Goal: Task Accomplishment & Management: Manage account settings

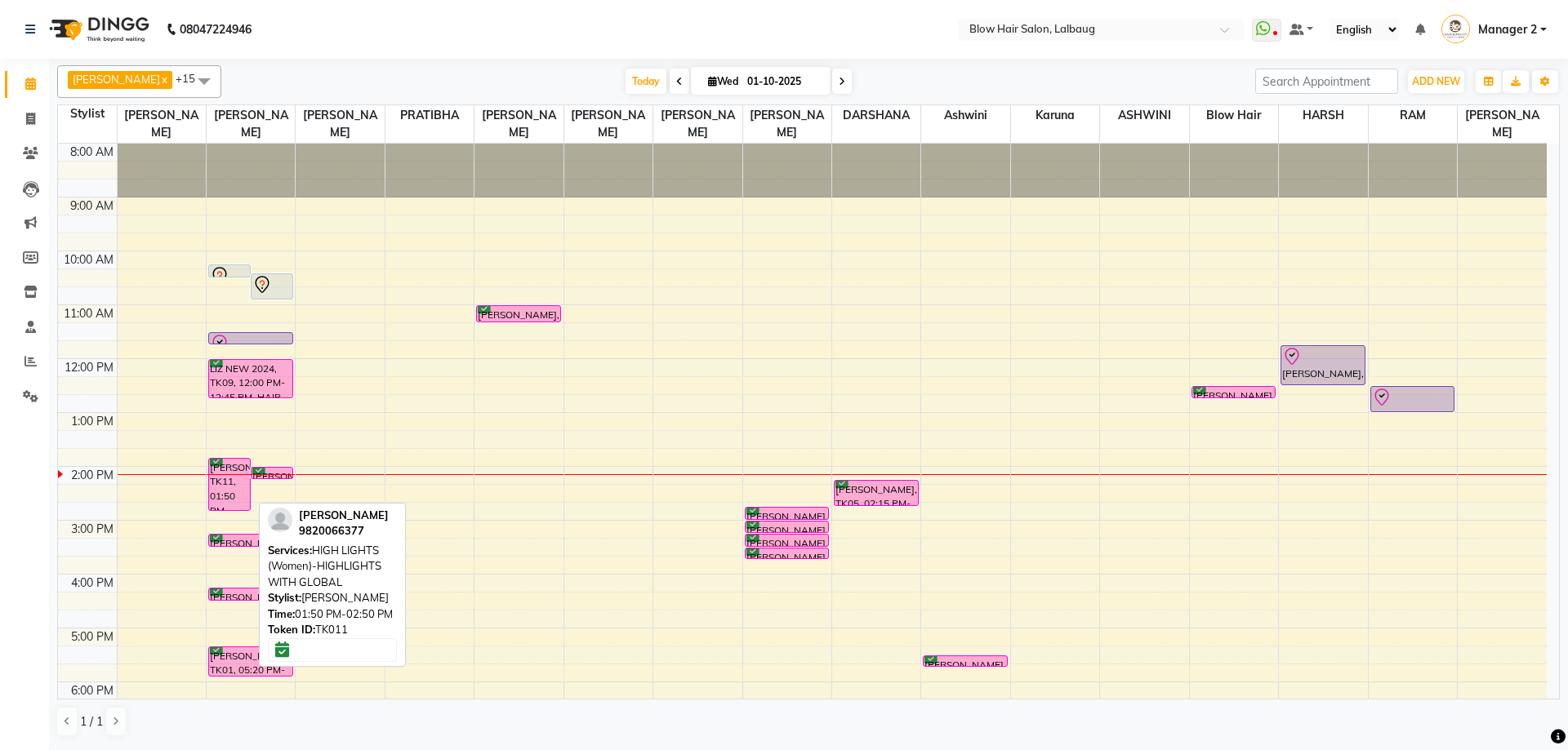
click at [244, 487] on div "[PERSON_NAME], TK11, 01:50 PM-02:50 PM, HIGH LIGHTS (Women)-HIGHLIGHTS WITH GLO…" at bounding box center [230, 484] width 41 height 51
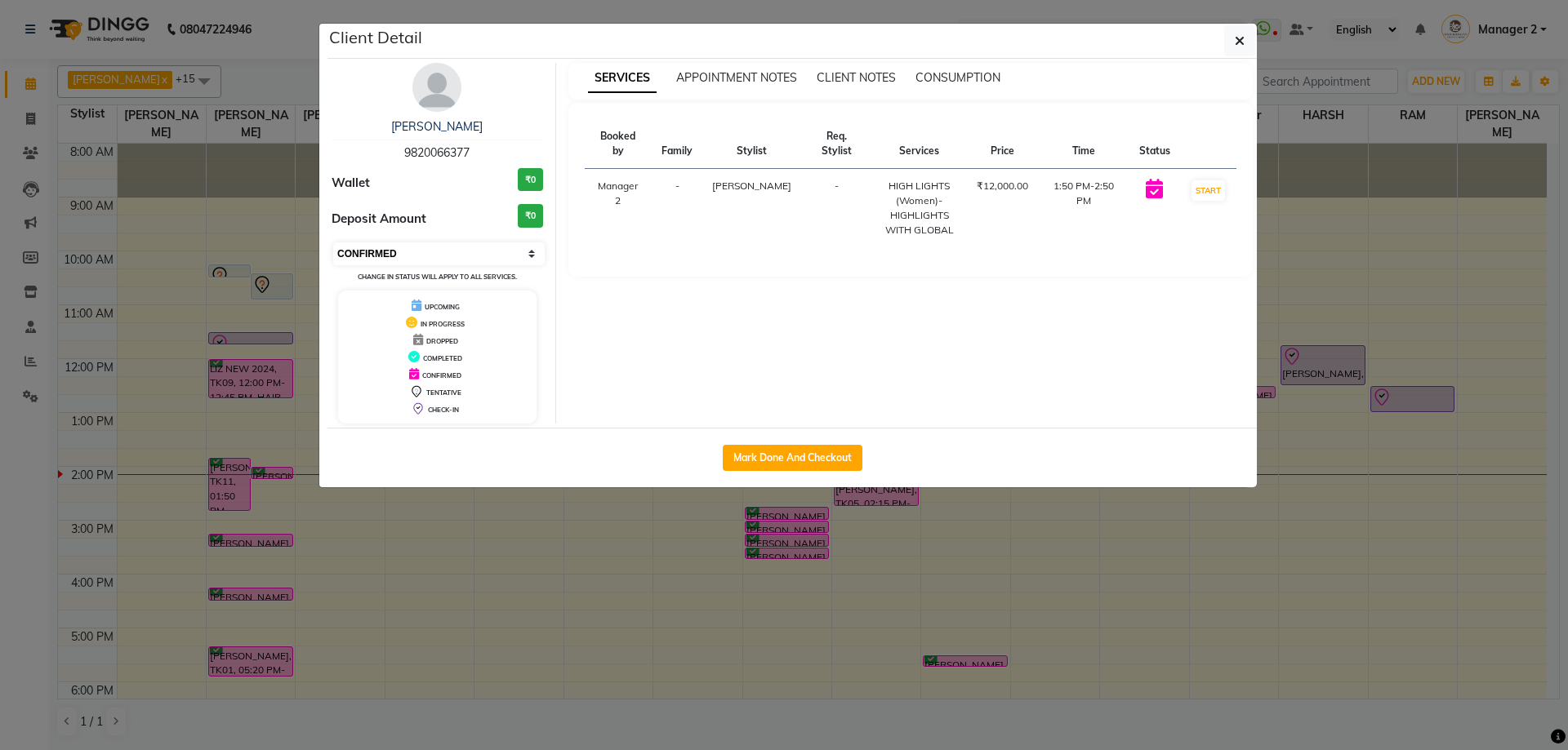
click at [413, 255] on select "Select IN SERVICE CONFIRMED TENTATIVE CHECK IN MARK DONE DROPPED UPCOMING" at bounding box center [439, 254] width 212 height 23
select select "8"
click at [334, 242] on select "Select IN SERVICE CONFIRMED TENTATIVE CHECK IN MARK DONE DROPPED UPCOMING" at bounding box center [439, 254] width 212 height 23
click at [1252, 35] on button "button" at bounding box center [1239, 41] width 31 height 31
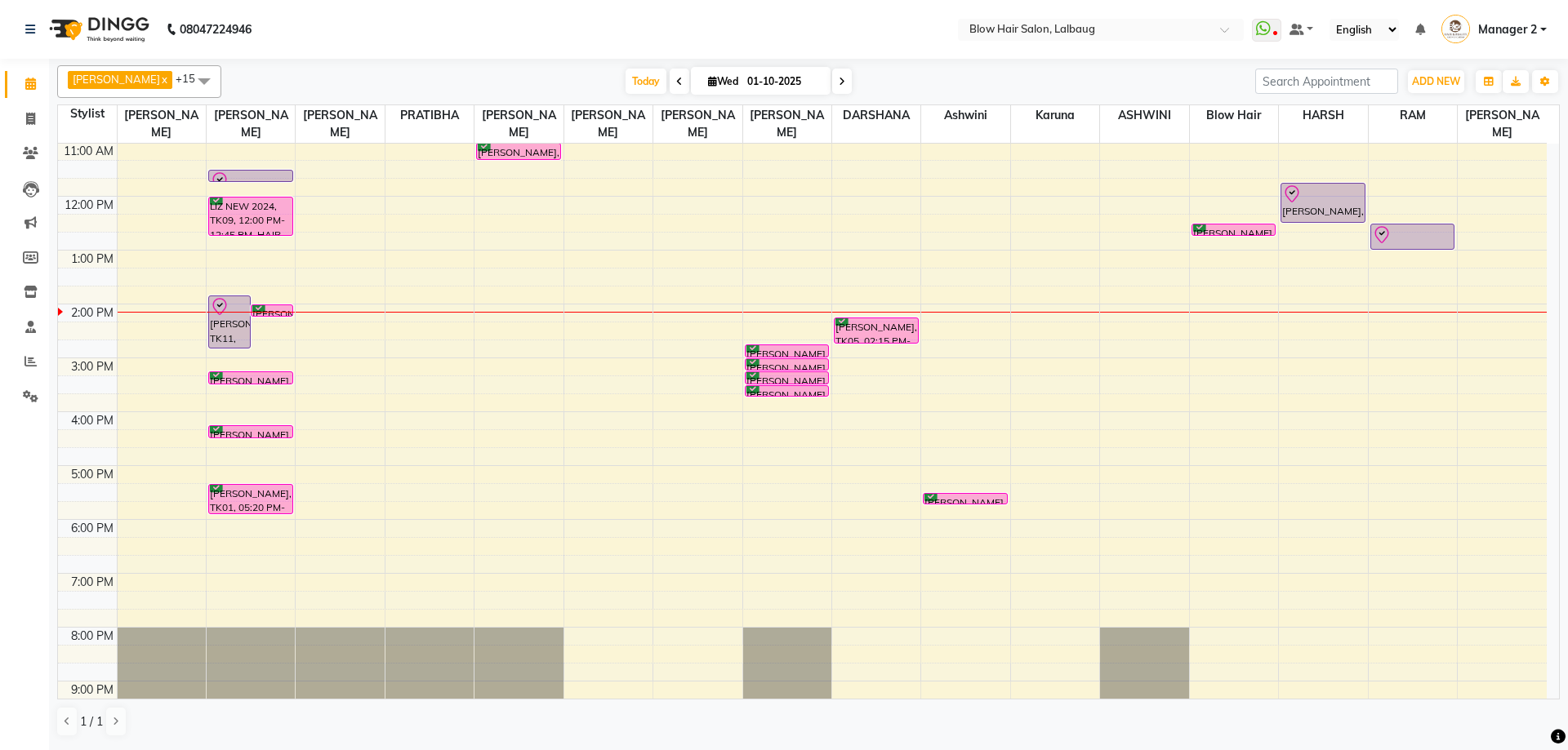
scroll to position [163, 0]
click at [251, 440] on div "8:00 AM 9:00 AM 10:00 AM 11:00 AM 12:00 PM 1:00 PM 2:00 PM 3:00 PM 4:00 PM 5:00…" at bounding box center [802, 356] width 1489 height 753
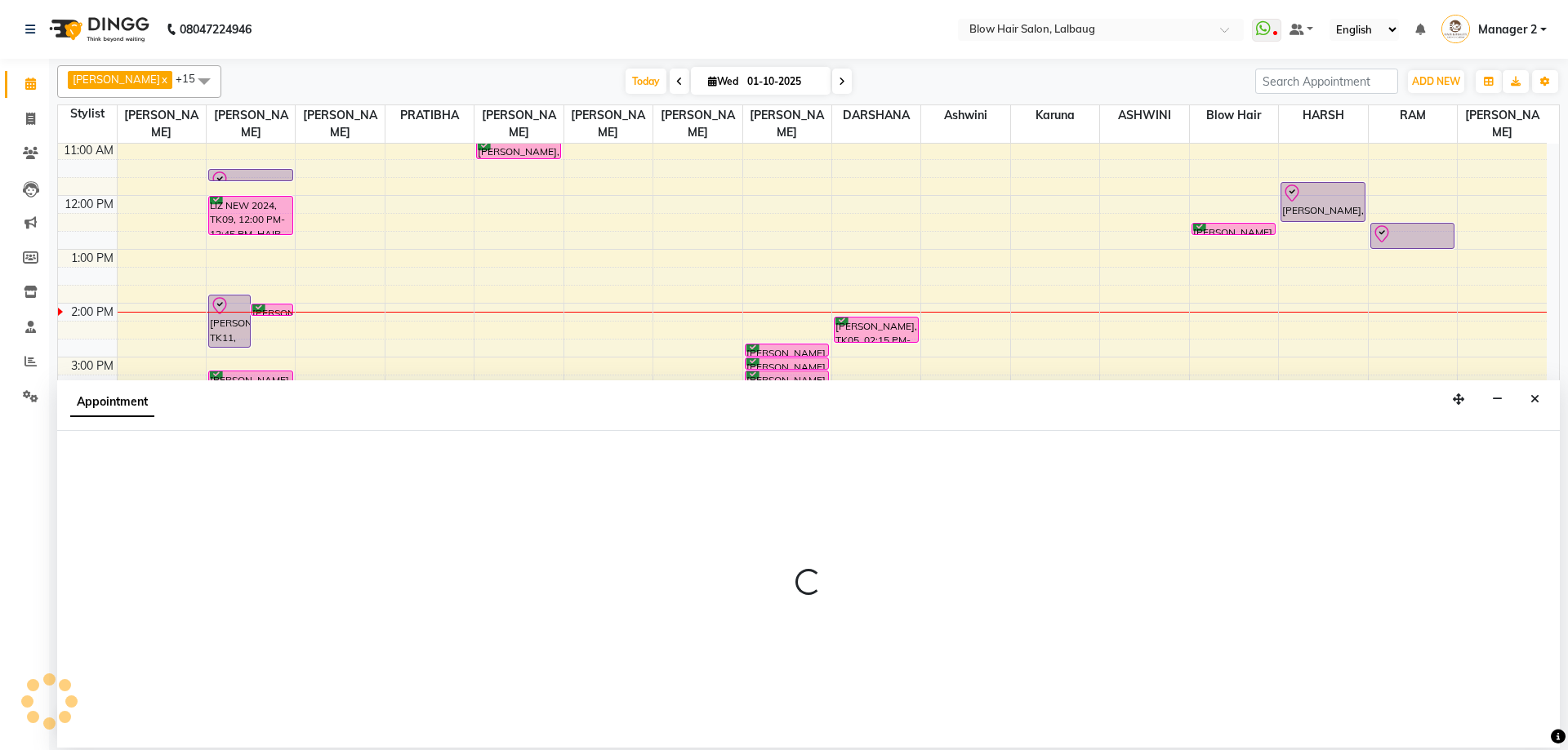
select select "33342"
select select "tentative"
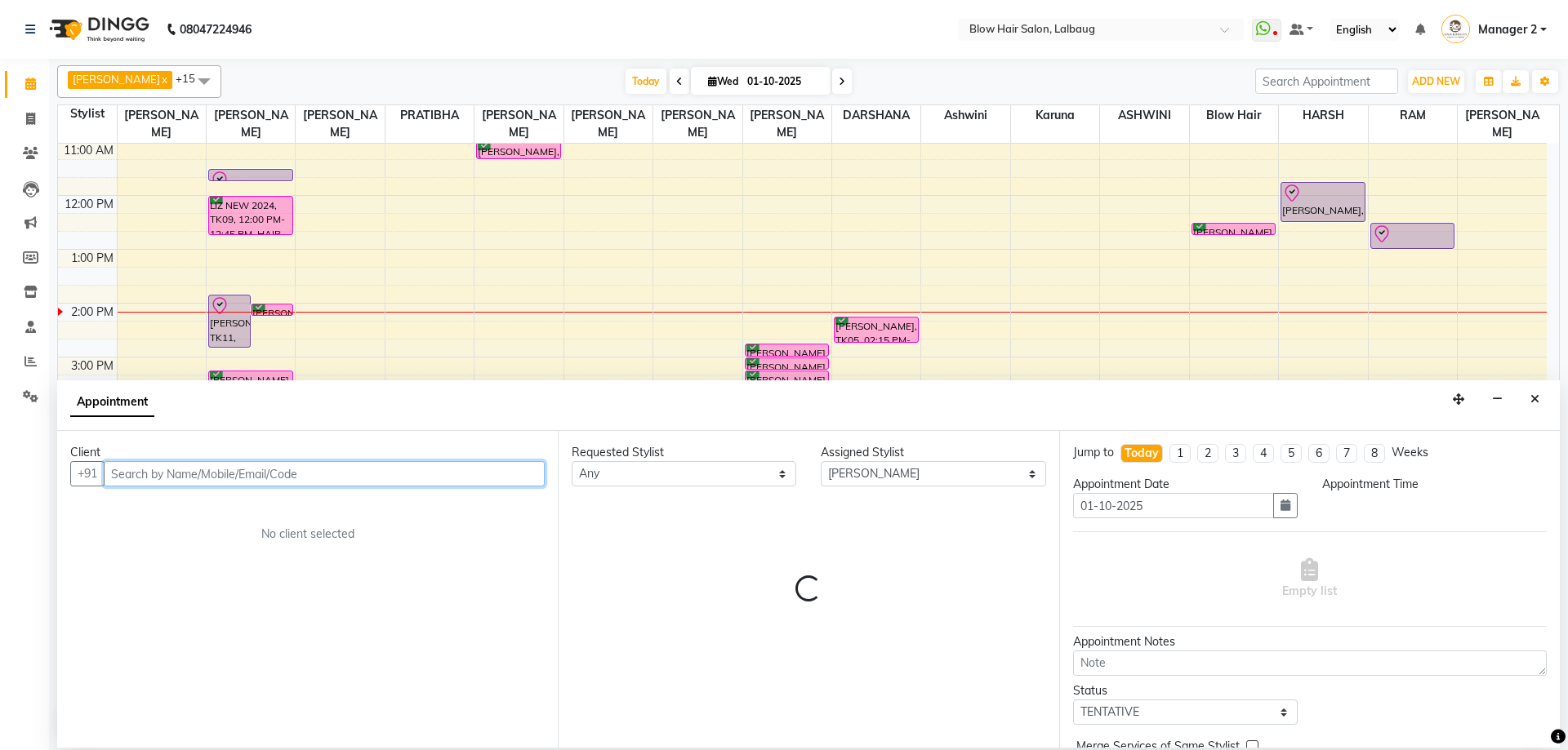
select select "975"
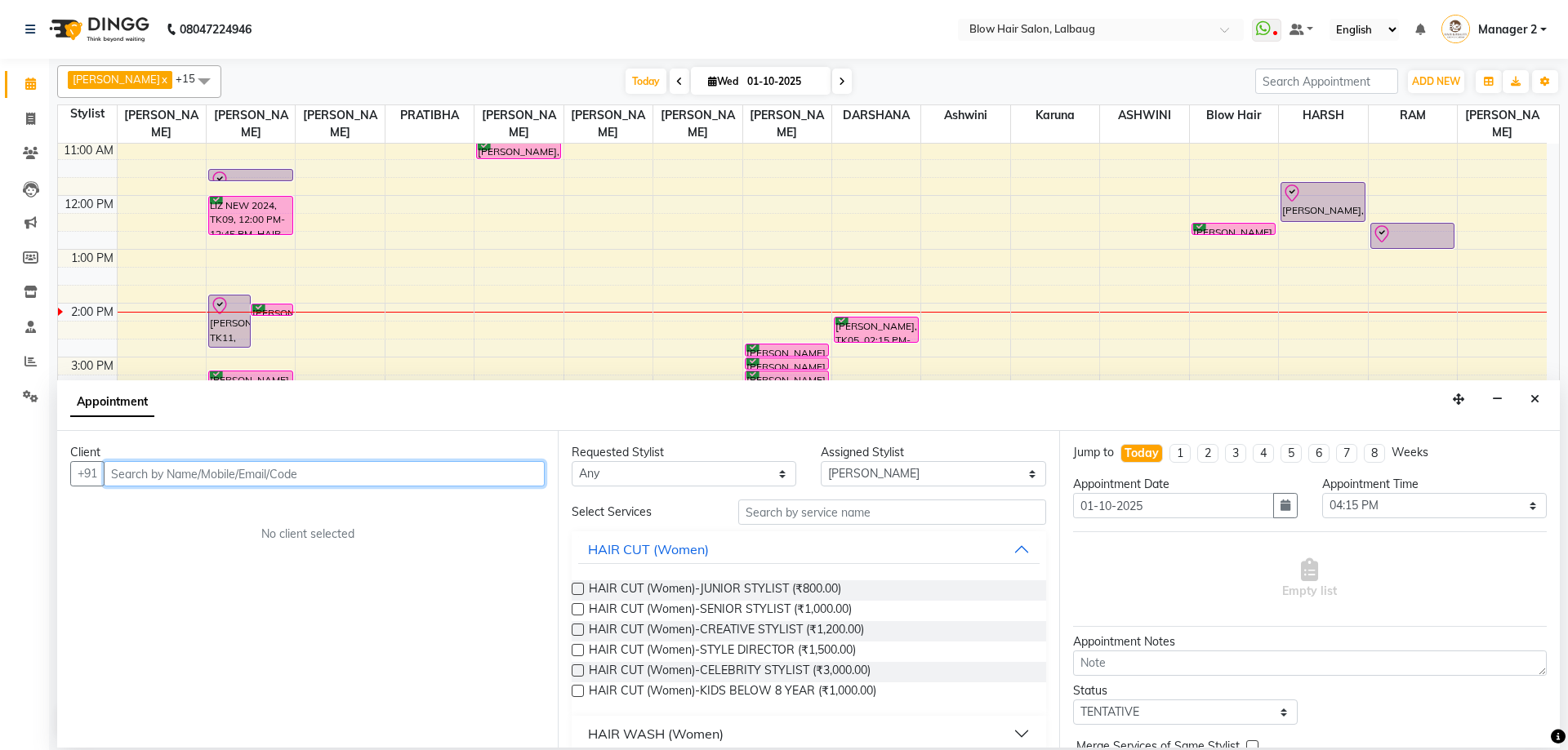
click at [235, 482] on input "text" at bounding box center [324, 473] width 441 height 26
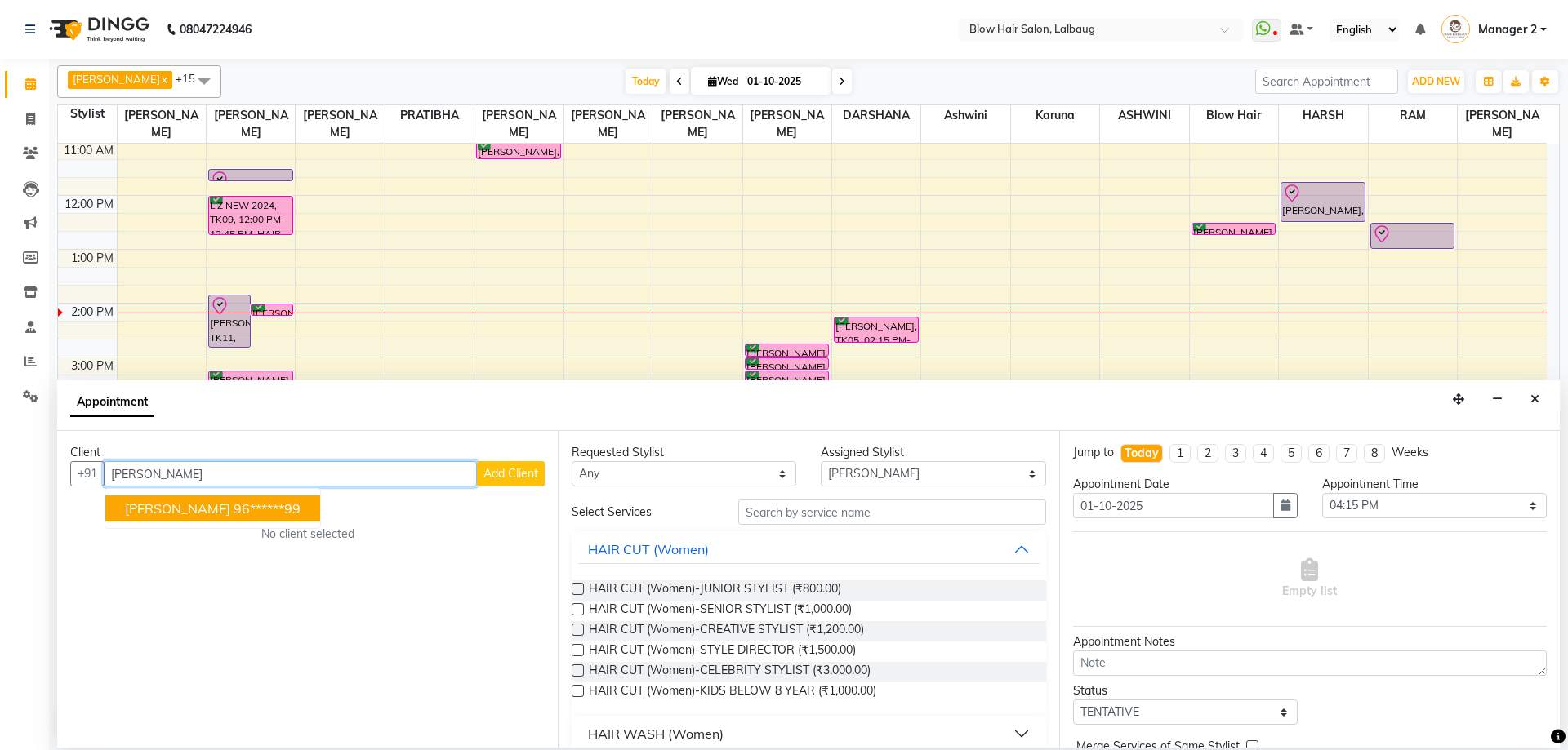
drag, startPoint x: 284, startPoint y: 507, endPoint x: 309, endPoint y: 529, distance: 33.3
click at [287, 511] on ngb-highlight "96******99" at bounding box center [267, 509] width 67 height 16
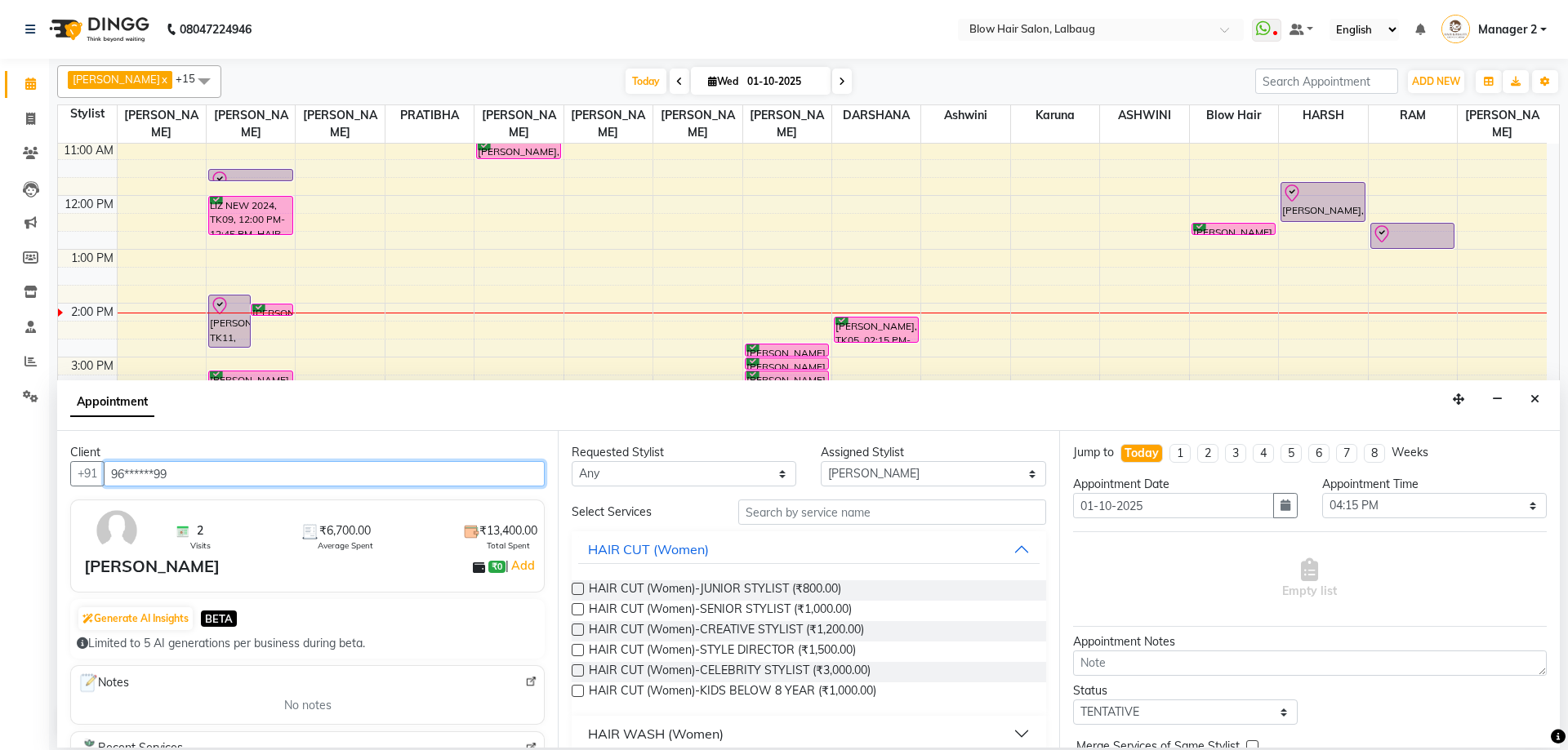
type input "96******99"
drag, startPoint x: 820, startPoint y: 529, endPoint x: 820, endPoint y: 509, distance: 20.0
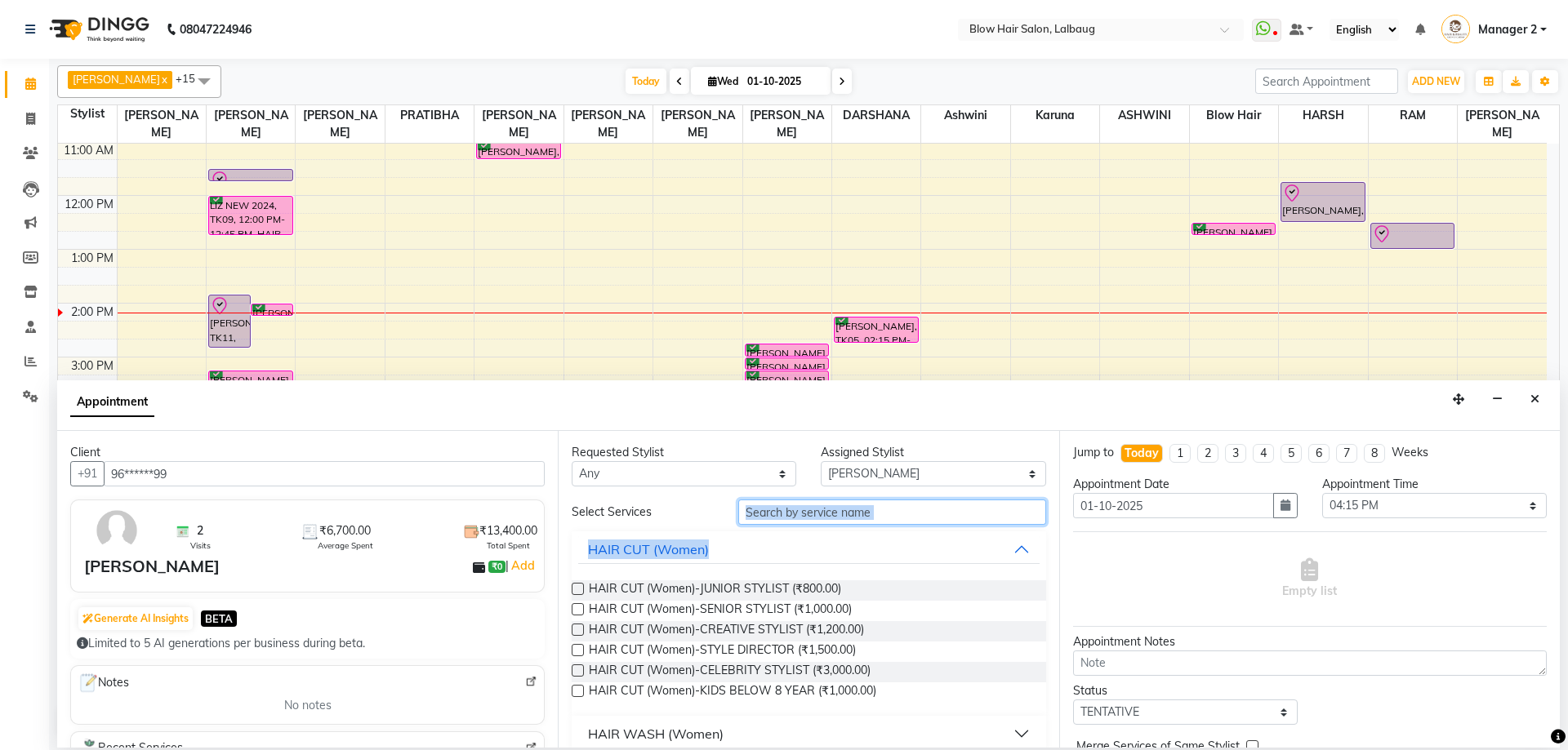
click at [819, 507] on input "text" at bounding box center [892, 512] width 308 height 26
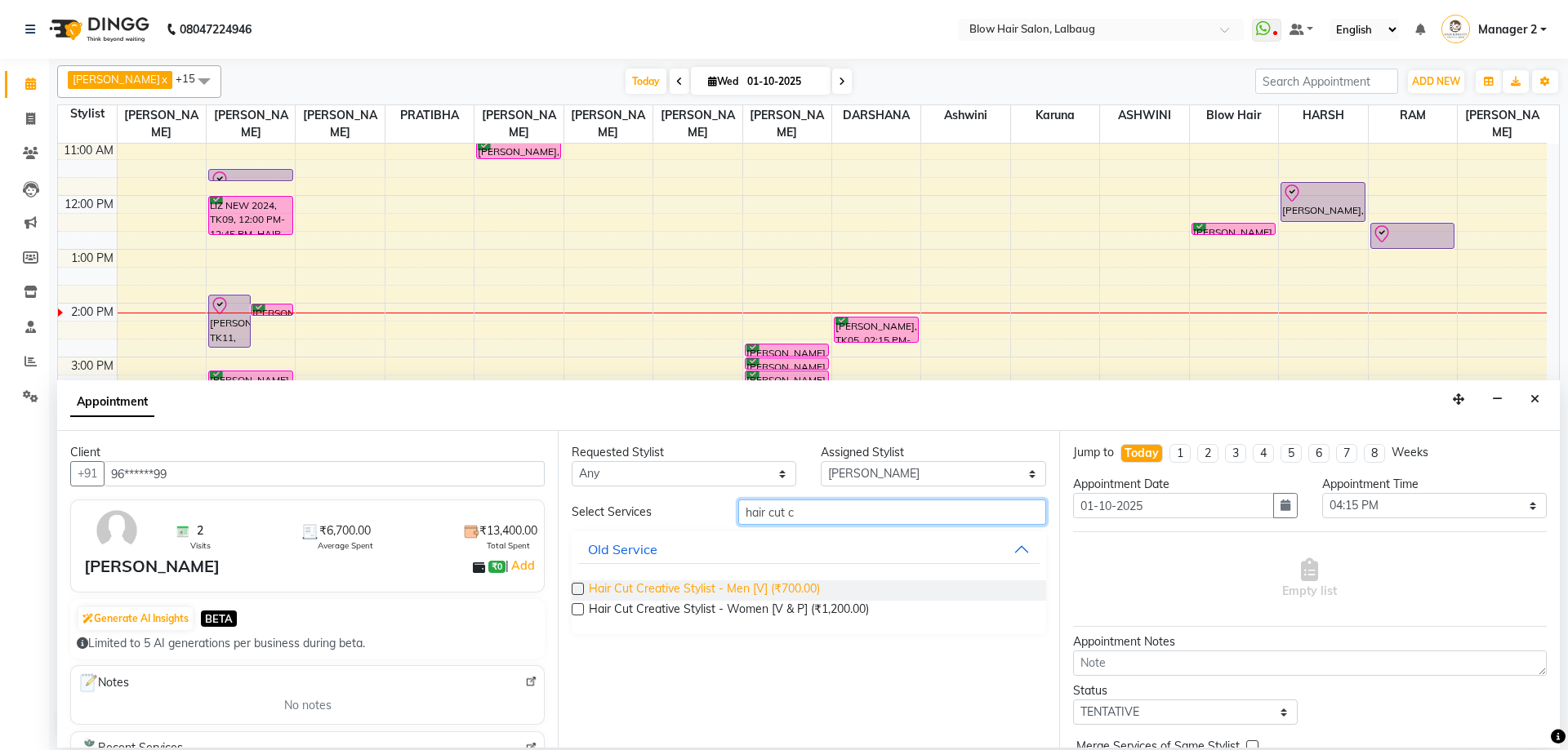
type input "hair cut c"
click at [706, 589] on span "Hair Cut Creative Stylist - Men [V] (₹700.00)" at bounding box center [704, 590] width 231 height 21
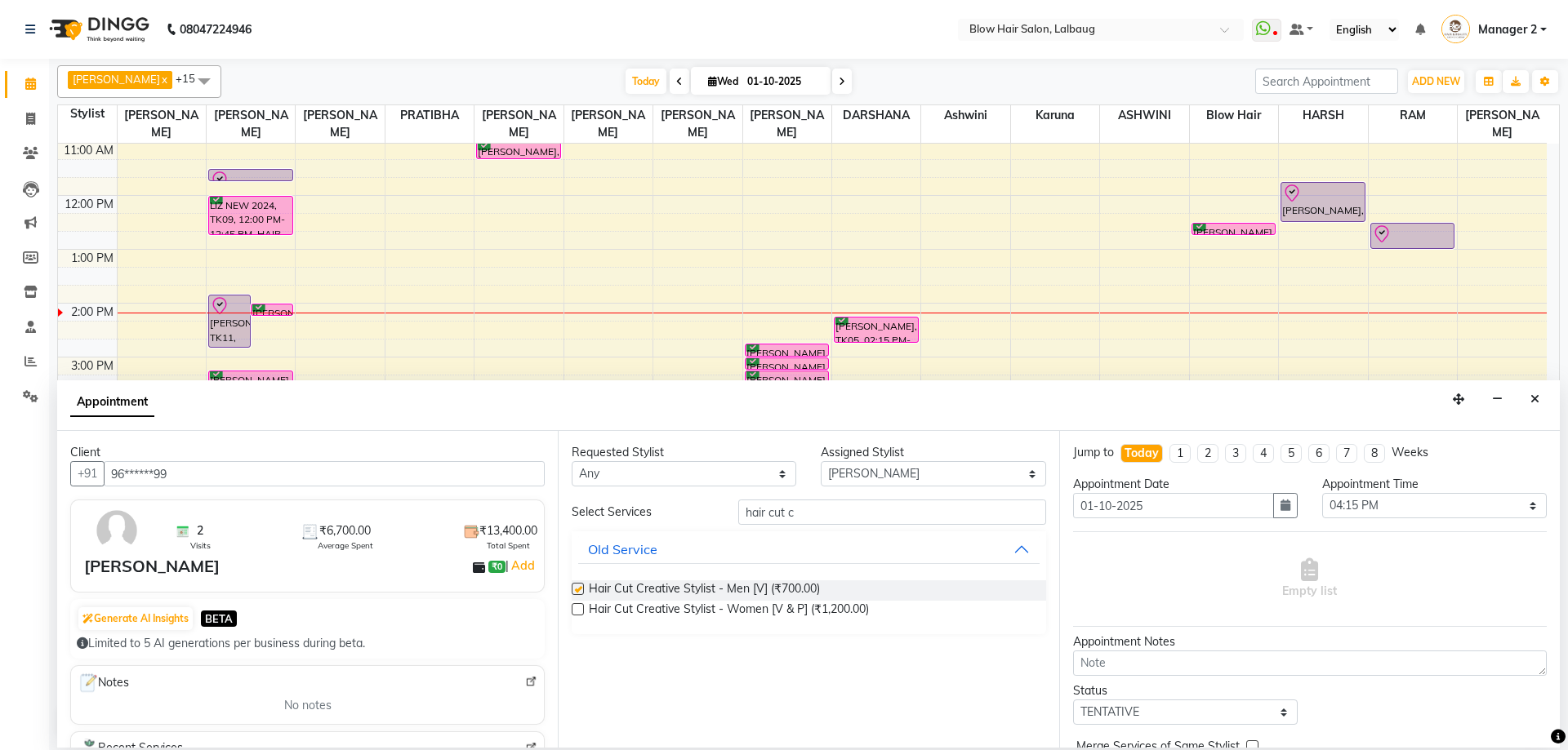
checkbox input "false"
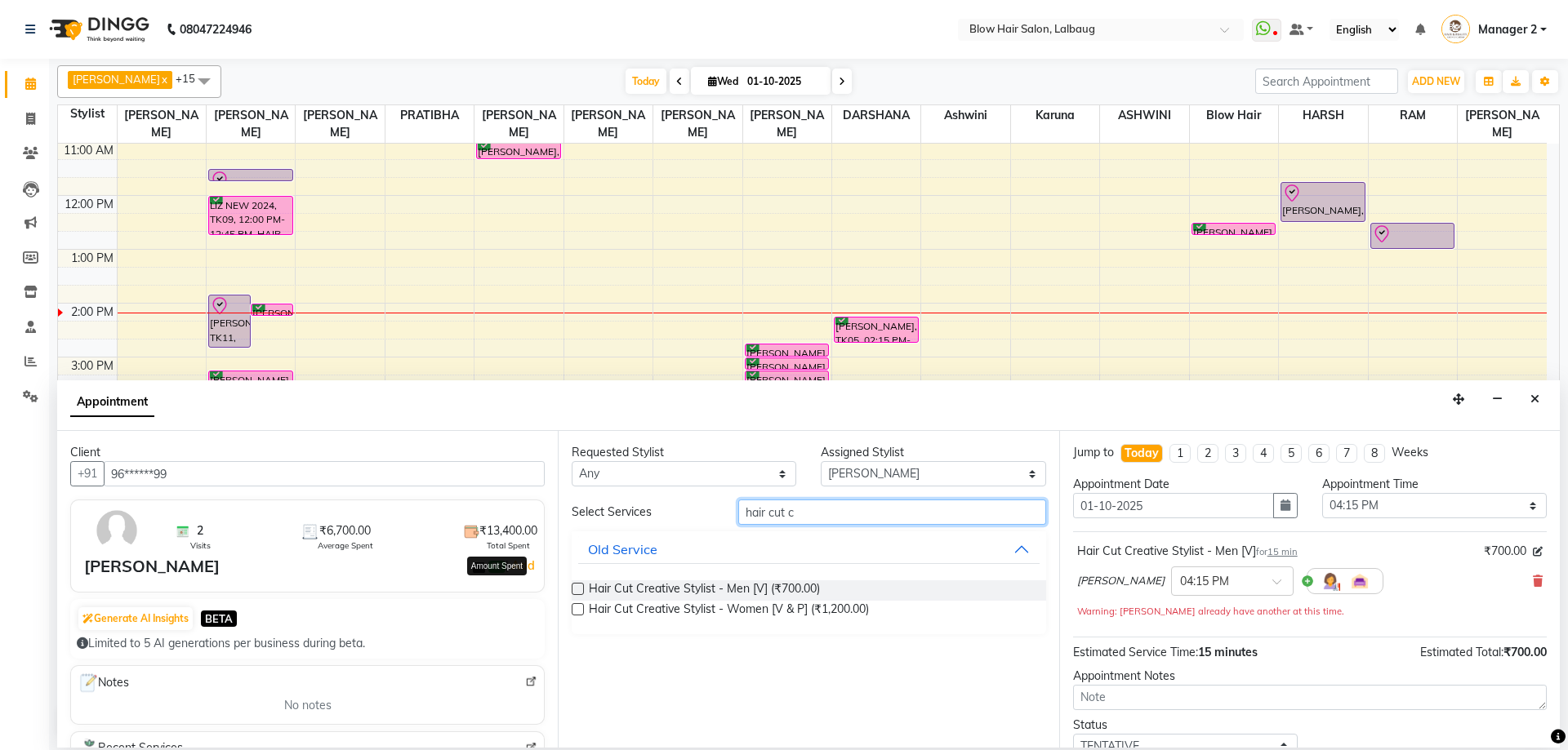
click at [503, 538] on div "Client +91 96******99 2 Visits ₹6,700.00 Average Spent ₹13,400.00 Total Spent A…" at bounding box center [808, 589] width 1502 height 317
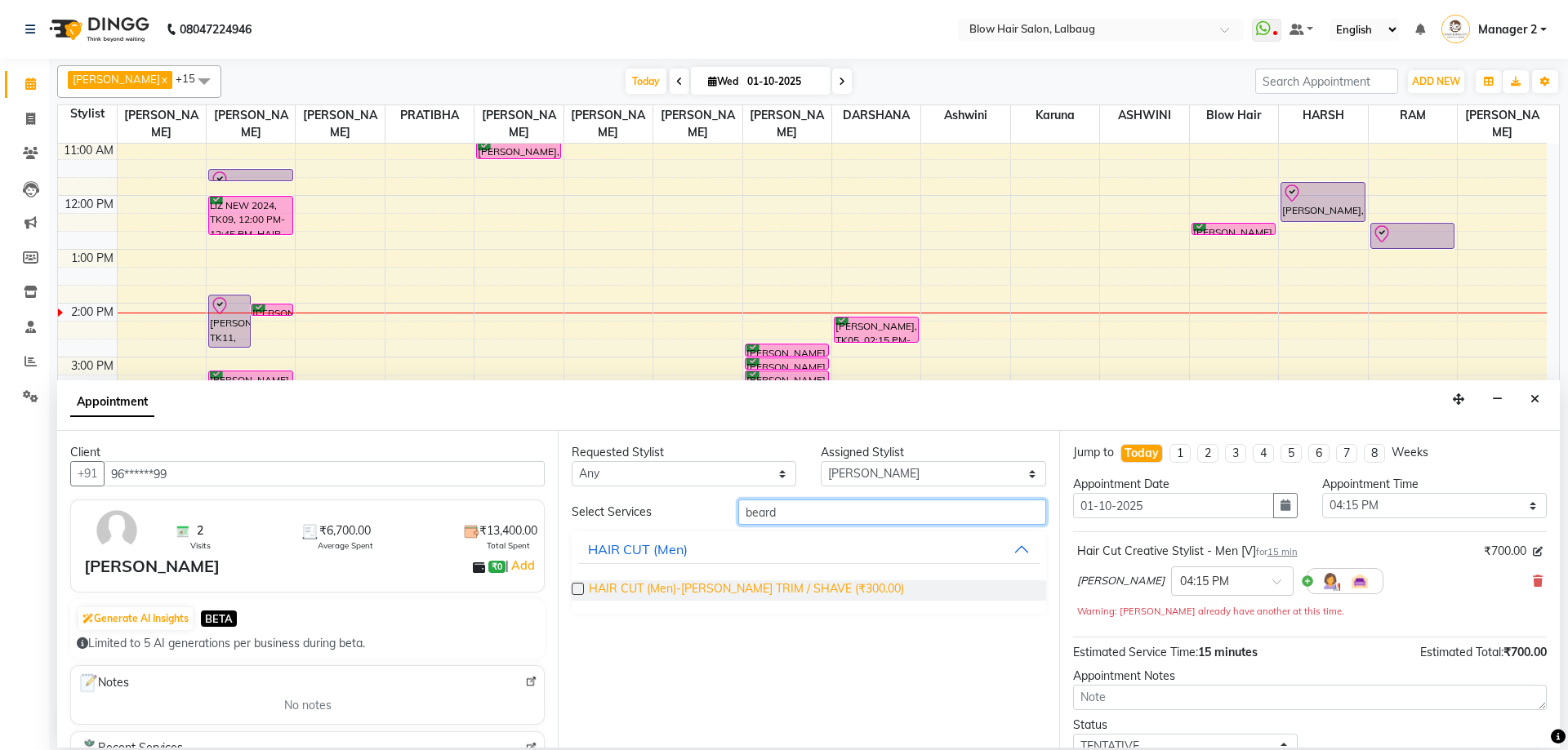
type input "beard"
click at [847, 593] on span "HAIR CUT (Men)-[PERSON_NAME] TRIM / SHAVE (₹300.00)" at bounding box center [746, 590] width 315 height 21
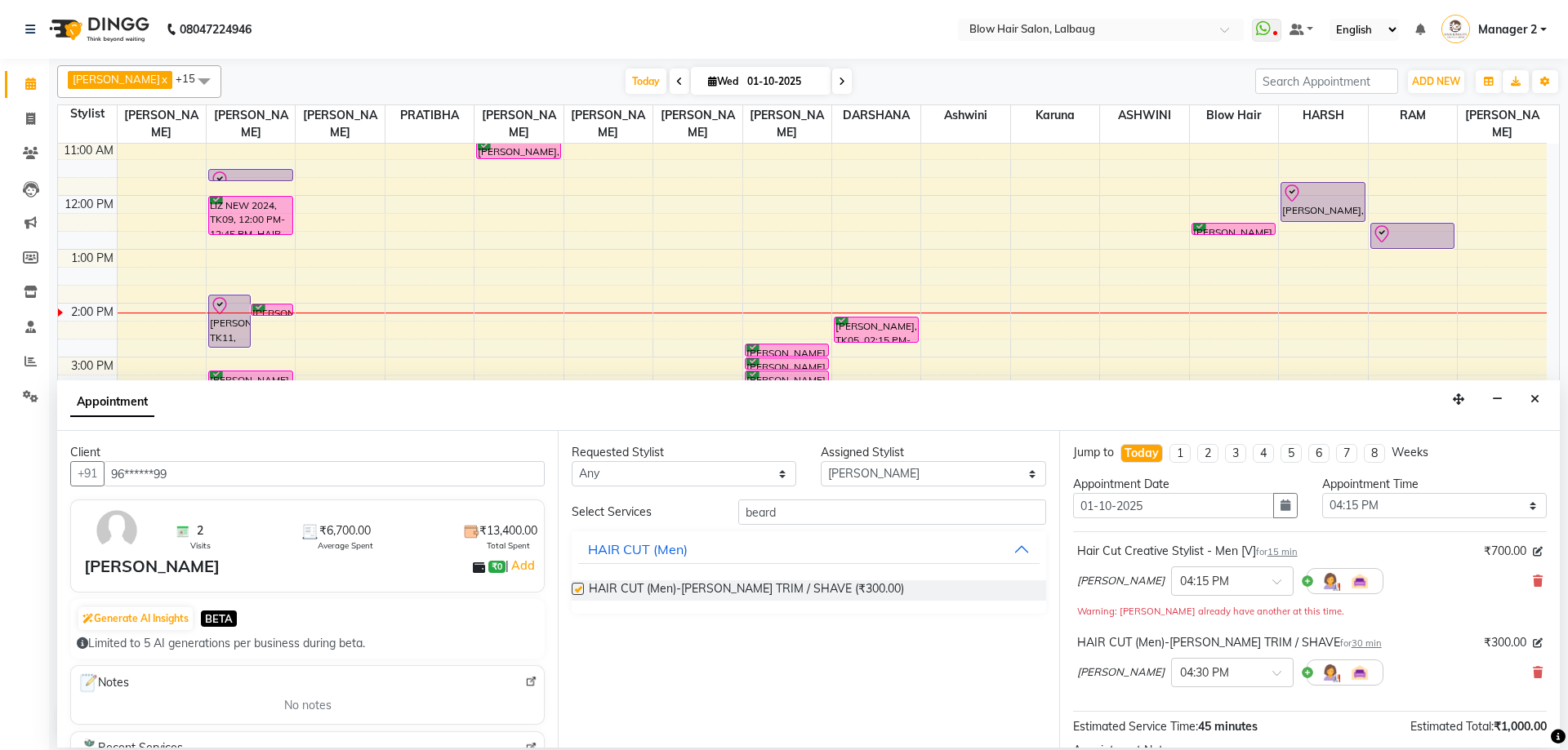
checkbox input "false"
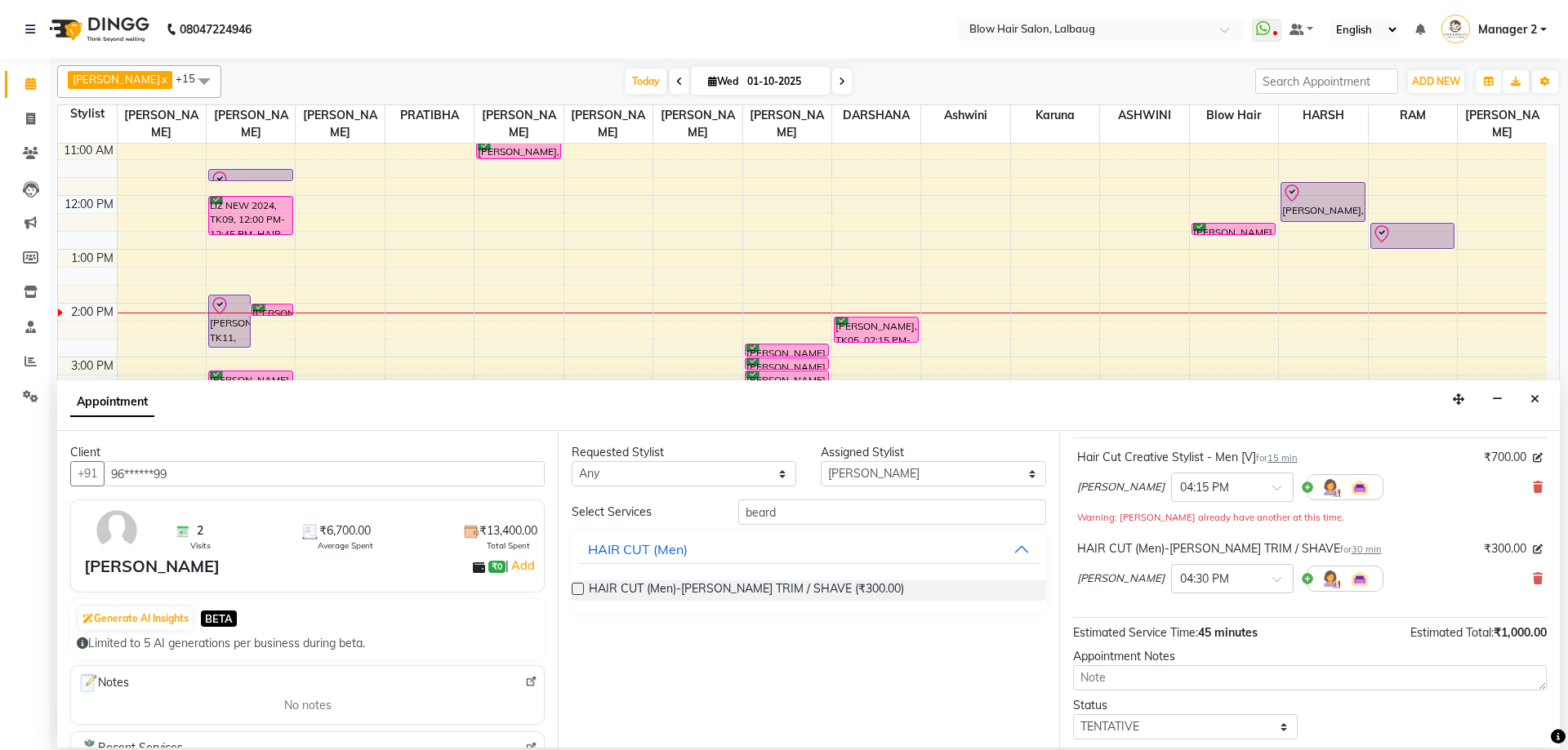
scroll to position [189, 0]
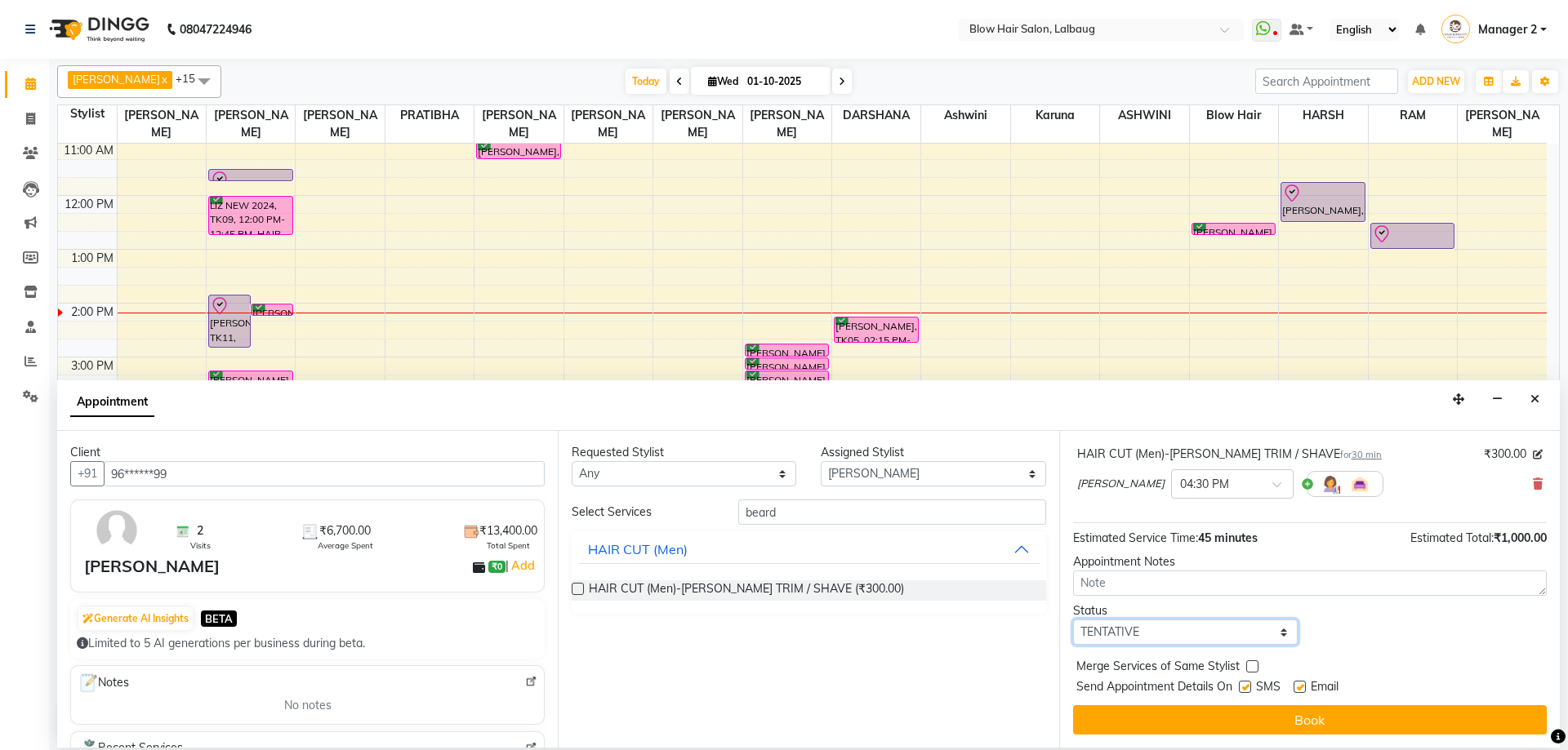
click at [1134, 630] on select "Select TENTATIVE CONFIRM CHECK-IN UPCOMING" at bounding box center [1185, 632] width 225 height 26
select select "confirm booking"
click at [1073, 620] on select "Select TENTATIVE CONFIRM CHECK-IN UPCOMING" at bounding box center [1185, 632] width 225 height 26
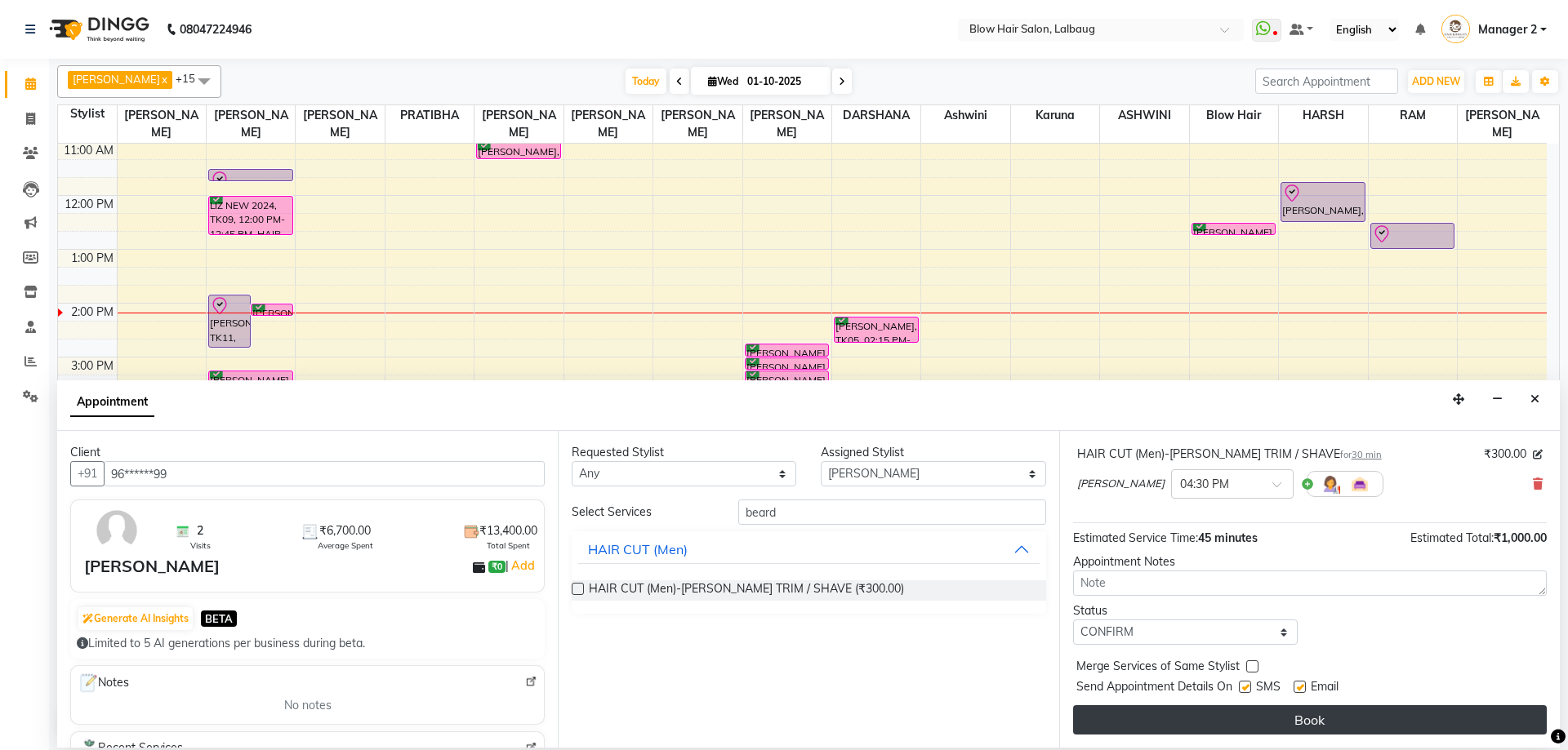
click at [1148, 720] on button "Book" at bounding box center [1309, 720] width 474 height 30
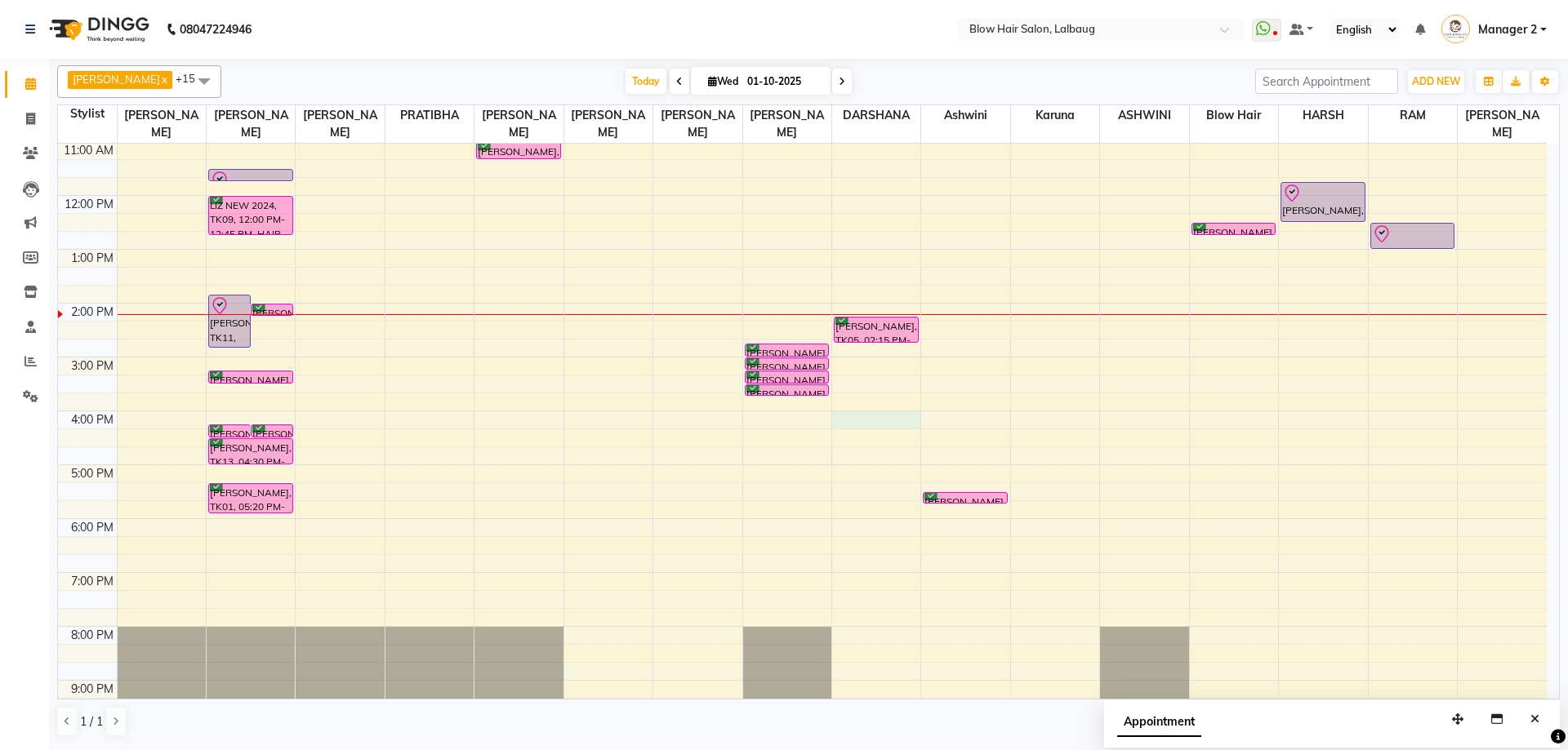
click at [848, 427] on div "8:00 AM 9:00 AM 10:00 AM 11:00 AM 12:00 PM 1:00 PM 2:00 PM 3:00 PM 4:00 PM 5:00…" at bounding box center [802, 356] width 1489 height 753
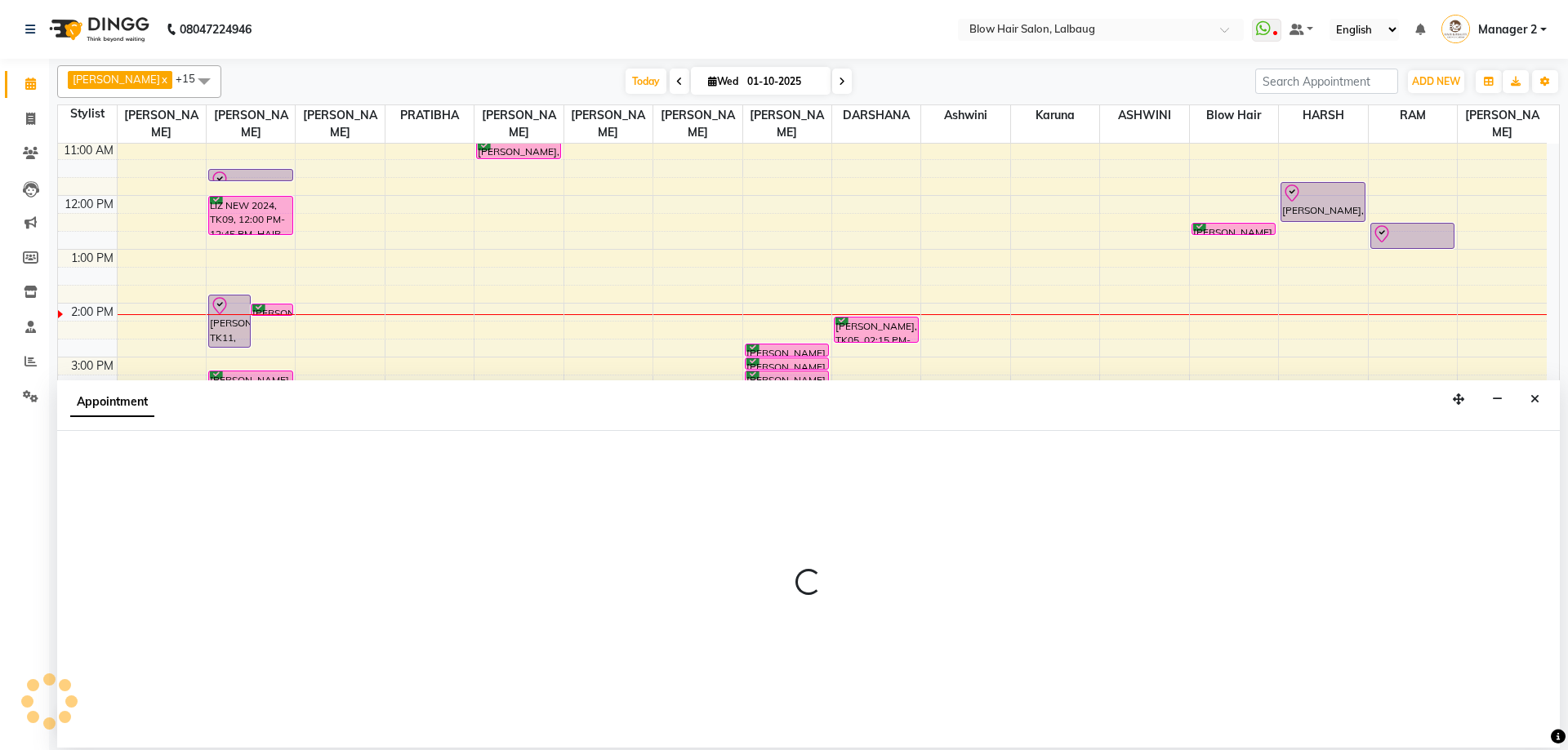
select select "37224"
select select "960"
select select "tentative"
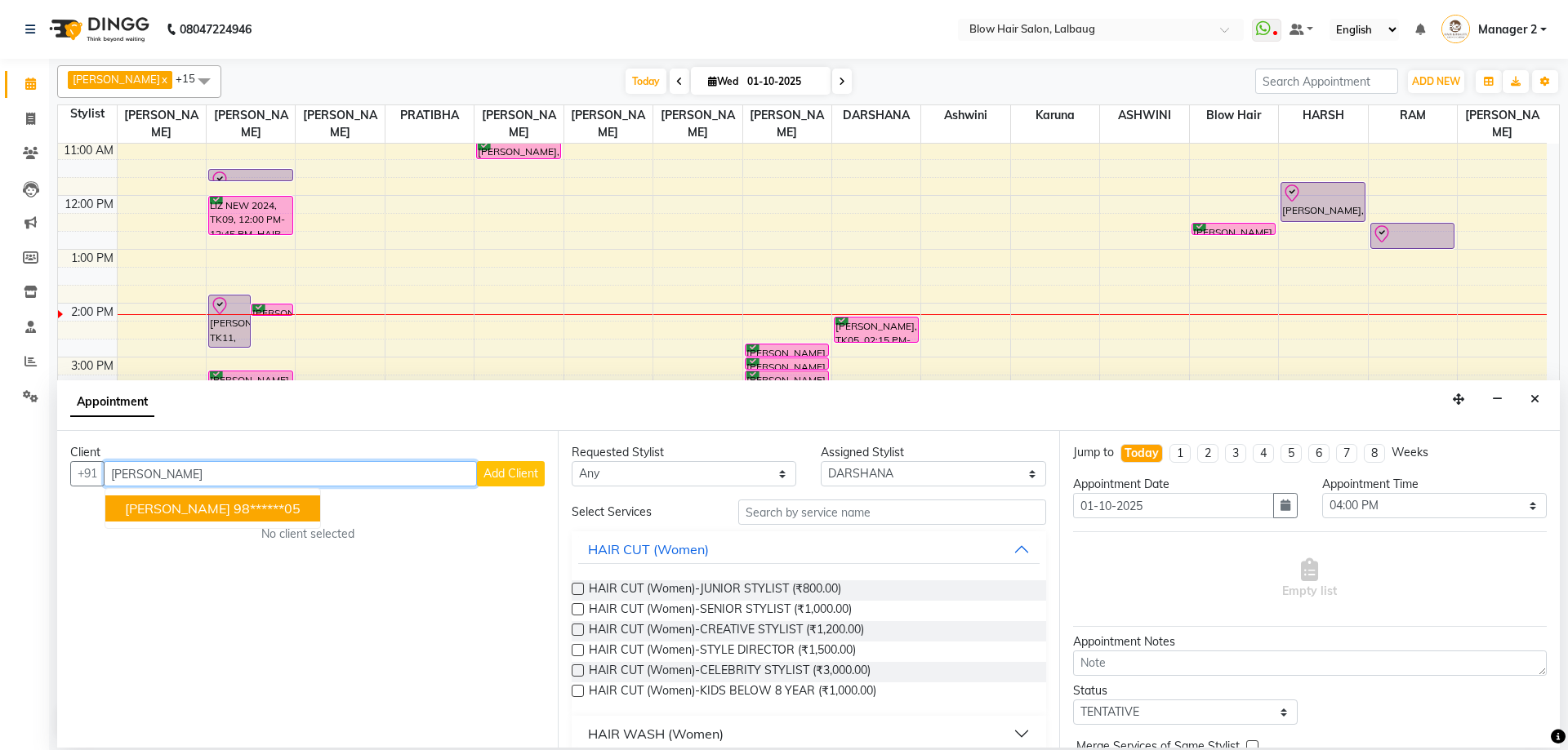
click at [234, 513] on ngb-highlight "98******05" at bounding box center [267, 509] width 67 height 16
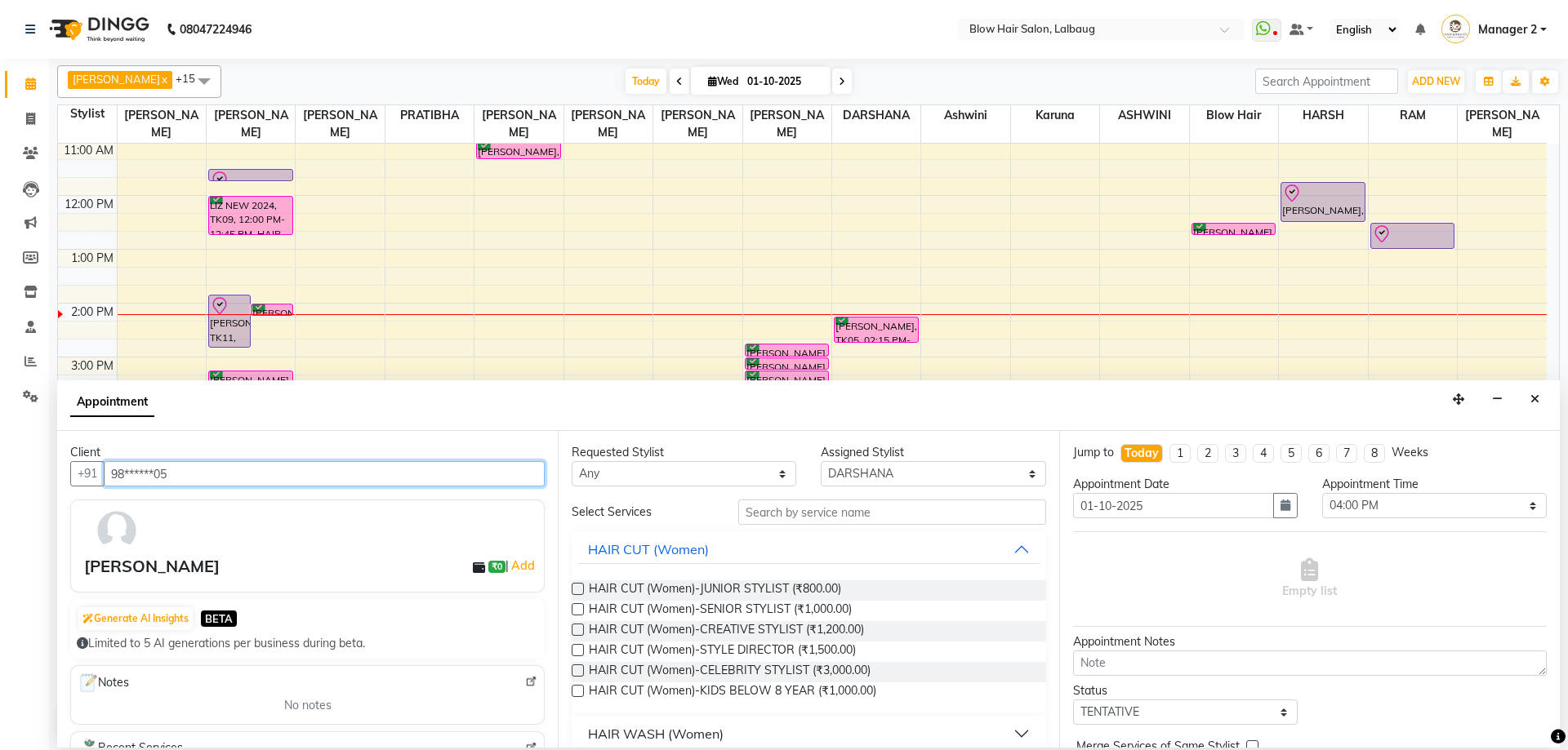
type input "98******05"
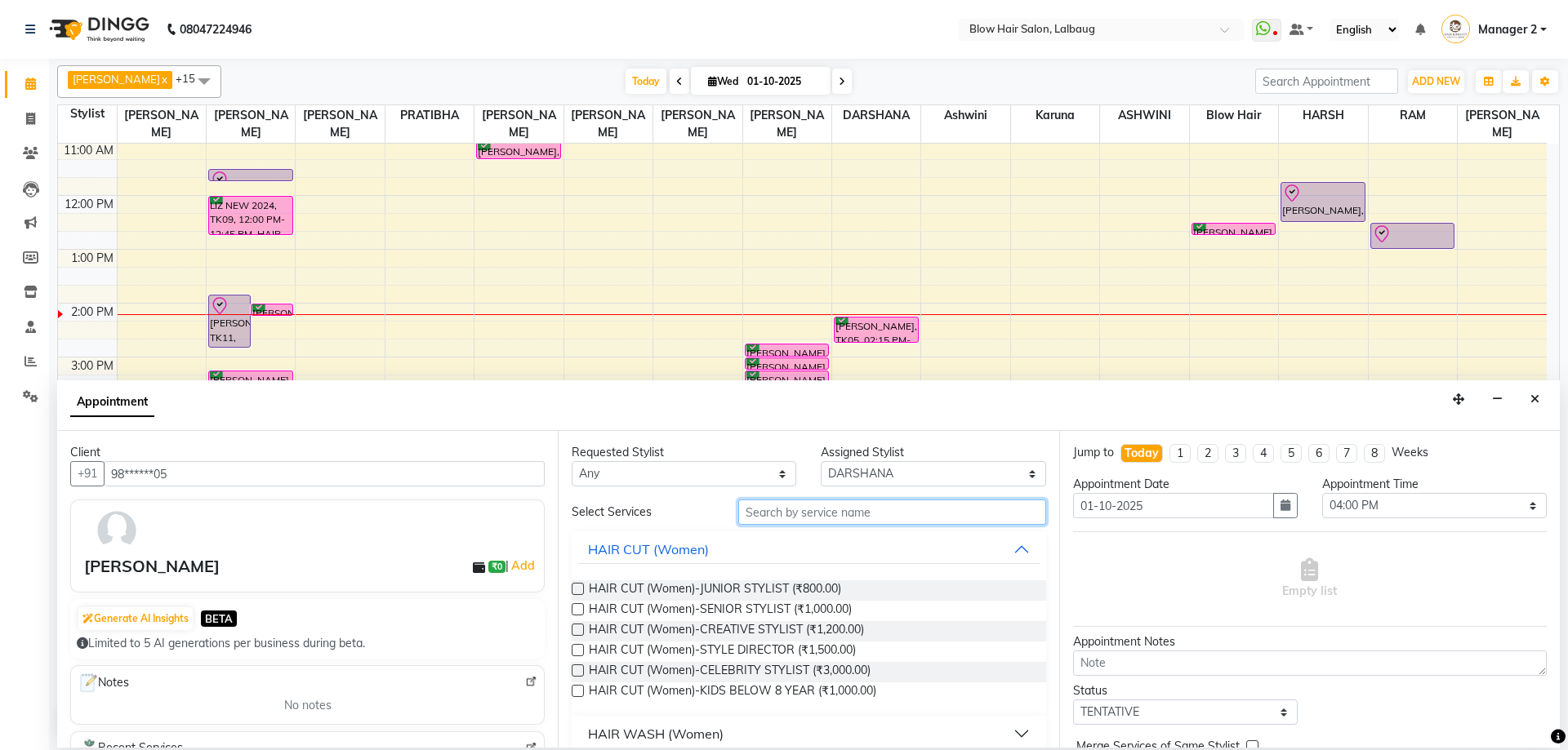
click at [760, 516] on input "text" at bounding box center [892, 512] width 308 height 26
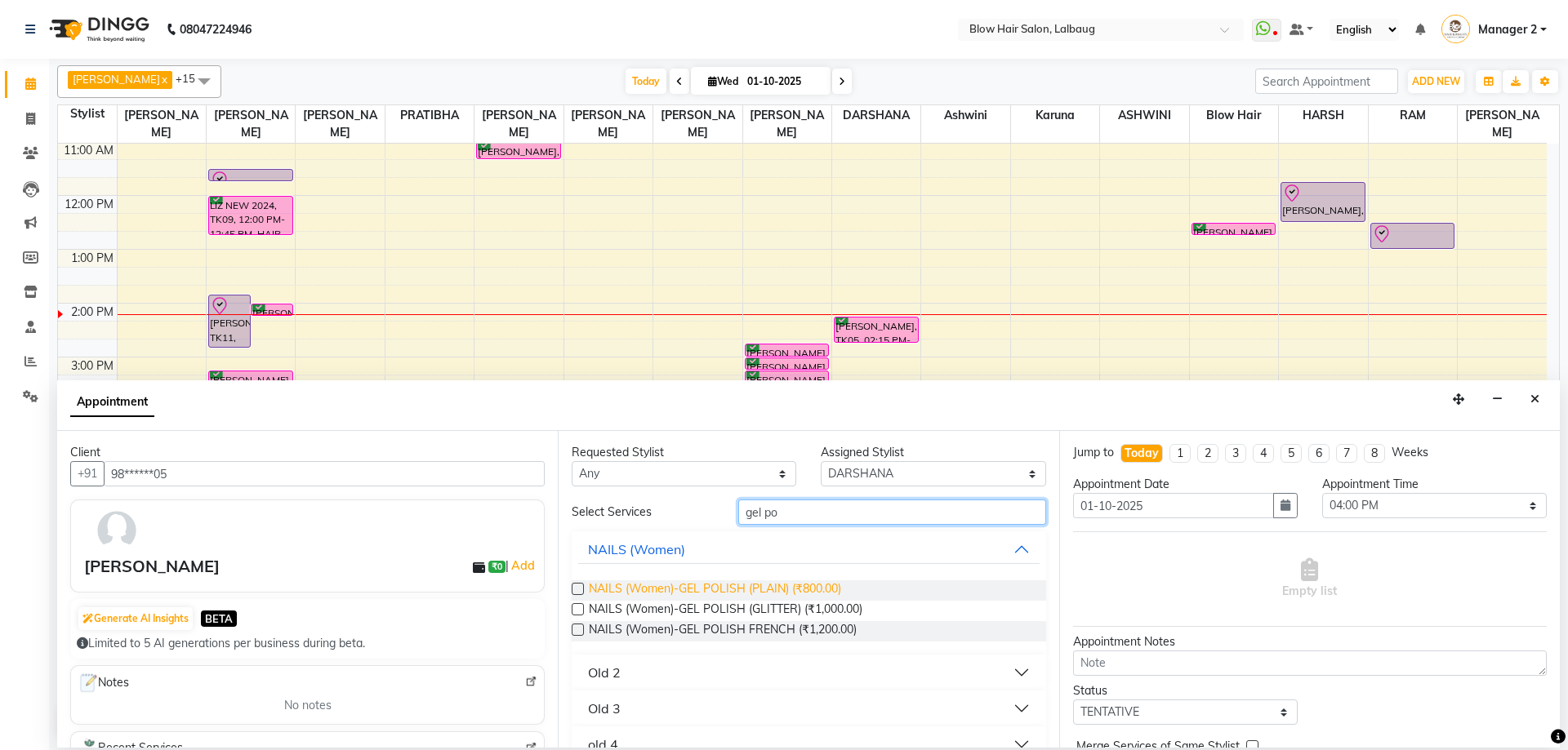
type input "gel po"
click at [773, 592] on span "NAILS (Women)-GEL POLISH (PLAIN) (₹800.00)" at bounding box center [715, 590] width 252 height 21
checkbox input "false"
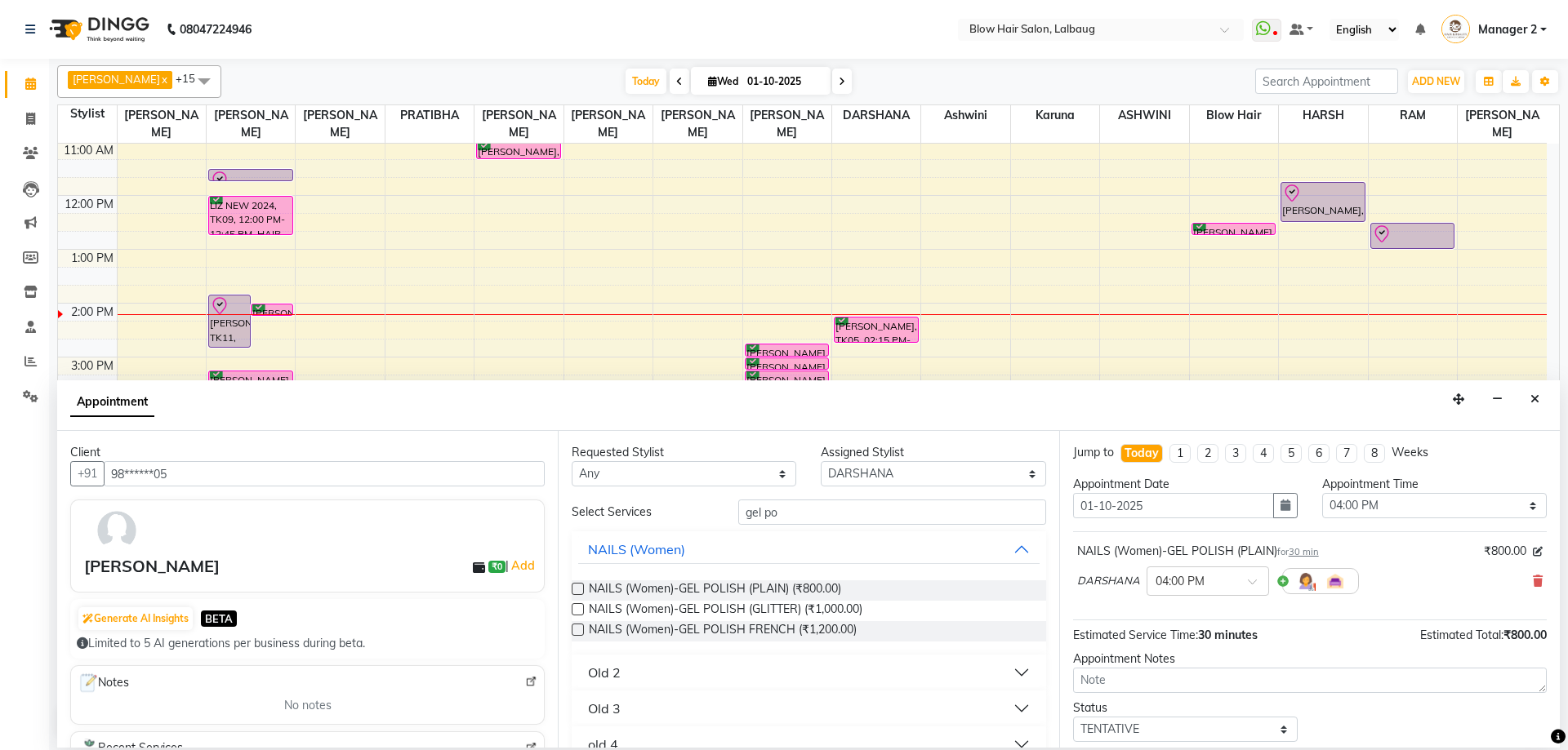
scroll to position [97, 0]
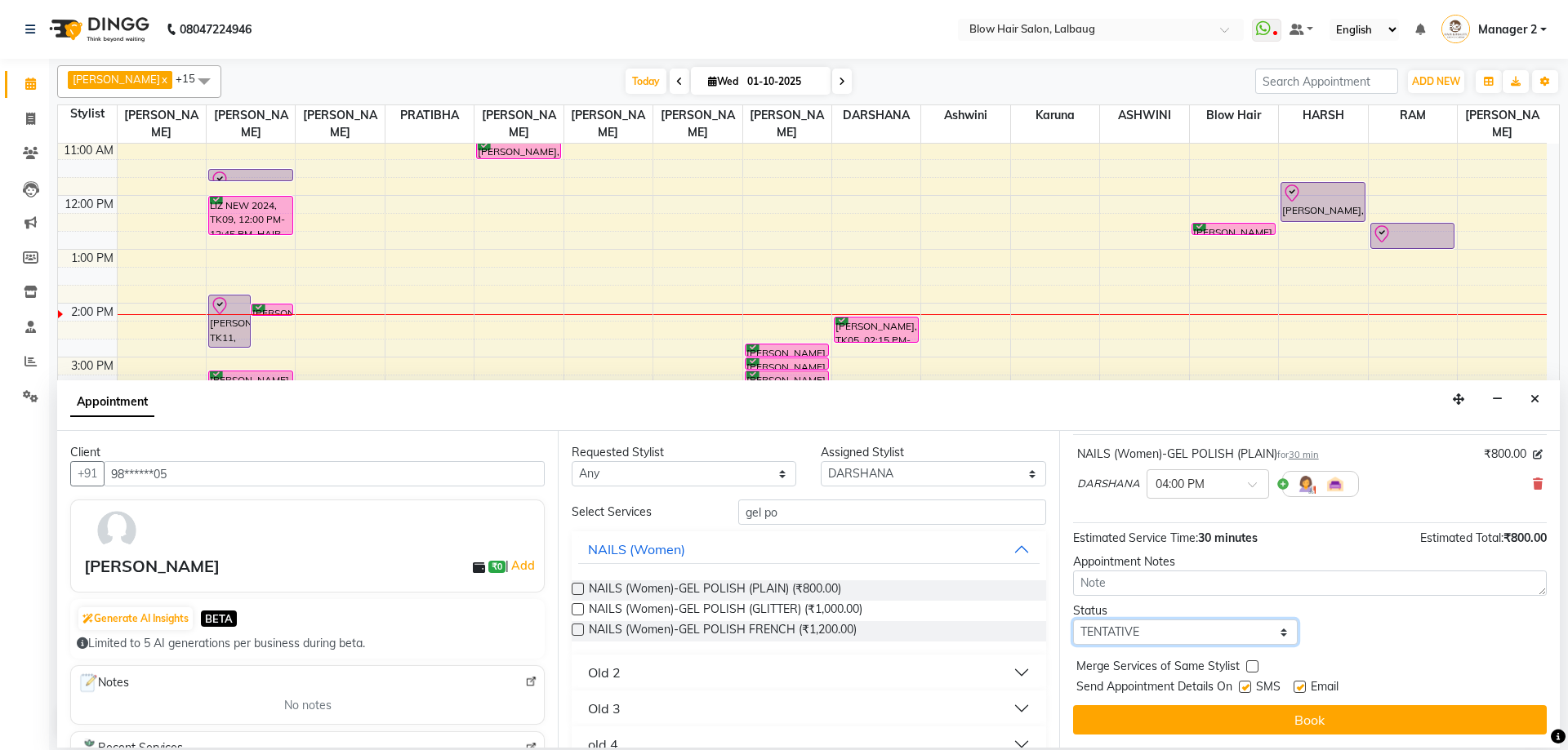
drag, startPoint x: 1218, startPoint y: 630, endPoint x: 1193, endPoint y: 620, distance: 26.9
click at [1216, 629] on select "Select TENTATIVE CONFIRM CHECK-IN UPCOMING" at bounding box center [1185, 632] width 225 height 26
select select "confirm booking"
click at [1073, 620] on select "Select TENTATIVE CONFIRM CHECK-IN UPCOMING" at bounding box center [1185, 632] width 225 height 26
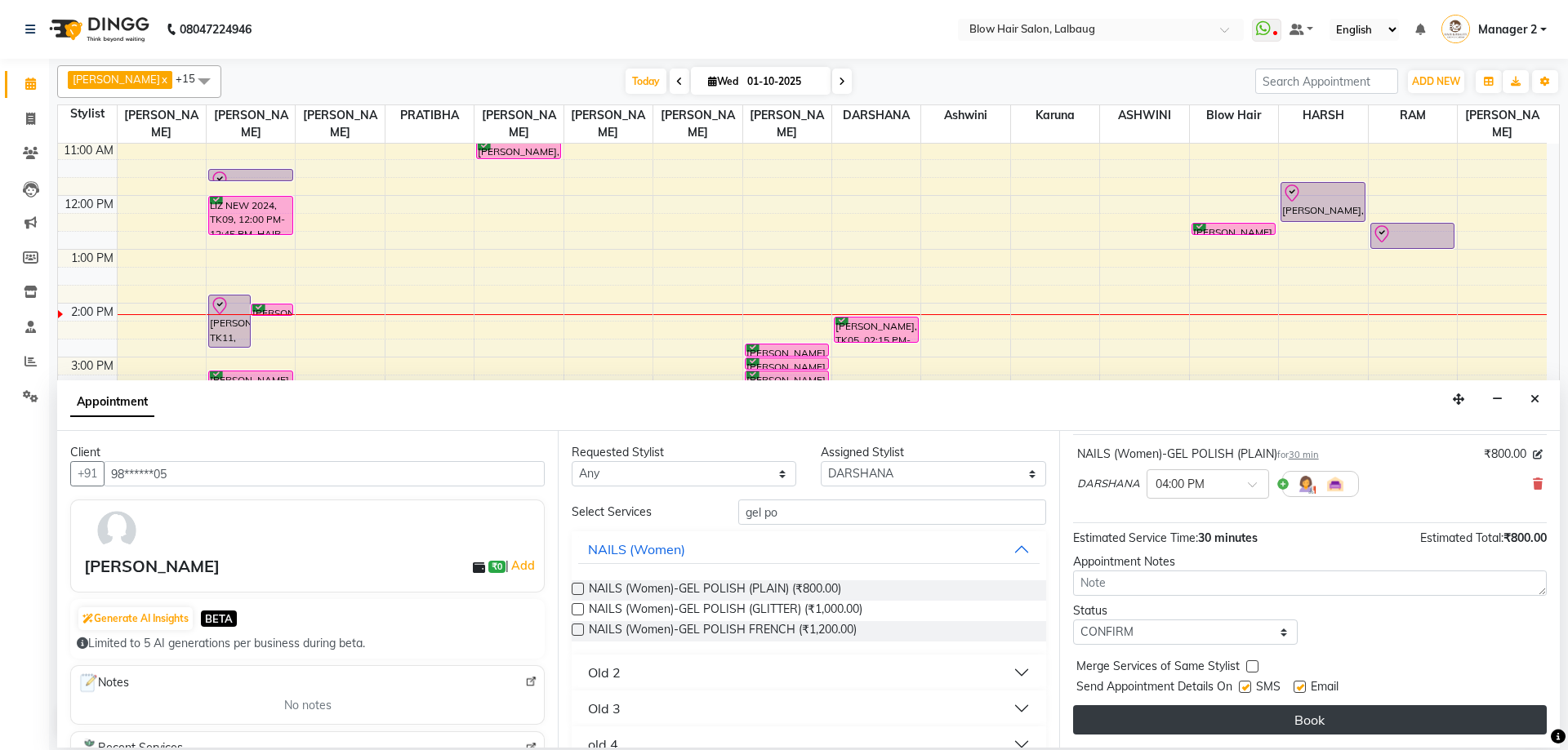
click at [1150, 727] on button "Book" at bounding box center [1309, 720] width 474 height 30
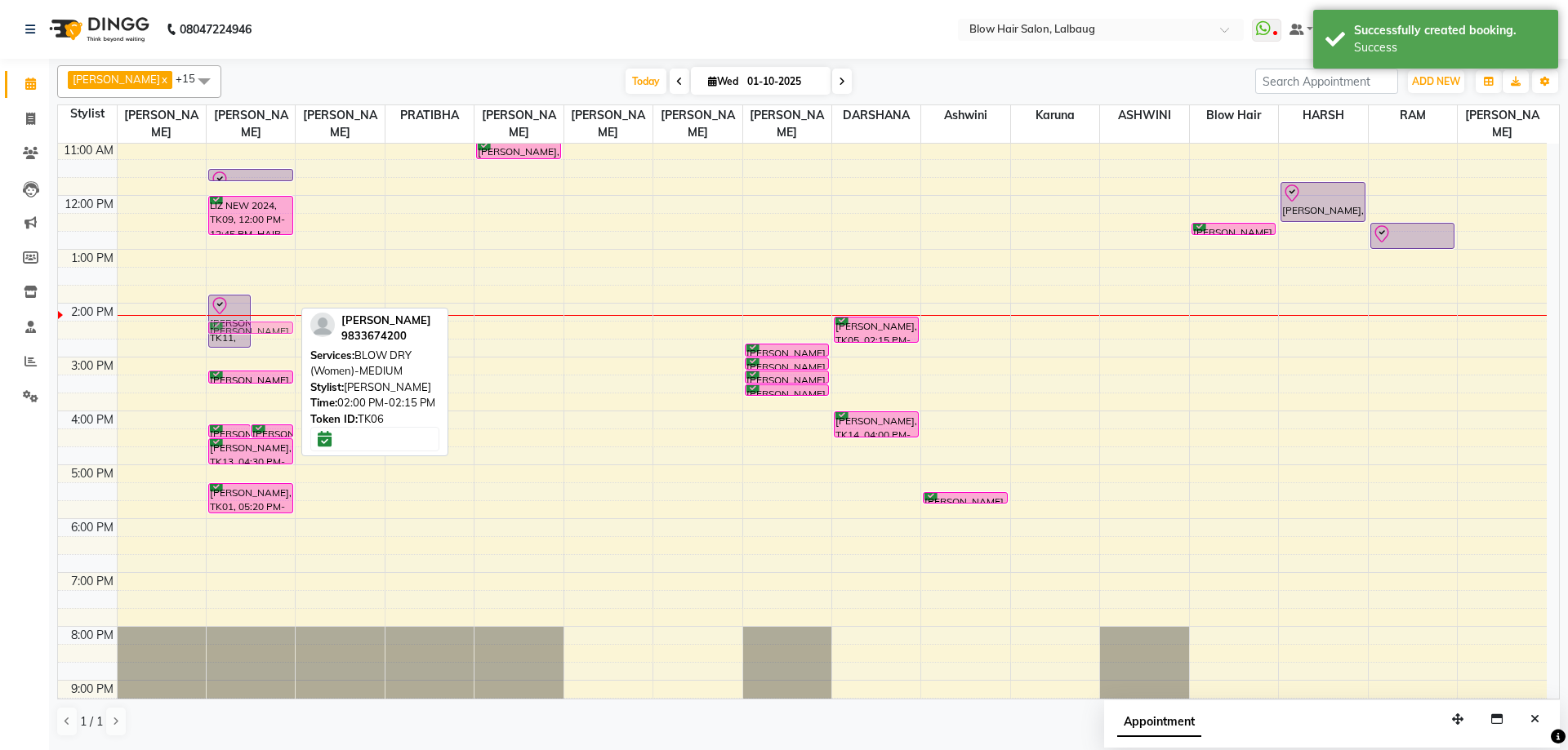
drag, startPoint x: 280, startPoint y: 305, endPoint x: 287, endPoint y: 328, distance: 24.0
click at [287, 328] on div "keddekar, TK02, 10:15 AM-10:30 AM, Consultation rohan k, TK03, 10:25 AM-10:55 A…" at bounding box center [250, 356] width 88 height 753
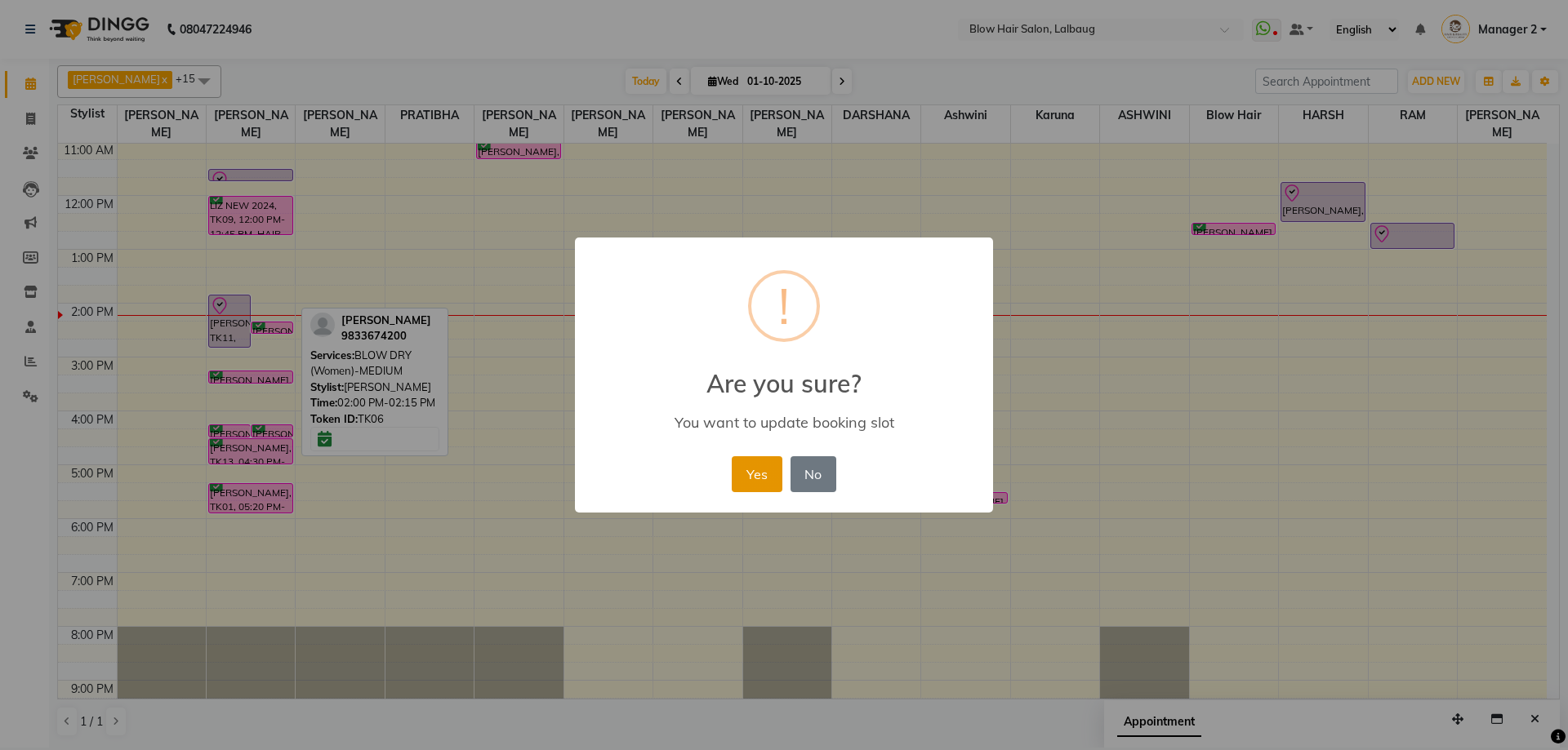
click at [735, 456] on button "Yes" at bounding box center [756, 474] width 49 height 36
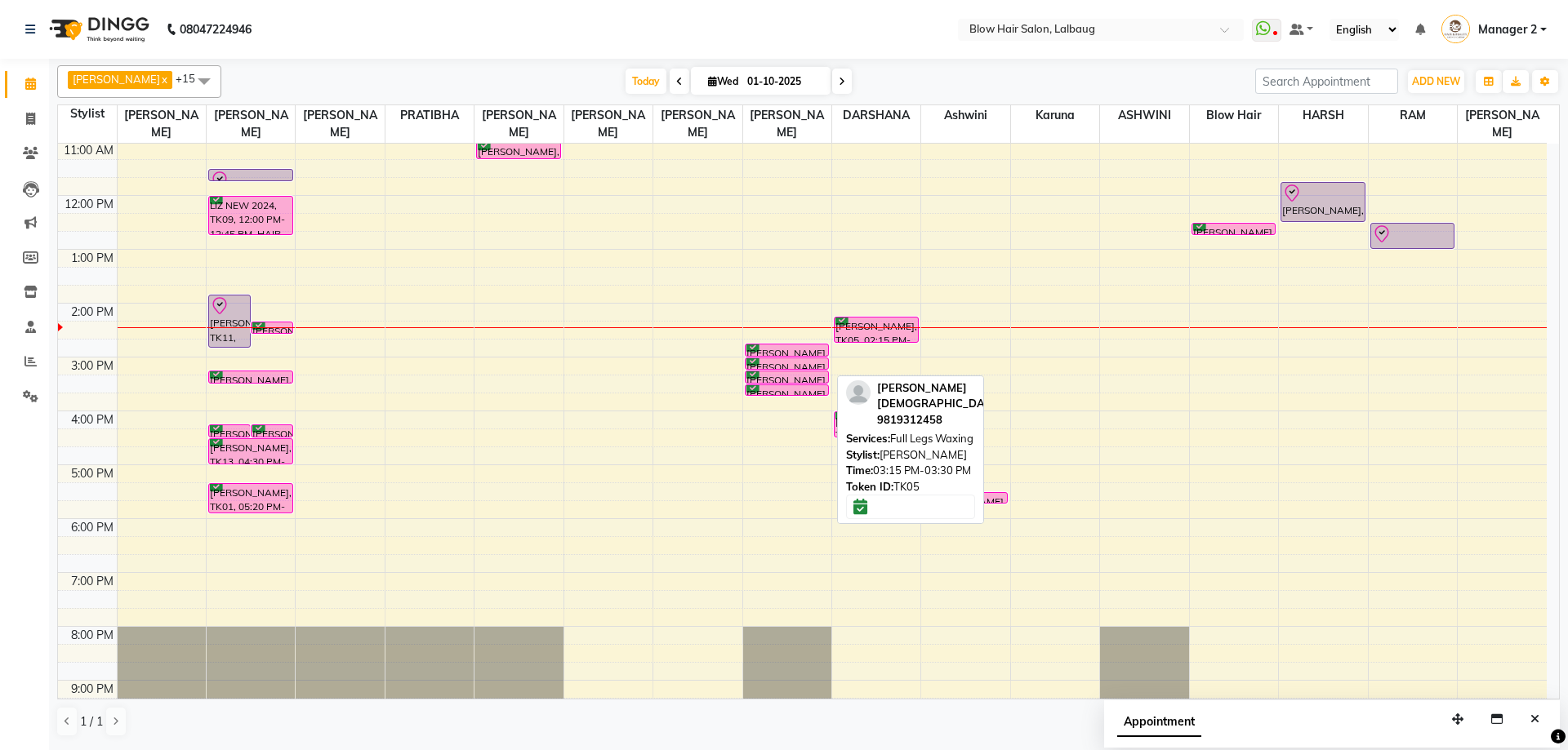
click at [802, 380] on div at bounding box center [786, 383] width 83 height 7
click at [805, 375] on div "[PERSON_NAME], TK05, 03:15 PM-03:30 PM, Full Legs Waxing" at bounding box center [786, 377] width 83 height 12
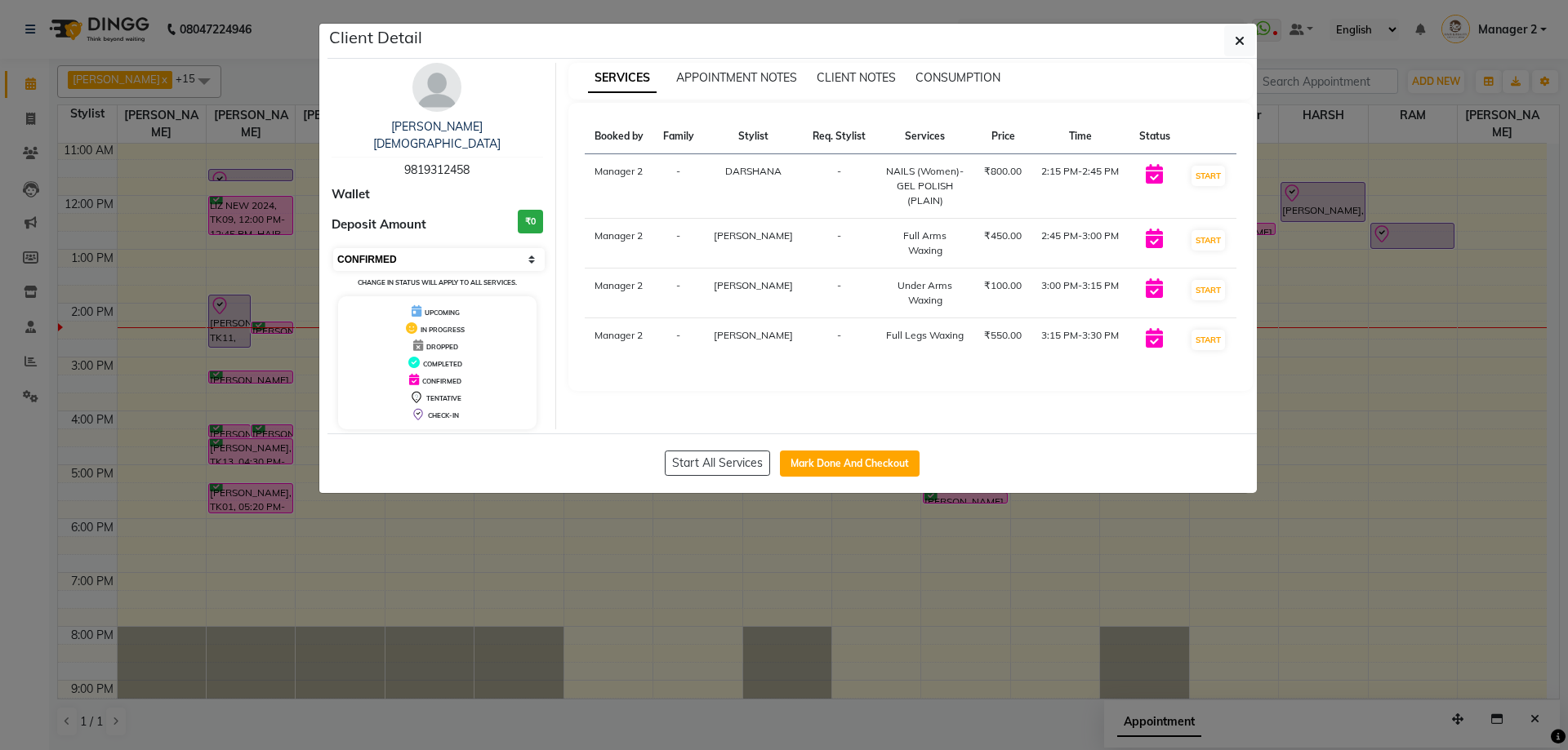
drag, startPoint x: 486, startPoint y: 244, endPoint x: 484, endPoint y: 253, distance: 9.2
click at [487, 248] on select "Select IN SERVICE CONFIRMED TENTATIVE CHECK IN MARK DONE DROPPED UPCOMING" at bounding box center [439, 259] width 212 height 23
select select "8"
click at [334, 248] on select "Select IN SERVICE CONFIRMED TENTATIVE CHECK IN MARK DONE DROPPED UPCOMING" at bounding box center [439, 259] width 212 height 23
click at [1248, 47] on button "button" at bounding box center [1239, 41] width 31 height 31
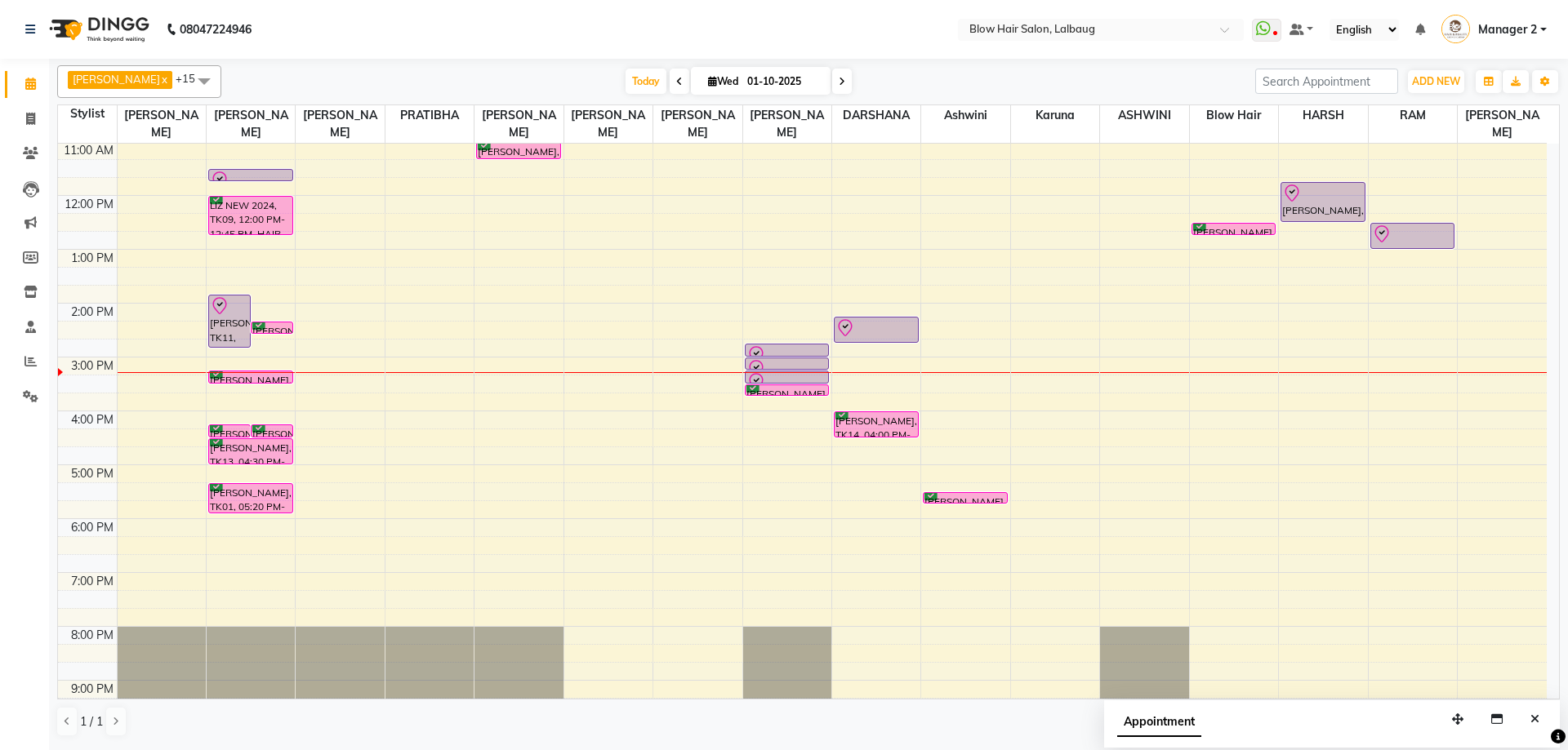
click at [233, 524] on div "8:00 AM 9:00 AM 10:00 AM 11:00 AM 12:00 PM 1:00 PM 2:00 PM 3:00 PM 4:00 PM 5:00…" at bounding box center [802, 356] width 1489 height 753
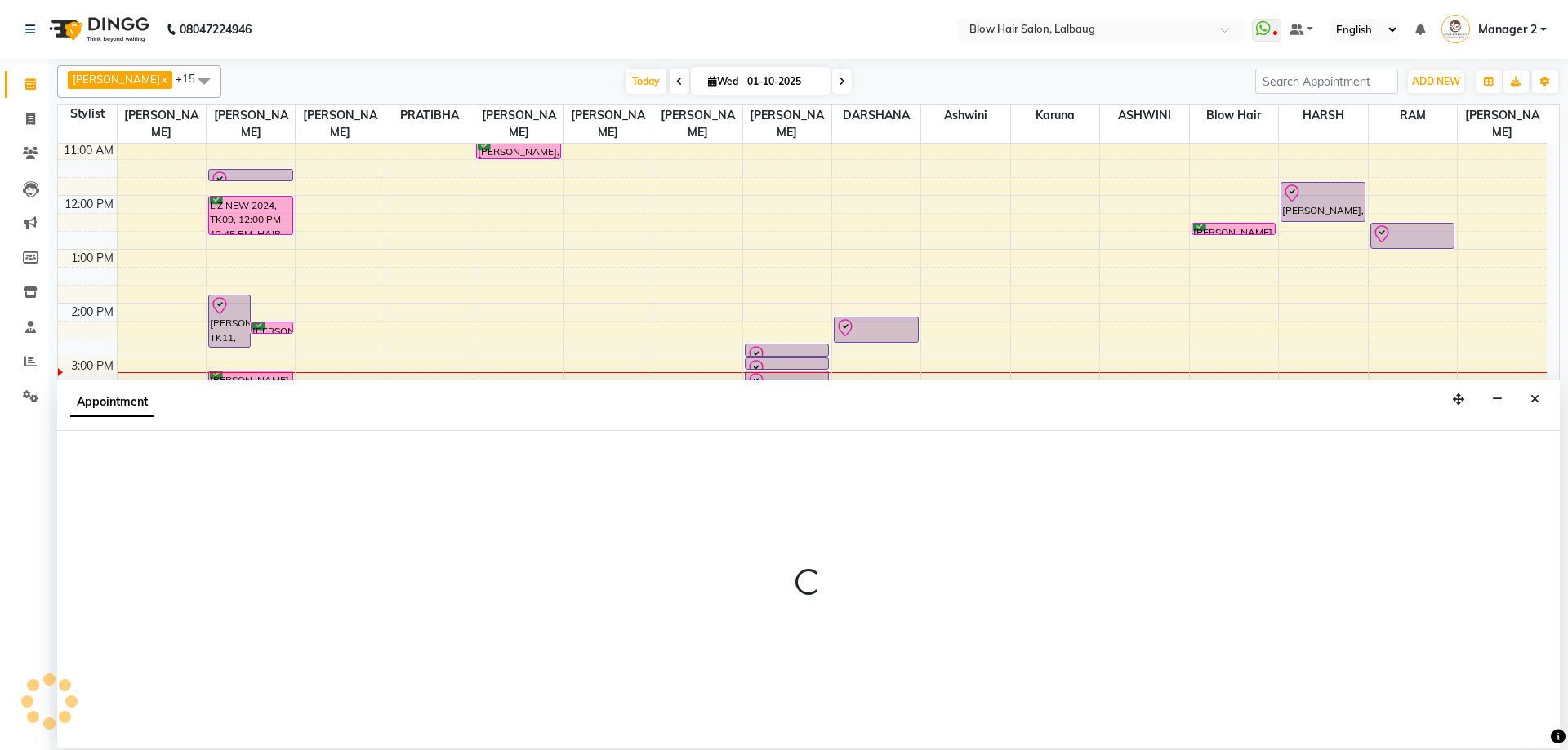
select select "33342"
select select "1080"
select select "tentative"
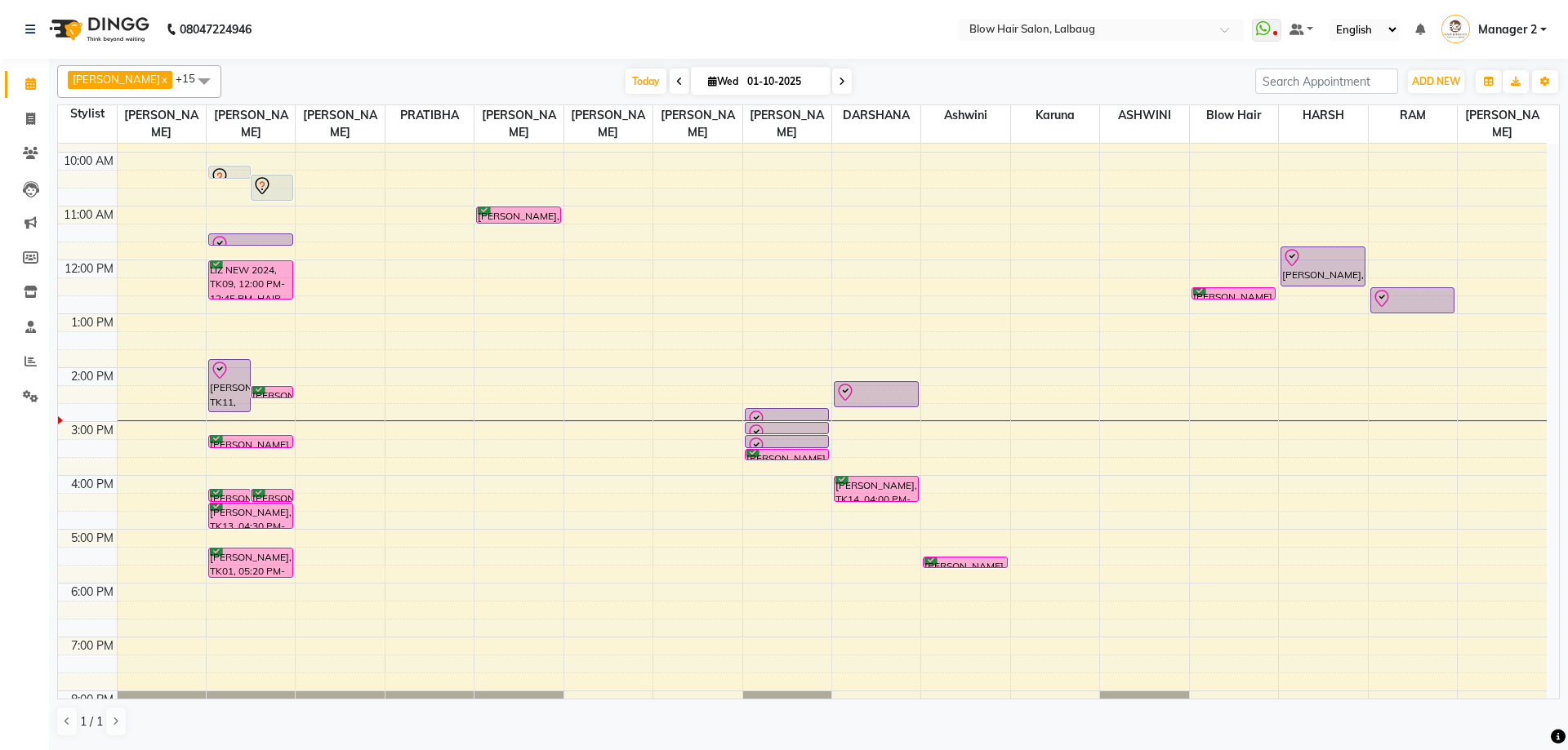
scroll to position [198, 0]
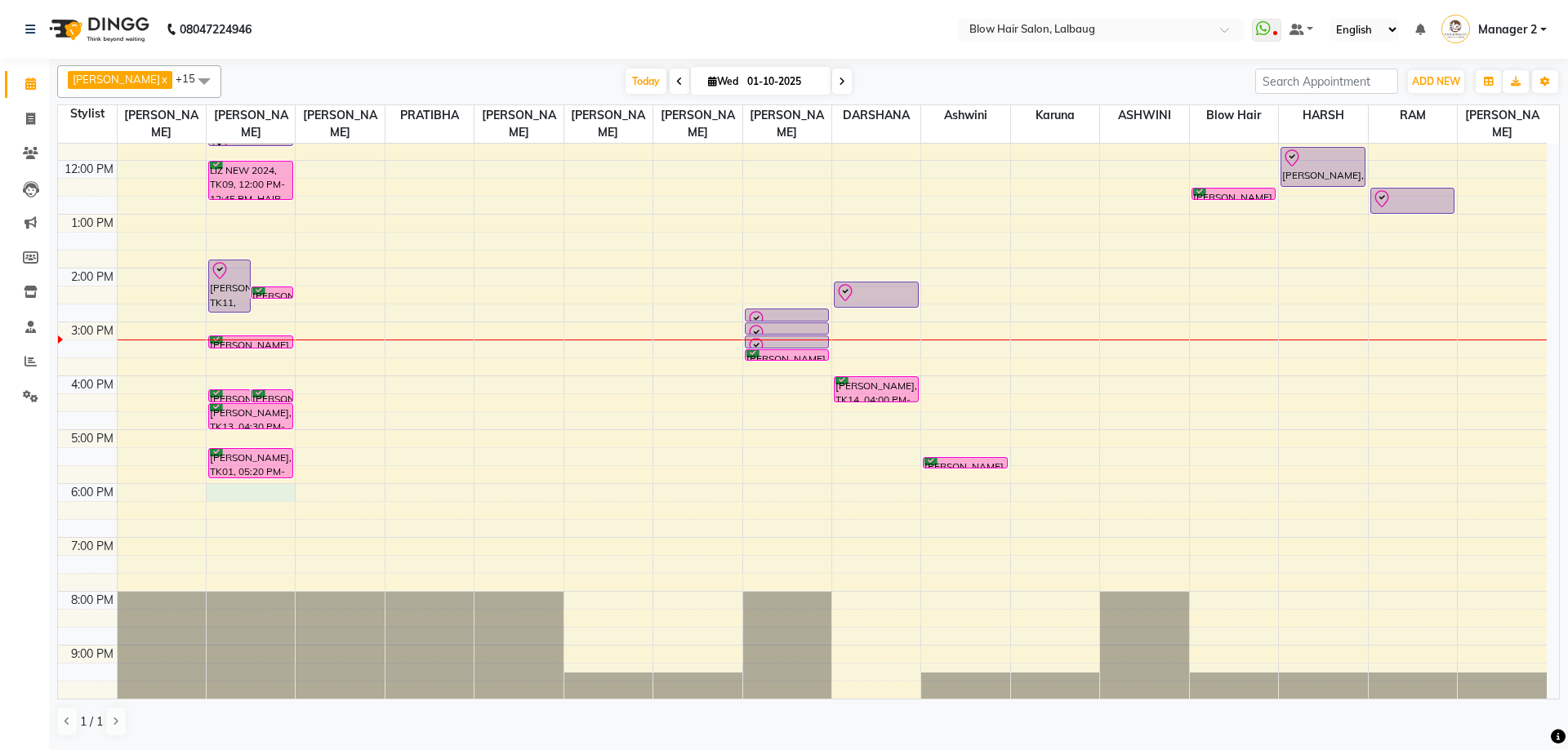
click at [236, 488] on div "8:00 AM 9:00 AM 10:00 AM 11:00 AM 12:00 PM 1:00 PM 2:00 PM 3:00 PM 4:00 PM 5:00…" at bounding box center [802, 322] width 1489 height 753
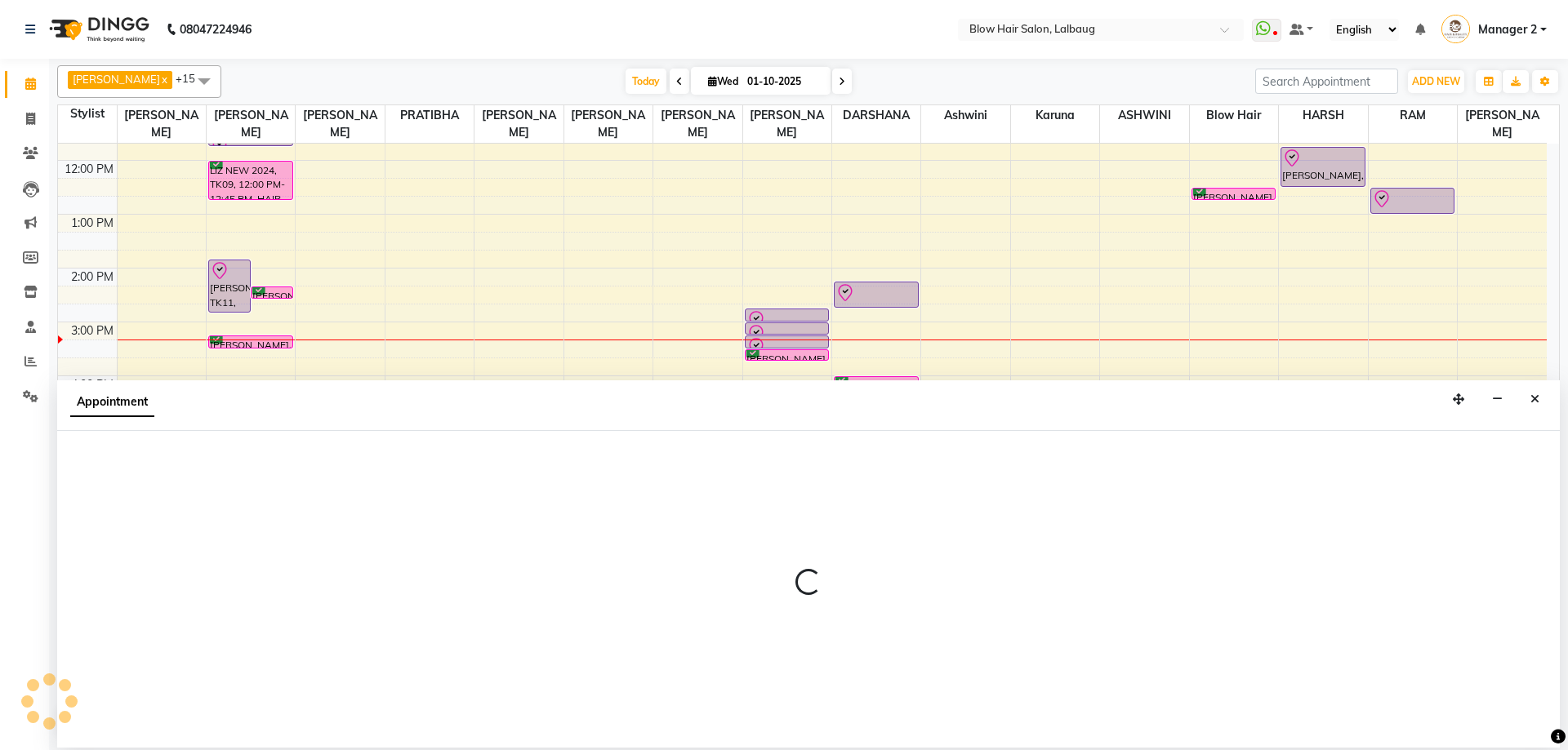
select select "33342"
select select "tentative"
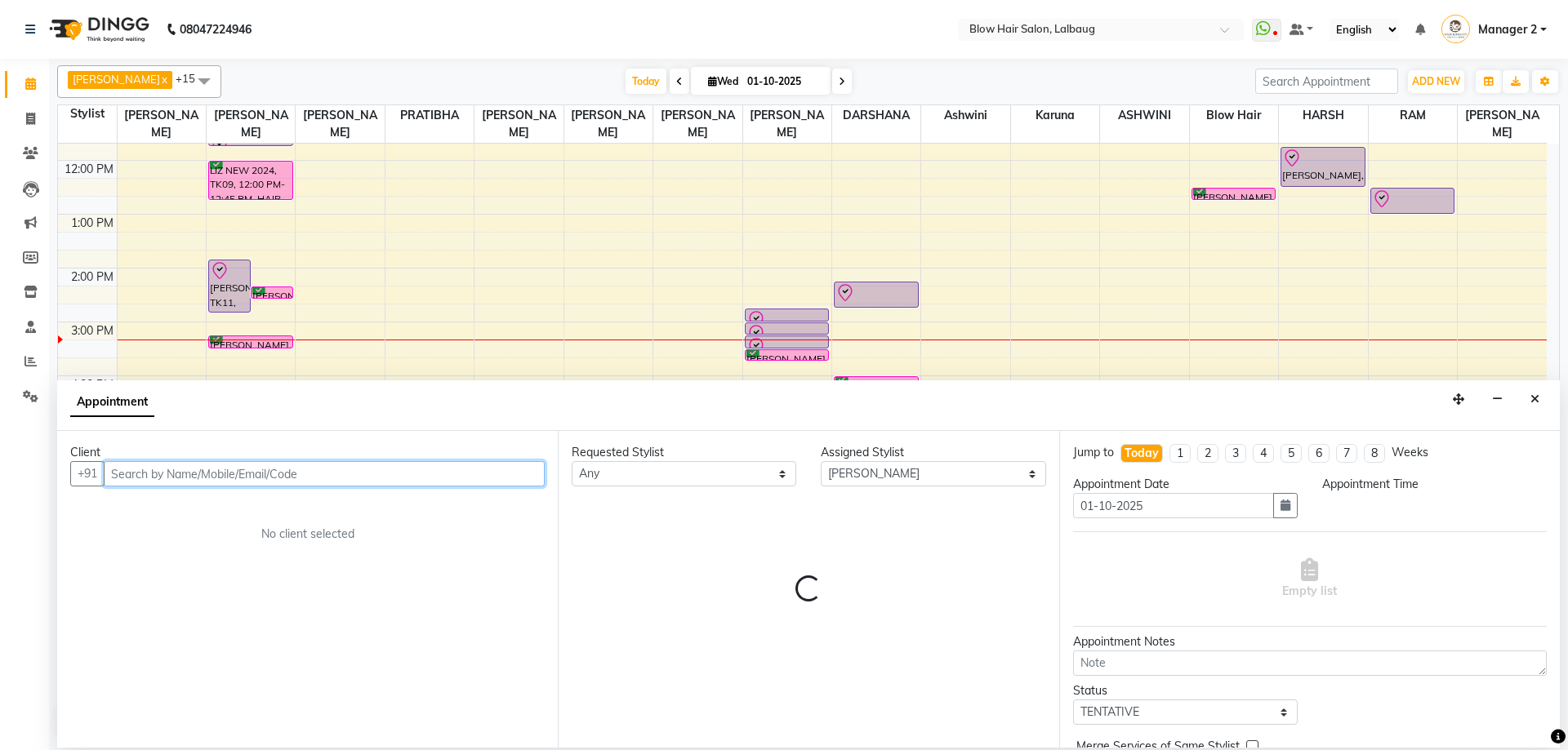
select select "1080"
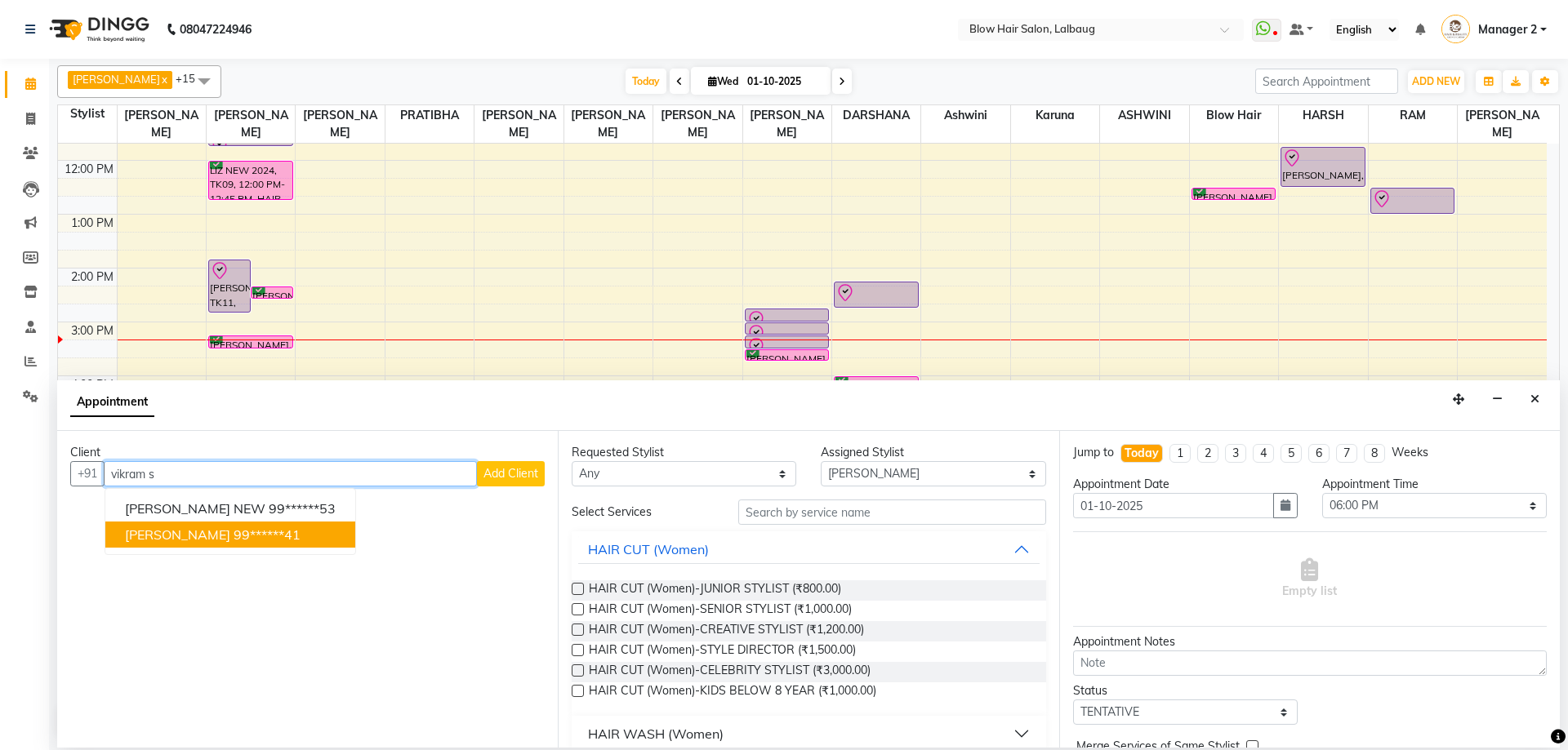
click at [179, 533] on span "[PERSON_NAME]" at bounding box center [178, 535] width 105 height 16
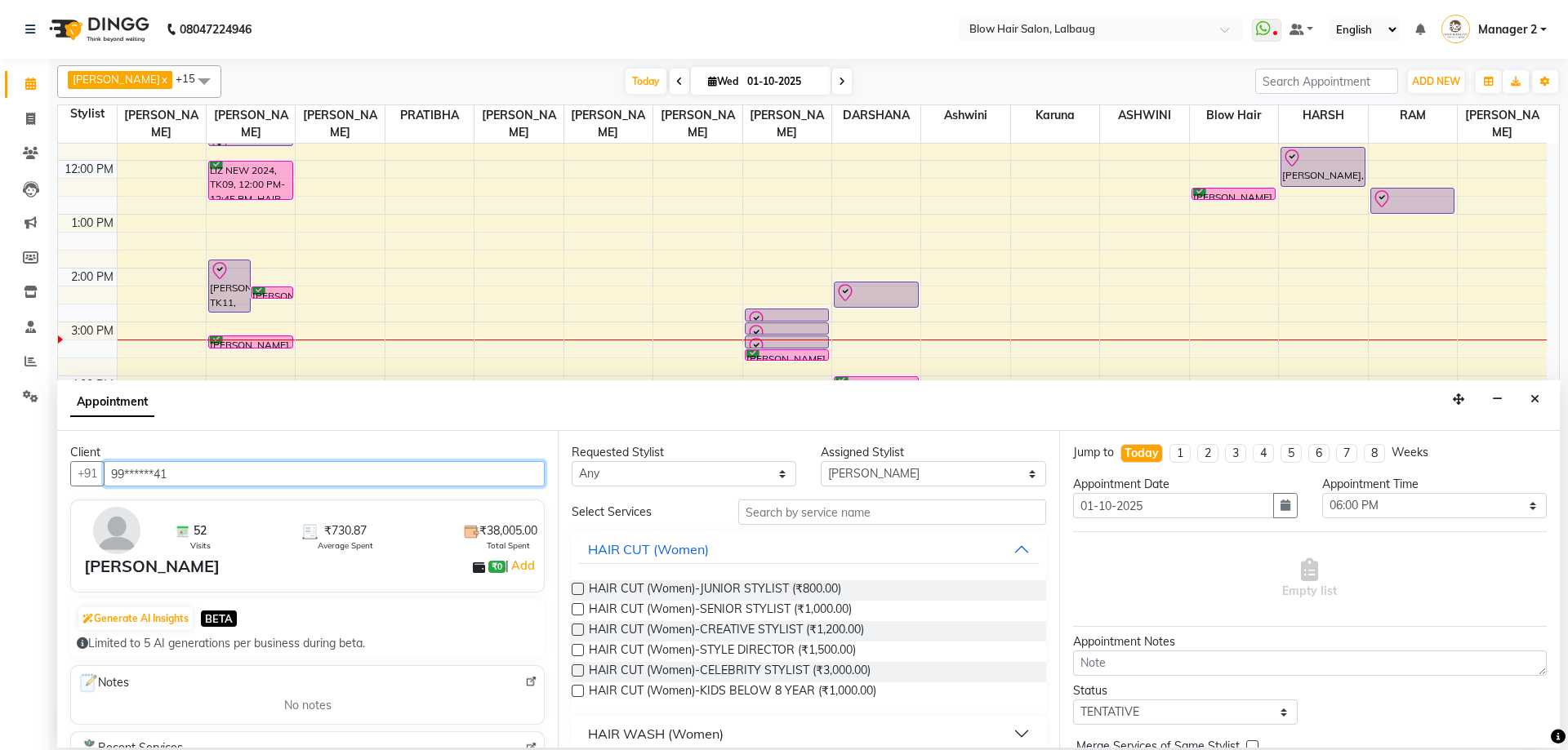
type input "99******41"
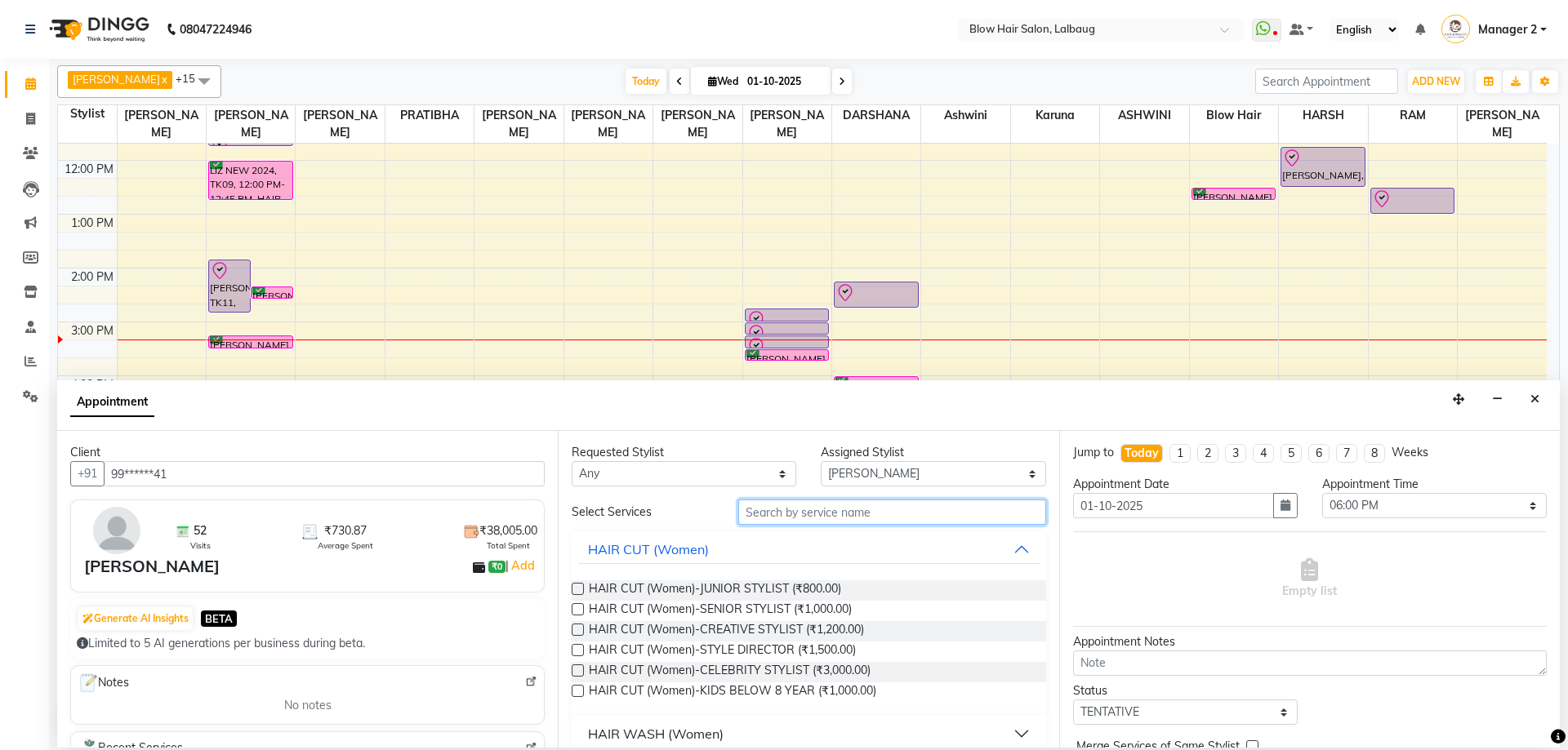
click at [762, 514] on input "text" at bounding box center [892, 512] width 308 height 26
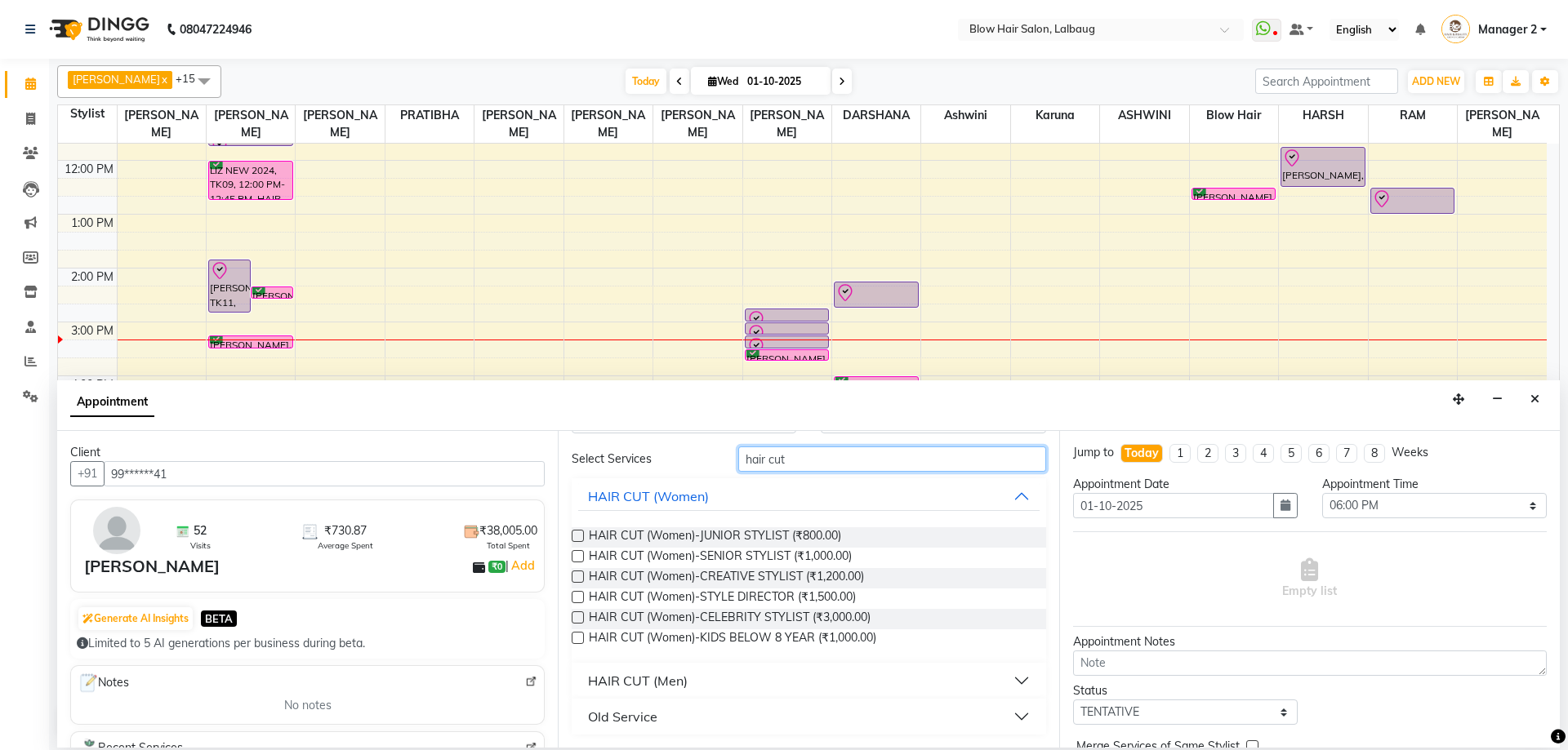
type input "hair cut"
click at [669, 692] on button "HAIR CUT (Men)" at bounding box center [808, 681] width 460 height 30
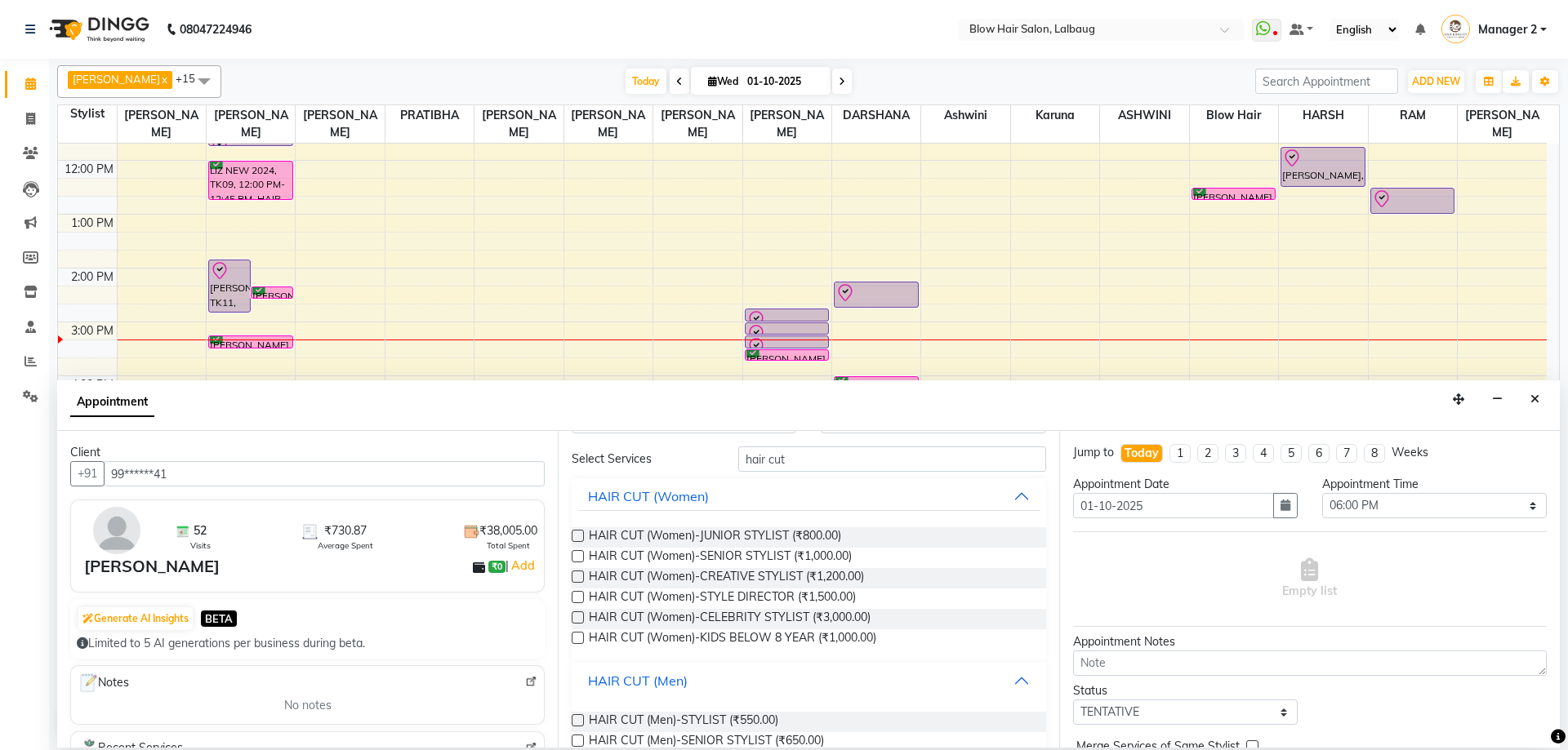
scroll to position [263, 0]
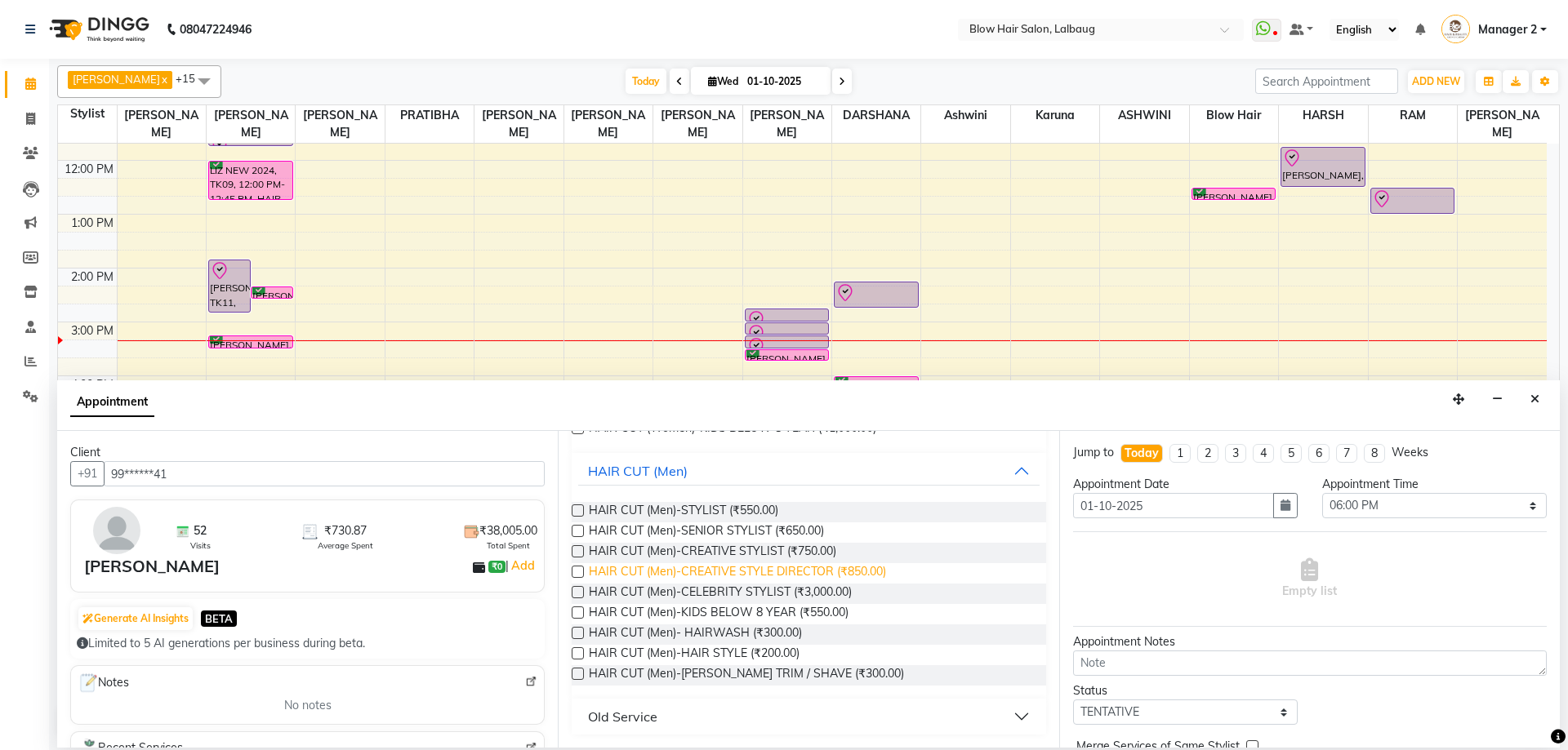
click at [805, 566] on span "HAIR CUT (Men)-CREATIVE STYLE DIRECTOR (₹850.00)" at bounding box center [737, 573] width 297 height 21
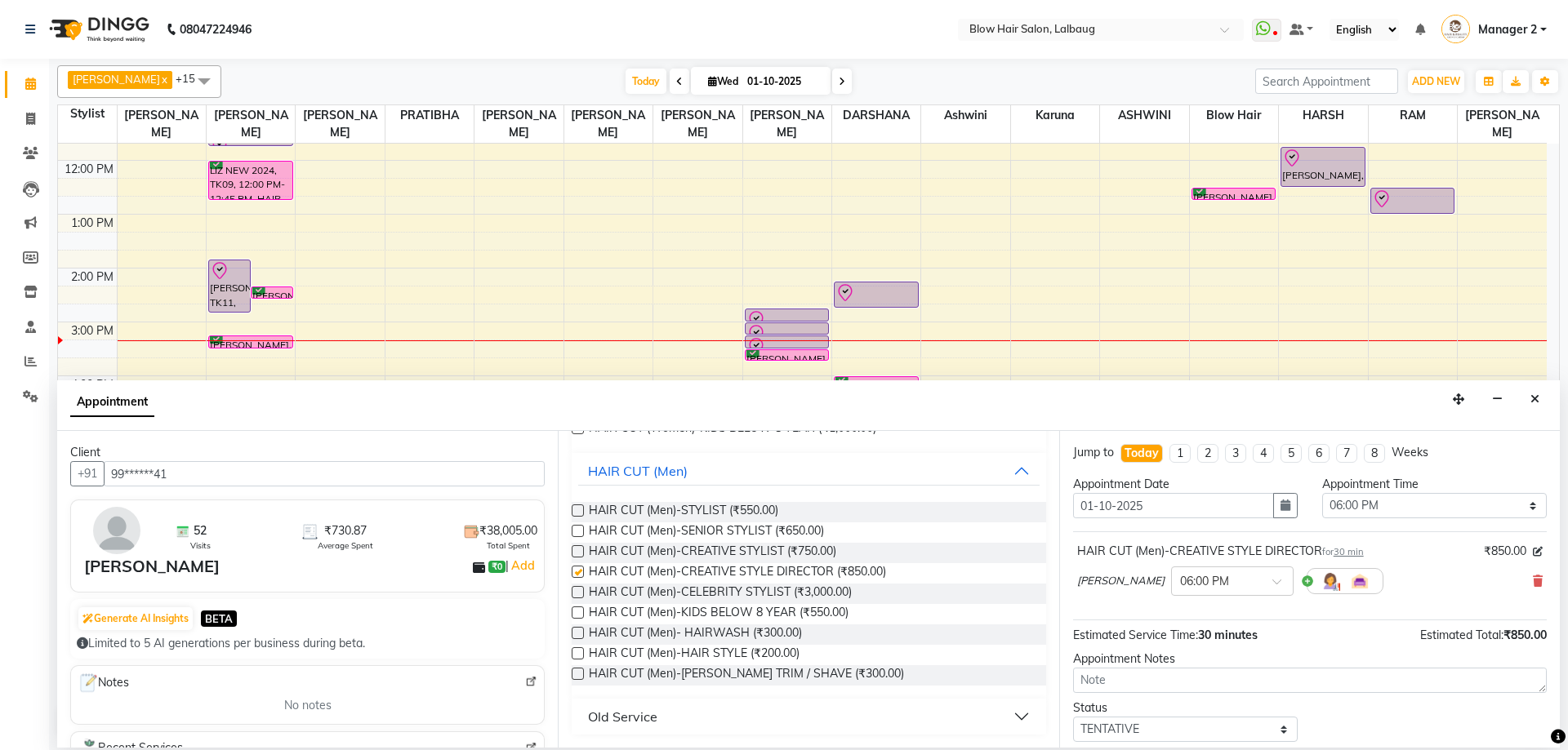
checkbox input "false"
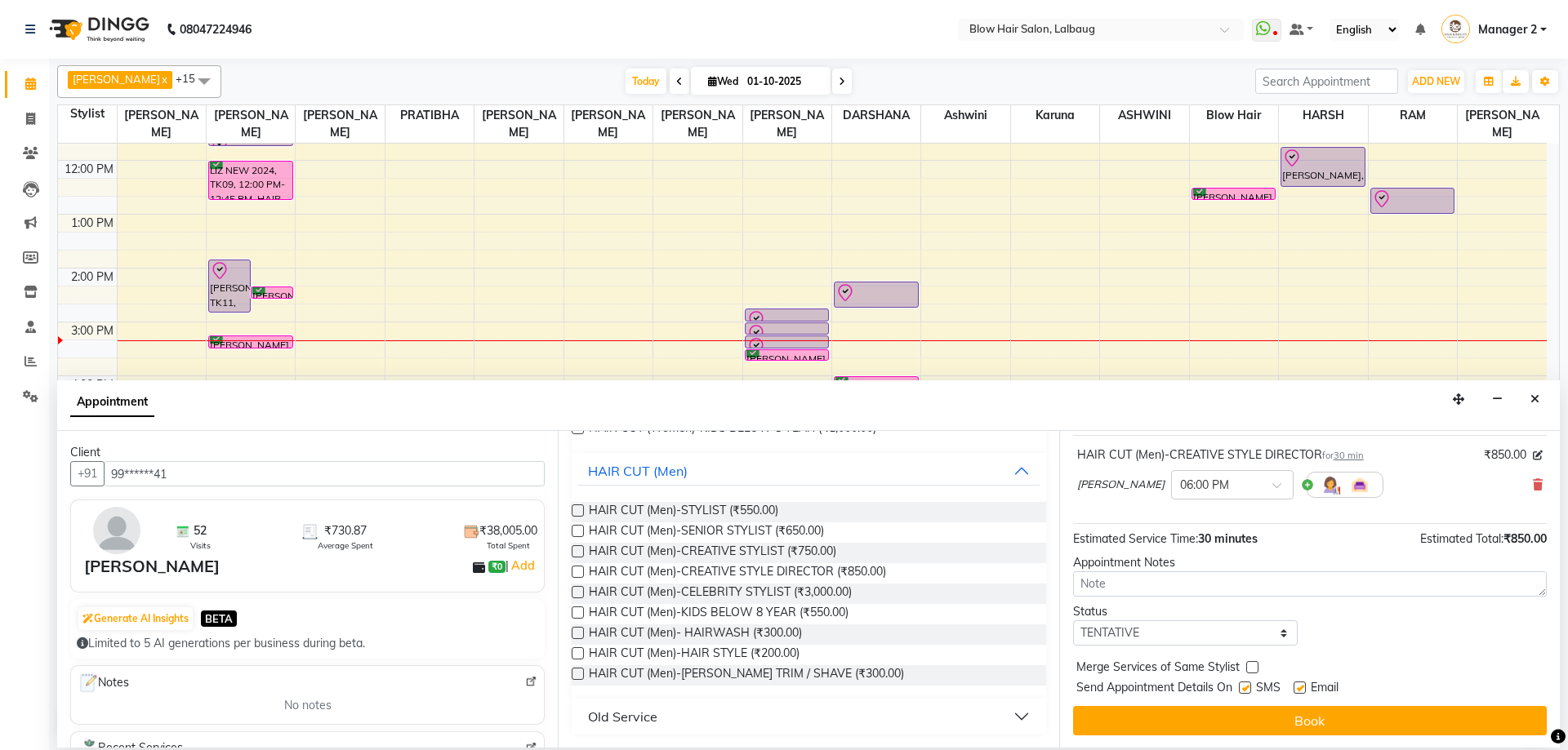
scroll to position [97, 0]
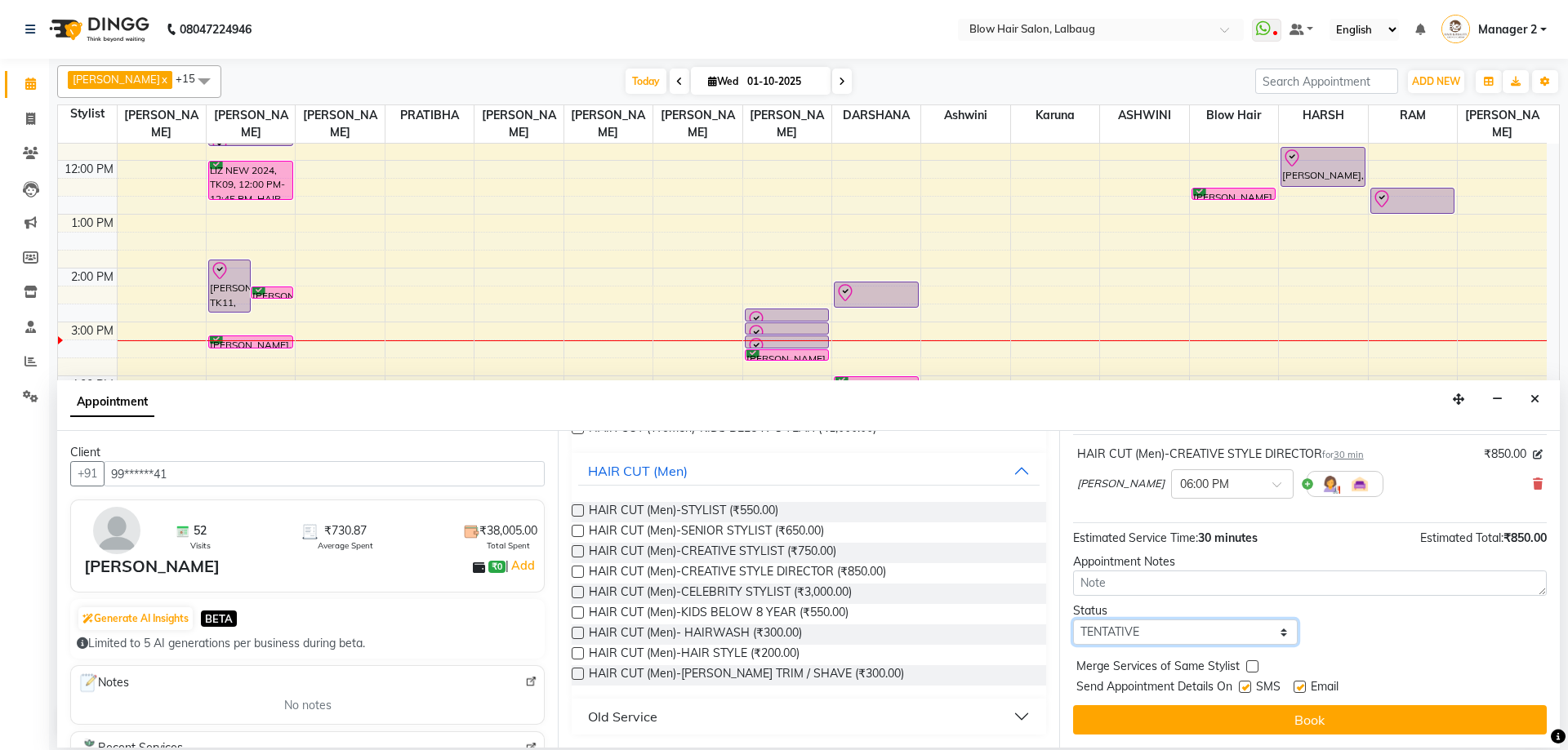
click at [1192, 634] on select "Select TENTATIVE CONFIRM CHECK-IN UPCOMING" at bounding box center [1185, 632] width 225 height 26
select select "confirm booking"
click at [1073, 620] on select "Select TENTATIVE CONFIRM CHECK-IN UPCOMING" at bounding box center [1185, 632] width 225 height 26
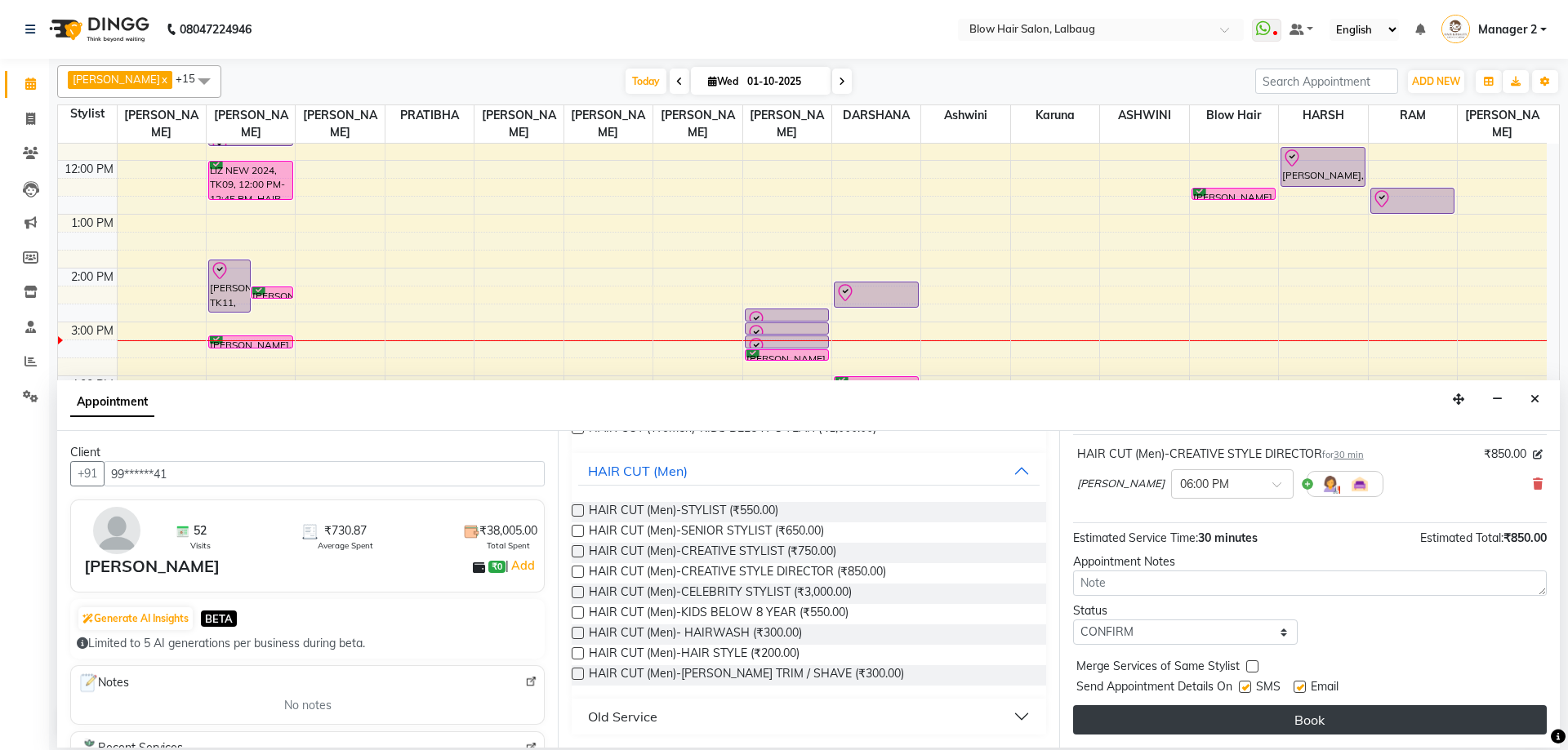
click at [1176, 718] on button "Book" at bounding box center [1309, 720] width 474 height 30
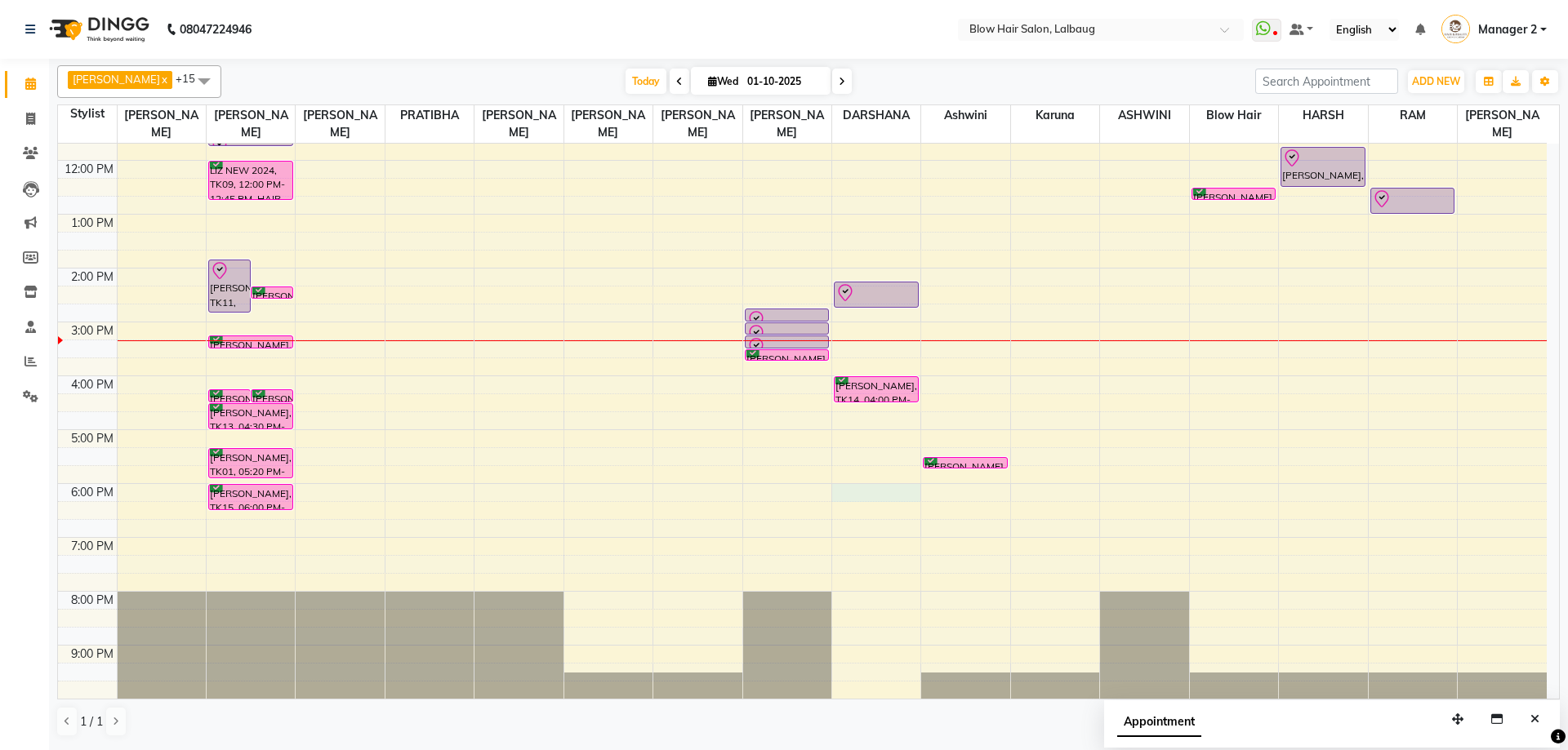
click at [852, 498] on div "8:00 AM 9:00 AM 10:00 AM 11:00 AM 12:00 PM 1:00 PM 2:00 PM 3:00 PM 4:00 PM 5:00…" at bounding box center [802, 322] width 1489 height 753
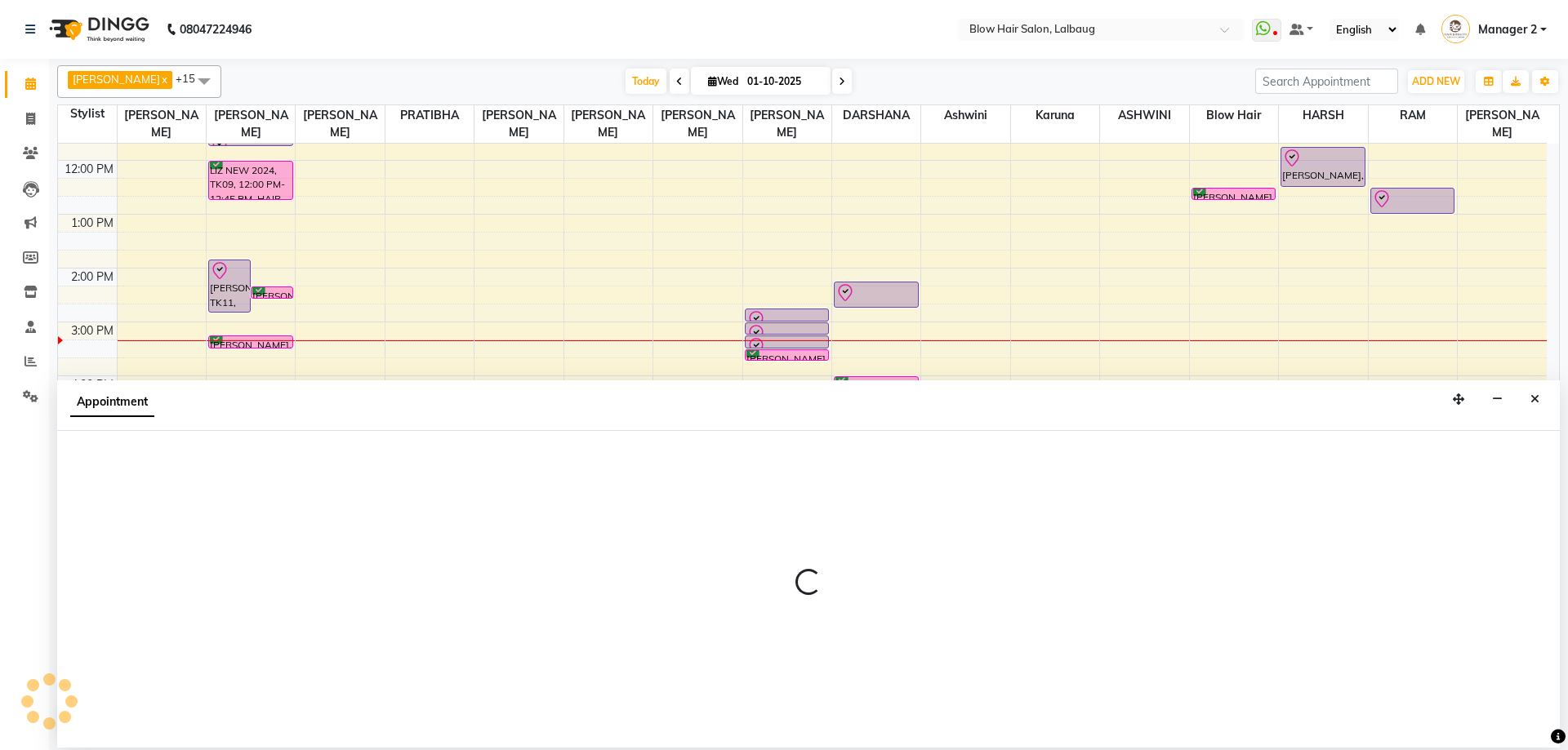
select select "37224"
select select "tentative"
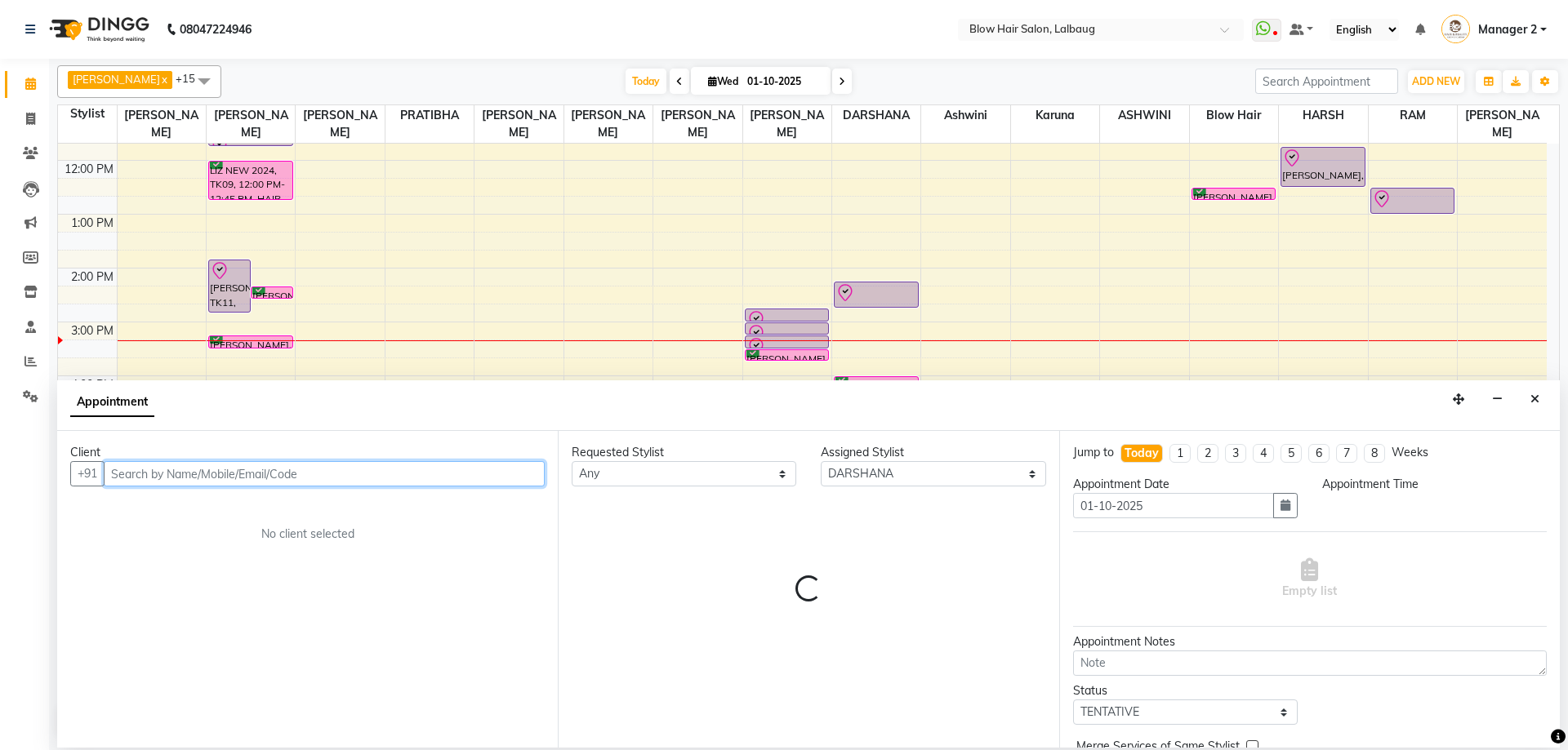
select select "1080"
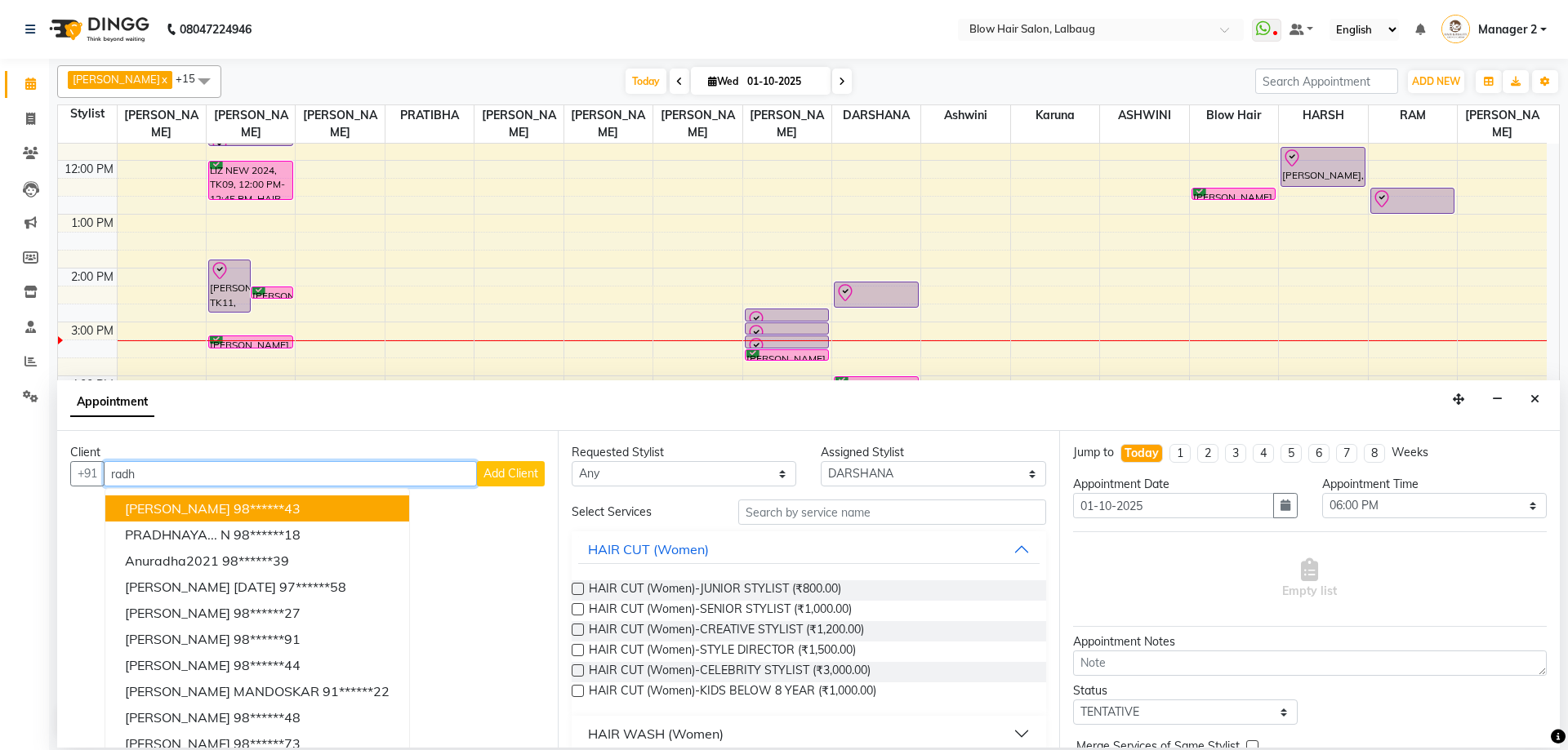
type input "radhi"
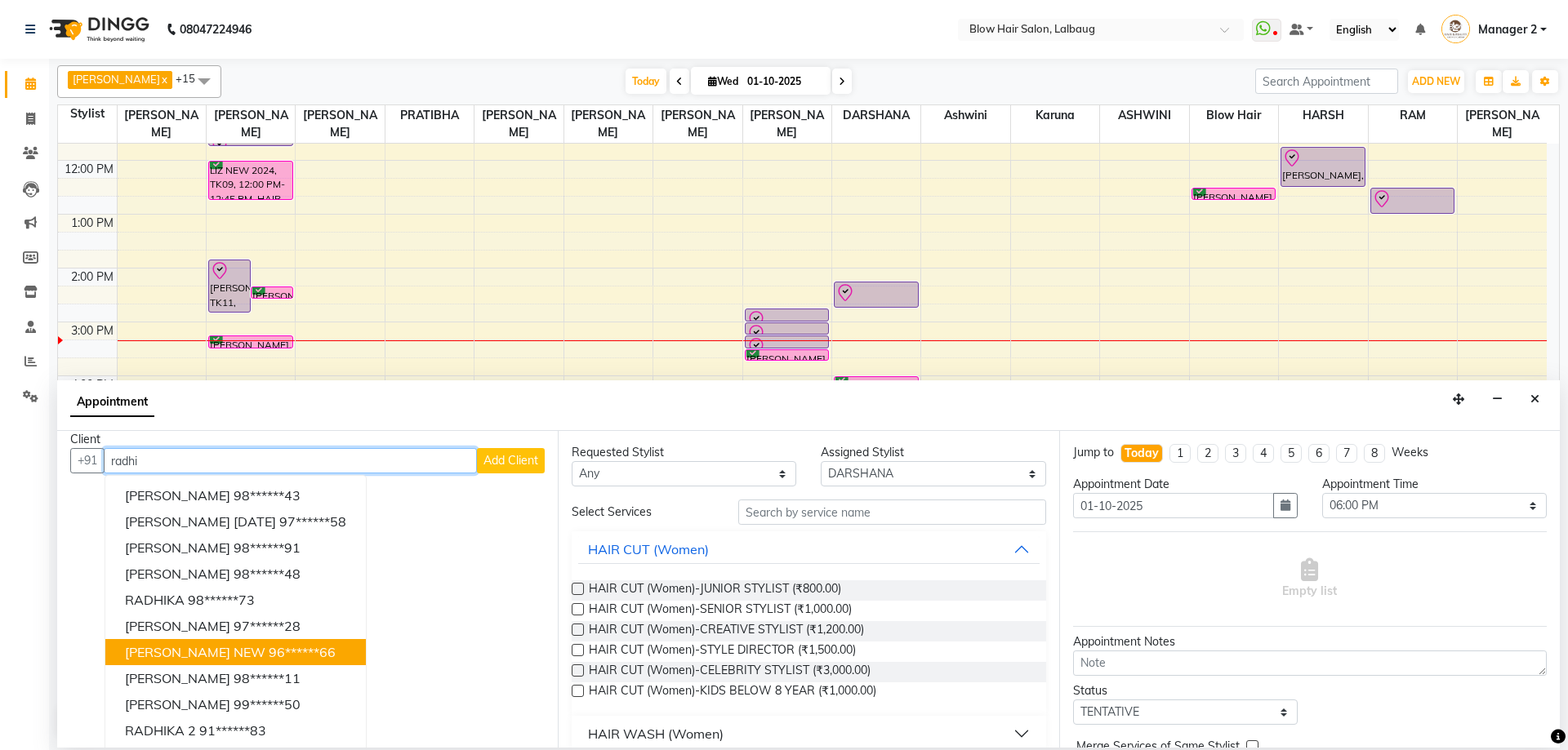
scroll to position [16, 0]
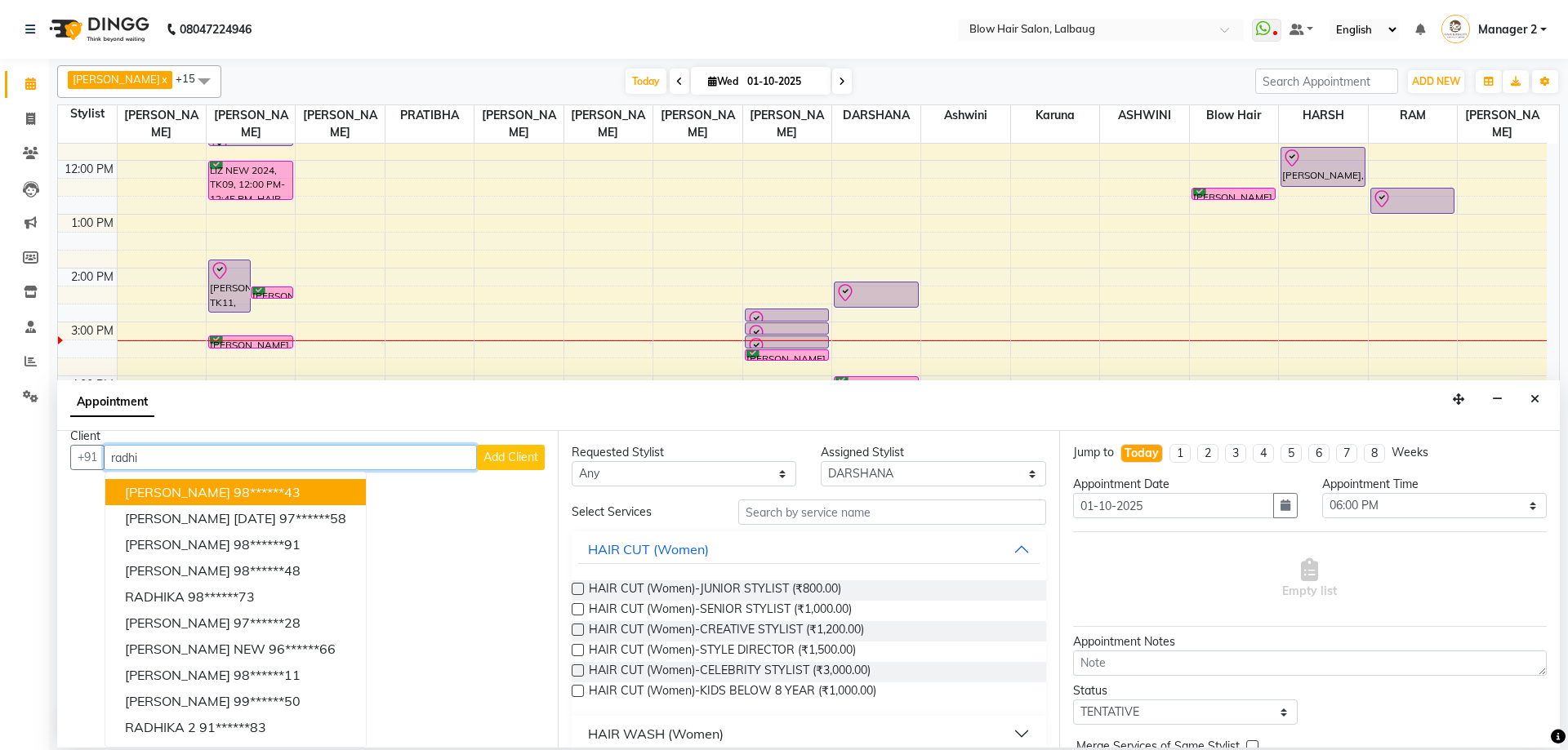
drag, startPoint x: 180, startPoint y: 460, endPoint x: 0, endPoint y: 473, distance: 180.5
click at [0, 479] on app-home "08047224946 Select Location × Blow Hair Salon, Lalbaug WhatsApp Status ✕ Status…" at bounding box center [784, 374] width 1568 height 748
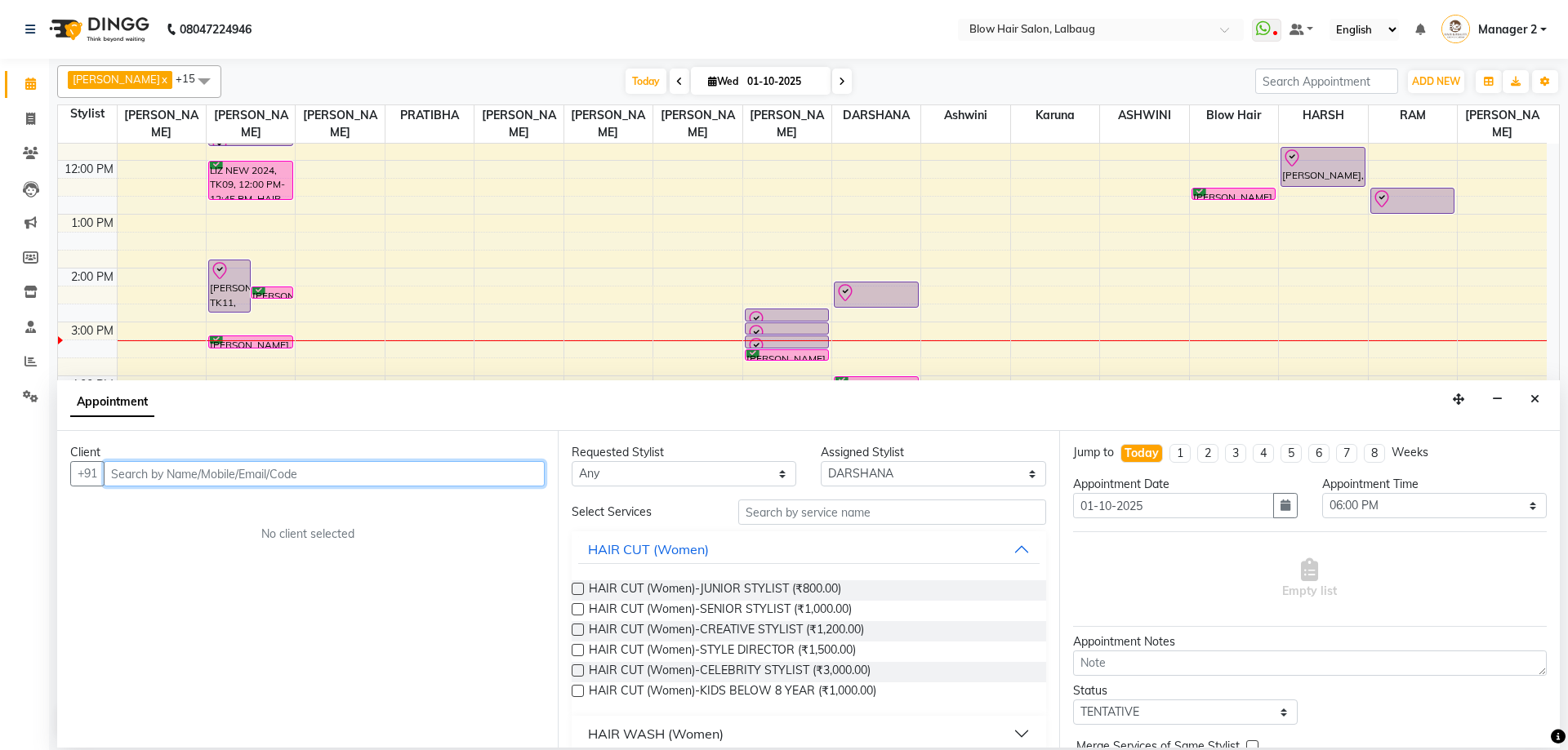
scroll to position [0, 0]
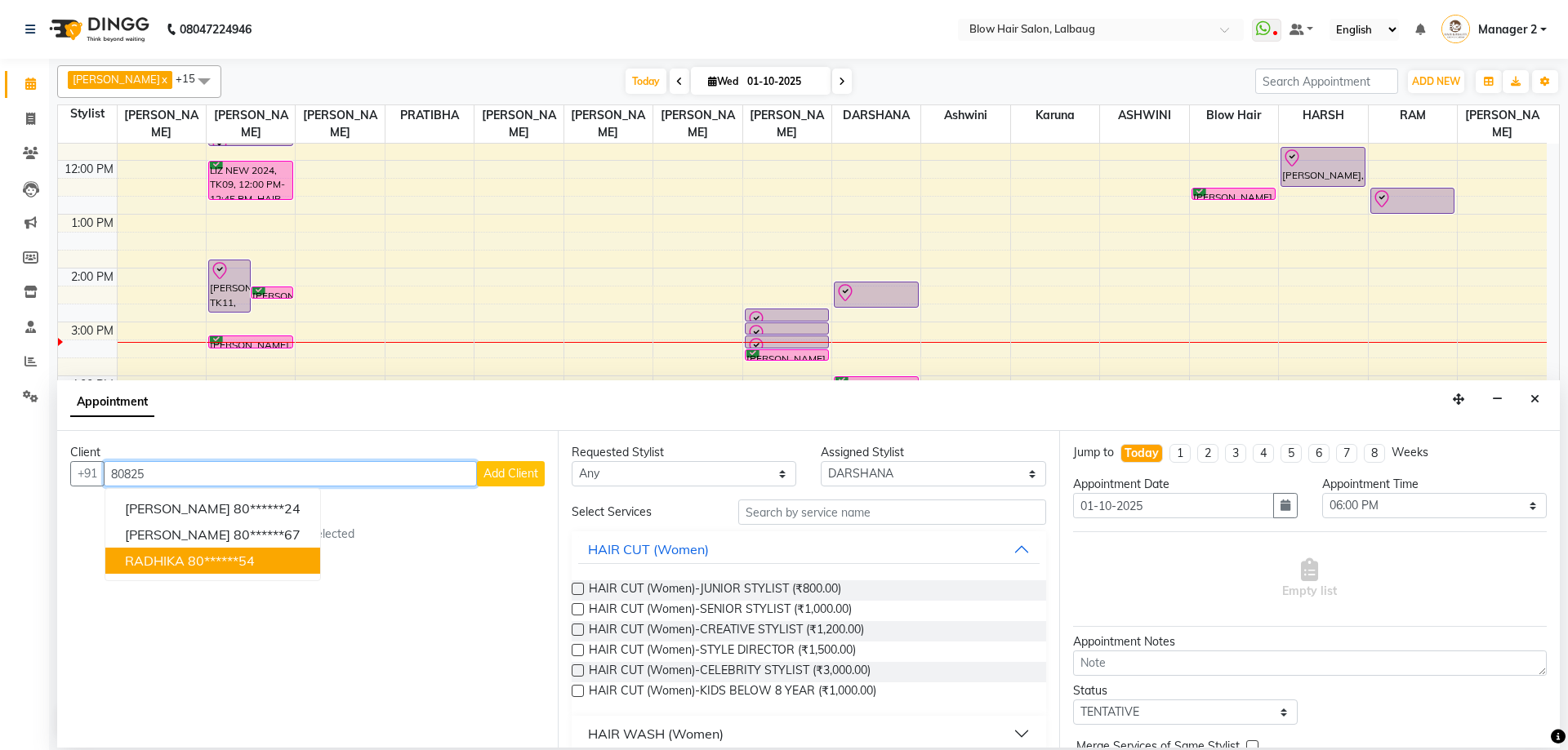
click at [246, 560] on ngb-highlight "80******54" at bounding box center [221, 561] width 67 height 16
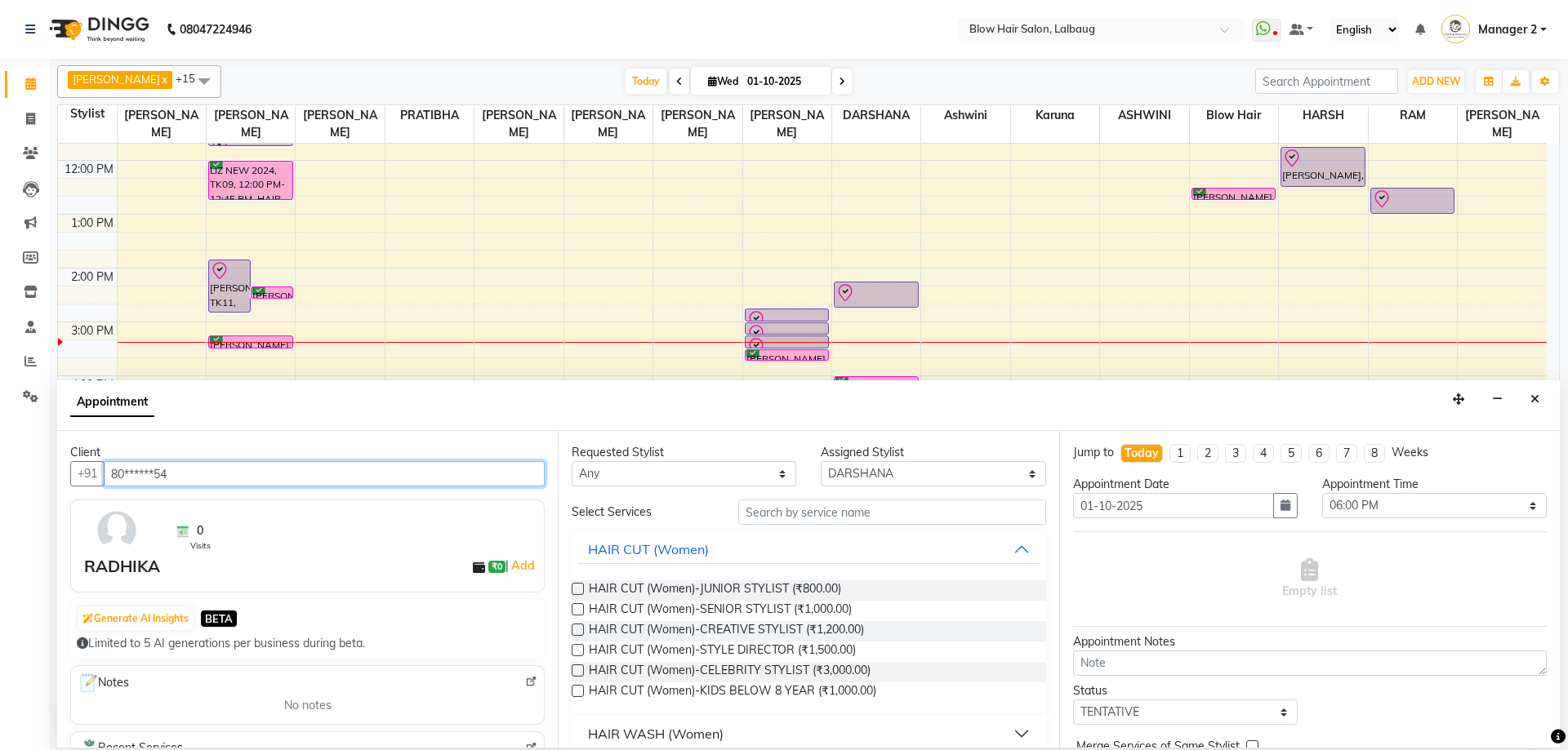
type input "80******54"
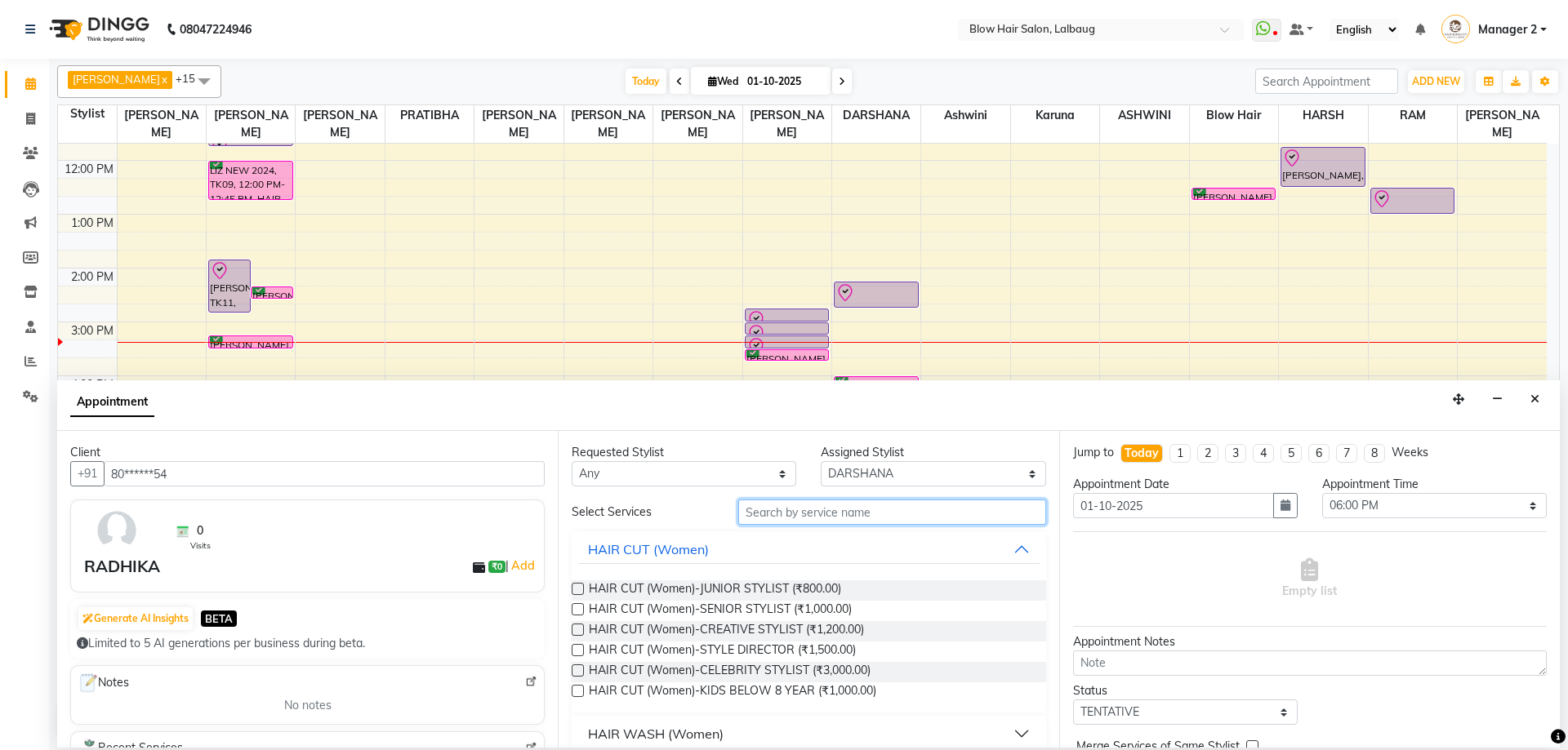
click at [781, 501] on input "text" at bounding box center [892, 512] width 308 height 26
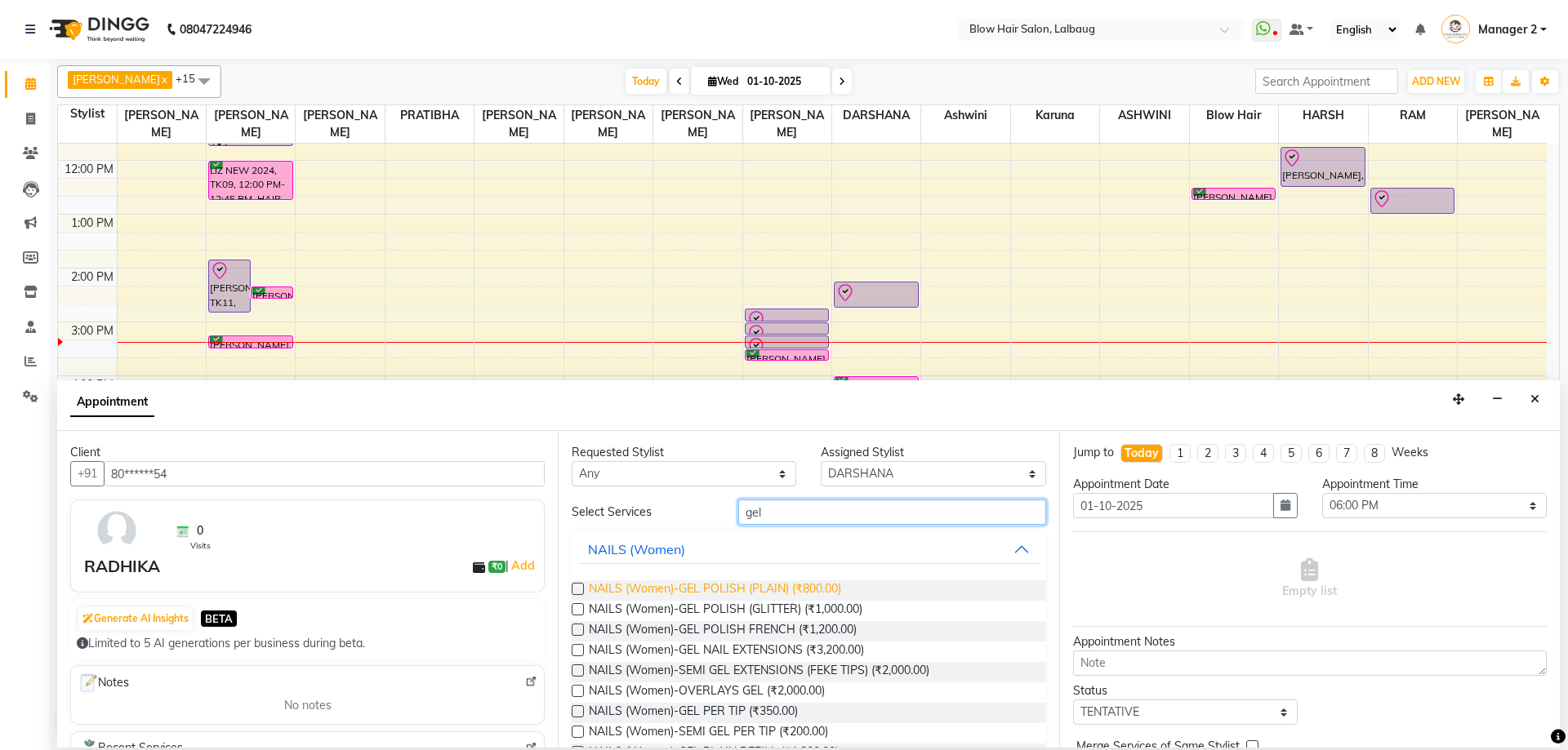
type input "gel"
click at [761, 595] on span "NAILS (Women)-GEL POLISH (PLAIN) (₹800.00)" at bounding box center [715, 590] width 252 height 21
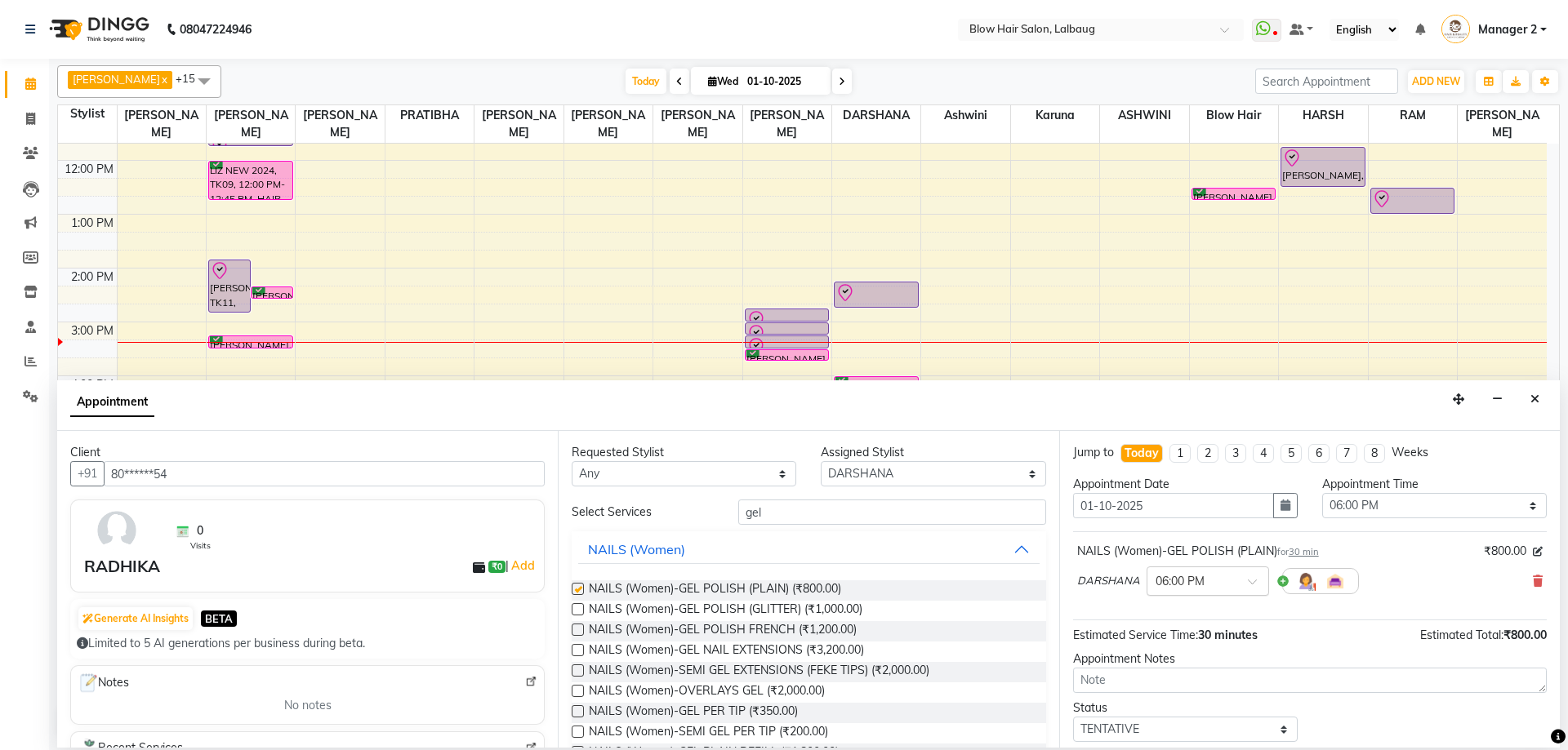
checkbox input "false"
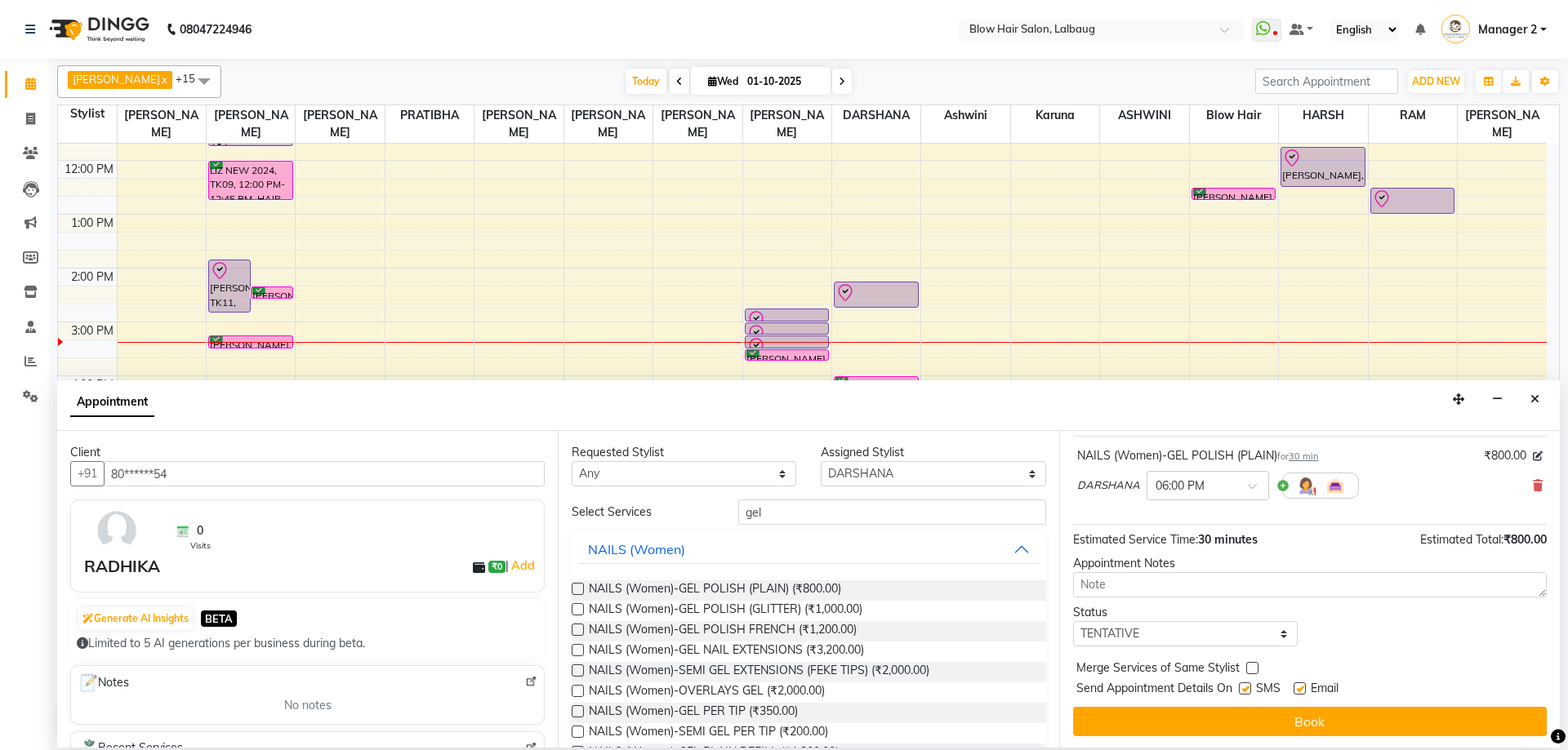
scroll to position [97, 0]
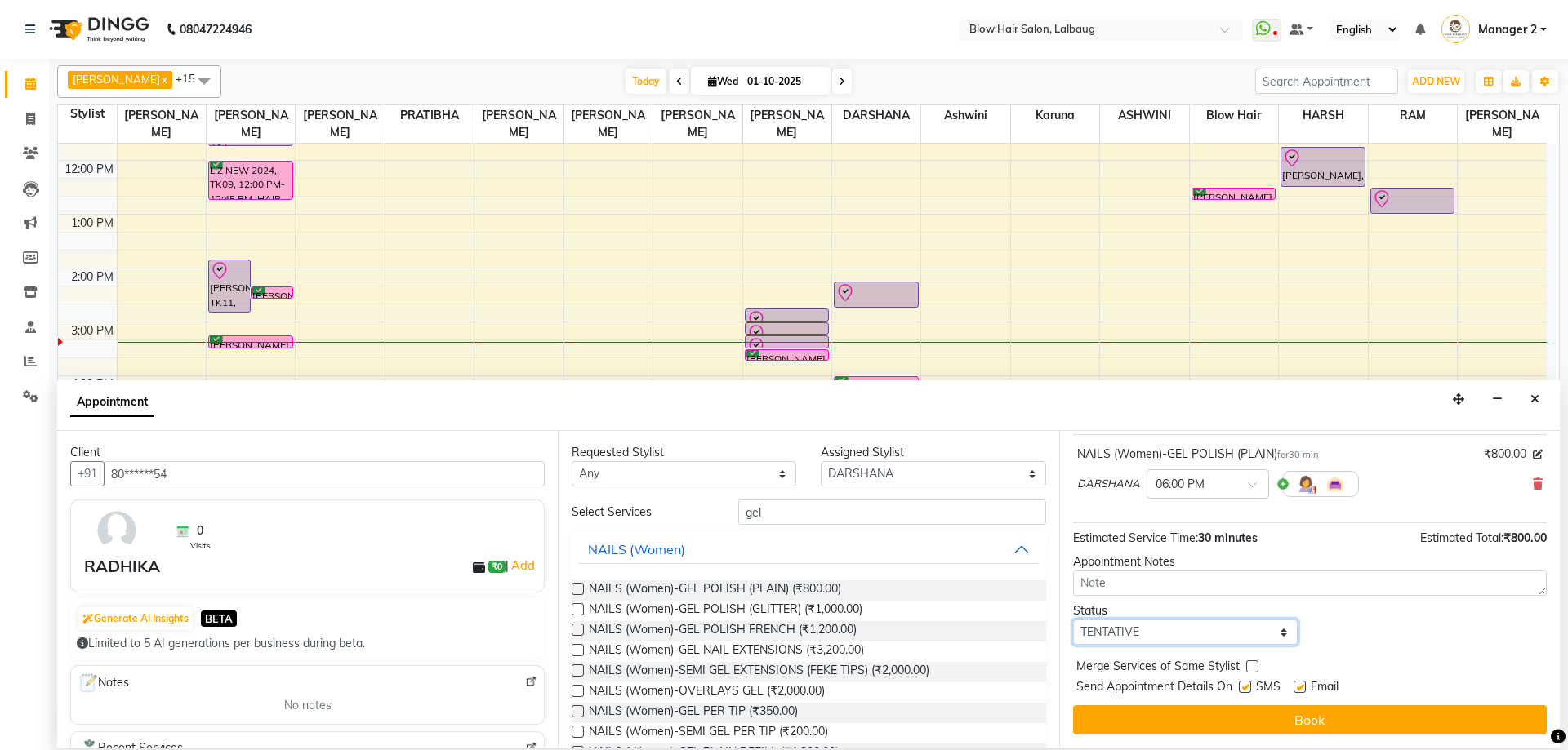
drag, startPoint x: 1180, startPoint y: 642, endPoint x: 1136, endPoint y: 632, distance: 45.1
click at [1178, 641] on select "Select TENTATIVE CONFIRM CHECK-IN UPCOMING" at bounding box center [1185, 632] width 225 height 26
select select "confirm booking"
click at [1073, 620] on select "Select TENTATIVE CONFIRM CHECK-IN UPCOMING" at bounding box center [1185, 632] width 225 height 26
drag, startPoint x: 1160, startPoint y: 708, endPoint x: 1126, endPoint y: 667, distance: 53.3
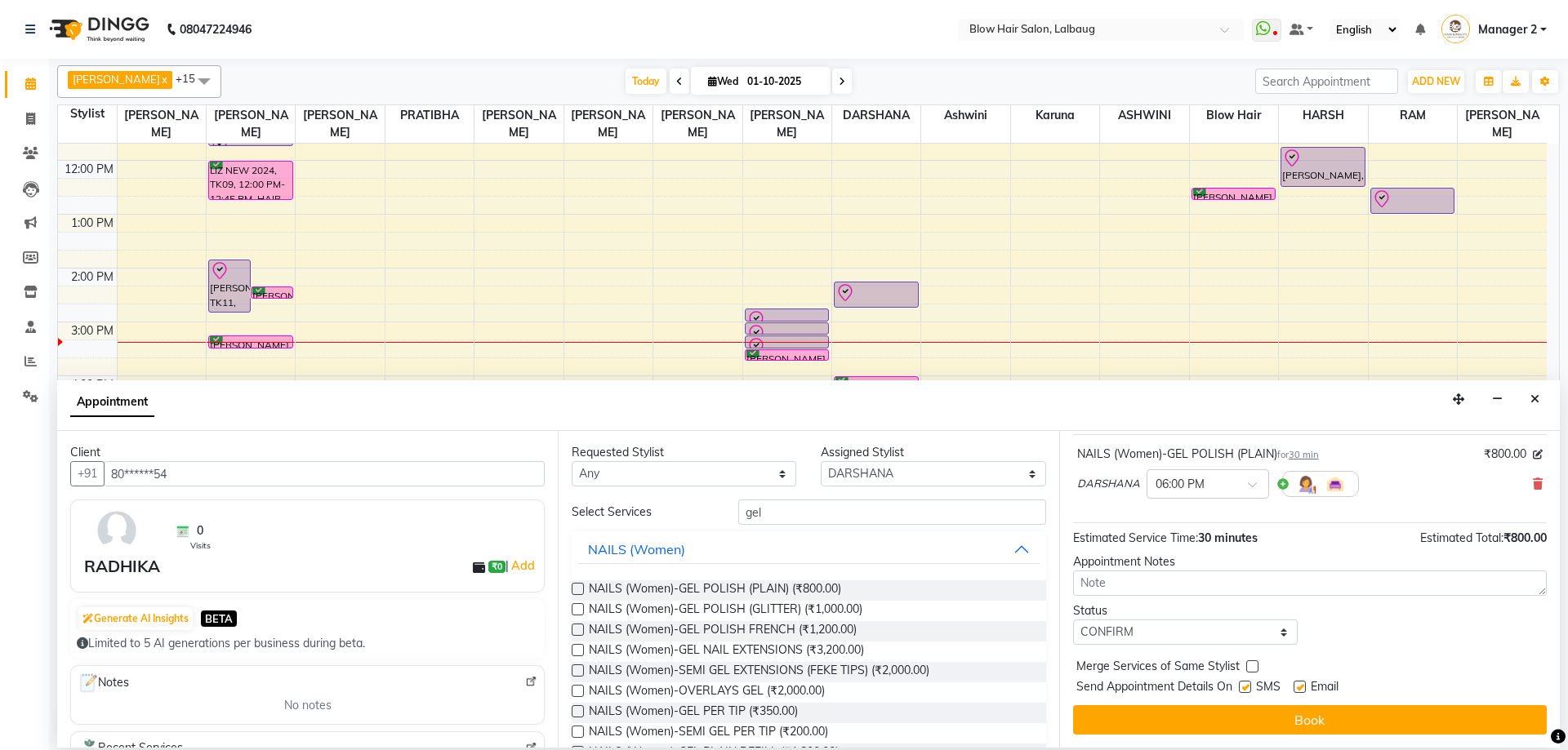
click at [1161, 709] on button "Book" at bounding box center [1309, 720] width 474 height 30
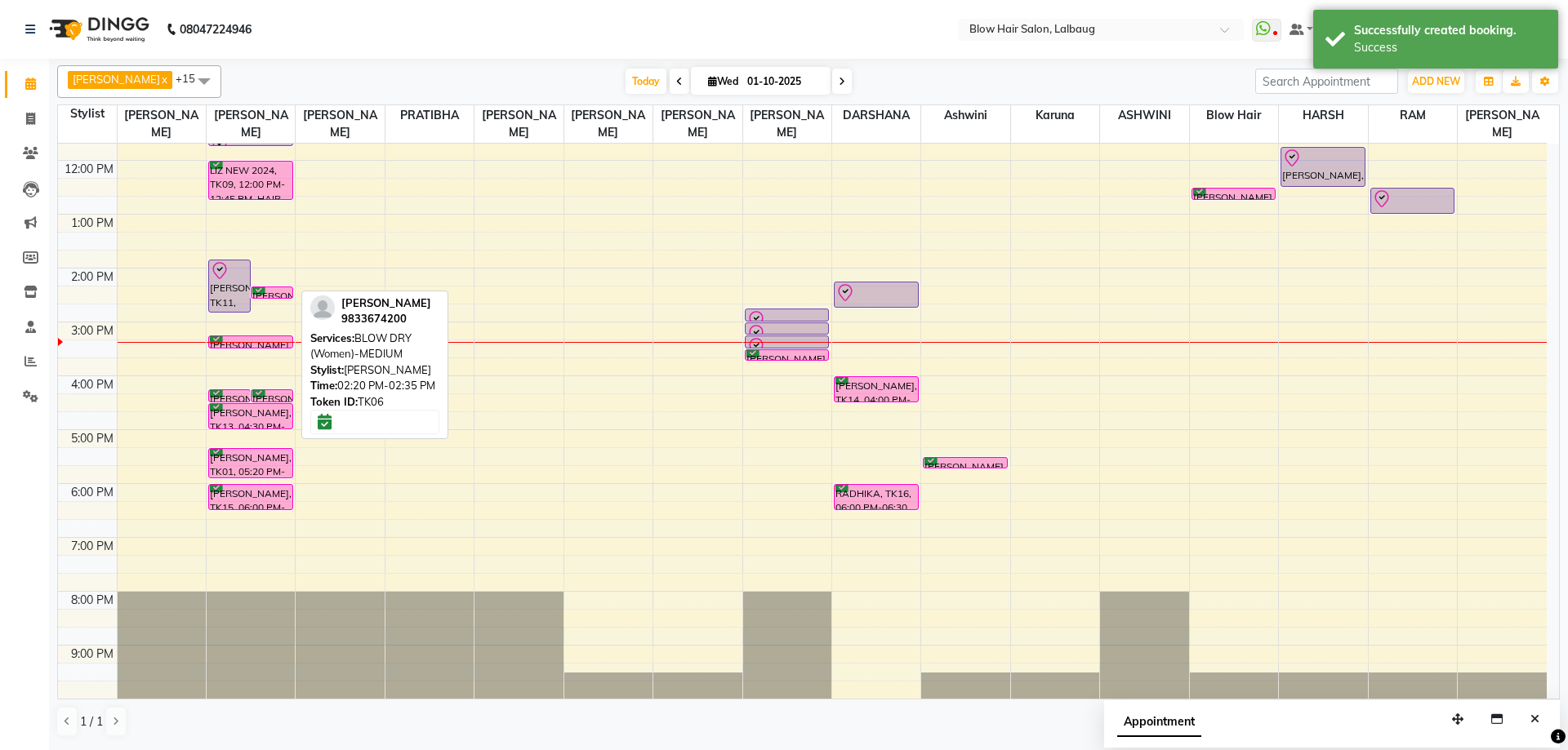
click at [273, 288] on div at bounding box center [272, 288] width 40 height 1
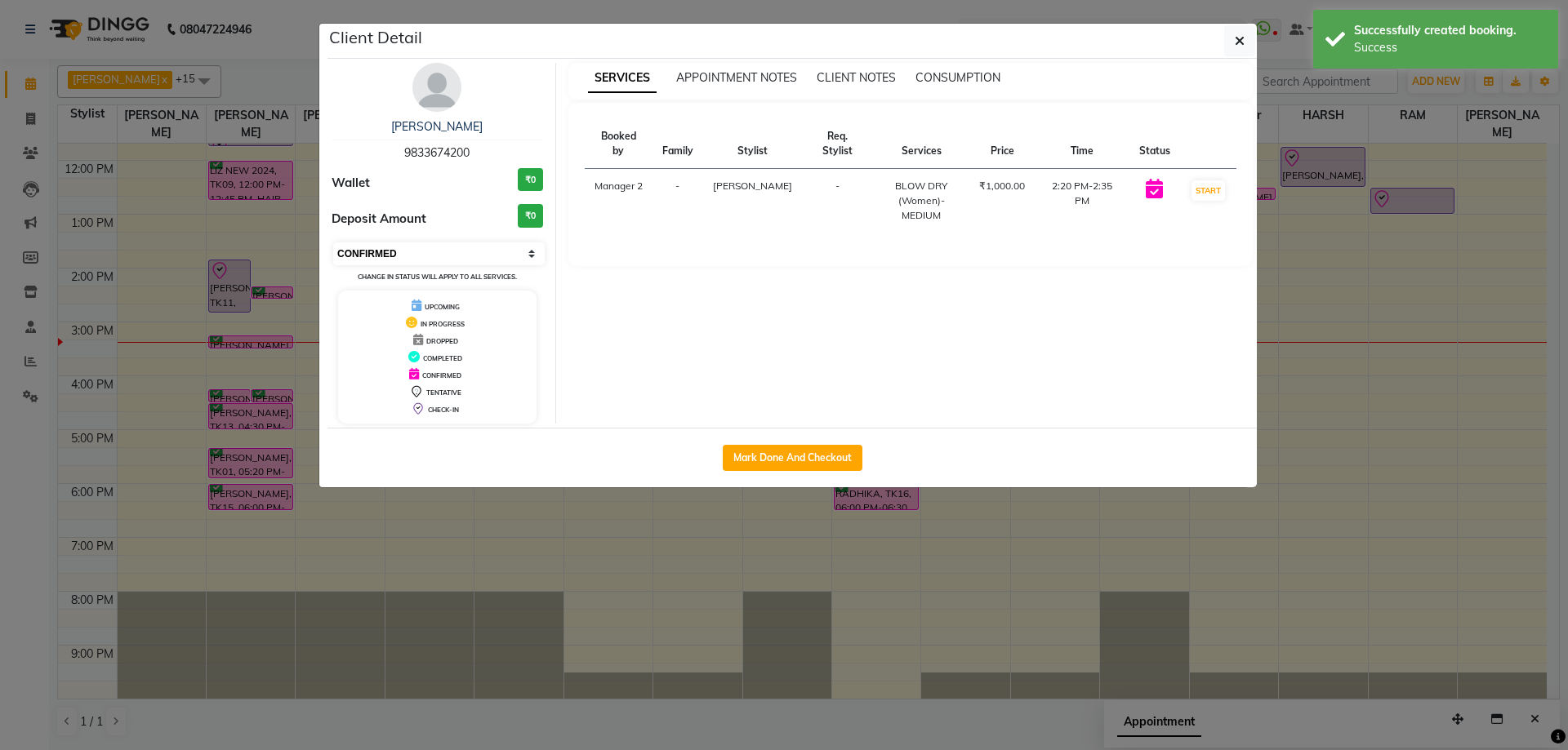
click at [391, 261] on select "Select IN SERVICE CONFIRMED TENTATIVE CHECK IN MARK DONE DROPPED UPCOMING" at bounding box center [439, 254] width 212 height 23
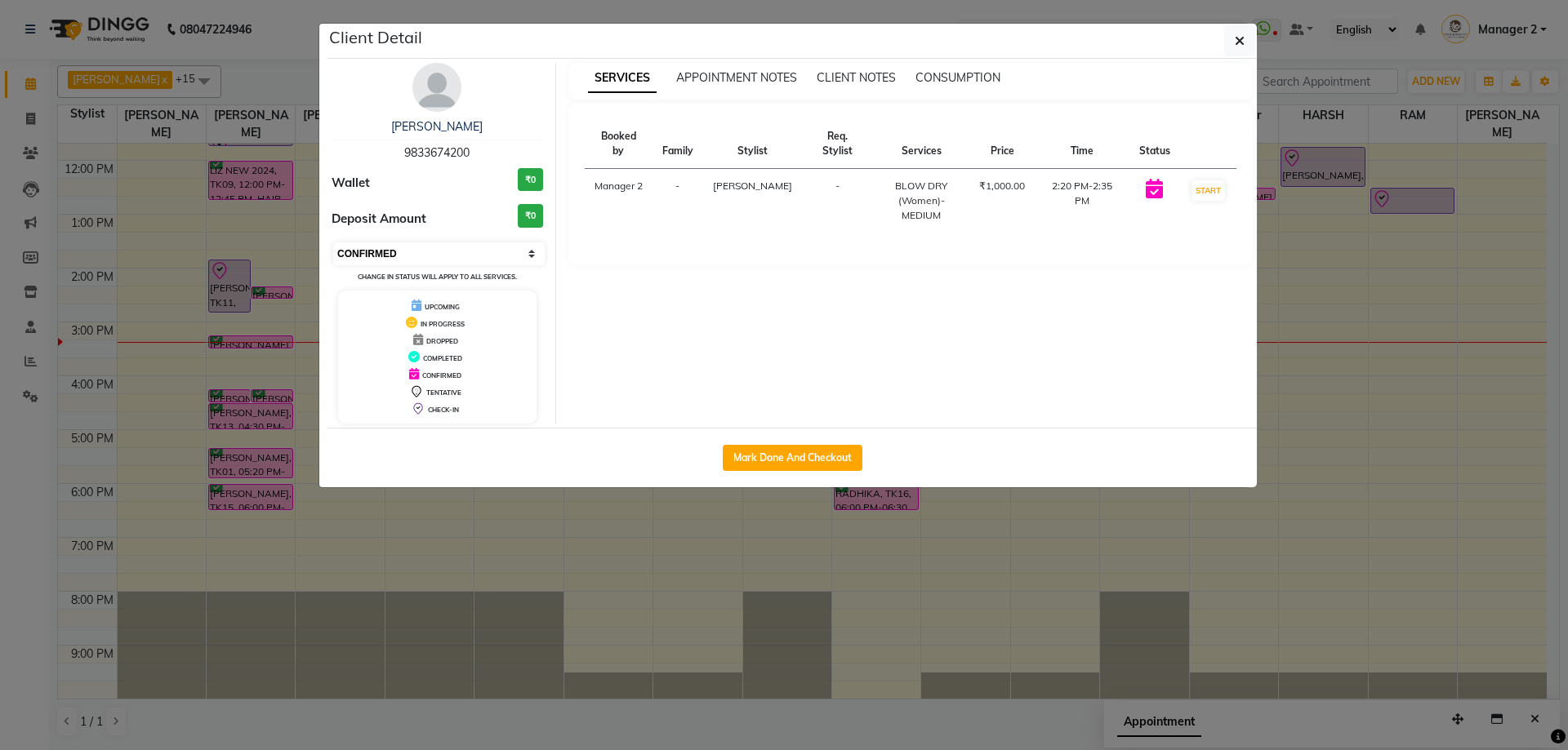
select select "8"
click at [334, 242] on select "Select IN SERVICE CONFIRMED TENTATIVE CHECK IN MARK DONE DROPPED UPCOMING" at bounding box center [439, 254] width 212 height 23
click at [1248, 31] on button "button" at bounding box center [1239, 41] width 31 height 31
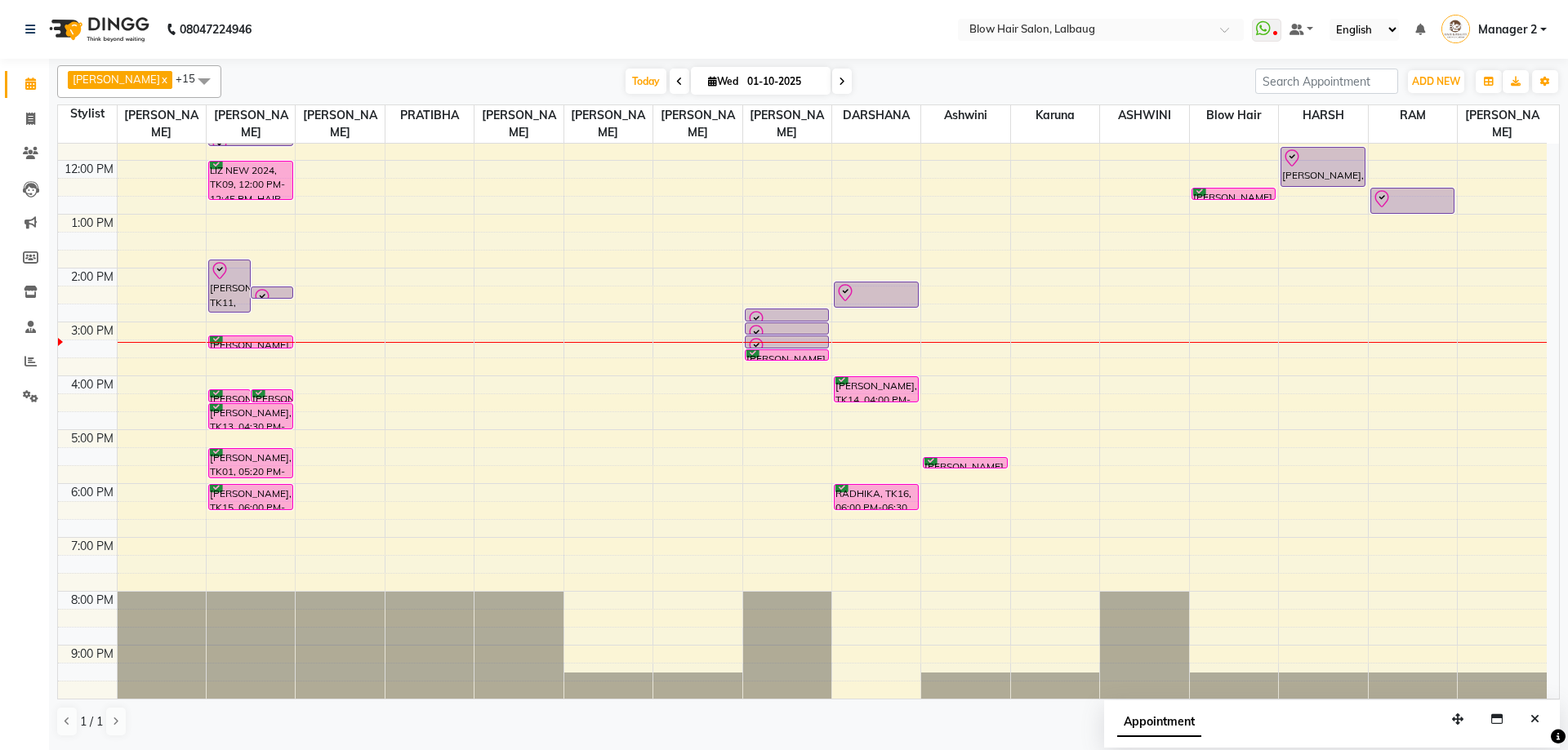
scroll to position [0, 0]
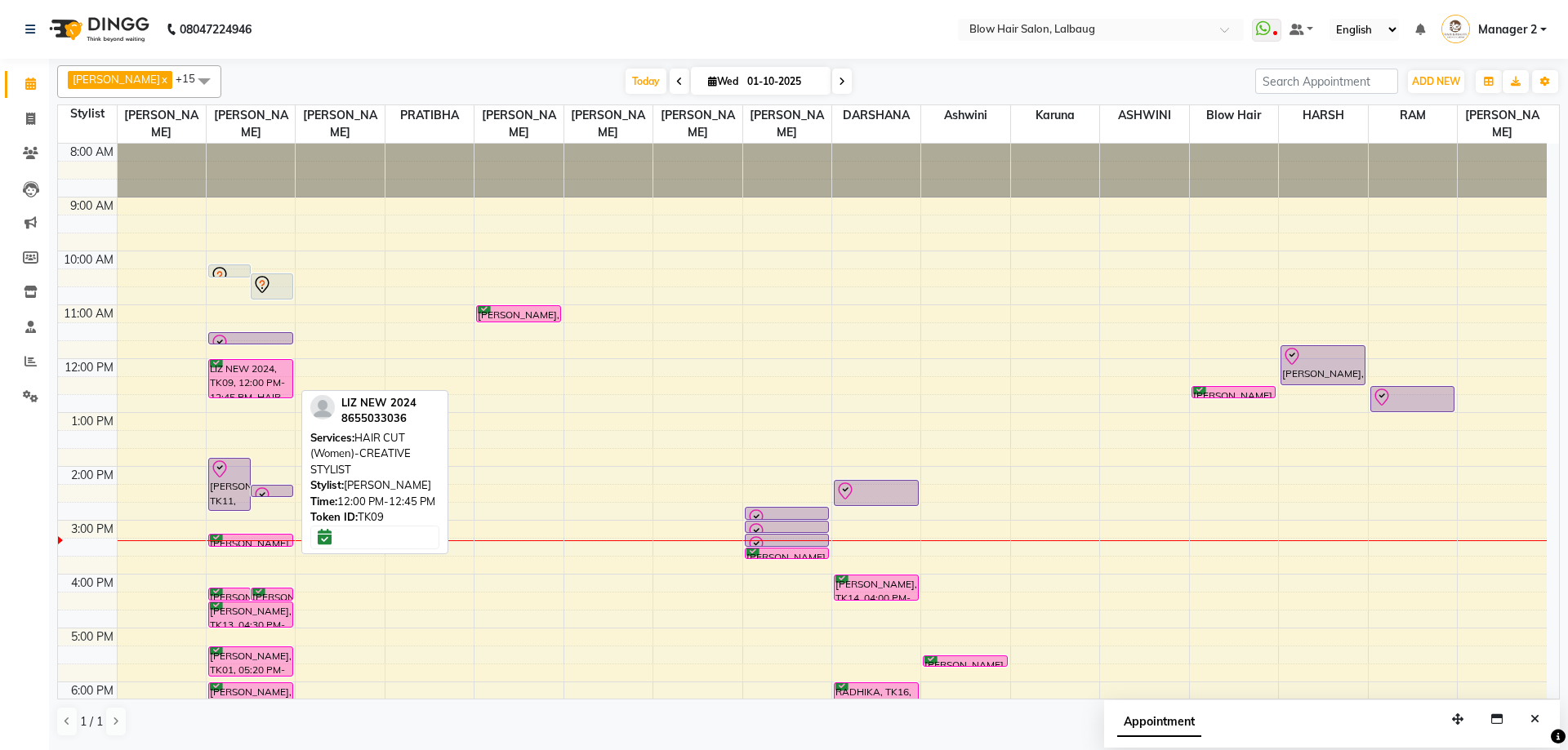
click at [253, 379] on div "LIZ NEW 2024, TK09, 12:00 PM-12:45 PM, HAIR CUT (Women)-CREATIVE STYLIST" at bounding box center [250, 379] width 83 height 38
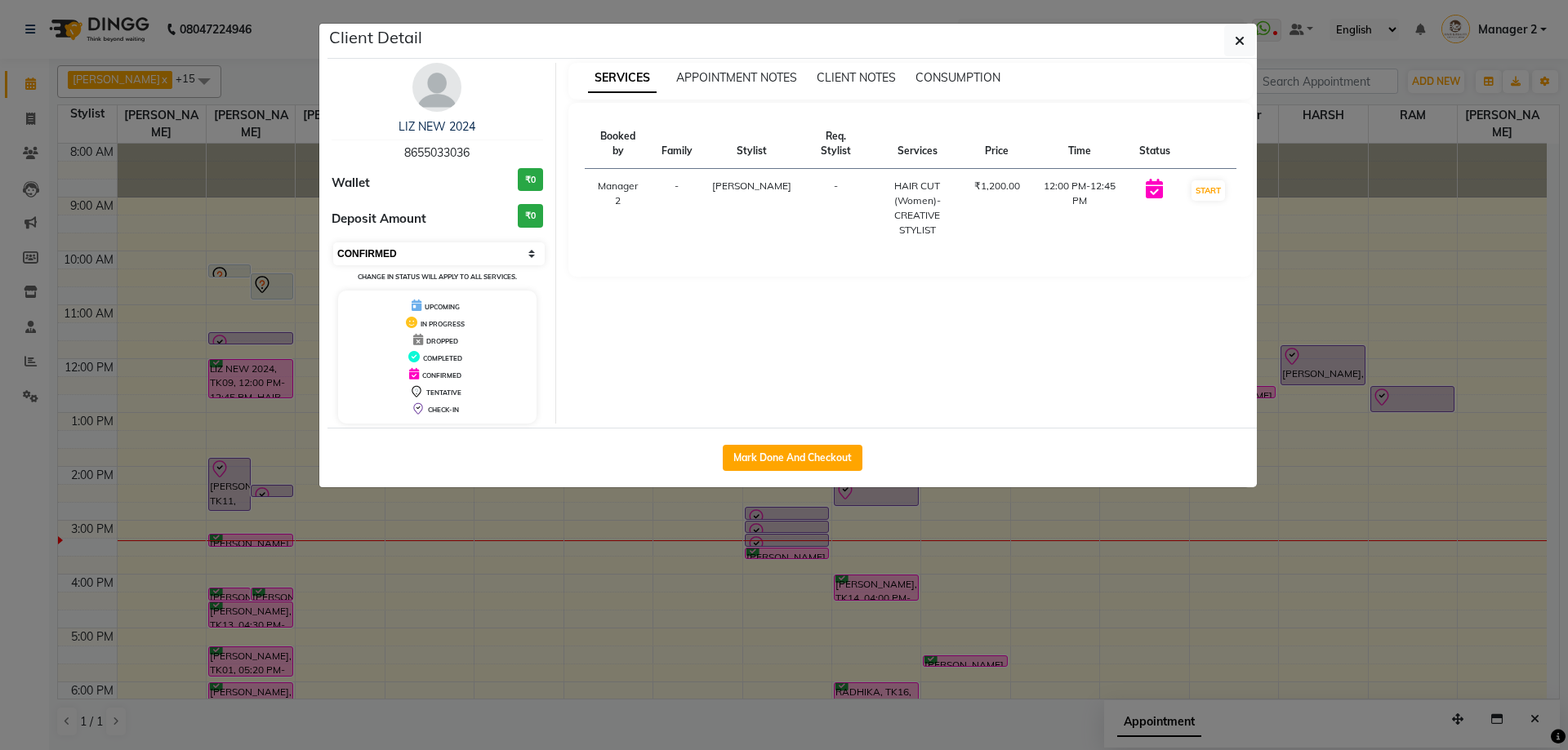
click at [390, 254] on select "Select IN SERVICE CONFIRMED TENTATIVE CHECK IN MARK DONE DROPPED UPCOMING" at bounding box center [439, 254] width 212 height 23
select select "8"
click at [334, 242] on select "Select IN SERVICE CONFIRMED TENTATIVE CHECK IN MARK DONE DROPPED UPCOMING" at bounding box center [439, 254] width 212 height 23
click at [1225, 32] on button "button" at bounding box center [1239, 41] width 31 height 31
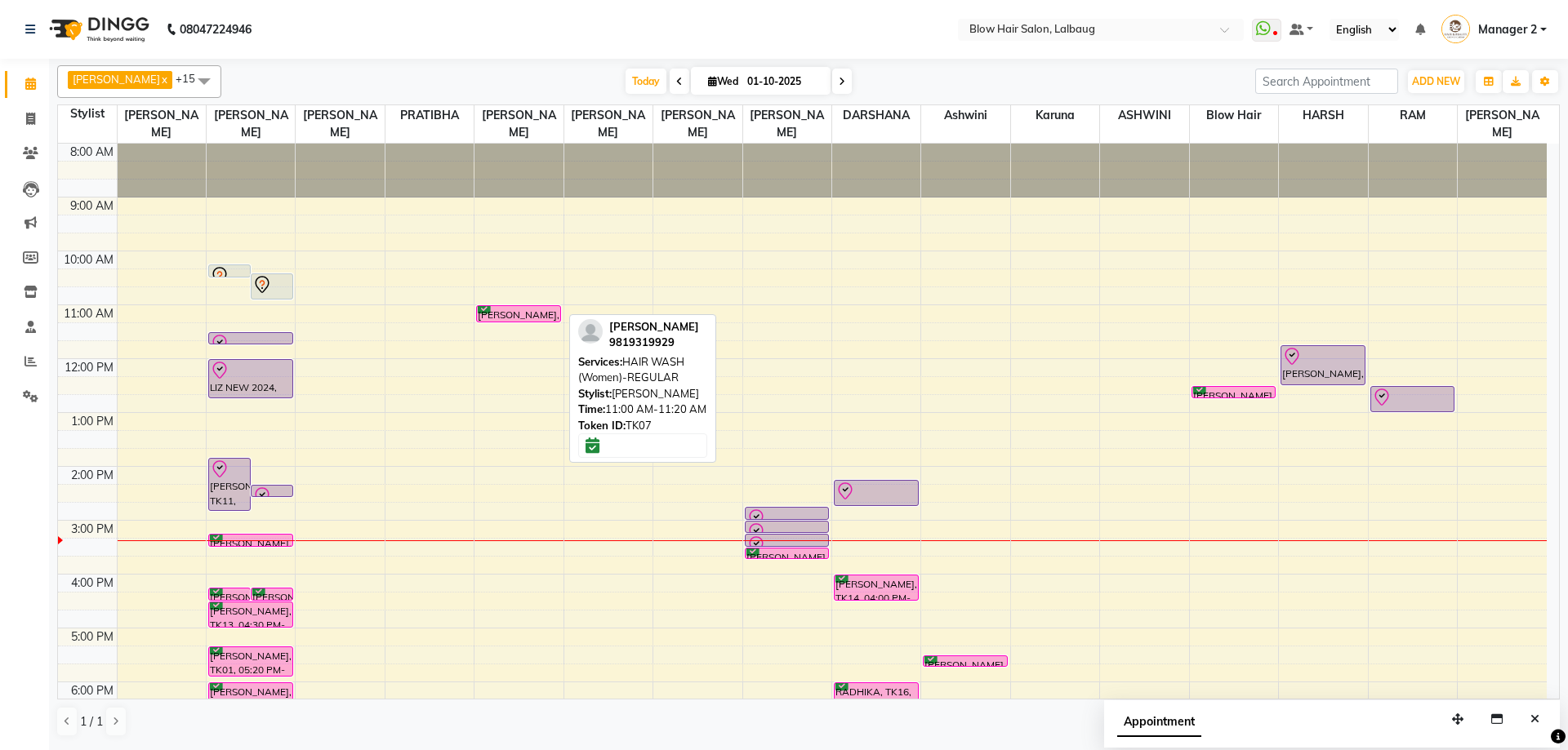
click at [505, 313] on div "[PERSON_NAME], TK07, 11:00 AM-11:20 AM, HAIR WASH (Women)-REGULAR" at bounding box center [518, 314] width 83 height 16
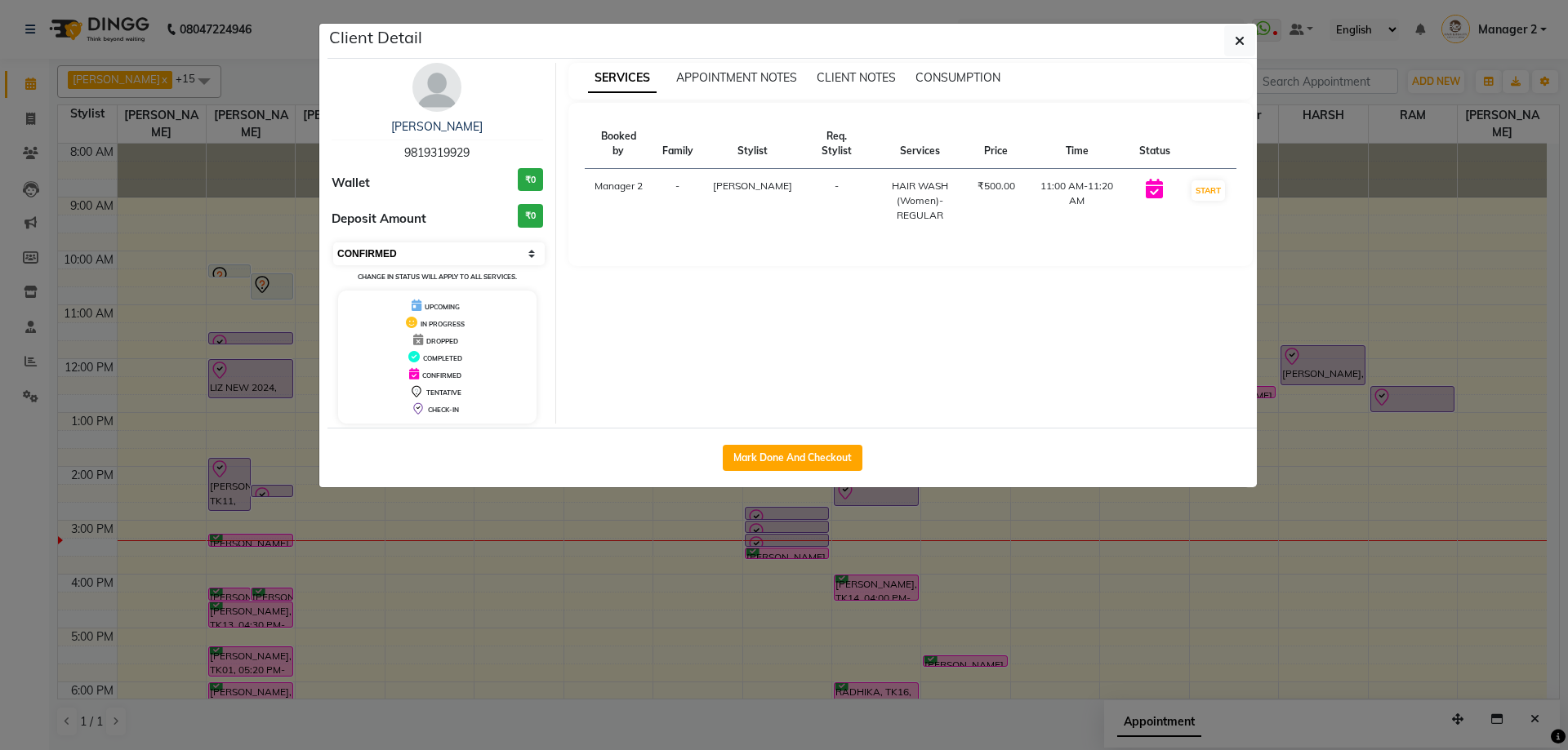
click at [437, 260] on select "Select IN SERVICE CONFIRMED TENTATIVE CHECK IN MARK DONE DROPPED UPCOMING" at bounding box center [439, 254] width 212 height 23
select select "7"
click at [334, 242] on select "Select IN SERVICE CONFIRMED TENTATIVE CHECK IN MARK DONE DROPPED UPCOMING" at bounding box center [439, 254] width 212 height 23
click at [1253, 38] on button "button" at bounding box center [1239, 41] width 31 height 31
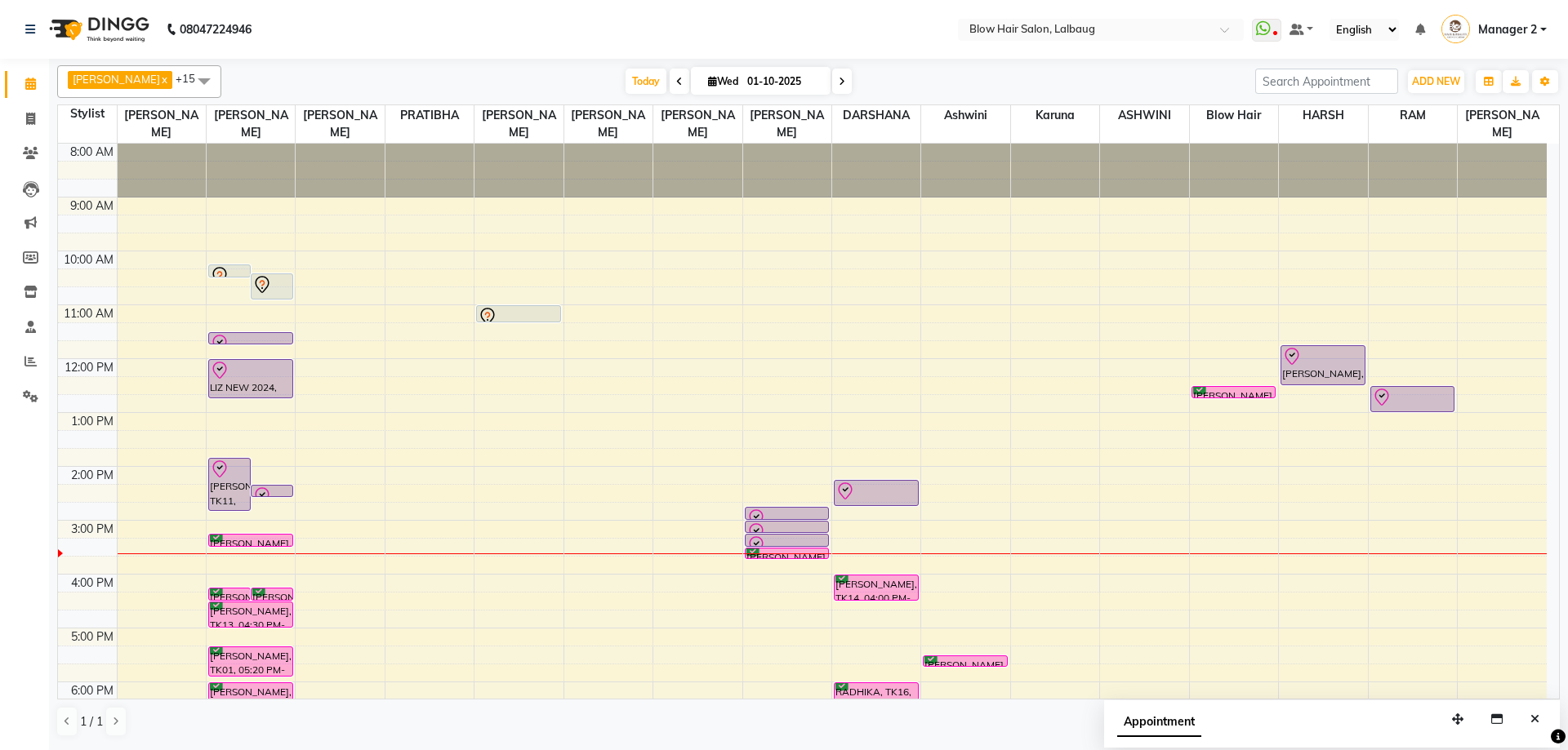
scroll to position [198, 0]
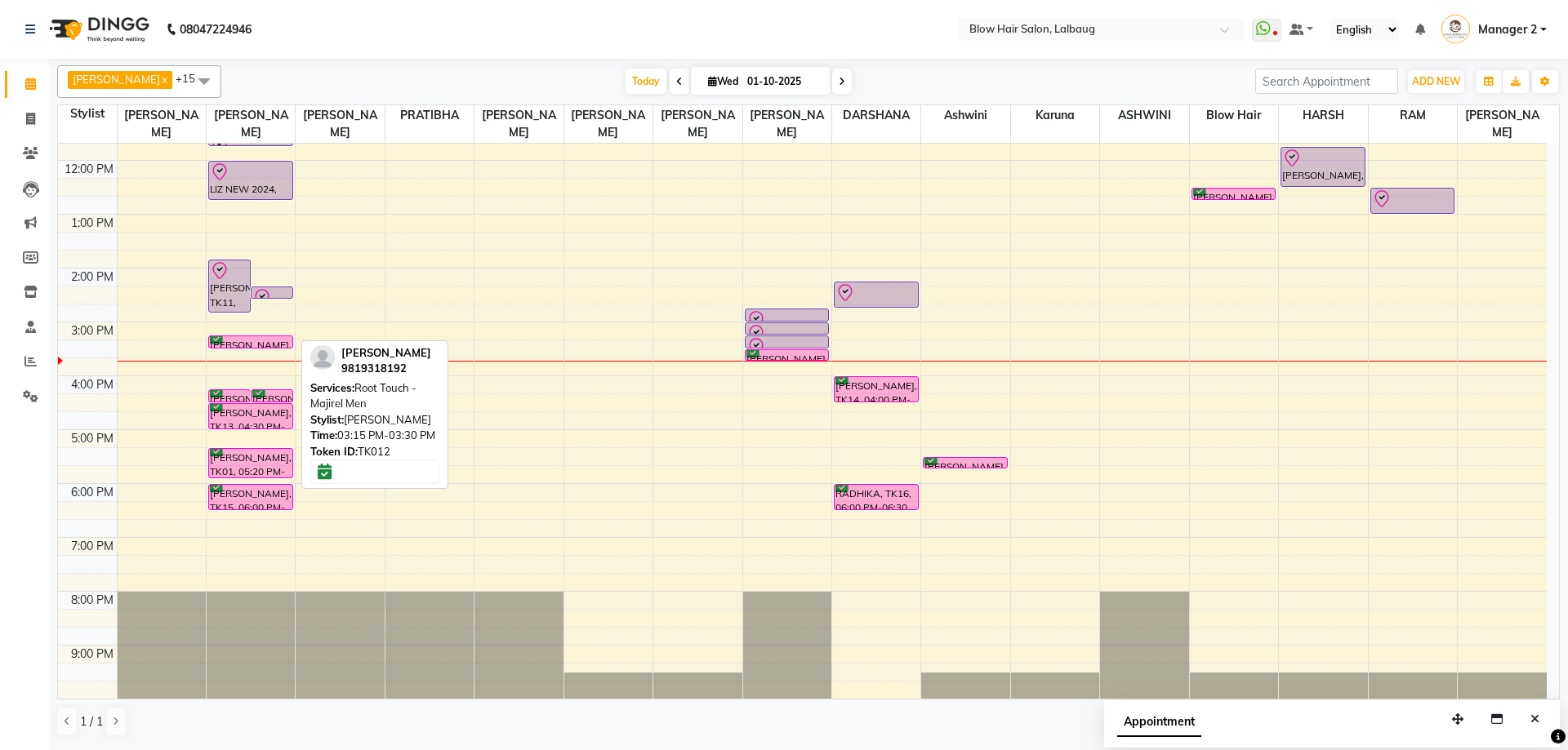
click at [270, 339] on div "[PERSON_NAME], TK12, 03:15 PM-03:30 PM, Root Touch -Majirel Men" at bounding box center [250, 342] width 83 height 12
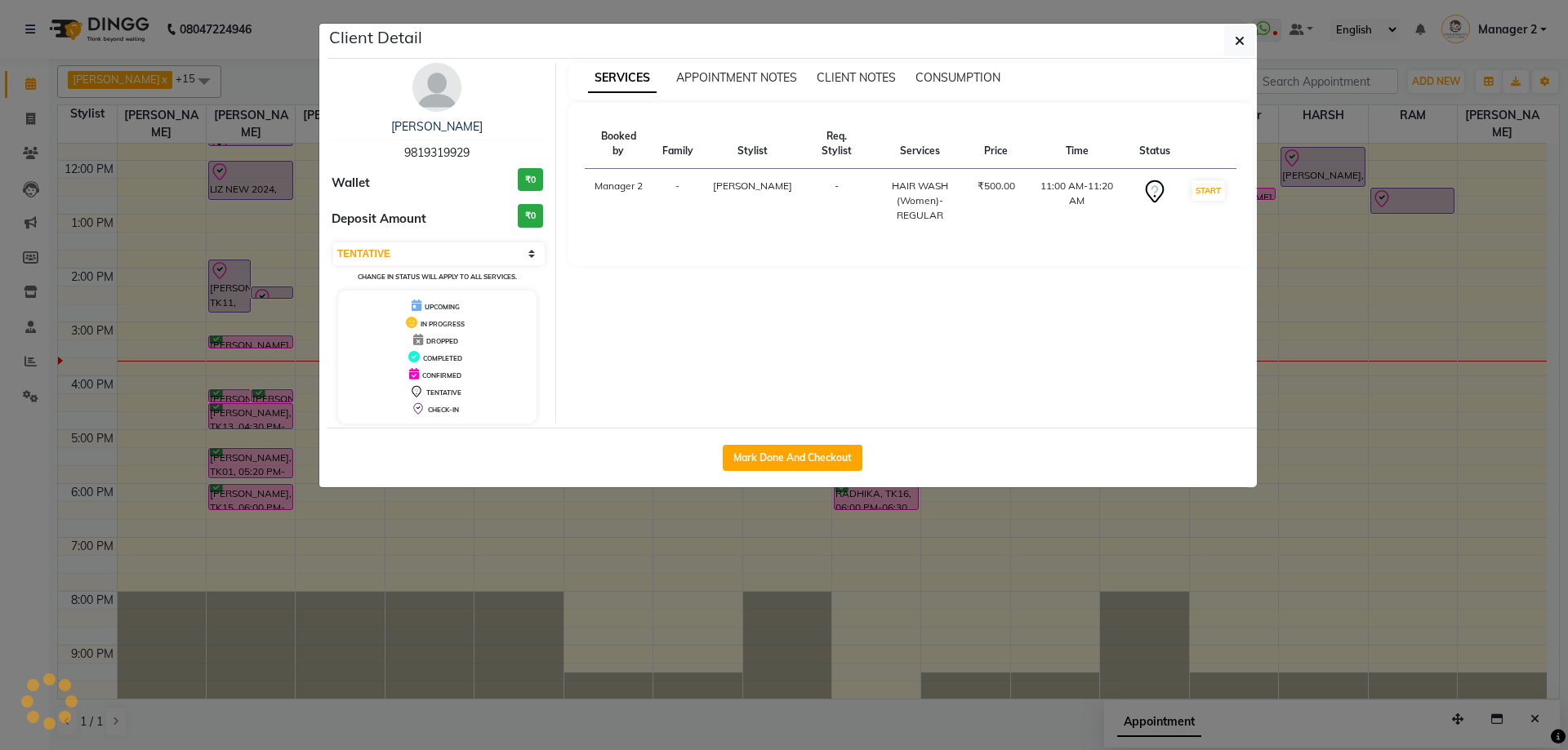
select select "6"
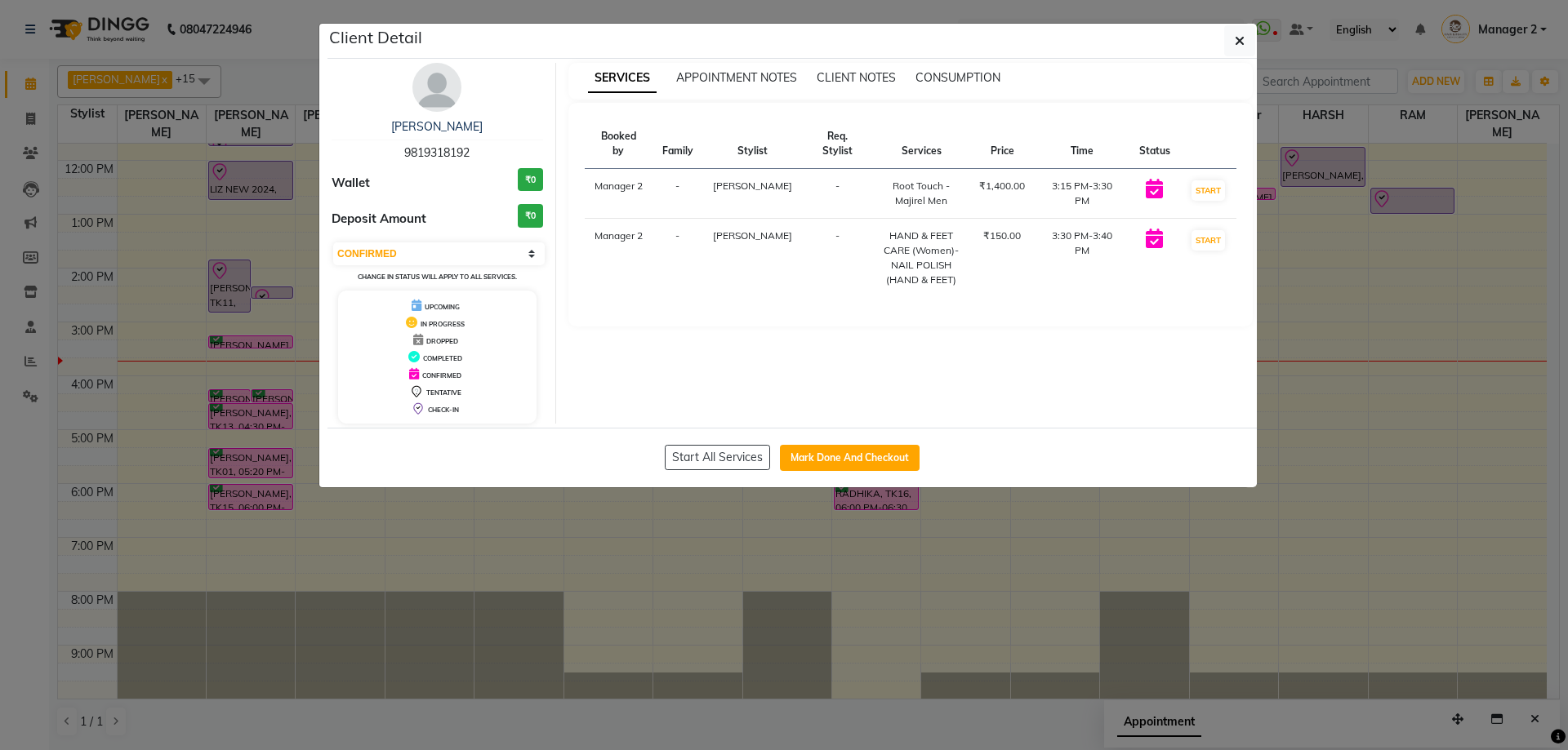
click at [432, 501] on ngb-modal-window "Client Detail RITA KAPADIA 9819318192 Wallet ₹0 Deposit Amount ₹0 Select IN SER…" at bounding box center [784, 375] width 1568 height 750
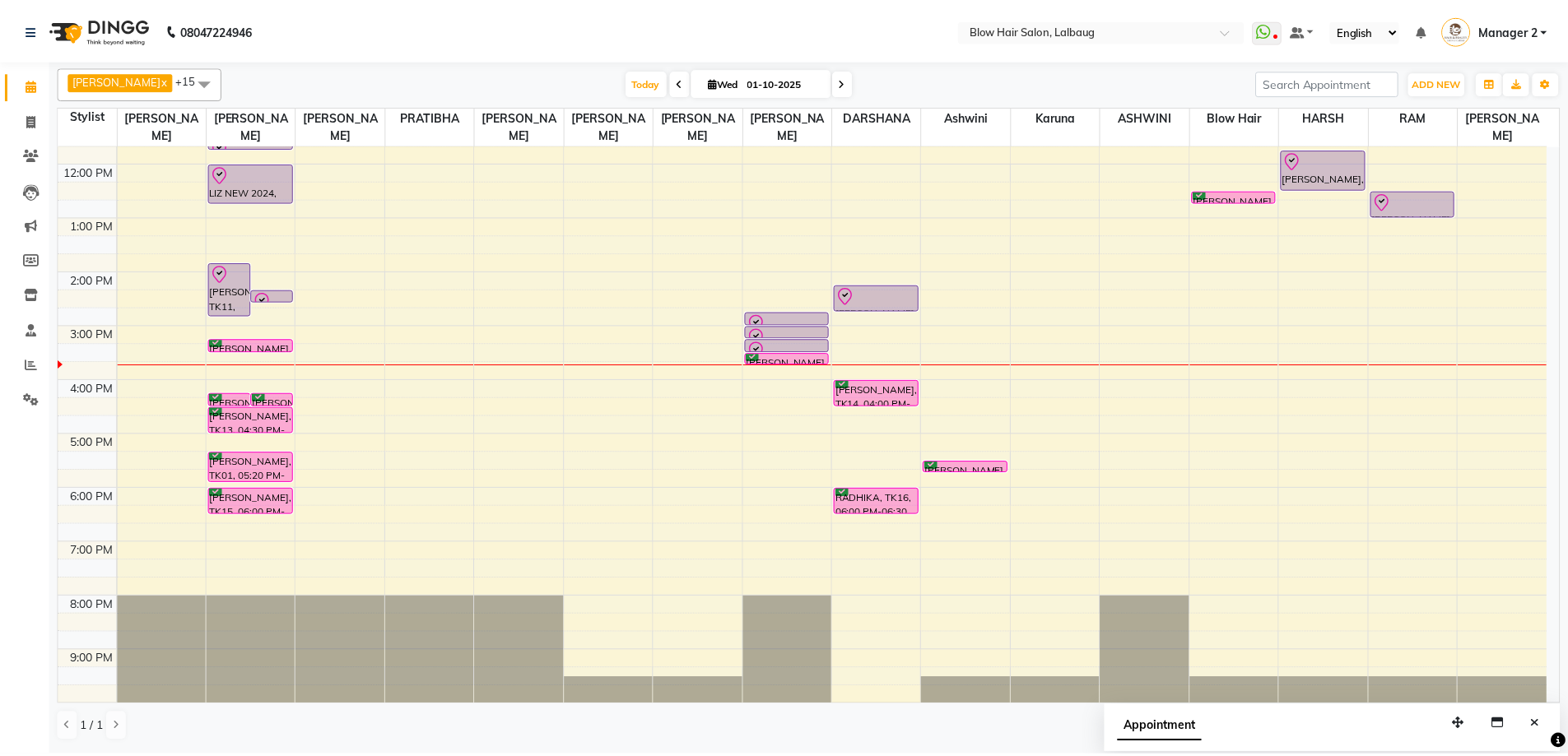
scroll to position [0, 0]
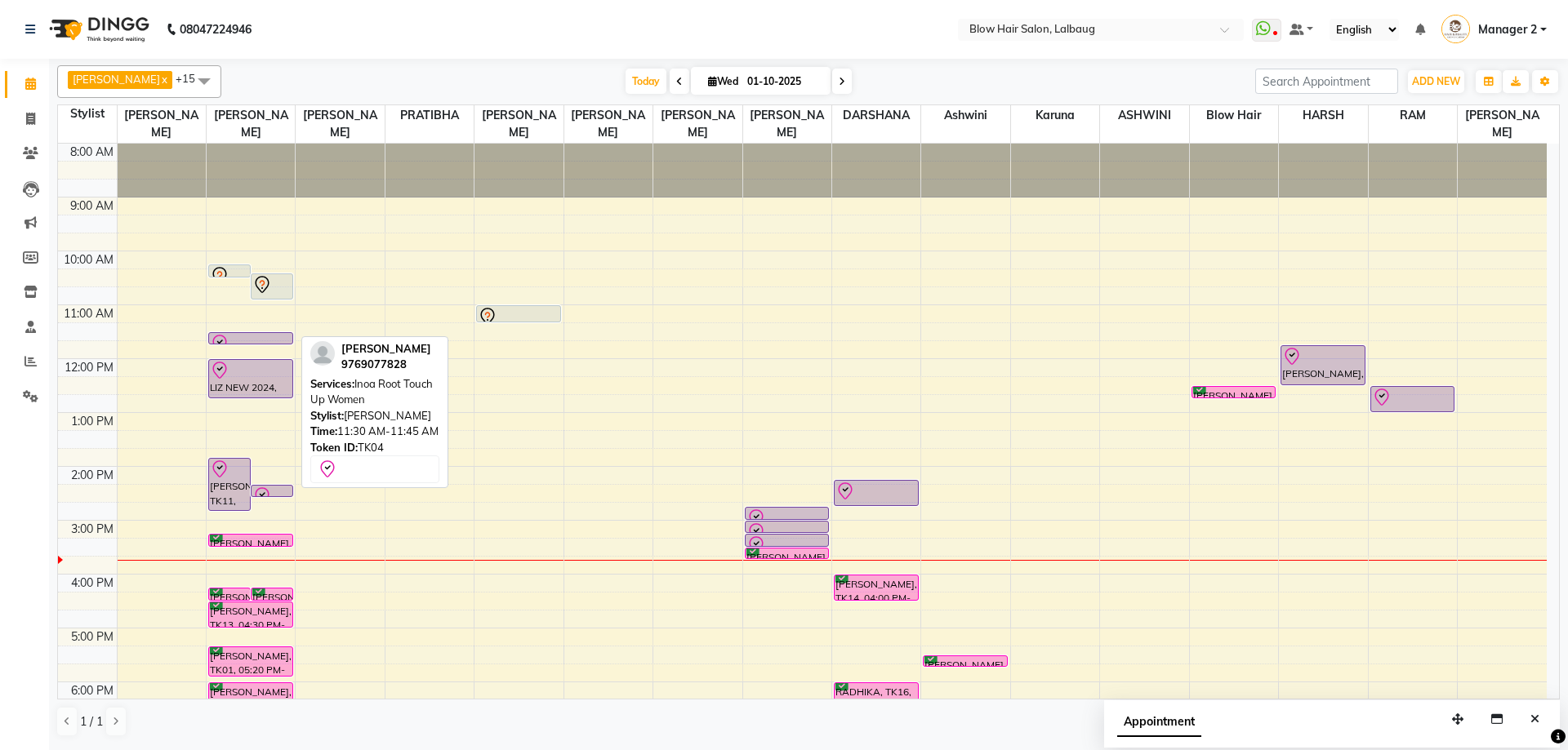
click at [268, 337] on div at bounding box center [250, 344] width 82 height 20
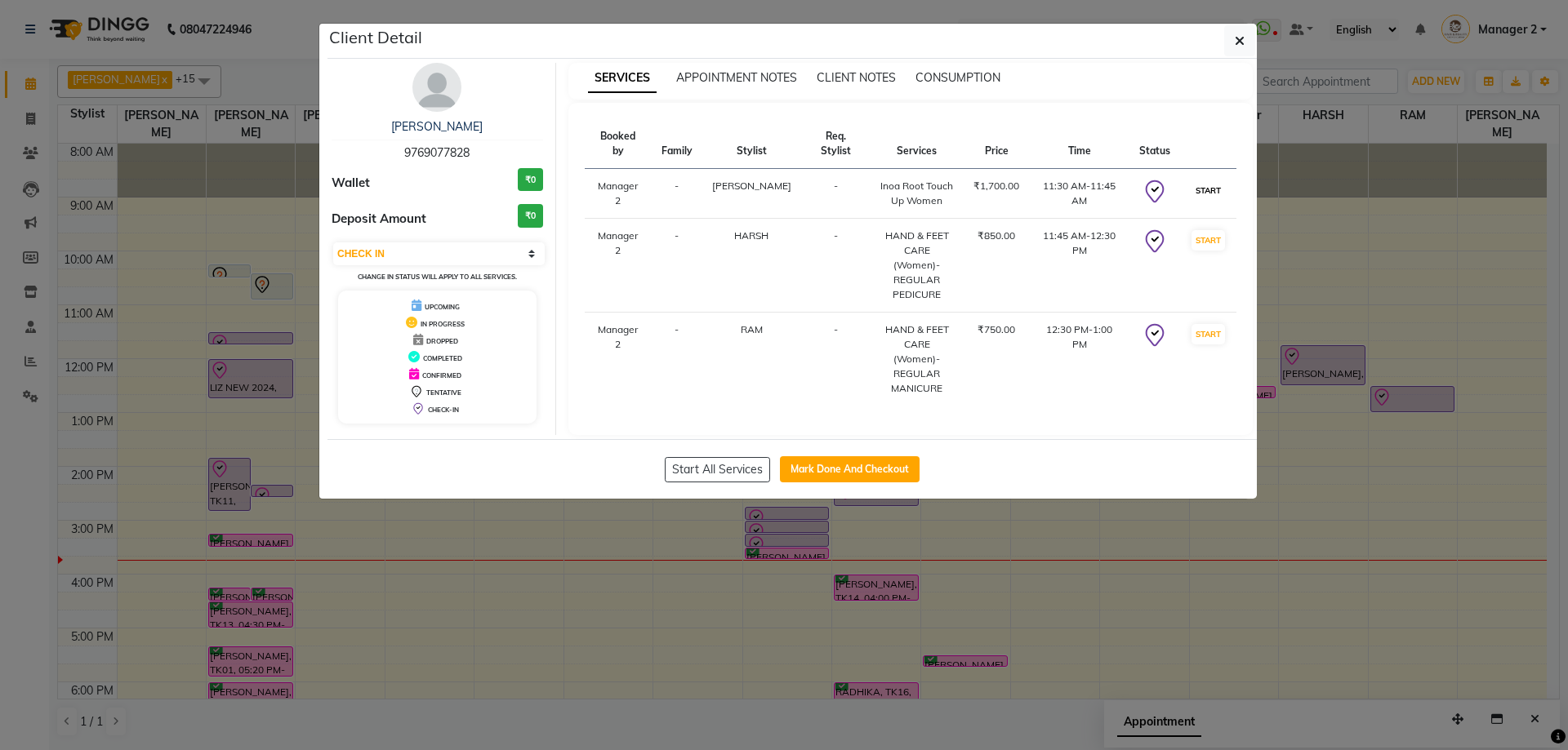
click at [1206, 180] on button "START" at bounding box center [1208, 190] width 34 height 21
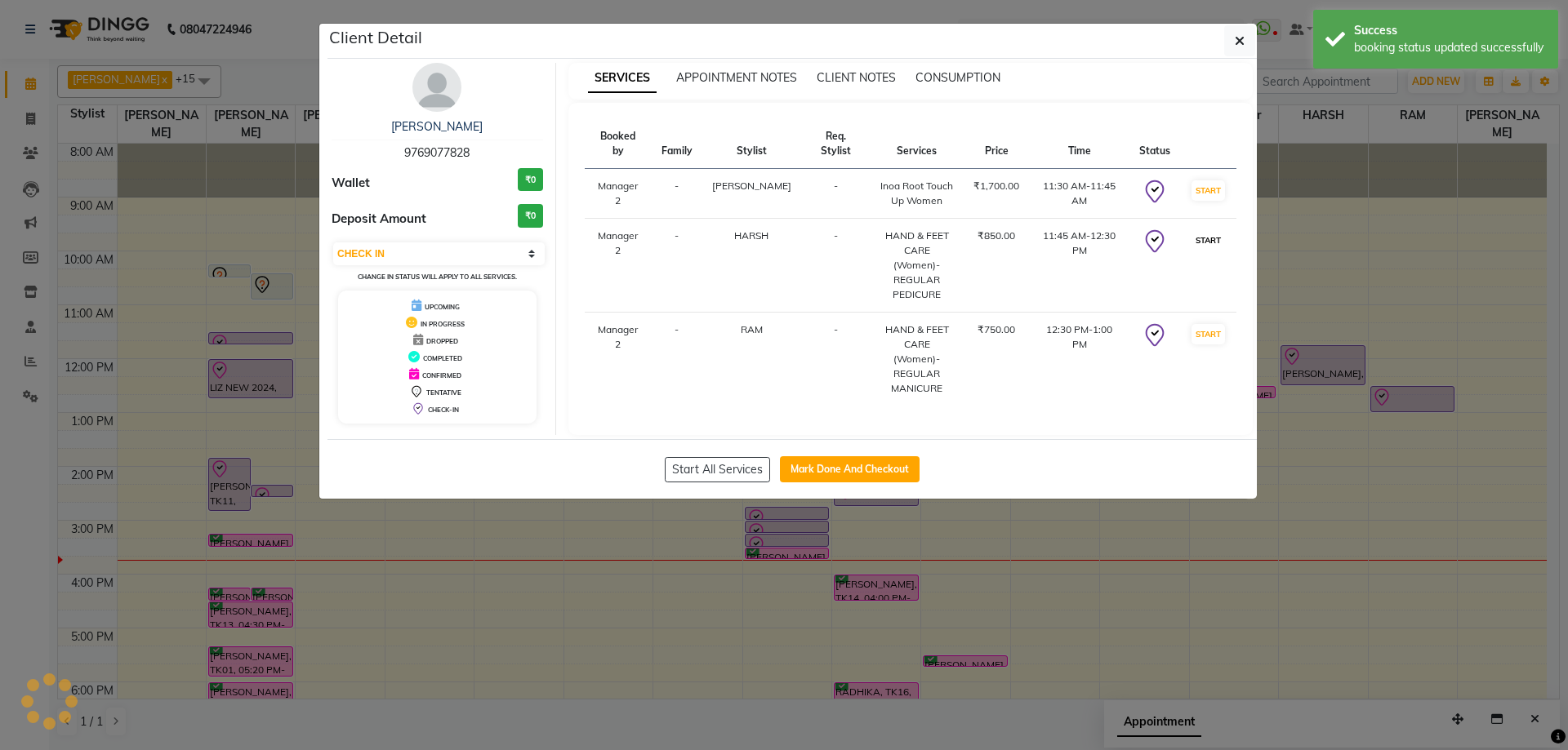
click at [1219, 234] on button "START" at bounding box center [1208, 240] width 34 height 21
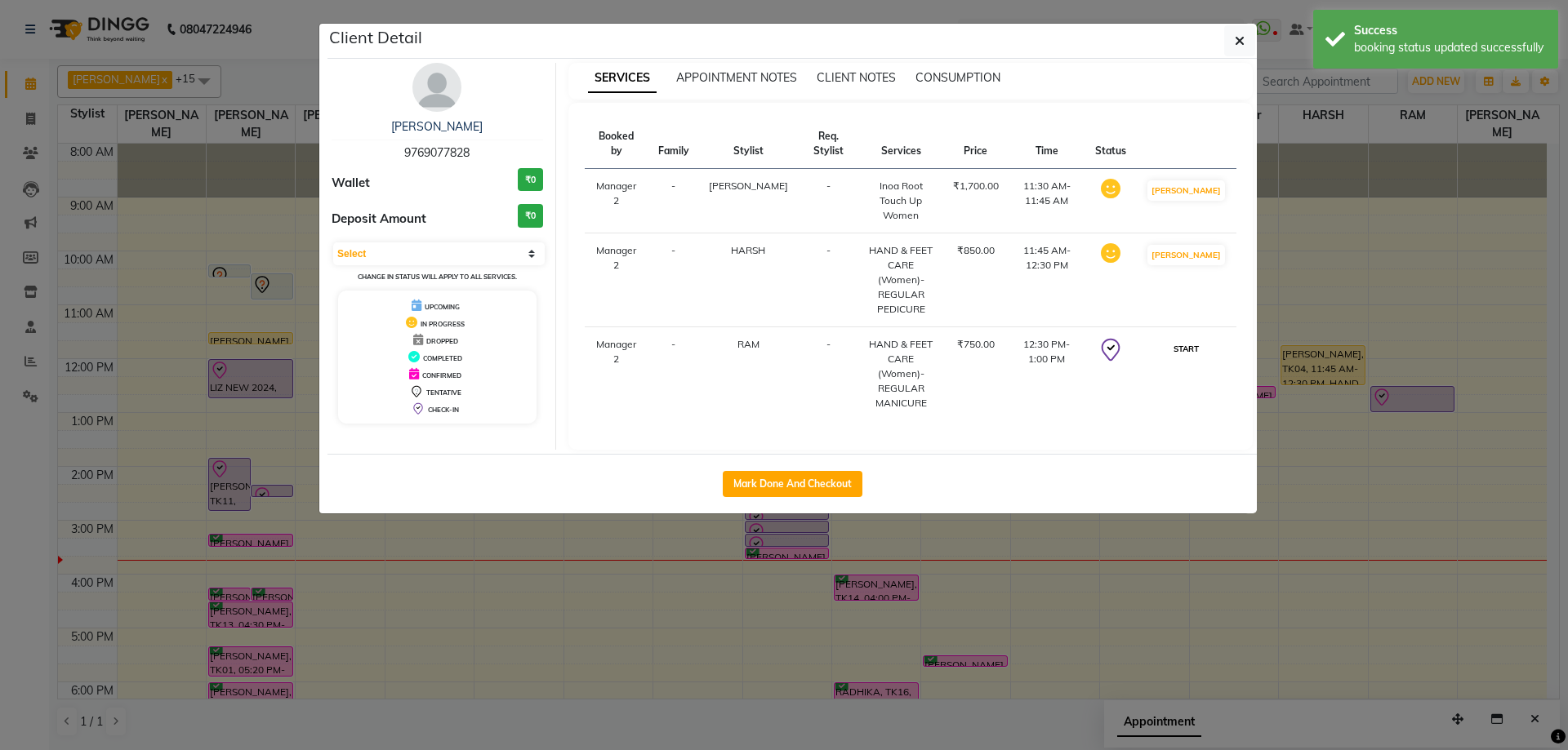
click at [1203, 339] on button "START" at bounding box center [1186, 349] width 34 height 21
select select "1"
click at [803, 484] on button "Mark Done And Checkout" at bounding box center [793, 484] width 140 height 26
select select "service"
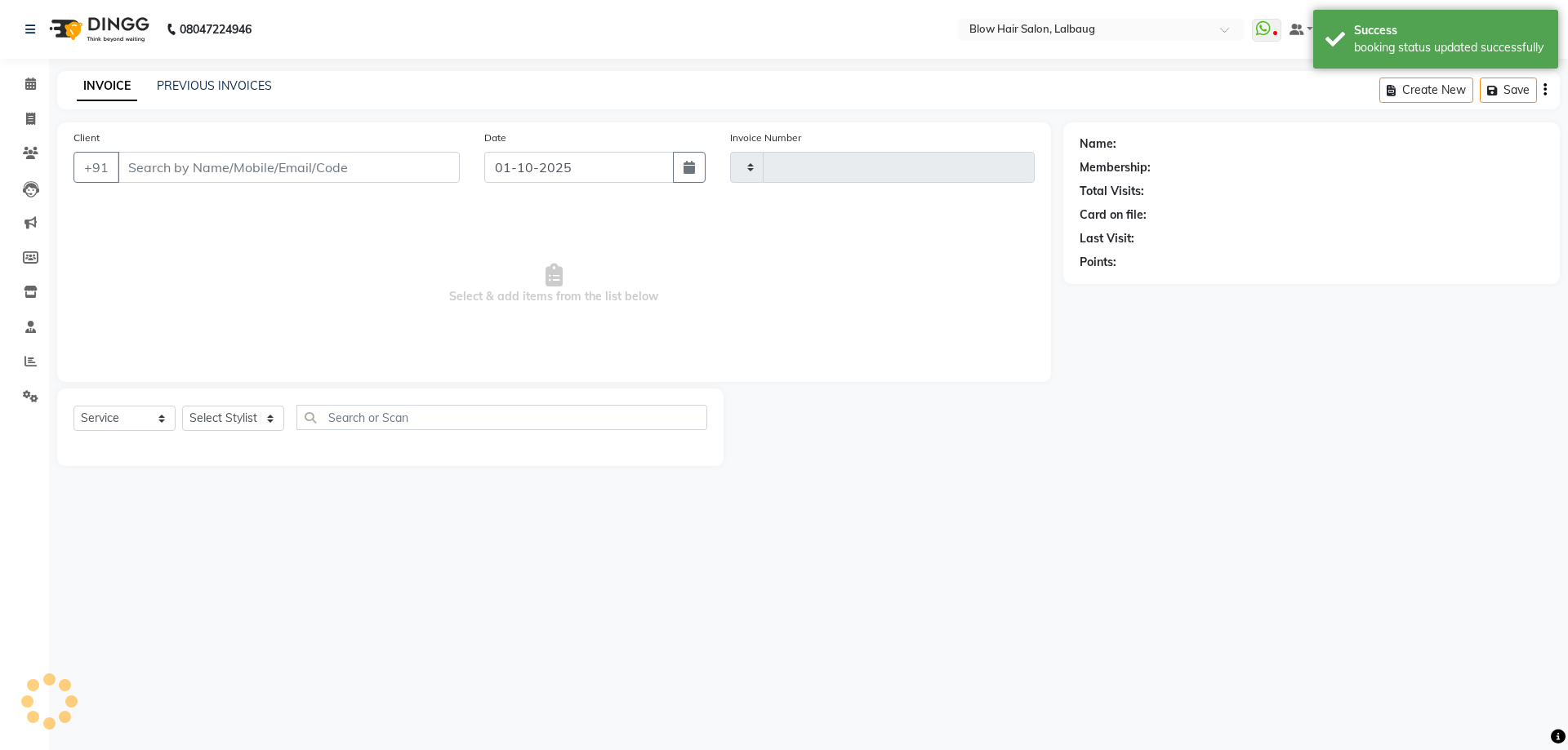
type input "2989"
select select "5162"
type input "97******28"
select select "84997"
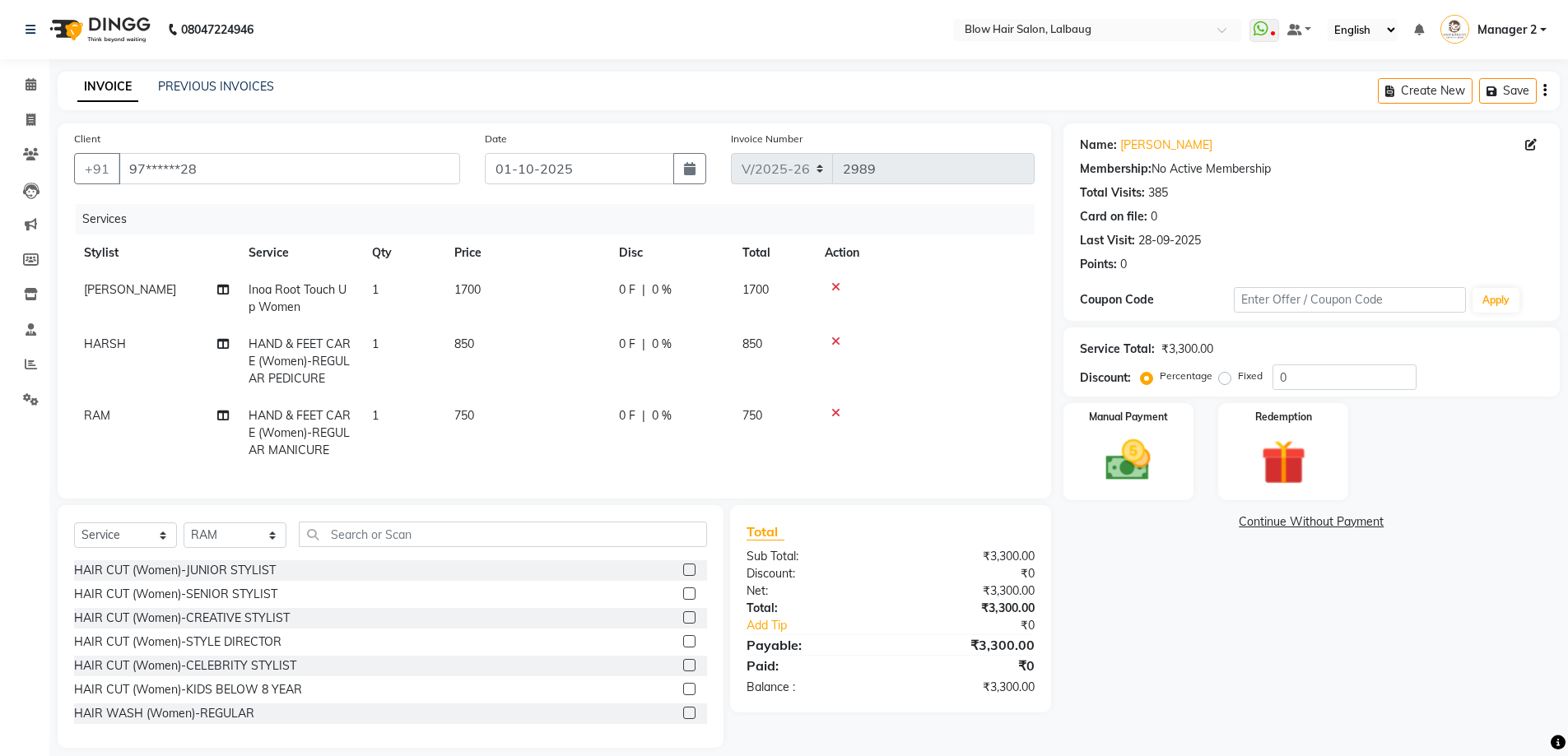
click at [491, 290] on td "1700" at bounding box center [526, 298] width 164 height 54
select select "33342"
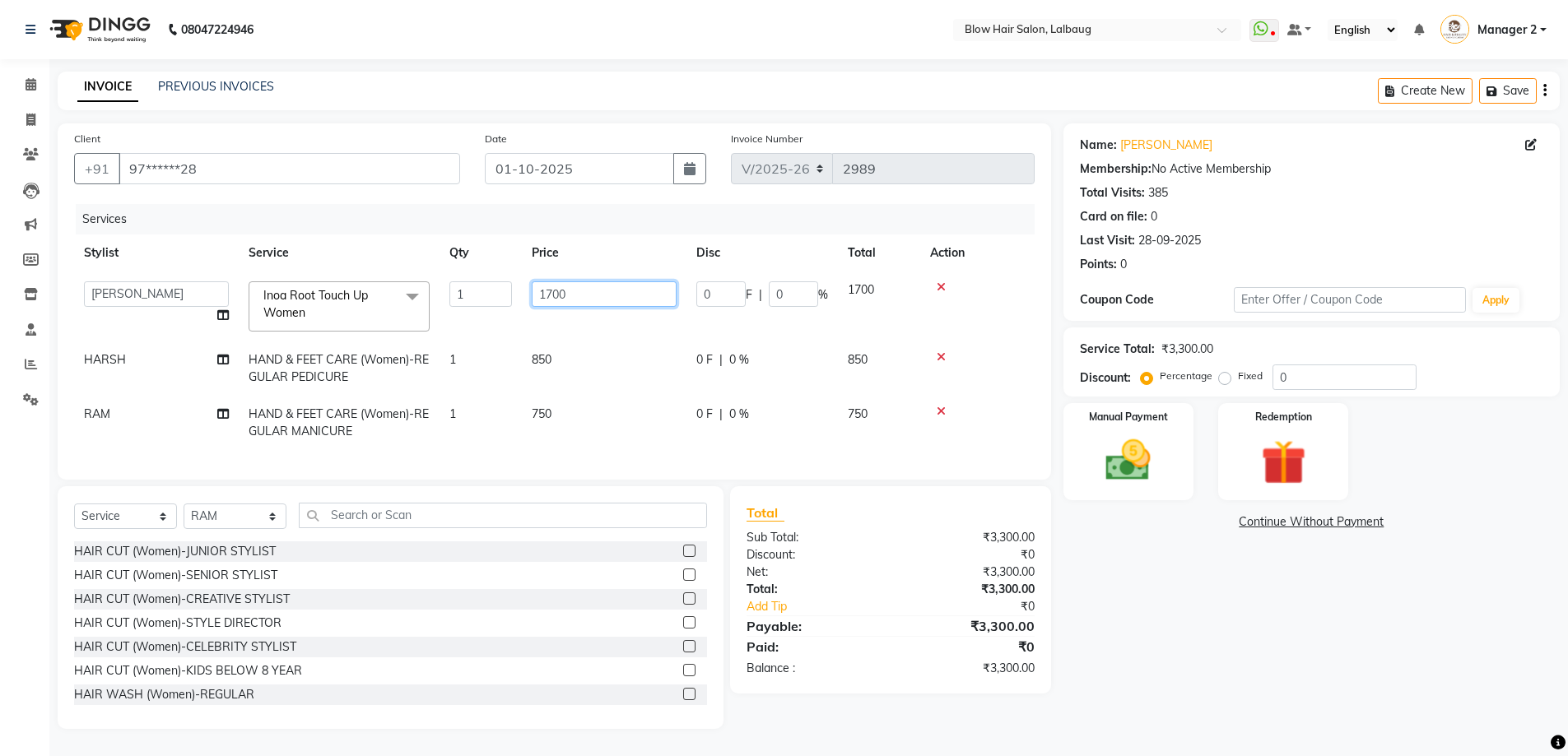
click at [598, 300] on input "1700" at bounding box center [604, 294] width 145 height 26
type input "1"
type input "1520"
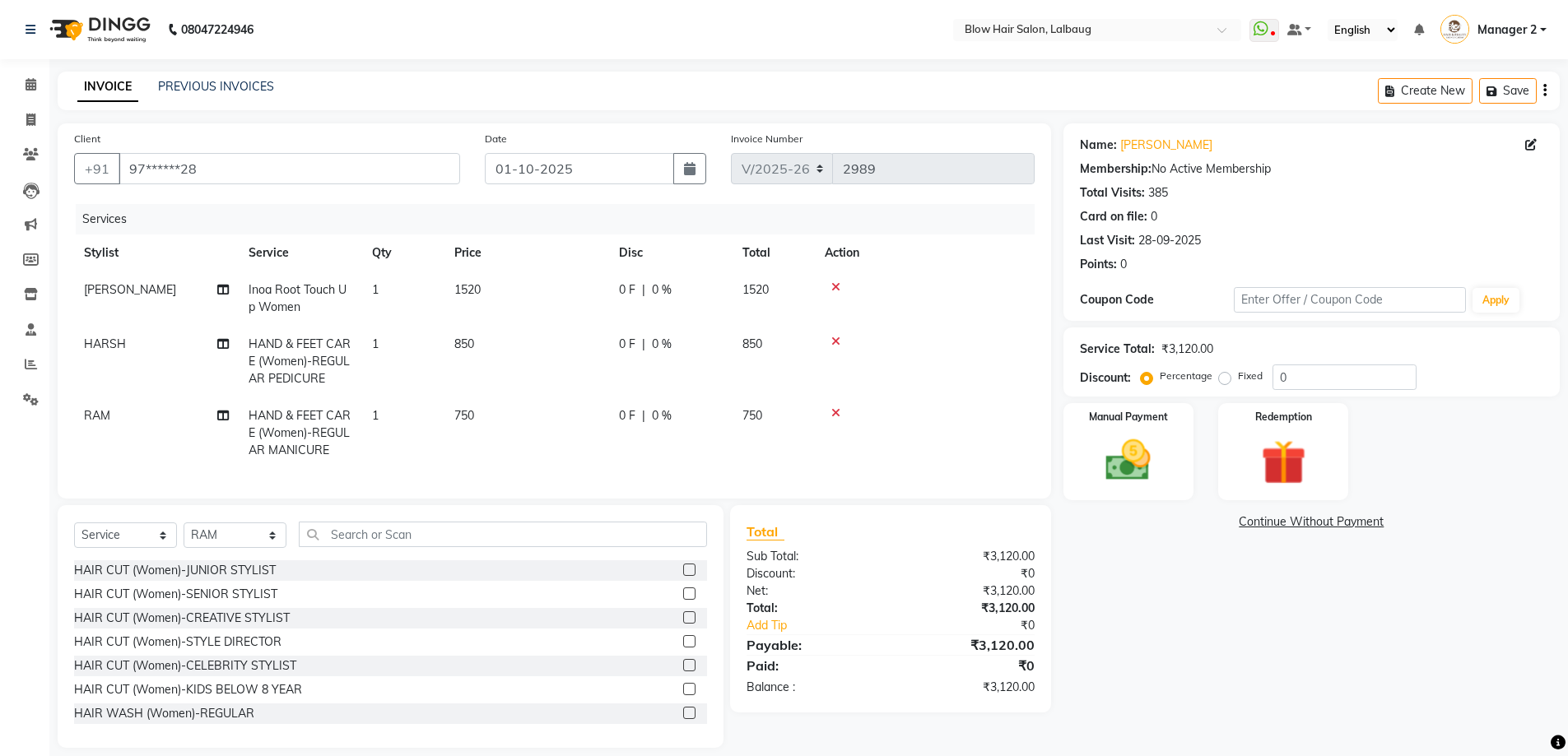
click at [560, 362] on td "850" at bounding box center [526, 362] width 164 height 71
select select "75955"
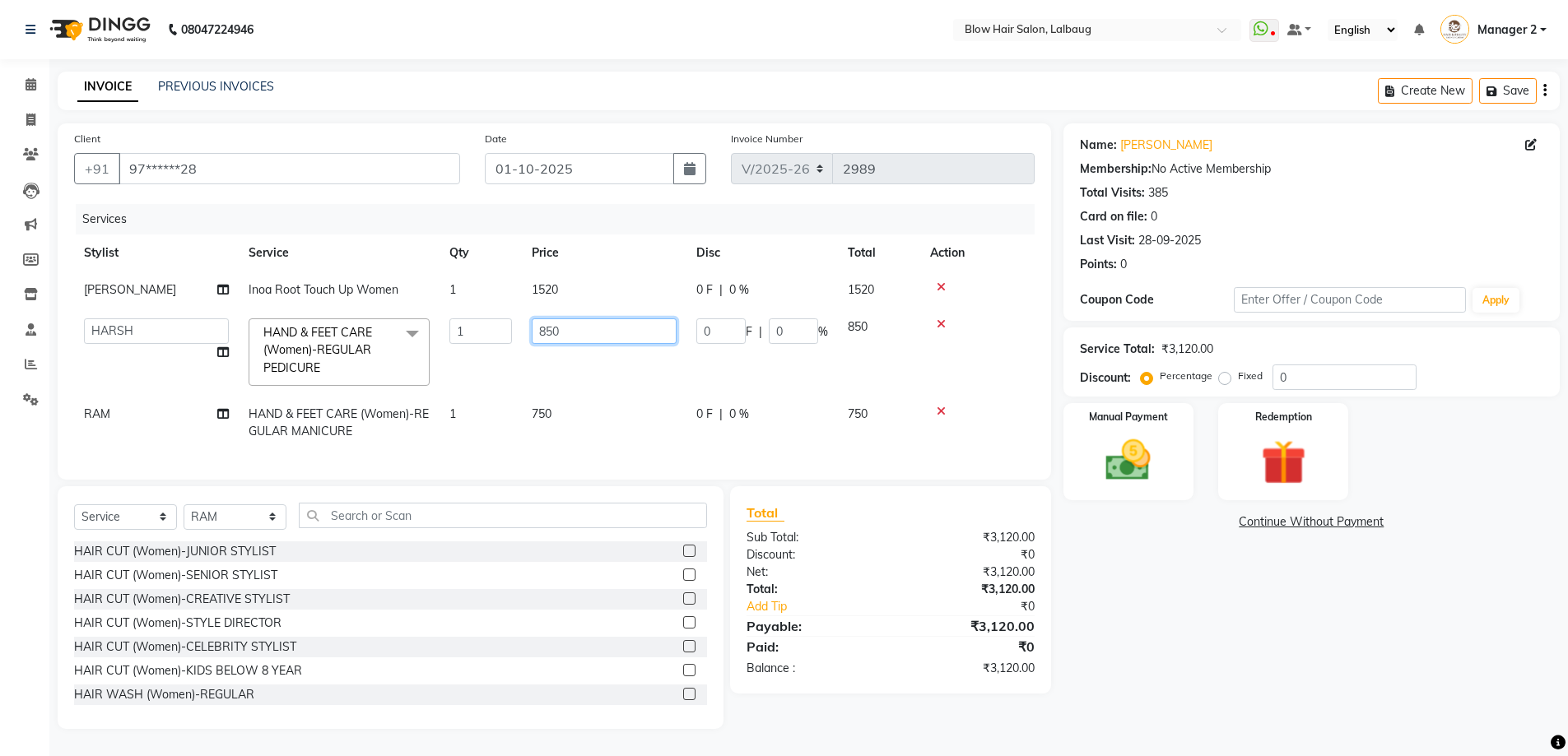
click at [596, 329] on input "850" at bounding box center [604, 331] width 145 height 26
type input "8"
type input "600"
click at [564, 411] on td "750" at bounding box center [604, 422] width 164 height 54
select select "84997"
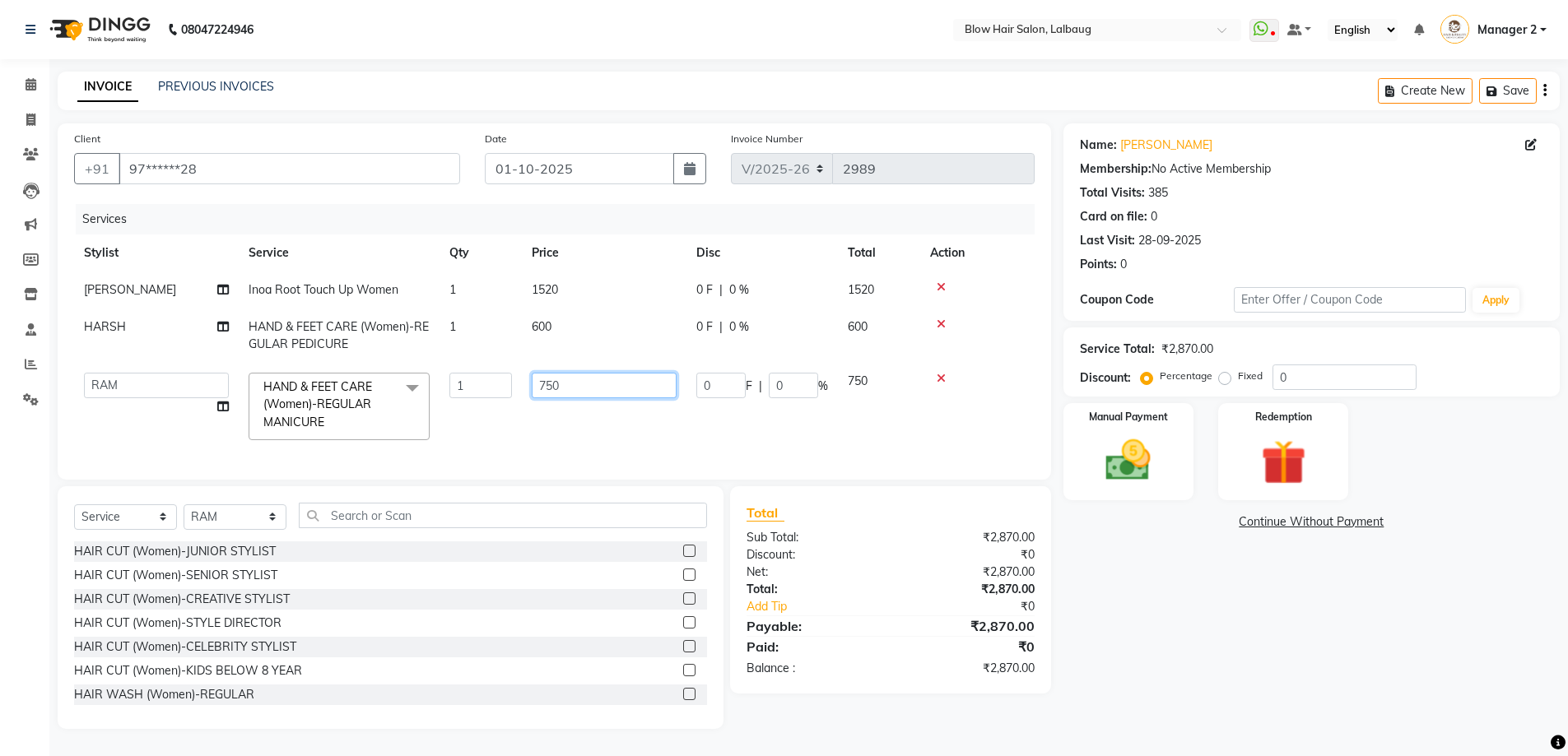
click at [587, 386] on input "750" at bounding box center [604, 385] width 145 height 26
type input "7"
type input "680"
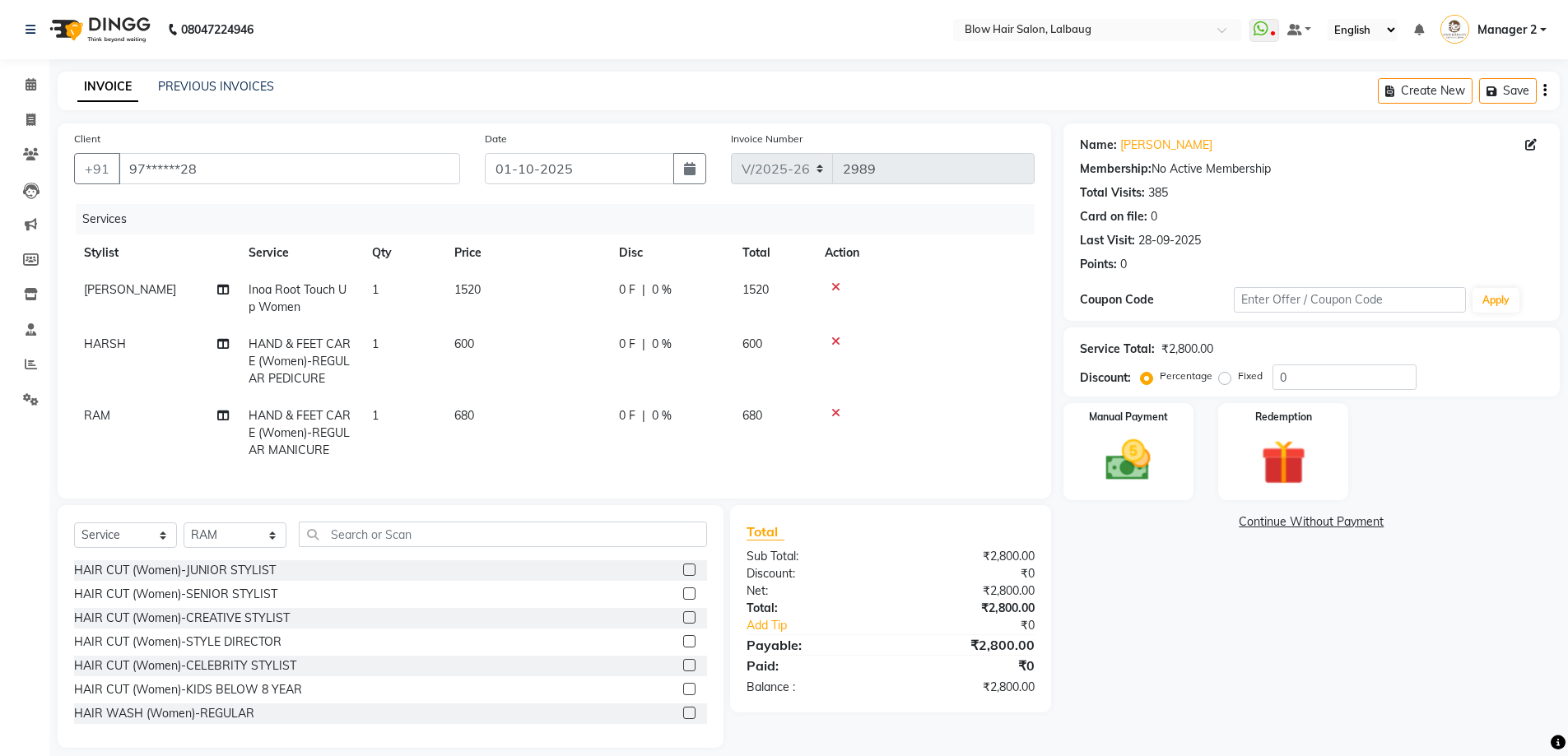
click at [575, 432] on td "680" at bounding box center [526, 433] width 164 height 71
select select "84997"
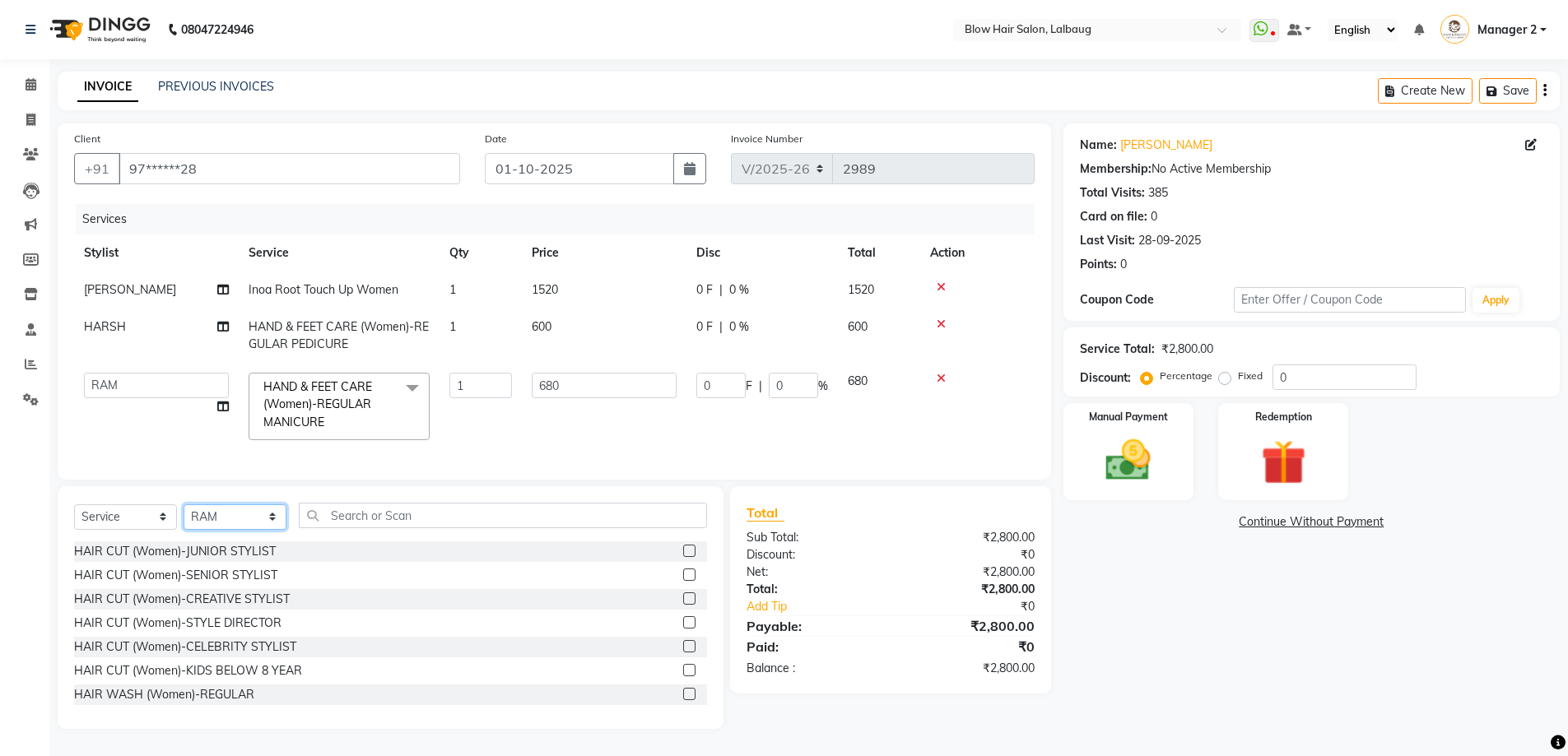
click at [276, 527] on select "Select Stylist Ashwini ASHWINI AVINASH BEAU Blow Hair [PERSON_NAME] Dingg Suppo…" at bounding box center [235, 517] width 103 height 26
click at [488, 445] on td "1" at bounding box center [481, 406] width 82 height 87
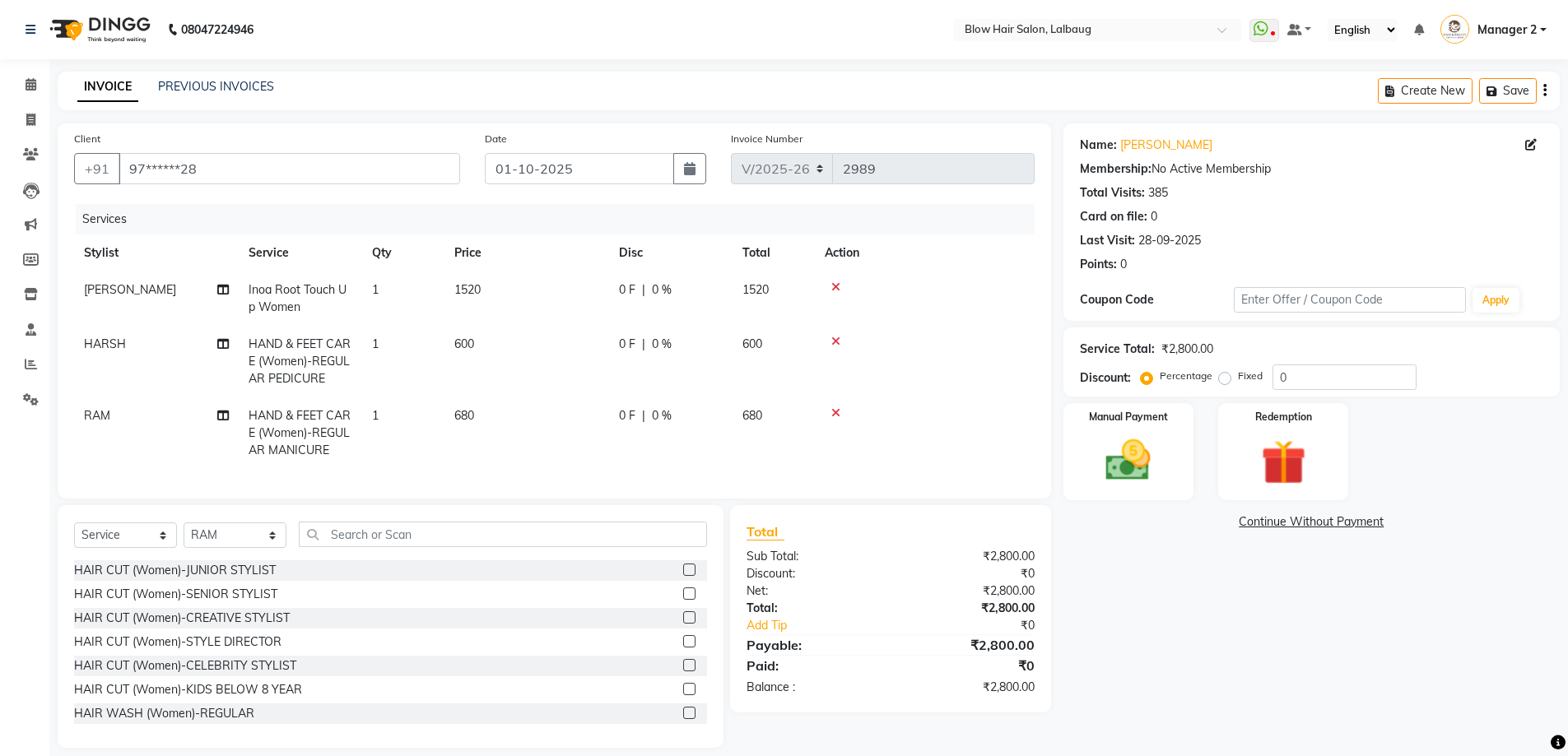
click at [1097, 697] on div "Name: Radhika Kwatra Membership: No Active Membership Total Visits: 385 Card on…" at bounding box center [1317, 436] width 509 height 625
click at [273, 547] on select "Select Stylist Ashwini ASHWINI AVINASH BEAU Blow Hair [PERSON_NAME] Dingg Suppo…" at bounding box center [235, 535] width 103 height 26
select select "33342"
click at [183, 535] on select "Select Stylist Ashwini ASHWINI AVINASH BEAU Blow Hair [PERSON_NAME] Dingg Suppo…" at bounding box center [235, 535] width 103 height 26
click at [442, 547] on input "text" at bounding box center [503, 534] width 408 height 26
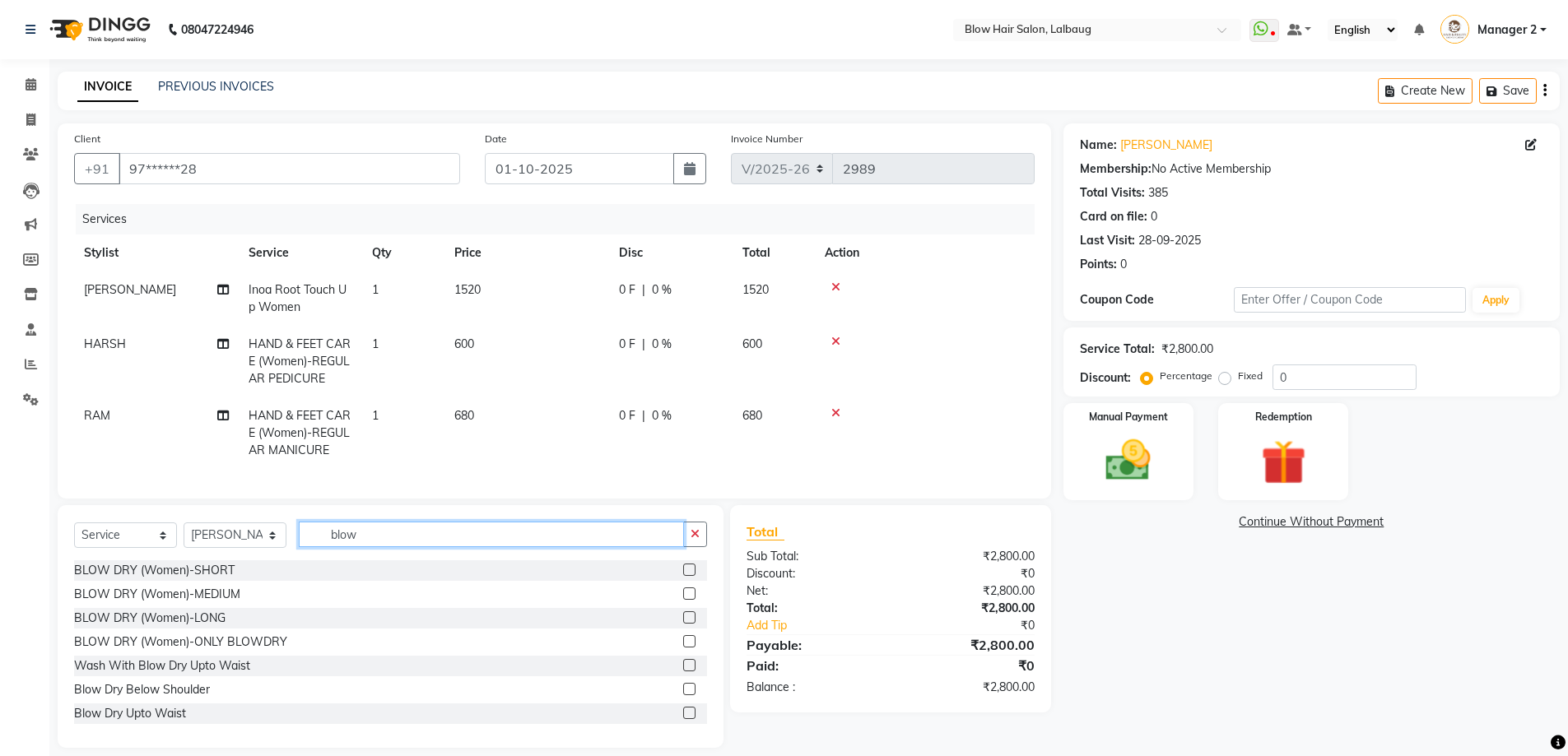
type input "blow"
click at [683, 600] on label at bounding box center [689, 593] width 12 height 12
click at [683, 600] on input "checkbox" at bounding box center [688, 594] width 11 height 11
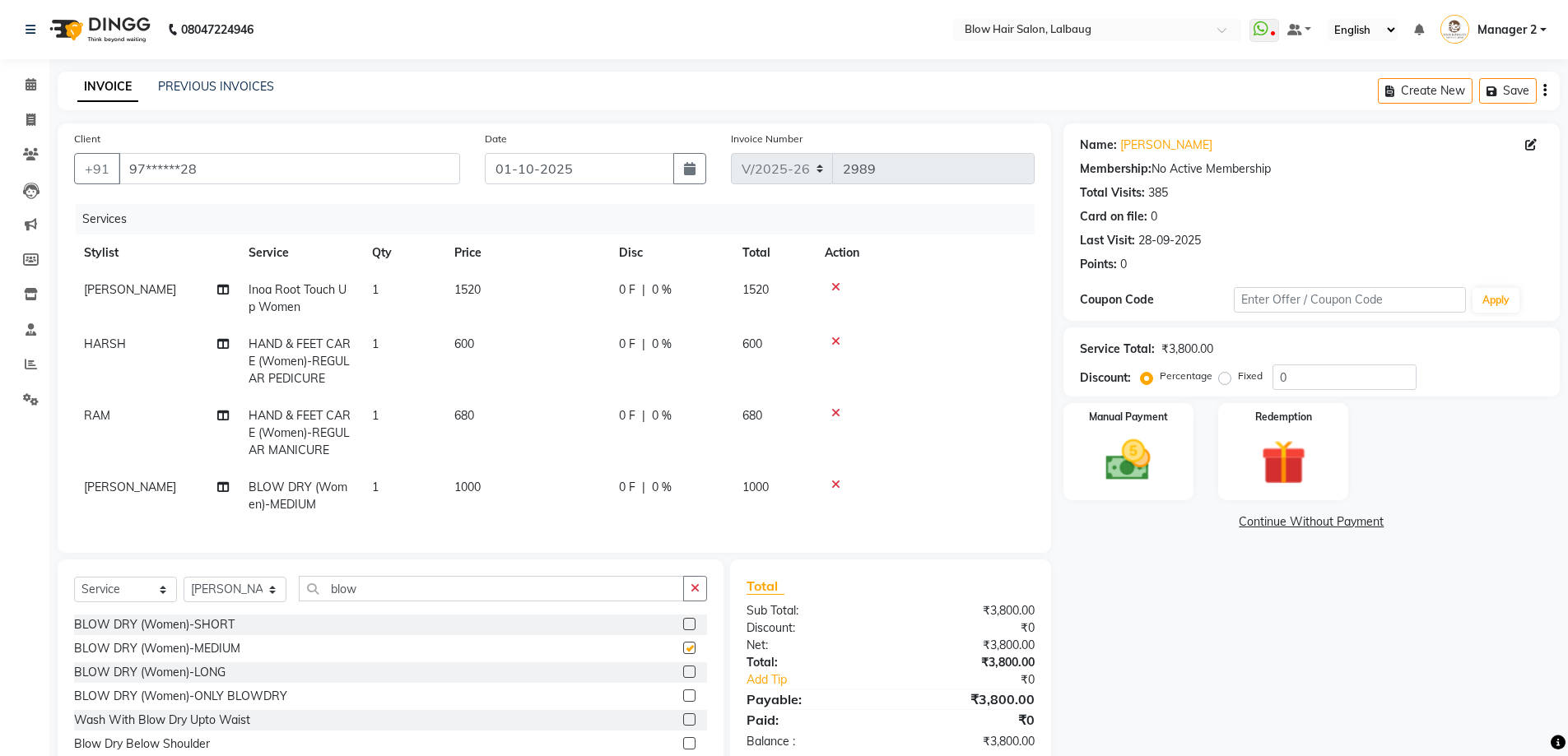
checkbox input "false"
click at [505, 485] on td "1000" at bounding box center [526, 495] width 164 height 54
select select "33342"
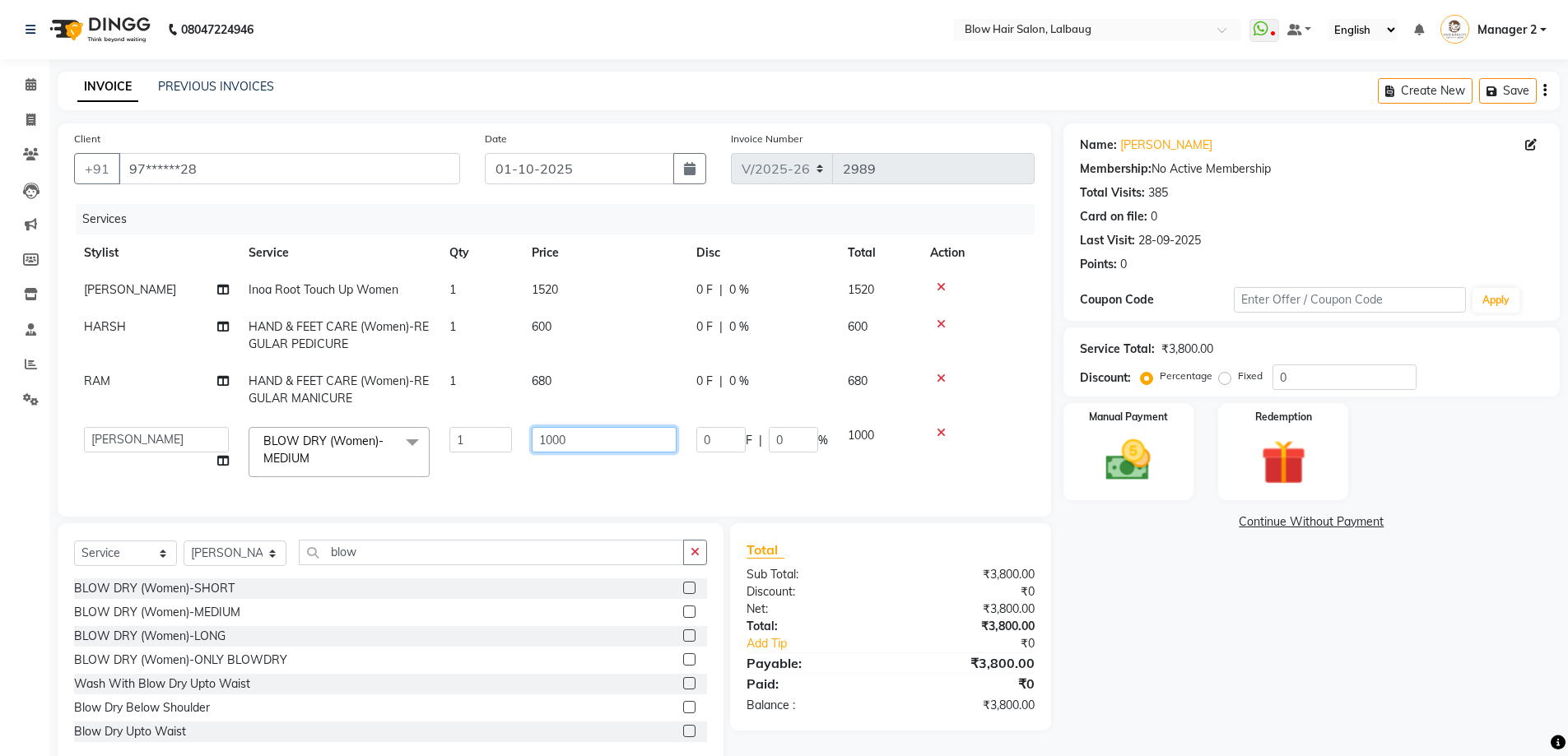
click at [597, 442] on input "1000" at bounding box center [604, 440] width 145 height 26
type input "1"
type input "700"
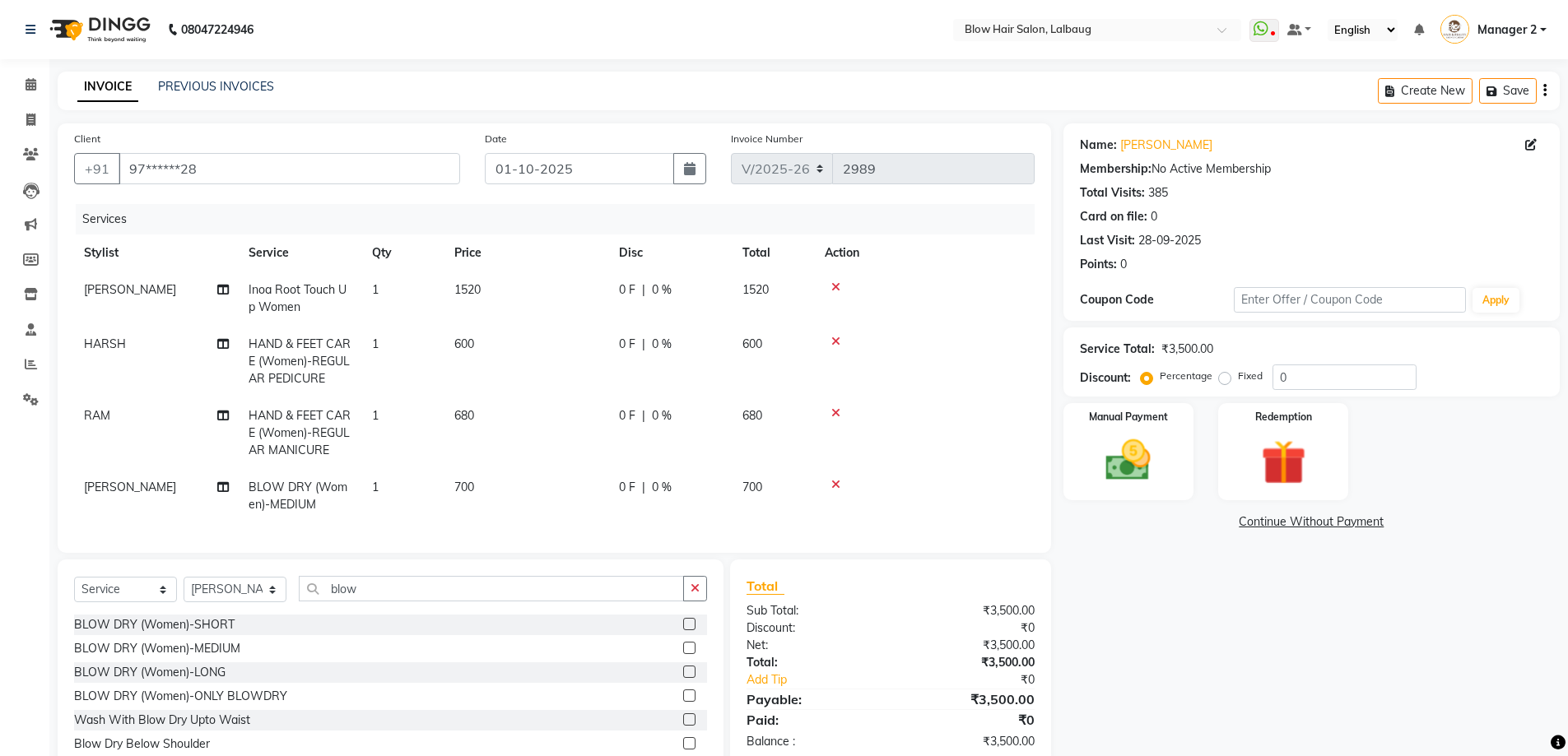
click at [960, 478] on td at bounding box center [925, 495] width 220 height 54
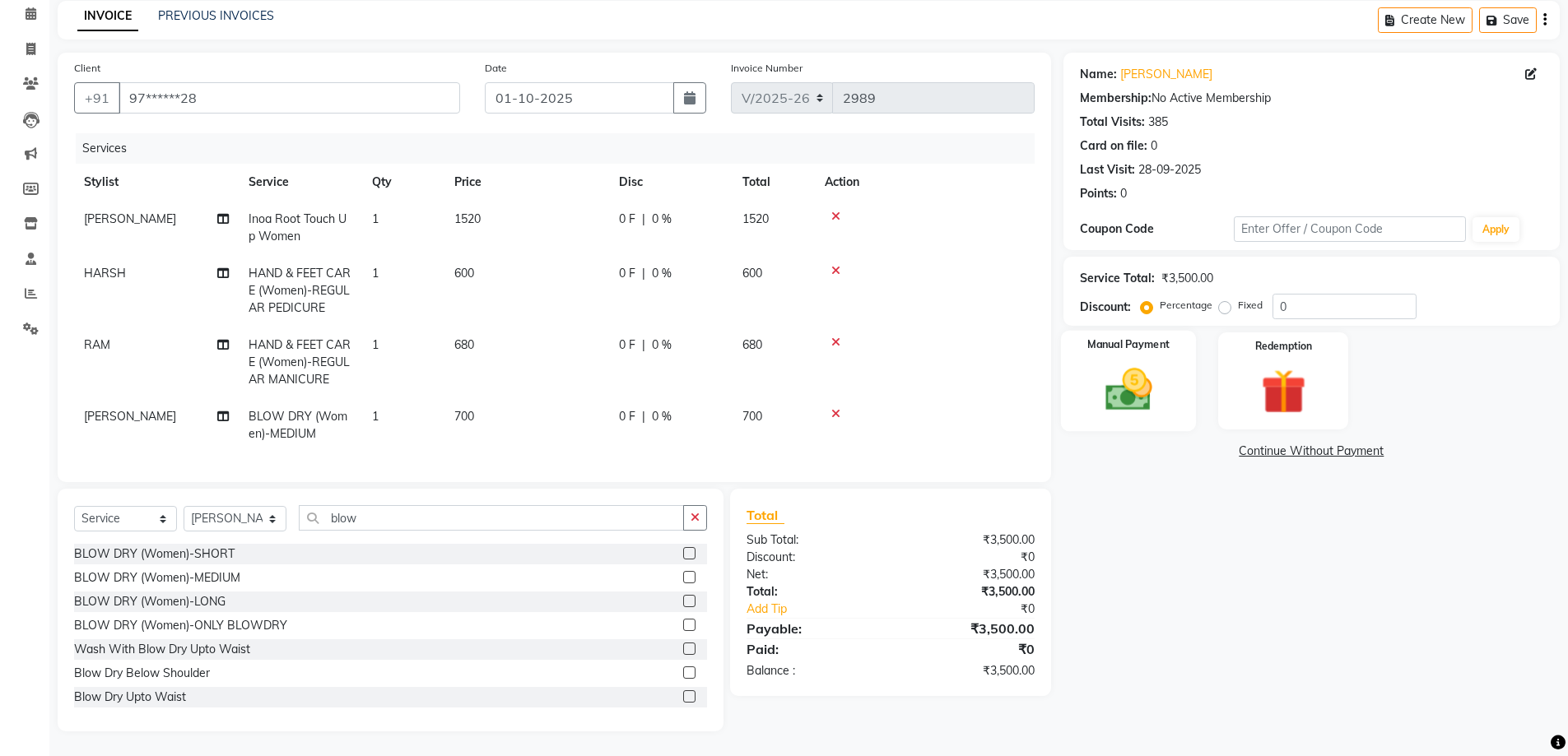
click at [1132, 381] on img at bounding box center [1128, 389] width 76 height 53
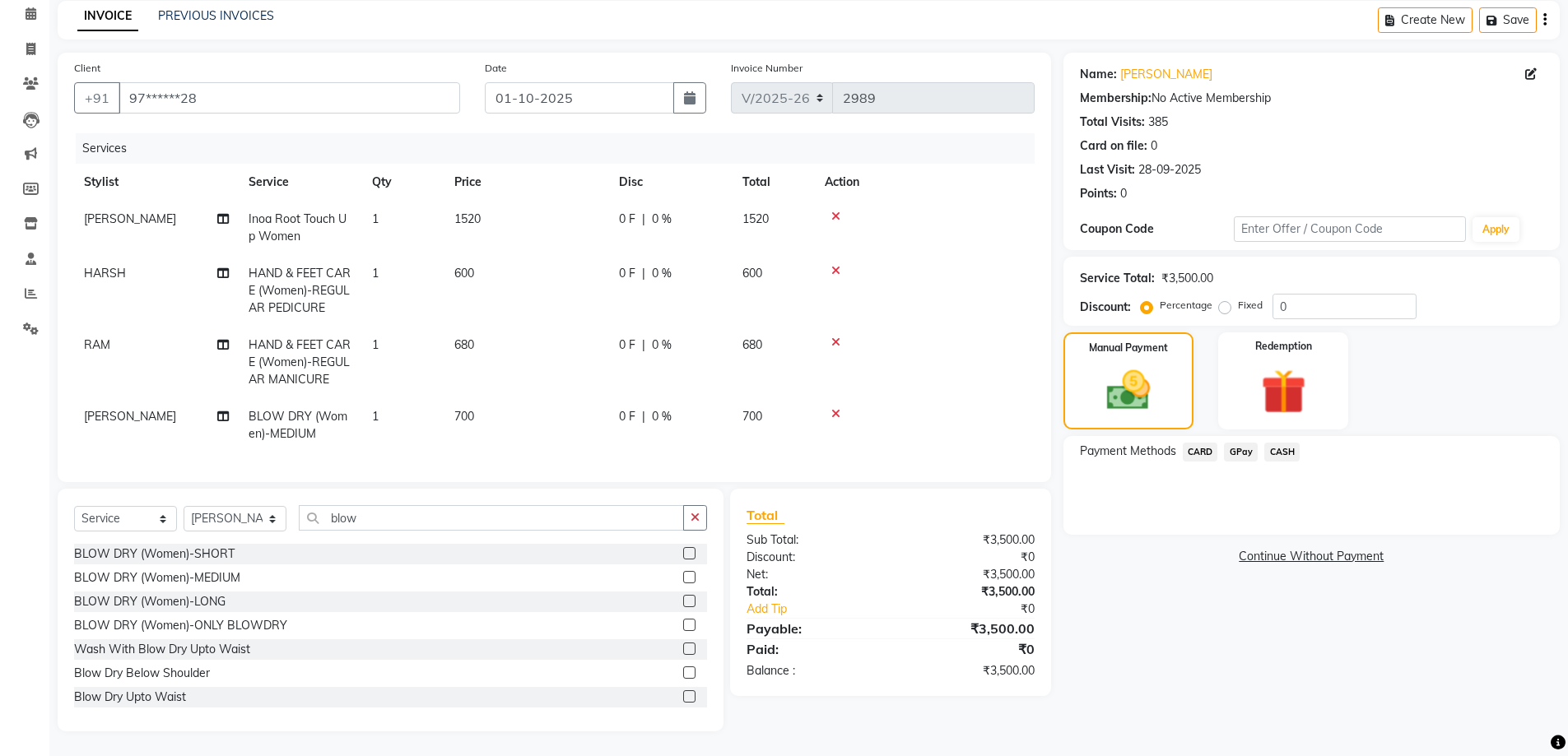
click at [1285, 442] on span "CASH" at bounding box center [1282, 451] width 36 height 19
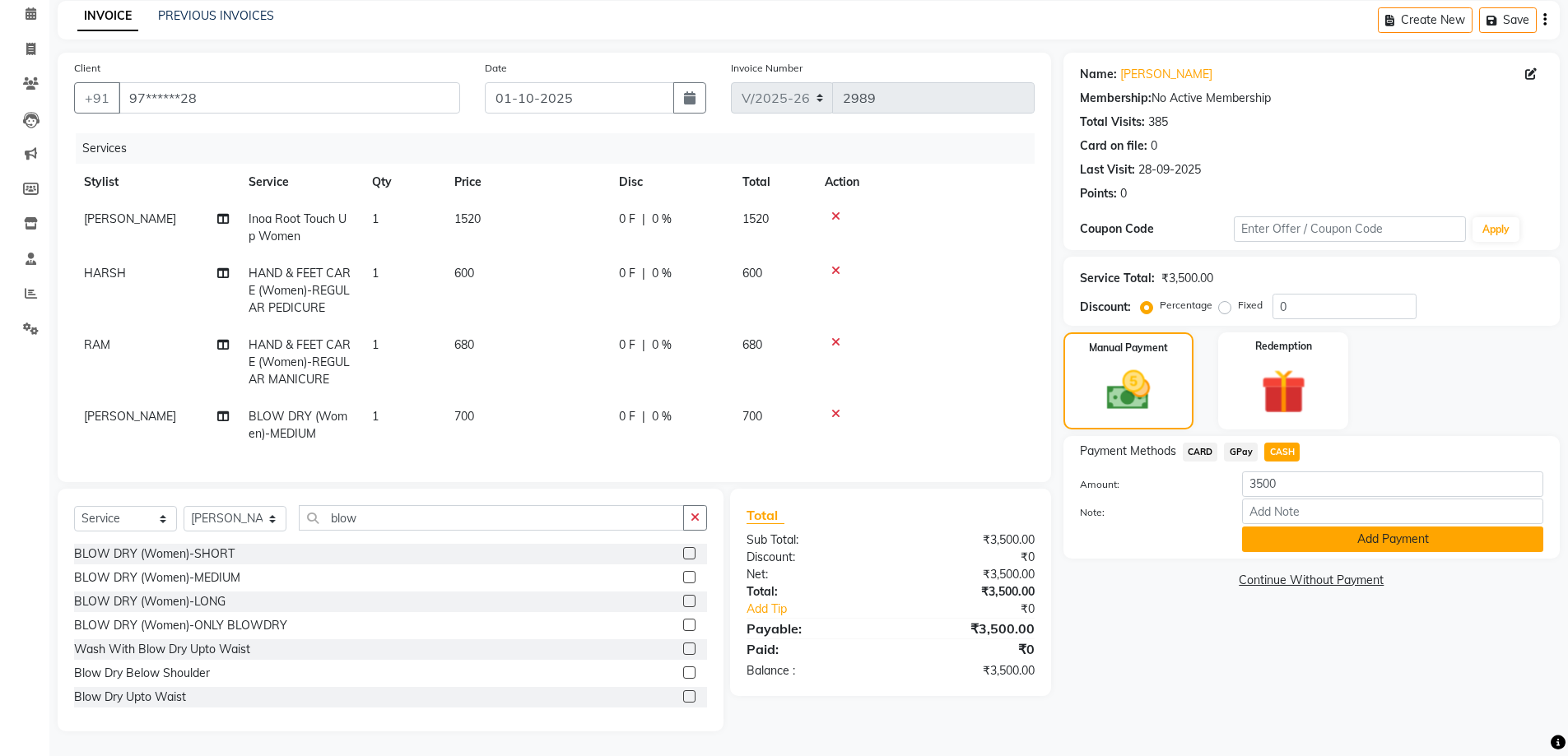
click at [1320, 527] on button "Add Payment" at bounding box center [1392, 539] width 301 height 26
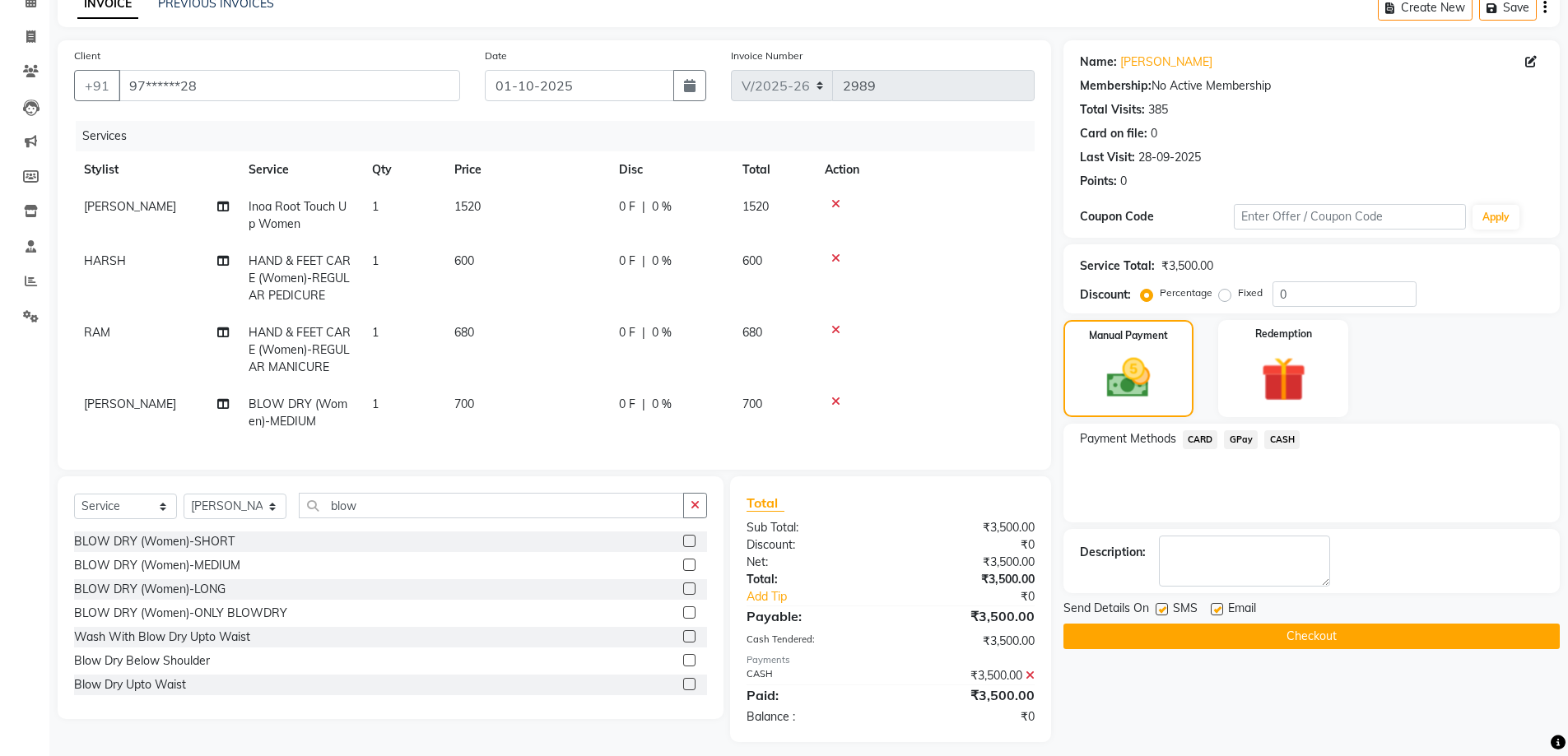
click at [1251, 642] on button "Checkout" at bounding box center [1312, 637] width 496 height 26
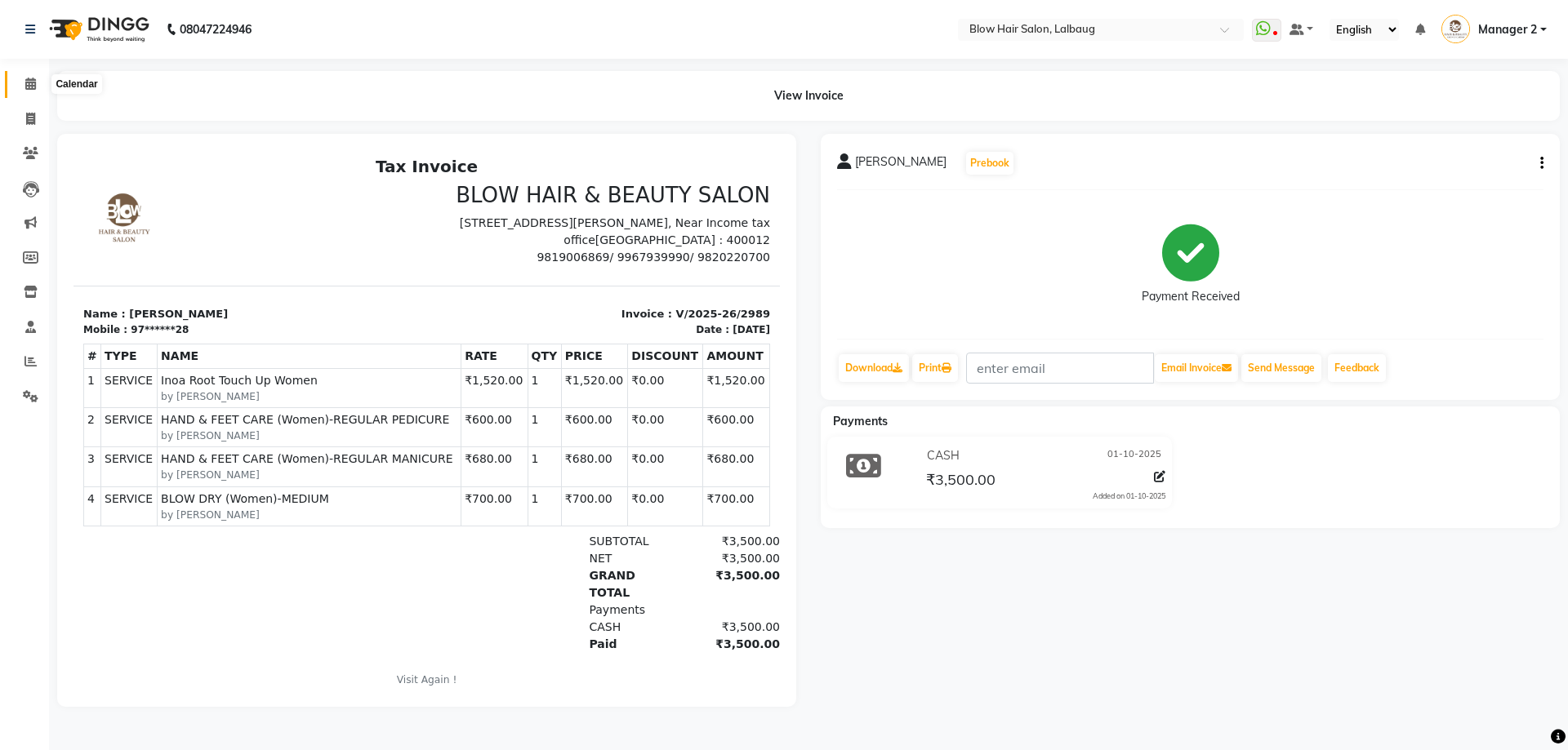
click at [33, 86] on icon at bounding box center [30, 83] width 11 height 12
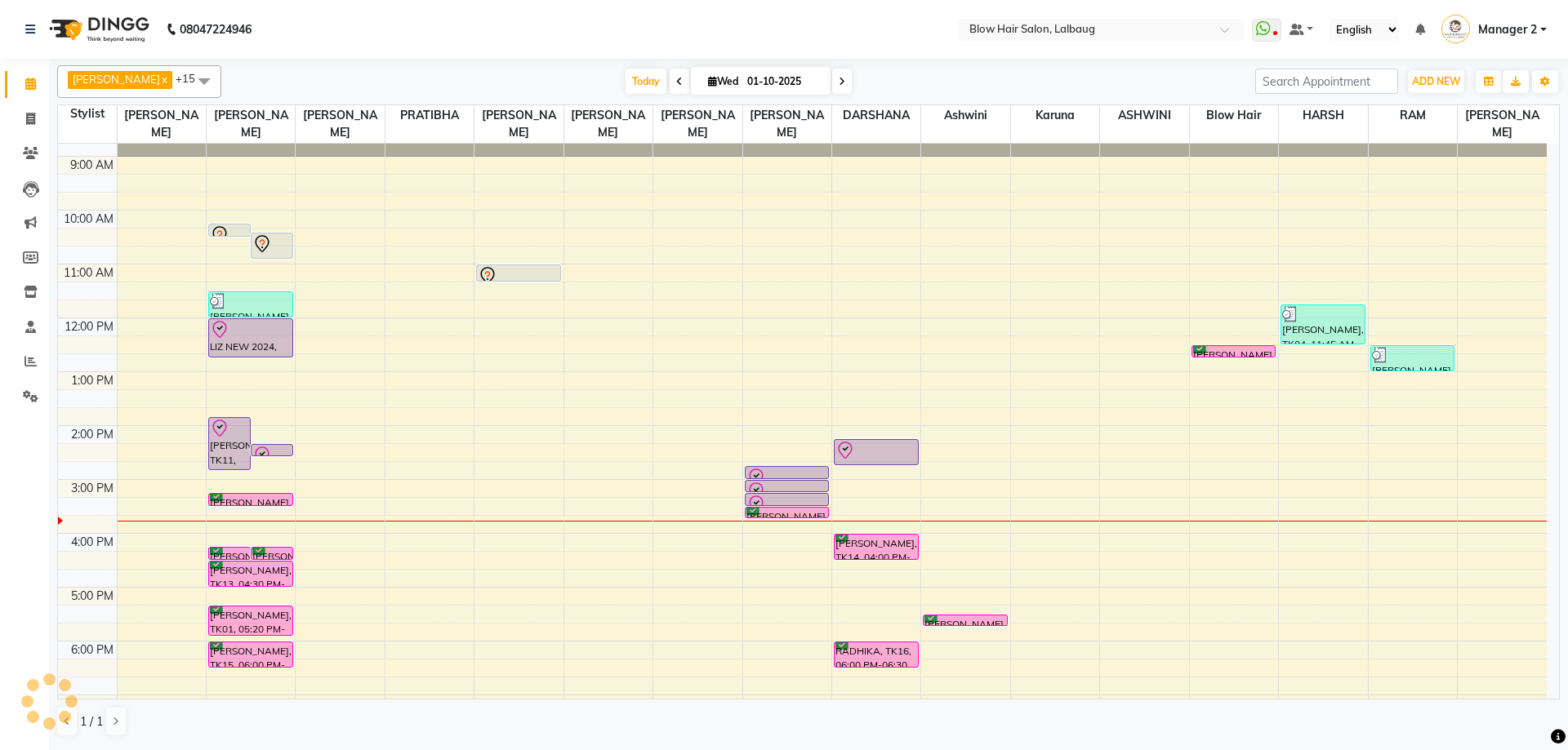
scroll to position [82, 0]
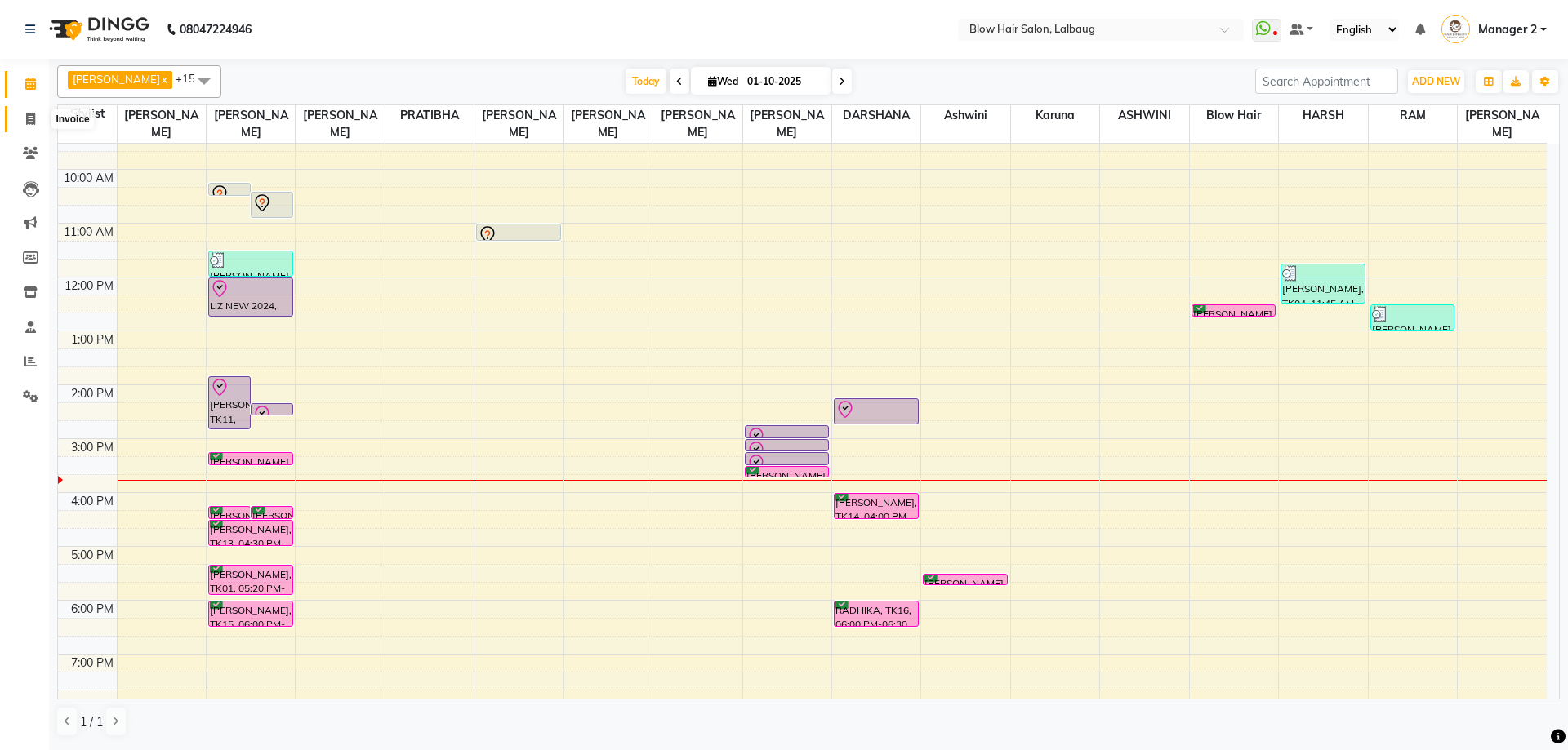
click at [36, 118] on span at bounding box center [30, 119] width 29 height 19
select select "service"
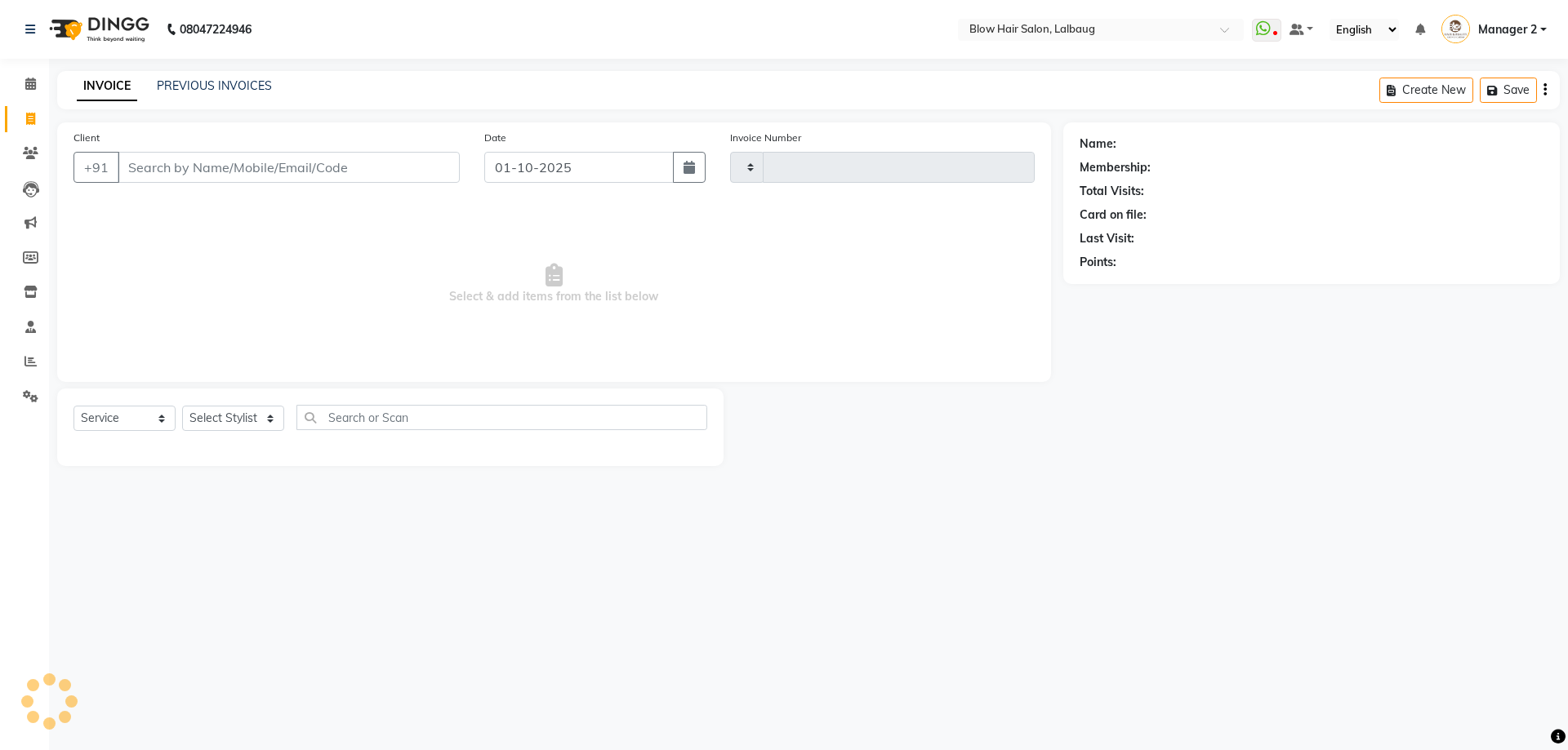
type input "2990"
select select "5162"
click at [269, 170] on input "Client" at bounding box center [288, 167] width 342 height 31
type input "m"
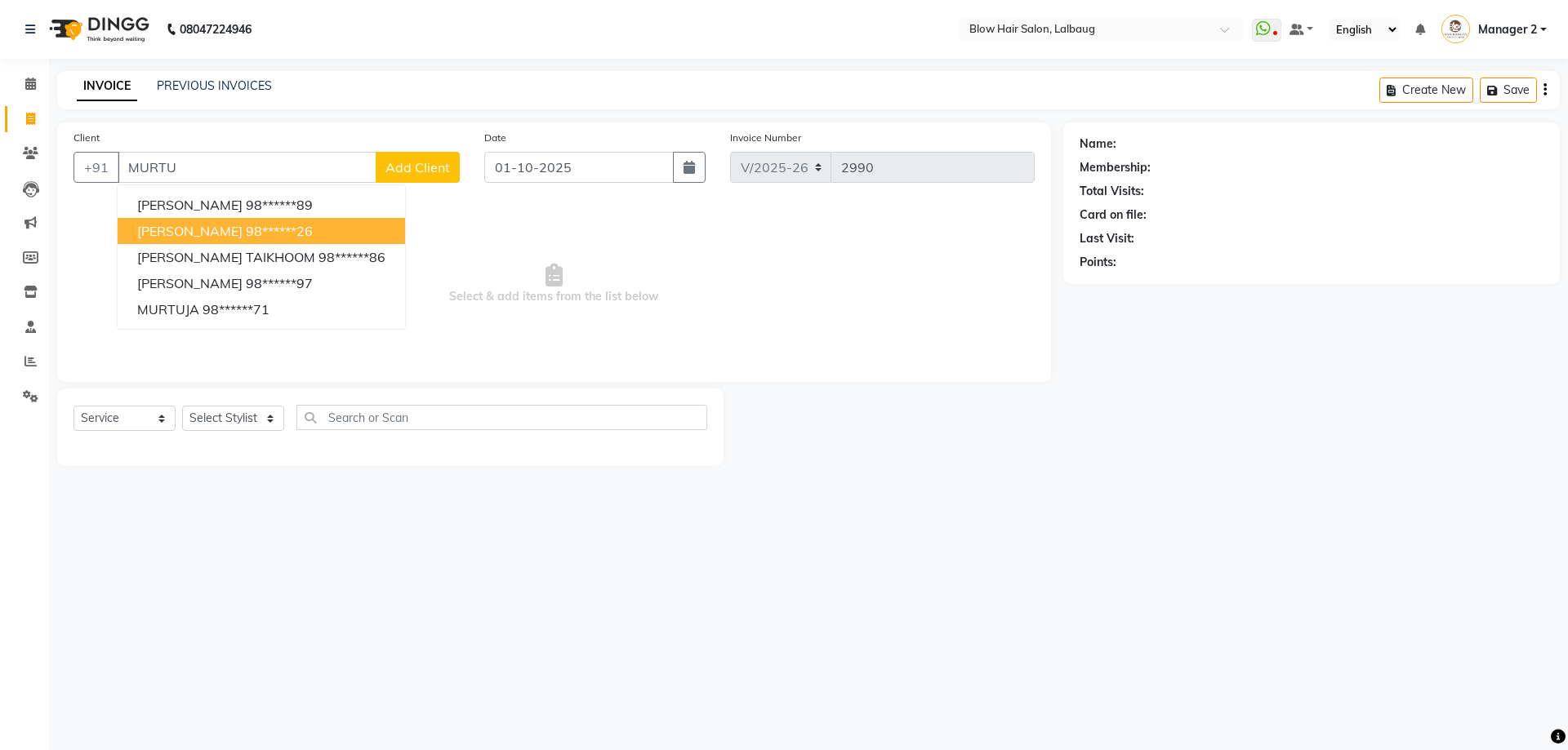
click at [242, 226] on span "MURTUZA CHITALWALA" at bounding box center [190, 231] width 105 height 16
type input "98******26"
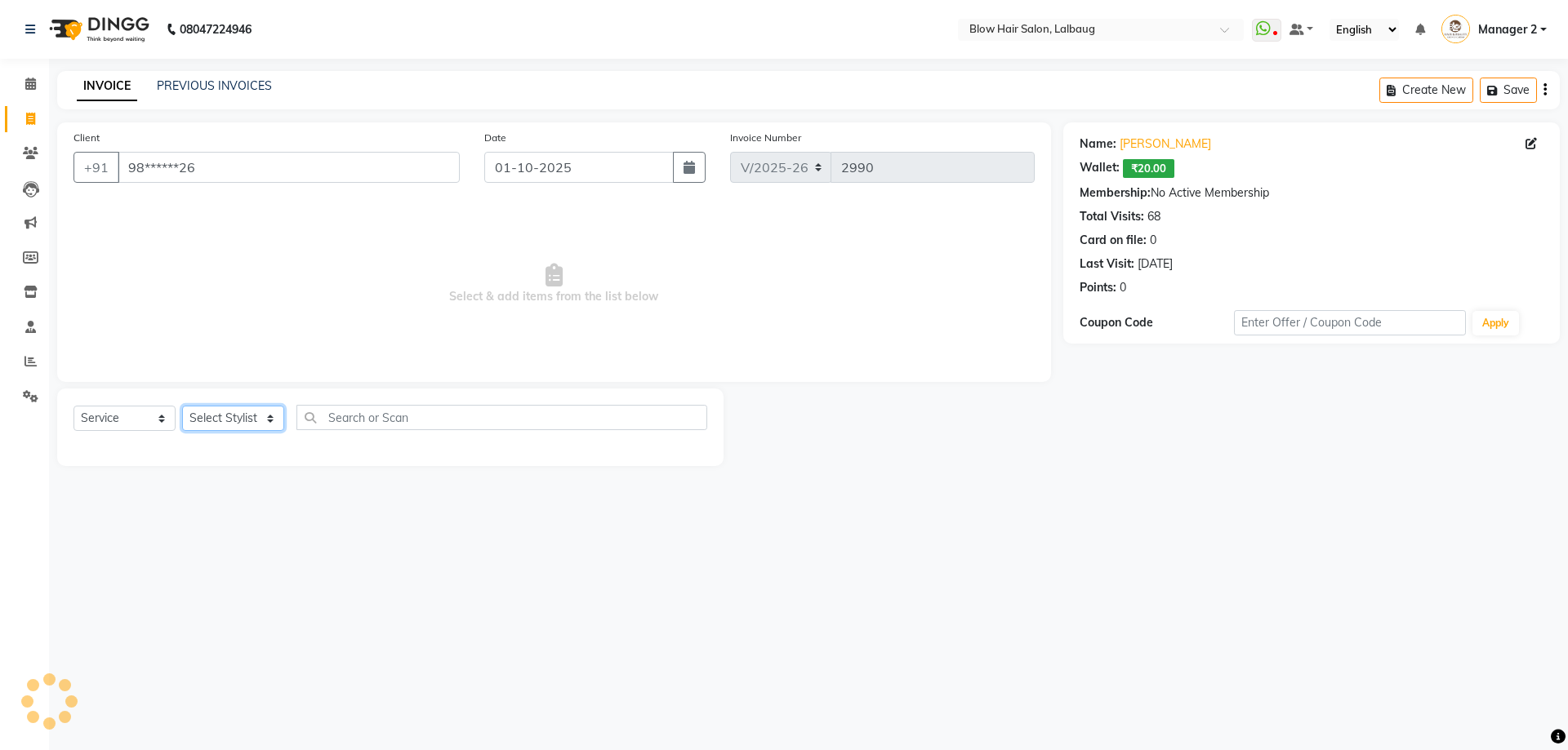
click at [266, 416] on select "Select Stylist Ashwini ASHWINI AVINASH BEAU Blow Hair [PERSON_NAME] Dingg Suppo…" at bounding box center [233, 418] width 102 height 26
select select "33342"
click at [182, 406] on select "Select Stylist Ashwini ASHWINI AVINASH BEAU Blow Hair [PERSON_NAME] Dingg Suppo…" at bounding box center [233, 418] width 102 height 26
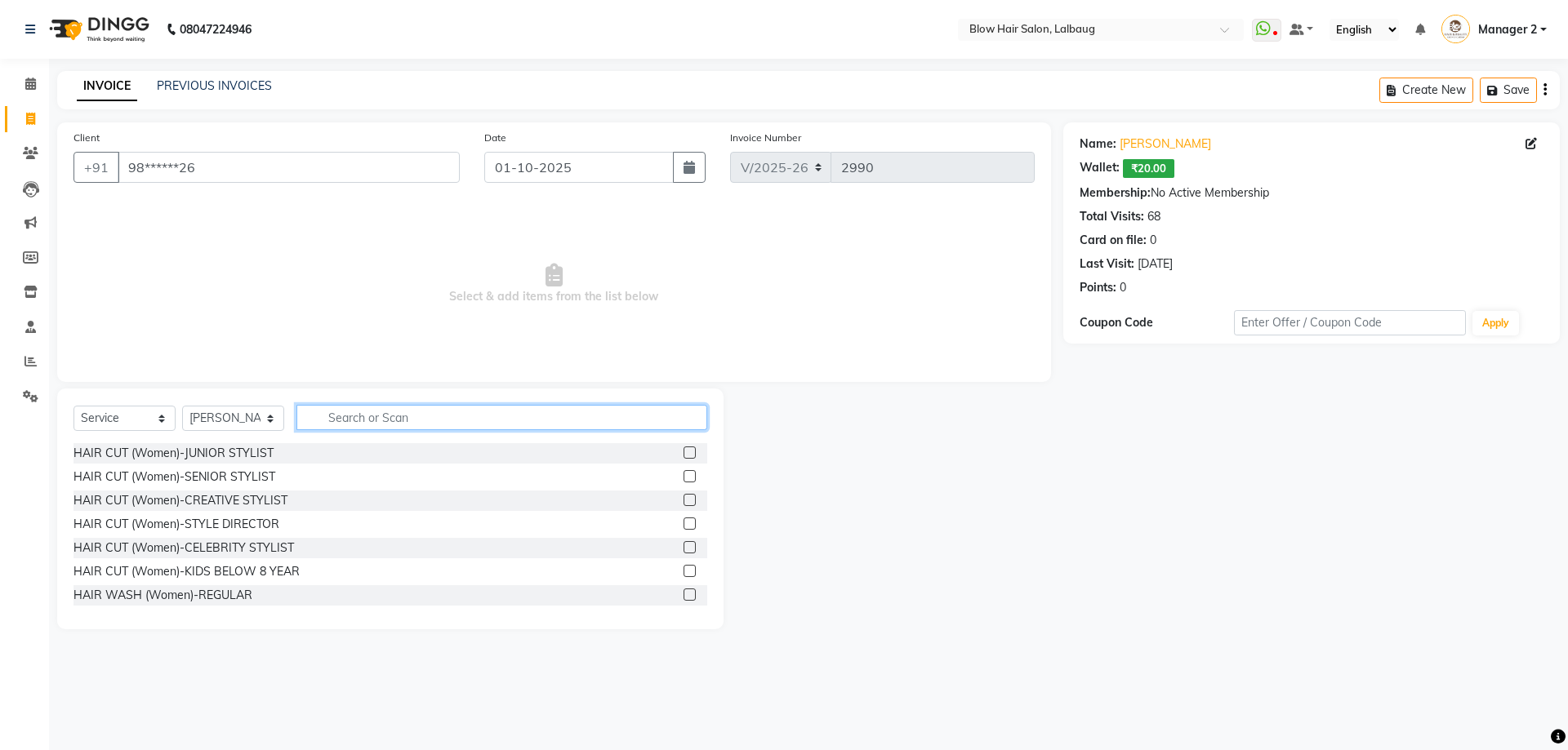
click at [377, 423] on input "text" at bounding box center [502, 417] width 411 height 26
type input "H"
type input "M"
click at [393, 423] on input "MEN" at bounding box center [490, 417] width 388 height 26
click at [398, 425] on input "MEN" at bounding box center [490, 417] width 388 height 26
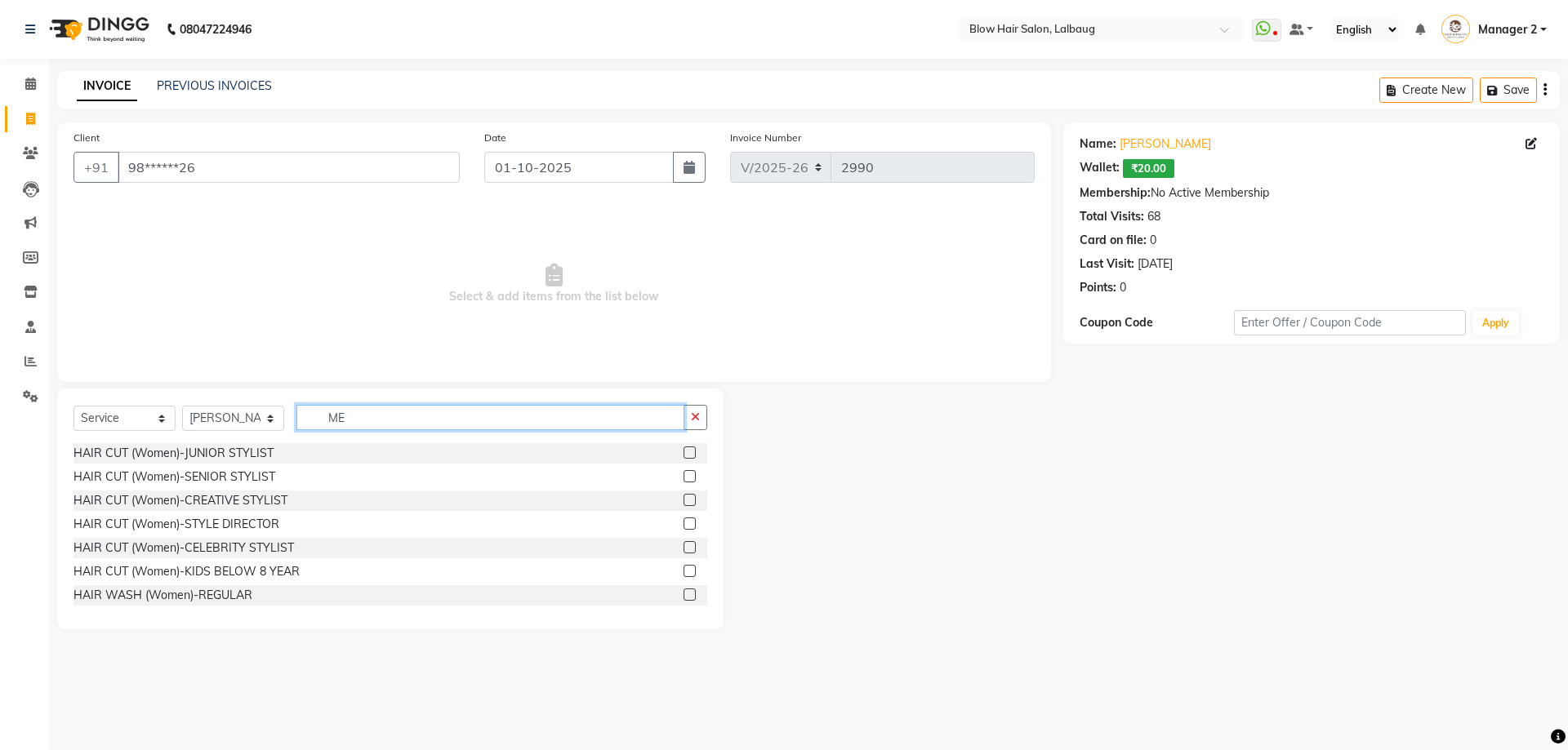
type input "M"
type input "HAIR CUT"
click at [189, 596] on div "HAIR CUT (Men)-STYLIST" at bounding box center [142, 595] width 138 height 17
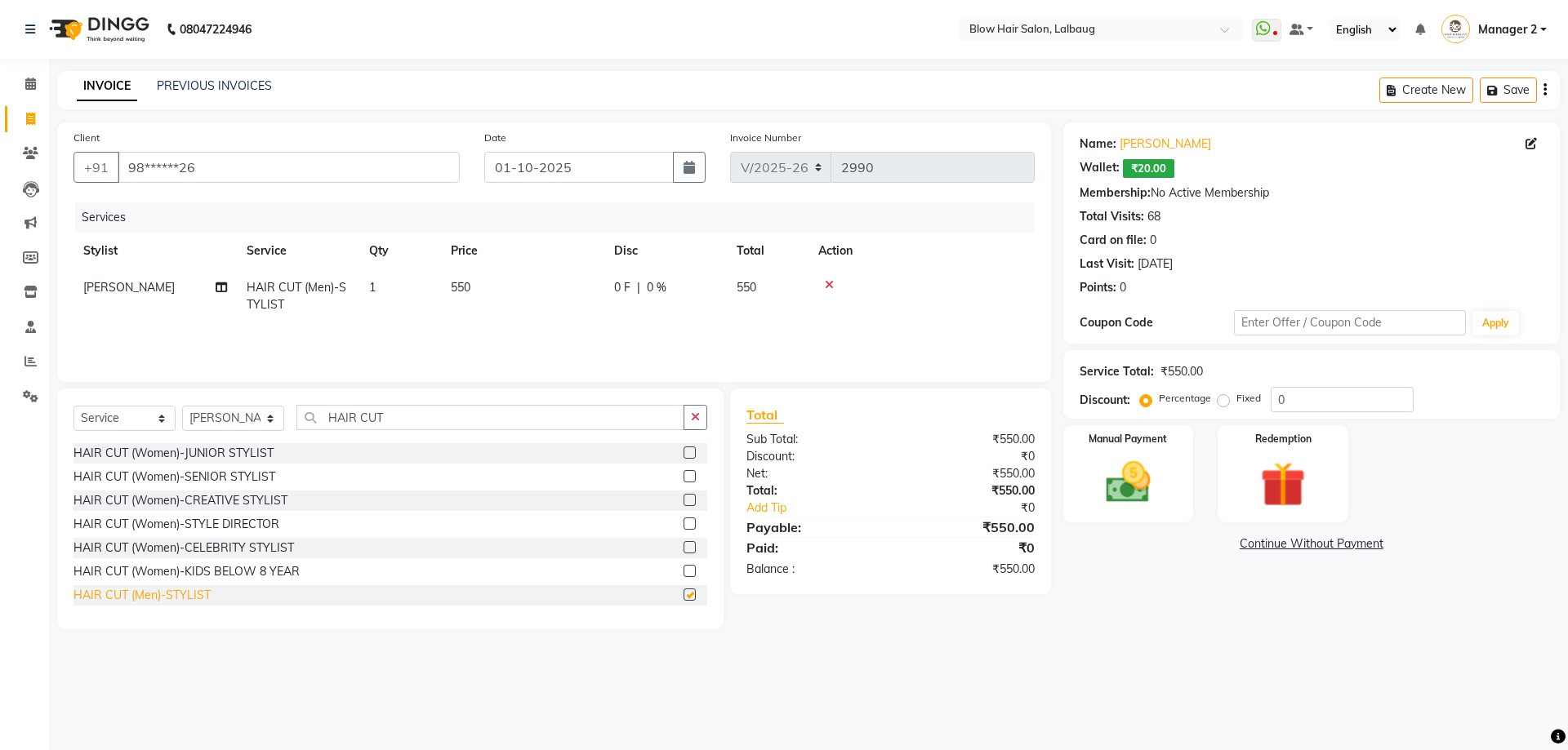
checkbox input "false"
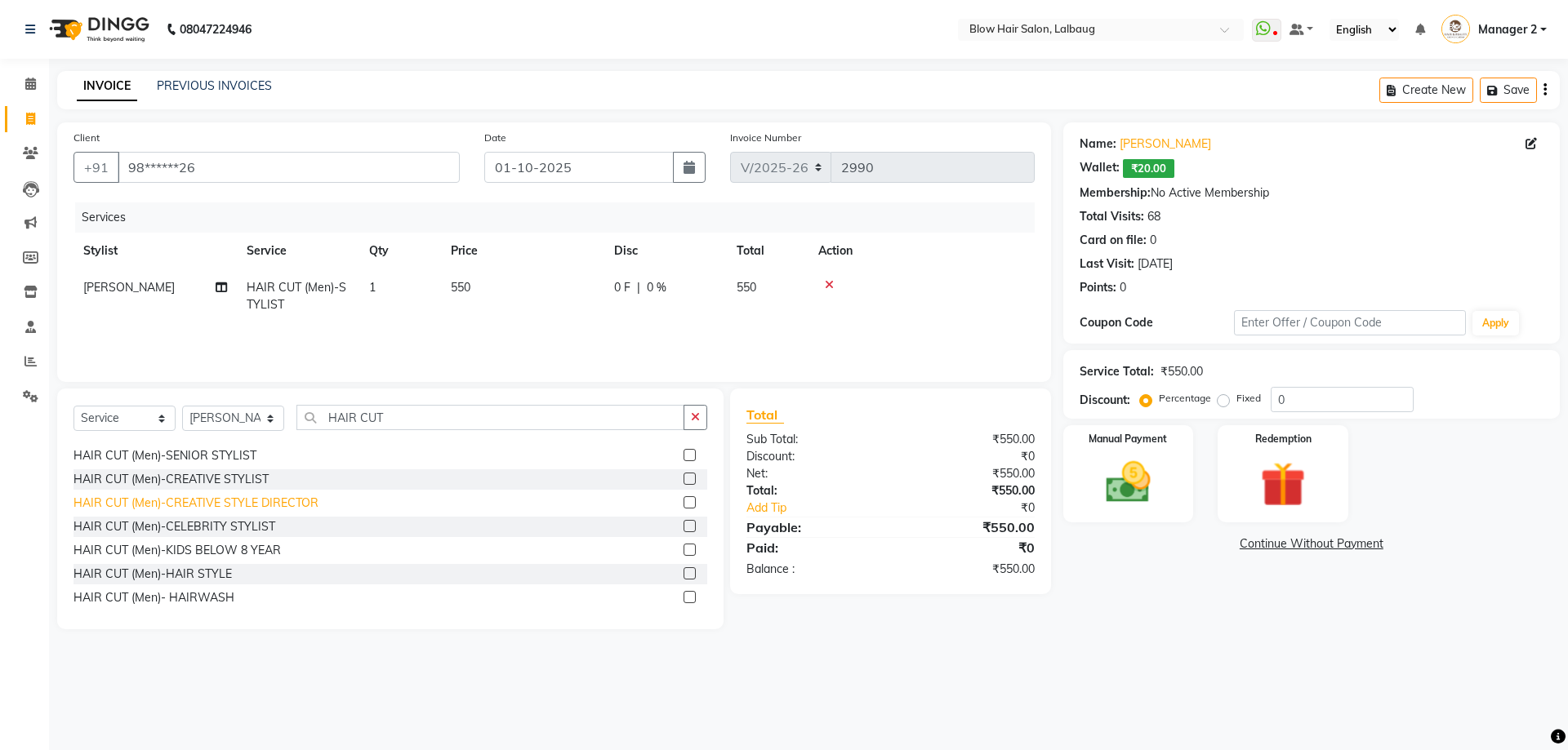
click at [236, 509] on div "HAIR CUT (Men)-CREATIVE STYLE DIRECTOR" at bounding box center [195, 503] width 245 height 17
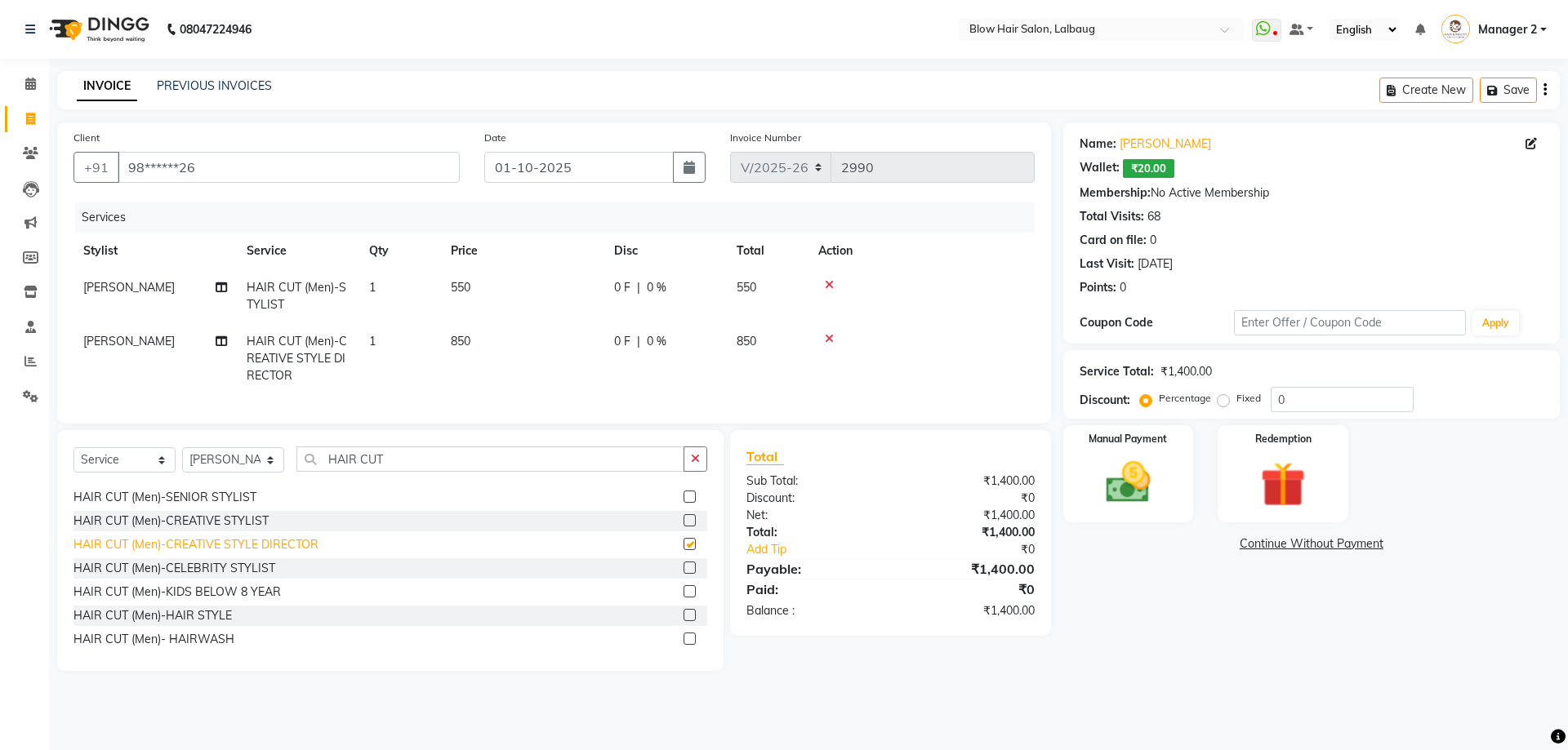
checkbox input "false"
click at [830, 284] on icon at bounding box center [828, 285] width 9 height 12
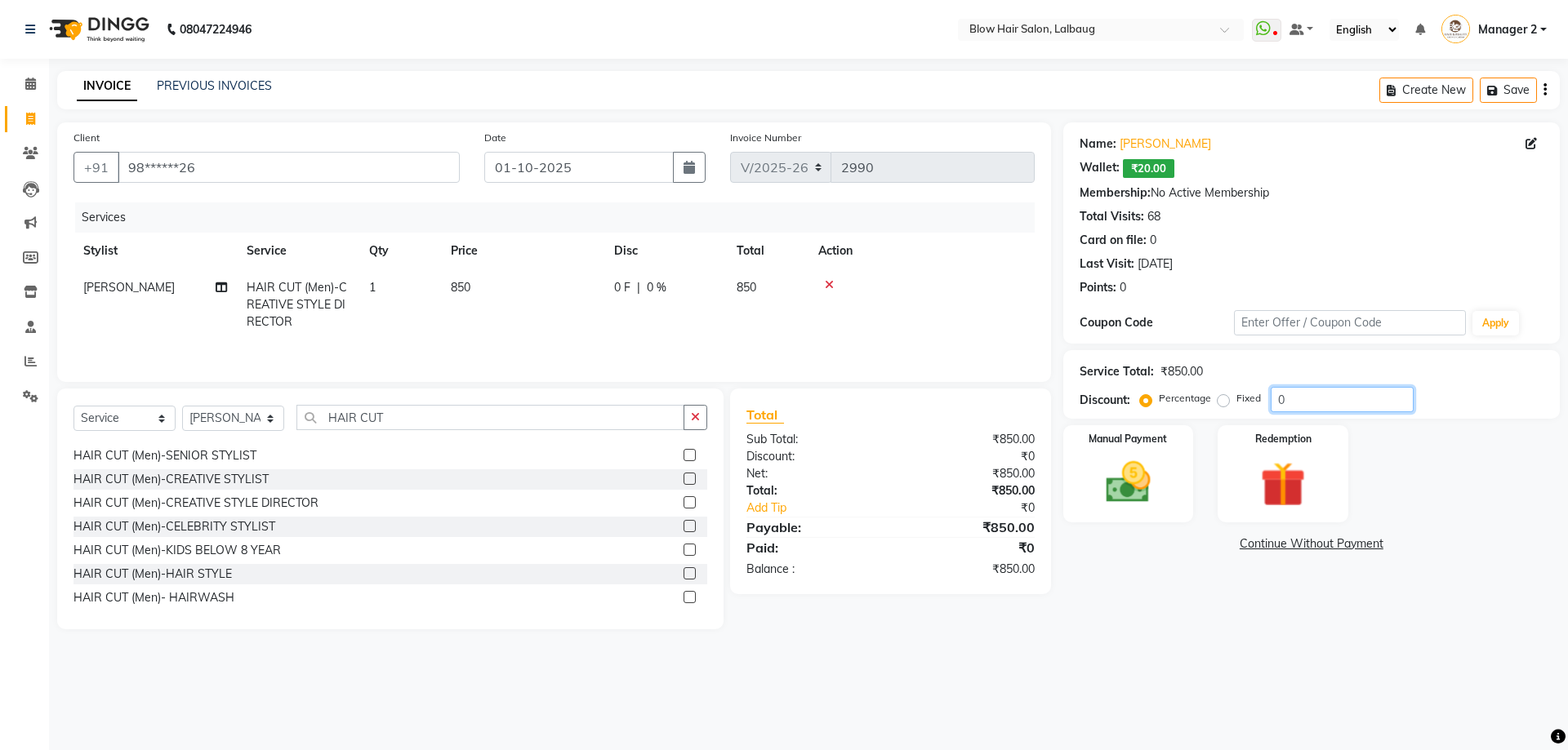
click at [1328, 396] on input "0" at bounding box center [1342, 399] width 143 height 26
type input "20"
click at [1117, 487] on img at bounding box center [1128, 482] width 76 height 54
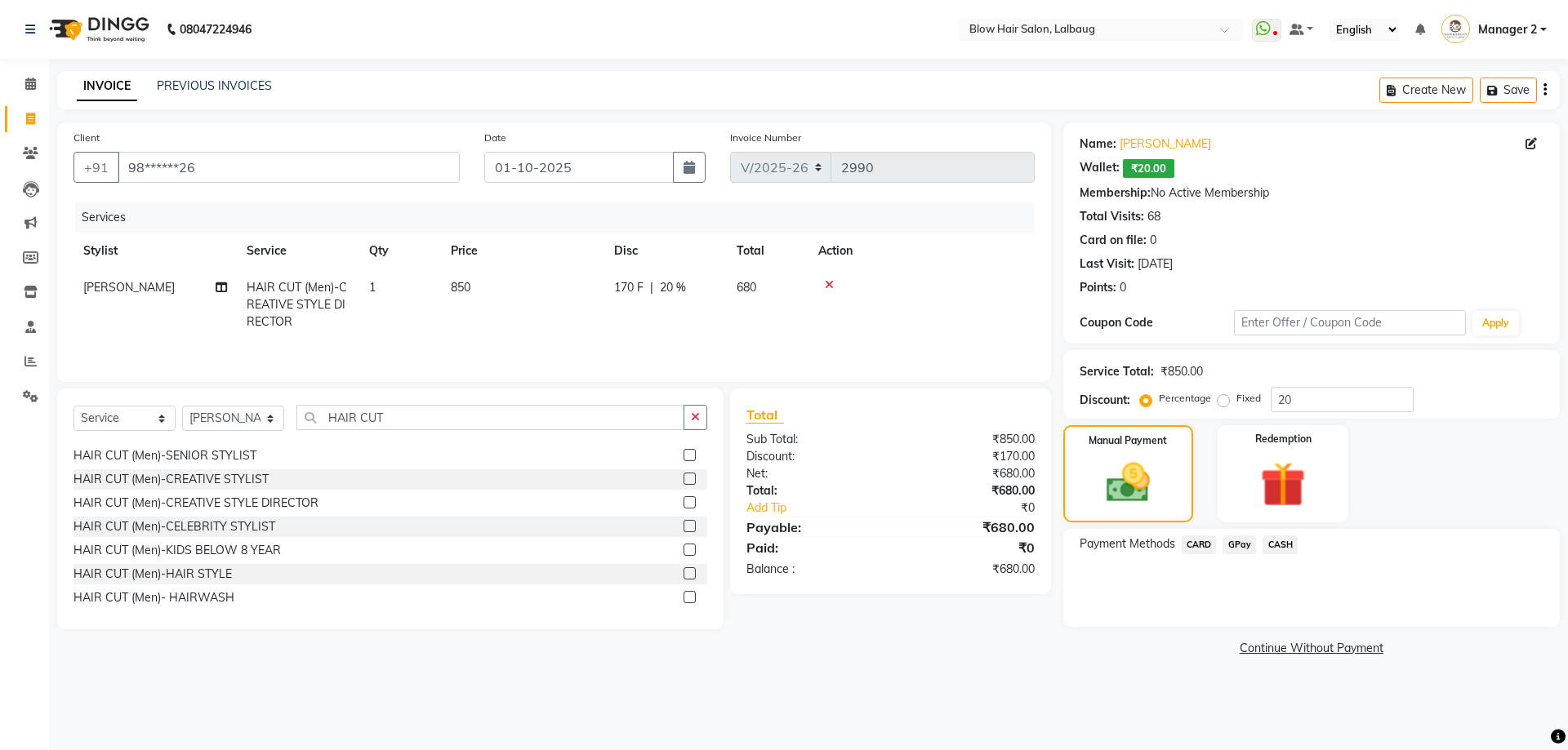
click at [1276, 538] on span "CASH" at bounding box center [1280, 544] width 35 height 19
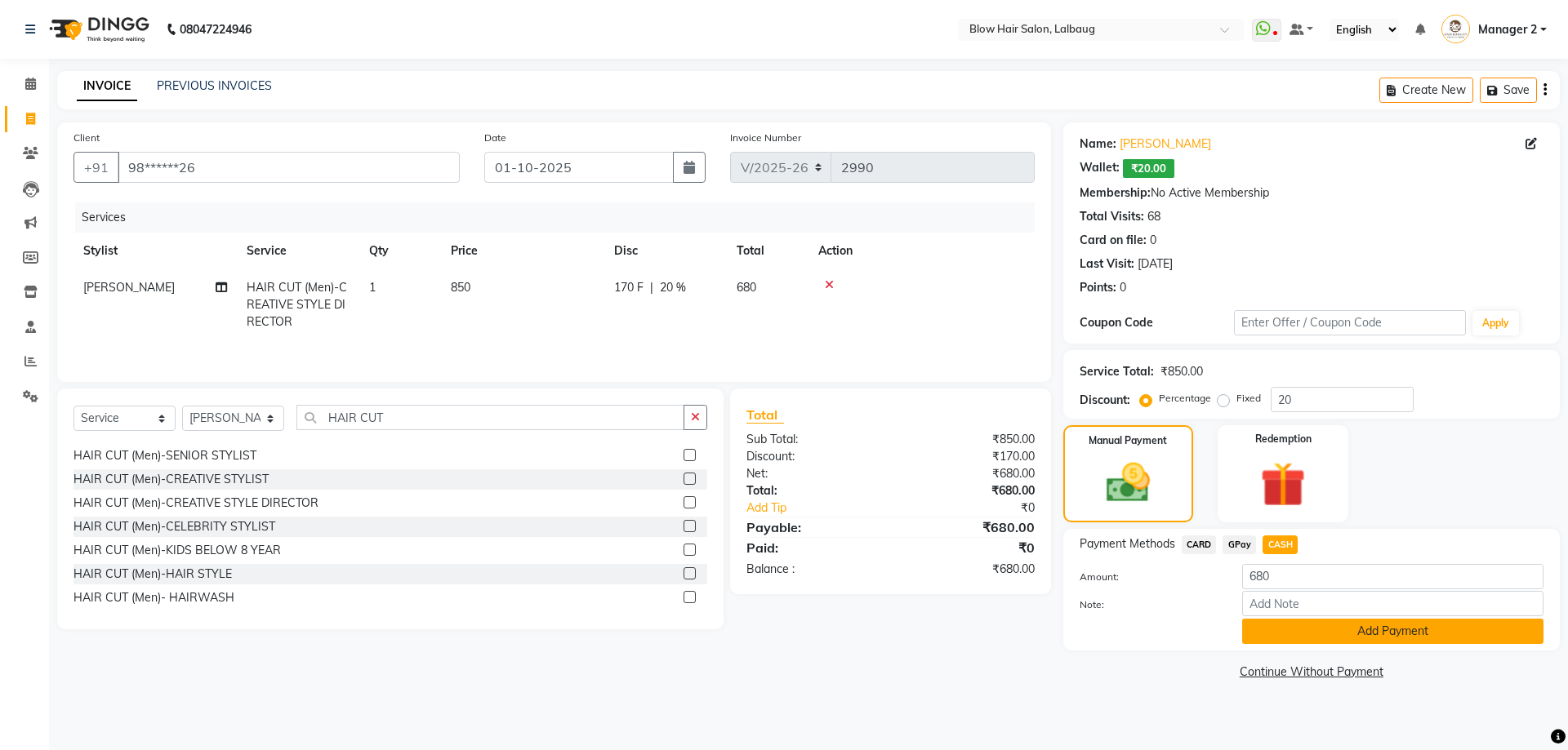
click at [1337, 637] on button "Add Payment" at bounding box center [1393, 631] width 301 height 26
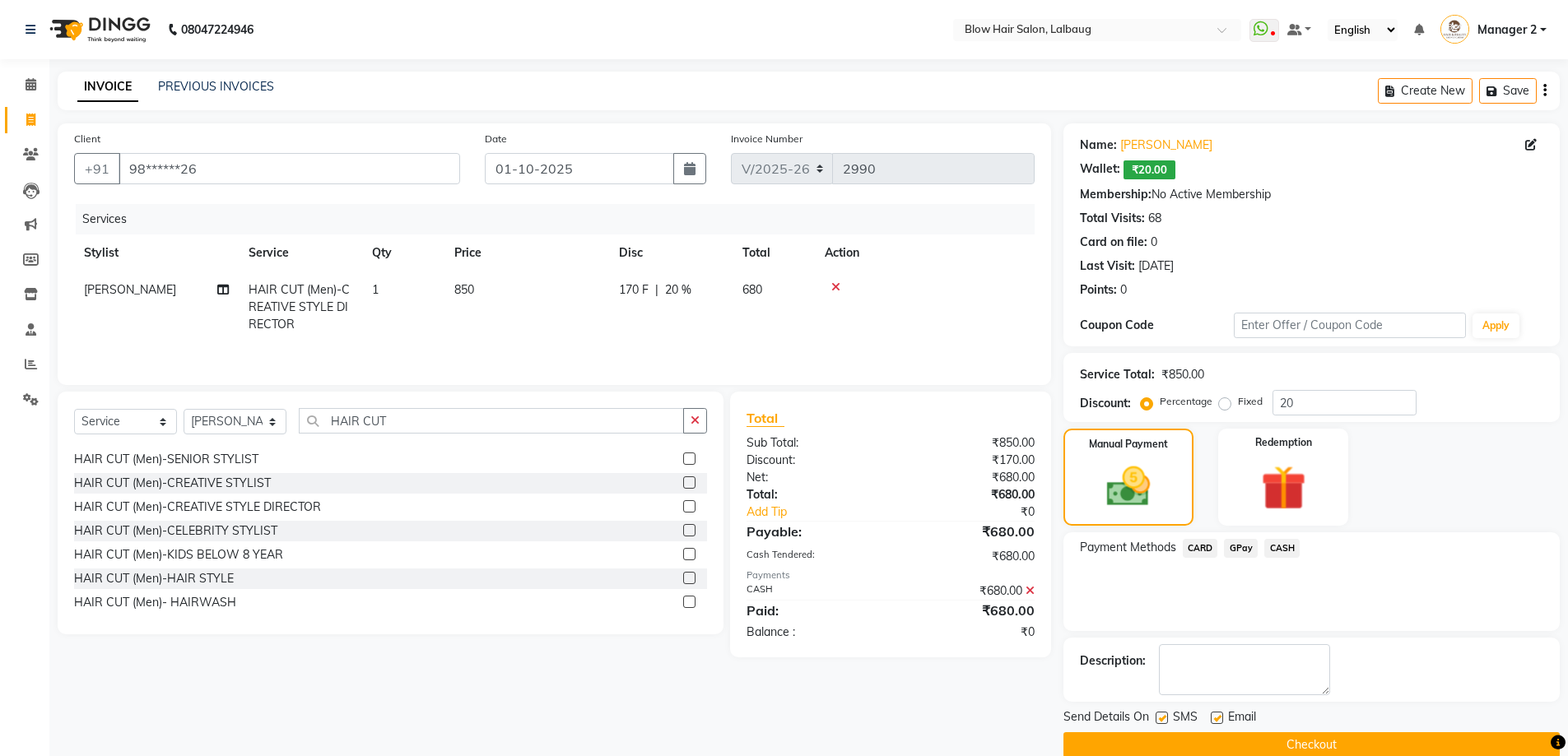
drag, startPoint x: 1157, startPoint y: 719, endPoint x: 1167, endPoint y: 721, distance: 10.2
click at [1160, 719] on label at bounding box center [1161, 718] width 12 height 12
click at [1160, 719] on input "checkbox" at bounding box center [1160, 719] width 11 height 11
checkbox input "false"
click at [1214, 721] on label at bounding box center [1217, 718] width 12 height 12
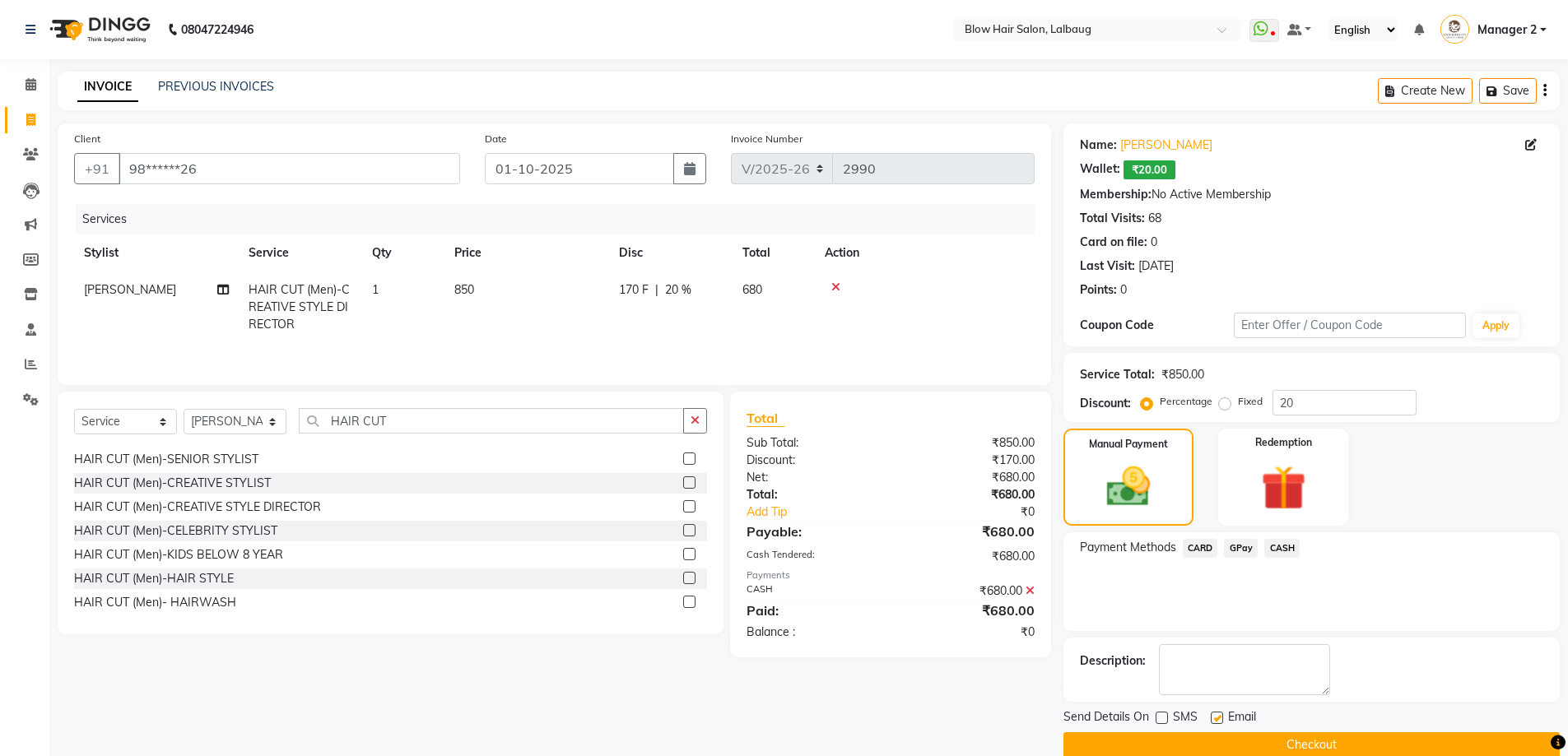
click at [1214, 721] on input "checkbox" at bounding box center [1216, 719] width 11 height 11
checkbox input "false"
click at [1226, 741] on button "Checkout" at bounding box center [1312, 745] width 496 height 26
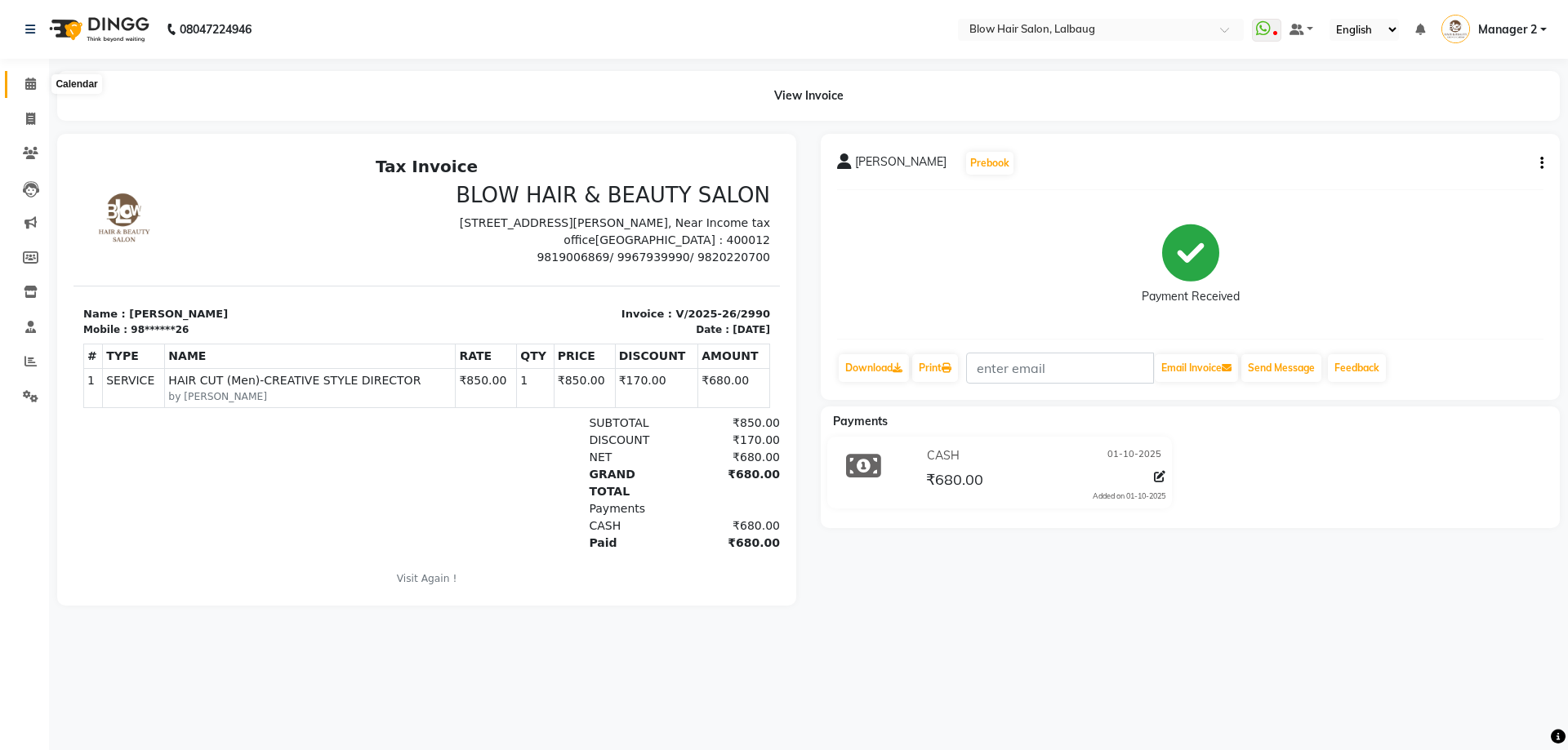
click at [28, 87] on icon at bounding box center [30, 83] width 11 height 12
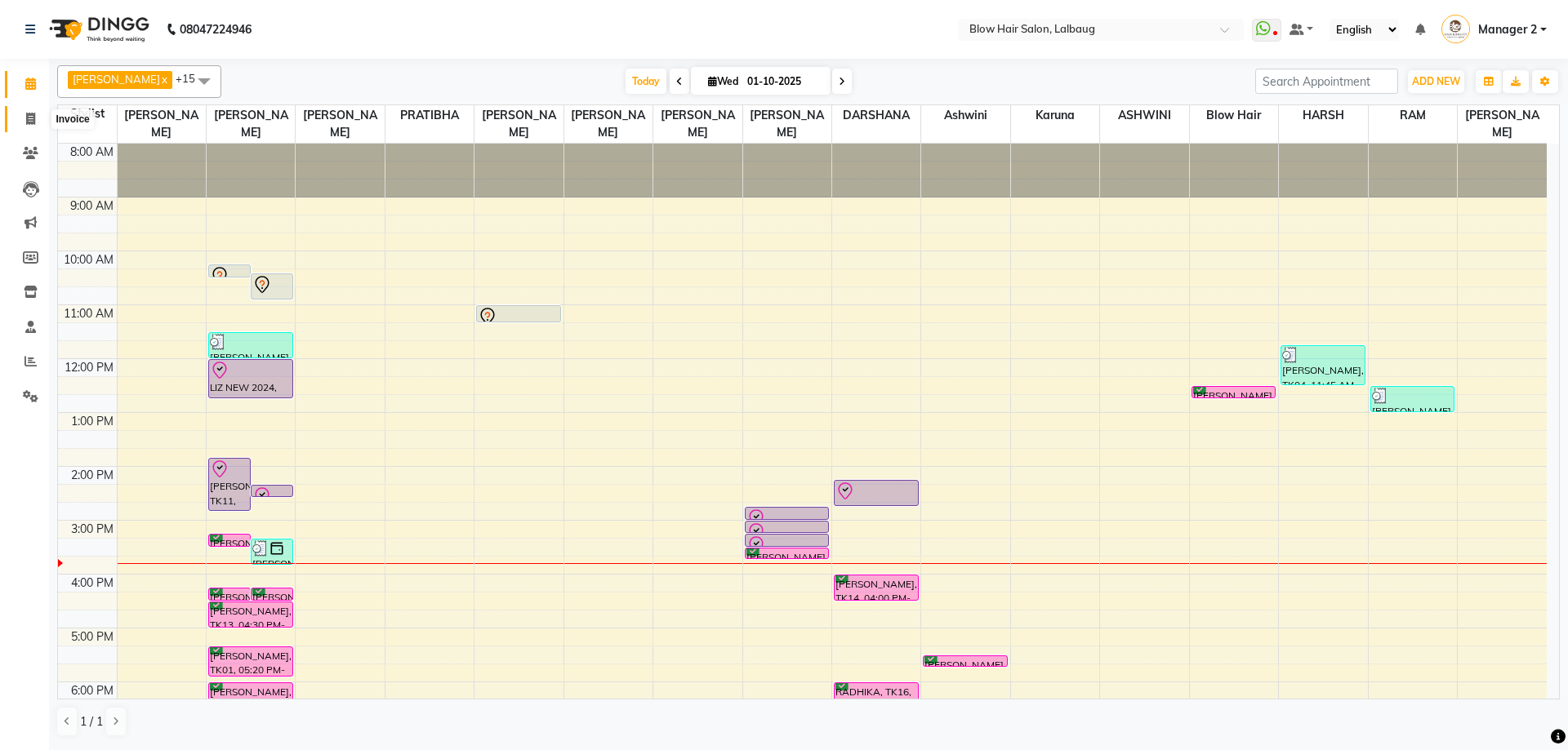
click at [32, 118] on icon at bounding box center [30, 119] width 9 height 12
select select "service"
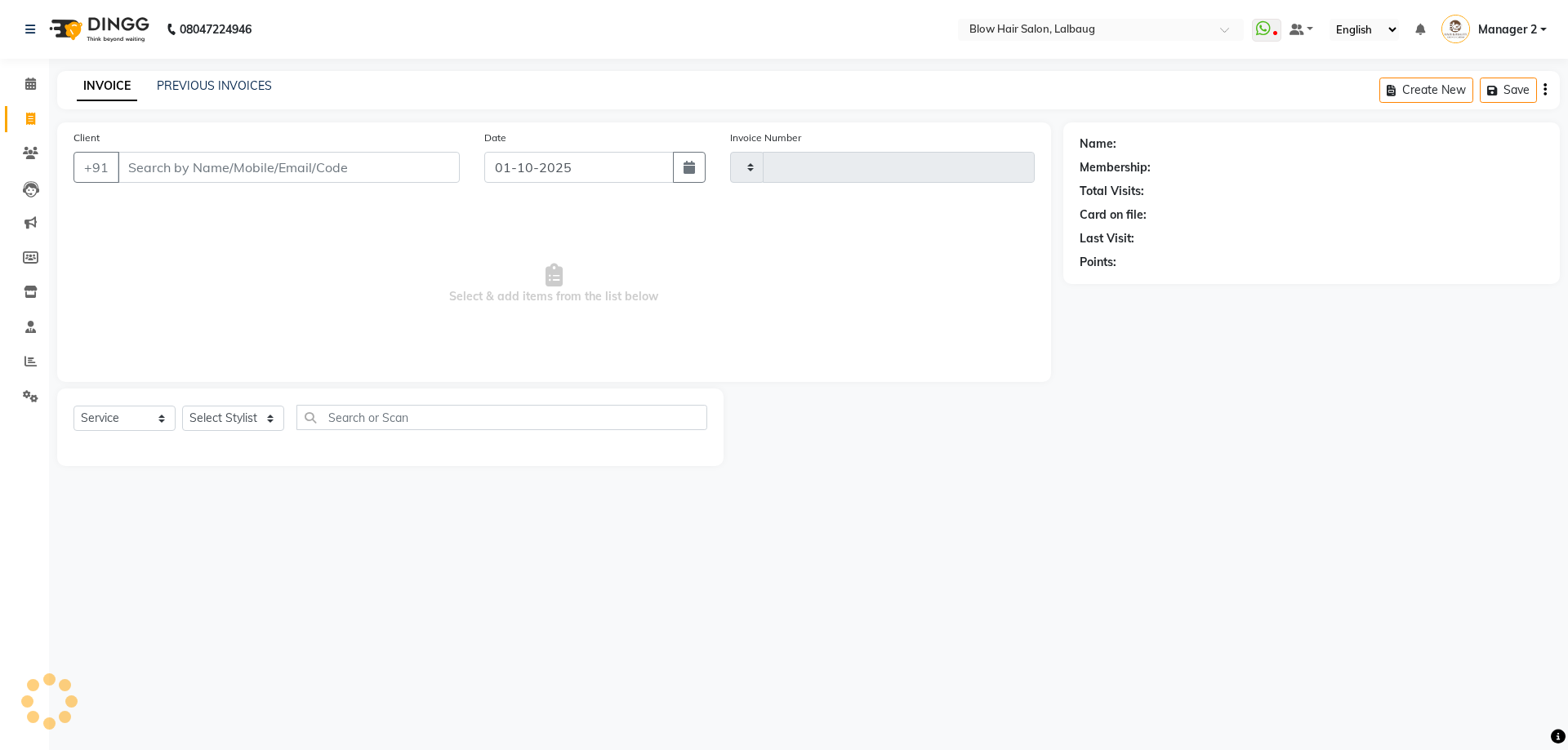
type input "2991"
select select "5162"
click at [215, 170] on input "Client" at bounding box center [288, 167] width 342 height 31
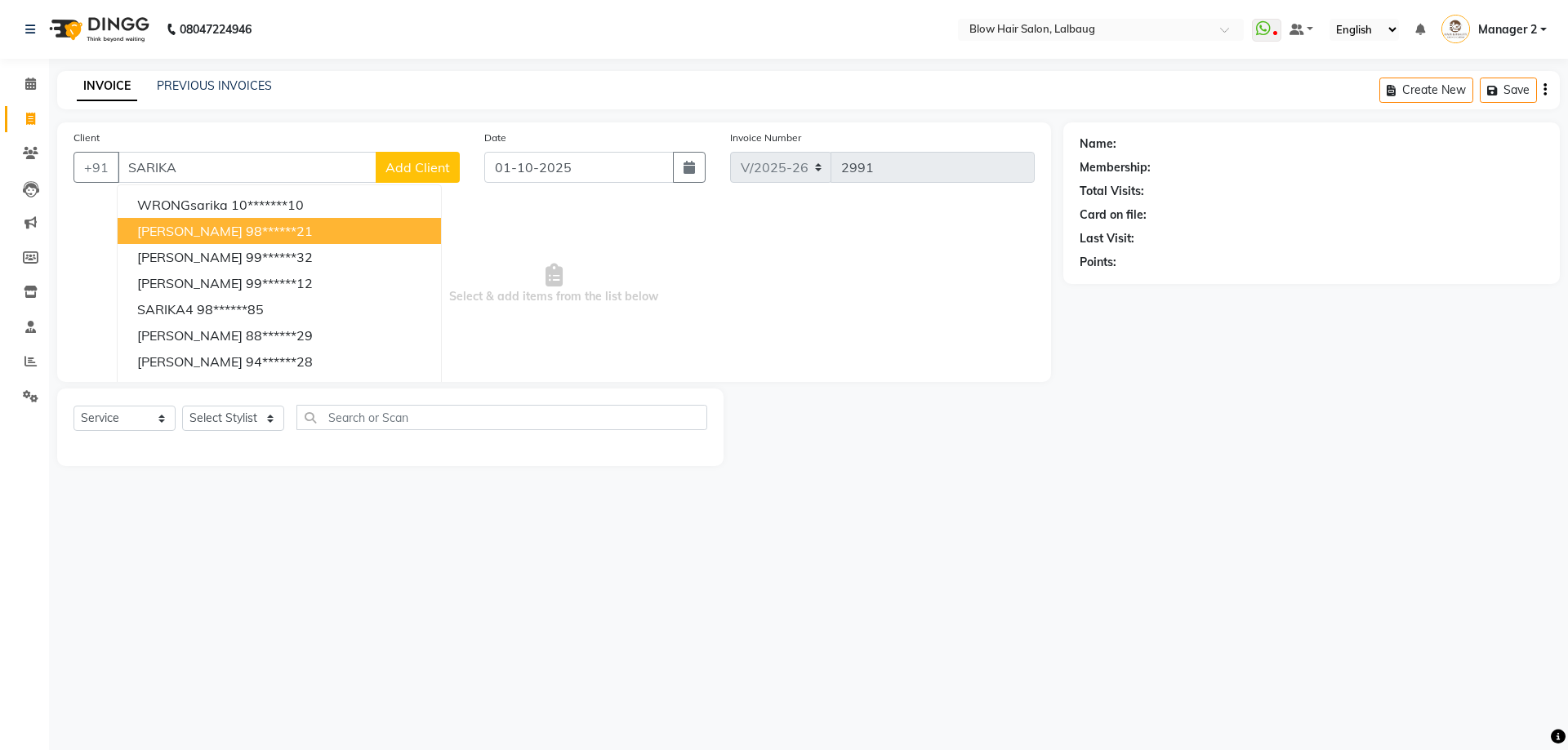
click at [213, 231] on span "[PERSON_NAME]" at bounding box center [190, 231] width 105 height 16
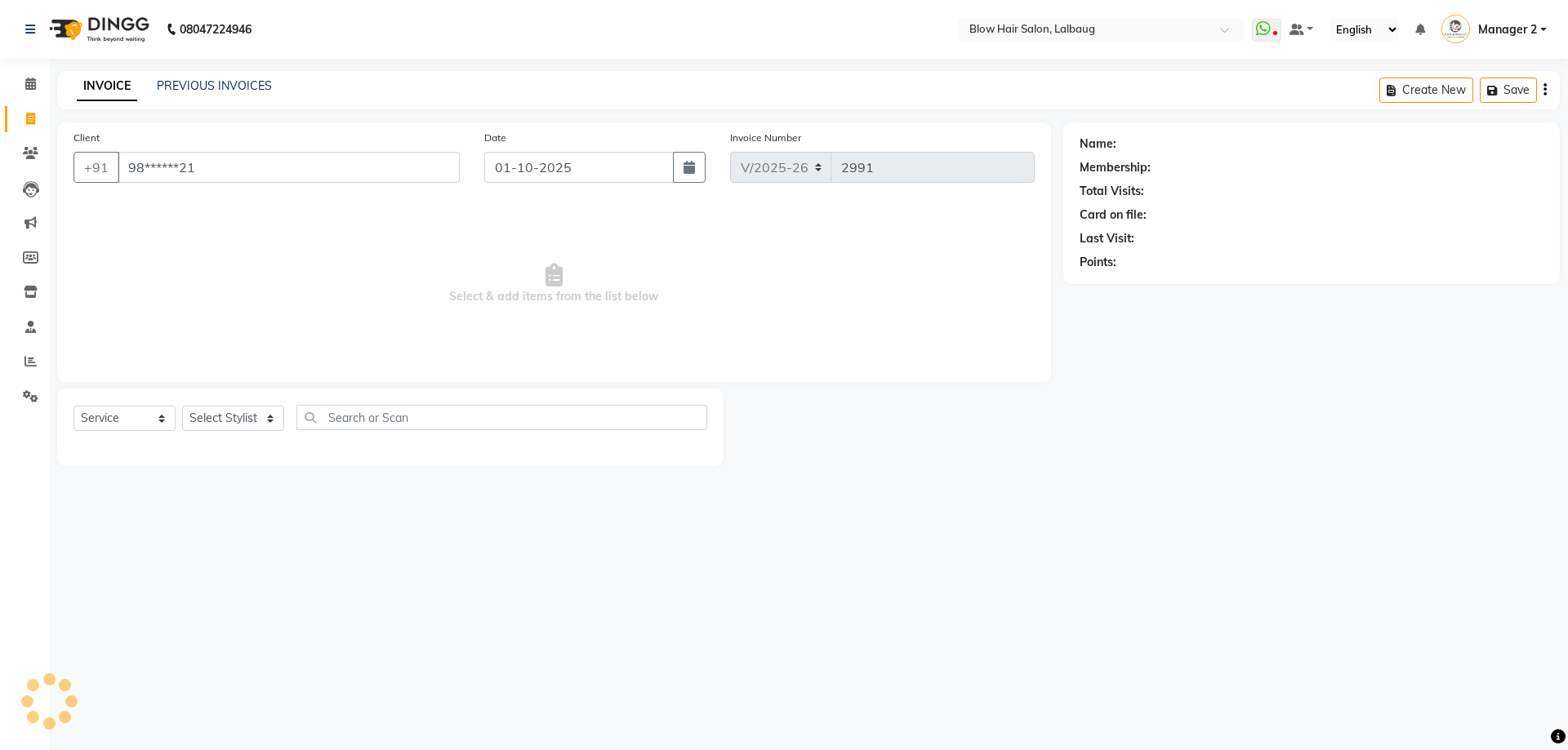
type input "98******21"
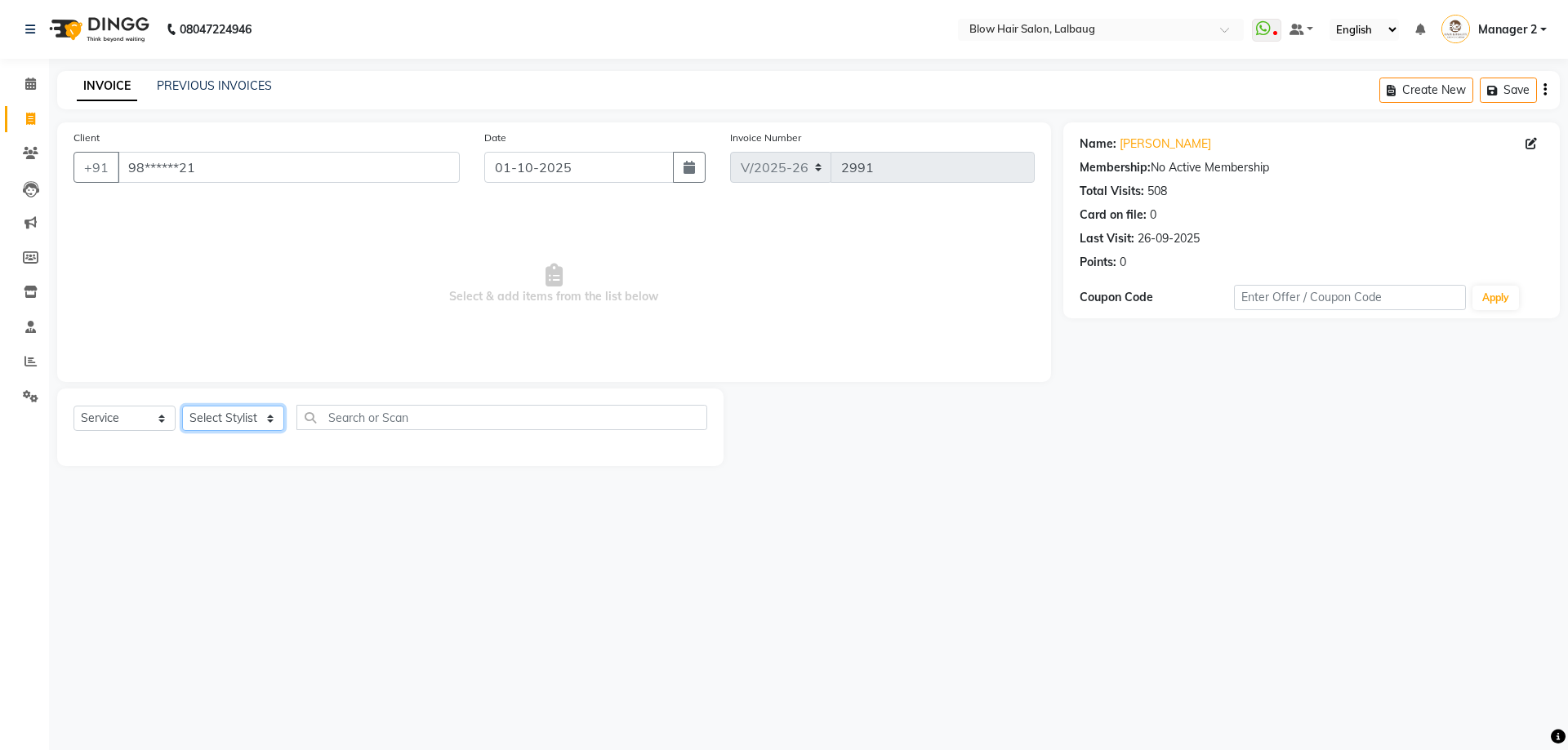
click at [264, 417] on select "Select Stylist Ashwini ASHWINI AVINASH BEAU Blow Hair [PERSON_NAME] Dingg Suppo…" at bounding box center [233, 418] width 102 height 26
select select "33342"
click at [182, 406] on select "Select Stylist Ashwini ASHWINI AVINASH BEAU Blow Hair [PERSON_NAME] Dingg Suppo…" at bounding box center [233, 418] width 102 height 26
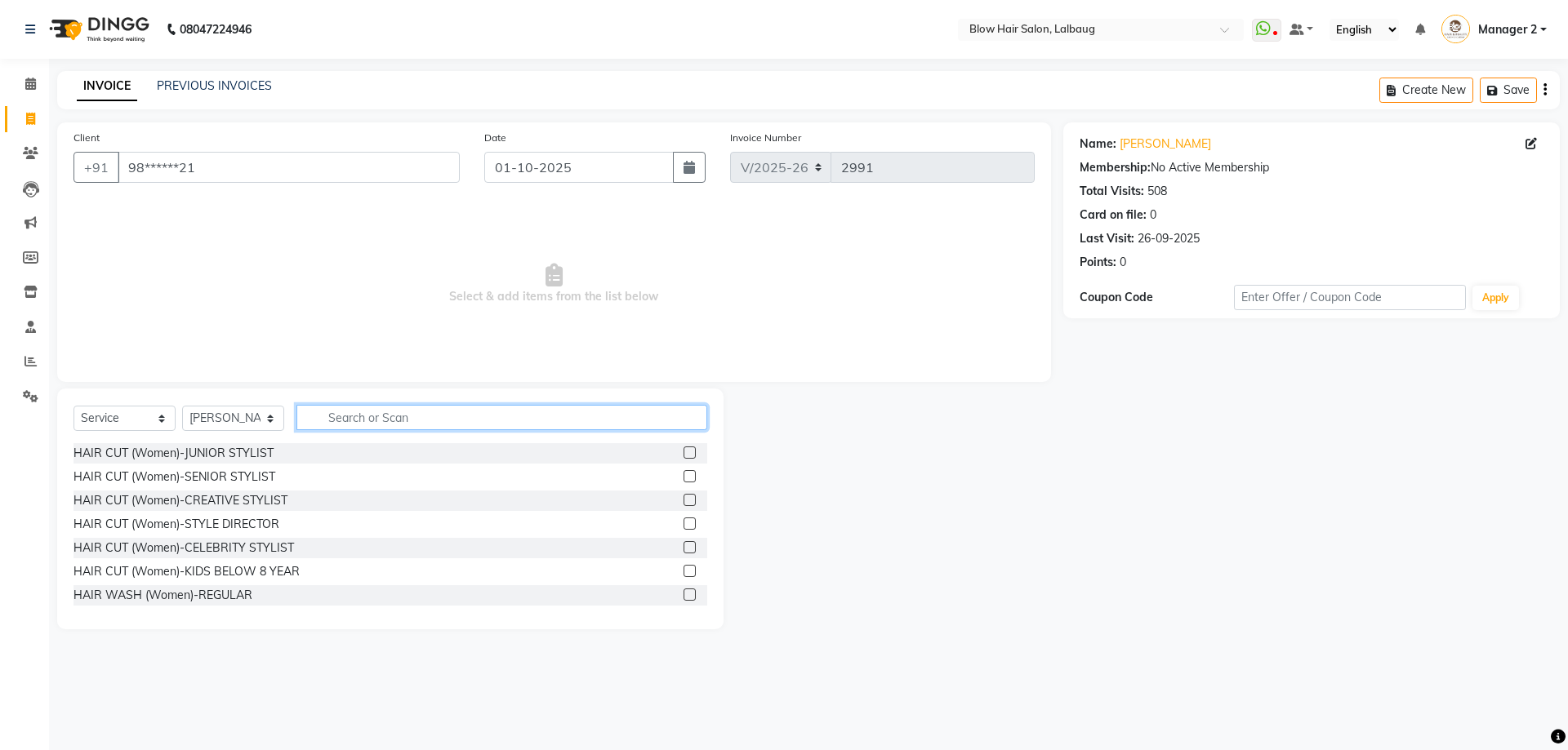
click at [348, 422] on input "text" at bounding box center [502, 417] width 411 height 26
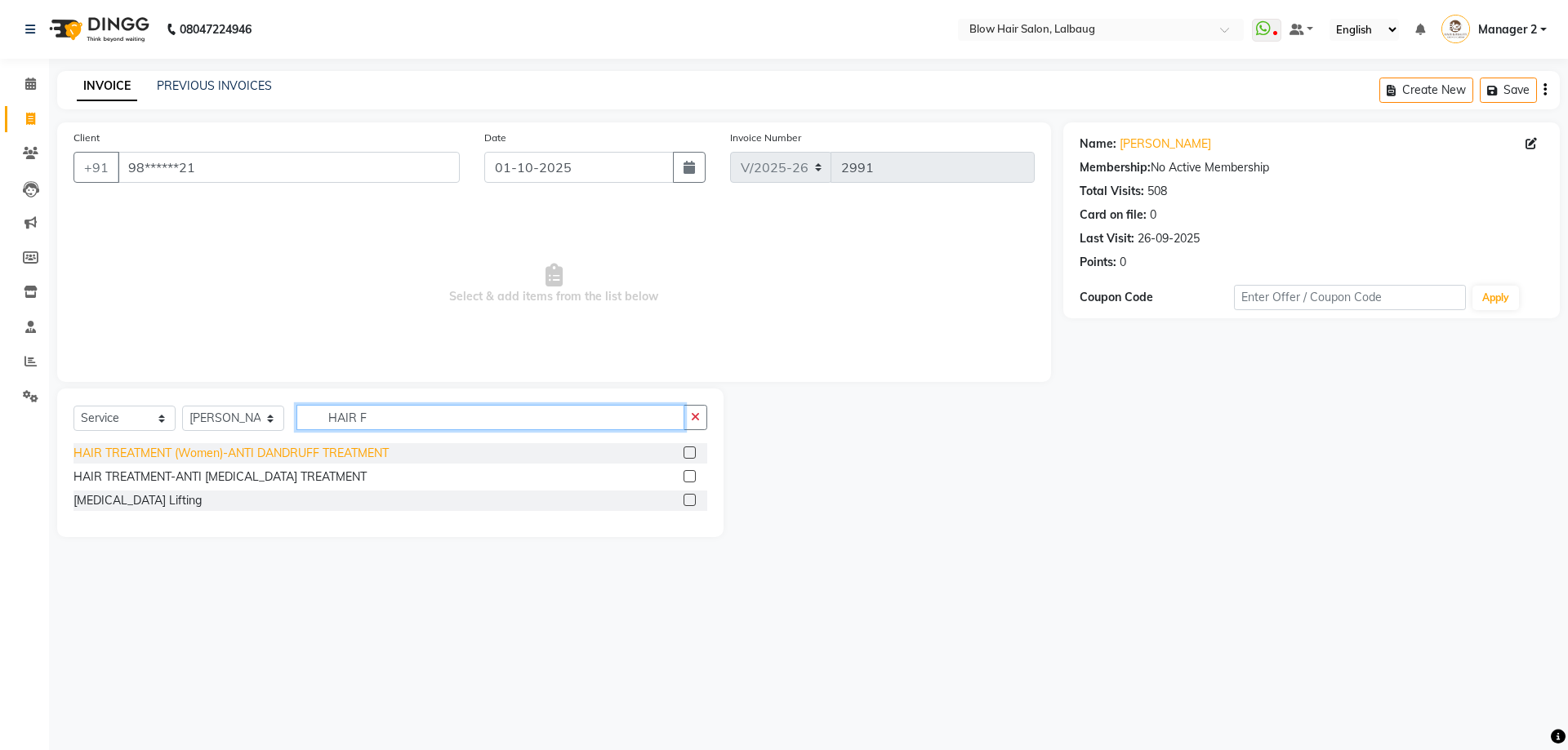
type input "HAIR F"
click at [233, 455] on div "HAIR TREATMENT (Women)-ANTI DANDRUFF TREATMENT" at bounding box center [231, 453] width 315 height 17
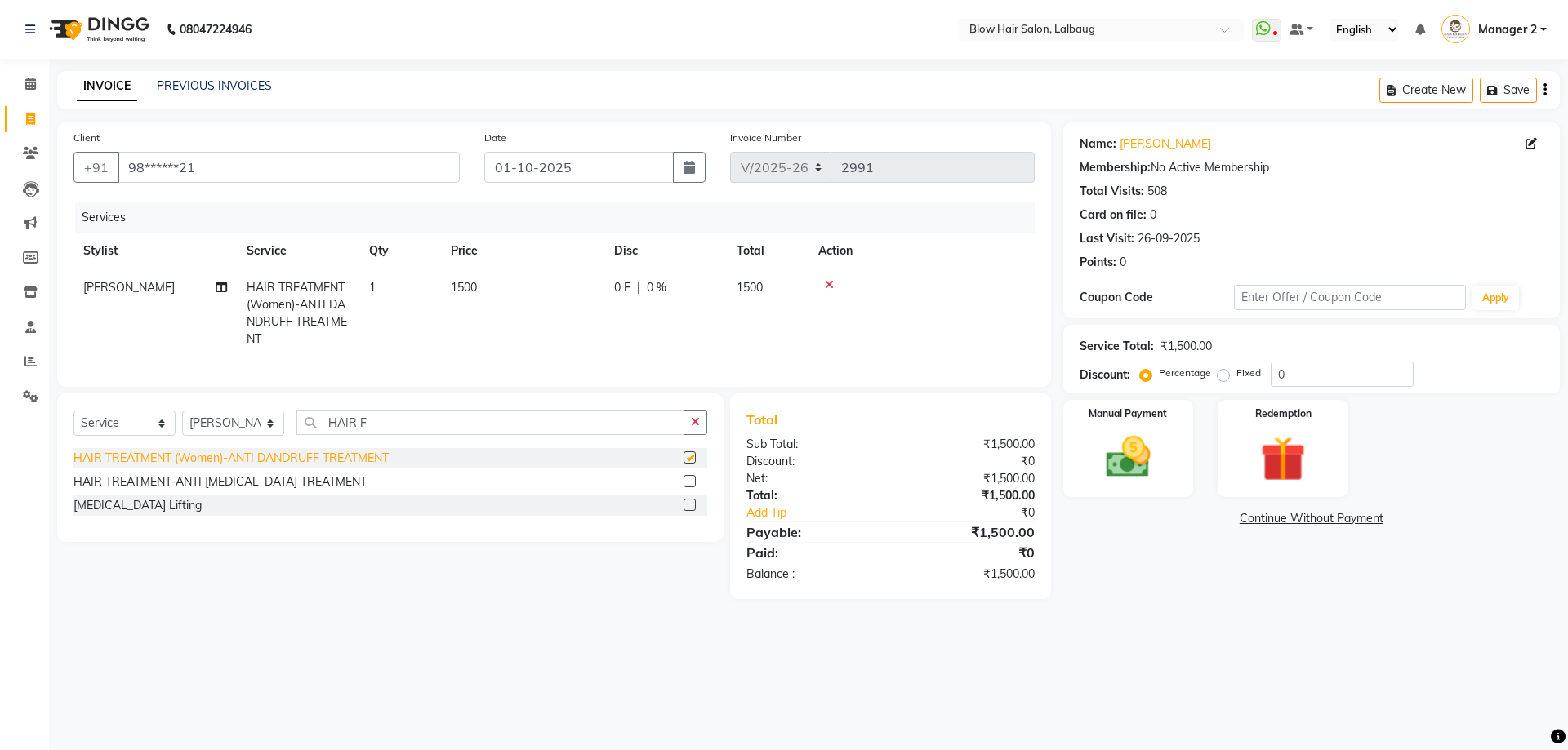
checkbox input "false"
click at [631, 436] on input "HAIR F" at bounding box center [490, 422] width 388 height 26
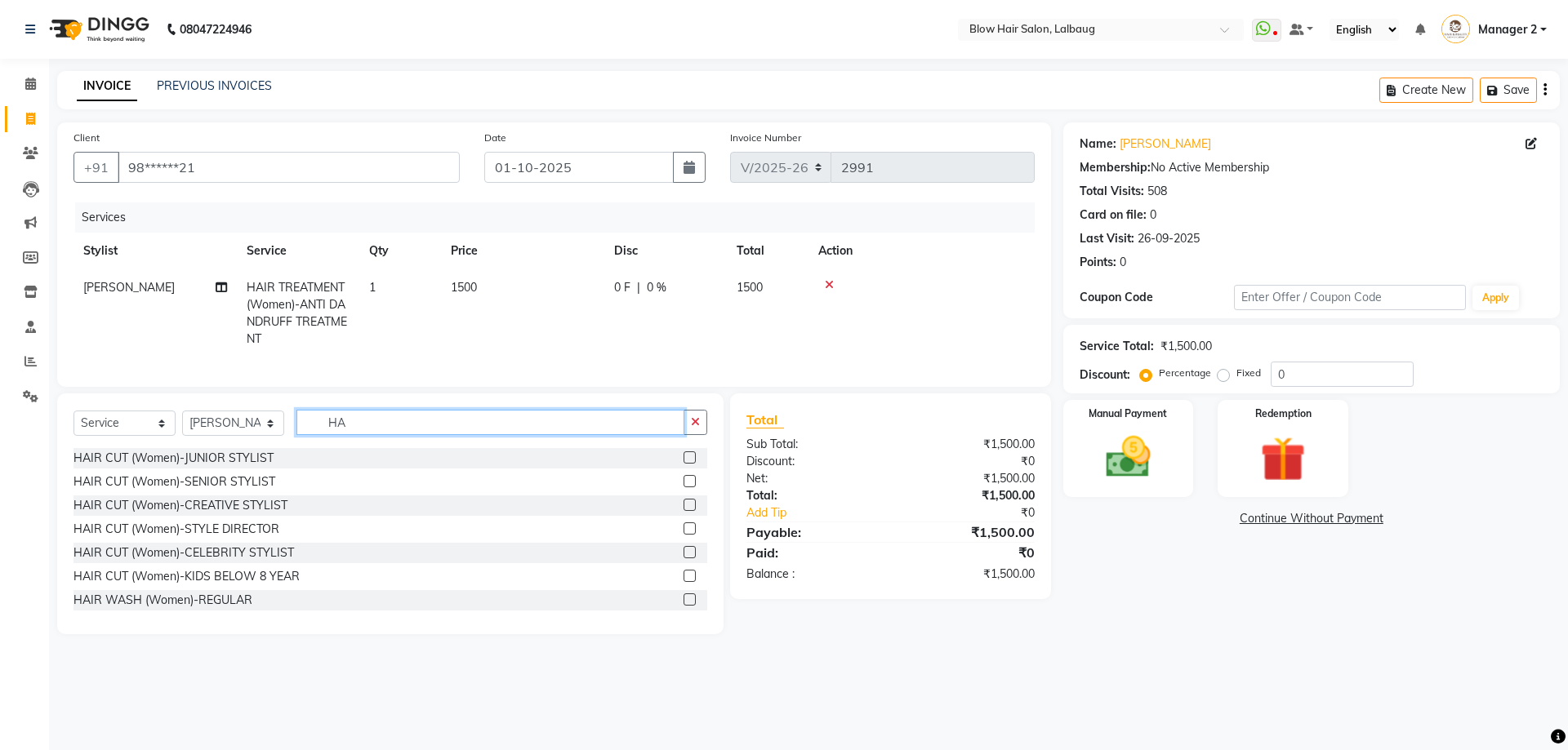
type input "H"
type input "BLO"
click at [290, 468] on div "BLOW DRY (Women)-SHORT" at bounding box center [390, 458] width 633 height 21
drag, startPoint x: 305, startPoint y: 472, endPoint x: 333, endPoint y: 467, distance: 28.4
click at [315, 468] on div "BLOW DRY (Women)-SHORT" at bounding box center [390, 458] width 633 height 21
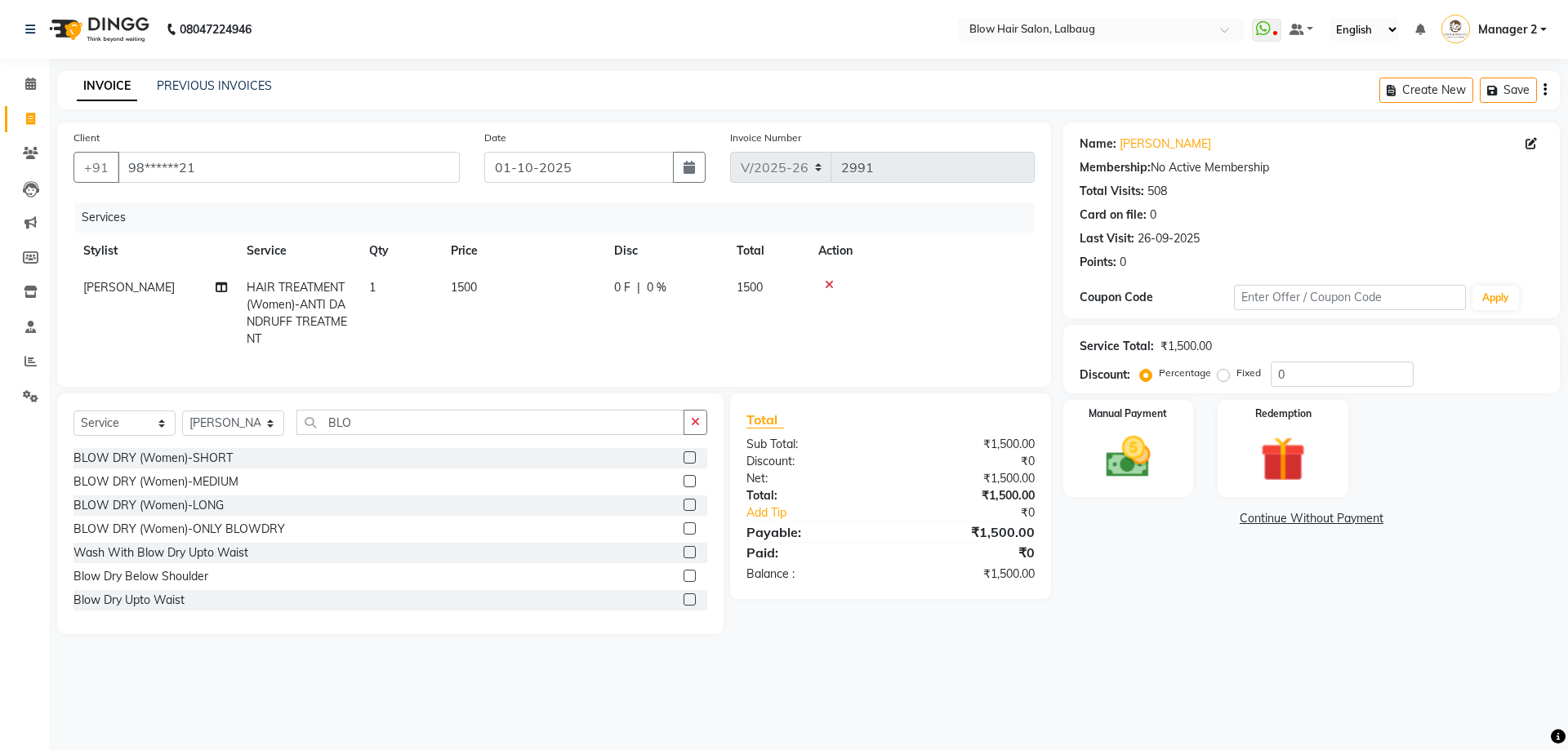
click at [437, 468] on div "BLOW DRY (Women)-SHORT" at bounding box center [390, 458] width 633 height 21
click at [684, 464] on label at bounding box center [689, 457] width 12 height 12
click at [684, 464] on input "checkbox" at bounding box center [688, 458] width 11 height 11
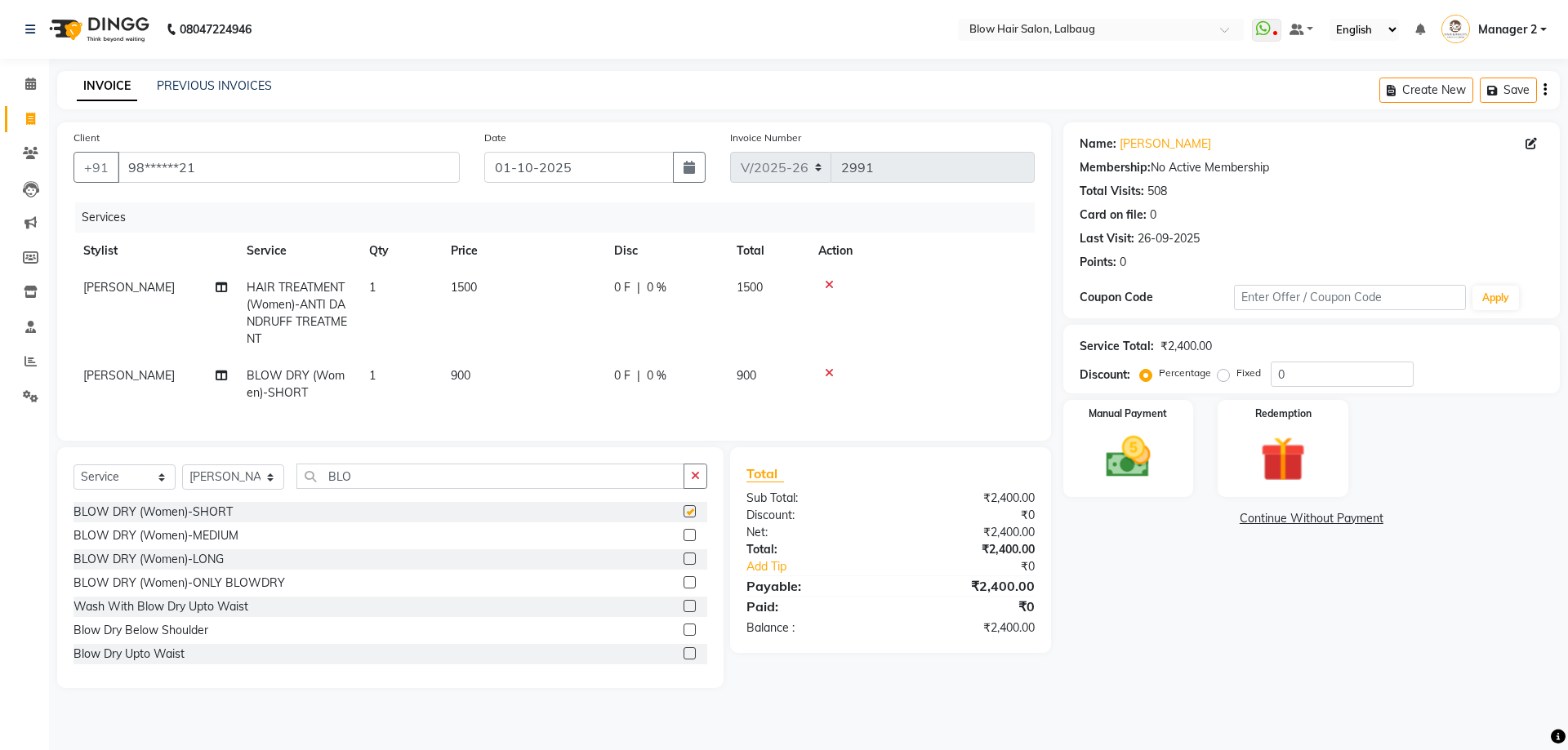
checkbox input "false"
click at [481, 370] on td "900" at bounding box center [522, 384] width 163 height 54
select select "33342"
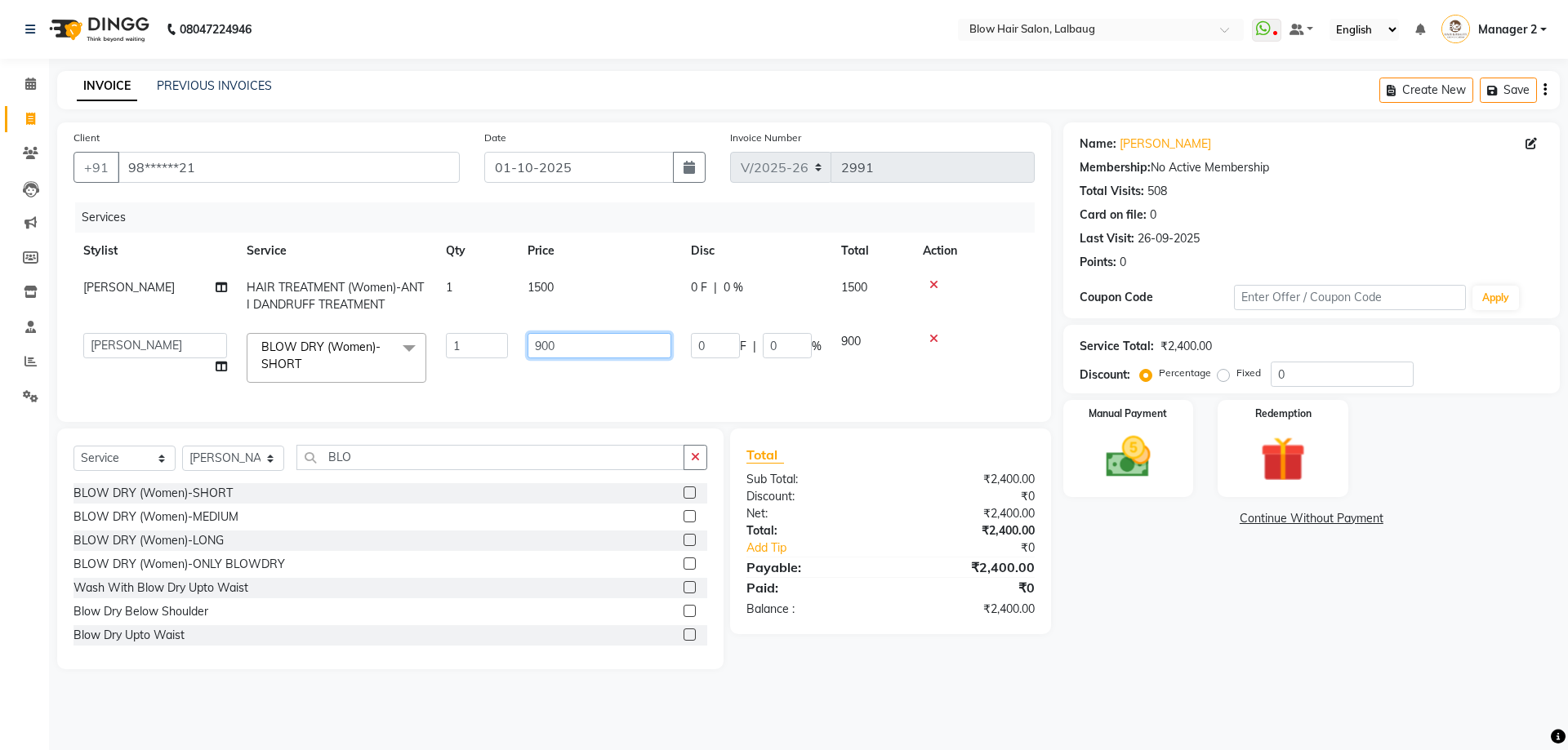
click at [599, 346] on input "900" at bounding box center [600, 346] width 144 height 26
type input "9"
type input "600"
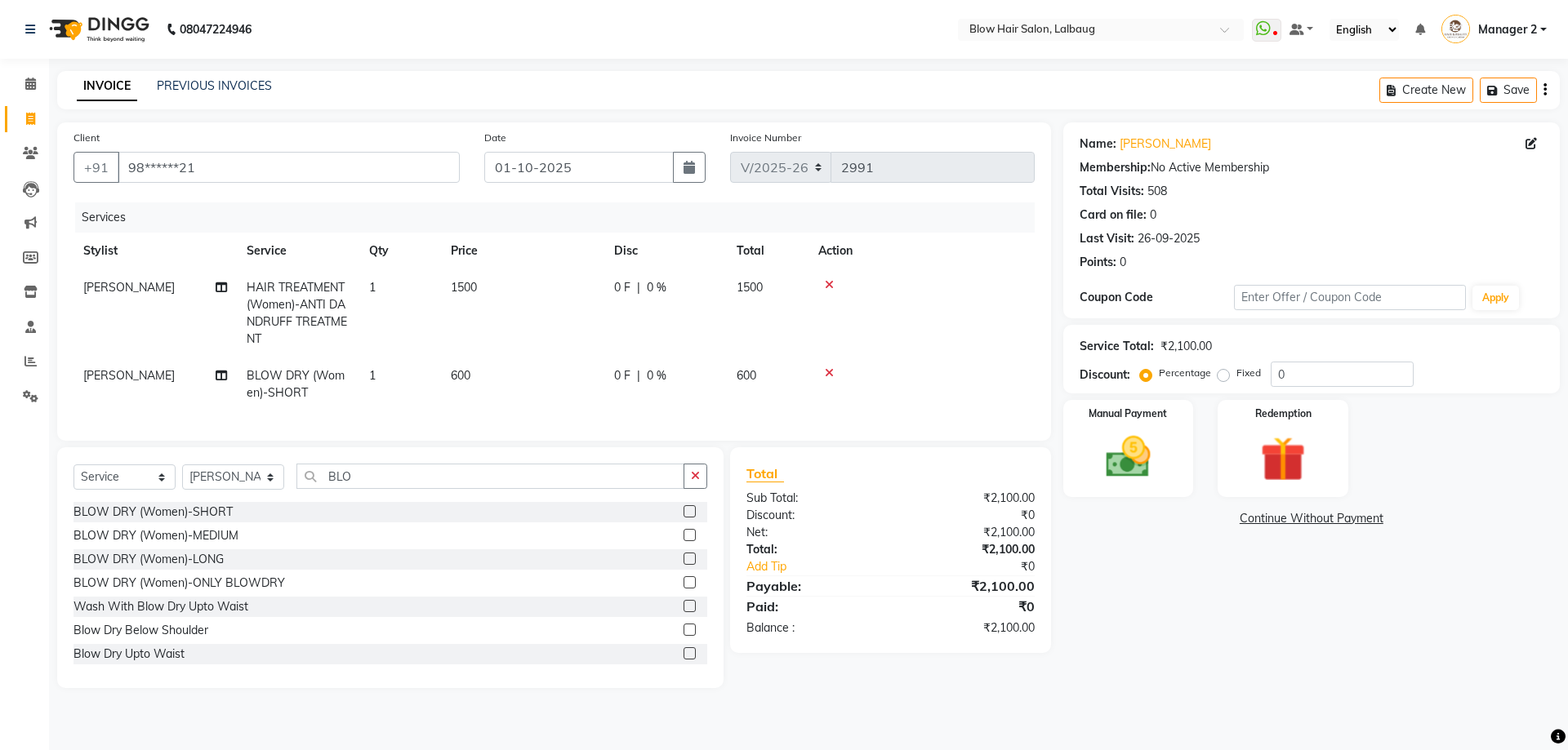
click at [604, 370] on tr "Vijay Jadhav BLOW DRY (Women)-SHORT 1 600 0 F | 0 % 600" at bounding box center [553, 384] width 961 height 54
click at [494, 289] on td "1500" at bounding box center [522, 313] width 163 height 88
select select "33342"
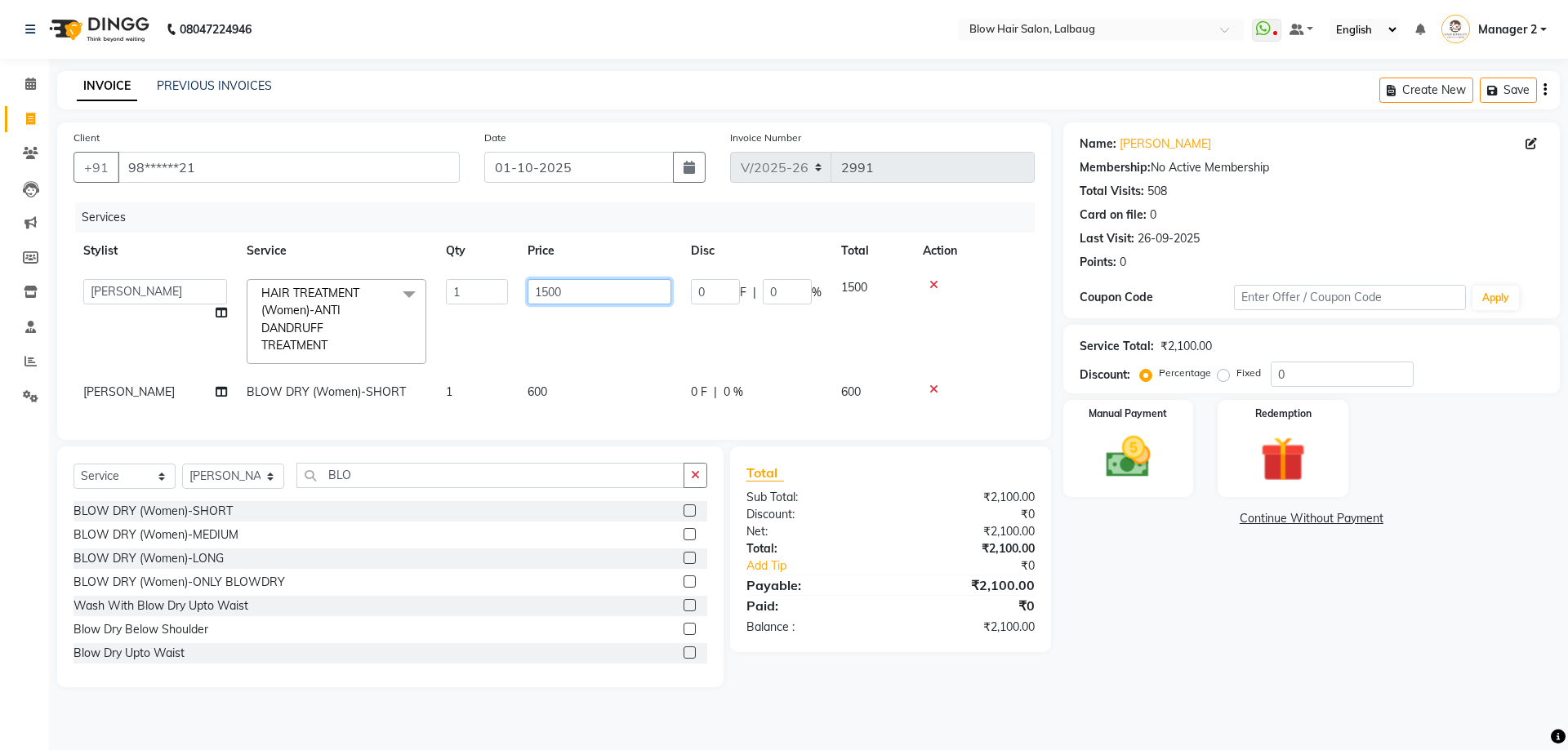
click at [567, 291] on input "1500" at bounding box center [600, 291] width 144 height 26
type input "1"
type input "1200"
click at [576, 417] on div "Services Stylist Service Qty Price Disc Total Action Ashwini ASHWINI AVINASH BE…" at bounding box center [553, 313] width 961 height 221
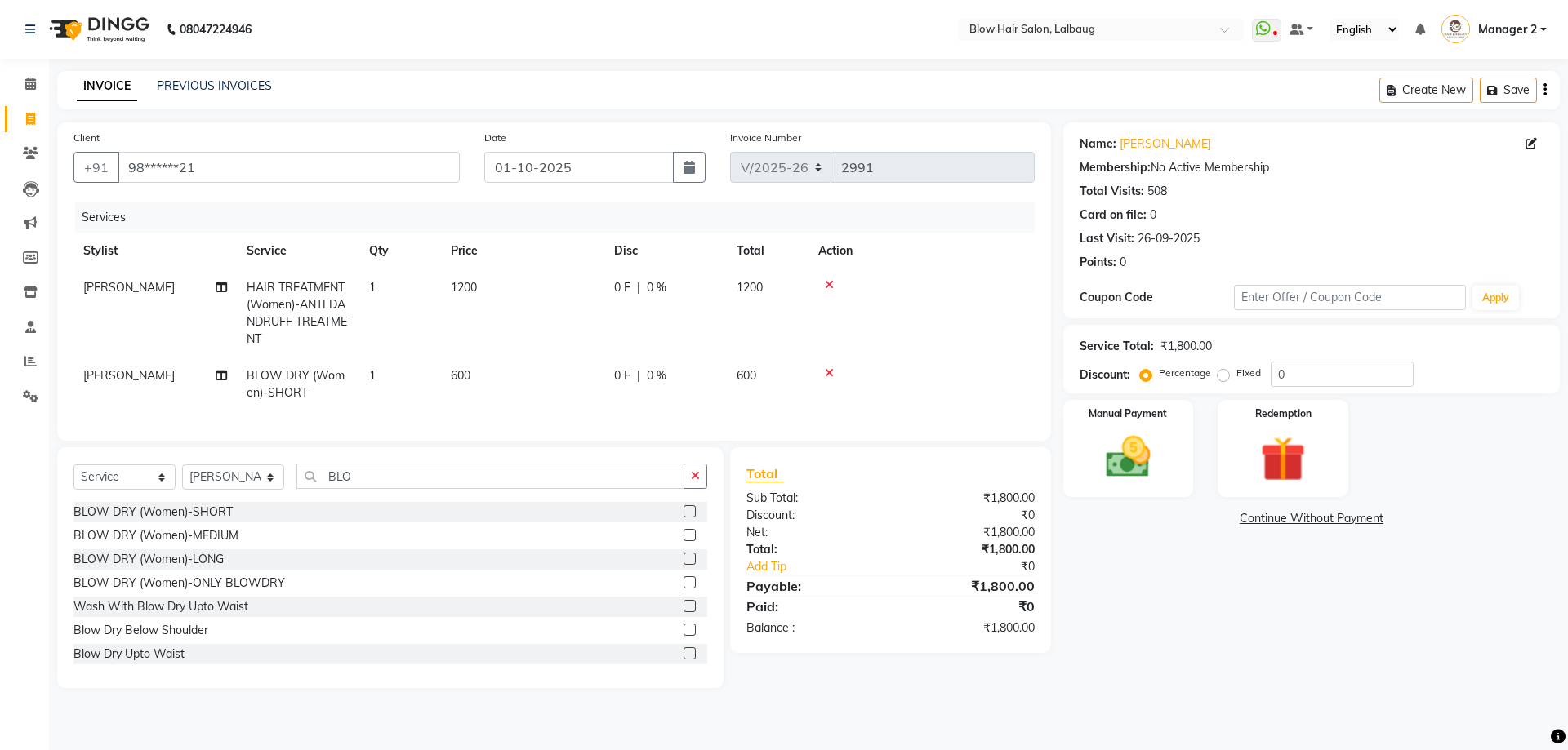
click at [473, 381] on td "600" at bounding box center [522, 384] width 163 height 54
select select "33342"
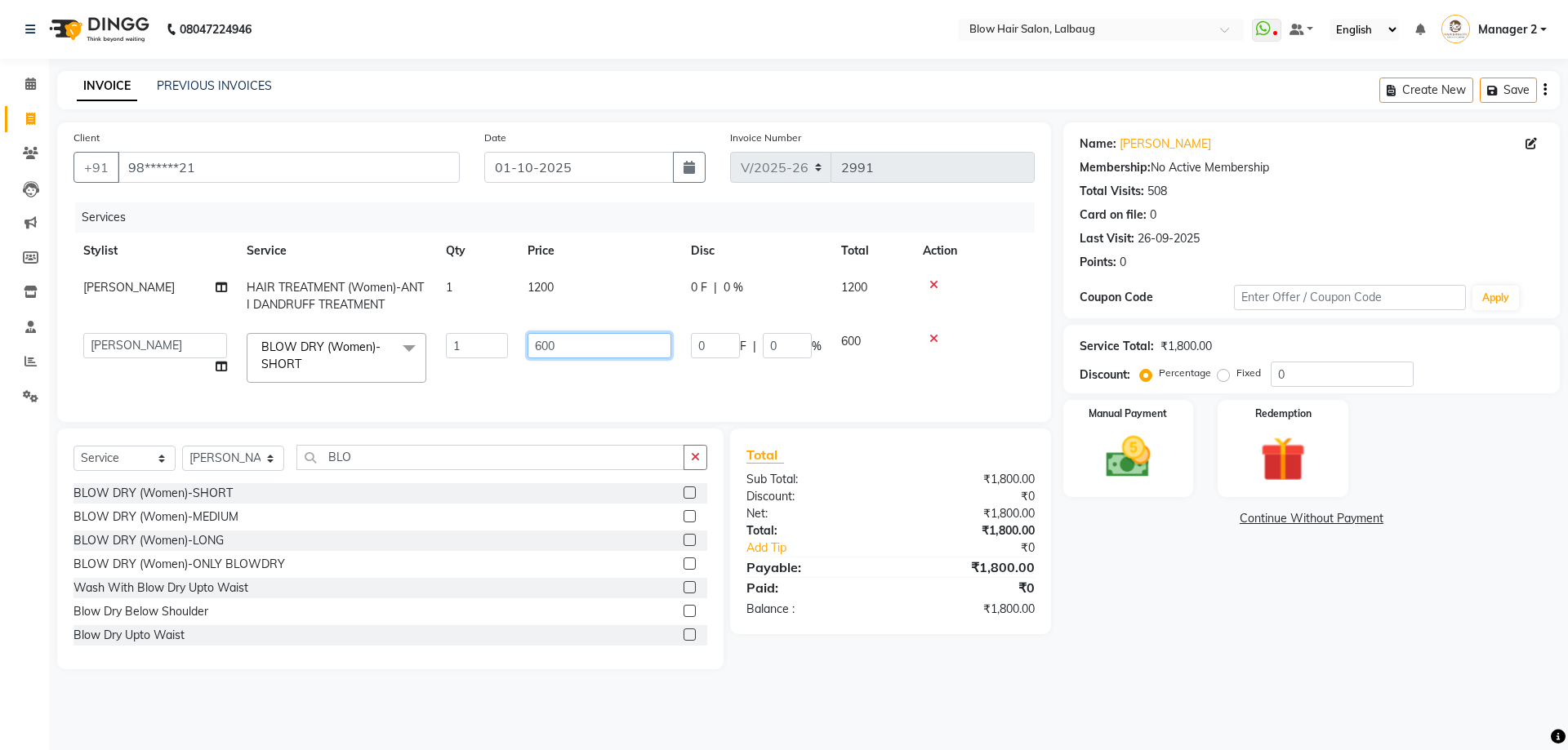
click at [560, 346] on input "600" at bounding box center [600, 346] width 144 height 26
type input "6"
type input "700"
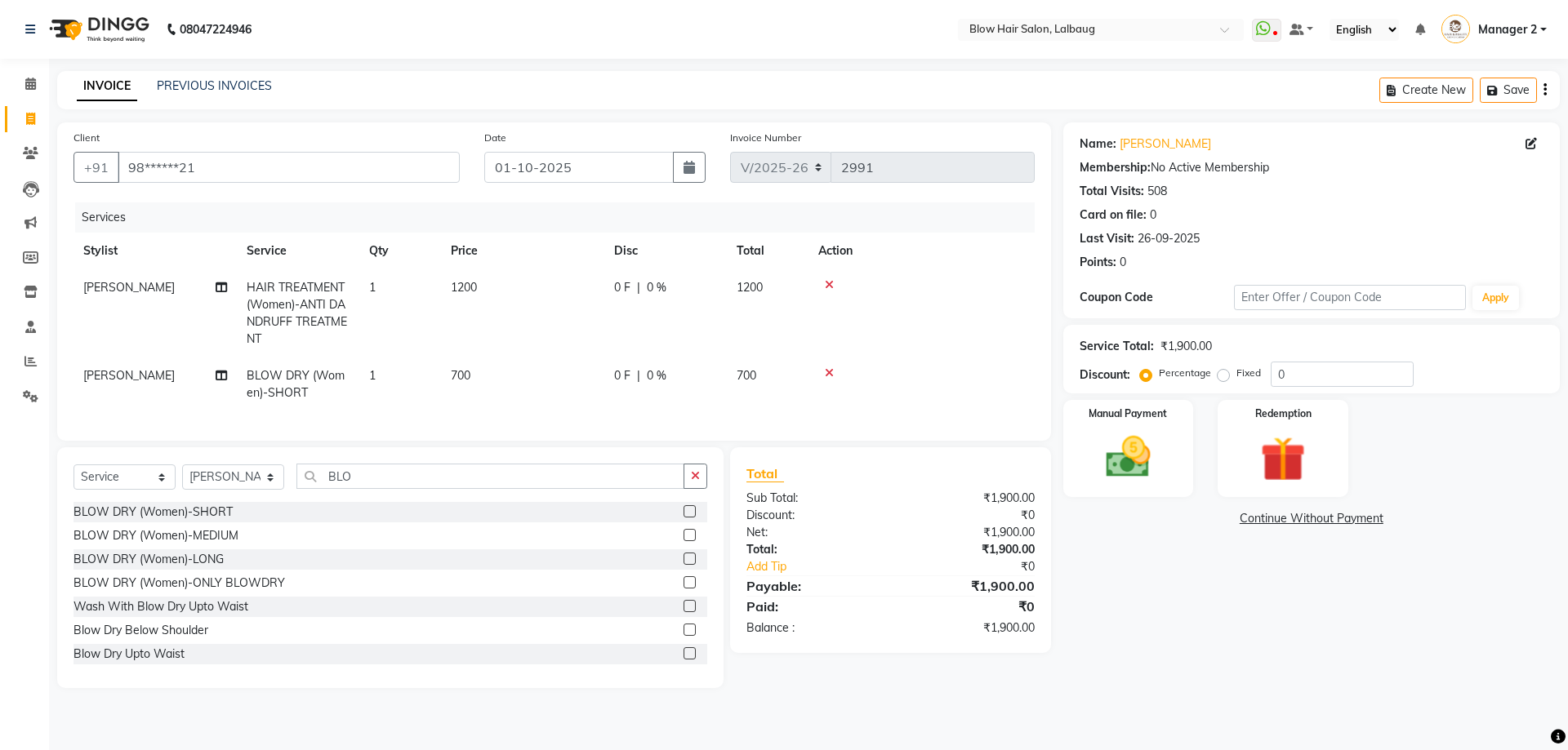
drag, startPoint x: 619, startPoint y: 380, endPoint x: 626, endPoint y: 386, distance: 9.2
click at [619, 381] on tr "Vijay Jadhav BLOW DRY (Women)-SHORT 1 700 0 F | 0 % 700" at bounding box center [553, 384] width 961 height 54
click at [1144, 459] on img at bounding box center [1128, 457] width 76 height 54
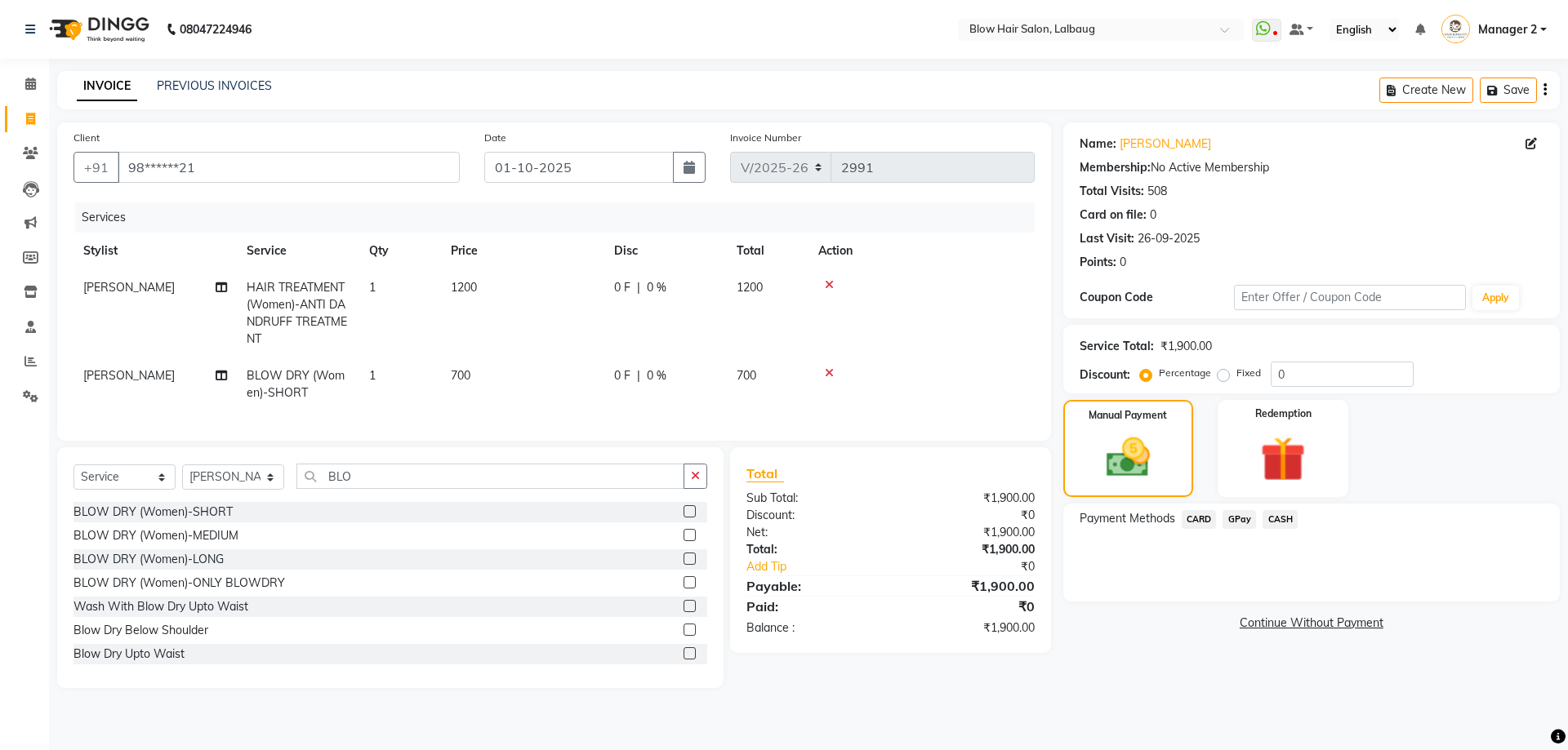
click at [1278, 521] on span "CASH" at bounding box center [1280, 519] width 35 height 19
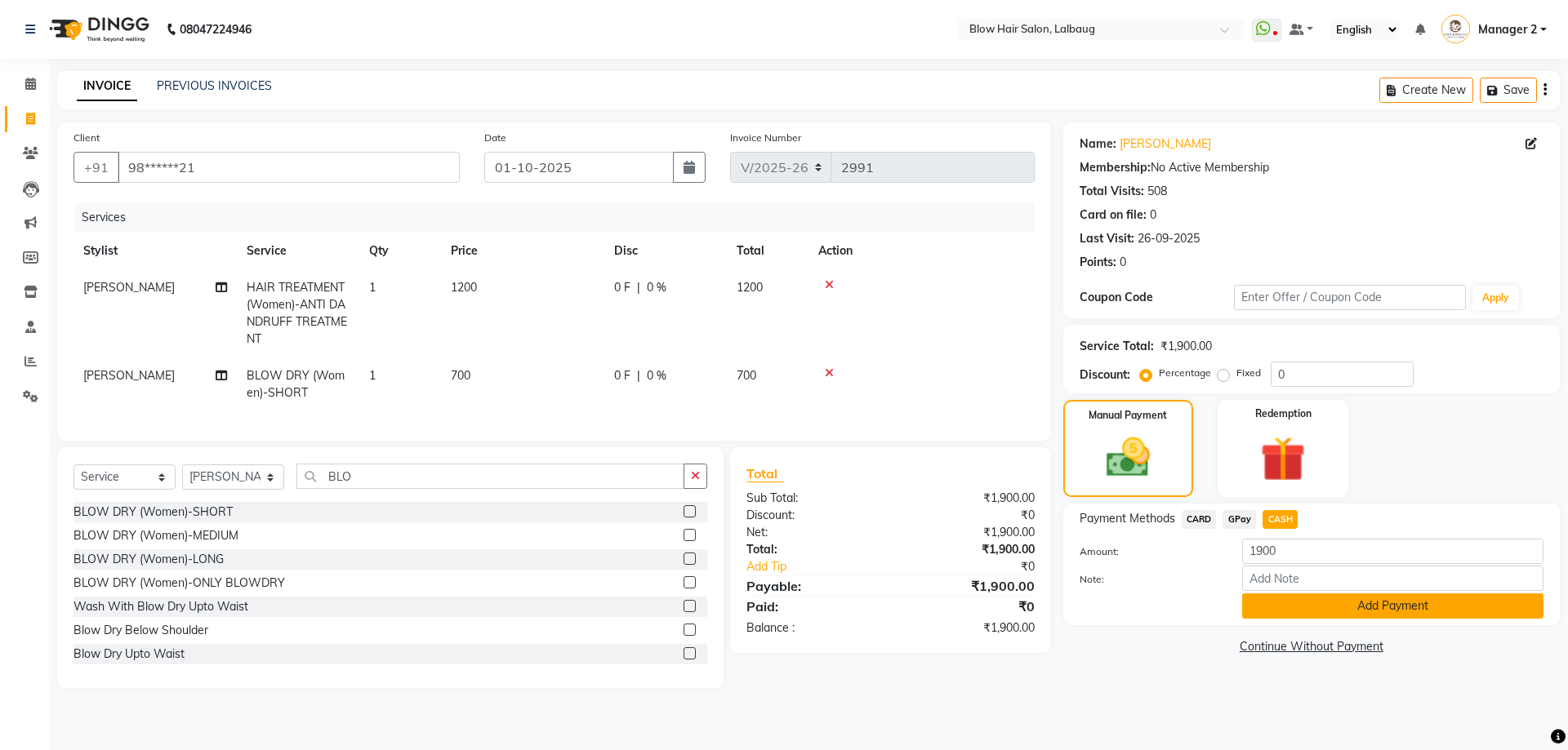
click at [1281, 613] on button "Add Payment" at bounding box center [1393, 606] width 301 height 26
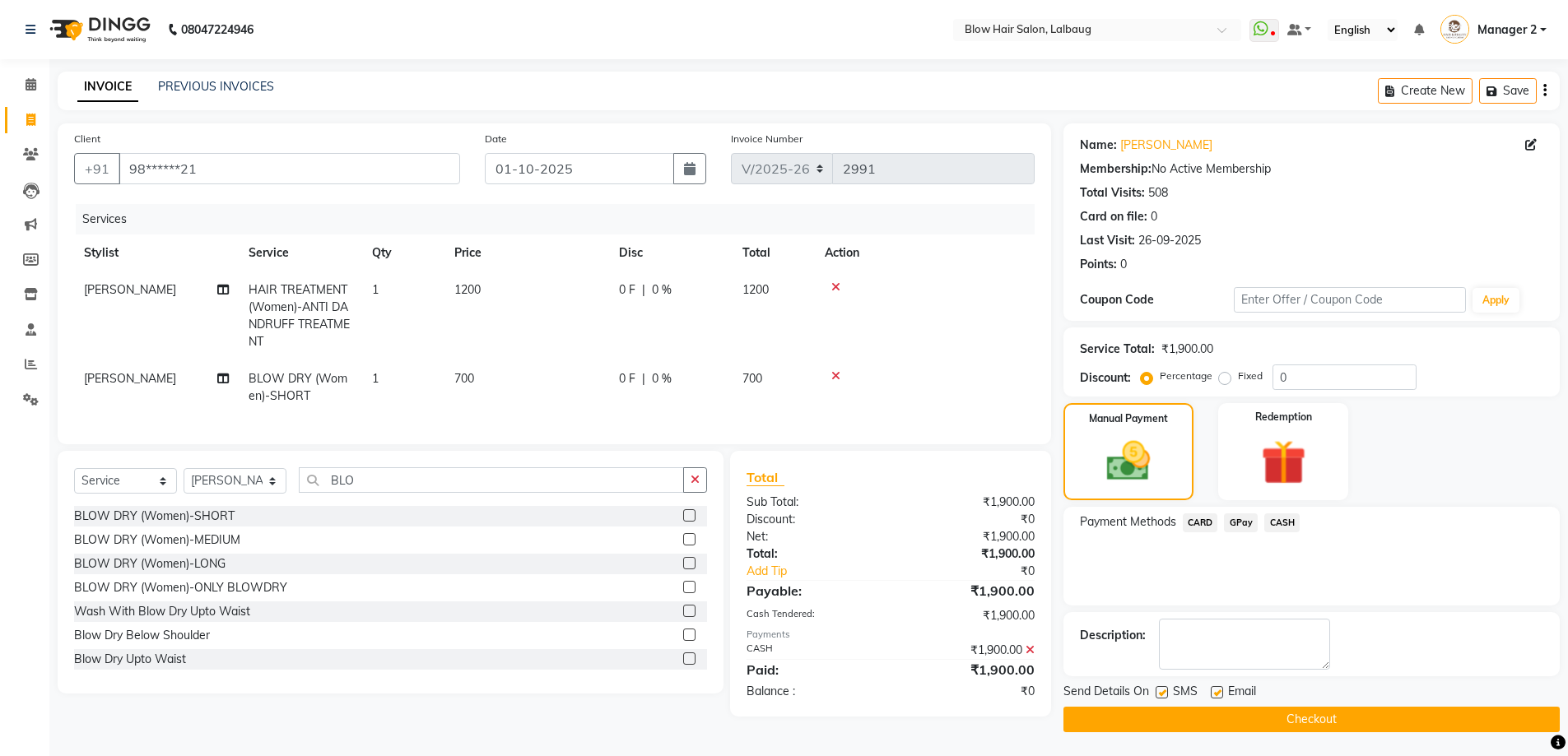
click at [1160, 686] on label at bounding box center [1161, 692] width 12 height 12
click at [1160, 688] on input "checkbox" at bounding box center [1160, 693] width 11 height 11
checkbox input "false"
click at [1229, 694] on span "Email" at bounding box center [1242, 693] width 28 height 21
click at [1221, 696] on label at bounding box center [1217, 692] width 12 height 12
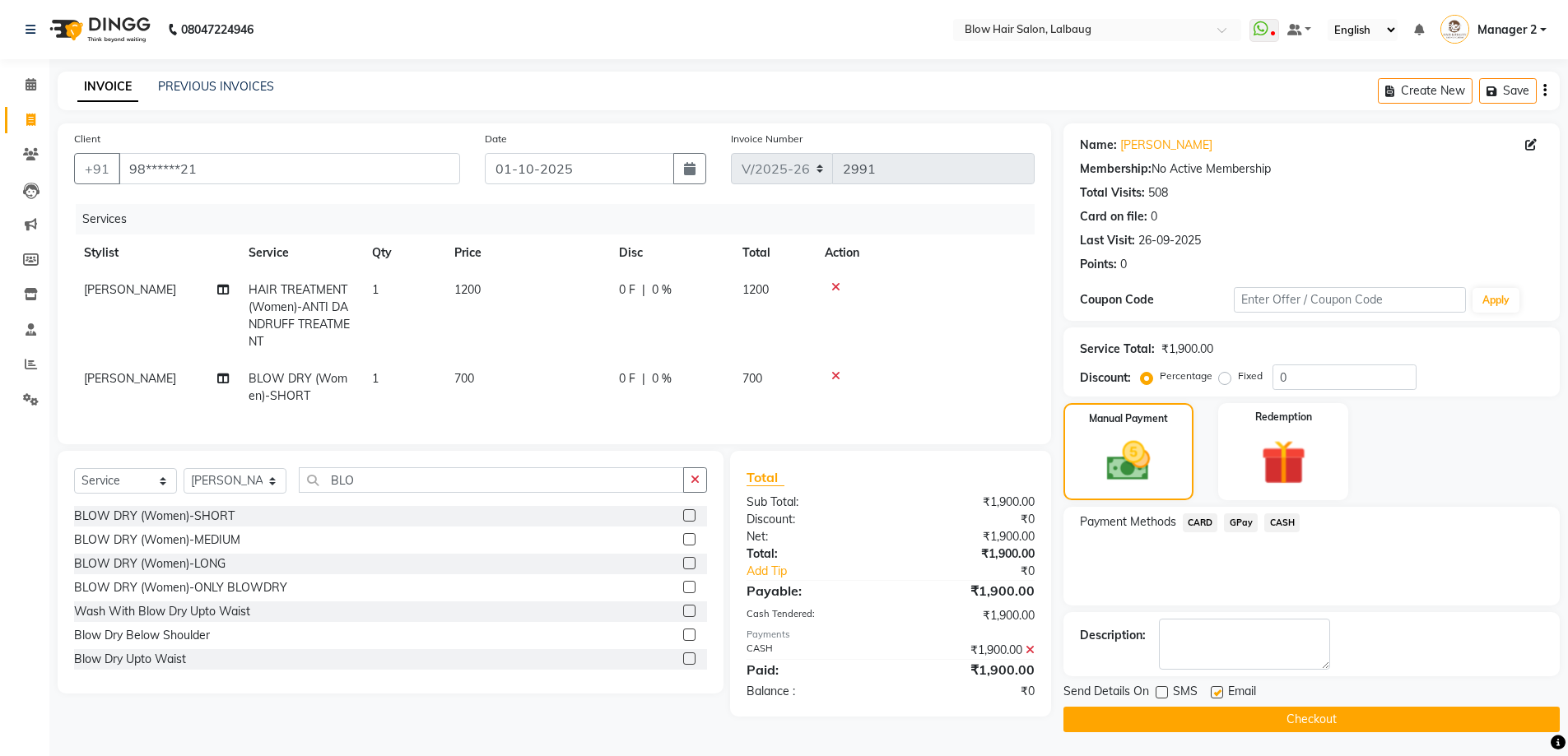
click at [1221, 696] on input "checkbox" at bounding box center [1216, 693] width 11 height 11
checkbox input "false"
click at [1221, 717] on button "Checkout" at bounding box center [1312, 719] width 496 height 26
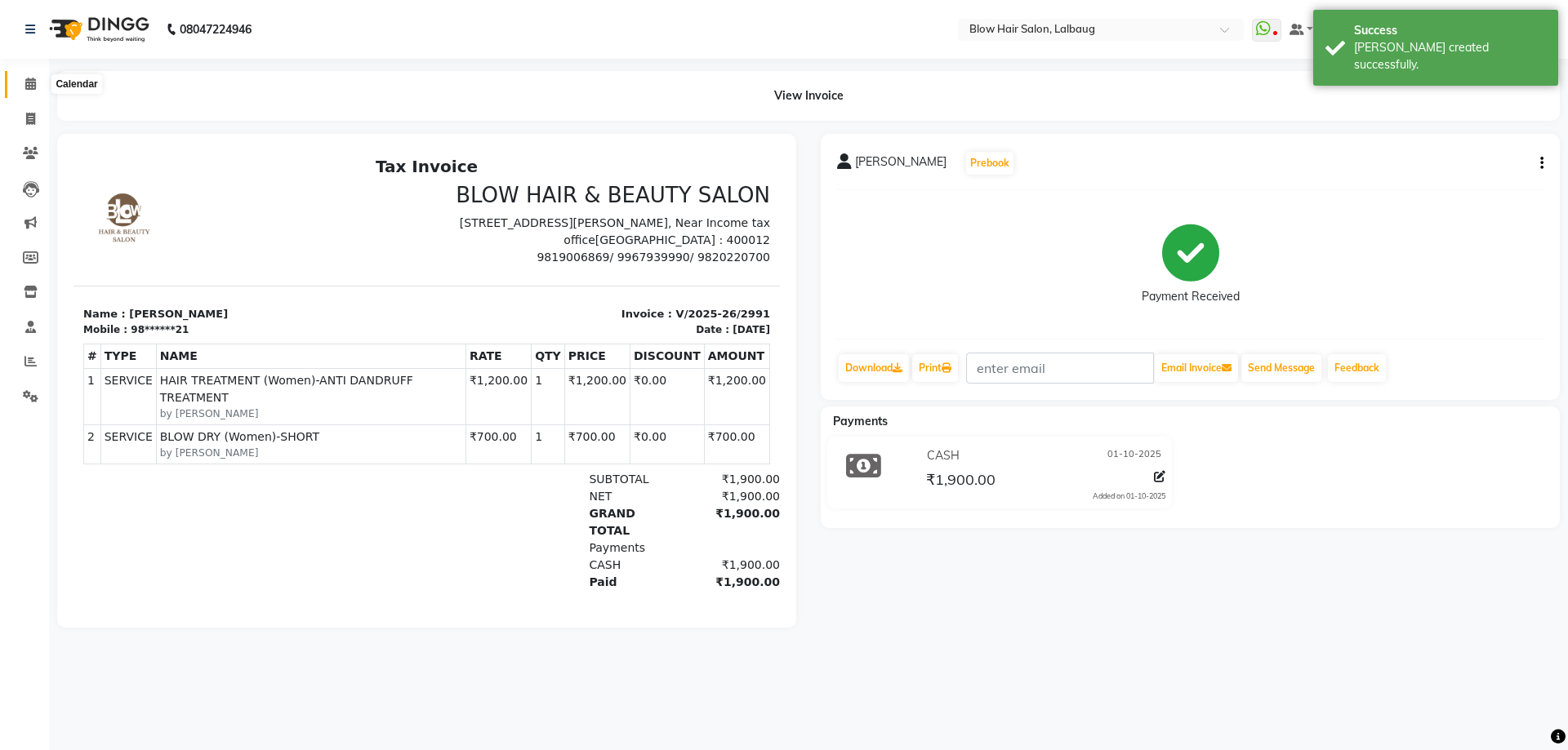
click at [26, 86] on icon at bounding box center [30, 83] width 11 height 12
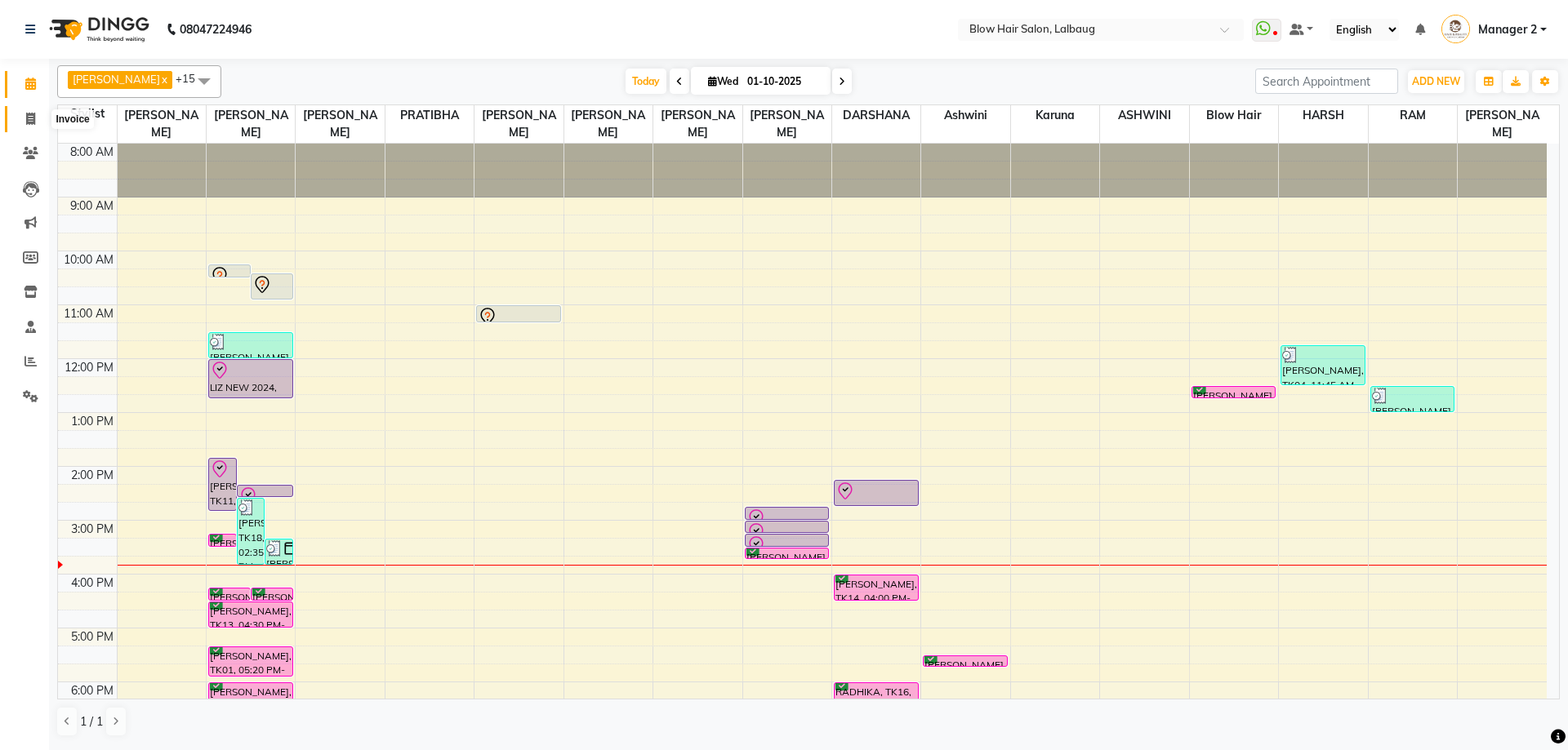
click at [32, 127] on span at bounding box center [30, 119] width 29 height 19
select select "5162"
select select "service"
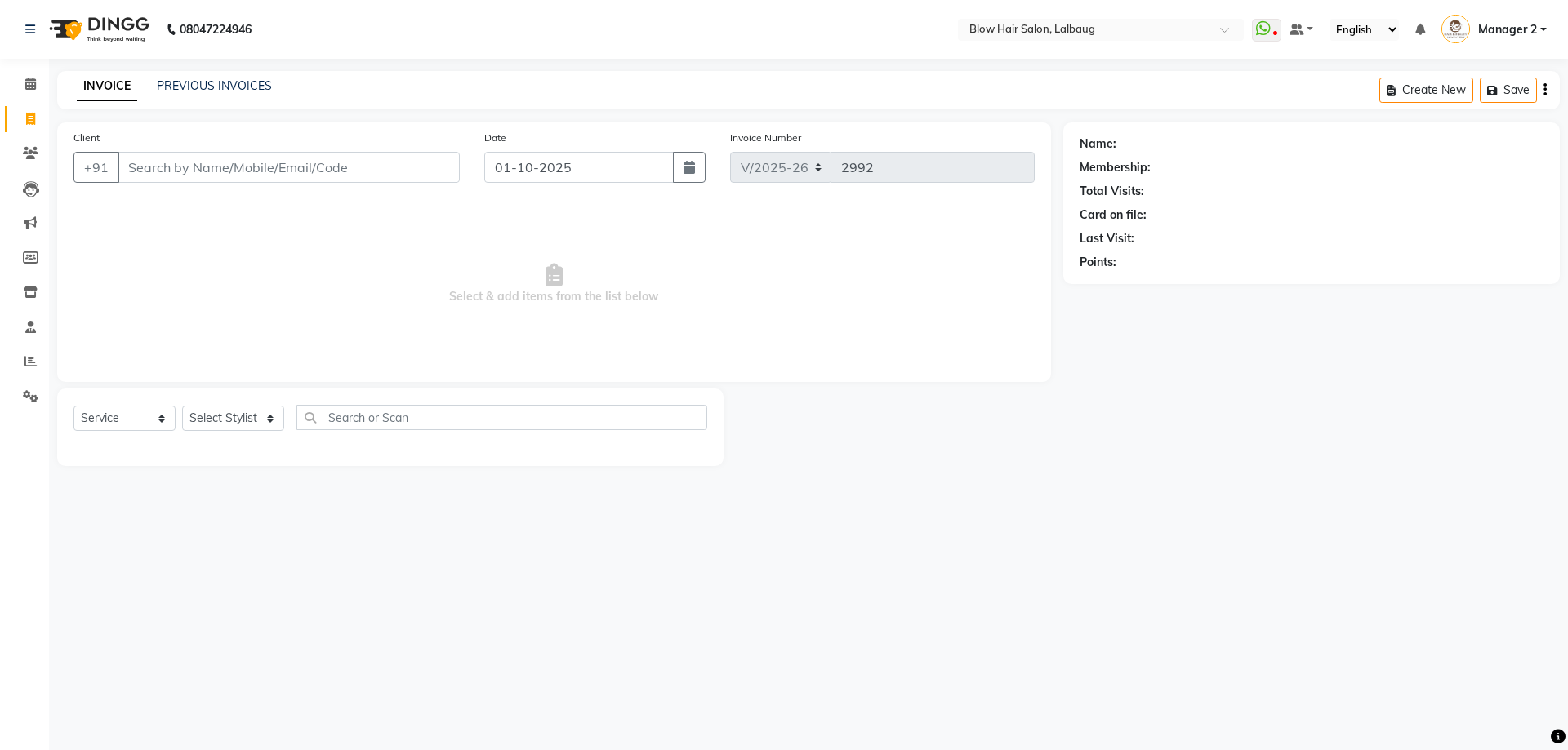
click at [244, 162] on input "Client" at bounding box center [288, 167] width 342 height 31
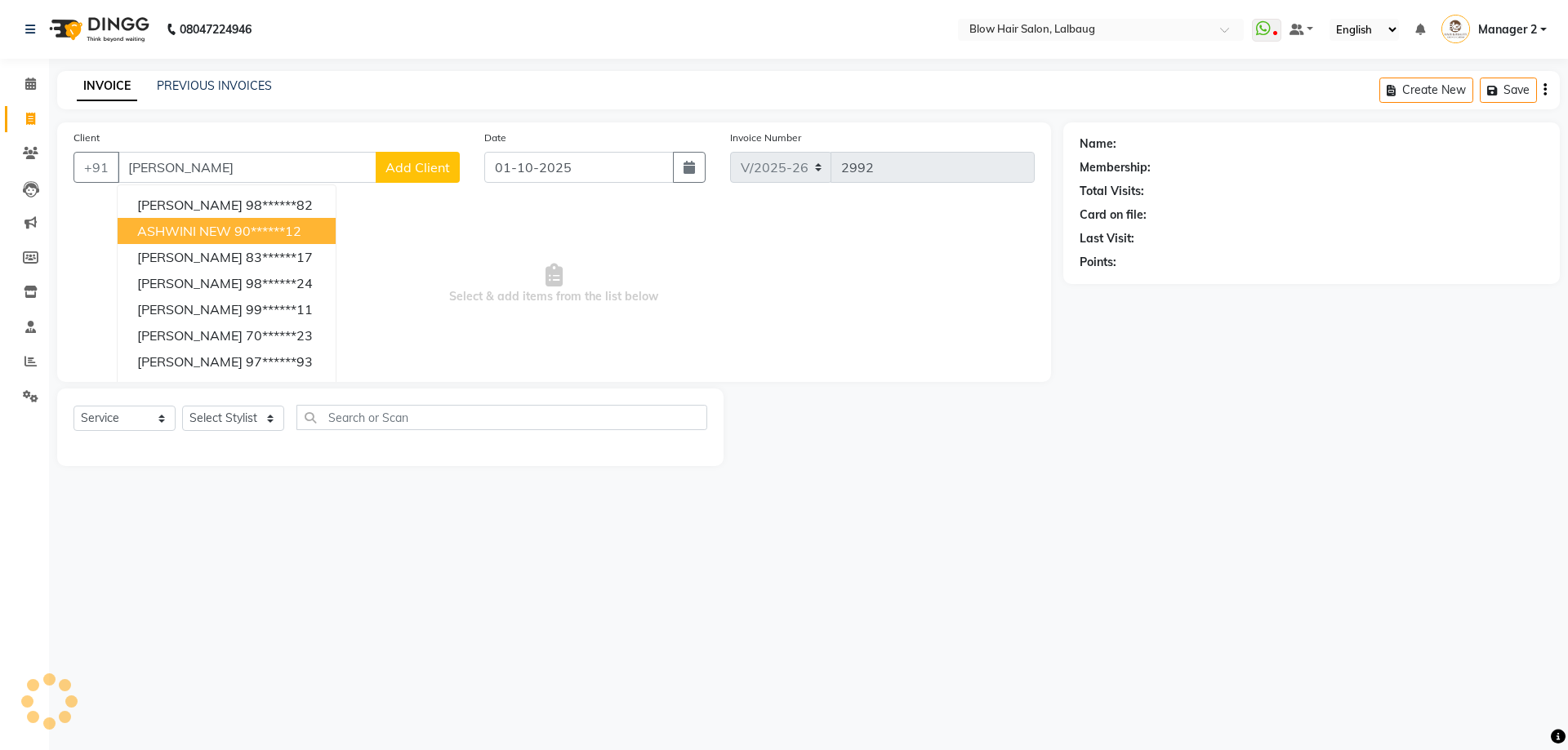
click at [174, 234] on span "ASHWINI NEW" at bounding box center [184, 231] width 94 height 16
type input "90******12"
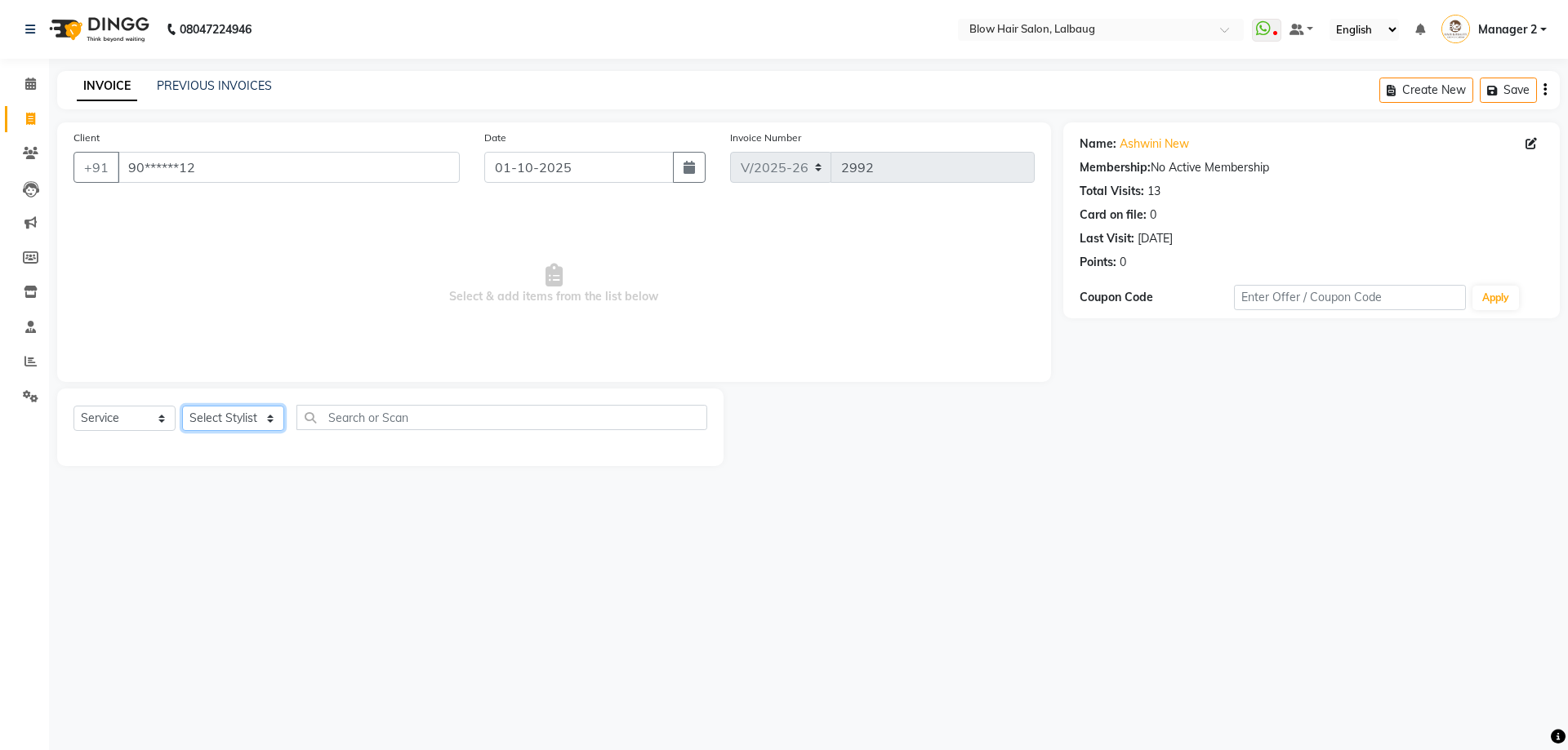
click at [268, 418] on select "Select Stylist Ashwini ASHWINI AVINASH BEAU Blow Hair [PERSON_NAME] Dingg Suppo…" at bounding box center [233, 418] width 102 height 26
select select "33540"
click at [182, 406] on select "Select Stylist Ashwini ASHWINI AVINASH BEAU Blow Hair [PERSON_NAME] Dingg Suppo…" at bounding box center [233, 418] width 102 height 26
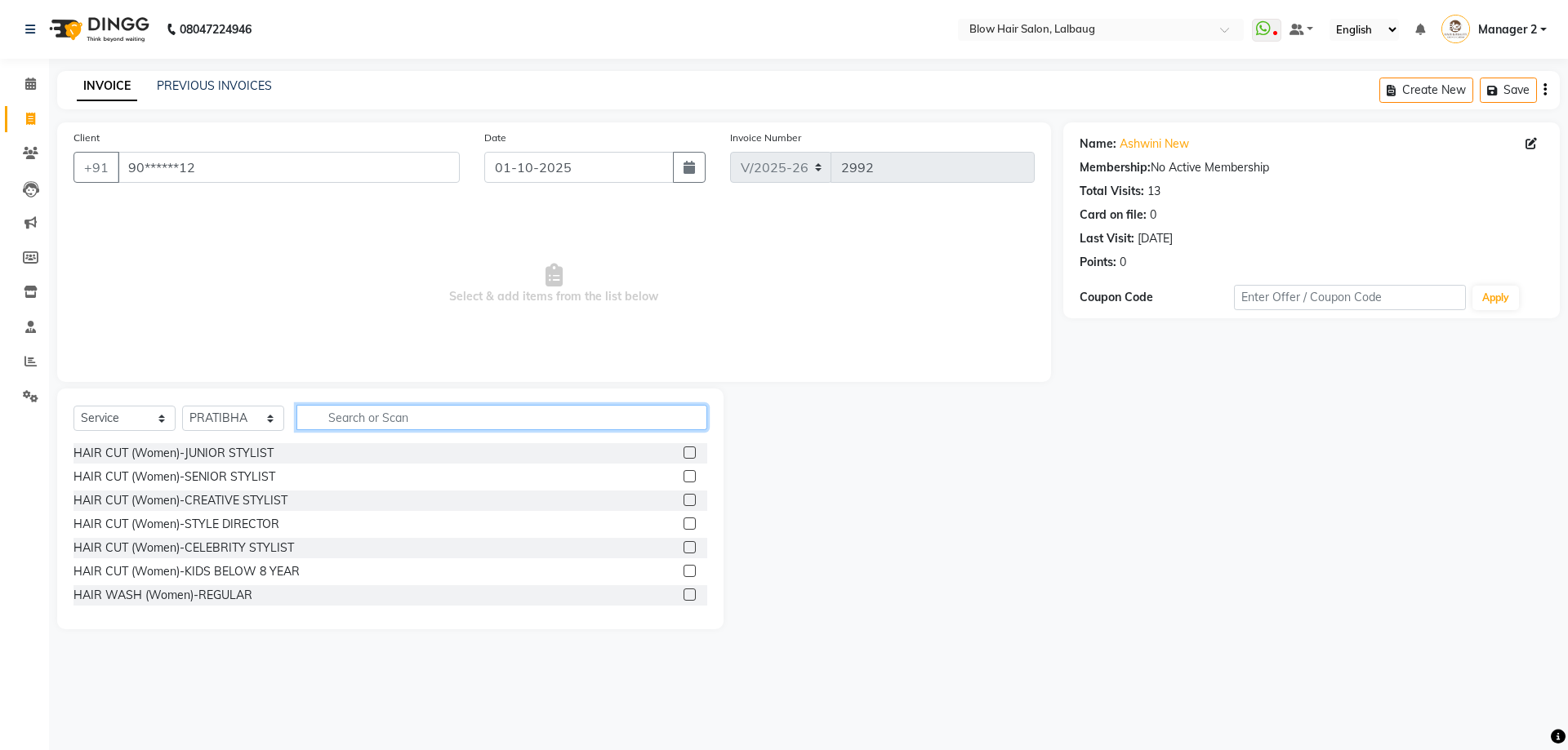
click at [377, 422] on input "text" at bounding box center [502, 417] width 411 height 26
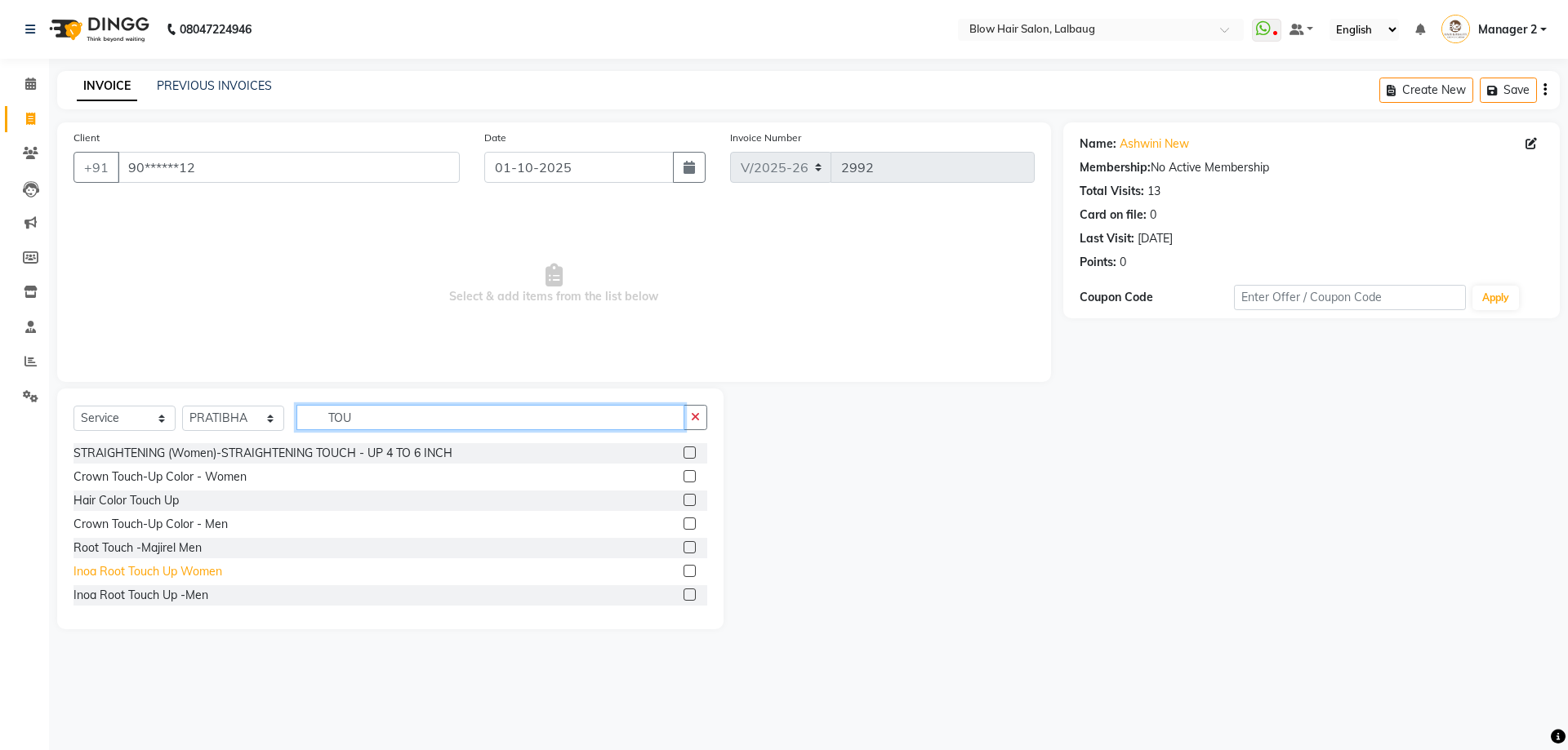
type input "TOU"
click at [190, 572] on div "Inoa Root Touch Up Women" at bounding box center [147, 571] width 148 height 17
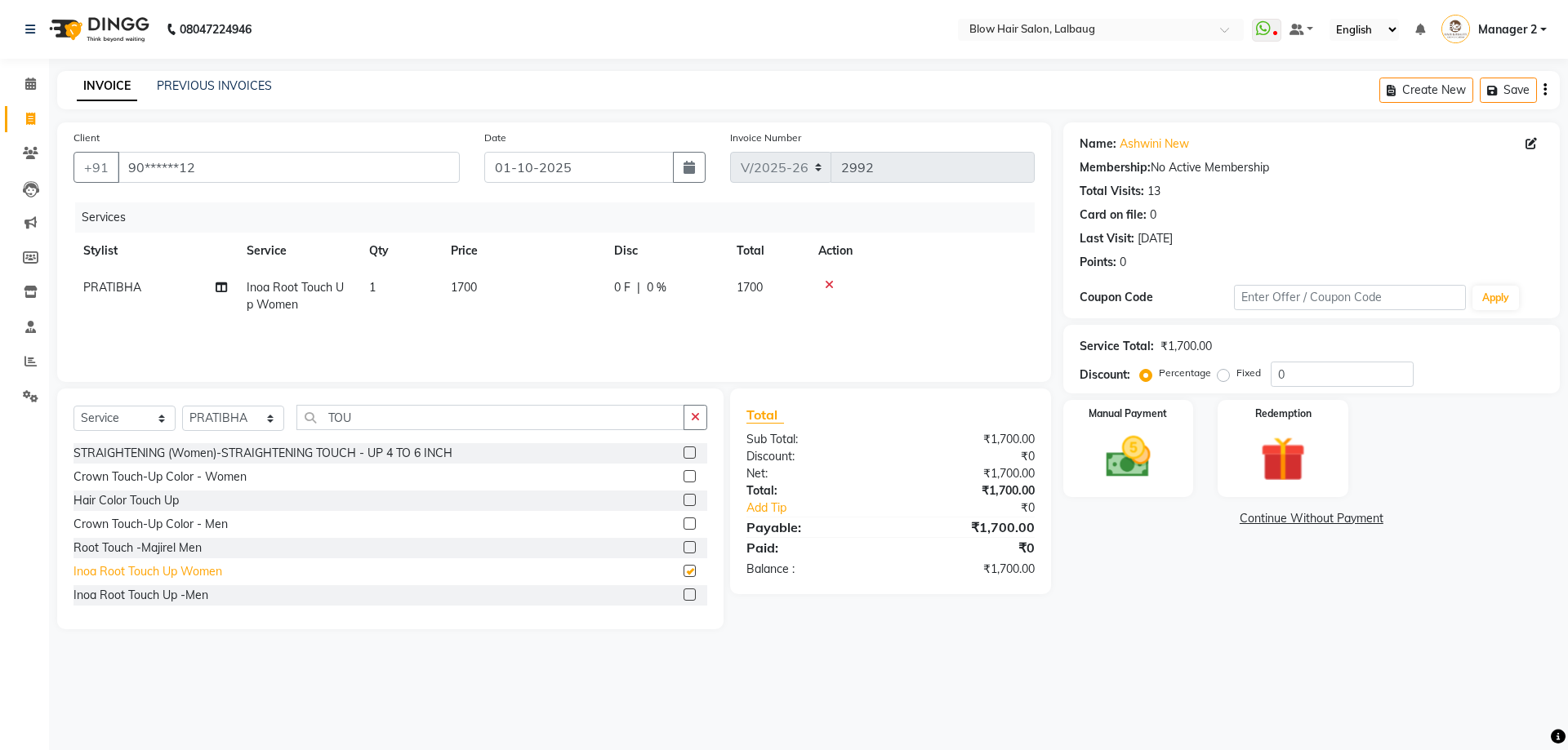
checkbox input "false"
click at [698, 422] on icon "button" at bounding box center [695, 417] width 9 height 12
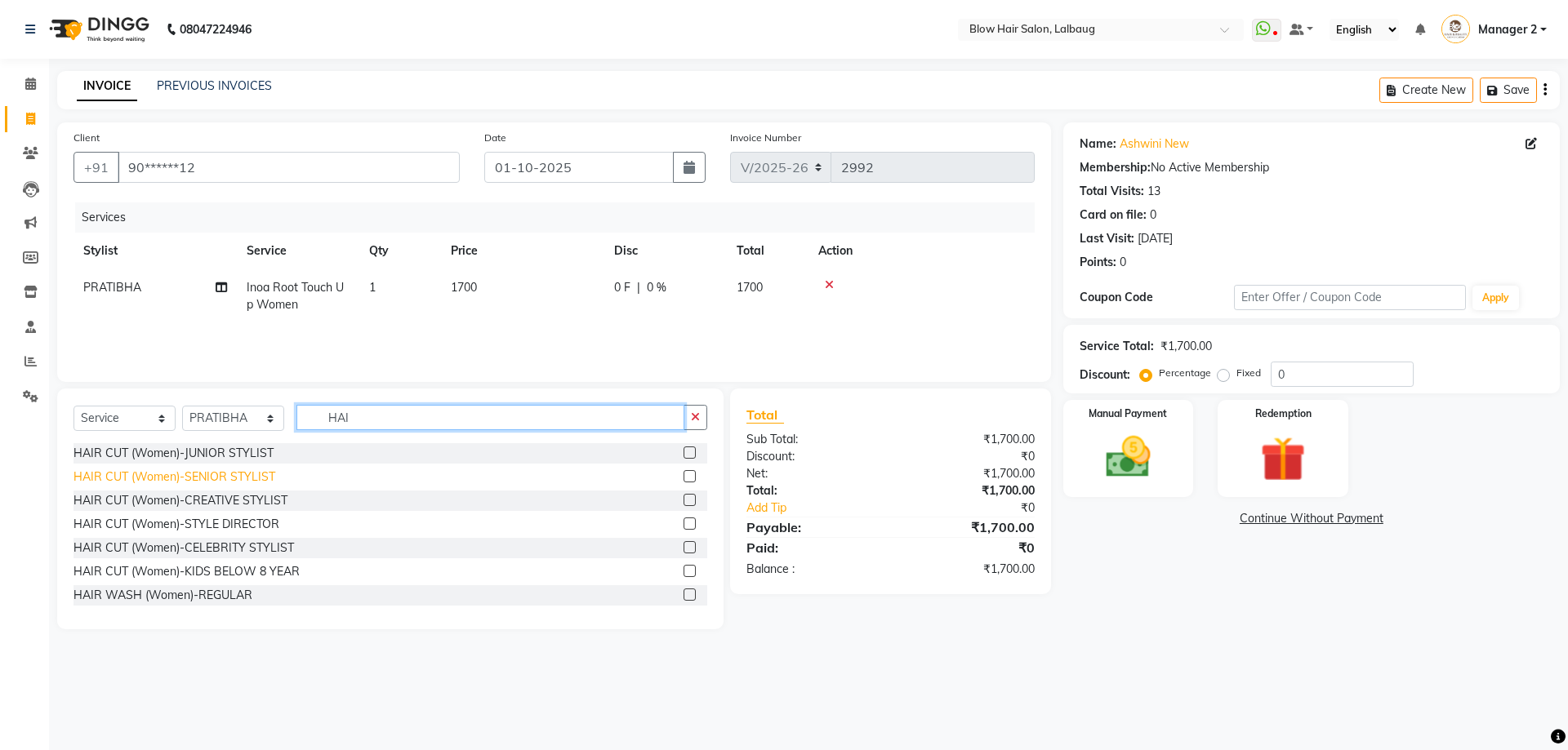
type input "HAI"
click at [222, 478] on div "HAIR CUT (Women)-SENIOR STYLIST" at bounding box center [174, 477] width 202 height 17
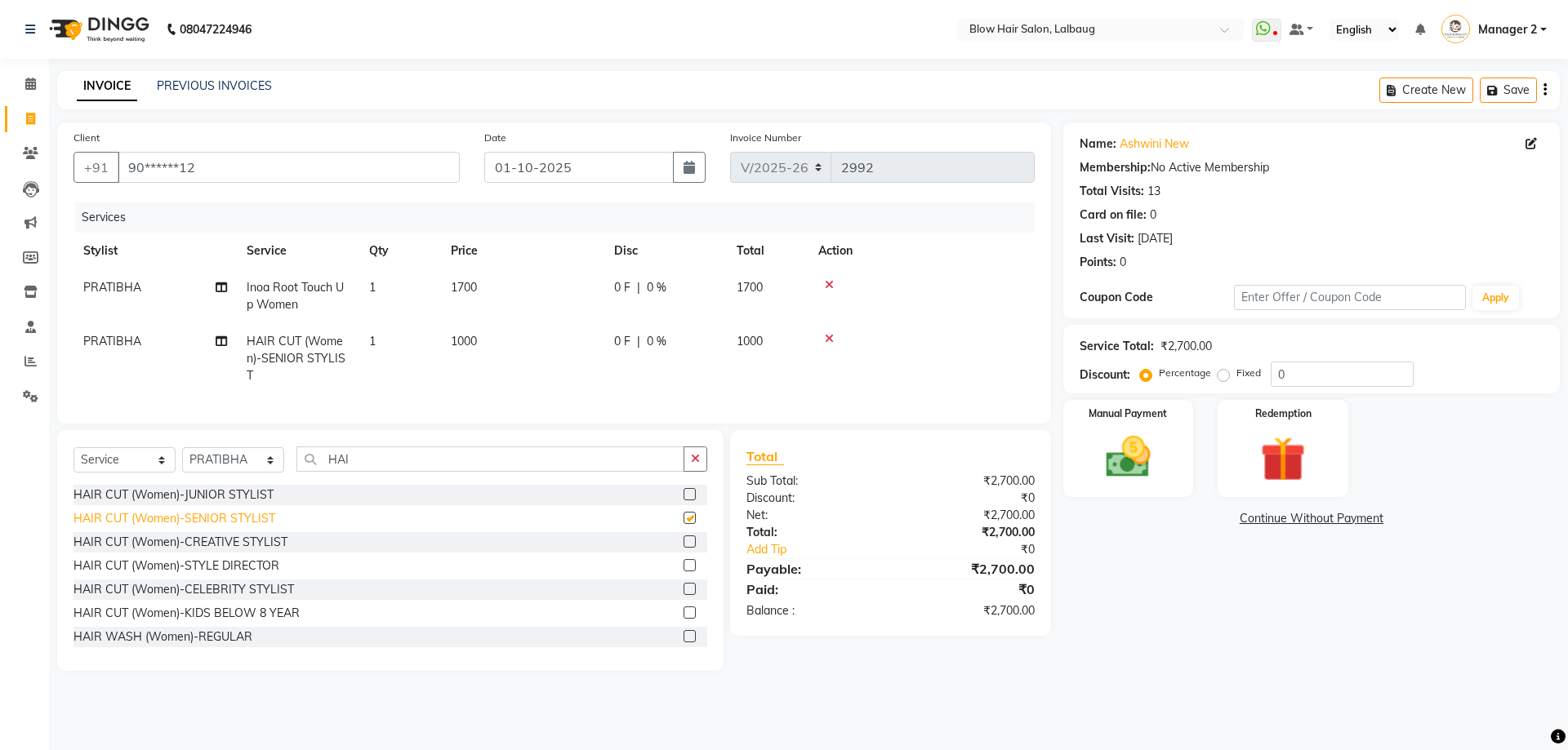
checkbox input "false"
click at [486, 292] on td "1700" at bounding box center [522, 296] width 163 height 54
select select "33540"
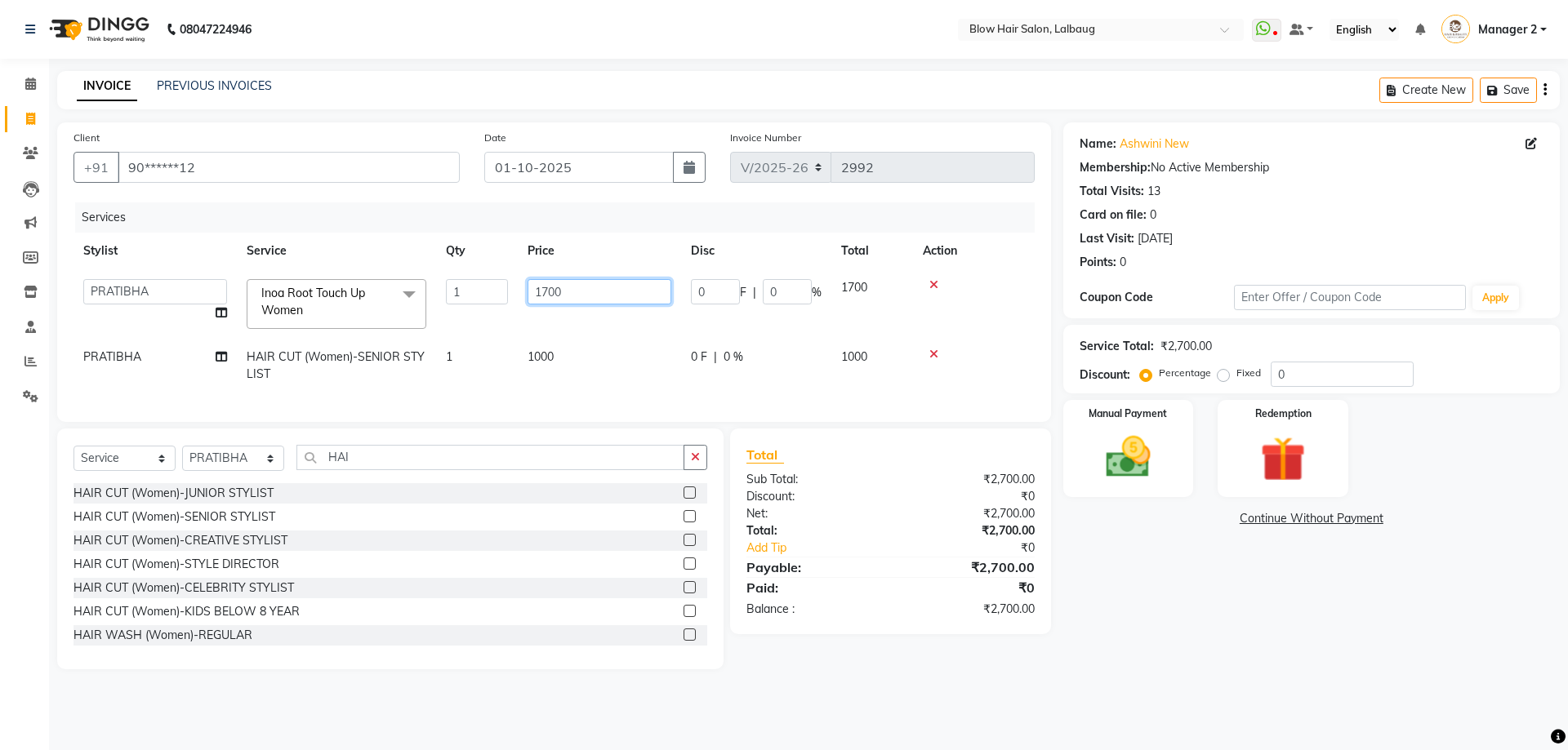
click at [576, 296] on input "1700" at bounding box center [600, 291] width 144 height 26
type input "1"
type input "1520"
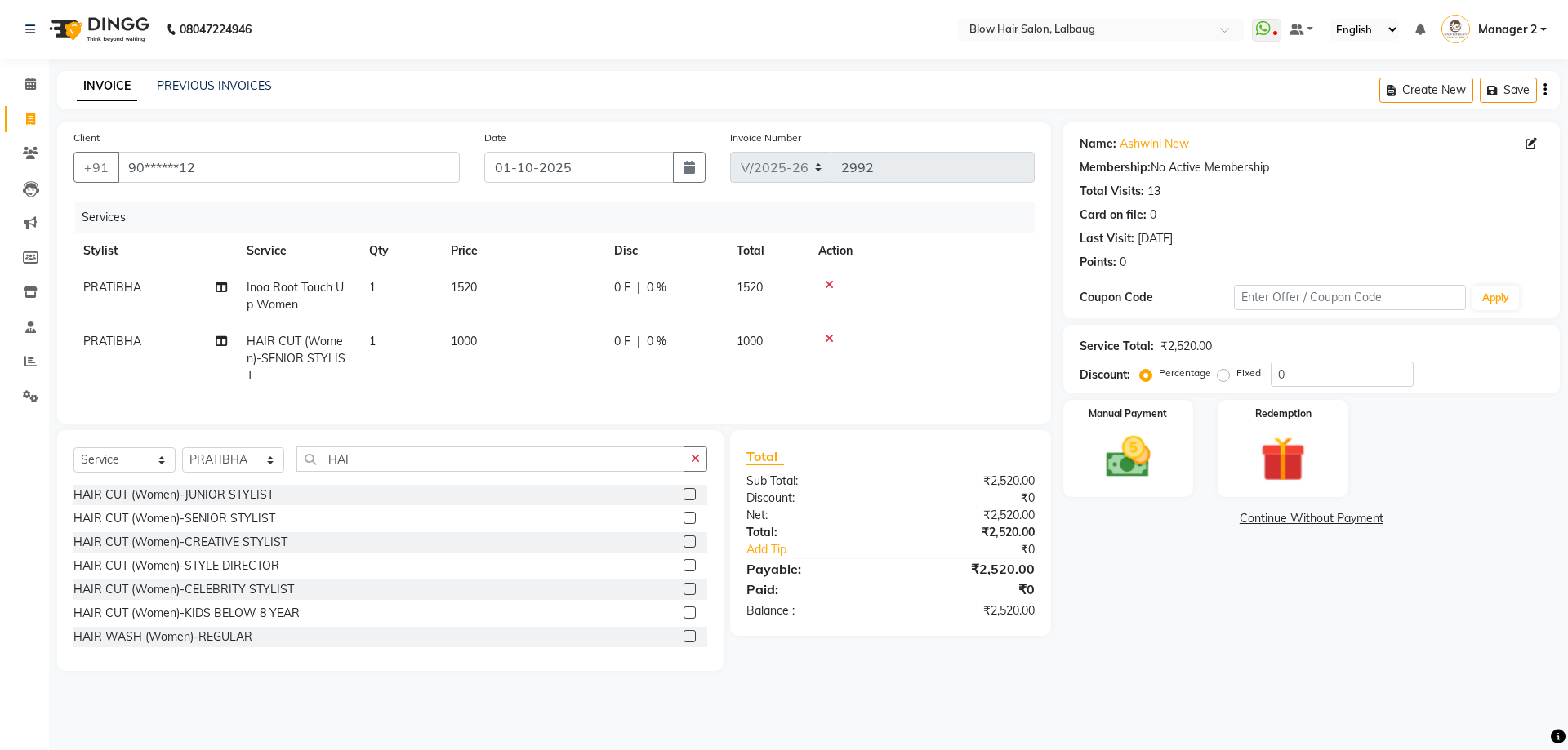
click at [586, 382] on td "1000" at bounding box center [522, 359] width 163 height 71
select select "33540"
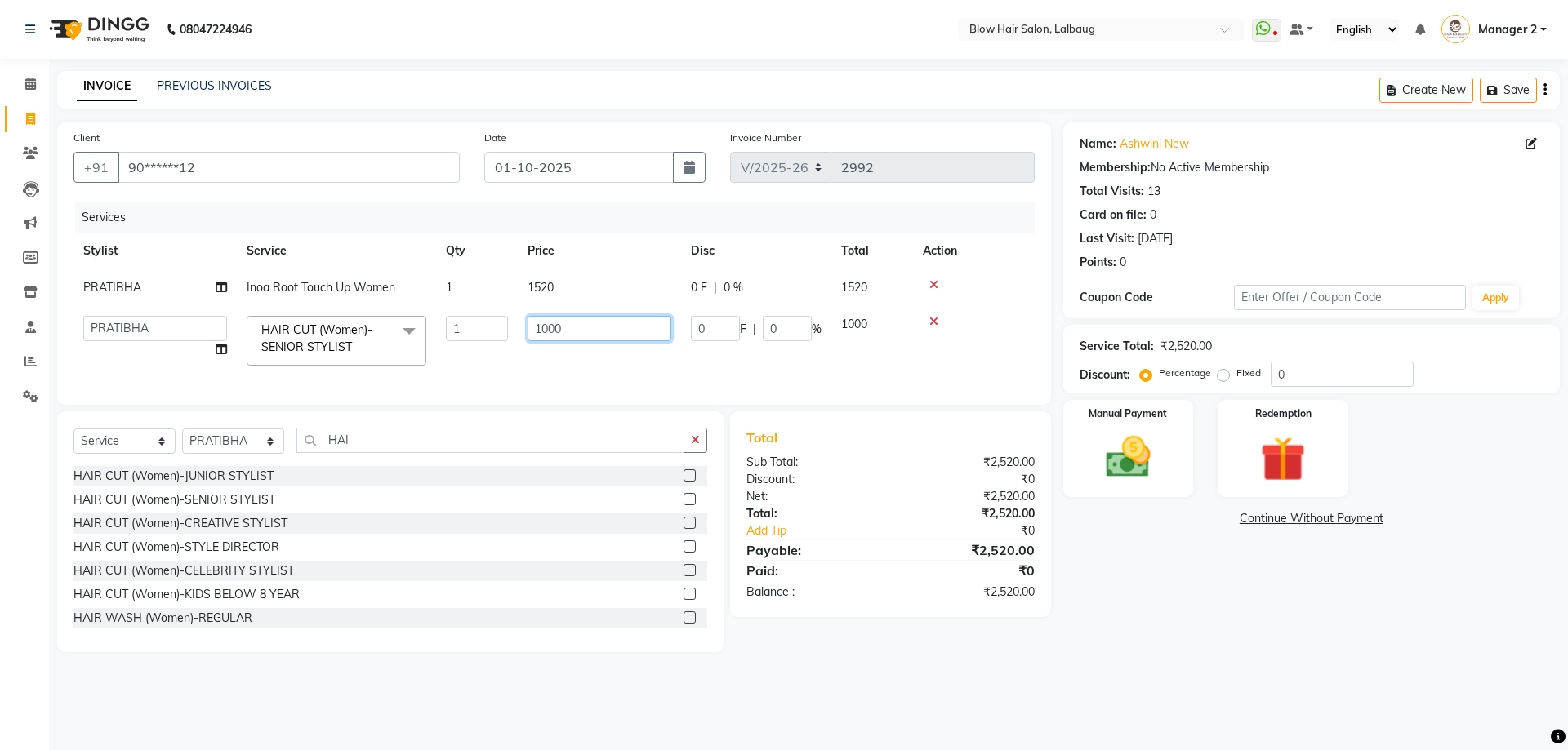
click at [591, 328] on input "1000" at bounding box center [600, 328] width 144 height 26
type input "1"
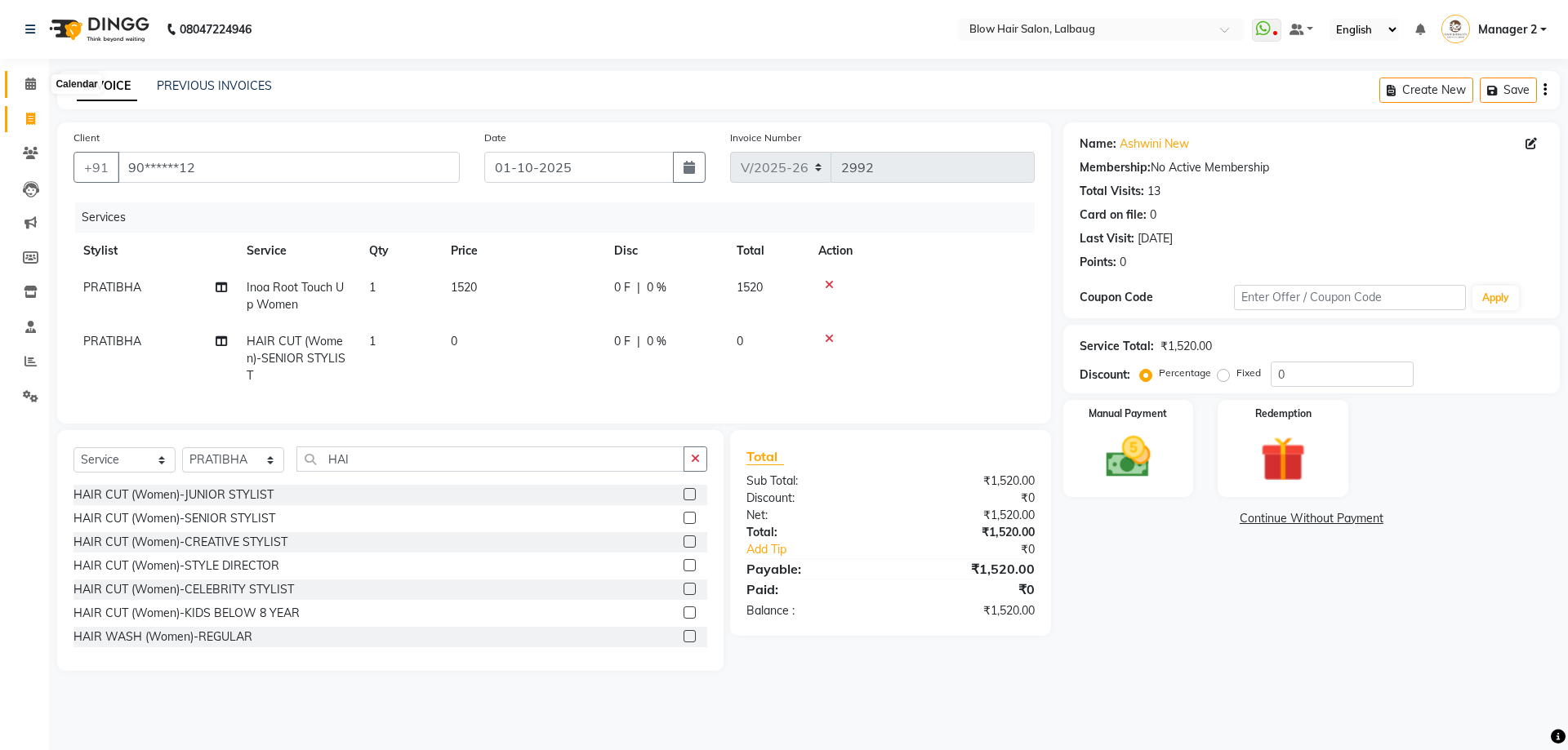
click at [37, 88] on span at bounding box center [30, 84] width 29 height 19
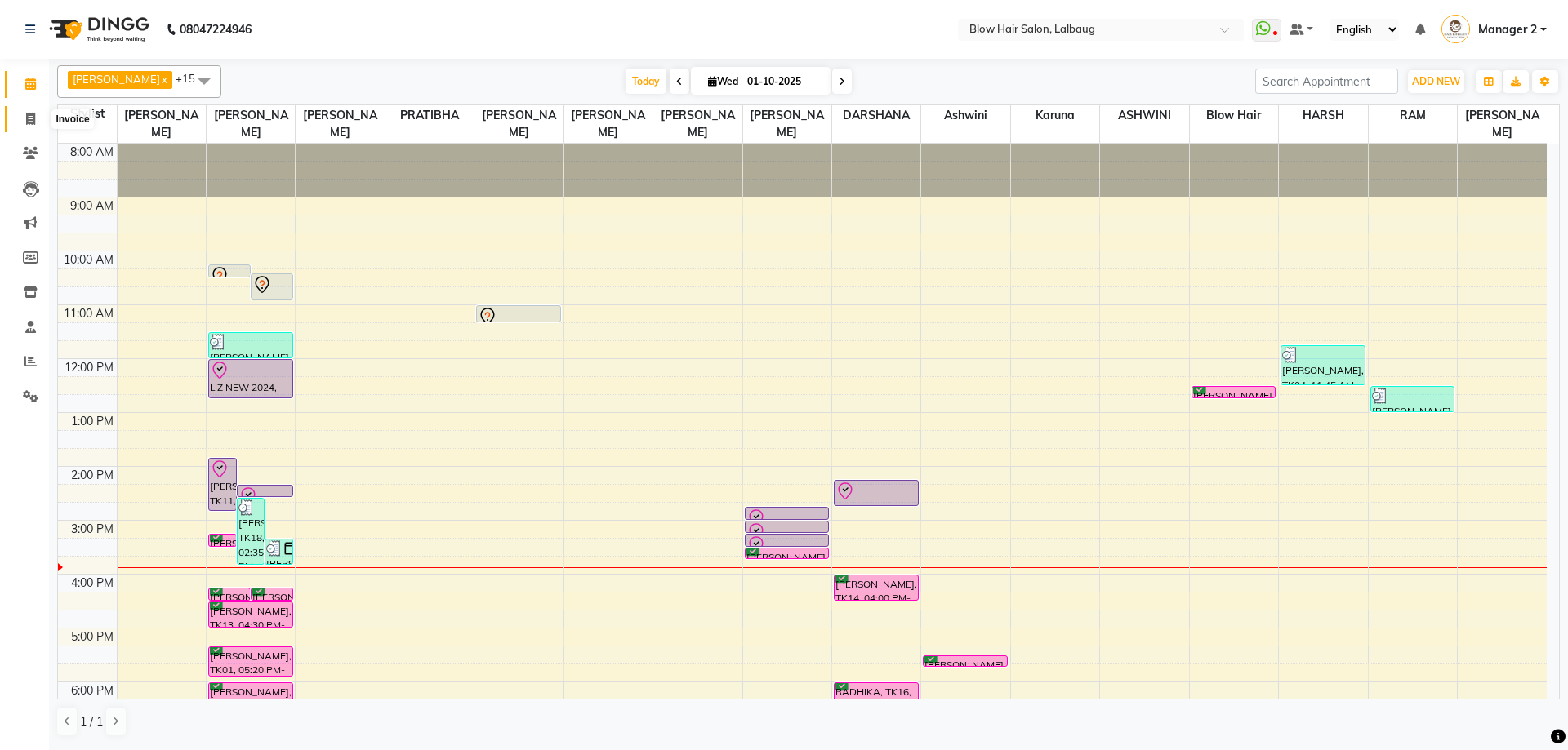
click at [24, 121] on span at bounding box center [30, 119] width 29 height 19
select select "5162"
select select "service"
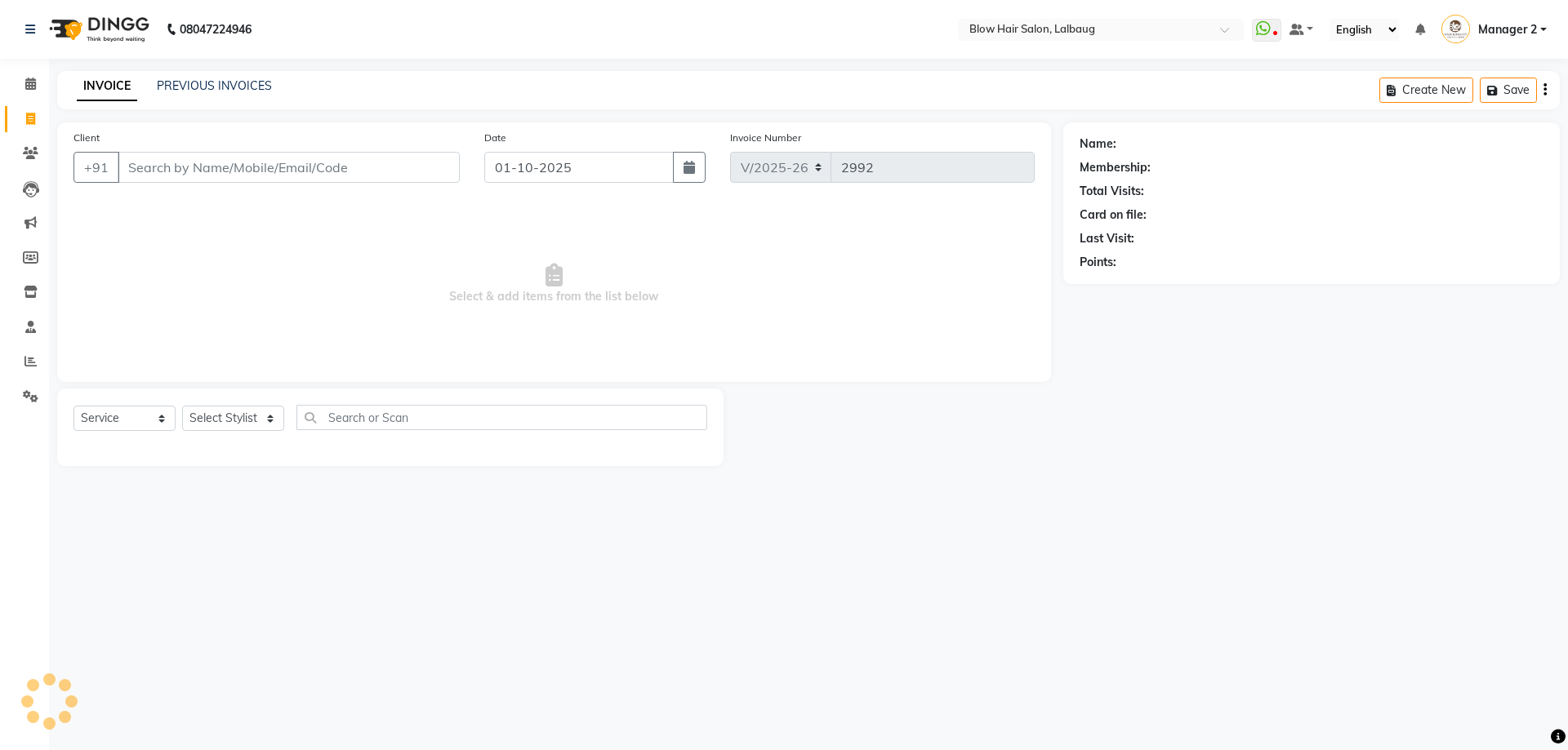
click at [255, 173] on input "Client" at bounding box center [288, 167] width 342 height 31
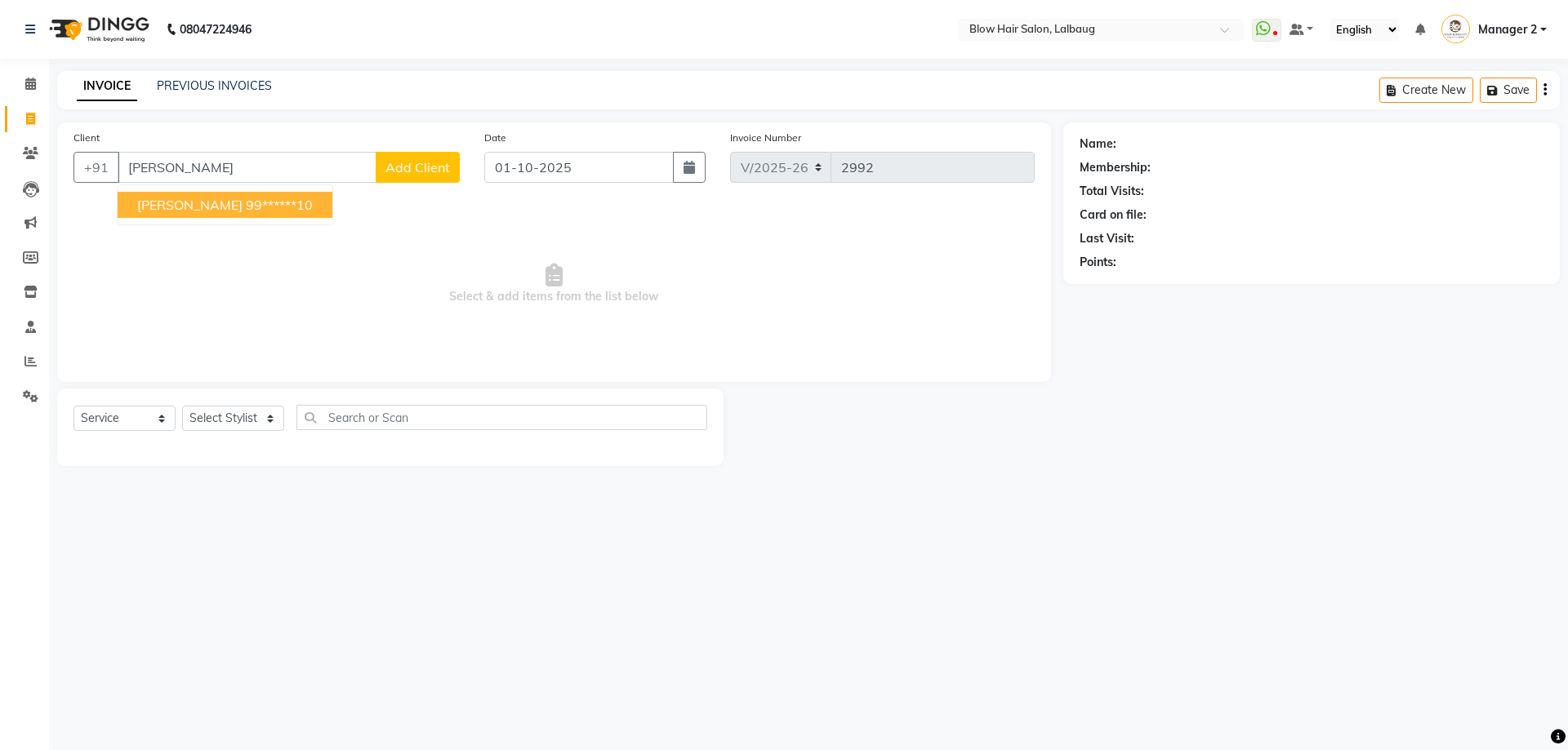
click at [242, 203] on button "ANITA UPADHYE 99******10" at bounding box center [225, 205] width 215 height 26
type input "99******10"
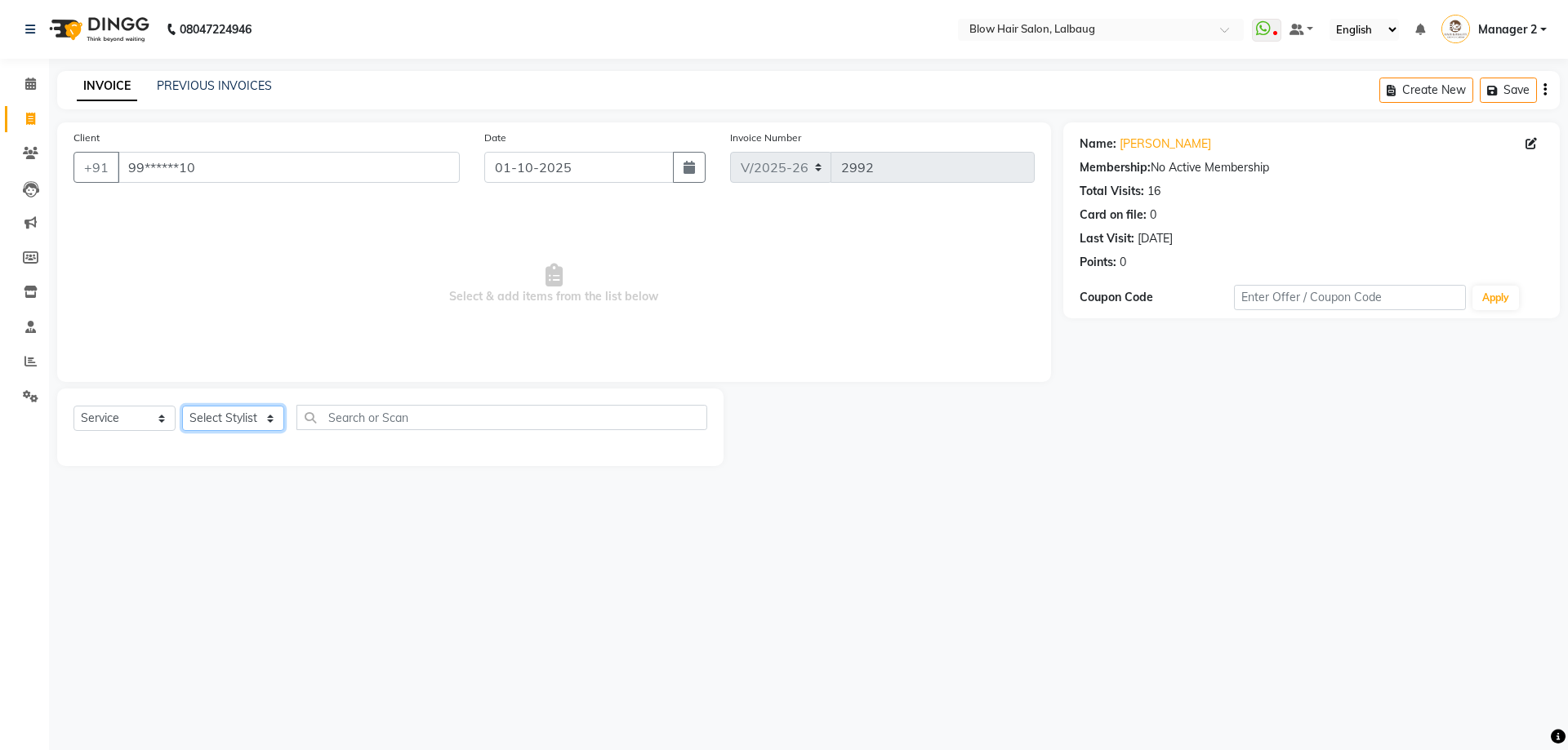
click at [268, 420] on select "Select Stylist Ashwini ASHWINI AVINASH BEAU Blow Hair [PERSON_NAME] Dingg Suppo…" at bounding box center [233, 418] width 102 height 26
select select "33540"
click at [182, 406] on select "Select Stylist Ashwini ASHWINI AVINASH BEAU Blow Hair [PERSON_NAME] Dingg Suppo…" at bounding box center [233, 418] width 102 height 26
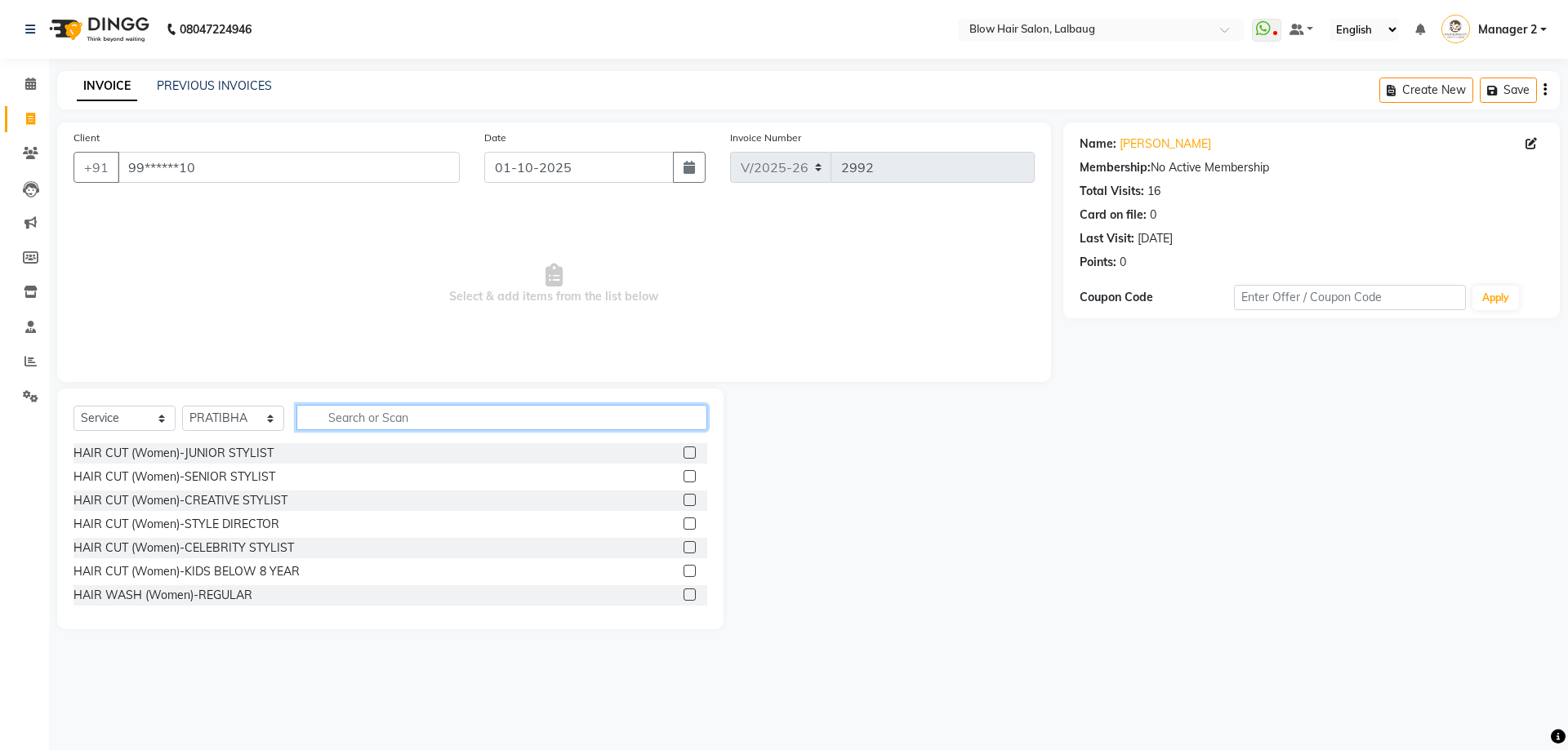
click at [407, 420] on input "text" at bounding box center [502, 417] width 411 height 26
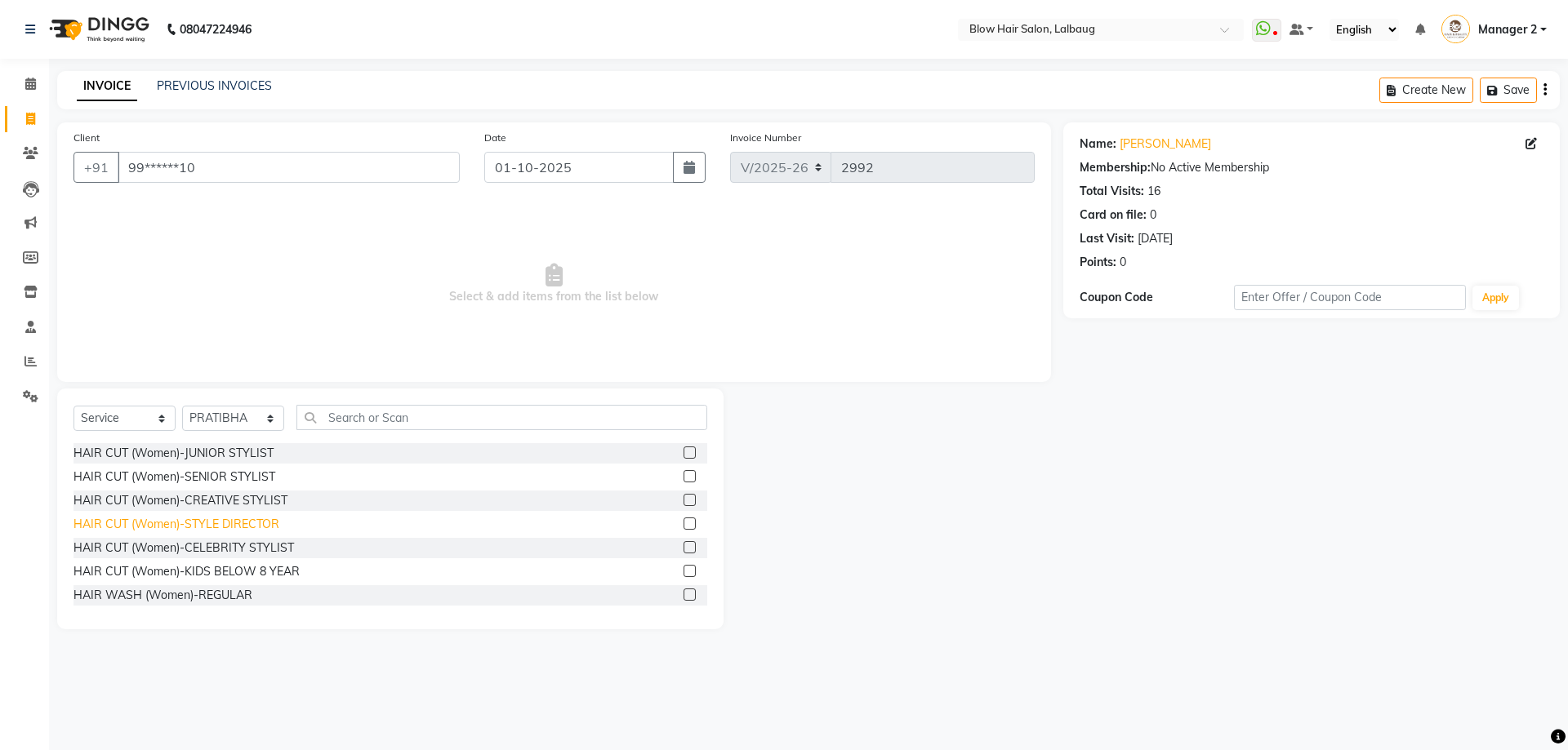
click at [271, 532] on div "HAIR CUT (Women)-STYLE DIRECTOR" at bounding box center [176, 524] width 206 height 17
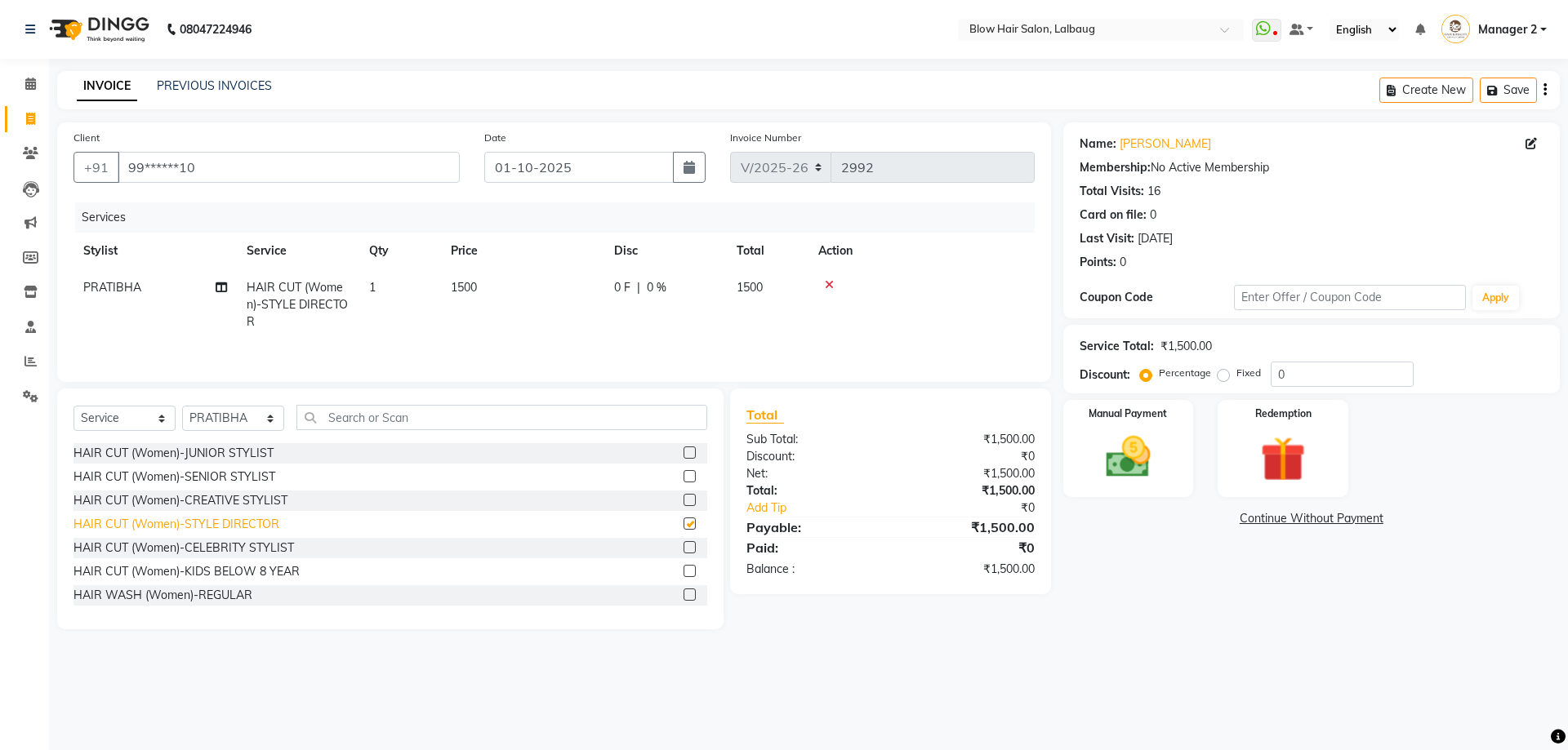
checkbox input "false"
click at [1349, 369] on input "0" at bounding box center [1342, 374] width 143 height 26
type input "20"
click at [1095, 539] on div "Name: Anita Upadhye Membership: No Active Membership Total Visits: 16 Card on f…" at bounding box center [1318, 376] width 509 height 507
click at [1106, 495] on div "Manual Payment" at bounding box center [1127, 449] width 136 height 100
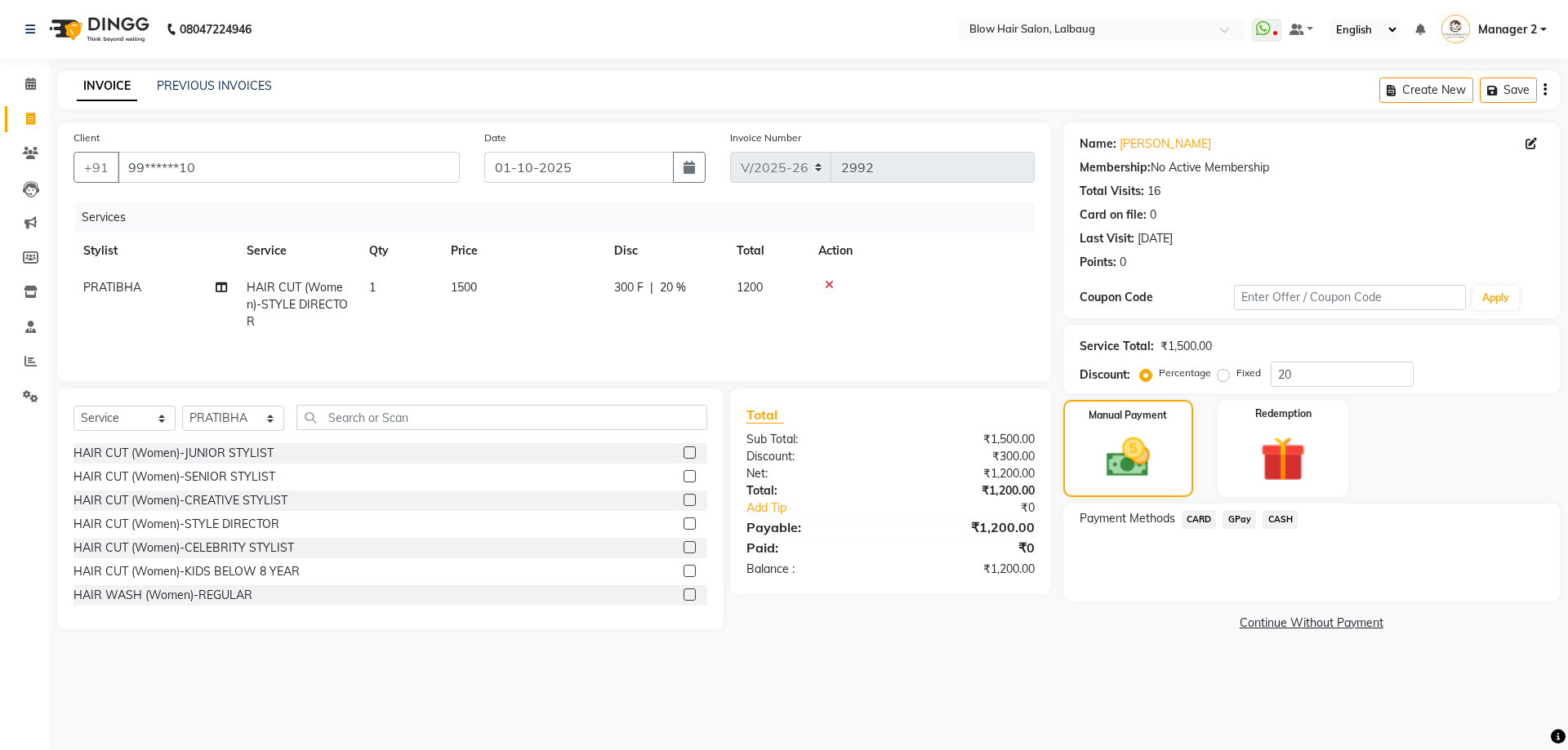
click at [1196, 515] on span "CARD" at bounding box center [1199, 519] width 35 height 19
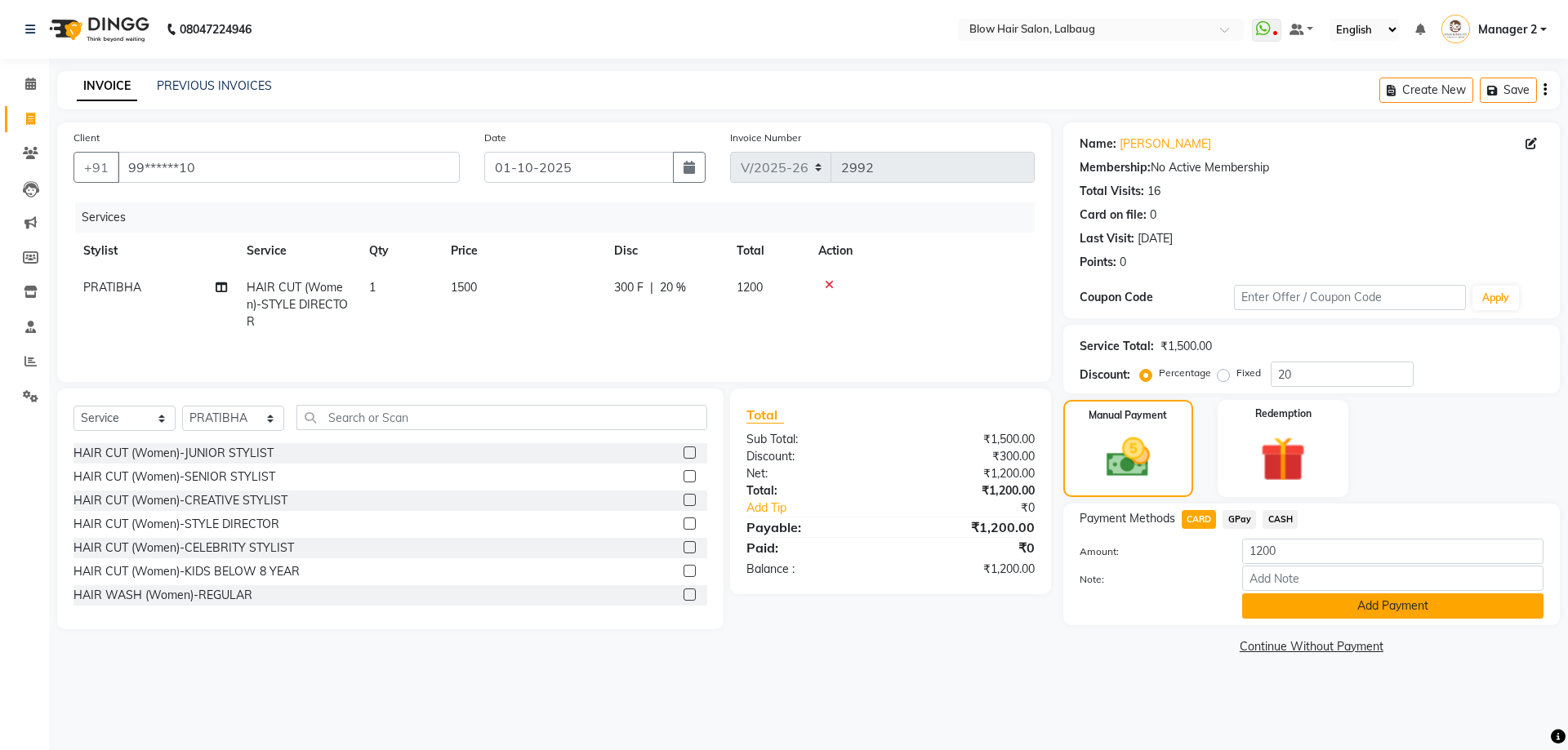
click at [1337, 612] on button "Add Payment" at bounding box center [1393, 606] width 301 height 26
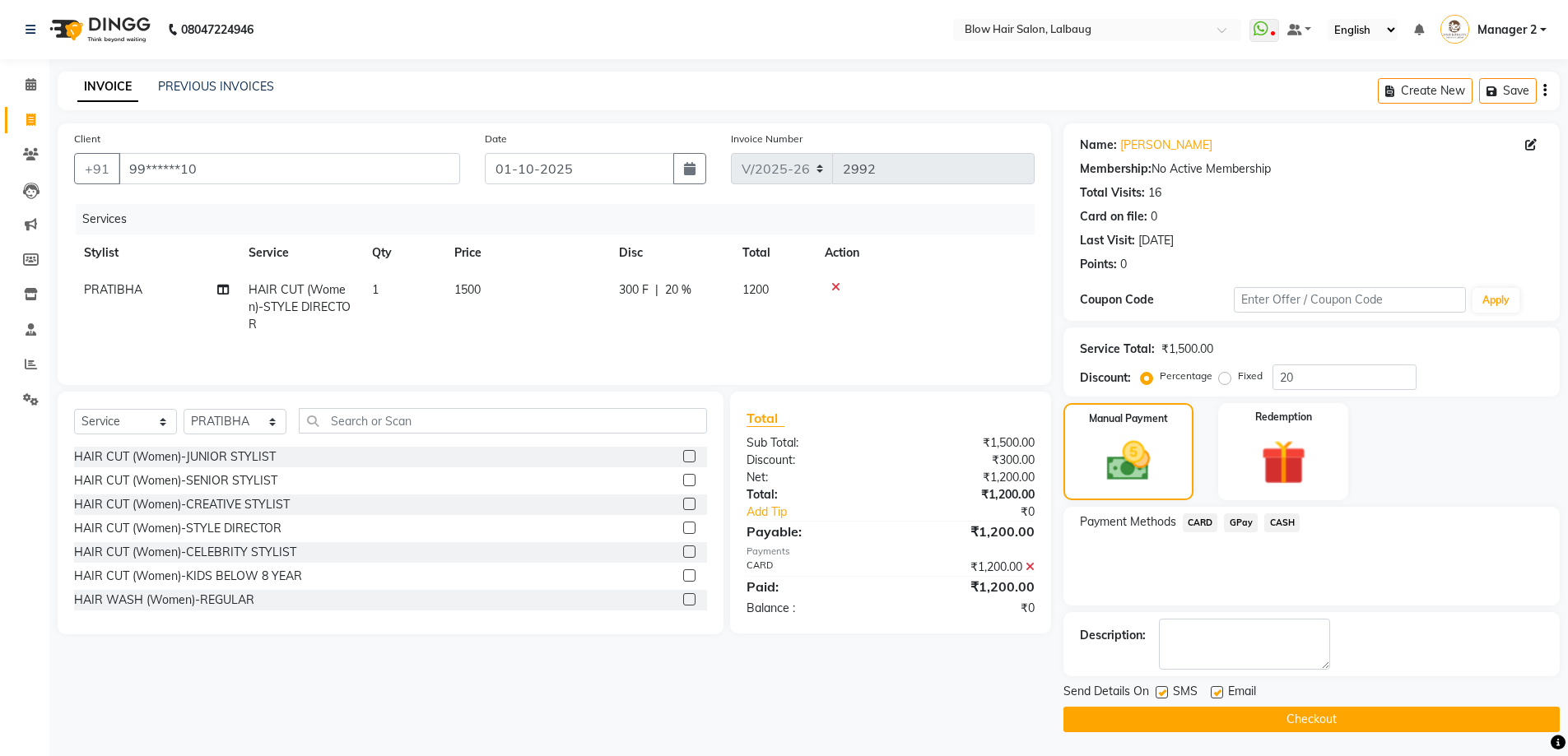
click at [1257, 728] on button "Checkout" at bounding box center [1312, 719] width 496 height 26
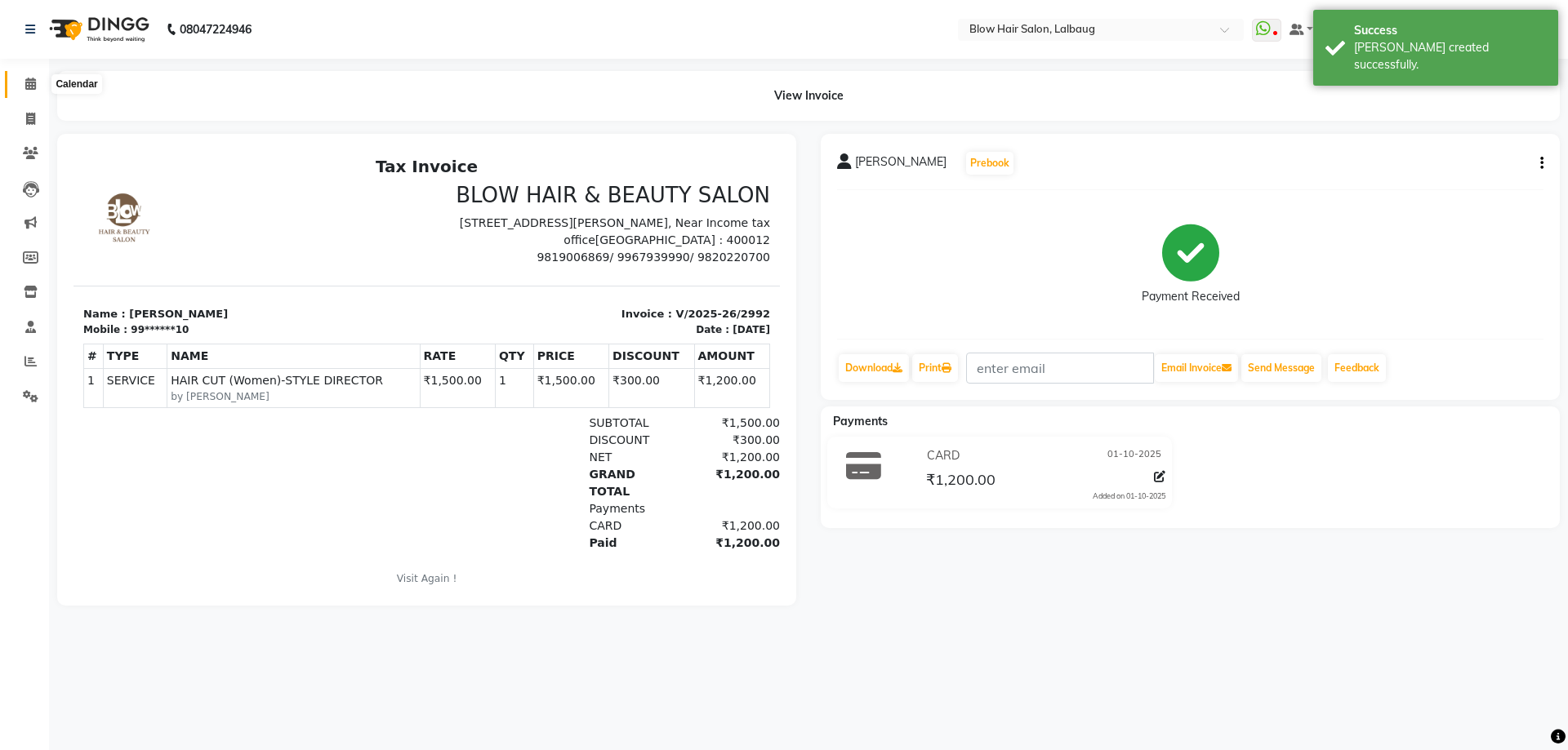
click at [27, 75] on span at bounding box center [30, 84] width 29 height 19
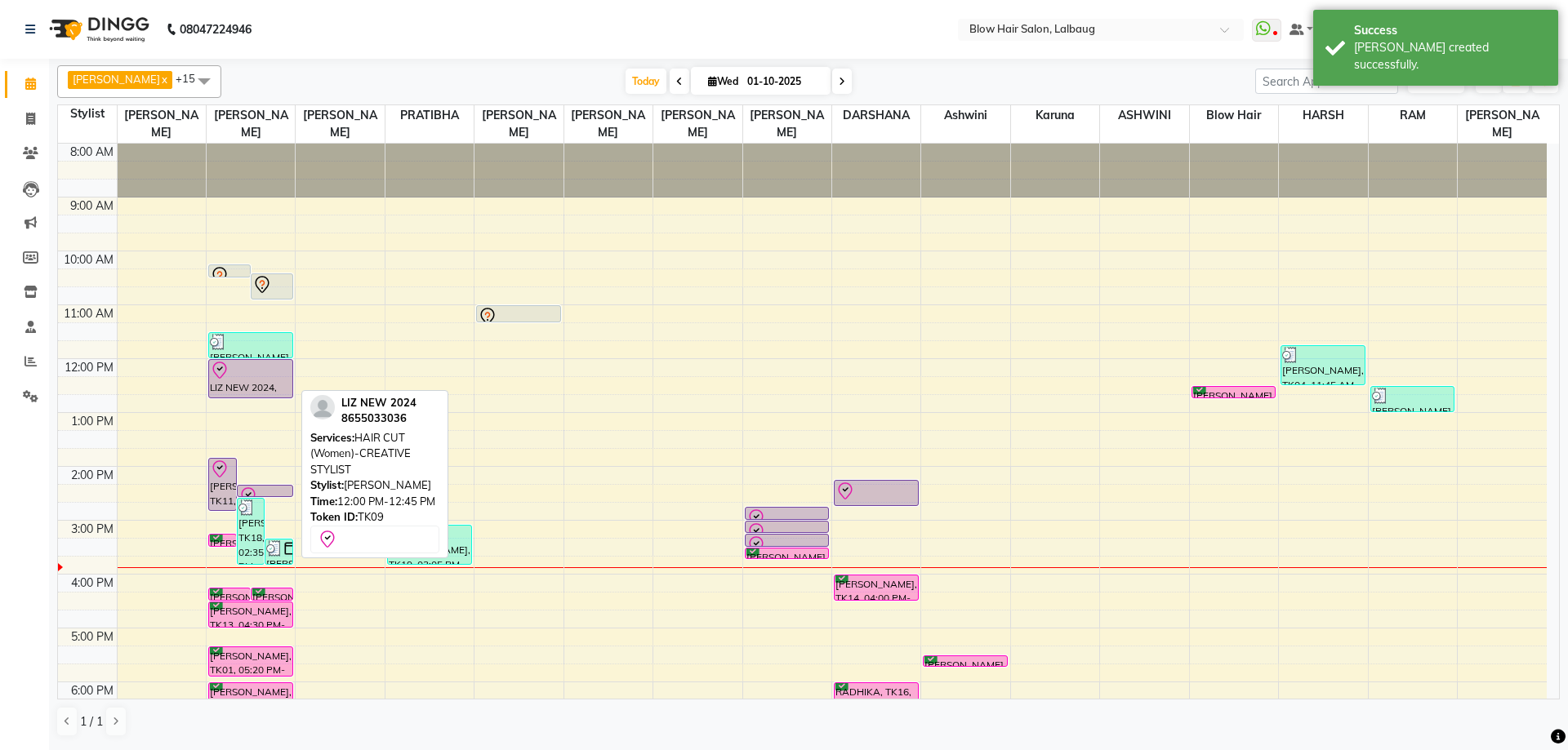
click at [280, 380] on div "LIZ NEW 2024, TK09, 12:00 PM-12:45 PM, HAIR CUT (Women)-CREATIVE STYLIST" at bounding box center [250, 379] width 83 height 38
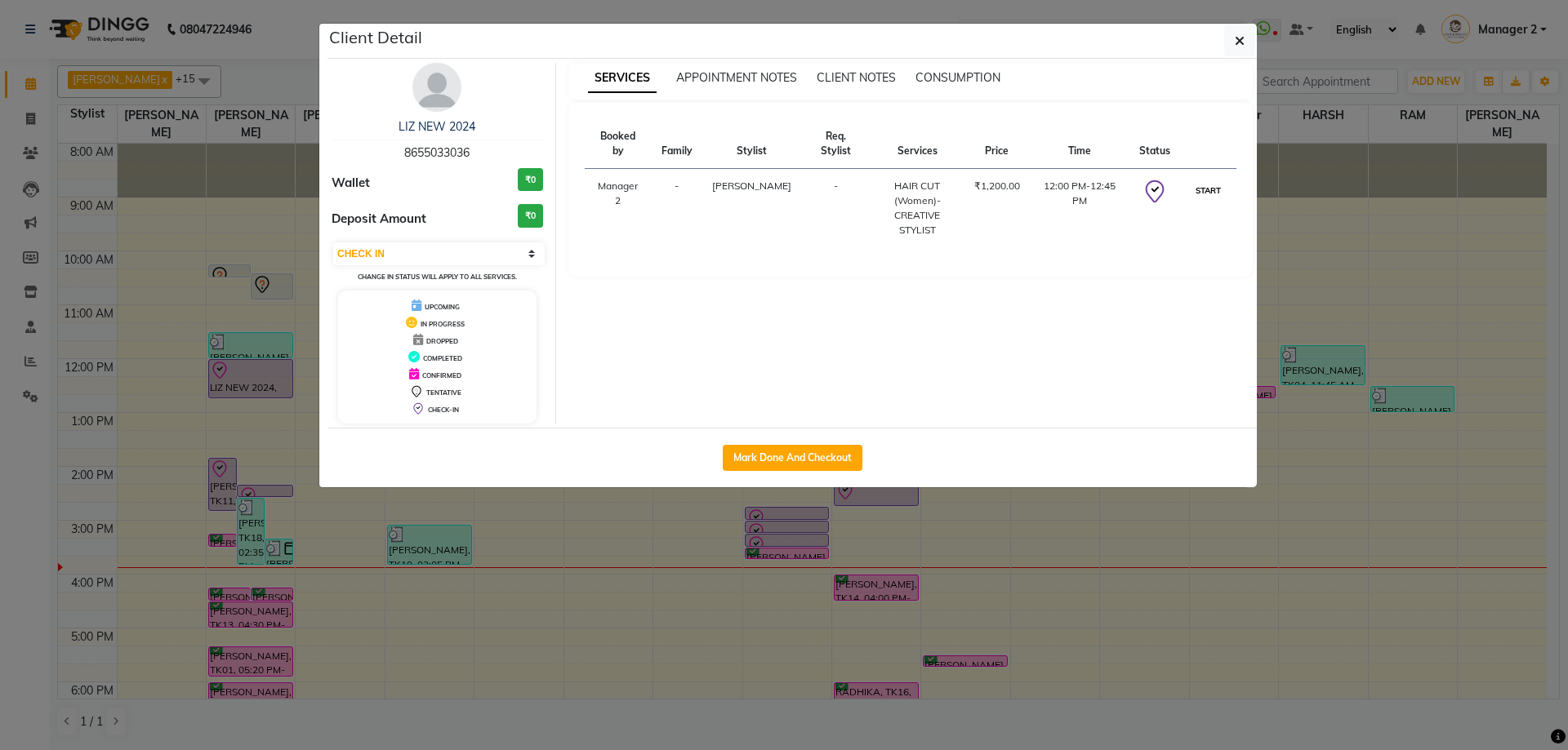
drag, startPoint x: 1212, startPoint y: 165, endPoint x: 1214, endPoint y: 179, distance: 14.1
click at [1213, 180] on button "START" at bounding box center [1208, 190] width 34 height 21
select select "1"
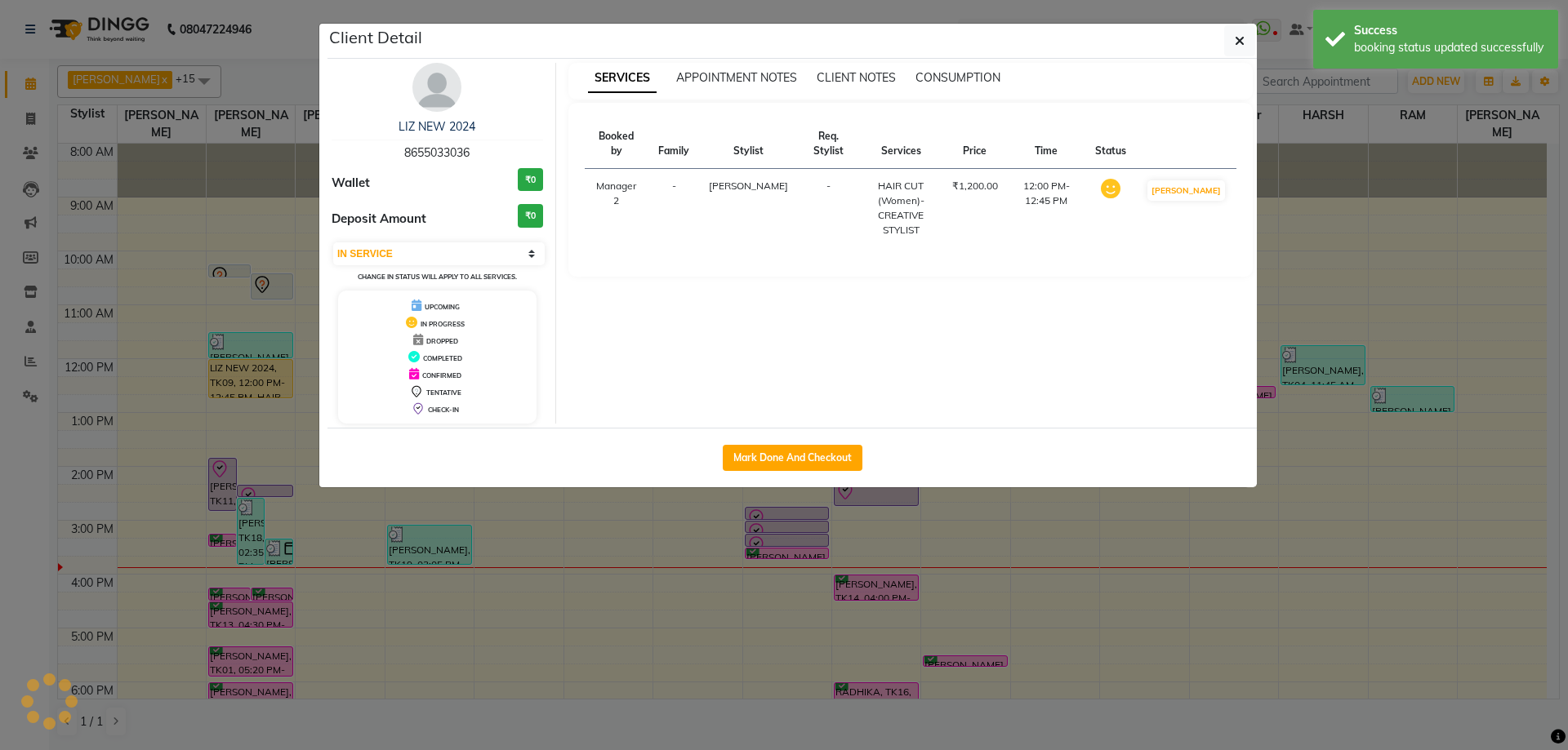
click at [1214, 179] on td "[PERSON_NAME]" at bounding box center [1186, 208] width 100 height 79
click at [746, 470] on button "Mark Done And Checkout" at bounding box center [793, 458] width 140 height 26
select select "5162"
select select "service"
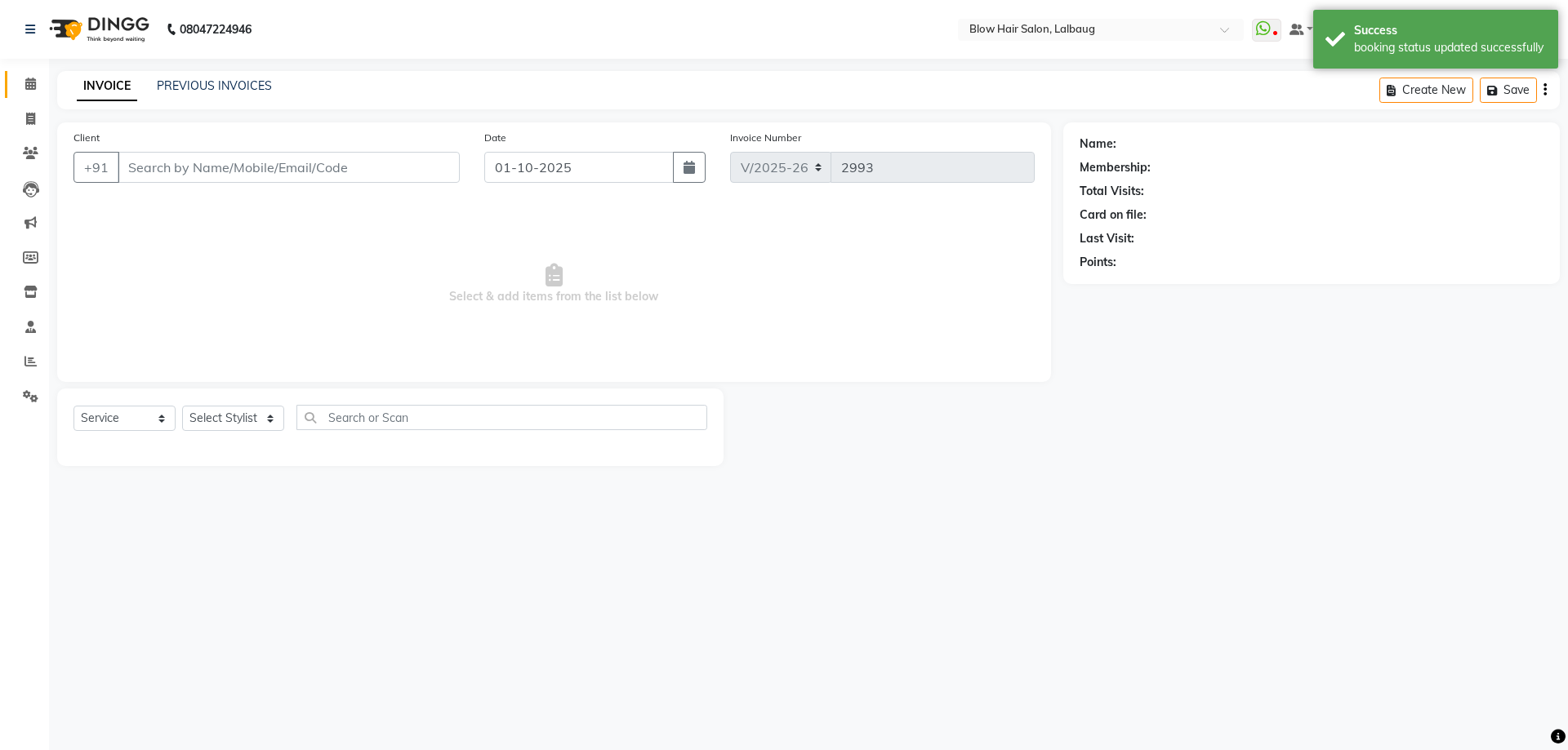
select select "3"
type input "86******36"
select select "33342"
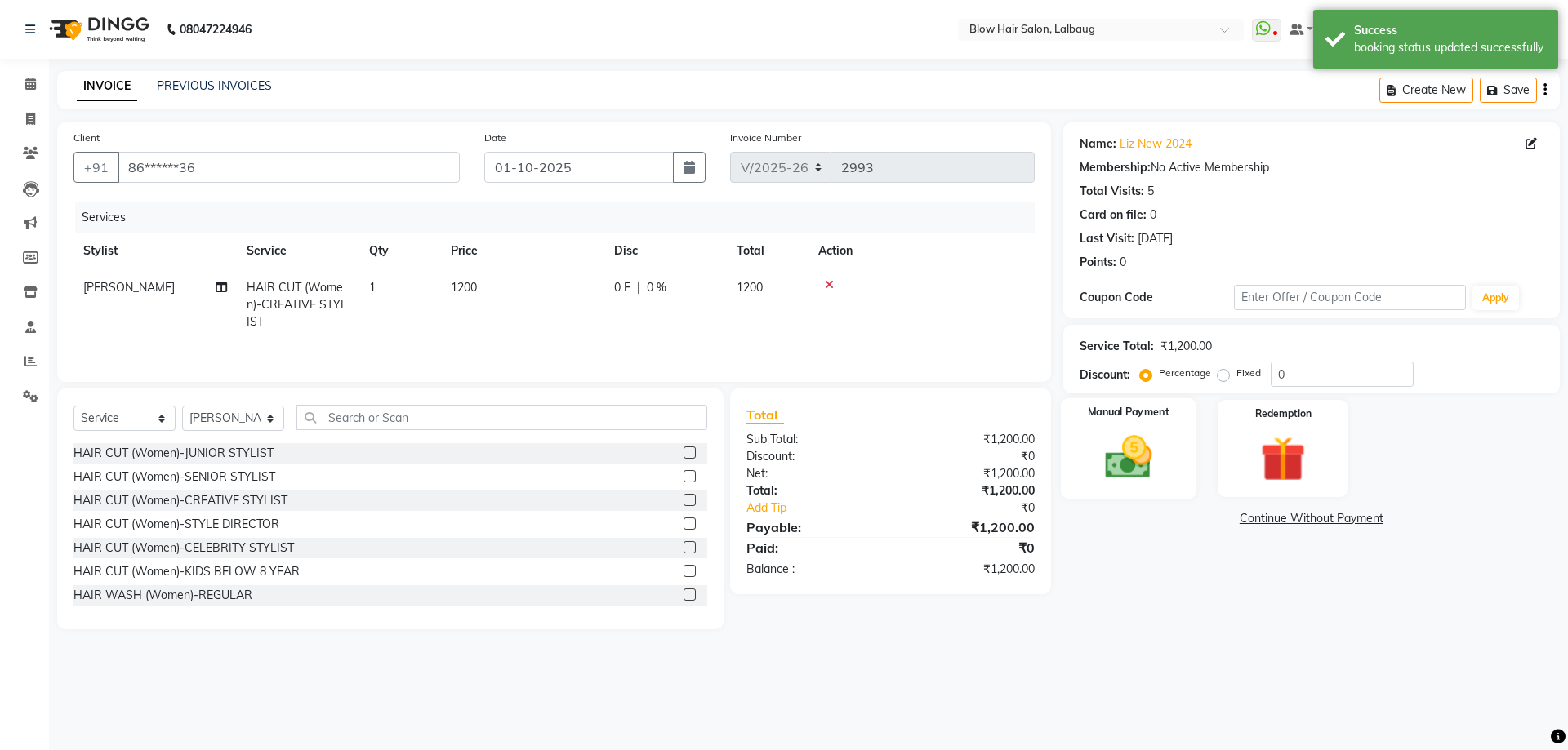
click at [1103, 456] on img at bounding box center [1128, 457] width 76 height 54
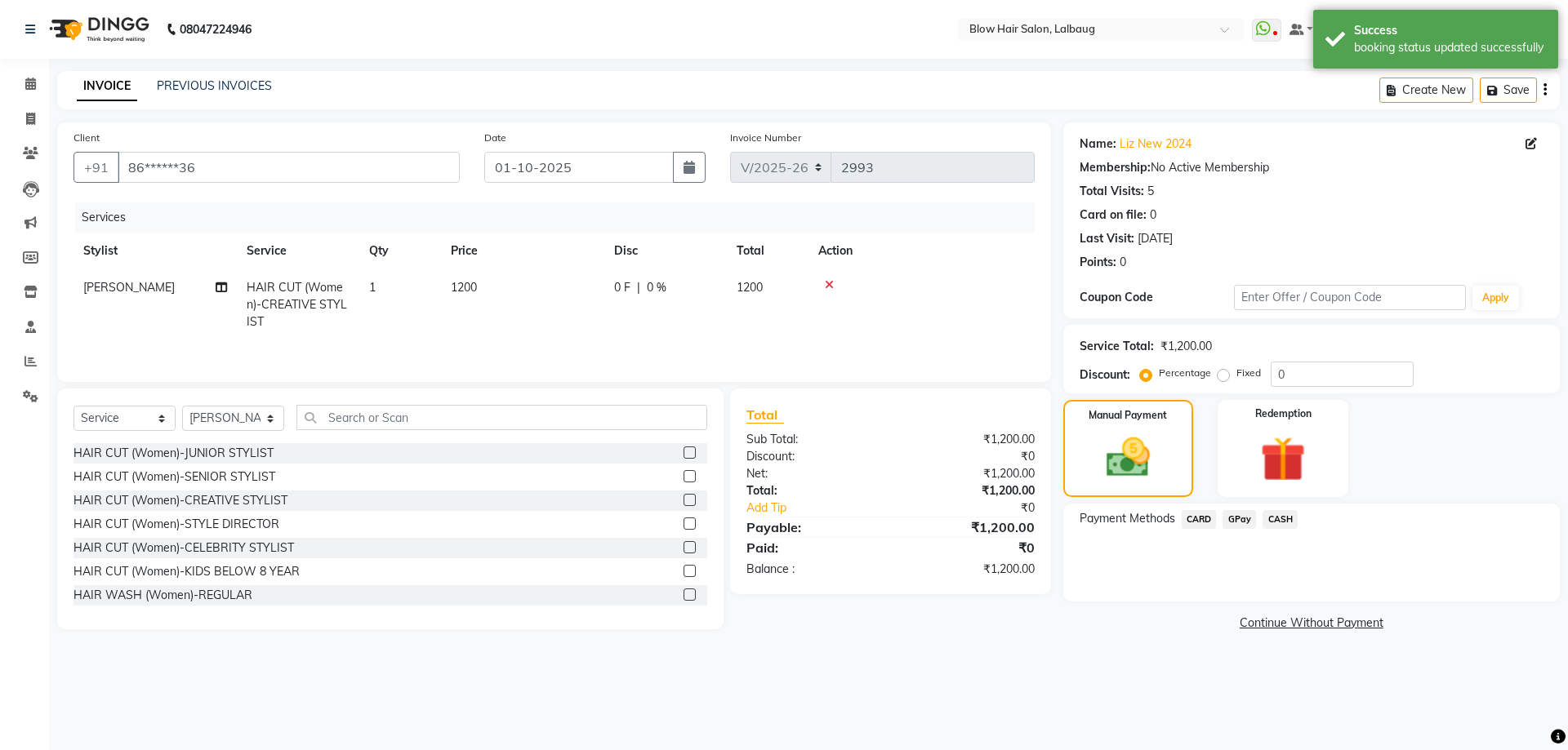
click at [1199, 517] on span "CARD" at bounding box center [1199, 519] width 35 height 19
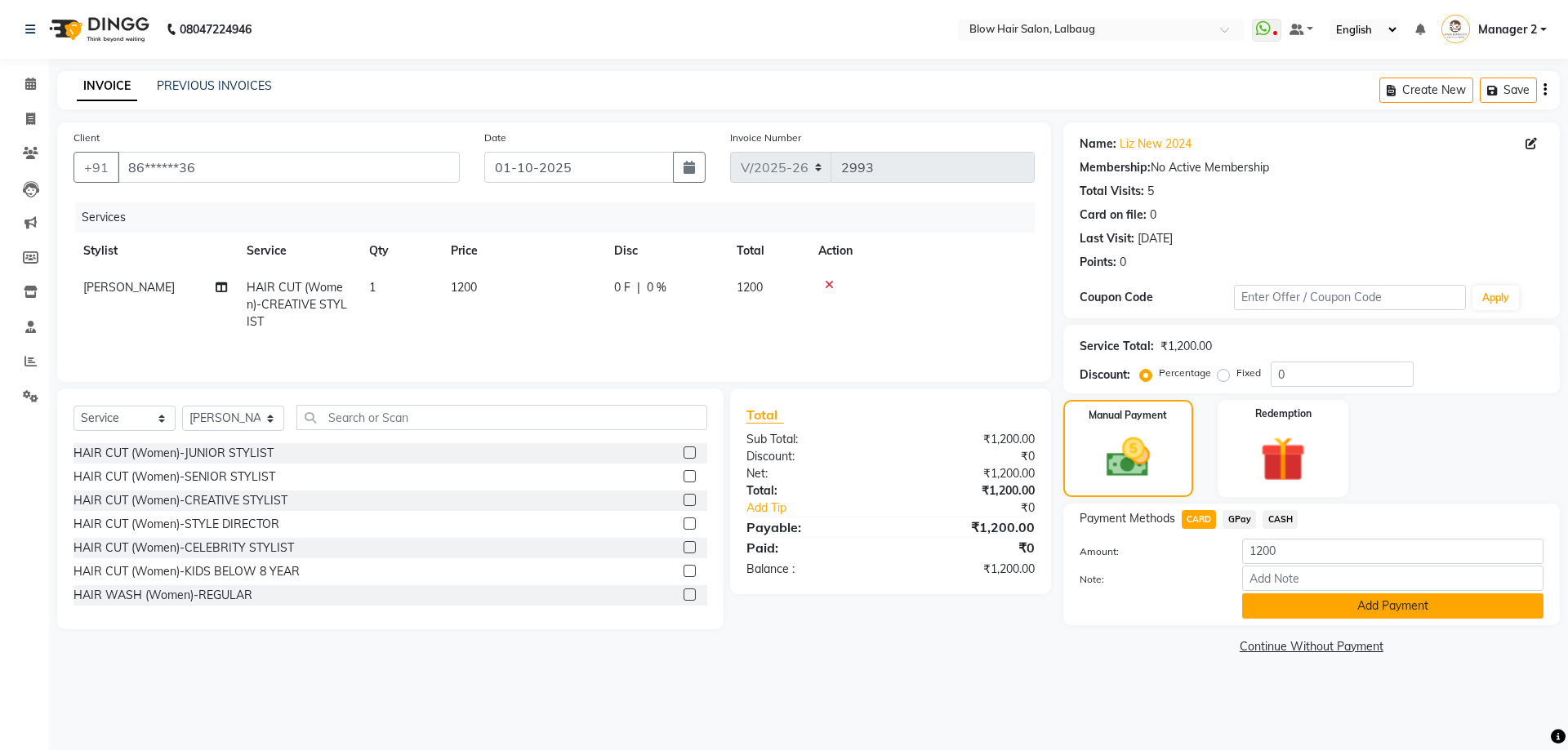
click at [1284, 611] on button "Add Payment" at bounding box center [1393, 606] width 301 height 26
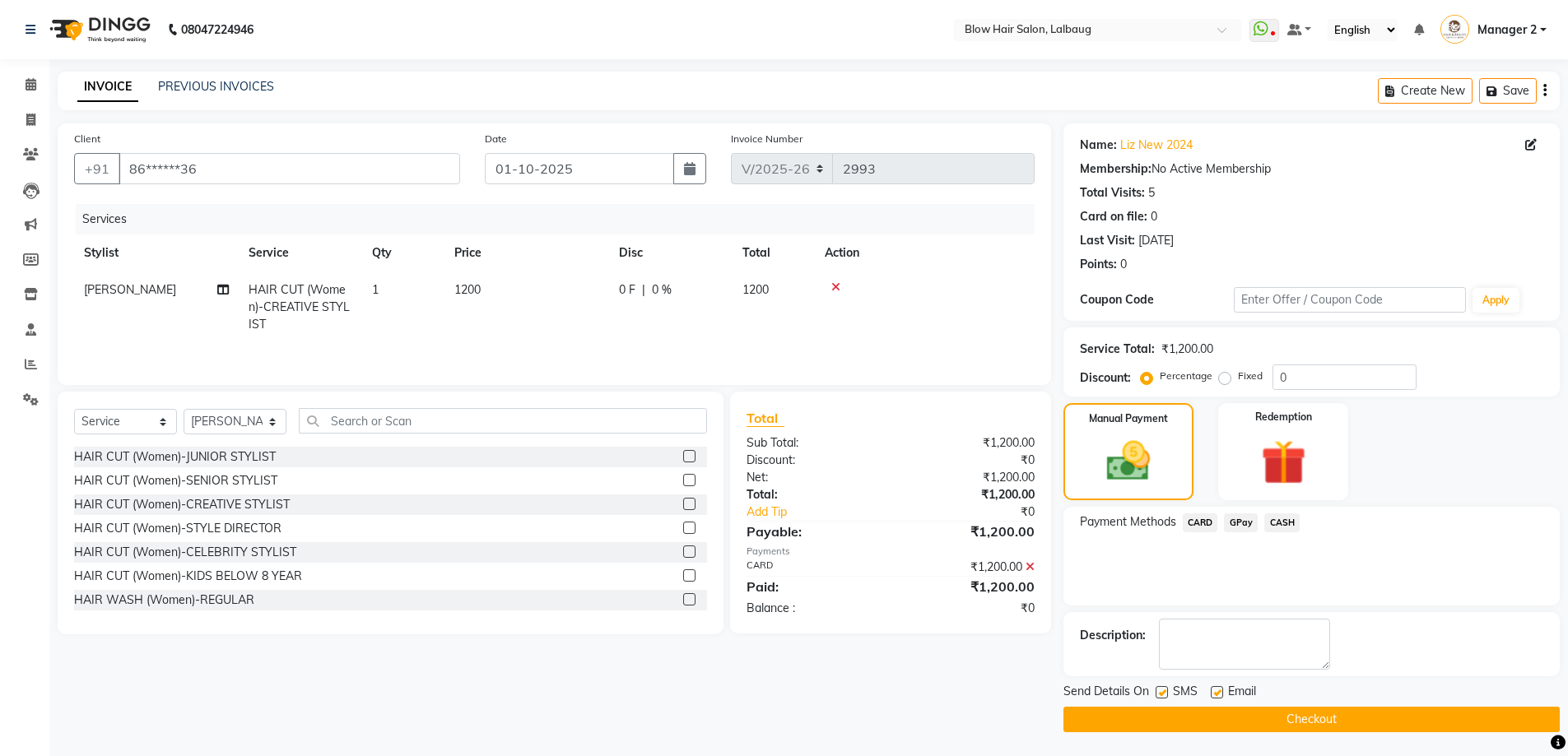
click at [1258, 722] on button "Checkout" at bounding box center [1312, 719] width 496 height 26
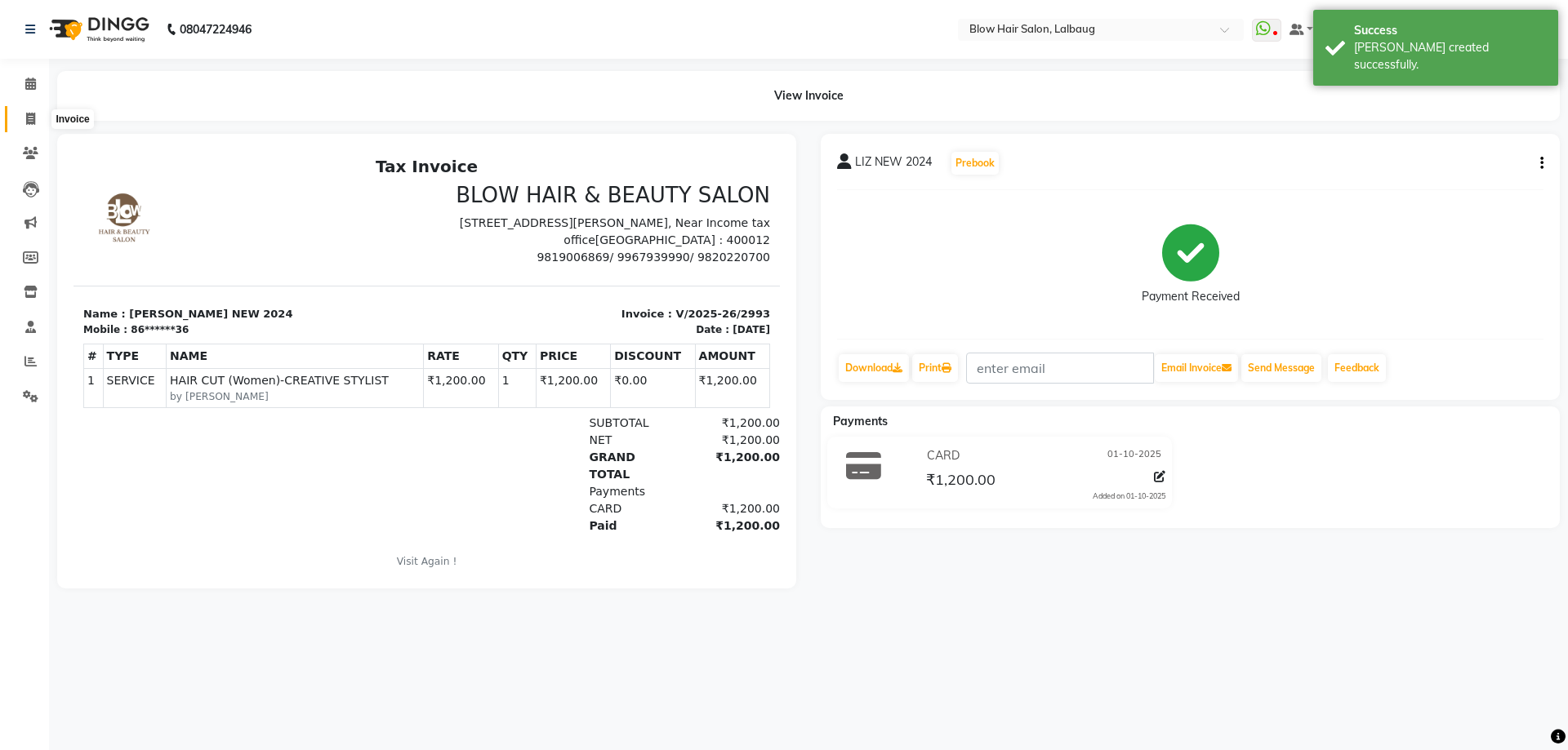
click at [30, 114] on icon at bounding box center [30, 119] width 9 height 12
select select "service"
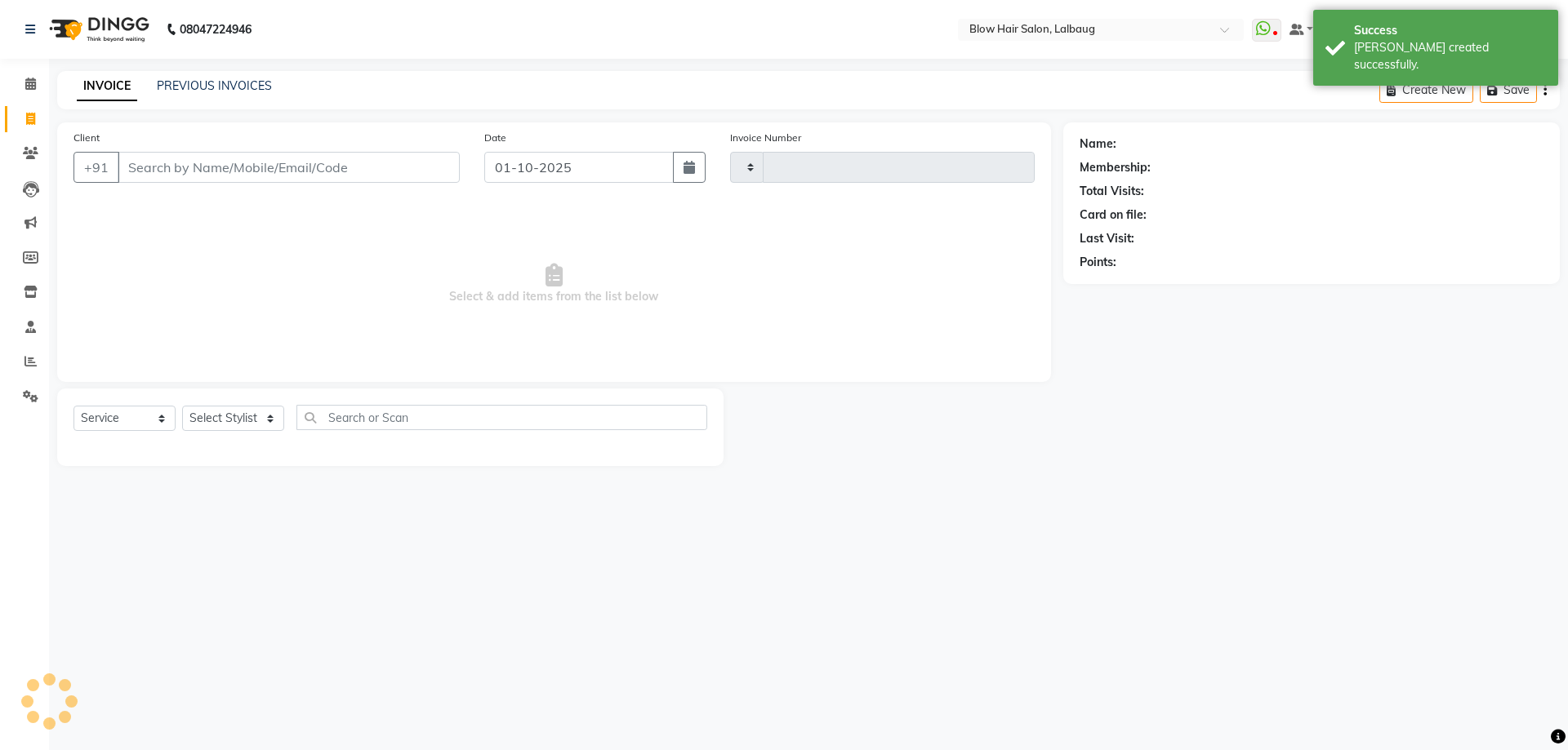
type input "2994"
select select "5162"
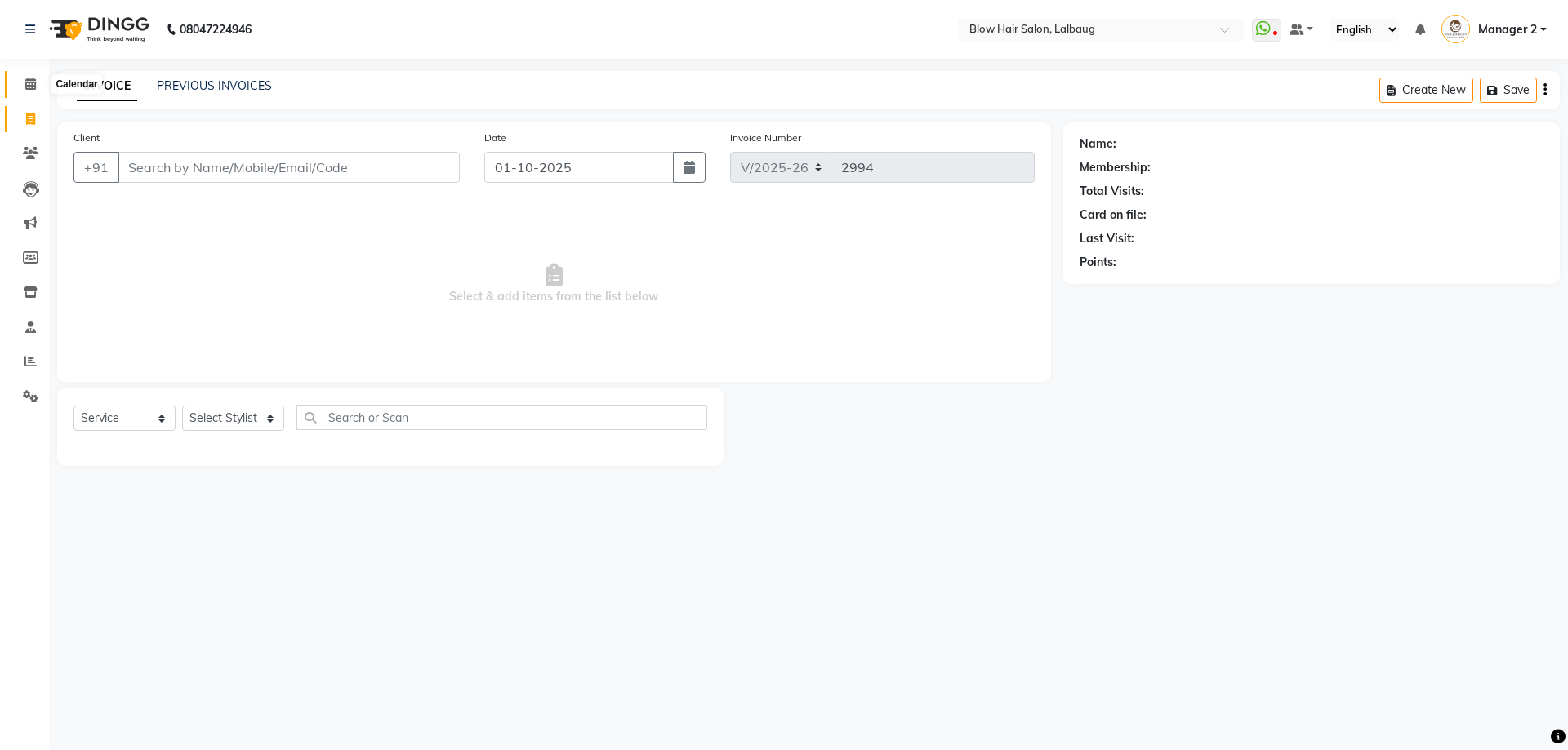
click at [27, 86] on icon at bounding box center [30, 83] width 11 height 12
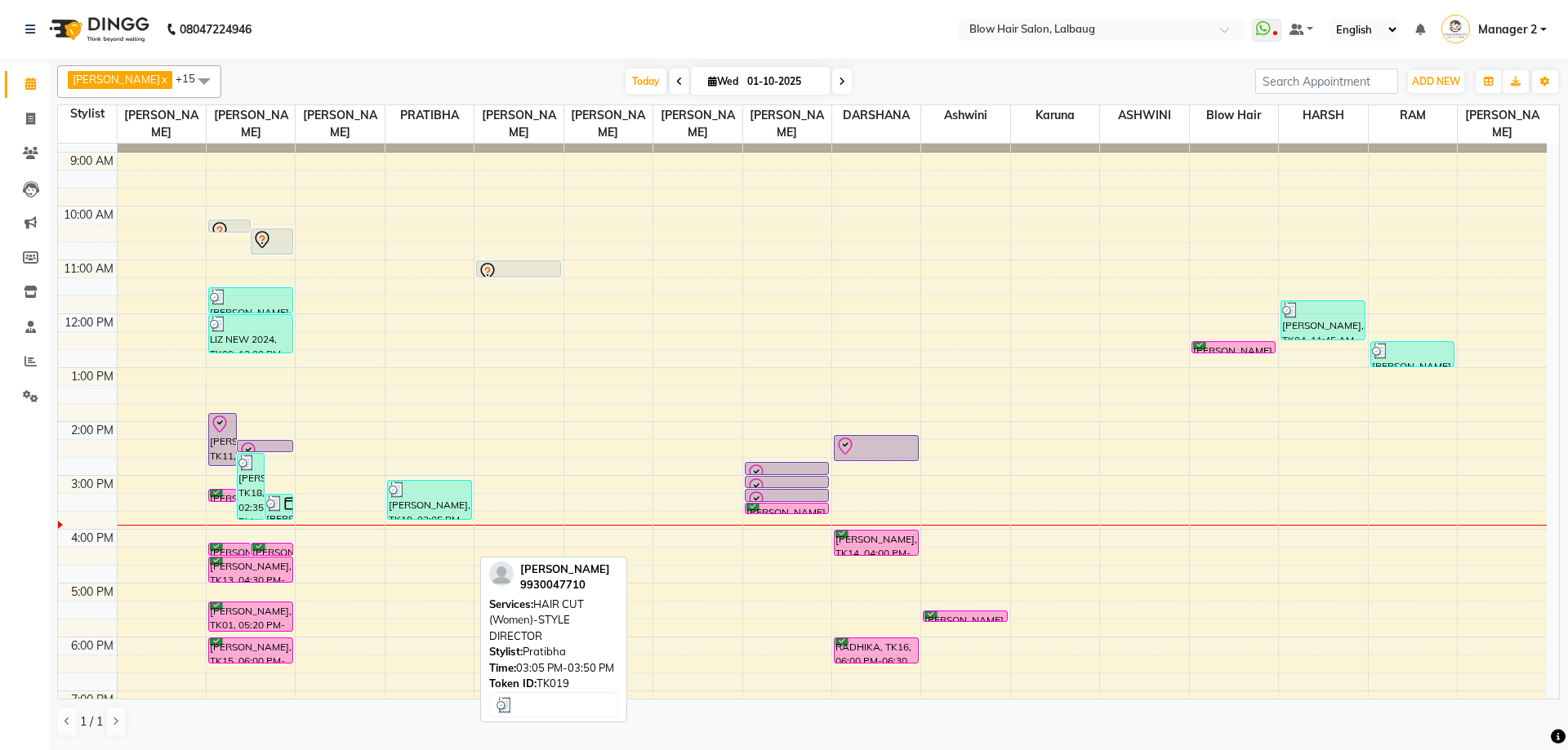
scroll to position [82, 0]
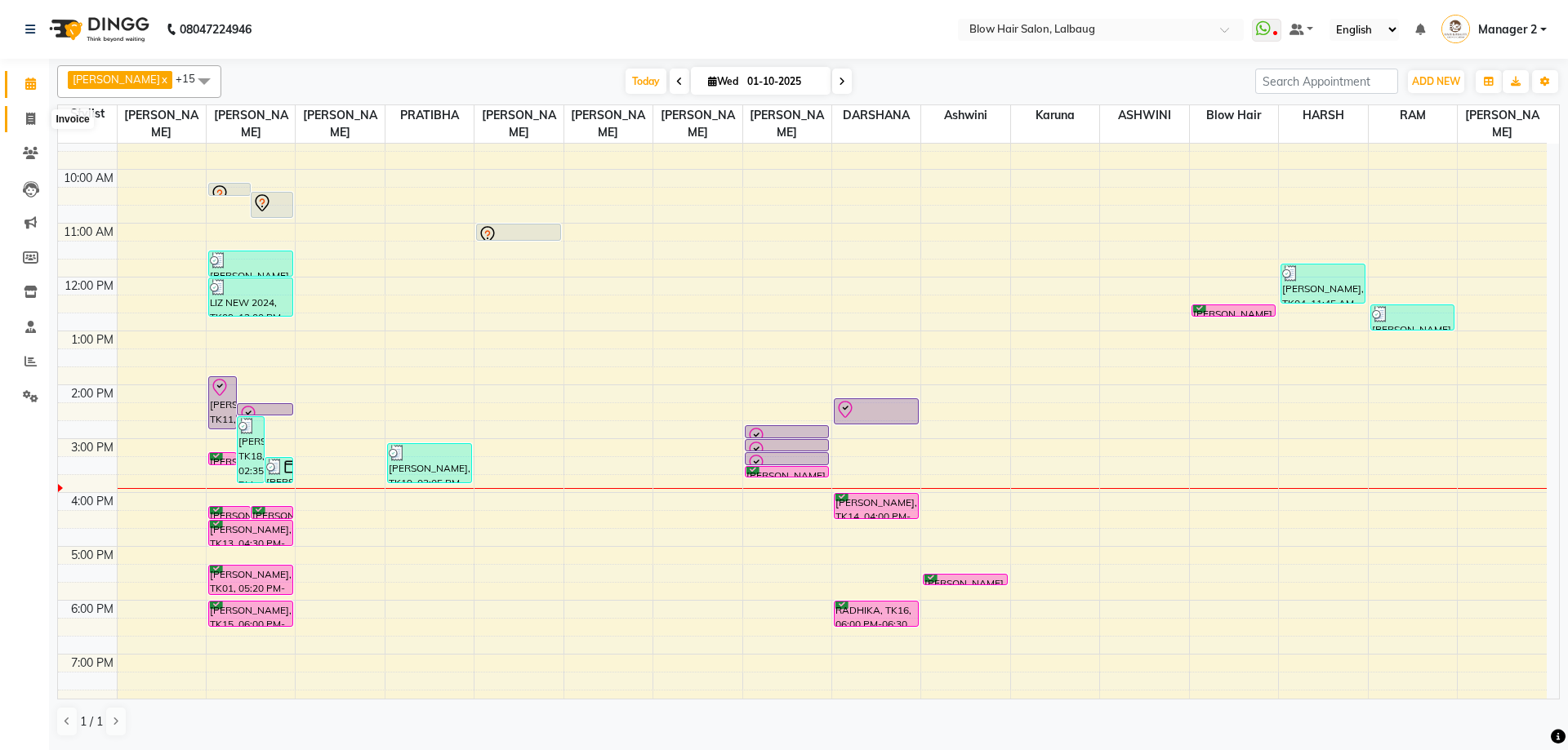
click at [30, 119] on icon at bounding box center [30, 119] width 9 height 12
select select "5162"
select select "service"
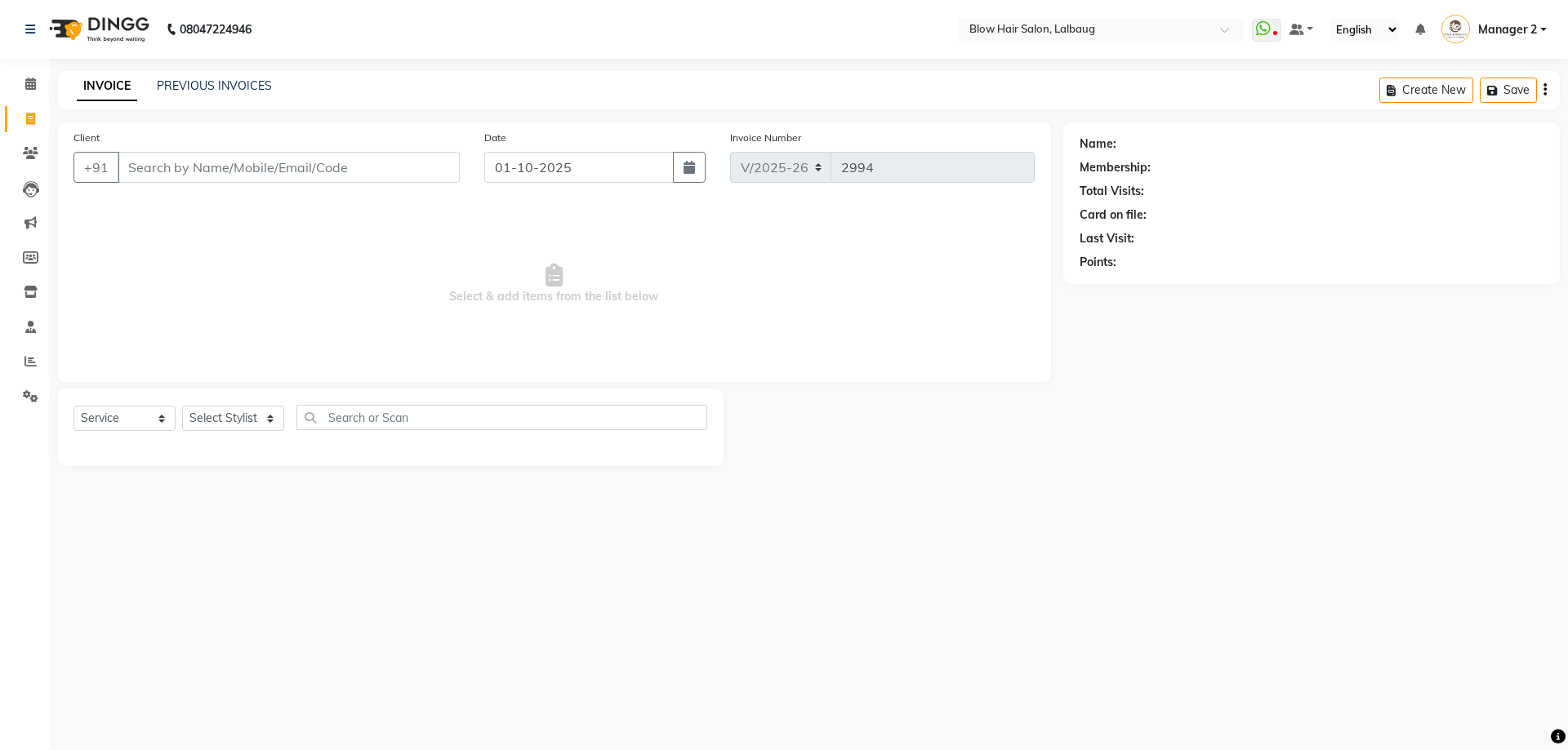
click at [259, 171] on input "Client" at bounding box center [288, 167] width 342 height 31
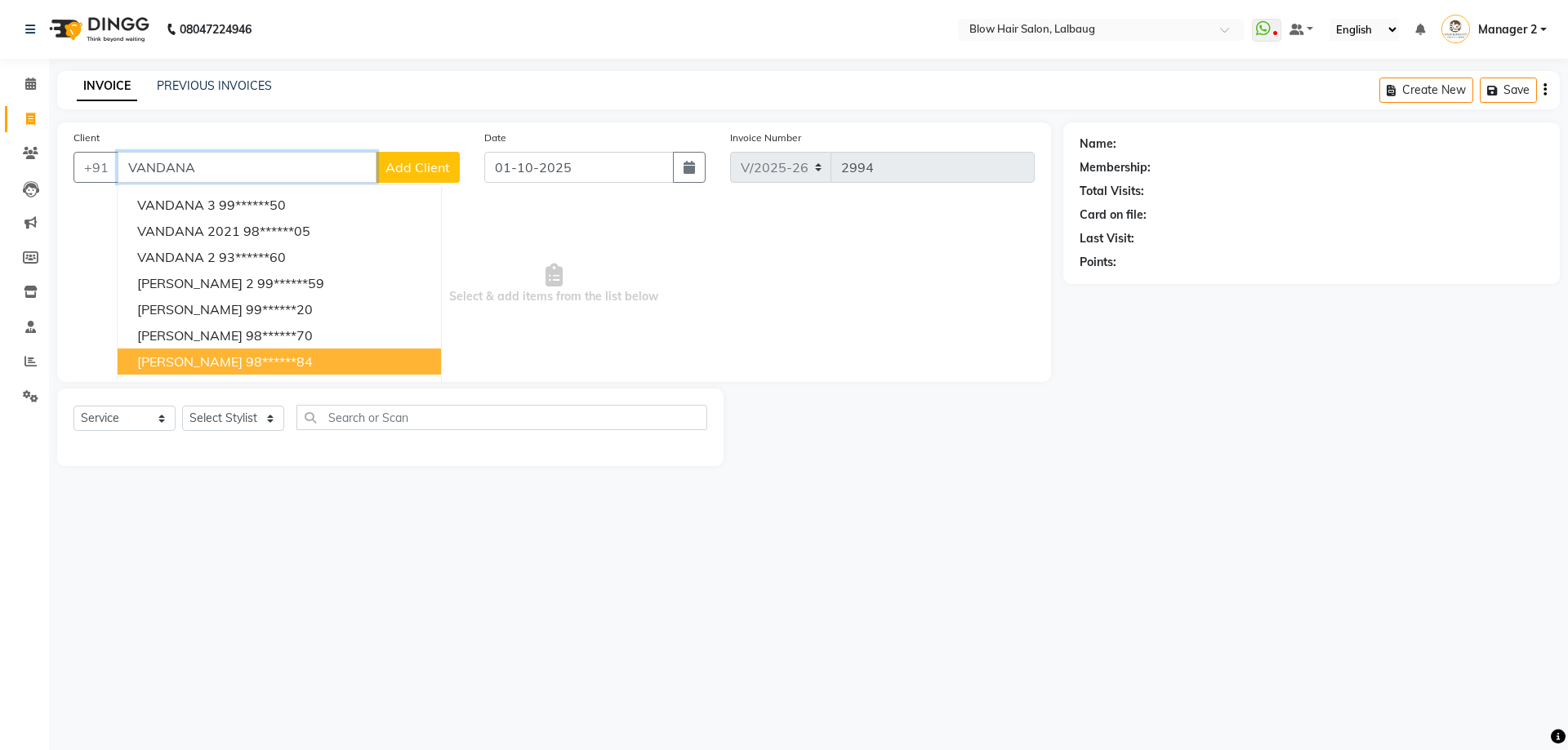
click at [230, 366] on span "[PERSON_NAME]" at bounding box center [190, 361] width 105 height 16
type input "98******84"
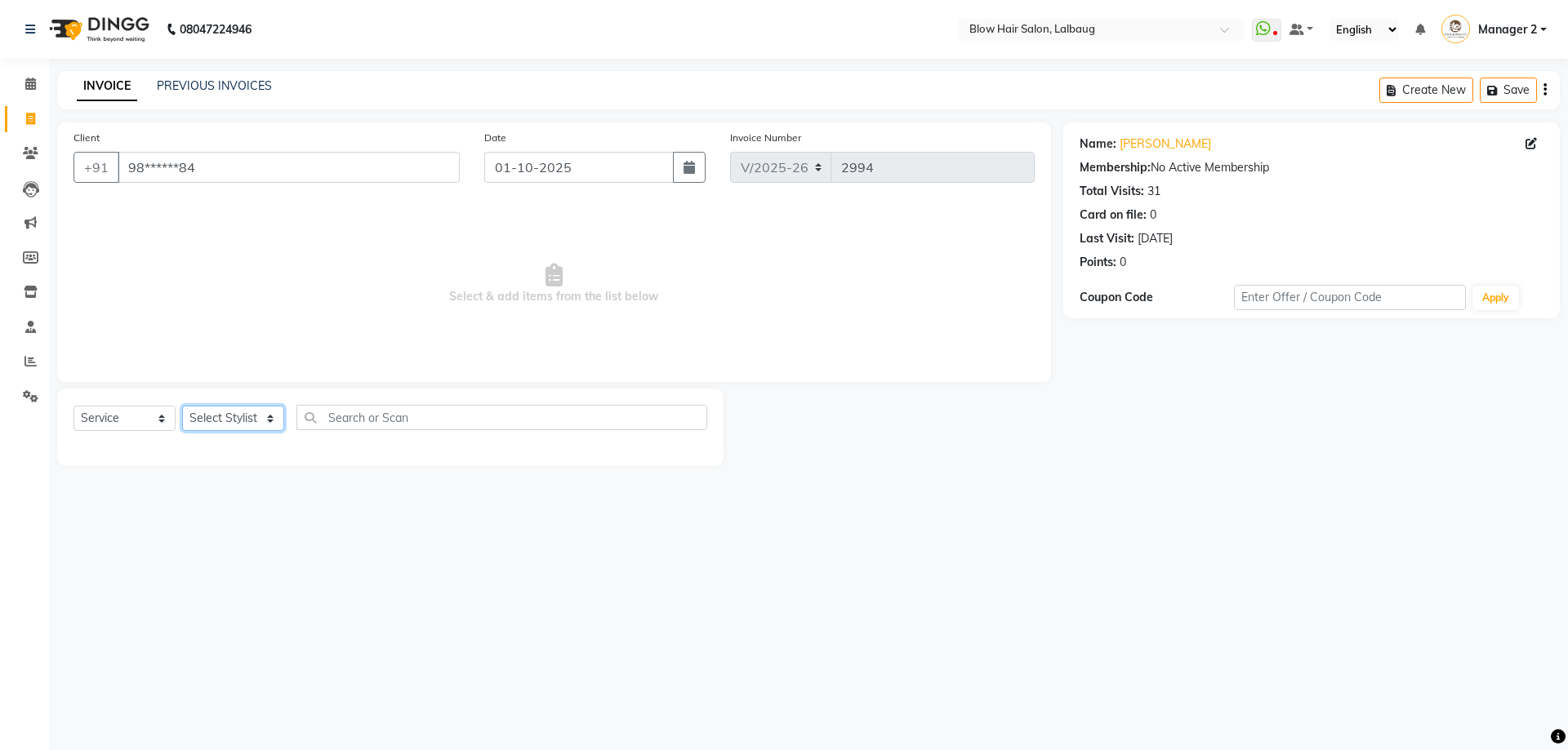
click at [273, 417] on select "Select Stylist Ashwini ASHWINI AVINASH BEAU Blow Hair [PERSON_NAME] Dingg Suppo…" at bounding box center [233, 418] width 102 height 26
click at [212, 413] on select "Select Stylist Ashwini ASHWINI AVINASH BEAU Blow Hair [PERSON_NAME] Dingg Suppo…" at bounding box center [233, 418] width 102 height 26
click at [214, 420] on select "Select Stylist Ashwini ASHWINI AVINASH BEAU Blow Hair [PERSON_NAME] Dingg Suppo…" at bounding box center [233, 418] width 102 height 26
select select "33347"
click at [182, 406] on select "Select Stylist Ashwini ASHWINI AVINASH BEAU Blow Hair [PERSON_NAME] Dingg Suppo…" at bounding box center [233, 418] width 102 height 26
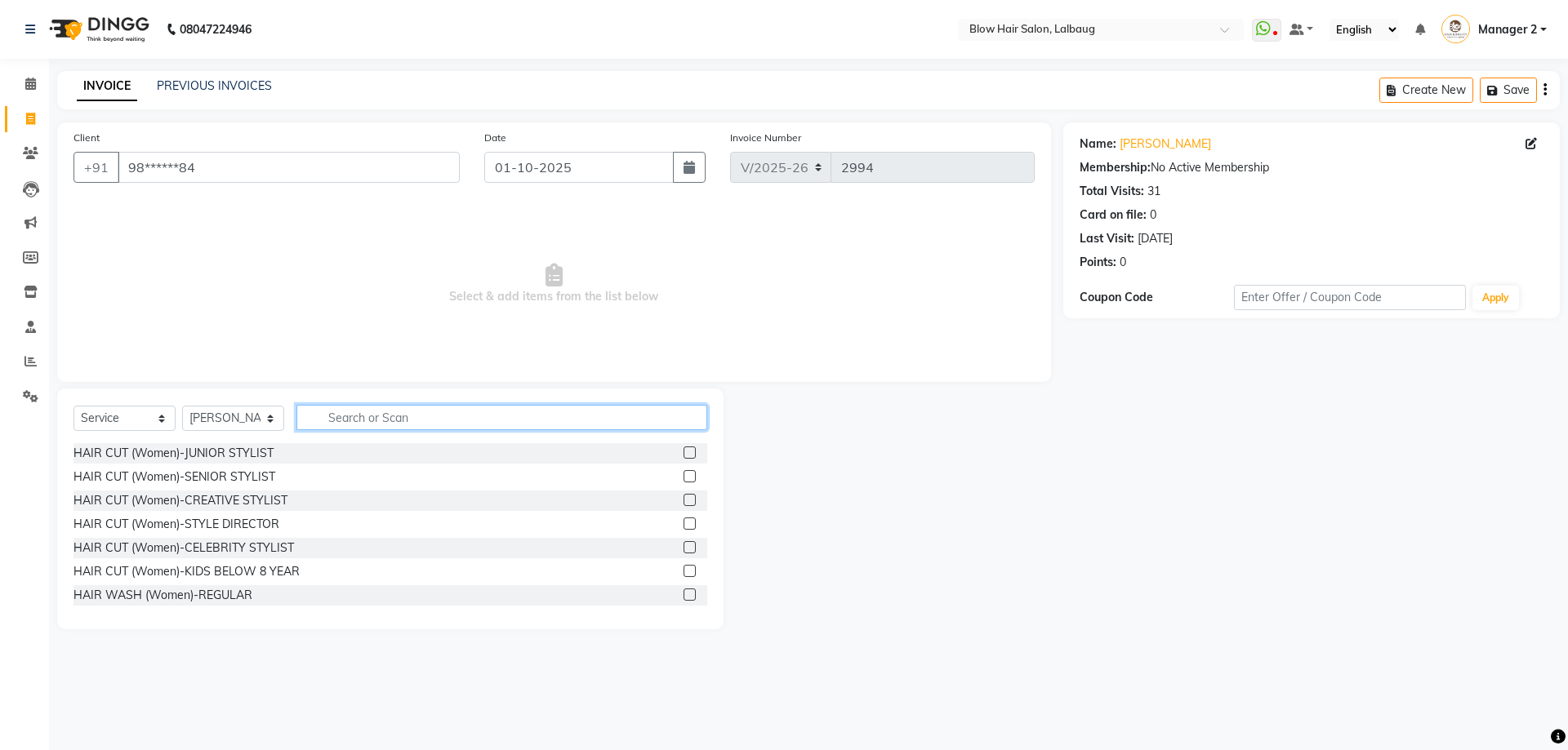
click at [436, 418] on input "text" at bounding box center [502, 417] width 411 height 26
type input "EYE"
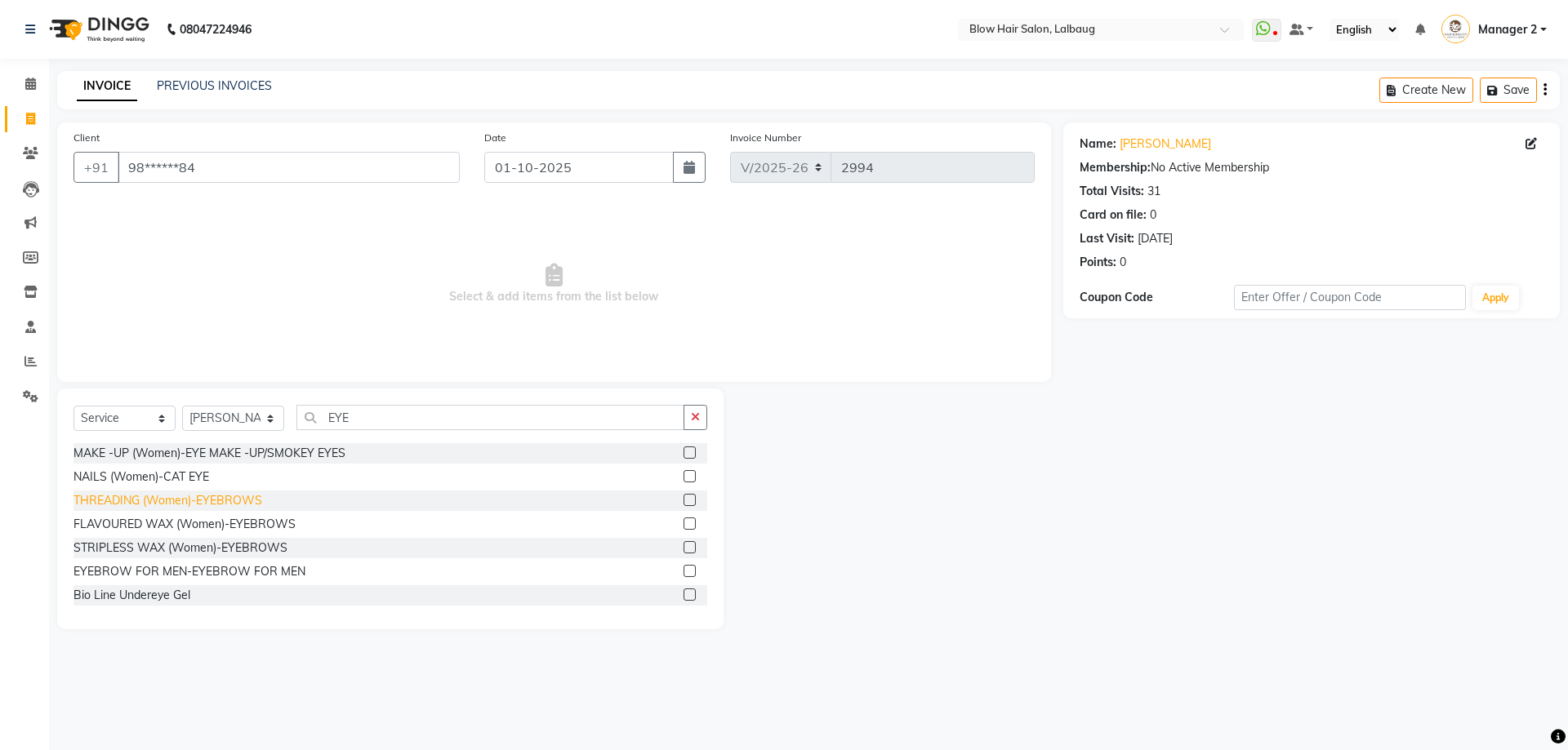
click at [255, 501] on div "THREADING (Women)-EYEBROWS" at bounding box center [167, 501] width 189 height 17
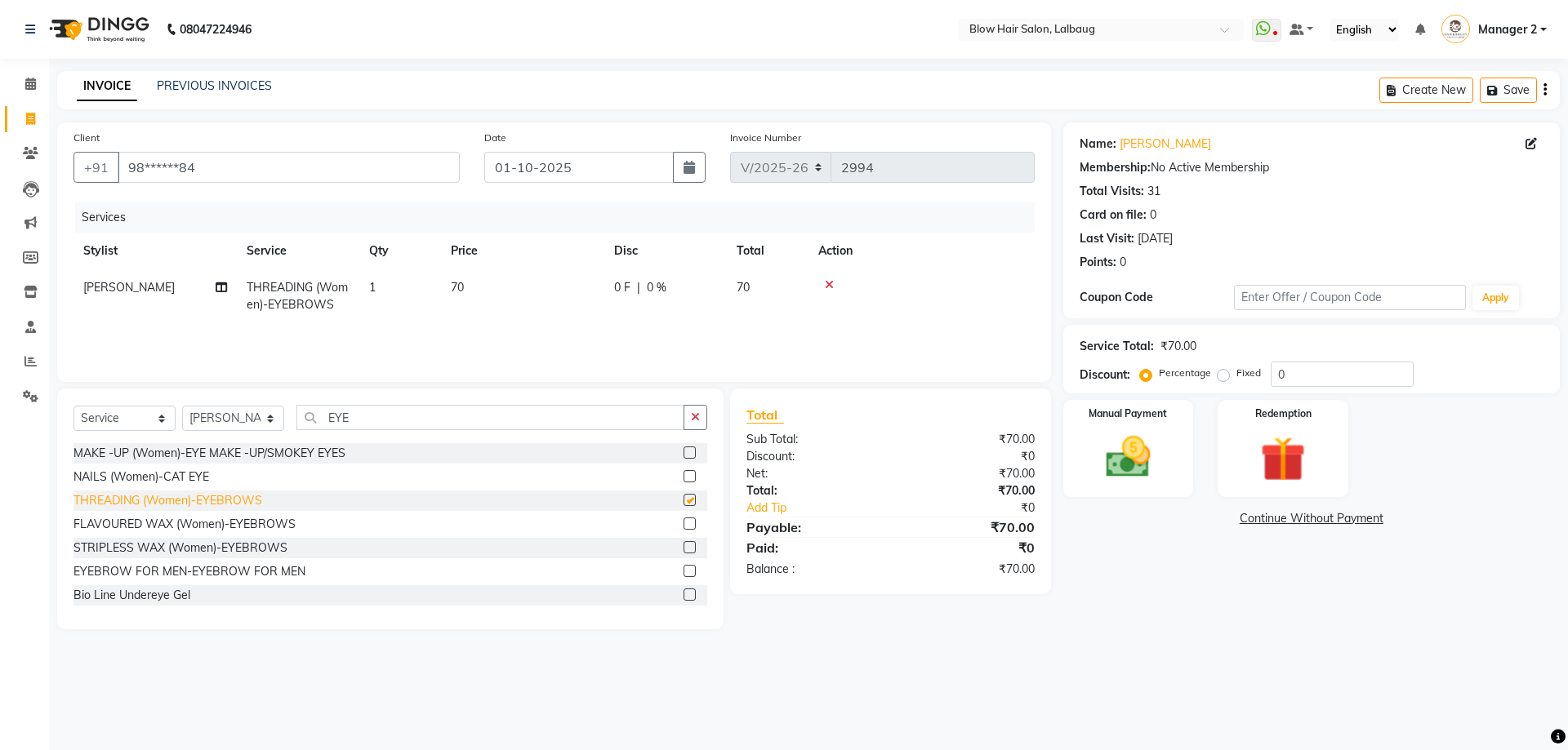
checkbox input "false"
click at [467, 291] on td "70" at bounding box center [522, 296] width 163 height 54
select select "33347"
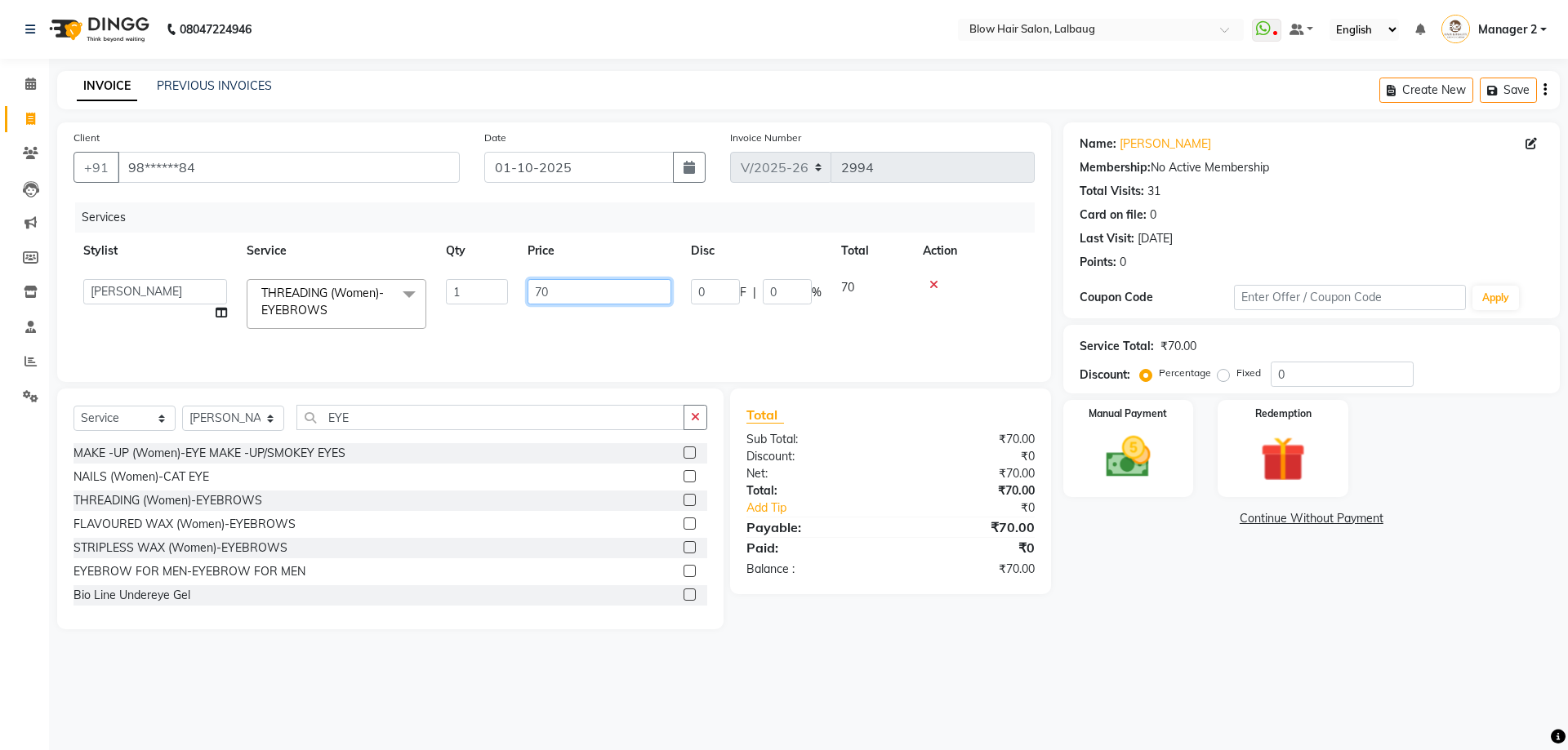
click at [547, 291] on input "70" at bounding box center [600, 291] width 144 height 26
type input "7"
type input "100"
click at [740, 333] on div "Services Stylist Service Qty Price Disc Total Action Ranjana THREADING (Women)-…" at bounding box center [553, 284] width 961 height 163
click at [478, 289] on td "100" at bounding box center [522, 296] width 163 height 54
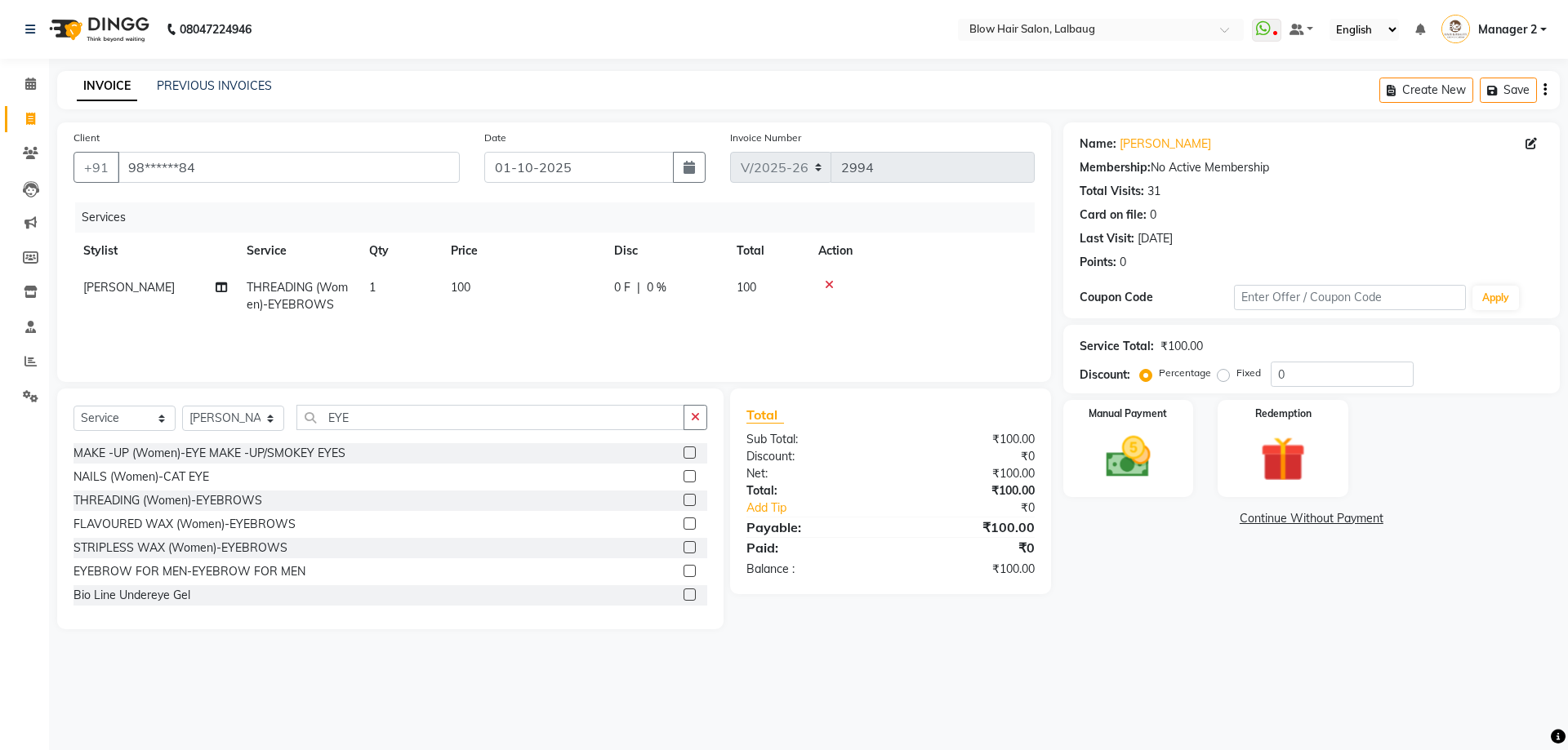
select select "33347"
click at [595, 293] on input "100" at bounding box center [600, 291] width 144 height 26
type input "1"
type input "130"
click at [597, 333] on div "Services Stylist Service Qty Price Disc Total Action Ranjana THREADING (Women)-…" at bounding box center [553, 284] width 961 height 163
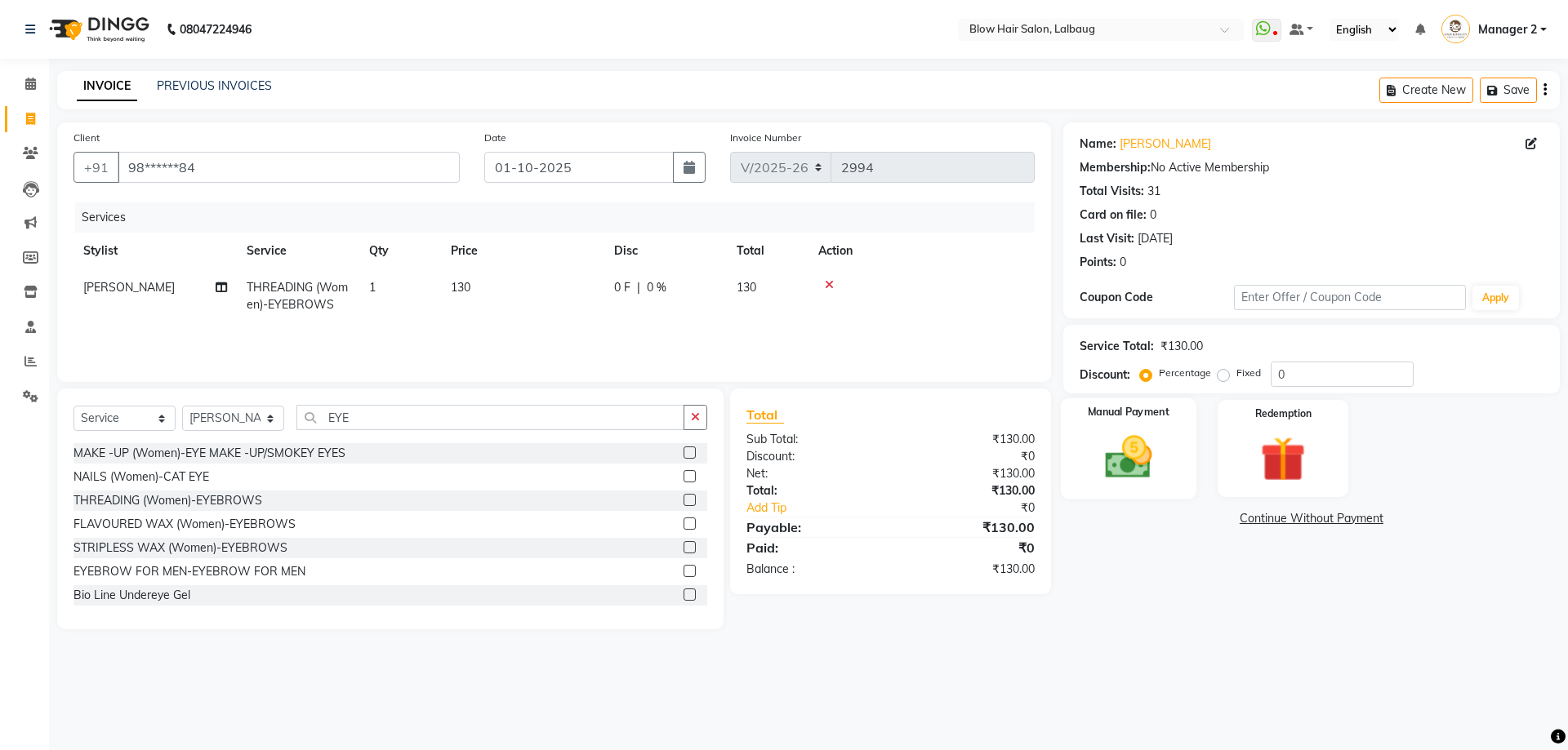
click at [1130, 440] on img at bounding box center [1128, 457] width 76 height 54
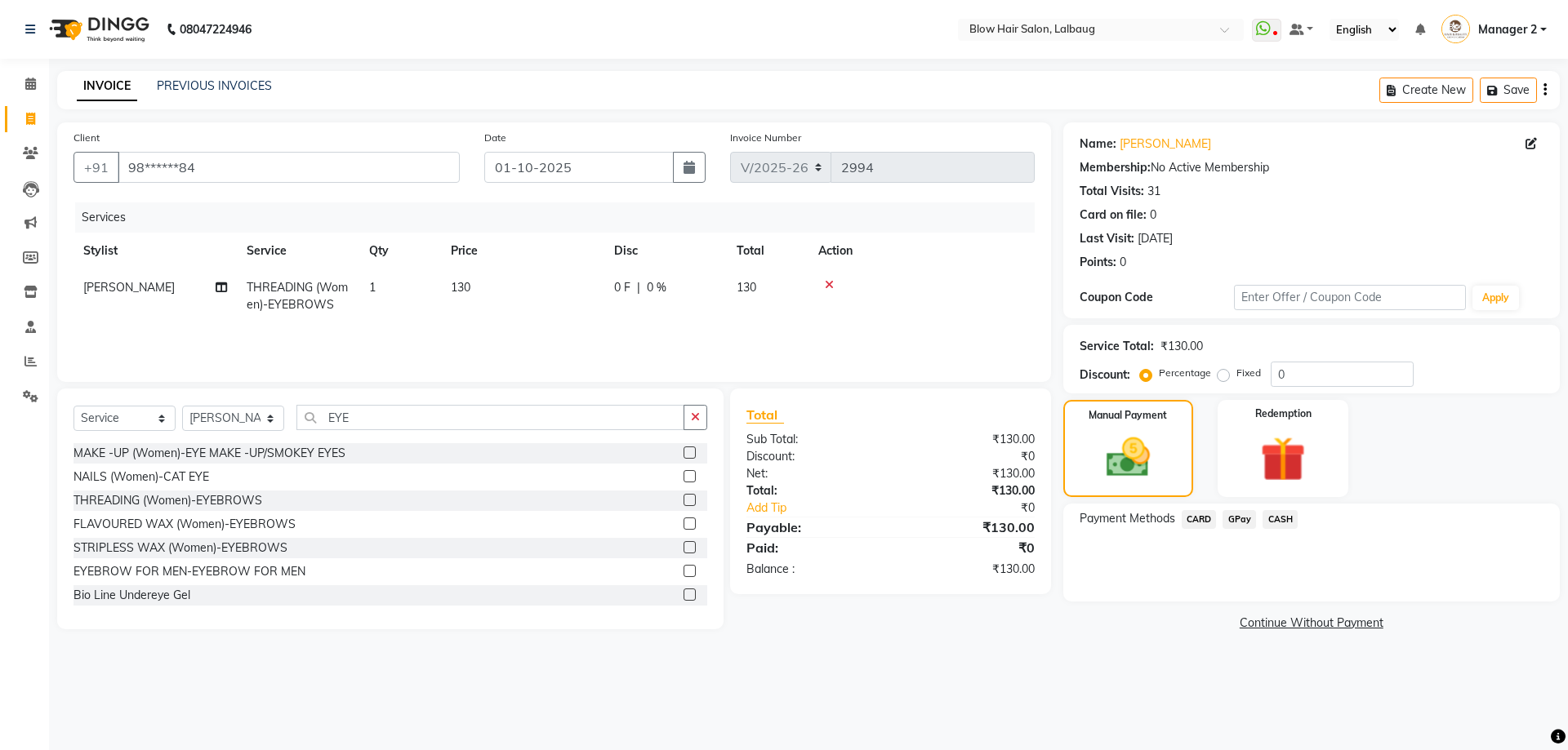
click at [1237, 523] on span "GPay" at bounding box center [1239, 519] width 34 height 19
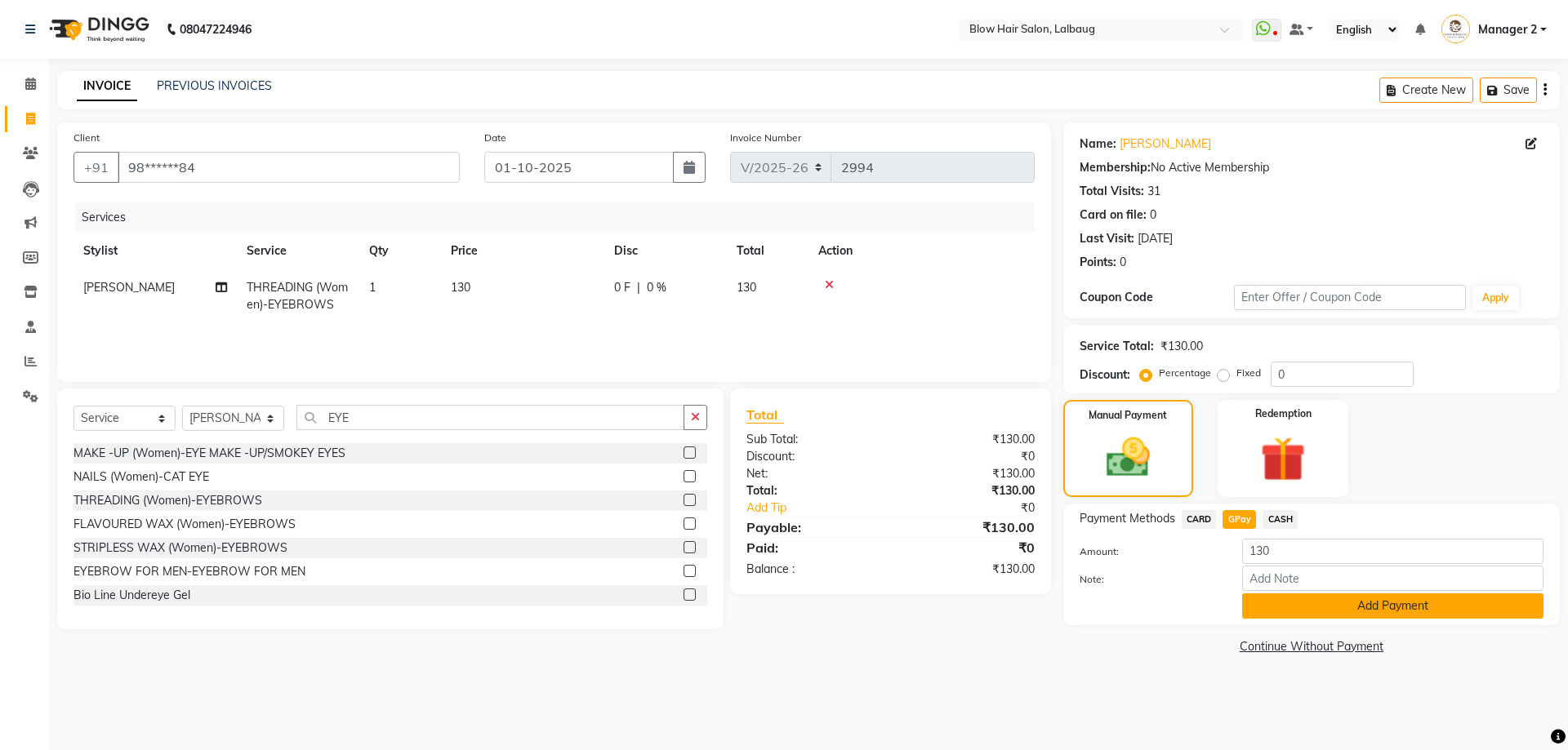
click at [1299, 613] on button "Add Payment" at bounding box center [1393, 606] width 301 height 26
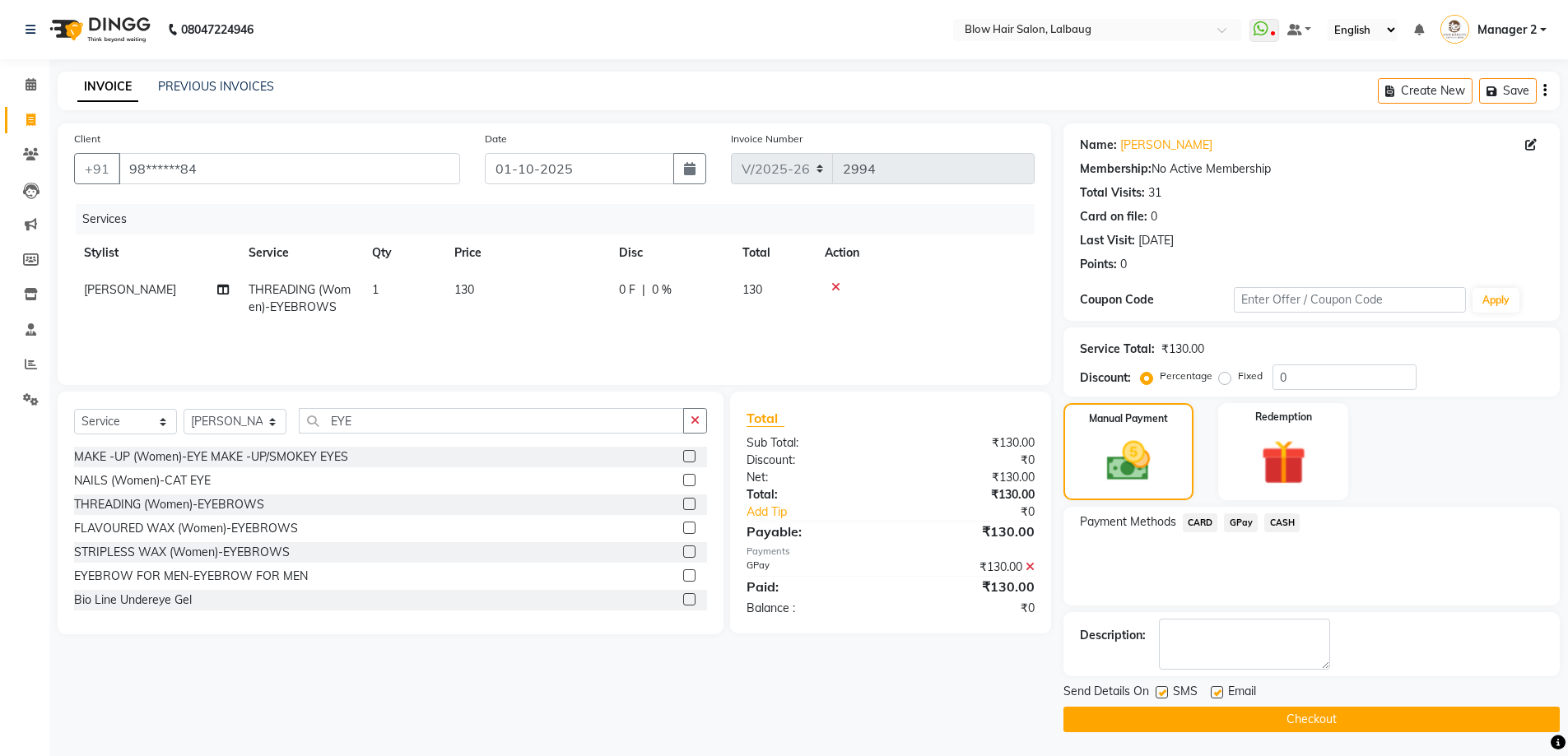
click at [1236, 726] on button "Checkout" at bounding box center [1312, 719] width 496 height 26
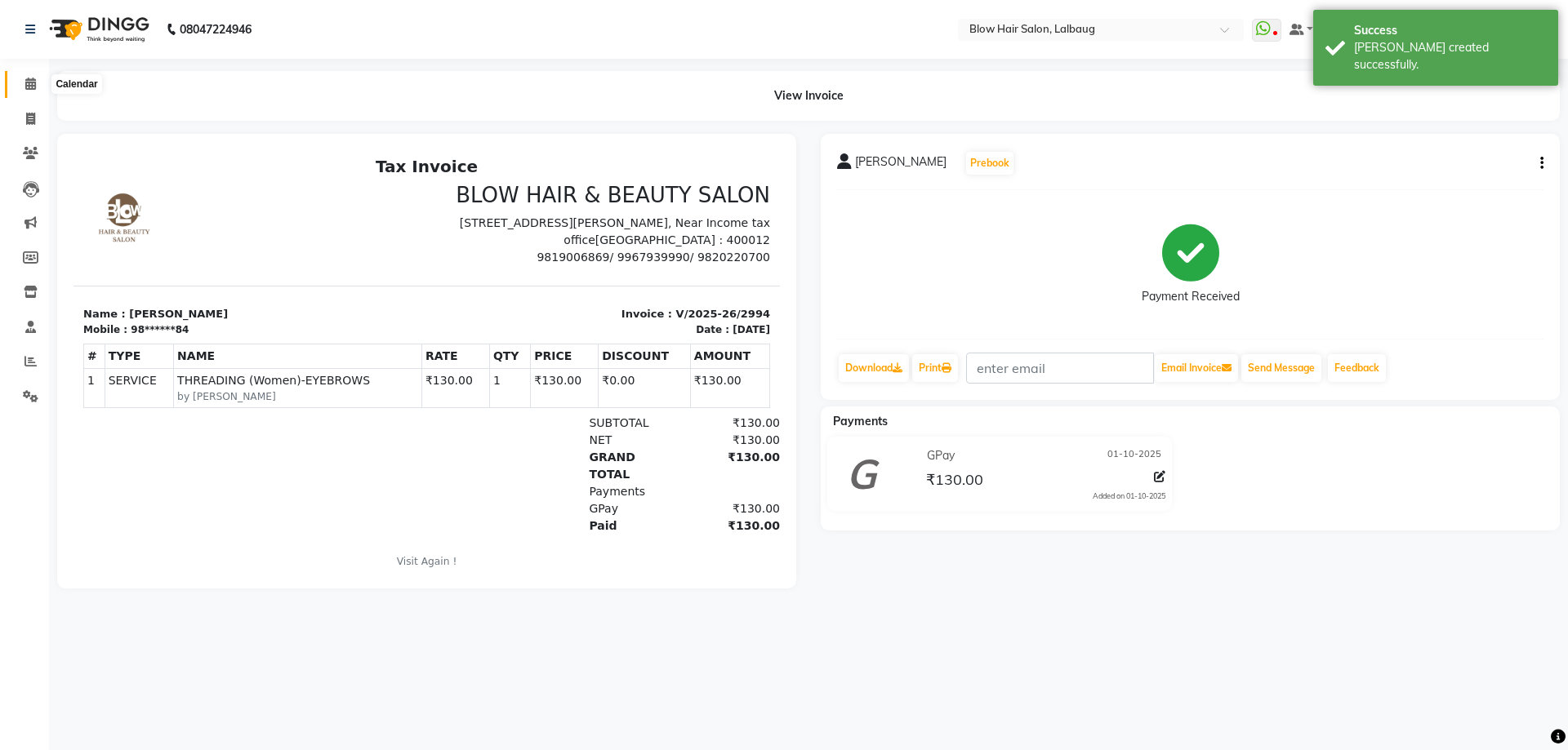
click at [35, 82] on icon at bounding box center [30, 83] width 11 height 12
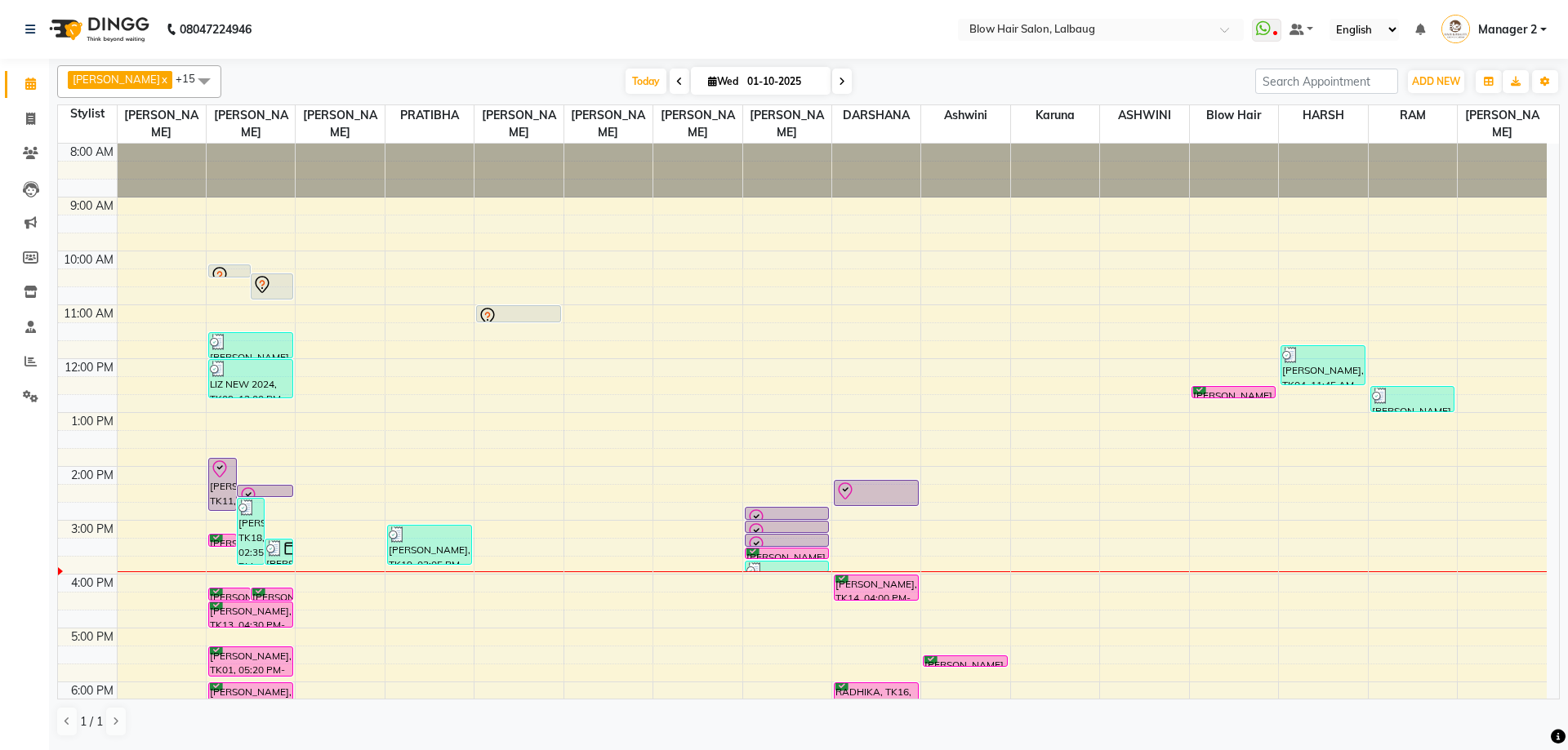
scroll to position [198, 0]
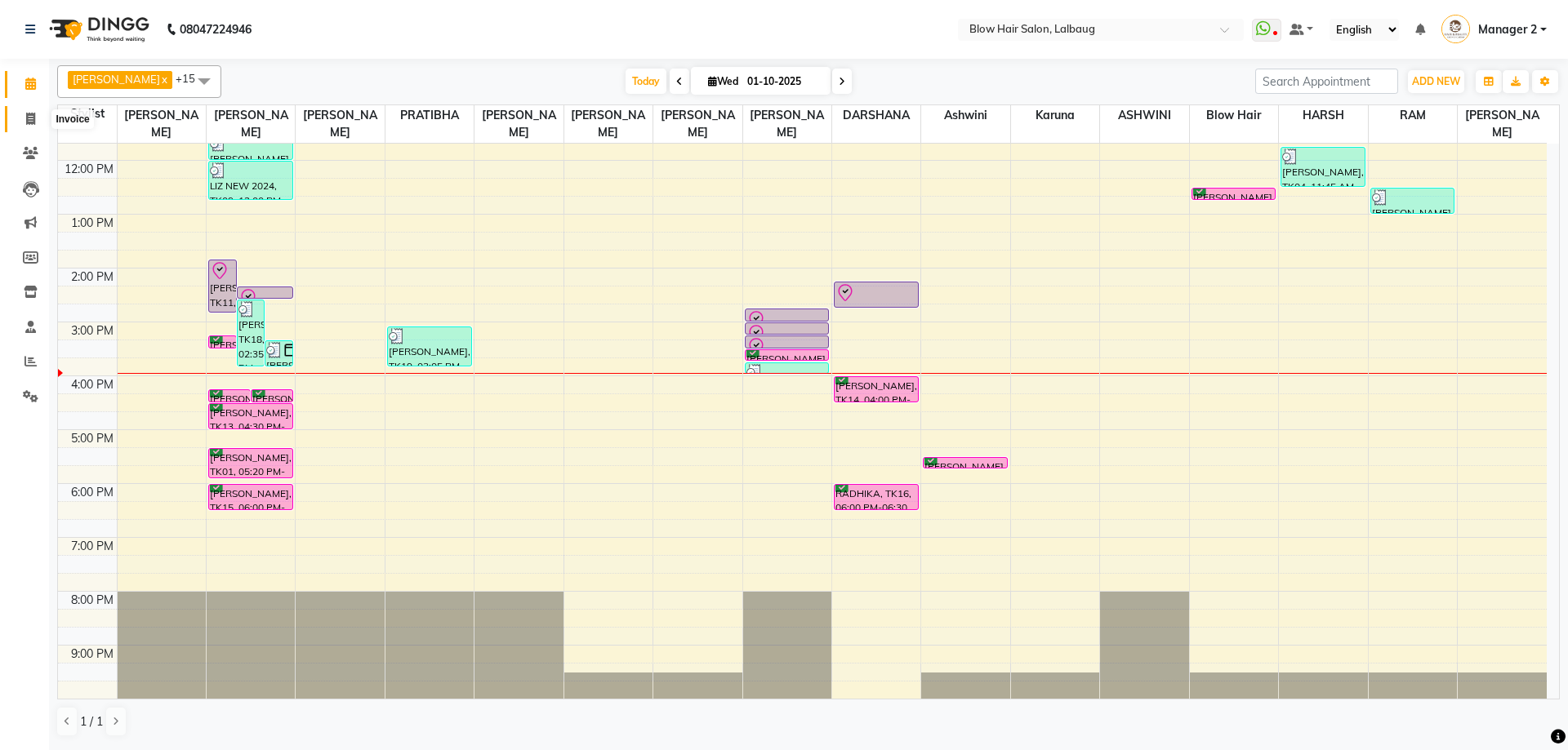
click at [30, 124] on icon at bounding box center [30, 119] width 9 height 12
select select "5162"
select select "service"
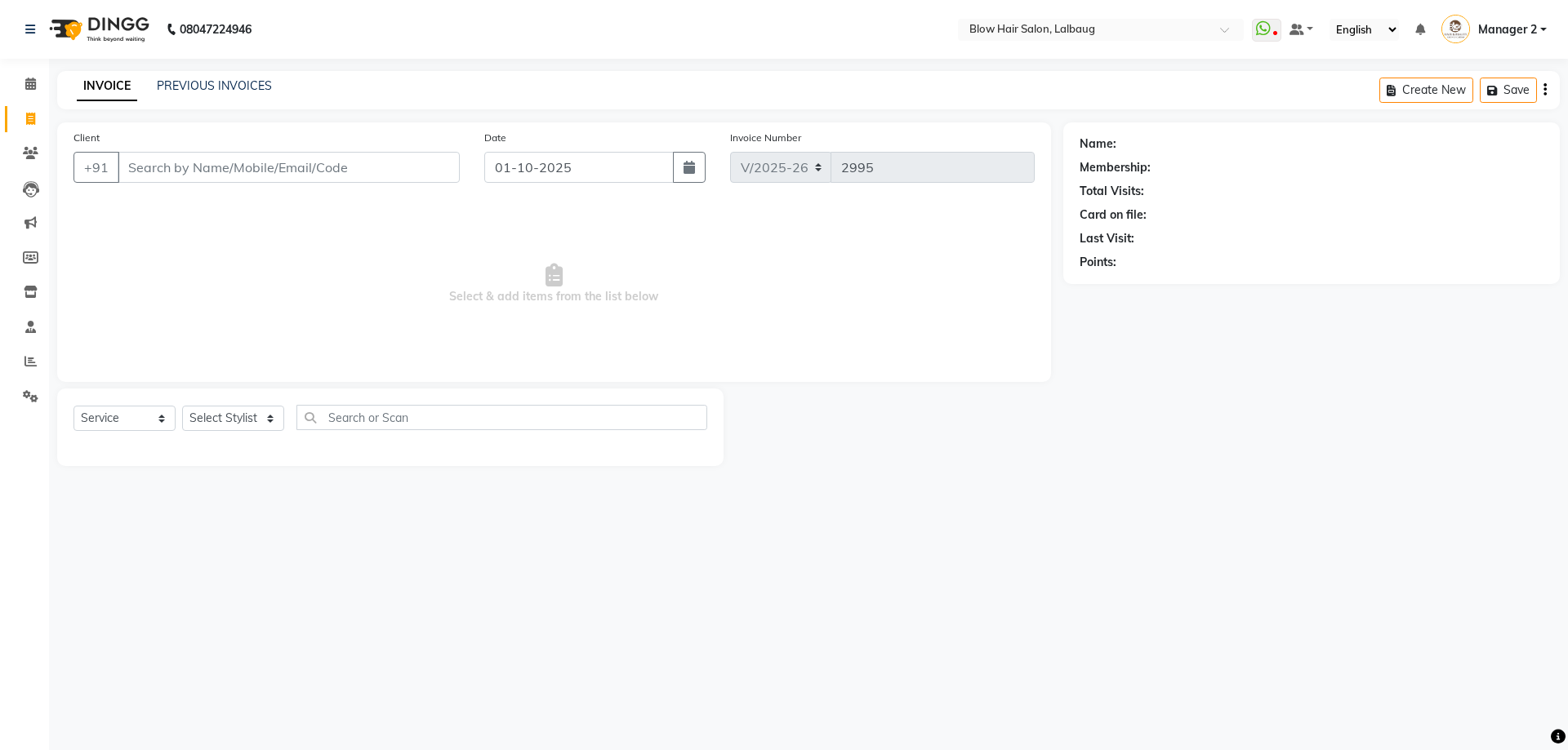
click at [242, 162] on input "Client" at bounding box center [288, 167] width 342 height 31
click at [251, 170] on input "Client" at bounding box center [288, 167] width 342 height 31
type input "G"
type input "g"
click at [205, 170] on input "GITAN" at bounding box center [247, 167] width 259 height 31
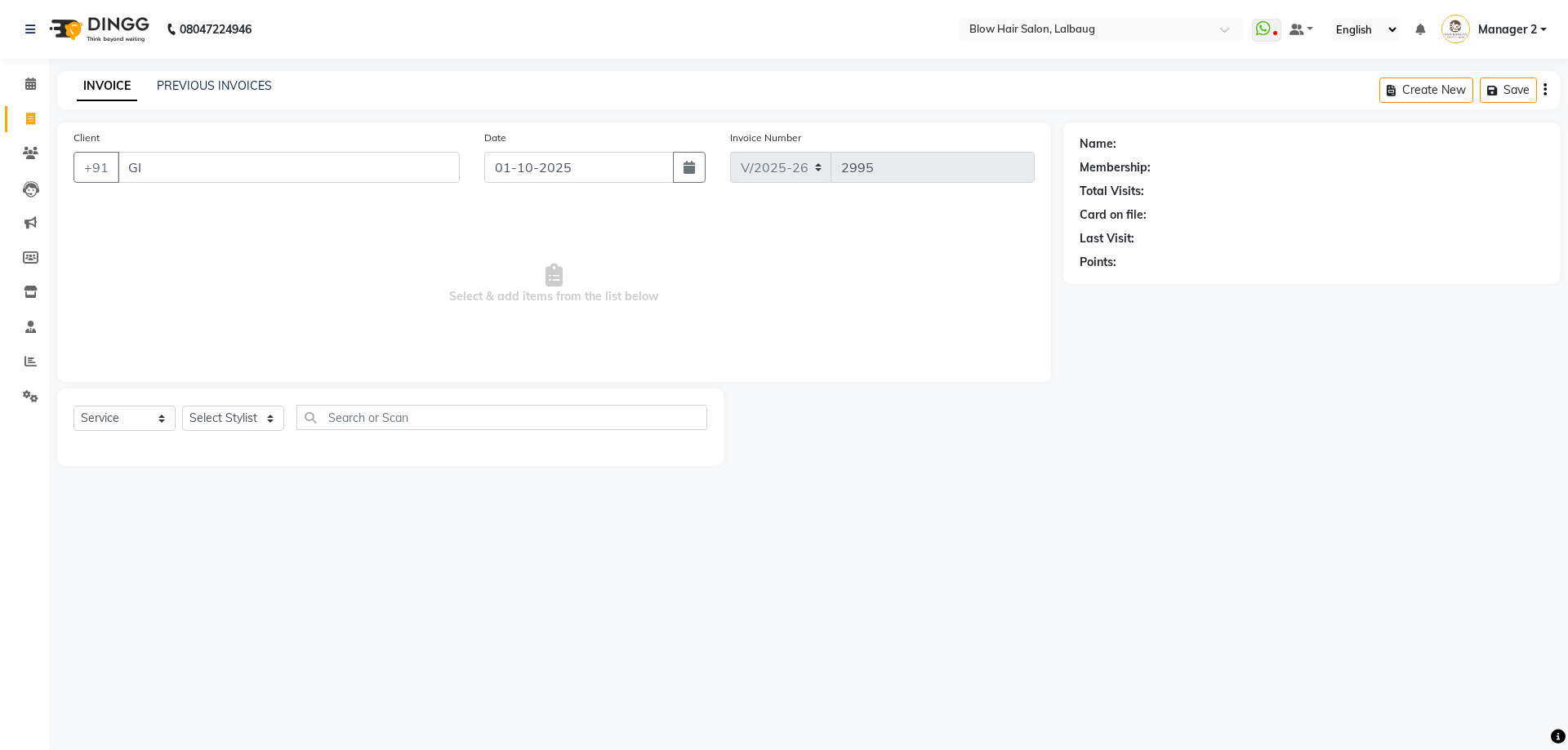
type input "G"
click at [152, 173] on input "Client" at bounding box center [288, 167] width 342 height 31
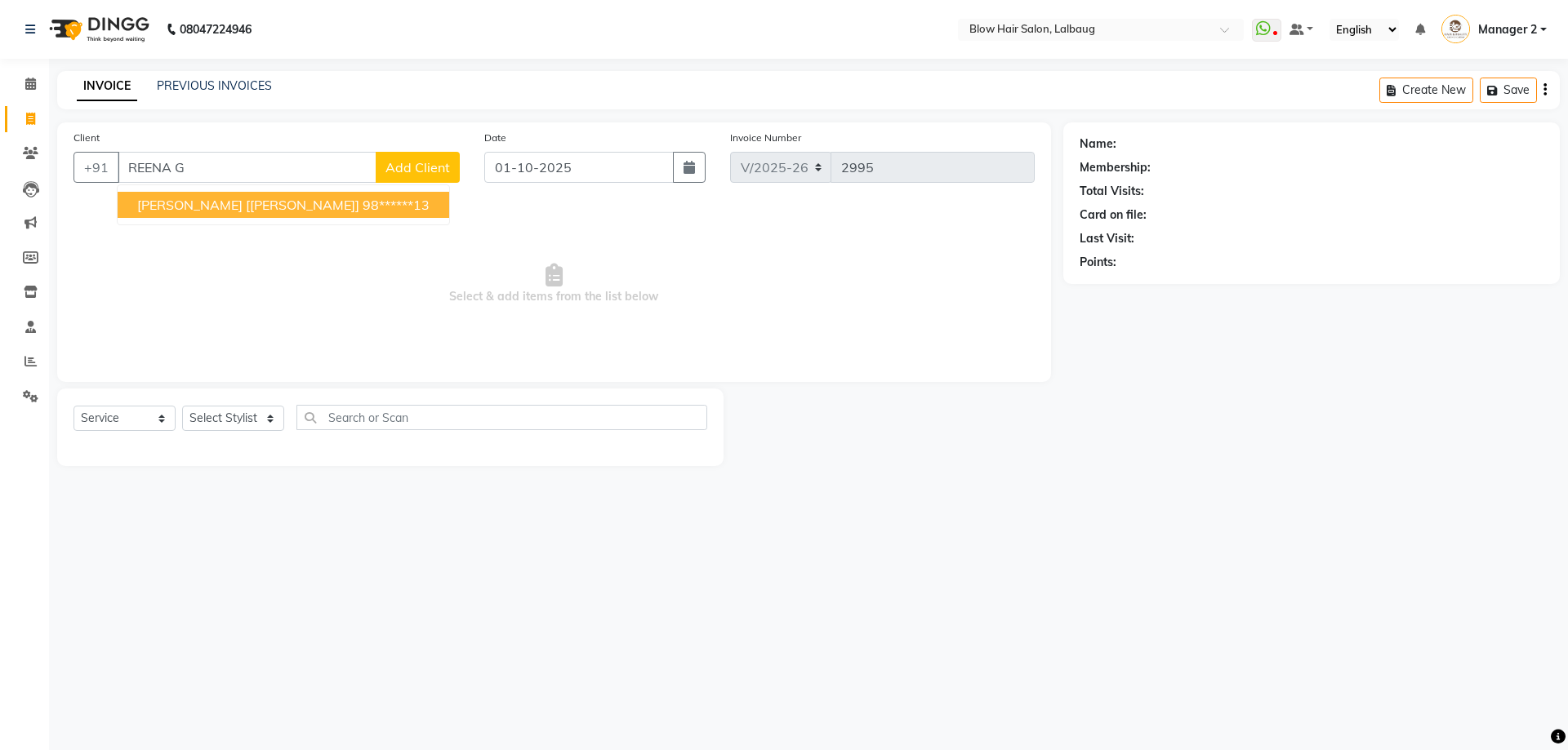
click at [189, 213] on button "REENA GUPTA [PRAVIN] 98******13" at bounding box center [283, 205] width 332 height 26
type input "98******13"
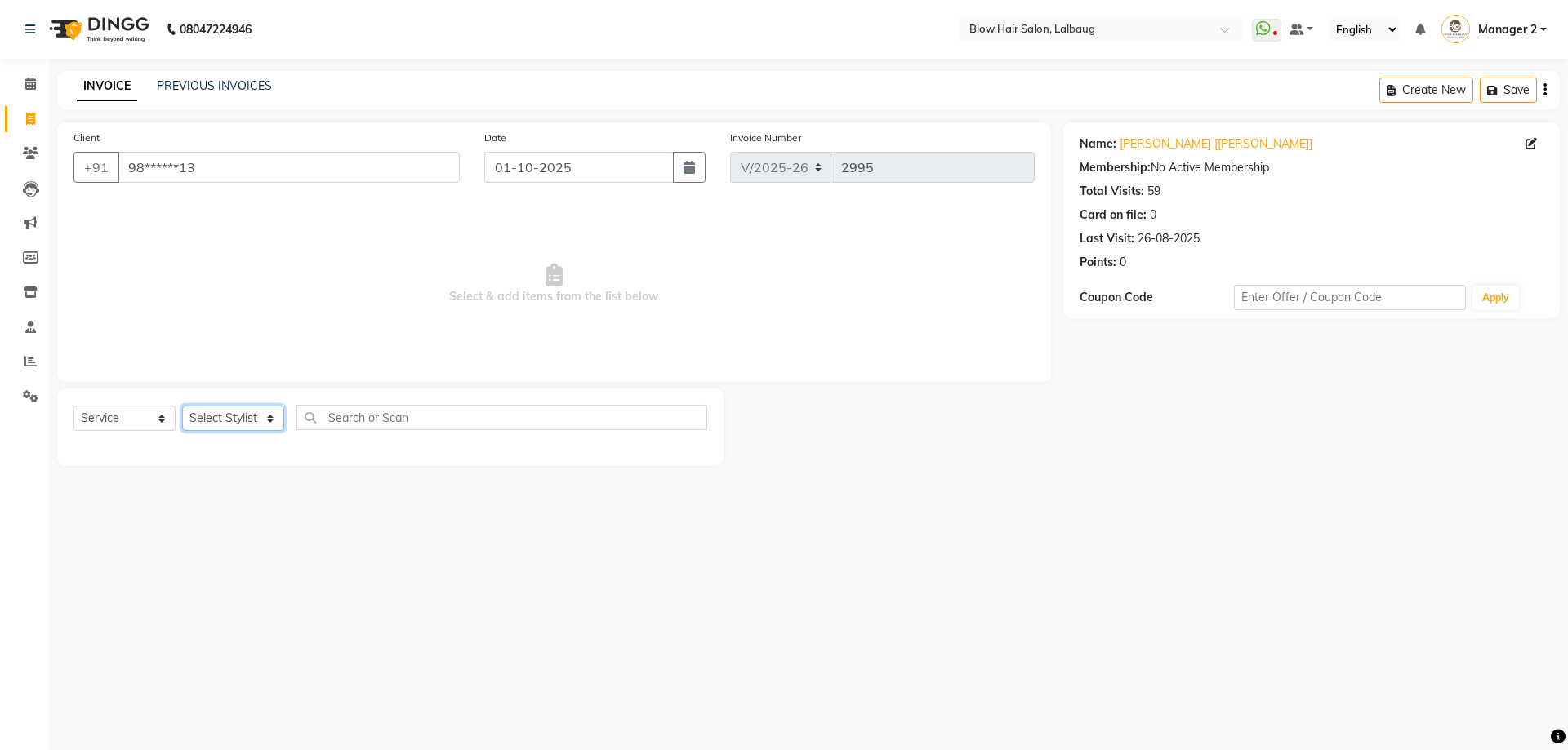
click at [254, 414] on select "Select Stylist Ashwini ASHWINI AVINASH BEAU Blow Hair [PERSON_NAME] Dingg Suppo…" at bounding box center [233, 418] width 102 height 26
select select "33606"
click at [182, 406] on select "Select Stylist Ashwini ASHWINI AVINASH BEAU Blow Hair [PERSON_NAME] Dingg Suppo…" at bounding box center [233, 418] width 102 height 26
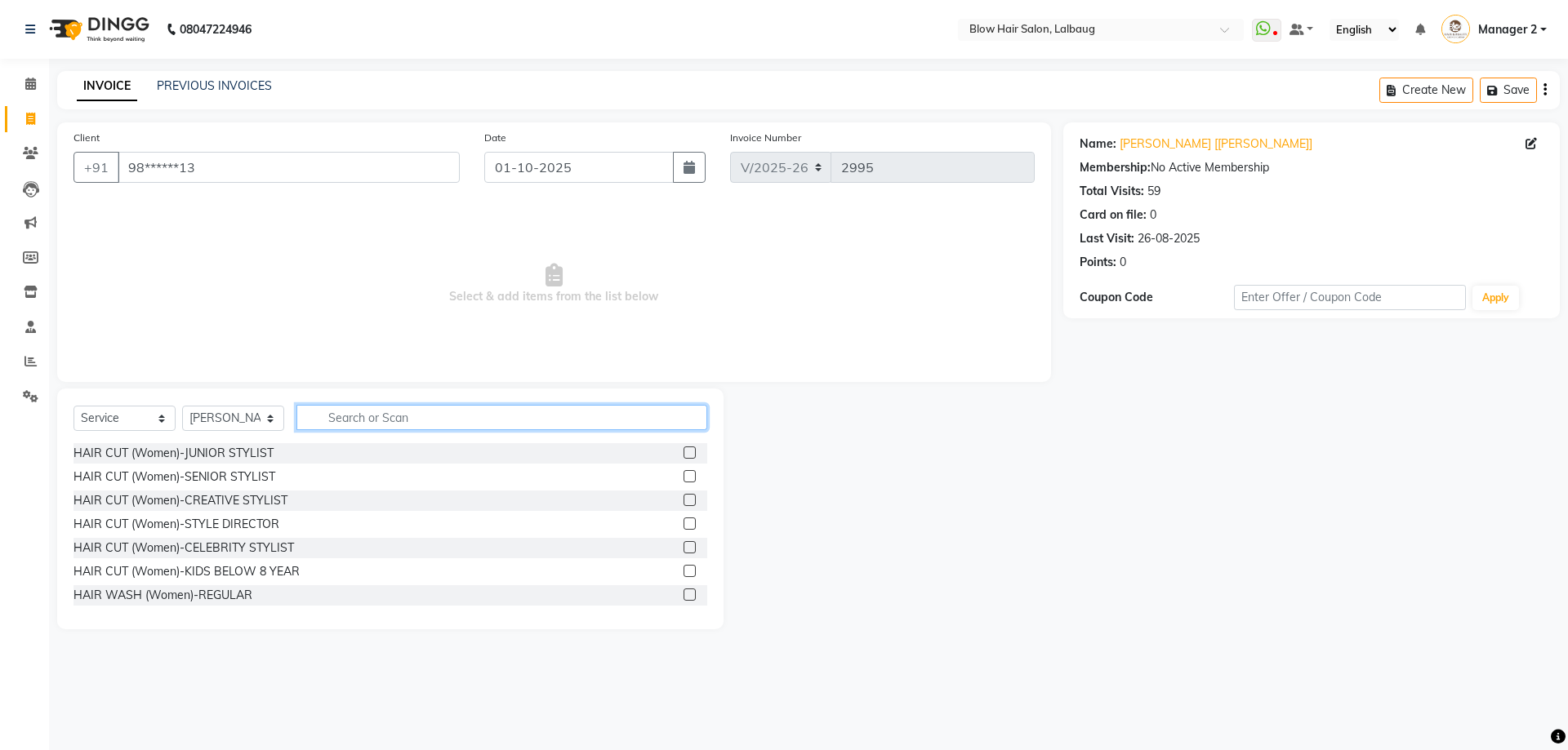
click at [339, 419] on input "text" at bounding box center [502, 417] width 411 height 26
type input "BLO"
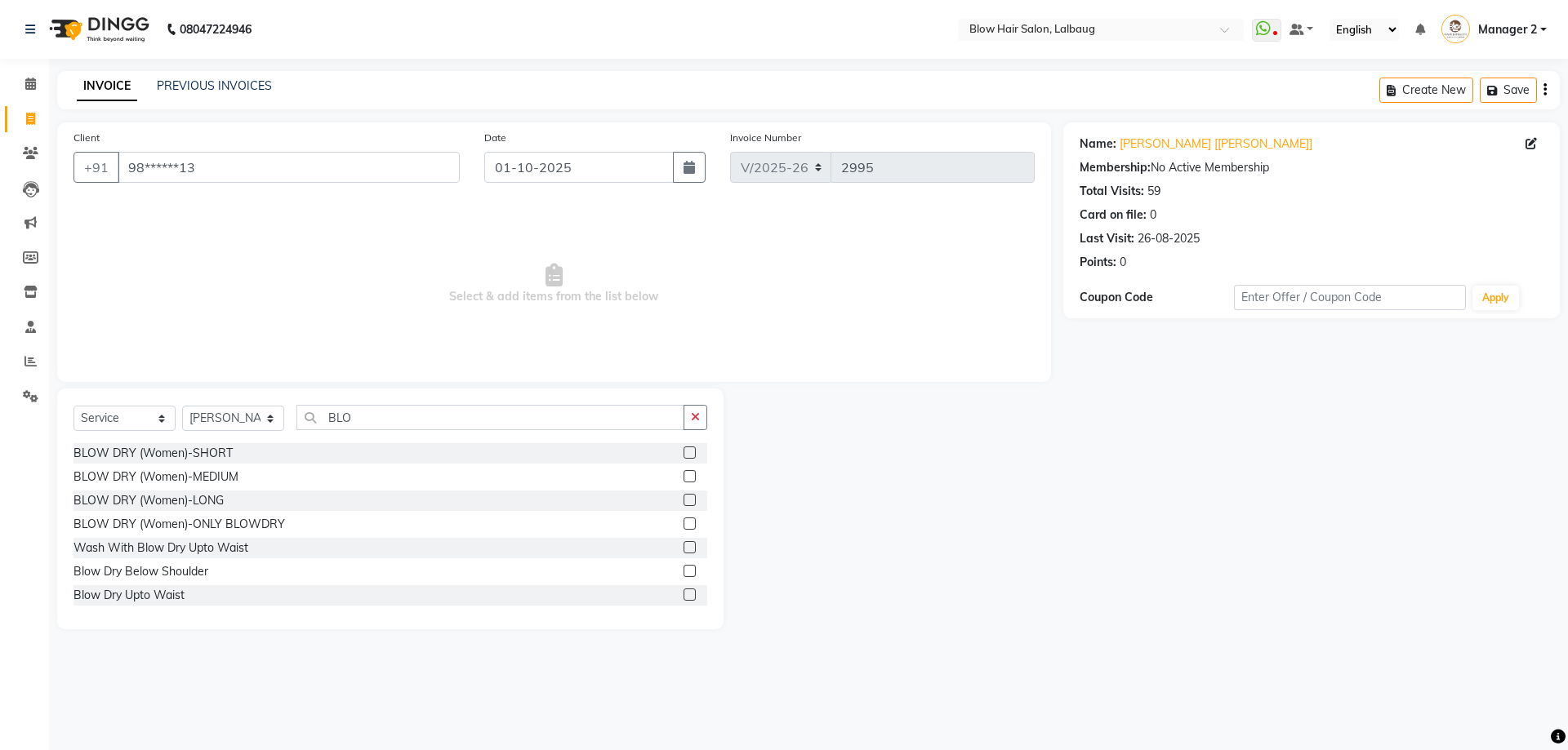
click at [243, 502] on div "BLOW DRY (Women)-LONG" at bounding box center [390, 501] width 633 height 21
click at [274, 493] on div "BLOW DRY (Women)-LONG" at bounding box center [390, 501] width 633 height 21
click at [684, 498] on label at bounding box center [689, 500] width 12 height 12
click at [684, 498] on input "checkbox" at bounding box center [688, 501] width 11 height 11
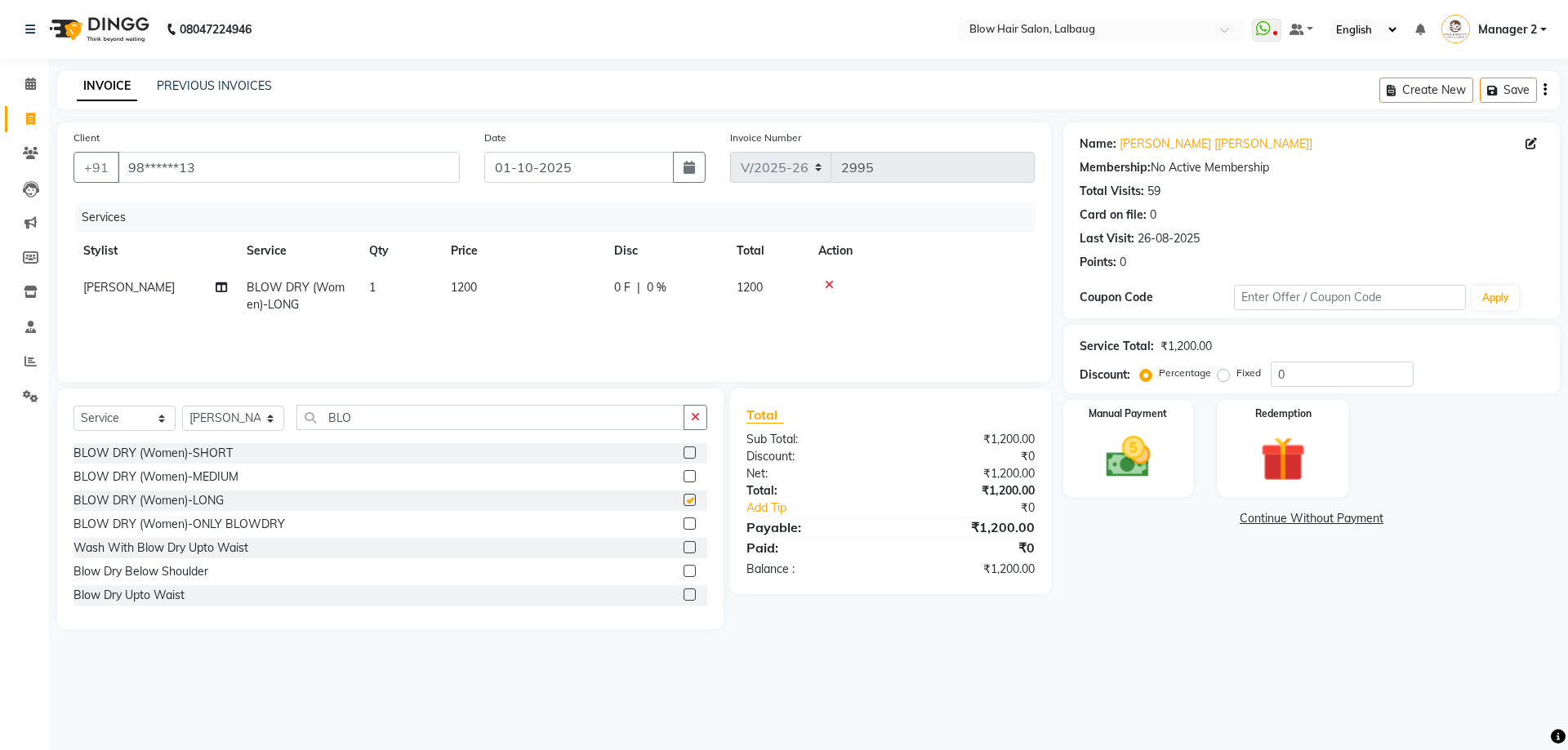
checkbox input "false"
click at [486, 284] on td "1200" at bounding box center [522, 296] width 163 height 54
select select "33606"
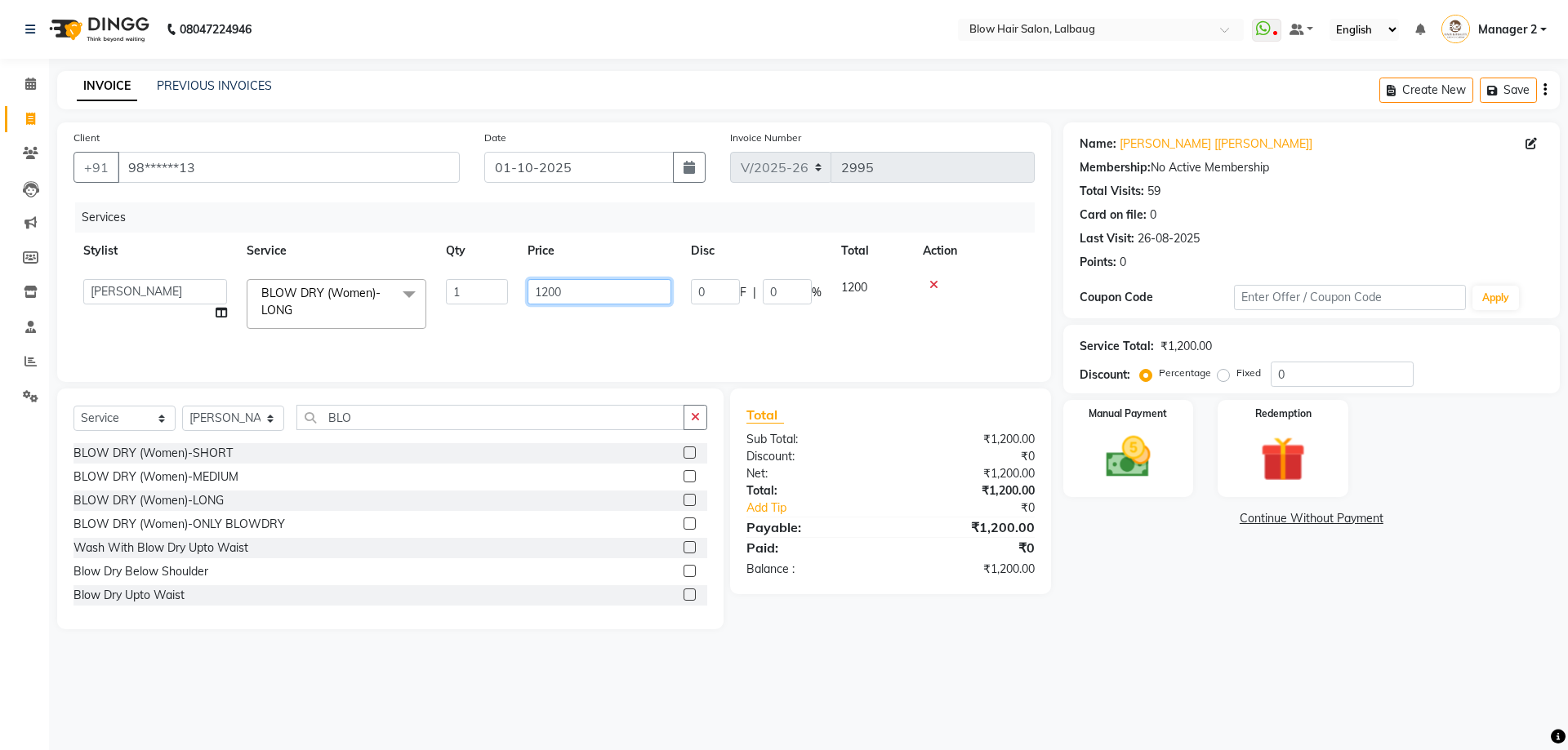
click at [580, 287] on input "1200" at bounding box center [600, 291] width 144 height 26
type input "1"
type input "1500"
click at [586, 318] on td "1500" at bounding box center [600, 304] width 163 height 69
select select "33606"
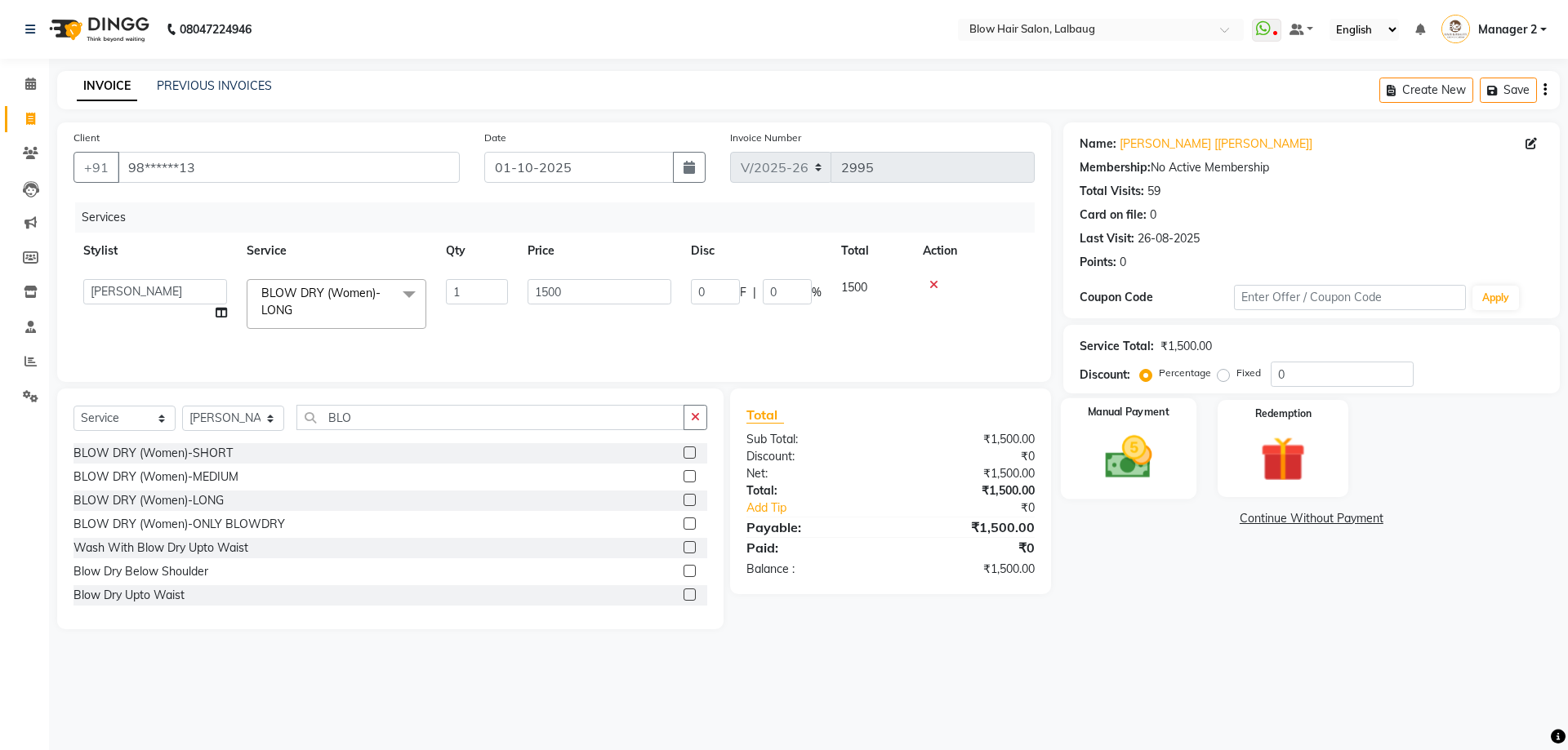
click at [1144, 458] on img at bounding box center [1128, 457] width 76 height 54
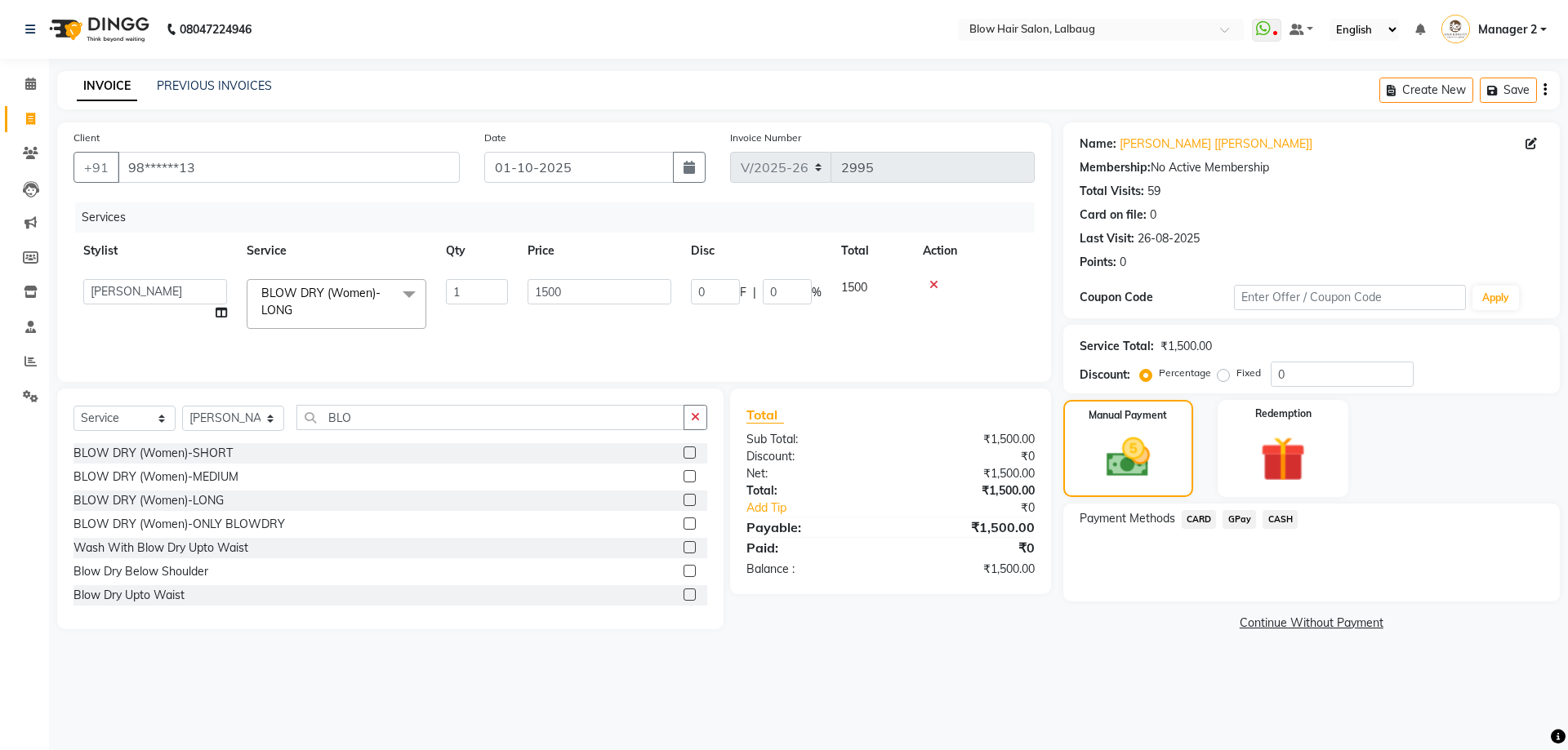
click at [1287, 519] on span "CASH" at bounding box center [1280, 519] width 35 height 19
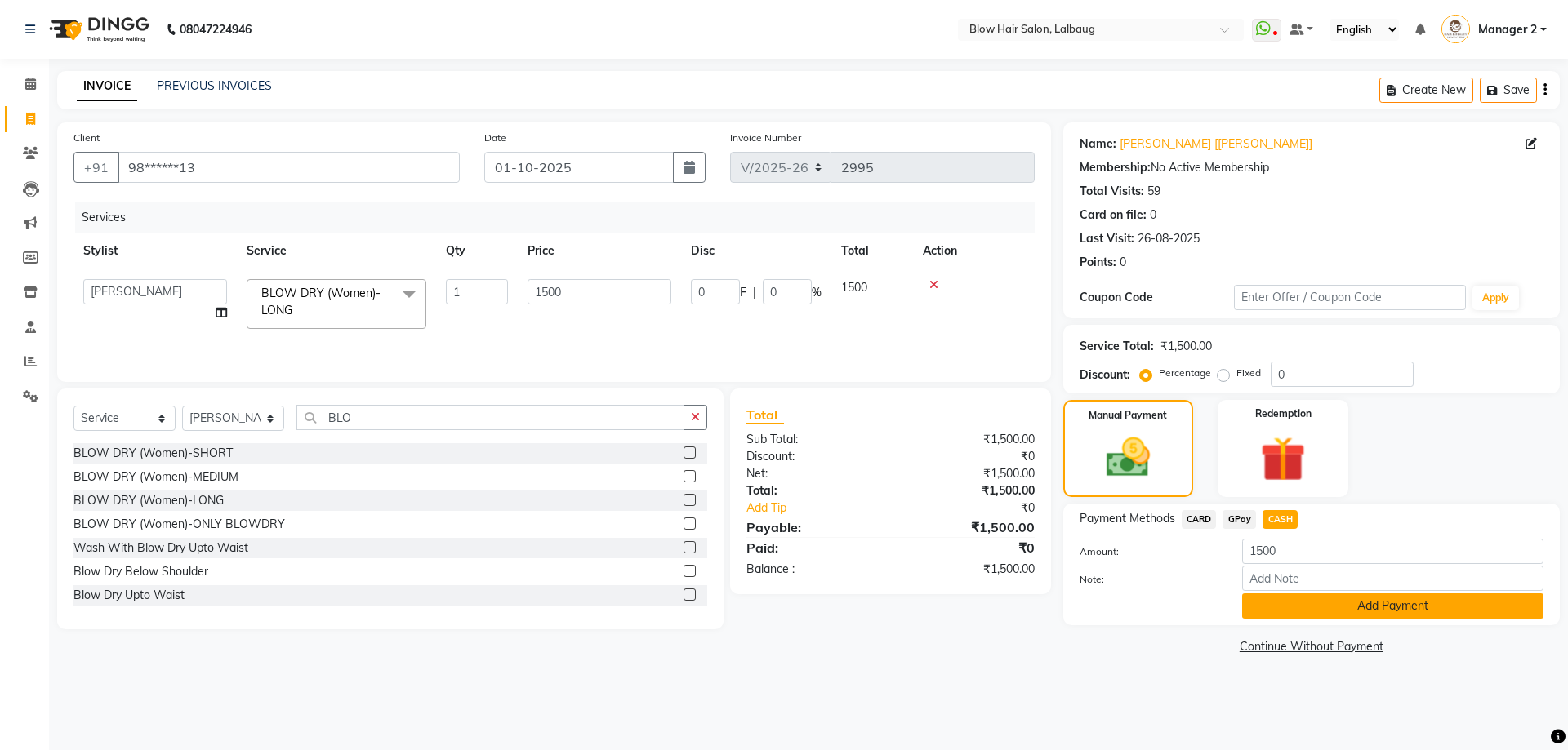
click at [1270, 608] on button "Add Payment" at bounding box center [1393, 606] width 301 height 26
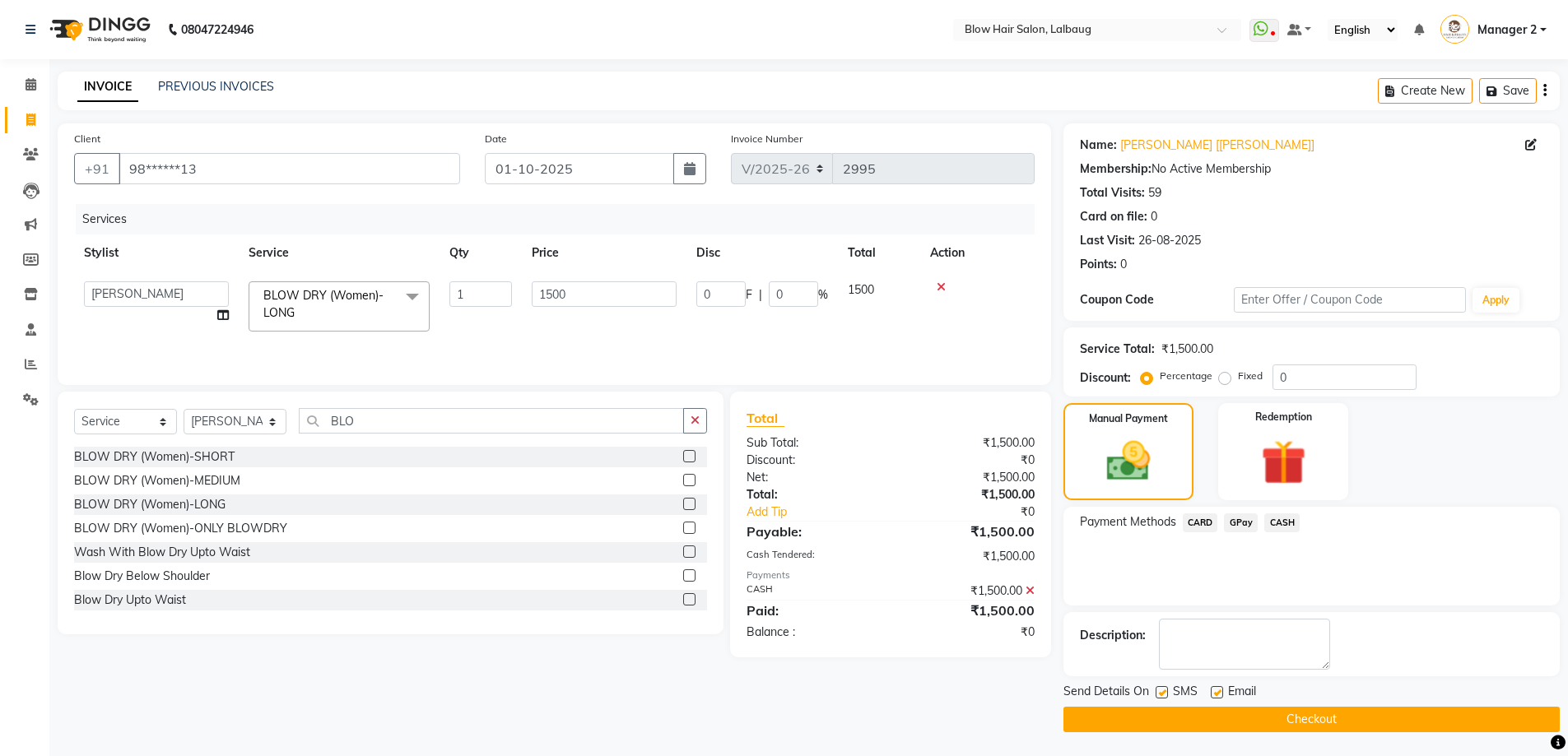
click at [1162, 695] on label at bounding box center [1161, 692] width 12 height 12
click at [1162, 695] on input "checkbox" at bounding box center [1160, 693] width 11 height 11
checkbox input "false"
click at [1219, 694] on label at bounding box center [1217, 692] width 12 height 12
click at [1219, 694] on input "checkbox" at bounding box center [1216, 693] width 11 height 11
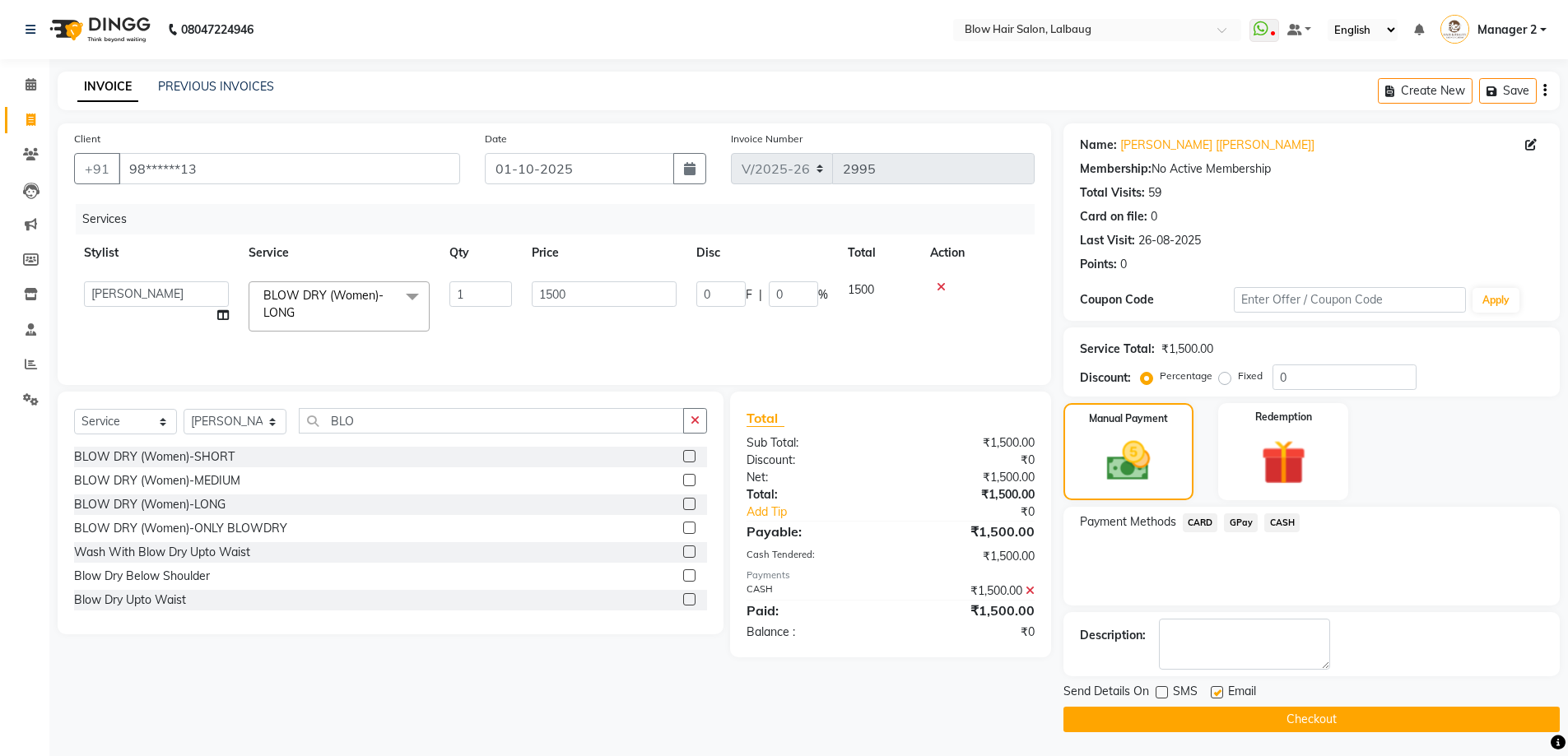
checkbox input "false"
click at [1232, 722] on button "Checkout" at bounding box center [1312, 719] width 496 height 26
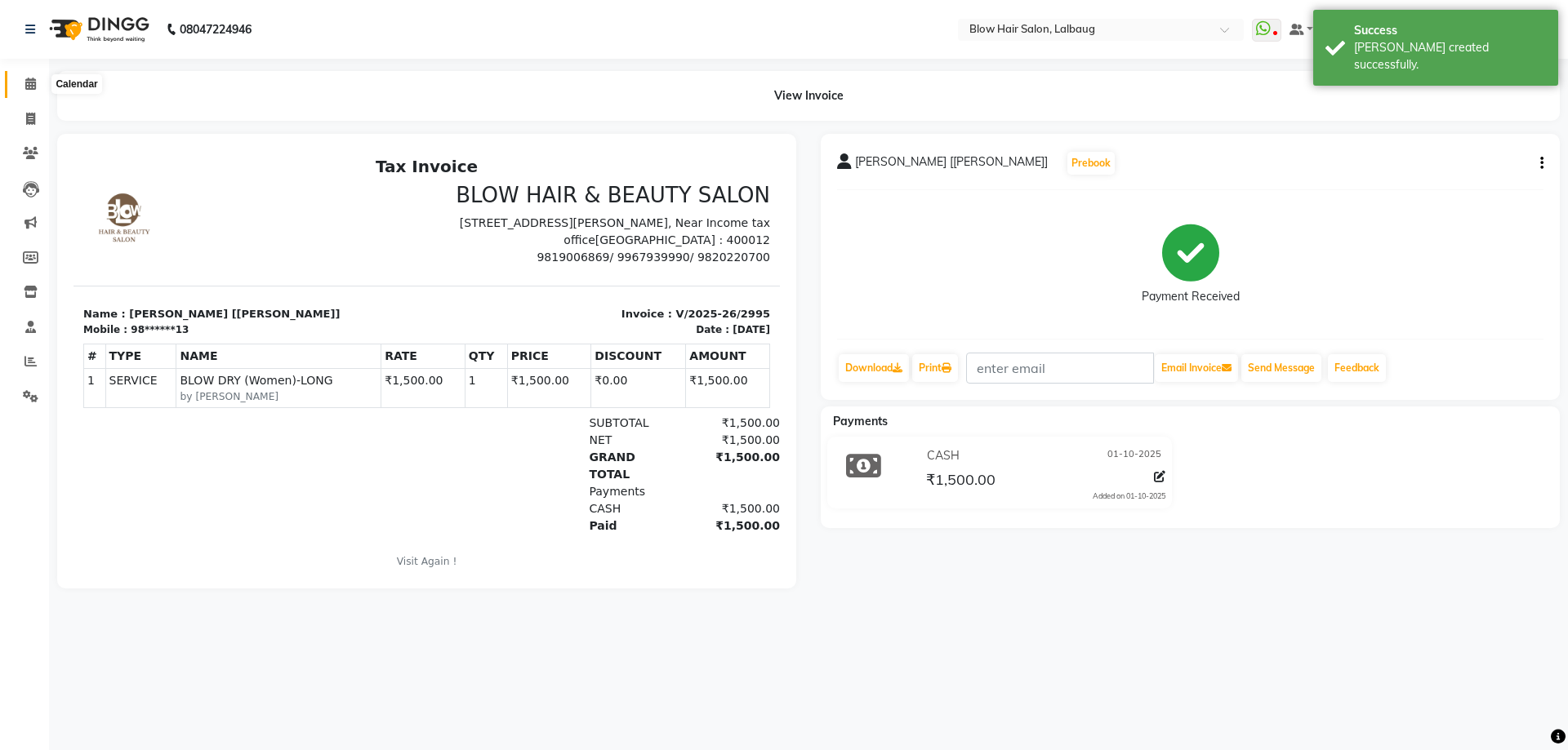
click at [20, 82] on span at bounding box center [30, 84] width 29 height 19
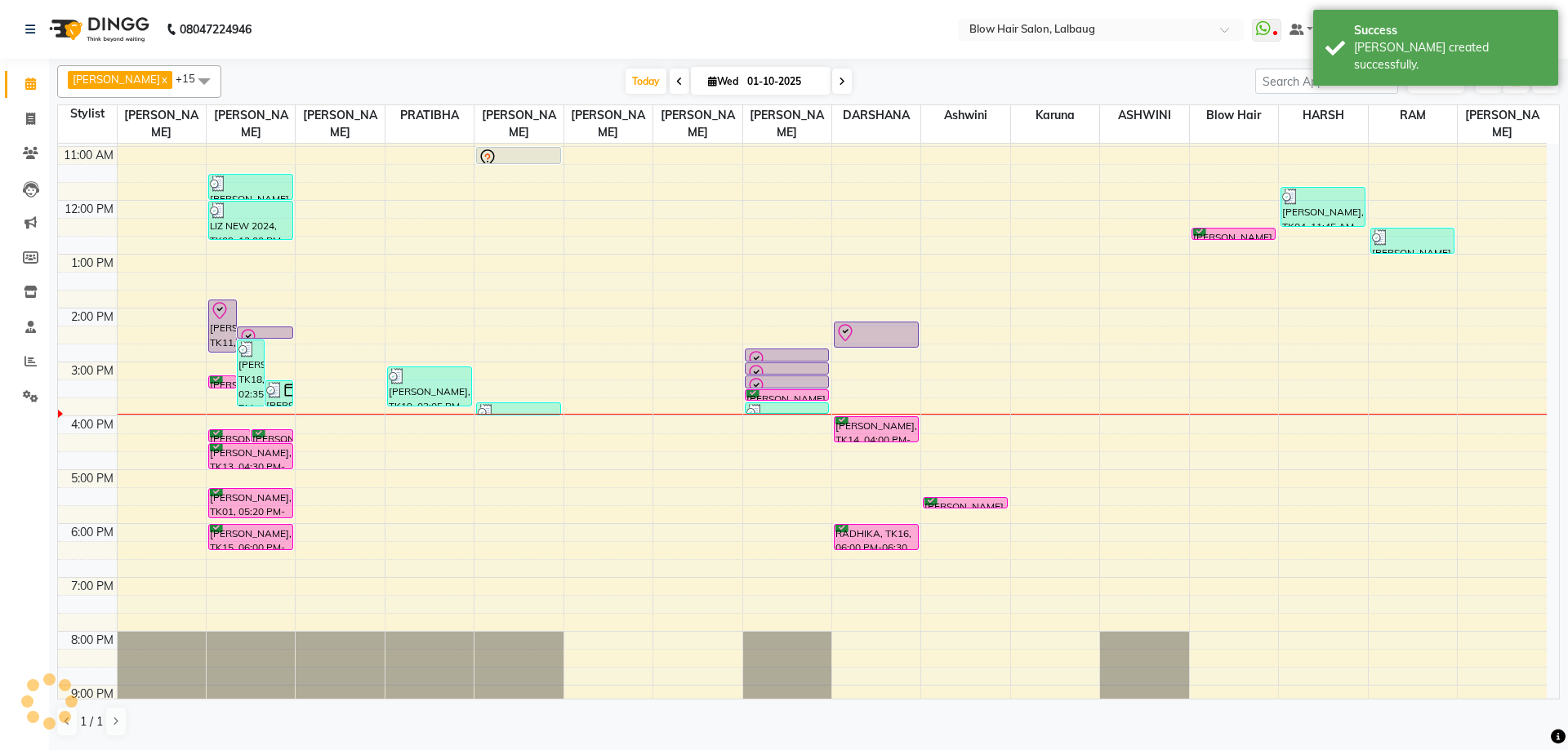
scroll to position [163, 0]
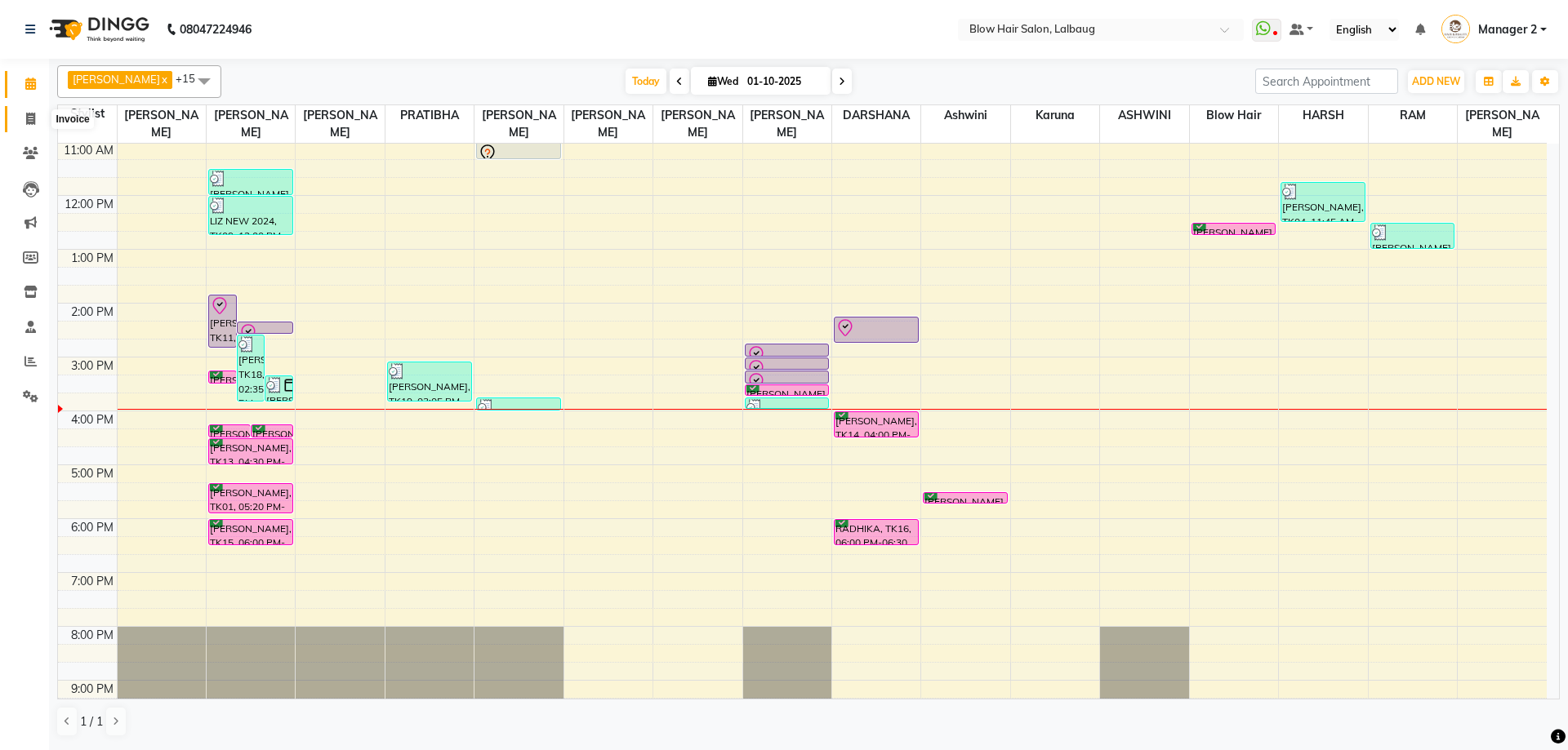
click at [25, 120] on span at bounding box center [30, 119] width 29 height 19
select select "5162"
select select "service"
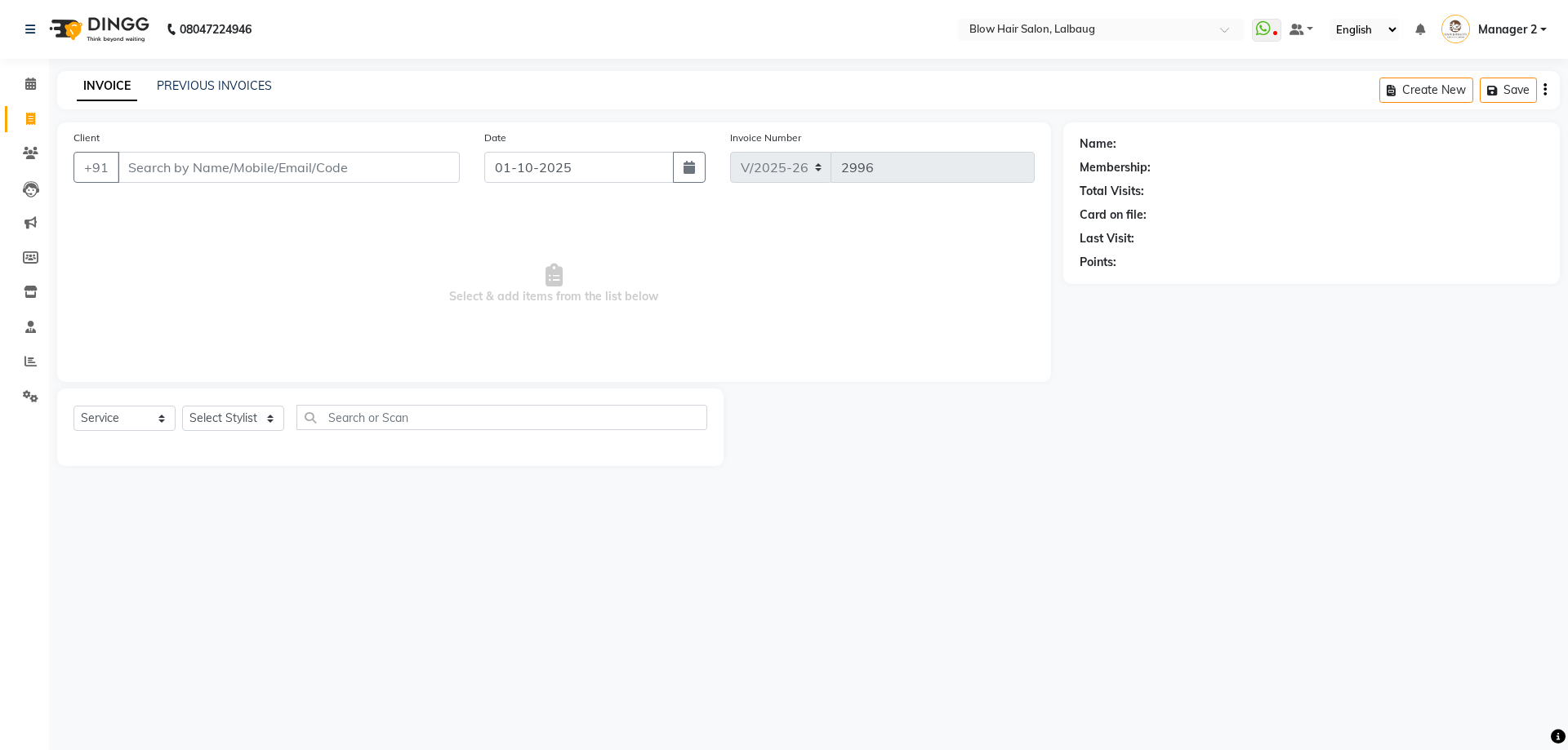
click at [290, 168] on input "Client" at bounding box center [288, 167] width 342 height 31
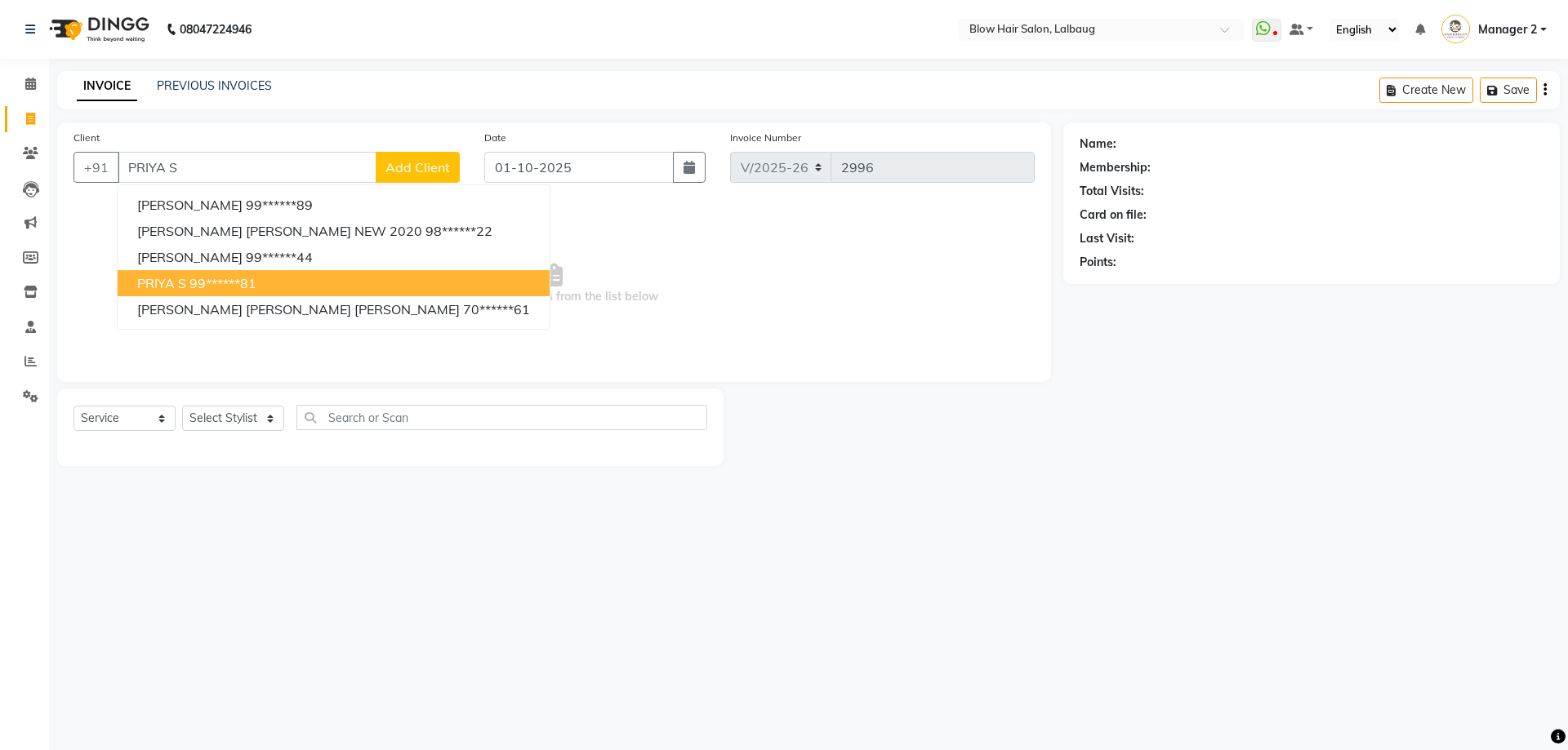
click at [186, 276] on button "PRIYA S 99******81" at bounding box center [334, 283] width 432 height 26
type input "99******81"
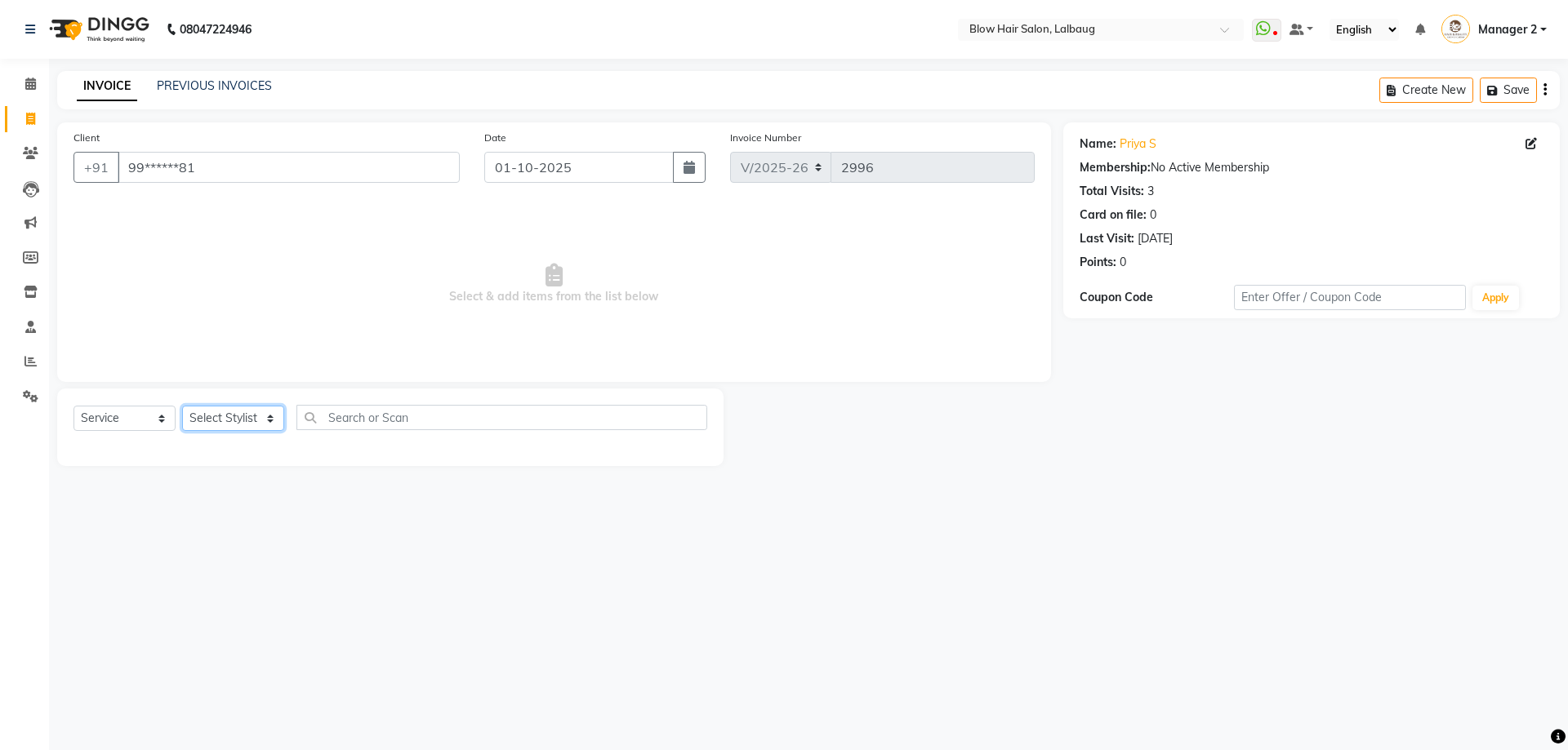
drag, startPoint x: 262, startPoint y: 414, endPoint x: 259, endPoint y: 422, distance: 8.5
click at [260, 421] on select "Select Stylist Ashwini ASHWINI AVINASH BEAU Blow Hair [PERSON_NAME] Dingg Suppo…" at bounding box center [233, 418] width 102 height 26
select select "33342"
click at [182, 406] on select "Select Stylist Ashwini ASHWINI AVINASH BEAU Blow Hair [PERSON_NAME] Dingg Suppo…" at bounding box center [233, 418] width 102 height 26
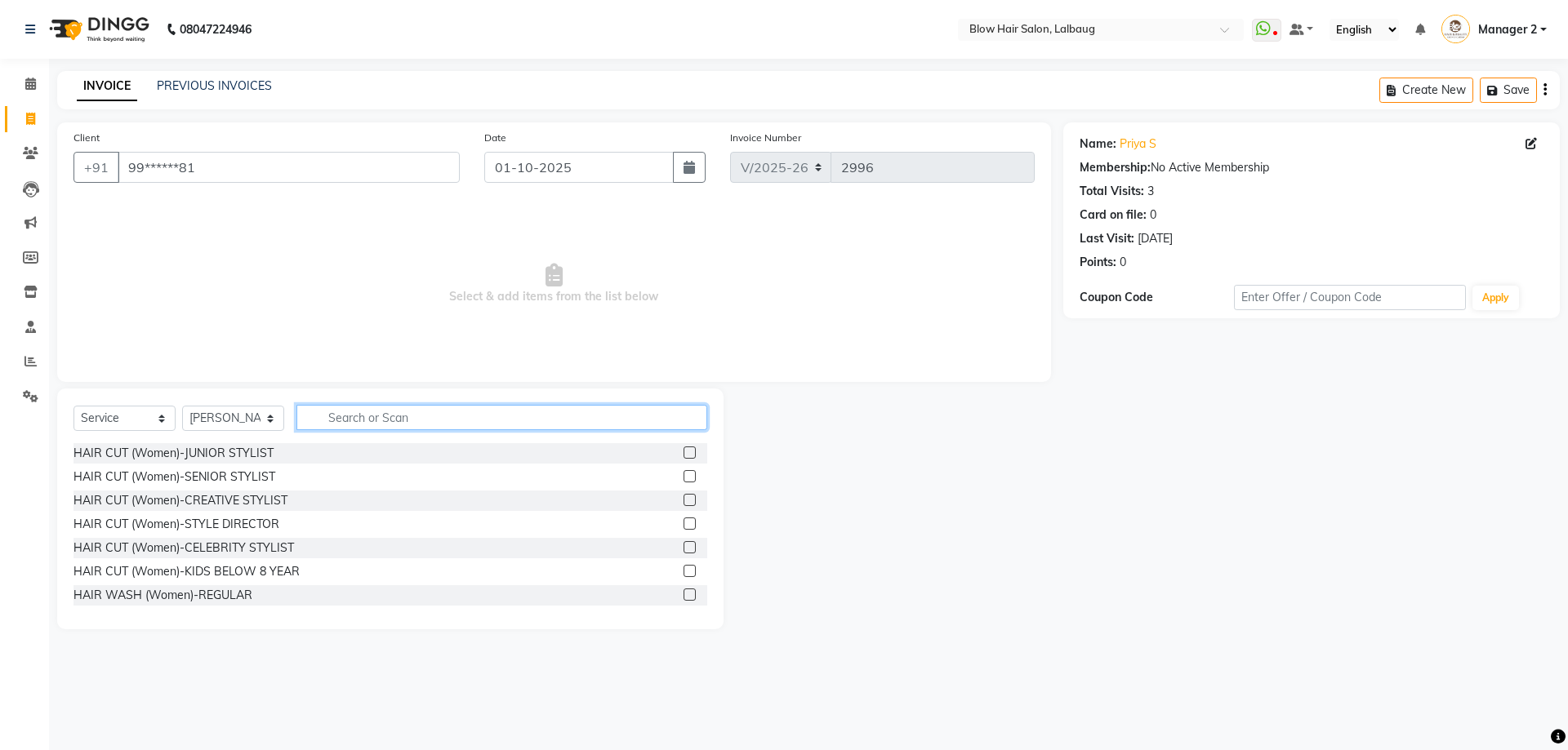
click at [336, 426] on input "text" at bounding box center [502, 417] width 411 height 26
type input "BLOW"
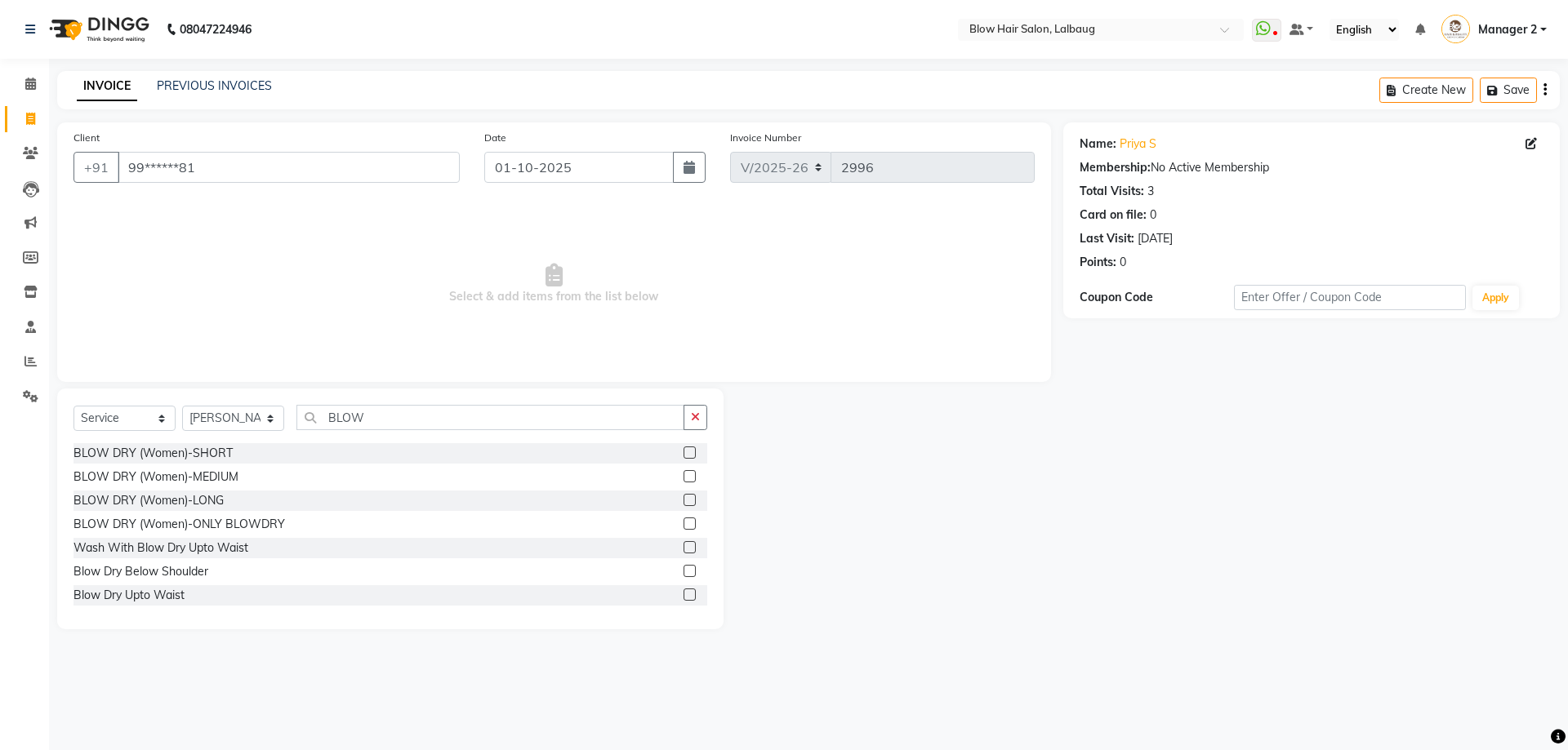
click at [262, 477] on div "BLOW DRY (Women)-MEDIUM" at bounding box center [390, 477] width 633 height 21
click at [684, 477] on label at bounding box center [689, 476] width 12 height 12
click at [684, 477] on input "checkbox" at bounding box center [688, 477] width 11 height 11
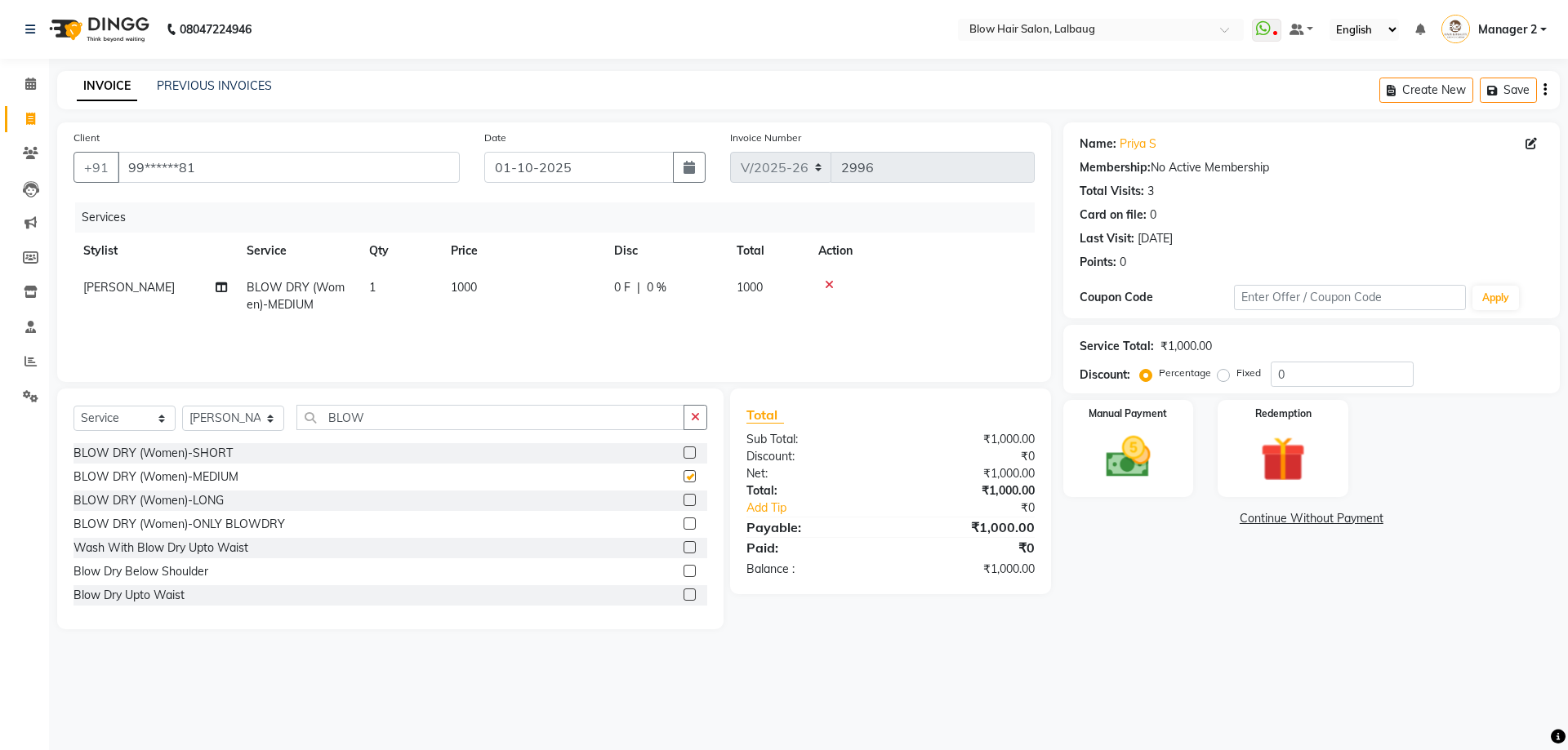
checkbox input "false"
click at [271, 422] on select "Select Stylist Ashwini ASHWINI AVINASH BEAU Blow Hair [PERSON_NAME] Dingg Suppo…" at bounding box center [233, 418] width 102 height 26
select select "60246"
click at [182, 406] on select "Select Stylist Ashwini ASHWINI AVINASH BEAU Blow Hair [PERSON_NAME] Dingg Suppo…" at bounding box center [233, 418] width 102 height 26
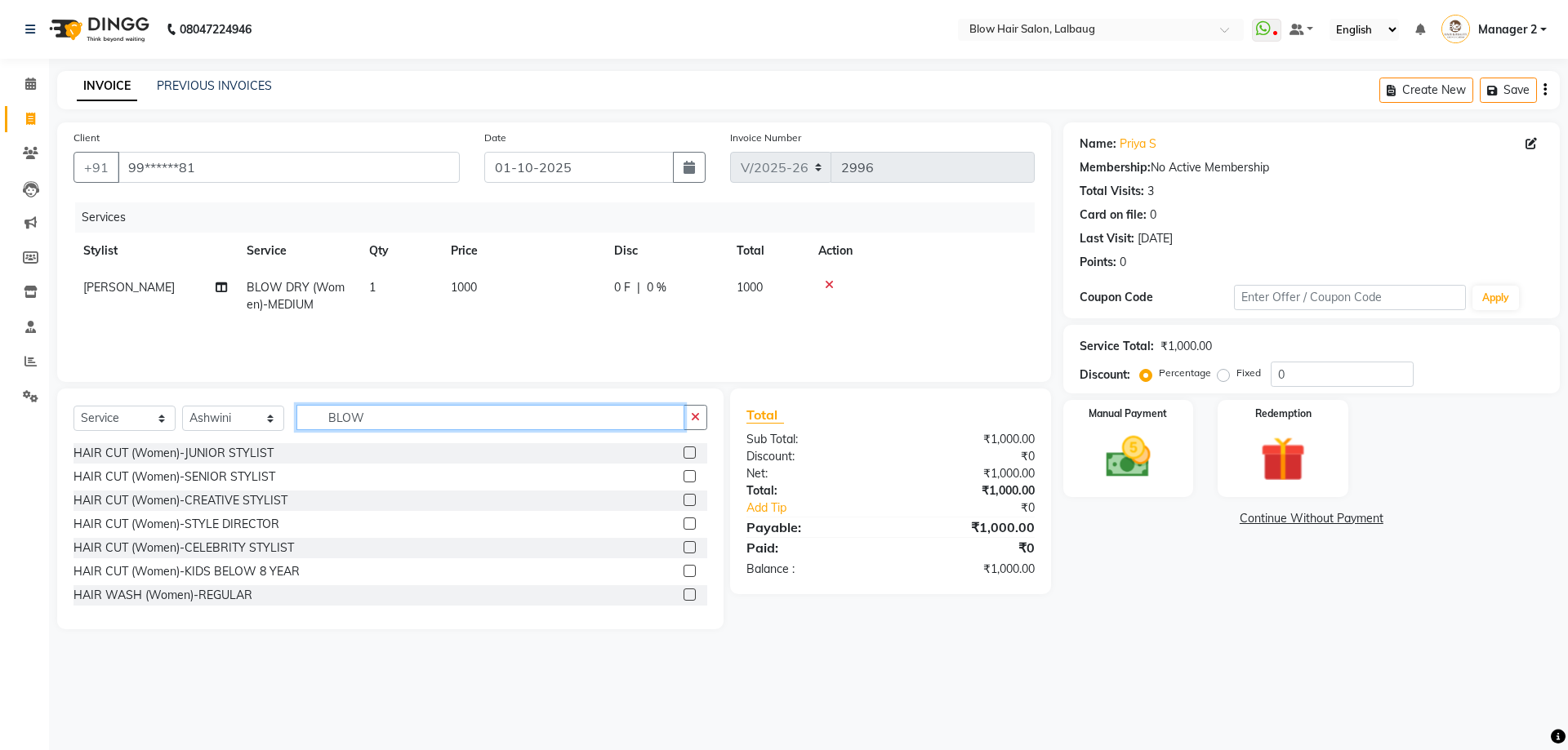
click at [408, 426] on input "BLOW" at bounding box center [490, 417] width 388 height 26
type input "B"
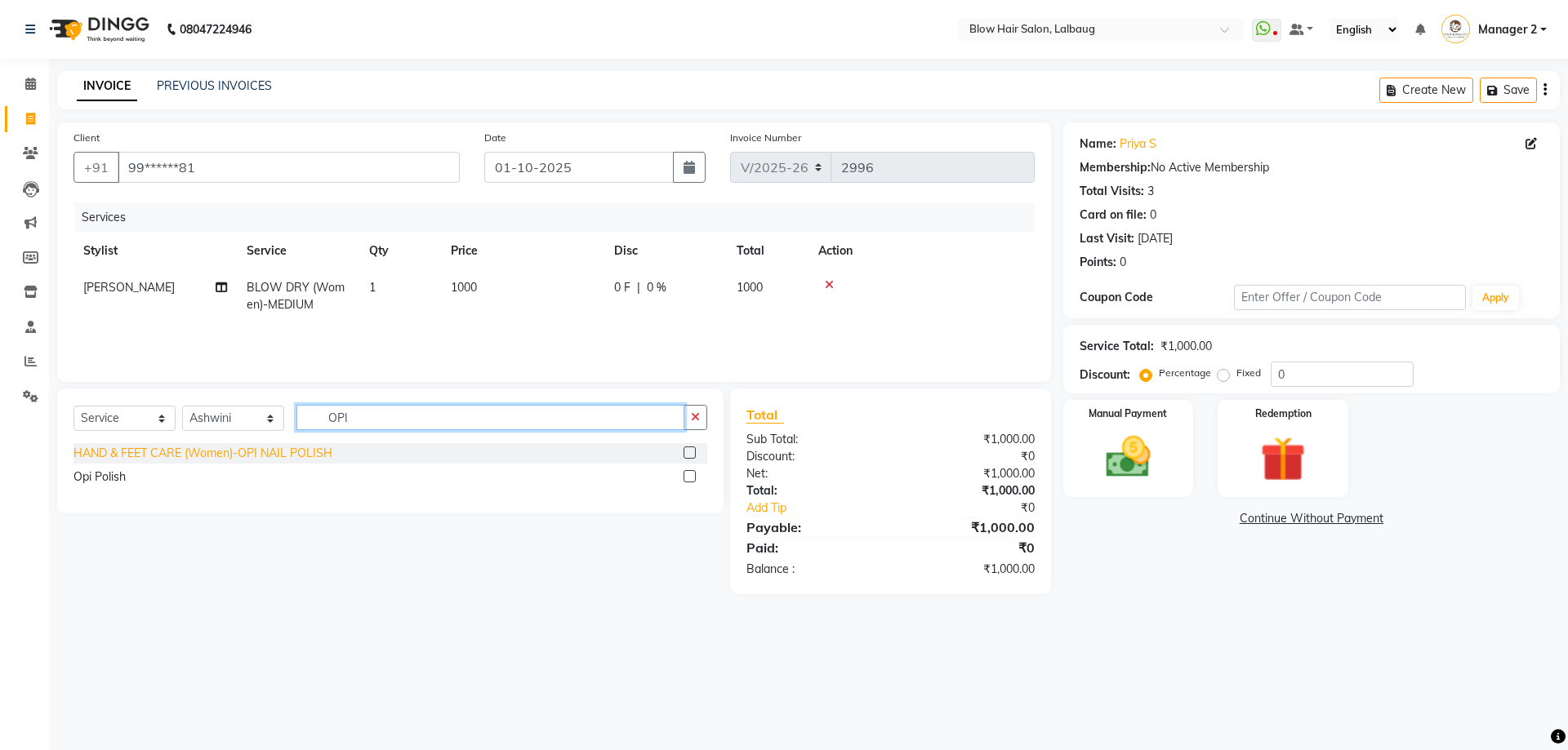
type input "OPI"
click at [302, 455] on div "HAND & FEET CARE (Women)-OPI NAIL POLISH" at bounding box center [203, 453] width 259 height 17
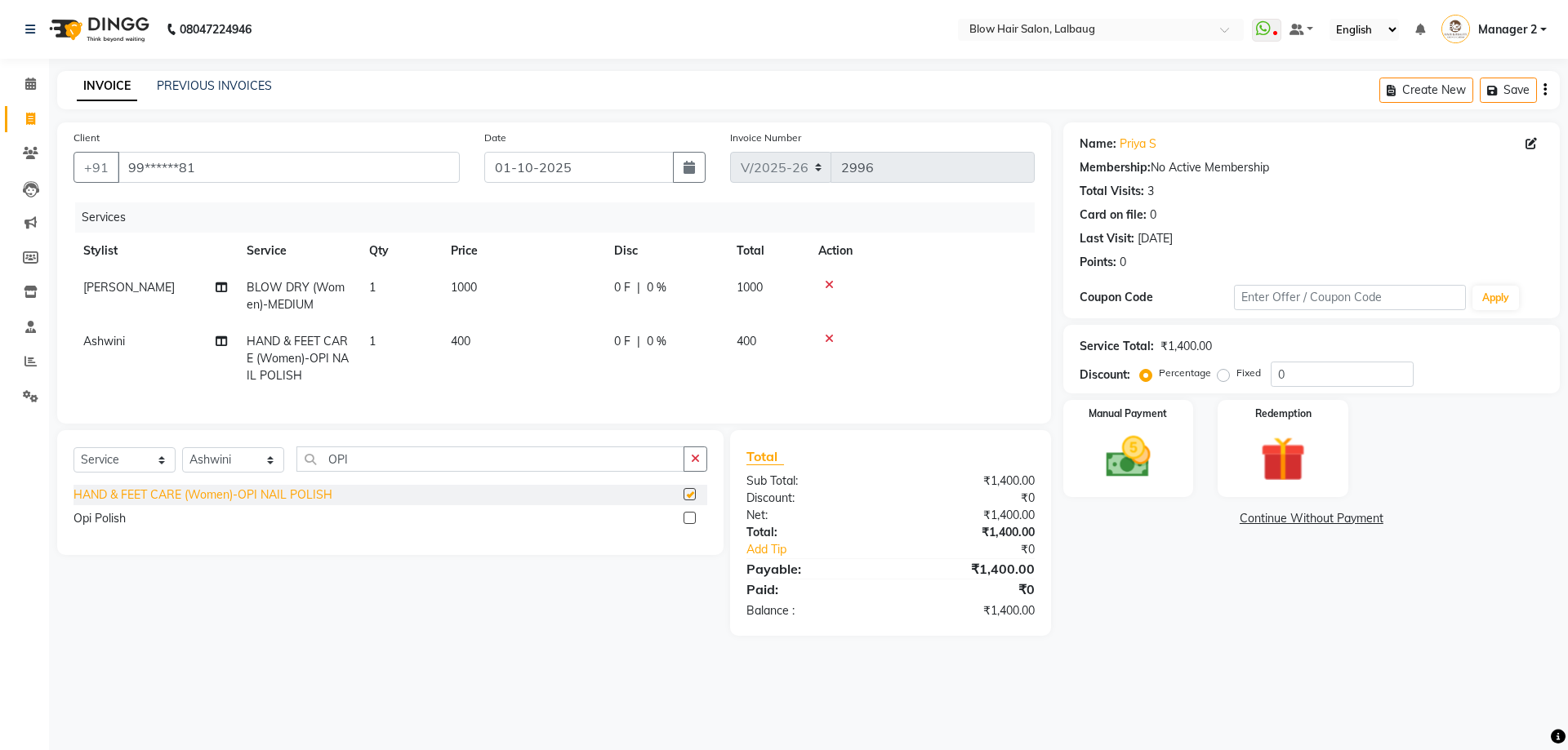
checkbox input "false"
click at [245, 473] on select "Select Stylist Ashwini ASHWINI AVINASH BEAU Blow Hair [PERSON_NAME] Dingg Suppo…" at bounding box center [233, 459] width 102 height 26
select select "79643"
click at [182, 459] on select "Select Stylist Ashwini ASHWINI AVINASH BEAU Blow Hair [PERSON_NAME] Dingg Suppo…" at bounding box center [233, 459] width 102 height 26
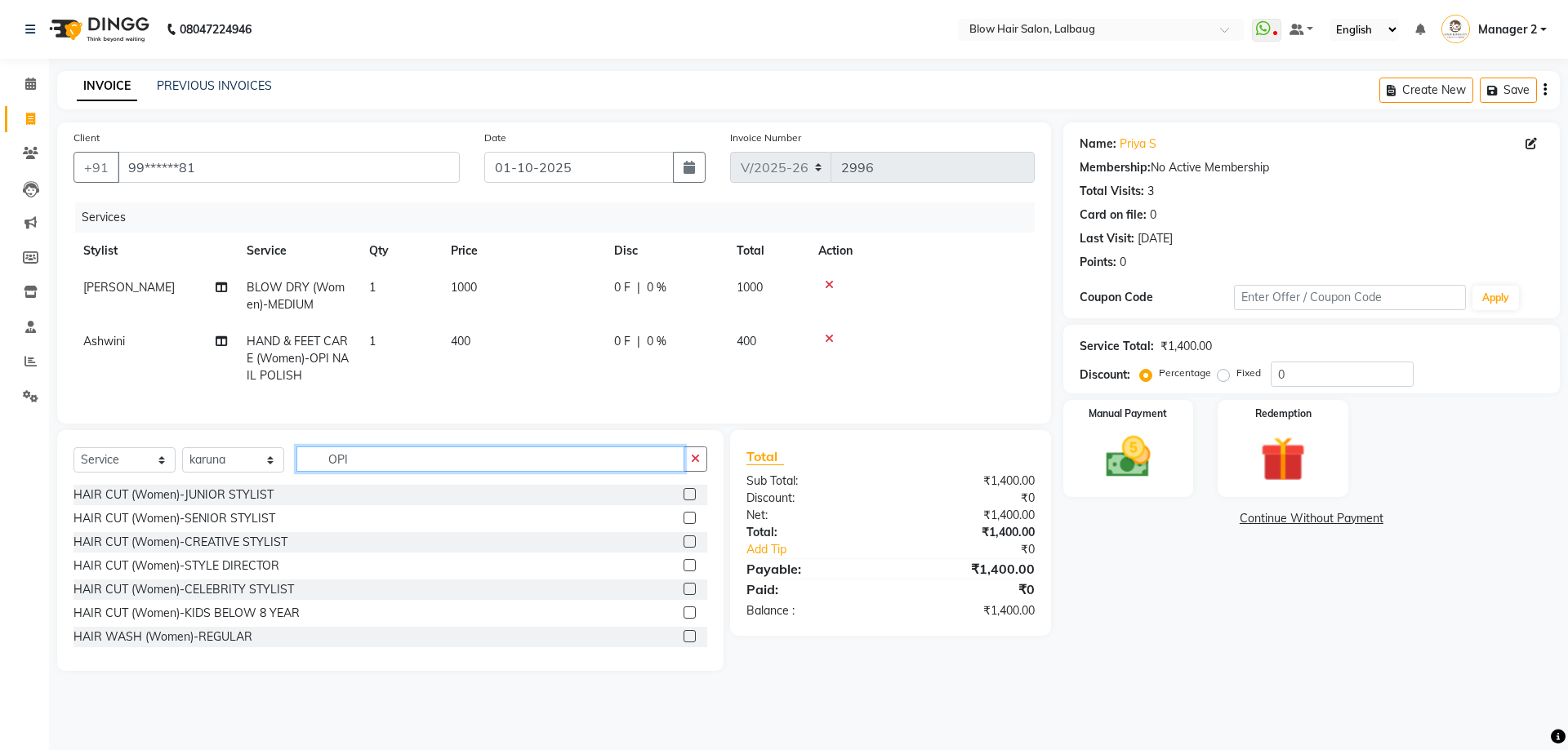
drag, startPoint x: 371, startPoint y: 475, endPoint x: 380, endPoint y: 496, distance: 22.8
click at [374, 484] on div "Select Service Product Membership Package Voucher Prepaid Gift Card Select Styl…" at bounding box center [390, 465] width 633 height 39
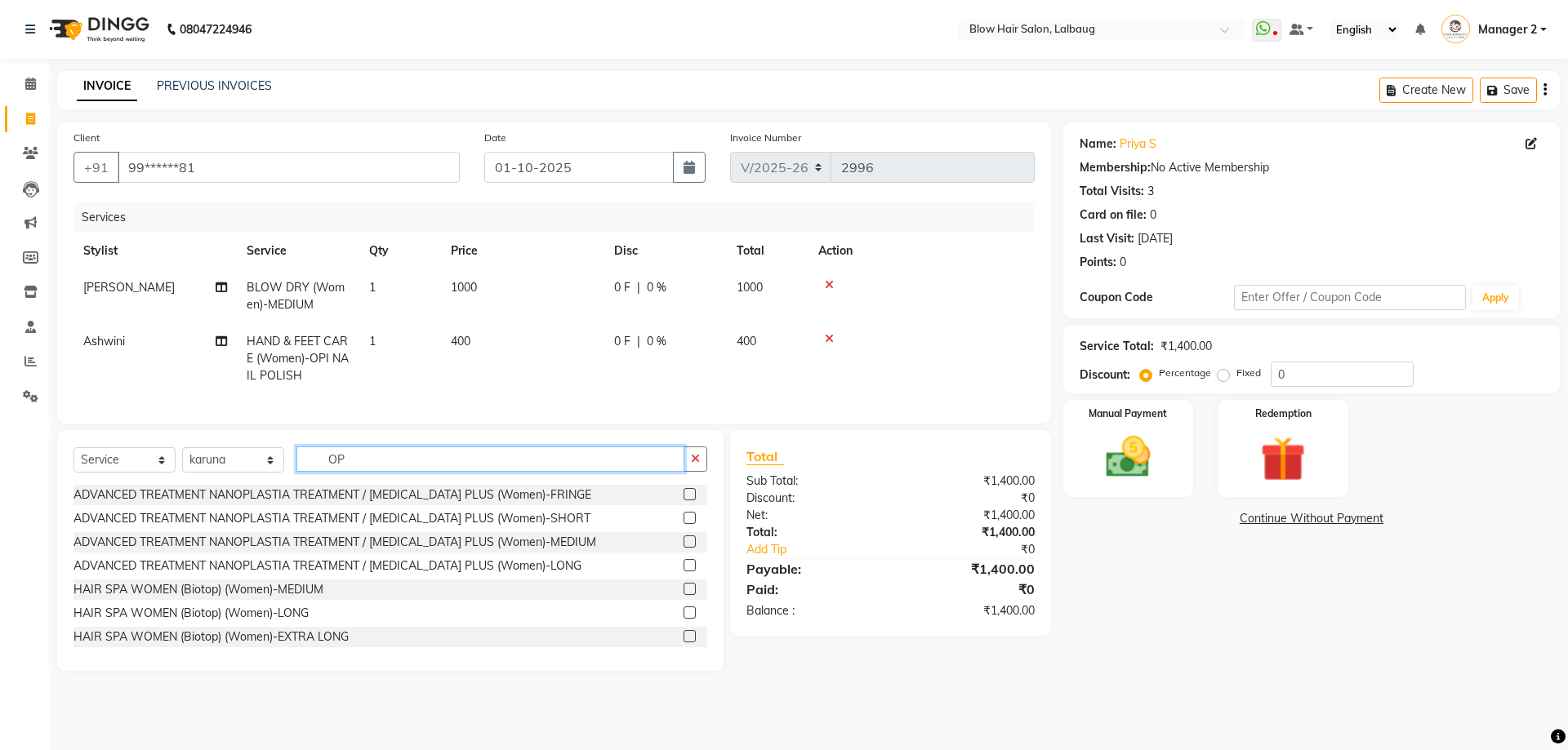
type input "O"
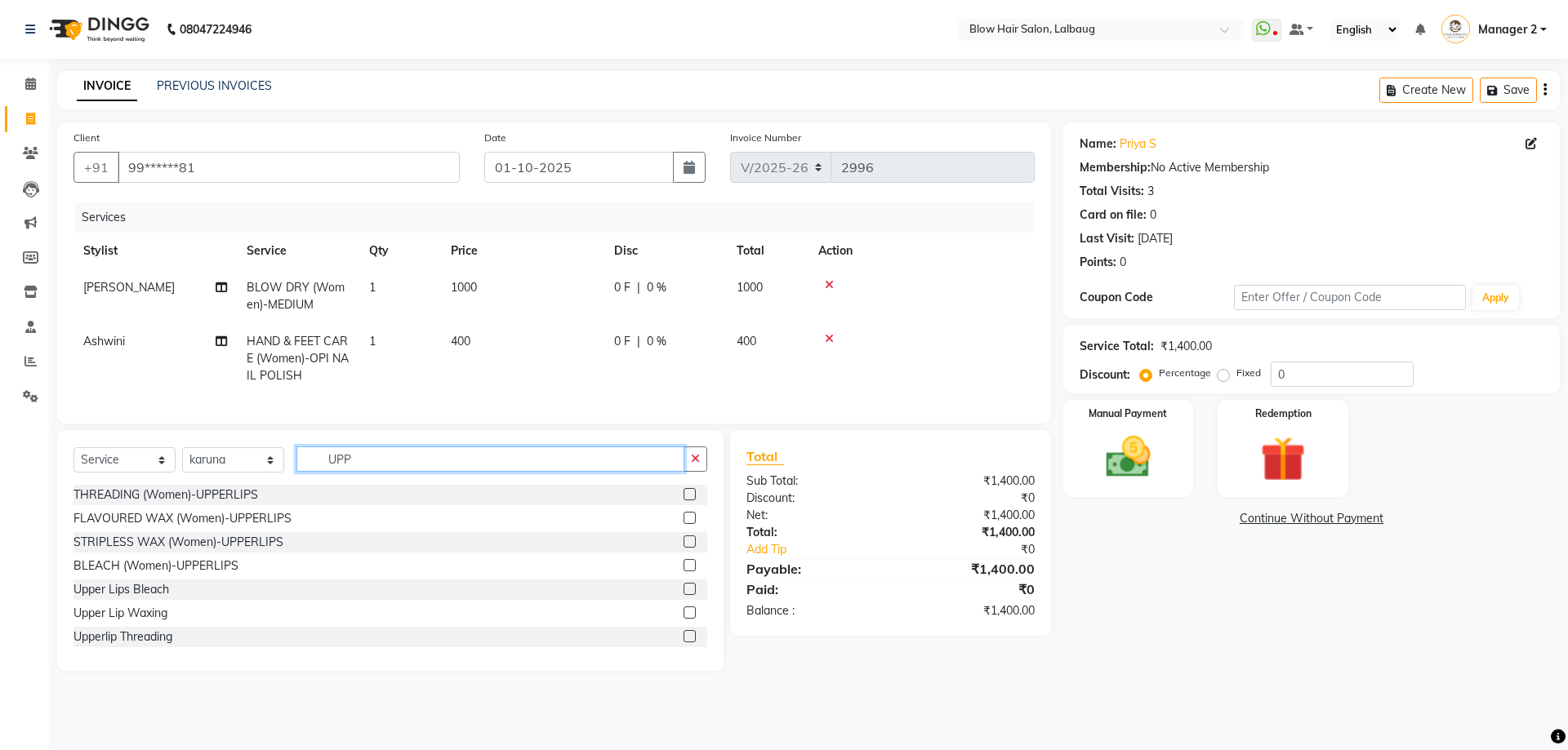
type input "UPP"
click at [346, 505] on div "THREADING (Women)-UPPERLIPS" at bounding box center [390, 495] width 633 height 21
click at [684, 501] on label at bounding box center [689, 494] width 12 height 12
click at [684, 501] on input "checkbox" at bounding box center [688, 495] width 11 height 11
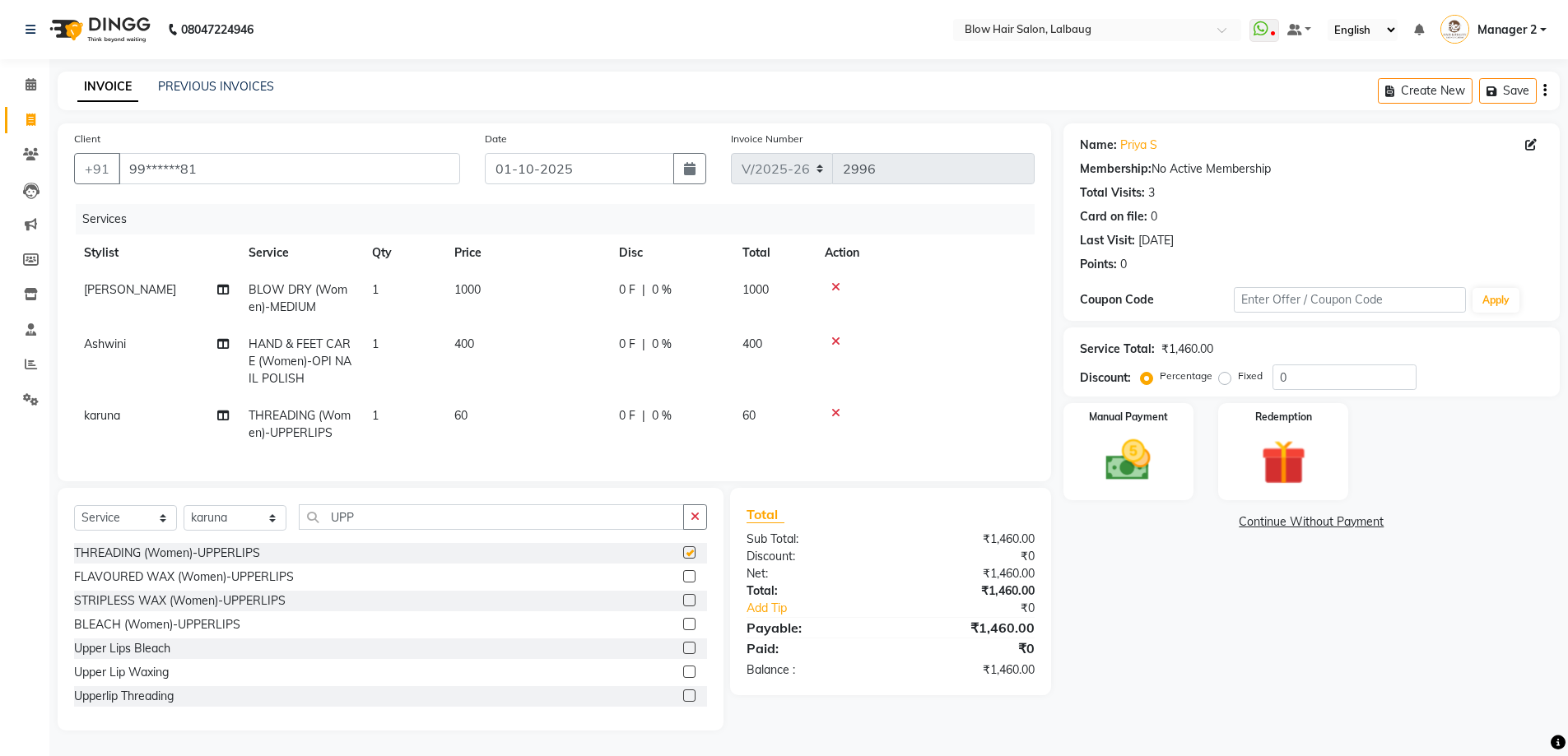
checkbox input "false"
click at [498, 292] on td "1000" at bounding box center [526, 298] width 164 height 54
select select "33342"
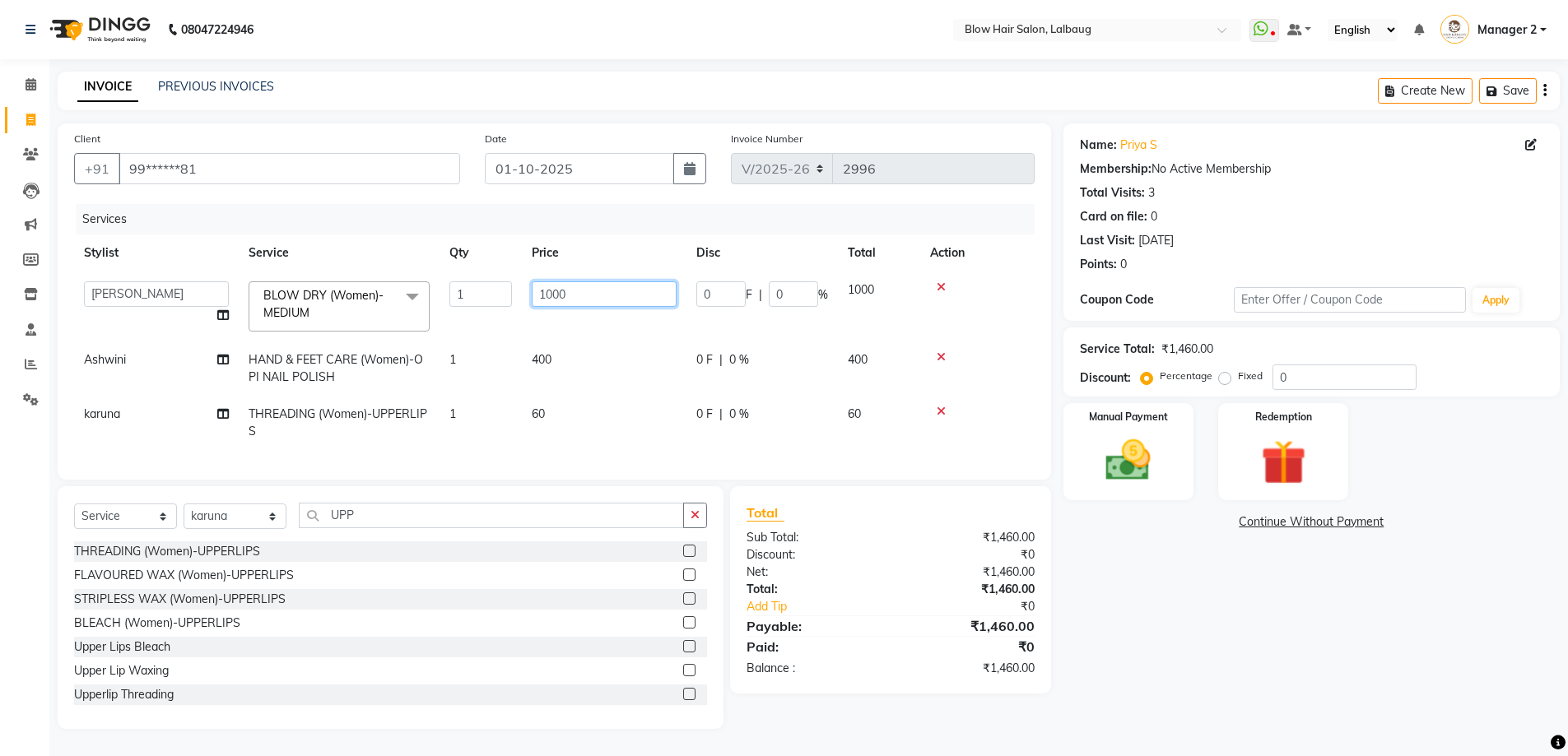
click at [570, 298] on input "1000" at bounding box center [604, 294] width 145 height 26
type input "1"
type input "800"
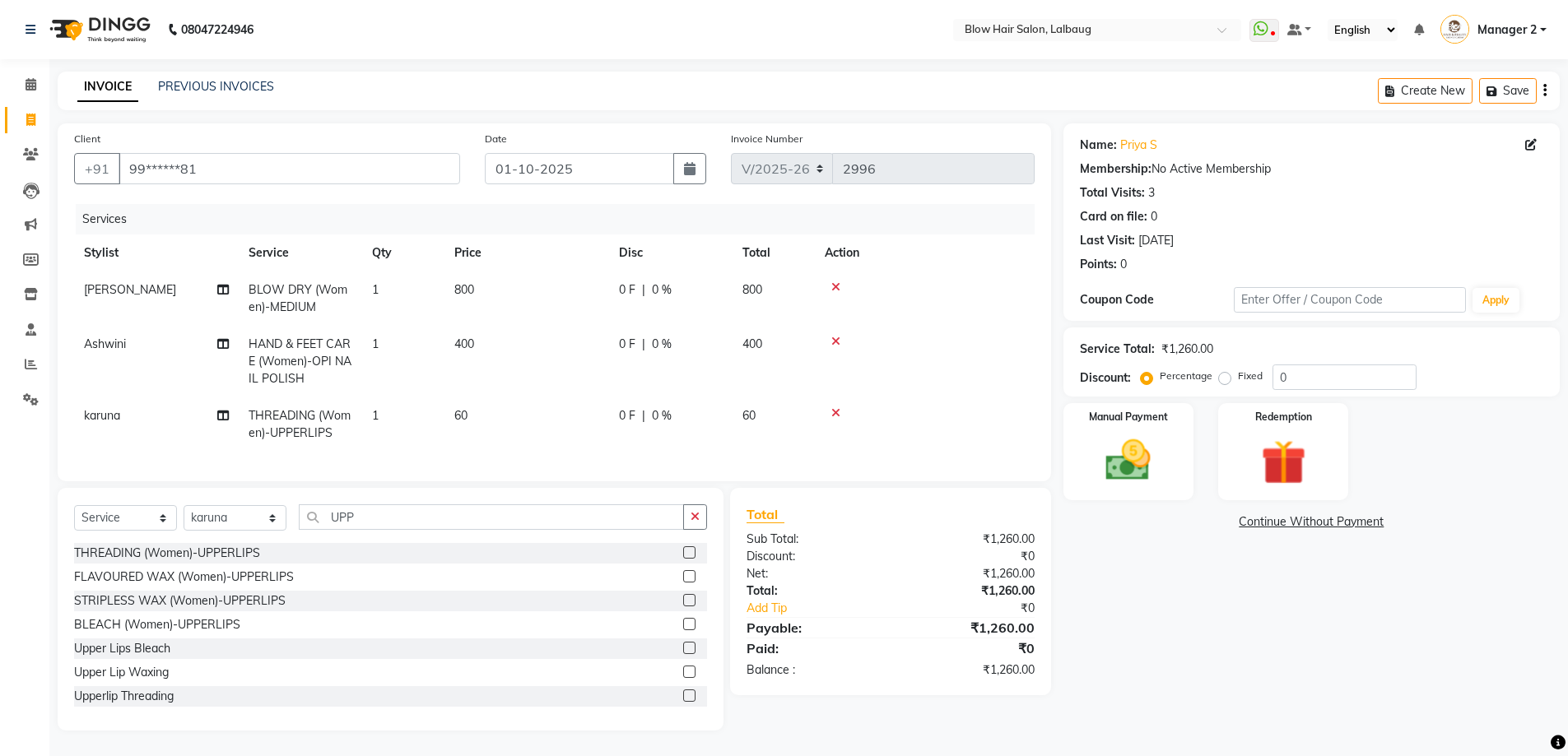
click at [584, 364] on td "400" at bounding box center [526, 362] width 164 height 71
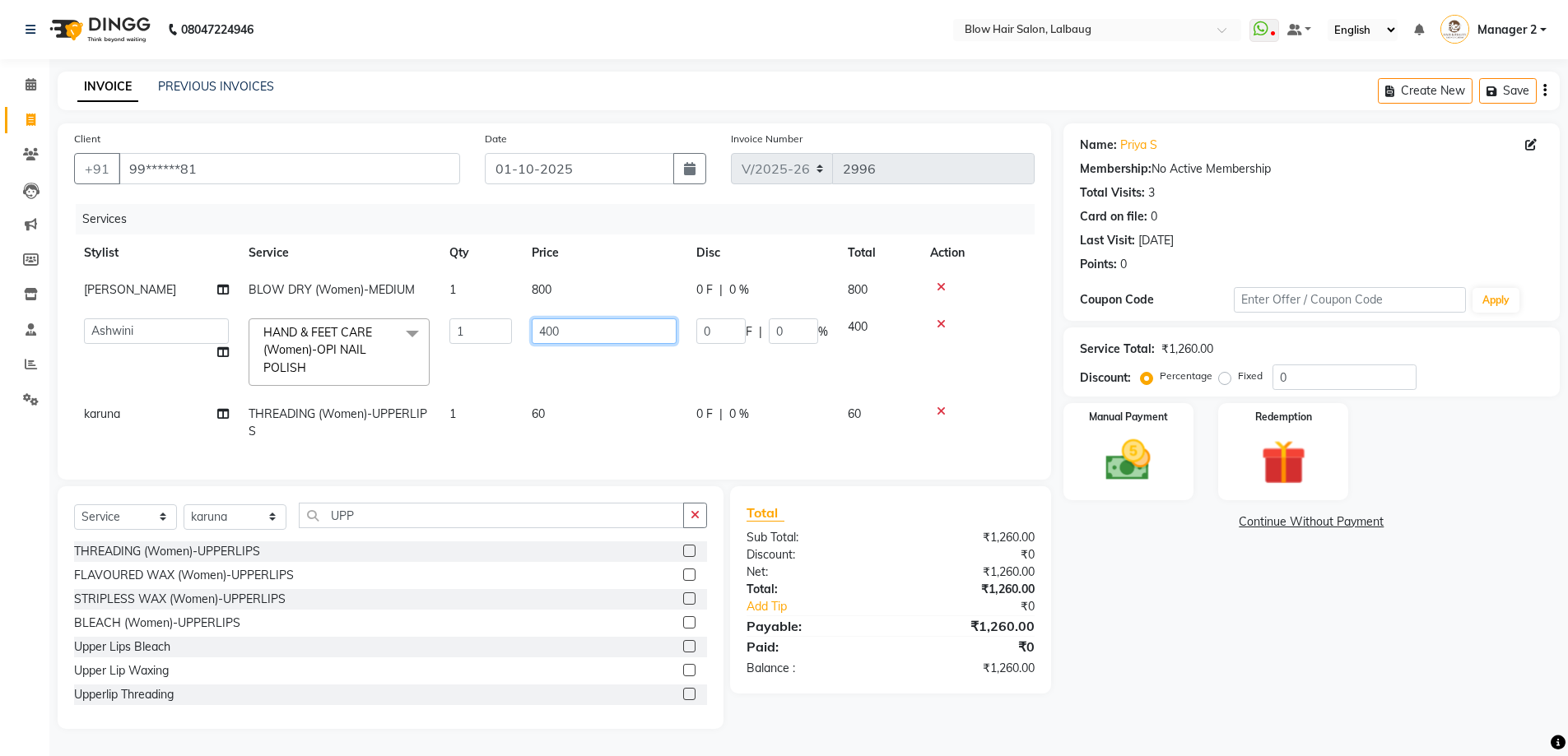
click at [635, 334] on input "400" at bounding box center [604, 331] width 145 height 26
type input "4"
type input "560"
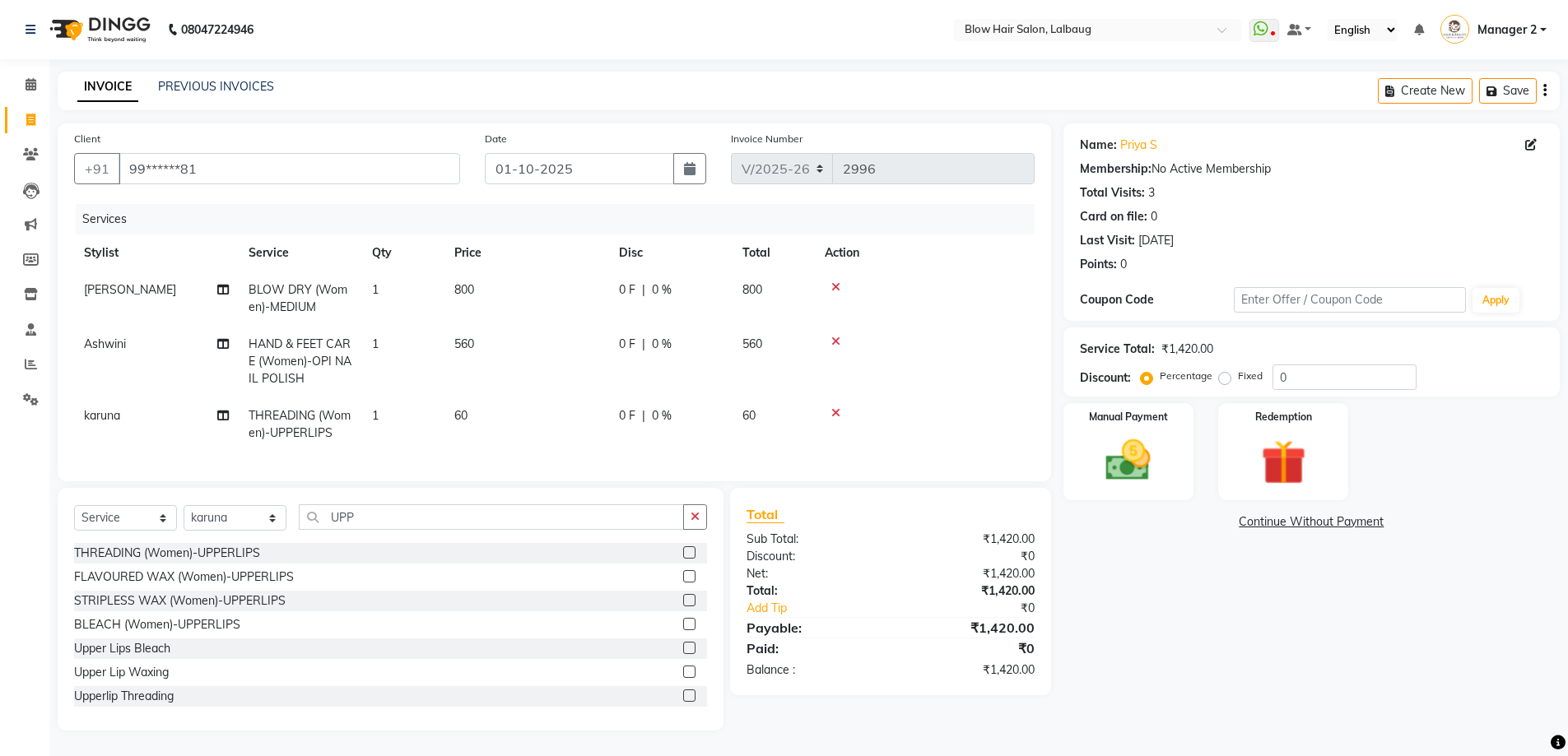
click at [568, 420] on td "60" at bounding box center [526, 424] width 164 height 54
select select "79643"
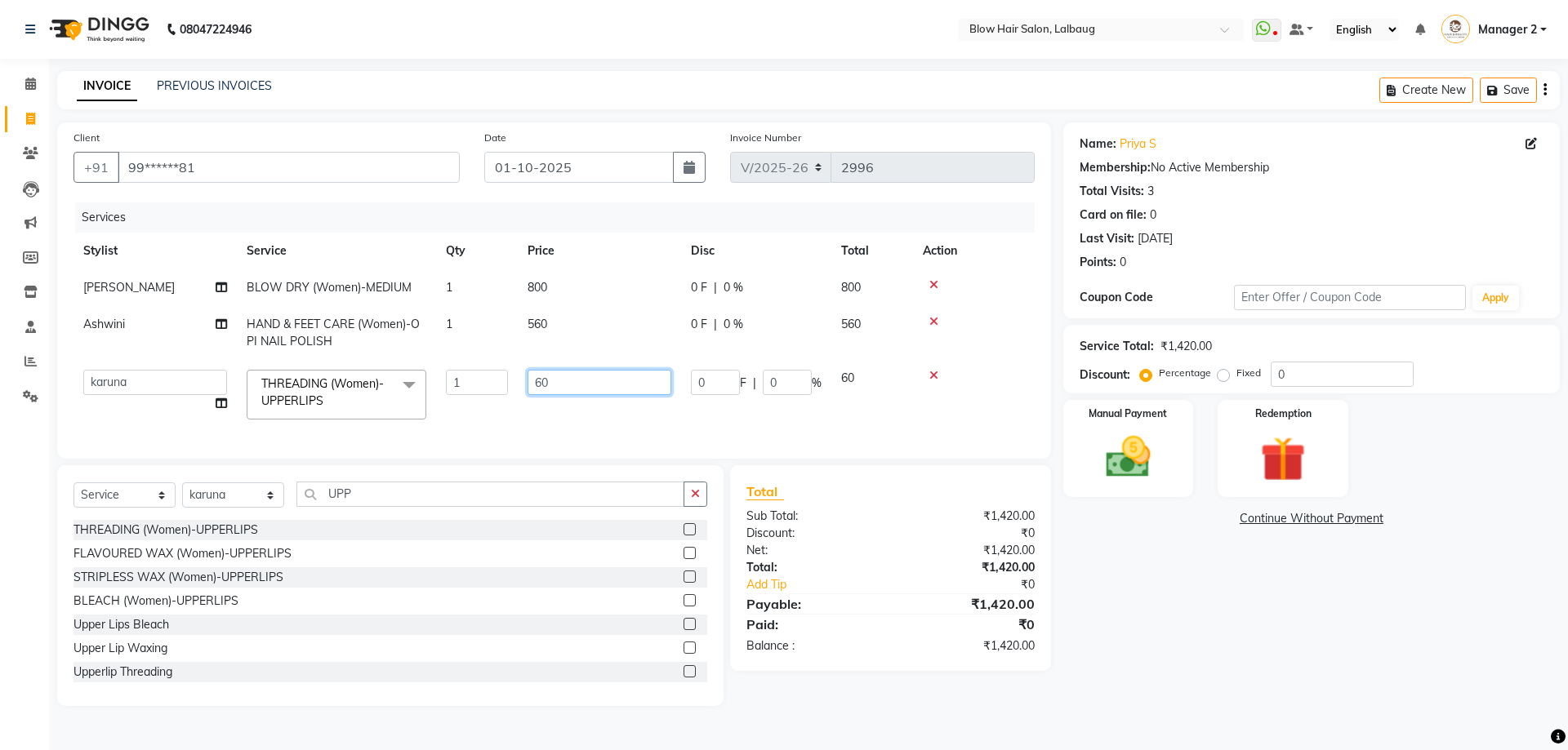
click at [590, 380] on input "60" at bounding box center [600, 382] width 144 height 26
type input "6"
type input "120"
click at [611, 425] on tr "Ashwini ASHWINI AVINASH BEAU Blow Hair DARSHANA Dingg Support HARSH HARSHAVARDH…" at bounding box center [549, 394] width 953 height 69
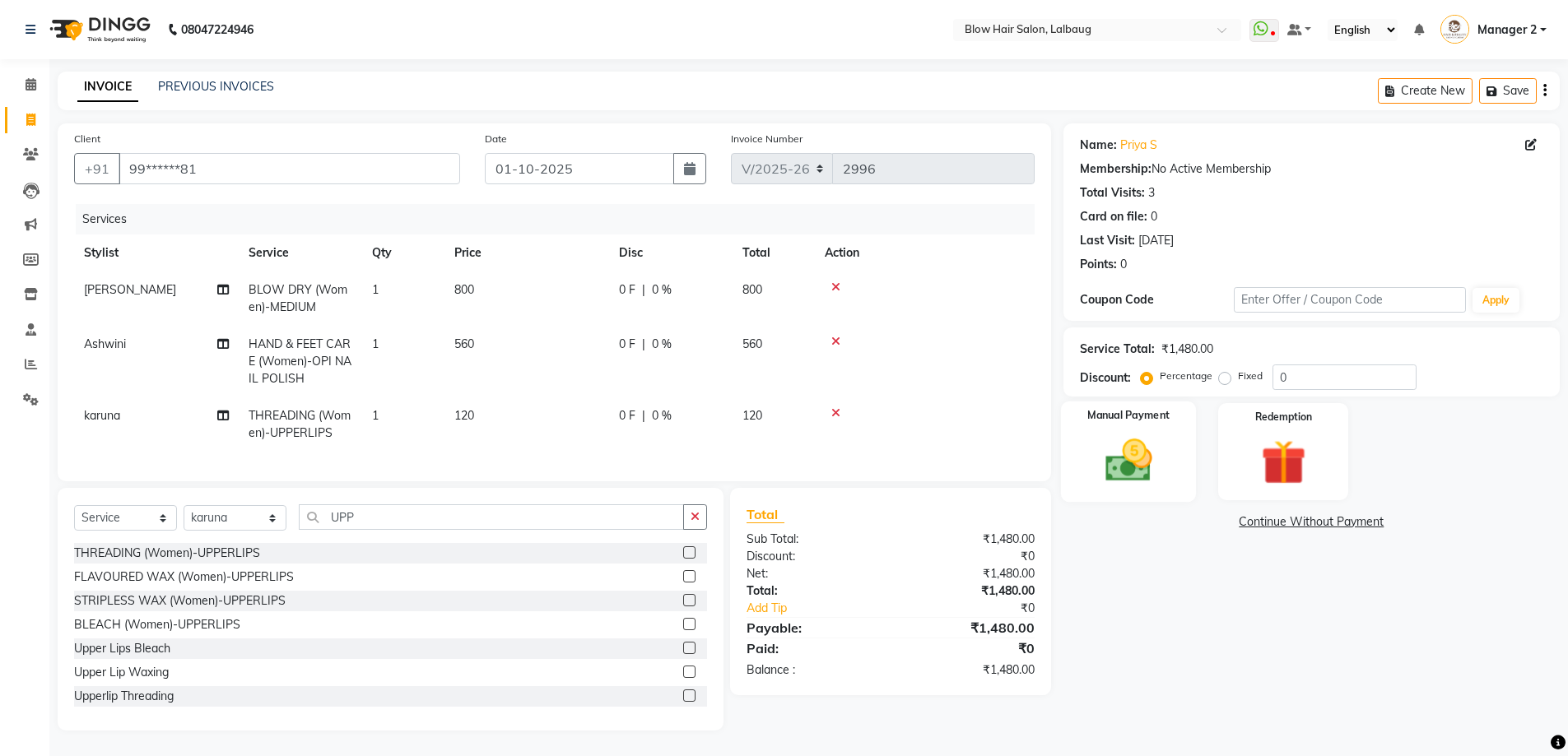
click at [1131, 477] on img at bounding box center [1128, 461] width 76 height 53
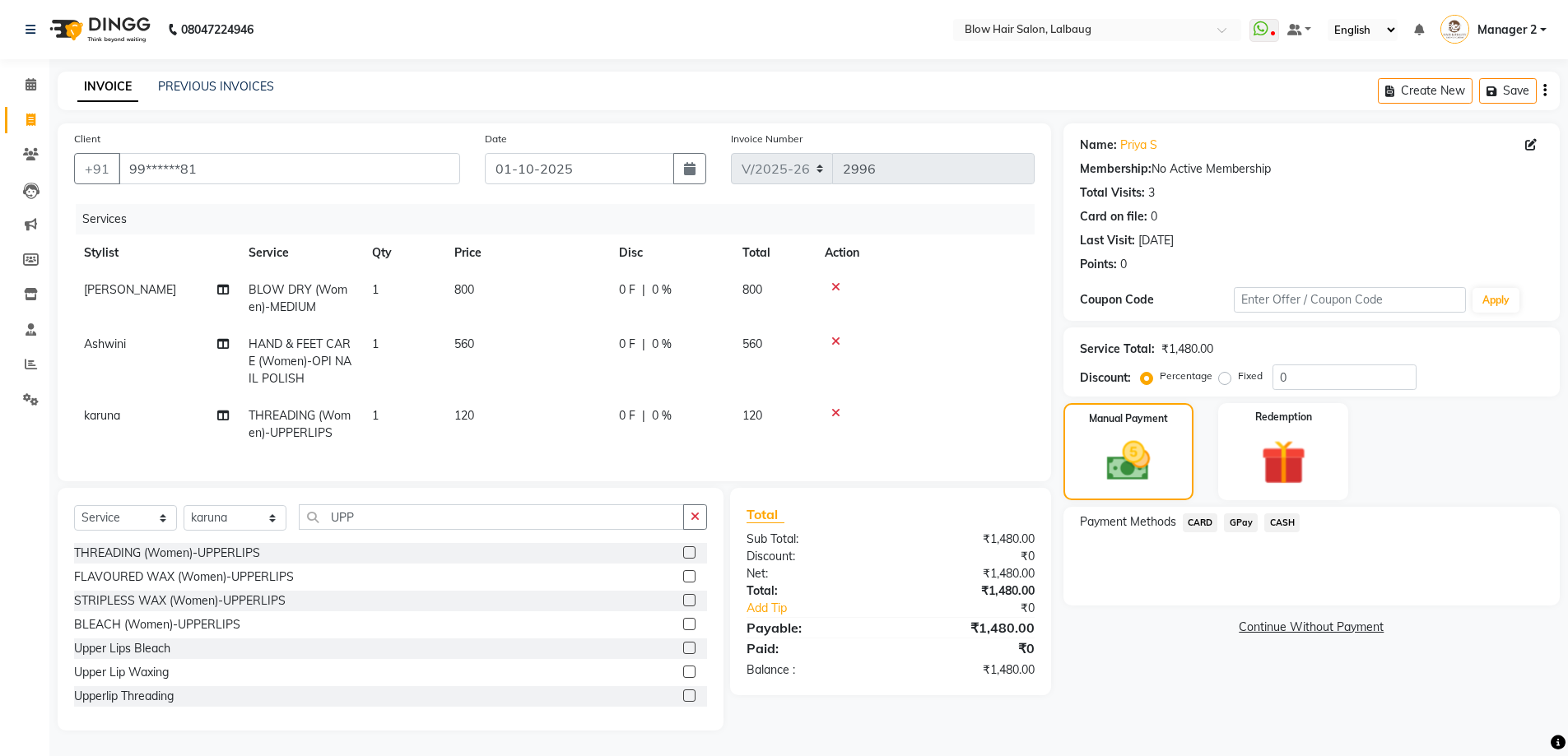
click at [1275, 519] on span "CASH" at bounding box center [1282, 523] width 36 height 19
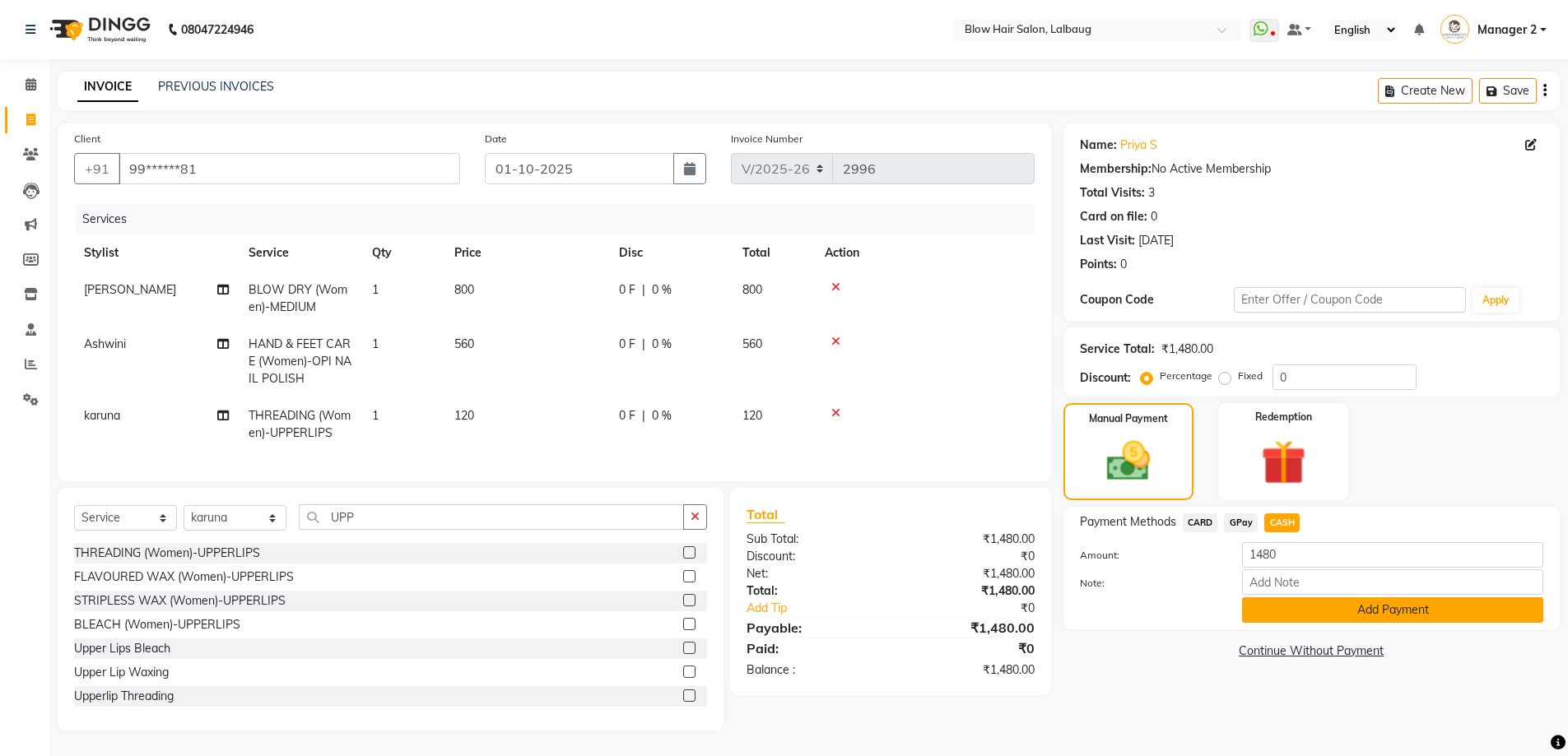
click at [1320, 607] on button "Add Payment" at bounding box center [1392, 610] width 301 height 26
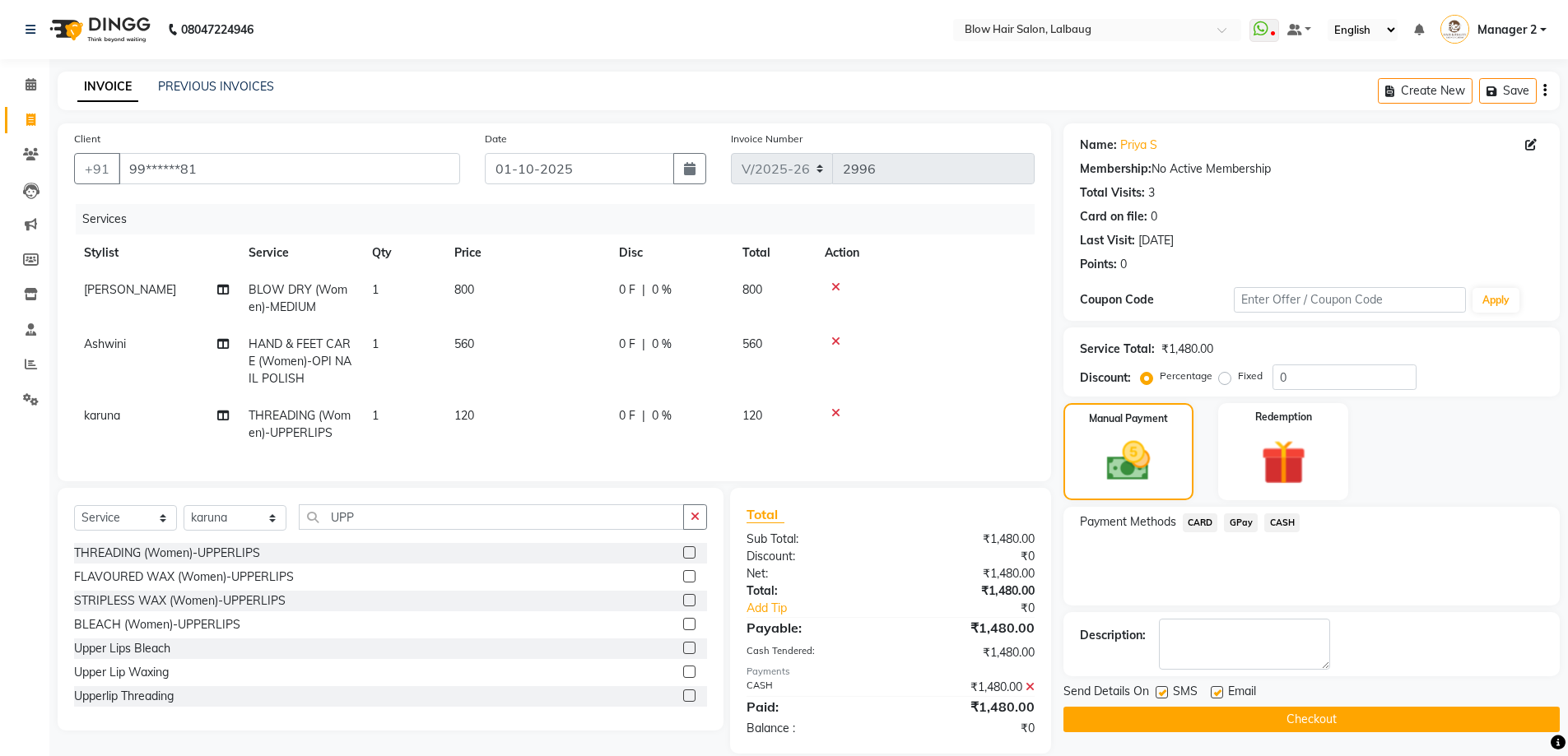
click at [1216, 686] on label at bounding box center [1217, 692] width 12 height 12
click at [1216, 688] on input "checkbox" at bounding box center [1216, 693] width 11 height 11
checkbox input "false"
click at [1159, 690] on label at bounding box center [1161, 692] width 12 height 12
click at [1159, 690] on input "checkbox" at bounding box center [1160, 693] width 11 height 11
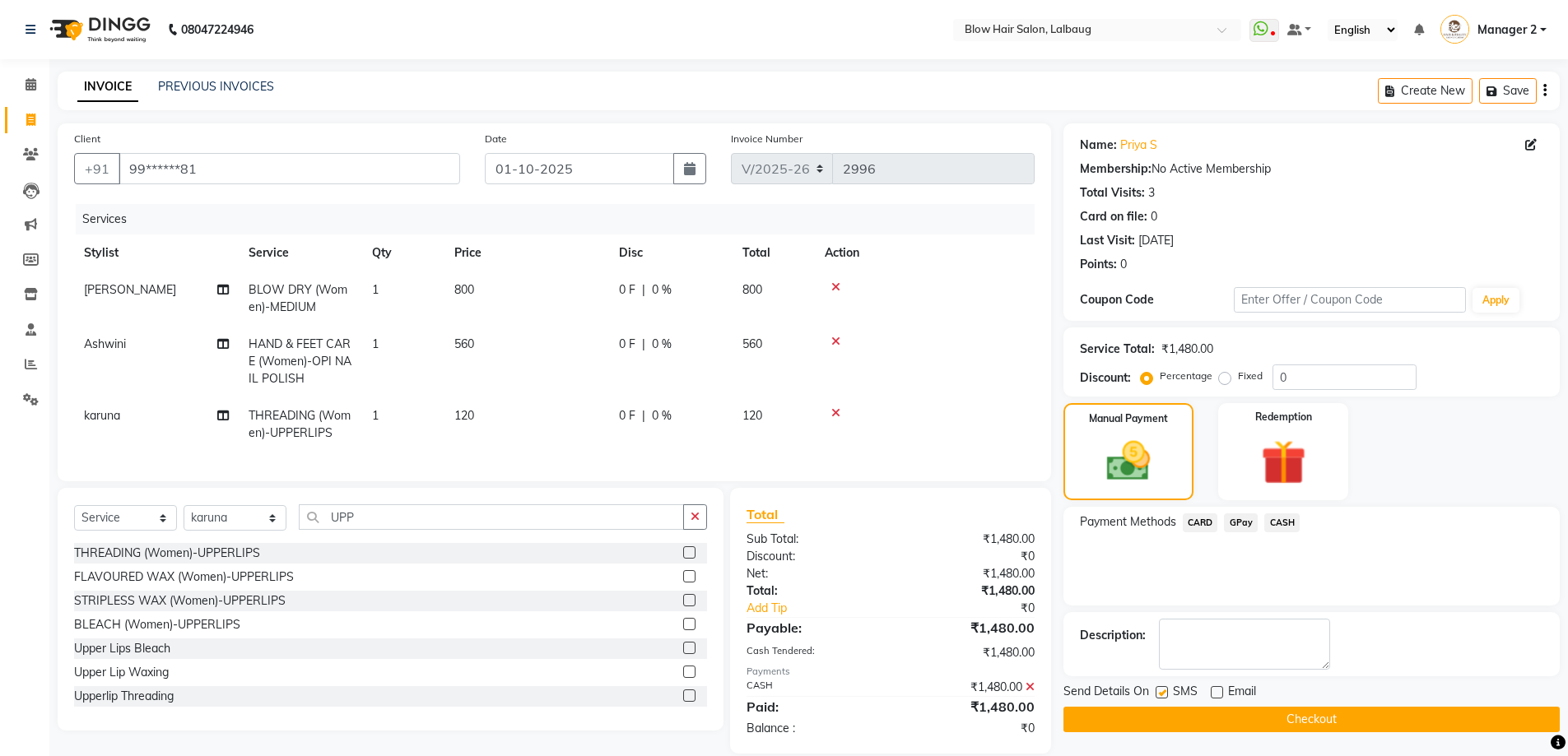
checkbox input "false"
click at [1180, 723] on button "Checkout" at bounding box center [1312, 719] width 496 height 26
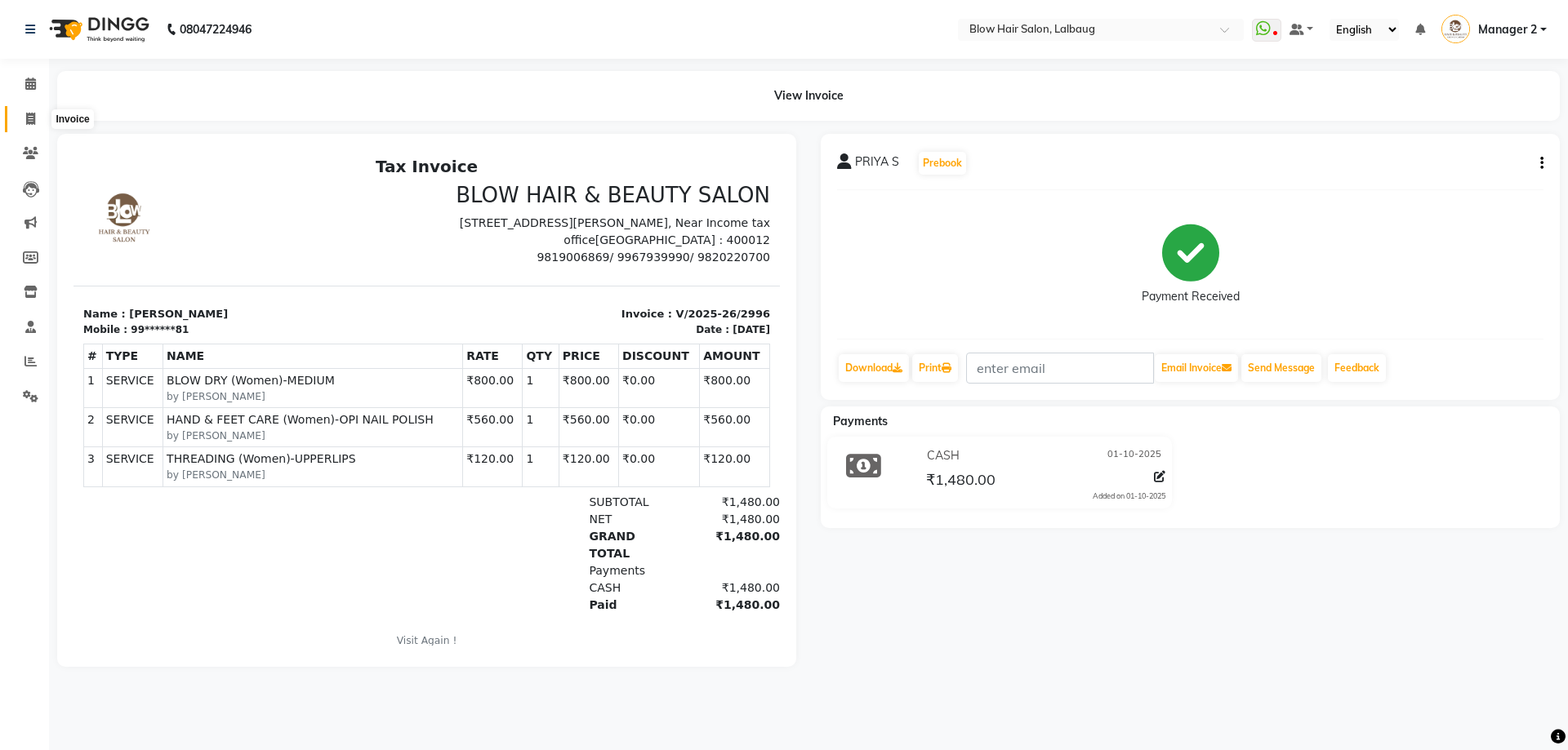
click at [37, 111] on span at bounding box center [30, 119] width 29 height 19
select select "5162"
select select "service"
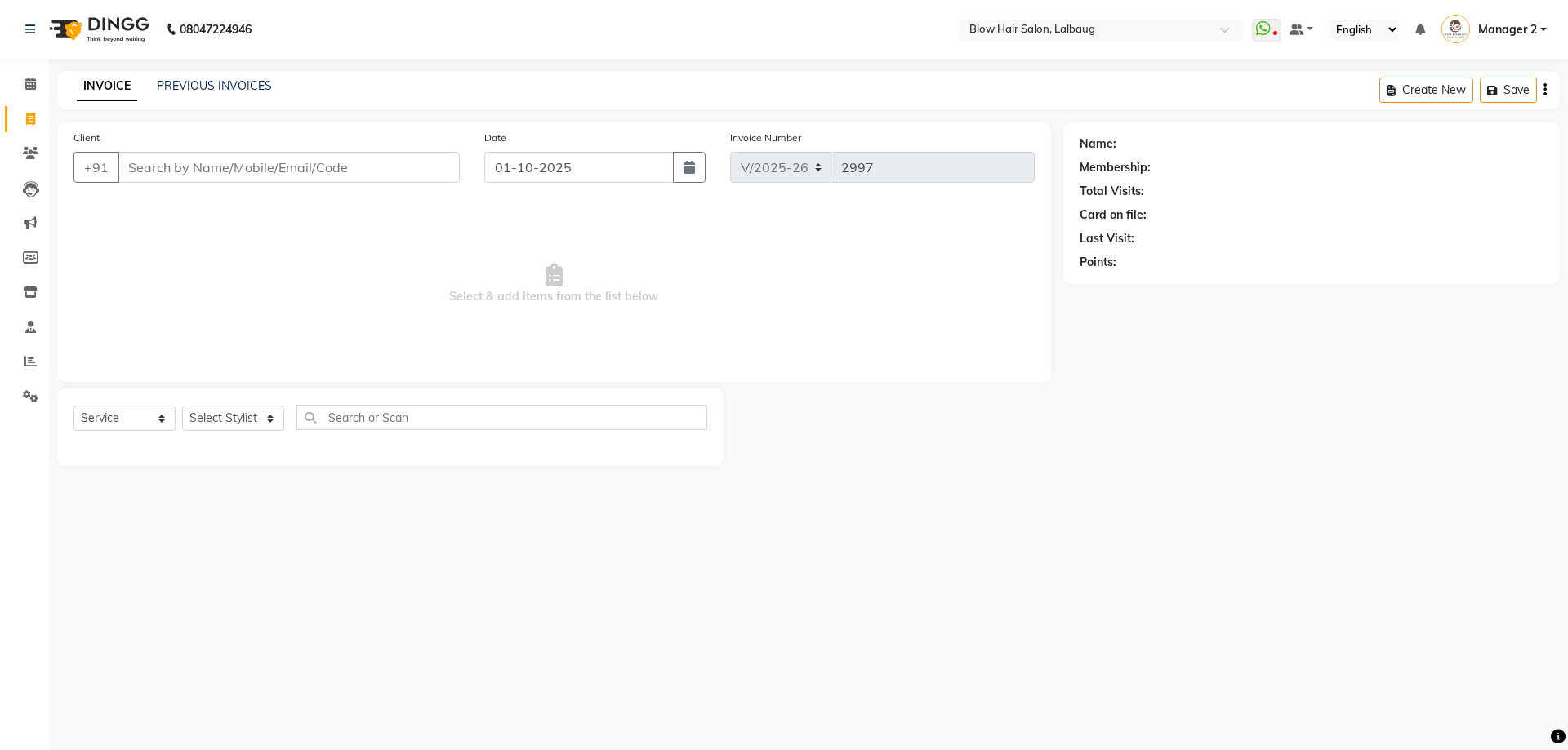
click at [181, 165] on input "Client" at bounding box center [288, 167] width 342 height 31
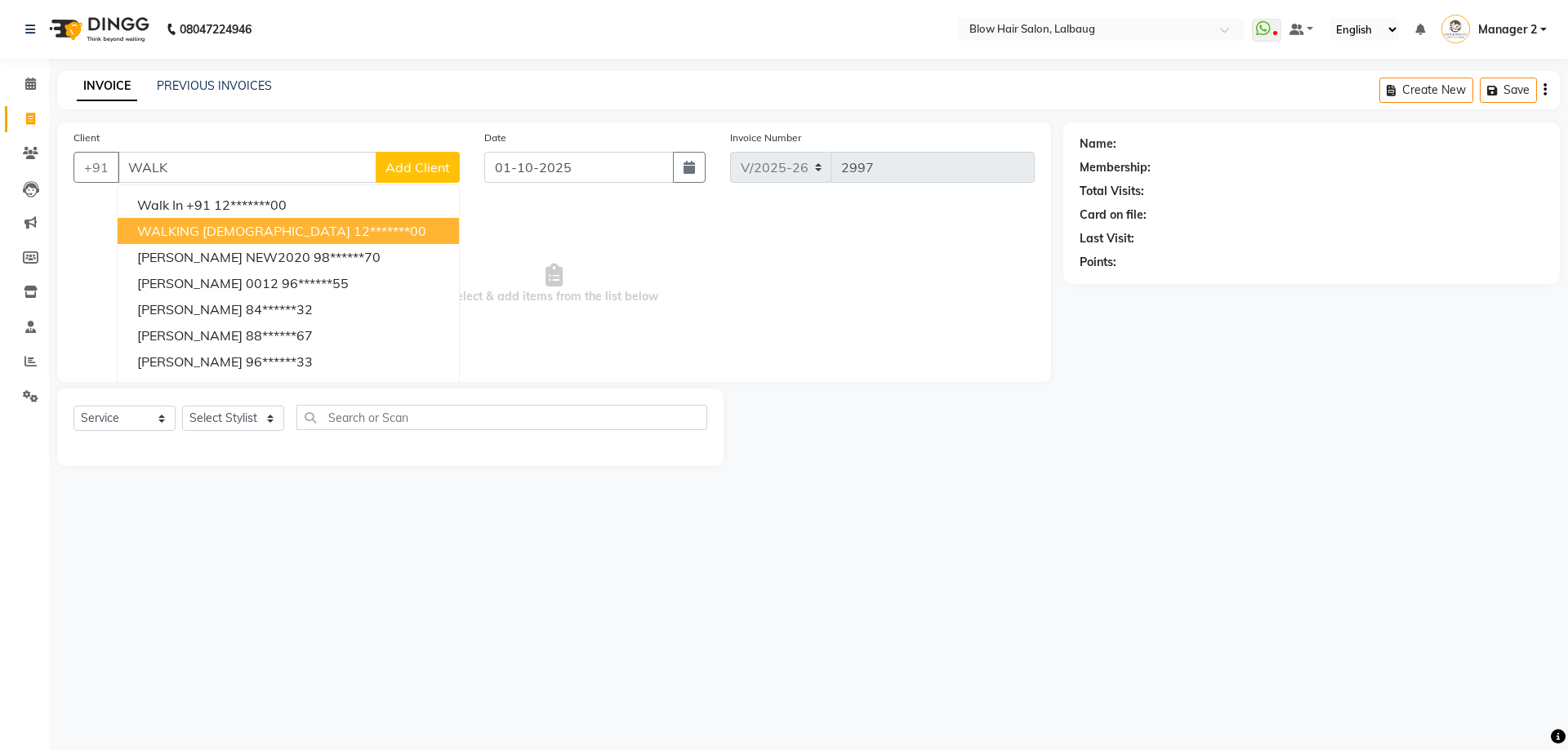
click at [226, 242] on button "WALKING FEMALE 12*******00" at bounding box center [288, 231] width 341 height 26
type input "12*******00"
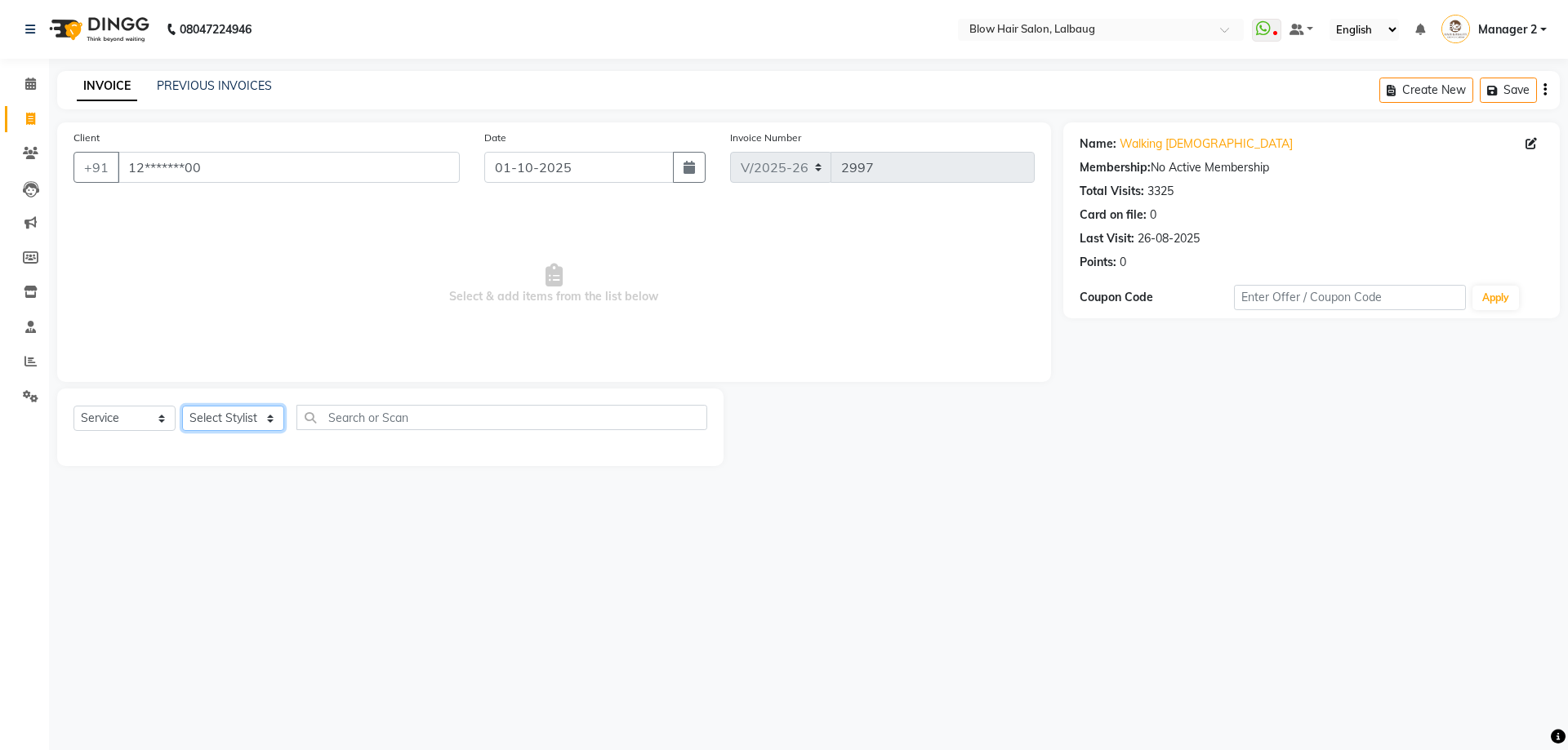
click at [266, 415] on select "Select Stylist Ashwini ASHWINI AVINASH BEAU Blow Hair [PERSON_NAME] Dingg Suppo…" at bounding box center [233, 418] width 102 height 26
select select "79643"
click at [182, 406] on select "Select Stylist Ashwini ASHWINI AVINASH BEAU Blow Hair [PERSON_NAME] Dingg Suppo…" at bounding box center [233, 418] width 102 height 26
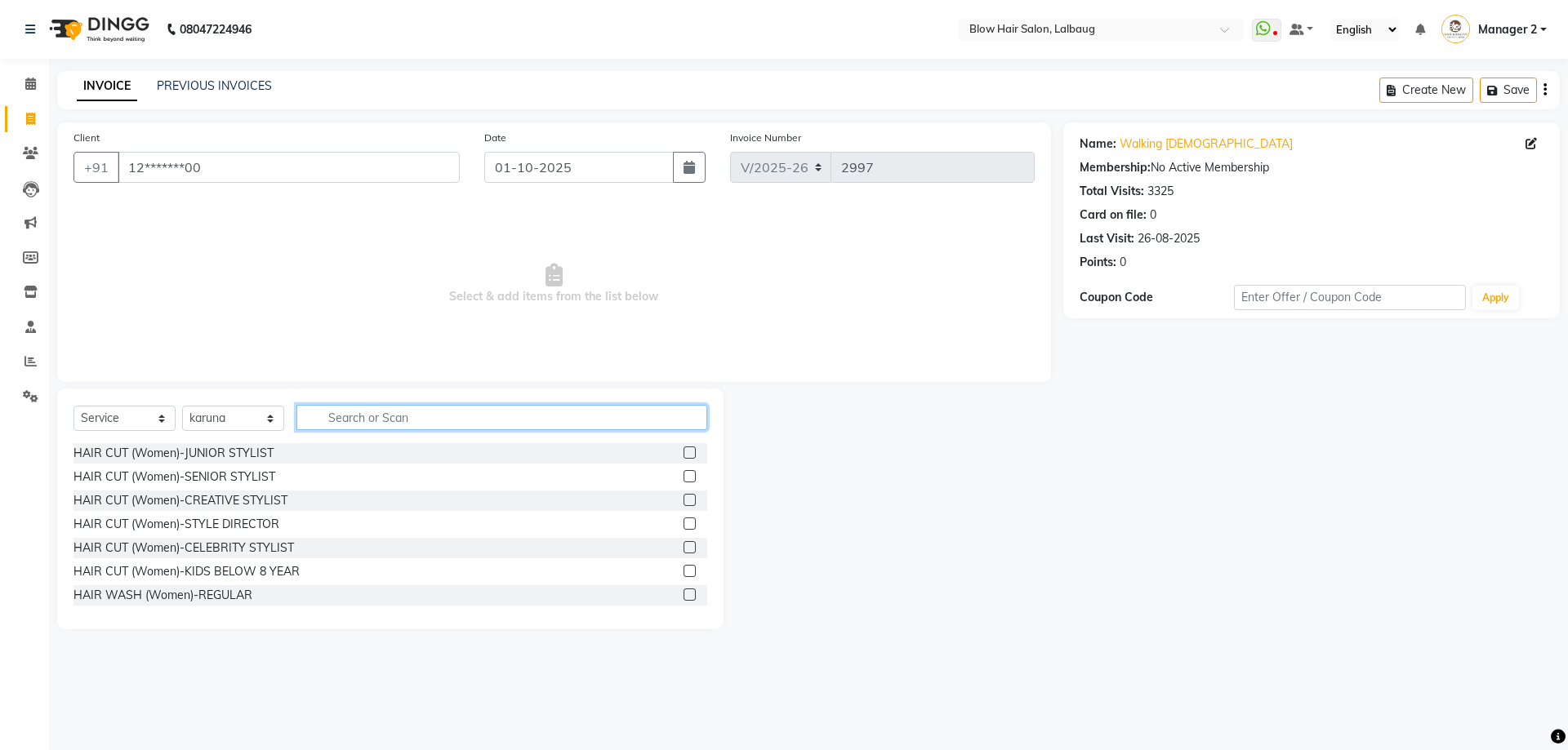
click at [370, 417] on input "text" at bounding box center [502, 417] width 411 height 26
type input "EYE"
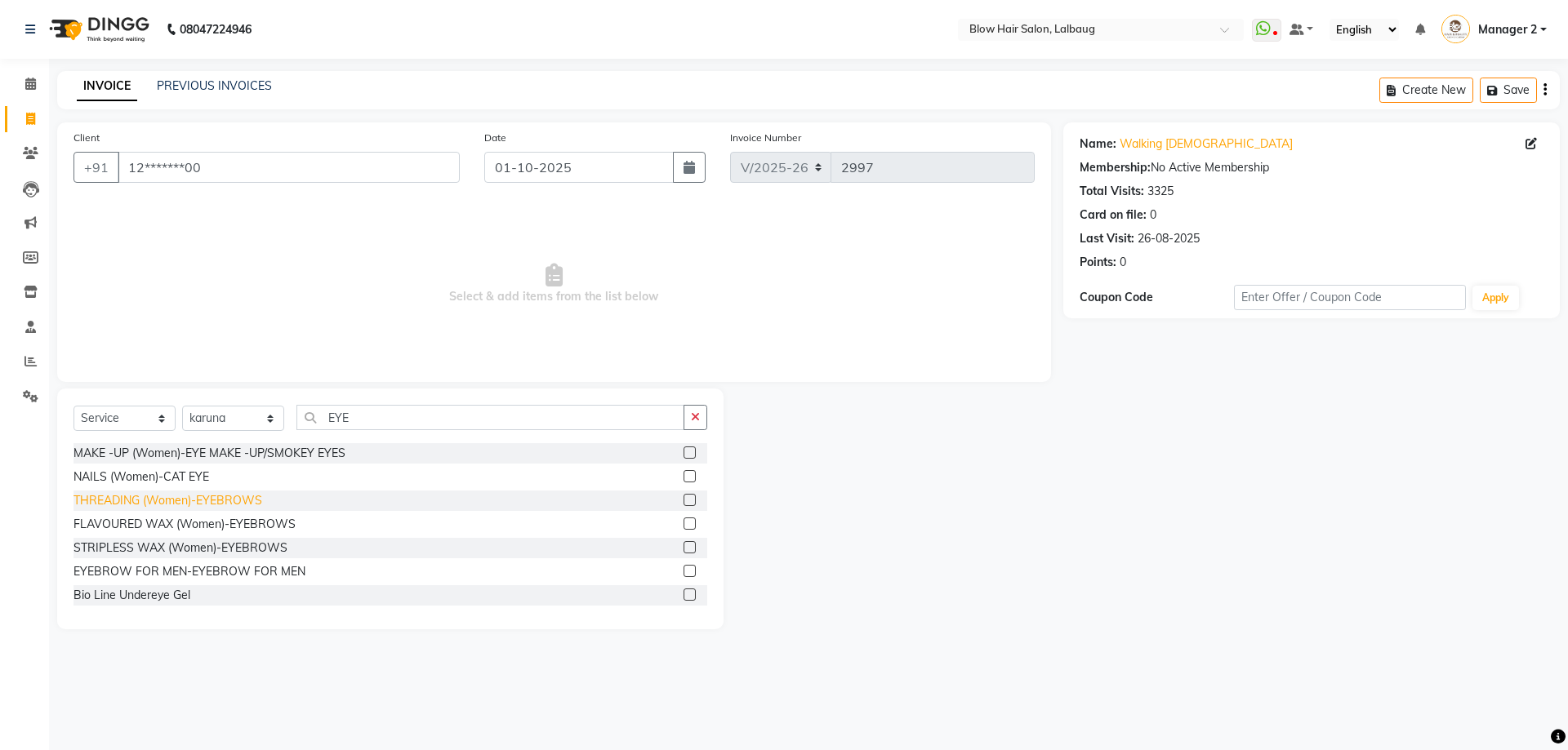
click at [152, 502] on div "THREADING (Women)-EYEBROWS" at bounding box center [167, 501] width 189 height 17
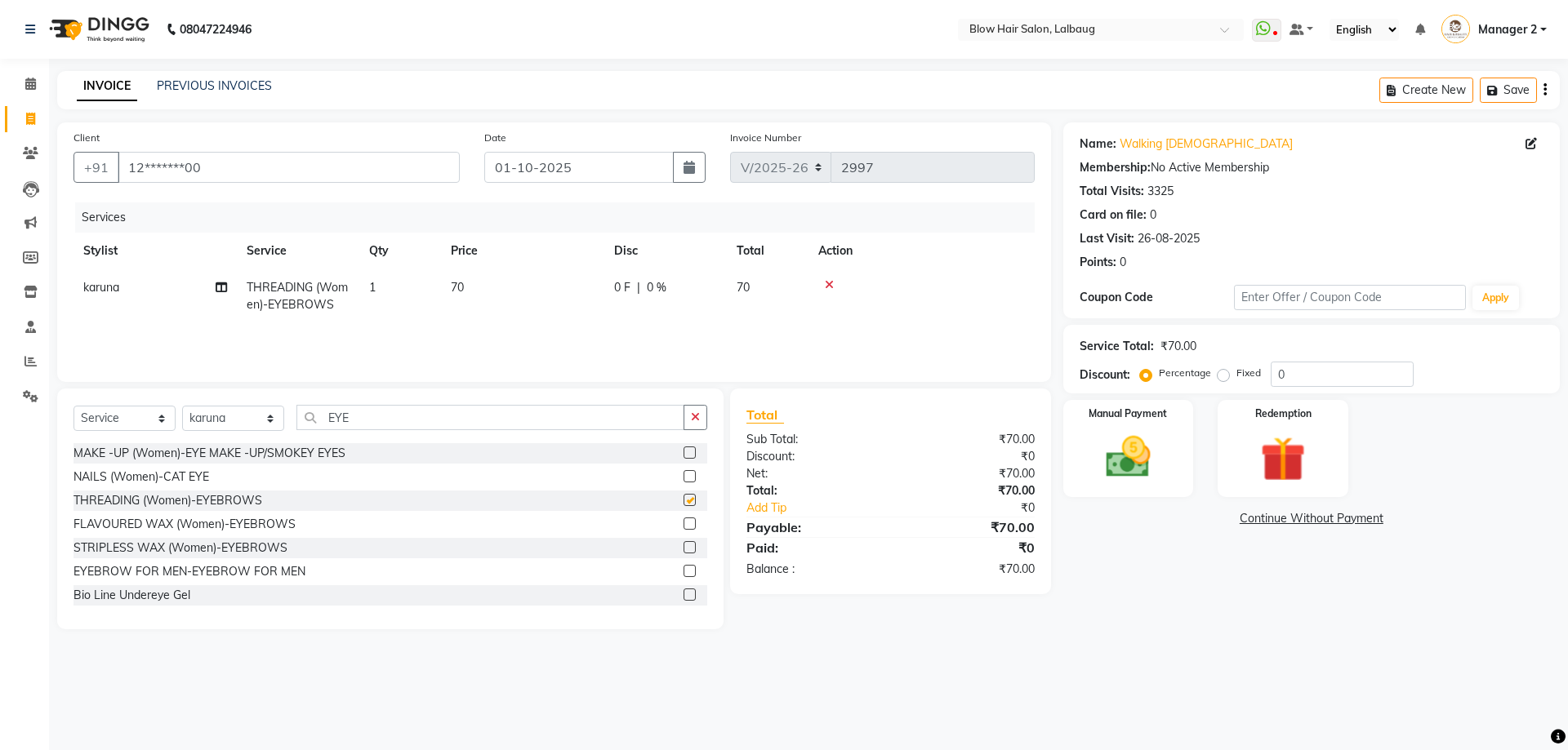
checkbox input "false"
click at [1127, 459] on img at bounding box center [1128, 457] width 76 height 54
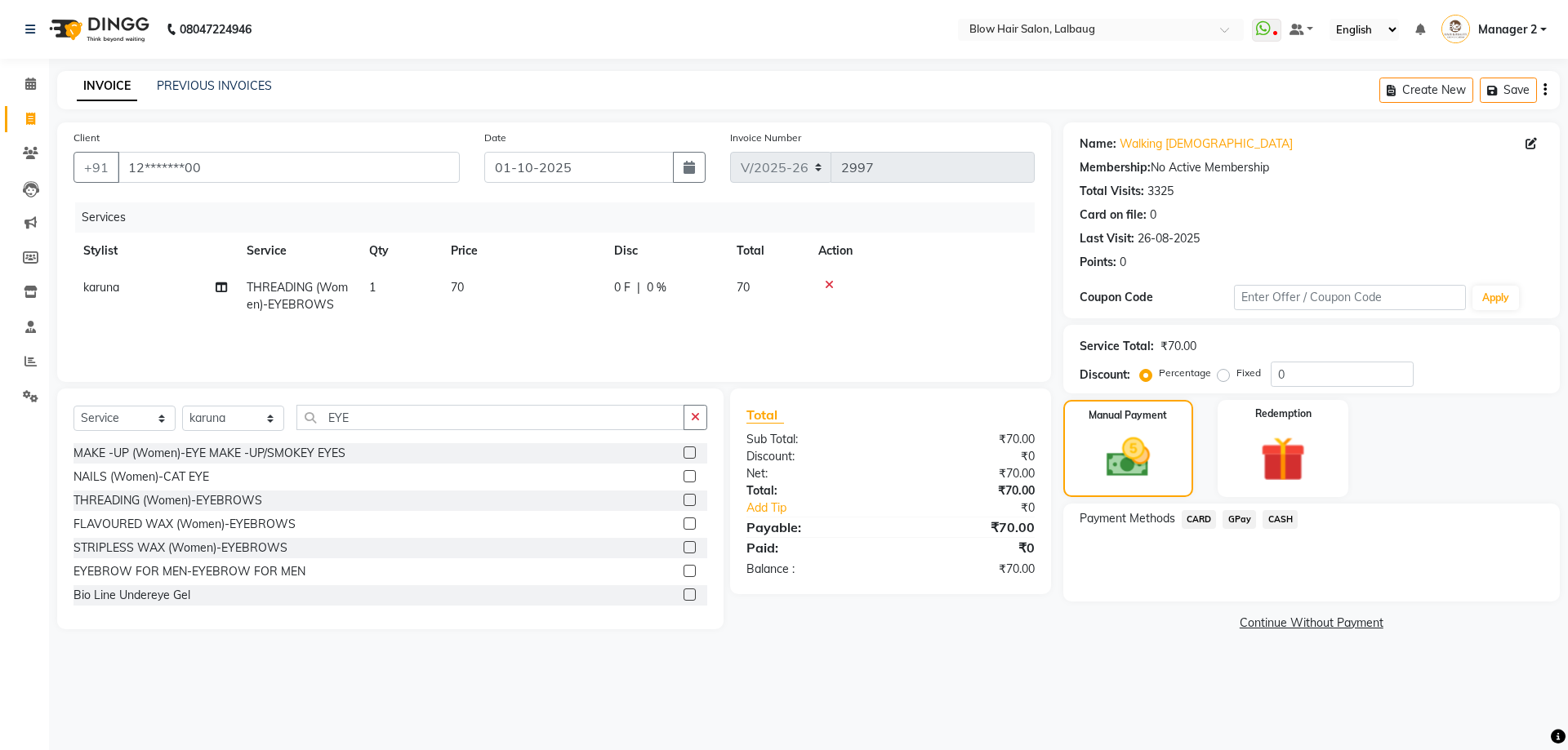
click at [1282, 519] on span "CASH" at bounding box center [1280, 519] width 35 height 19
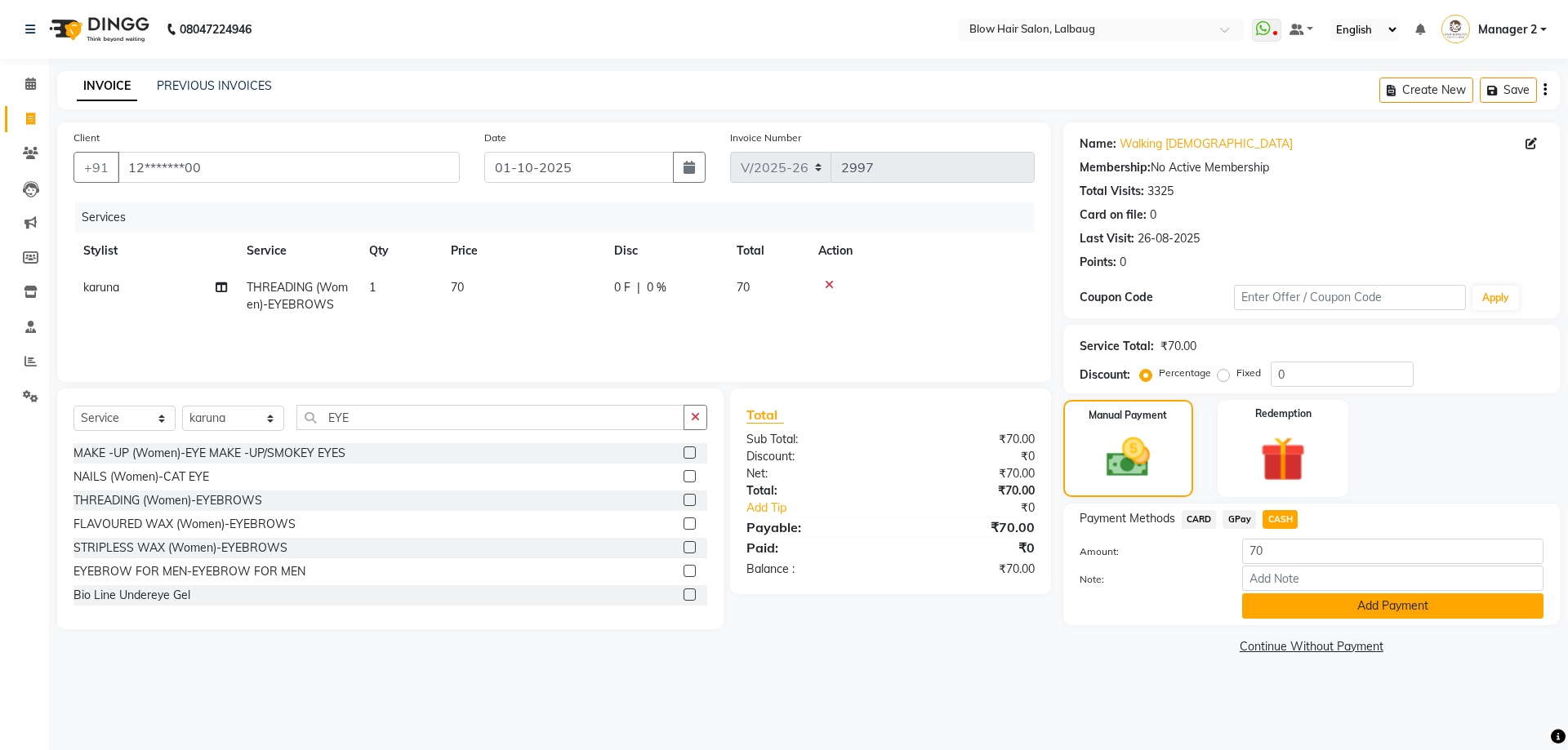
click at [1323, 608] on button "Add Payment" at bounding box center [1393, 606] width 301 height 26
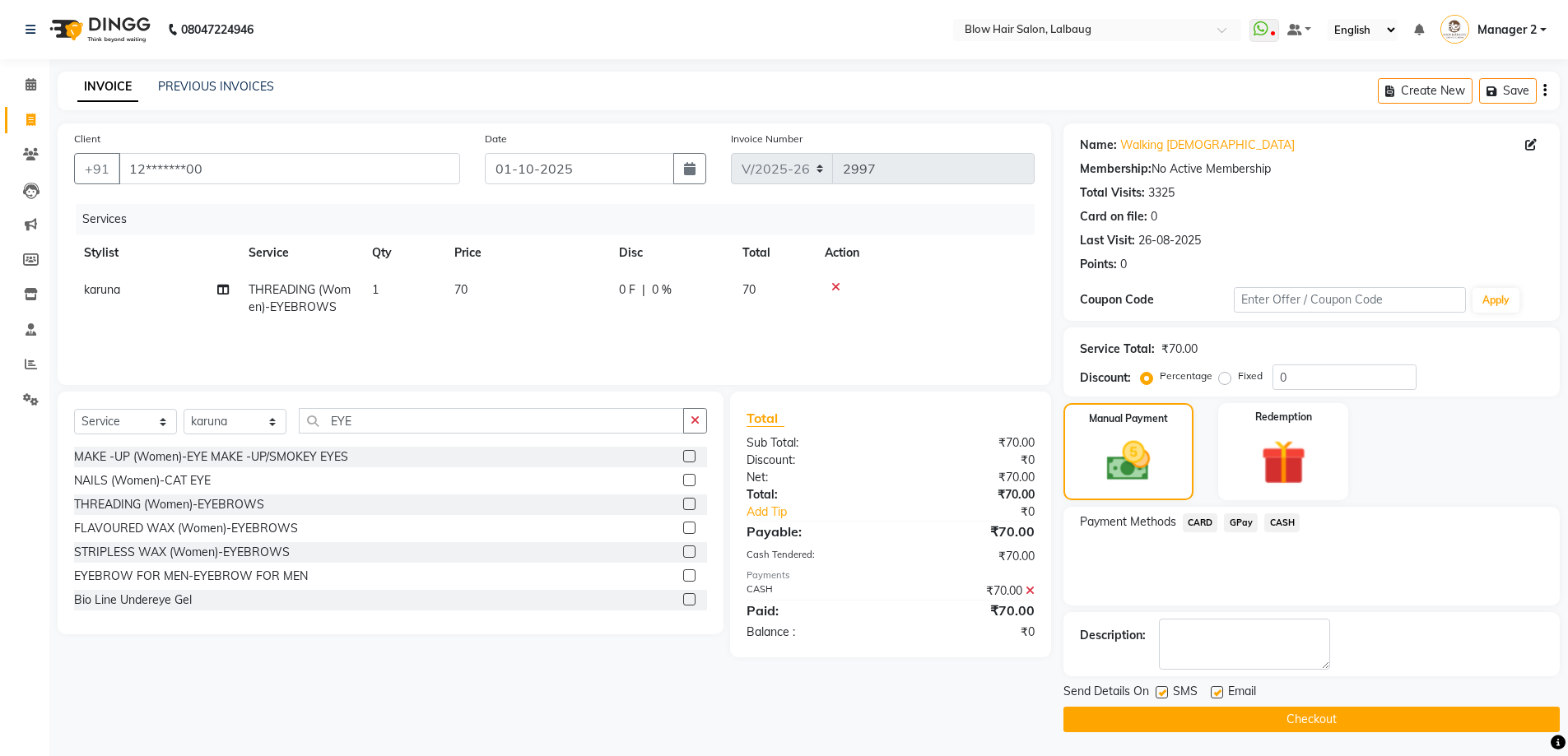
click at [1170, 697] on div "SMS" at bounding box center [1183, 693] width 55 height 21
click at [1227, 689] on div "Email" at bounding box center [1240, 693] width 58 height 21
click at [1160, 695] on label at bounding box center [1161, 692] width 12 height 12
click at [1160, 695] on input "checkbox" at bounding box center [1160, 693] width 11 height 11
checkbox input "false"
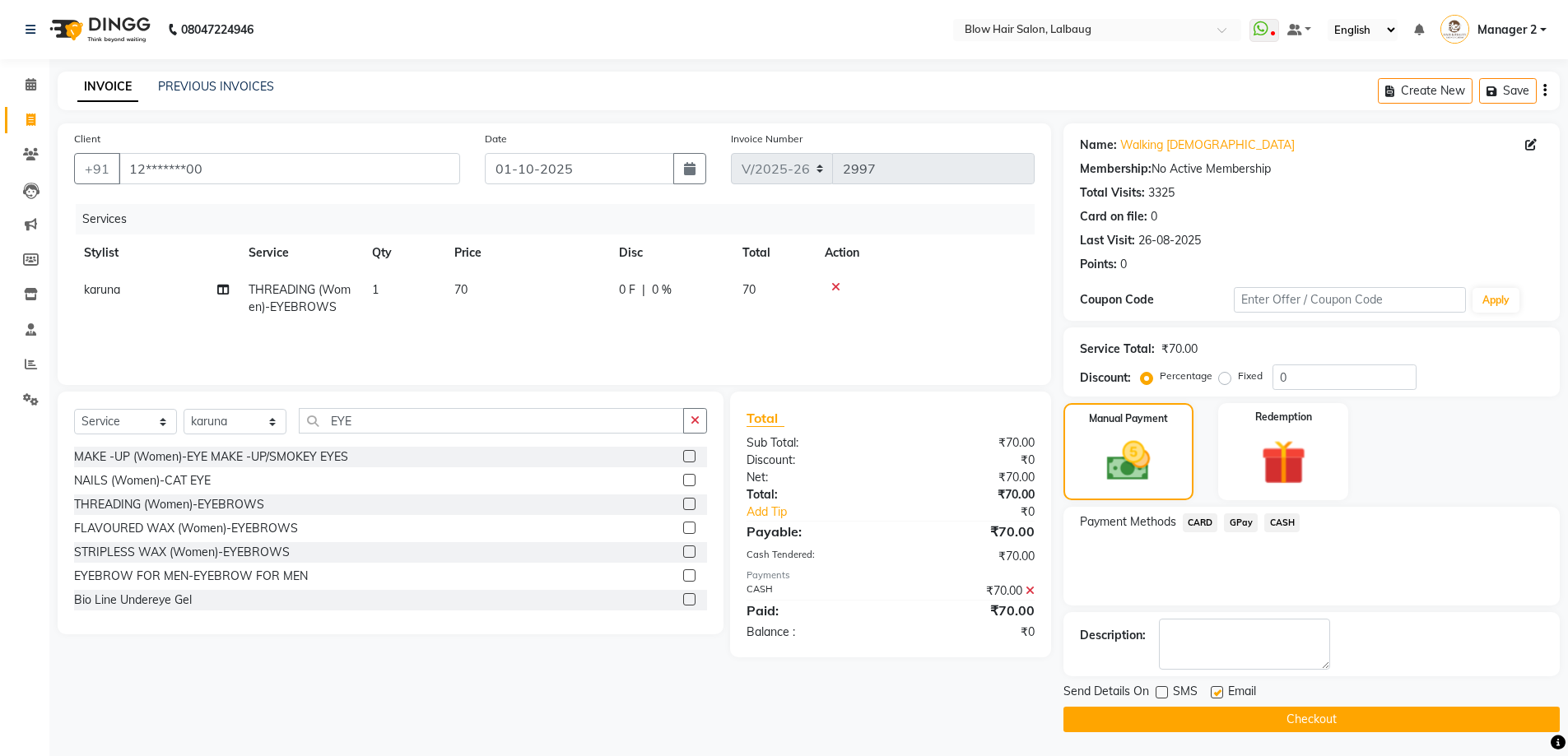
drag, startPoint x: 1219, startPoint y: 691, endPoint x: 1224, endPoint y: 700, distance: 10.3
click at [1220, 691] on label at bounding box center [1217, 692] width 12 height 12
click at [1220, 691] on input "checkbox" at bounding box center [1216, 693] width 11 height 11
checkbox input "false"
click at [1231, 712] on button "Checkout" at bounding box center [1312, 719] width 496 height 26
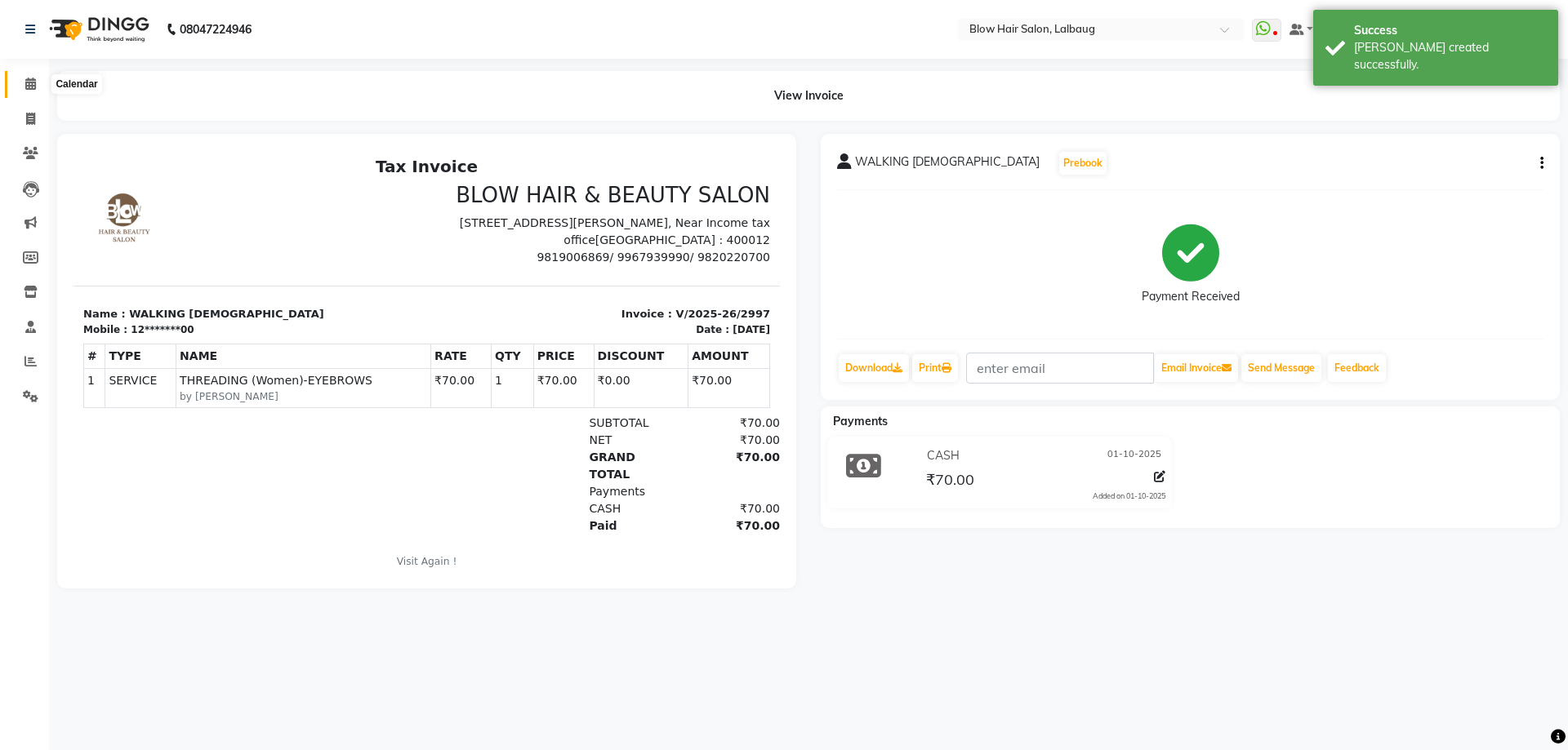
click at [22, 90] on span at bounding box center [30, 84] width 29 height 19
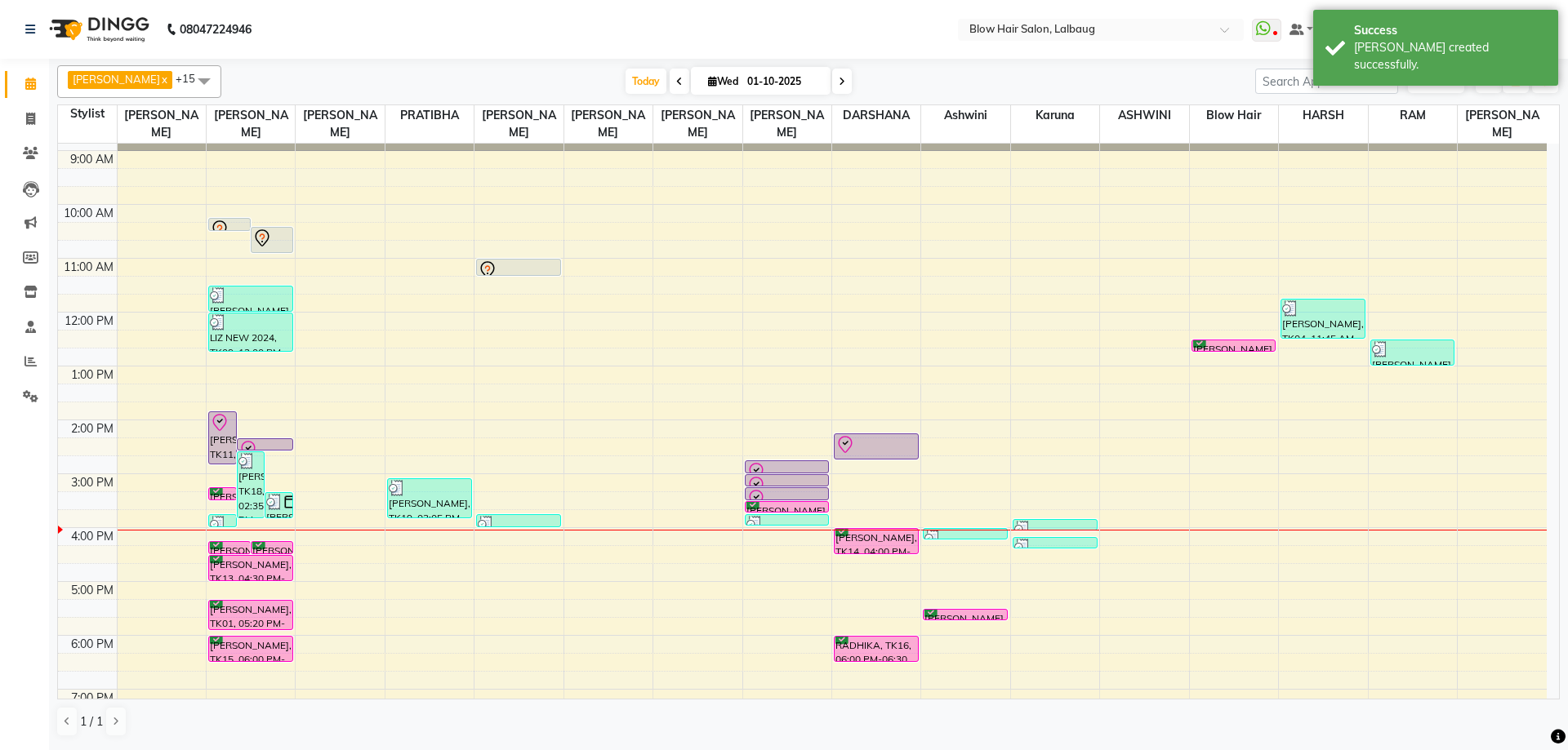
scroll to position [35, 0]
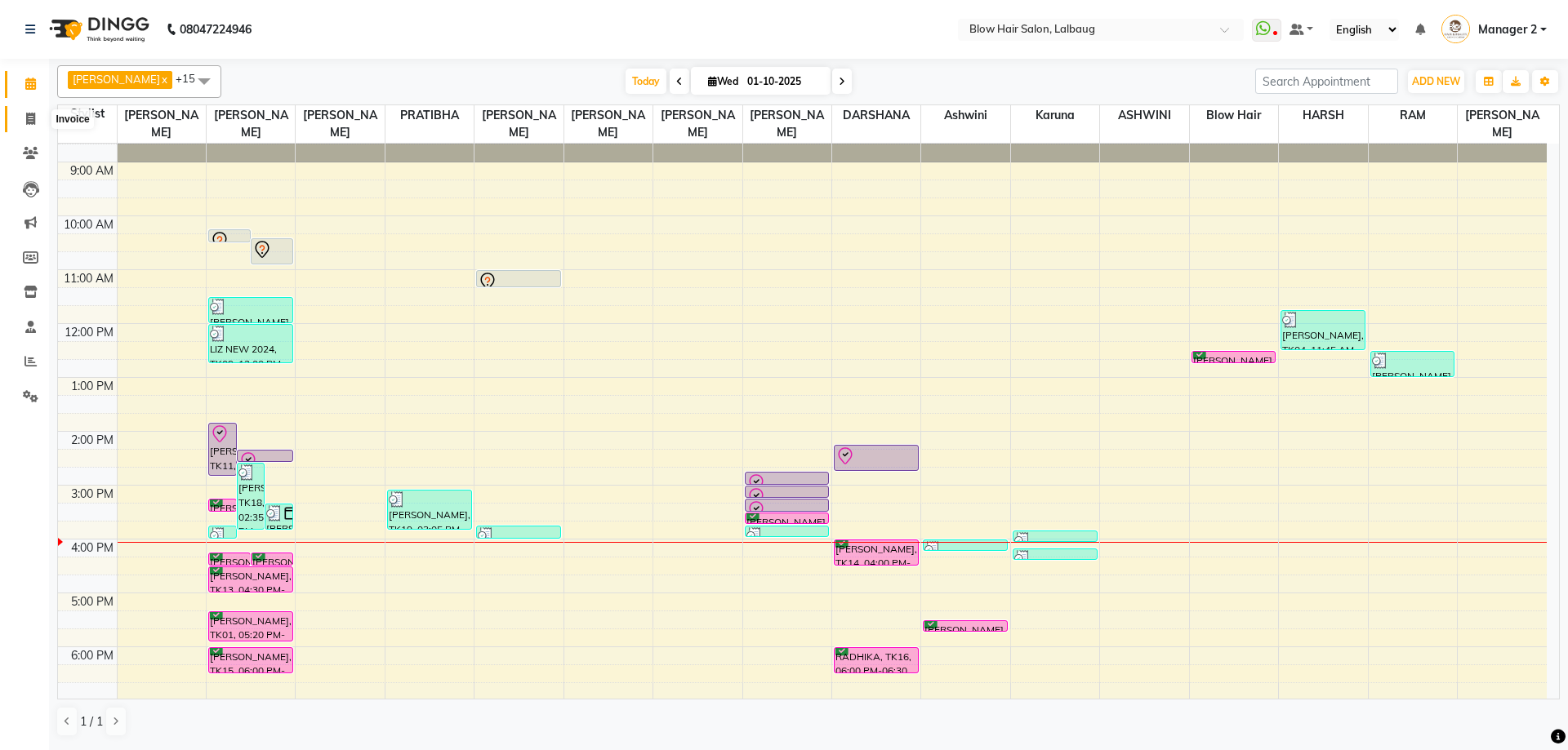
click at [33, 123] on icon at bounding box center [30, 119] width 9 height 12
select select "5162"
select select "service"
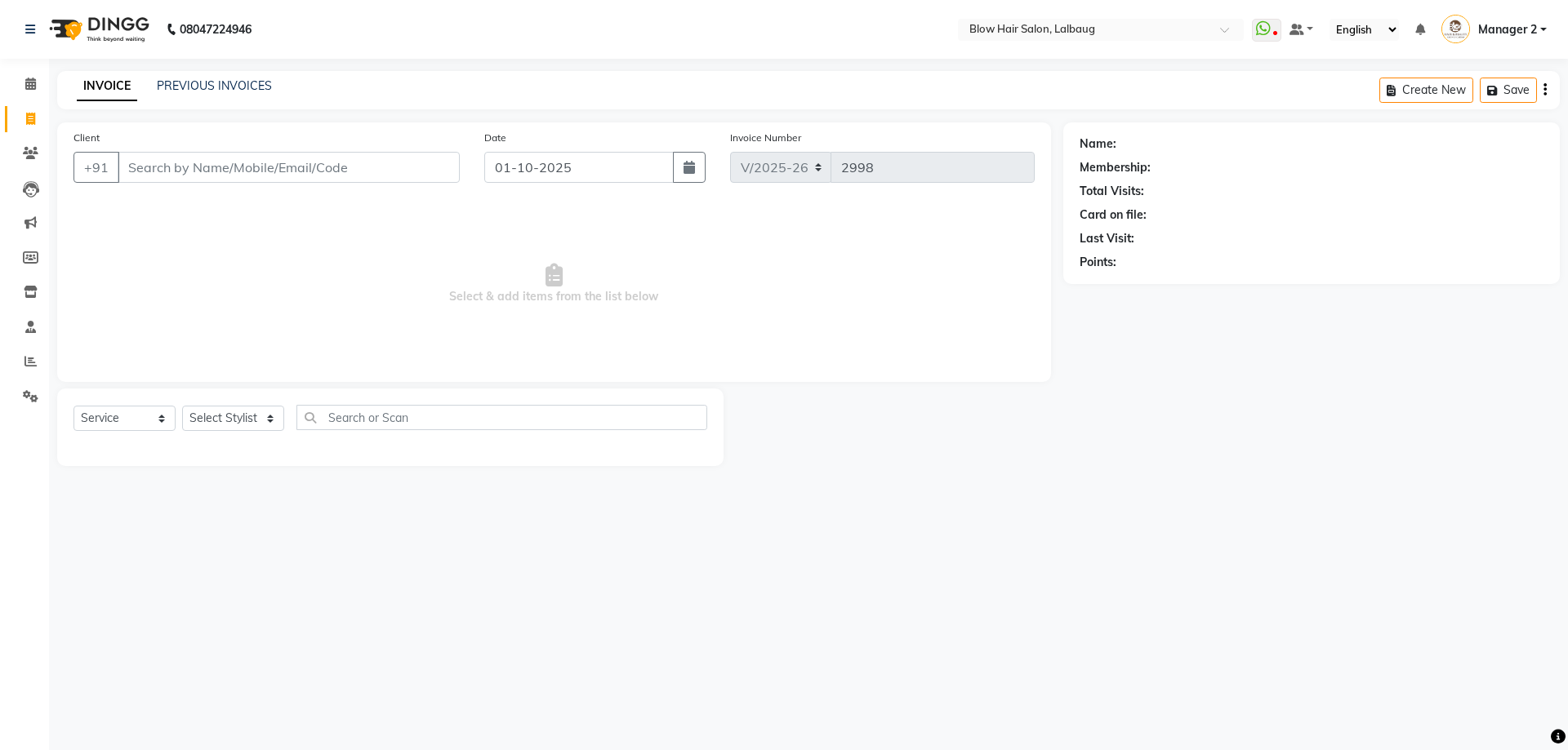
click at [175, 180] on input "Client" at bounding box center [288, 167] width 342 height 31
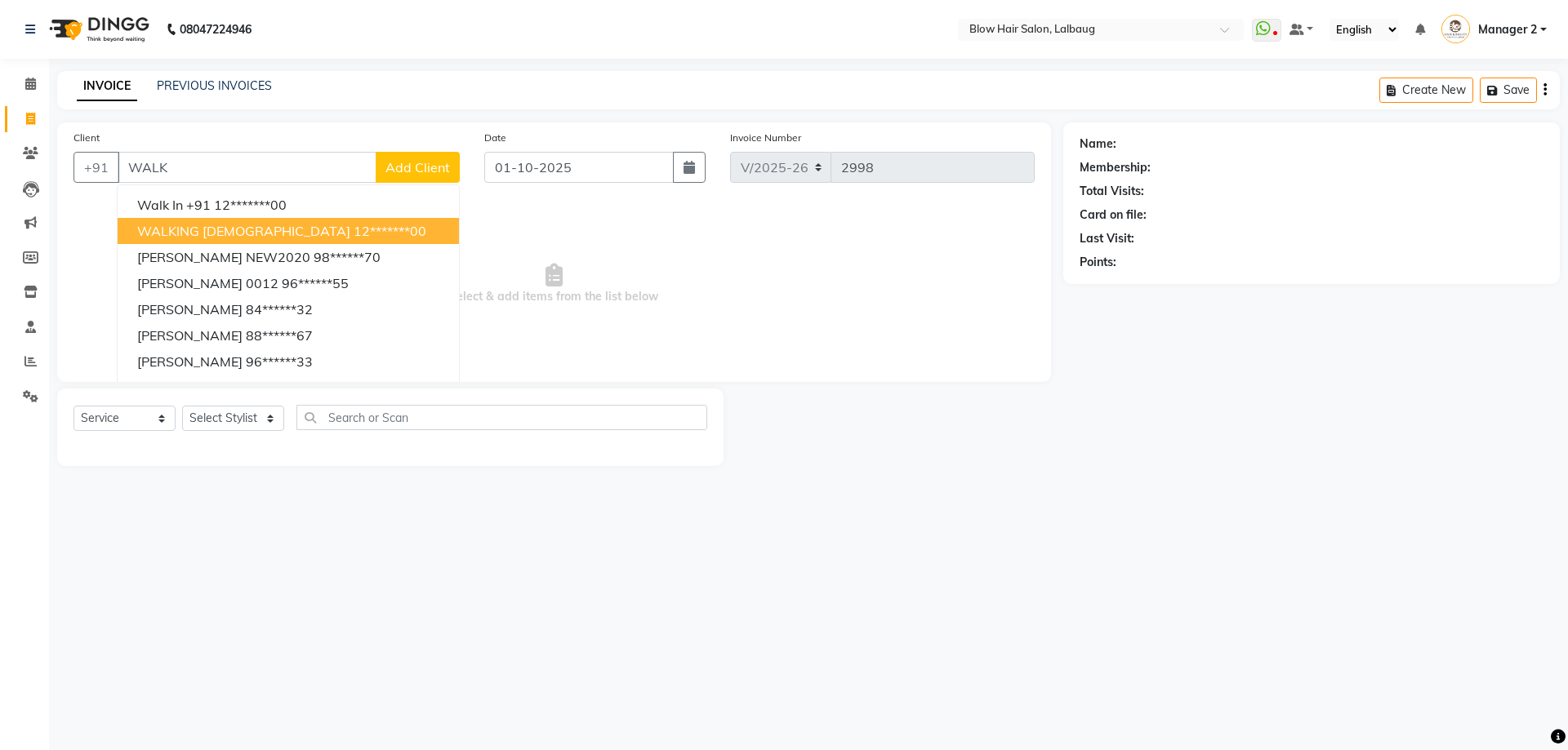
click at [178, 231] on span "WALKING [DEMOGRAPHIC_DATA]" at bounding box center [244, 231] width 213 height 16
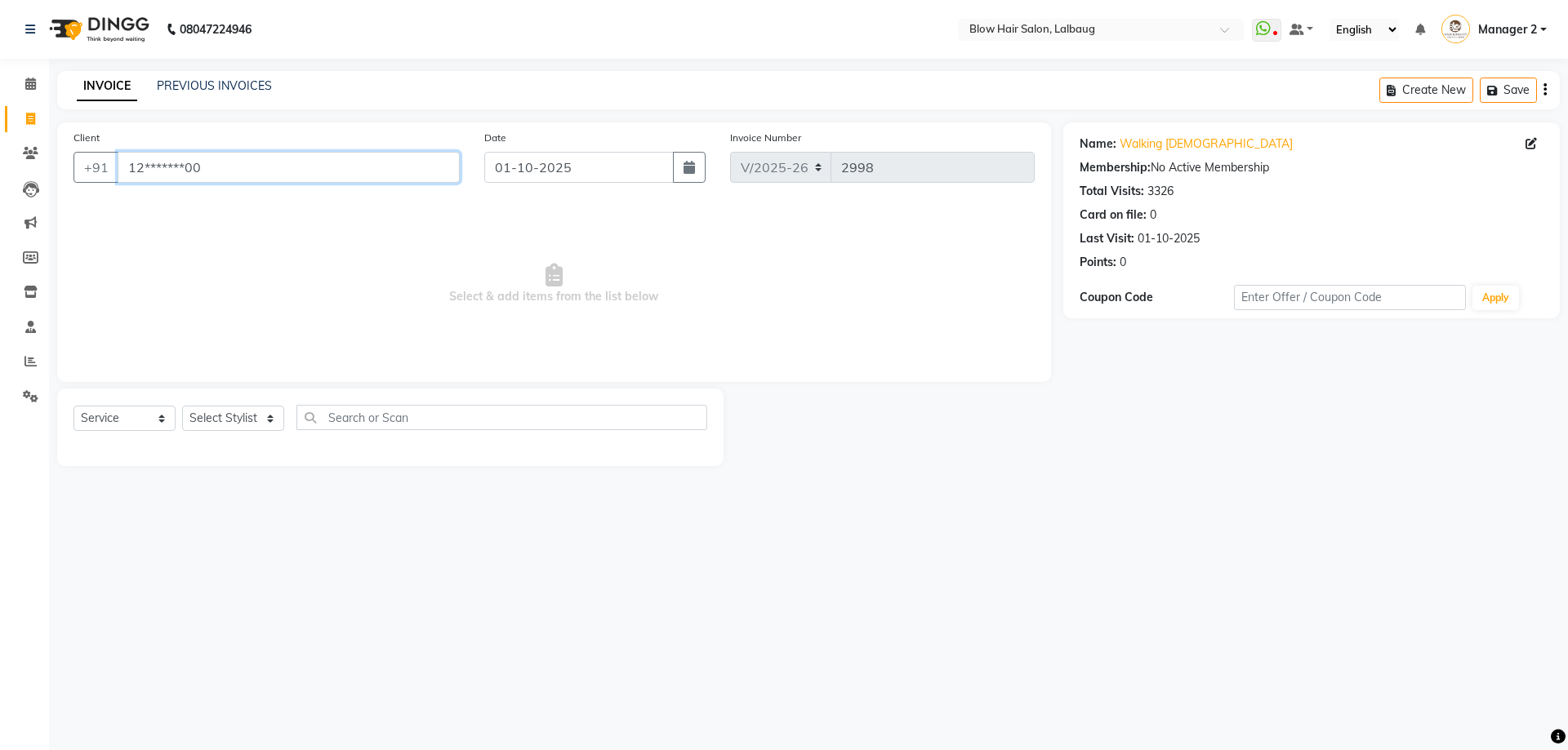
click at [238, 168] on input "12*******00" at bounding box center [288, 167] width 342 height 31
type input "1"
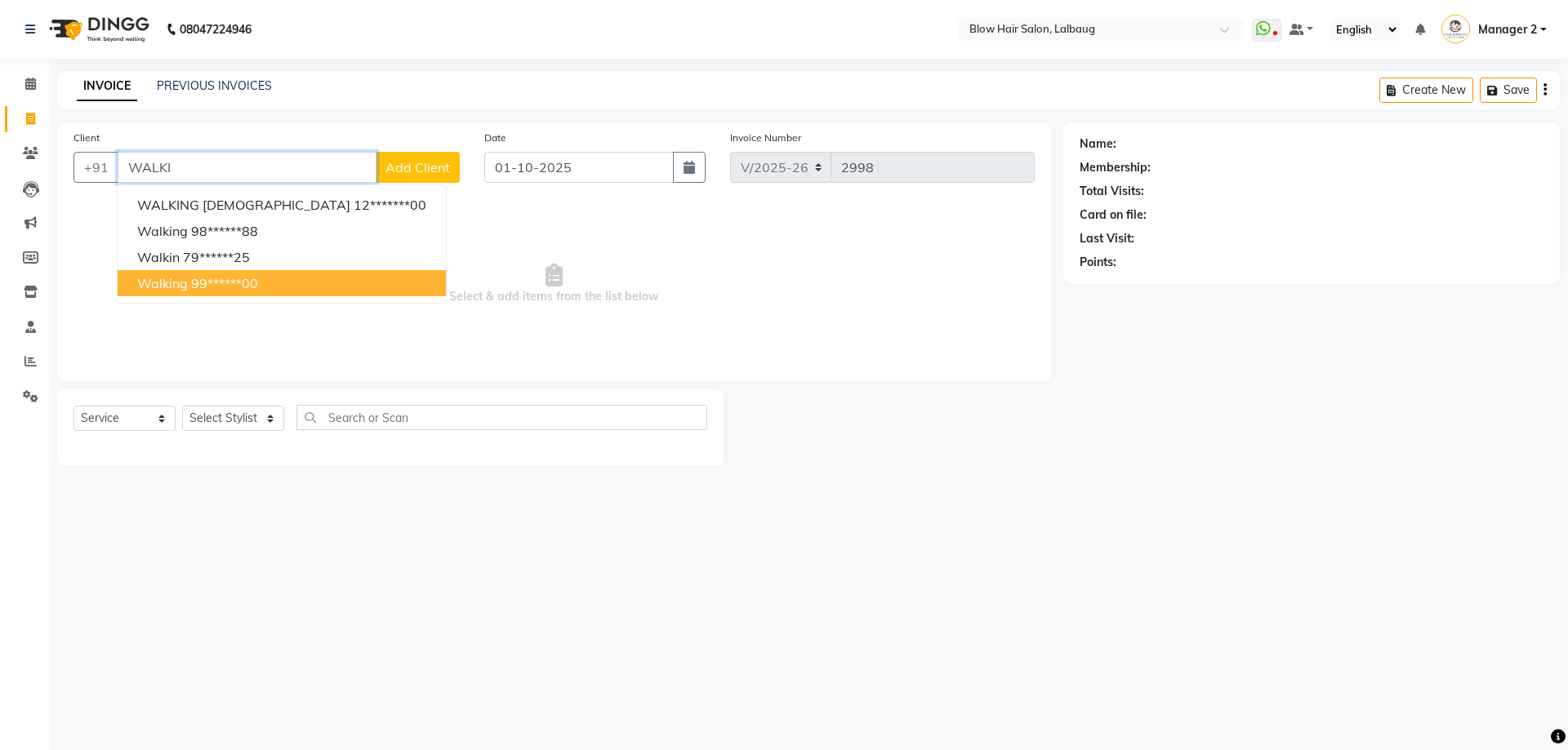
click at [180, 282] on span "walking" at bounding box center [162, 283] width 50 height 16
type input "99******00"
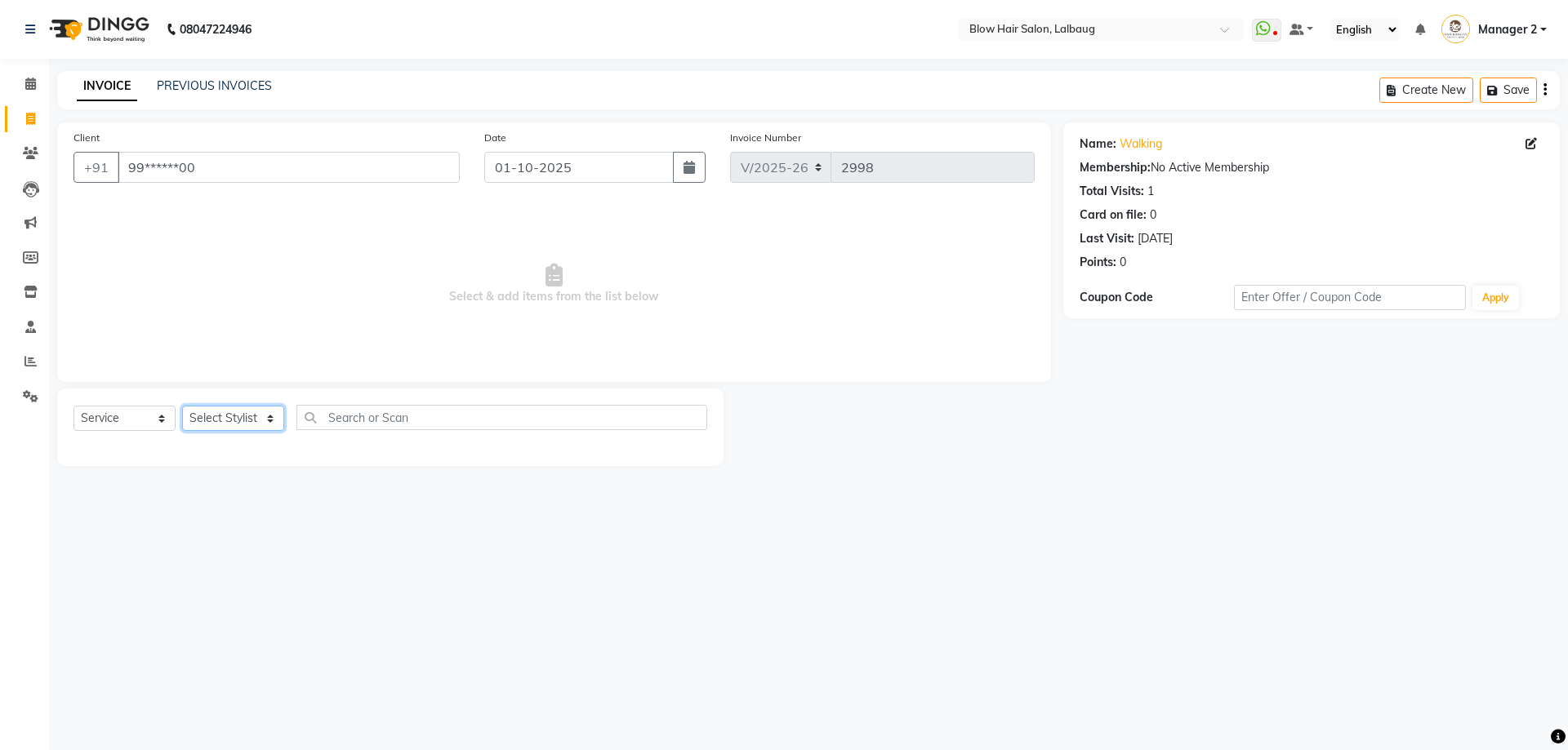
click at [275, 425] on select "Select Stylist Ashwini ASHWINI AVINASH BEAU Blow Hair [PERSON_NAME] Dingg Suppo…" at bounding box center [233, 418] width 102 height 26
select select "37224"
click at [182, 406] on select "Select Stylist Ashwini ASHWINI AVINASH BEAU Blow Hair [PERSON_NAME] Dingg Suppo…" at bounding box center [233, 418] width 102 height 26
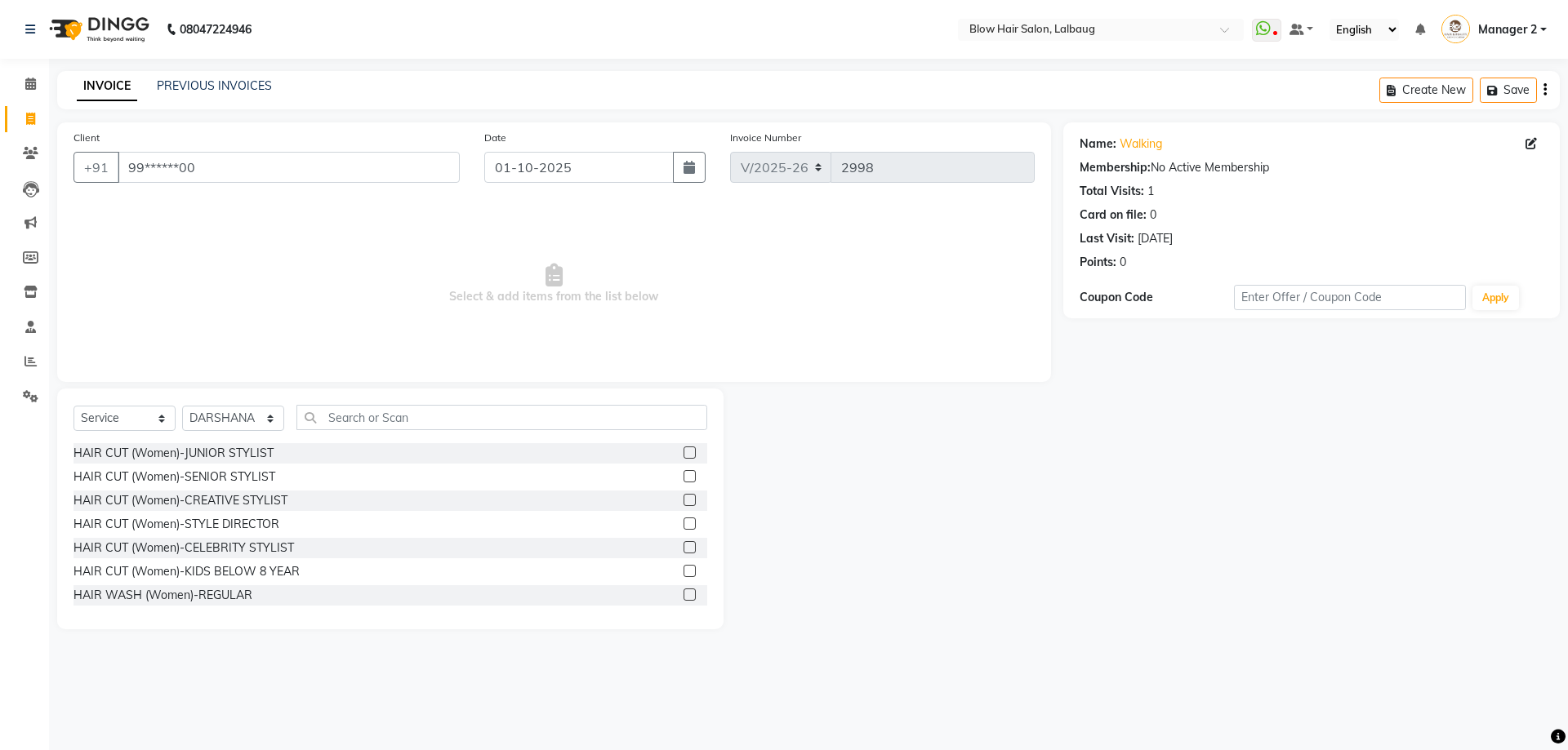
select select "5162"
select select "service"
select select "37224"
click at [360, 417] on input "text" at bounding box center [502, 417] width 411 height 26
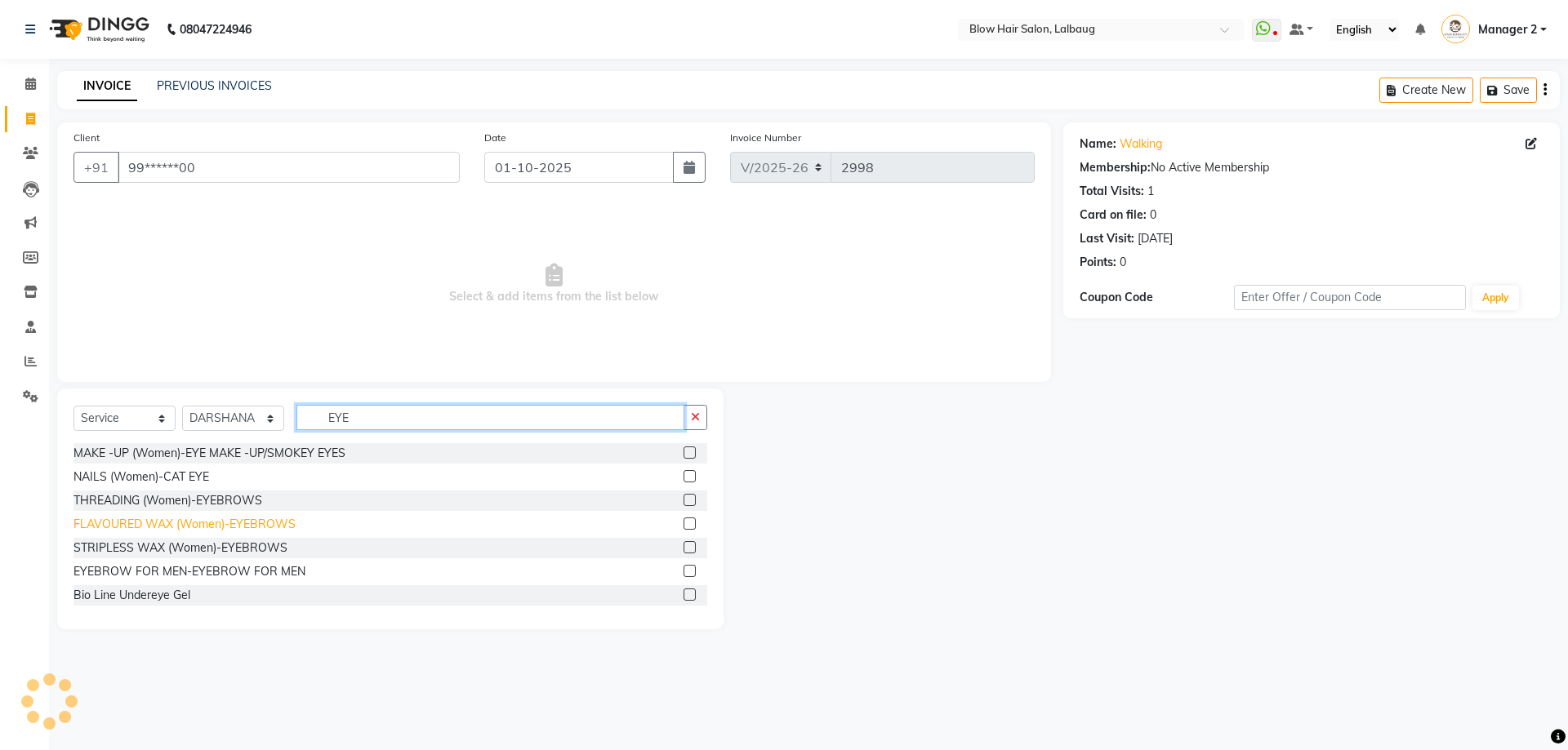
type input "EYE"
click at [208, 524] on div "FLAVOURED WAX (Women)-EYEBROWS" at bounding box center [184, 524] width 222 height 17
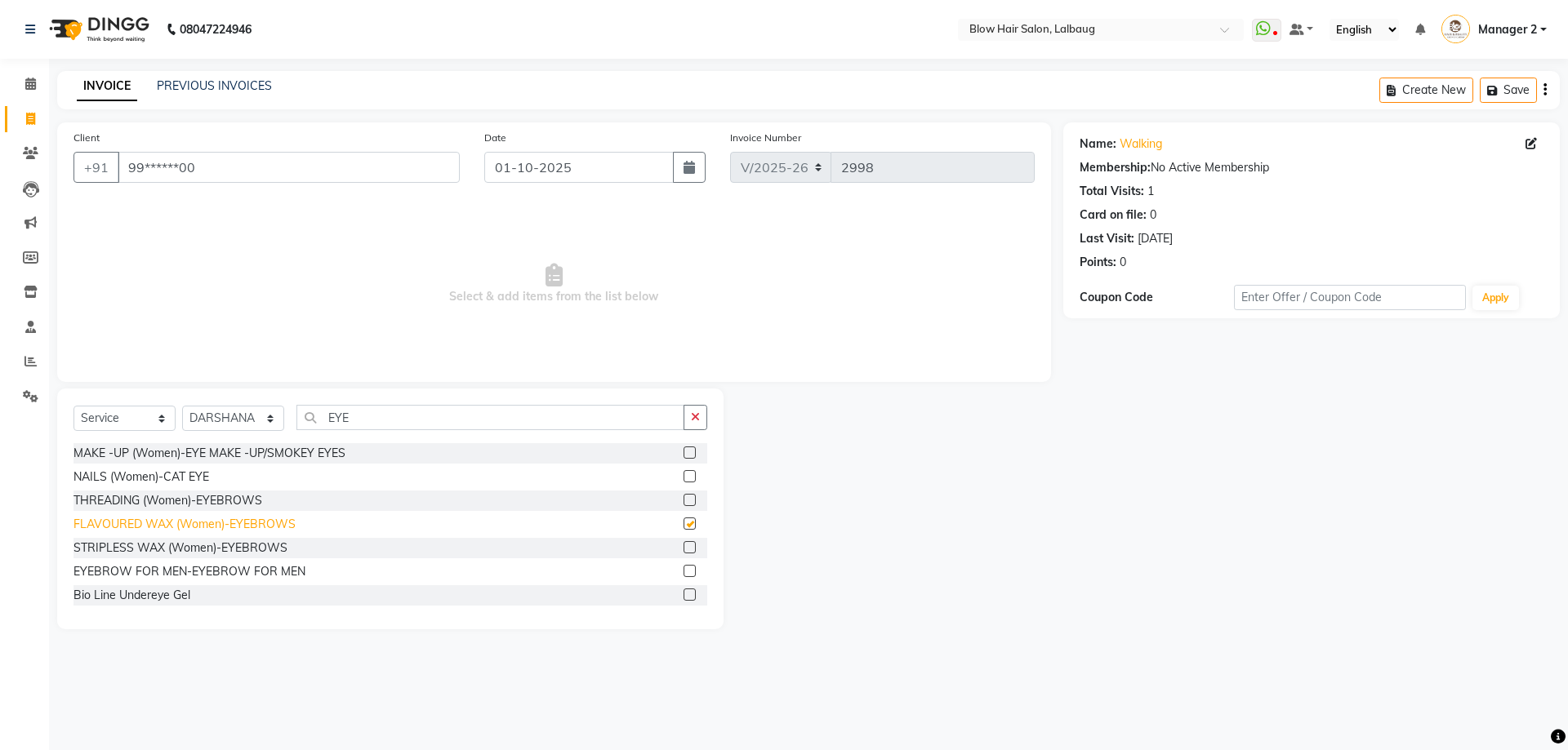
checkbox input "false"
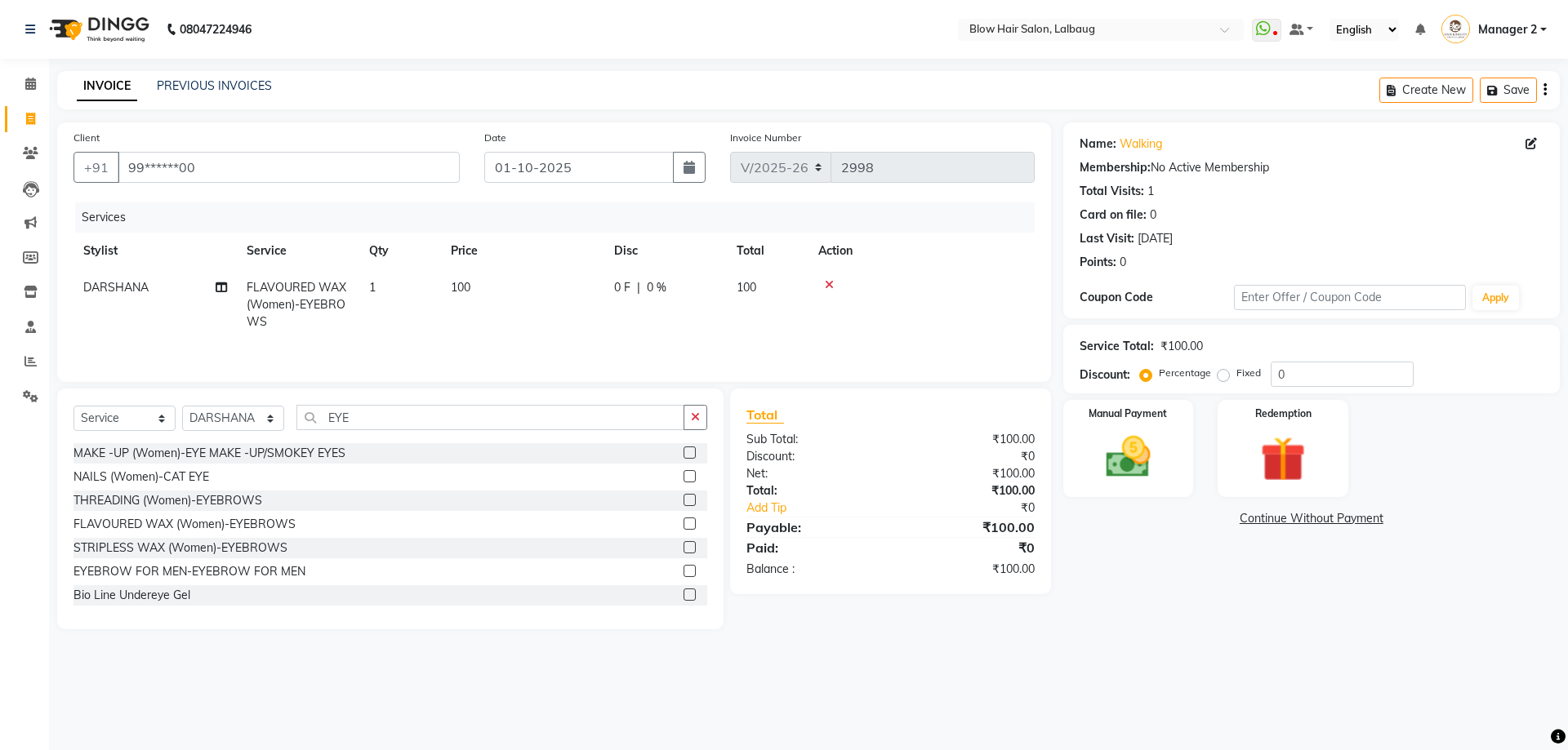
click at [482, 287] on td "100" at bounding box center [522, 305] width 163 height 71
select select "37224"
click at [590, 292] on input "100" at bounding box center [600, 291] width 144 height 26
type input "1"
type input "500"
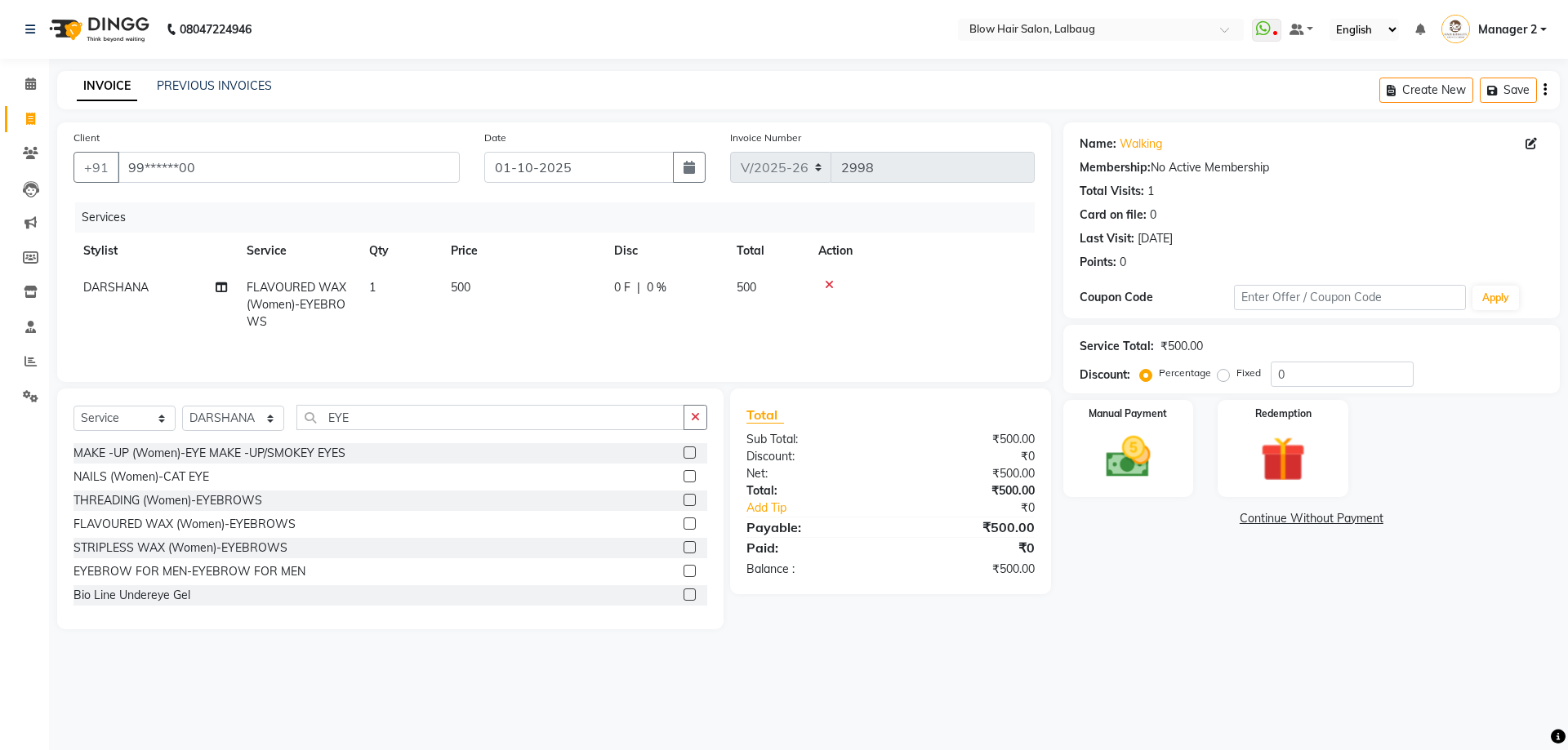
click at [702, 336] on td "0 F | 0 %" at bounding box center [665, 305] width 123 height 71
select select "37224"
click at [1123, 431] on img at bounding box center [1128, 457] width 76 height 54
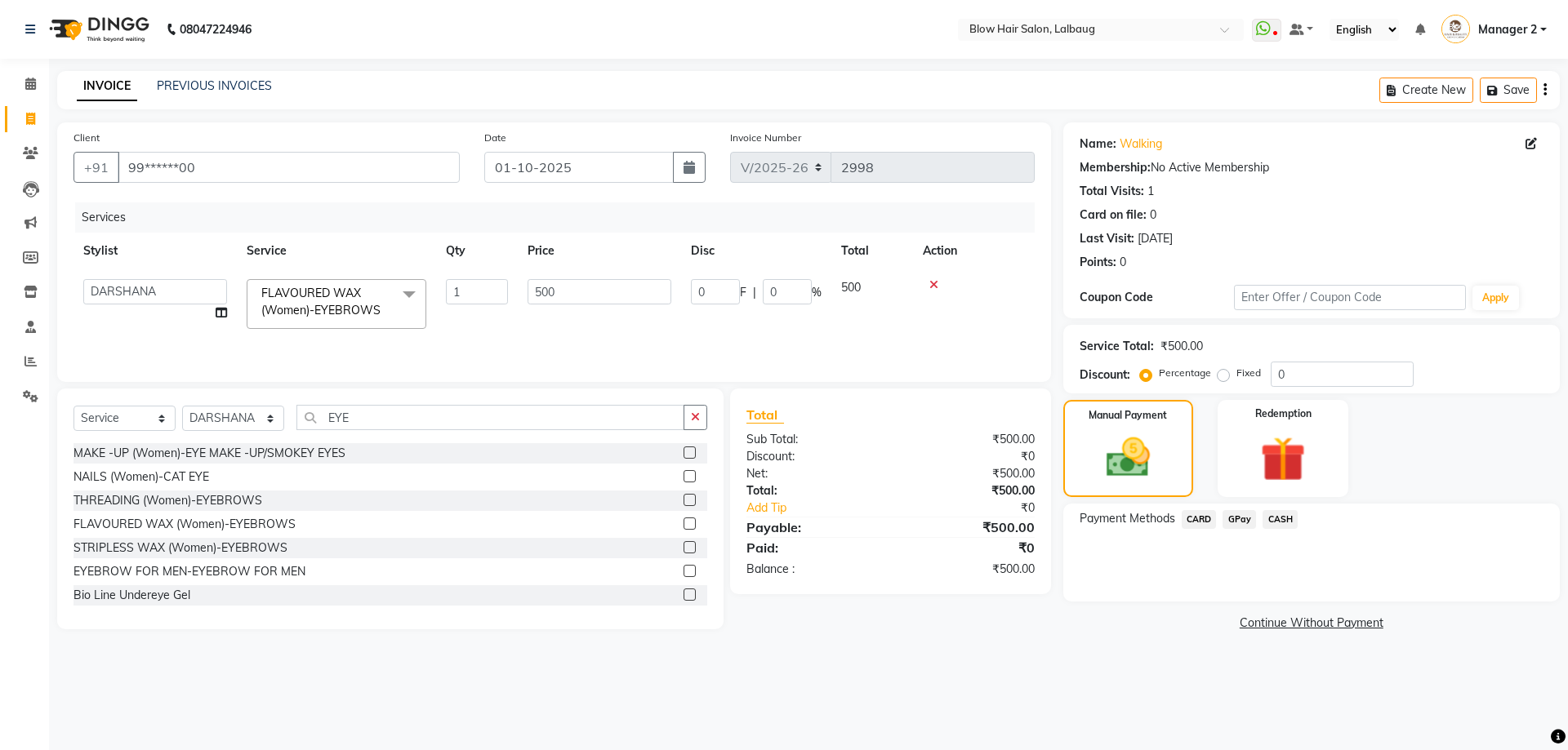
click at [1245, 521] on span "GPay" at bounding box center [1239, 519] width 34 height 19
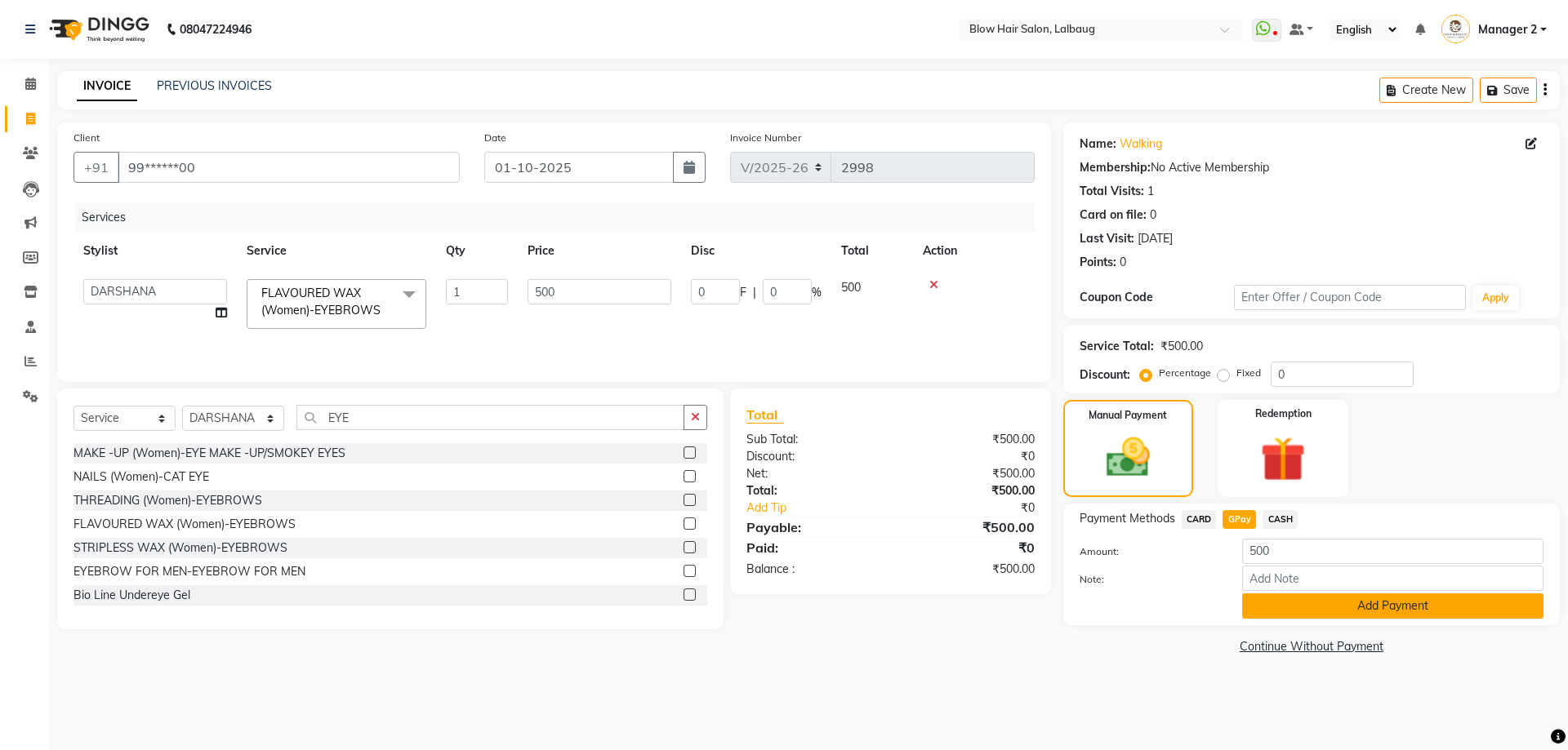
click at [1305, 609] on button "Add Payment" at bounding box center [1393, 606] width 301 height 26
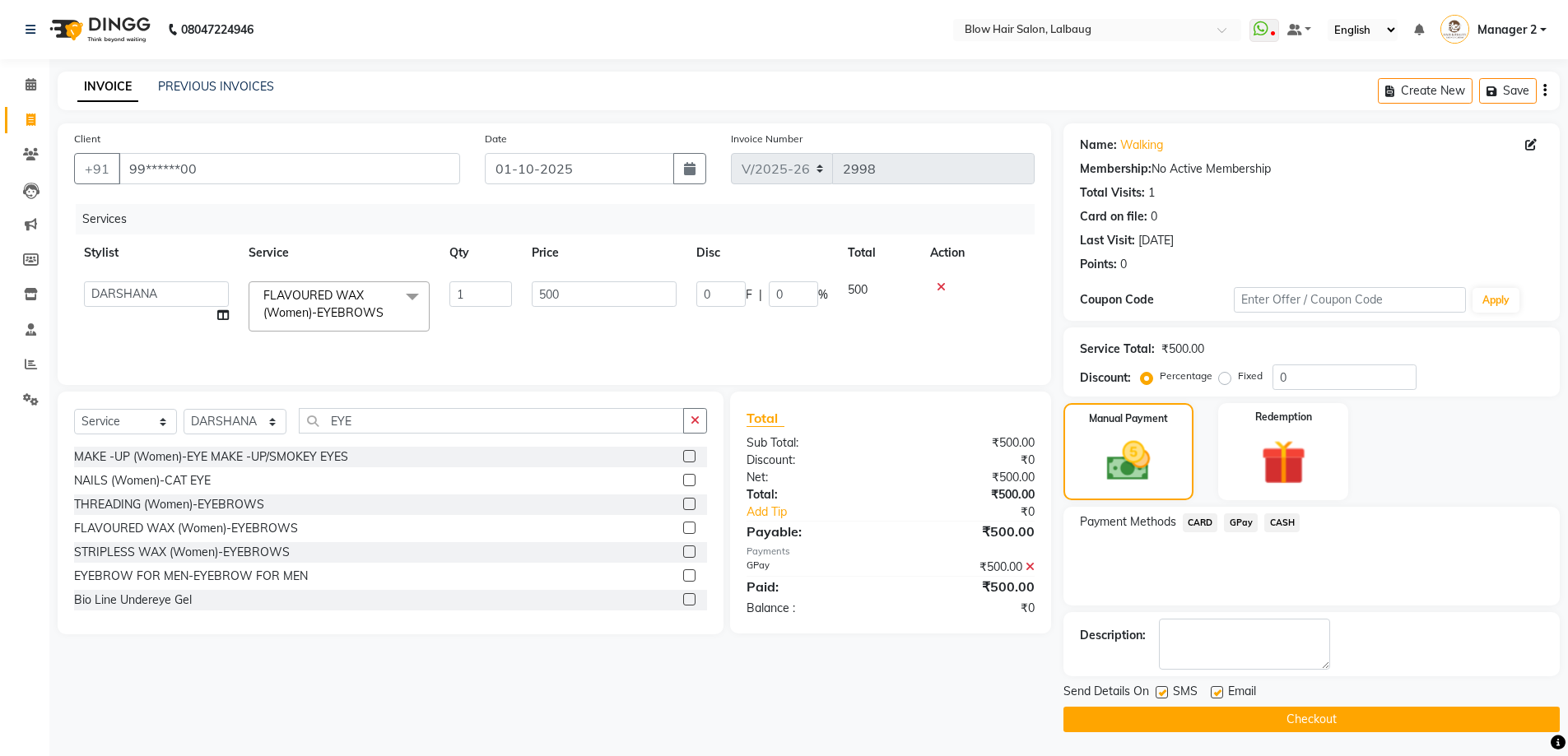
click at [1167, 693] on label at bounding box center [1161, 692] width 12 height 12
click at [1166, 693] on input "checkbox" at bounding box center [1160, 693] width 11 height 11
checkbox input "false"
click at [1219, 693] on label at bounding box center [1217, 692] width 12 height 12
click at [1219, 693] on input "checkbox" at bounding box center [1216, 693] width 11 height 11
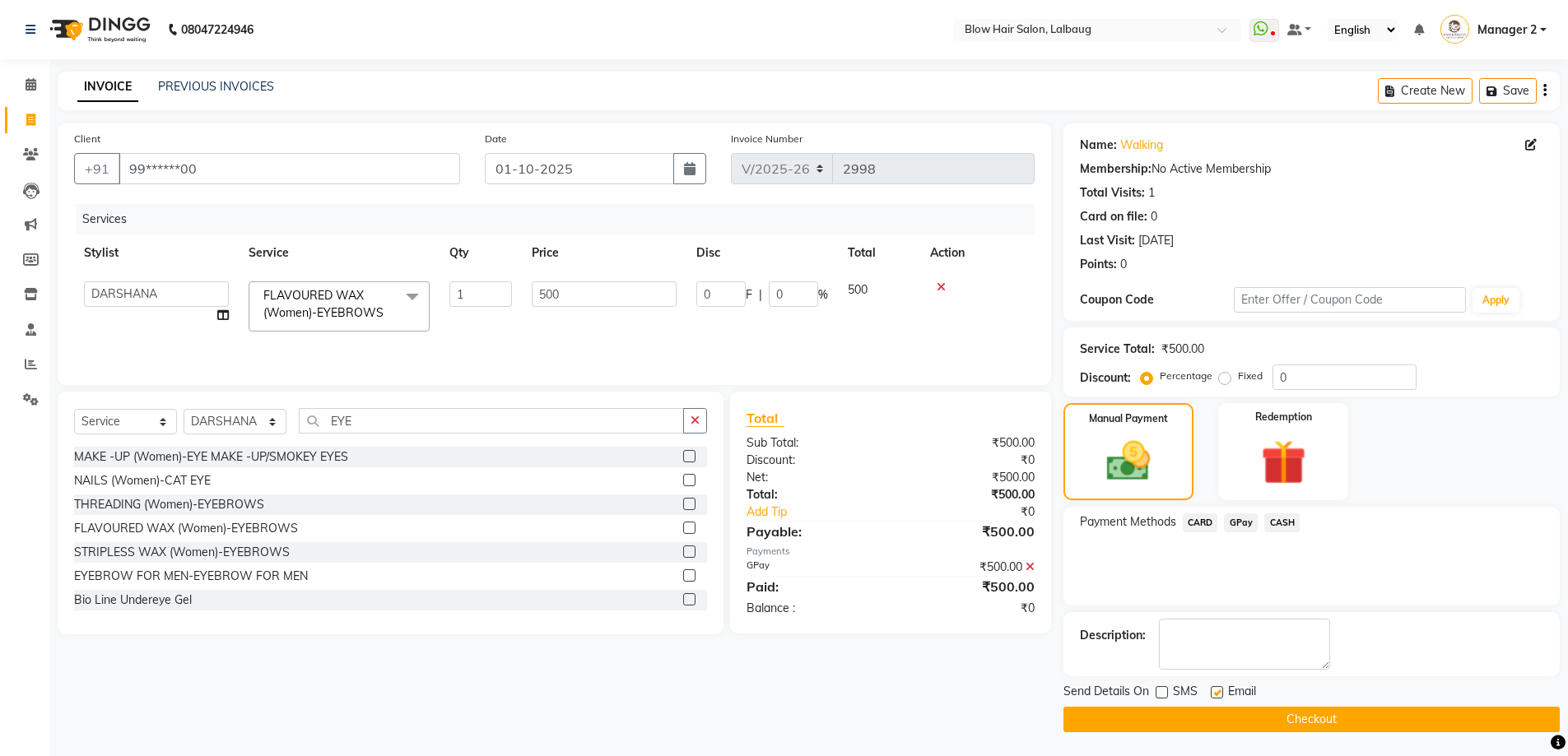
checkbox input "false"
click at [1232, 721] on button "Checkout" at bounding box center [1312, 719] width 496 height 26
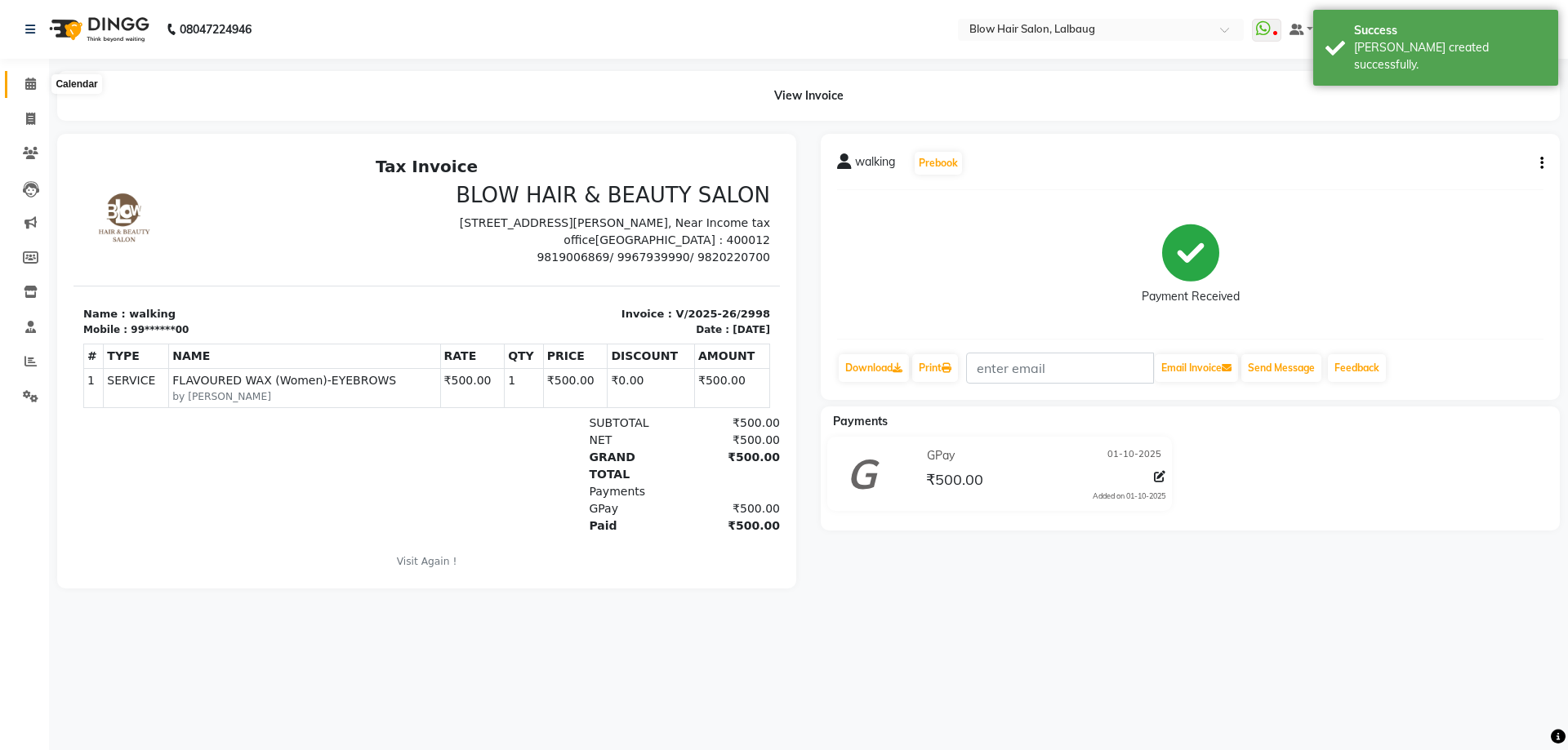
click at [23, 78] on span at bounding box center [30, 84] width 29 height 19
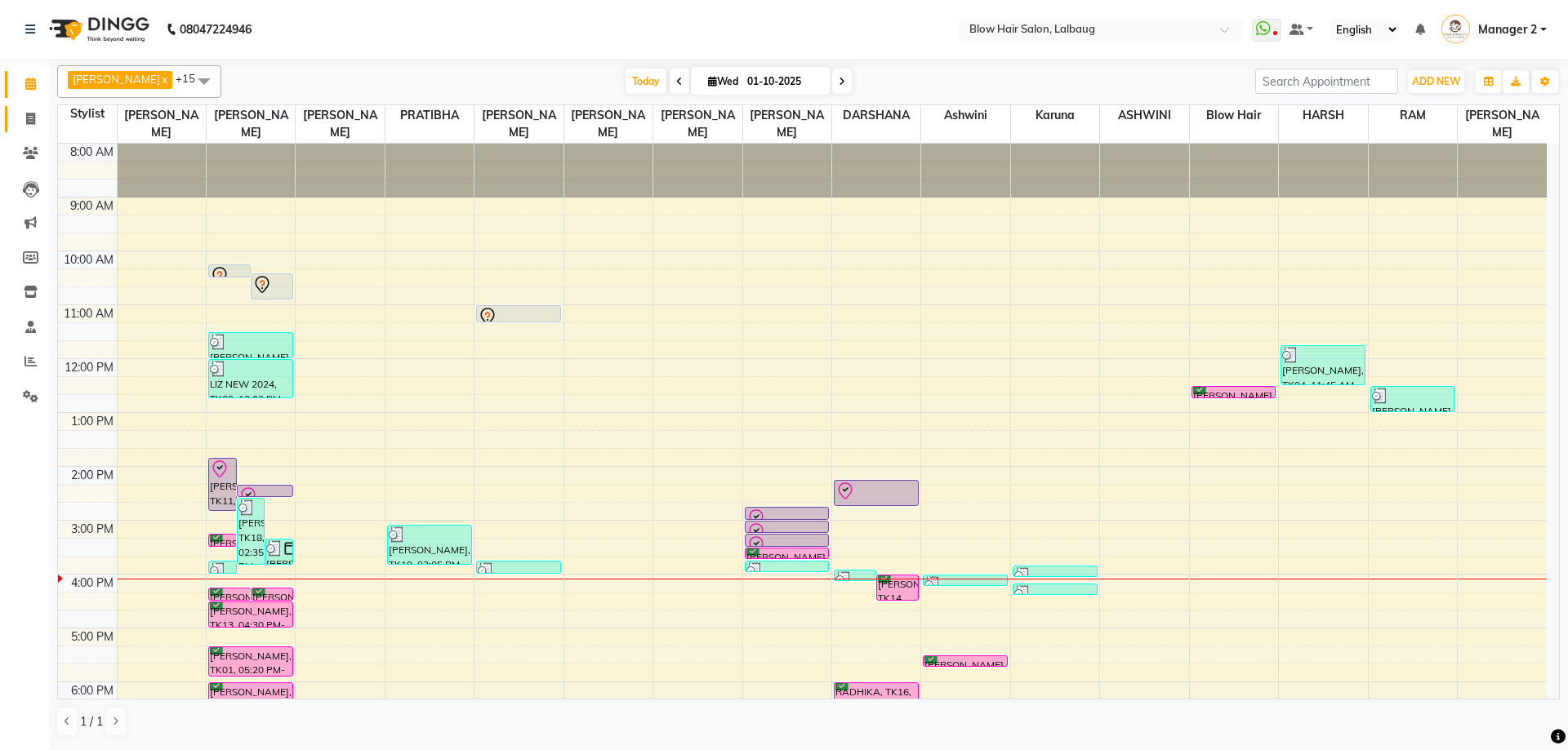
click at [33, 108] on link "Invoice" at bounding box center [25, 119] width 40 height 27
select select "service"
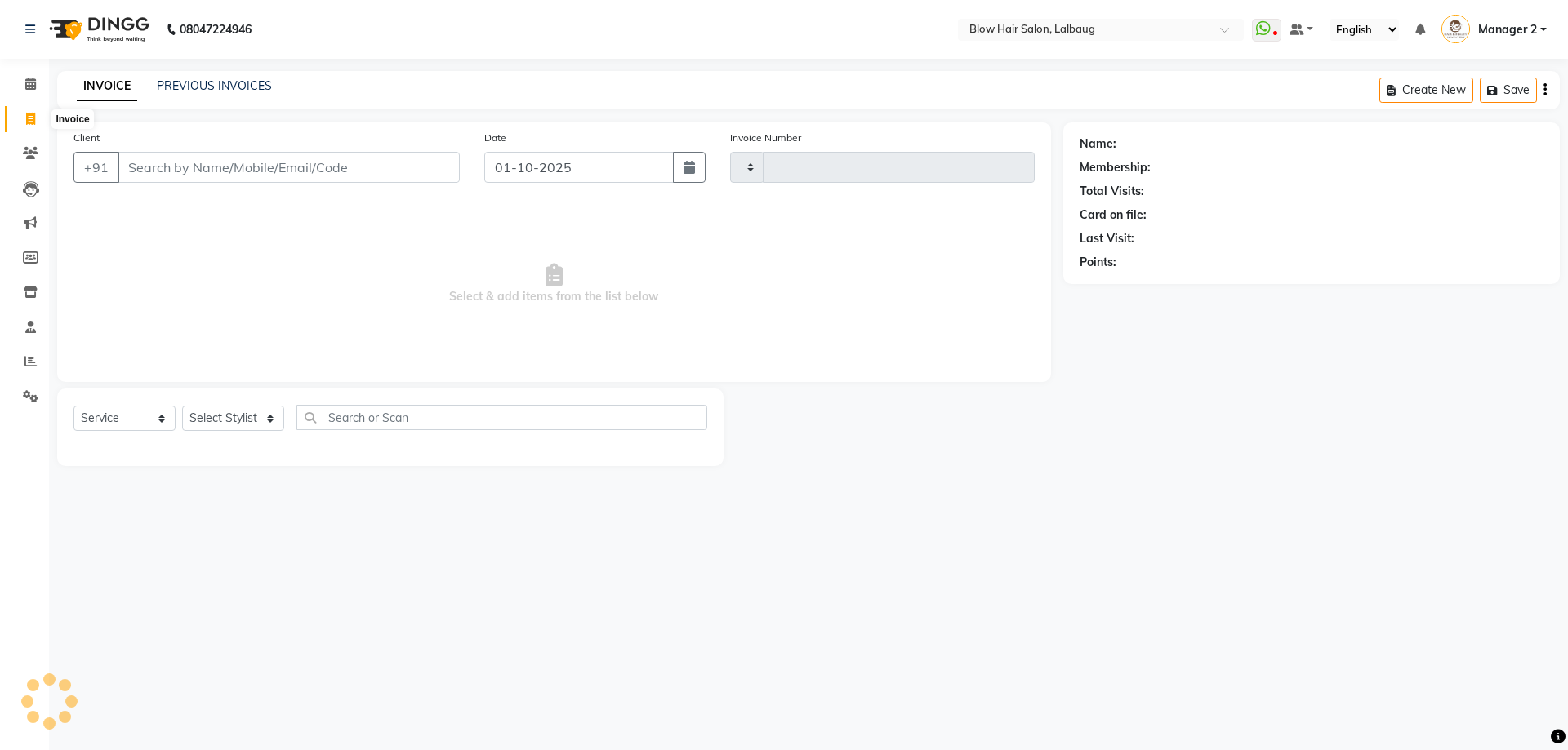
type input "2999"
select select "5162"
click at [170, 178] on input "Client" at bounding box center [288, 167] width 342 height 31
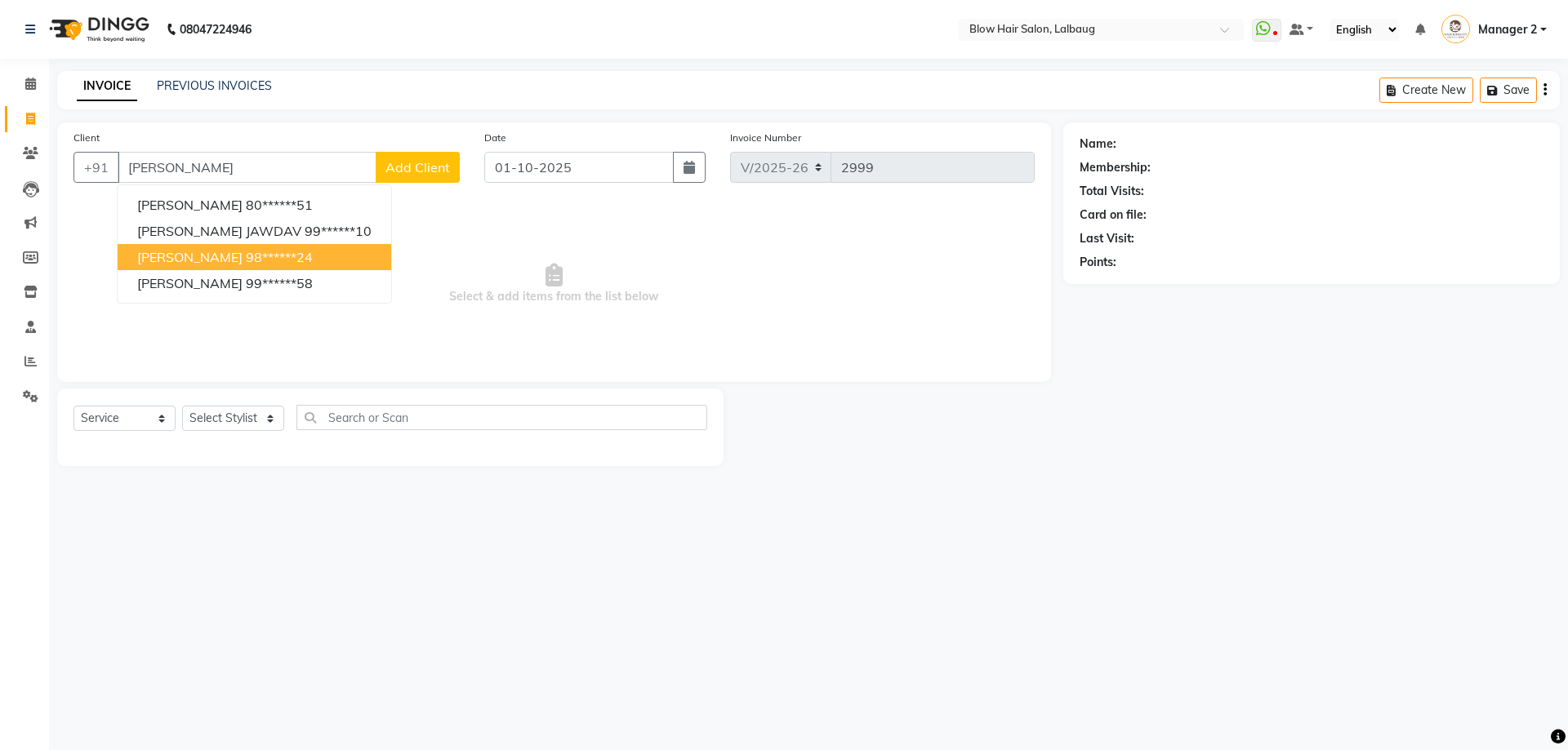
click at [245, 256] on ngb-highlight "98******24" at bounding box center [278, 257] width 67 height 16
type input "98******24"
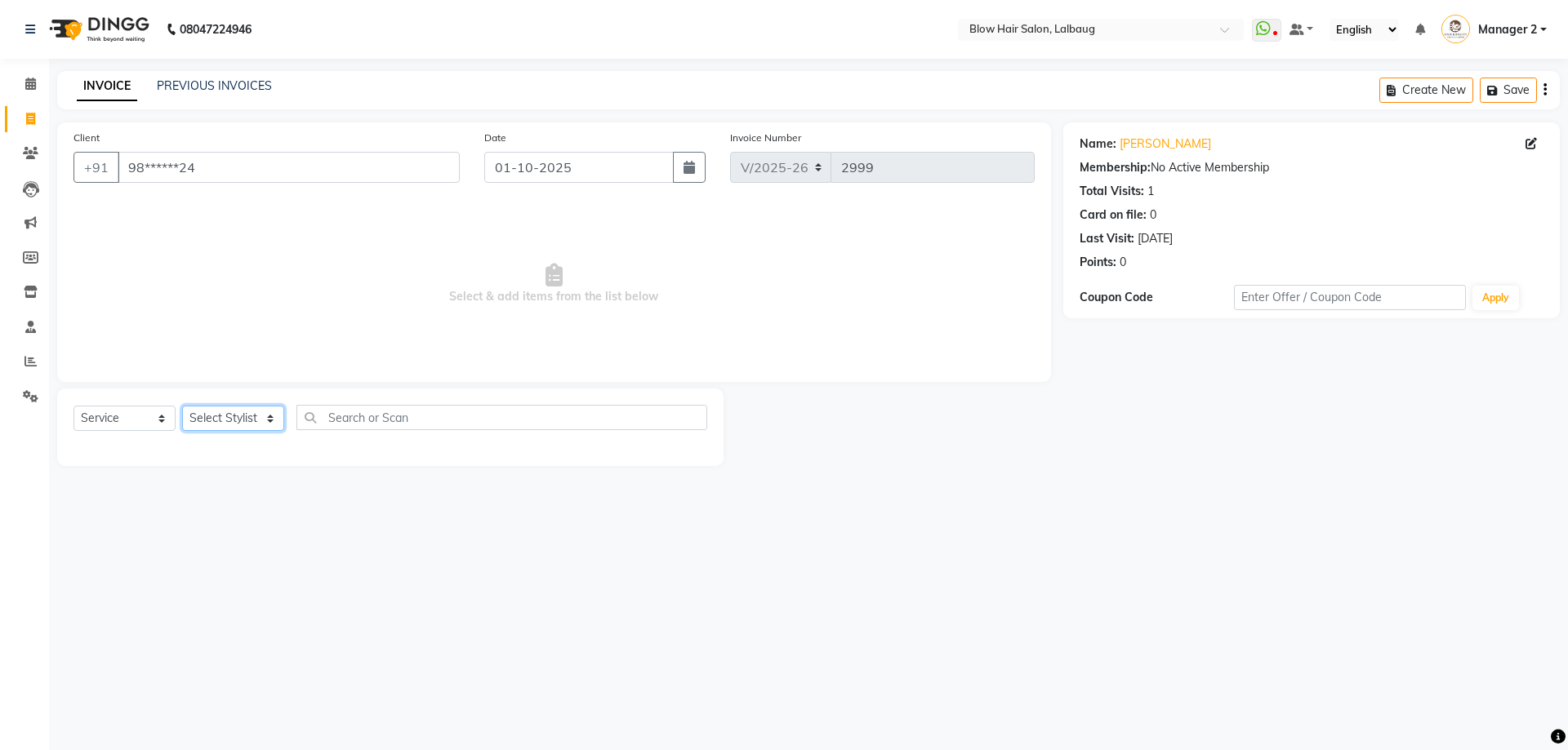
click at [271, 422] on select "Select Stylist Ashwini ASHWINI AVINASH BEAU Blow Hair [PERSON_NAME] Dingg Suppo…" at bounding box center [233, 418] width 102 height 26
select select "33540"
click at [182, 406] on select "Select Stylist Ashwini ASHWINI AVINASH BEAU Blow Hair [PERSON_NAME] Dingg Suppo…" at bounding box center [233, 418] width 102 height 26
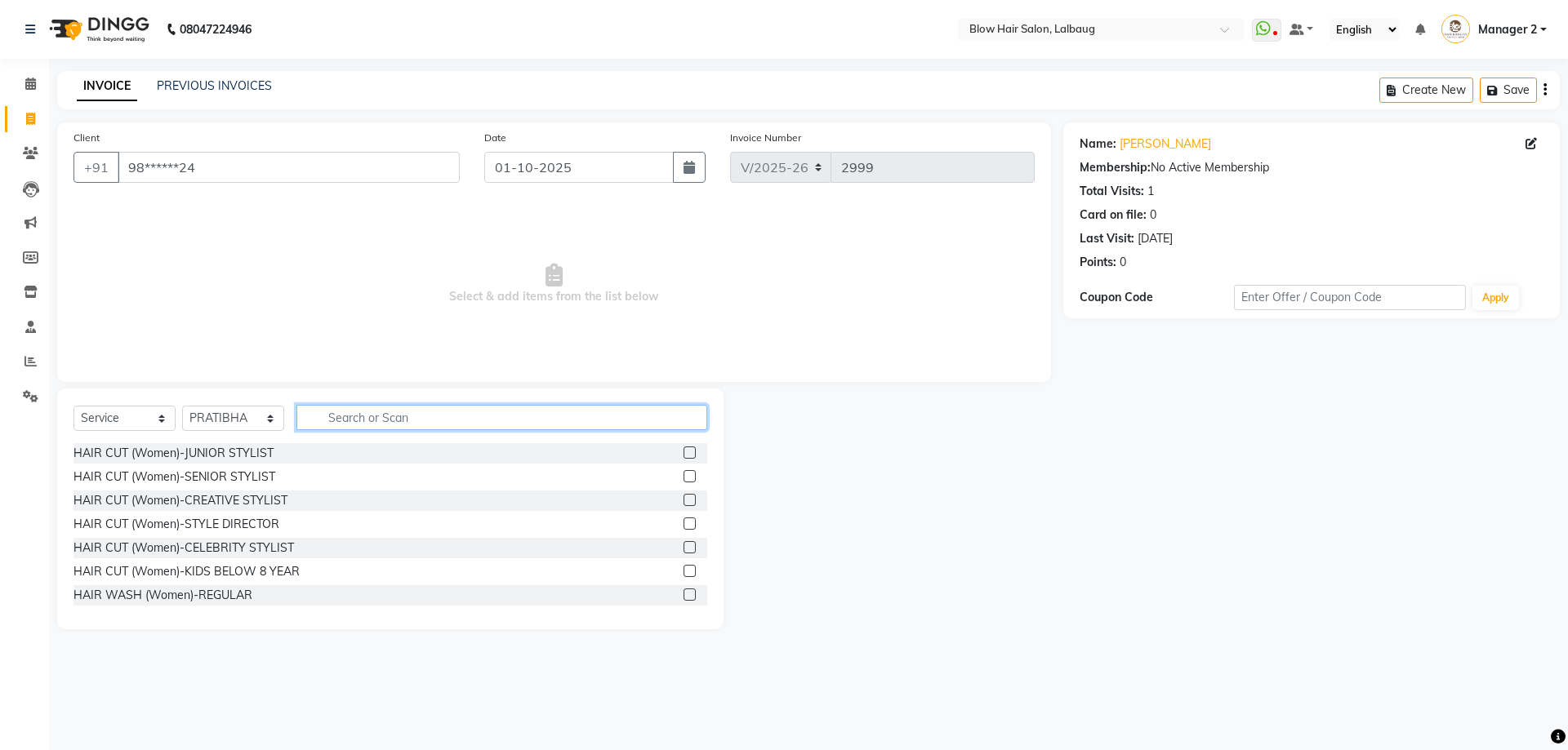
click at [338, 422] on input "text" at bounding box center [502, 417] width 411 height 26
type input "T"
type input "Th"
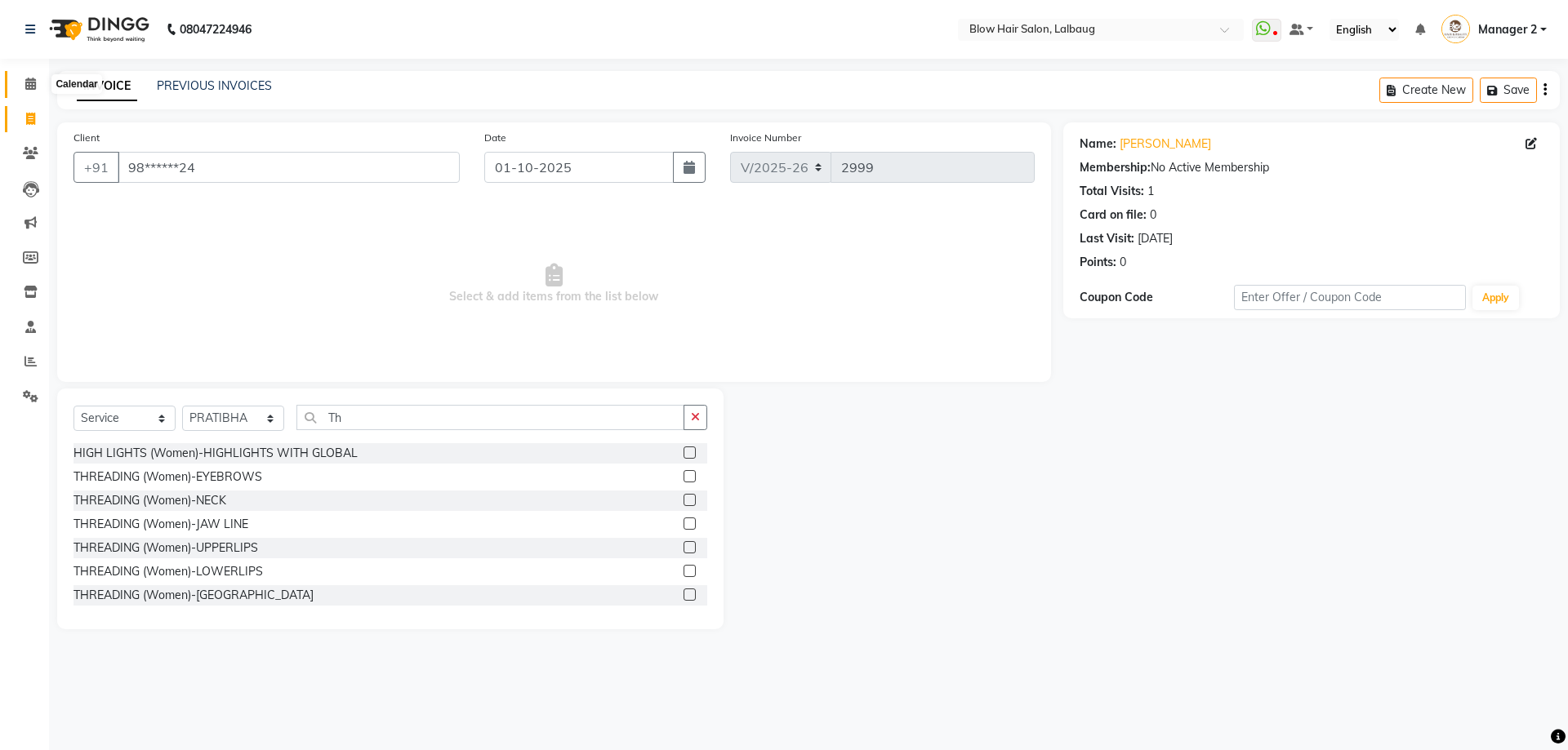
click at [37, 82] on span at bounding box center [30, 84] width 29 height 19
click at [29, 79] on icon at bounding box center [30, 83] width 11 height 12
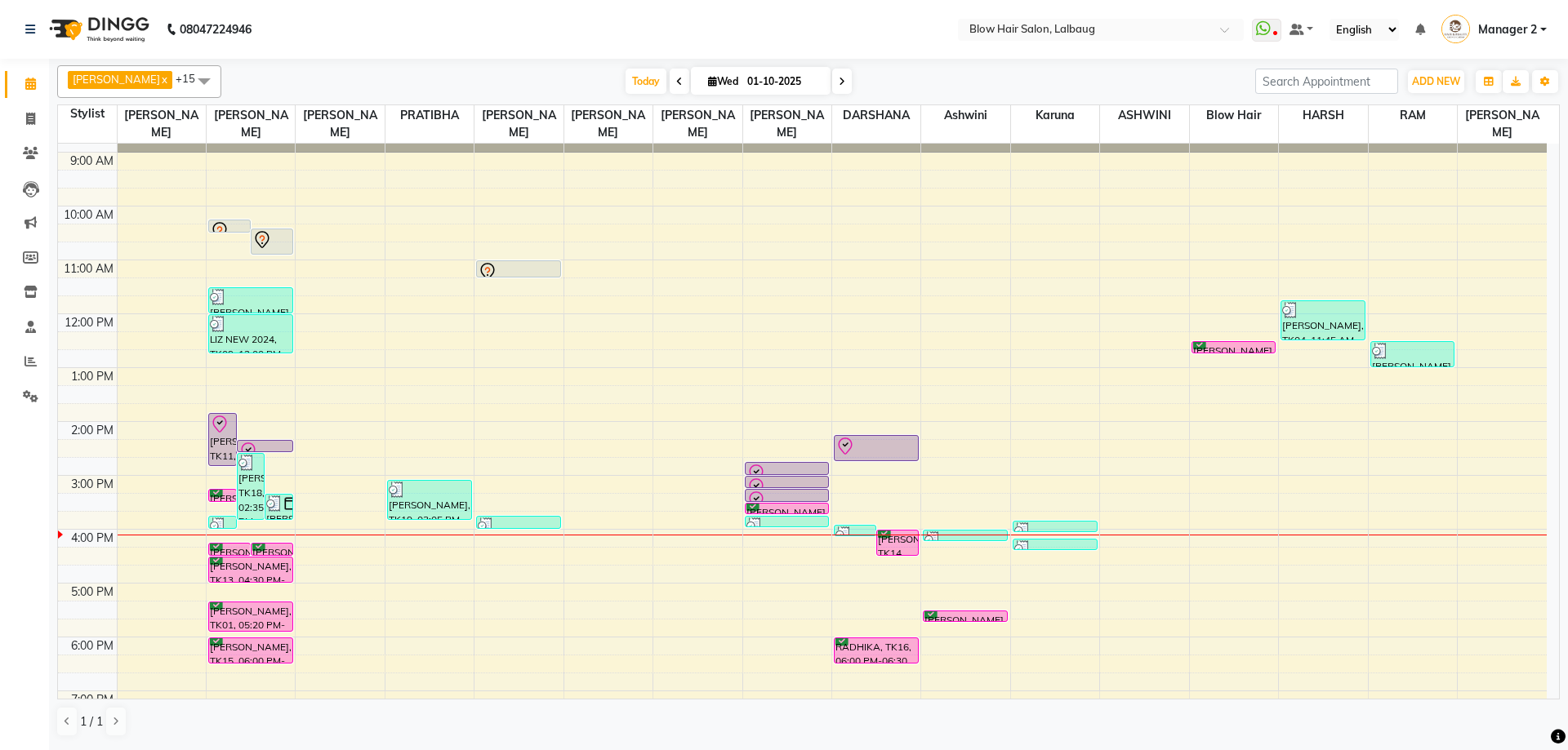
scroll to position [163, 0]
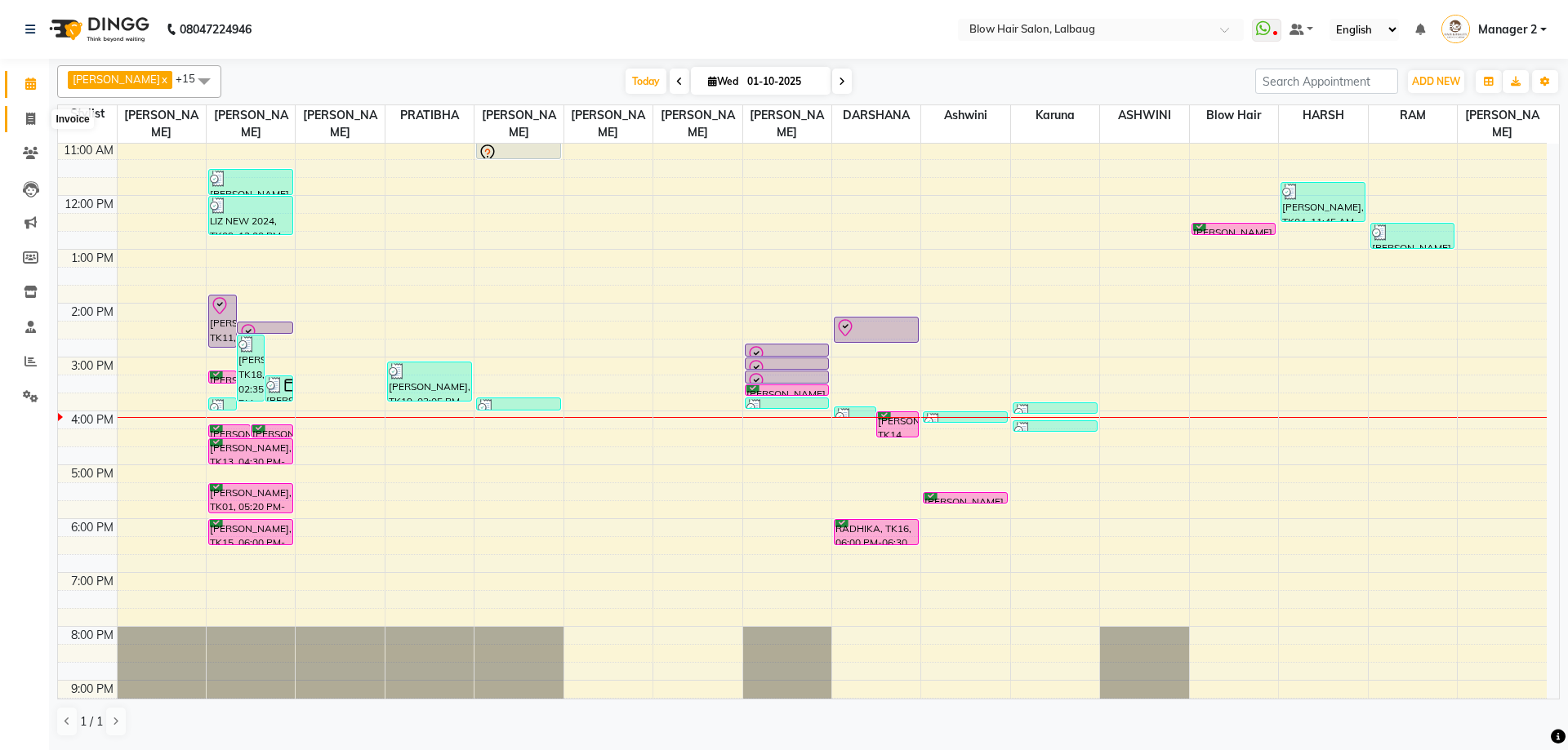
click at [36, 115] on span at bounding box center [30, 119] width 29 height 19
select select "5162"
select select "service"
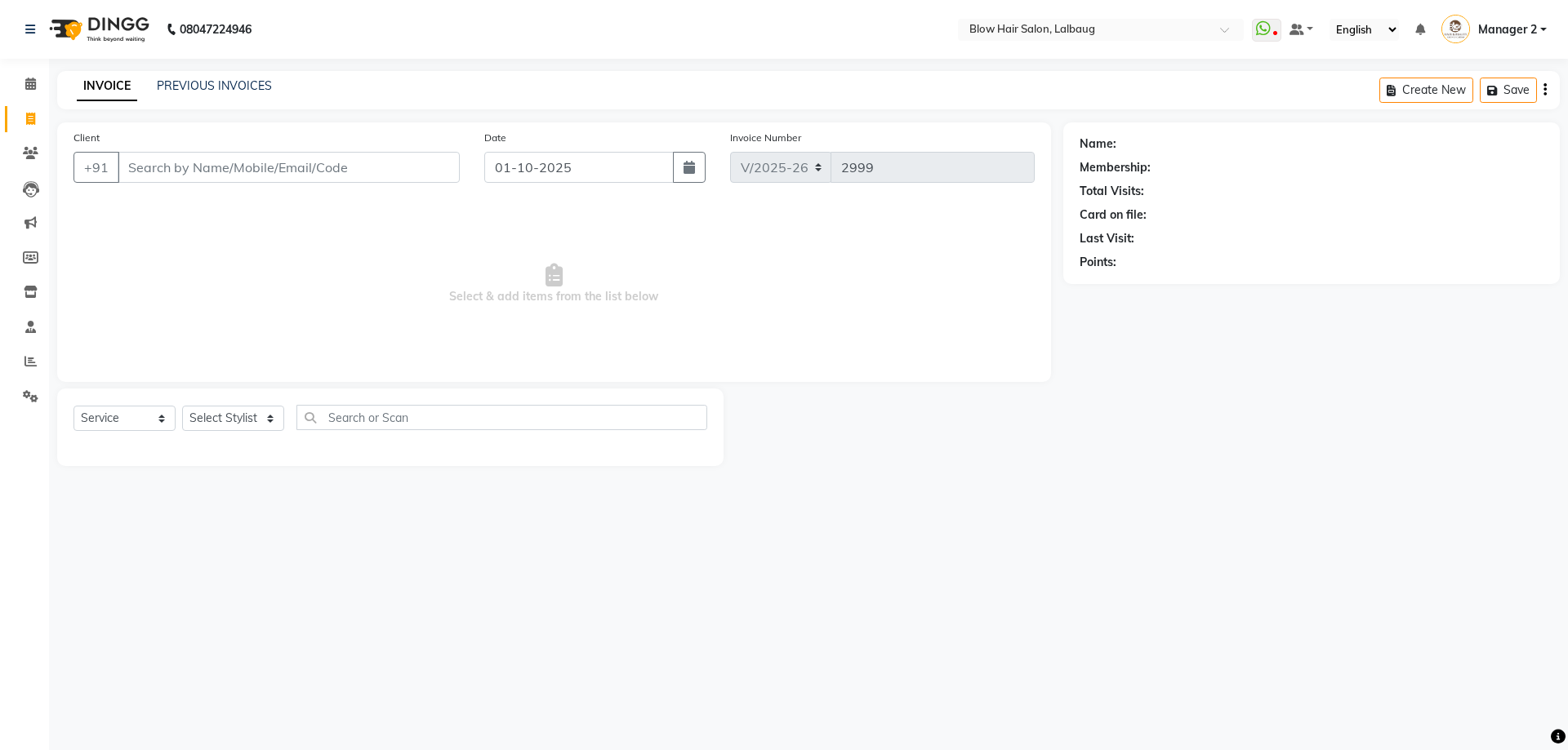
click at [192, 171] on input "Client" at bounding box center [288, 167] width 342 height 31
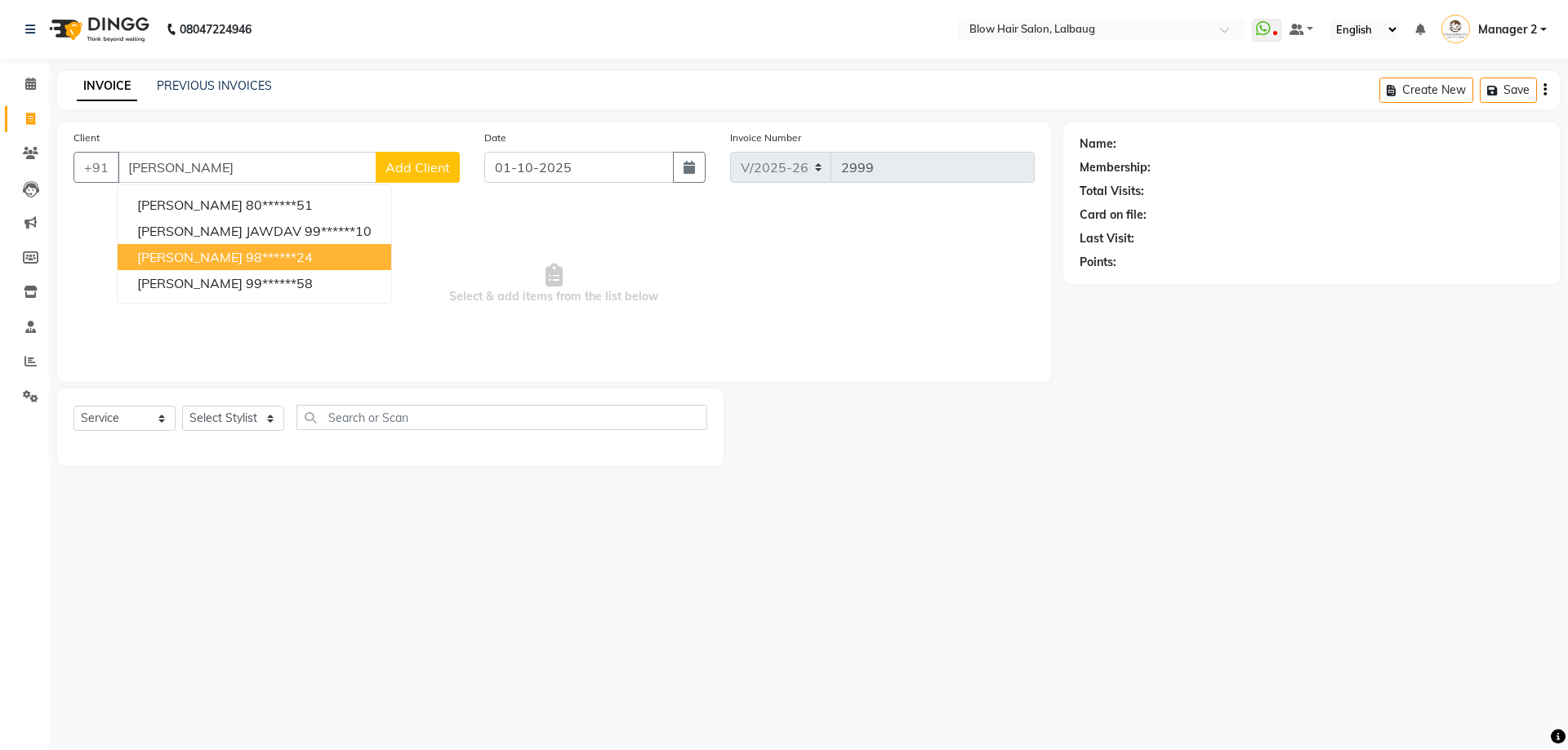
click at [181, 254] on button "[PERSON_NAME] 98******24" at bounding box center [254, 257] width 273 height 26
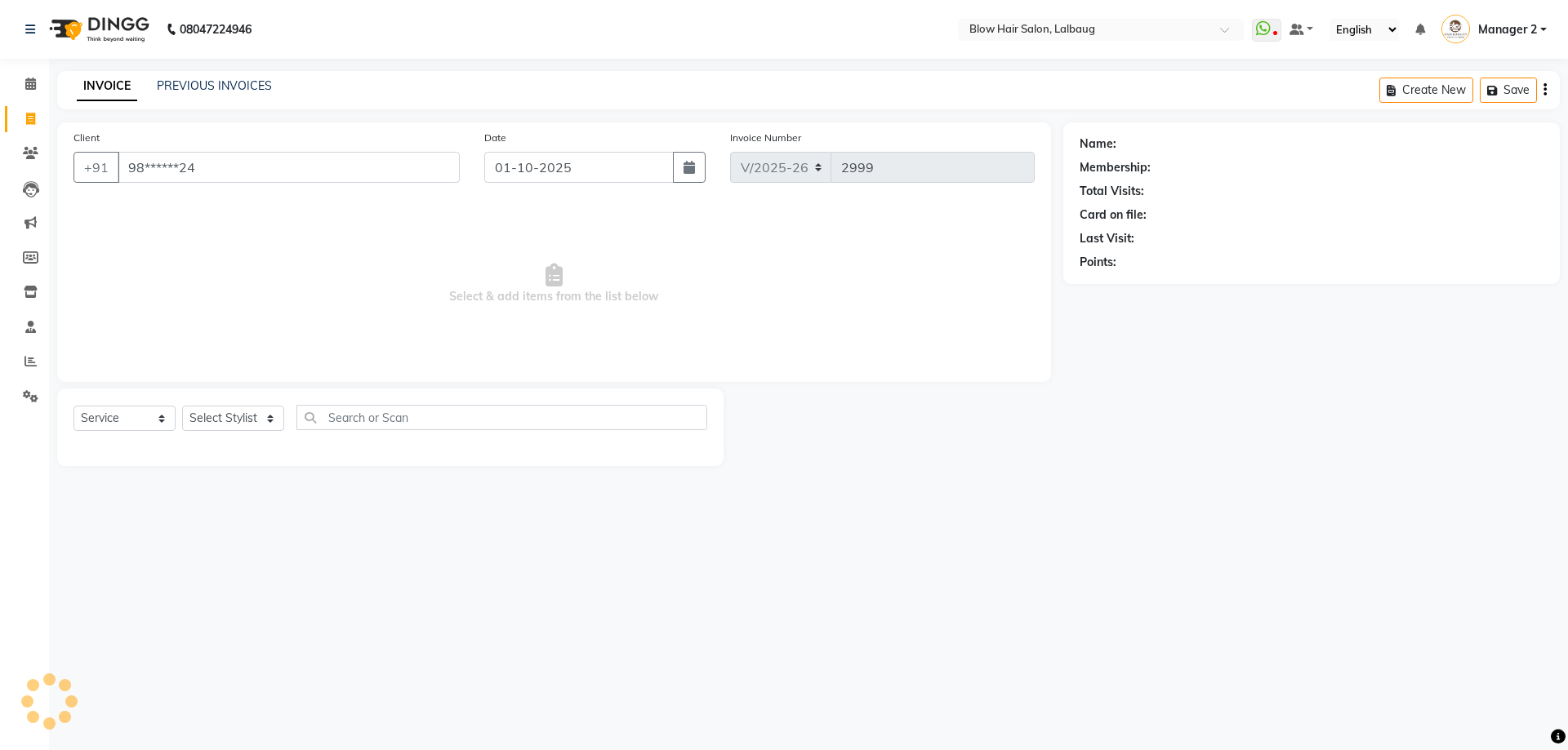
type input "98******24"
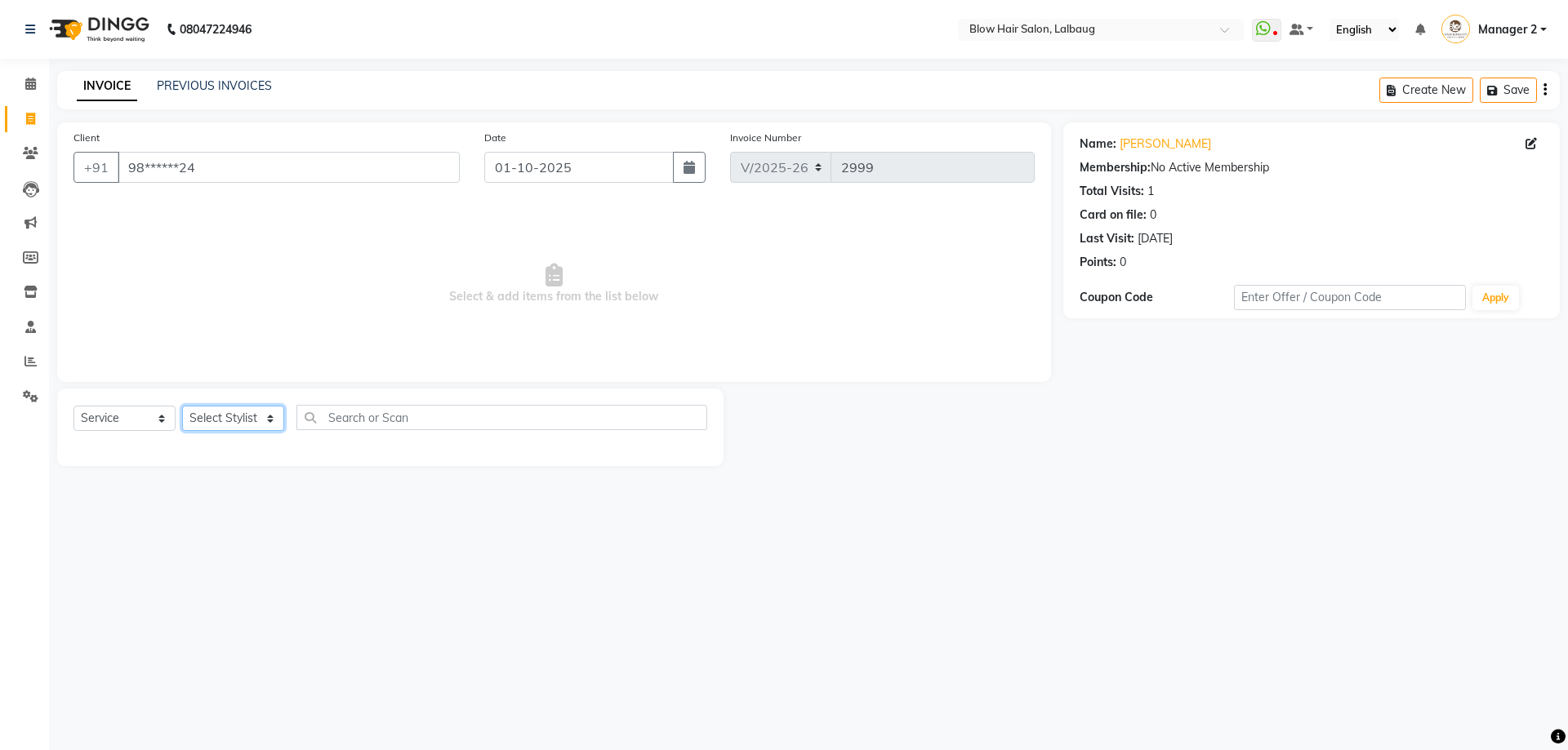
click at [268, 417] on select "Select Stylist Ashwini ASHWINI AVINASH BEAU Blow Hair [PERSON_NAME] Dingg Suppo…" at bounding box center [233, 418] width 102 height 26
select select "33540"
click at [182, 406] on select "Select Stylist Ashwini ASHWINI AVINASH BEAU Blow Hair [PERSON_NAME] Dingg Suppo…" at bounding box center [233, 418] width 102 height 26
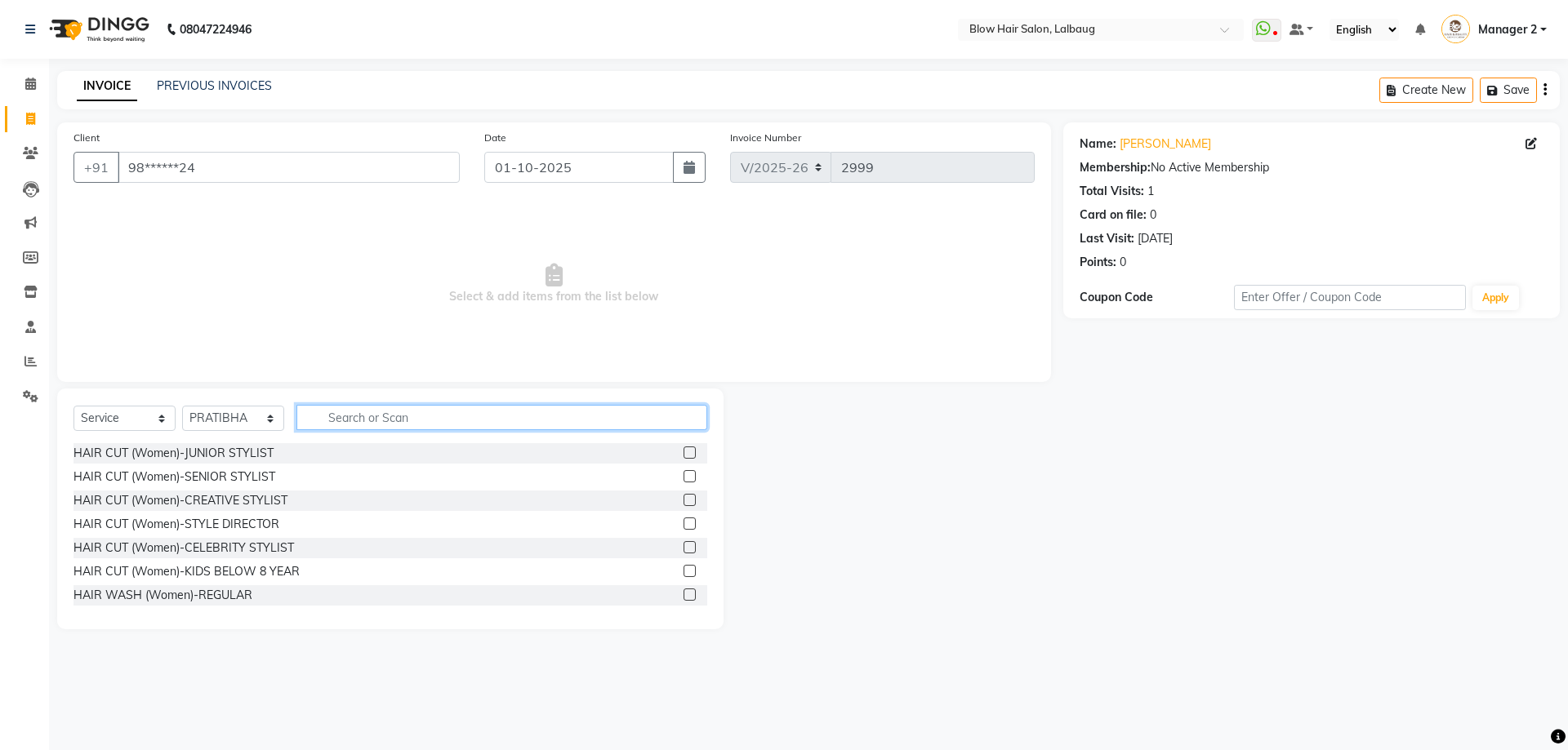
click at [366, 416] on input "text" at bounding box center [502, 417] width 411 height 26
type input "t"
type input "colo"
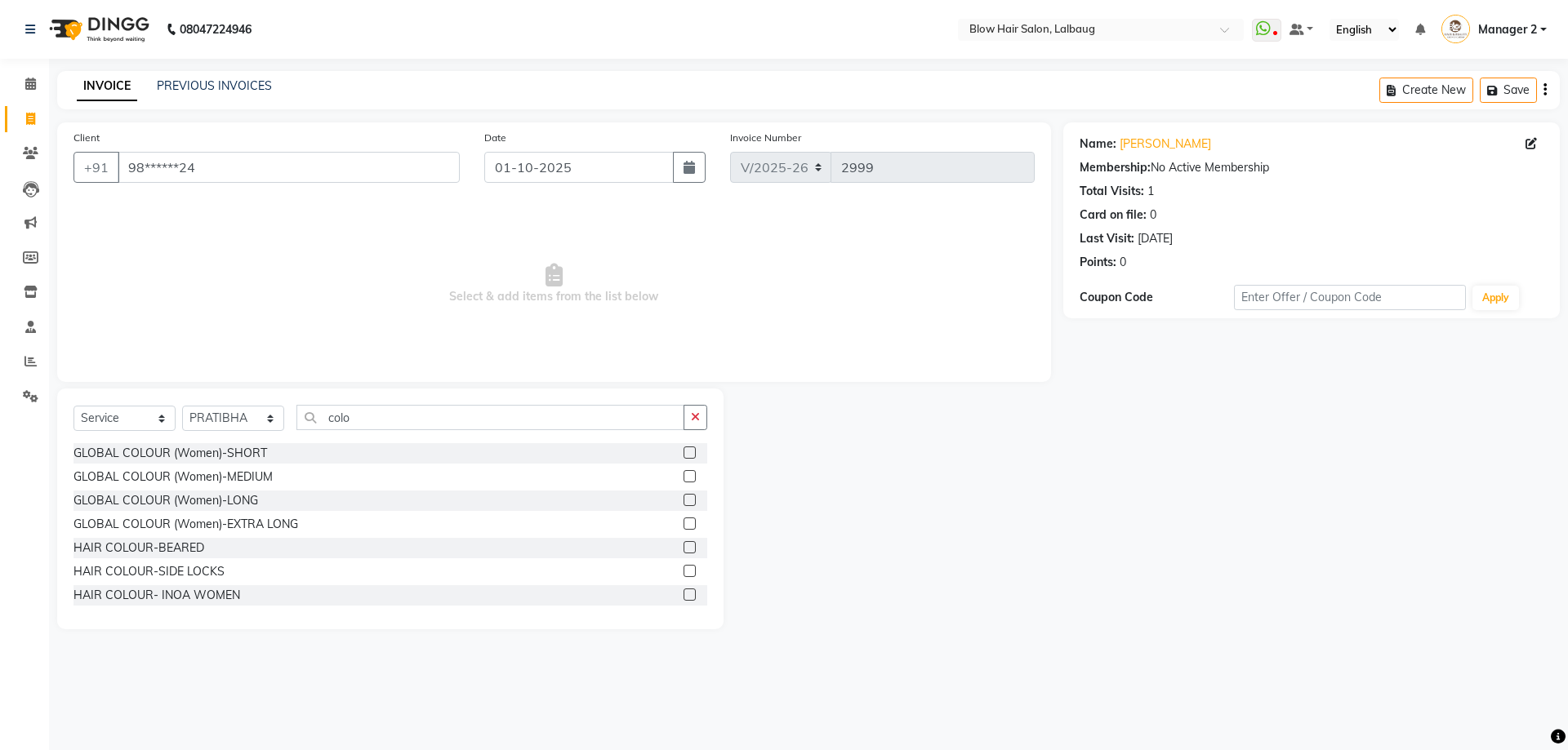
click at [252, 589] on div "HAIR COLOUR- INOA WOMEN" at bounding box center [390, 595] width 633 height 21
drag, startPoint x: 265, startPoint y: 589, endPoint x: 267, endPoint y: 598, distance: 9.2
click at [265, 594] on div "HAIR COLOUR- INOA WOMEN" at bounding box center [390, 595] width 633 height 21
click at [684, 594] on label at bounding box center [689, 594] width 12 height 12
click at [684, 594] on input "checkbox" at bounding box center [688, 595] width 11 height 11
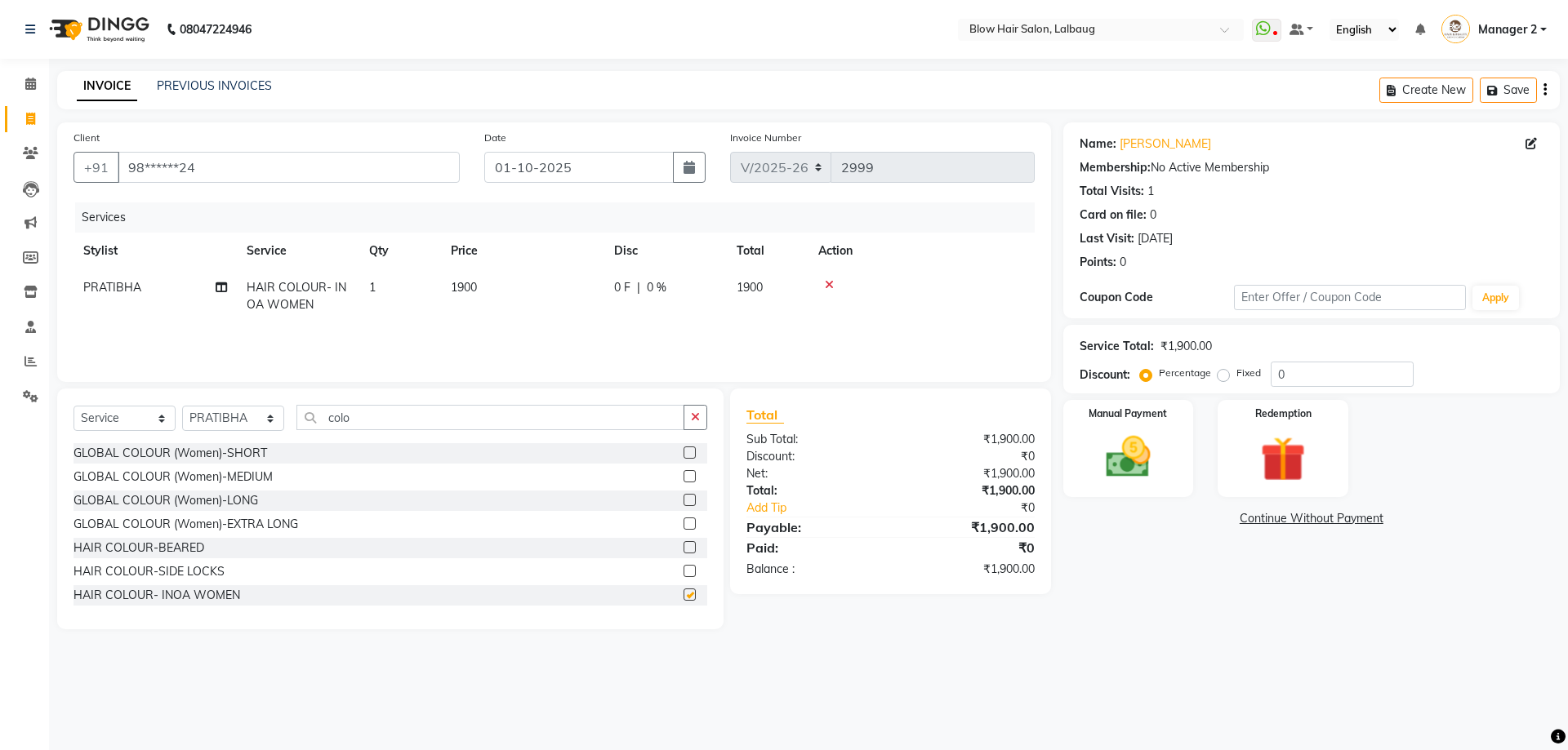
checkbox input "false"
click at [264, 420] on select "Select Stylist Ashwini ASHWINI AVINASH BEAU Blow Hair [PERSON_NAME] Dingg Suppo…" at bounding box center [233, 418] width 102 height 26
select select "84997"
click at [182, 406] on select "Select Stylist Ashwini ASHWINI AVINASH BEAU Blow Hair [PERSON_NAME] Dingg Suppo…" at bounding box center [233, 418] width 102 height 26
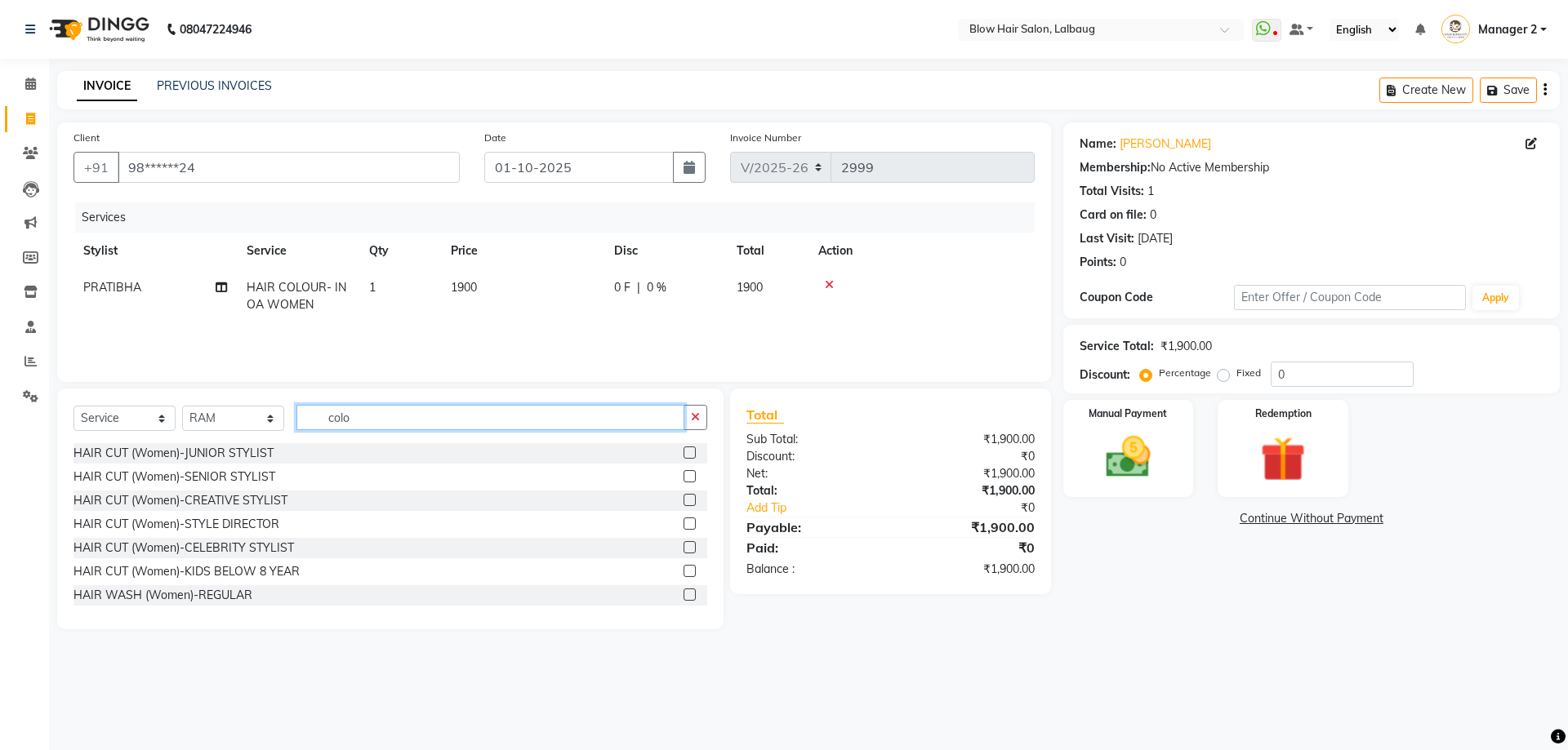
click at [380, 425] on input "colo" at bounding box center [490, 417] width 388 height 26
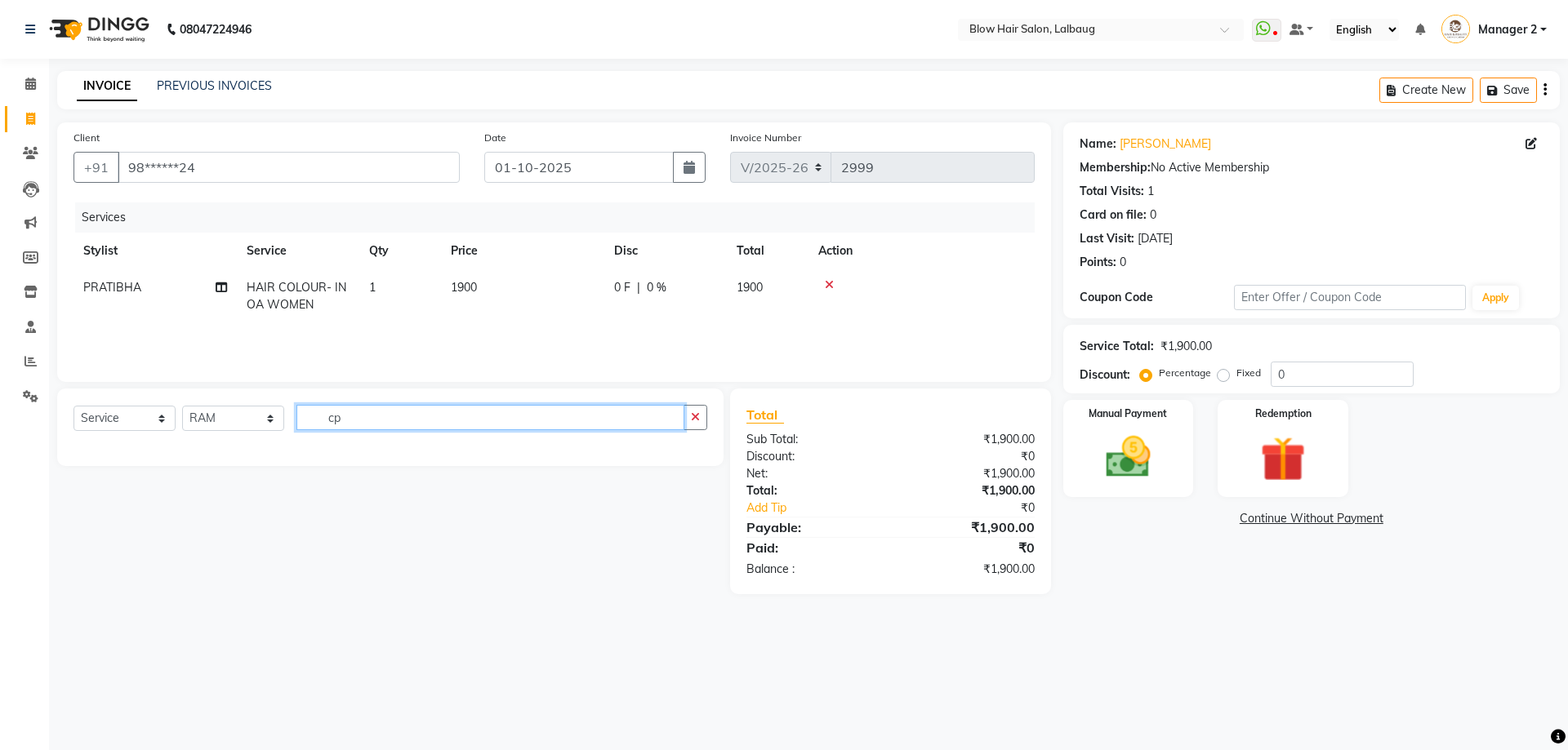
type input "c"
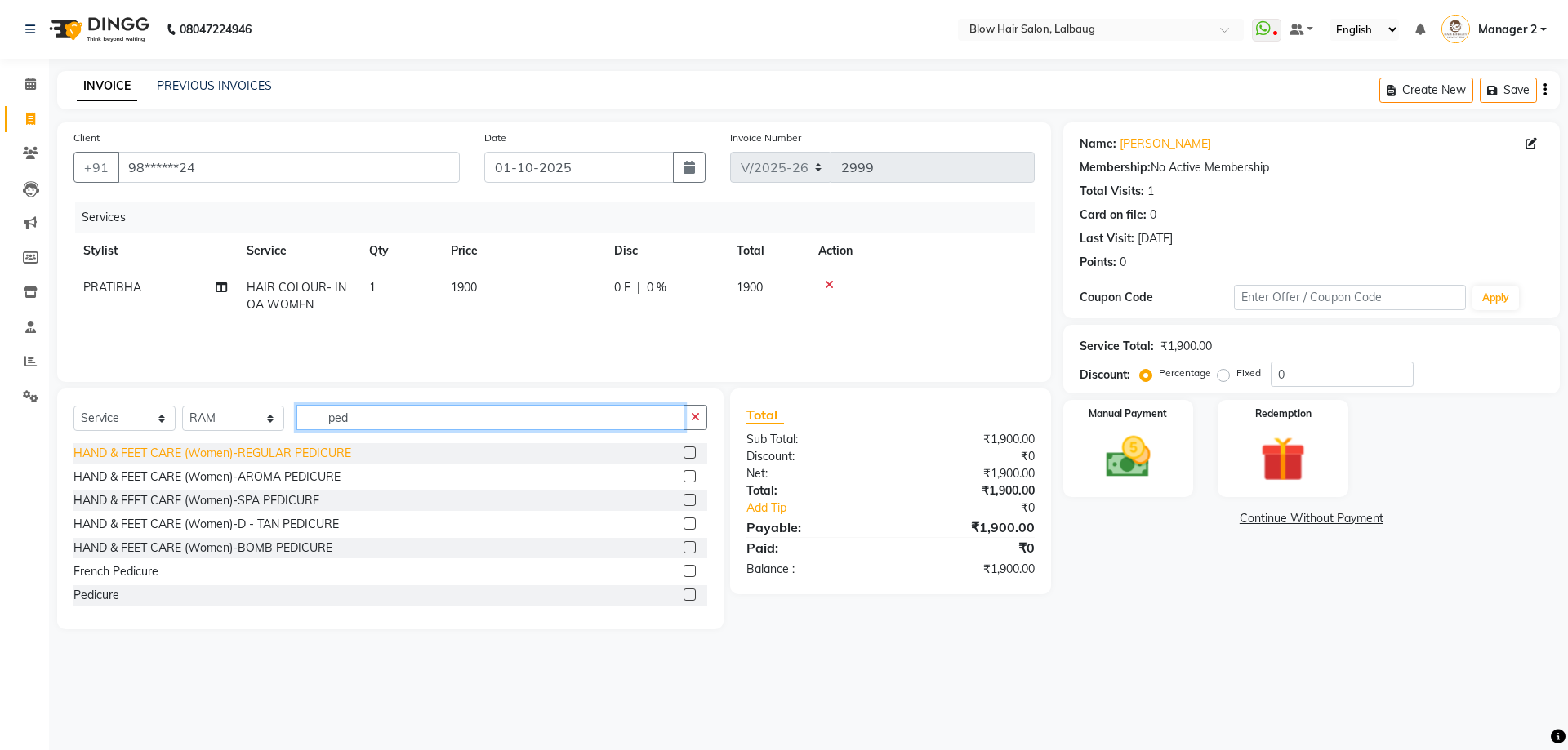
type input "ped"
click at [299, 455] on div "HAND & FEET CARE (Women)-REGULAR PEDICURE" at bounding box center [212, 453] width 278 height 17
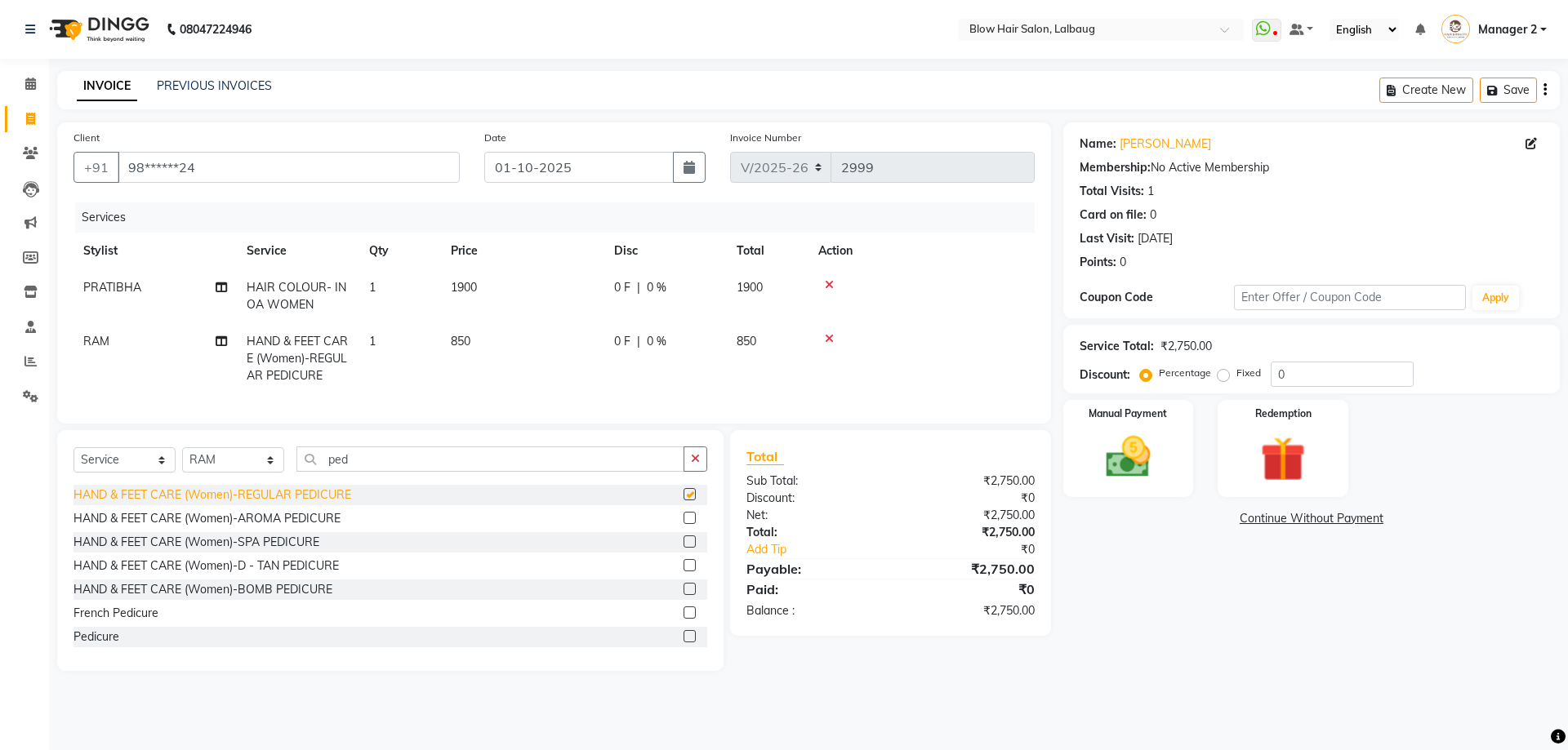
checkbox input "false"
click at [271, 473] on select "Select Stylist Ashwini ASHWINI AVINASH BEAU Blow Hair [PERSON_NAME] Dingg Suppo…" at bounding box center [233, 459] width 102 height 26
select select "33347"
click at [182, 459] on select "Select Stylist Ashwini ASHWINI AVINASH BEAU Blow Hair [PERSON_NAME] Dingg Suppo…" at bounding box center [233, 459] width 102 height 26
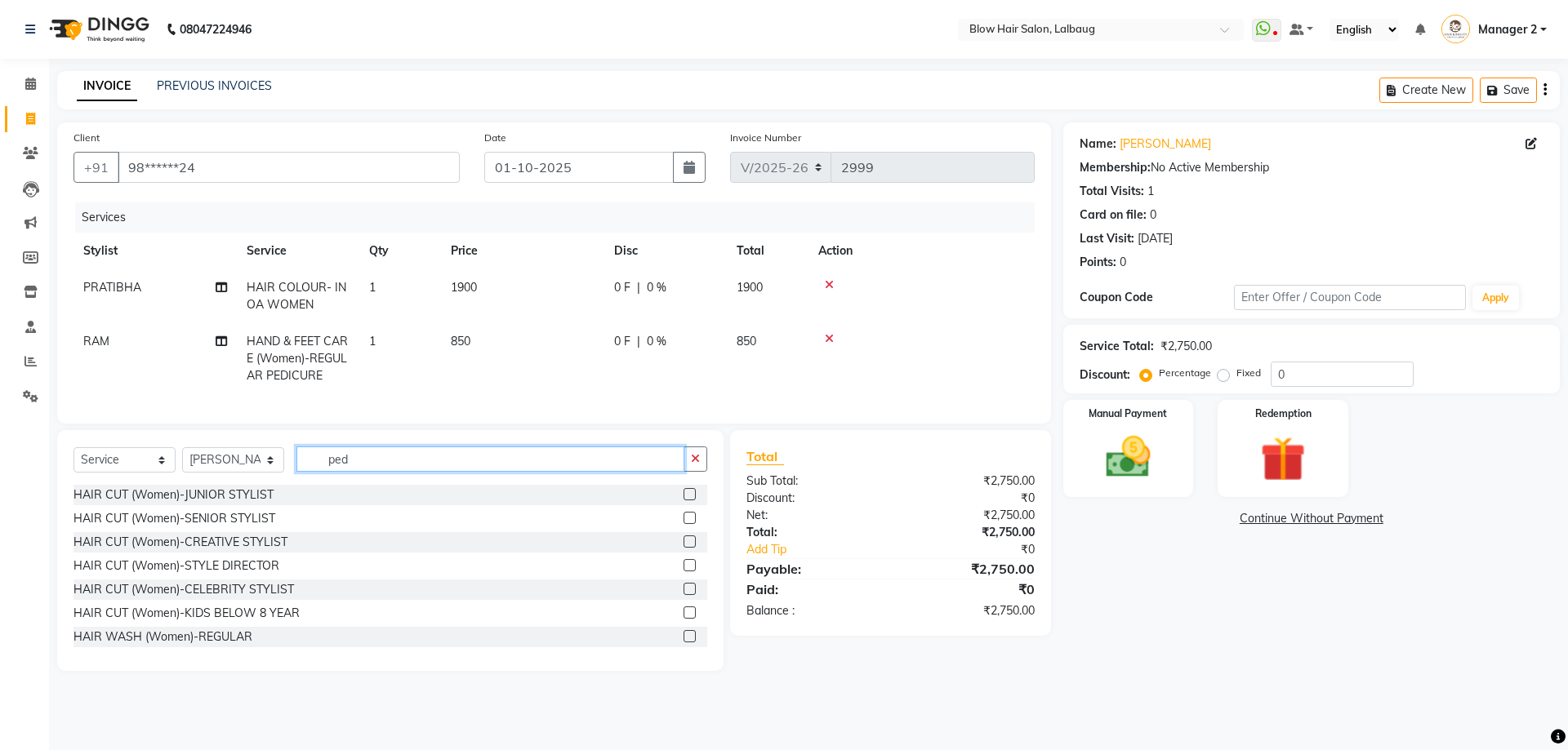
click at [357, 472] on input "ped" at bounding box center [490, 459] width 388 height 26
type input "p"
type input "half"
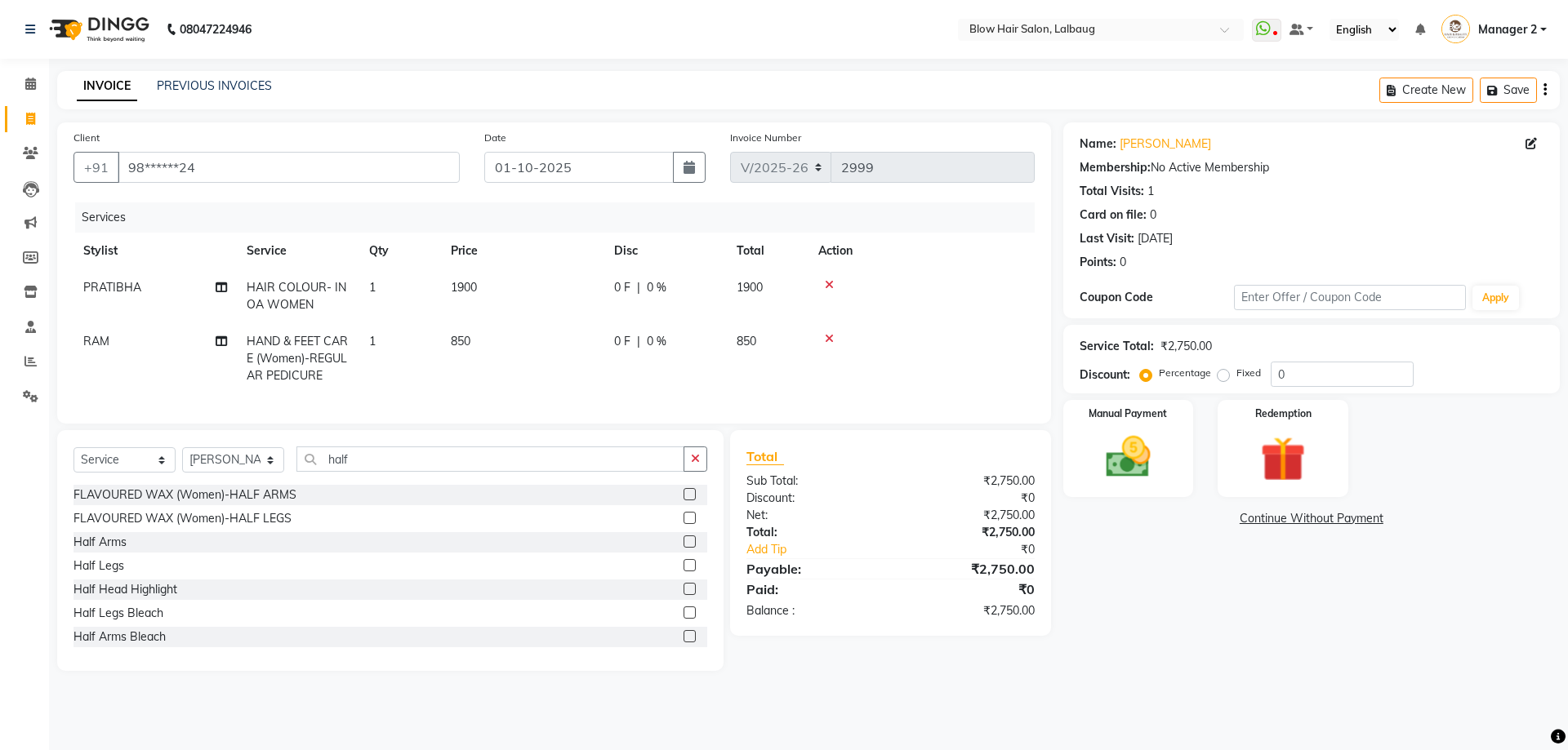
click at [329, 529] on div "FLAVOURED WAX (Women)-HALF LEGS" at bounding box center [390, 519] width 633 height 21
drag, startPoint x: 300, startPoint y: 531, endPoint x: 408, endPoint y: 531, distance: 108.0
click at [314, 529] on div "FLAVOURED WAX (Women)-HALF LEGS" at bounding box center [390, 519] width 633 height 21
click at [684, 524] on label at bounding box center [689, 518] width 12 height 12
click at [684, 524] on input "checkbox" at bounding box center [688, 519] width 11 height 11
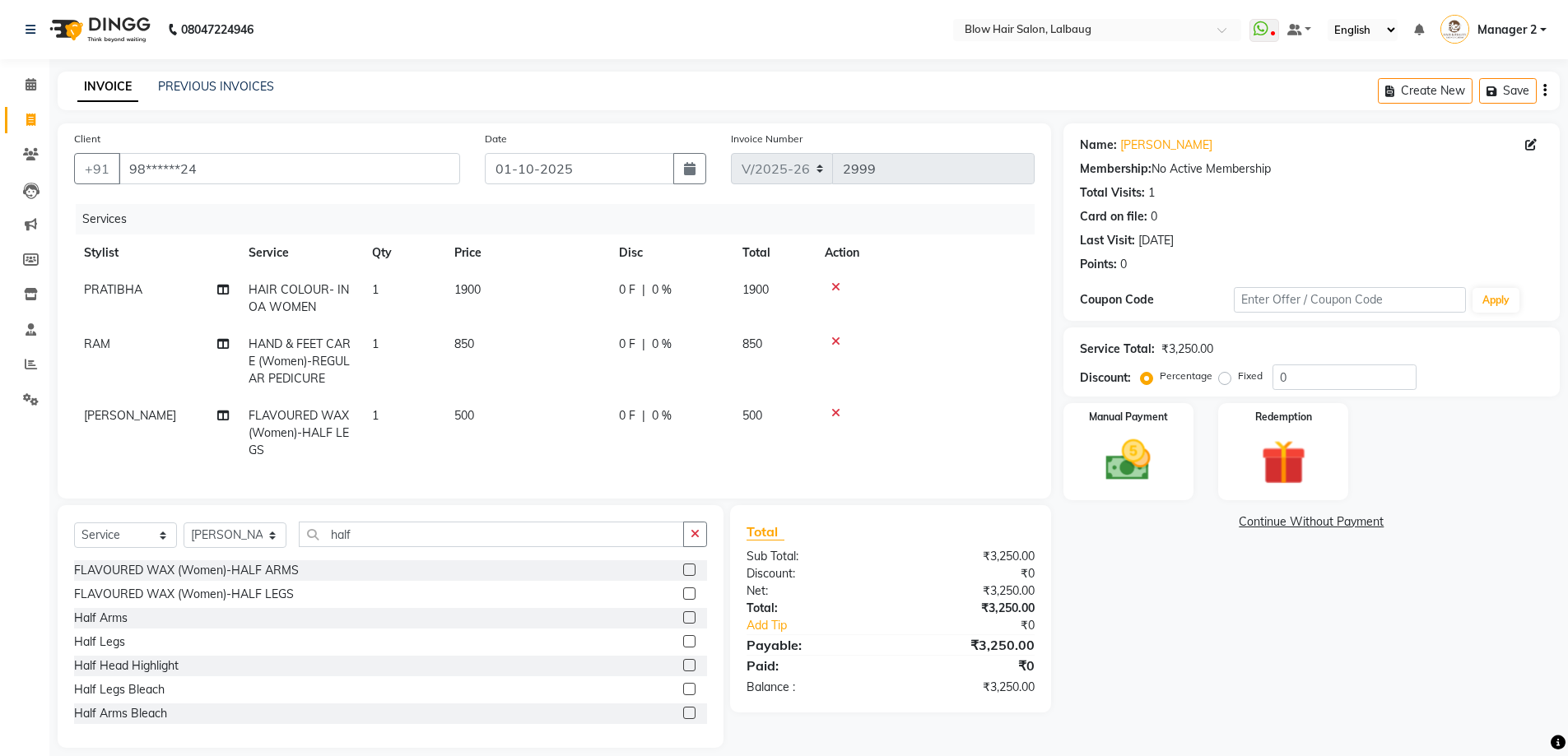
click at [683, 600] on label at bounding box center [689, 593] width 12 height 12
click at [683, 600] on input "checkbox" at bounding box center [688, 594] width 11 height 11
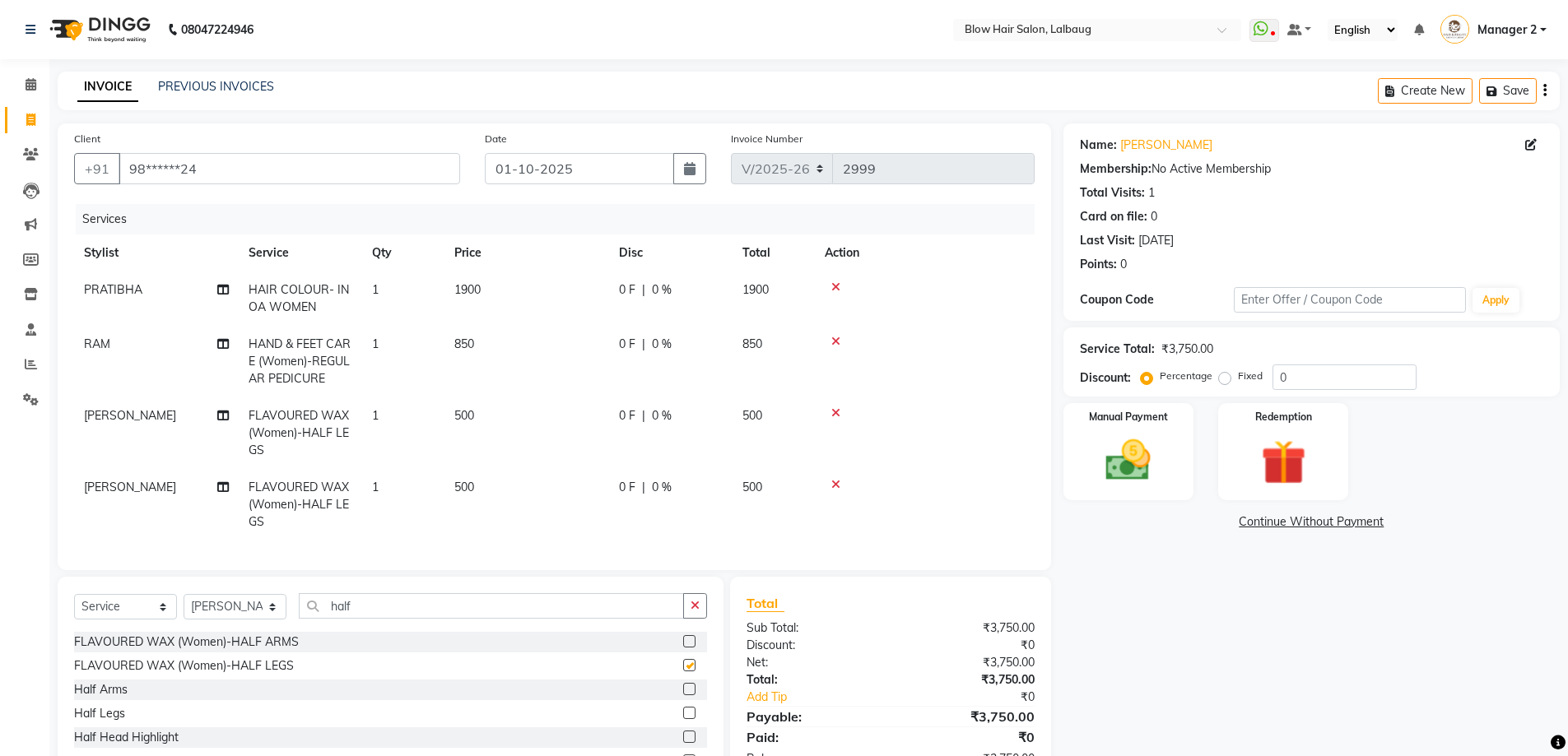
checkbox input "false"
click at [843, 420] on td at bounding box center [925, 433] width 220 height 71
click at [837, 416] on icon at bounding box center [835, 413] width 9 height 12
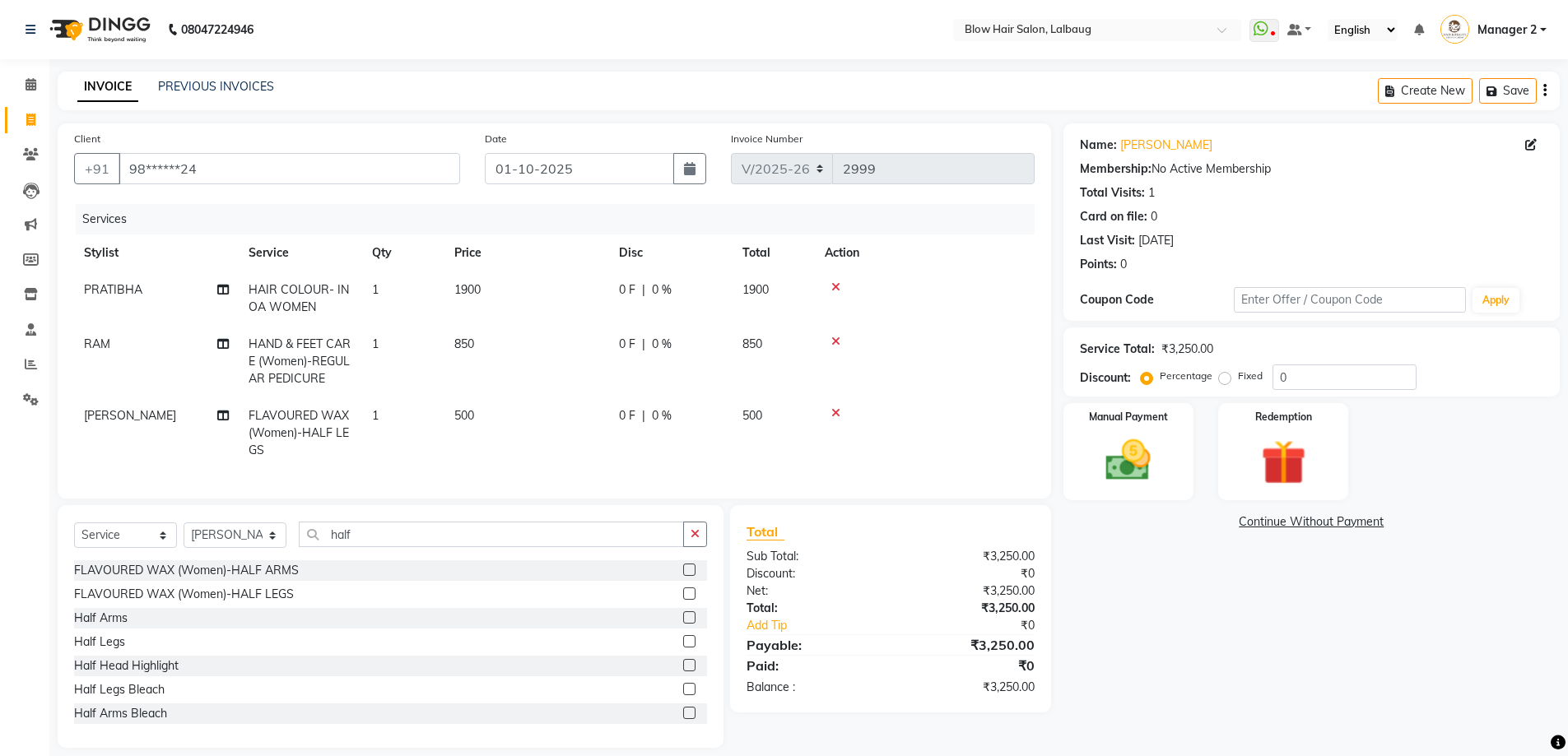
click at [495, 294] on td "1900" at bounding box center [526, 298] width 164 height 54
select select "33540"
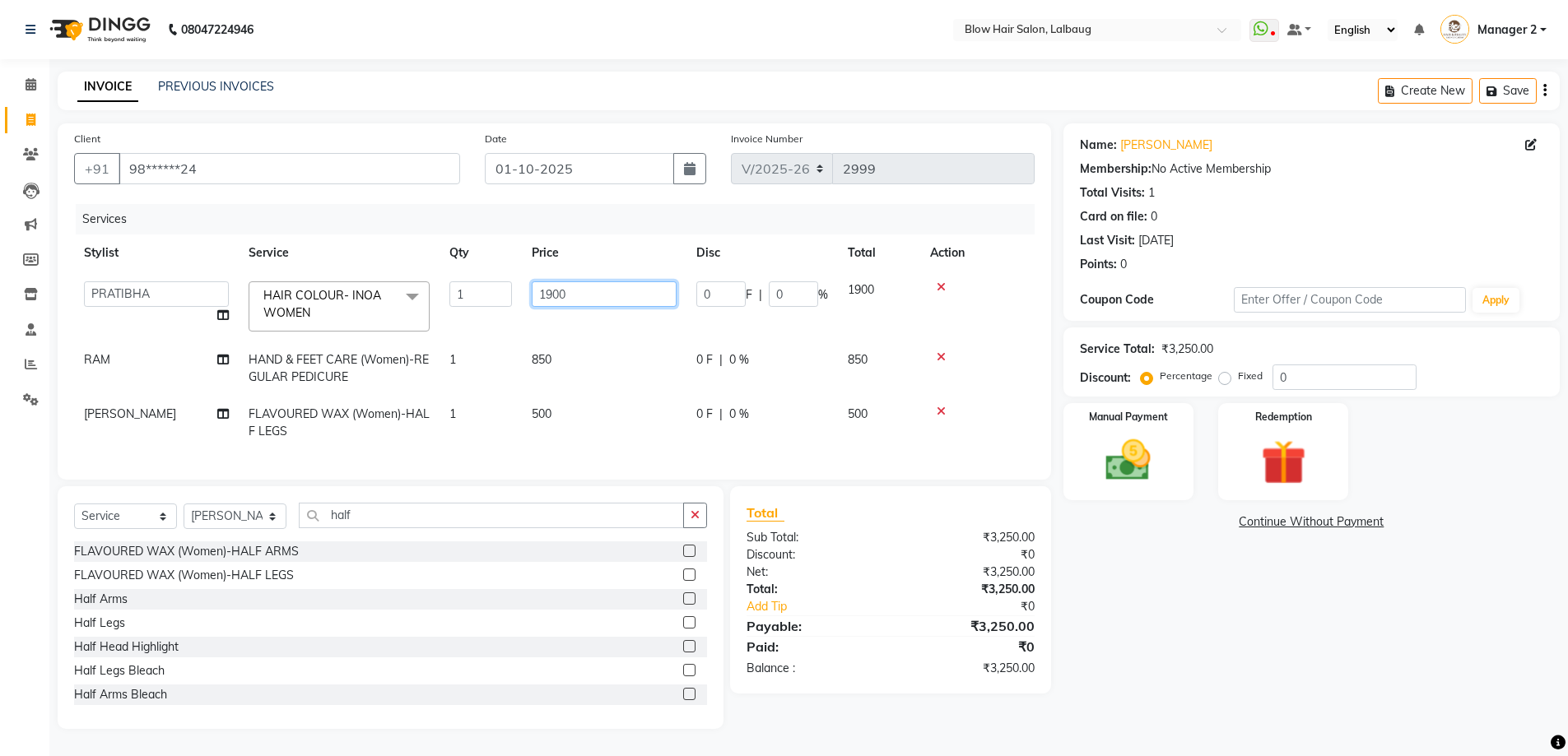
click at [635, 293] on input "1900" at bounding box center [604, 294] width 145 height 26
type input "1"
type input "1500"
click at [575, 366] on td "850" at bounding box center [604, 368] width 164 height 54
select select "84997"
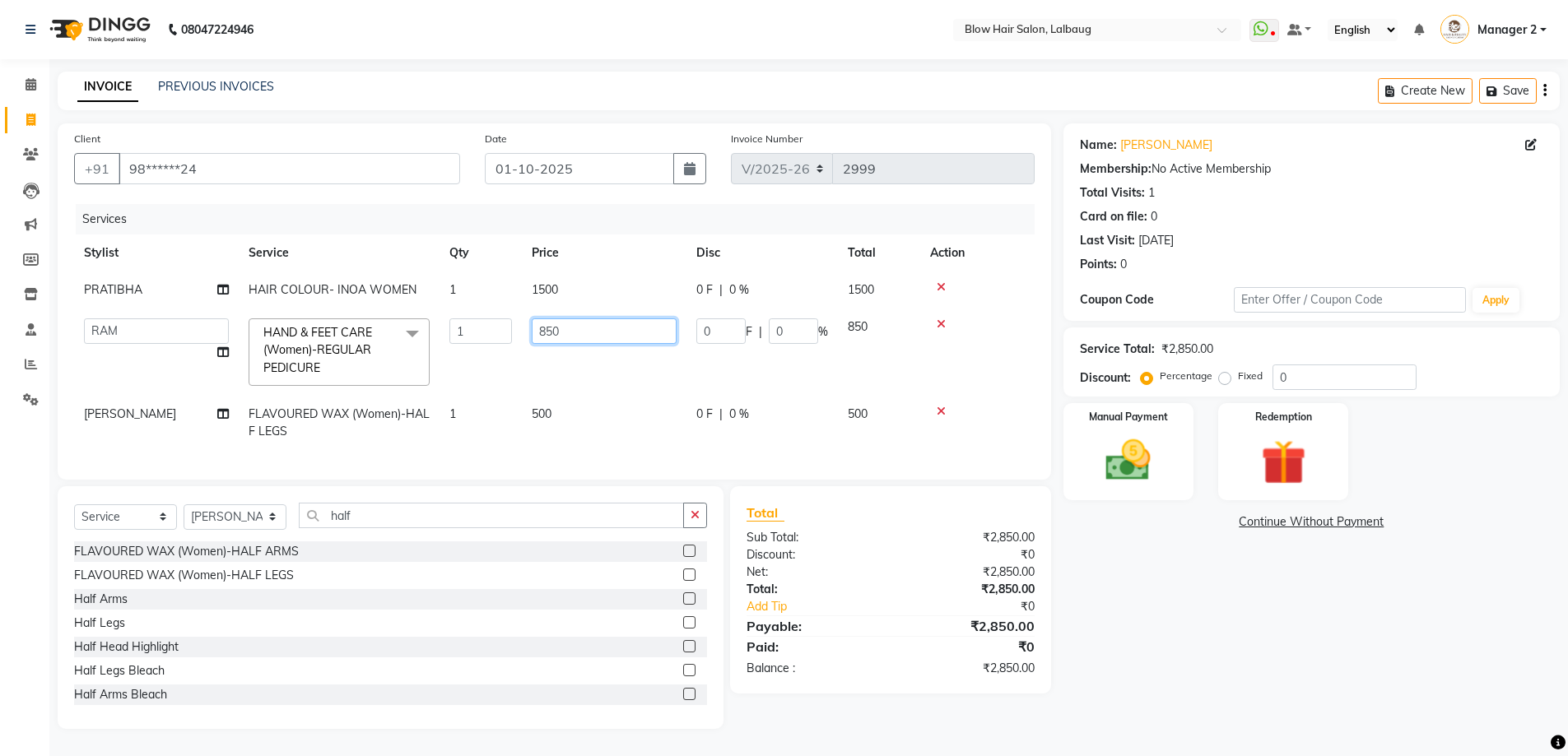
click at [599, 327] on input "850" at bounding box center [604, 331] width 145 height 26
type input "8"
type input "680"
click at [579, 418] on td "500" at bounding box center [604, 422] width 164 height 54
select select "33347"
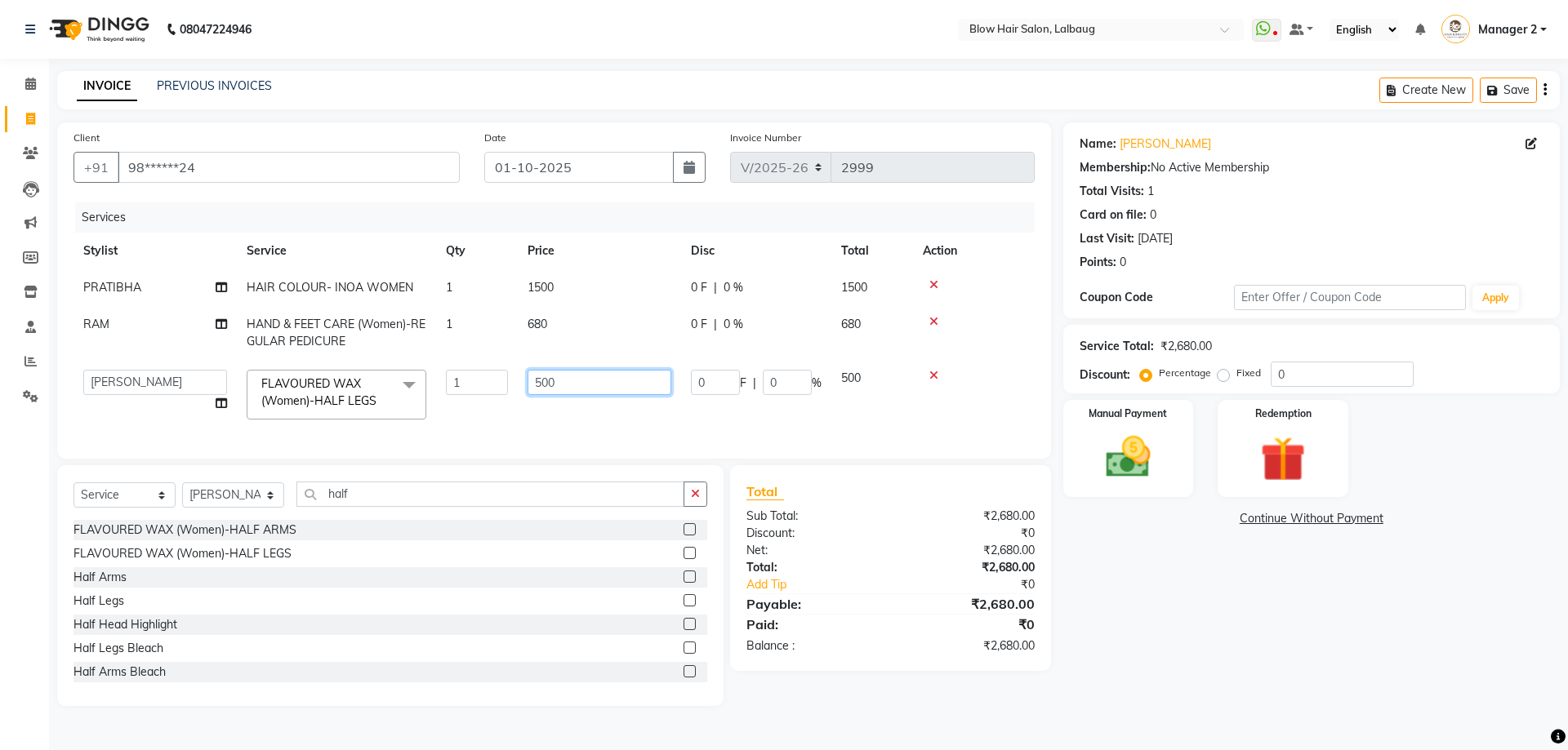
click at [587, 378] on input "500" at bounding box center [600, 382] width 144 height 26
type input "5"
type input "400"
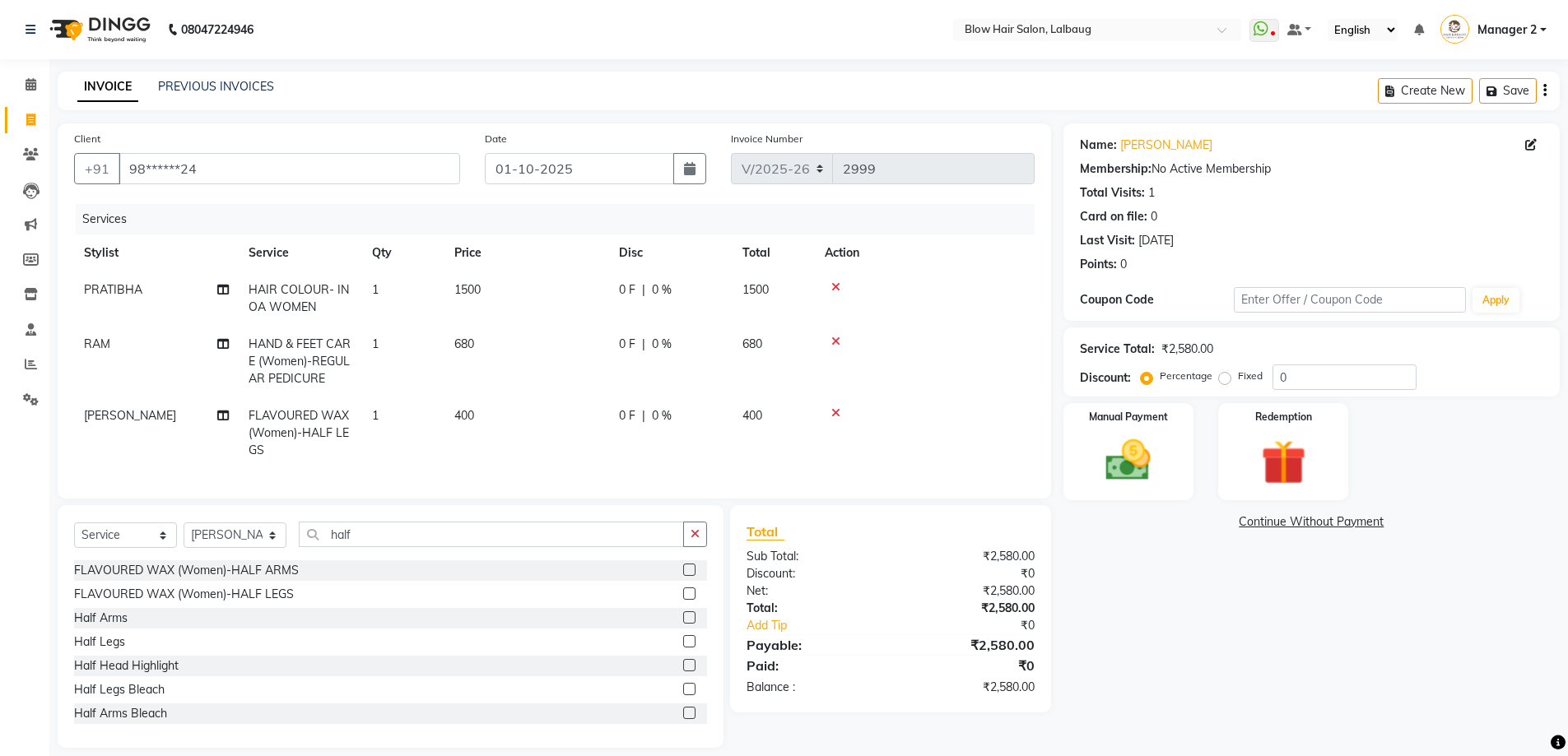
click at [603, 427] on td "400" at bounding box center [526, 433] width 164 height 71
select select "33347"
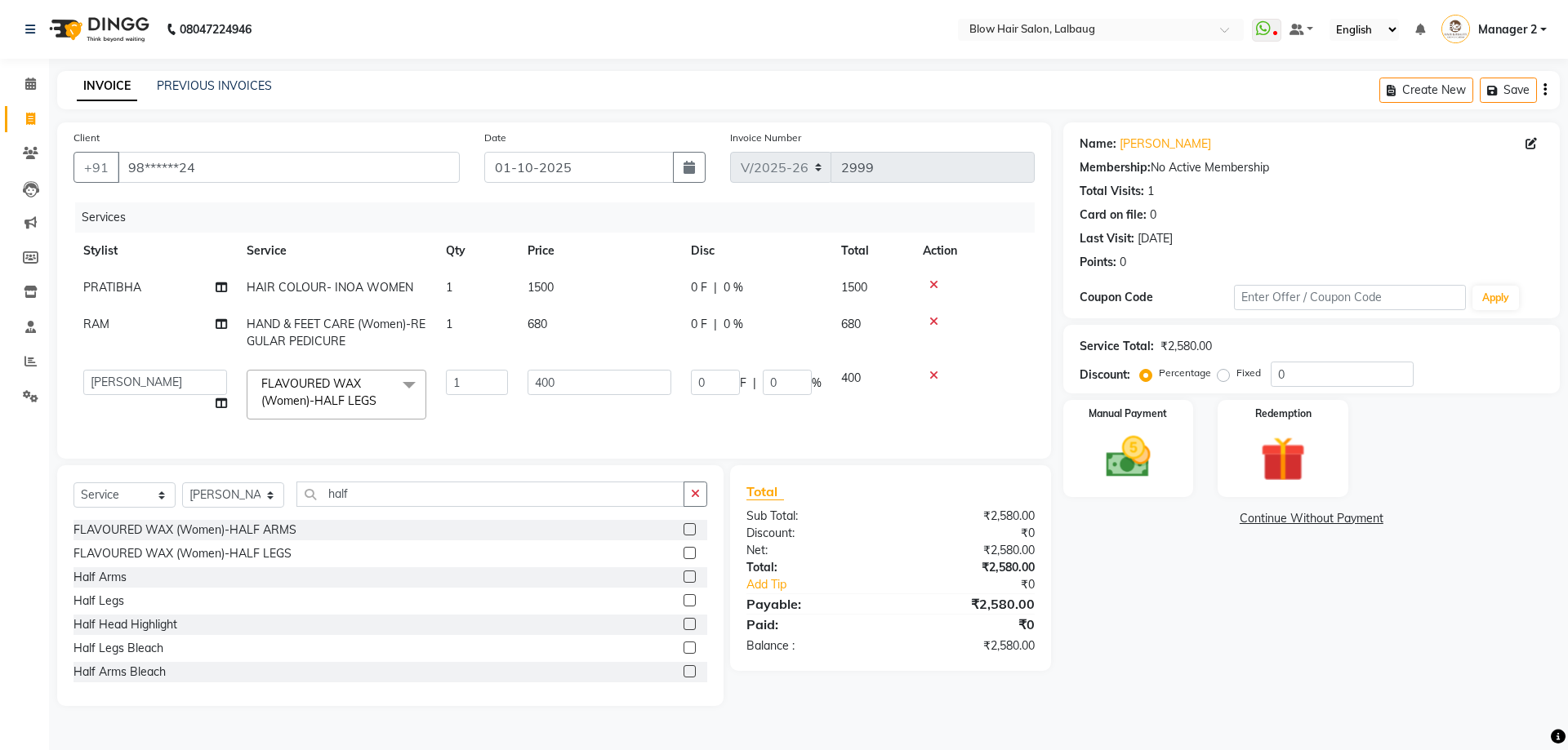
click at [829, 696] on div "Total Sub Total: ₹2,580.00 Discount: ₹0 Net: ₹2,580.00 Total: ₹2,580.00 Add Tip…" at bounding box center [894, 585] width 339 height 241
click at [783, 423] on td "0 F | 0 %" at bounding box center [756, 394] width 150 height 69
click at [961, 398] on td at bounding box center [974, 394] width 122 height 69
click at [999, 356] on td at bounding box center [974, 333] width 122 height 54
click at [572, 401] on td "400" at bounding box center [600, 394] width 163 height 69
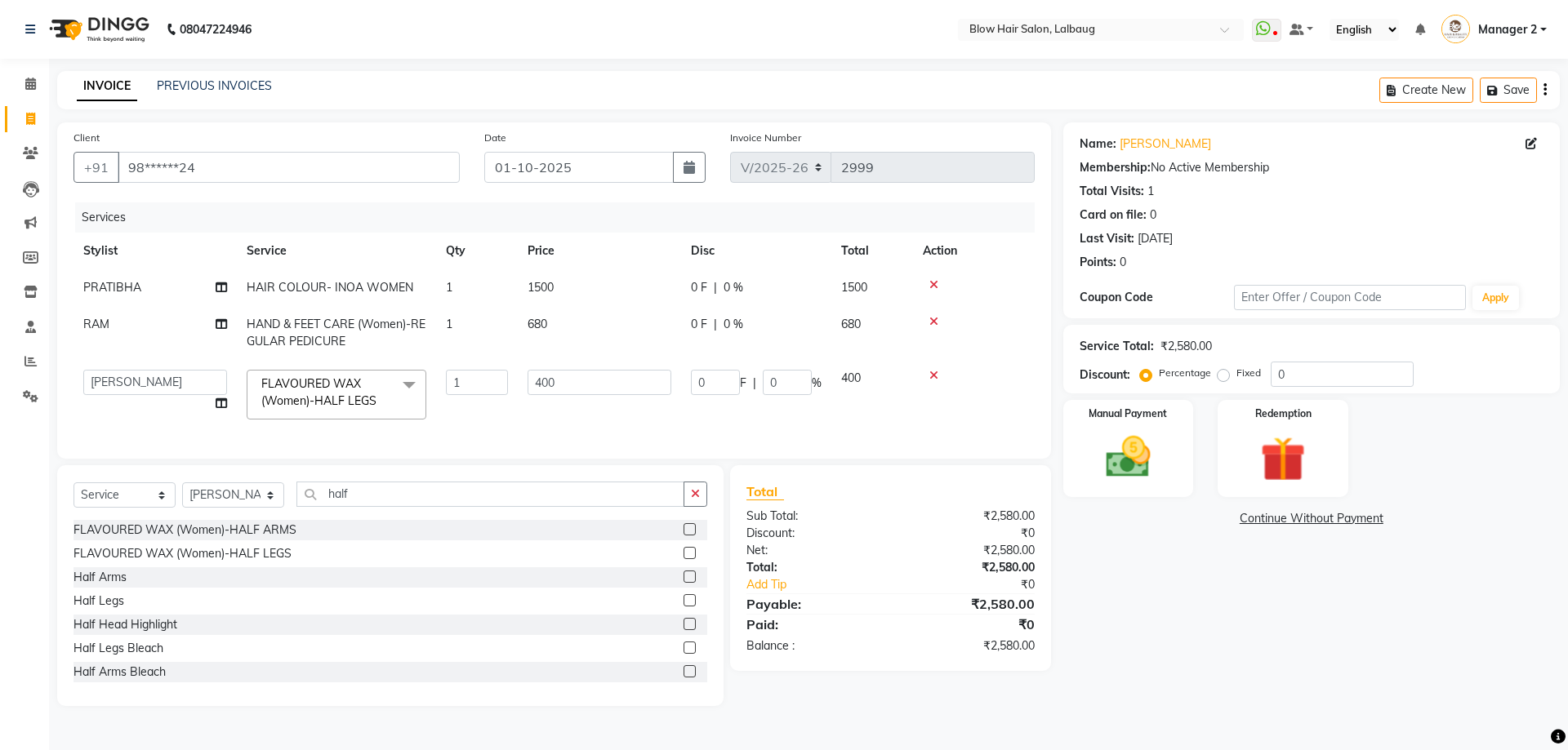
click at [1133, 538] on div "Name: [PERSON_NAME] Membership: No Active Membership Total Visits: 1 Card on fi…" at bounding box center [1318, 414] width 509 height 584
click at [1133, 564] on div "Name: [PERSON_NAME] Membership: No Active Membership Total Visits: 1 Card on fi…" at bounding box center [1318, 414] width 509 height 584
click at [936, 424] on td at bounding box center [974, 394] width 122 height 69
click at [930, 376] on icon at bounding box center [933, 375] width 9 height 12
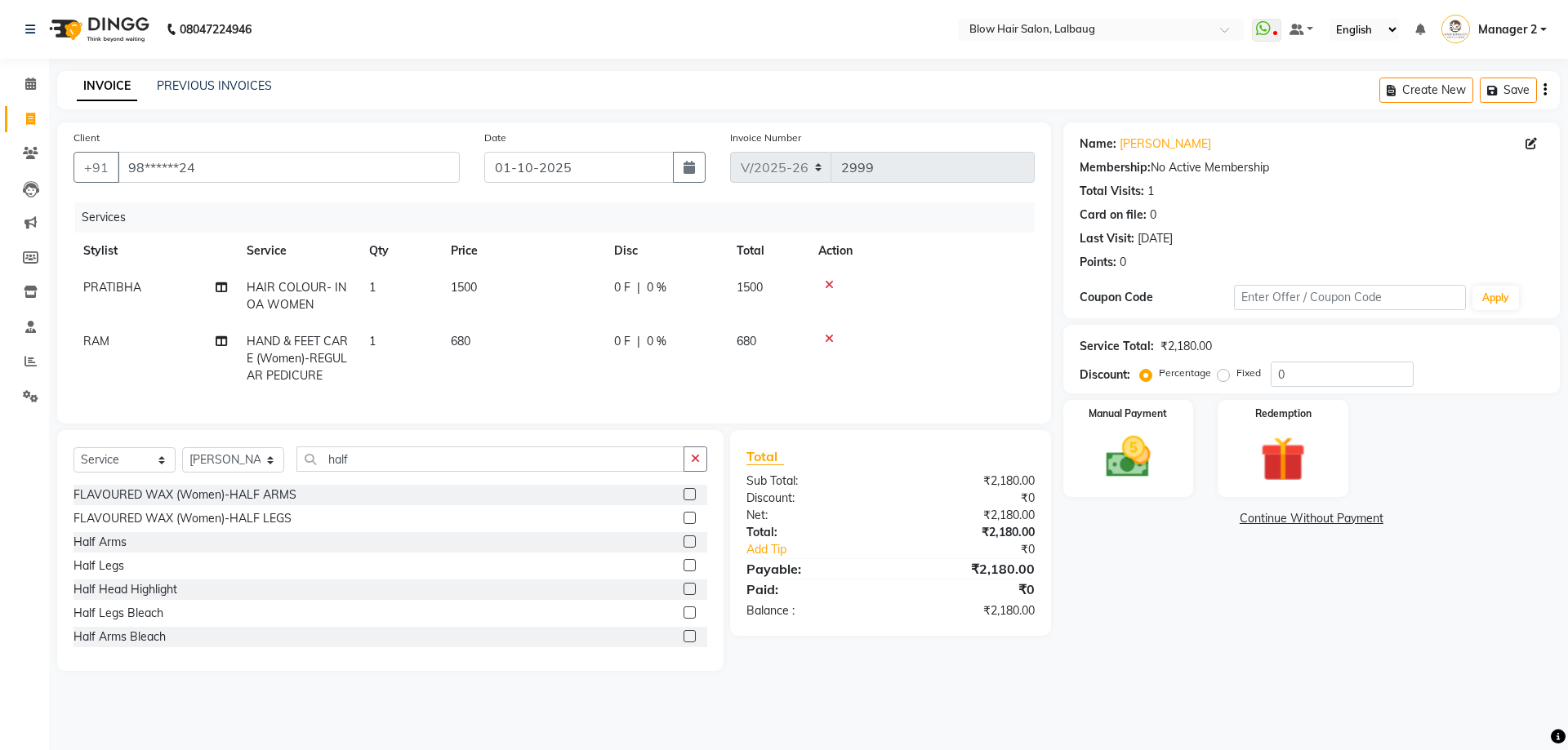
drag, startPoint x: 320, startPoint y: 533, endPoint x: 546, endPoint y: 533, distance: 226.0
click at [322, 529] on div "FLAVOURED WAX (Women)-HALF LEGS" at bounding box center [390, 519] width 633 height 21
click at [684, 524] on label at bounding box center [689, 518] width 12 height 12
click at [684, 524] on input "checkbox" at bounding box center [688, 519] width 11 height 11
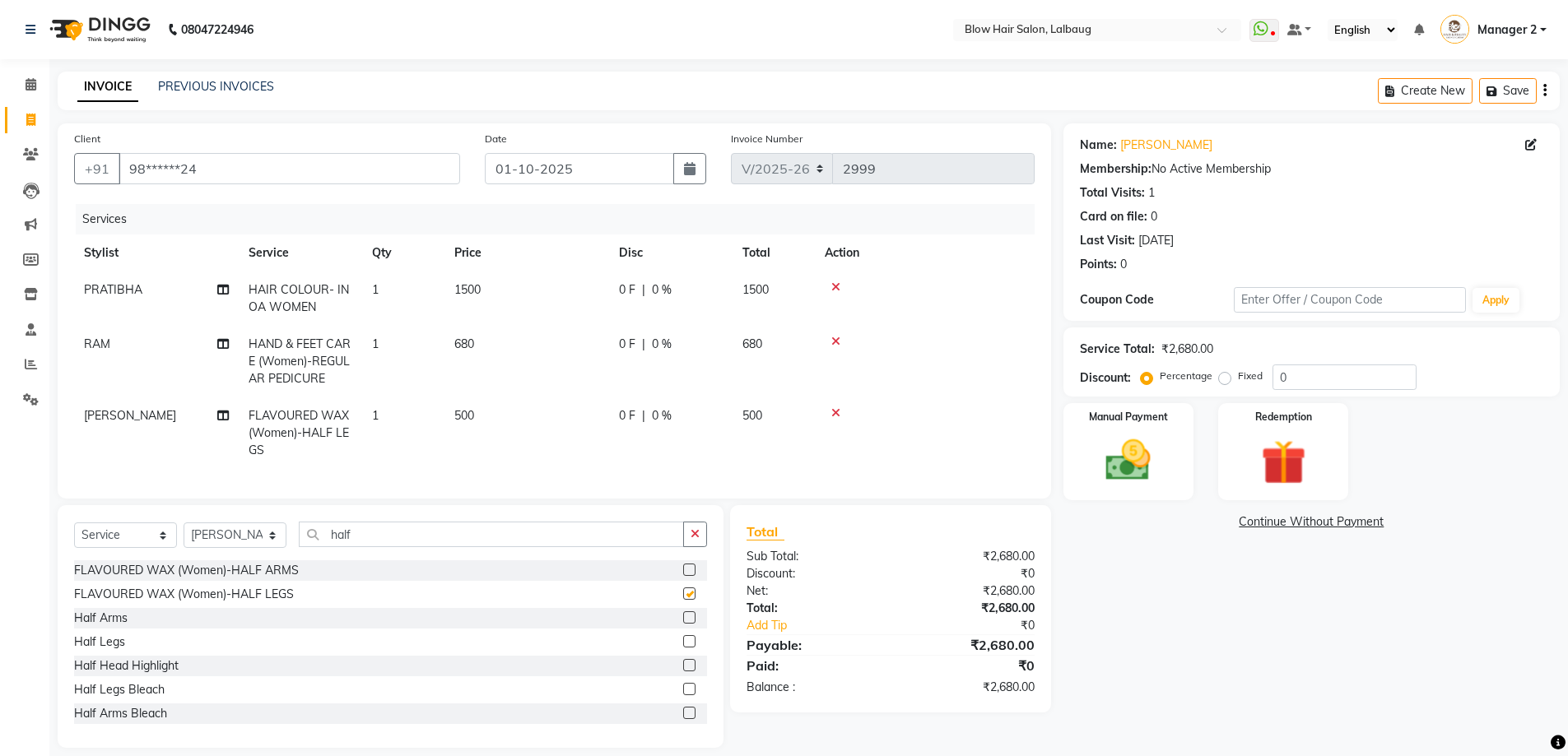
checkbox input "false"
click at [481, 423] on td "500" at bounding box center [526, 433] width 164 height 71
select select "33347"
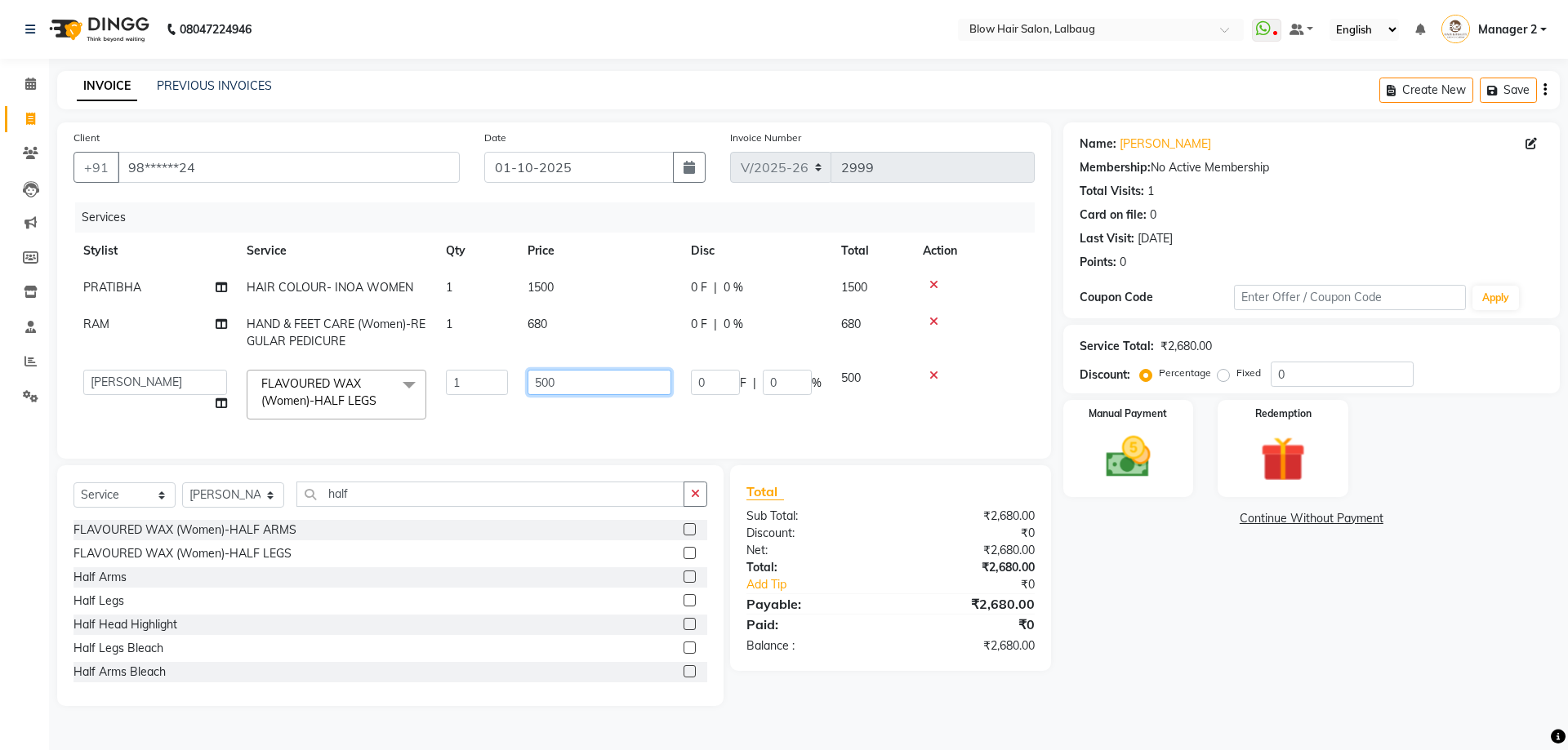
click at [607, 383] on input "500" at bounding box center [600, 382] width 144 height 26
type input "5"
type input "400"
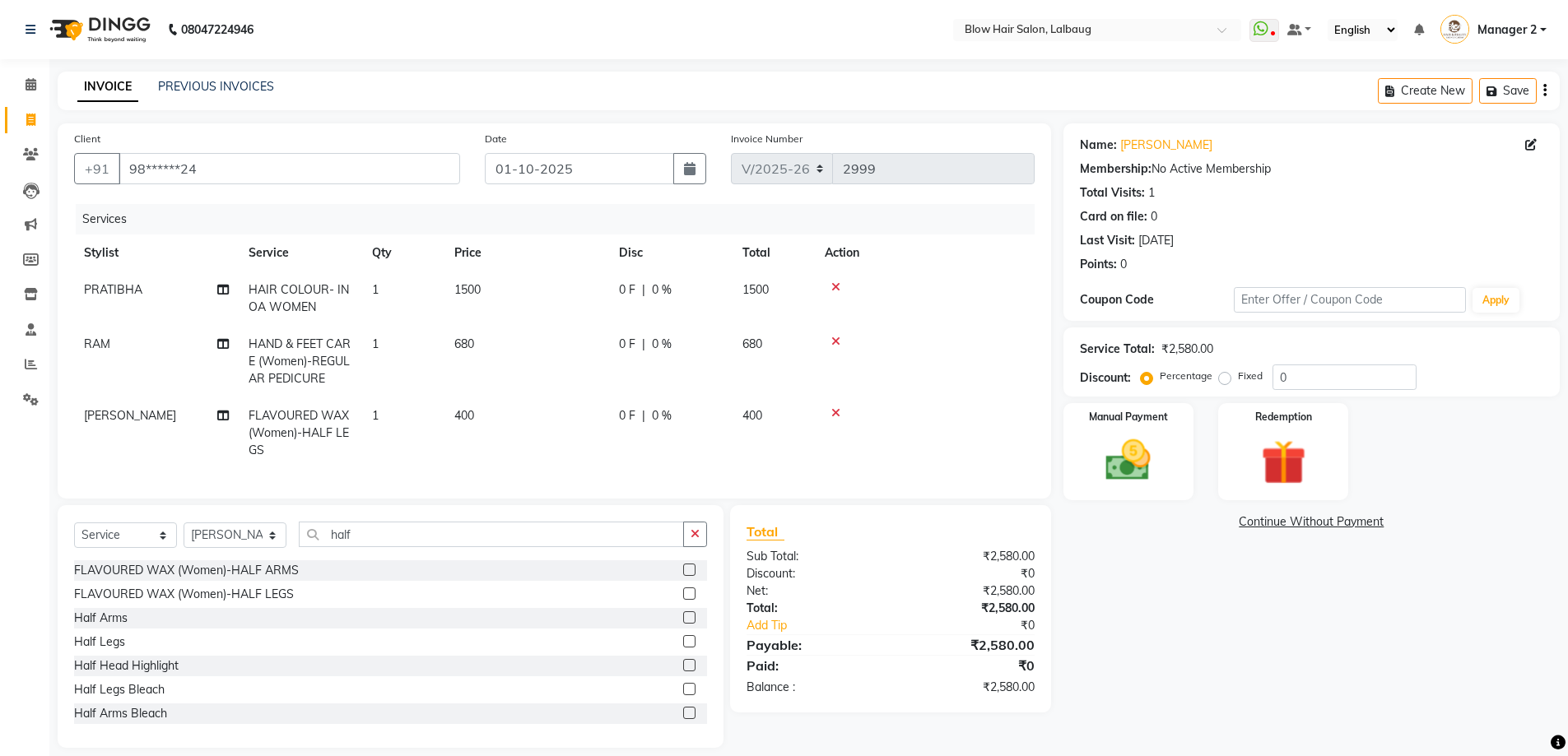
click at [1124, 598] on div "Name: [PERSON_NAME] Membership: No Active Membership Total Visits: 1 Card on fi…" at bounding box center [1317, 436] width 509 height 625
click at [975, 436] on td at bounding box center [925, 433] width 220 height 71
click at [498, 286] on td "1500" at bounding box center [526, 298] width 164 height 54
select select "33540"
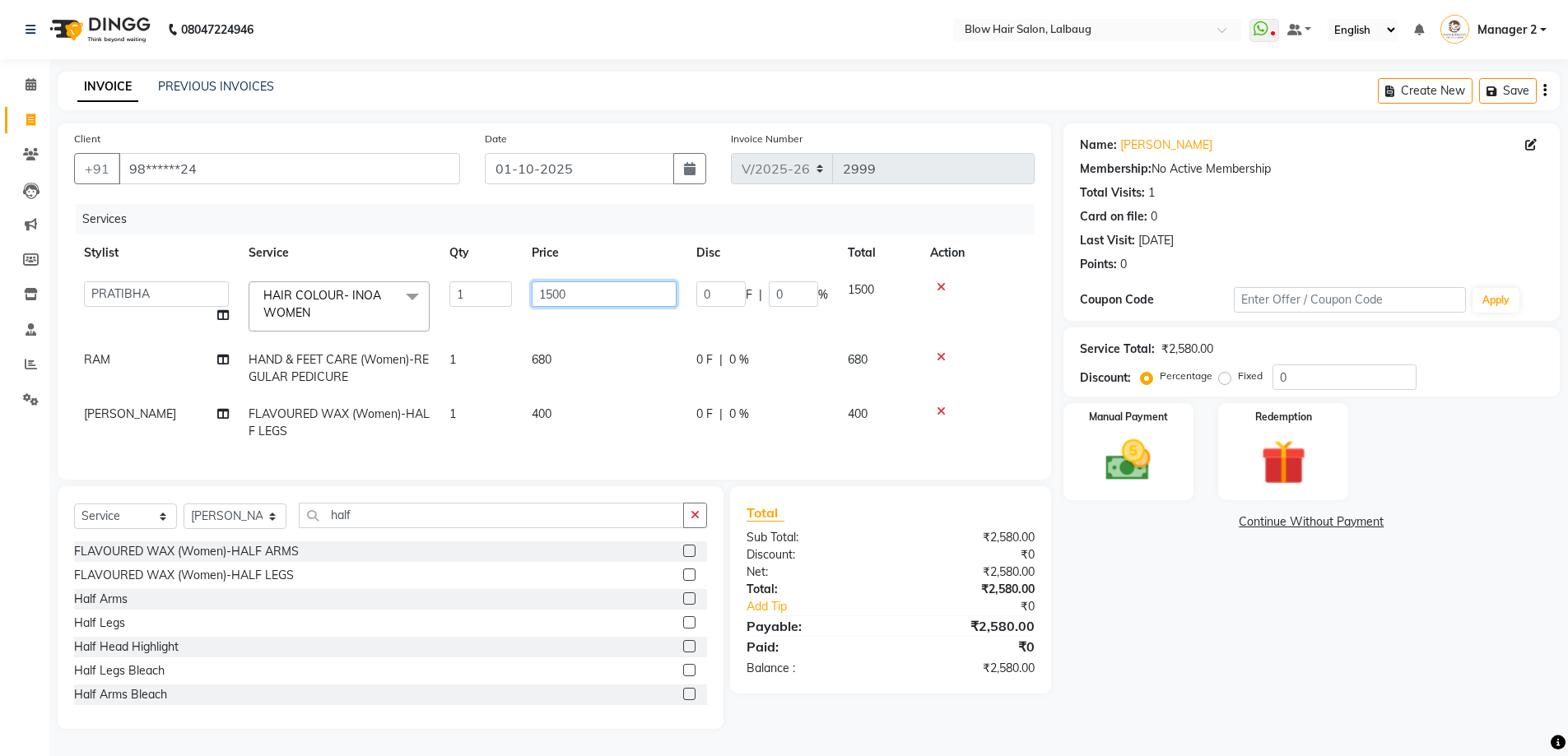
click at [609, 297] on input "1500" at bounding box center [604, 294] width 145 height 26
type input "1520"
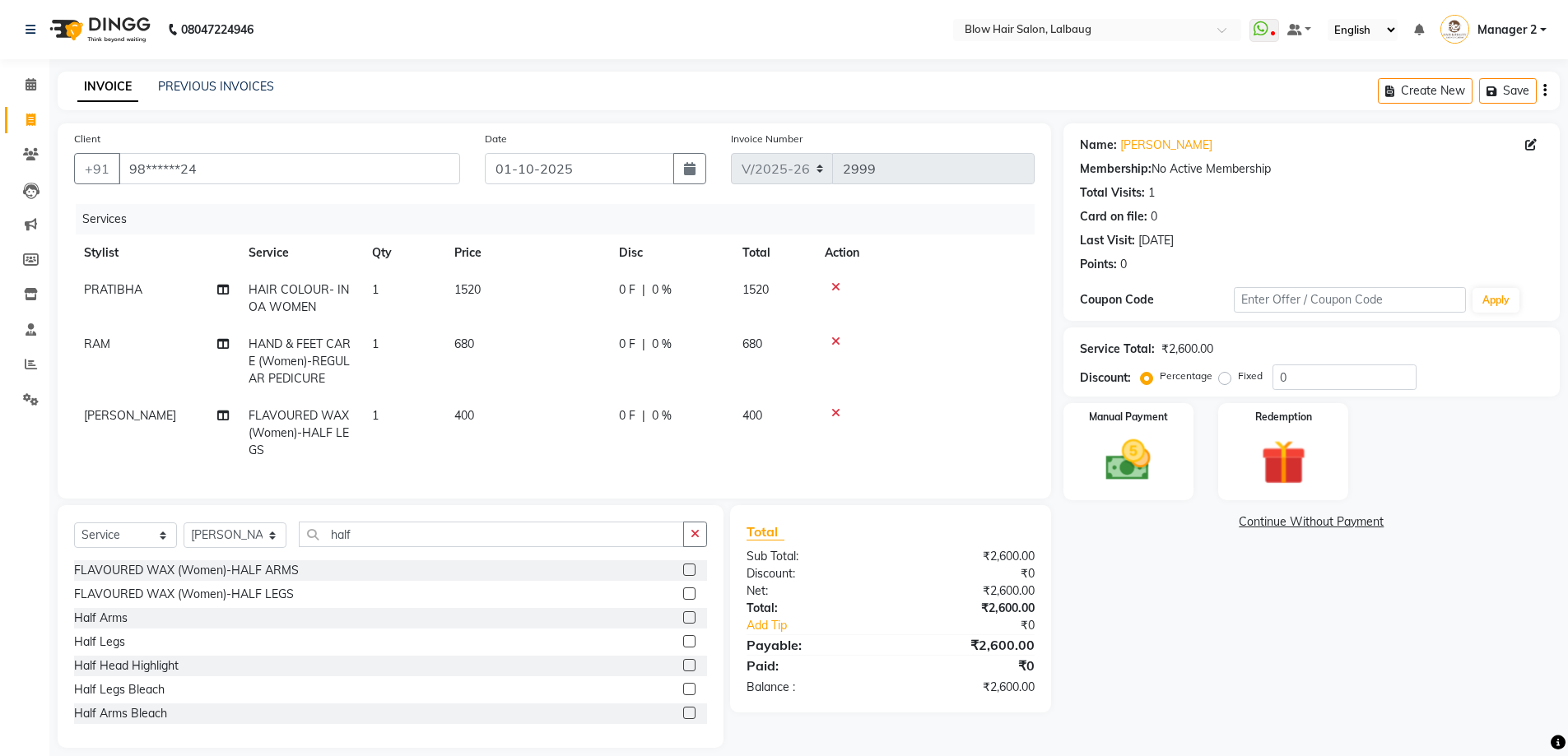
click at [581, 457] on div "Services Stylist Service Qty Price Disc Total Action PRATIBHA HAIR COLOUR- INOA…" at bounding box center [554, 343] width 960 height 278
click at [1136, 463] on img at bounding box center [1128, 461] width 76 height 53
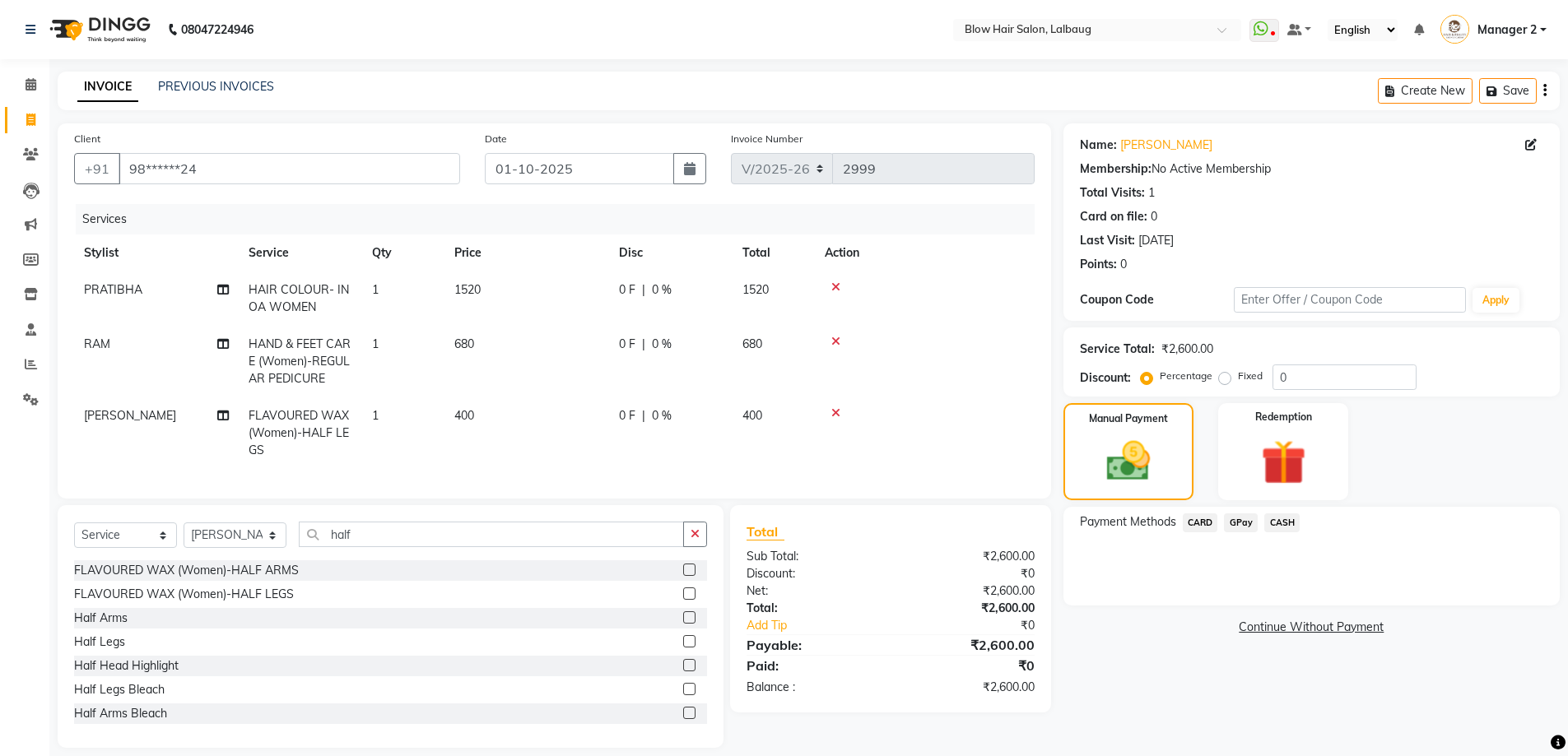
click at [1280, 524] on span "CASH" at bounding box center [1282, 523] width 36 height 19
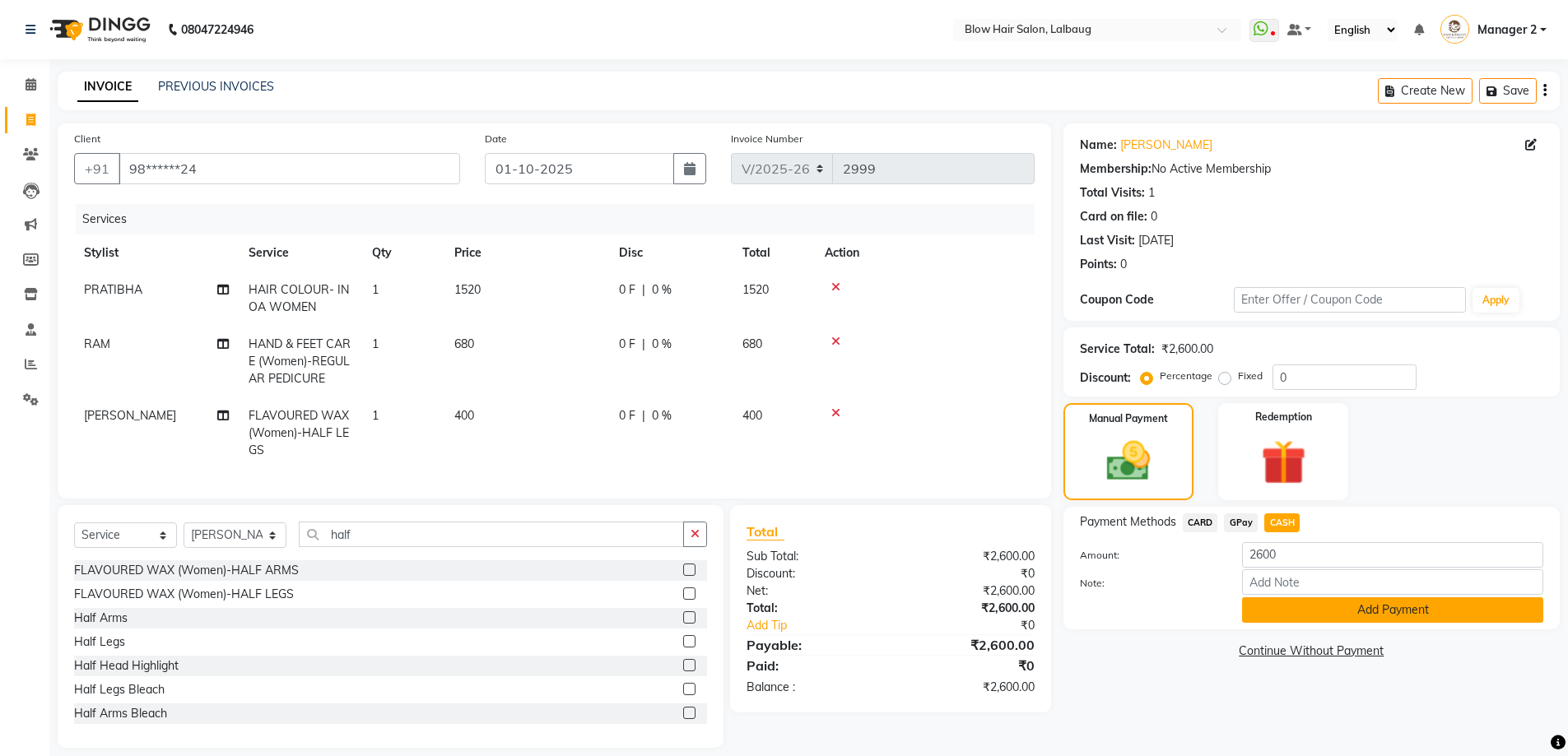
click at [1298, 601] on button "Add Payment" at bounding box center [1392, 610] width 301 height 26
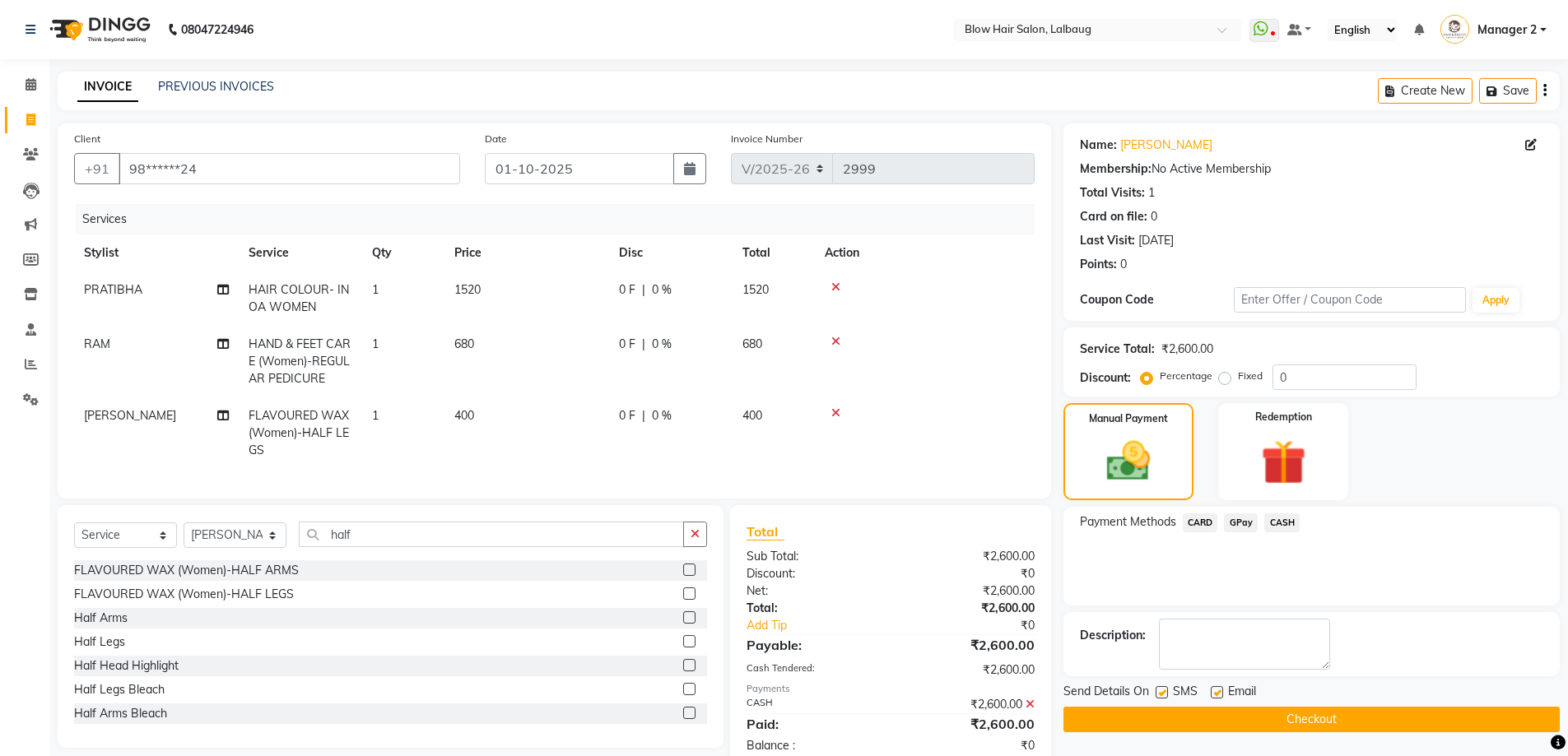
click at [1166, 689] on label at bounding box center [1161, 692] width 12 height 12
click at [1166, 689] on input "checkbox" at bounding box center [1160, 693] width 11 height 11
checkbox input "false"
click at [1220, 688] on label at bounding box center [1217, 692] width 12 height 12
click at [1220, 688] on input "checkbox" at bounding box center [1216, 693] width 11 height 11
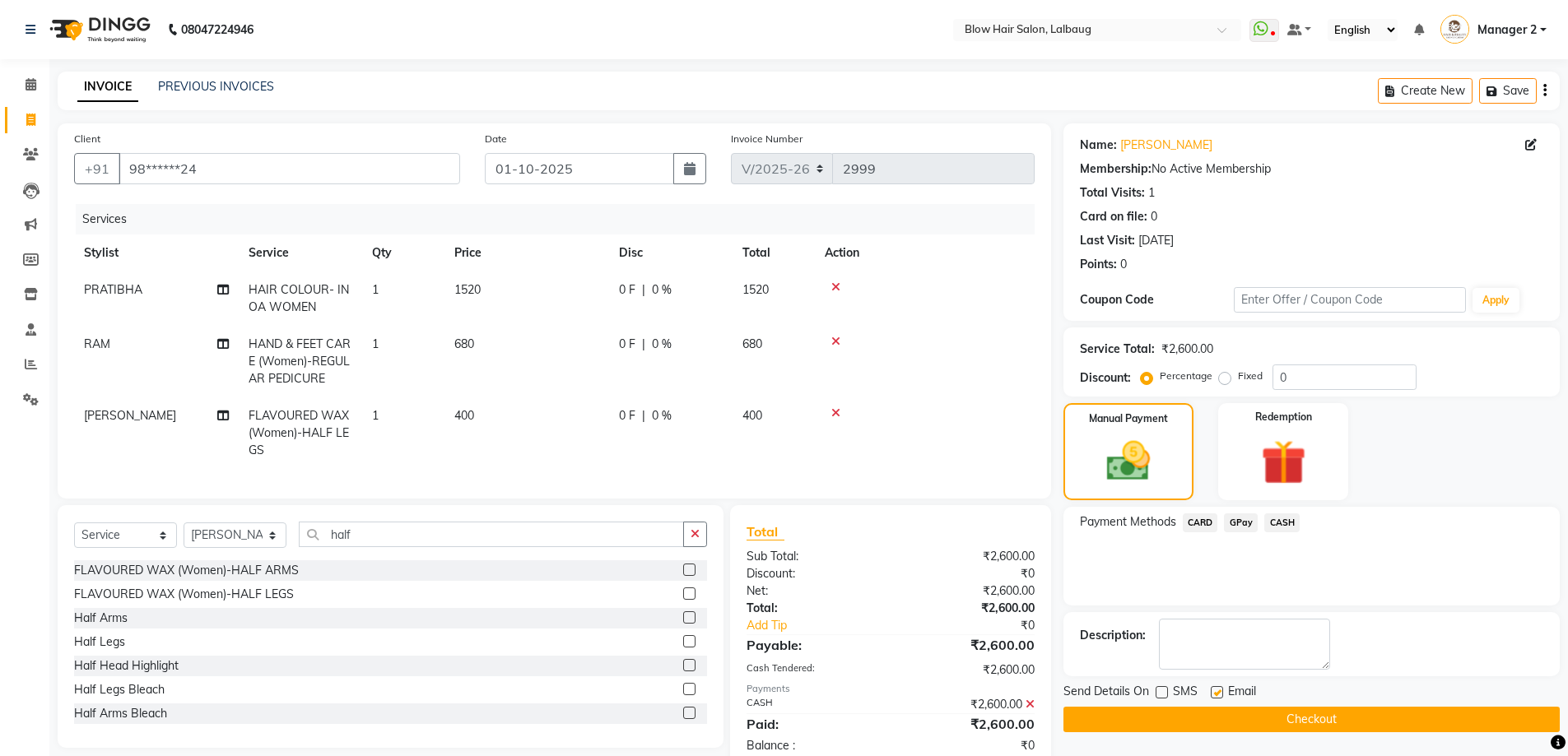
checkbox input "false"
click at [1222, 713] on button "Checkout" at bounding box center [1312, 719] width 496 height 26
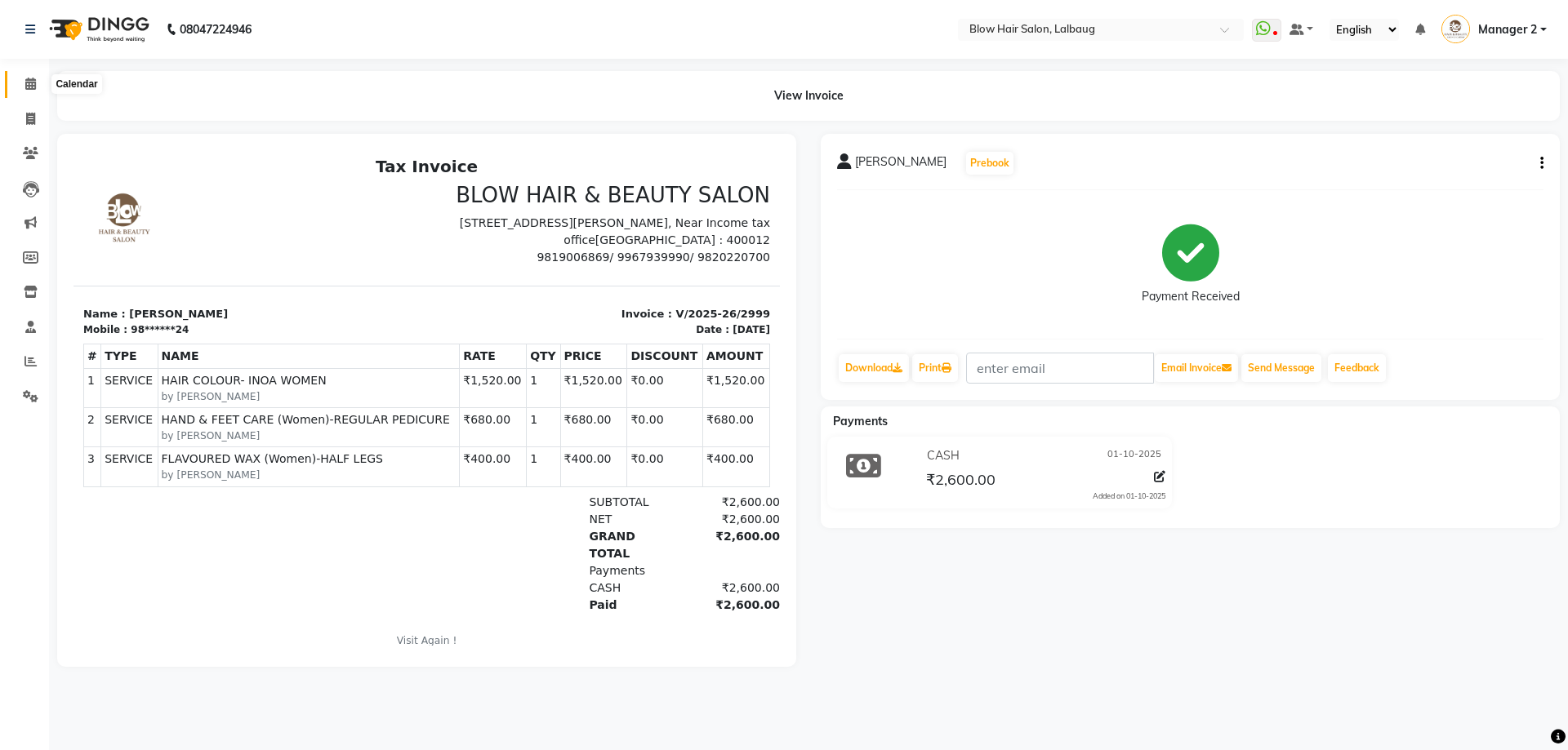
click at [24, 80] on span at bounding box center [30, 84] width 29 height 19
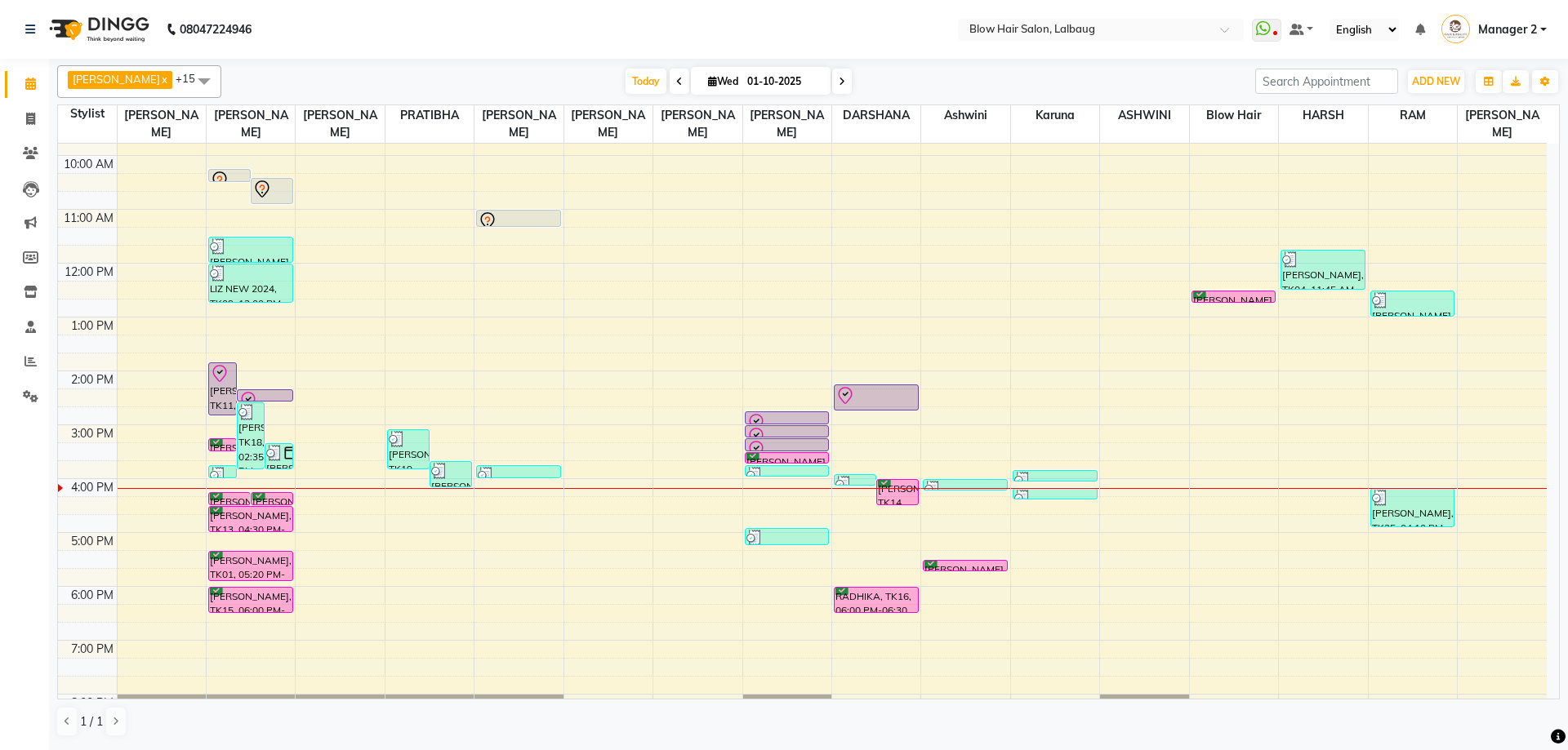
scroll to position [198, 0]
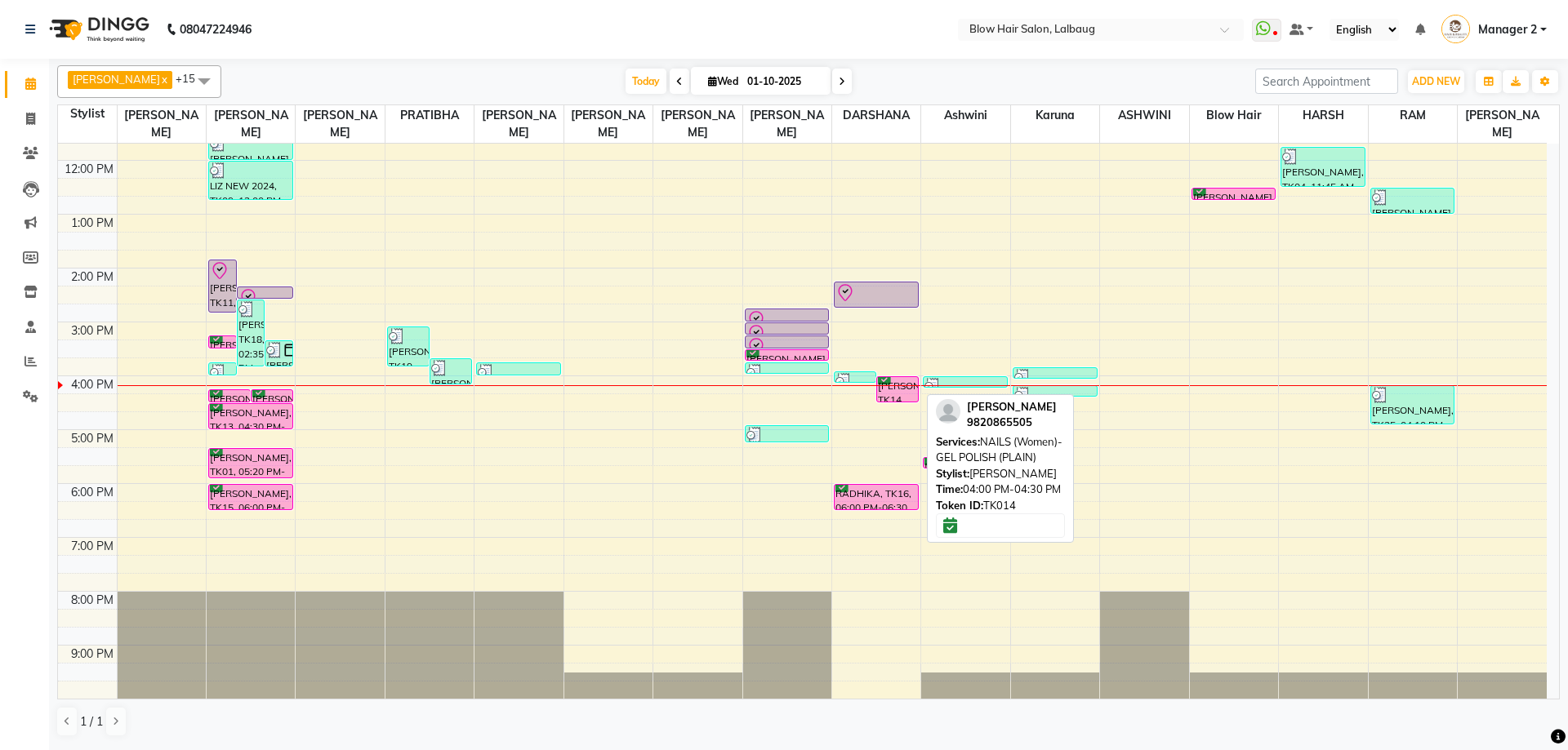
click at [902, 398] on div at bounding box center [898, 402] width 41 height 7
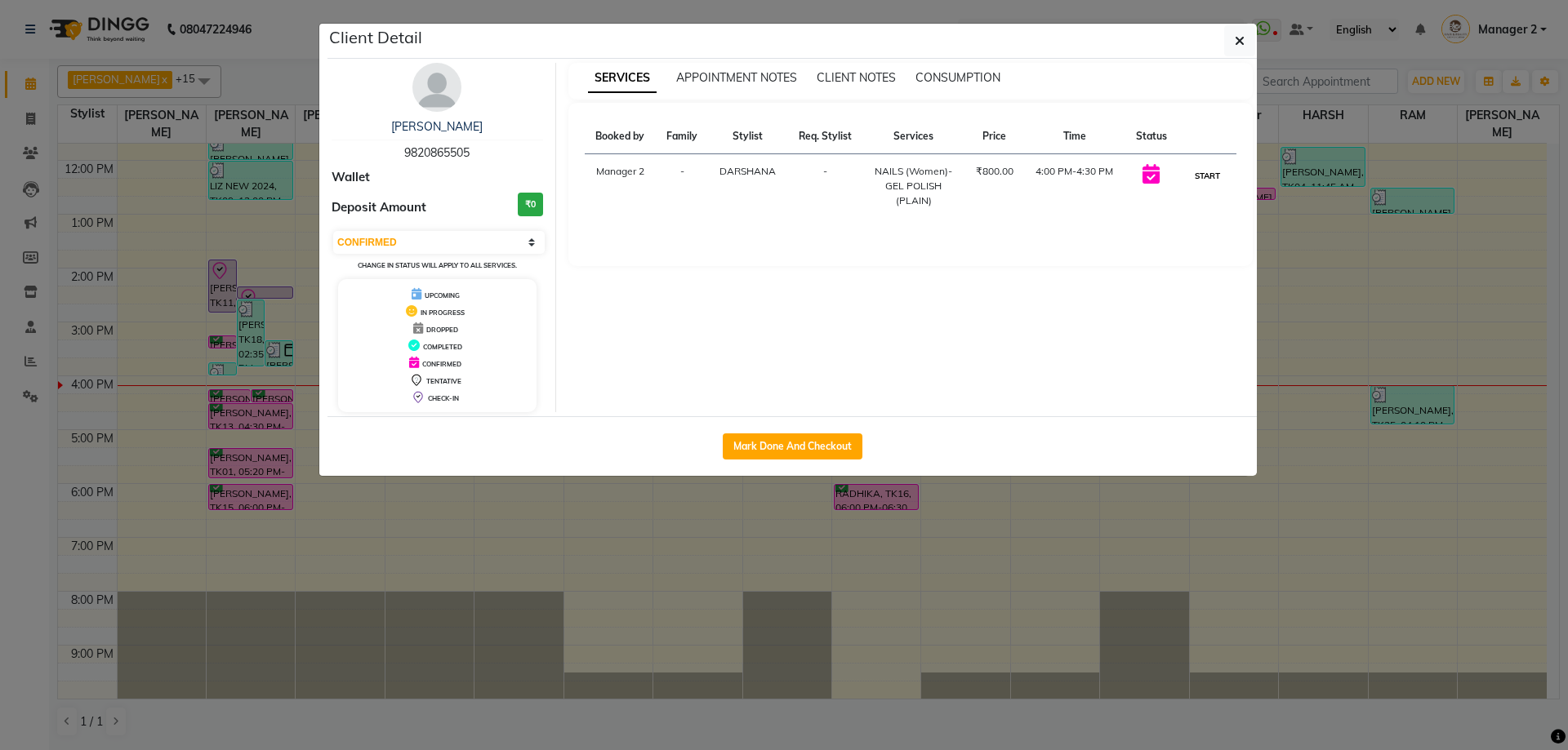
click at [1193, 176] on button "START" at bounding box center [1207, 175] width 34 height 21
select select "1"
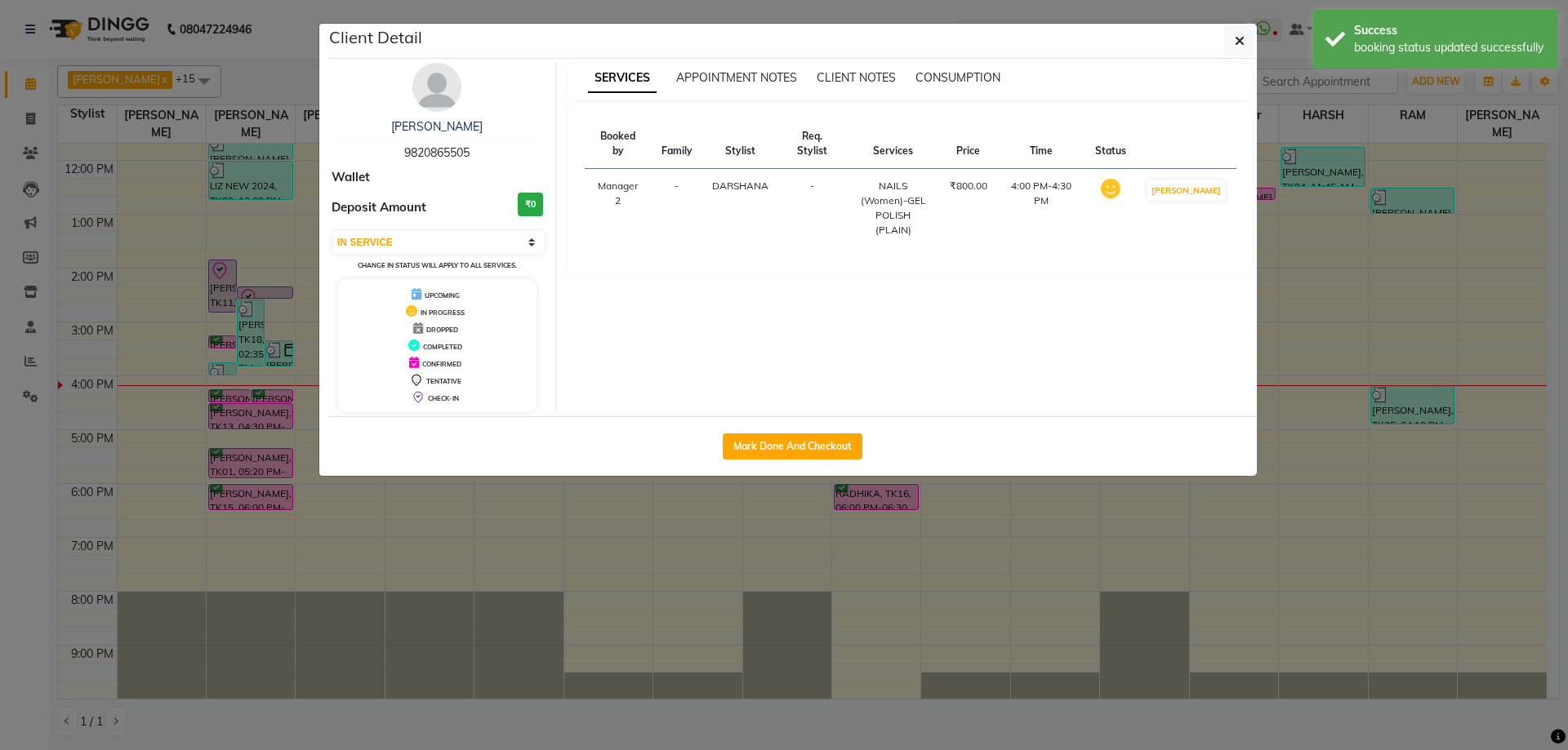
drag, startPoint x: 431, startPoint y: 624, endPoint x: 352, endPoint y: 557, distance: 103.6
click at [430, 623] on ngb-modal-window "Client Detail [PERSON_NAME] 9820865505 Wallet Deposit Amount ₹0 Select IN SERVI…" at bounding box center [784, 375] width 1568 height 750
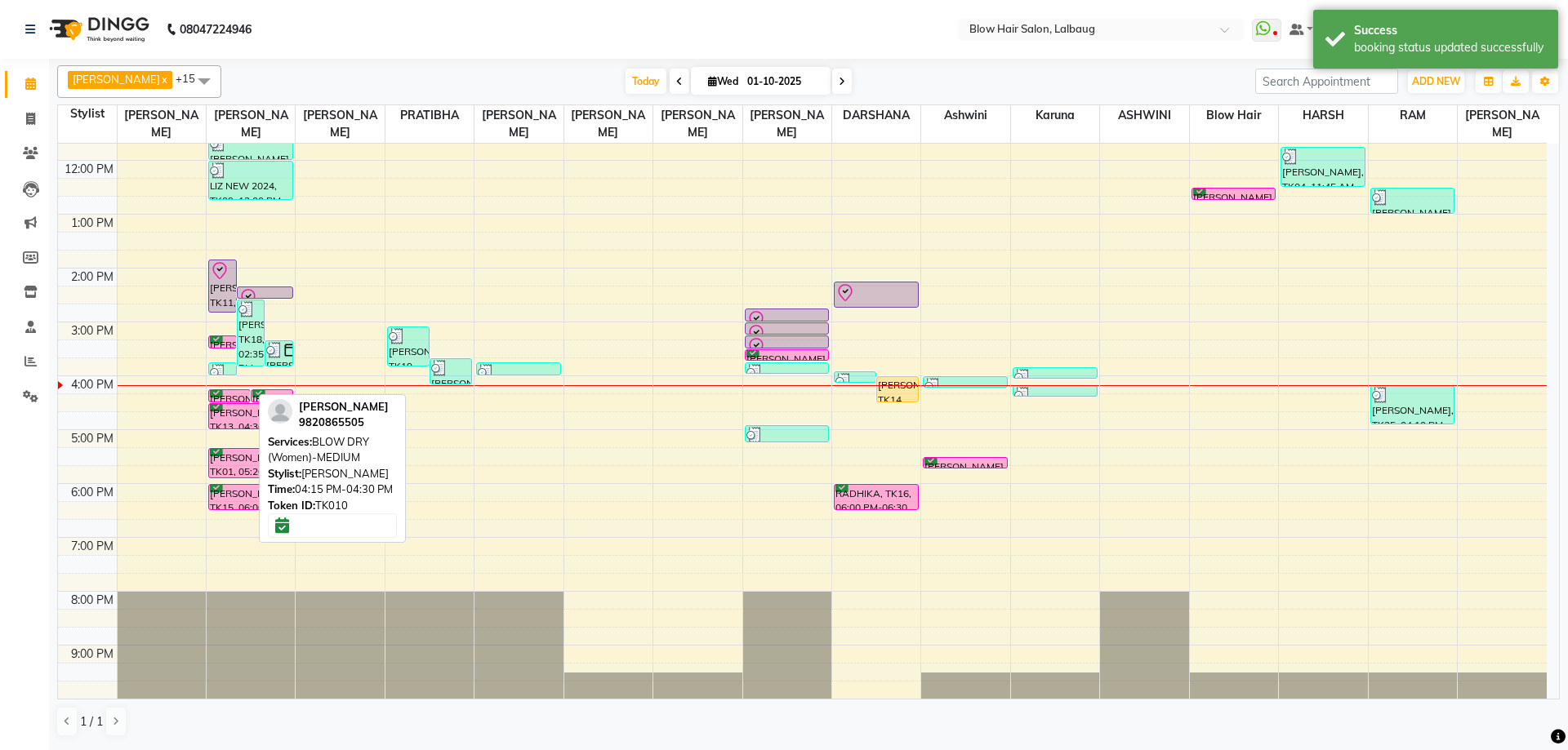
click at [232, 395] on div "[PERSON_NAME], TK10, 04:15 PM-04:30 PM, BLOW DRY (Women)-MEDIUM" at bounding box center [230, 396] width 41 height 12
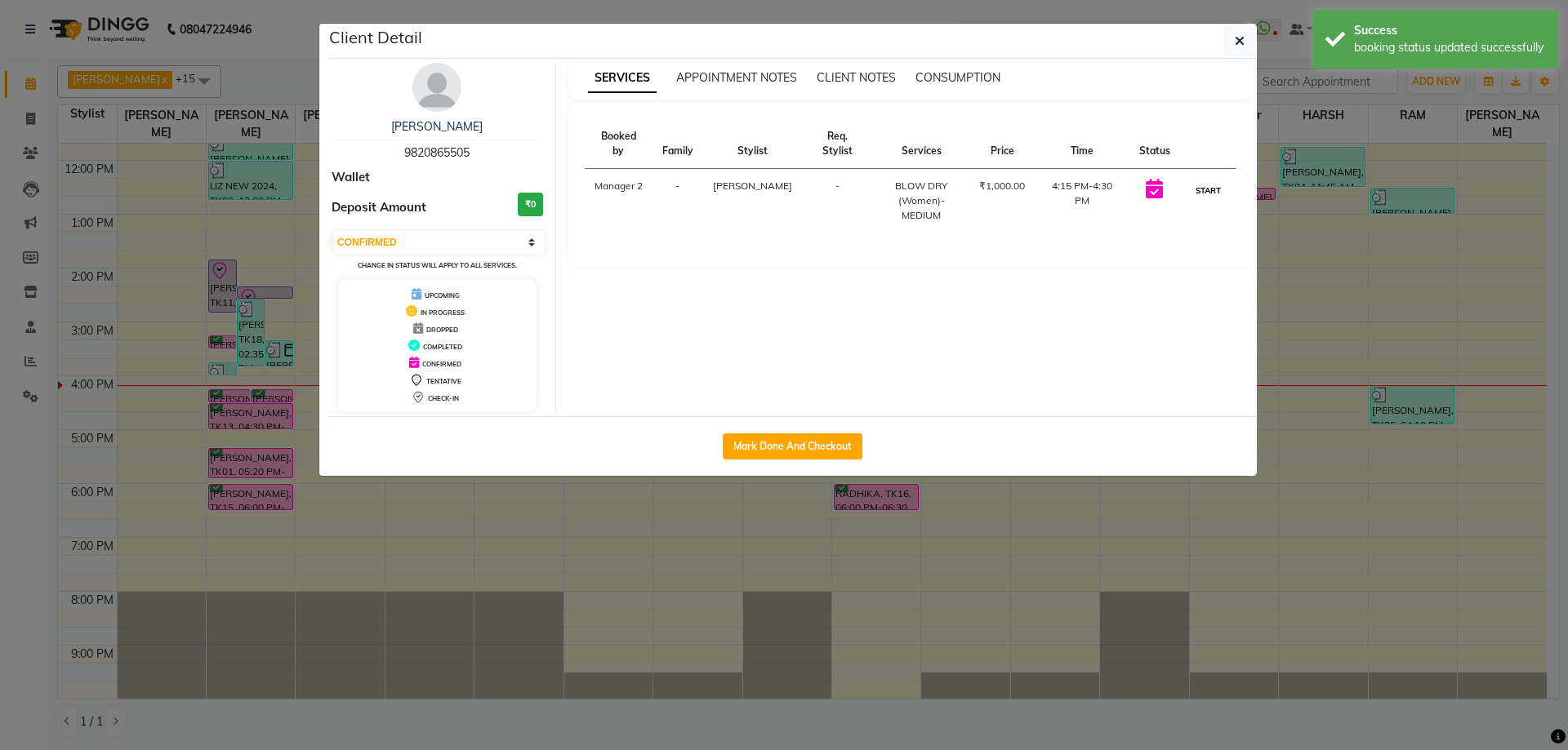
click at [1202, 180] on button "START" at bounding box center [1208, 190] width 34 height 21
select select "1"
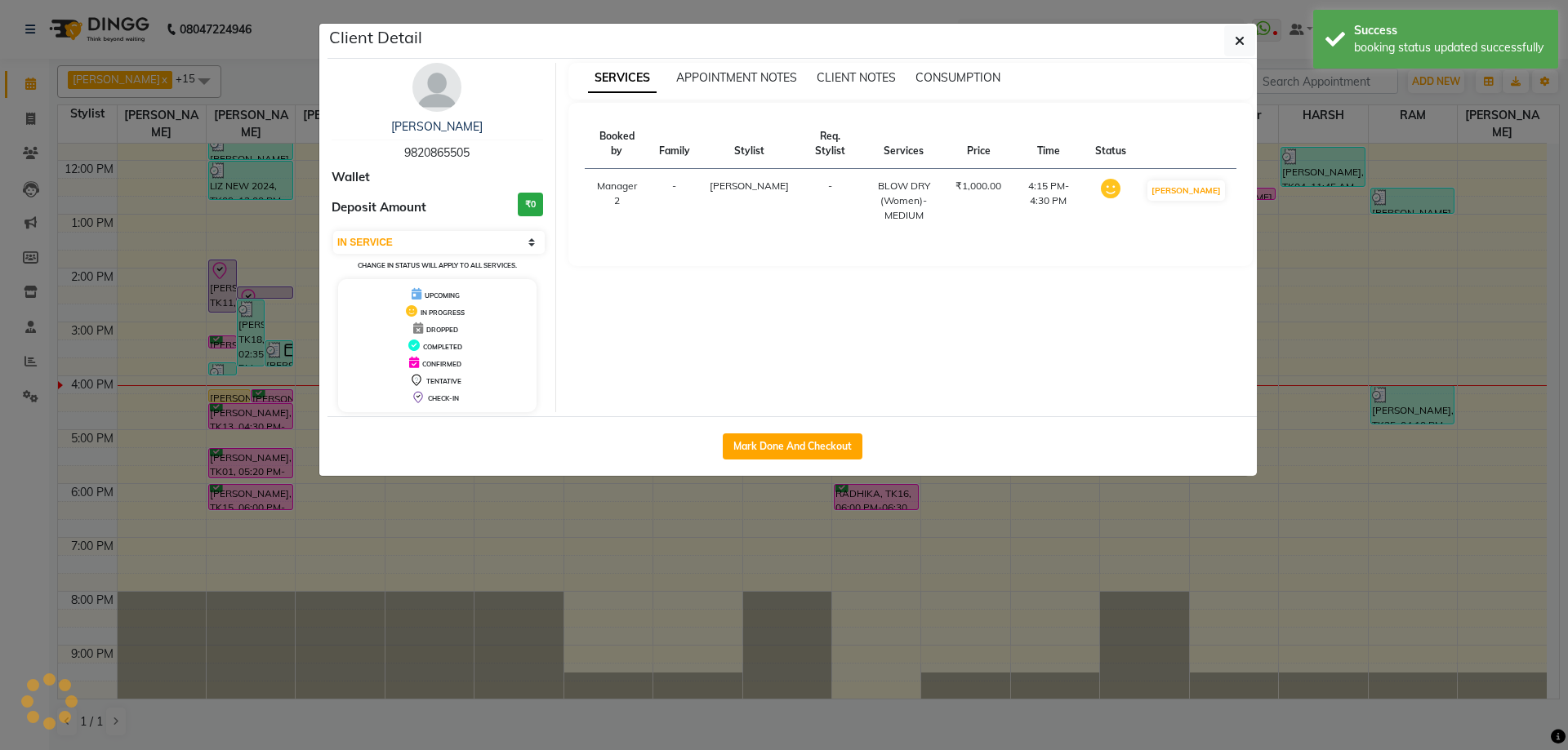
click at [730, 559] on ngb-modal-window "Client Detail [PERSON_NAME] 9820865505 Wallet Deposit Amount ₹0 Select IN SERVI…" at bounding box center [784, 375] width 1568 height 750
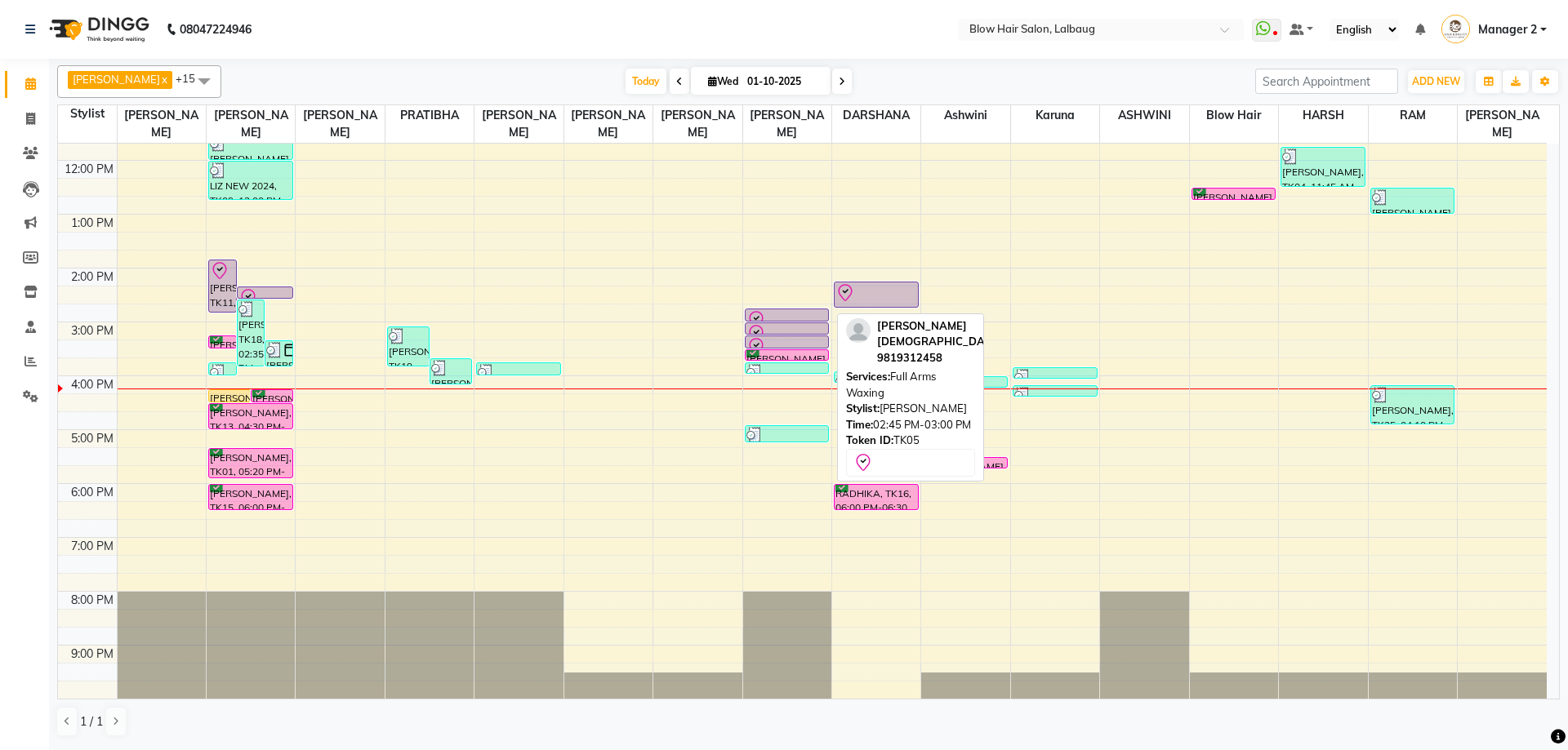
click at [794, 314] on div at bounding box center [786, 320] width 82 height 20
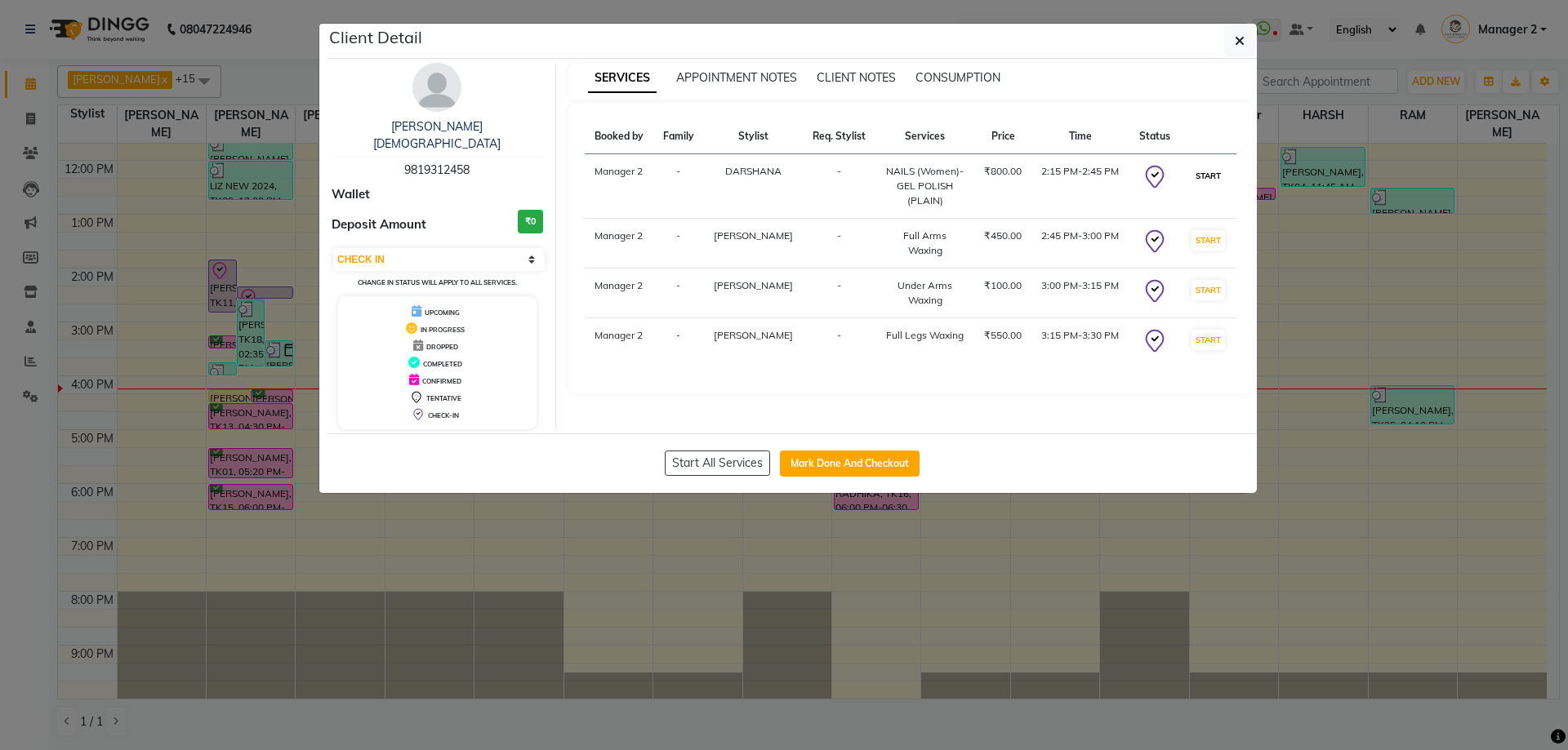
click at [1216, 175] on button "START" at bounding box center [1208, 175] width 34 height 21
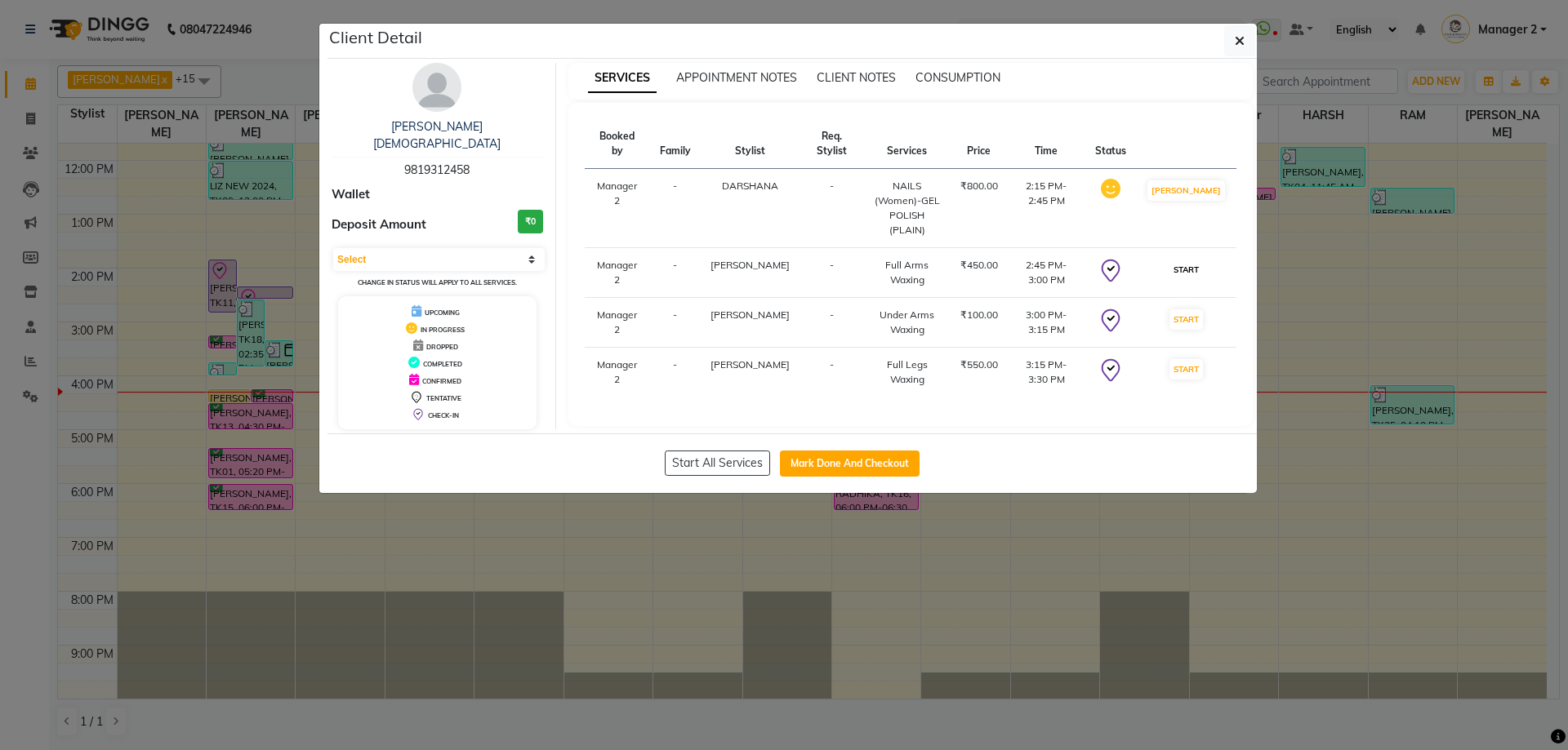
click at [1198, 259] on button "START" at bounding box center [1186, 269] width 34 height 21
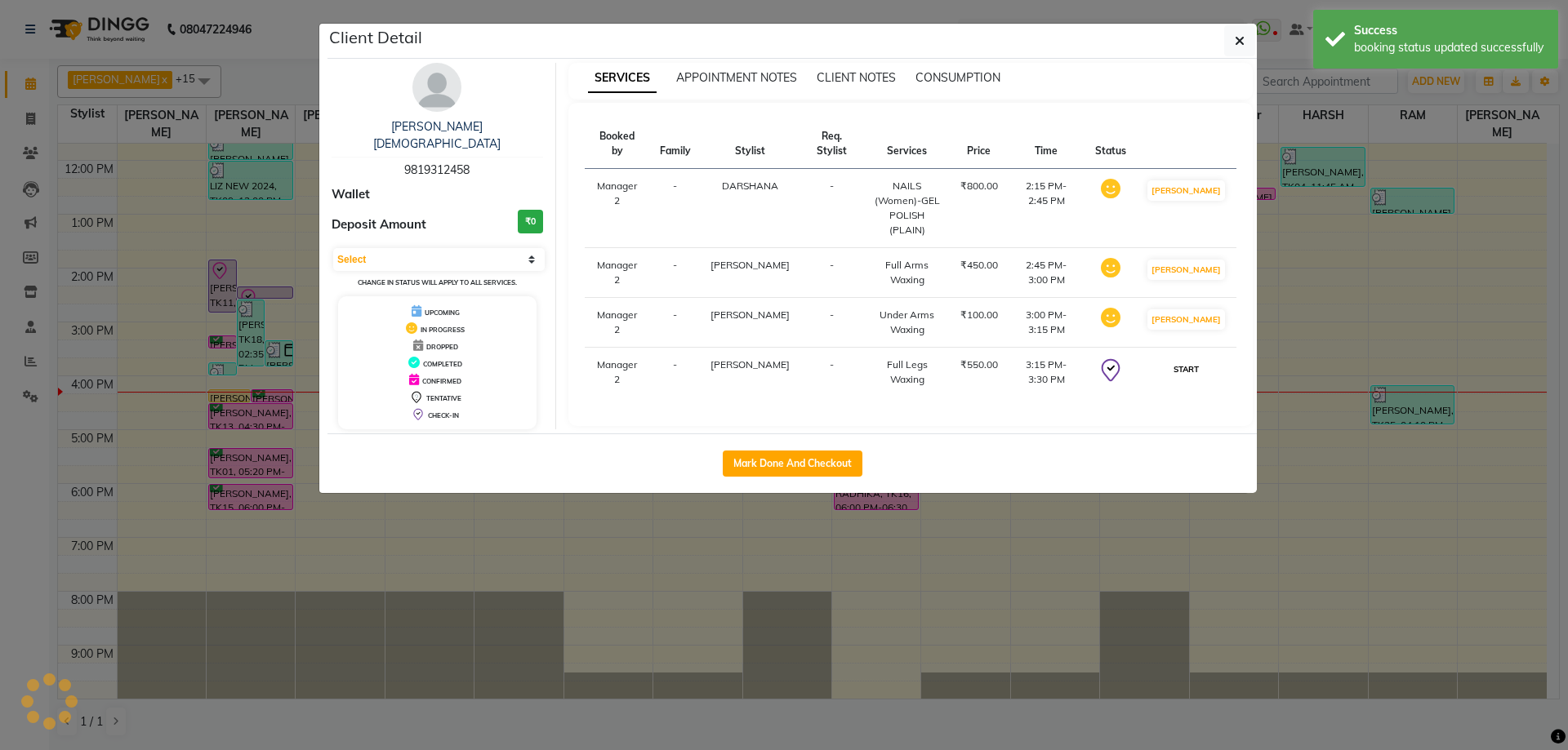
drag, startPoint x: 1188, startPoint y: 339, endPoint x: 1073, endPoint y: 377, distance: 121.1
click at [1189, 359] on button "START" at bounding box center [1186, 369] width 34 height 21
select select "1"
click at [805, 452] on button "Mark Done And Checkout" at bounding box center [793, 464] width 140 height 26
select select "service"
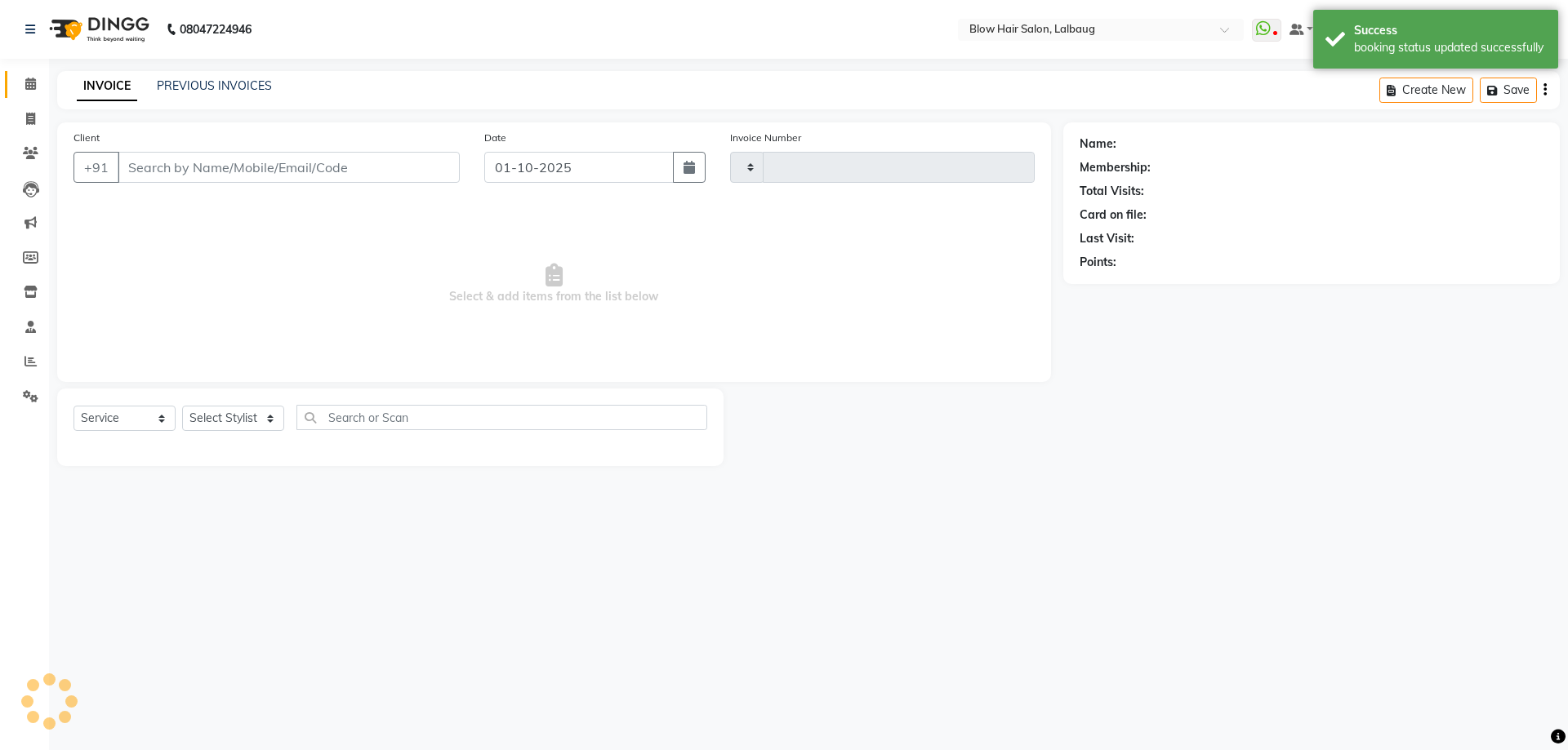
type input "3000"
select select "5162"
type input "98******58"
select select "37224"
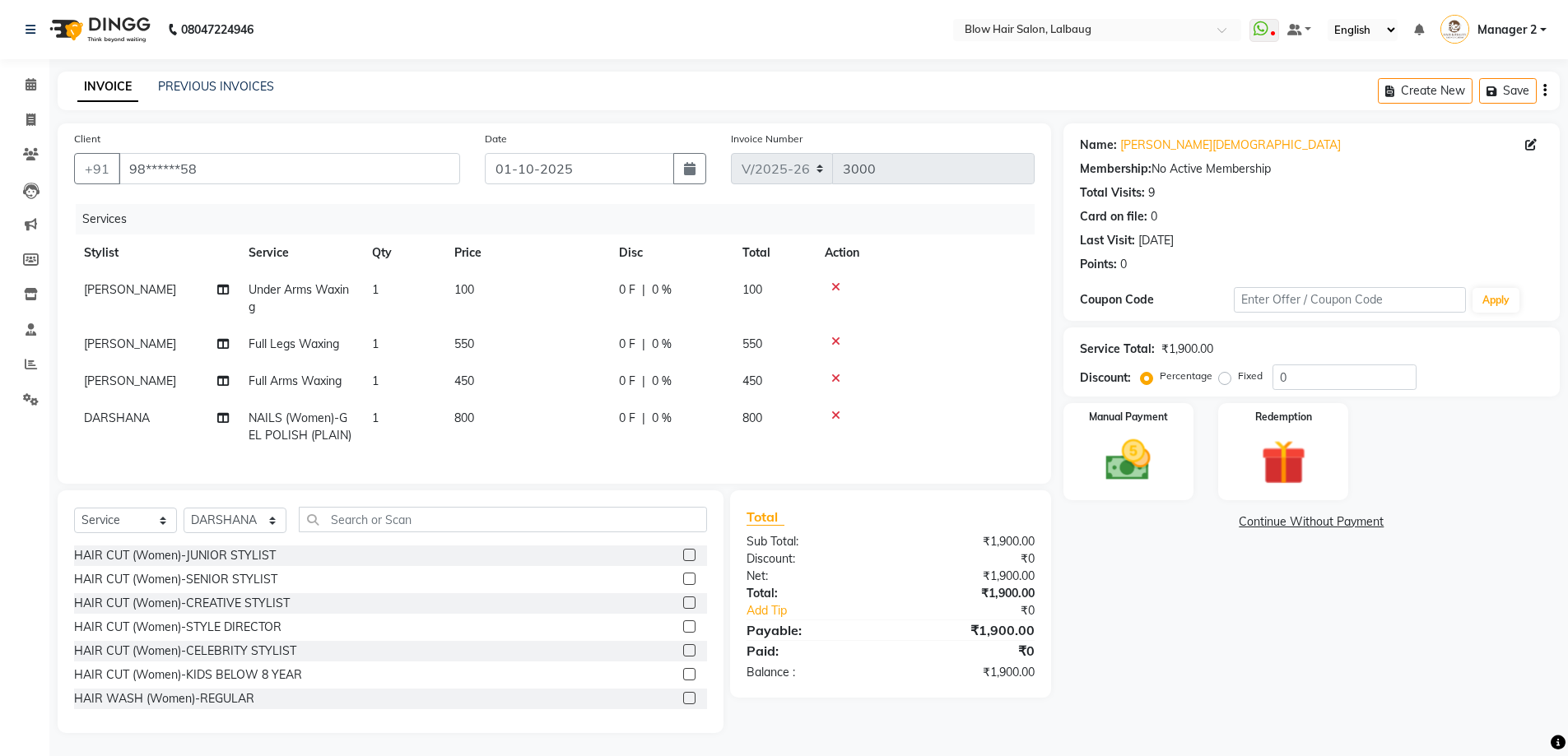
click at [486, 299] on td "100" at bounding box center [526, 298] width 164 height 54
select select "33347"
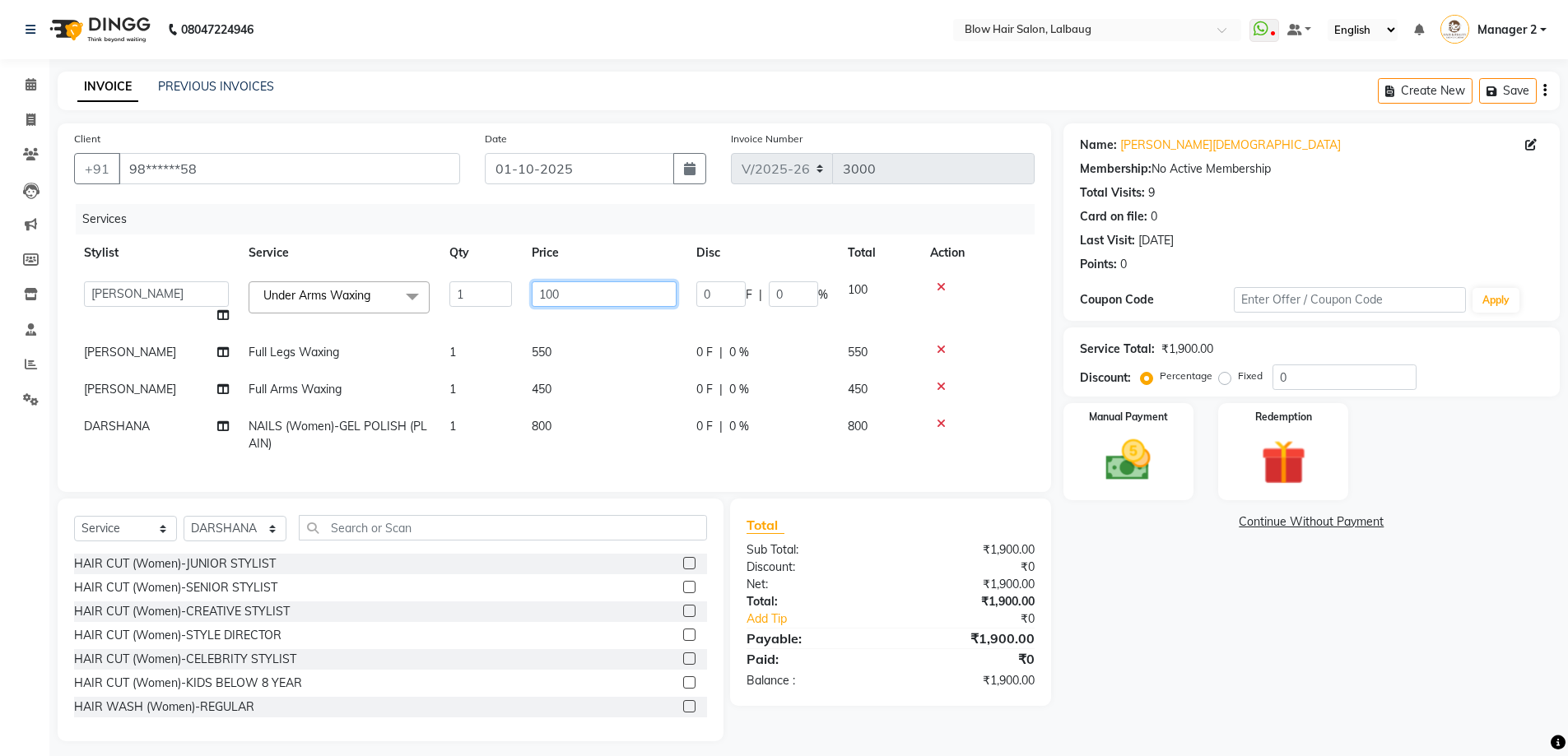
click at [588, 295] on input "100" at bounding box center [604, 294] width 145 height 26
type input "1"
click at [574, 294] on input "number" at bounding box center [604, 294] width 145 height 26
type input "300"
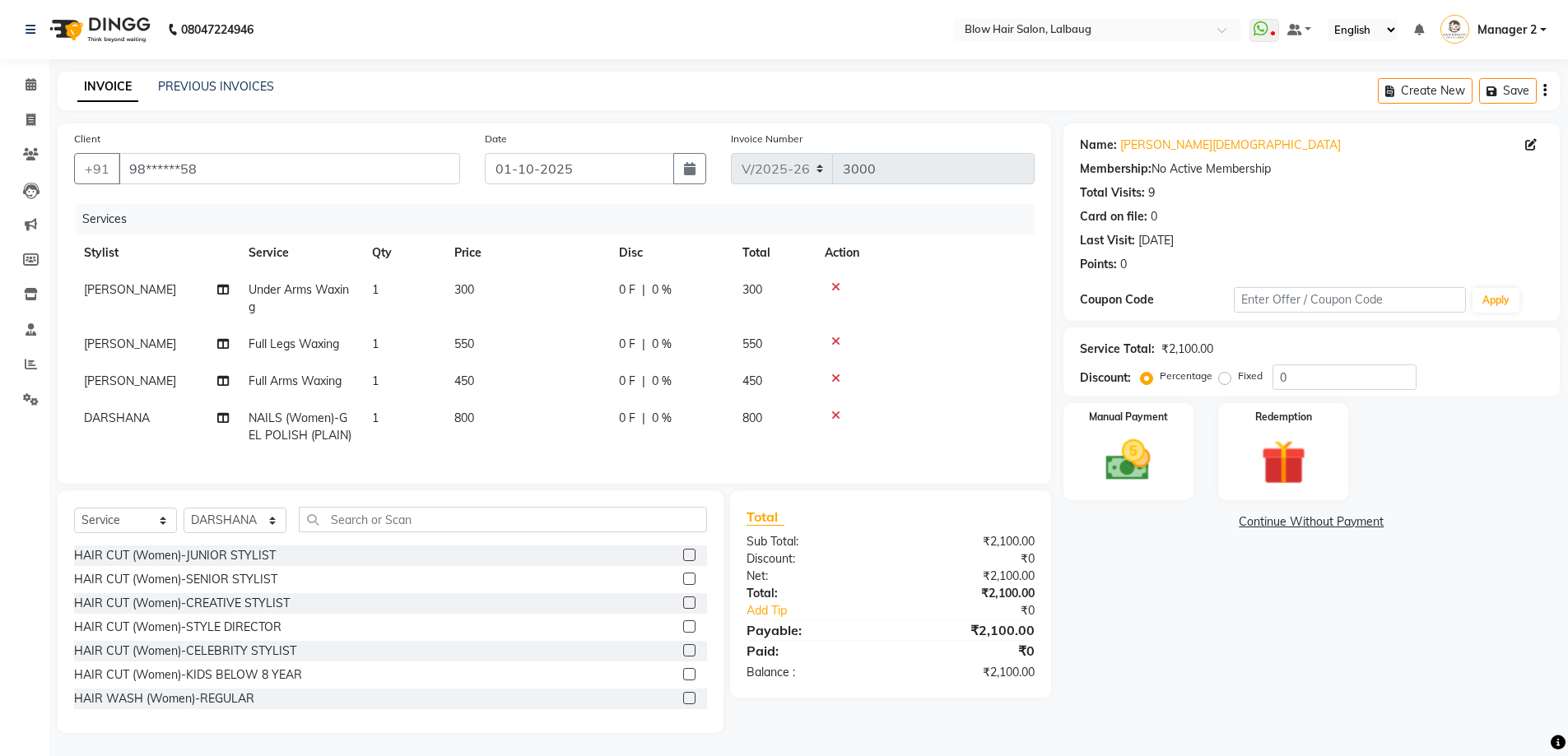
click at [575, 356] on td "550" at bounding box center [526, 344] width 164 height 37
select select "33347"
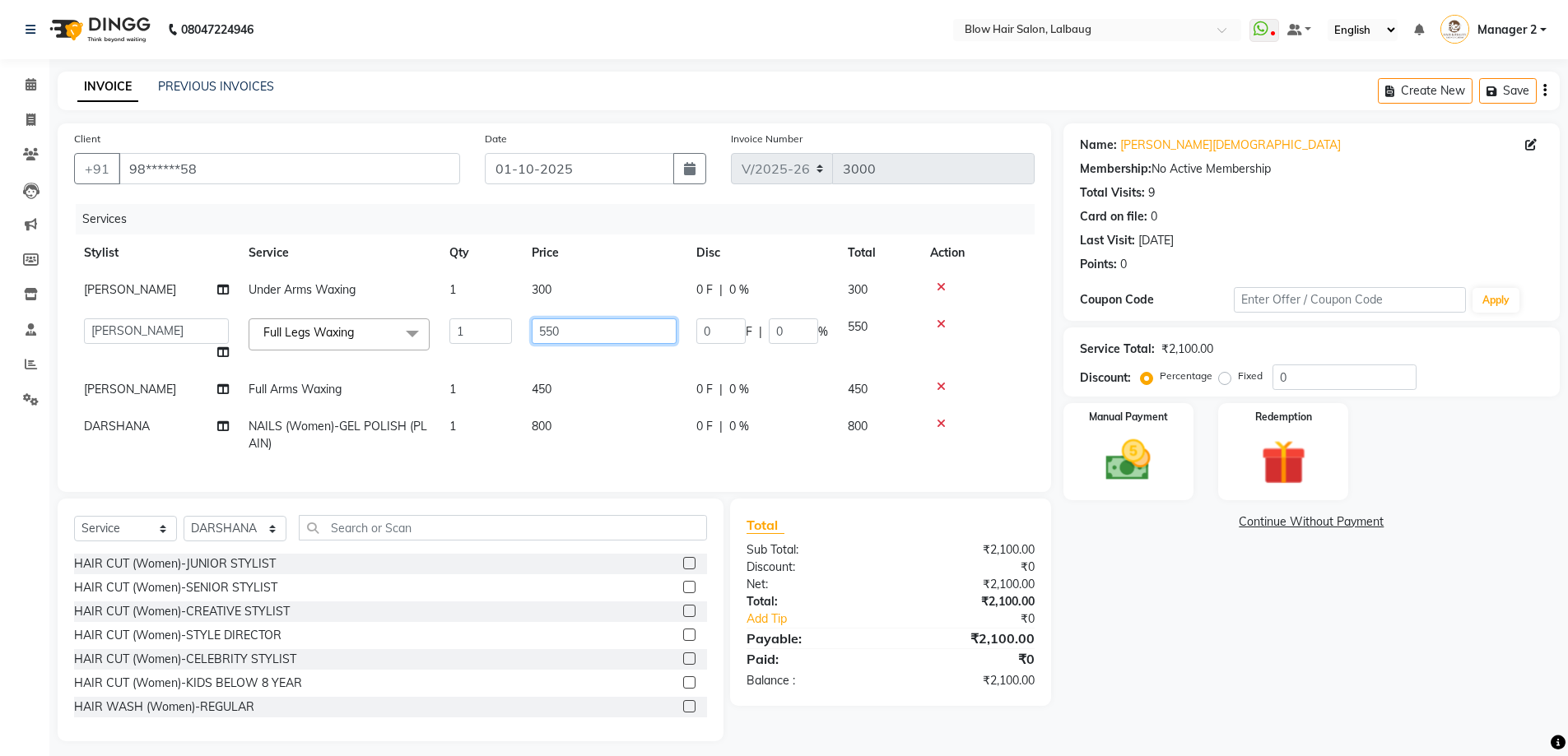
click at [597, 337] on input "550" at bounding box center [604, 331] width 145 height 26
type input "5"
click at [573, 333] on input "number" at bounding box center [604, 331] width 145 height 26
type input "400"
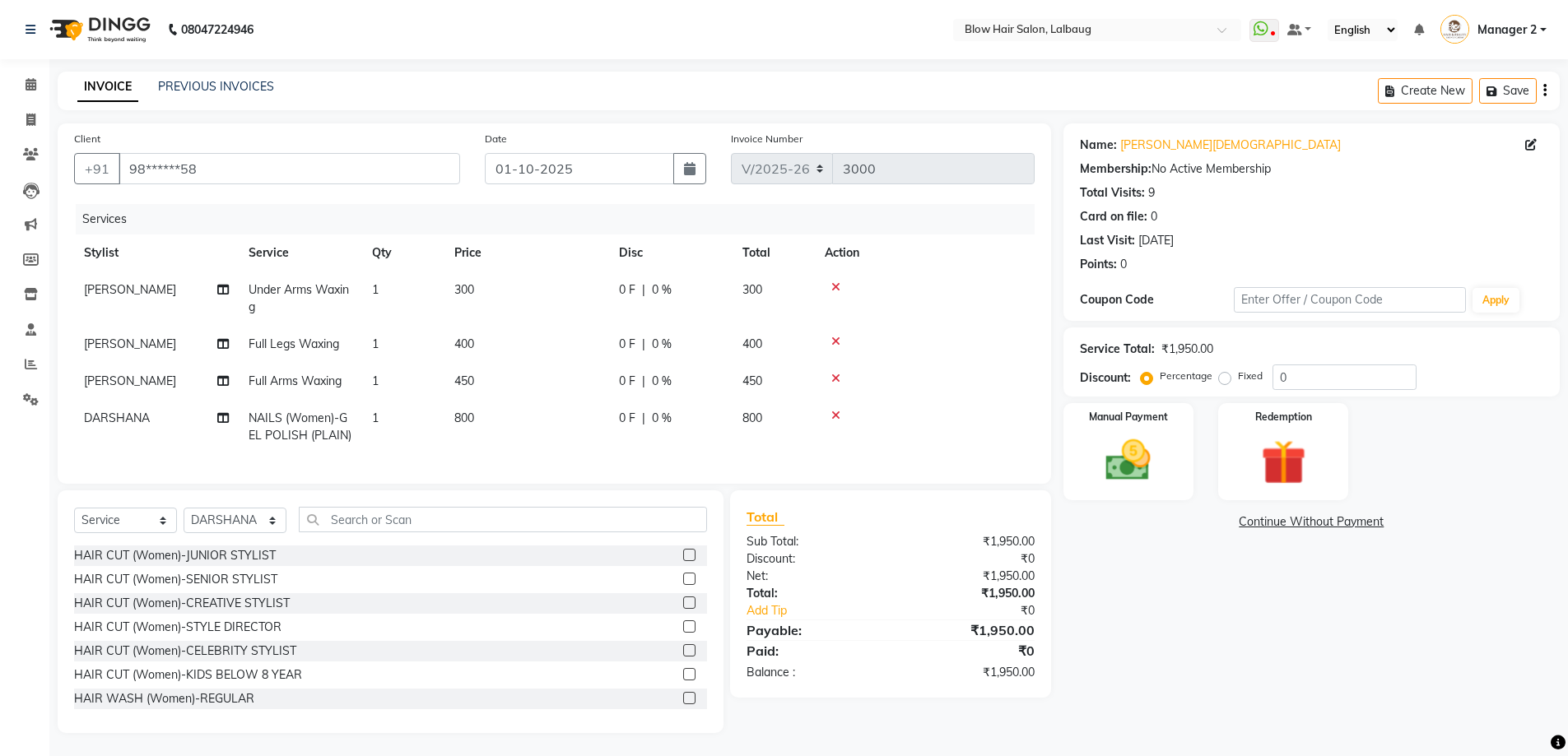
click at [474, 382] on span "450" at bounding box center [464, 381] width 20 height 15
select select "33347"
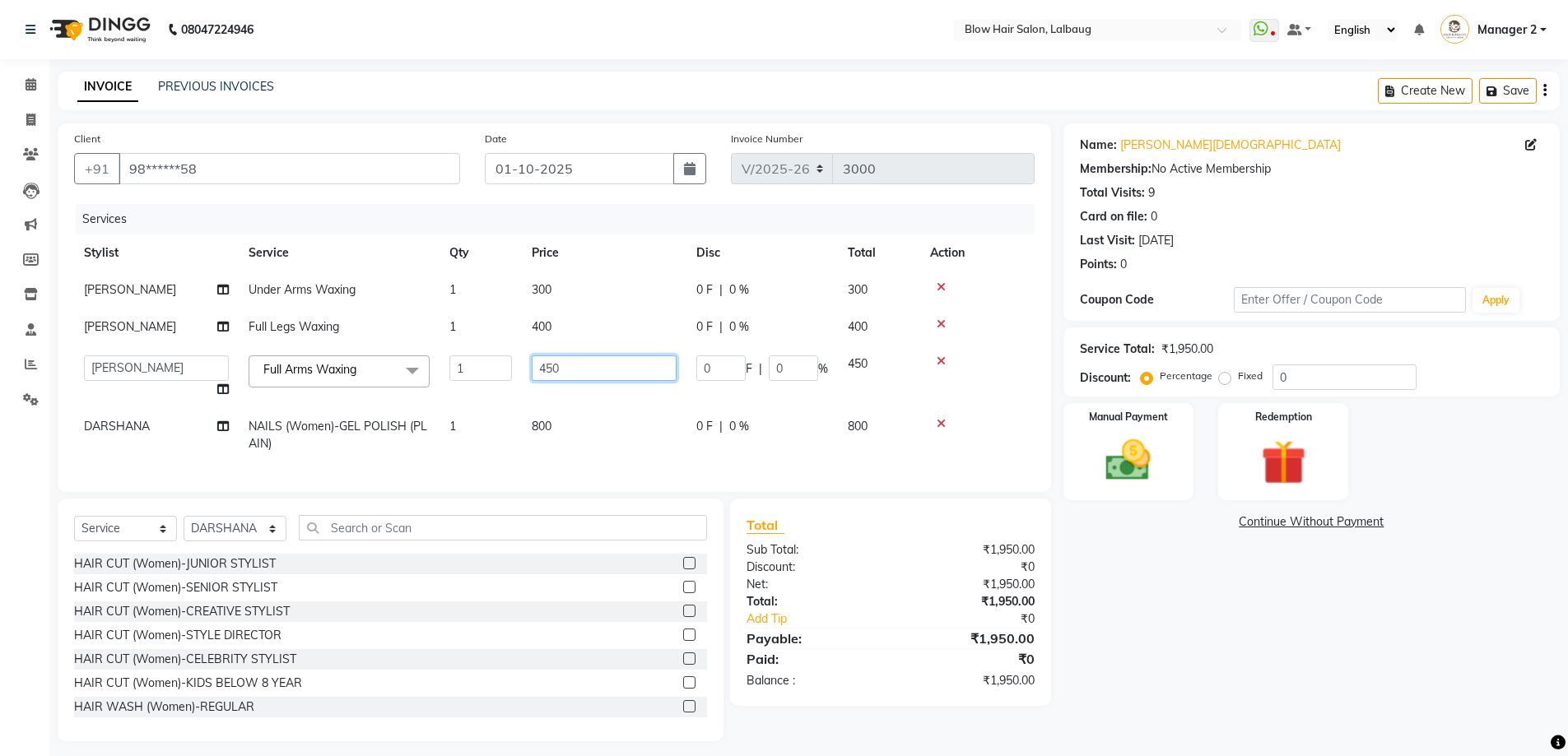
click at [591, 369] on input "450" at bounding box center [604, 368] width 145 height 26
type input "4"
type input "680"
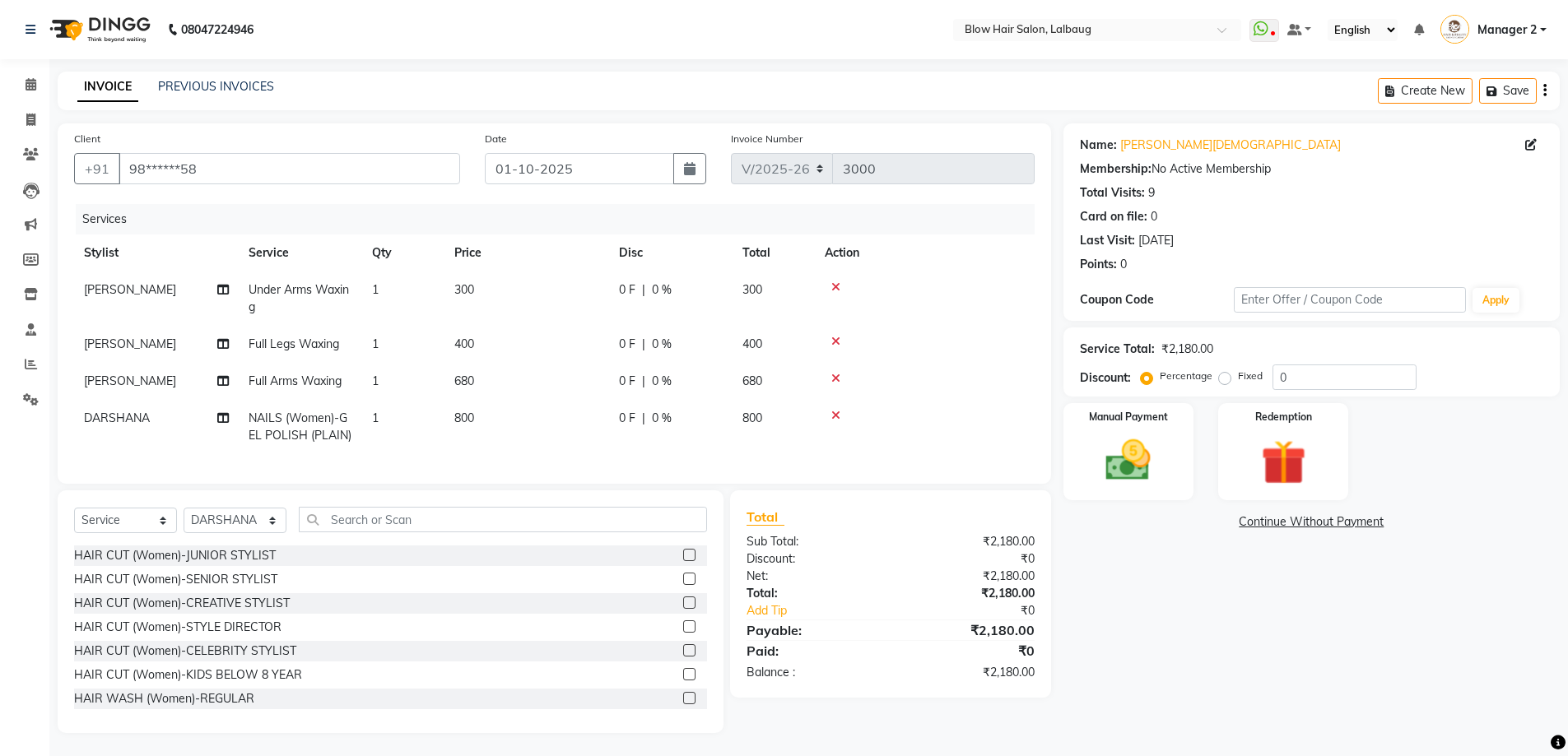
click at [584, 432] on td "800" at bounding box center [526, 427] width 164 height 54
select select "37224"
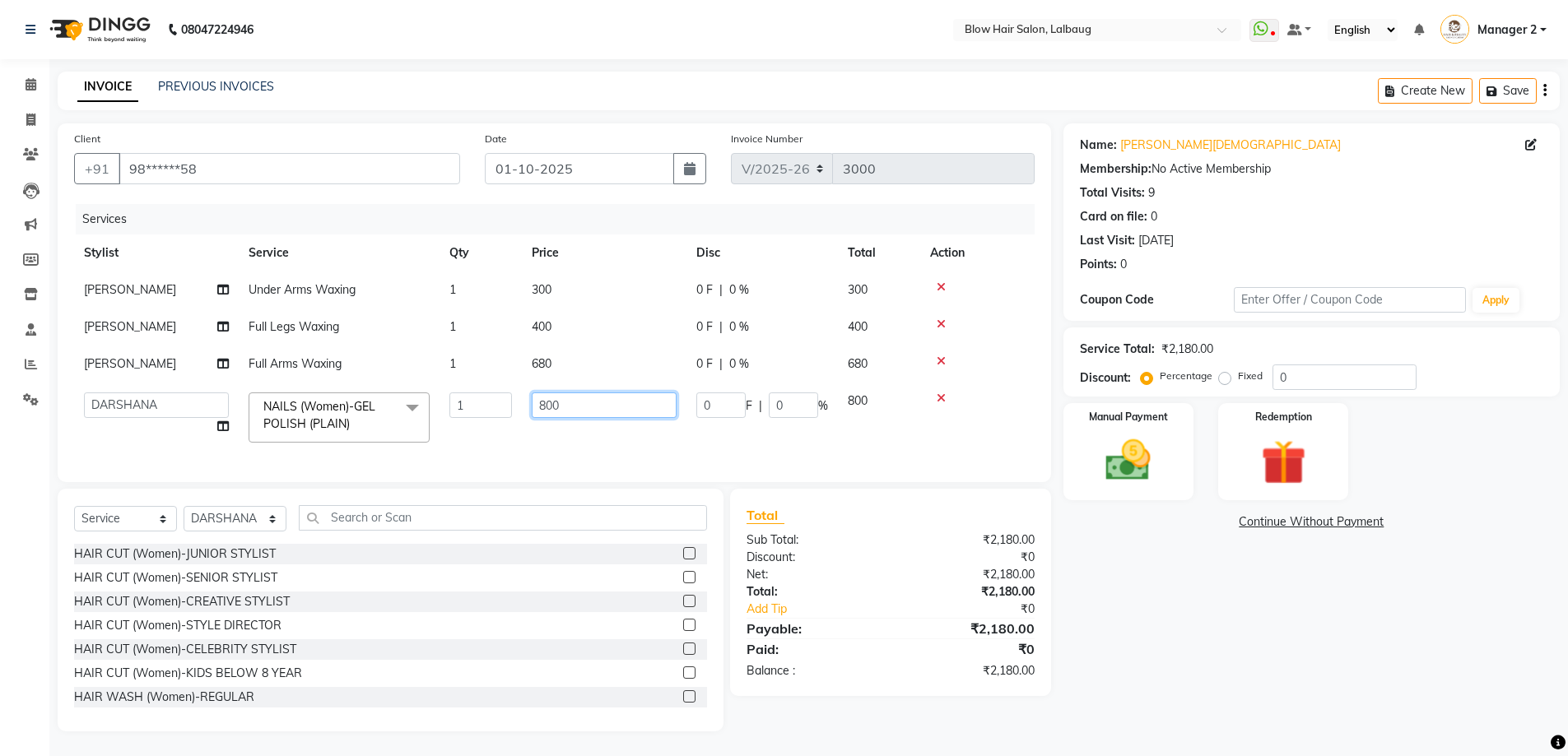
click at [594, 404] on input "800" at bounding box center [604, 405] width 145 height 26
type input "8"
type input "640"
click at [621, 452] on div "Services Stylist Service Qty Price Disc Total Action [PERSON_NAME] Under Arms W…" at bounding box center [554, 334] width 960 height 261
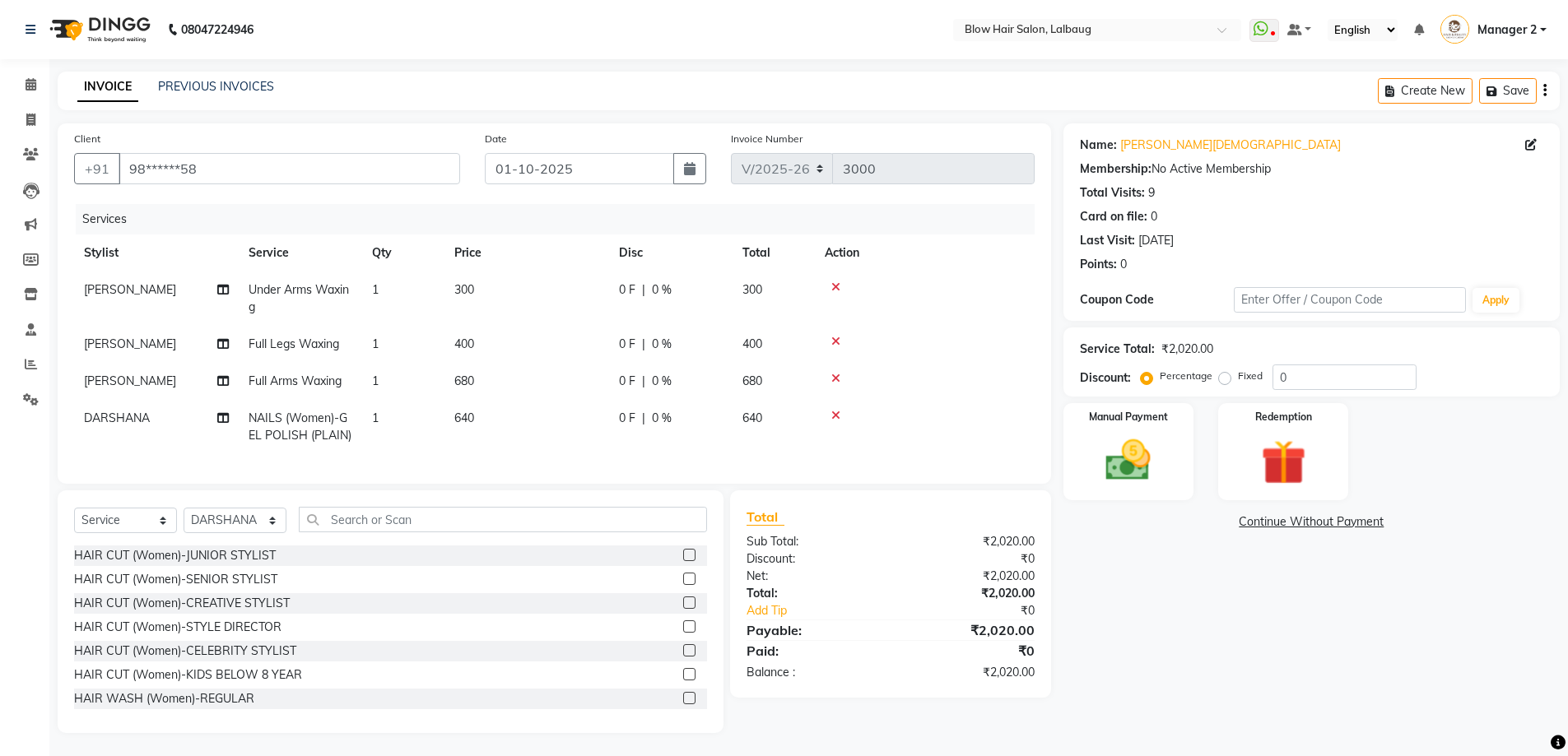
drag, startPoint x: 972, startPoint y: 739, endPoint x: 1067, endPoint y: 681, distance: 111.3
click at [975, 733] on div "Total Sub Total: ₹2,020.00 Discount: ₹0 Net: ₹2,020.00 Total: ₹2,020.00 Add Tip…" at bounding box center [893, 612] width 339 height 243
click at [1141, 466] on img at bounding box center [1128, 461] width 76 height 53
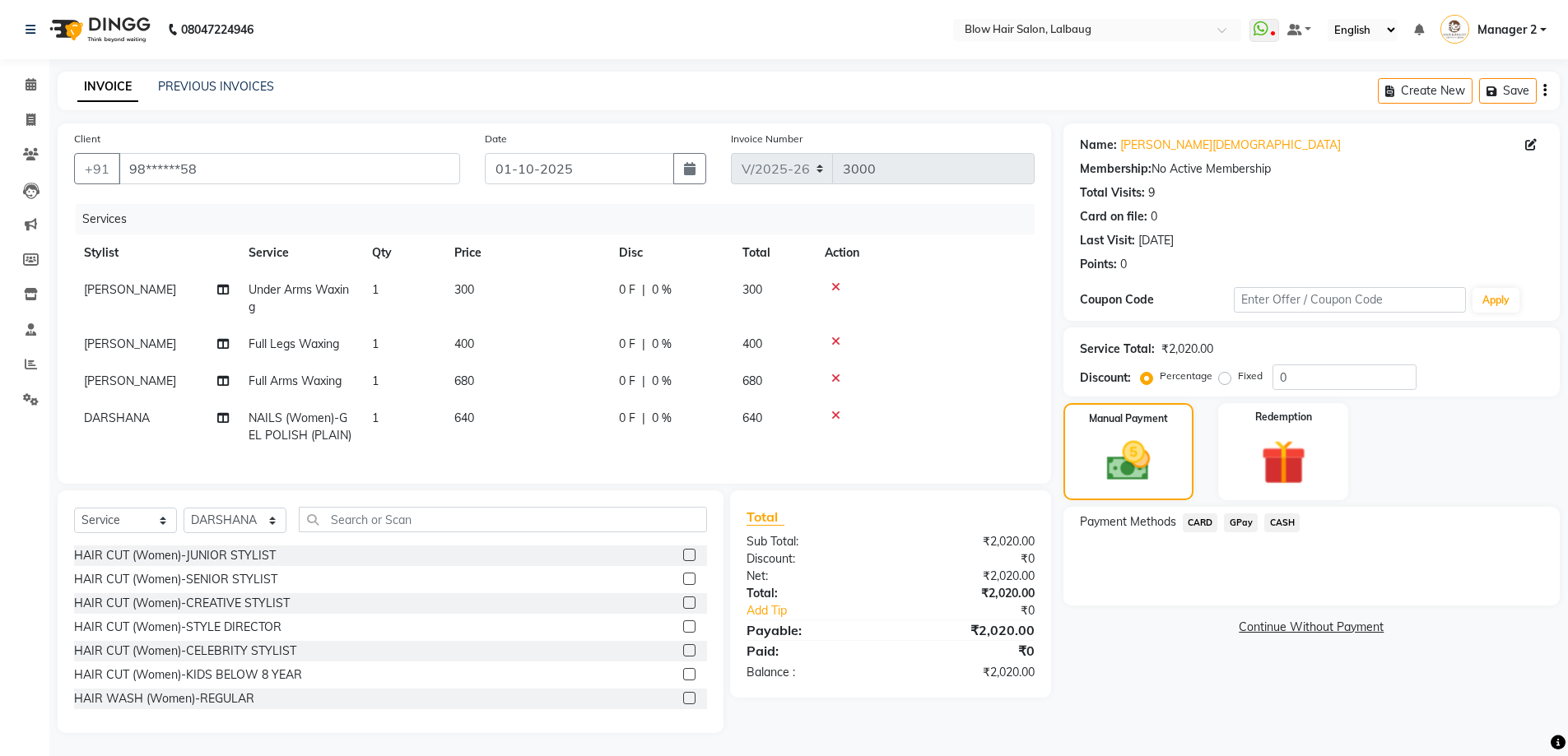
click at [1201, 522] on span "CARD" at bounding box center [1200, 523] width 36 height 19
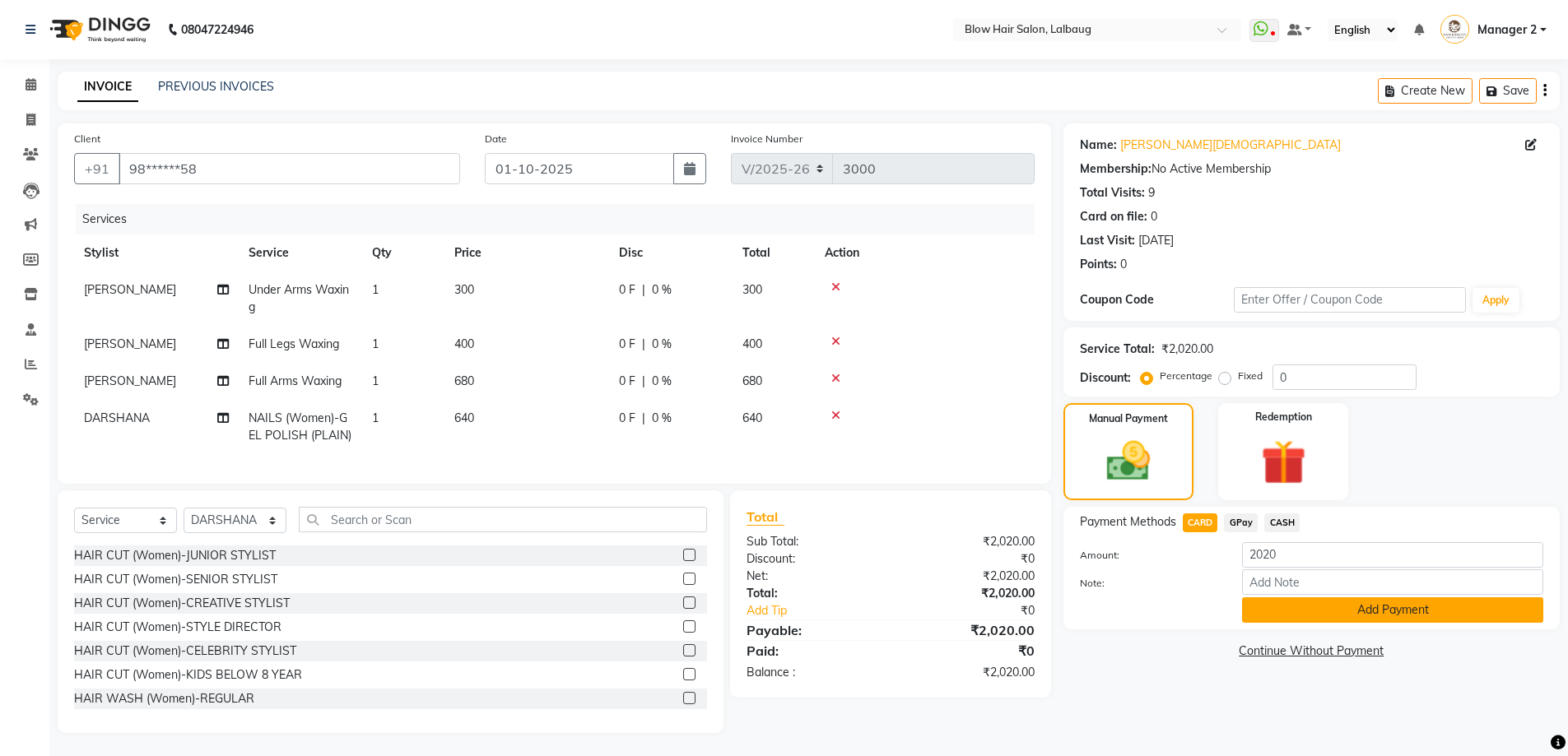
click at [1341, 617] on button "Add Payment" at bounding box center [1392, 610] width 301 height 26
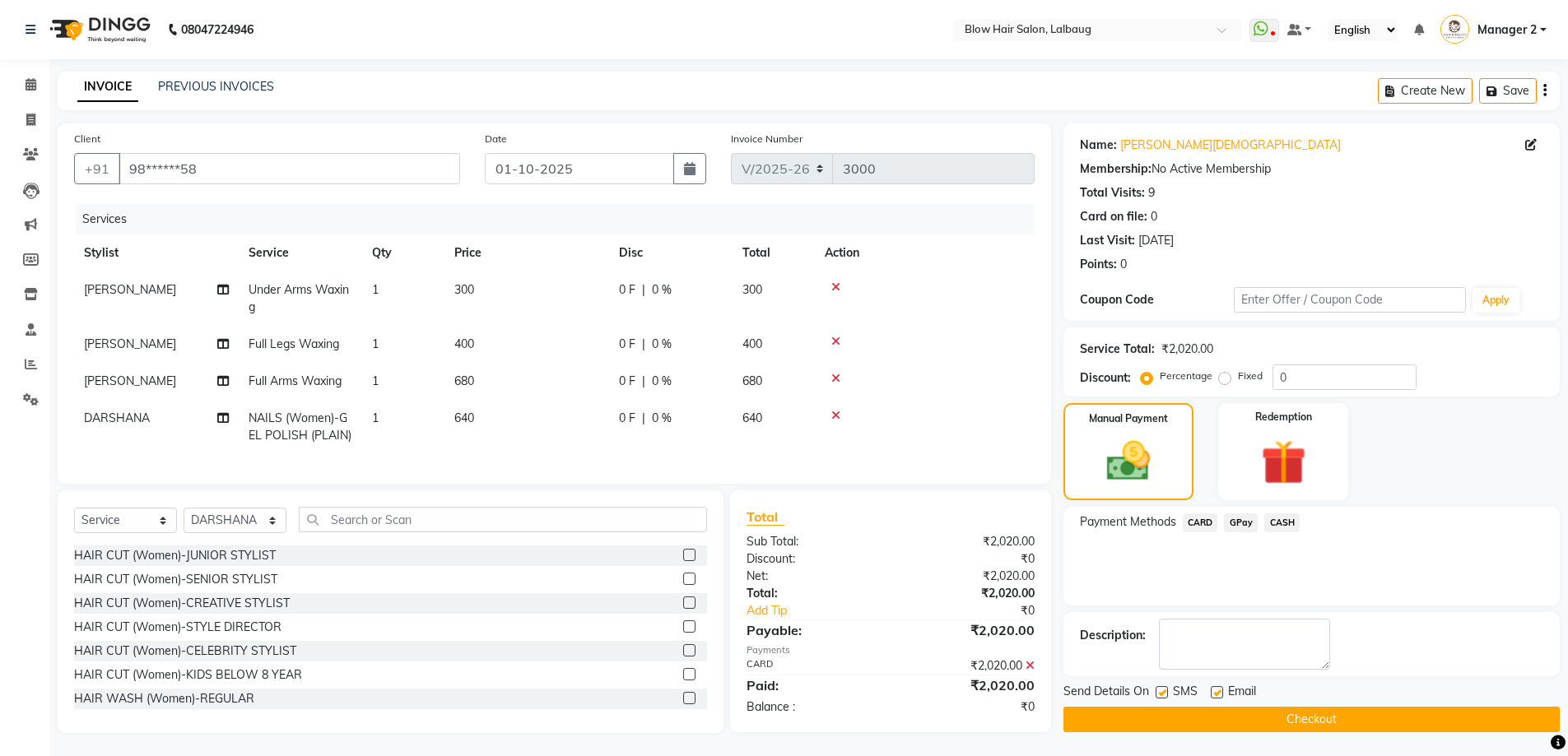
click at [1162, 695] on label at bounding box center [1161, 692] width 12 height 12
click at [1162, 695] on input "checkbox" at bounding box center [1160, 693] width 11 height 11
checkbox input "false"
drag, startPoint x: 1217, startPoint y: 690, endPoint x: 1217, endPoint y: 710, distance: 20.0
click at [1217, 696] on label at bounding box center [1217, 692] width 12 height 12
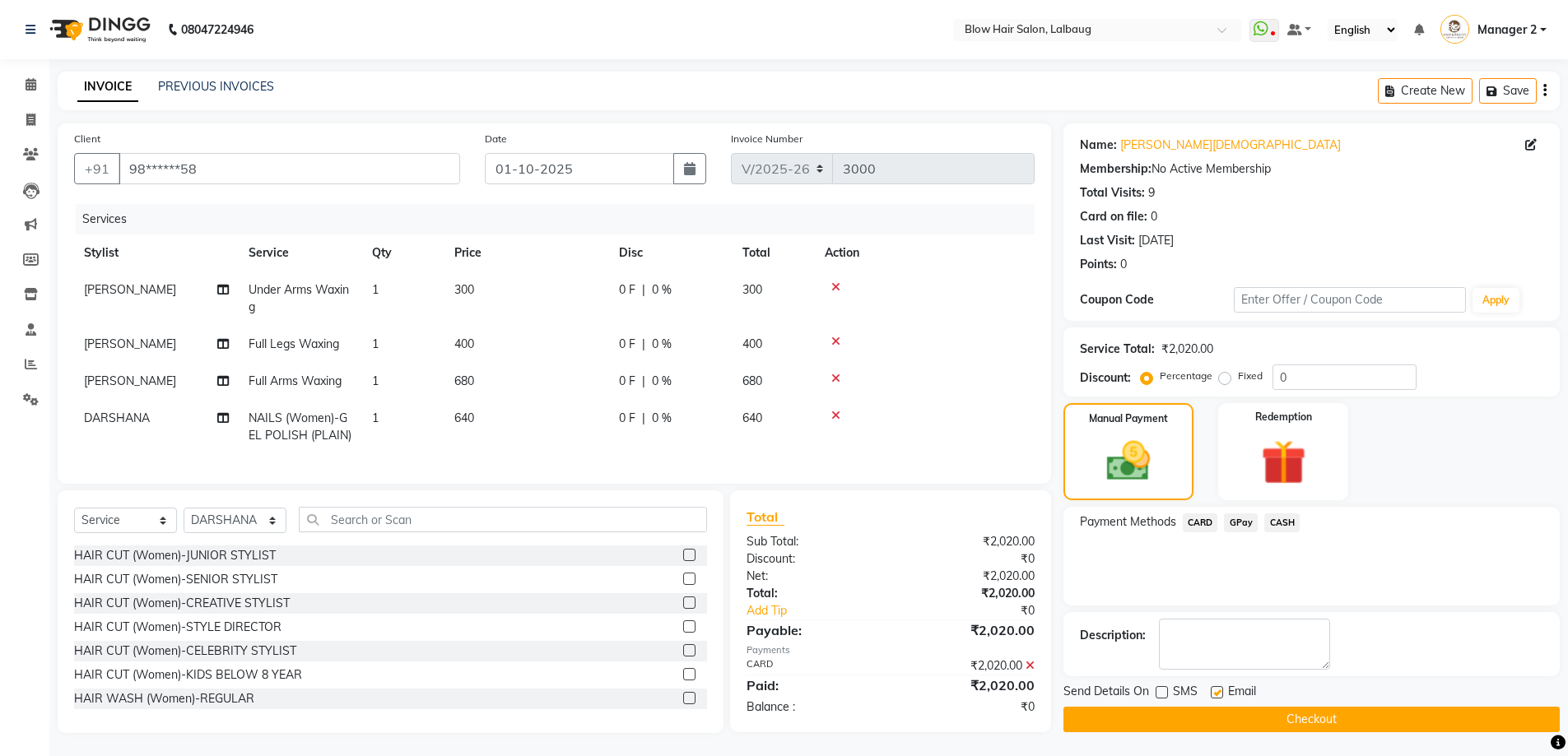
click at [1217, 696] on input "checkbox" at bounding box center [1216, 693] width 11 height 11
checkbox input "false"
click at [1217, 715] on button "Checkout" at bounding box center [1312, 719] width 496 height 26
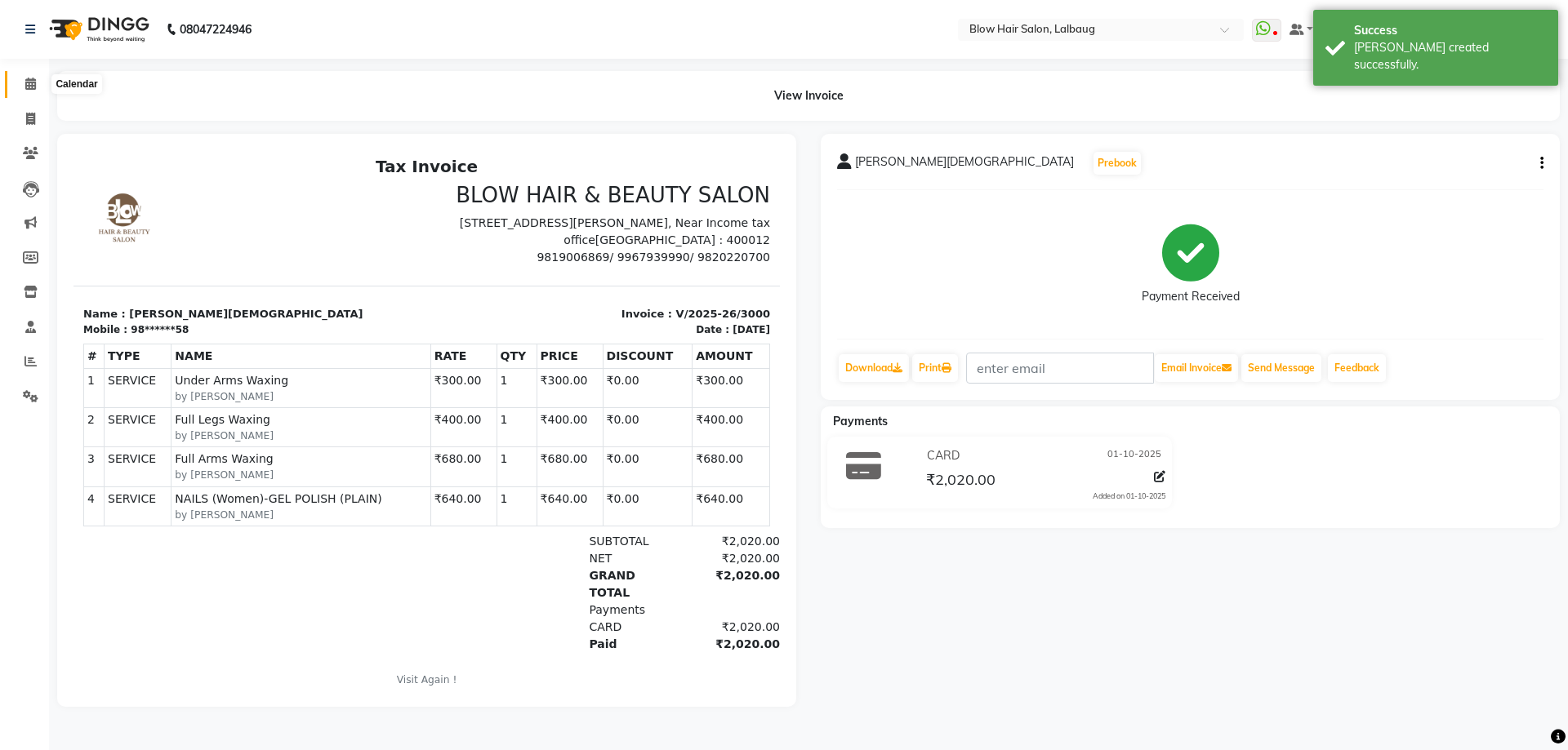
click at [32, 80] on icon at bounding box center [30, 83] width 11 height 12
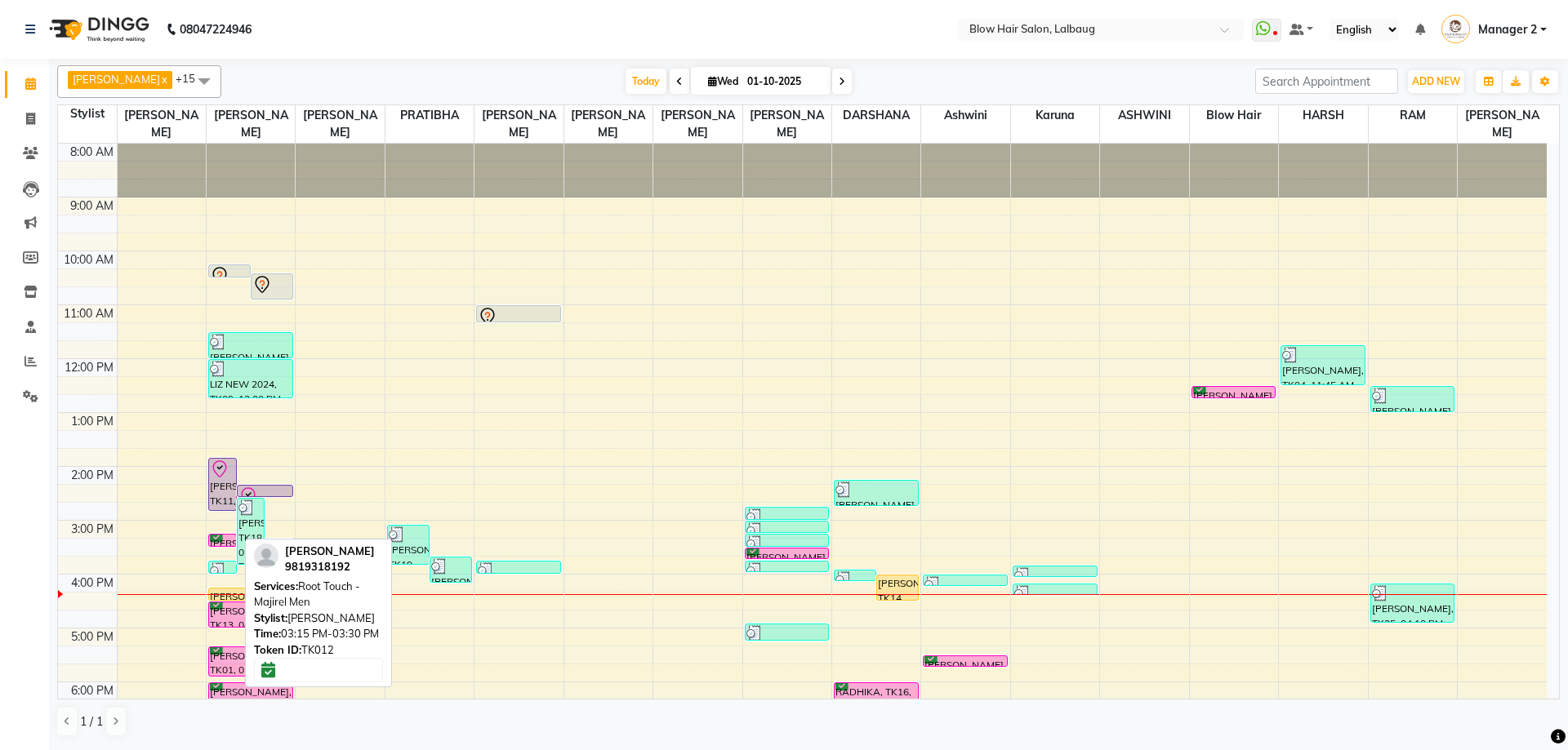
click at [225, 539] on div "[PERSON_NAME], TK12, 03:15 PM-03:30 PM, Root Touch -Majirel Men" at bounding box center [222, 540] width 27 height 12
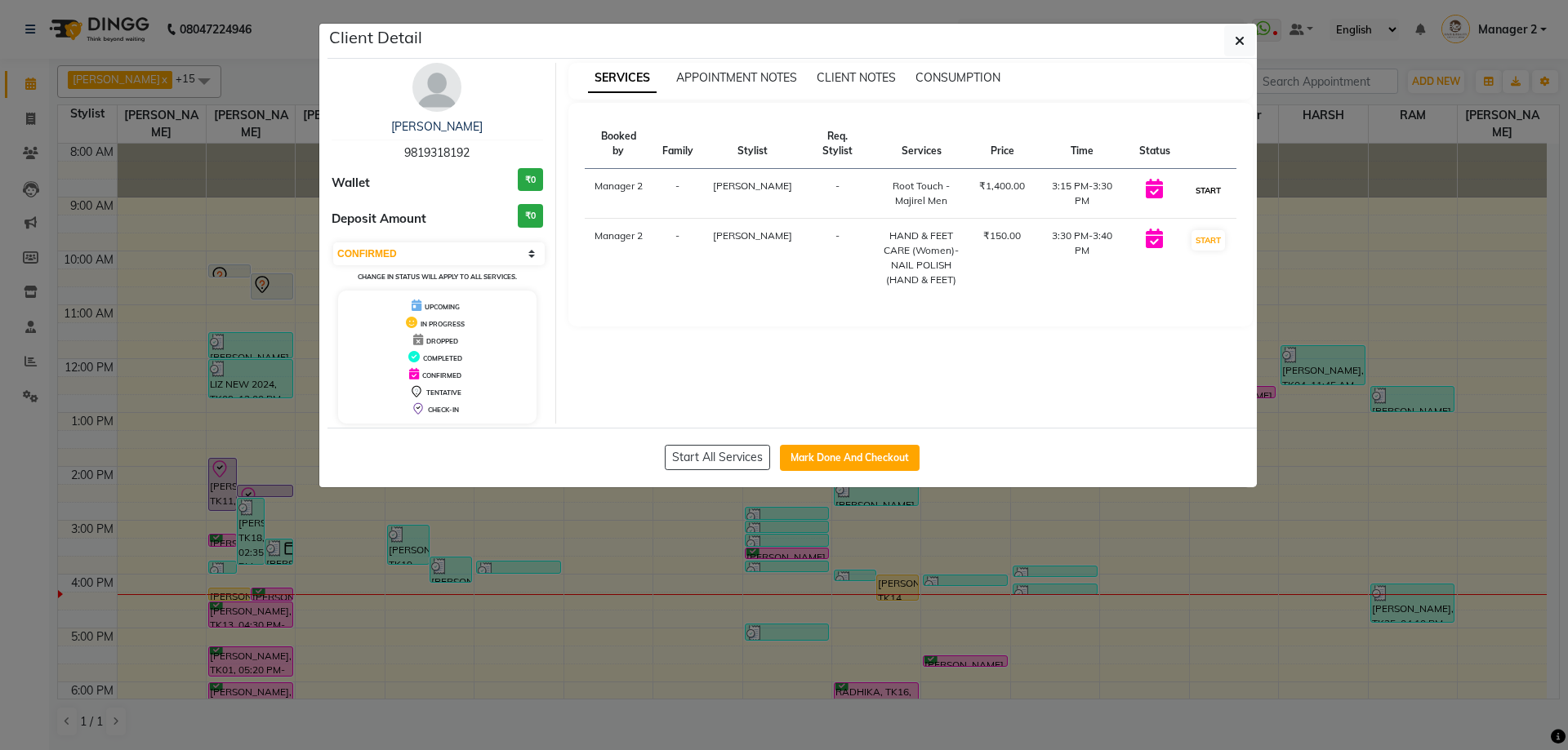
click at [1201, 180] on button "START" at bounding box center [1208, 190] width 34 height 21
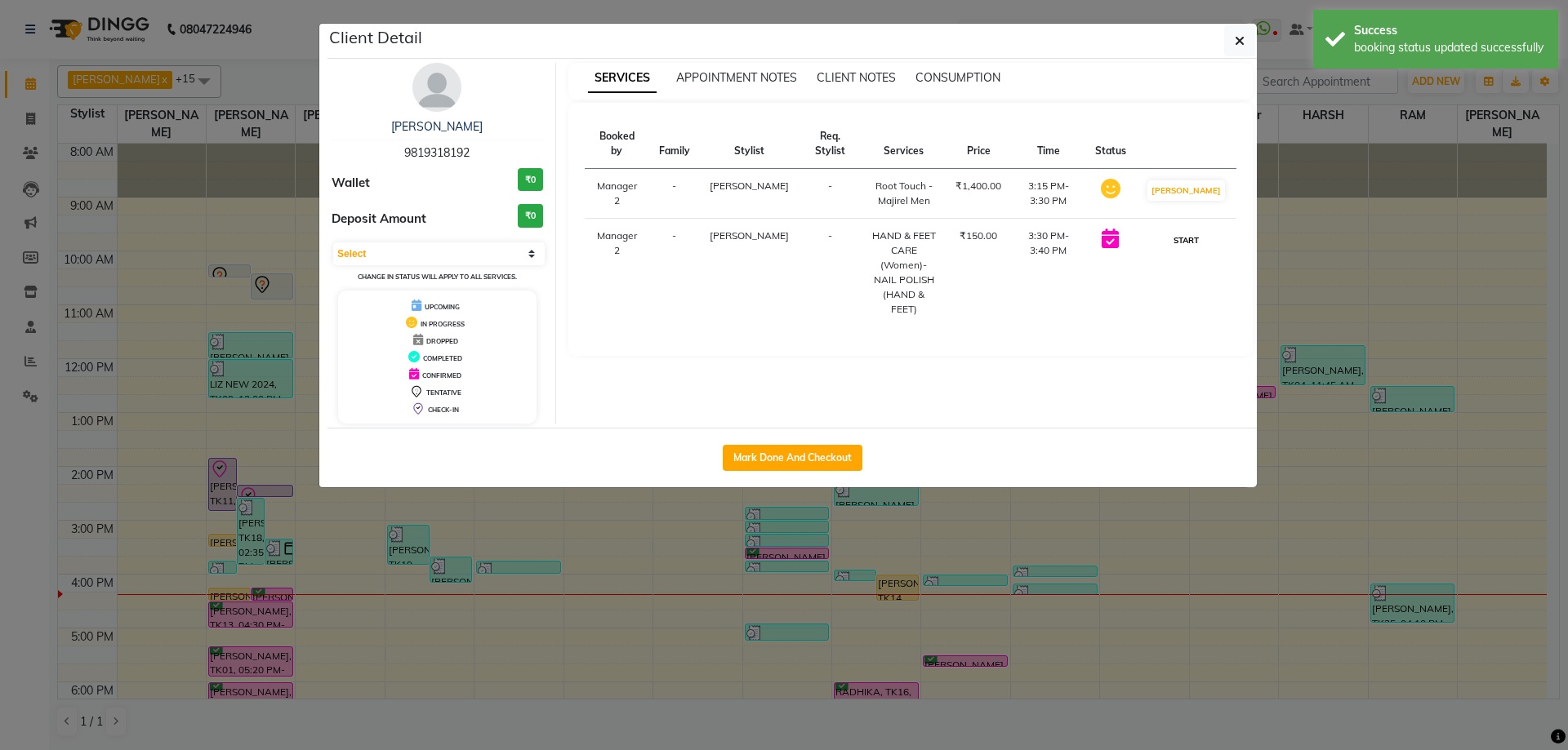
click at [1203, 245] on button "START" at bounding box center [1186, 240] width 34 height 21
click at [1189, 250] on button "[PERSON_NAME]" at bounding box center [1186, 240] width 77 height 21
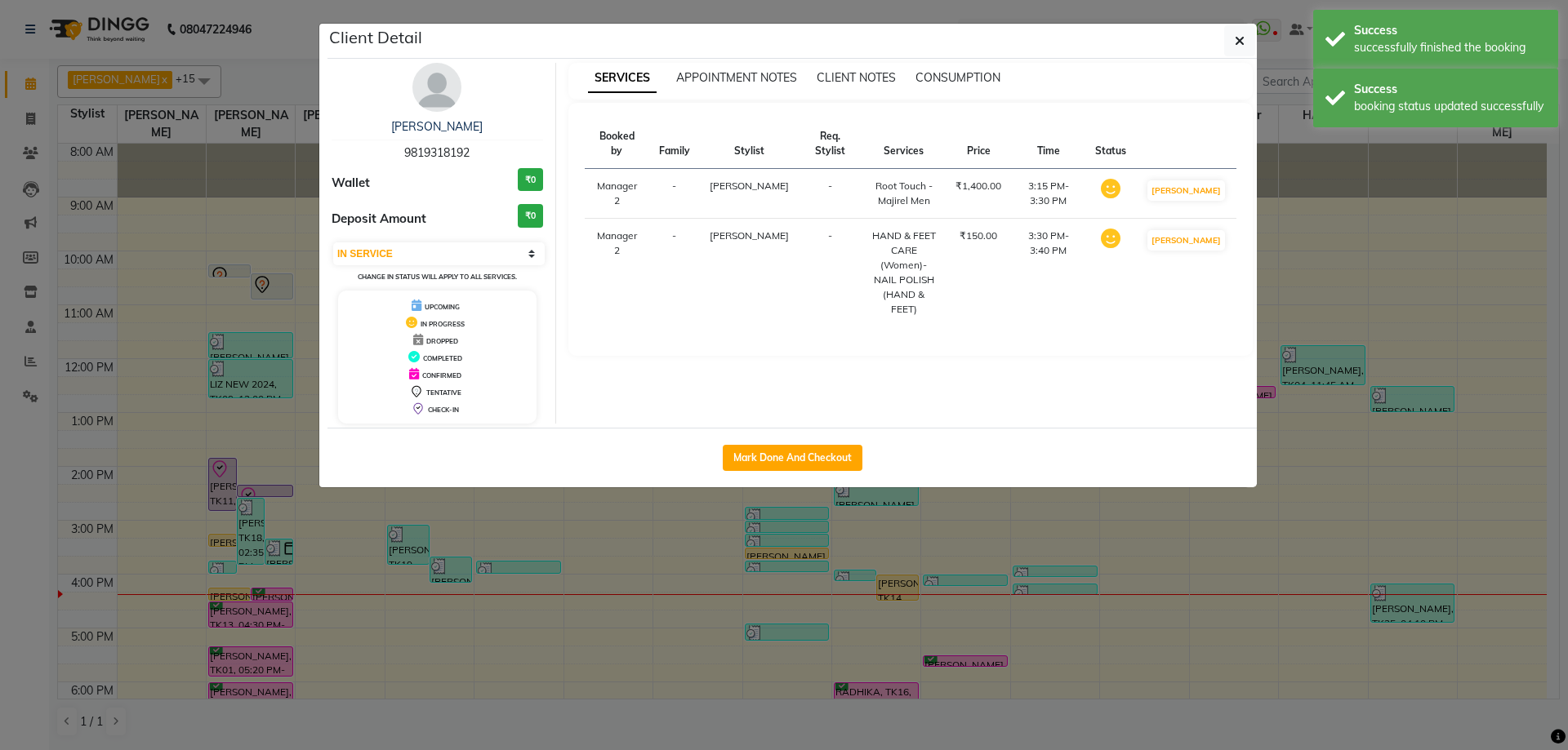
select select "select"
click at [774, 462] on button "Mark Done And Checkout" at bounding box center [793, 458] width 140 height 26
select select "5162"
select select "service"
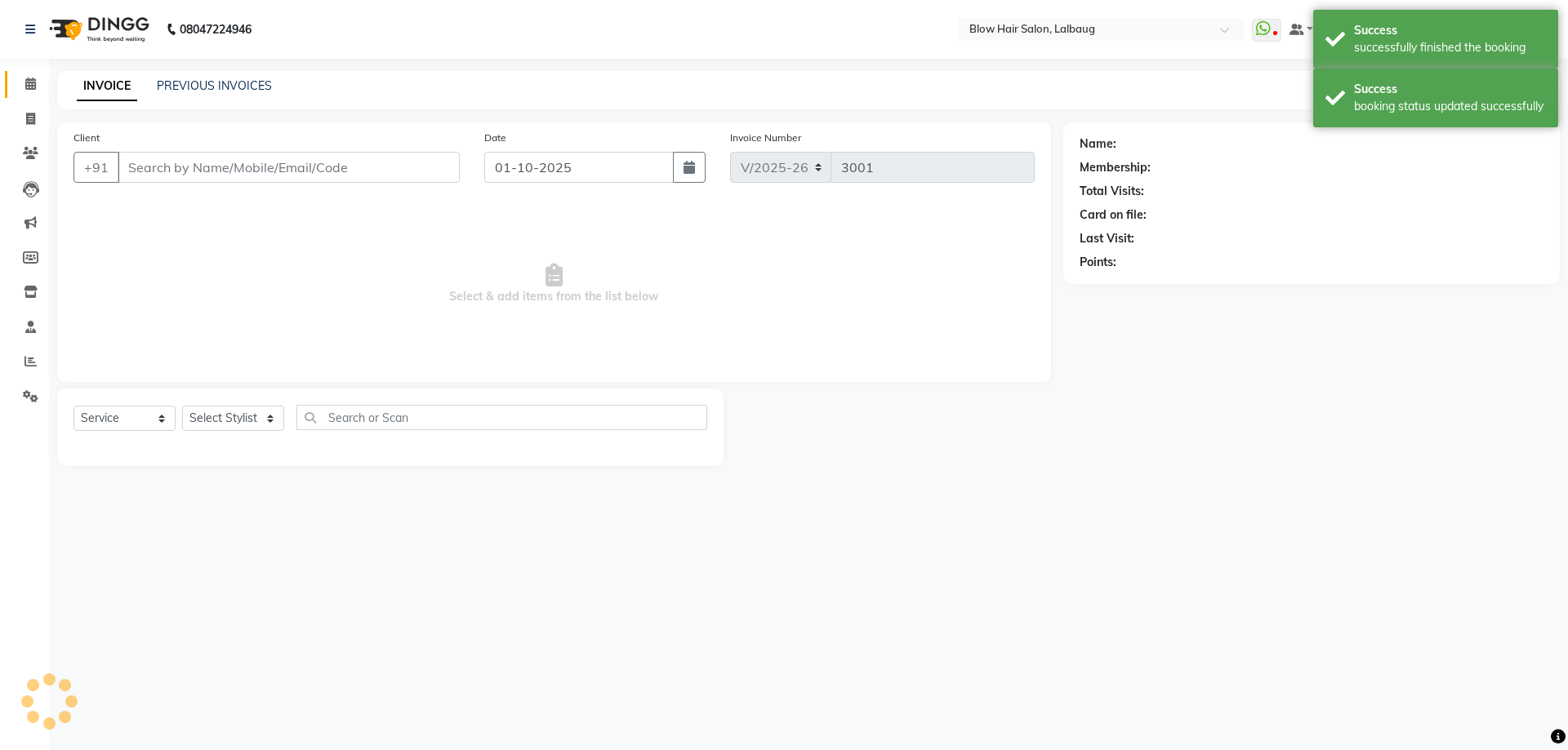
select select "3"
type input "98******92"
select select "33347"
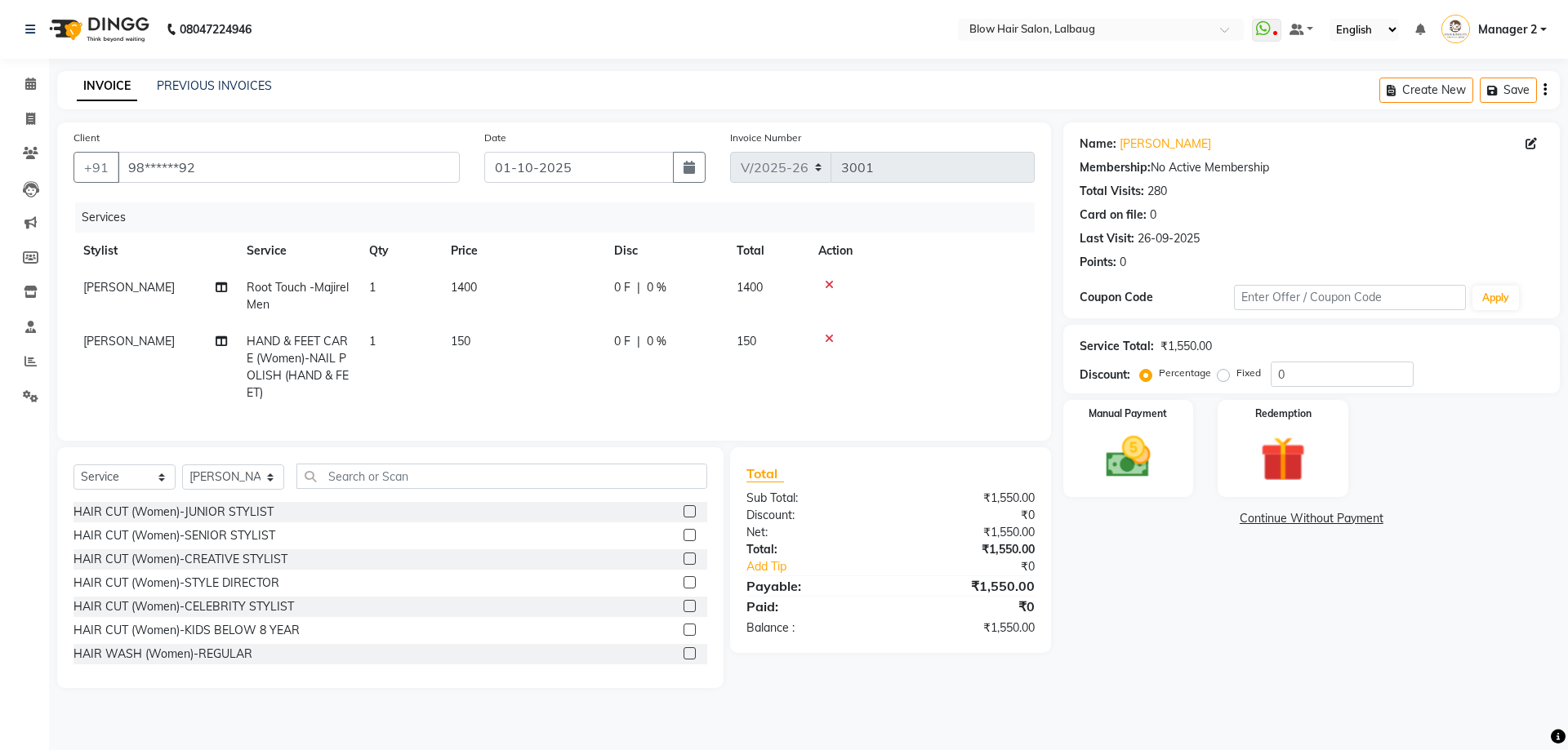
click at [490, 286] on td "1400" at bounding box center [522, 296] width 163 height 54
select select "33342"
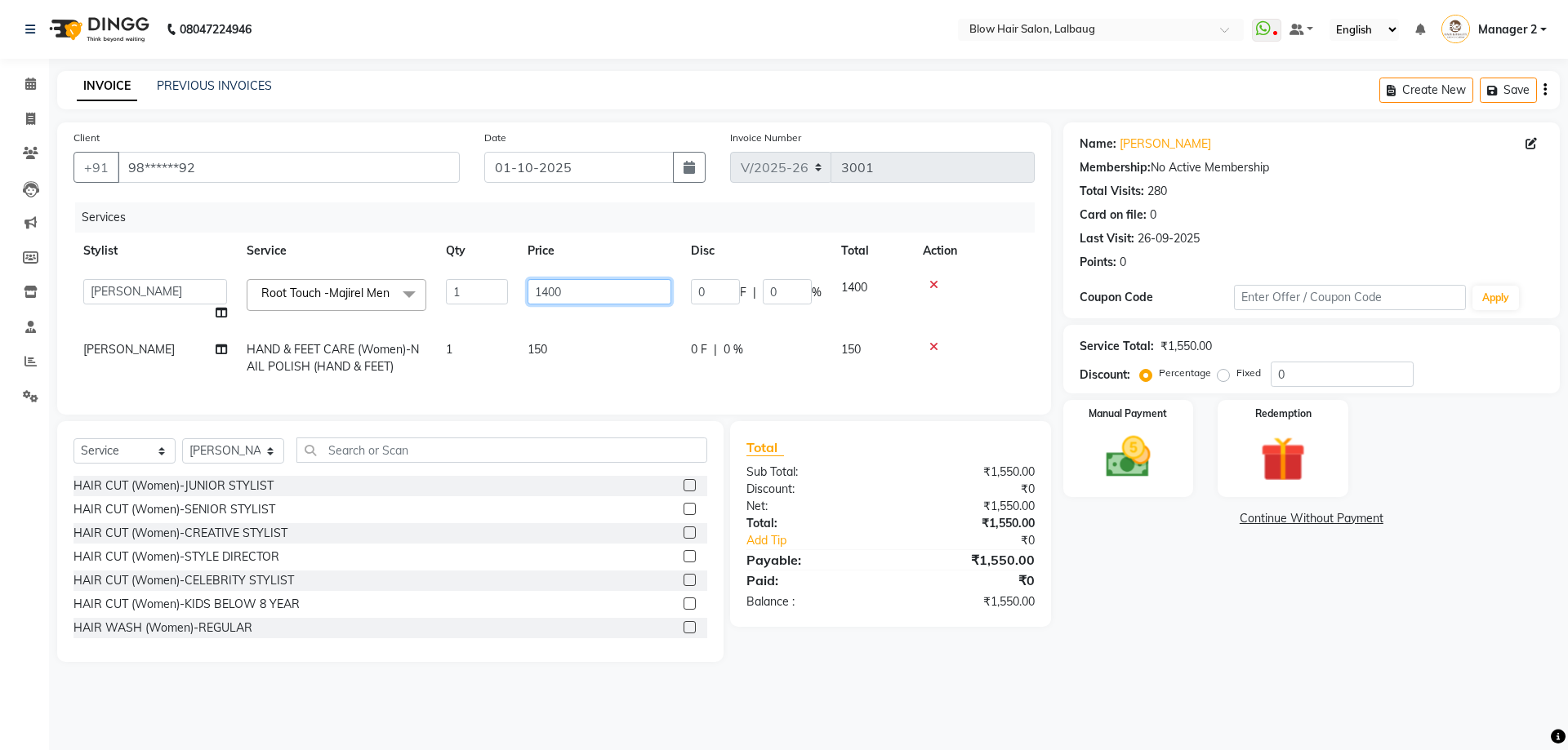
click at [623, 289] on input "1400" at bounding box center [600, 291] width 144 height 26
click at [36, 85] on icon at bounding box center [30, 83] width 11 height 12
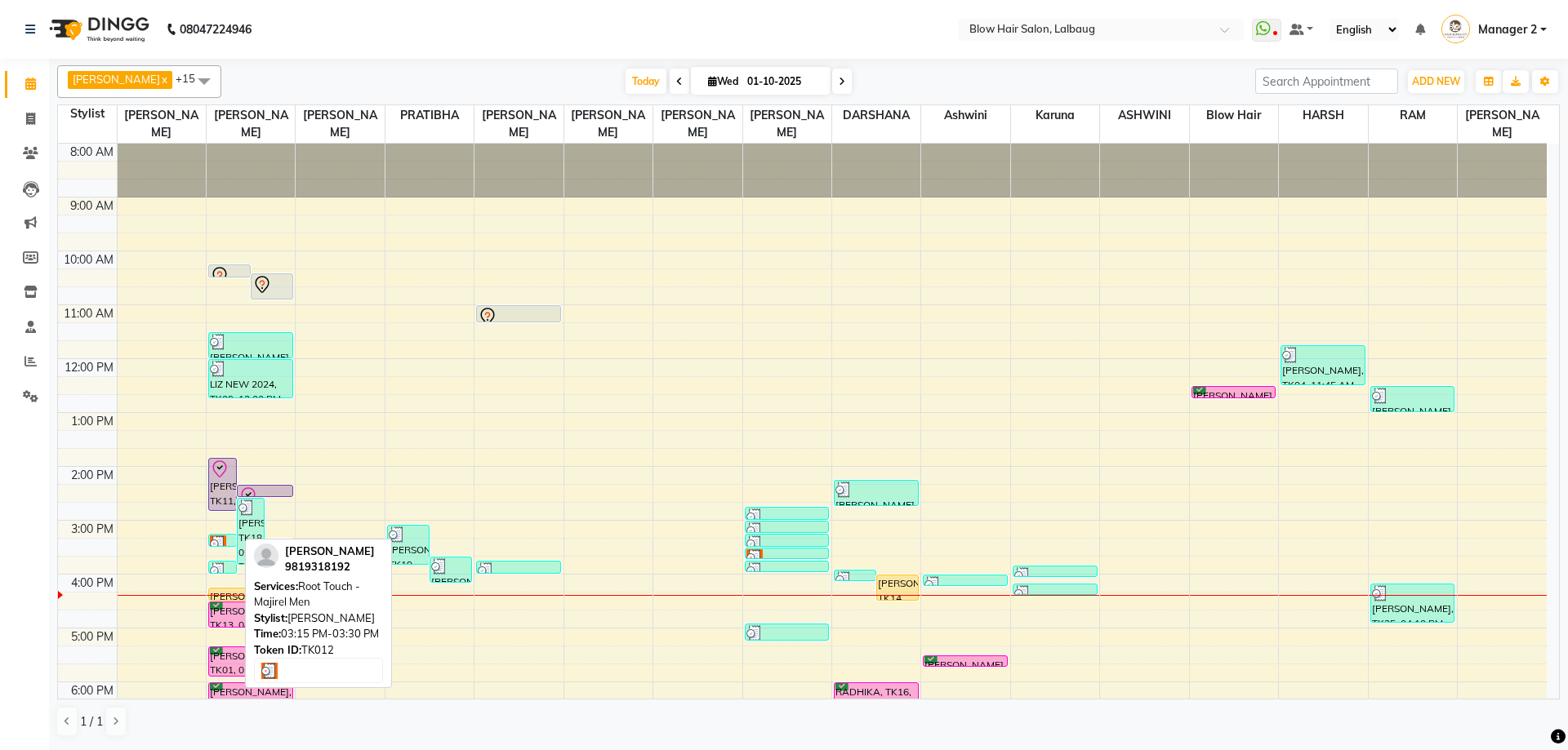
click at [222, 538] on img at bounding box center [218, 543] width 16 height 16
select select "3"
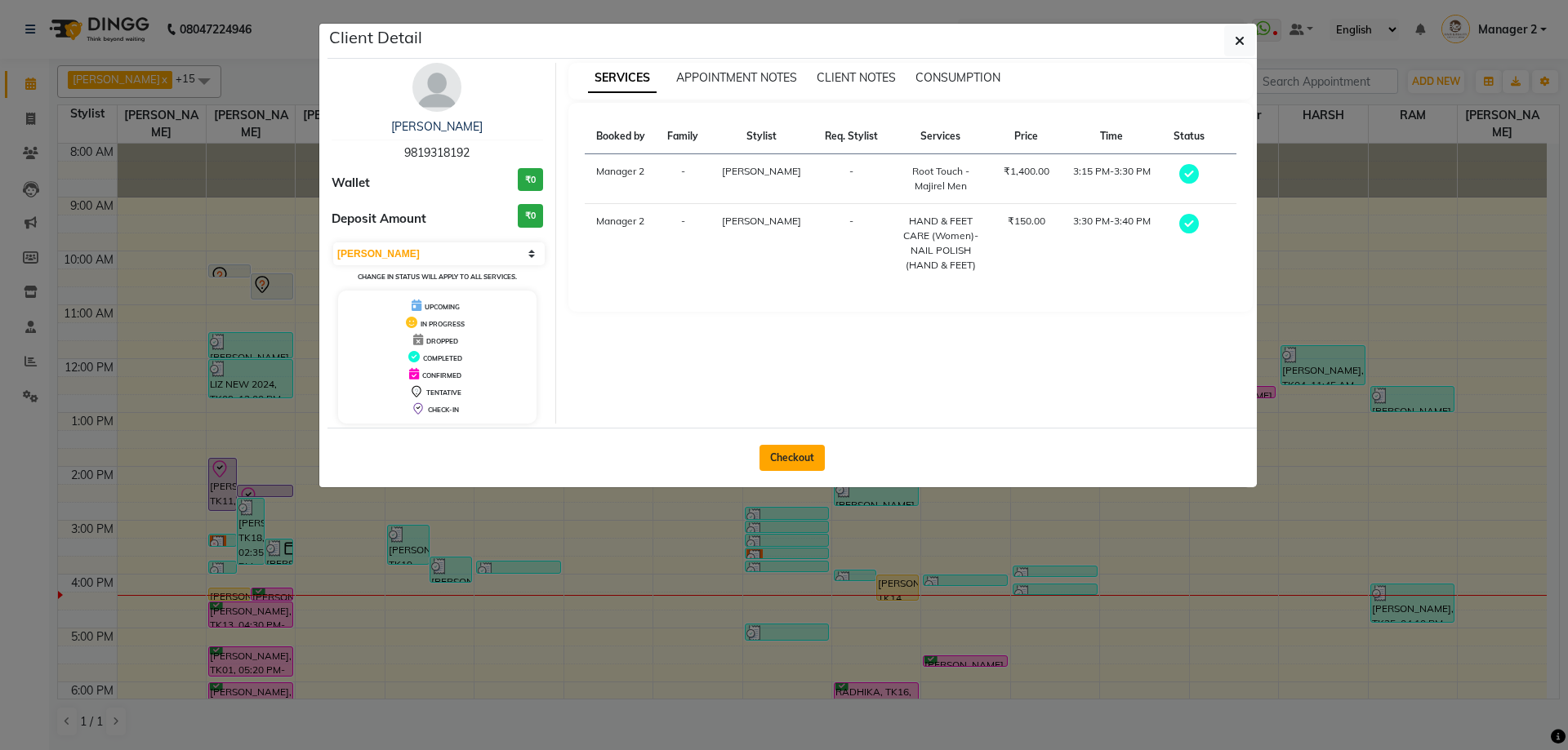
click at [782, 459] on button "Checkout" at bounding box center [791, 458] width 65 height 26
select select "5162"
select select "service"
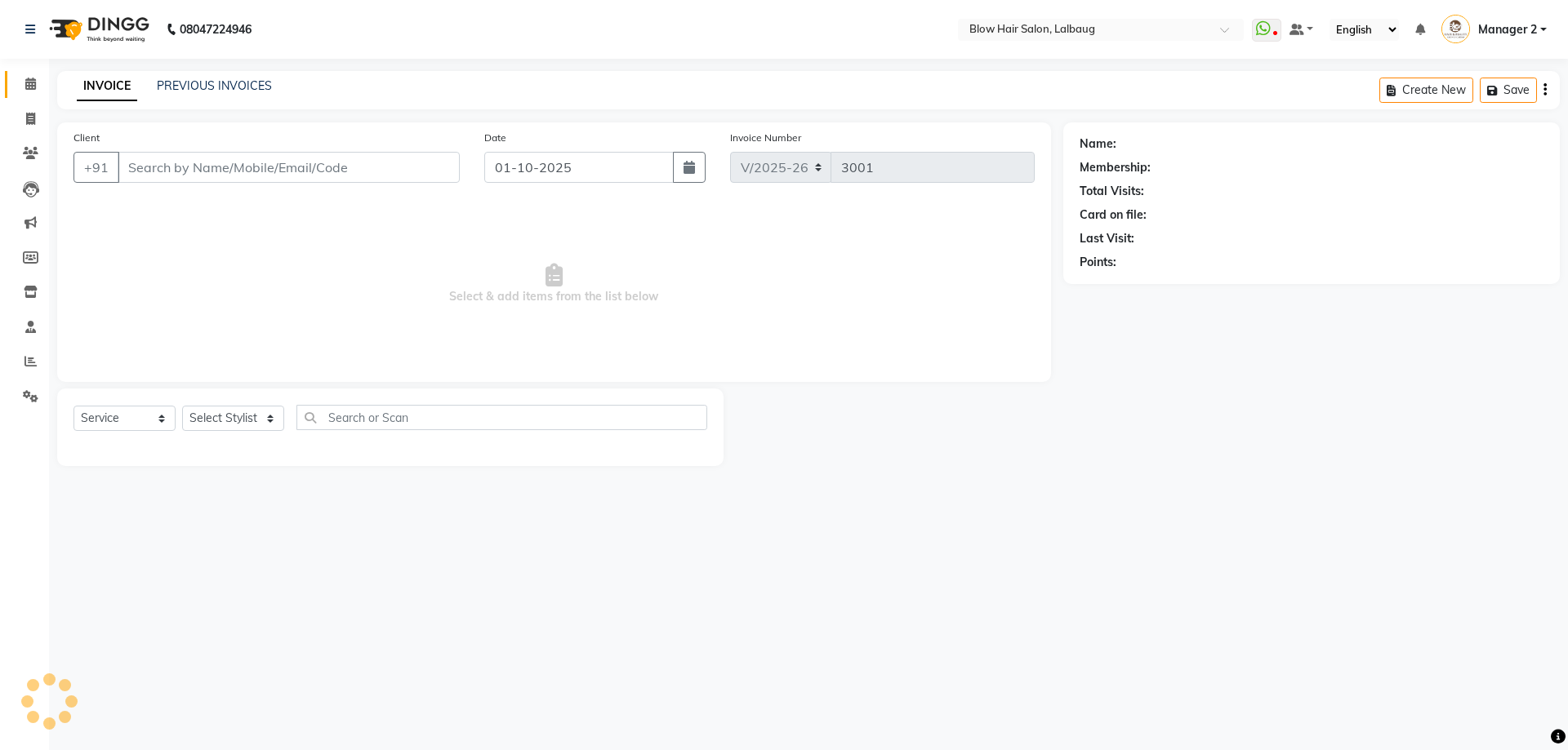
type input "98******92"
select select "33347"
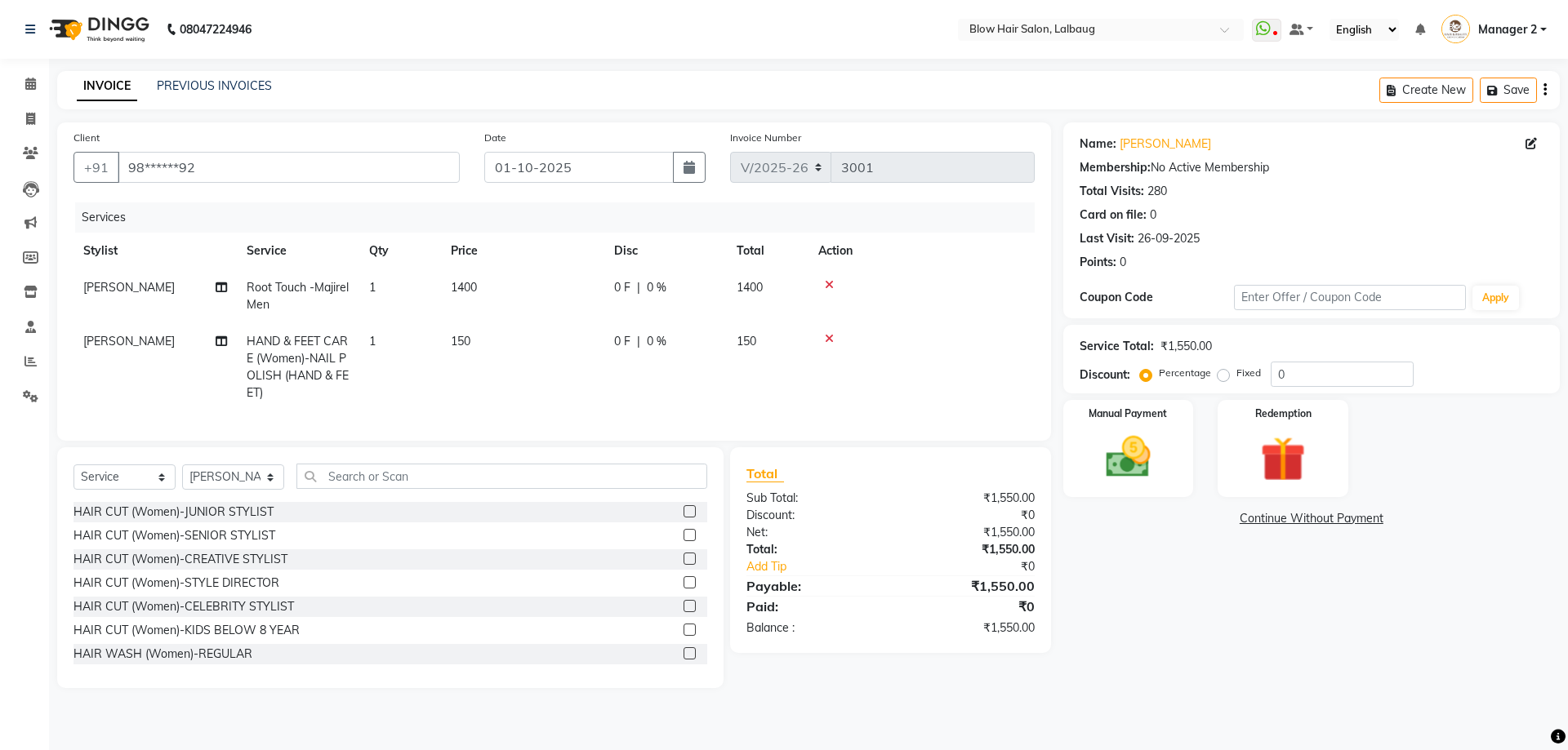
click at [491, 295] on td "1400" at bounding box center [522, 296] width 163 height 54
select select "33342"
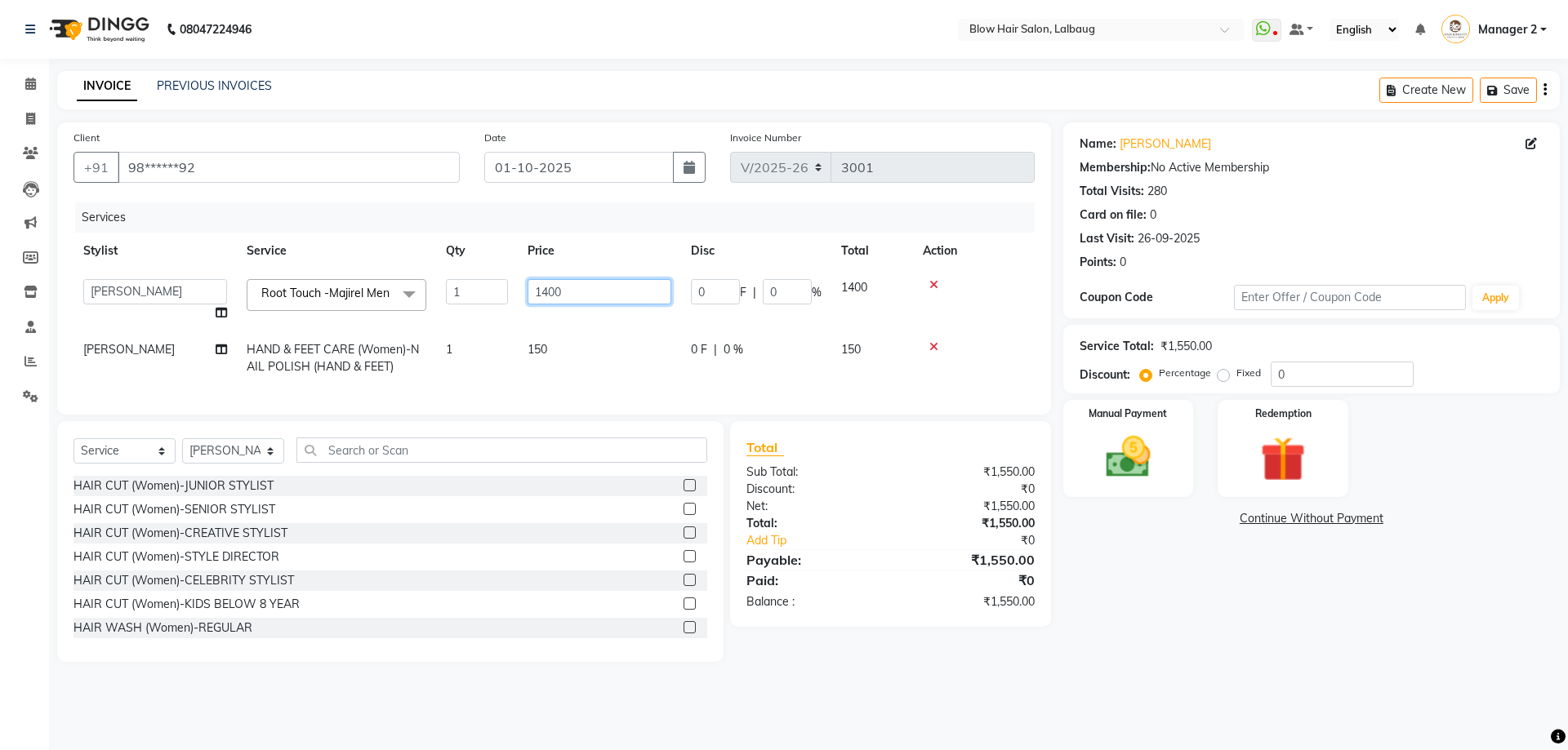
click at [562, 291] on input "1400" at bounding box center [600, 291] width 144 height 26
type input "1"
type input "900"
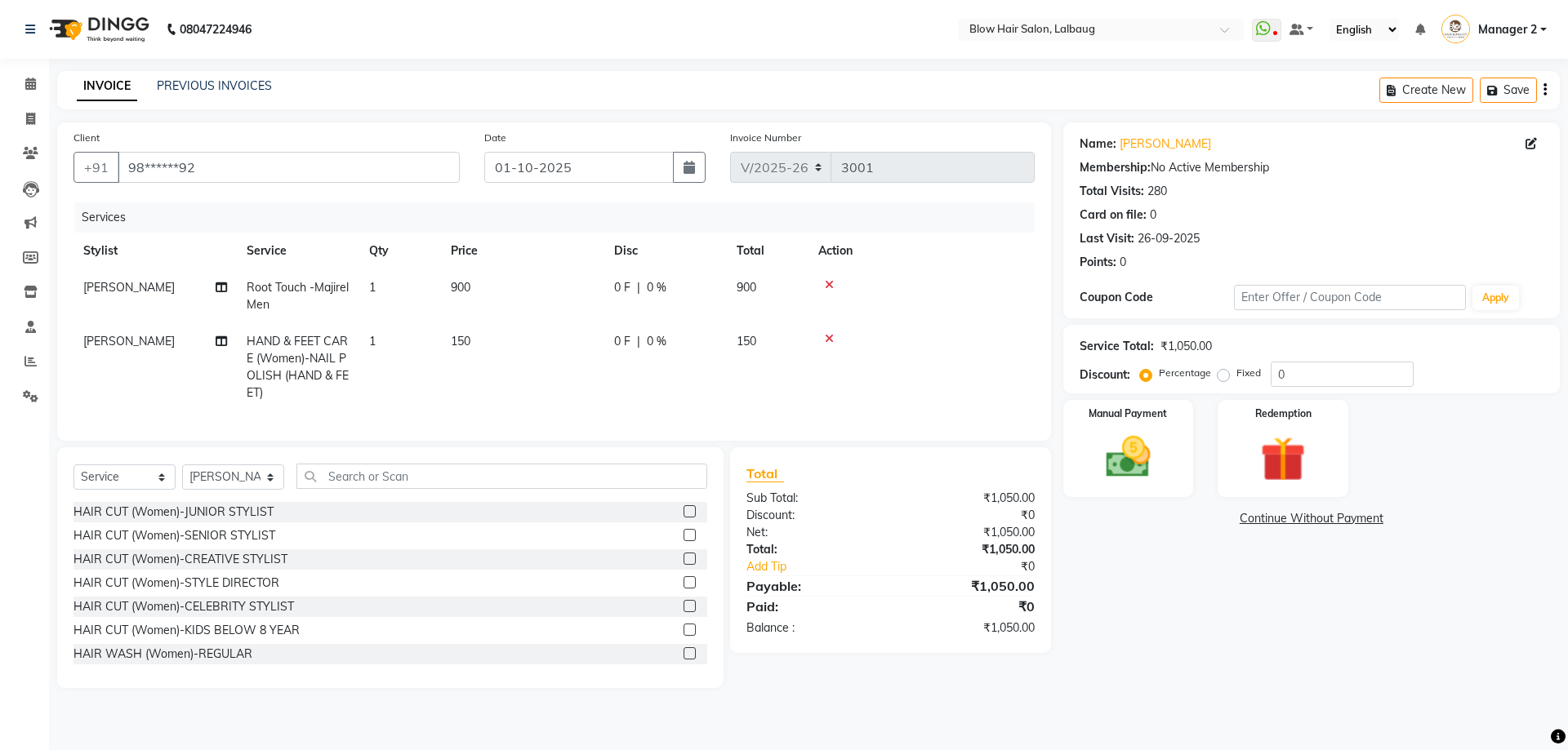
click at [342, 286] on span "Root Touch -Majirel Men" at bounding box center [297, 296] width 102 height 32
select select "33342"
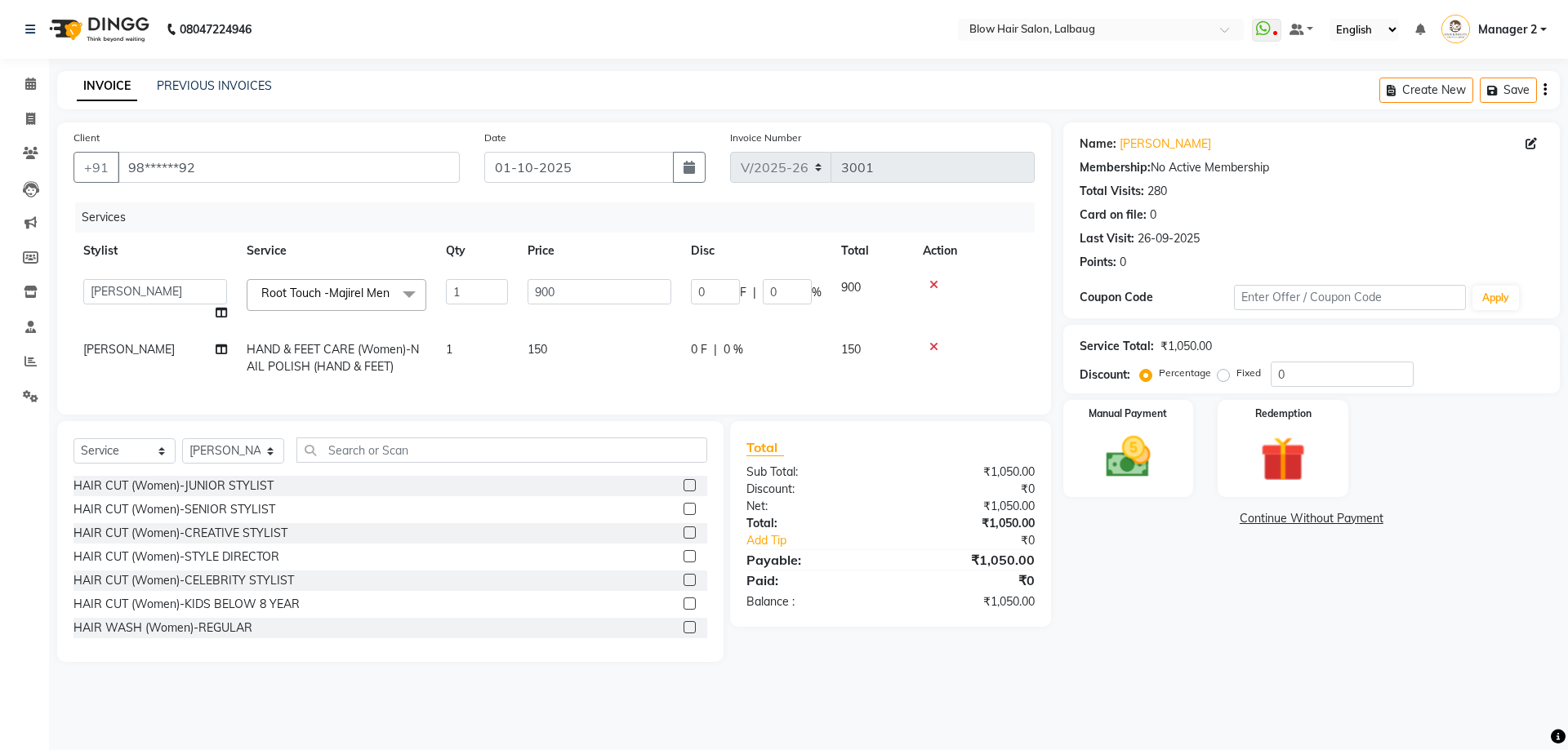
click at [405, 295] on span at bounding box center [409, 295] width 33 height 31
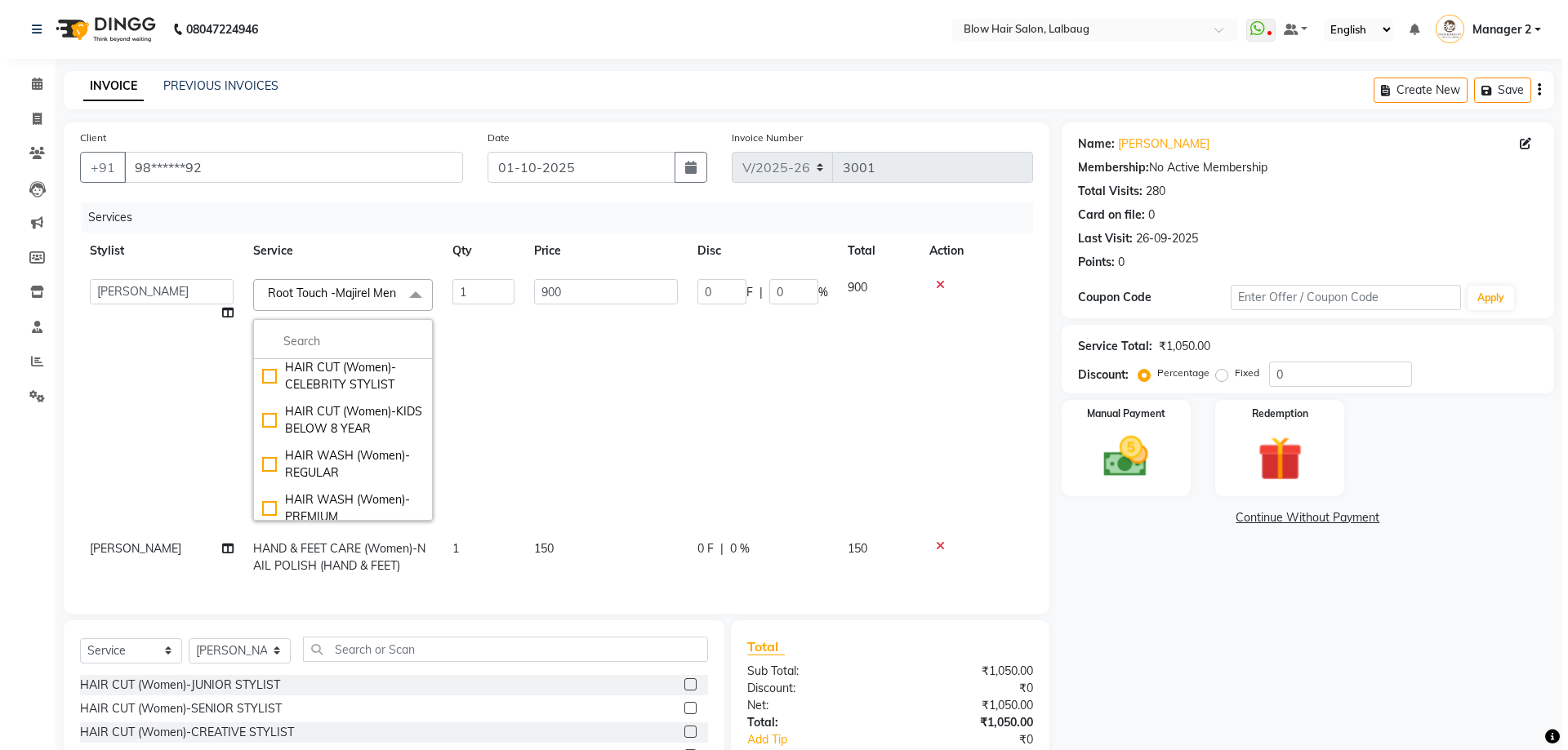
scroll to position [245, 0]
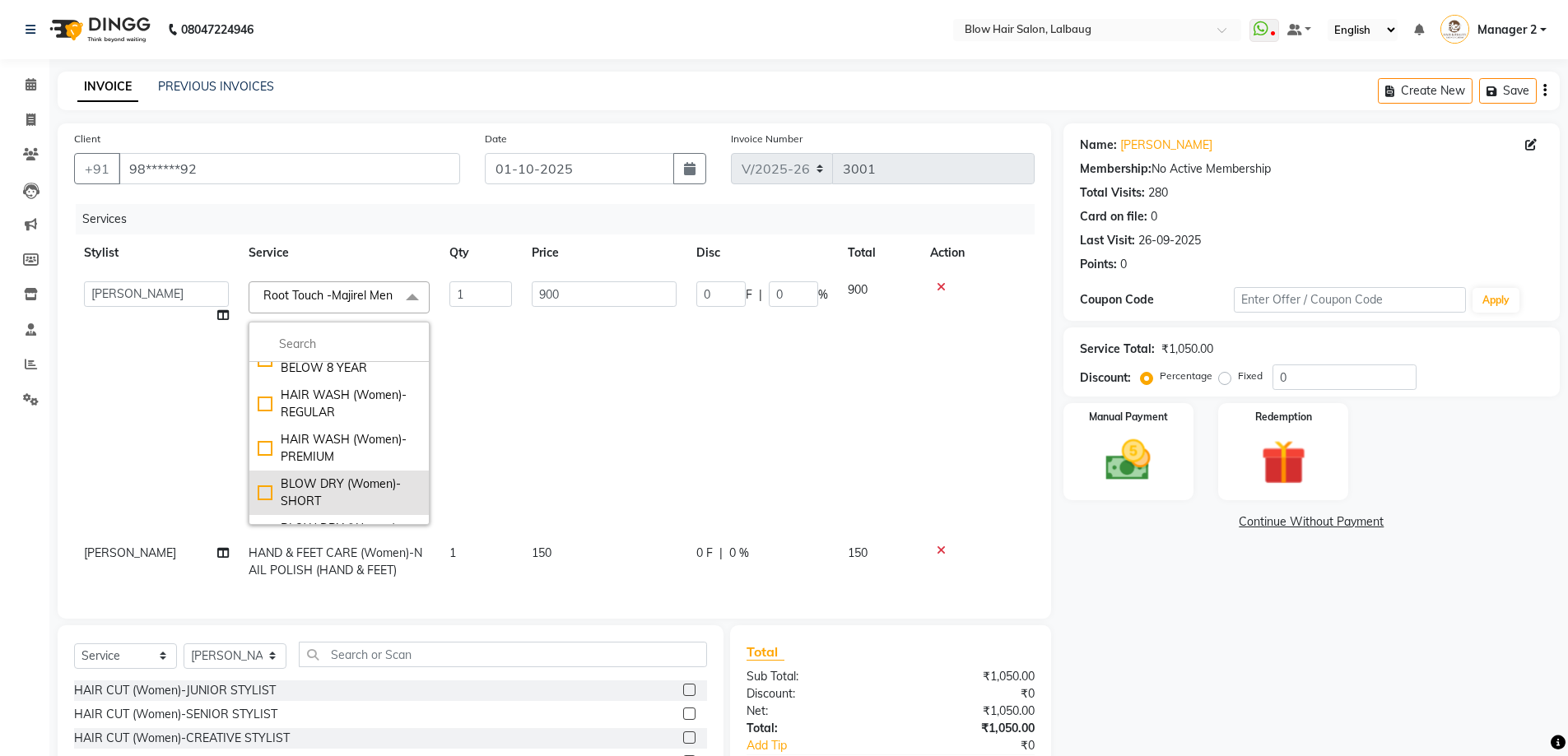
click at [325, 505] on div "BLOW DRY (Women)-SHORT" at bounding box center [339, 493] width 163 height 35
checkbox input "true"
checkbox input "false"
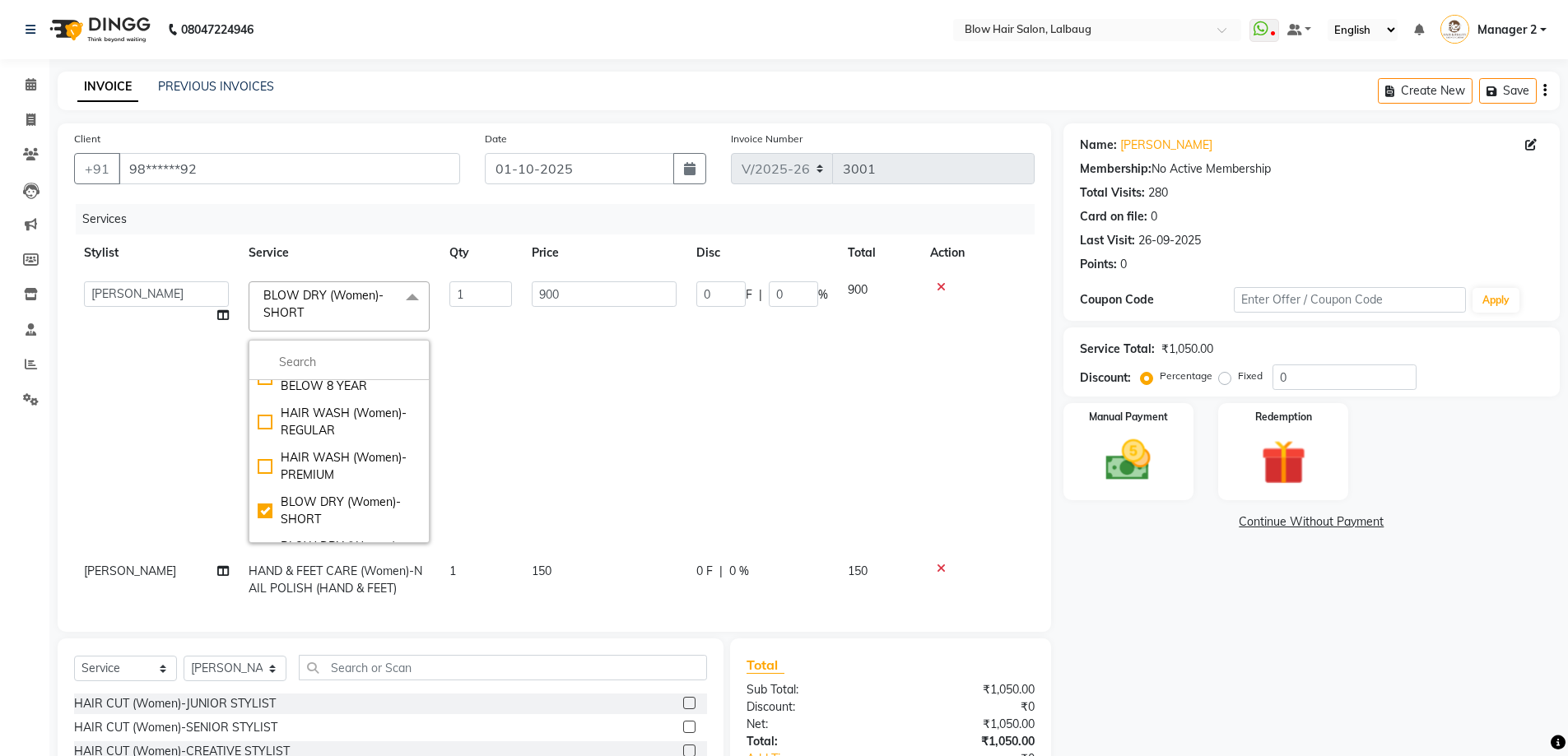
click at [504, 383] on td "1" at bounding box center [481, 412] width 82 height 281
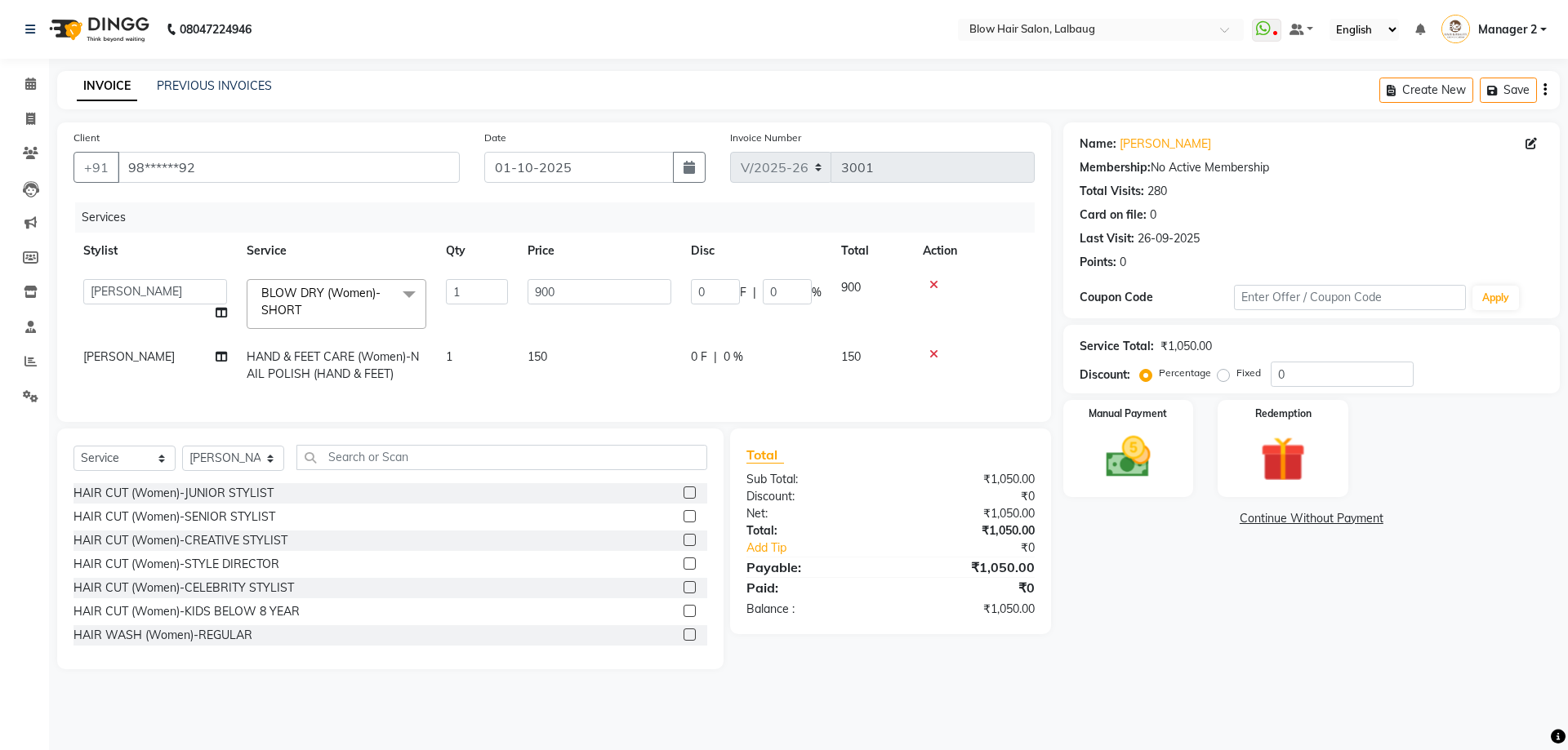
click at [402, 370] on td "HAND & FEET CARE (Women)-NAIL POLISH (HAND & FEET)" at bounding box center [337, 366] width 199 height 54
select select "33347"
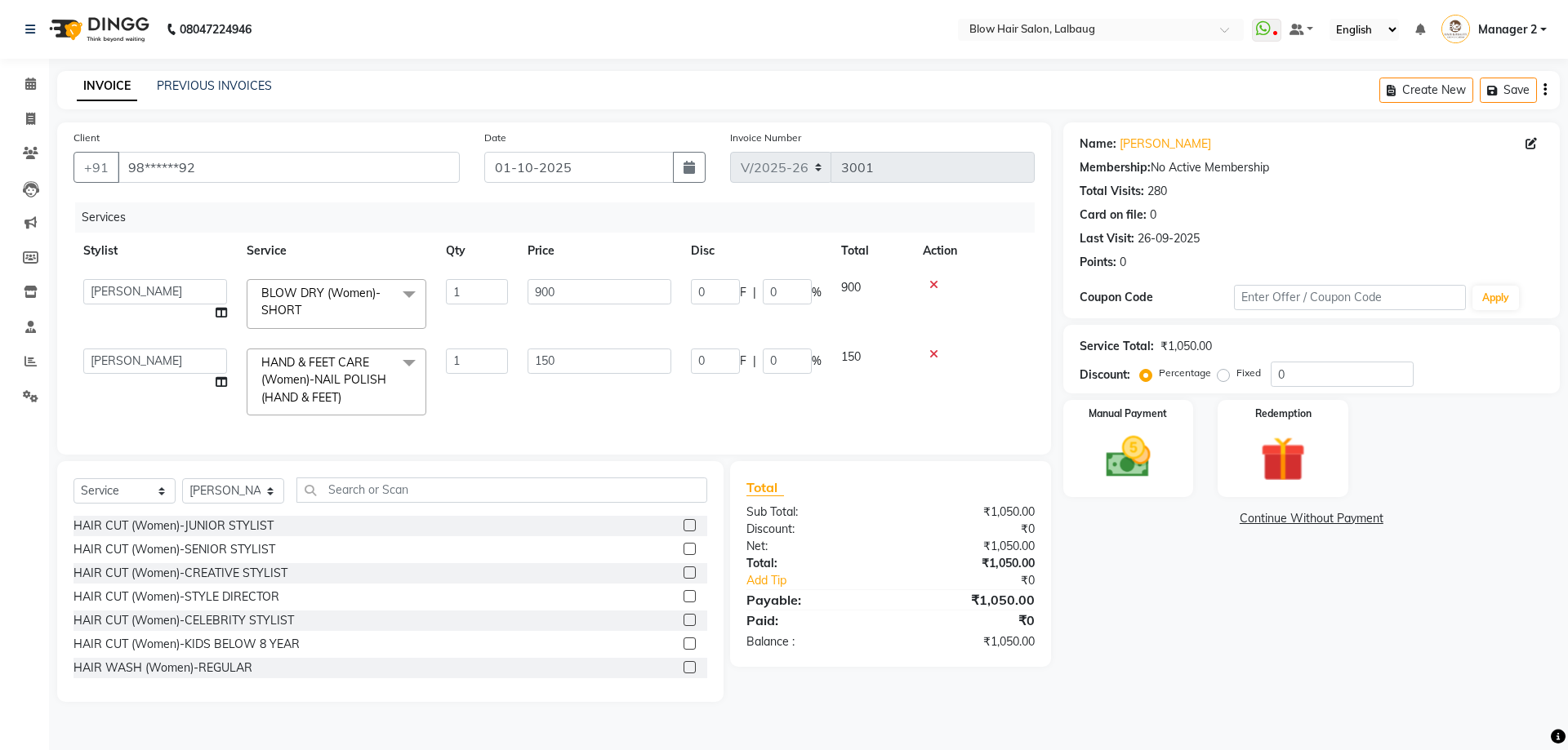
click at [412, 364] on span at bounding box center [409, 364] width 33 height 31
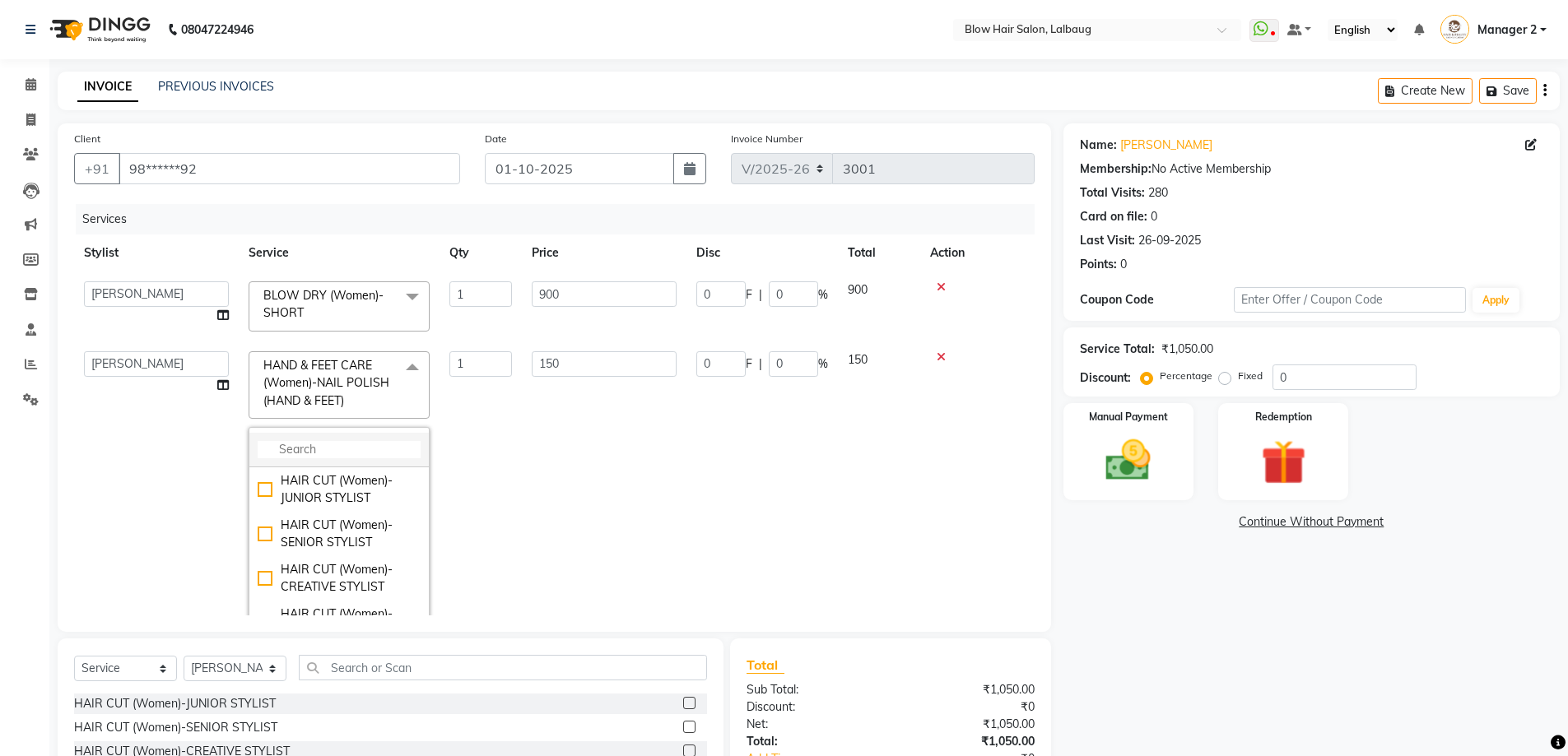
click at [357, 451] on input "multiselect-search" at bounding box center [339, 449] width 163 height 17
type input "eye"
click at [334, 578] on div "THREADING (Women)-EYEBROWS" at bounding box center [339, 561] width 163 height 35
checkbox input "true"
type input "70"
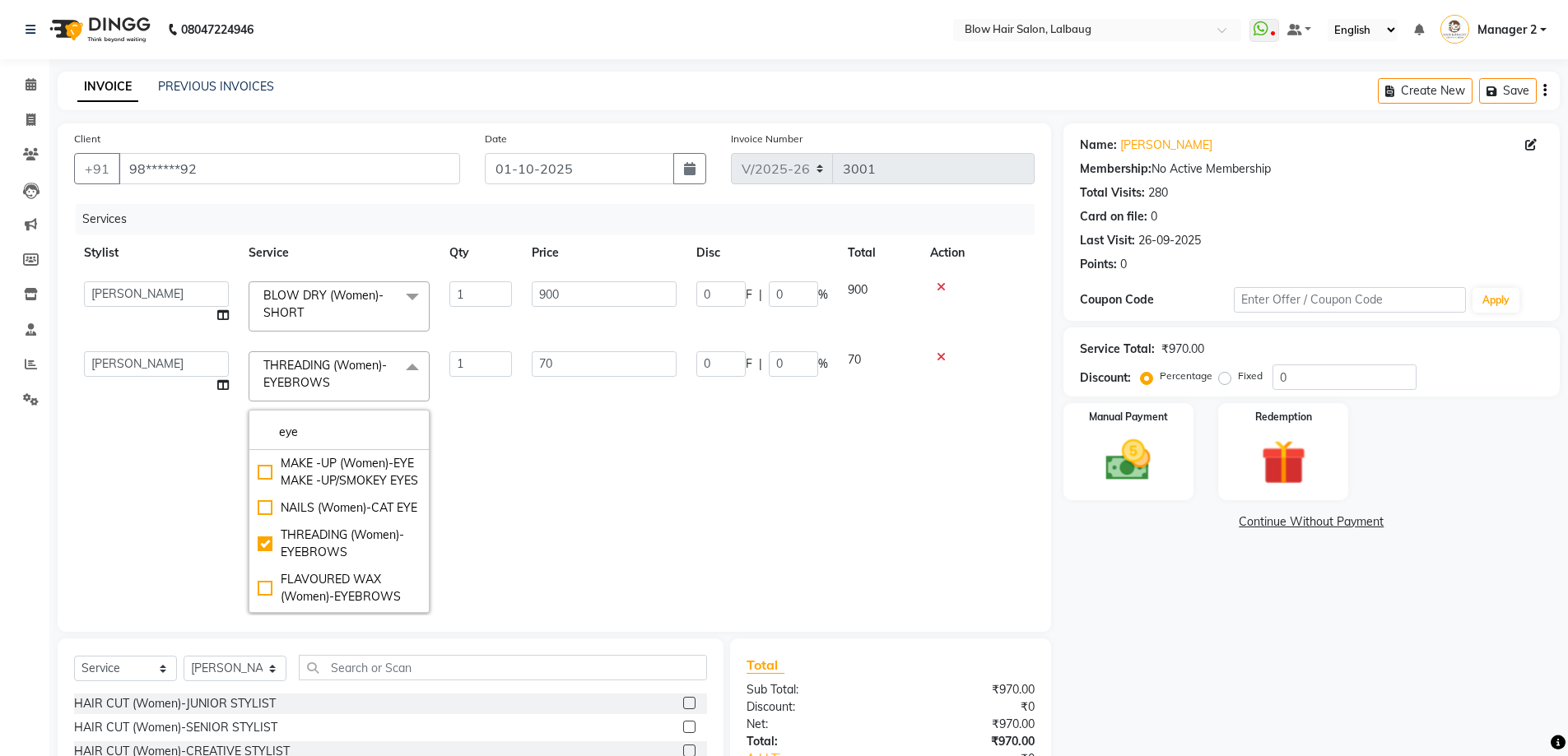
click at [594, 476] on td "70" at bounding box center [604, 482] width 164 height 281
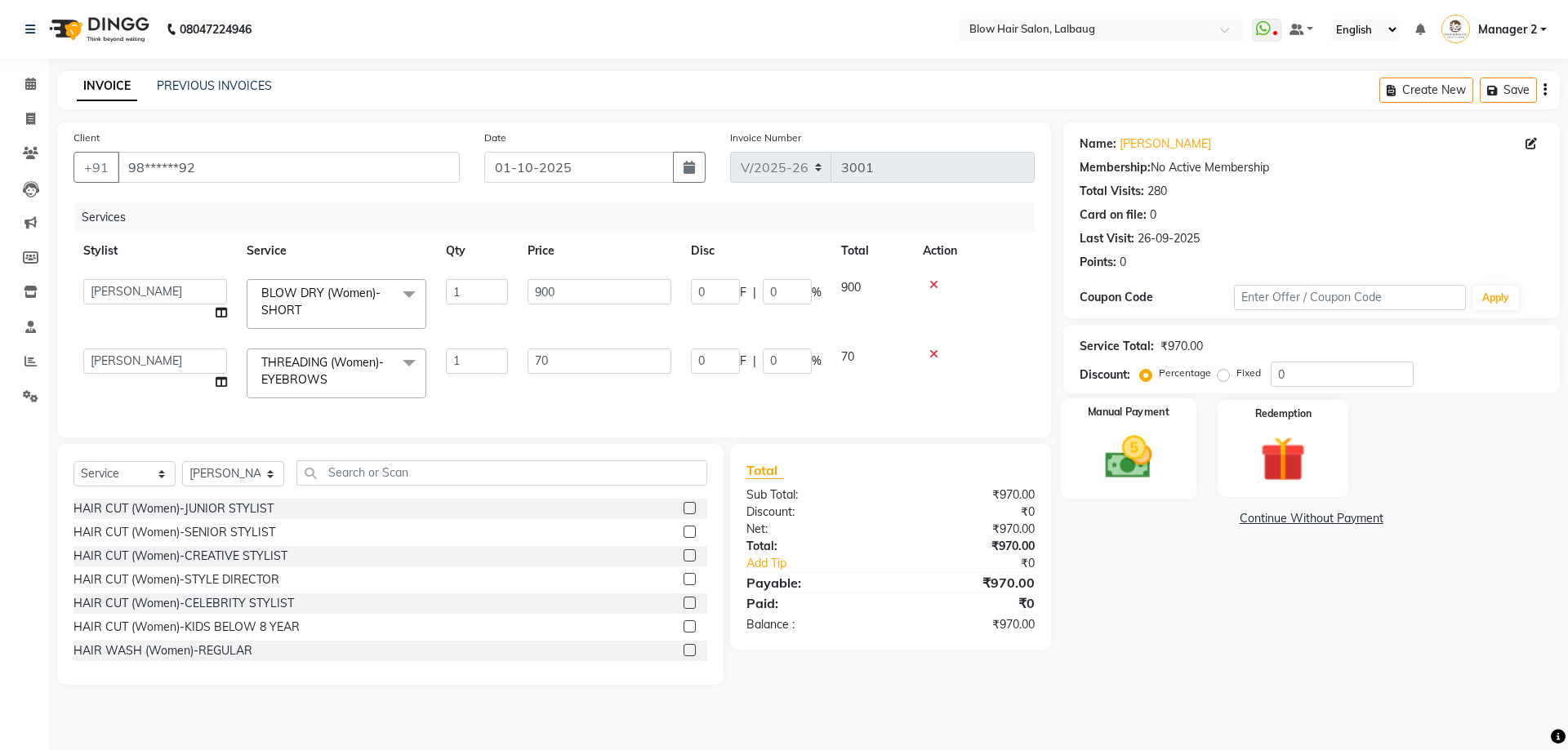
click at [1159, 466] on img at bounding box center [1128, 457] width 76 height 54
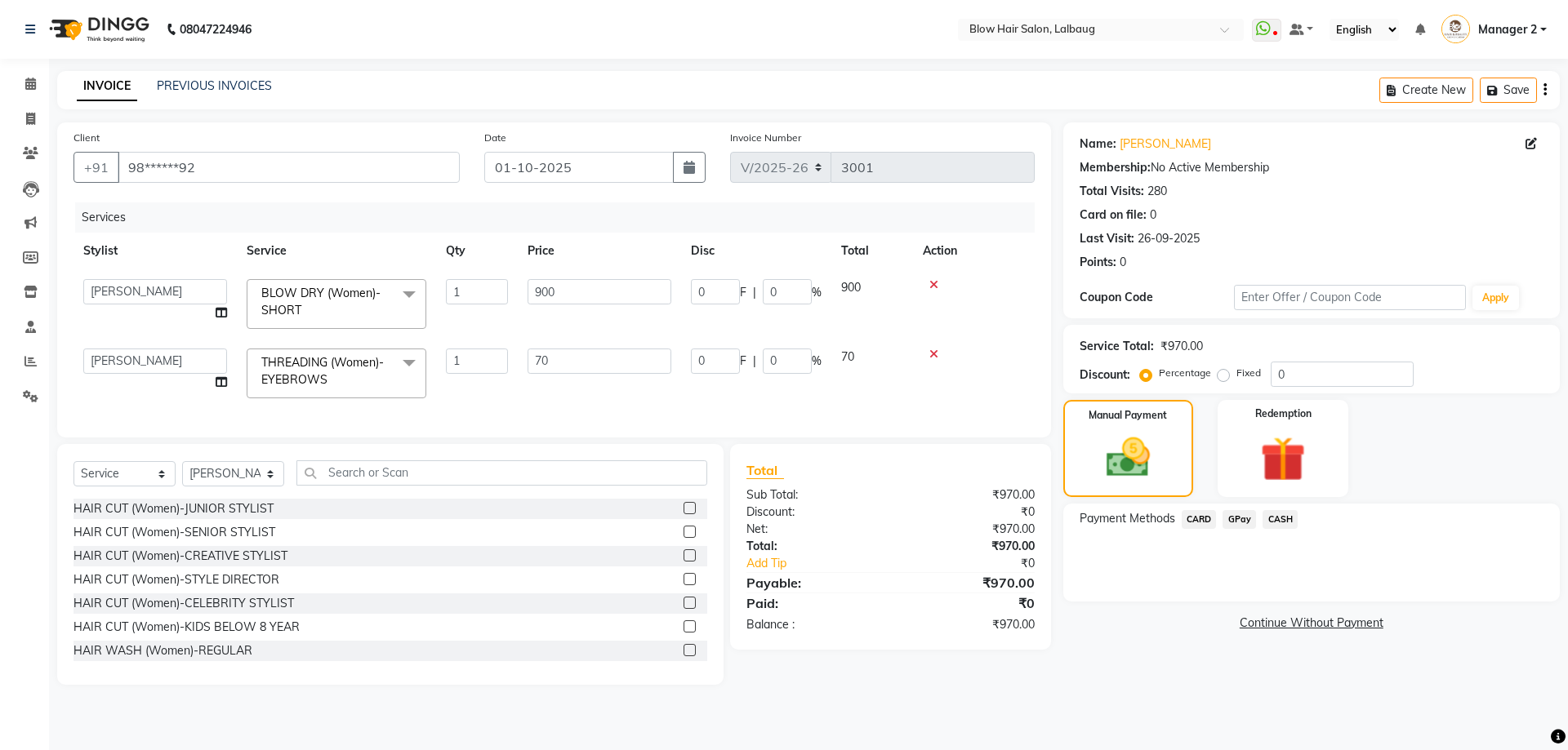
click at [653, 405] on td "70" at bounding box center [600, 374] width 163 height 69
click at [873, 685] on div "Total Sub Total: ₹970.00 Discount: ₹0 Net: ₹970.00 Total: ₹970.00 Add Tip ₹0 Pa…" at bounding box center [894, 564] width 339 height 241
click at [26, 81] on icon at bounding box center [30, 83] width 11 height 12
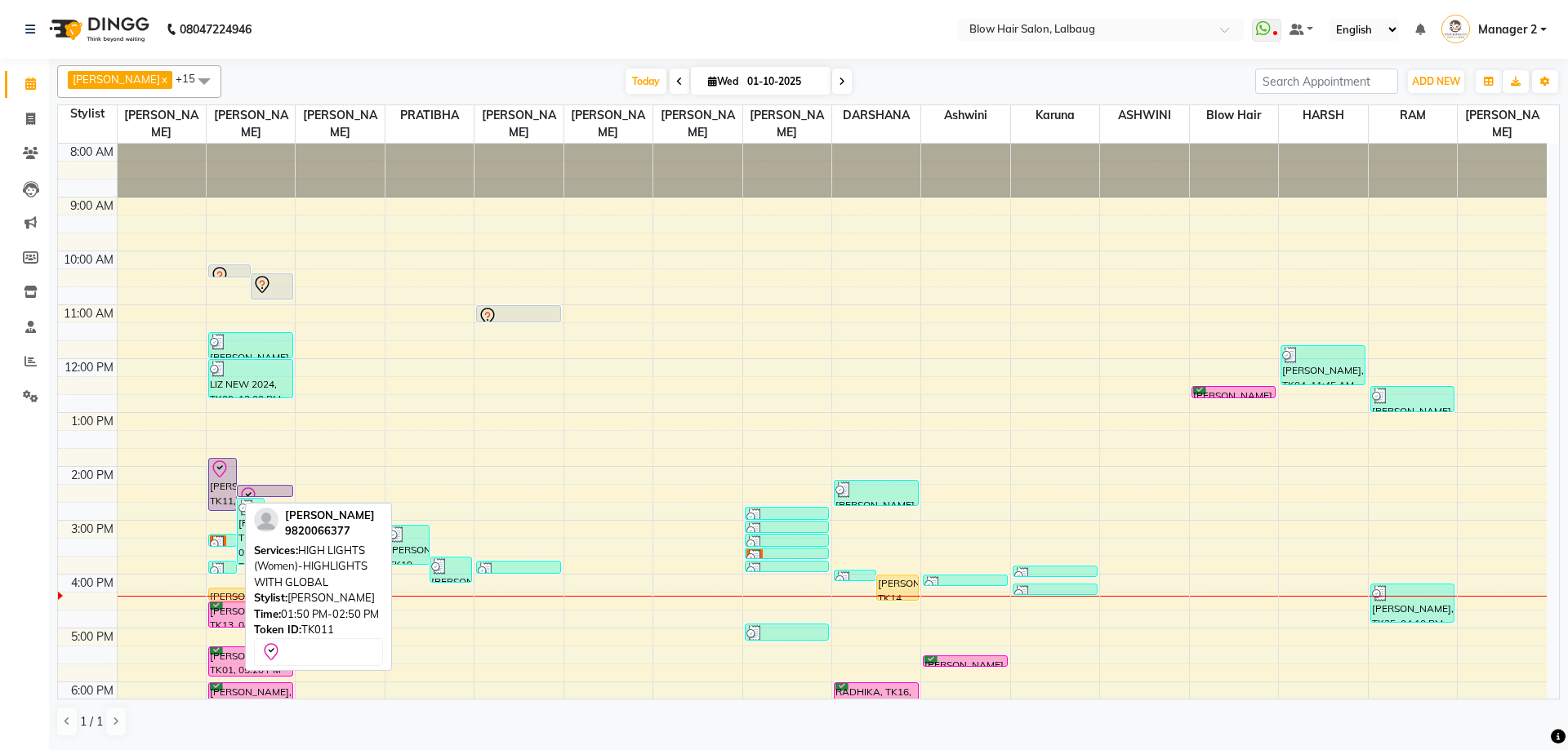
click at [227, 493] on div "[PERSON_NAME], TK11, 01:50 PM-02:50 PM, HIGH LIGHTS (Women)-HIGHLIGHTS WITH GLO…" at bounding box center [222, 484] width 27 height 51
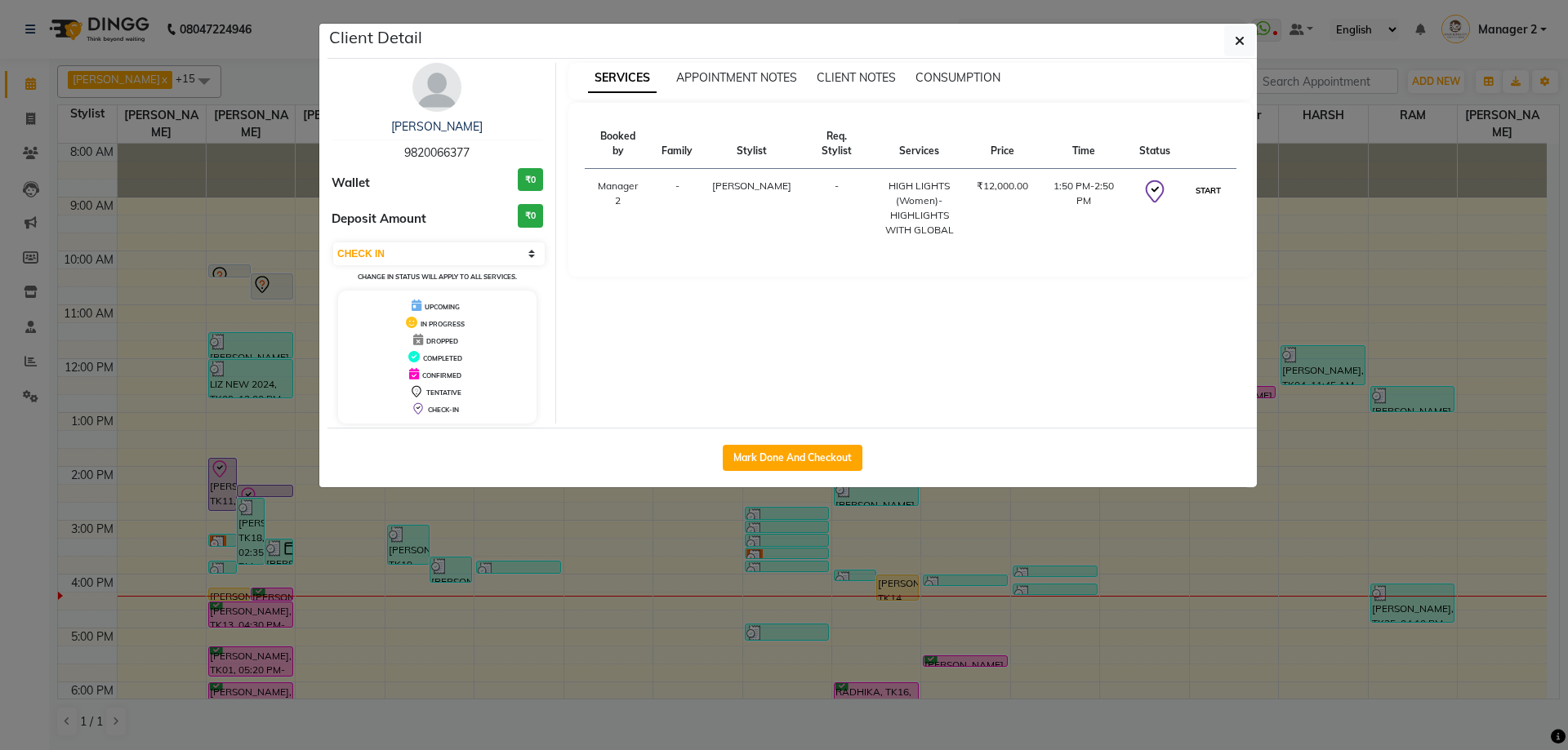
click at [1202, 180] on button "START" at bounding box center [1208, 190] width 34 height 21
select select "1"
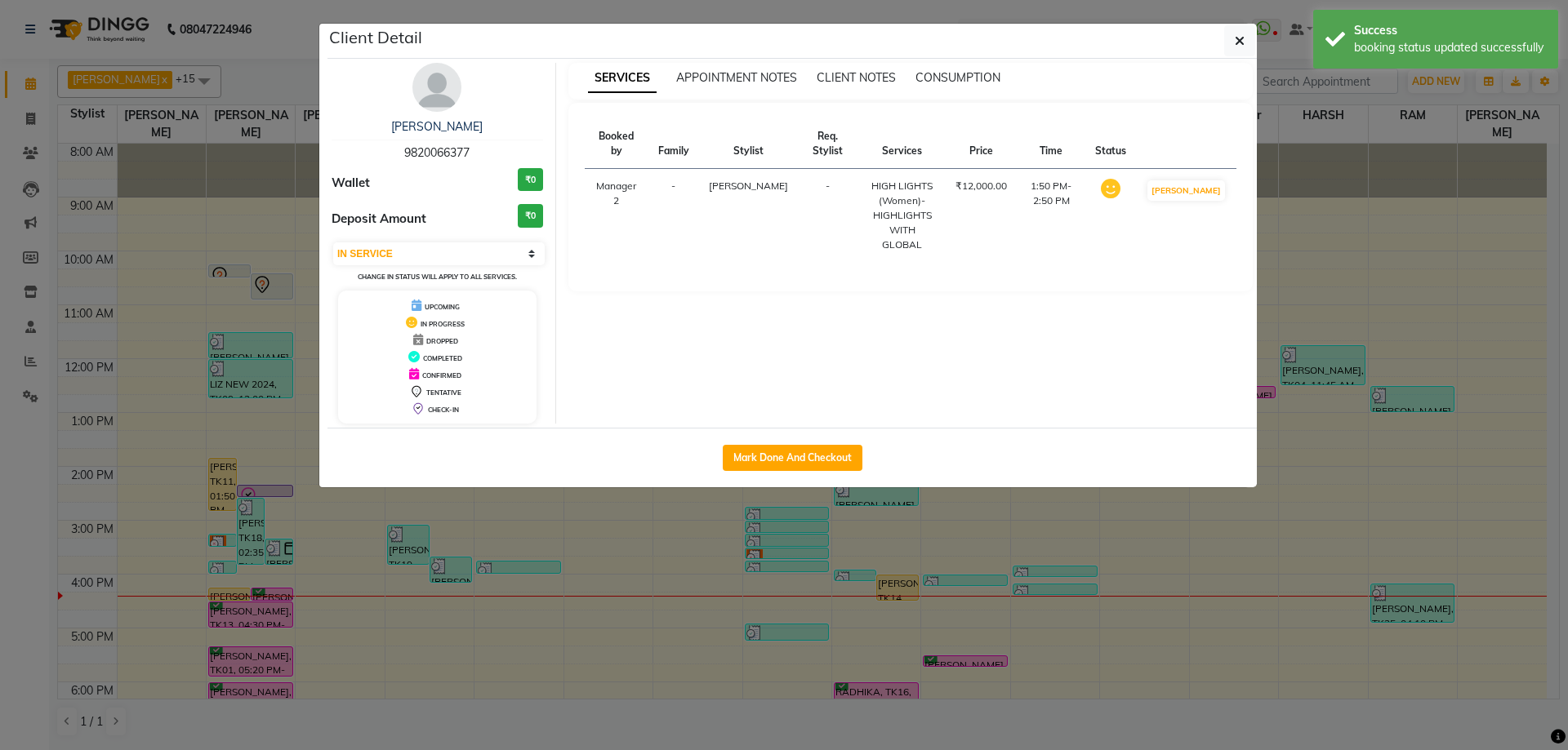
drag, startPoint x: 406, startPoint y: 585, endPoint x: 337, endPoint y: 566, distance: 71.6
click at [402, 585] on ngb-modal-window "Client Detail [PERSON_NAME] 9820066377 Wallet ₹0 Deposit Amount ₹0 Select IN SE…" at bounding box center [784, 375] width 1568 height 750
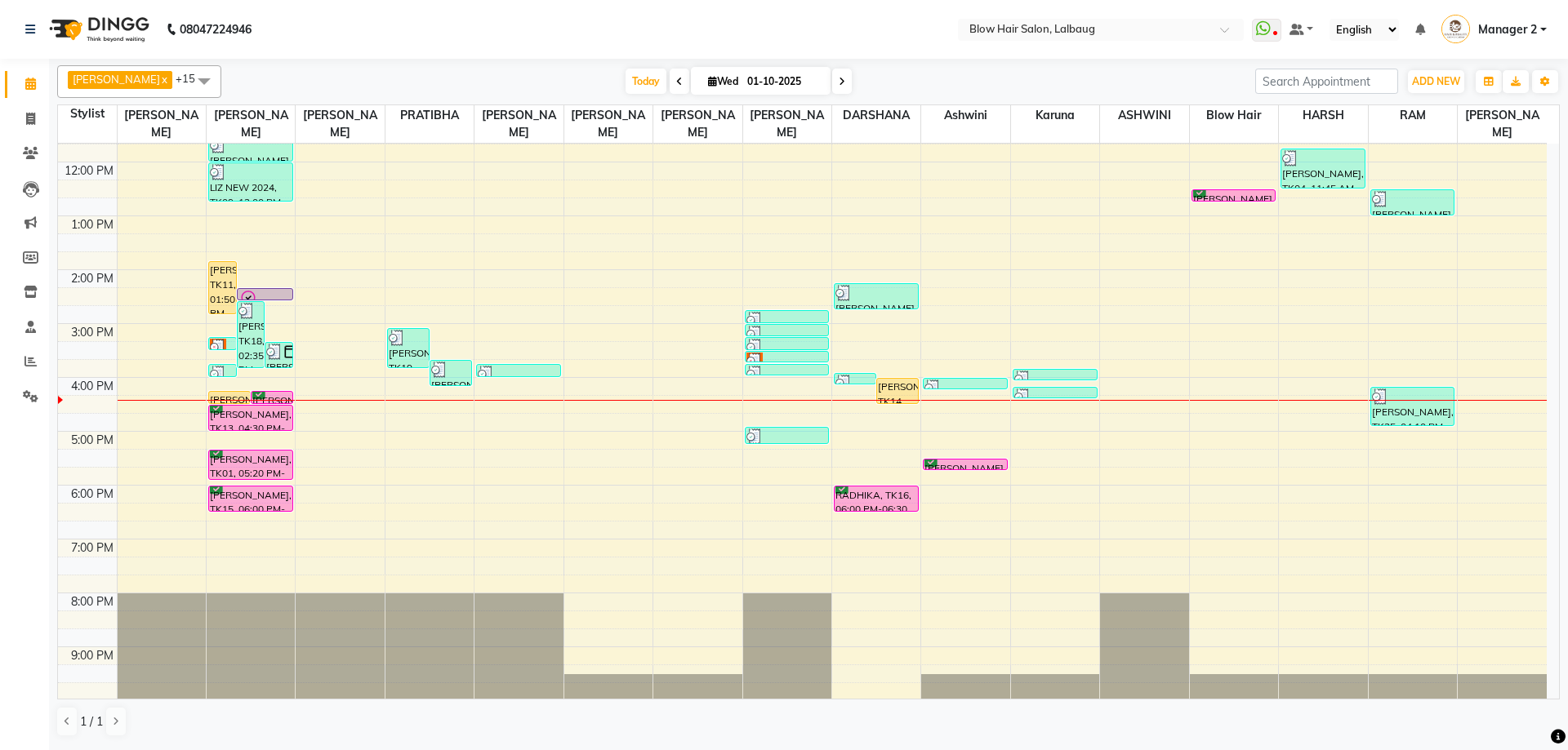
scroll to position [198, 0]
click at [1216, 495] on div "8:00 AM 9:00 AM 10:00 AM 11:00 AM 12:00 PM 1:00 PM 2:00 PM 3:00 PM 4:00 PM 5:00…" at bounding box center [802, 322] width 1489 height 753
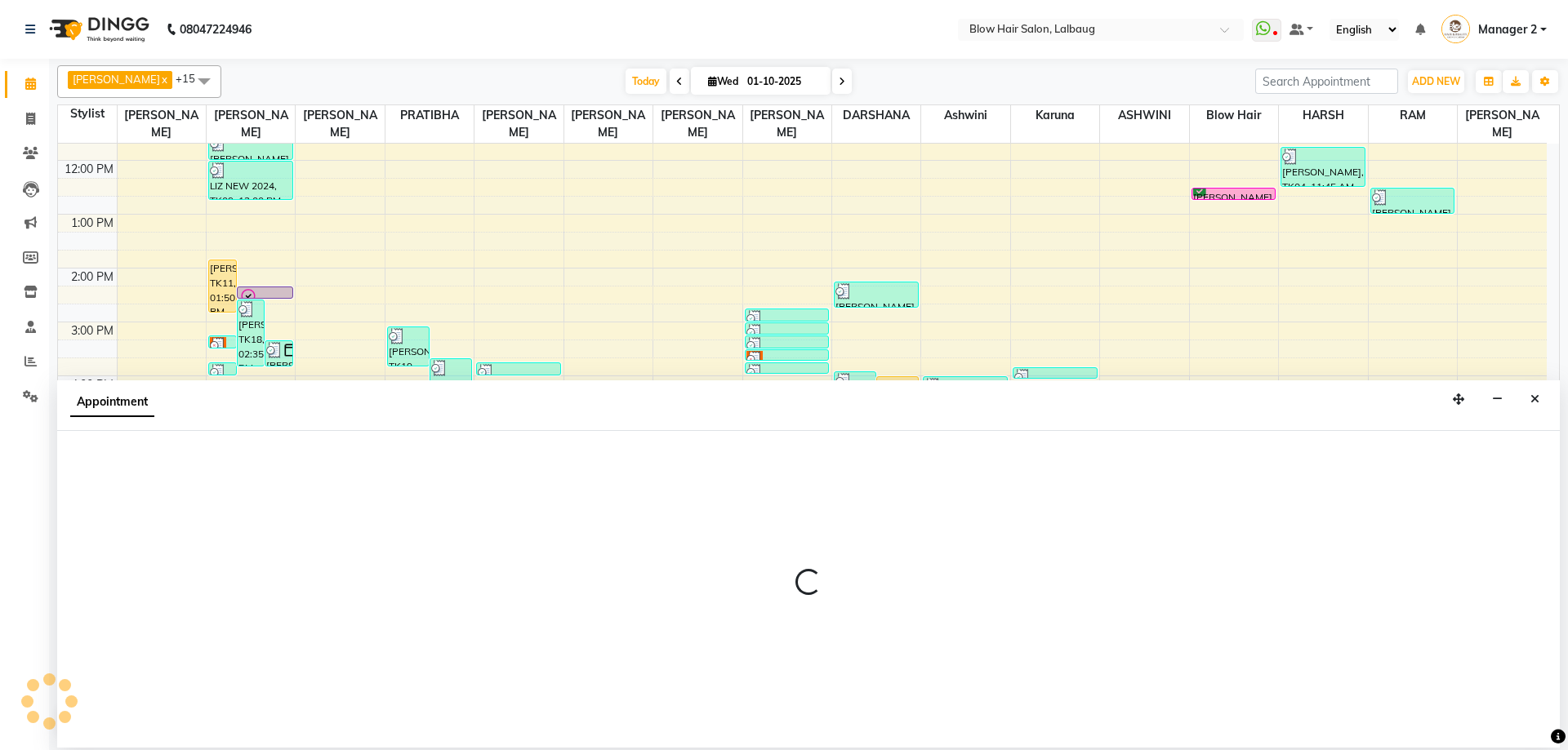
select select "62211"
select select "1080"
select select "tentative"
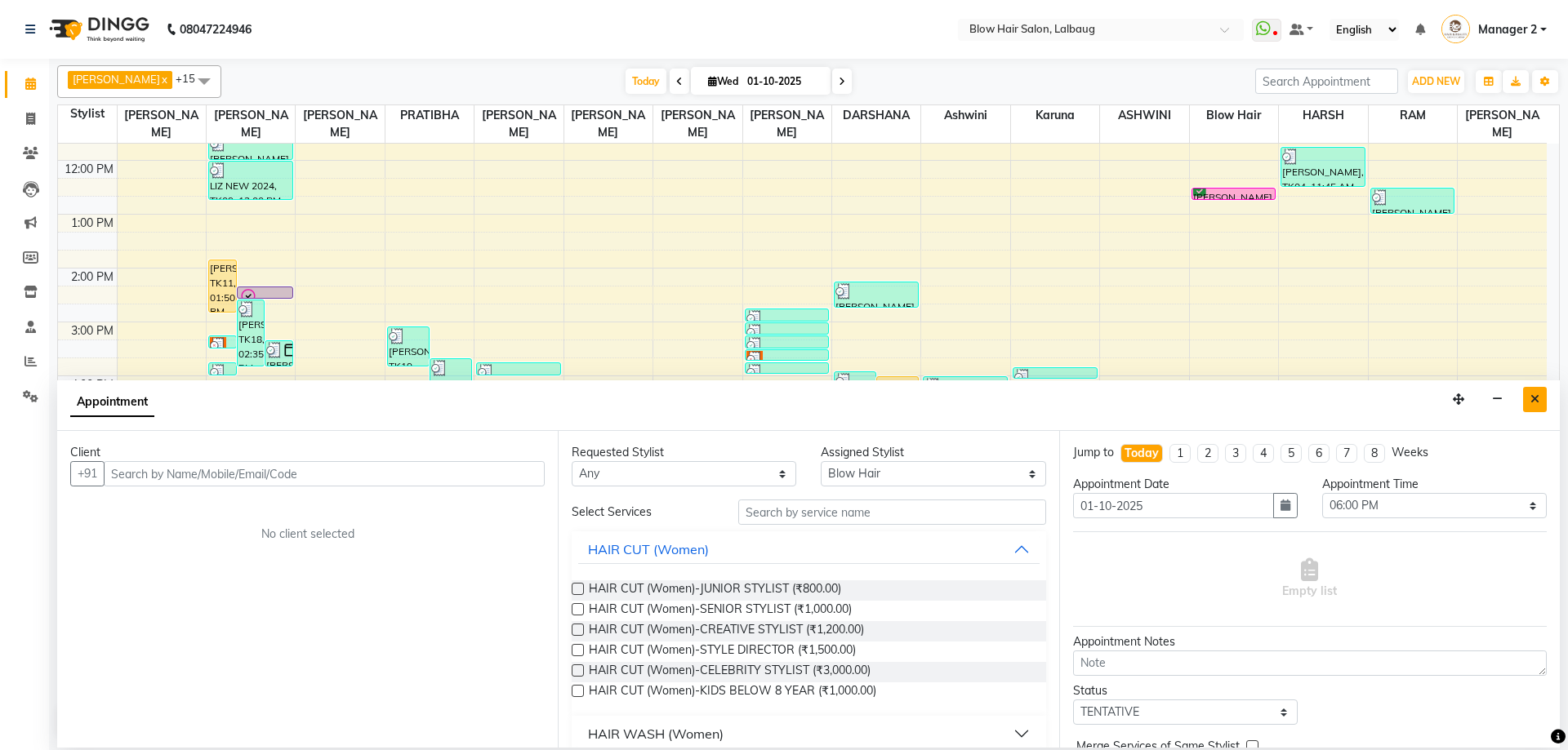
click at [1538, 392] on button "Close" at bounding box center [1534, 399] width 24 height 26
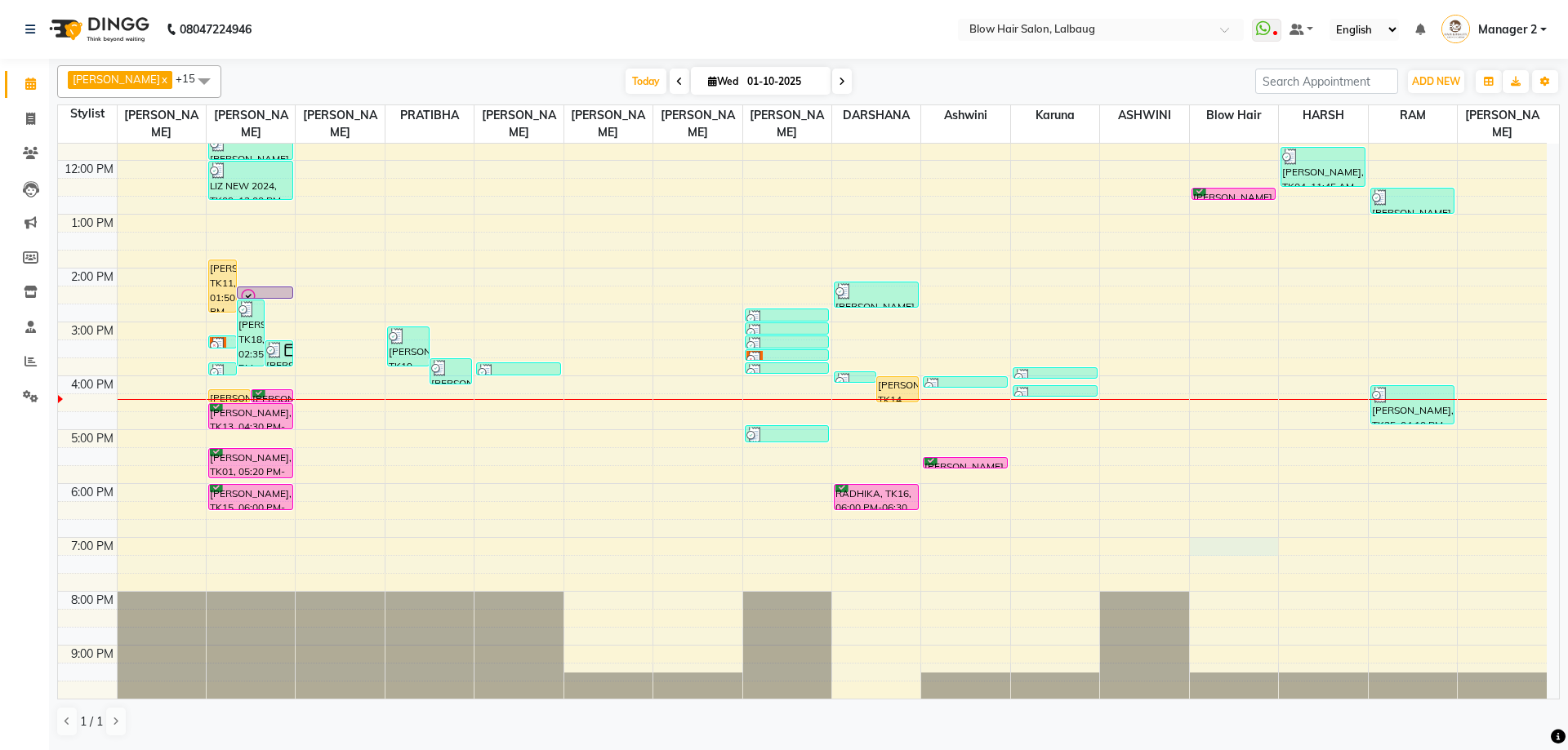
click at [1205, 543] on div "8:00 AM 9:00 AM 10:00 AM 11:00 AM 12:00 PM 1:00 PM 2:00 PM 3:00 PM 4:00 PM 5:00…" at bounding box center [802, 322] width 1489 height 753
select select "62211"
select select "1140"
select select "tentative"
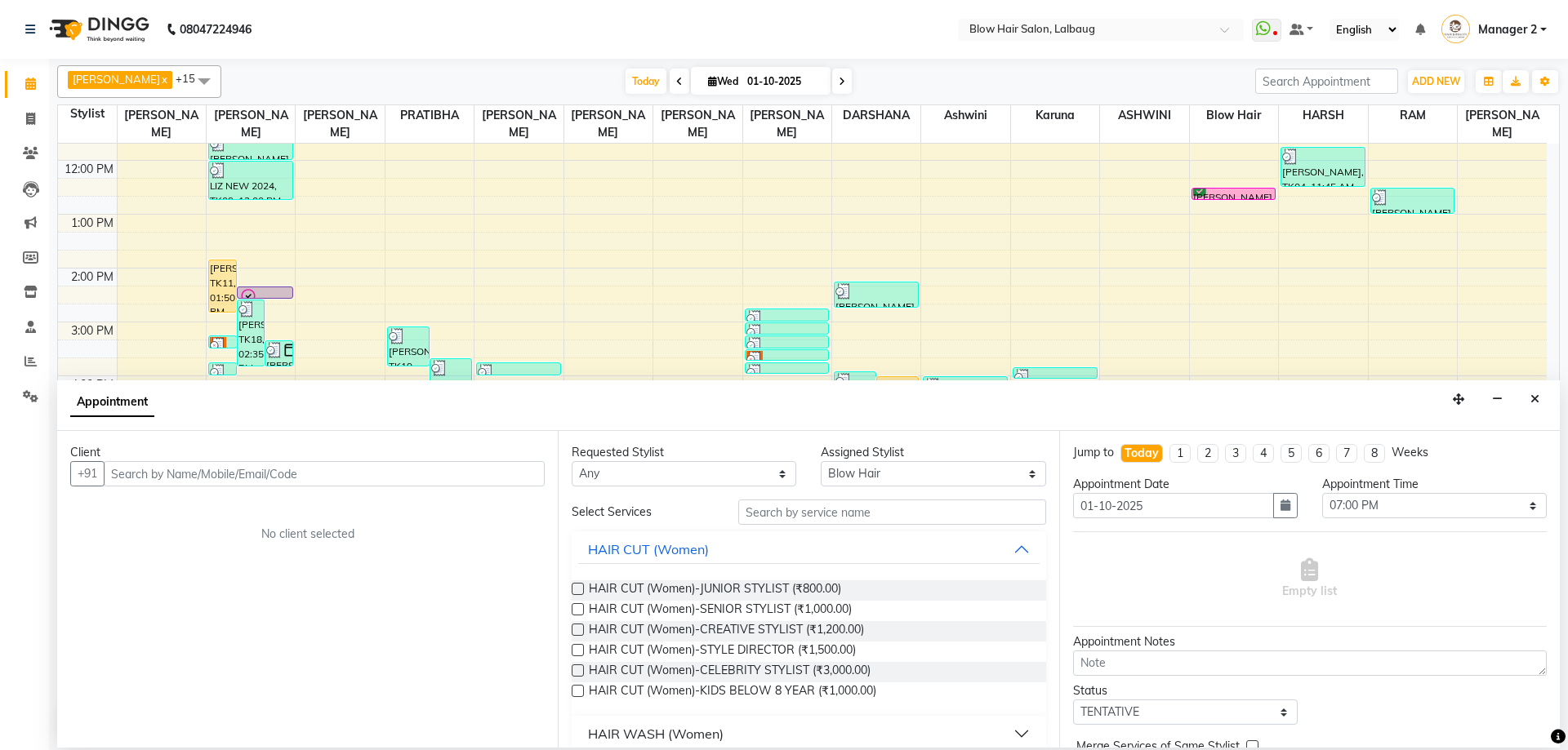
click at [442, 485] on input "text" at bounding box center [324, 473] width 441 height 26
type input "s"
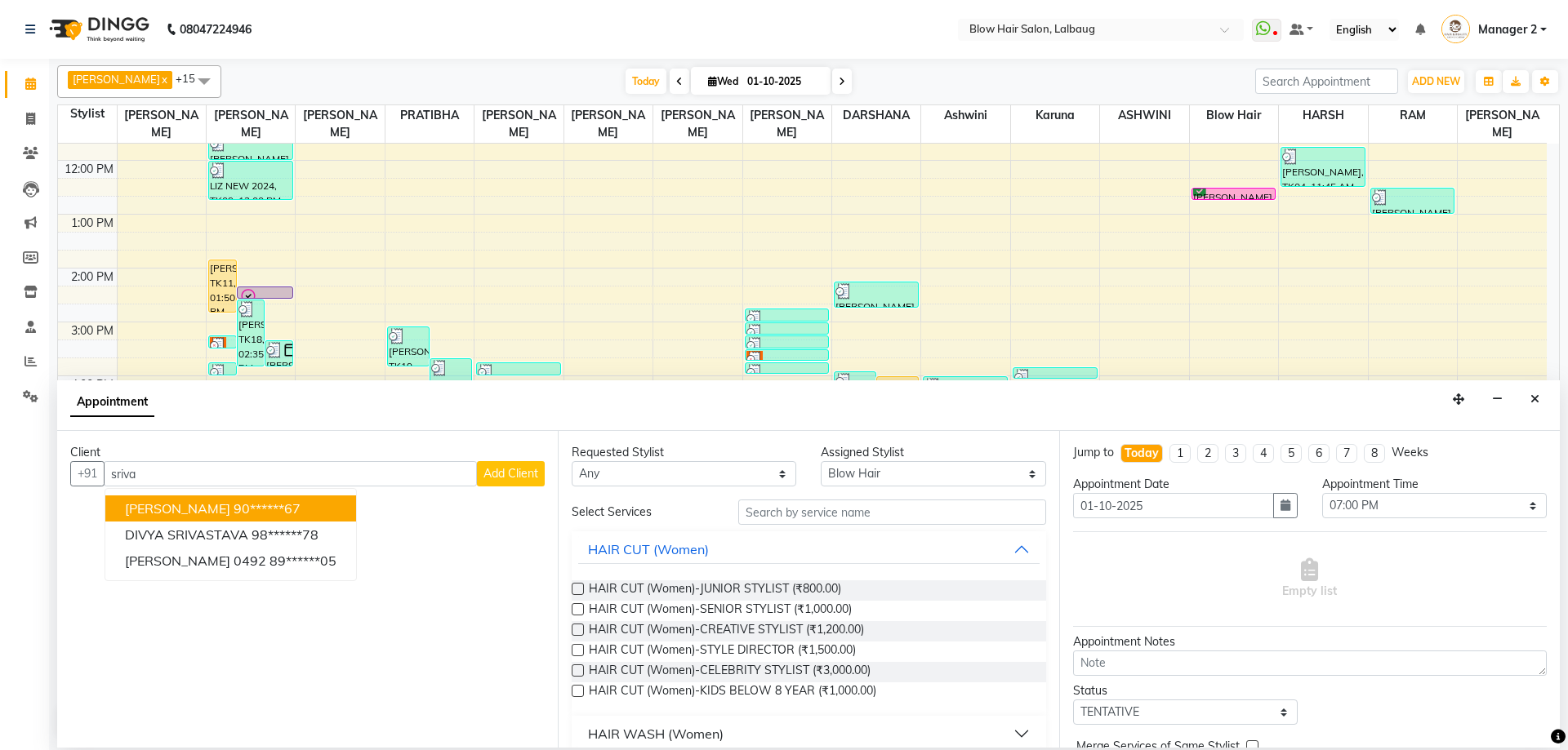
click at [161, 468] on input "sriva" at bounding box center [290, 473] width 373 height 26
type input "s"
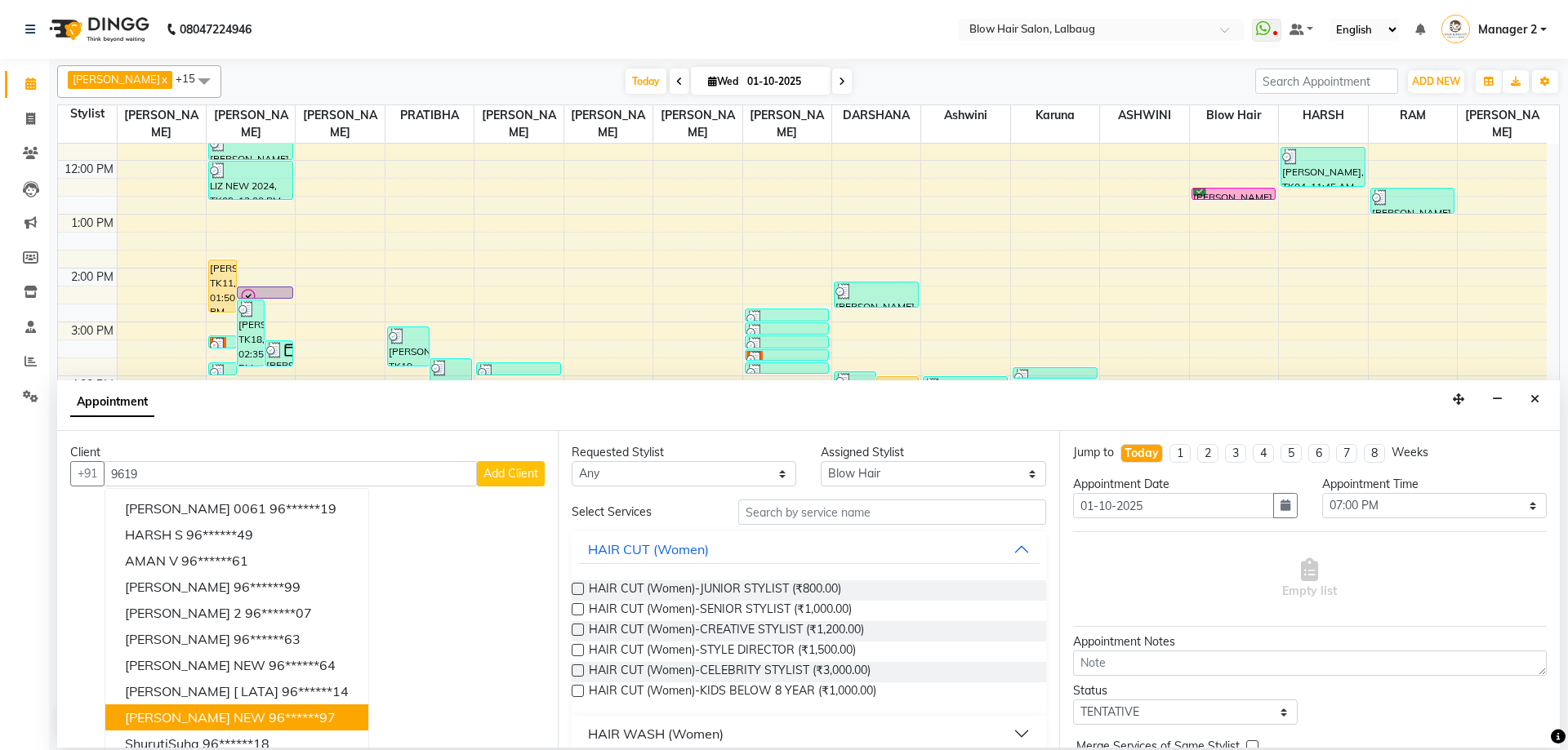
click at [221, 725] on span "[PERSON_NAME] NEW" at bounding box center [195, 718] width 141 height 16
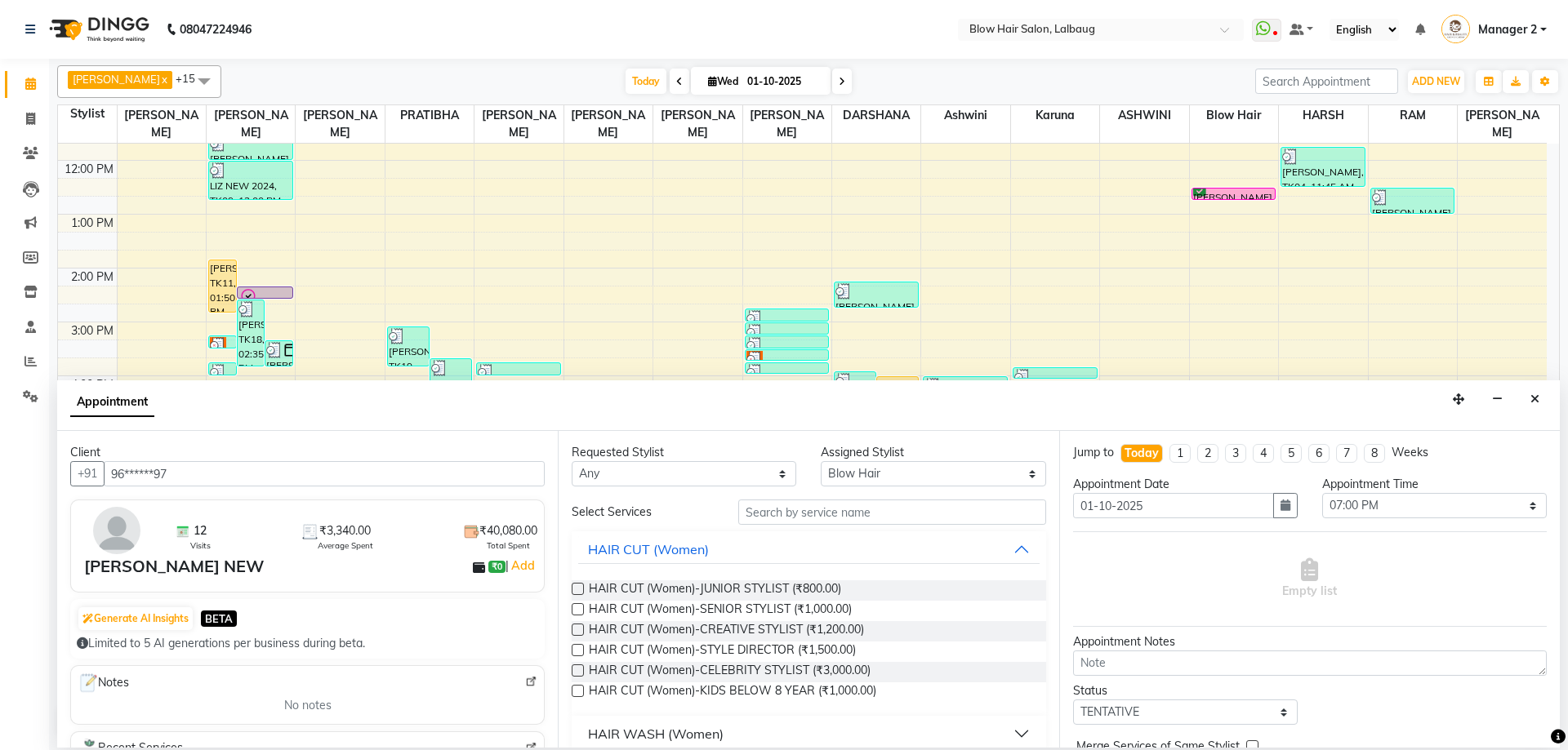
type input "96******97"
click at [847, 514] on input "text" at bounding box center [892, 512] width 308 height 26
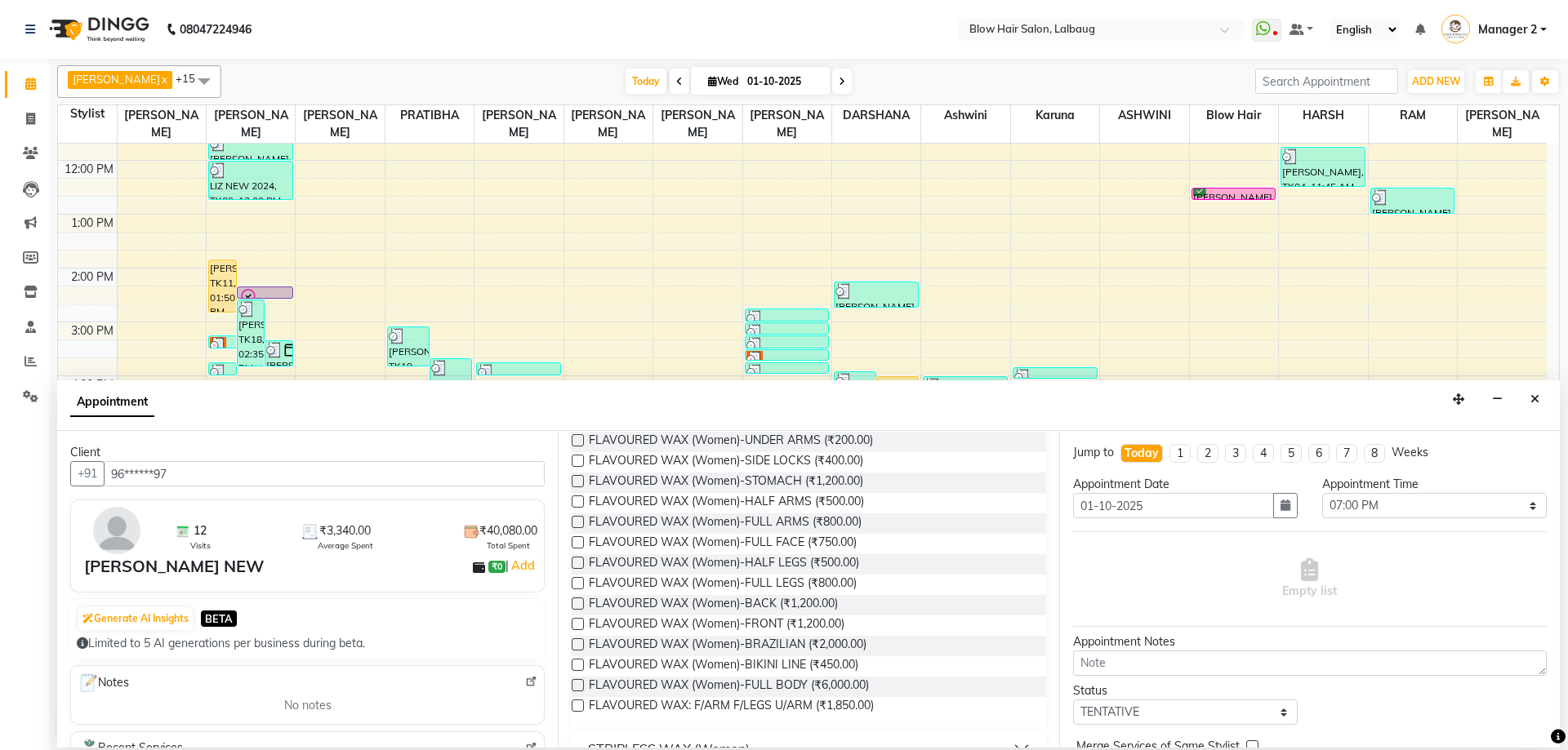
scroll to position [245, 0]
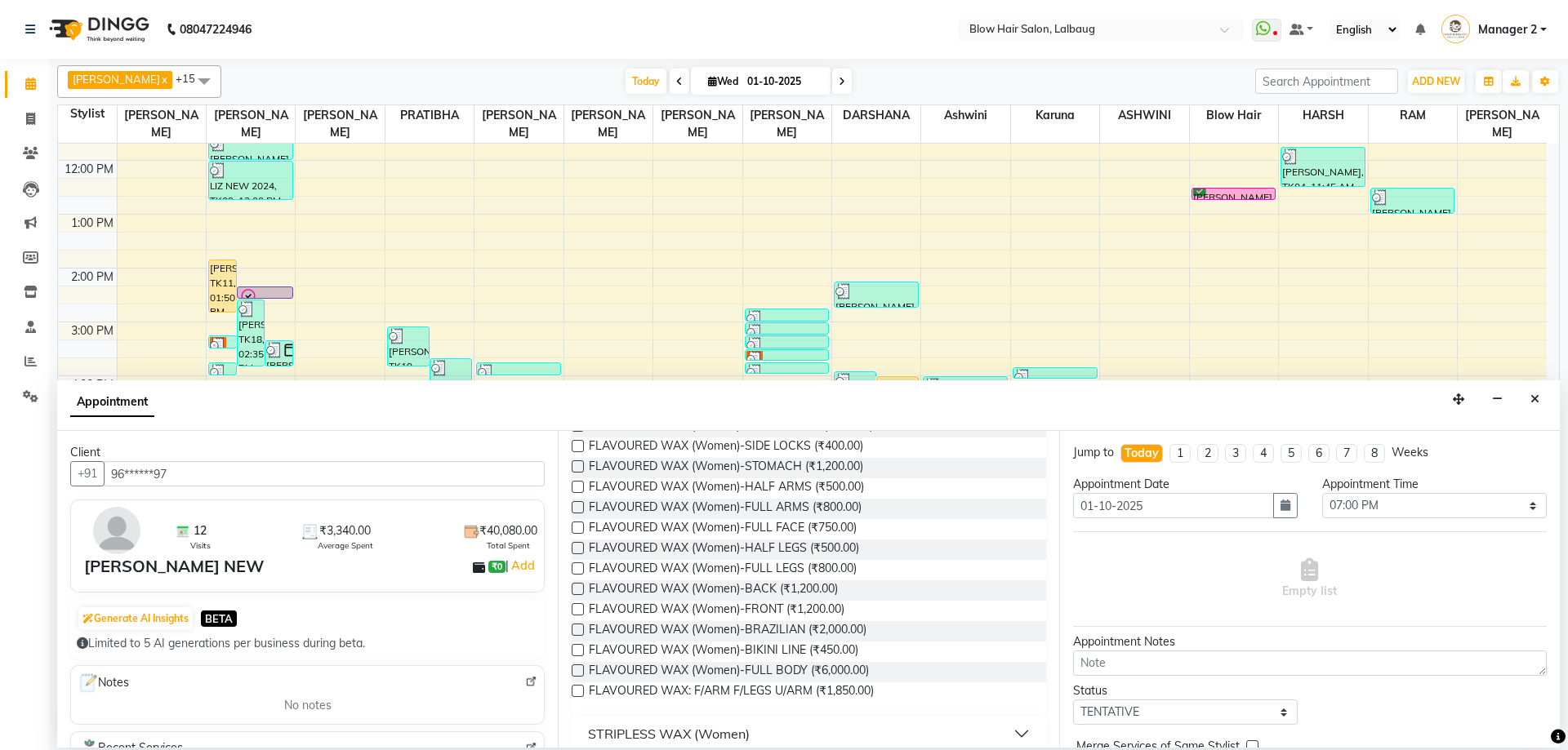
type input "wax"
click at [858, 564] on div "FLAVOURED WAX (Women)-FULL LEGS (₹800.00)" at bounding box center [808, 570] width 474 height 21
click at [835, 573] on span "FLAVOURED WAX (Women)-FULL LEGS (₹800.00)" at bounding box center [722, 570] width 268 height 21
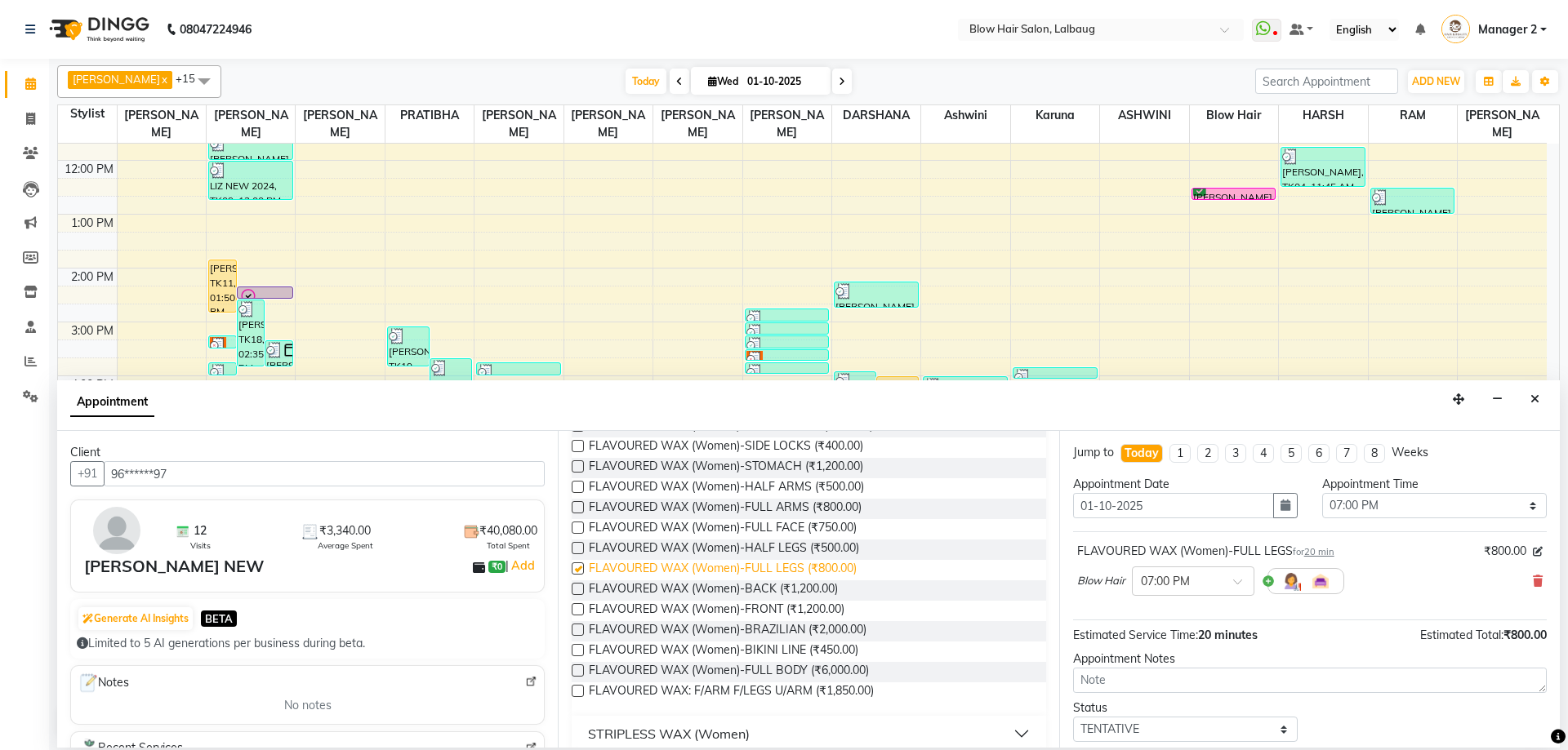
checkbox input "false"
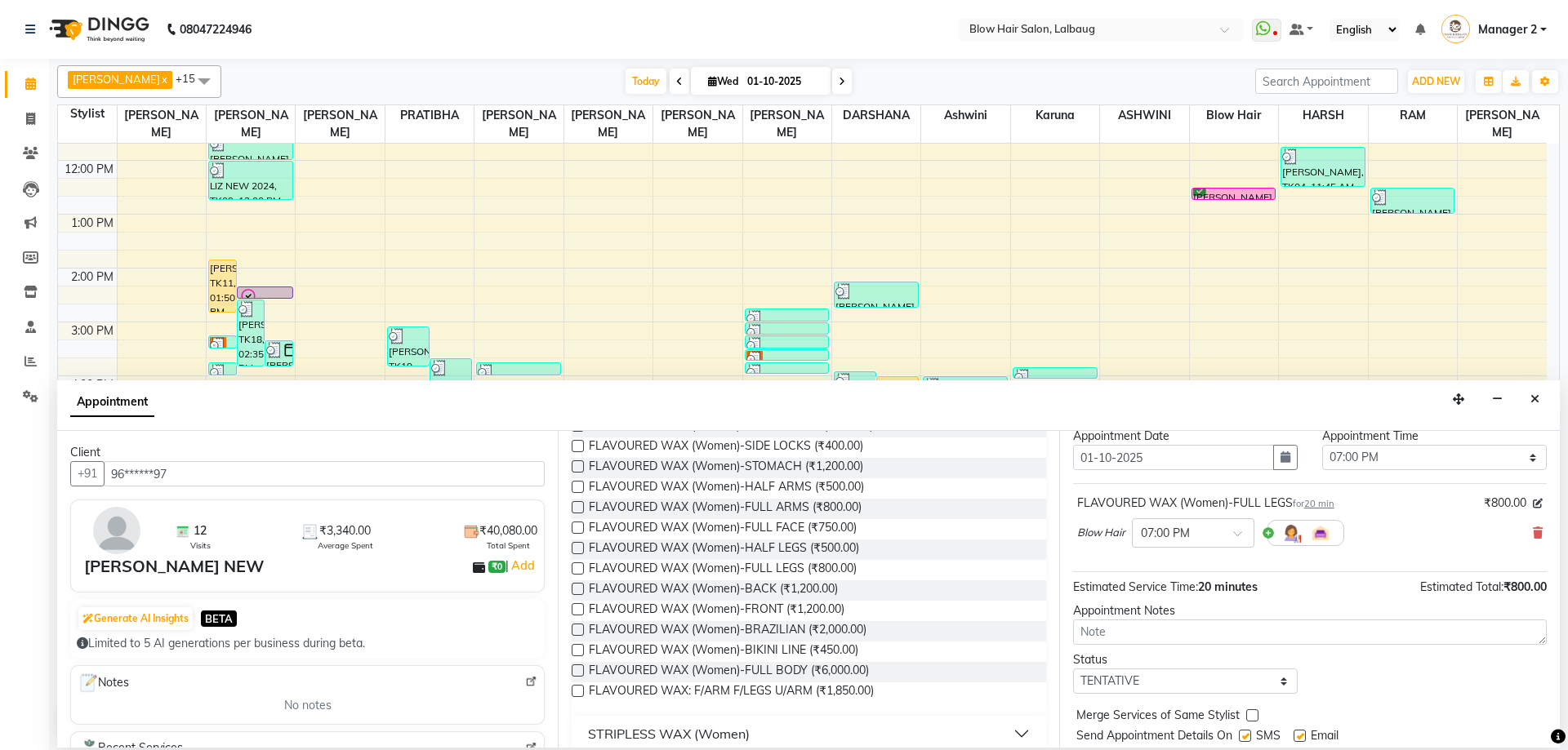
scroll to position [97, 0]
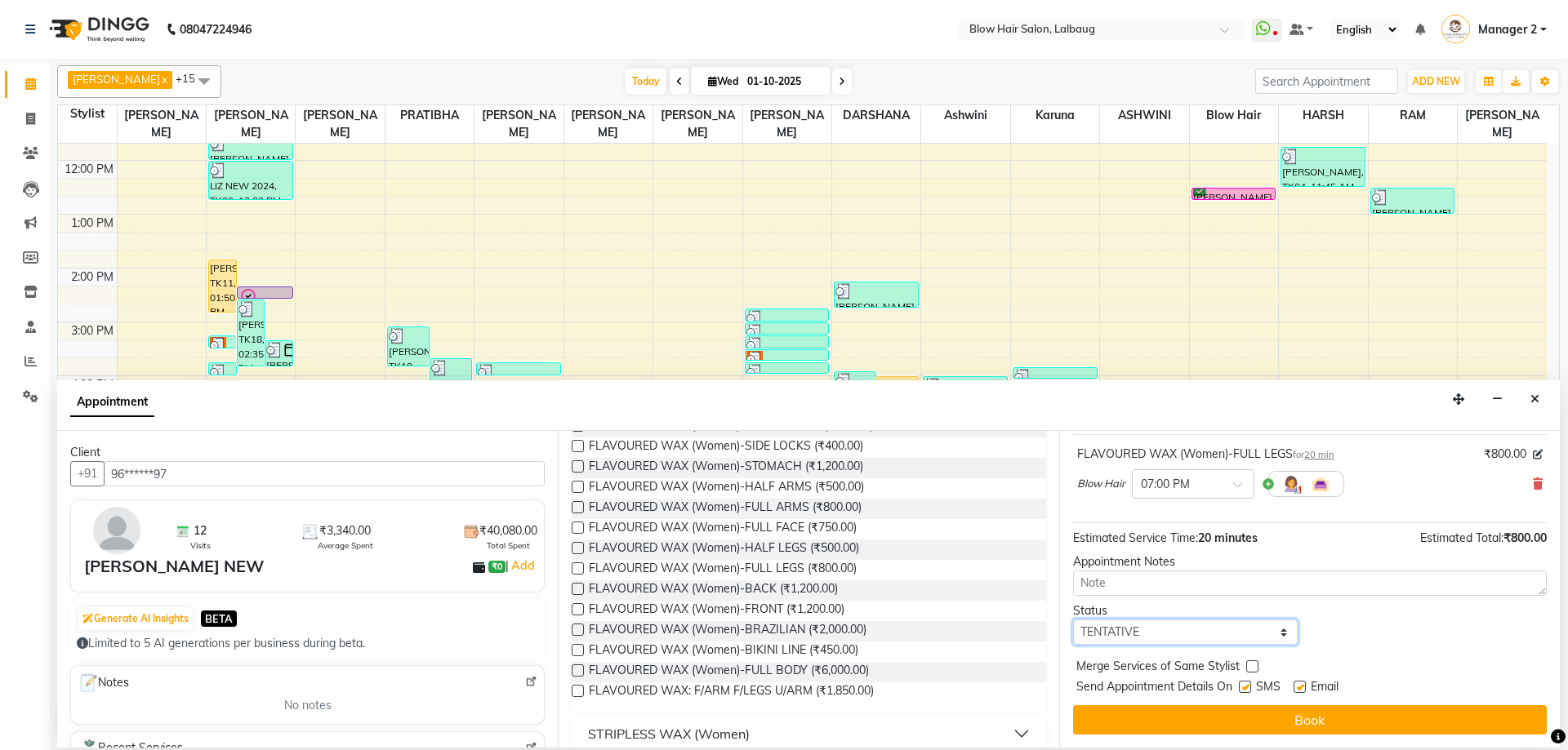
click at [1278, 630] on select "Select TENTATIVE CONFIRM CHECK-IN UPCOMING" at bounding box center [1185, 632] width 225 height 26
select select "confirm booking"
click at [1073, 620] on select "Select TENTATIVE CONFIRM CHECK-IN UPCOMING" at bounding box center [1185, 632] width 225 height 26
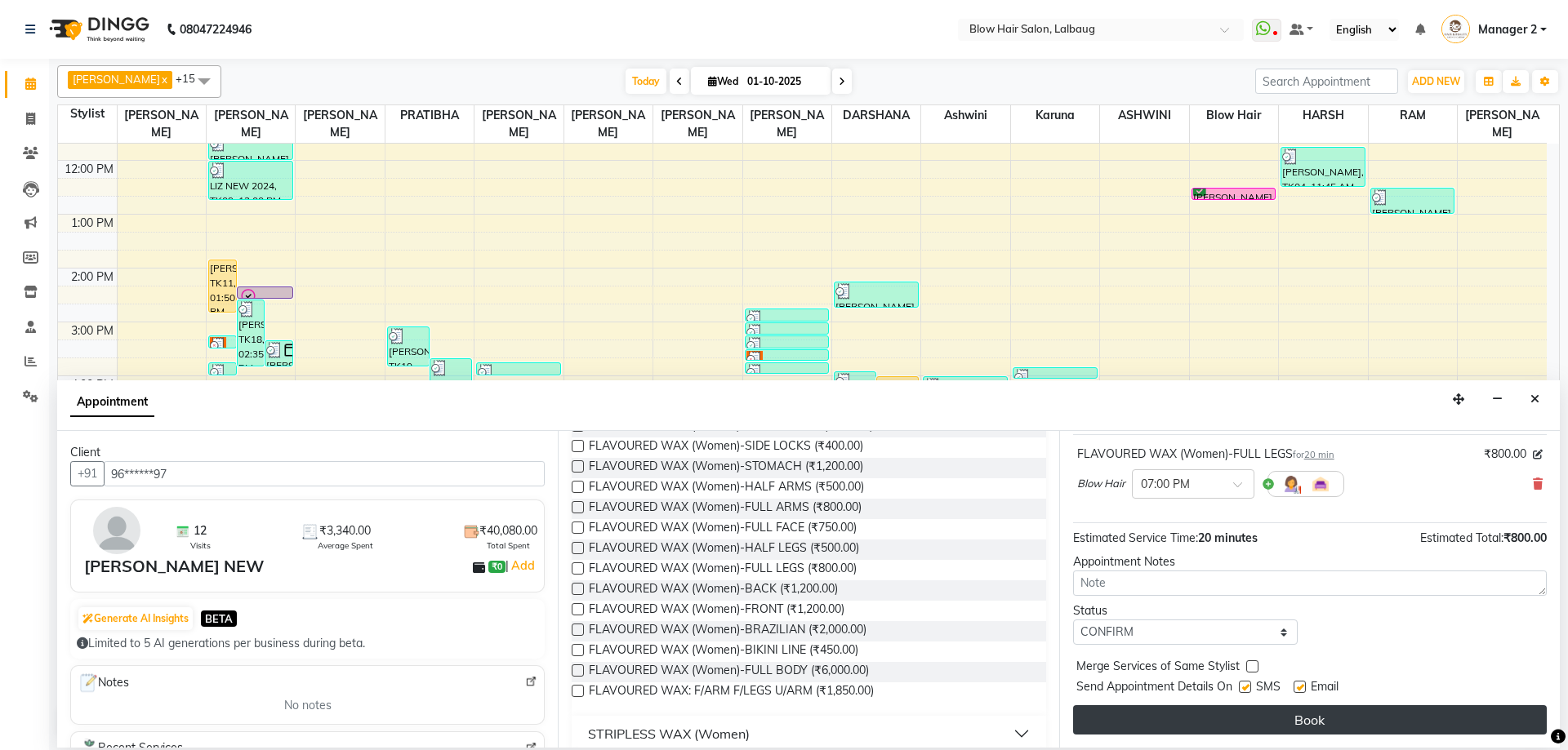
click at [1262, 721] on button "Book" at bounding box center [1309, 720] width 474 height 30
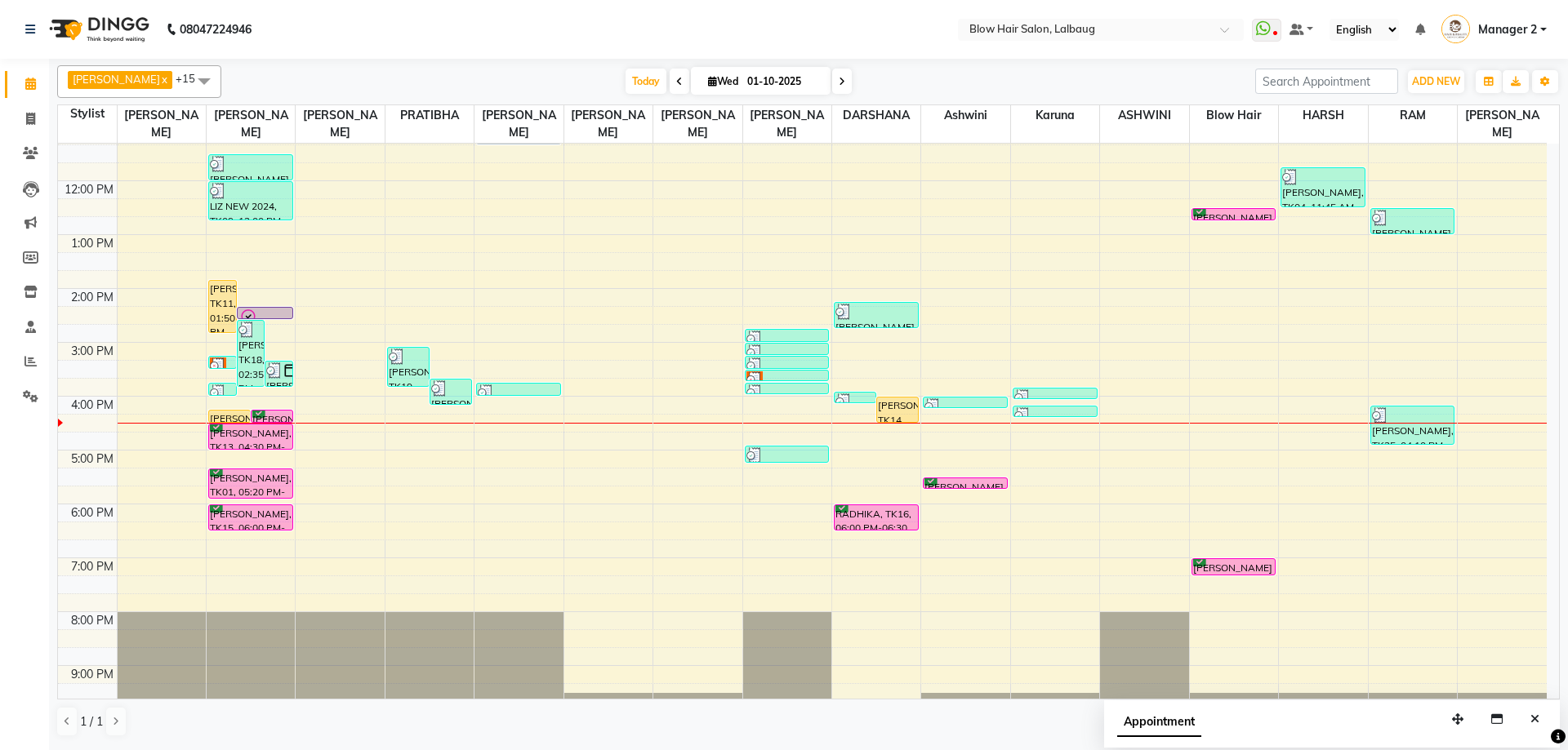
scroll to position [198, 0]
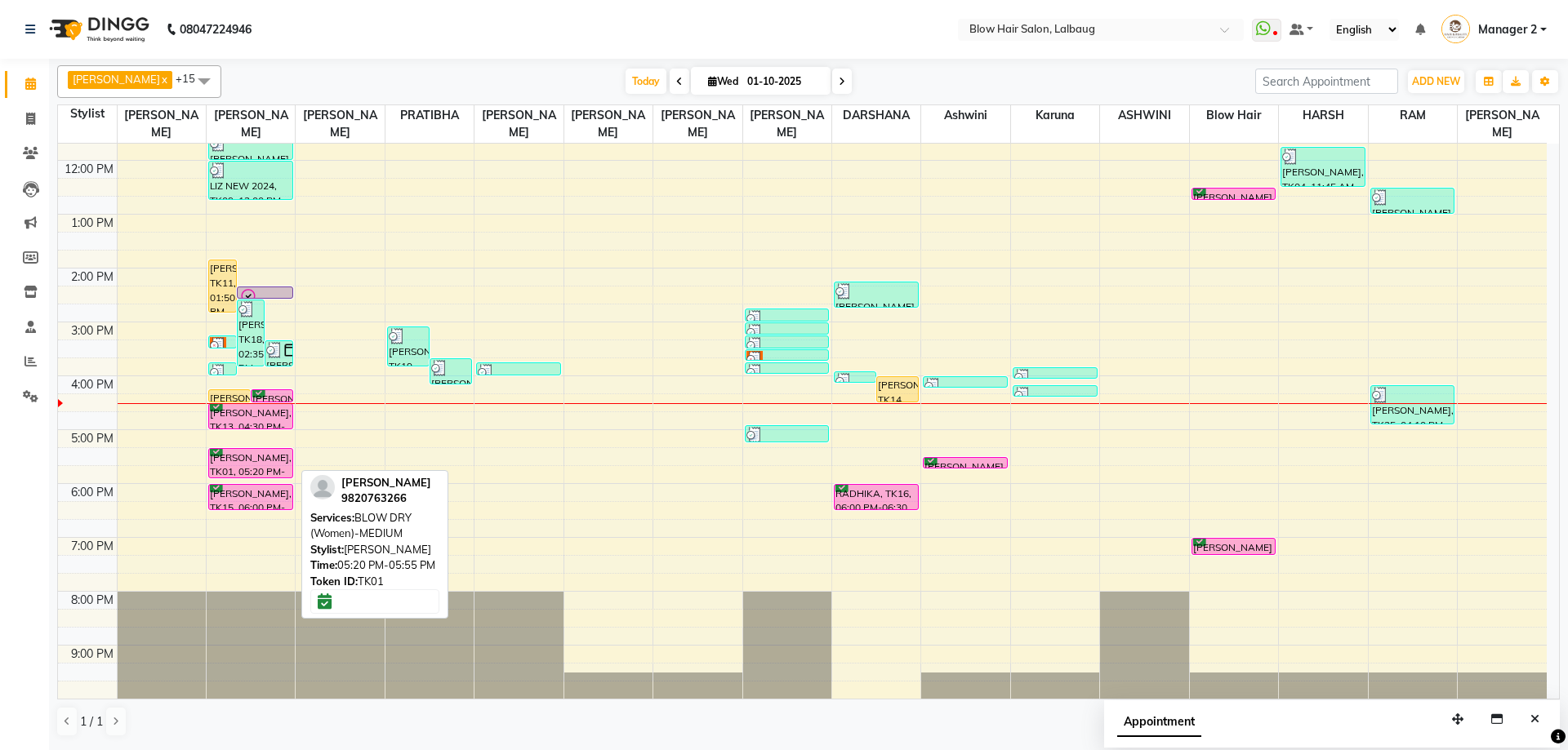
click at [252, 458] on div "[PERSON_NAME], TK01, 05:20 PM-05:55 PM, BLOW DRY (Women)-MEDIUM" at bounding box center [250, 463] width 83 height 29
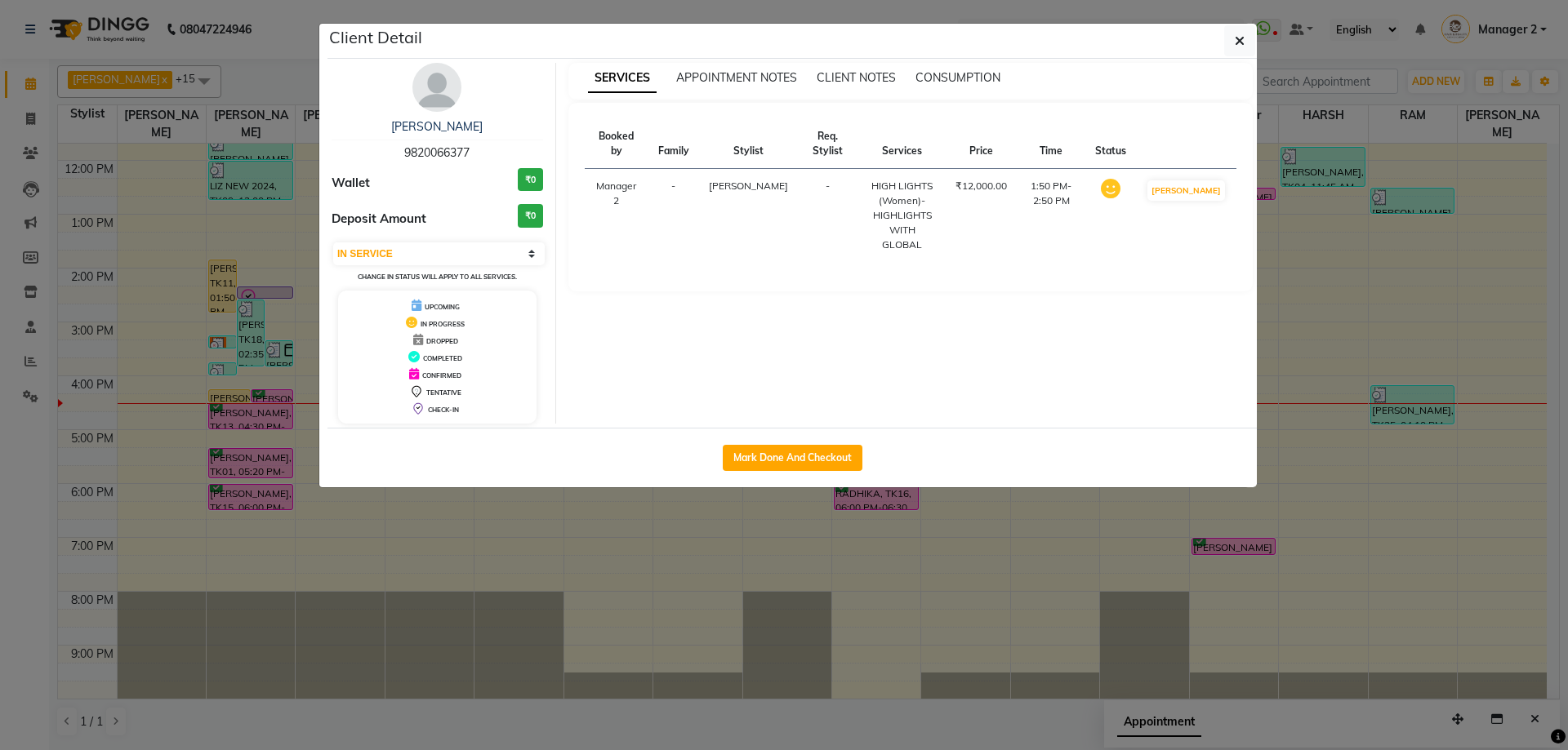
select select "6"
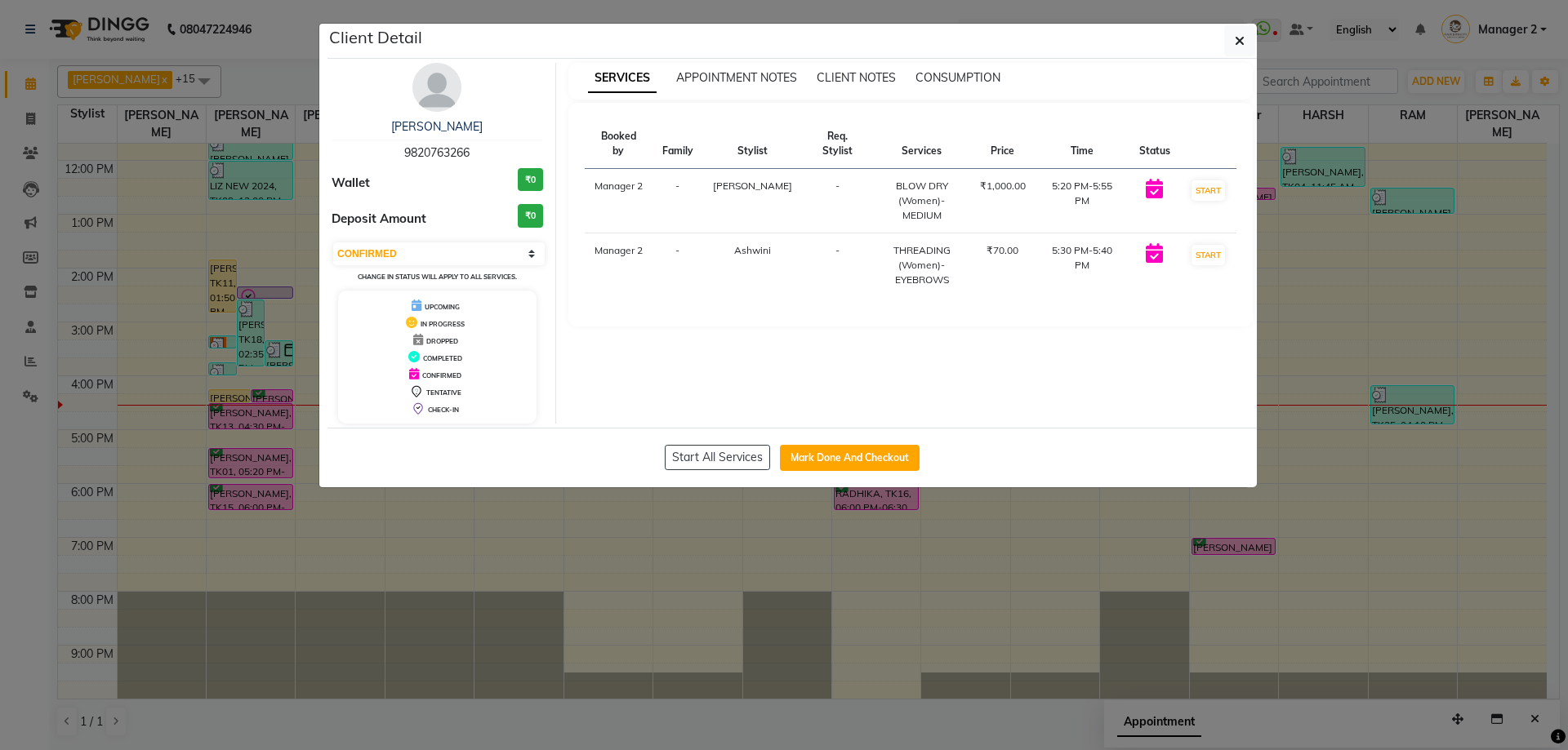
click at [530, 505] on ngb-modal-window "Client Detail [PERSON_NAME] 9820763266 Wallet ₹0 Deposit Amount ₹0 Select IN SE…" at bounding box center [784, 375] width 1568 height 750
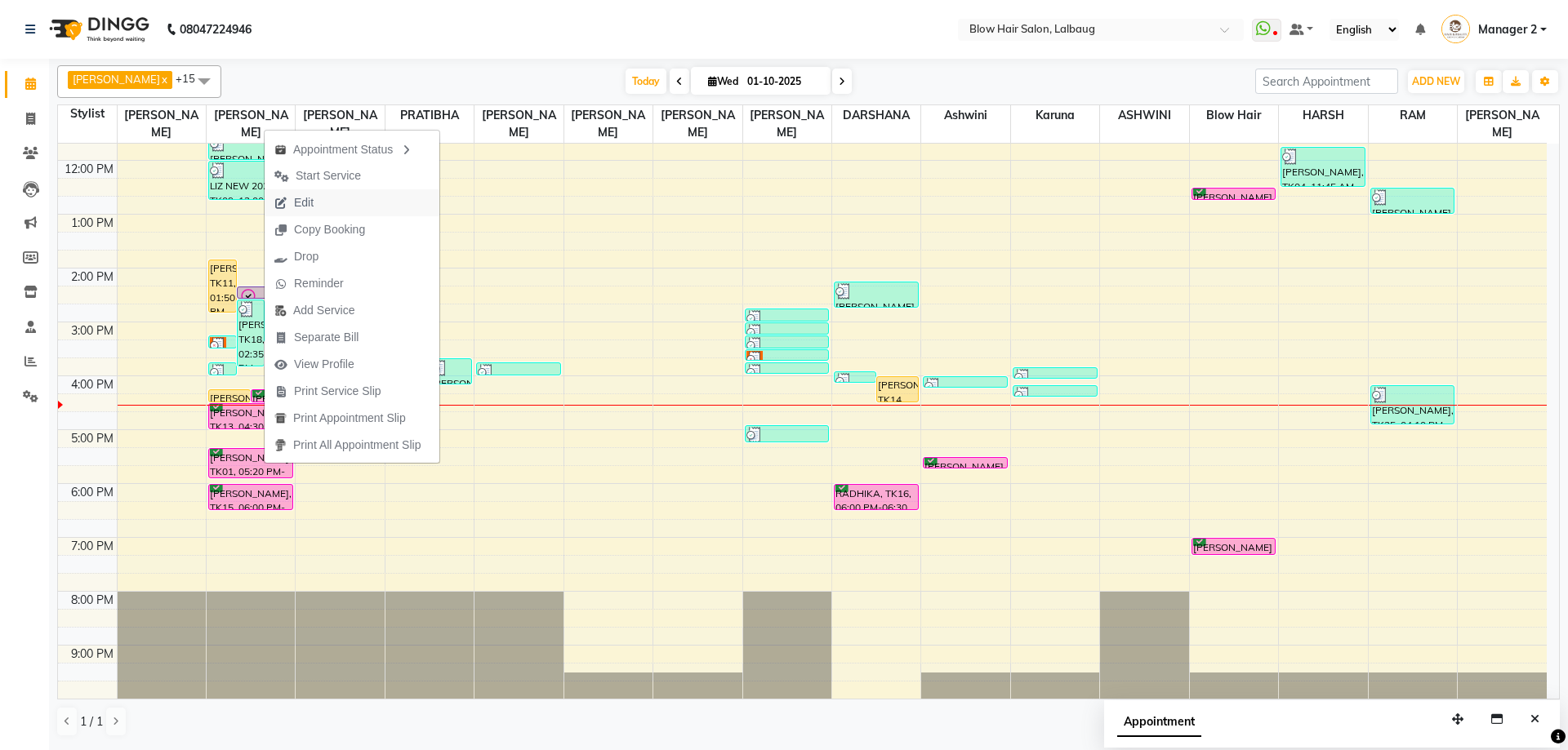
click at [325, 207] on button "Edit" at bounding box center [352, 203] width 175 height 27
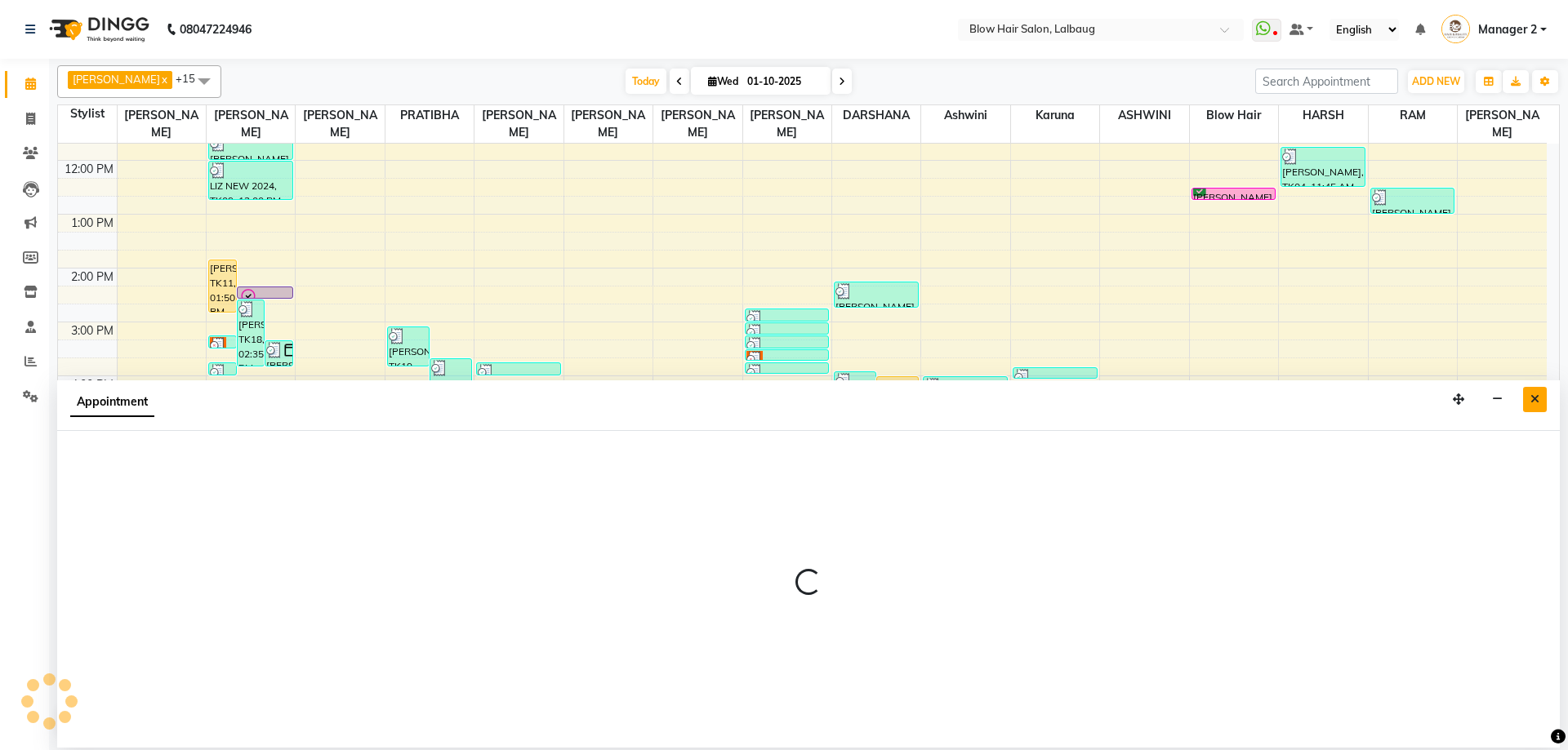
select select "confirm booking"
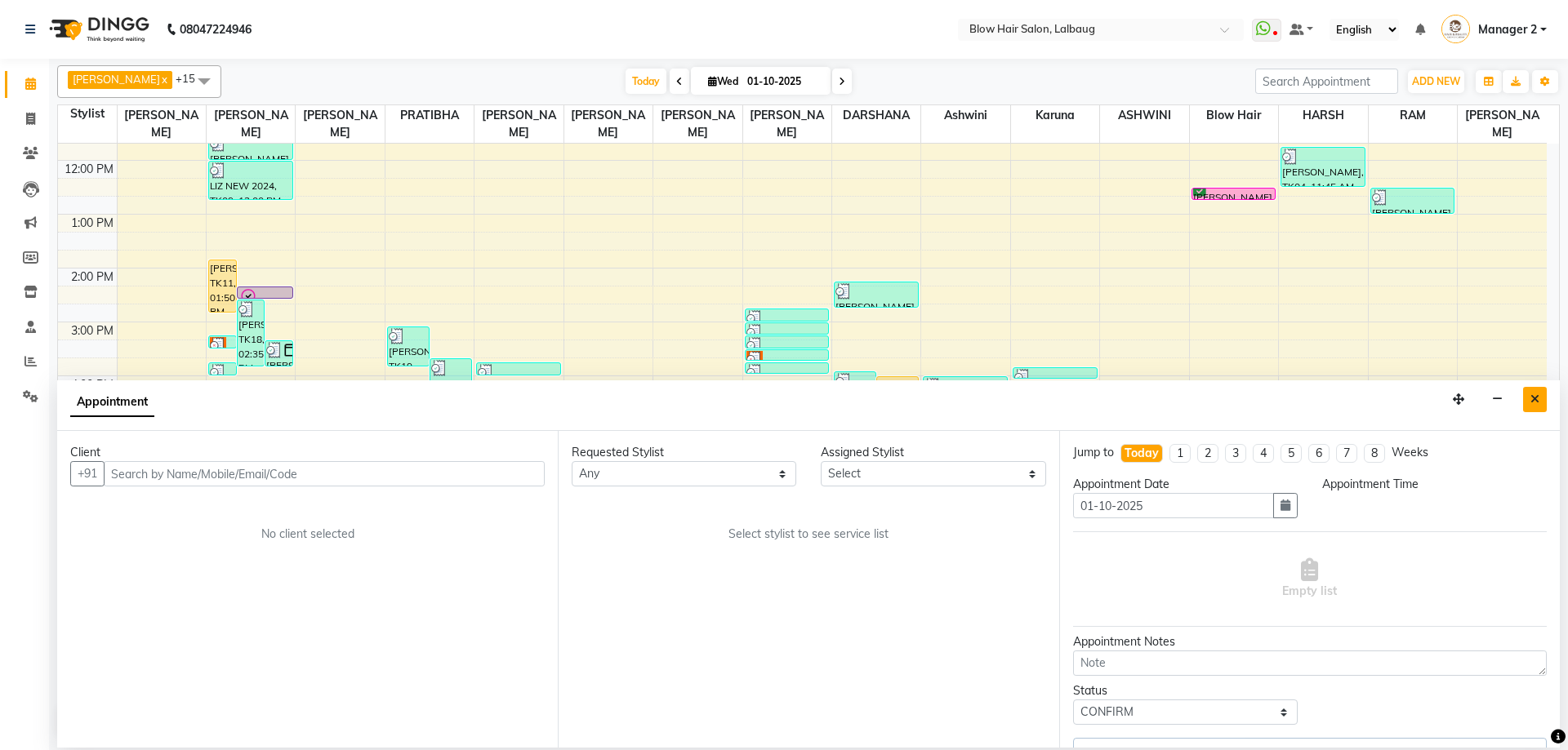
select select "60246"
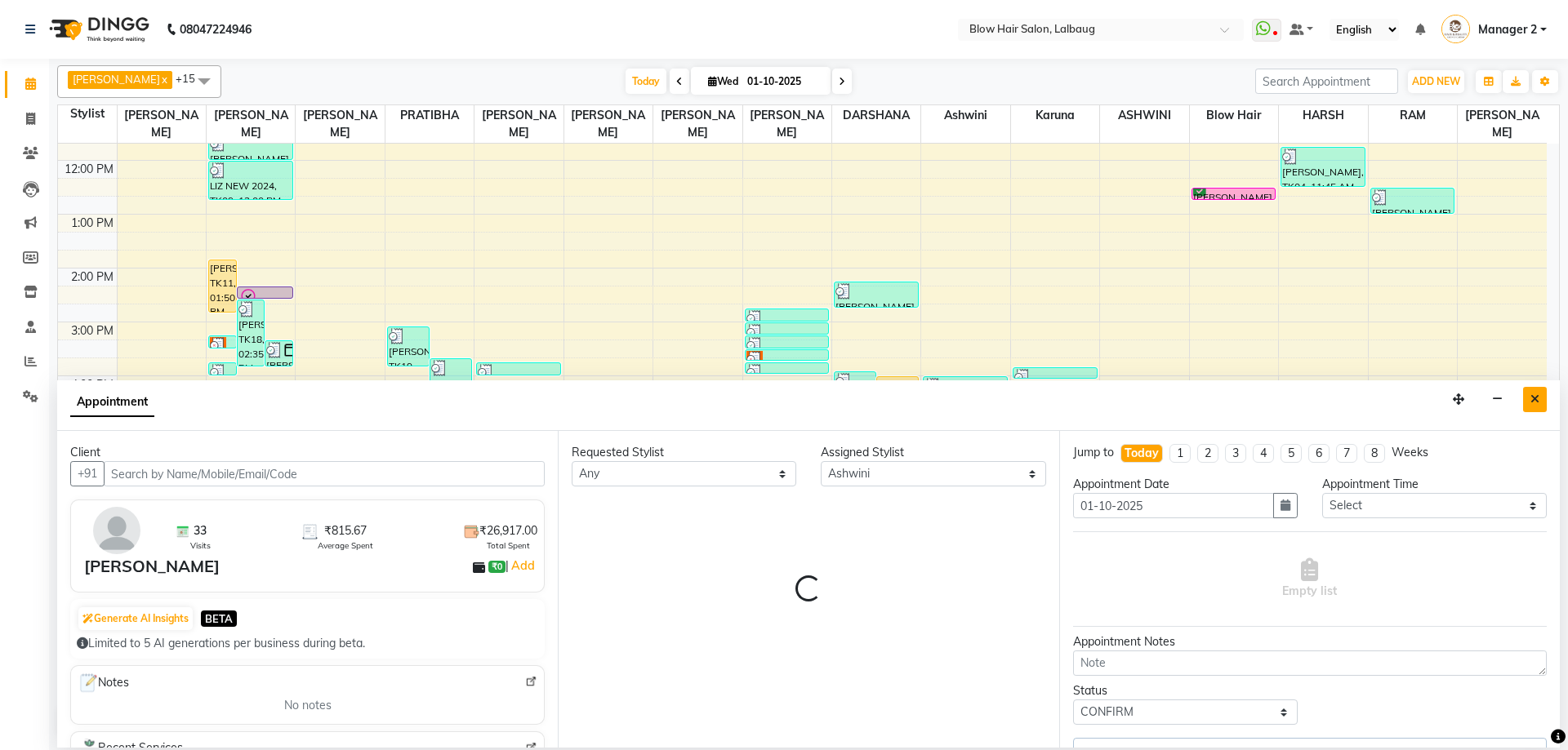
select select "2312"
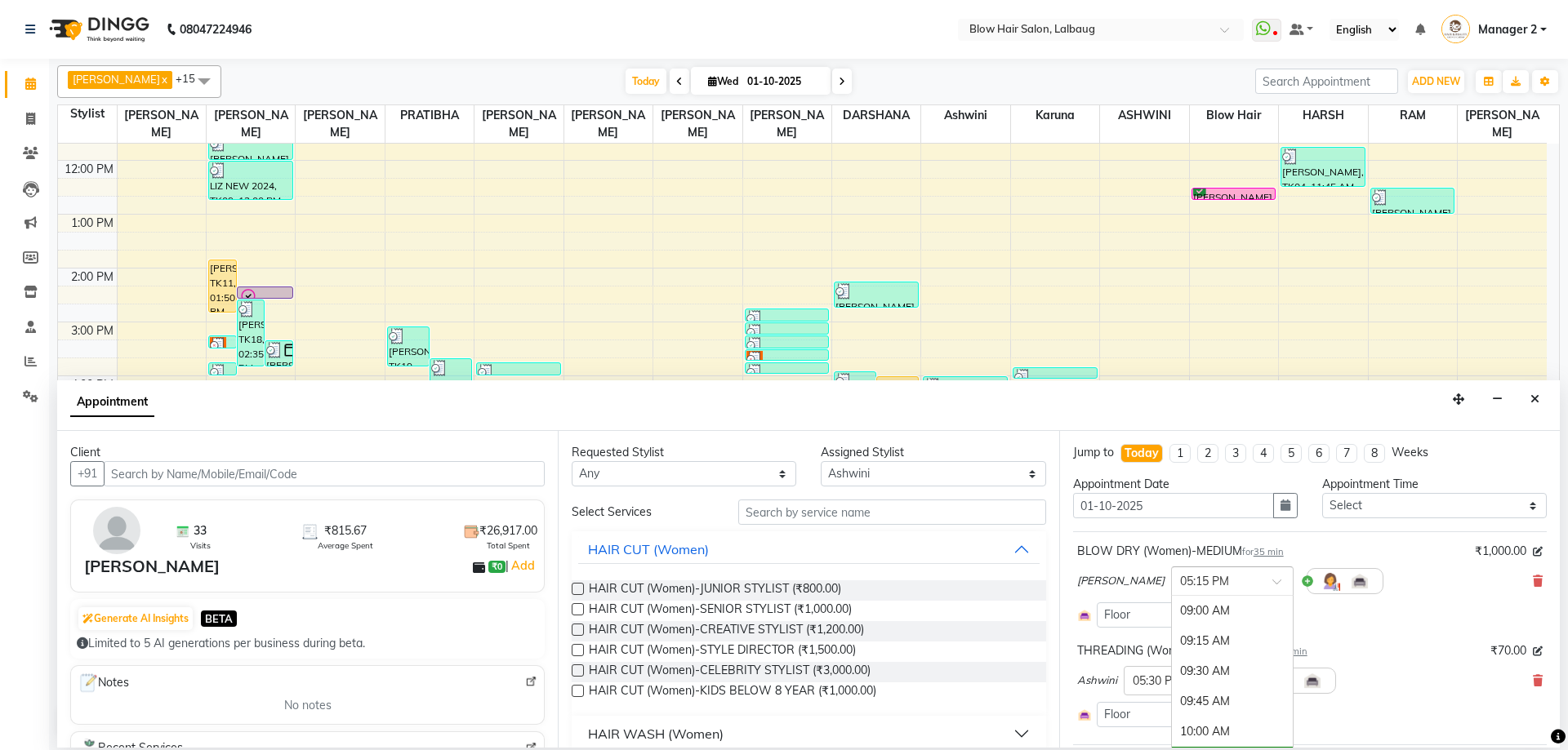
click at [1272, 580] on span at bounding box center [1282, 586] width 21 height 17
click at [1187, 679] on div "06:30 PM" at bounding box center [1232, 683] width 121 height 30
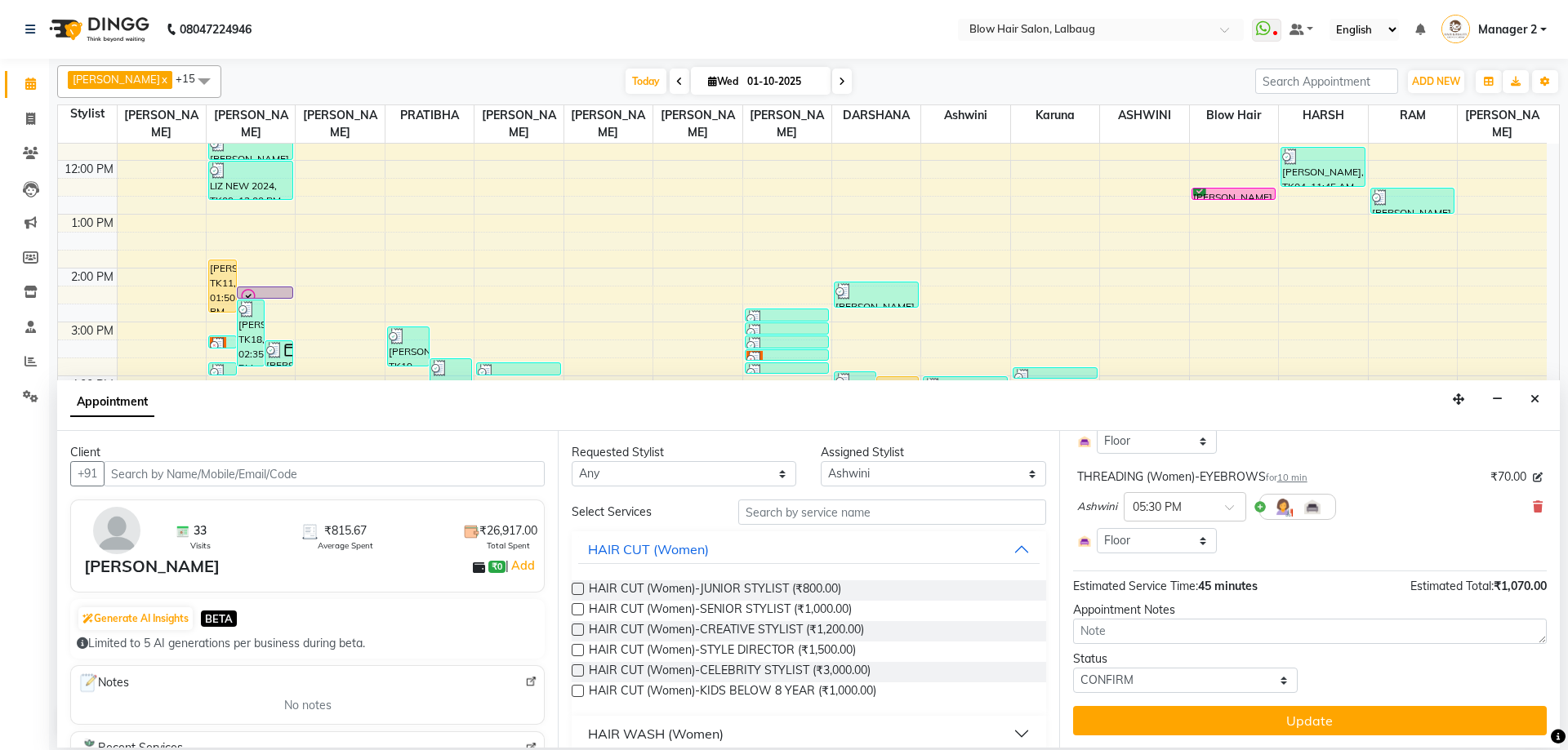
scroll to position [175, 0]
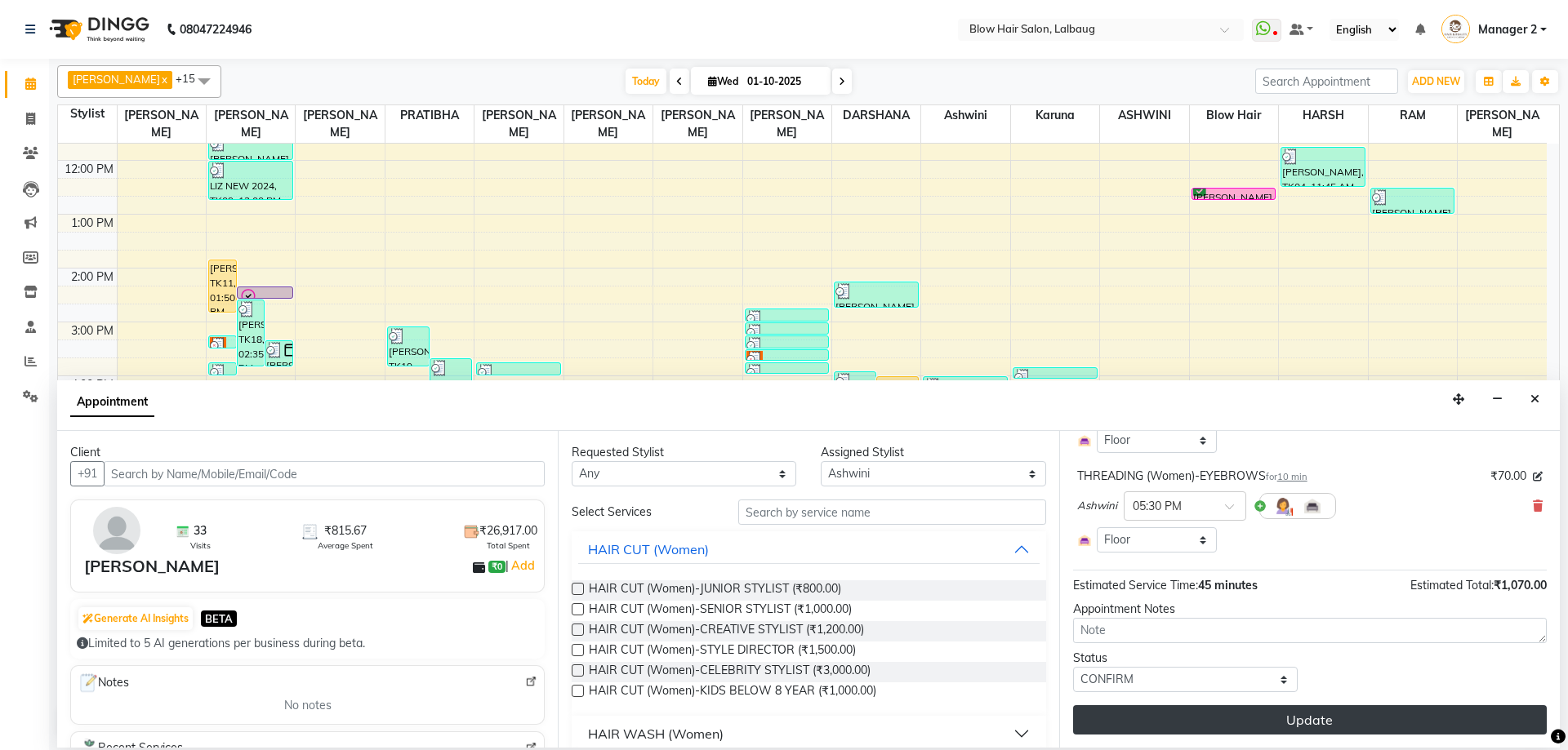
click at [1258, 727] on button "Update" at bounding box center [1309, 720] width 474 height 30
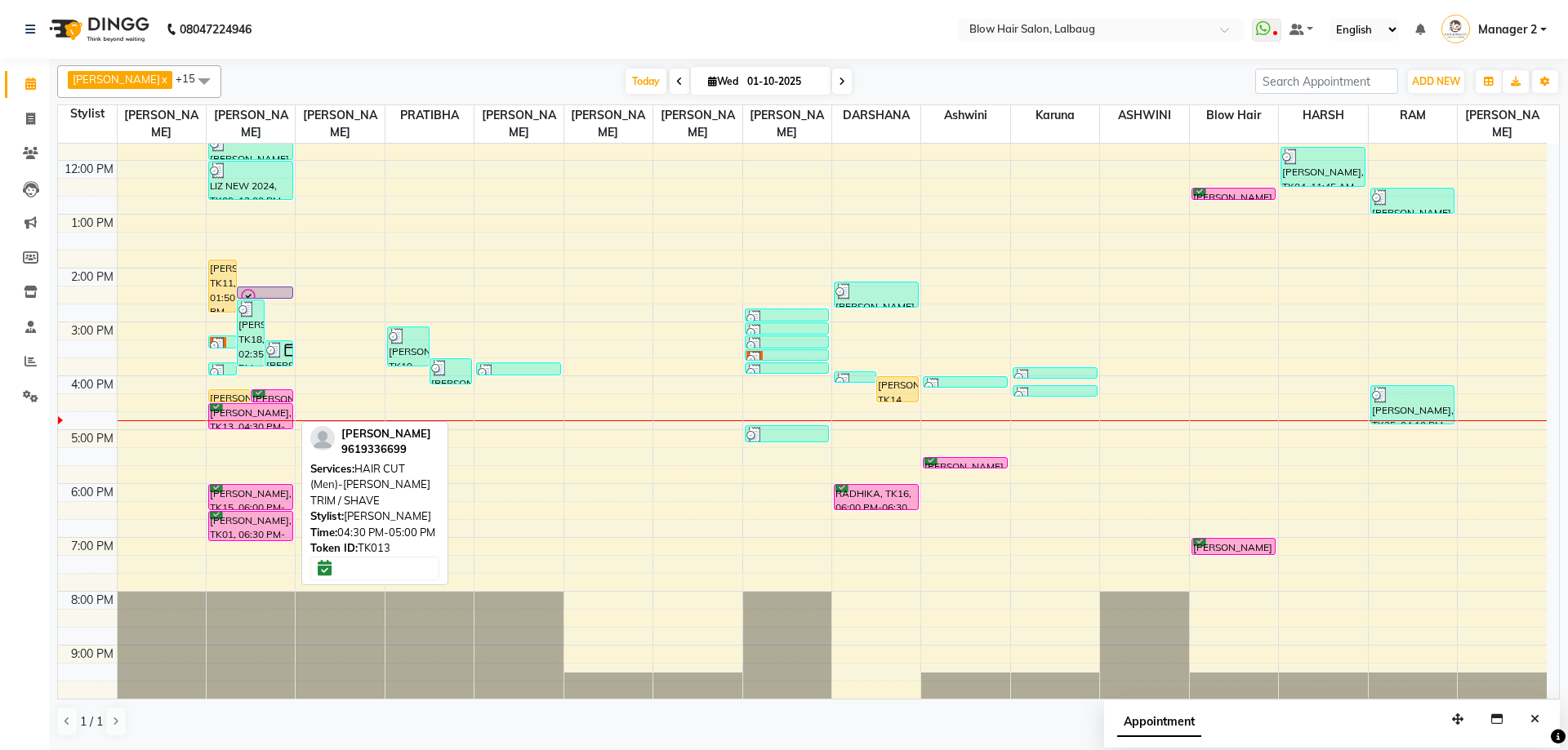
click at [240, 407] on div "[PERSON_NAME], TK13, 04:30 PM-05:00 PM, HAIR CUT (Men)-[PERSON_NAME] TRIM / SHA…" at bounding box center [250, 417] width 83 height 25
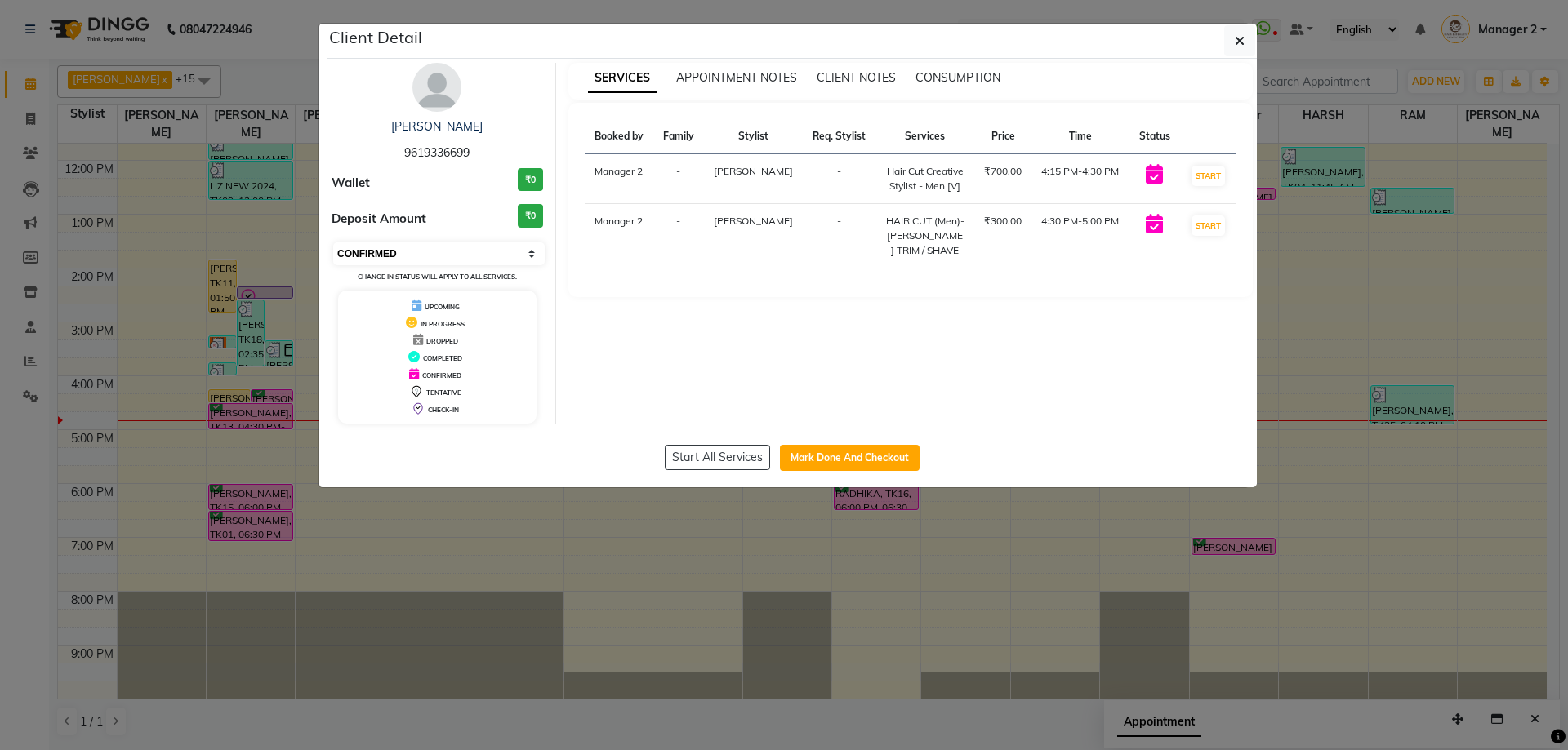
click at [482, 251] on select "Select IN SERVICE CONFIRMED TENTATIVE CHECK IN MARK DONE DROPPED UPCOMING" at bounding box center [439, 254] width 212 height 23
select select "8"
click at [334, 242] on select "Select IN SERVICE CONFIRMED TENTATIVE CHECK IN MARK DONE DROPPED UPCOMING" at bounding box center [439, 254] width 212 height 23
click at [1248, 44] on button "button" at bounding box center [1239, 41] width 31 height 31
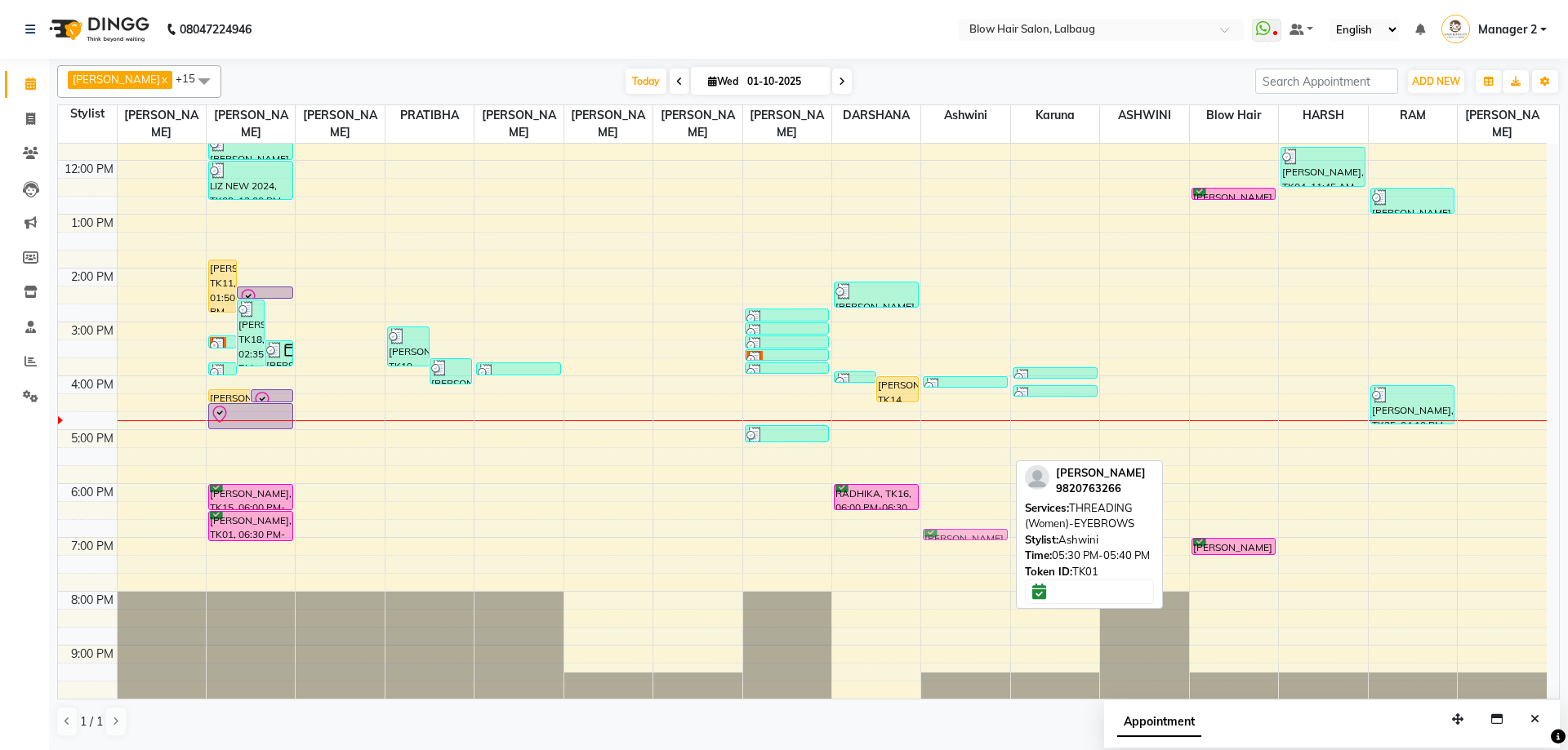
drag, startPoint x: 963, startPoint y: 458, endPoint x: 977, endPoint y: 529, distance: 72.4
click at [976, 529] on div "PRIYA S, TK22, 04:00 PM-04:10 PM, HAND & FEET CARE (Women)-OPI NAIL POLISH [PER…" at bounding box center [964, 322] width 88 height 753
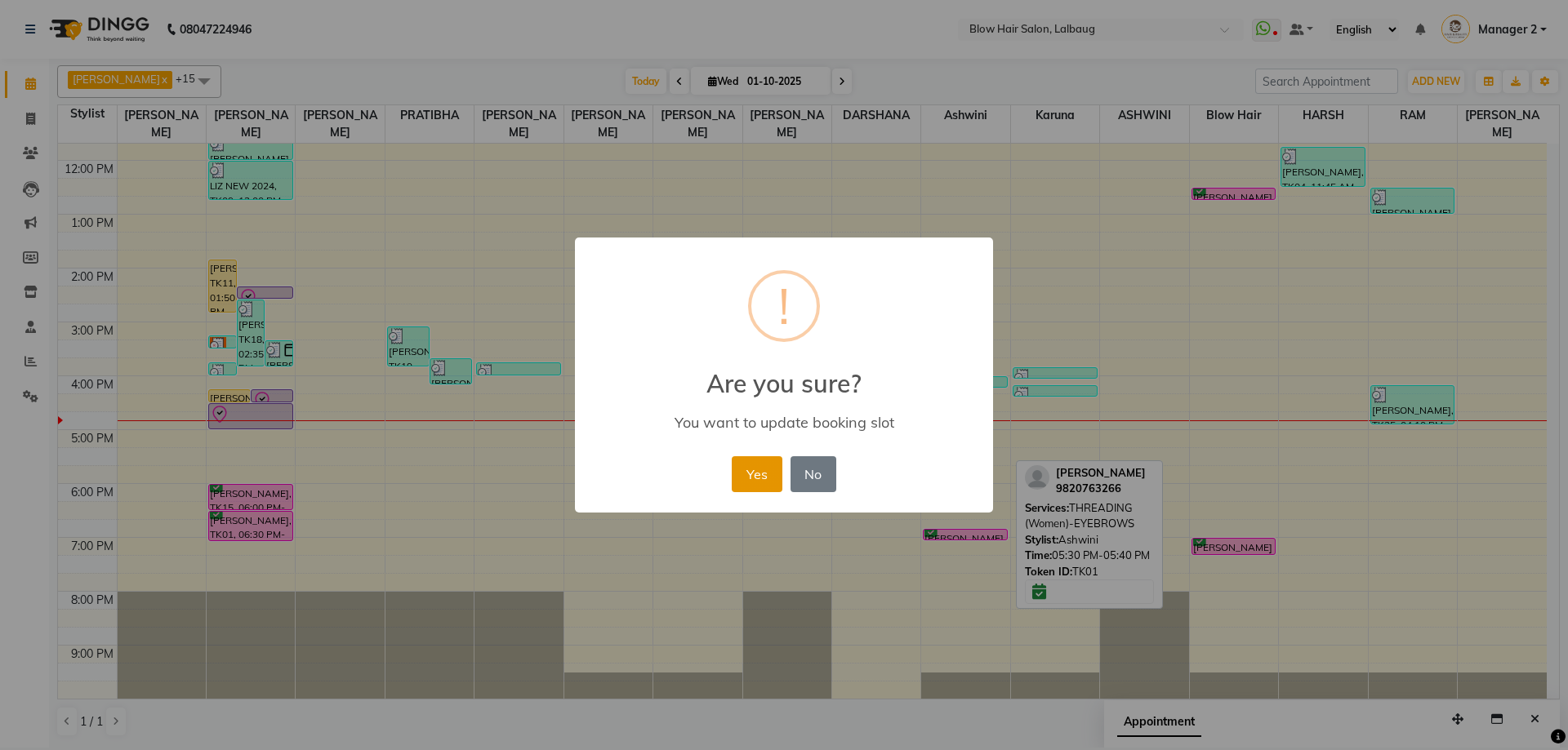
click at [768, 487] on button "Yes" at bounding box center [756, 474] width 49 height 36
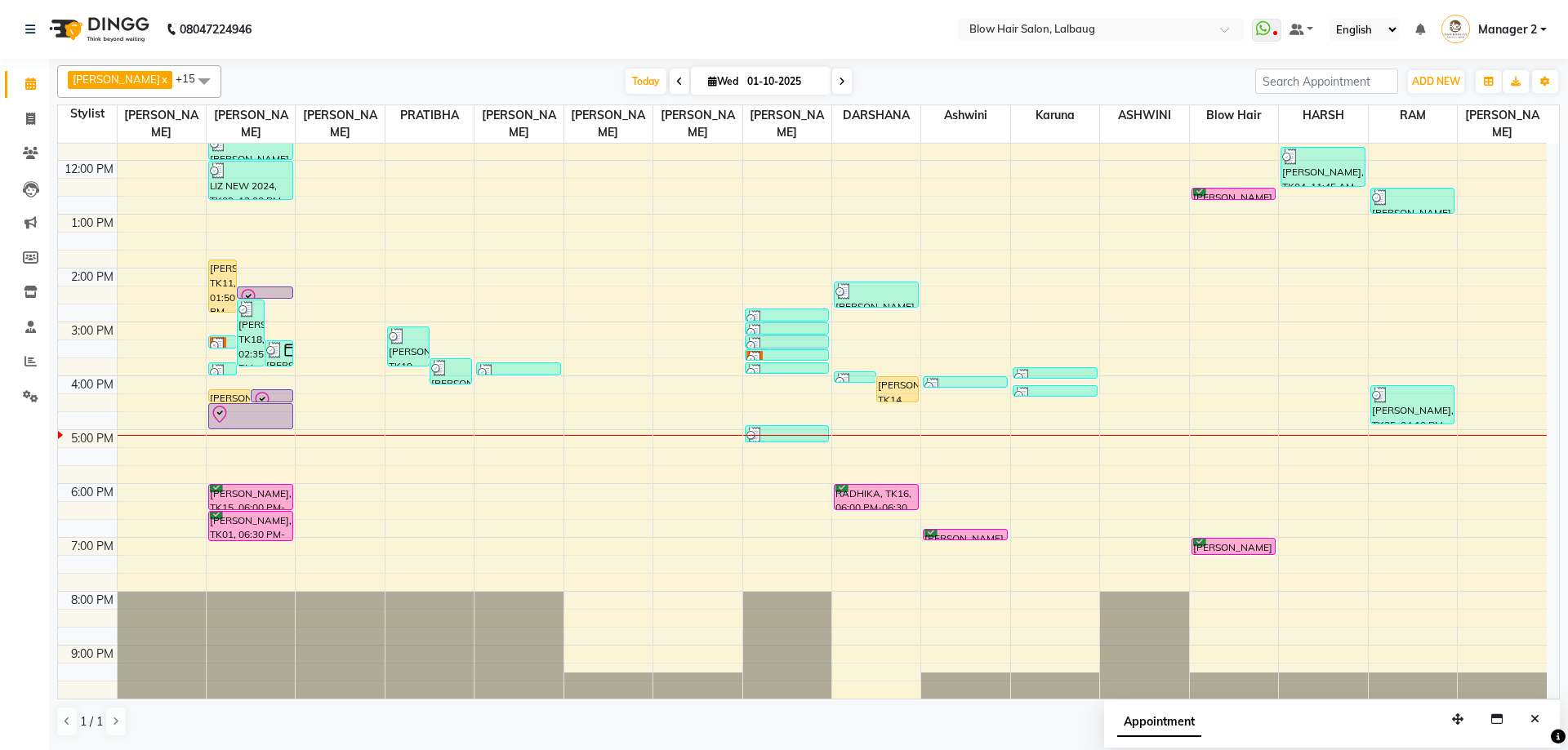
click at [838, 81] on icon at bounding box center [842, 82] width 7 height 10
type input "02-10-2025"
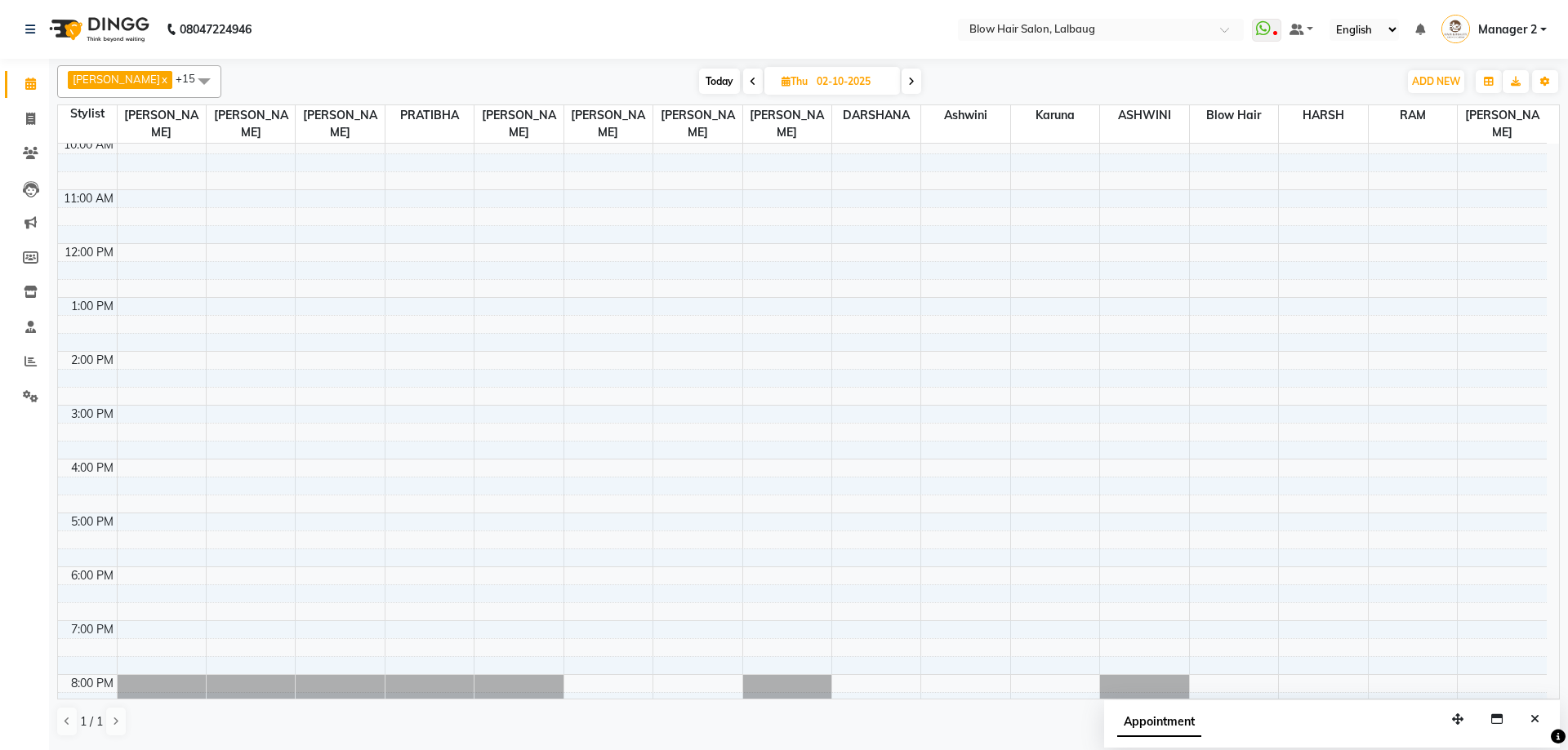
scroll to position [0, 0]
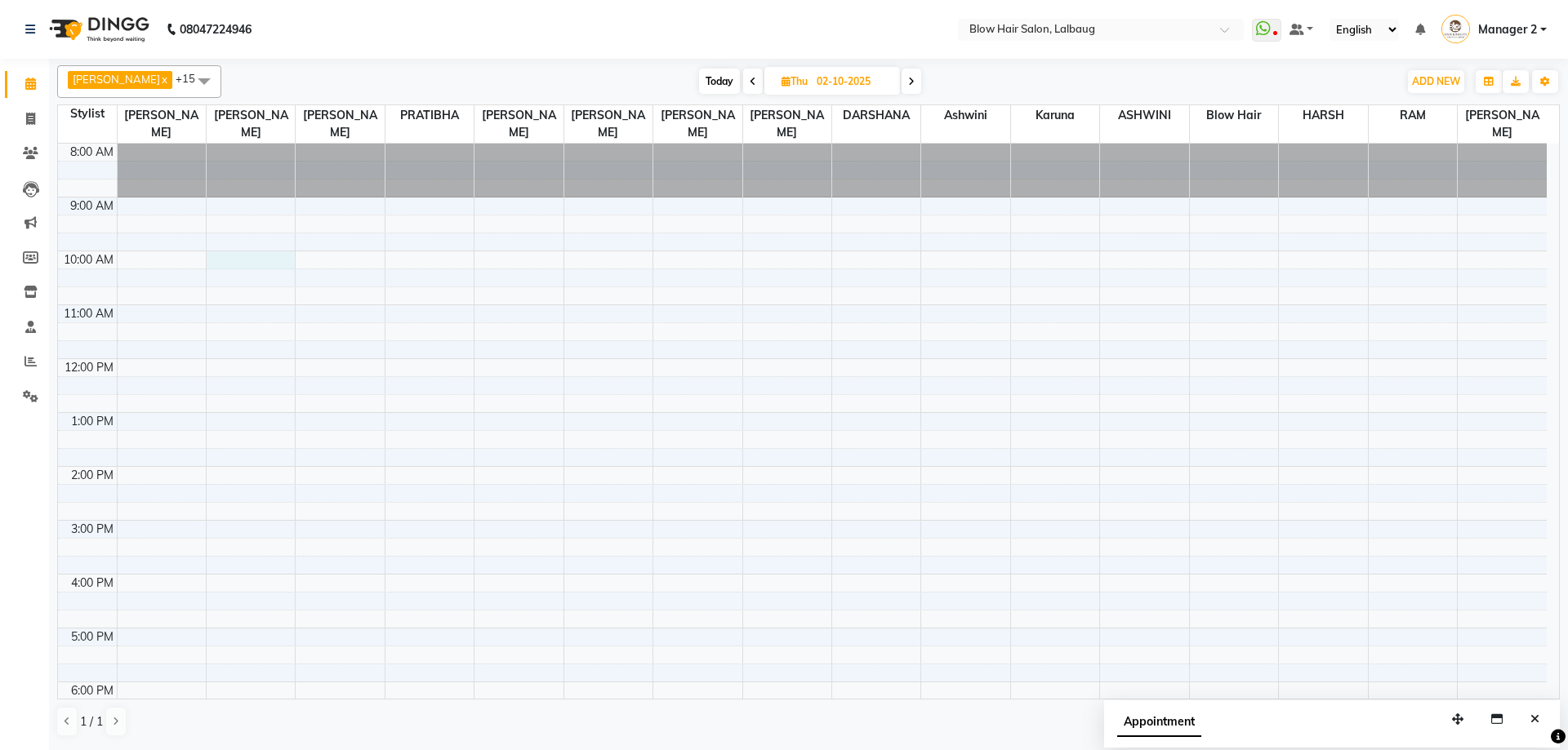
click at [256, 264] on div "8:00 AM 9:00 AM 10:00 AM 11:00 AM 12:00 PM 1:00 PM 2:00 PM 3:00 PM 4:00 PM 5:00…" at bounding box center [802, 520] width 1489 height 753
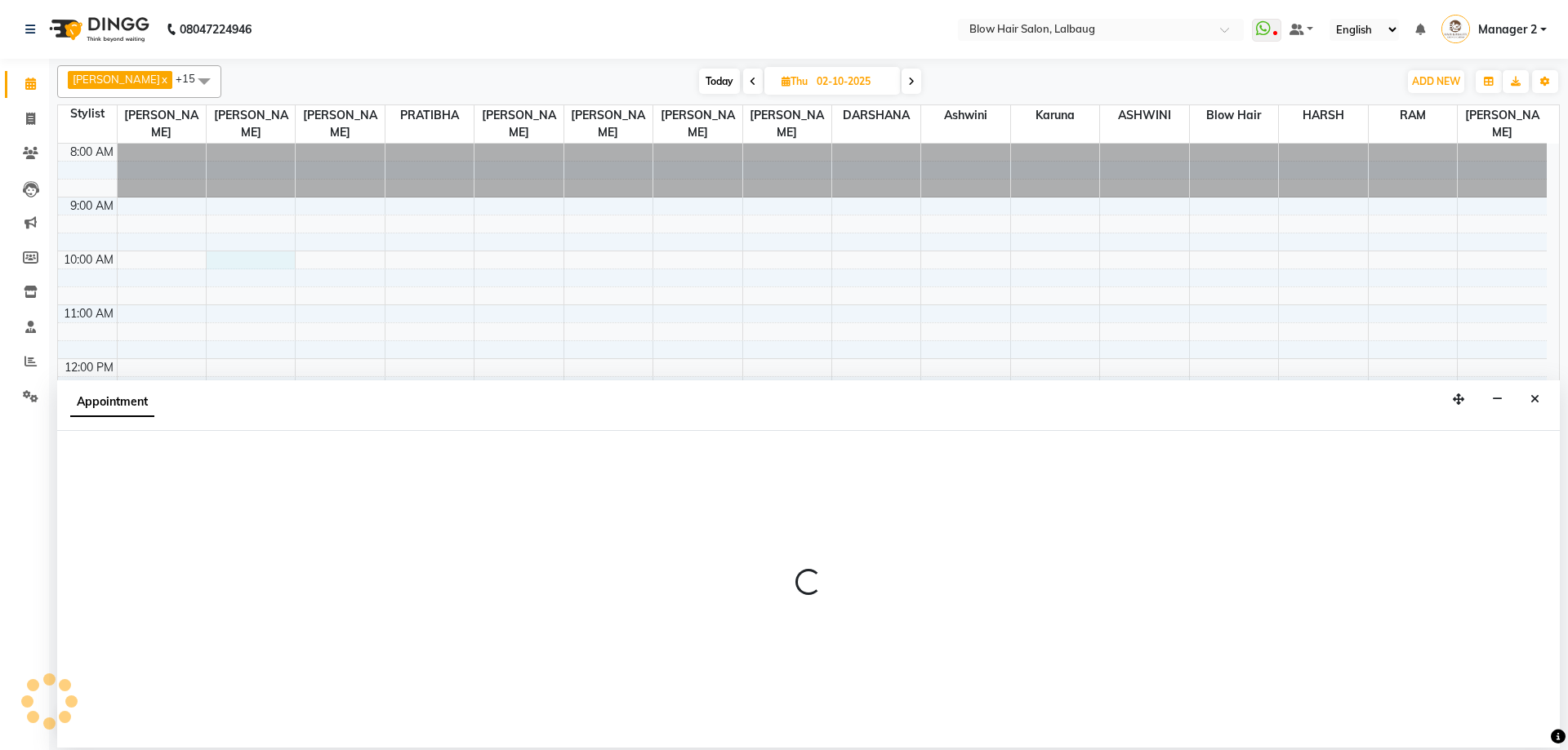
select select "33342"
select select "tentative"
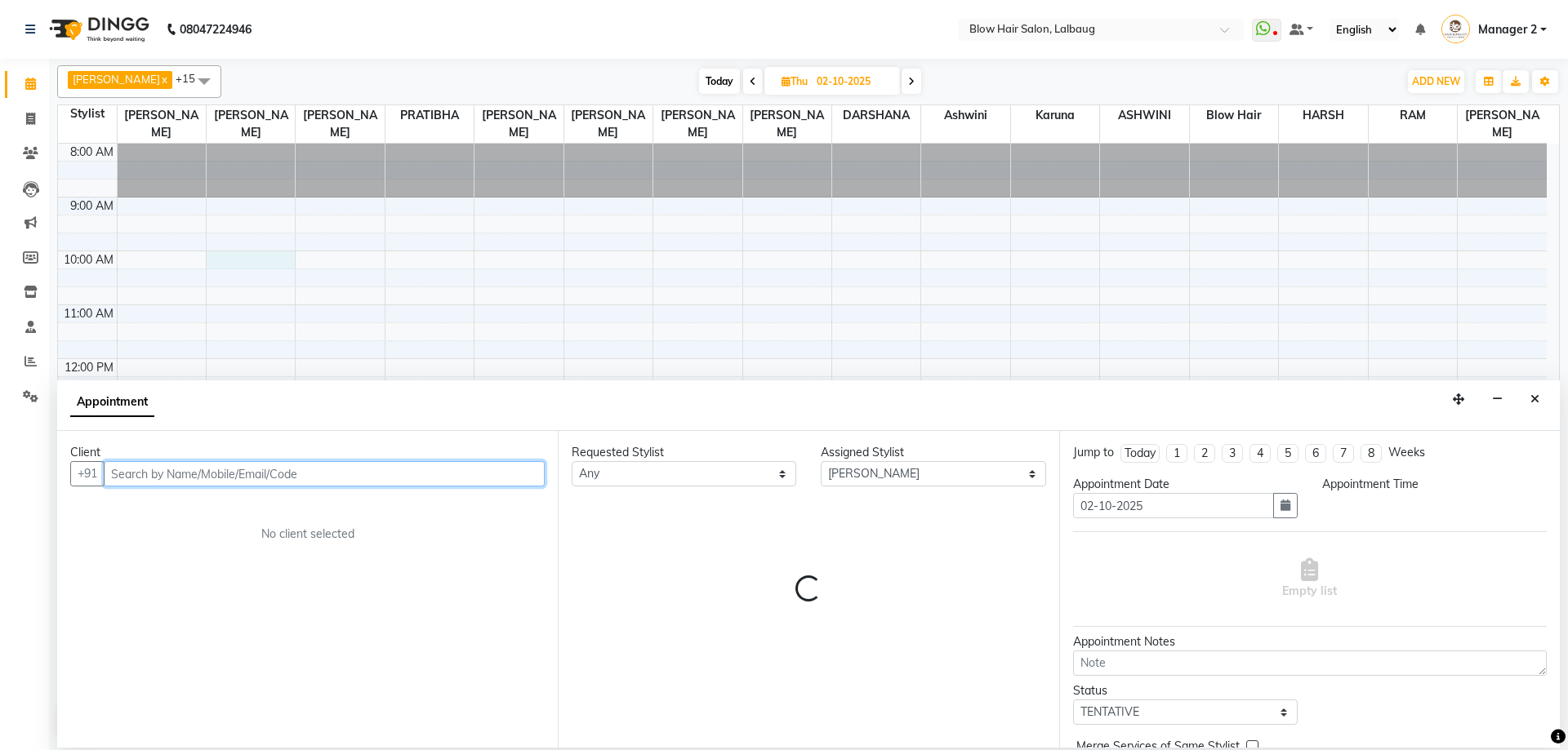
select select "600"
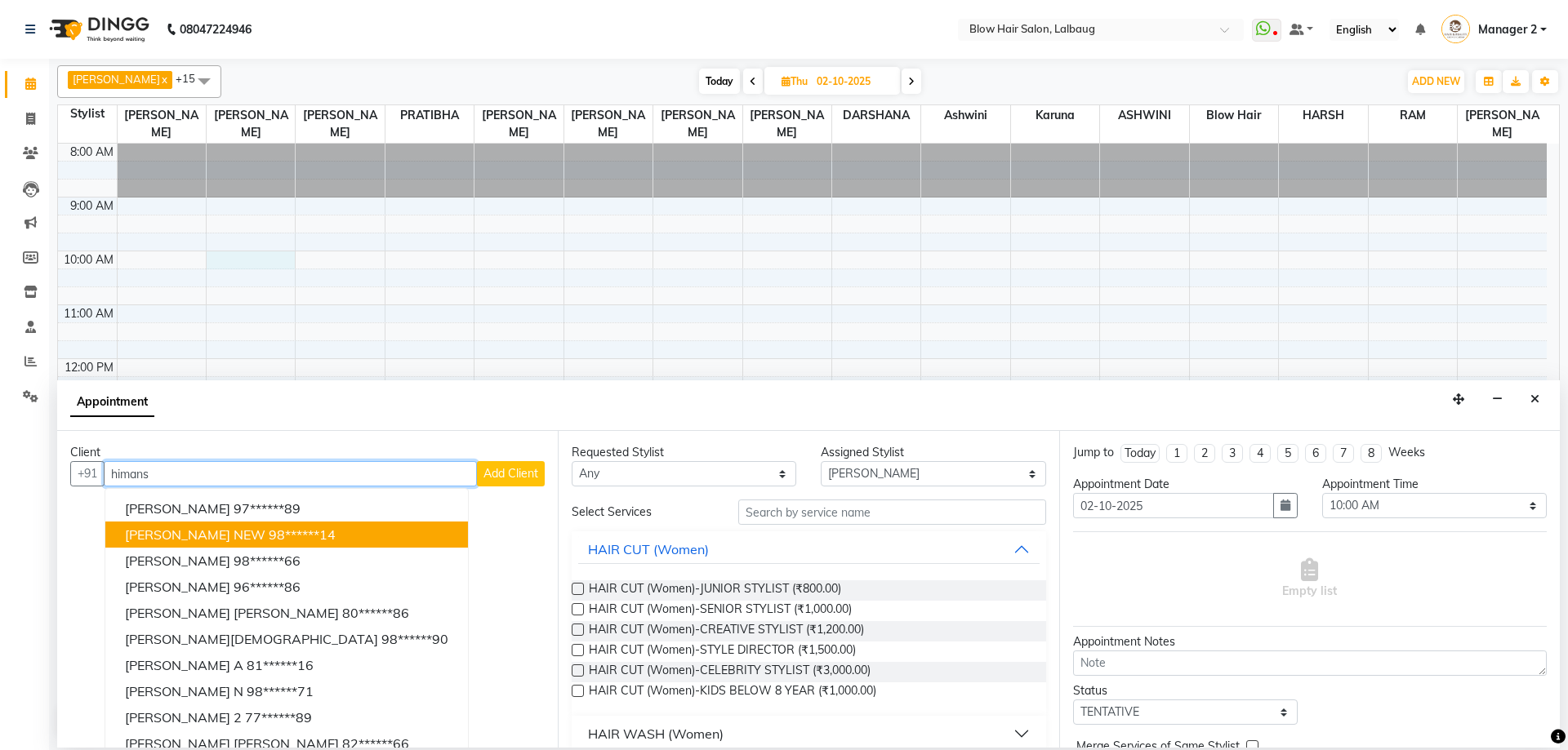
click at [268, 536] on ngb-highlight "98******14" at bounding box center [301, 535] width 67 height 16
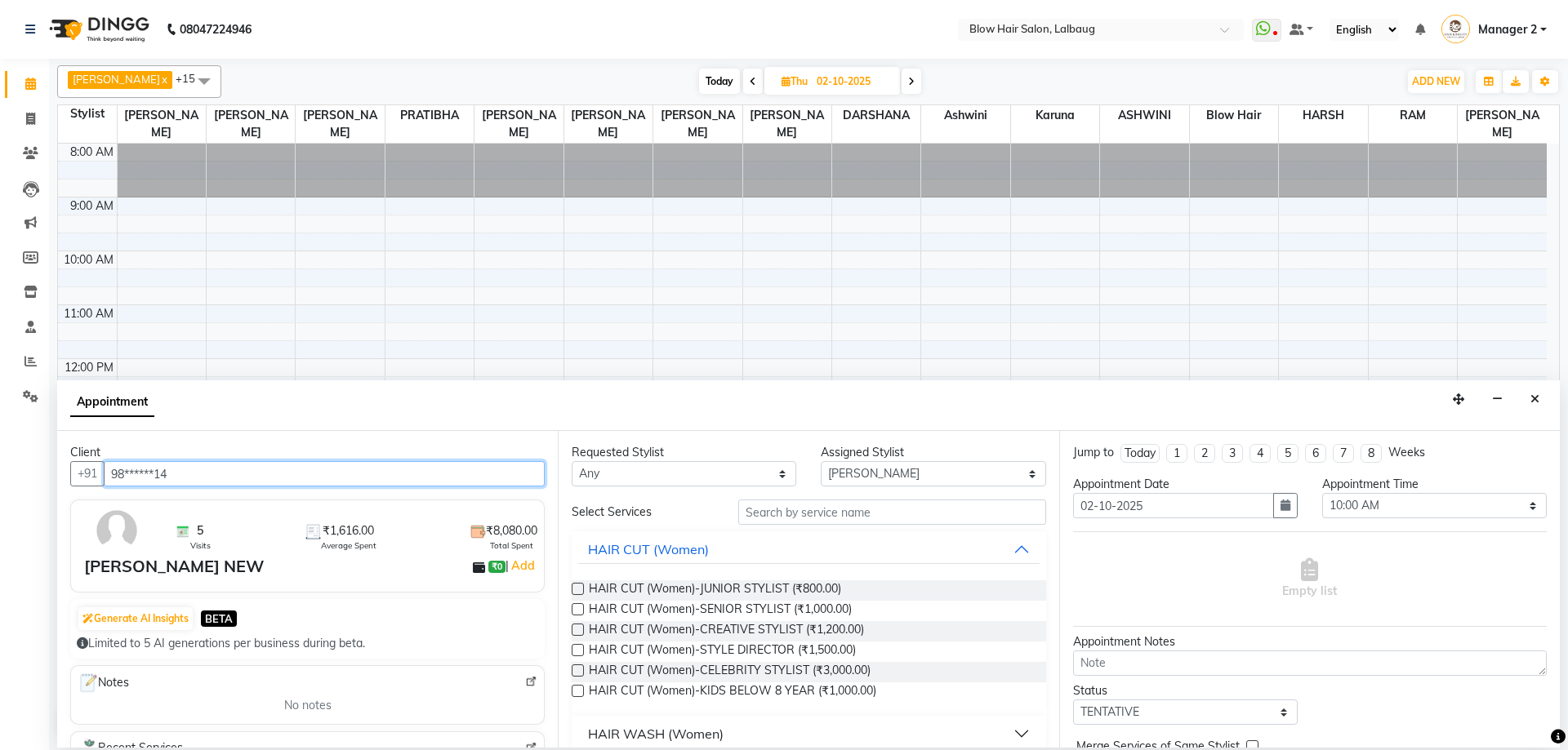
type input "98******14"
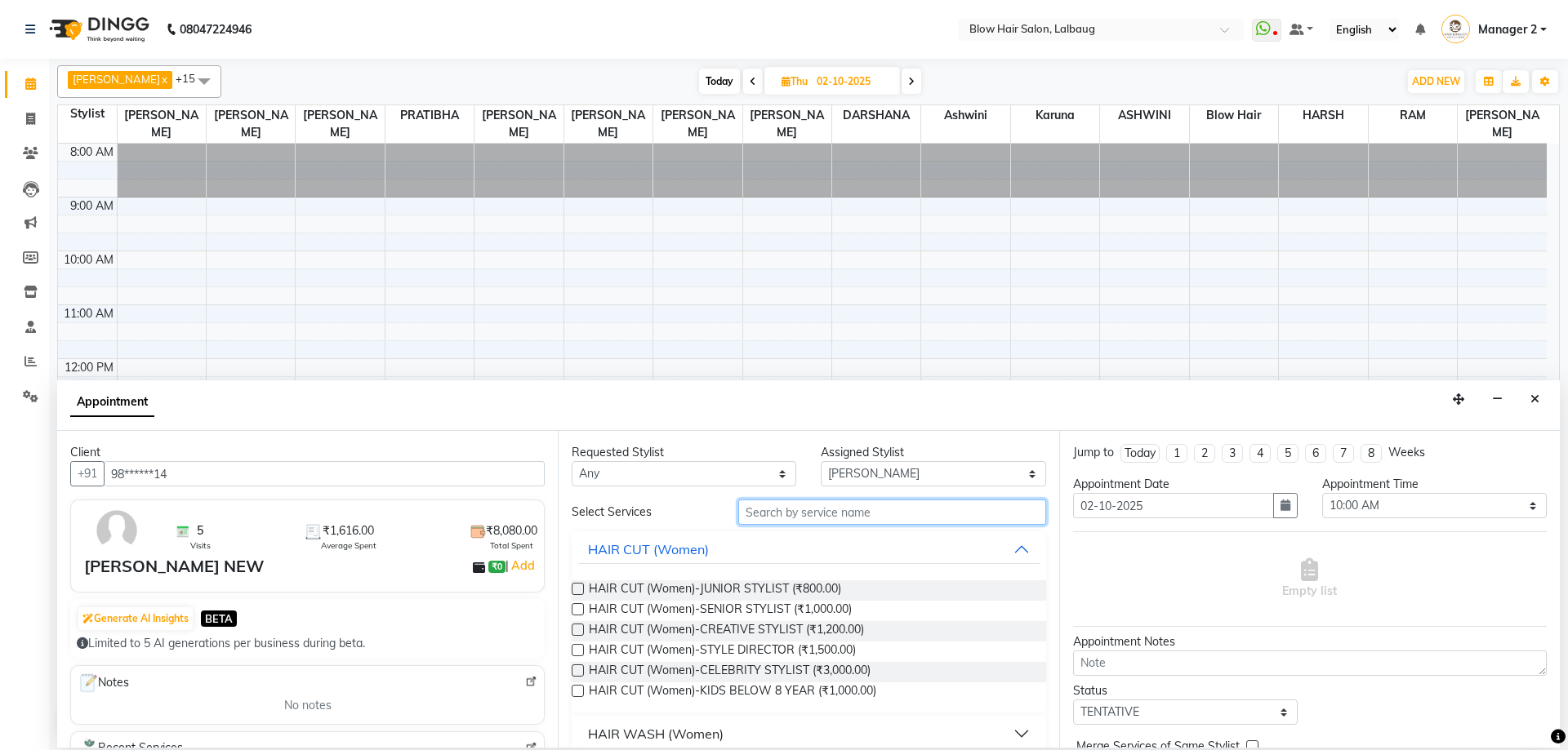
click at [794, 514] on input "text" at bounding box center [892, 512] width 308 height 26
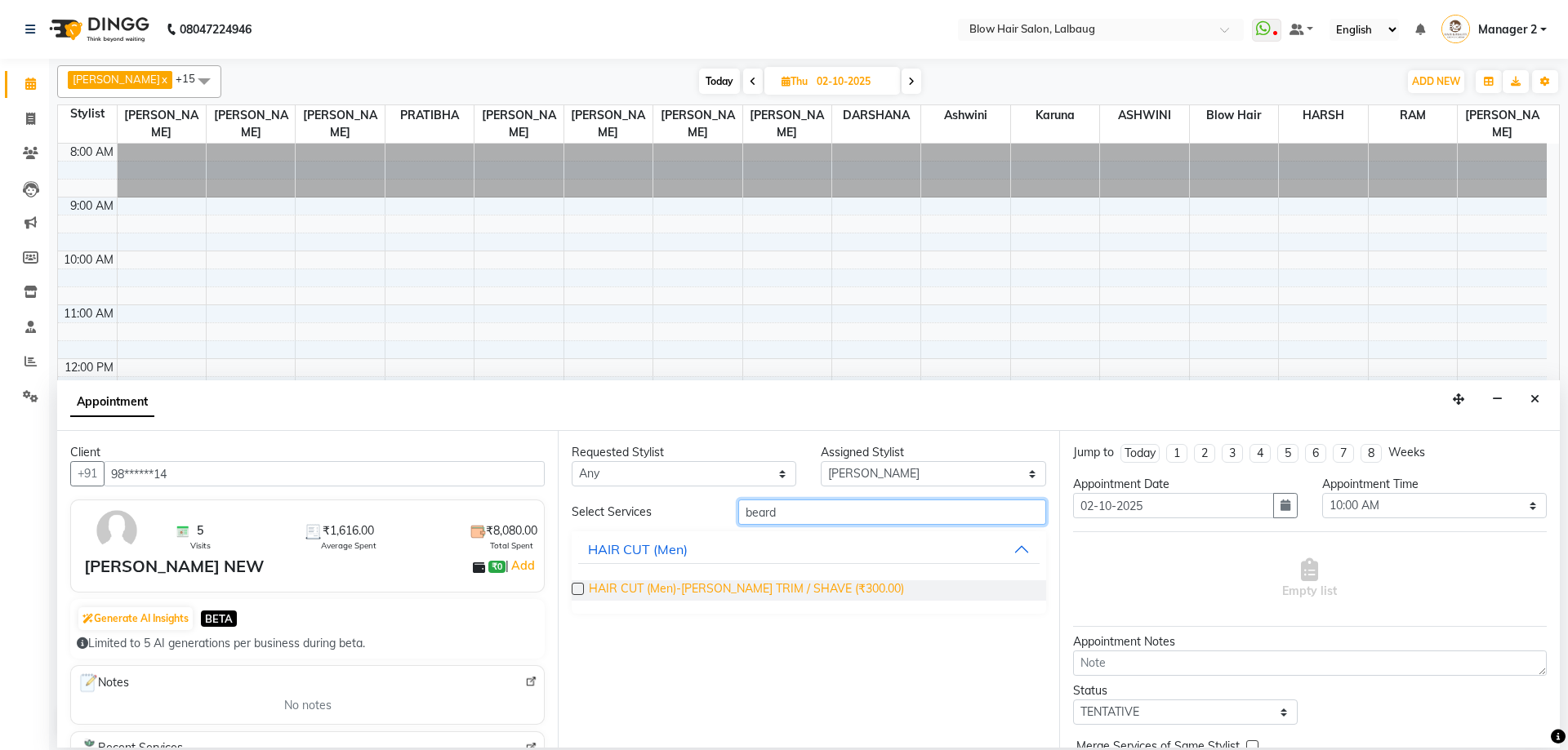
type input "beard"
click at [726, 593] on span "HAIR CUT (Men)-[PERSON_NAME] TRIM / SHAVE (₹300.00)" at bounding box center [746, 590] width 315 height 21
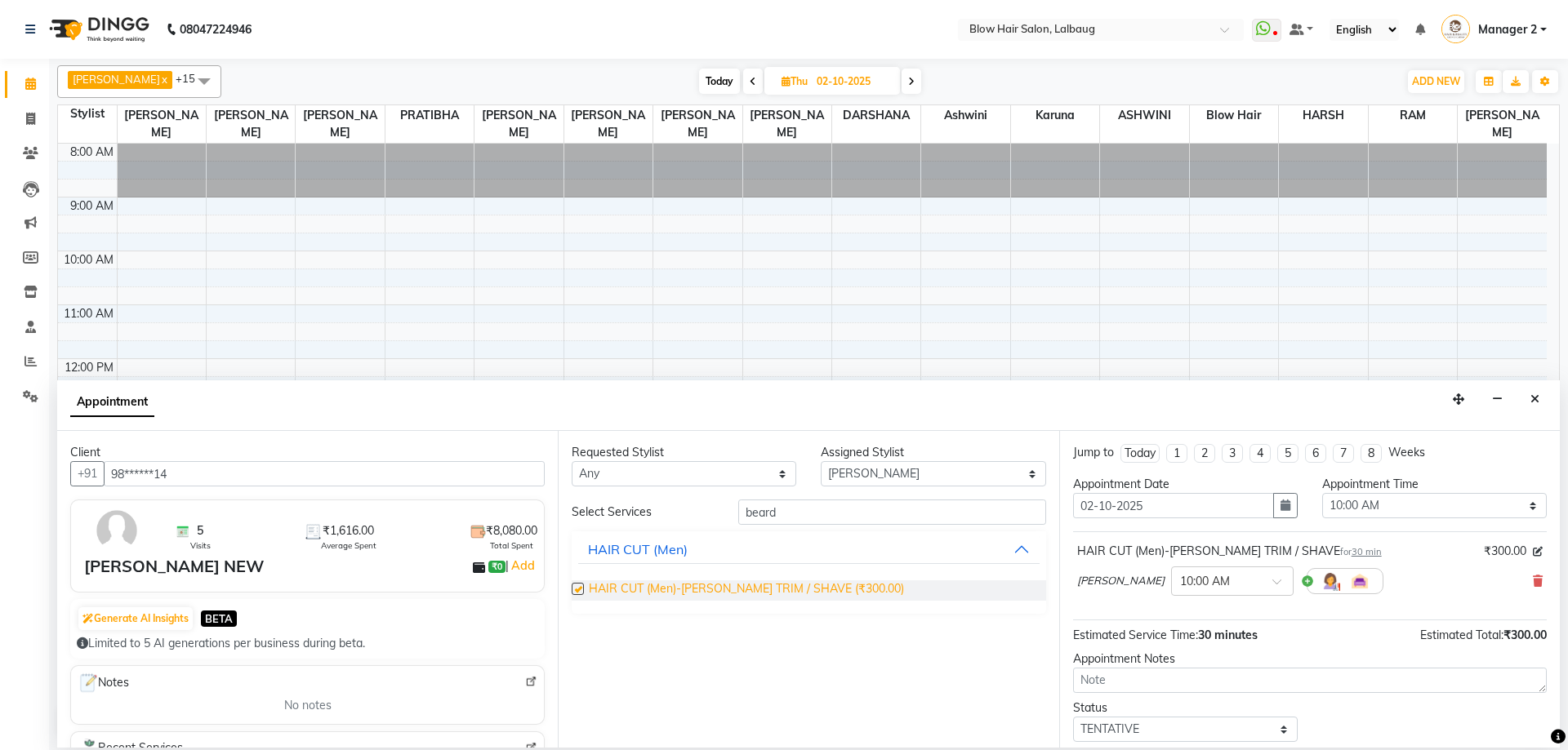
checkbox input "false"
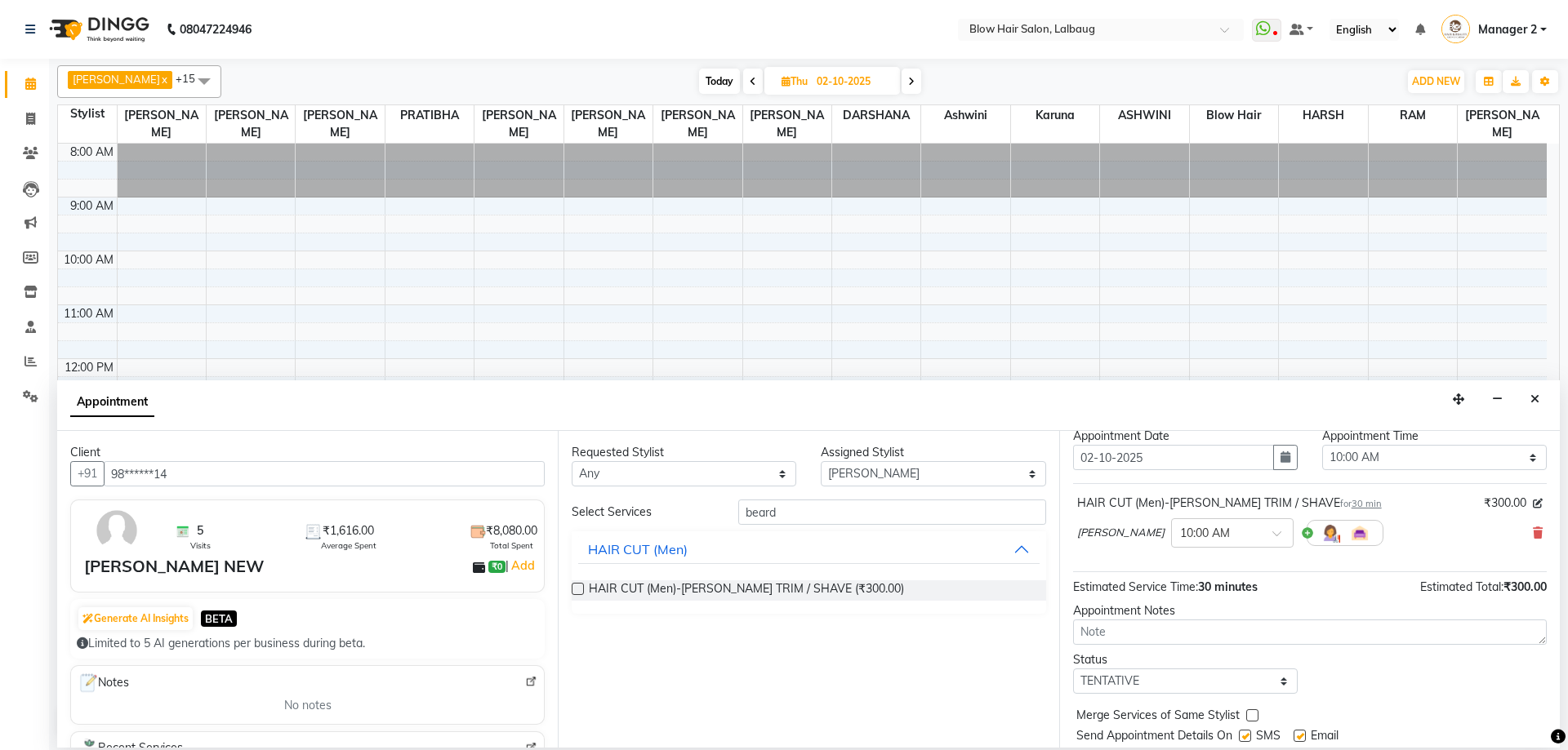
scroll to position [97, 0]
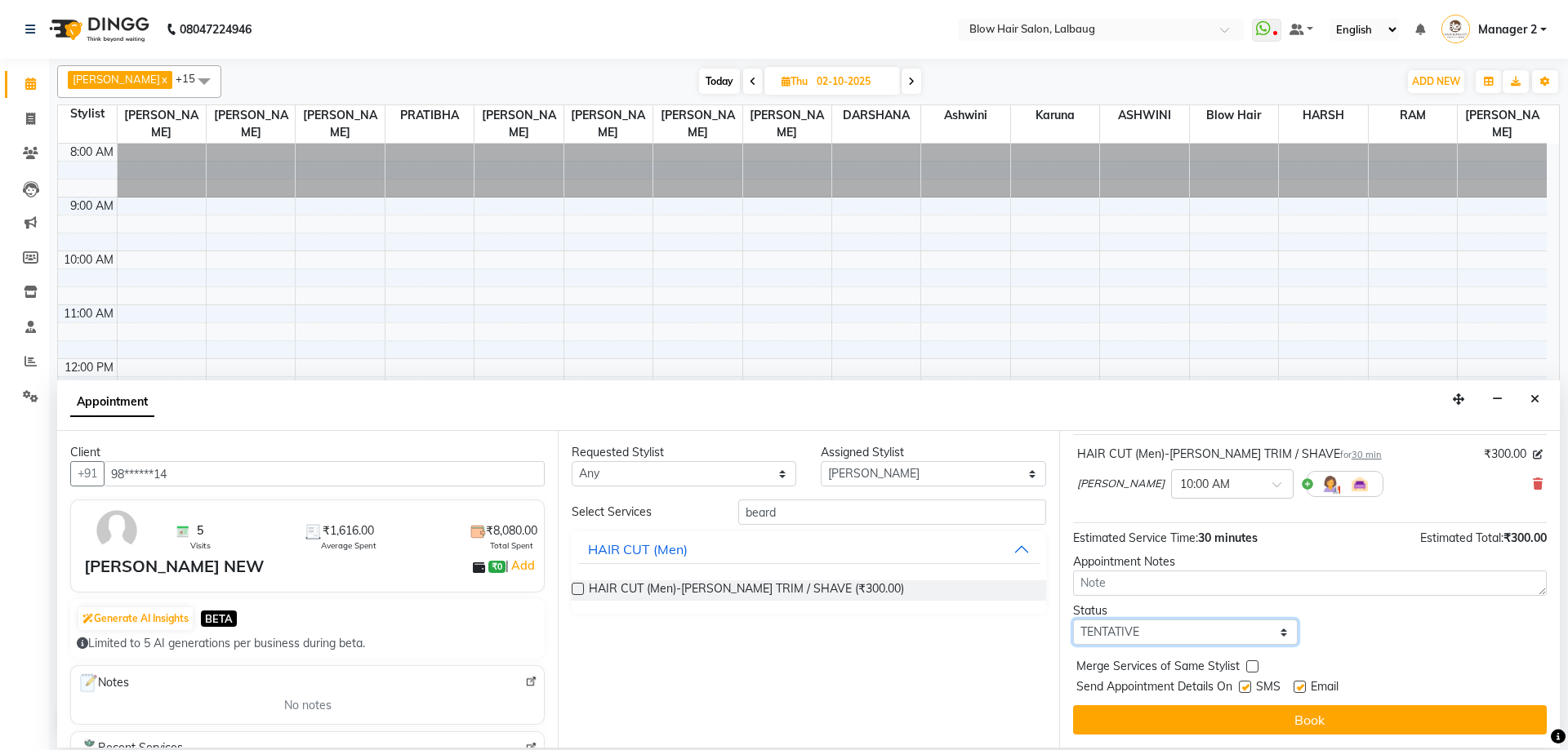
click at [1278, 636] on select "Select TENTATIVE CONFIRM UPCOMING" at bounding box center [1185, 632] width 225 height 26
select select "confirm booking"
click at [1073, 620] on select "Select TENTATIVE CONFIRM UPCOMING" at bounding box center [1185, 632] width 225 height 26
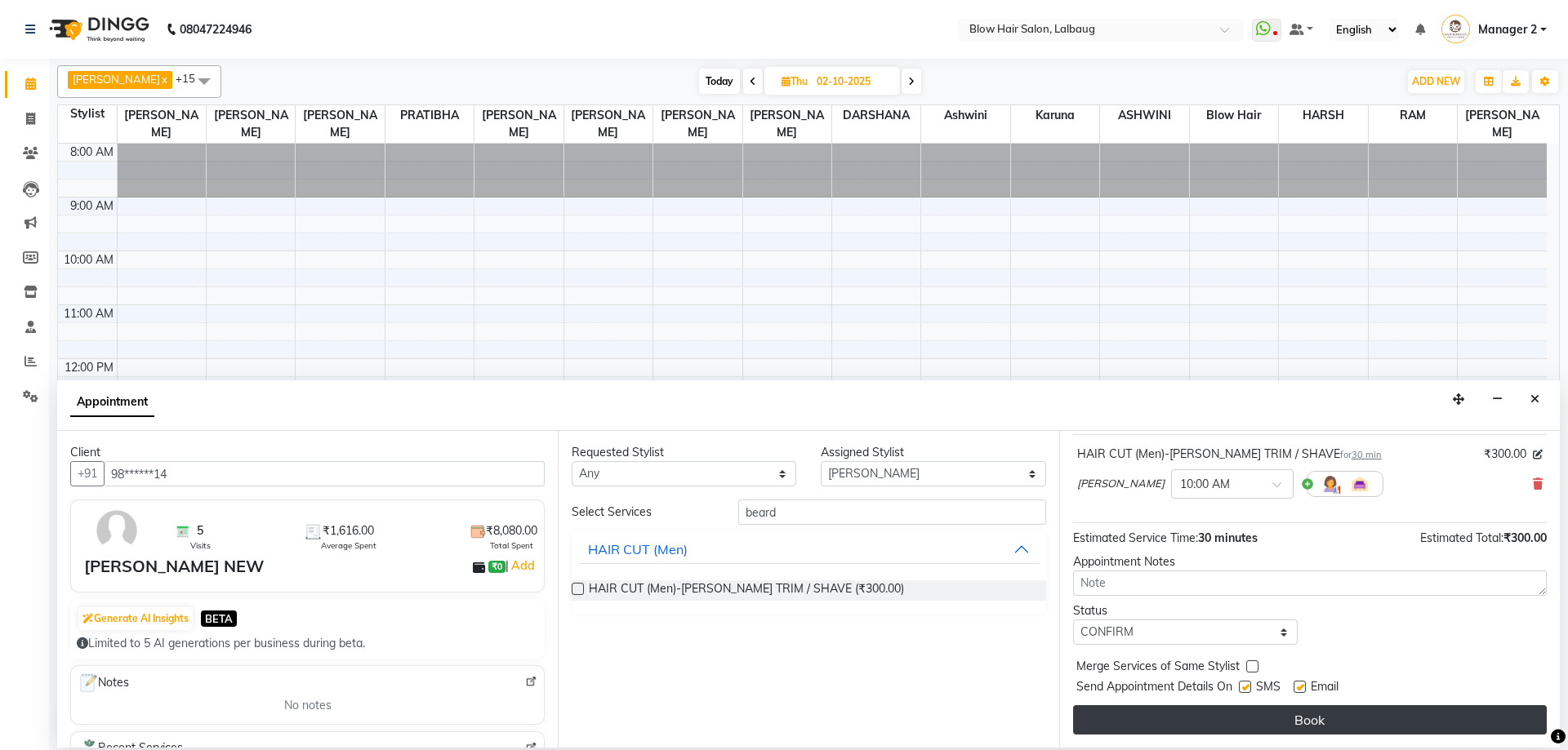
click at [1173, 713] on button "Book" at bounding box center [1309, 720] width 474 height 30
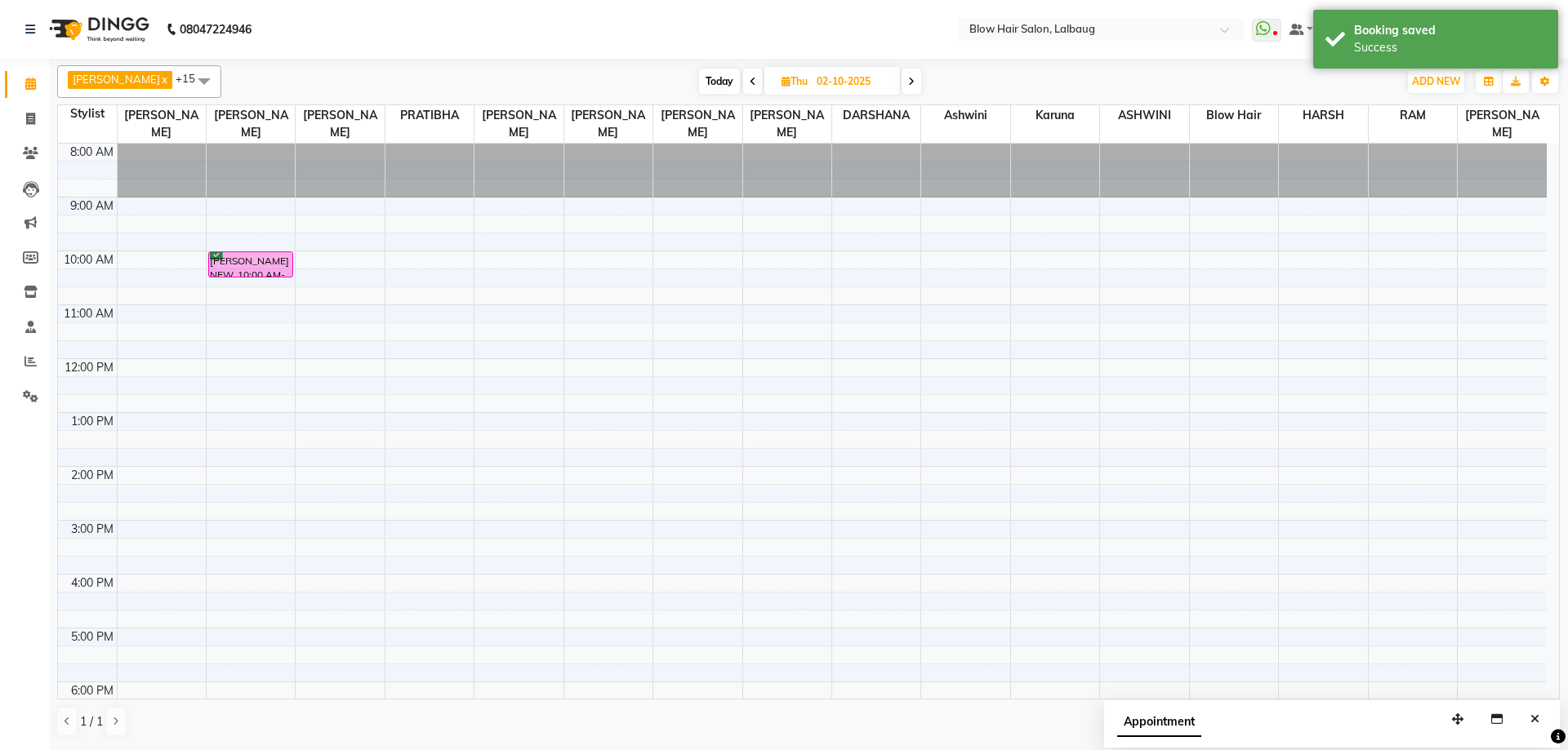
click at [743, 82] on span at bounding box center [753, 81] width 20 height 26
type input "01-10-2025"
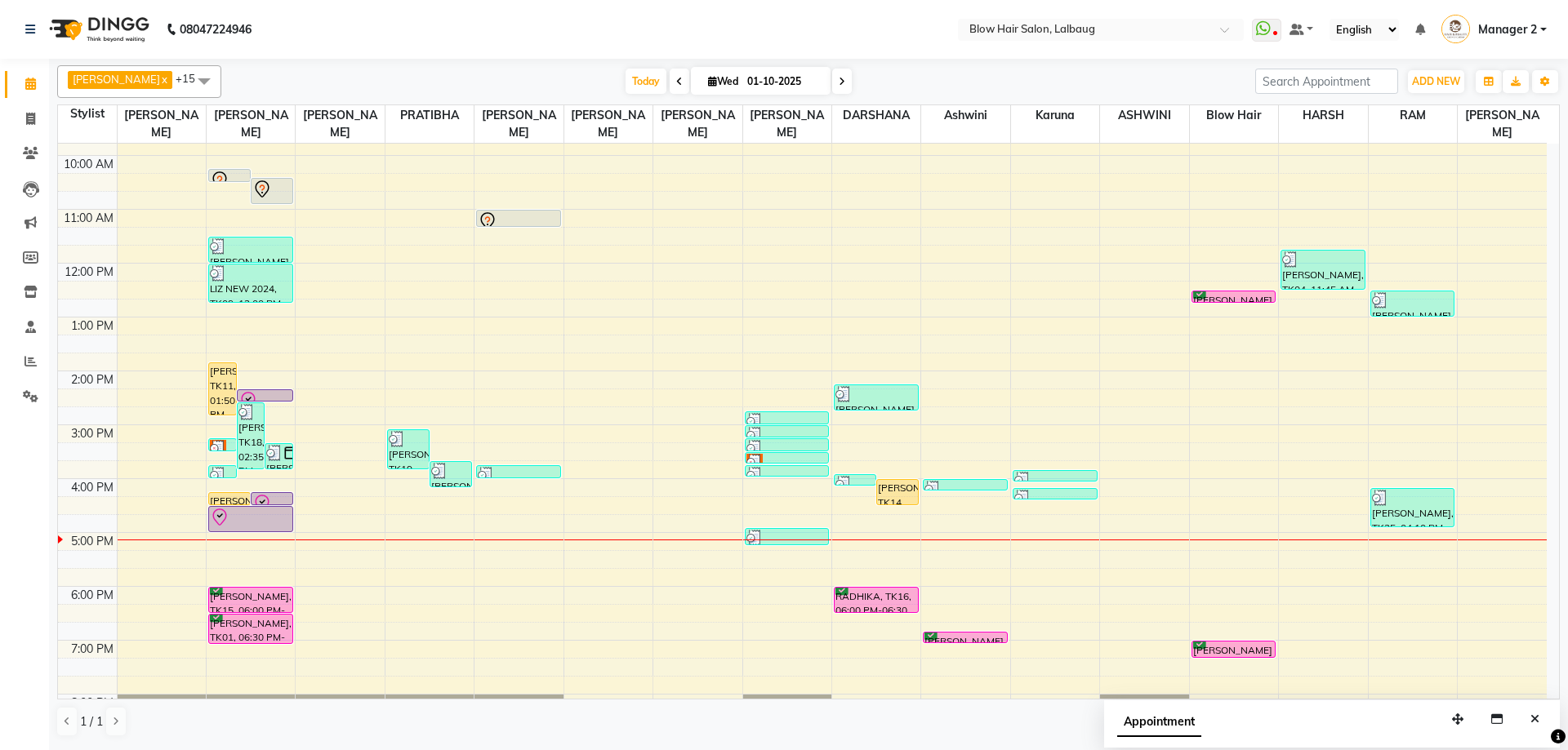
scroll to position [198, 0]
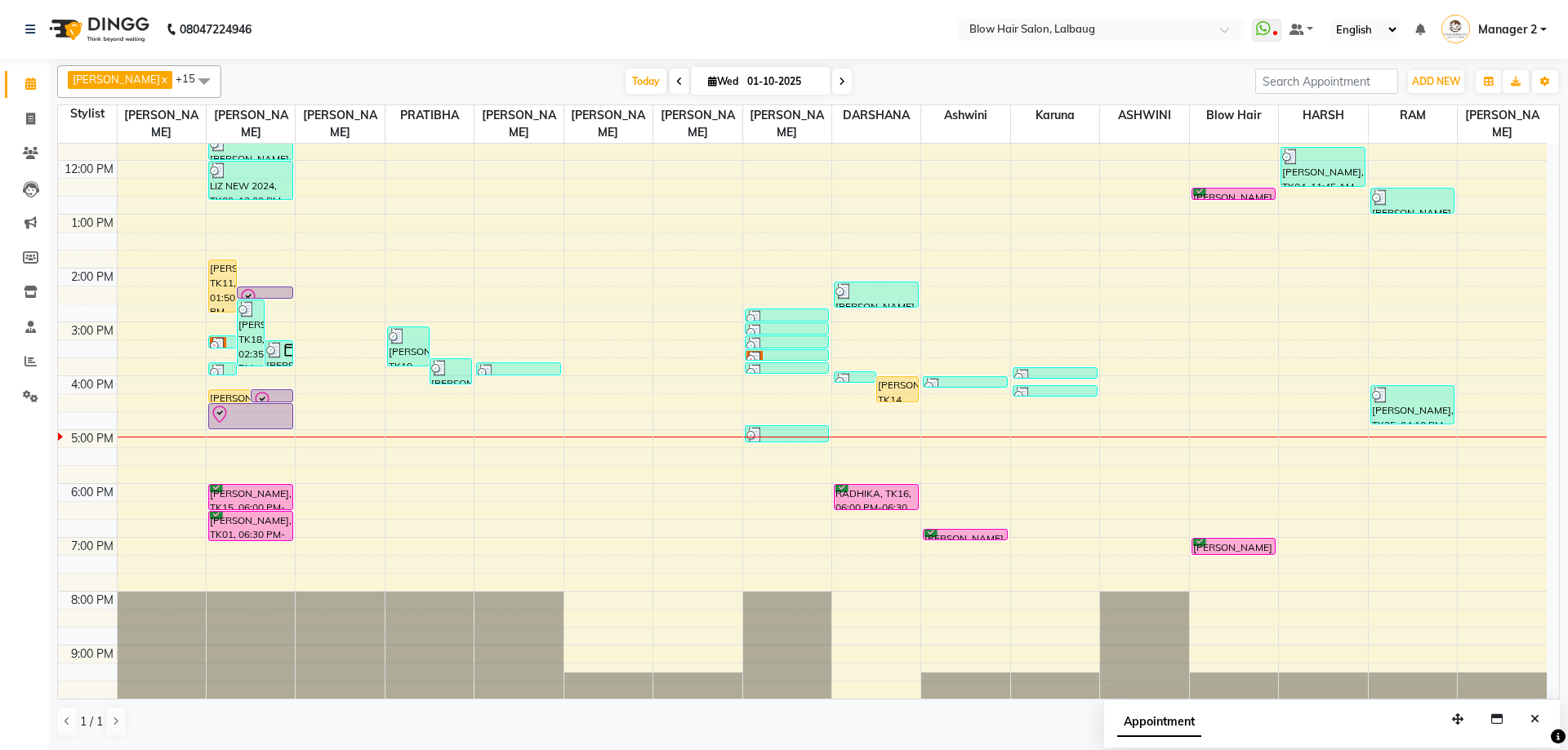
click at [516, 461] on div "8:00 AM 9:00 AM 10:00 AM 11:00 AM 12:00 PM 1:00 PM 2:00 PM 3:00 PM 4:00 PM 5:00…" at bounding box center [802, 322] width 1489 height 753
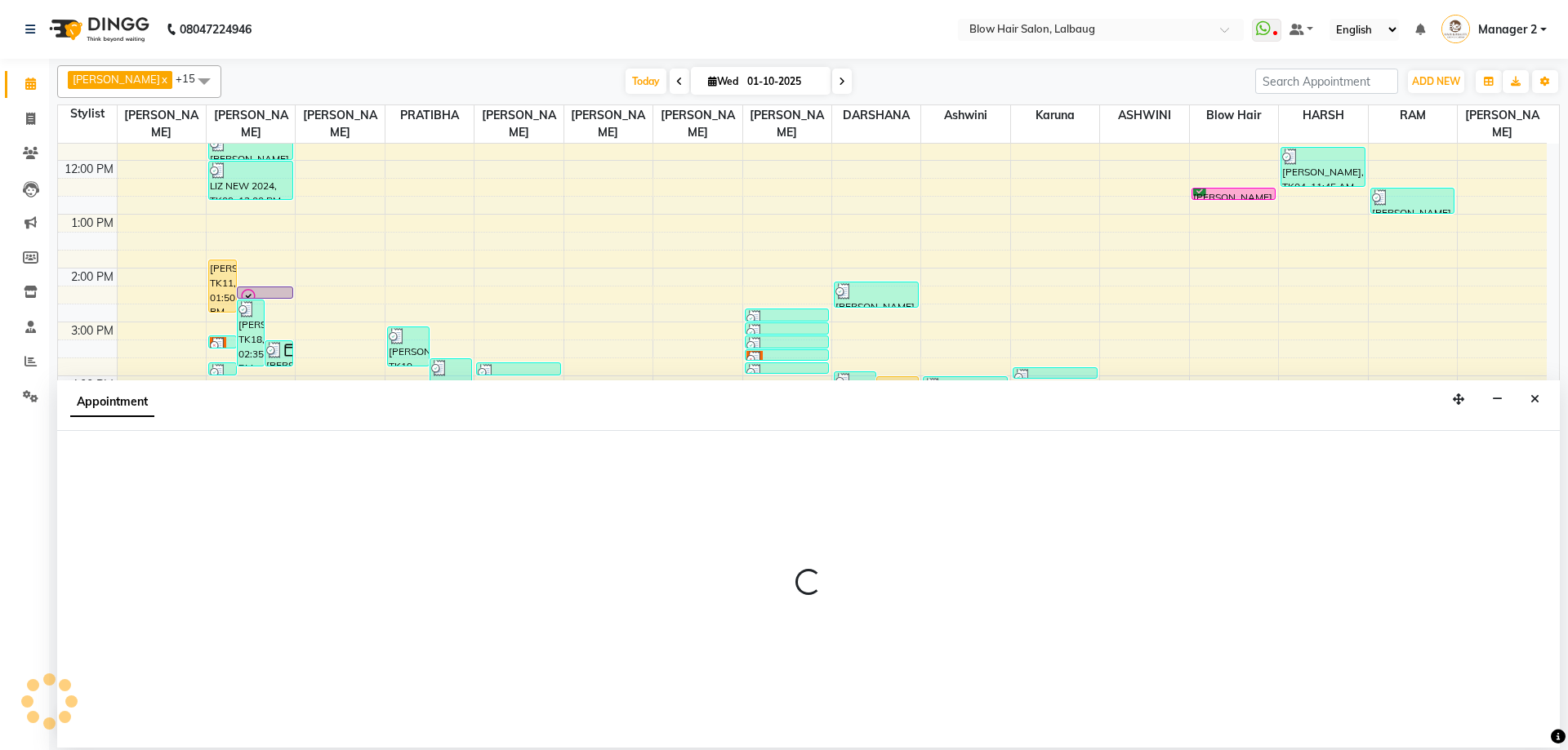
select select "33606"
select select "tentative"
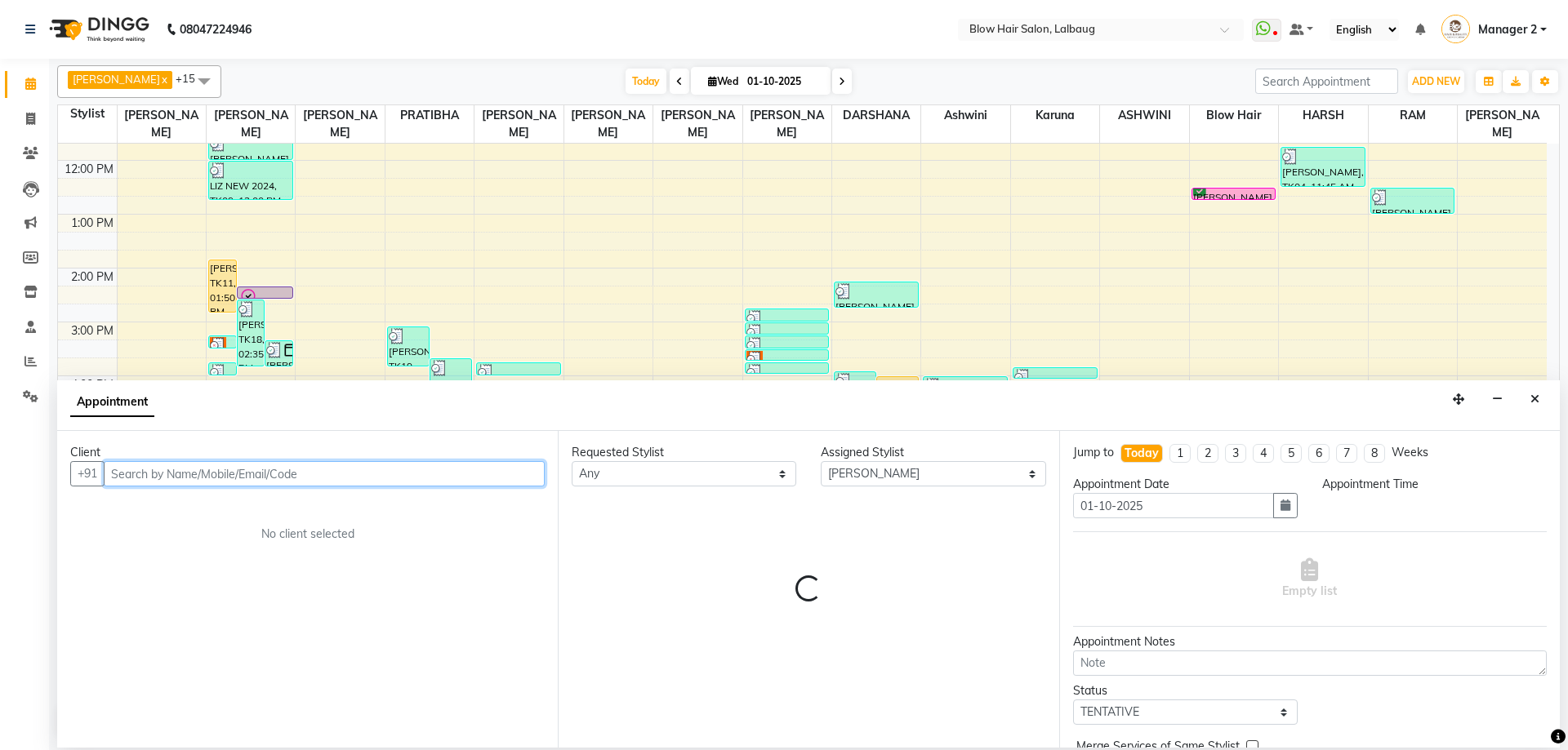
select select "1035"
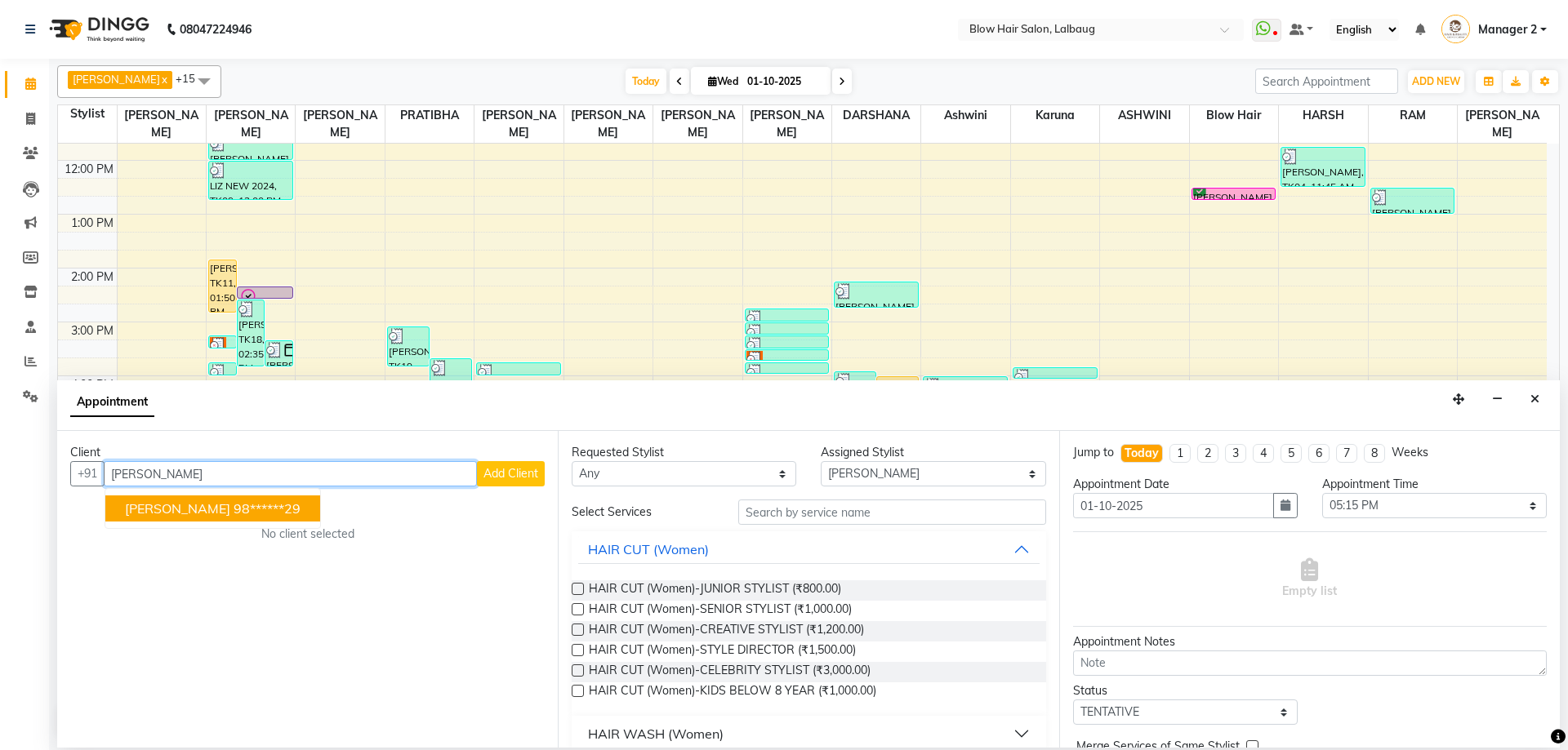
click at [257, 511] on ngb-highlight "98******29" at bounding box center [267, 509] width 67 height 16
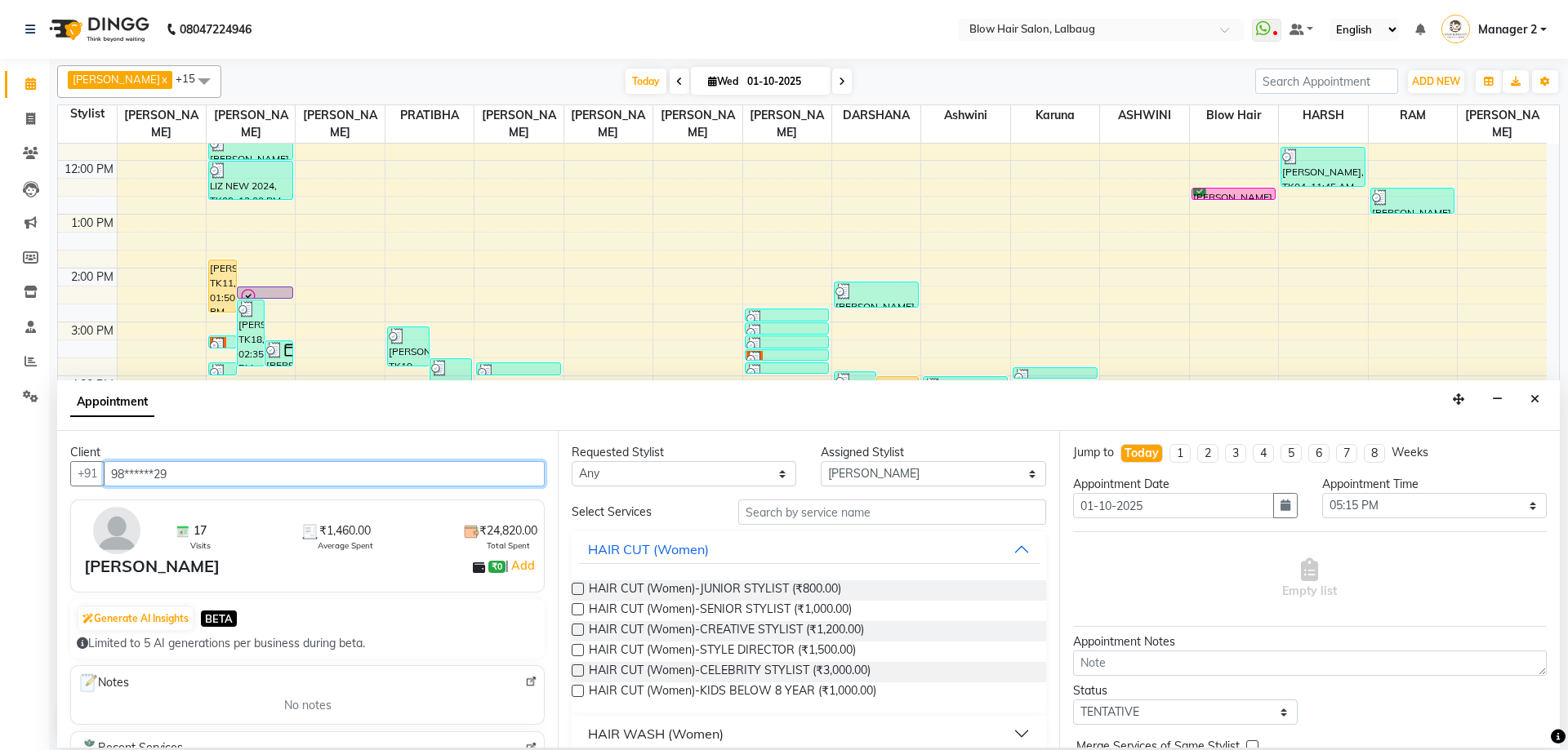
type input "98******29"
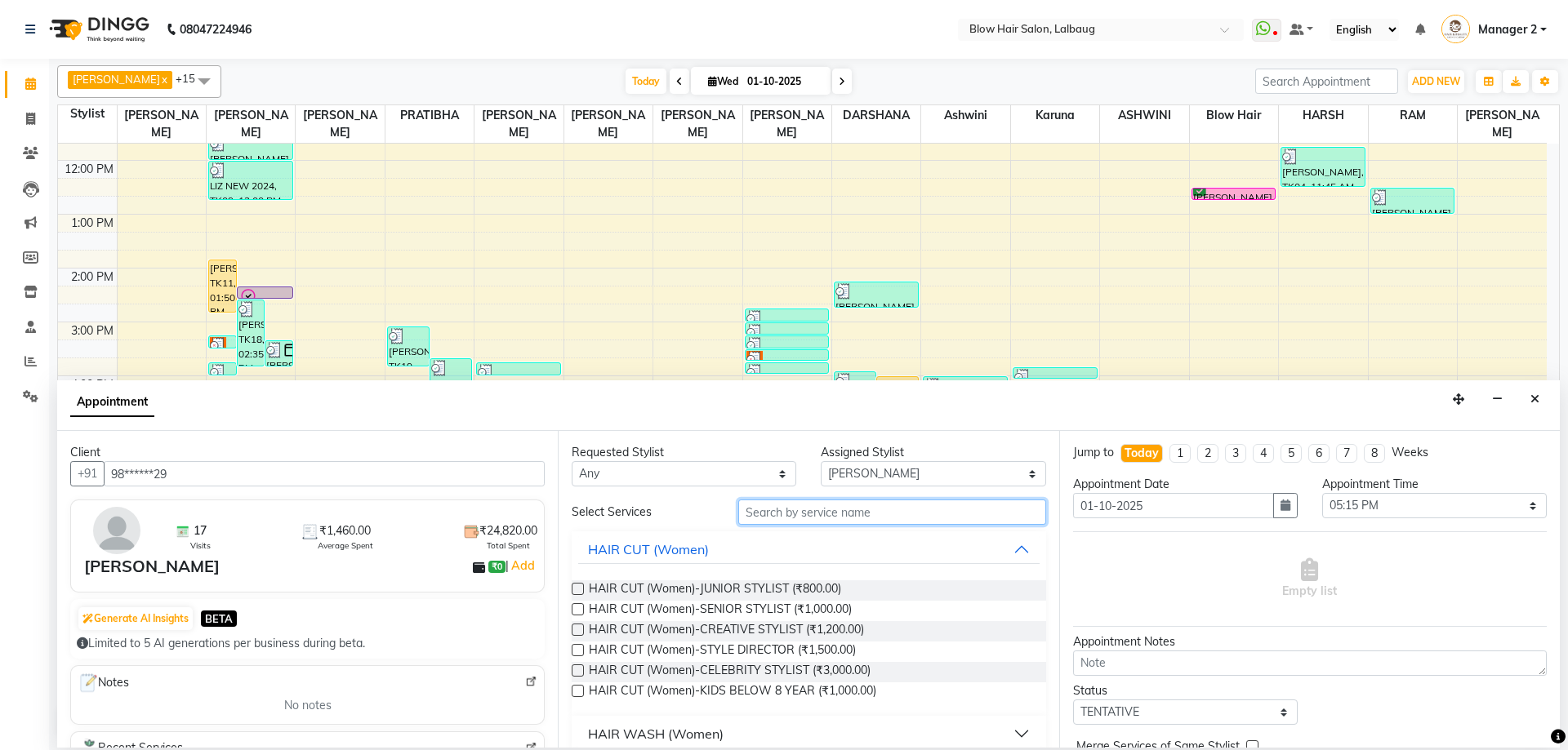
click at [822, 506] on input "text" at bounding box center [892, 512] width 308 height 26
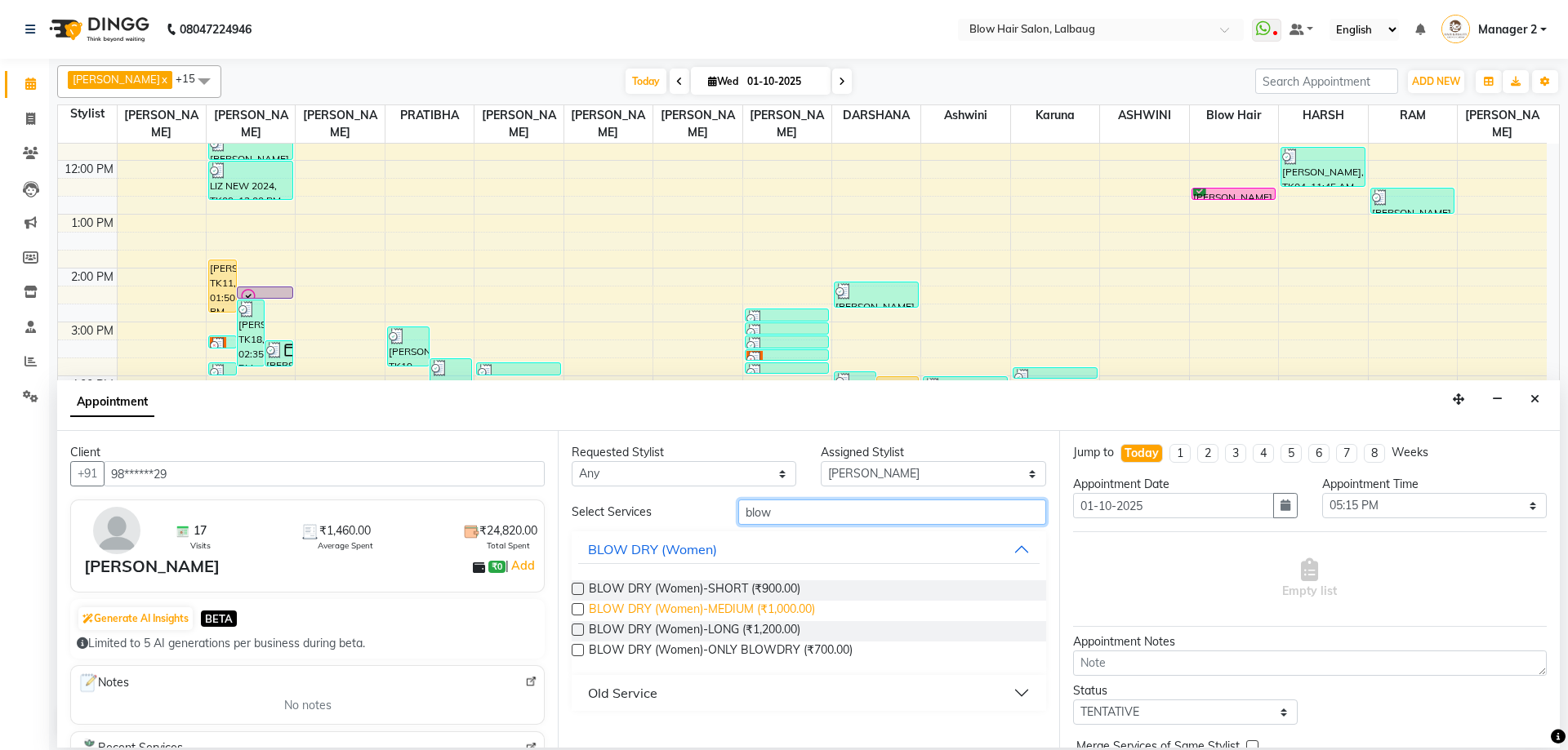
type input "blow"
click at [800, 615] on span "BLOW DRY (Women)-MEDIUM (₹1,000.00)" at bounding box center [702, 611] width 226 height 21
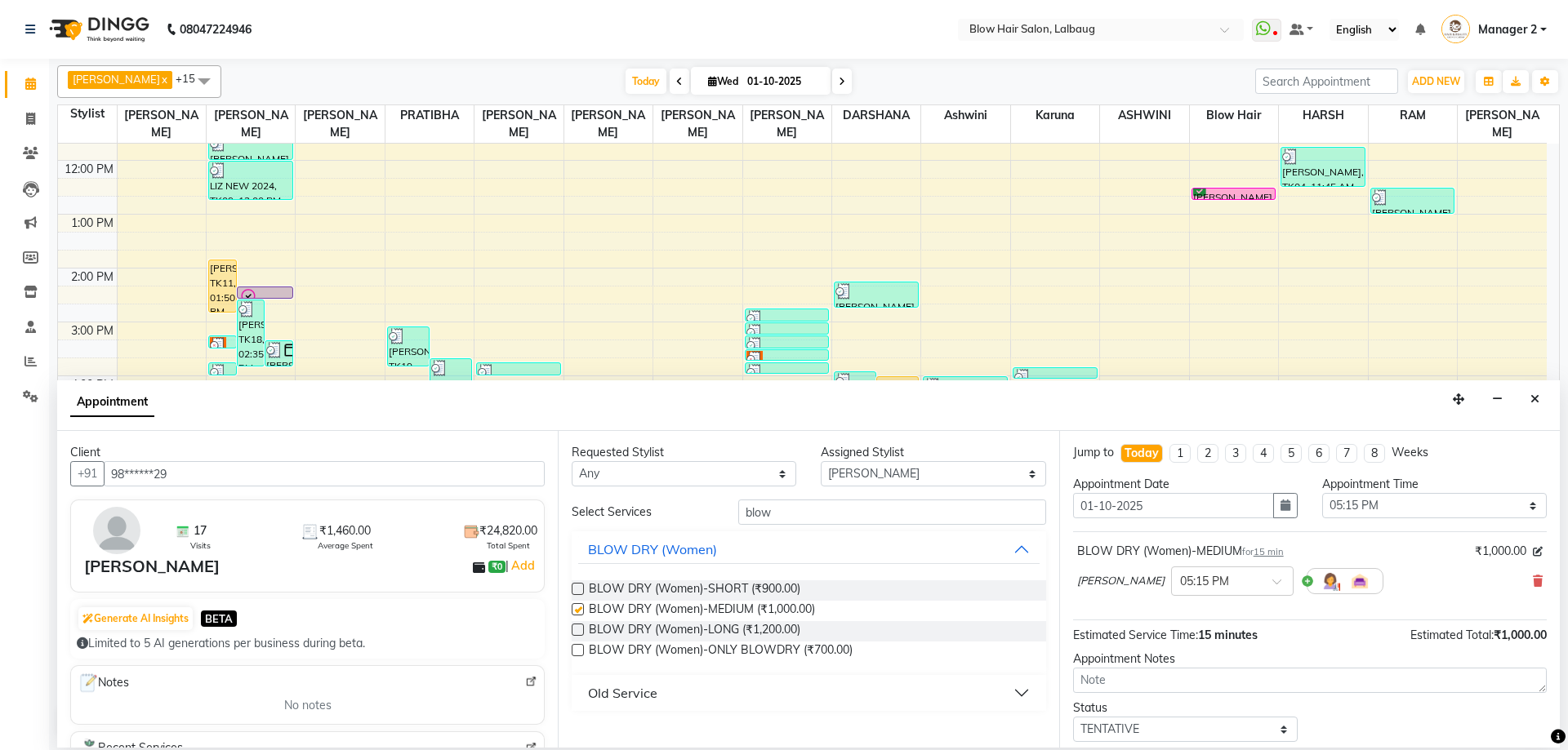
checkbox input "false"
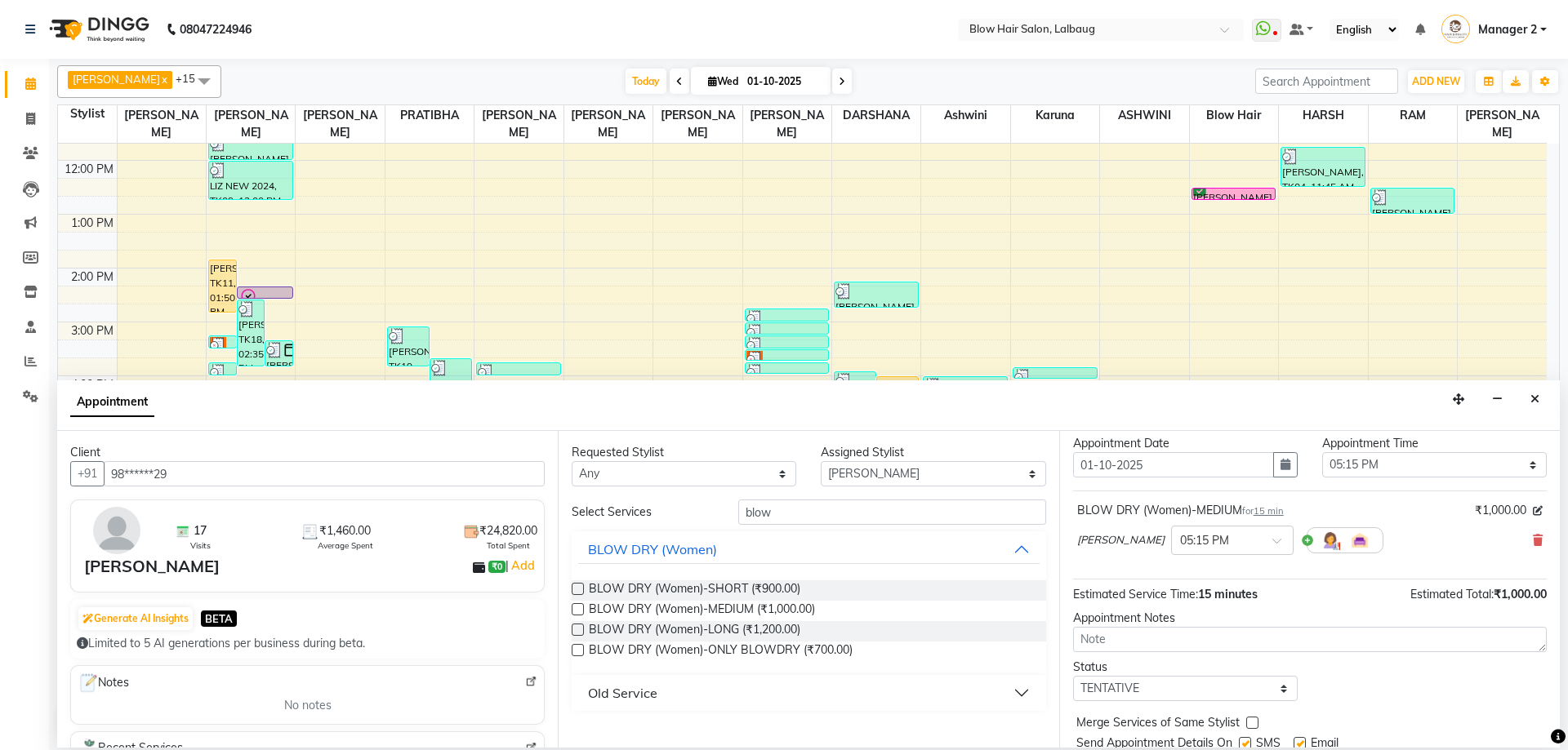
scroll to position [97, 0]
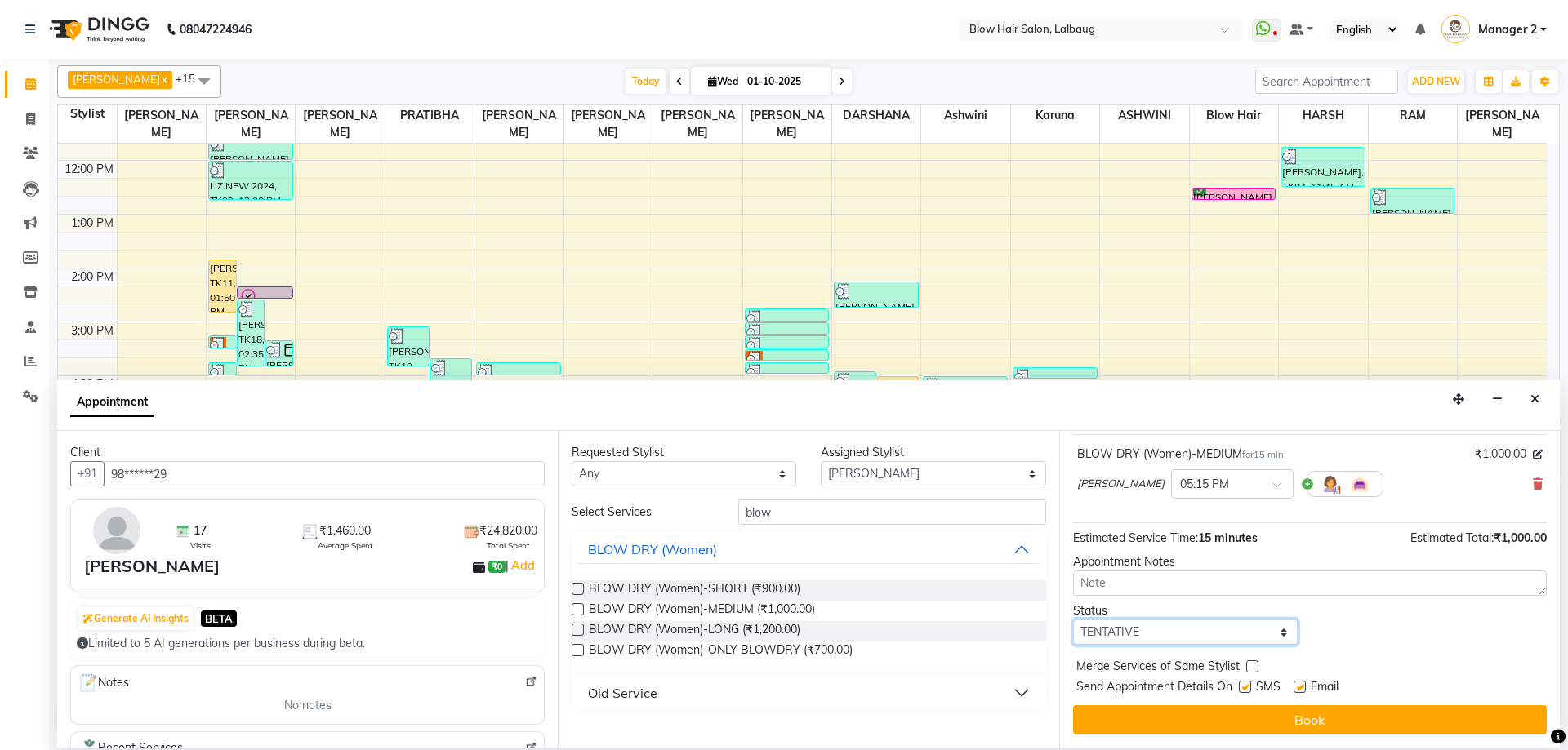
drag, startPoint x: 1224, startPoint y: 634, endPoint x: 1211, endPoint y: 654, distance: 23.9
click at [1224, 634] on select "Select TENTATIVE CONFIRM CHECK-IN UPCOMING" at bounding box center [1185, 632] width 225 height 26
select select "confirm booking"
click at [1073, 620] on select "Select TENTATIVE CONFIRM CHECK-IN UPCOMING" at bounding box center [1185, 632] width 225 height 26
click at [1161, 738] on div "Jump to [DATE] 1 2 3 4 5 6 7 8 Weeks Appointment Date [DATE] Appointment Time S…" at bounding box center [1309, 589] width 501 height 317
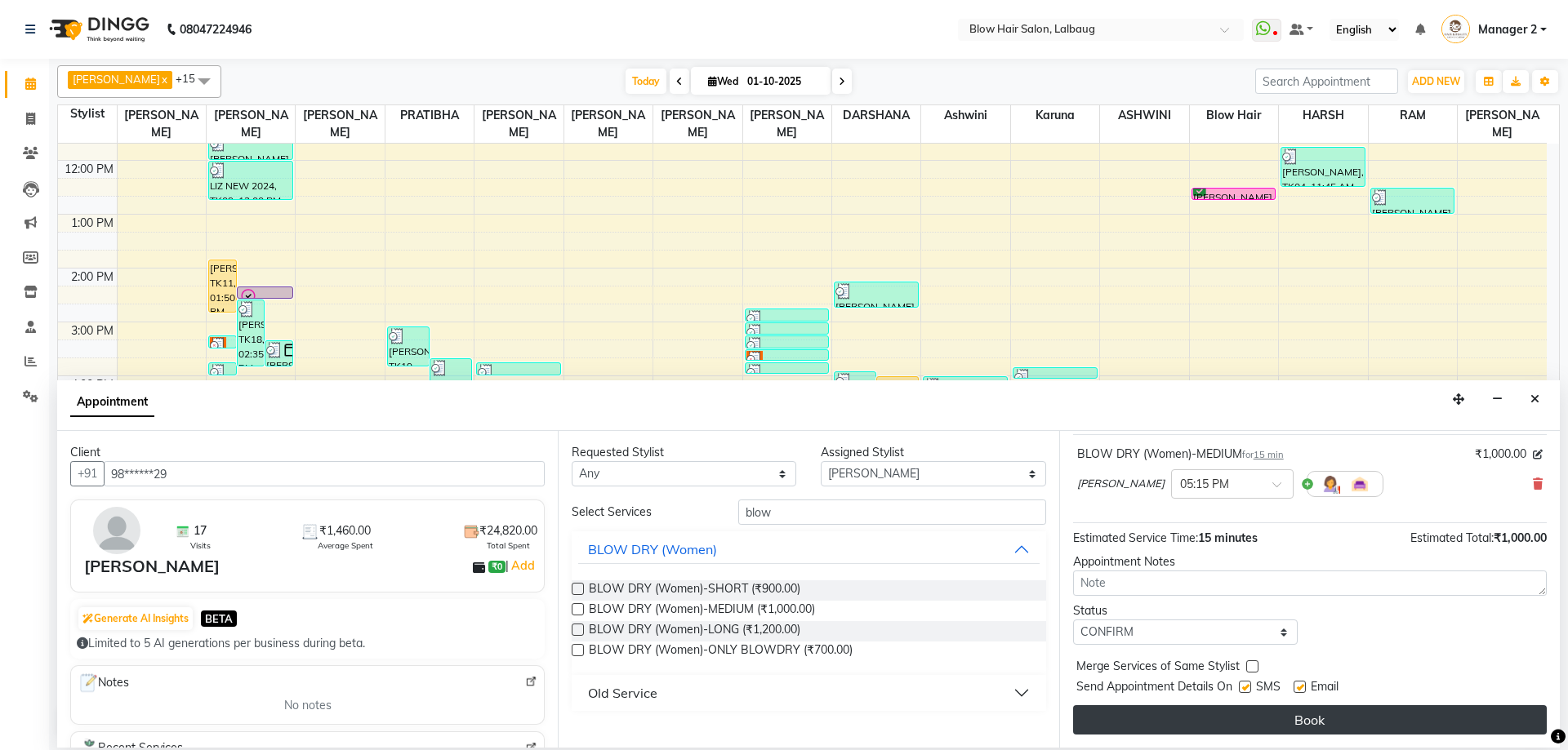
click at [1150, 727] on button "Book" at bounding box center [1309, 720] width 474 height 30
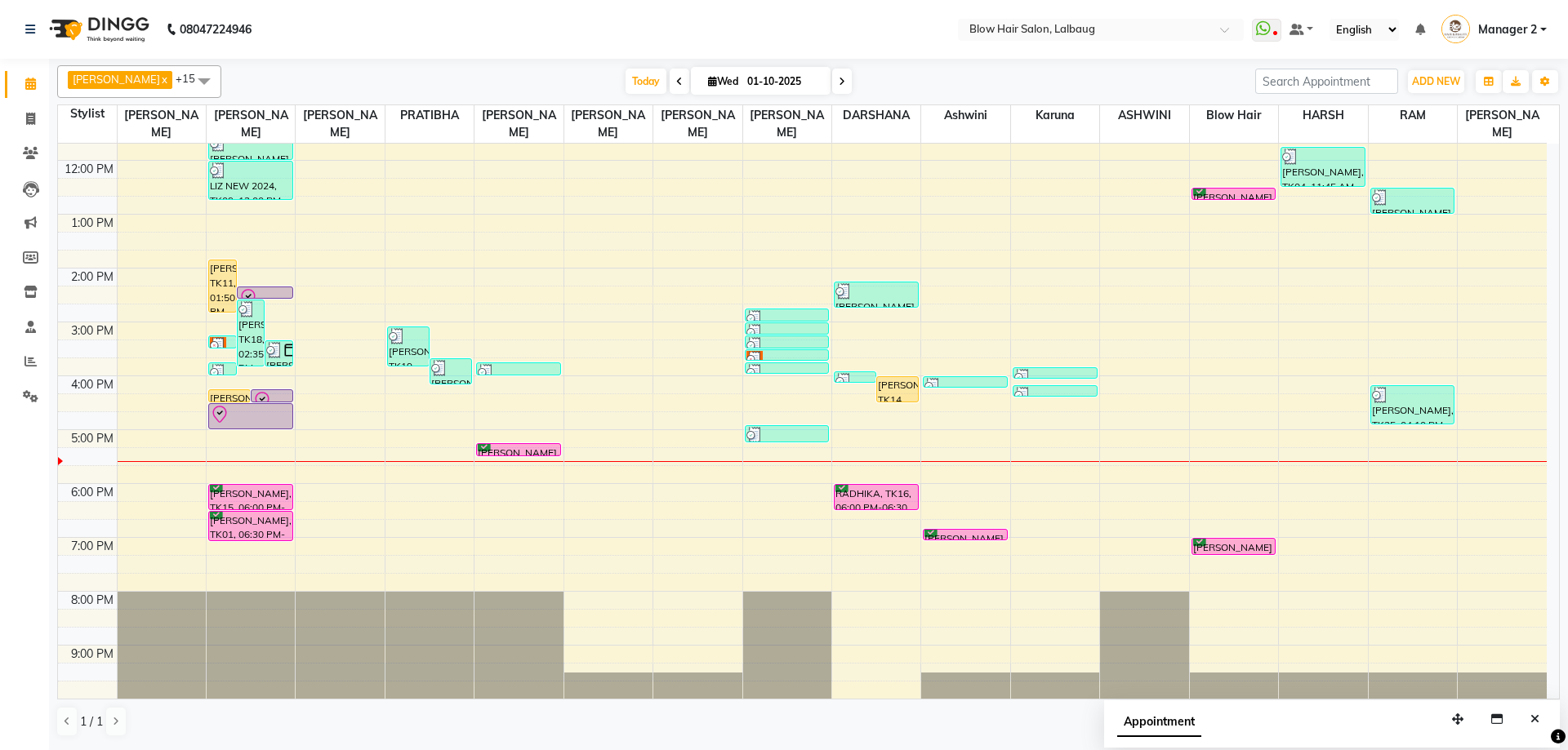
click at [805, 80] on span "[DATE]" at bounding box center [761, 81] width 140 height 28
click at [838, 86] on icon at bounding box center [842, 82] width 7 height 10
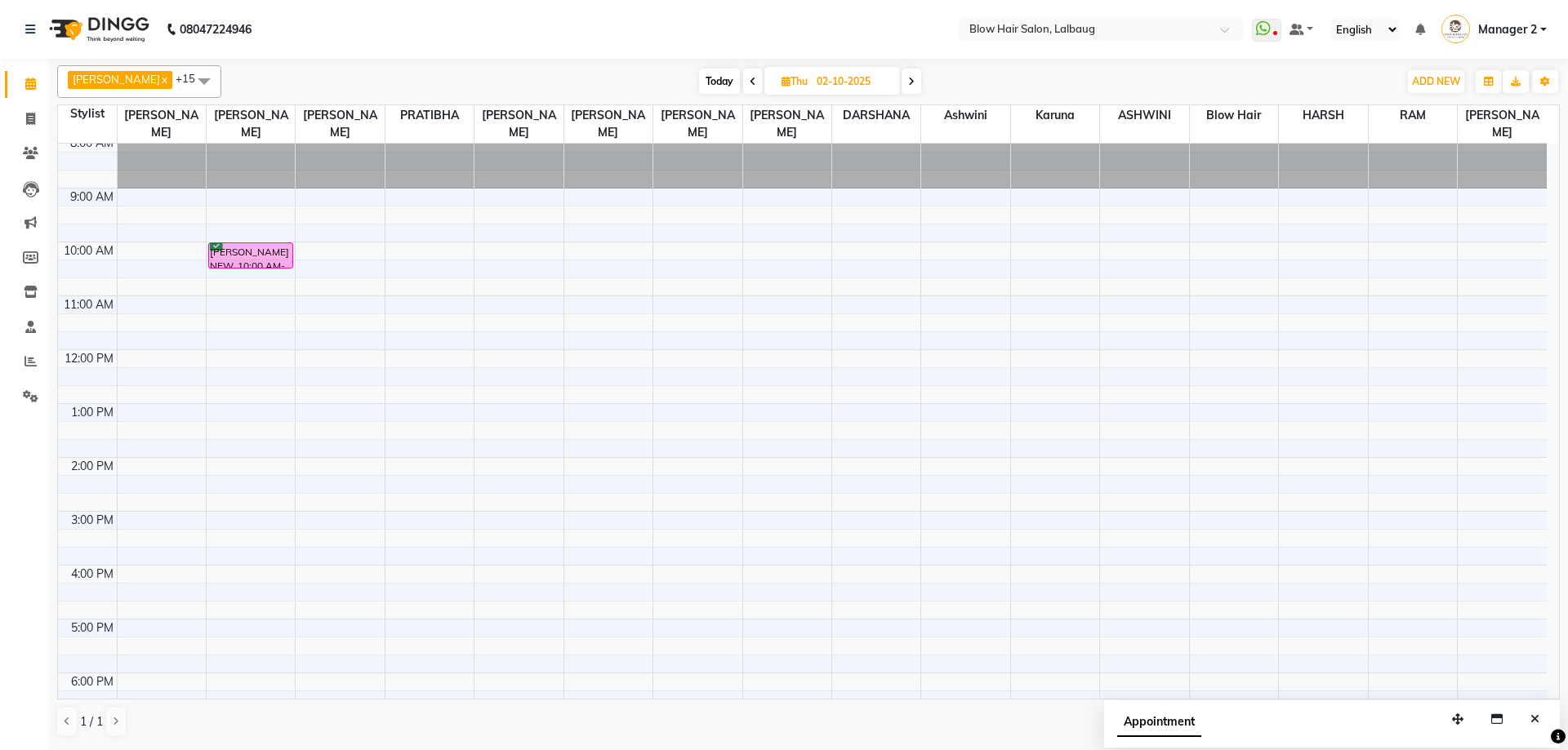
scroll to position [0, 0]
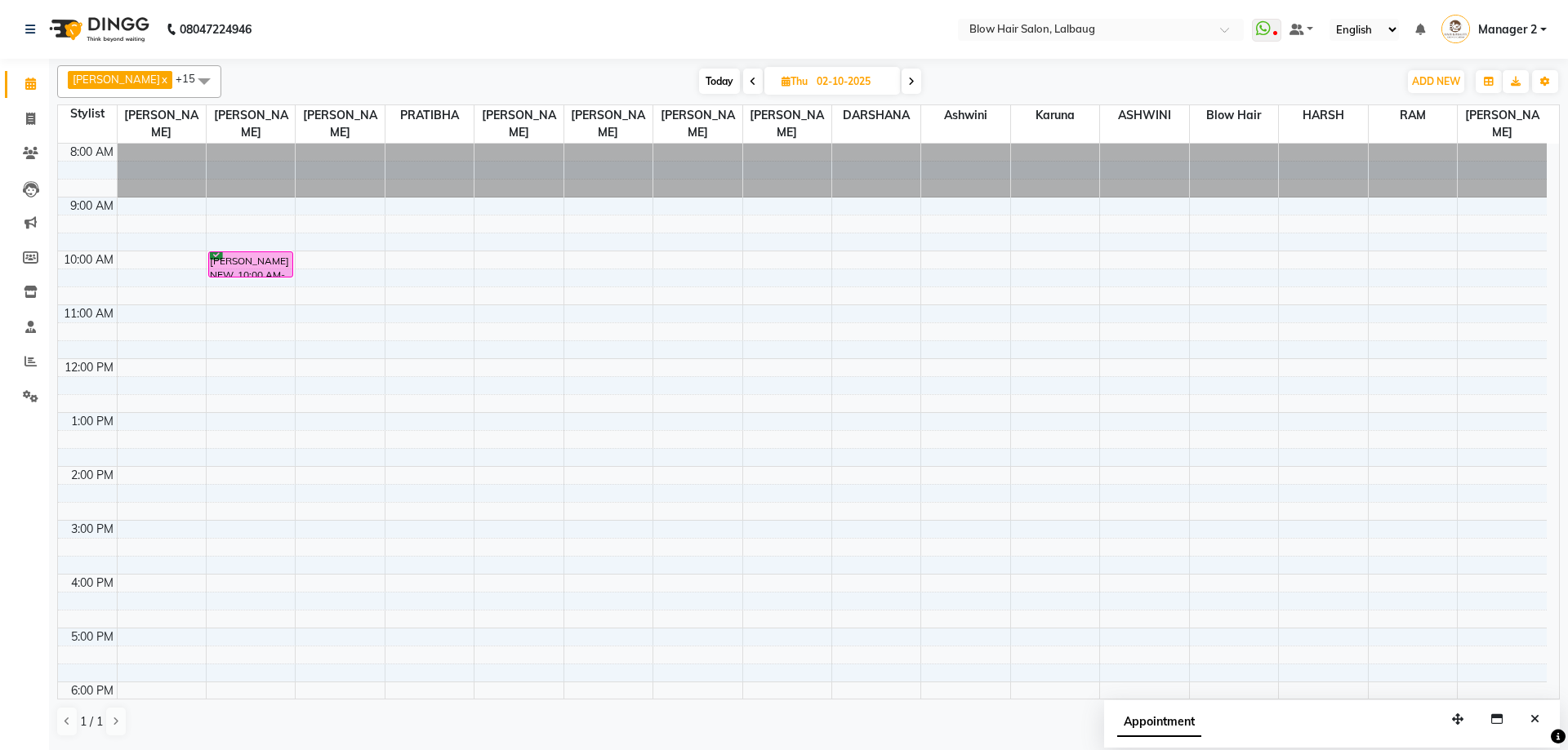
click at [743, 90] on span at bounding box center [753, 81] width 20 height 26
type input "01-10-2025"
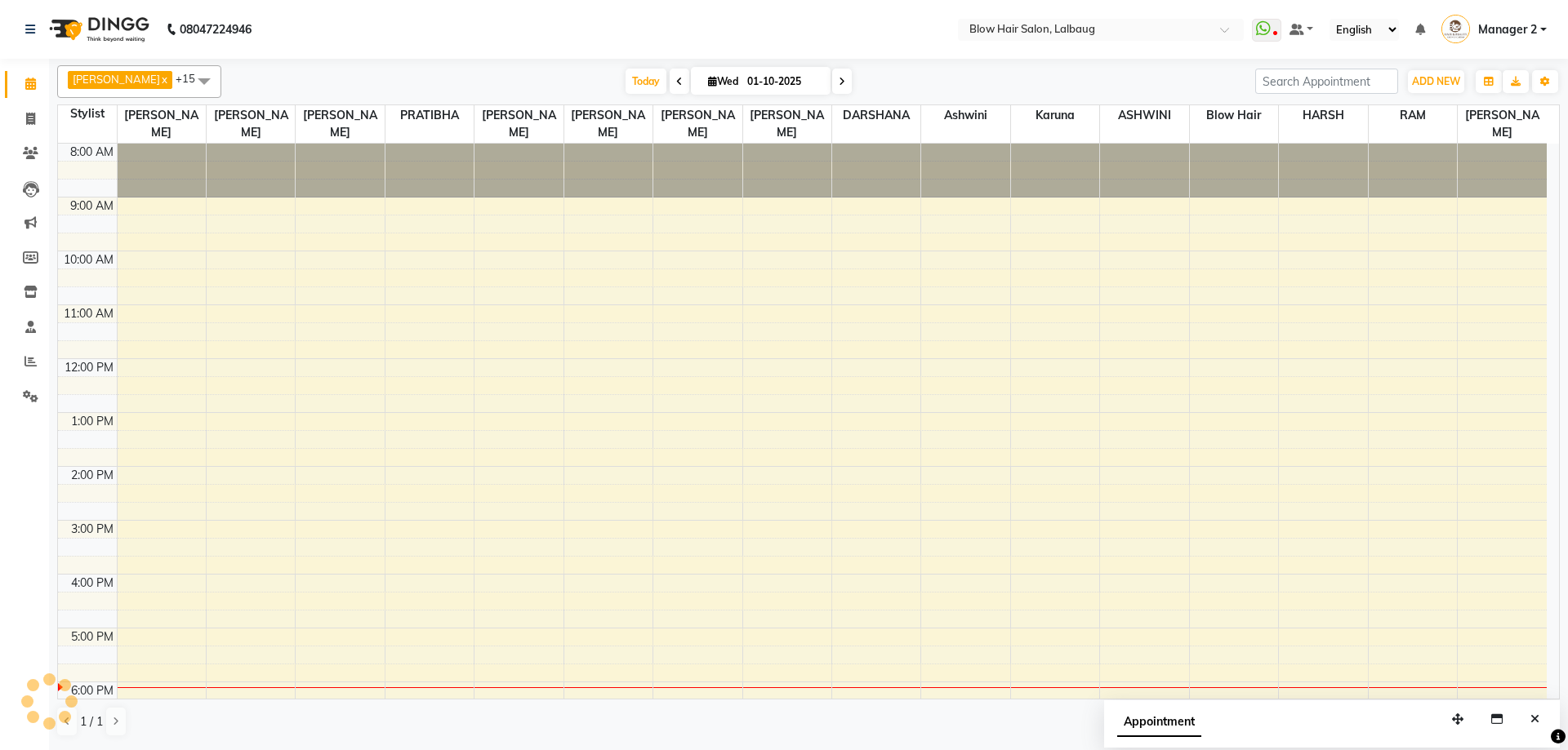
scroll to position [198, 0]
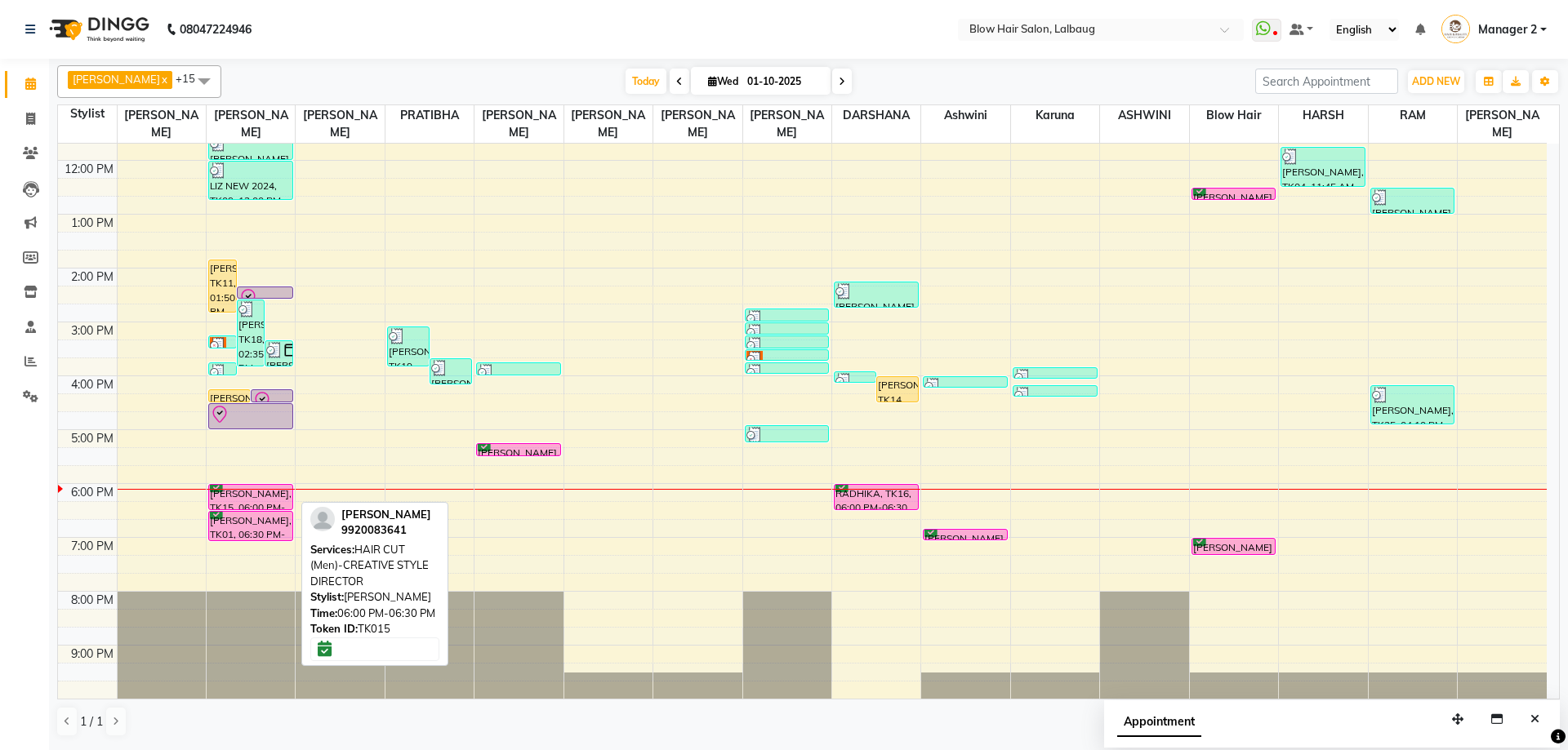
click at [234, 501] on div "[PERSON_NAME], TK15, 06:00 PM-06:30 PM, HAIR CUT (Men)-CREATIVE STYLE DIRECTOR" at bounding box center [250, 497] width 83 height 25
click at [259, 497] on div "[PERSON_NAME], TK15, 06:00 PM-06:30 PM, HAIR CUT (Men)-CREATIVE STYLE DIRECTOR" at bounding box center [250, 497] width 83 height 25
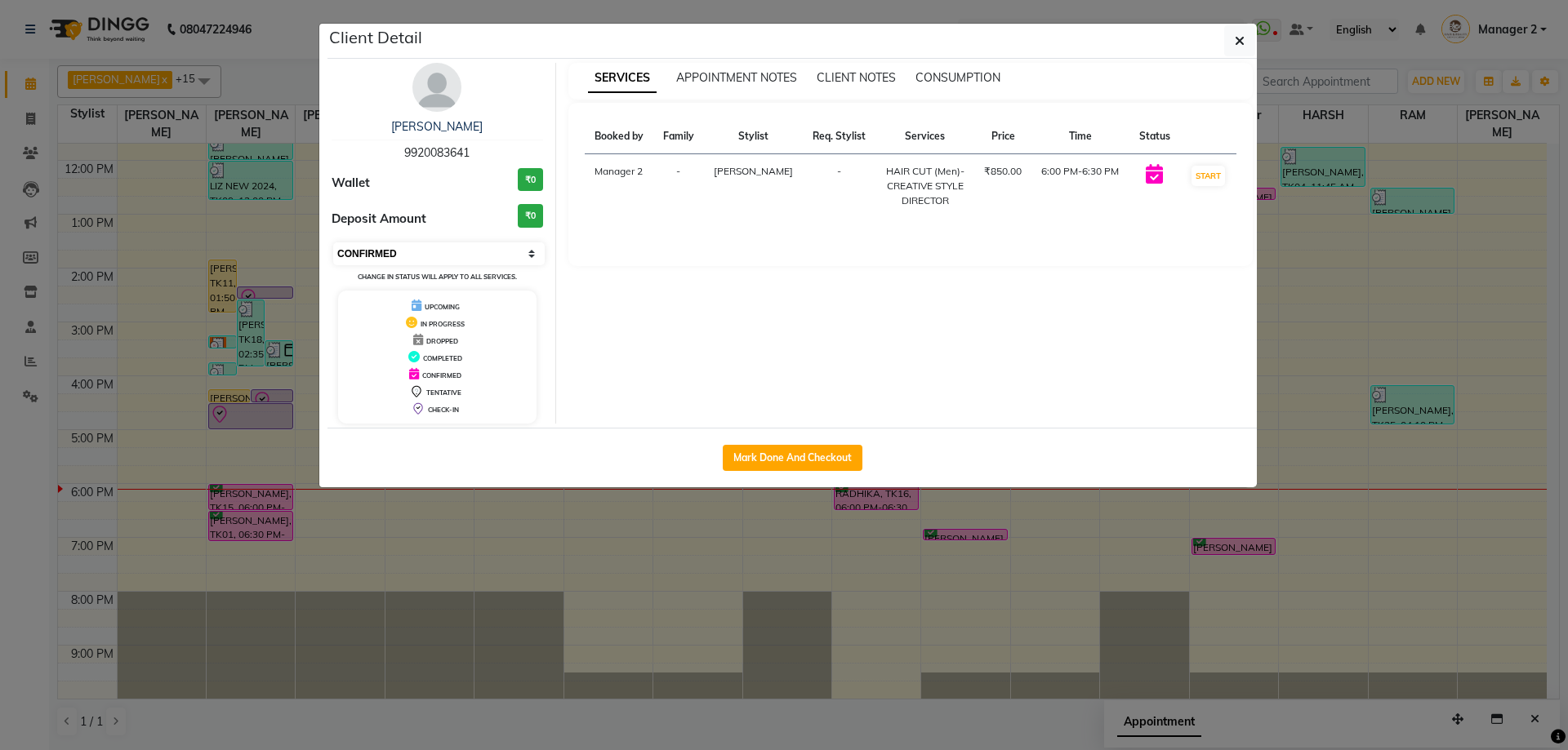
click at [404, 259] on select "Select IN SERVICE CONFIRMED TENTATIVE CHECK IN MARK DONE DROPPED UPCOMING" at bounding box center [439, 254] width 212 height 23
select select "8"
click at [334, 242] on select "Select IN SERVICE CONFIRMED TENTATIVE CHECK IN MARK DONE DROPPED UPCOMING" at bounding box center [439, 254] width 212 height 23
click at [1253, 36] on button "button" at bounding box center [1239, 41] width 31 height 31
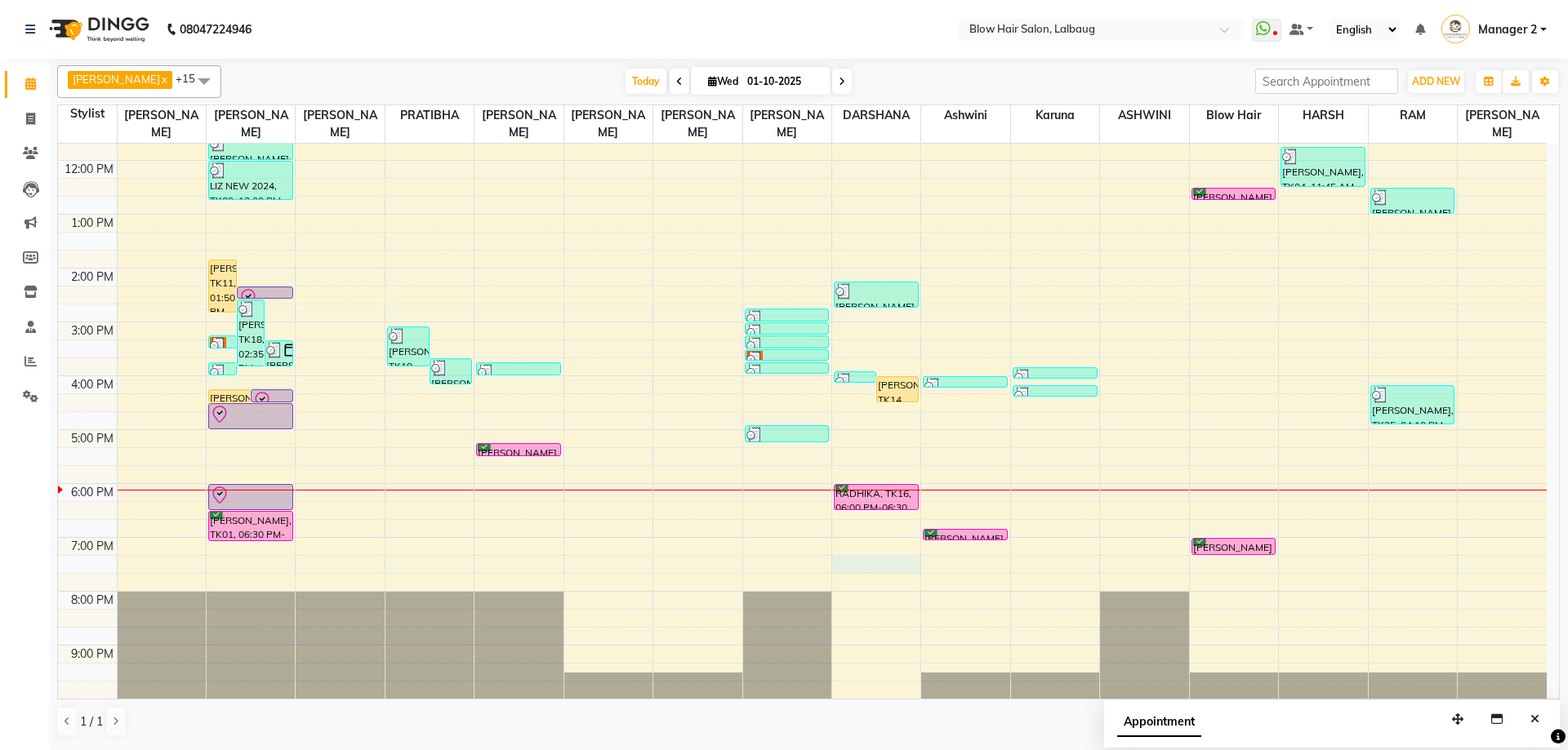
click at [853, 556] on div "8:00 AM 9:00 AM 10:00 AM 11:00 AM 12:00 PM 1:00 PM 2:00 PM 3:00 PM 4:00 PM 5:00…" at bounding box center [802, 322] width 1489 height 753
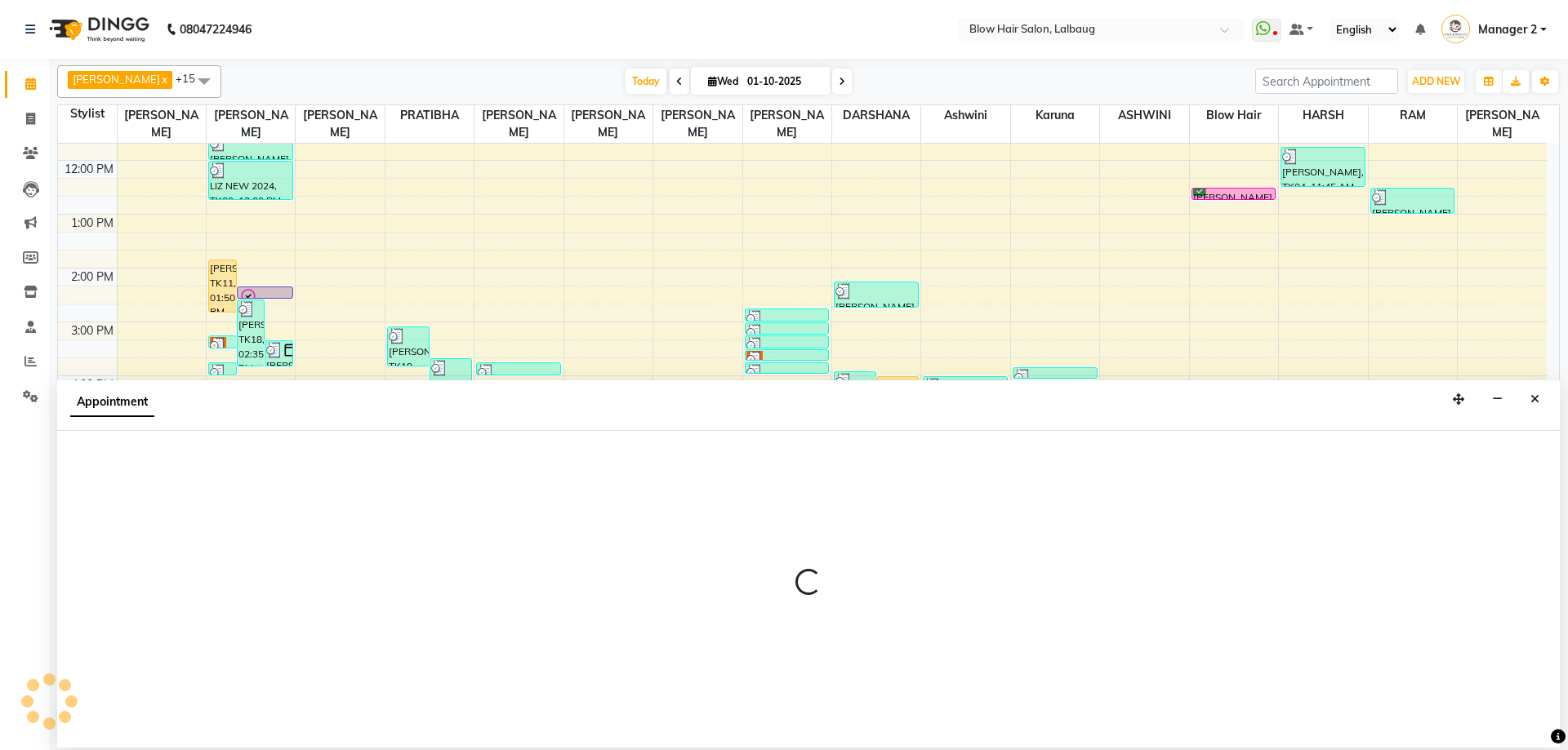
select select "37224"
select select "tentative"
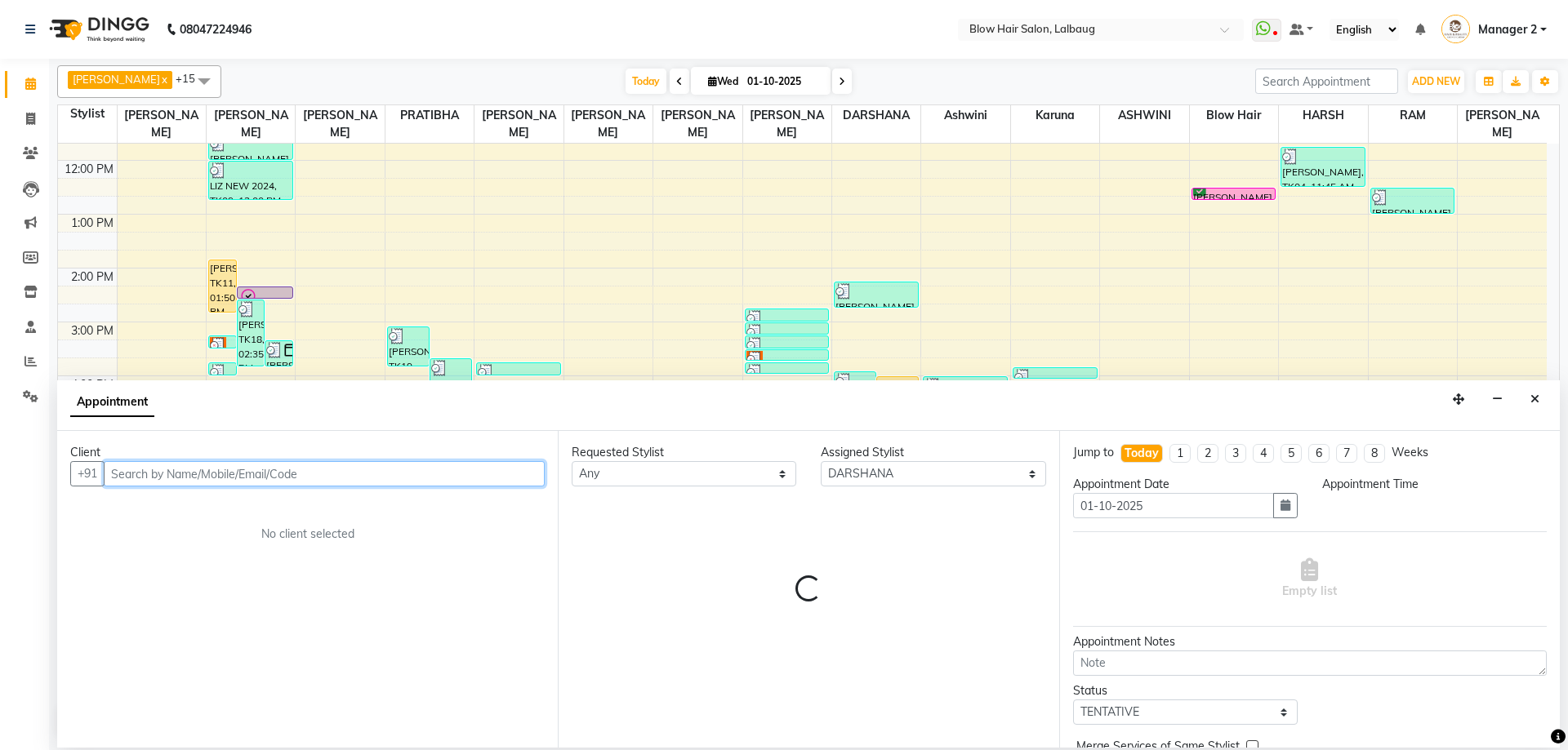
select select "1155"
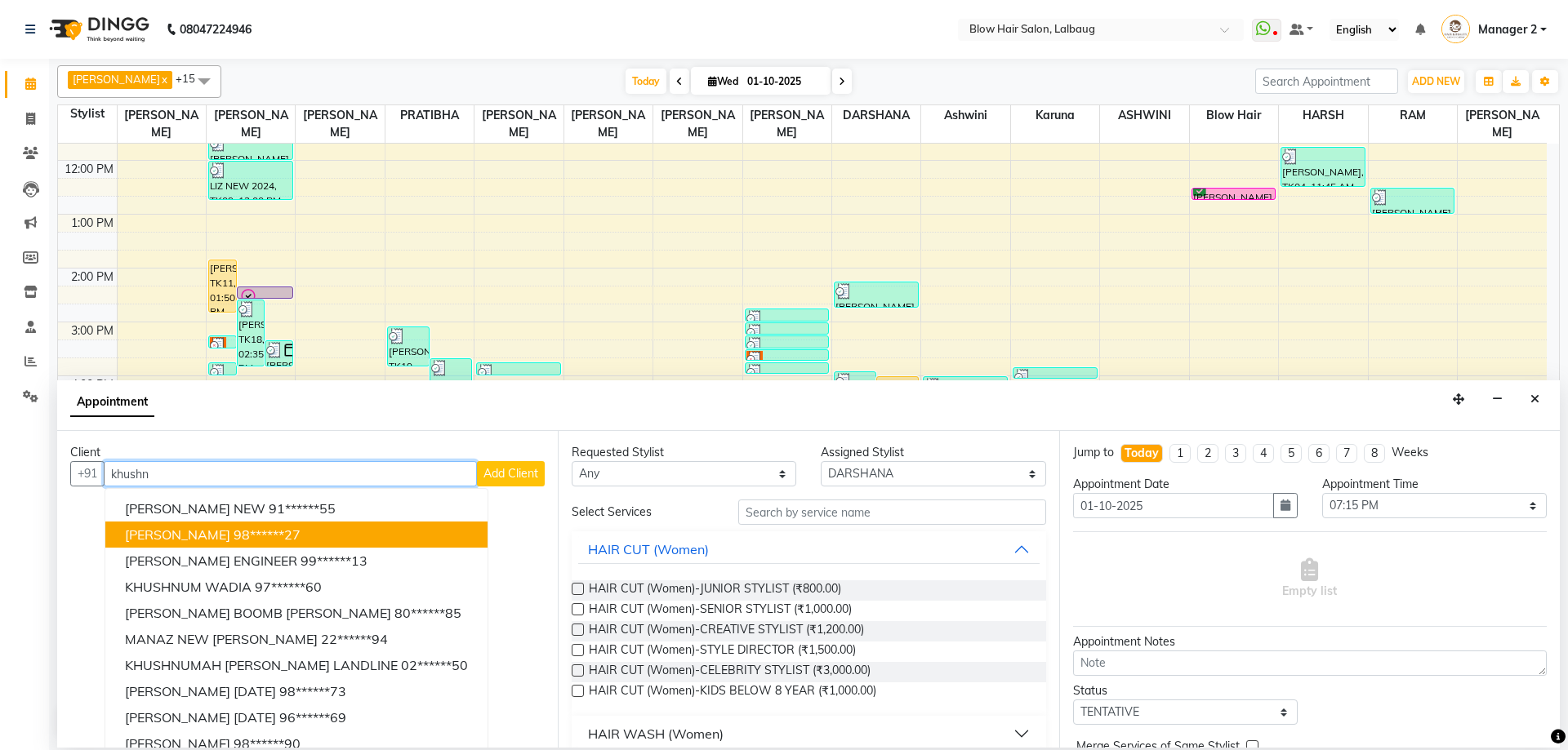
click at [192, 545] on button "[PERSON_NAME] 98******27" at bounding box center [296, 535] width 382 height 26
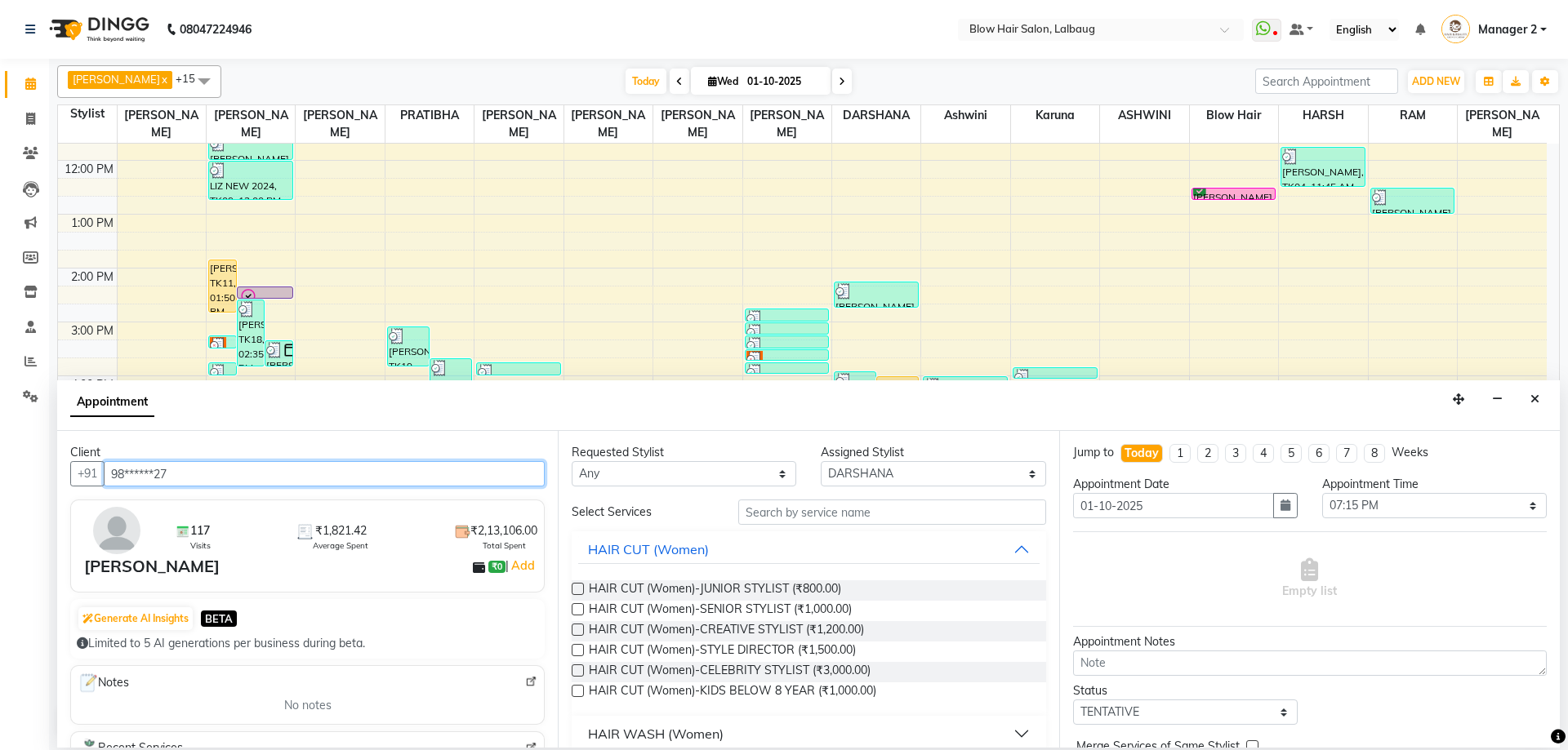
click at [189, 479] on input "98******27" at bounding box center [324, 473] width 441 height 26
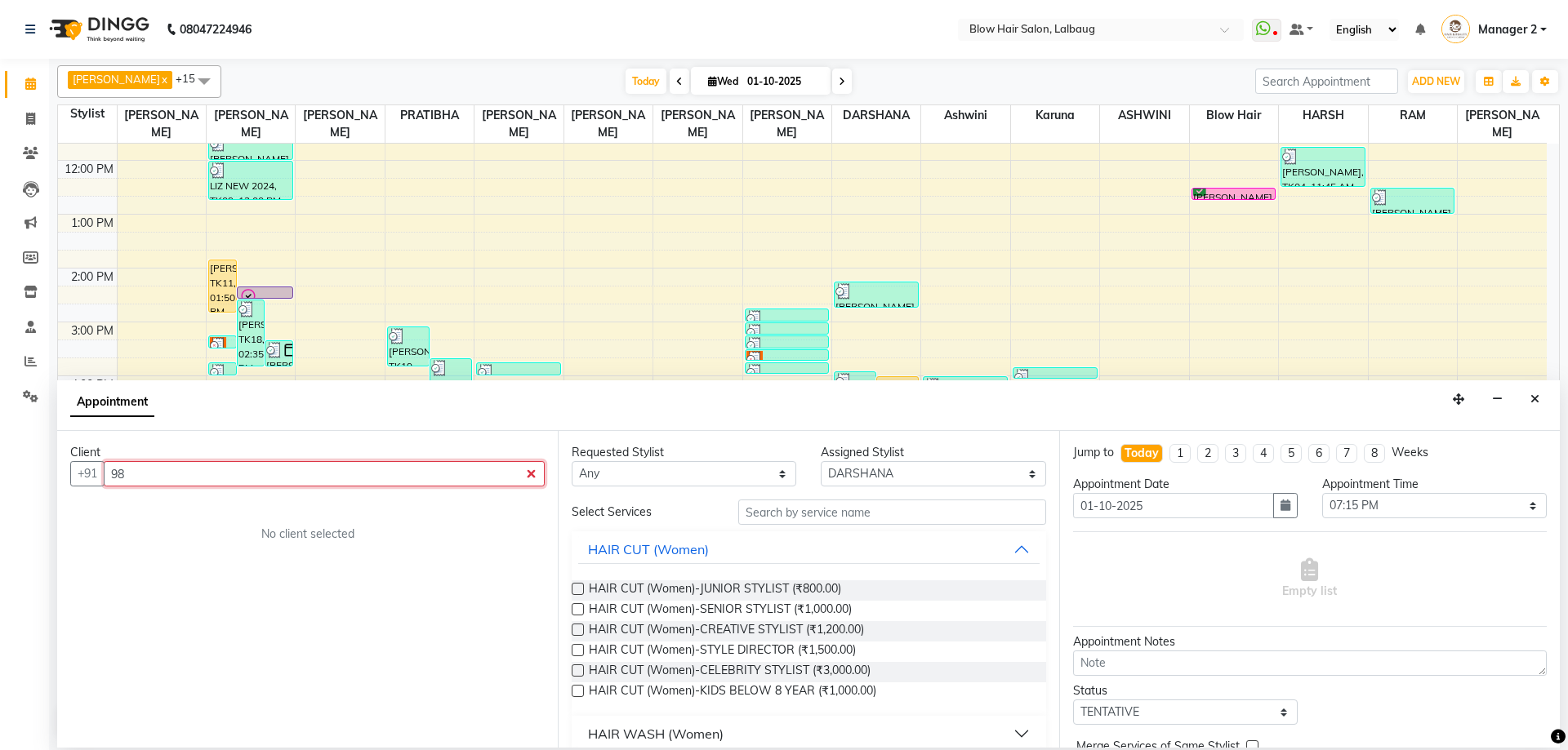
type input "9"
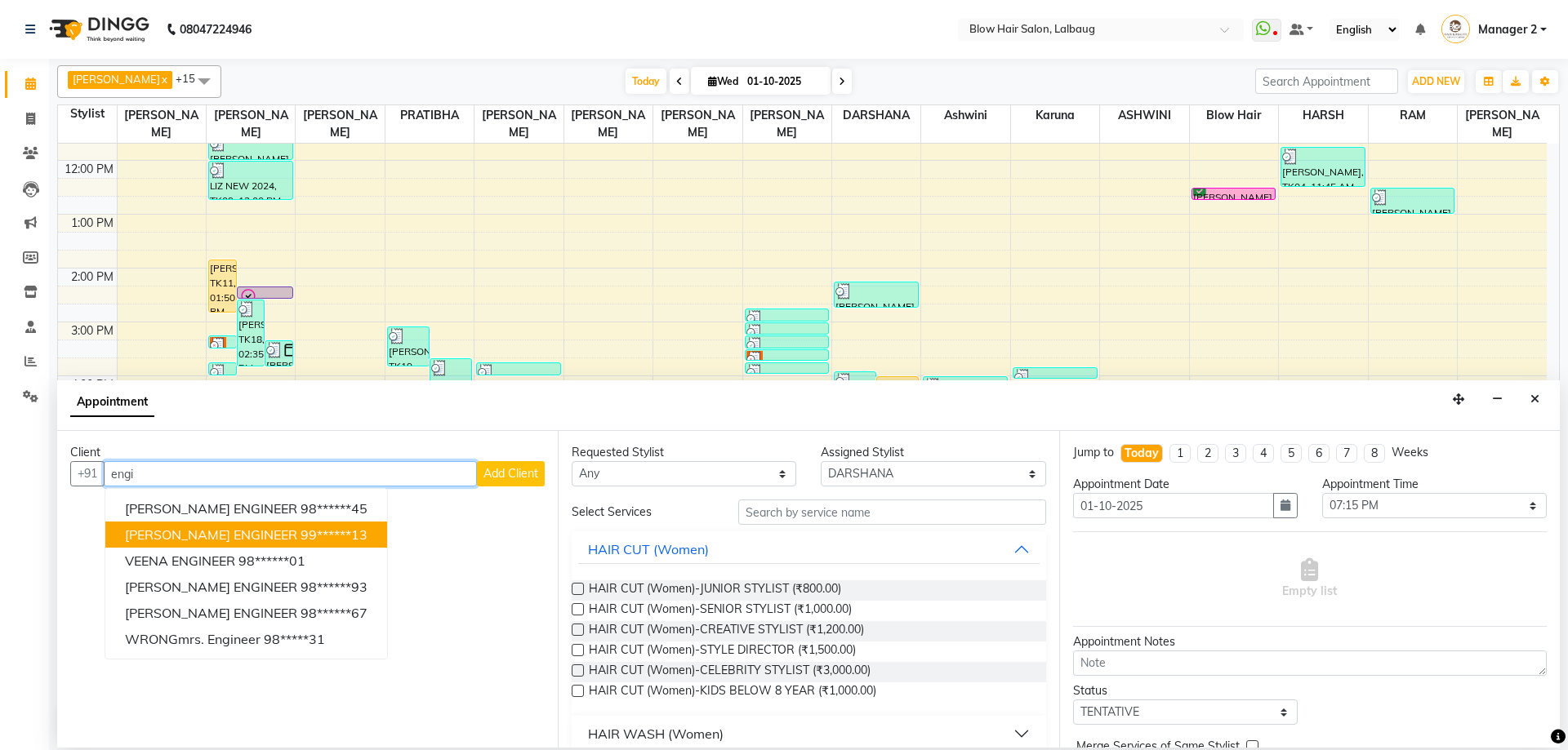
click at [262, 538] on span "[PERSON_NAME] ENGINEER" at bounding box center [211, 535] width 172 height 16
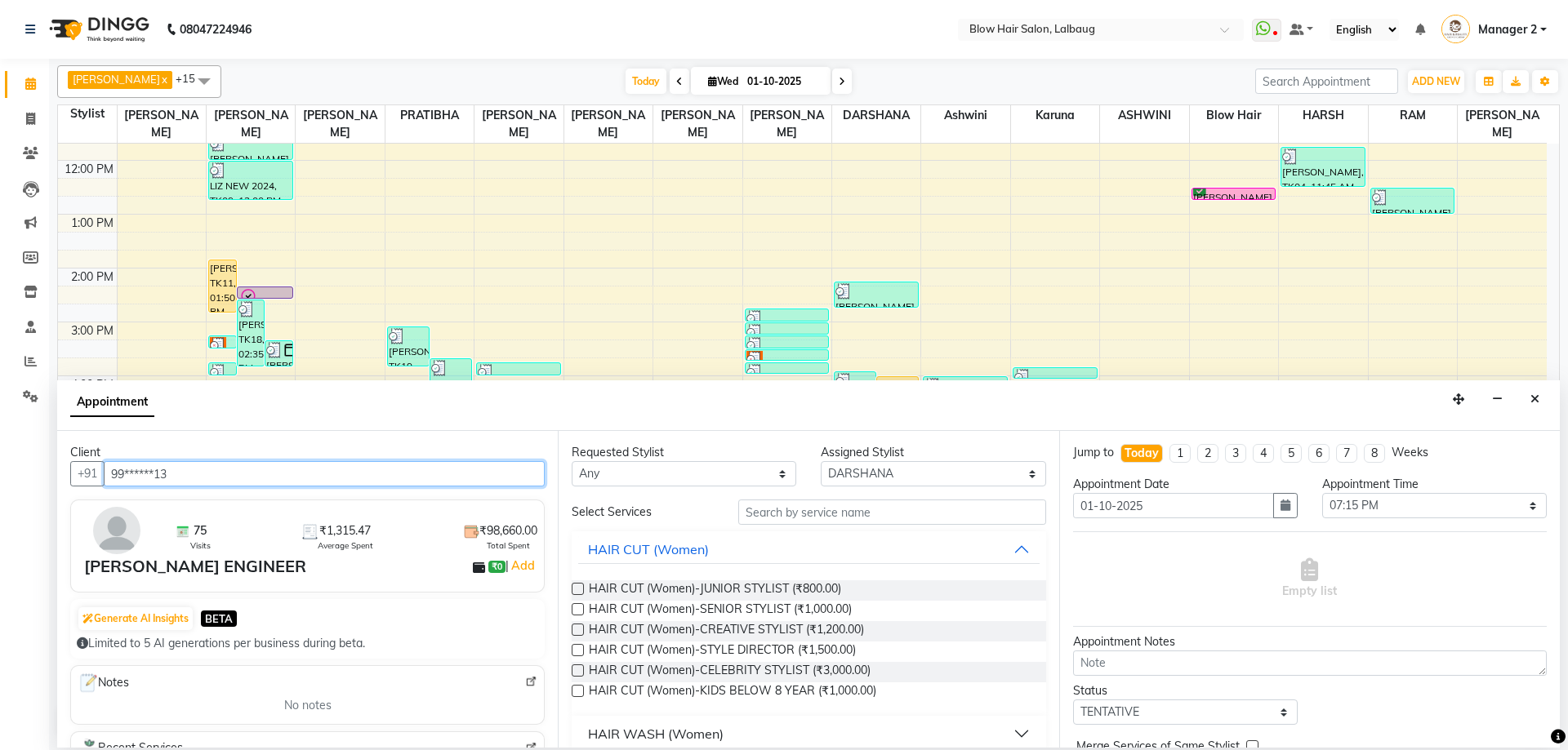
type input "99******13"
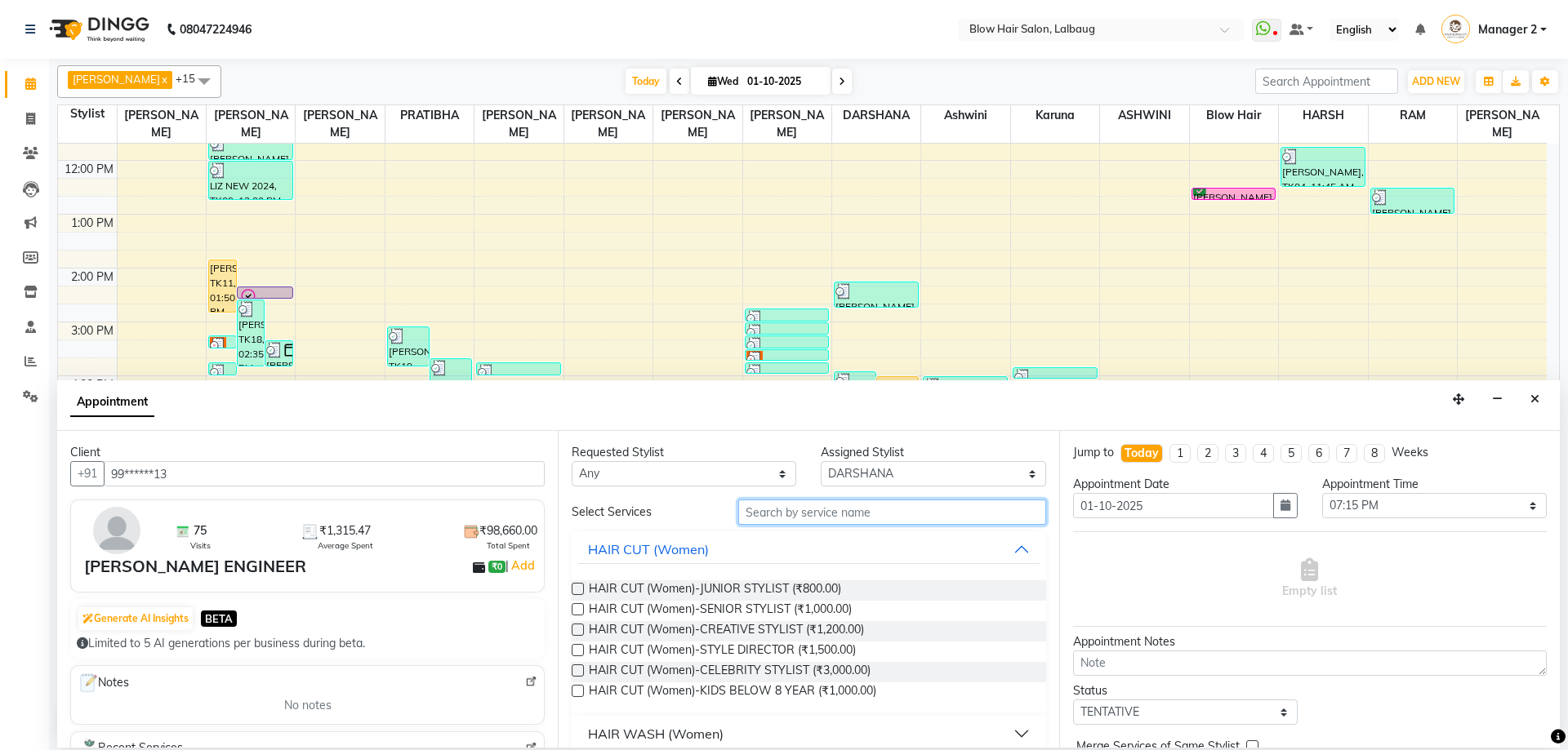
click at [785, 510] on input "text" at bounding box center [892, 512] width 308 height 26
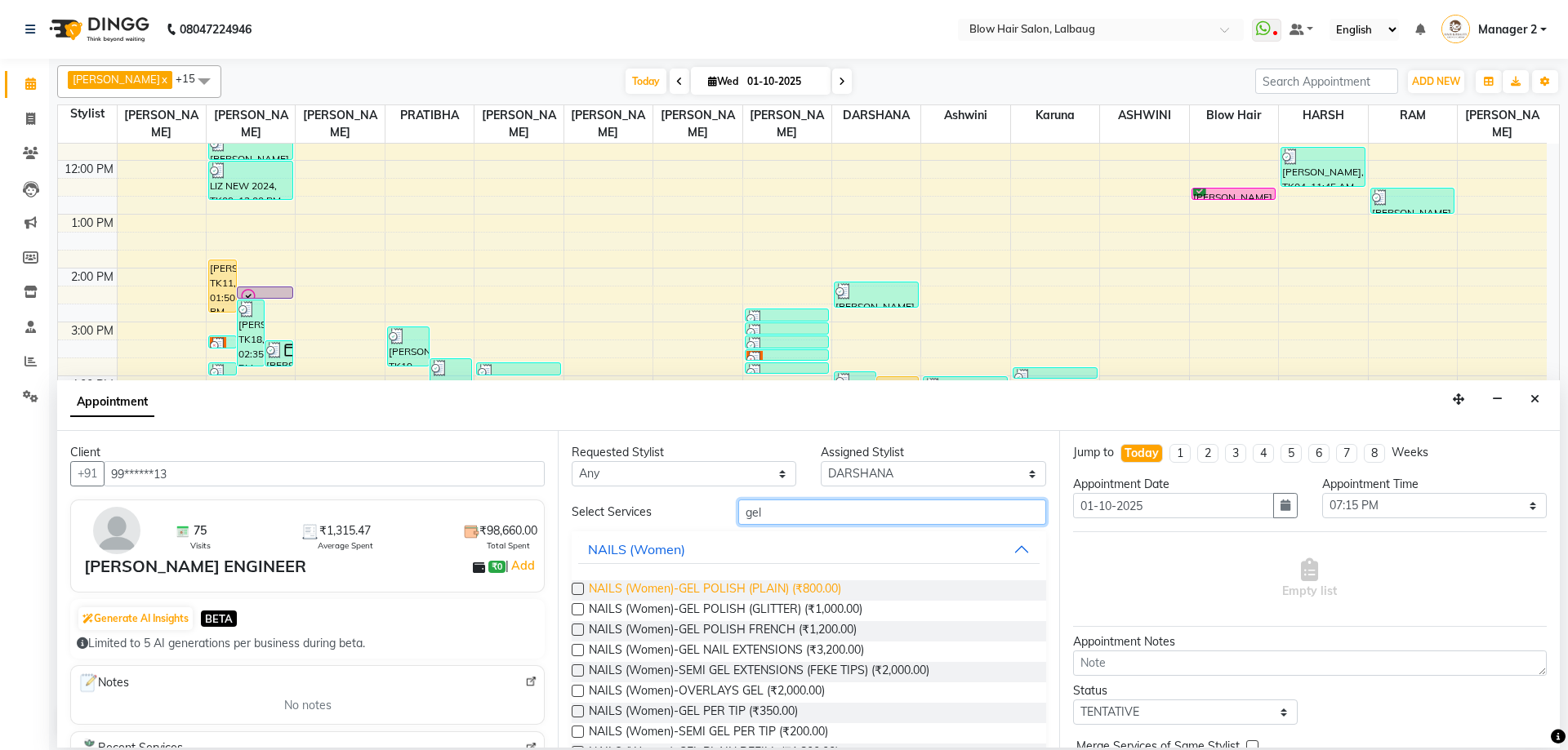
type input "gel"
click at [750, 599] on span "NAILS (Women)-GEL POLISH (PLAIN) (₹800.00)" at bounding box center [715, 590] width 252 height 21
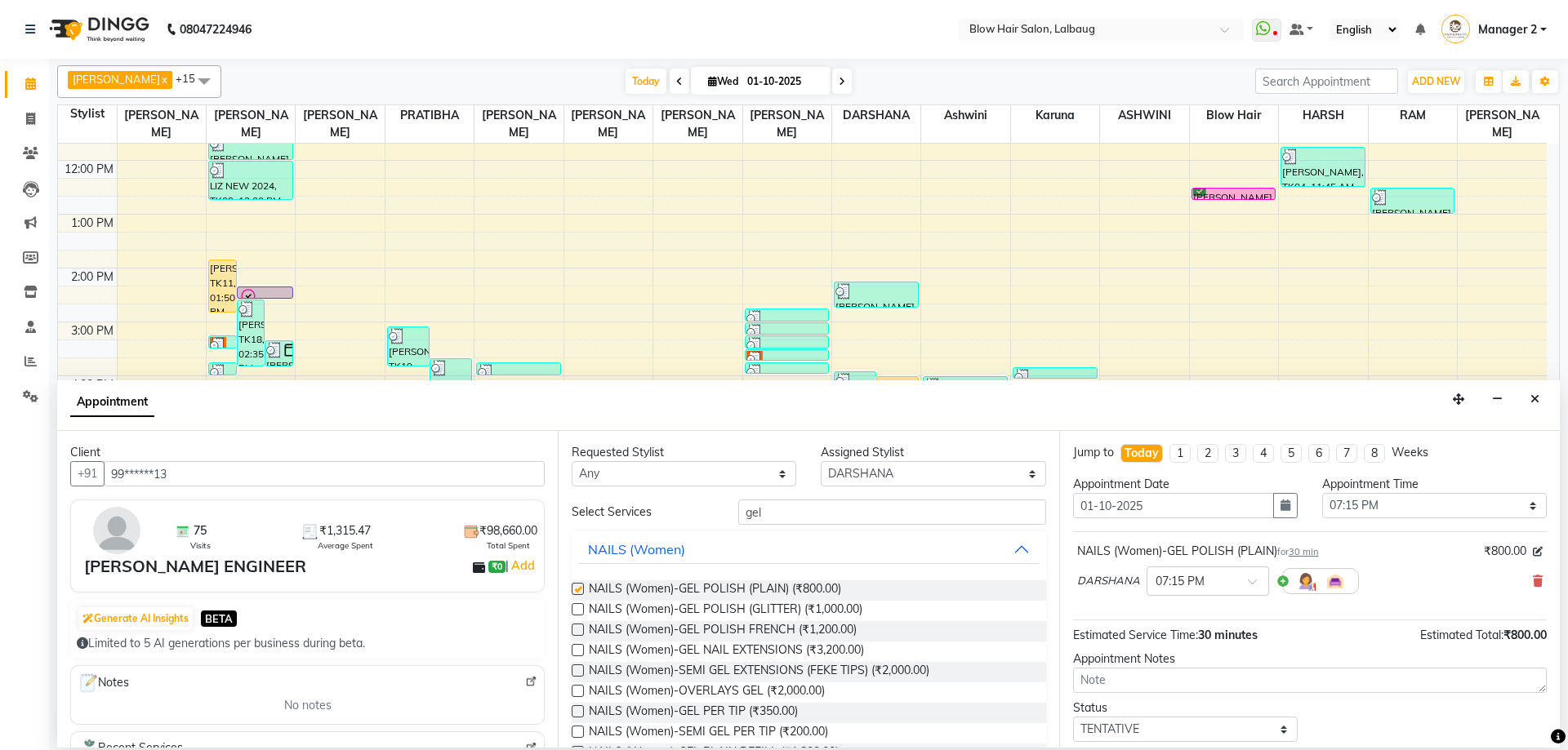
checkbox input "false"
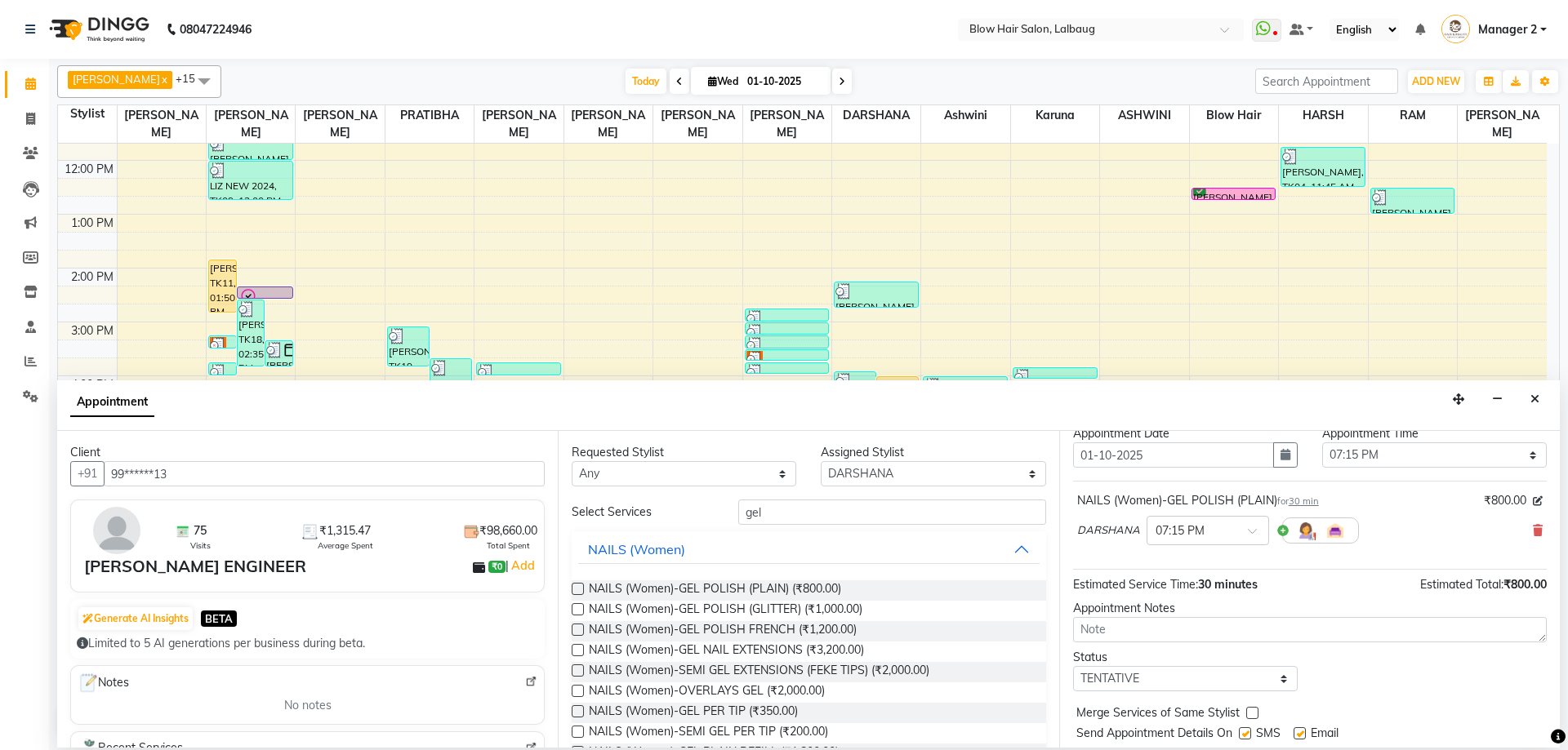
scroll to position [97, 0]
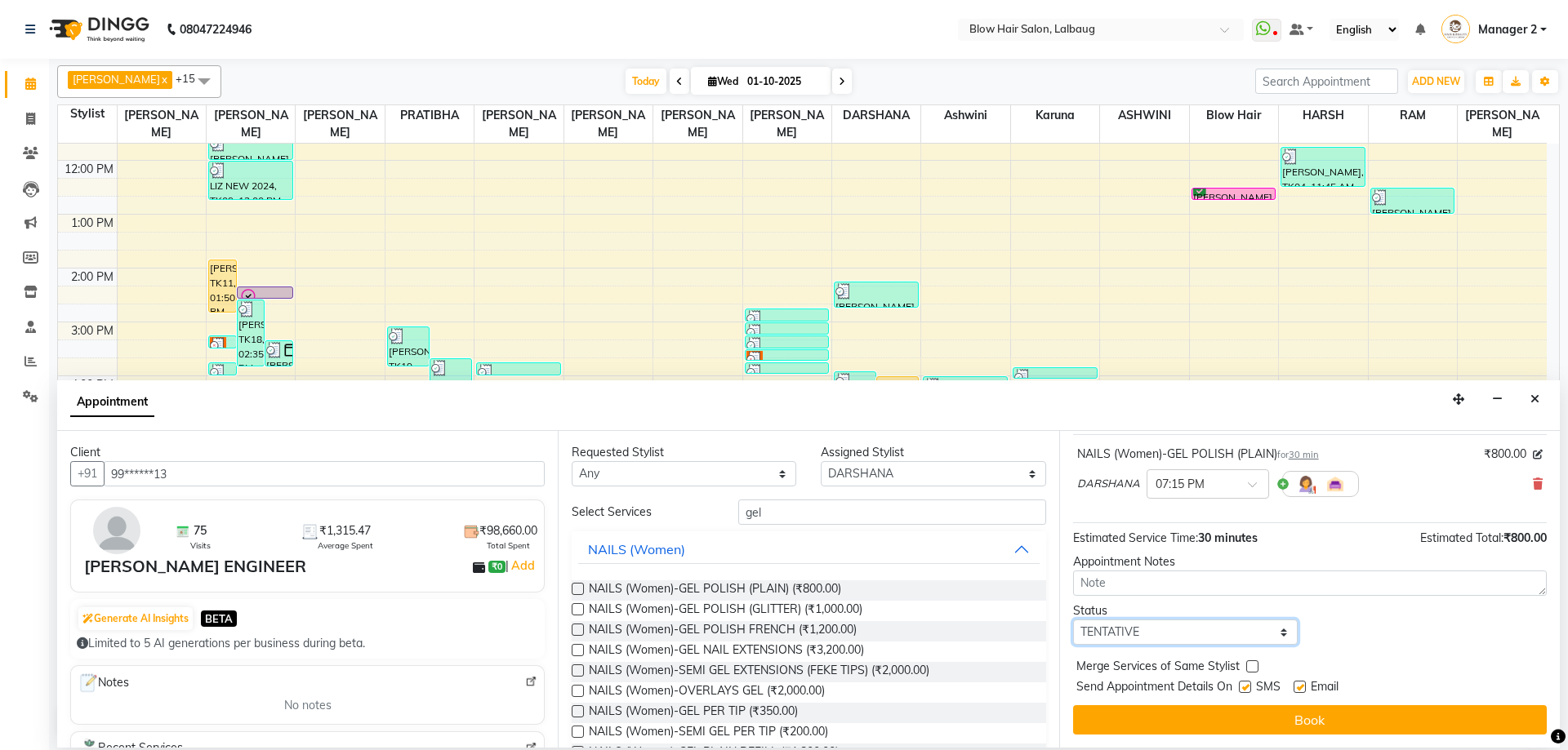
click at [1213, 641] on select "Select TENTATIVE CONFIRM CHECK-IN UPCOMING" at bounding box center [1185, 632] width 225 height 26
select select "confirm booking"
click at [1073, 620] on select "Select TENTATIVE CONFIRM CHECK-IN UPCOMING" at bounding box center [1185, 632] width 225 height 26
drag, startPoint x: 1119, startPoint y: 726, endPoint x: 1127, endPoint y: 717, distance: 12.0
click at [1119, 724] on button "Book" at bounding box center [1309, 720] width 474 height 30
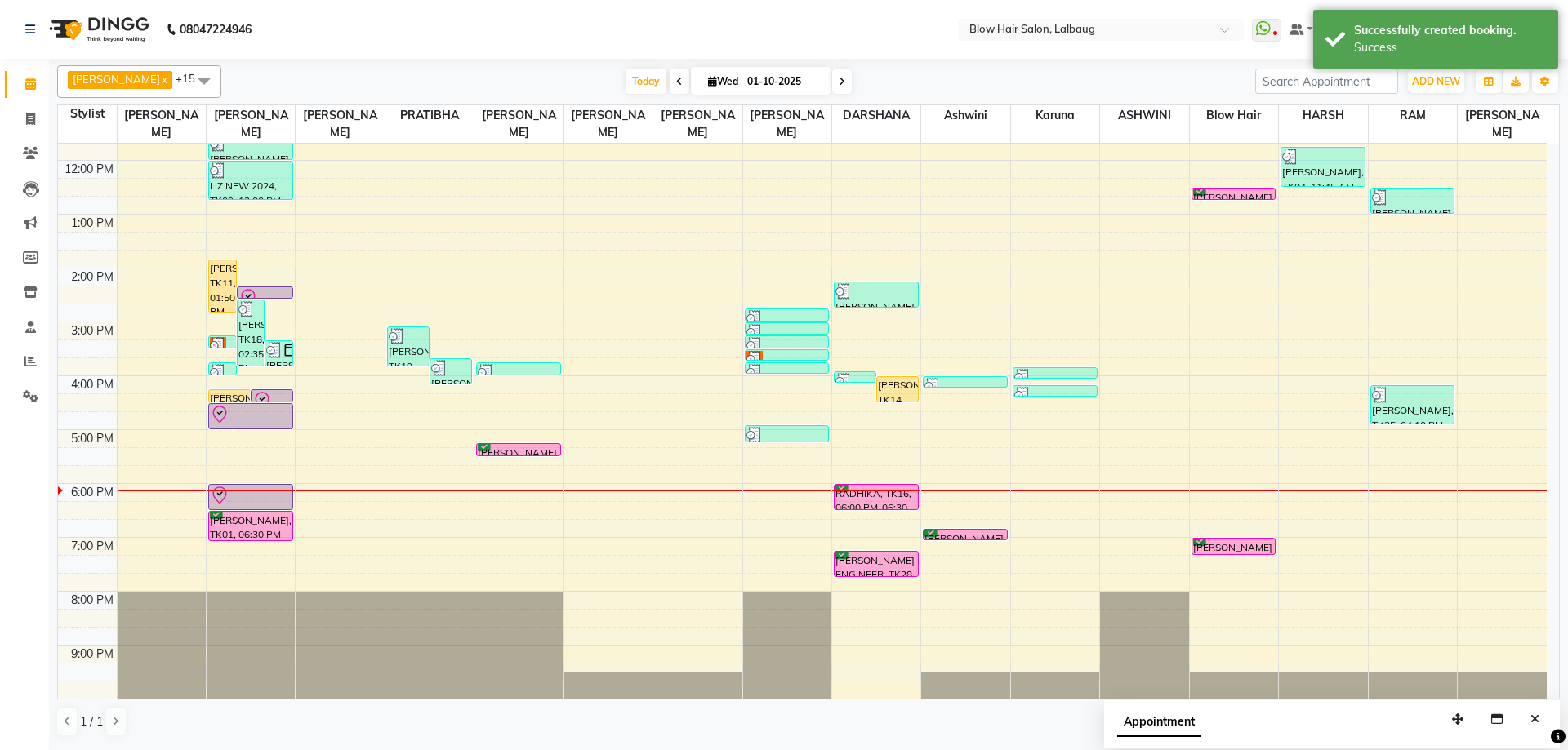
drag, startPoint x: 541, startPoint y: 35, endPoint x: 576, endPoint y: 147, distance: 117.3
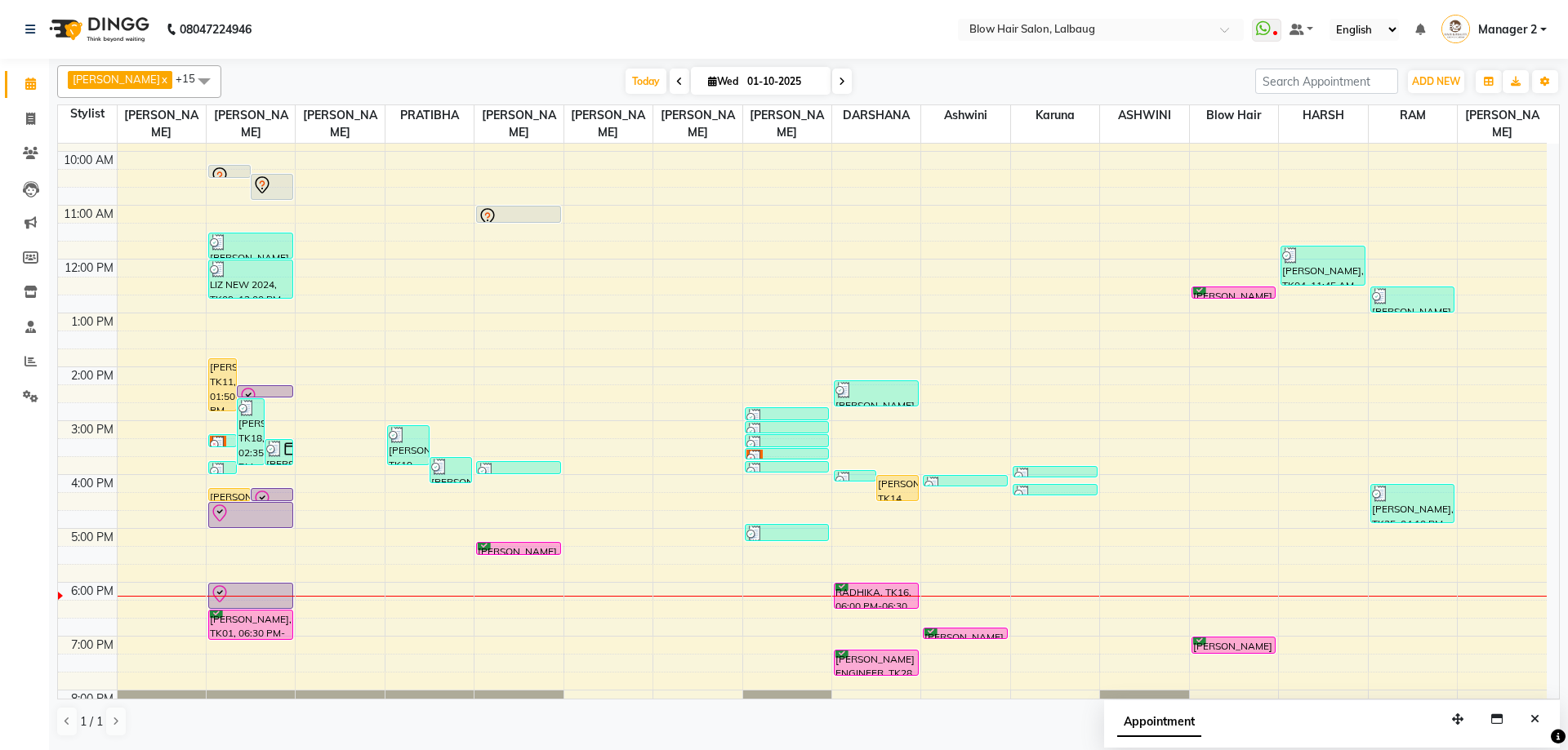
scroll to position [198, 0]
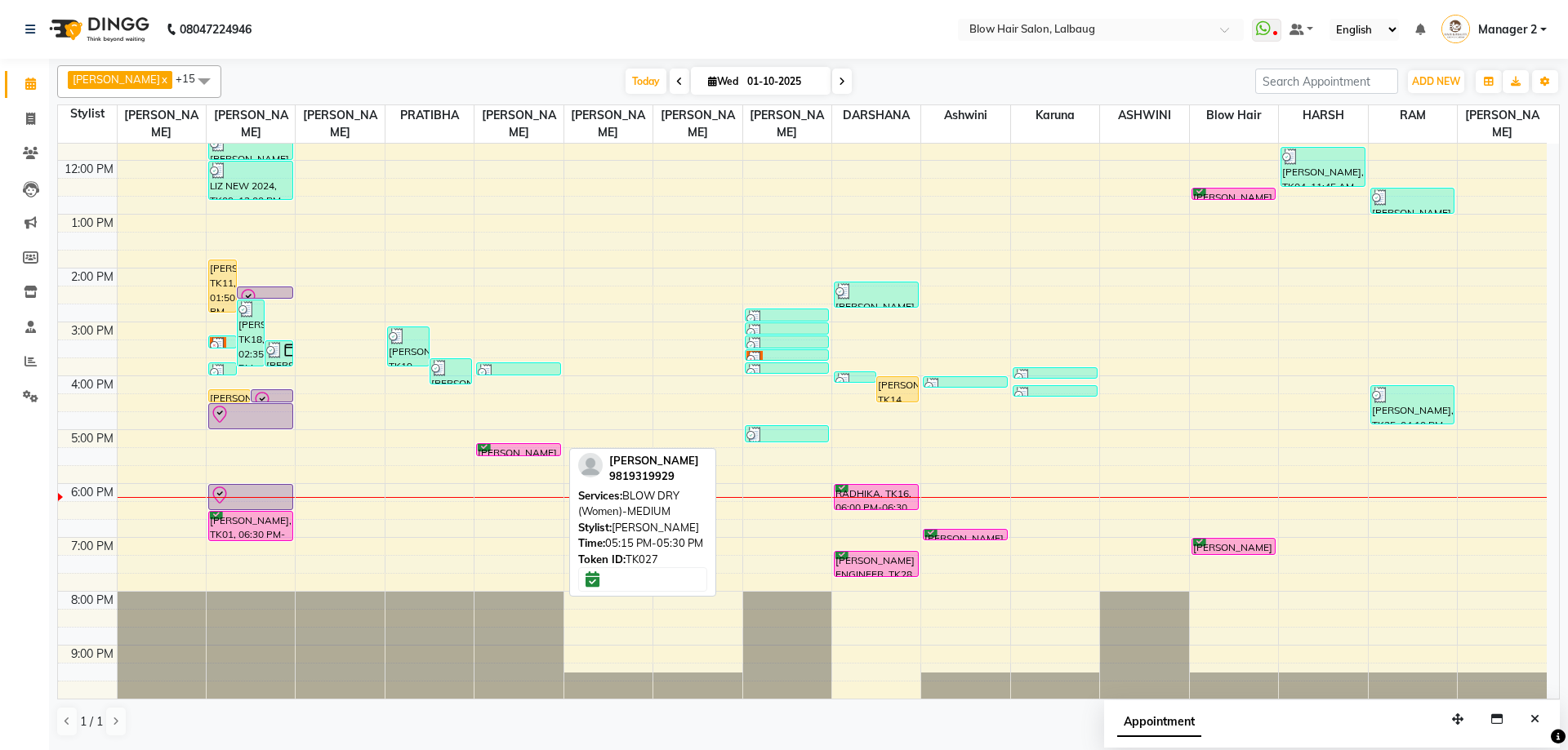
click at [527, 450] on div "[PERSON_NAME], TK27, 05:15 PM-05:30 PM, BLOW DRY (Women)-MEDIUM" at bounding box center [518, 450] width 83 height 12
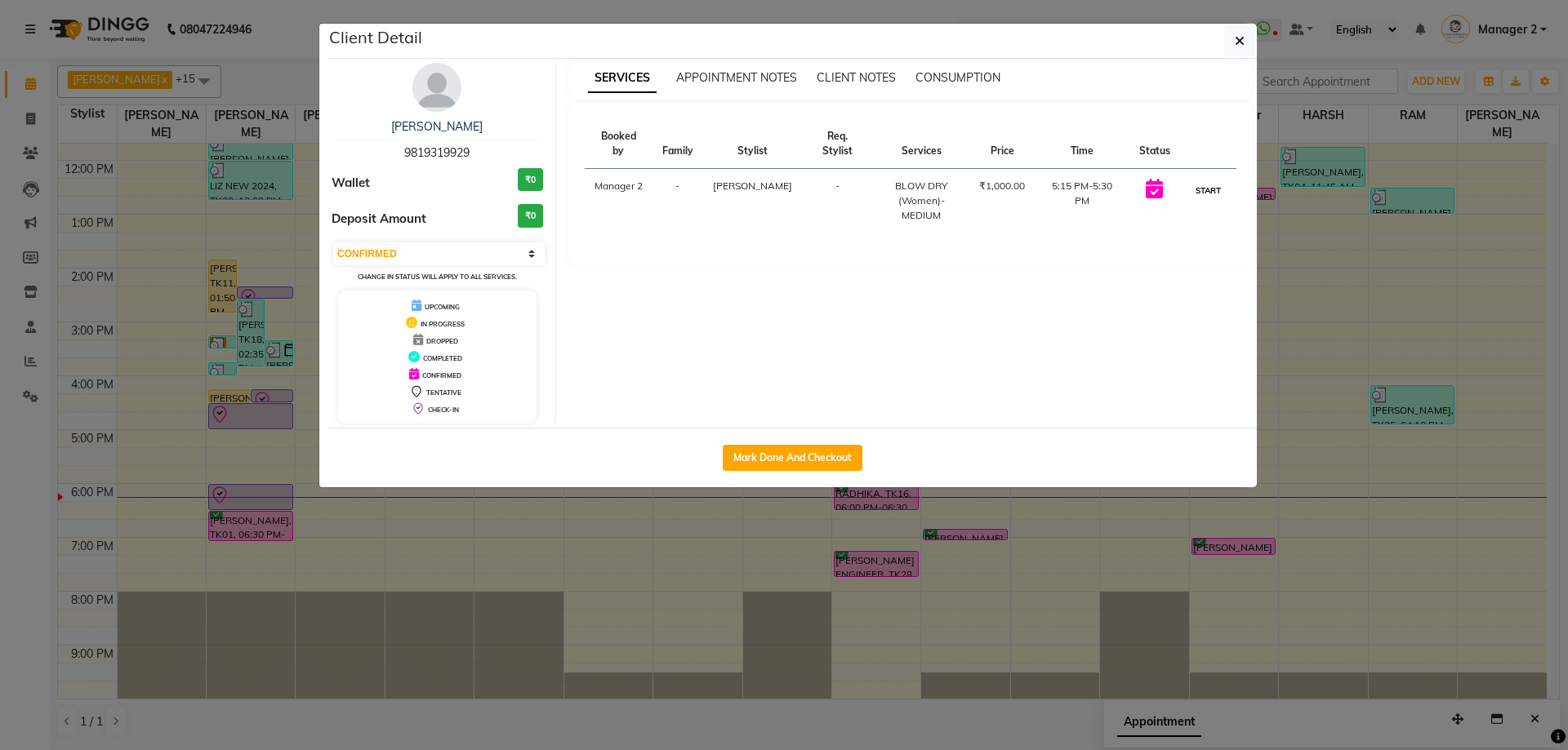
click at [1210, 180] on button "START" at bounding box center [1208, 190] width 34 height 21
select select "1"
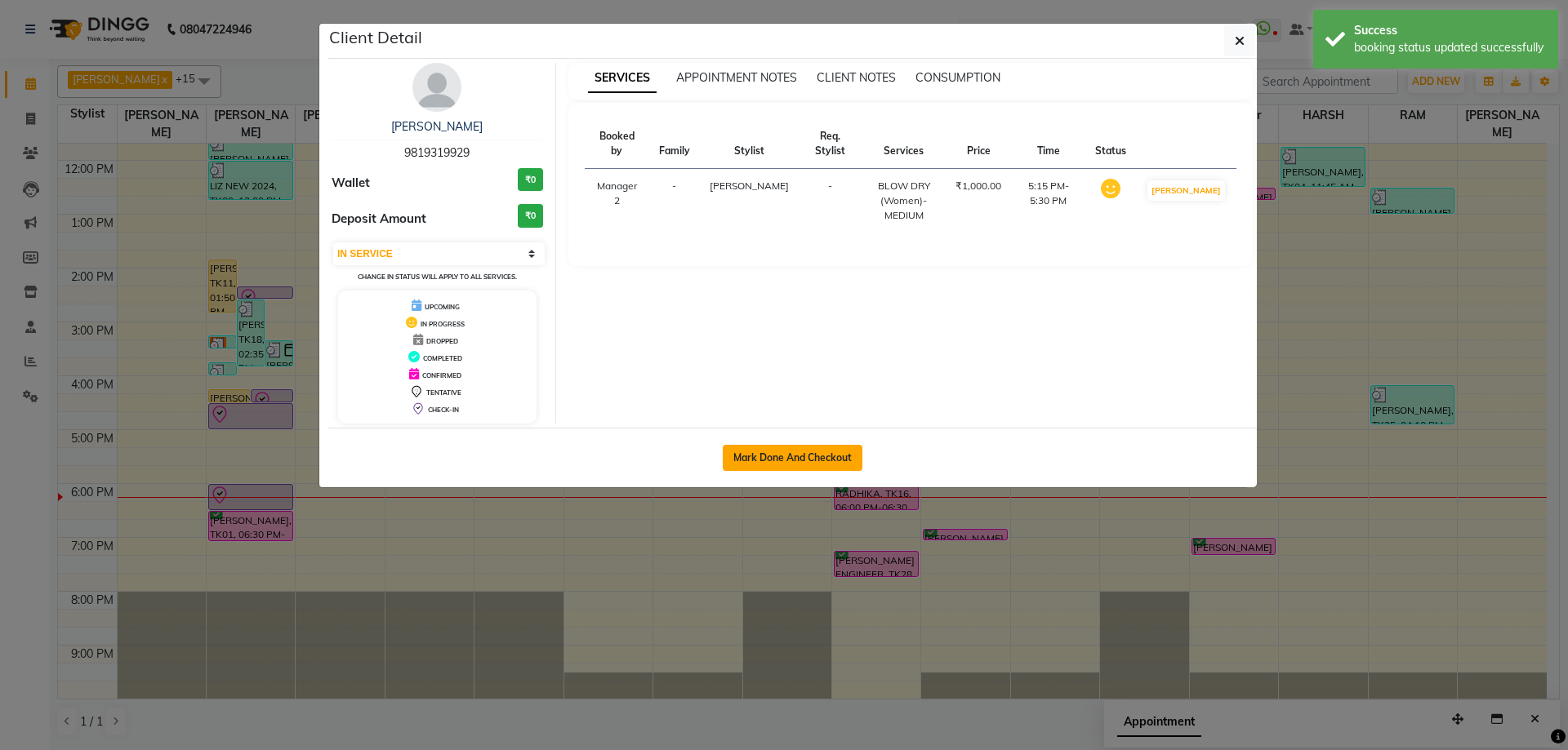
click at [765, 455] on button "Mark Done And Checkout" at bounding box center [793, 458] width 140 height 26
select select "5162"
select select "service"
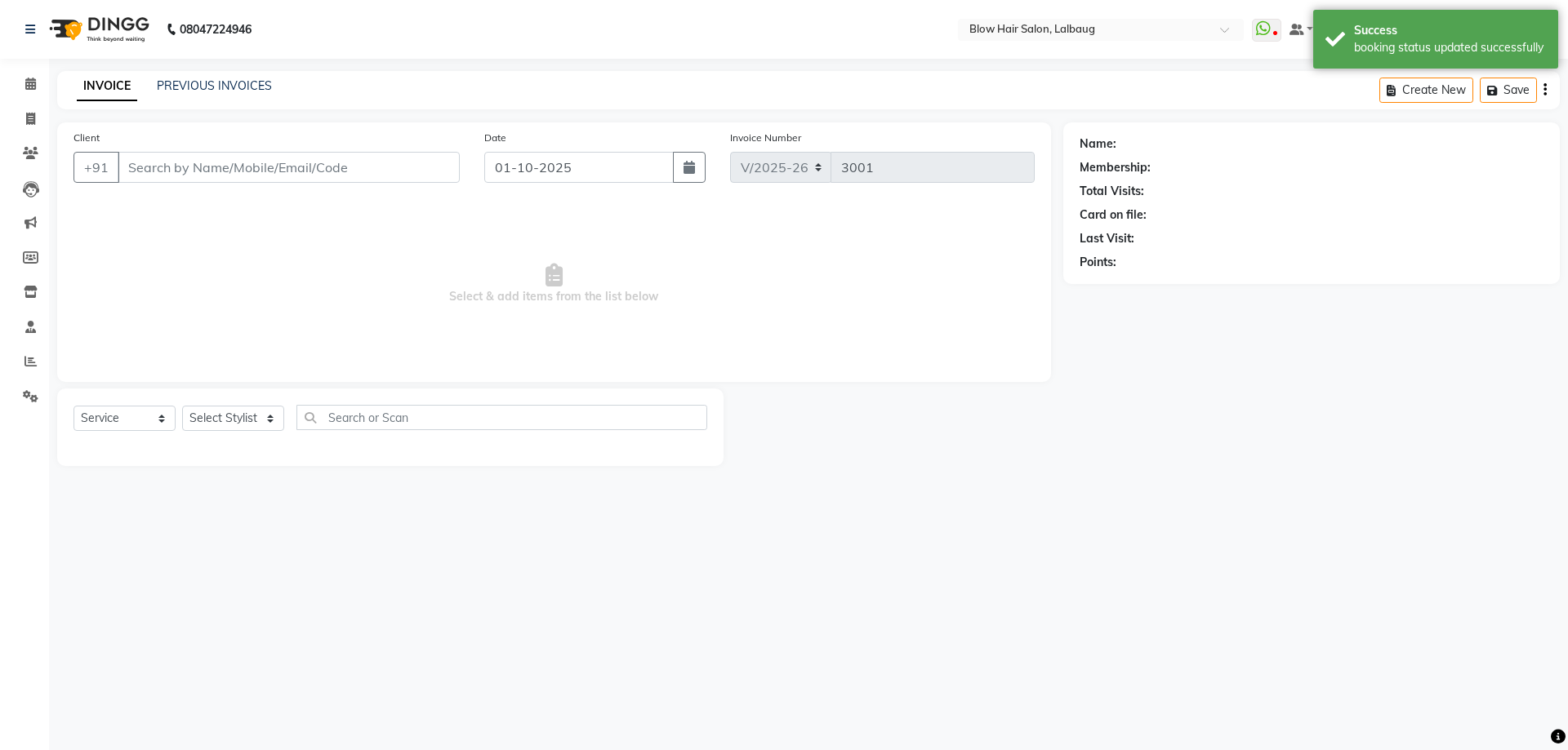
type input "98******29"
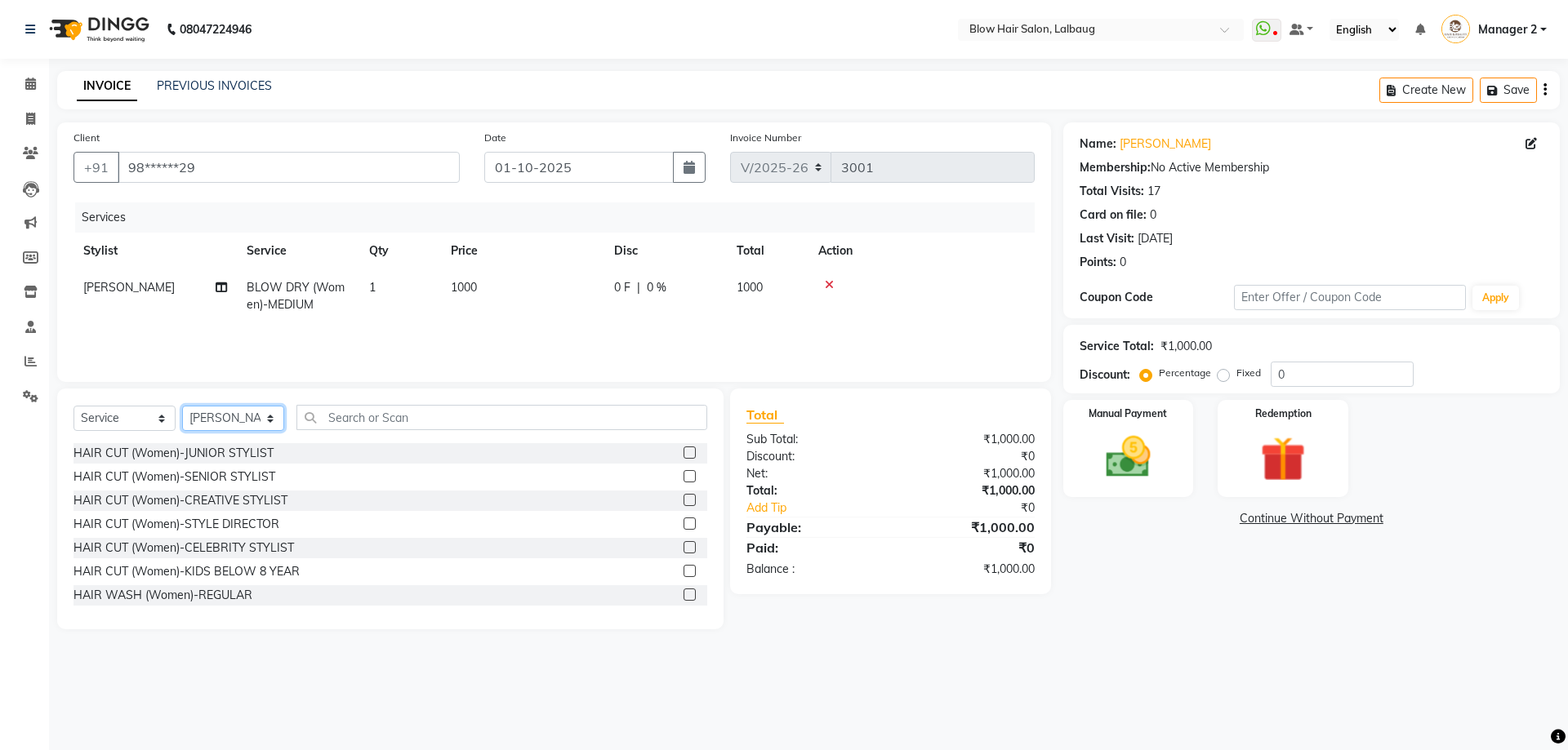
click at [269, 422] on select "Select Stylist Ashwini ASHWINI AVINASH BEAU Blow Hair [PERSON_NAME] Dingg Suppo…" at bounding box center [233, 418] width 102 height 26
select select "33347"
click at [182, 406] on select "Select Stylist Ashwini ASHWINI AVINASH BEAU Blow Hair [PERSON_NAME] Dingg Suppo…" at bounding box center [233, 418] width 102 height 26
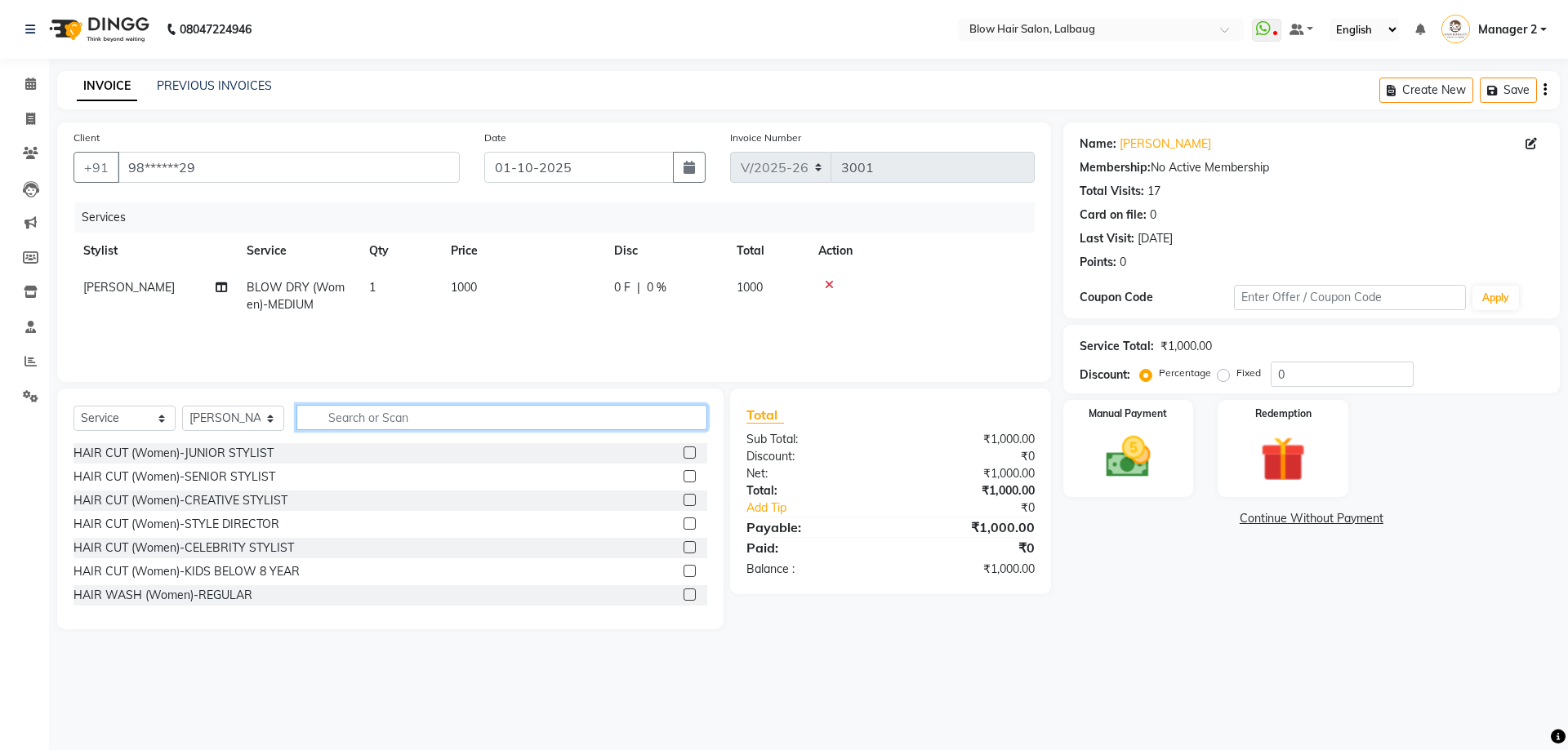
click at [394, 419] on input "text" at bounding box center [502, 417] width 411 height 26
type input "eye"
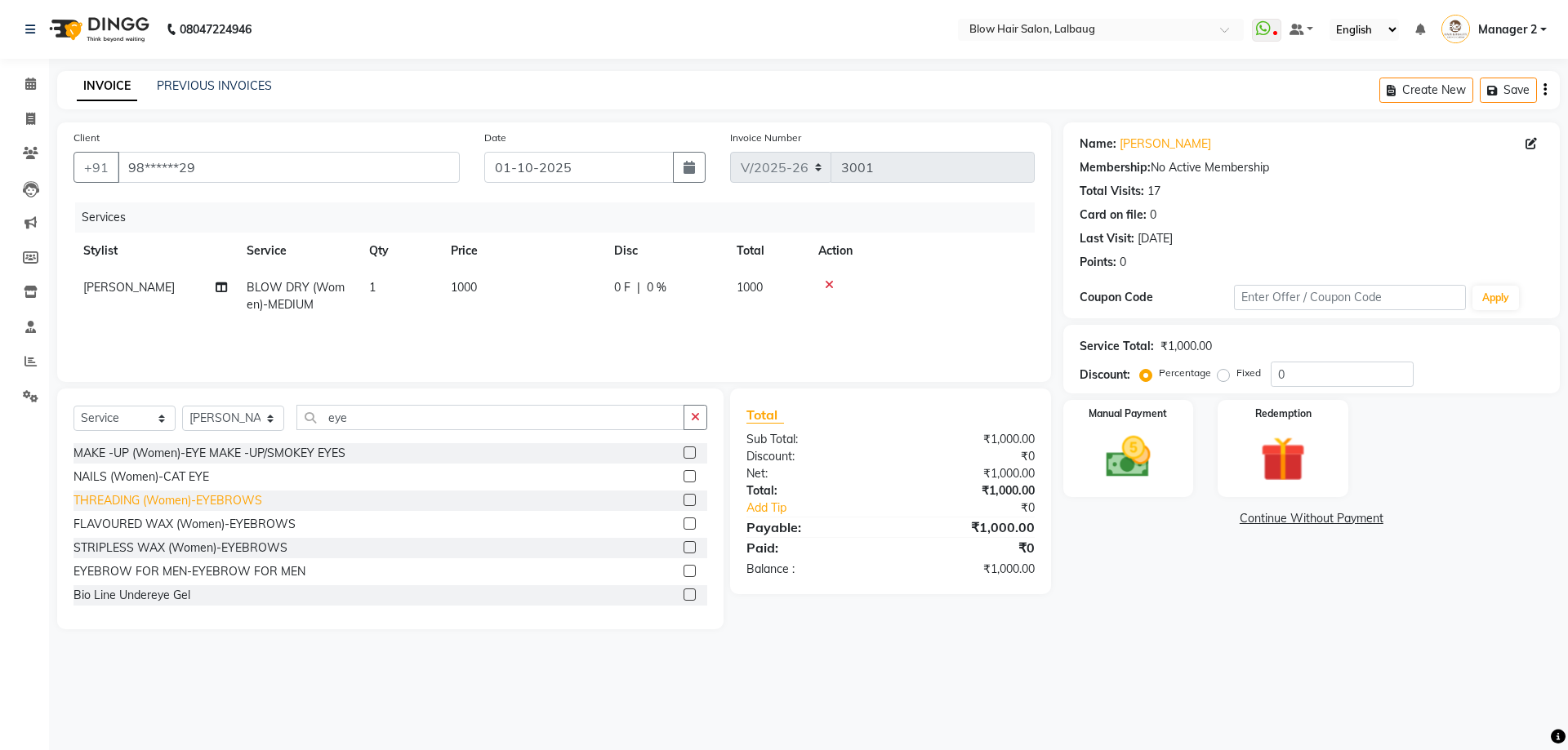
click at [212, 493] on div "THREADING (Women)-EYEBROWS" at bounding box center [167, 501] width 189 height 17
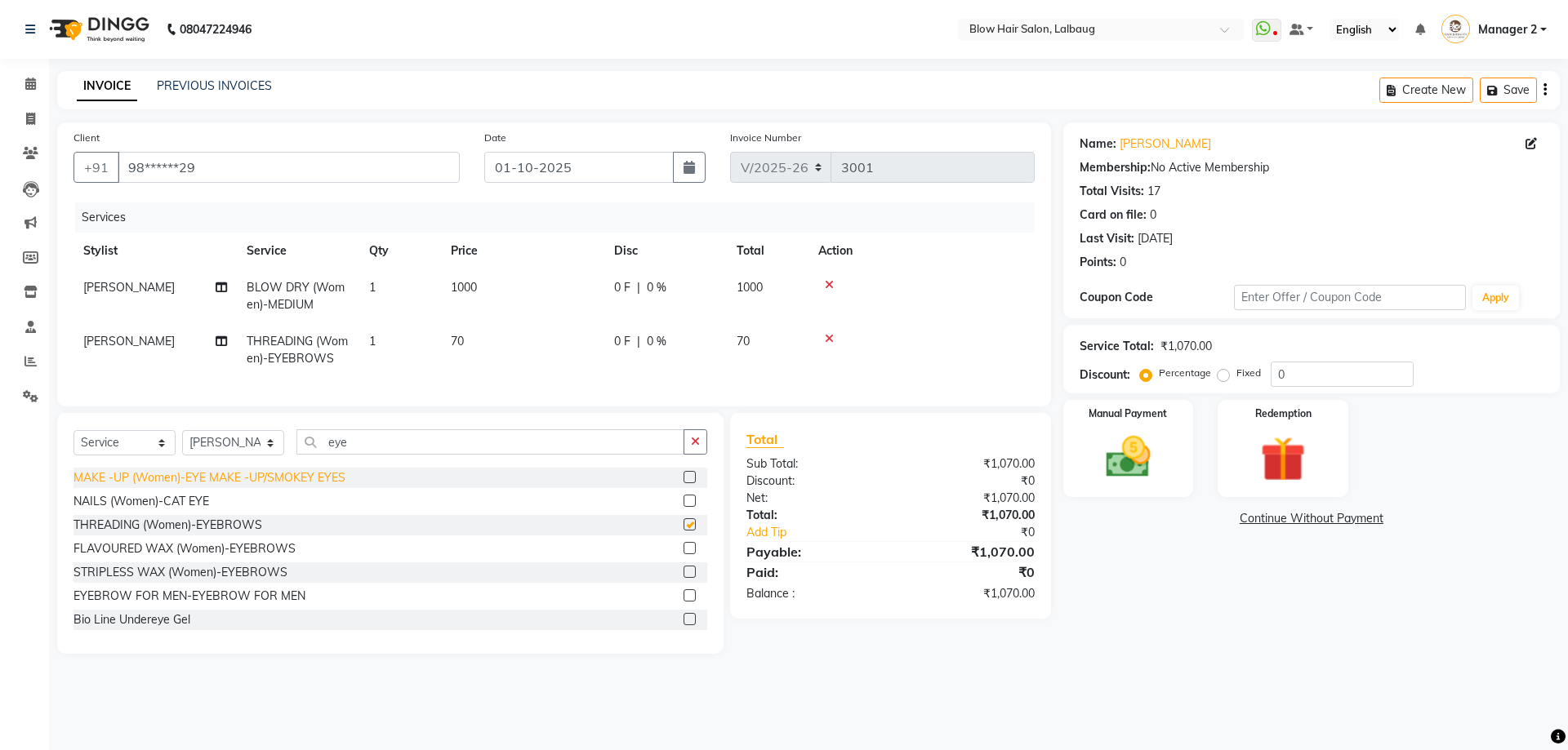
checkbox input "false"
click at [482, 341] on td "70" at bounding box center [522, 350] width 163 height 54
select select "33347"
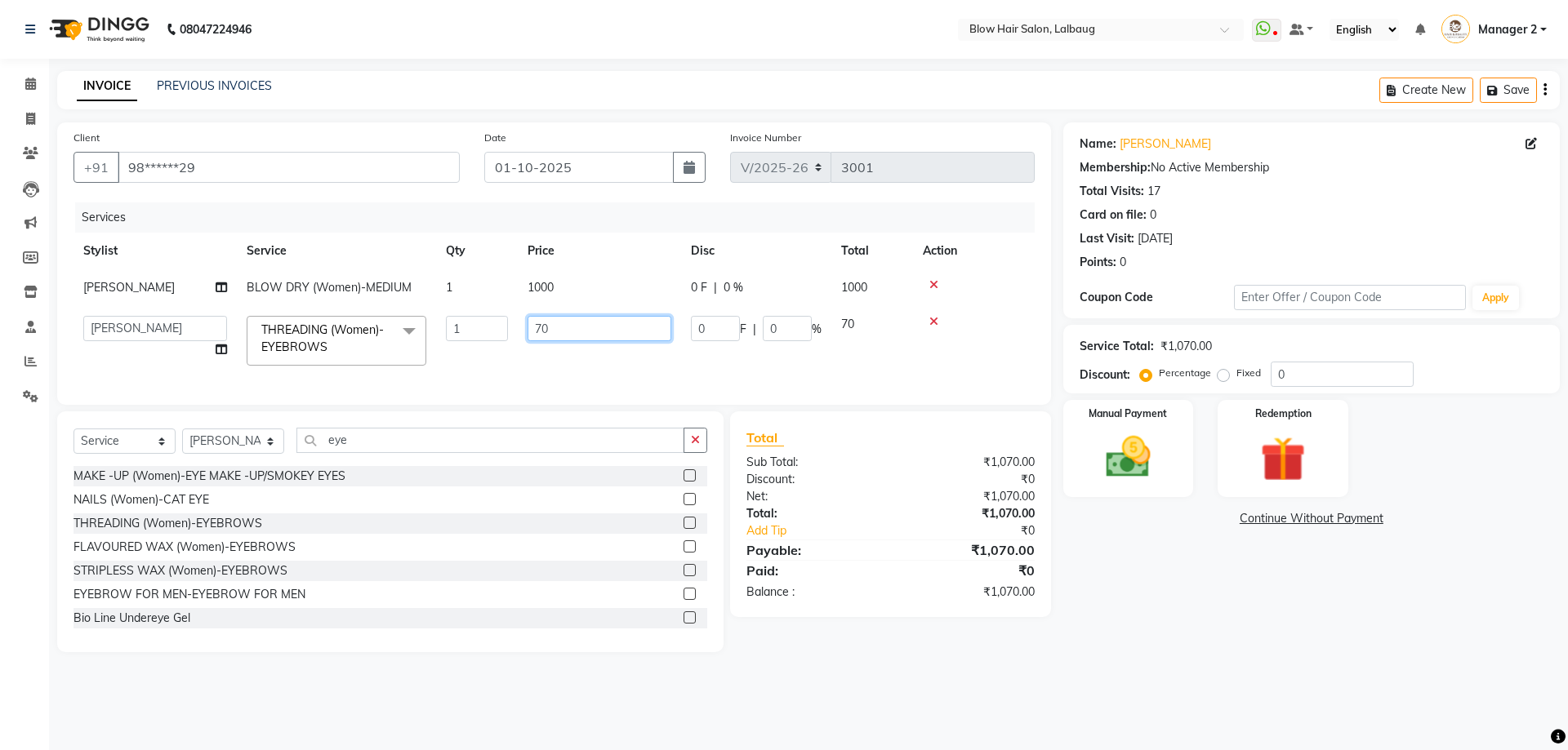
click at [599, 331] on input "70" at bounding box center [600, 328] width 144 height 26
type input "7"
type input "230"
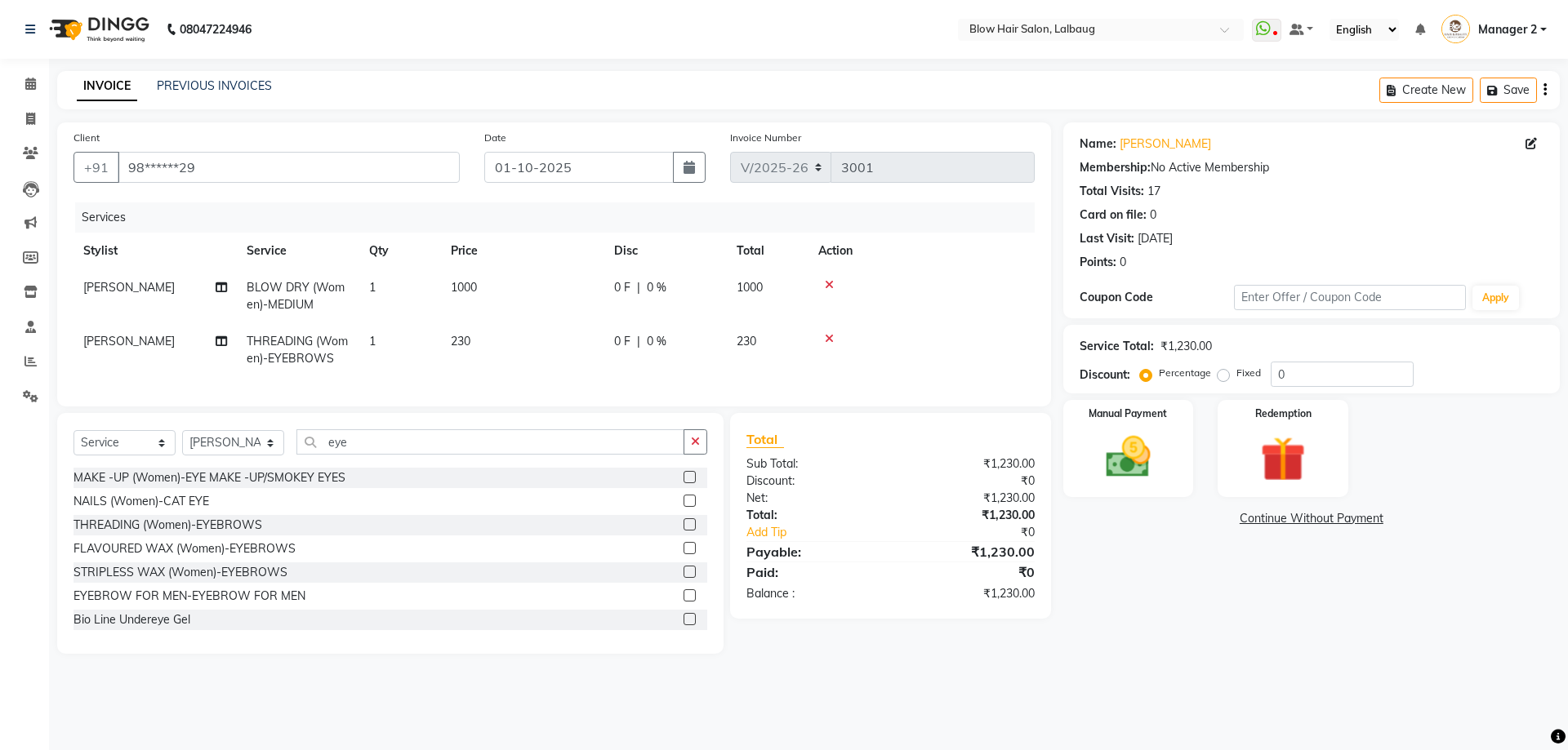
click at [567, 289] on td "1000" at bounding box center [522, 296] width 163 height 54
select select "33606"
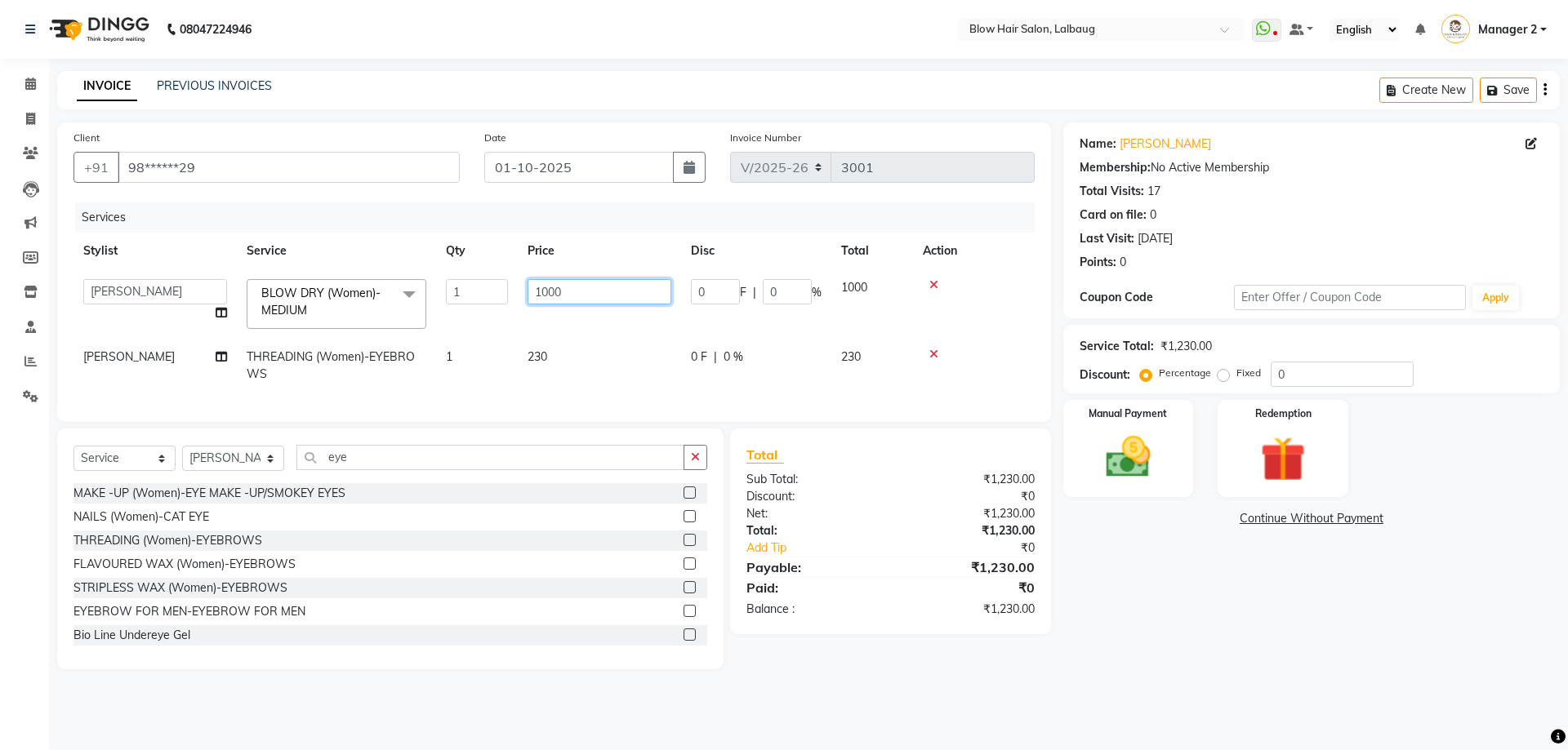
click at [583, 297] on input "1000" at bounding box center [600, 291] width 144 height 26
type input "1"
type input "800"
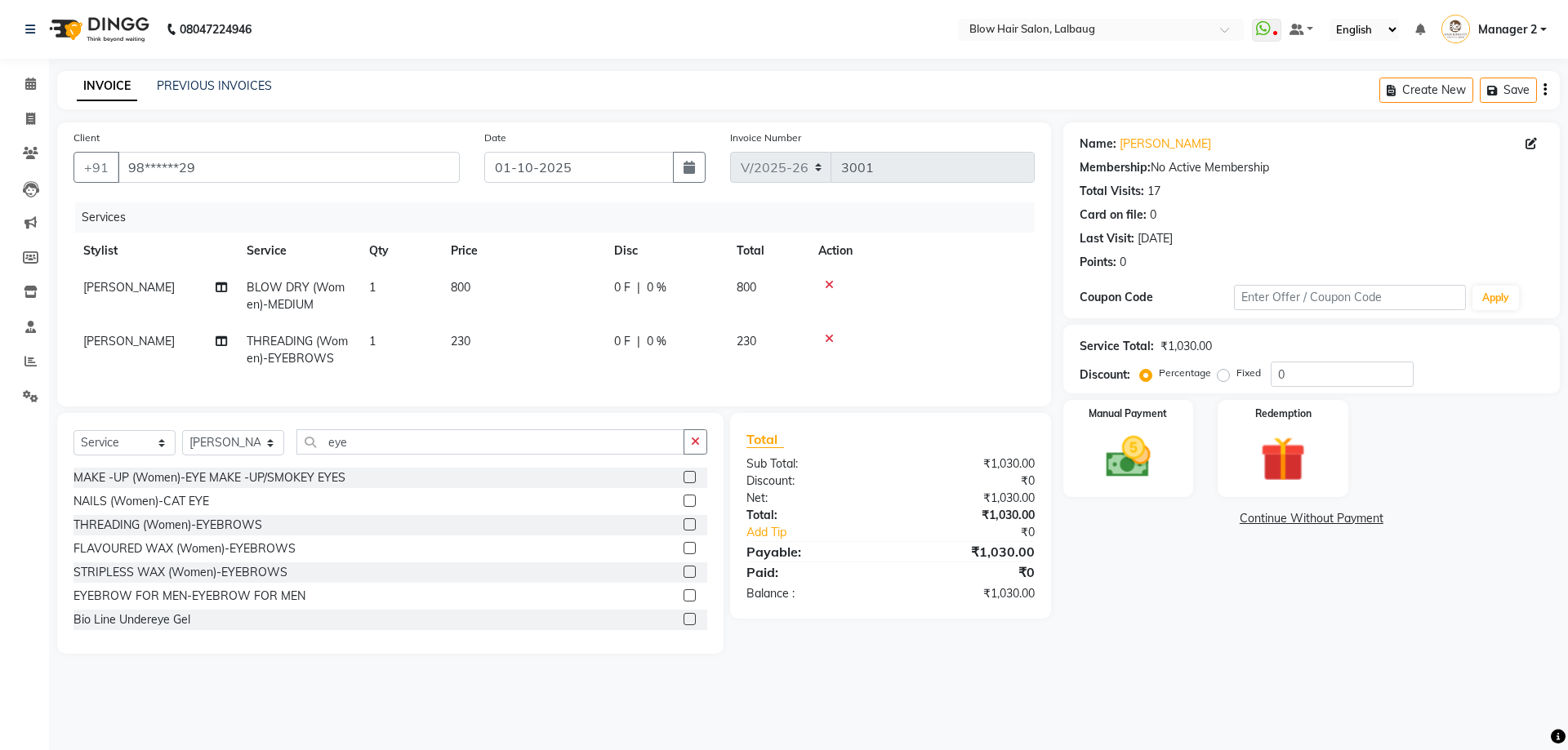
click at [605, 390] on div "Services Stylist Service Qty Price Disc Total Action [PERSON_NAME] BLOW DRY (Wo…" at bounding box center [553, 296] width 961 height 188
click at [1147, 453] on img at bounding box center [1128, 457] width 76 height 54
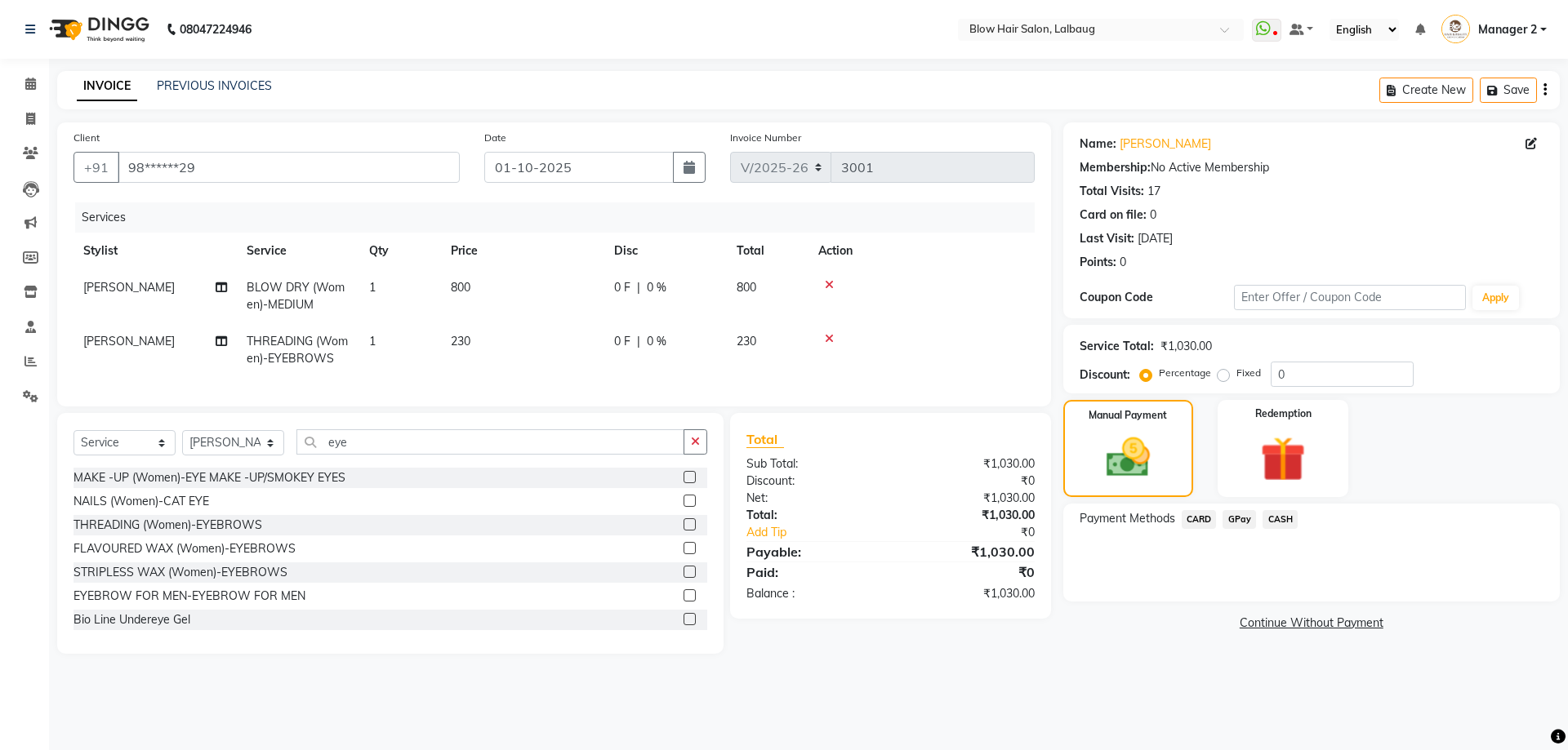
click at [1240, 518] on span "GPay" at bounding box center [1239, 519] width 34 height 19
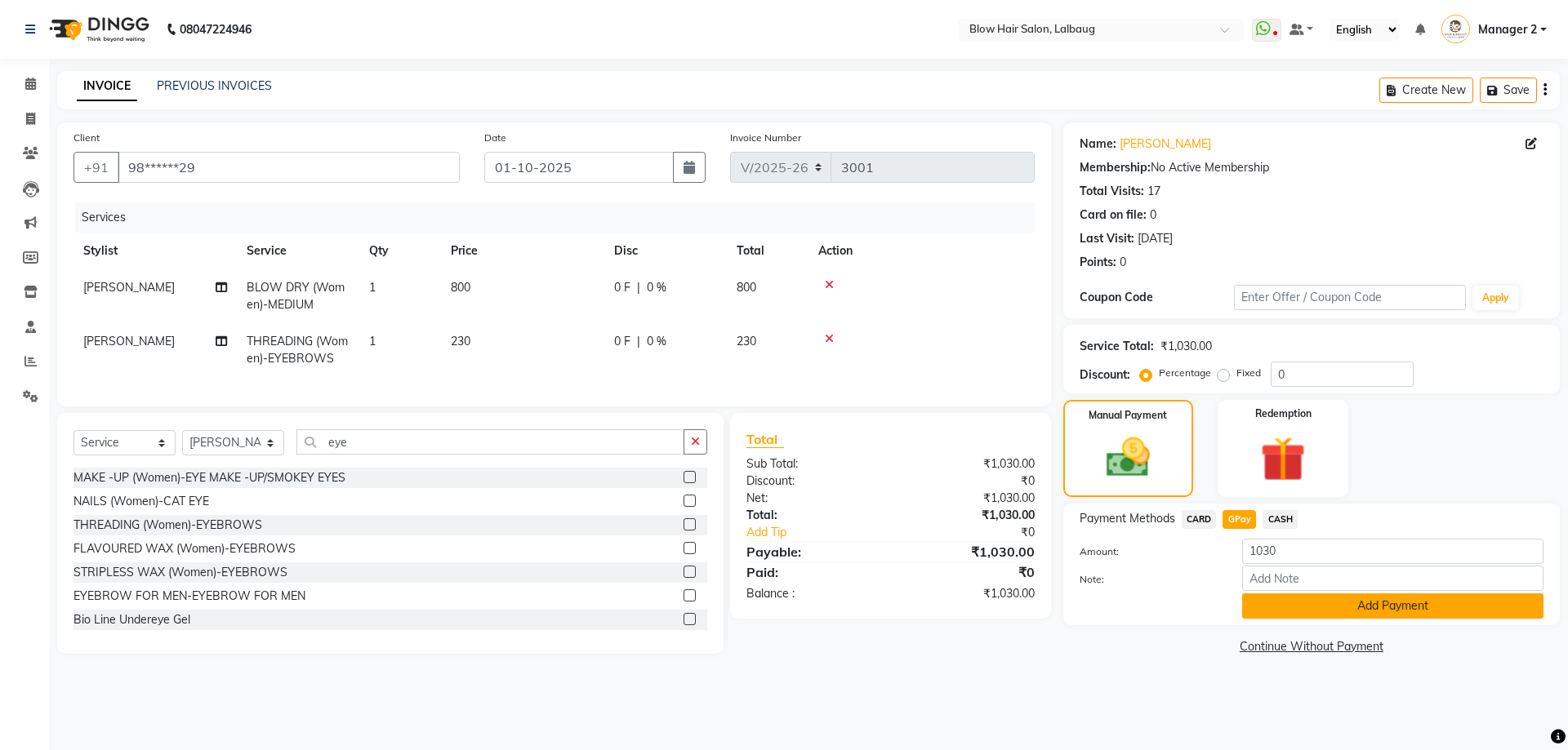
click at [1273, 610] on button "Add Payment" at bounding box center [1393, 606] width 301 height 26
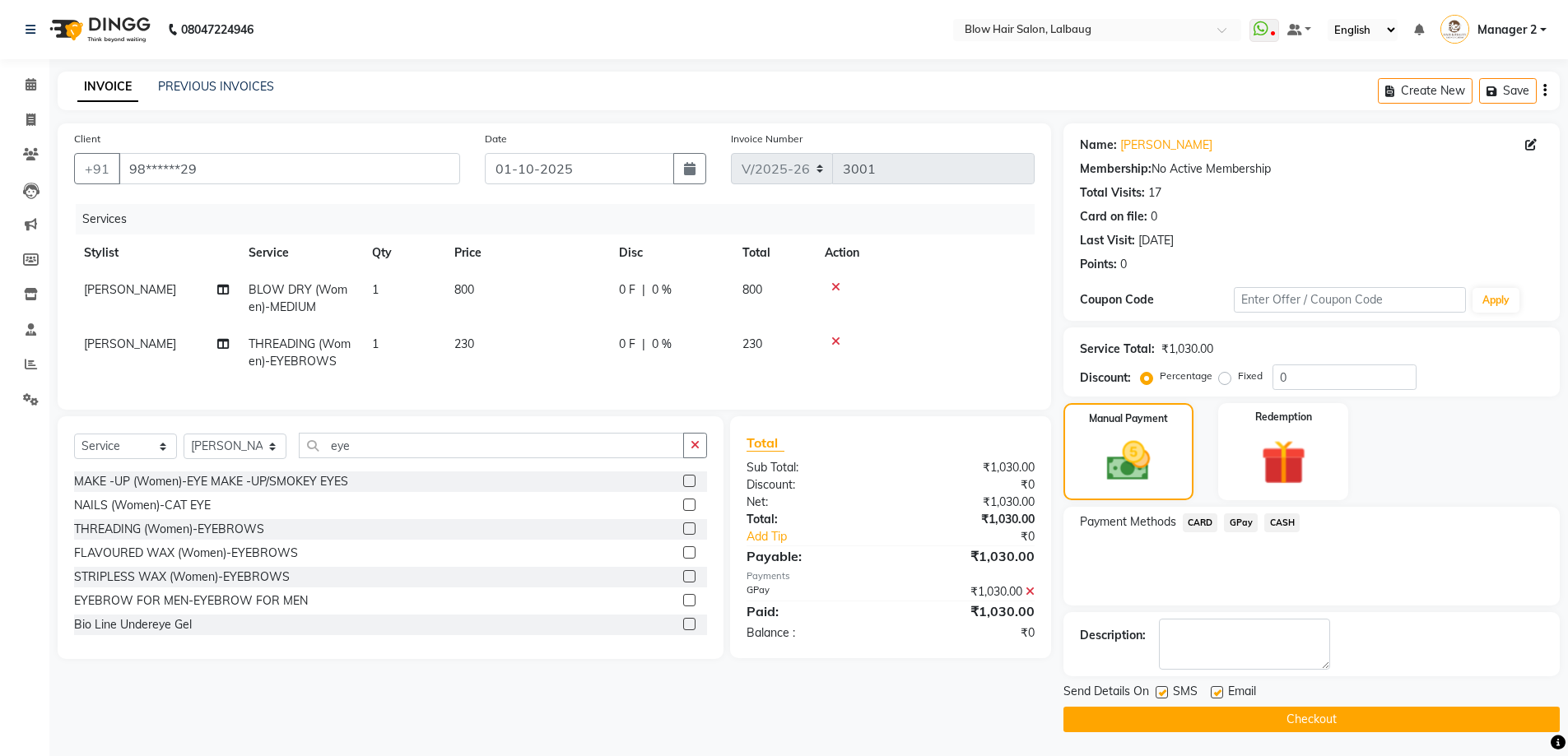
click at [1177, 725] on button "Checkout" at bounding box center [1312, 719] width 496 height 26
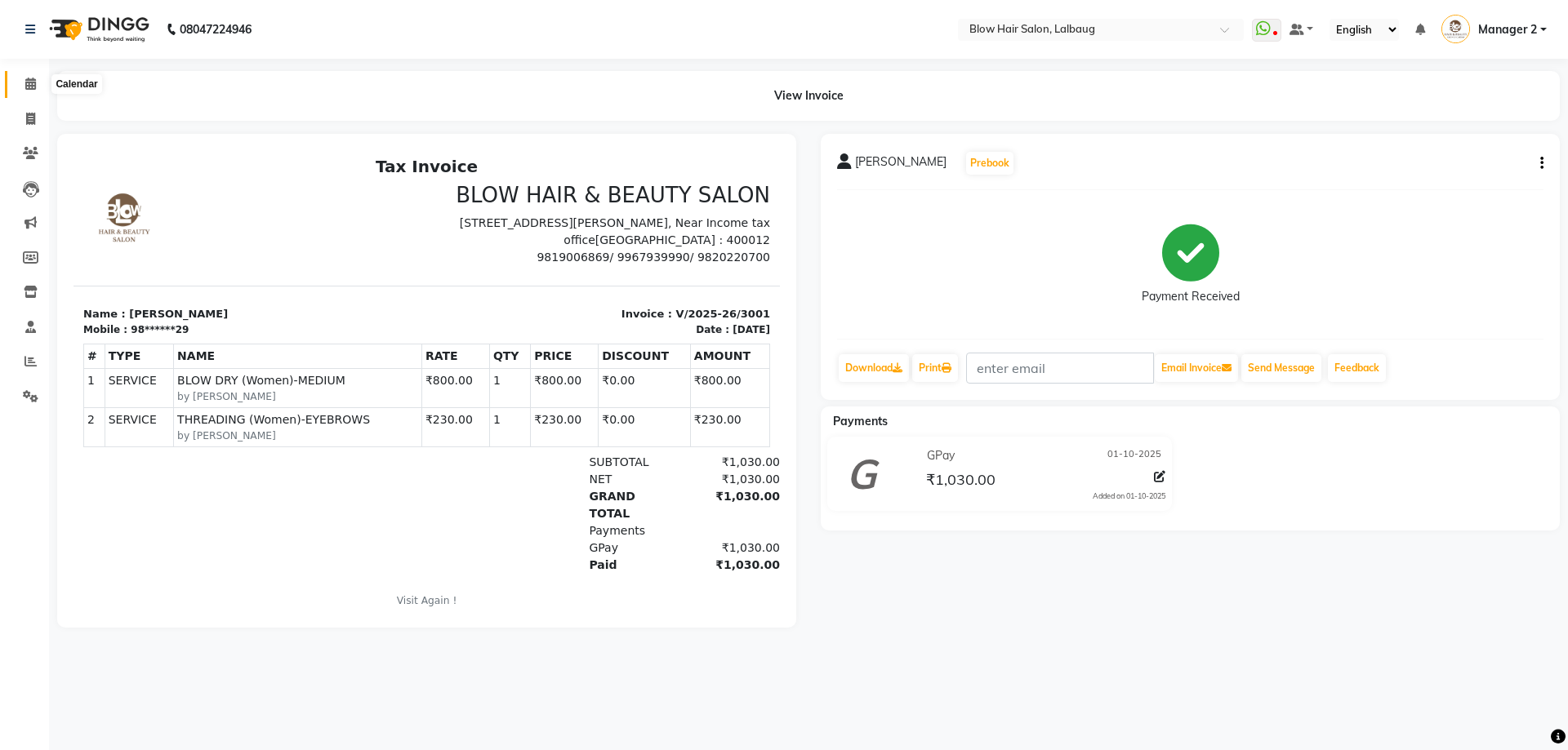
click at [31, 91] on span at bounding box center [30, 84] width 29 height 19
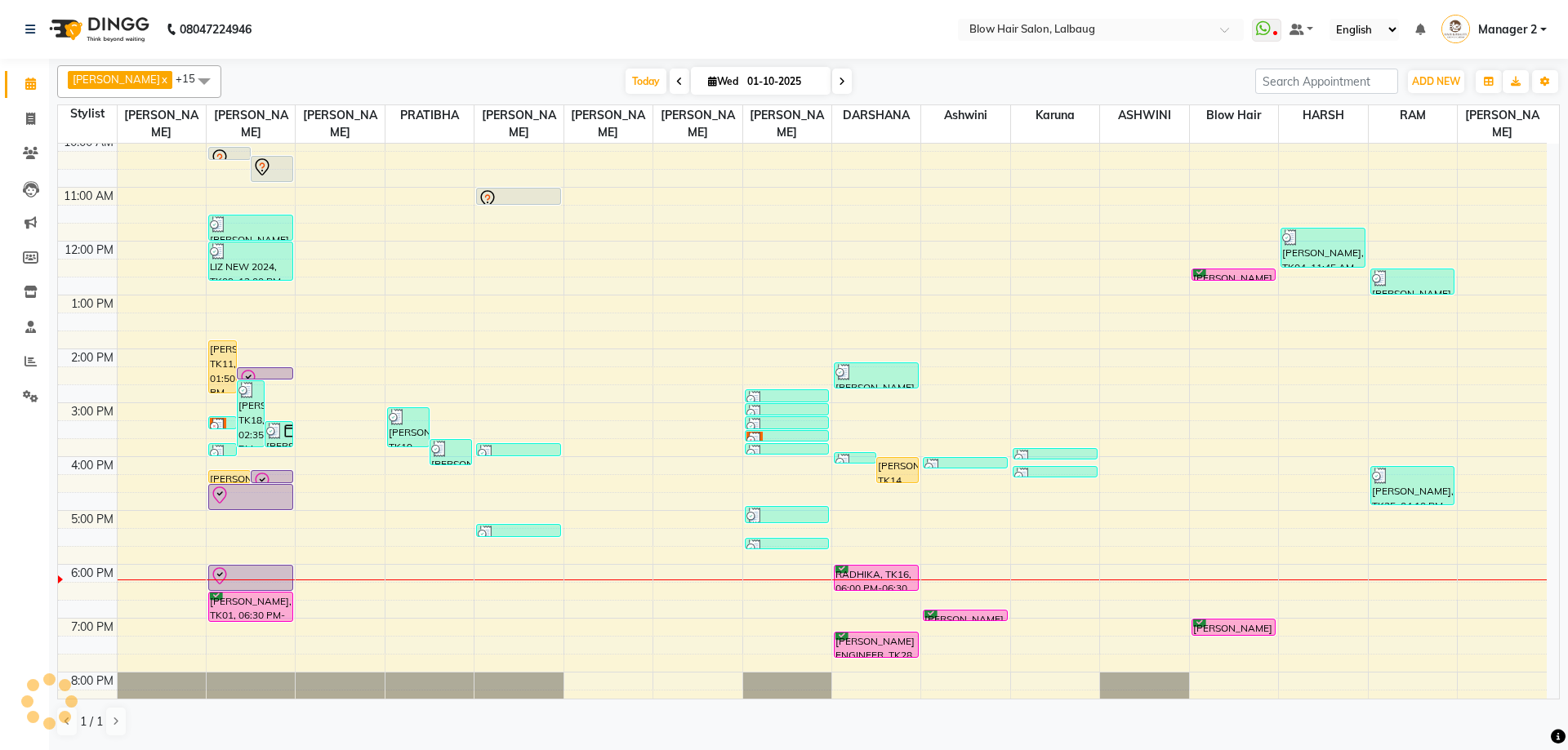
scroll to position [198, 0]
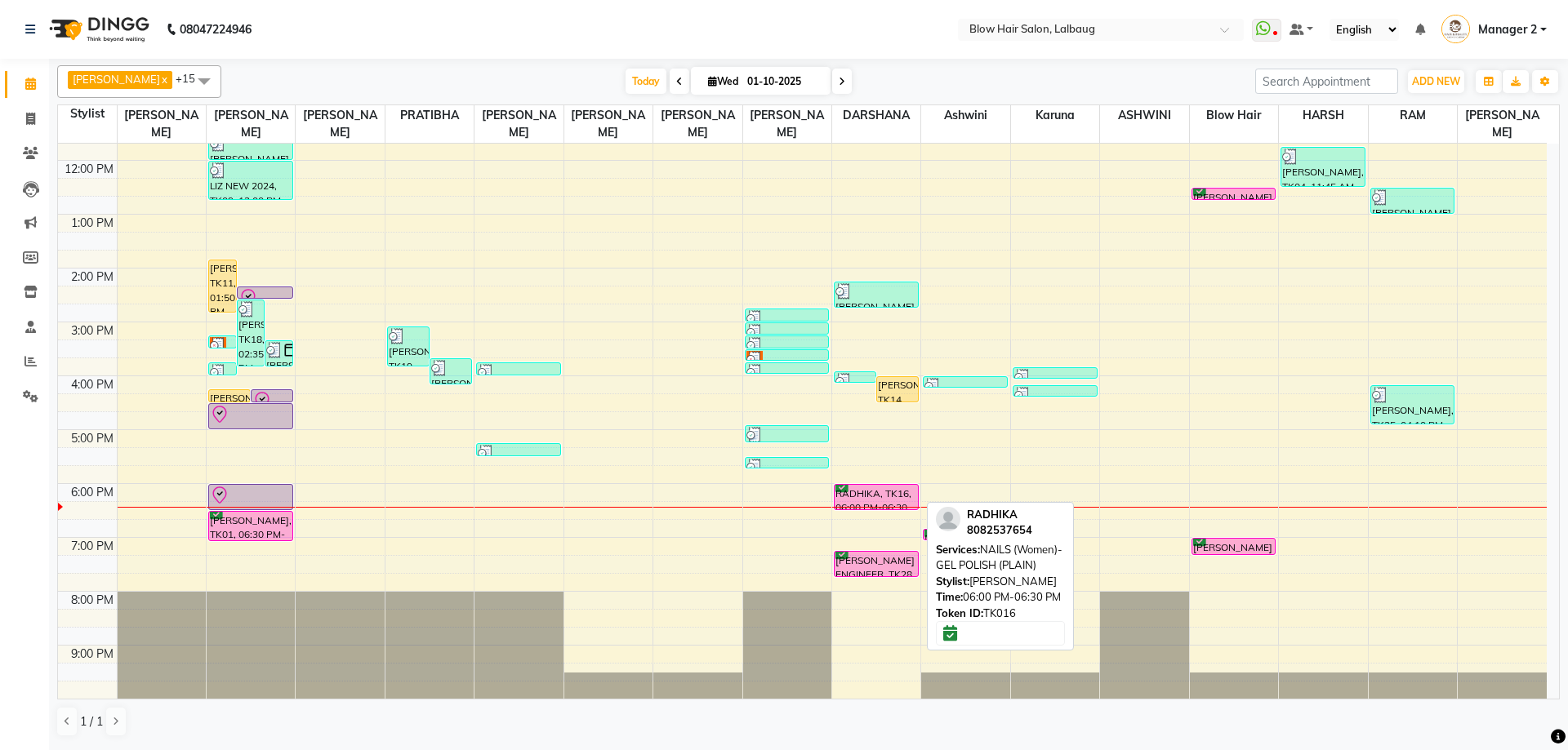
click at [881, 495] on div "RADHIKA, TK16, 06:00 PM-06:30 PM, NAILS (Women)-GEL POLISH (PLAIN)" at bounding box center [875, 497] width 83 height 25
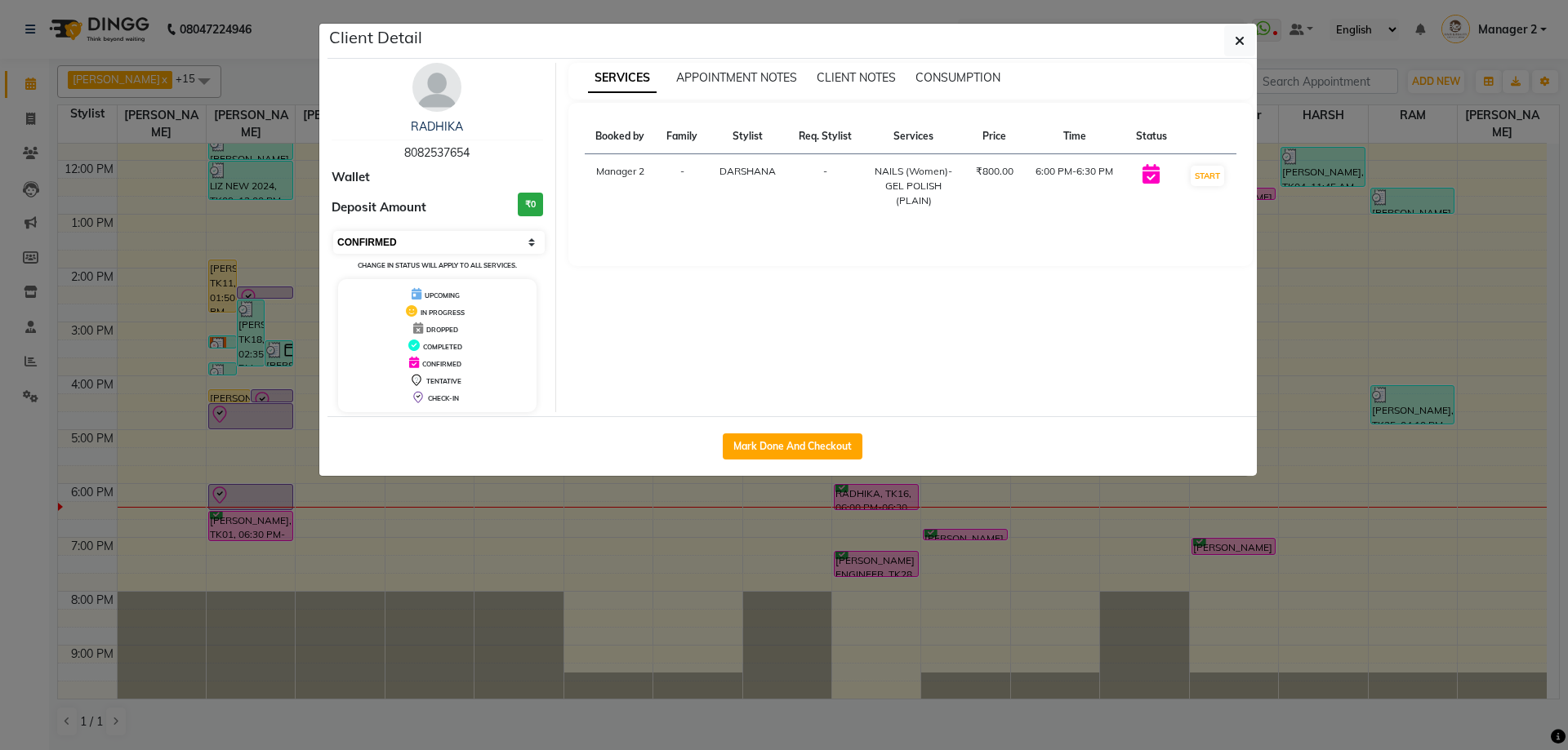
click at [451, 232] on select "Select IN SERVICE CONFIRMED TENTATIVE CHECK IN MARK DONE DROPPED UPCOMING" at bounding box center [439, 243] width 212 height 23
select select "8"
click at [334, 231] on select "Select IN SERVICE CONFIRMED TENTATIVE CHECK IN MARK DONE DROPPED UPCOMING" at bounding box center [439, 243] width 212 height 23
click at [1234, 26] on button "button" at bounding box center [1239, 41] width 31 height 31
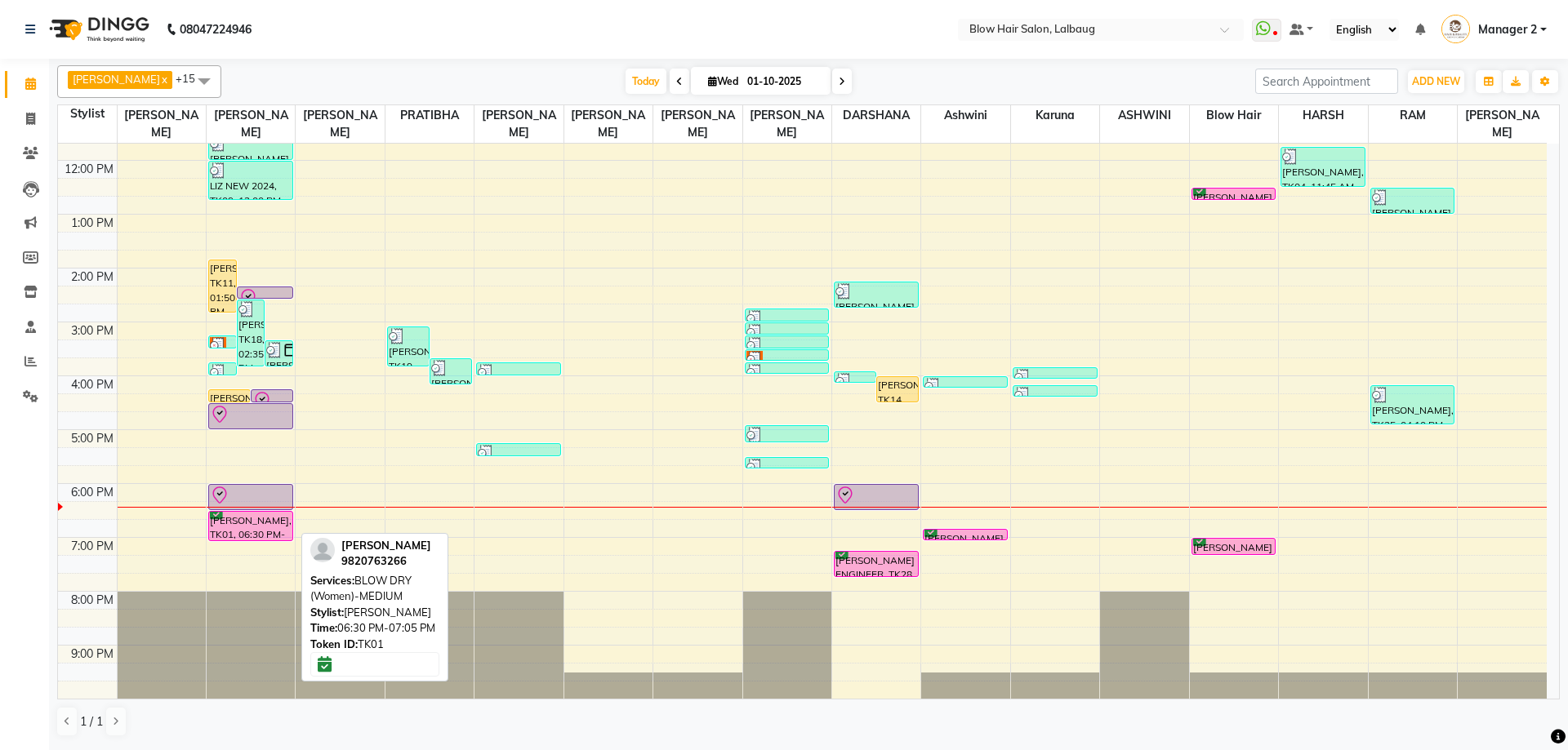
click at [274, 528] on div "[PERSON_NAME], TK01, 06:30 PM-07:05 PM, BLOW DRY (Women)-MEDIUM" at bounding box center [250, 526] width 83 height 29
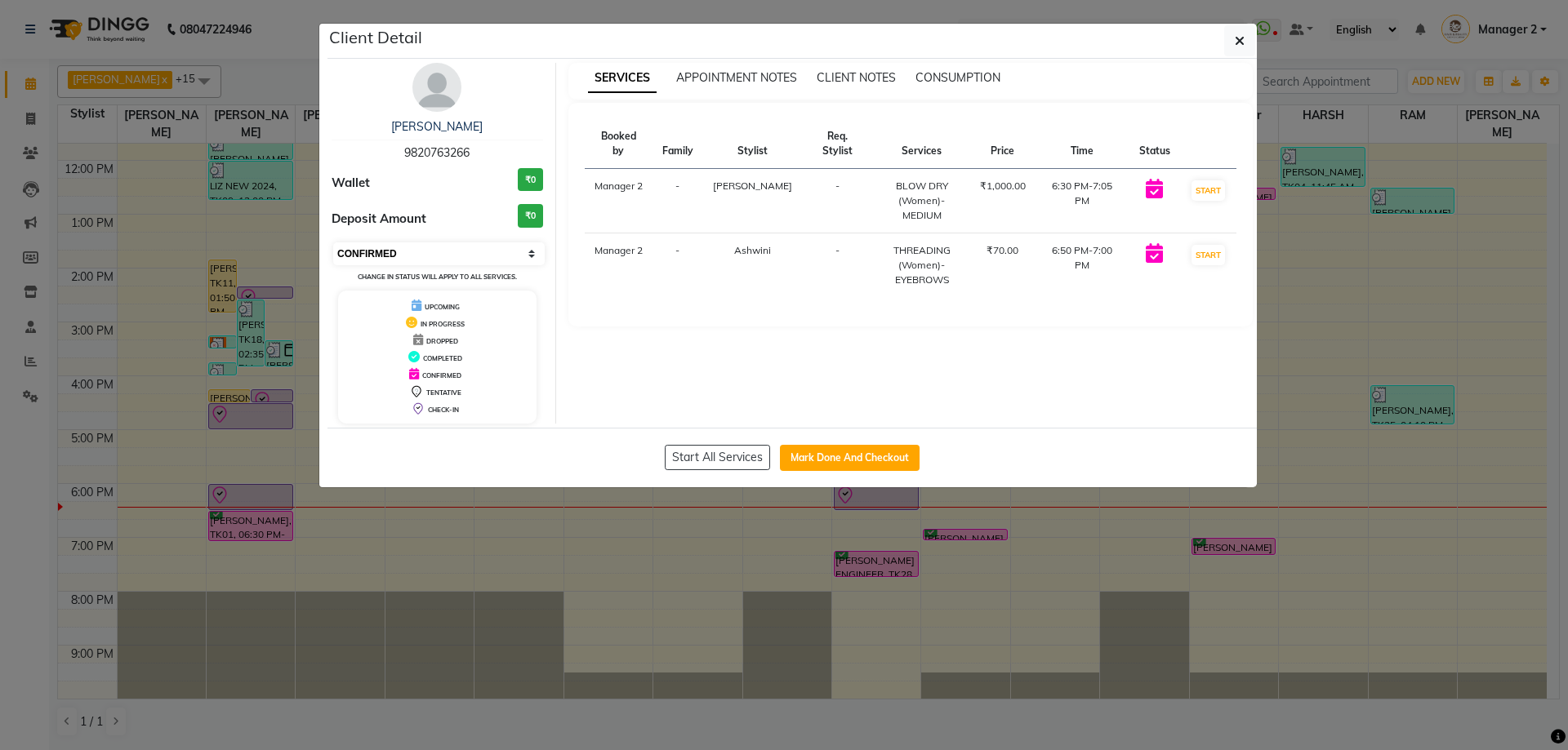
click at [359, 245] on select "Select IN SERVICE CONFIRMED TENTATIVE CHECK IN MARK DONE DROPPED UPCOMING" at bounding box center [439, 254] width 212 height 23
select select "8"
click at [334, 242] on select "Select IN SERVICE CONFIRMED TENTATIVE CHECK IN MARK DONE DROPPED UPCOMING" at bounding box center [439, 254] width 212 height 23
click at [1221, 47] on div "Client Detail" at bounding box center [792, 41] width 929 height 35
click at [1213, 51] on div "Client Detail" at bounding box center [792, 41] width 929 height 35
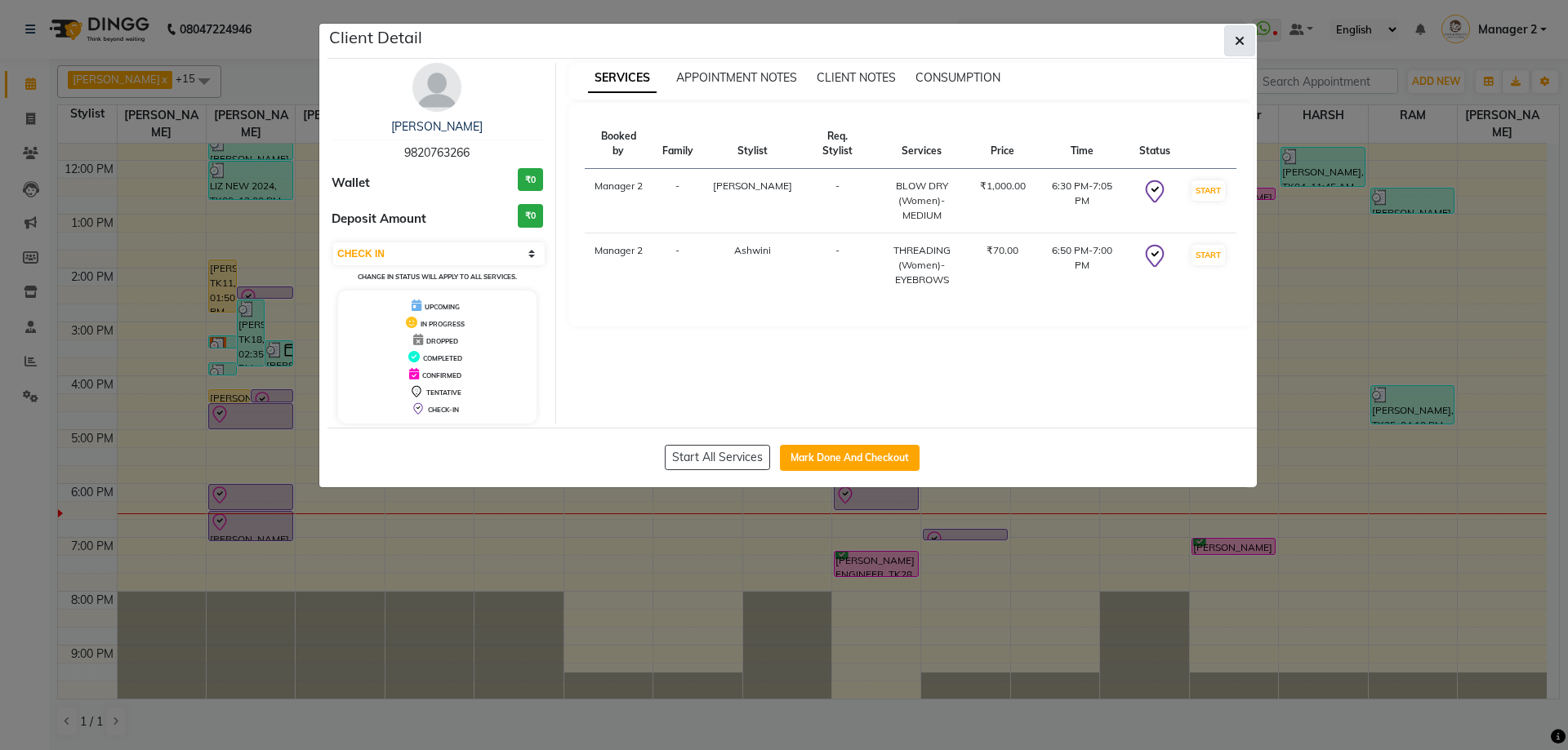
click at [1229, 44] on button "button" at bounding box center [1239, 41] width 31 height 31
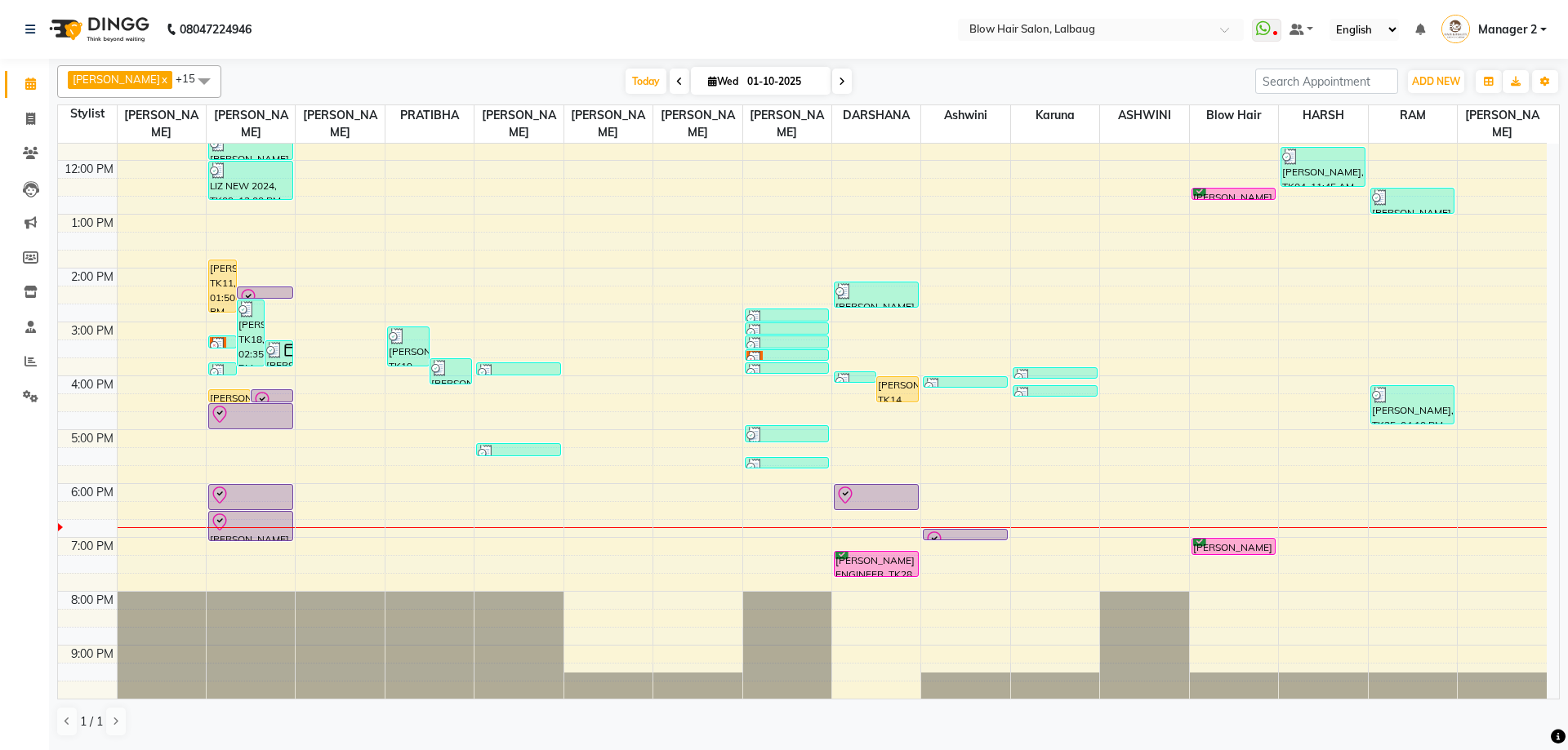
click at [838, 77] on icon at bounding box center [842, 82] width 7 height 10
type input "02-10-2025"
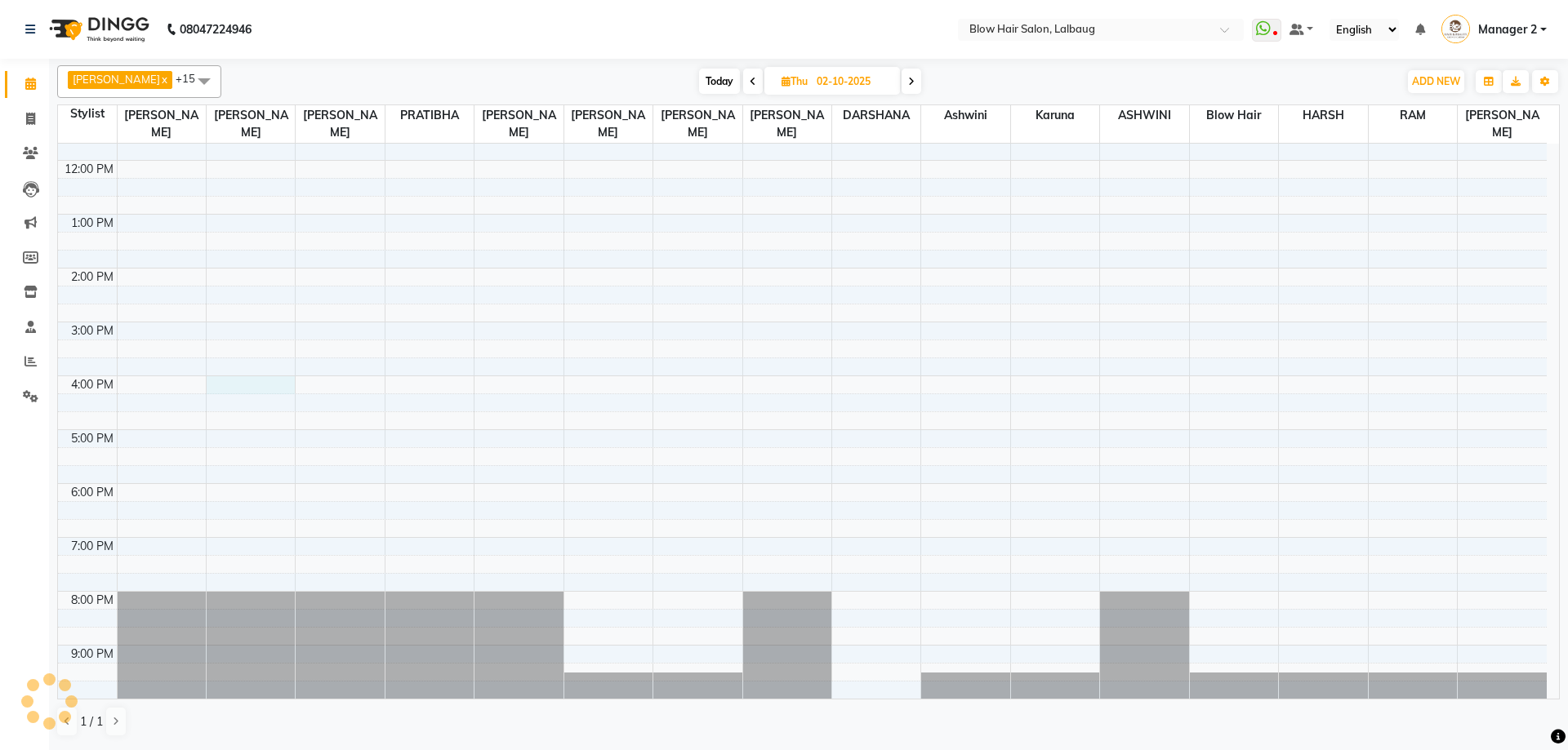
click at [231, 382] on div "8:00 AM 9:00 AM 10:00 AM 11:00 AM 12:00 PM 1:00 PM 2:00 PM 3:00 PM 4:00 PM 5:00…" at bounding box center [802, 322] width 1489 height 753
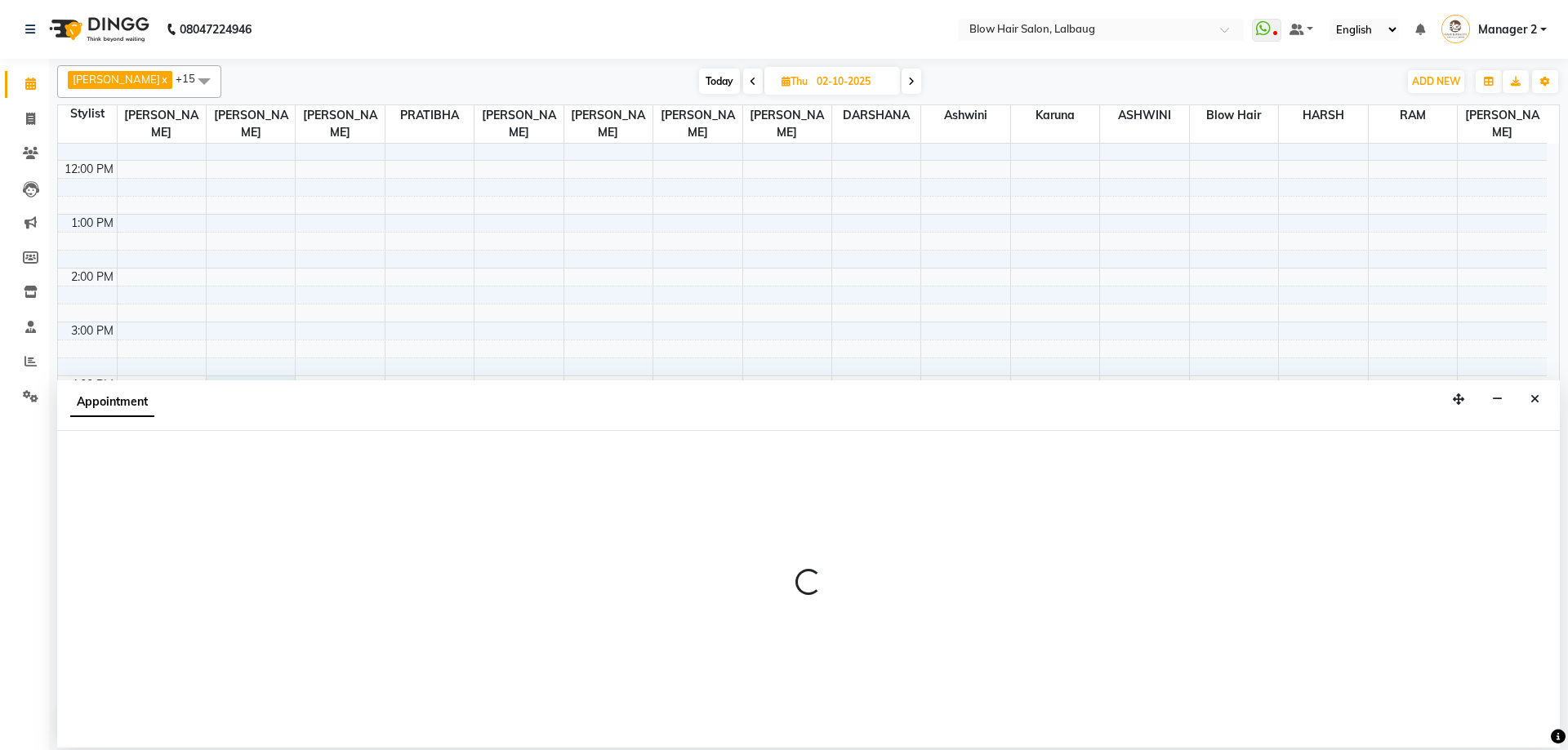
select select "33342"
select select "960"
select select "tentative"
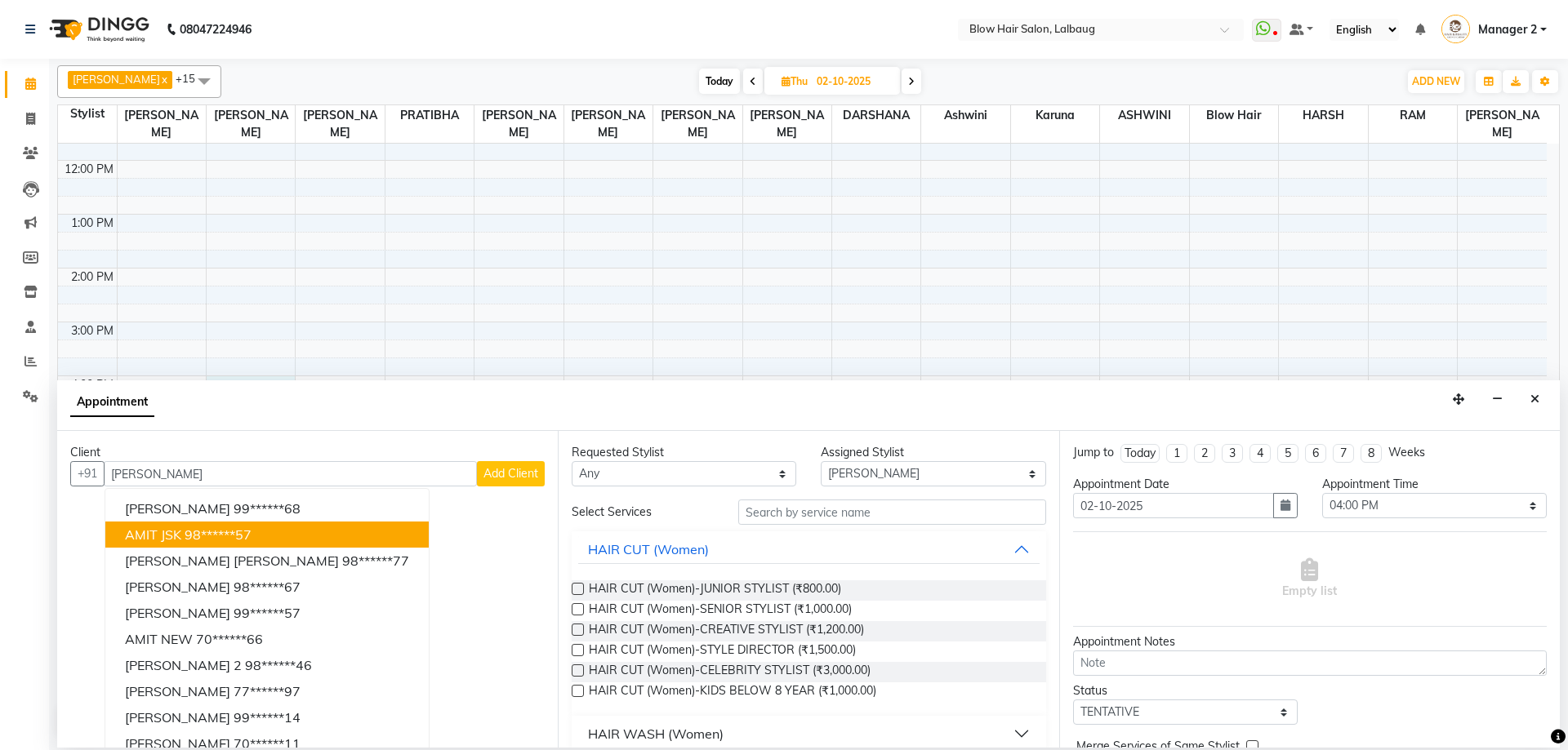
click at [204, 533] on ngb-highlight "98******57" at bounding box center [217, 535] width 67 height 16
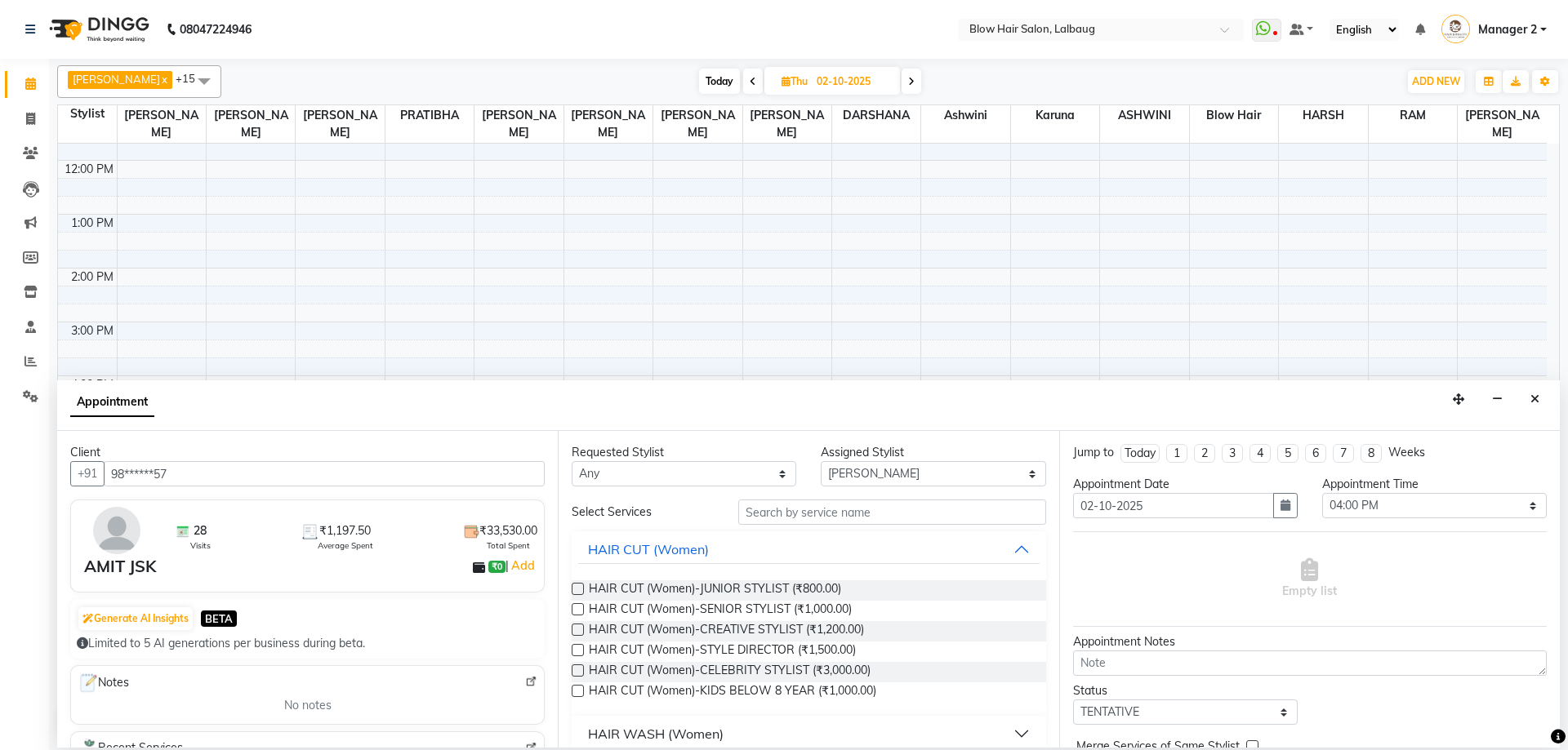
type input "98******57"
click at [777, 521] on input "text" at bounding box center [892, 512] width 308 height 26
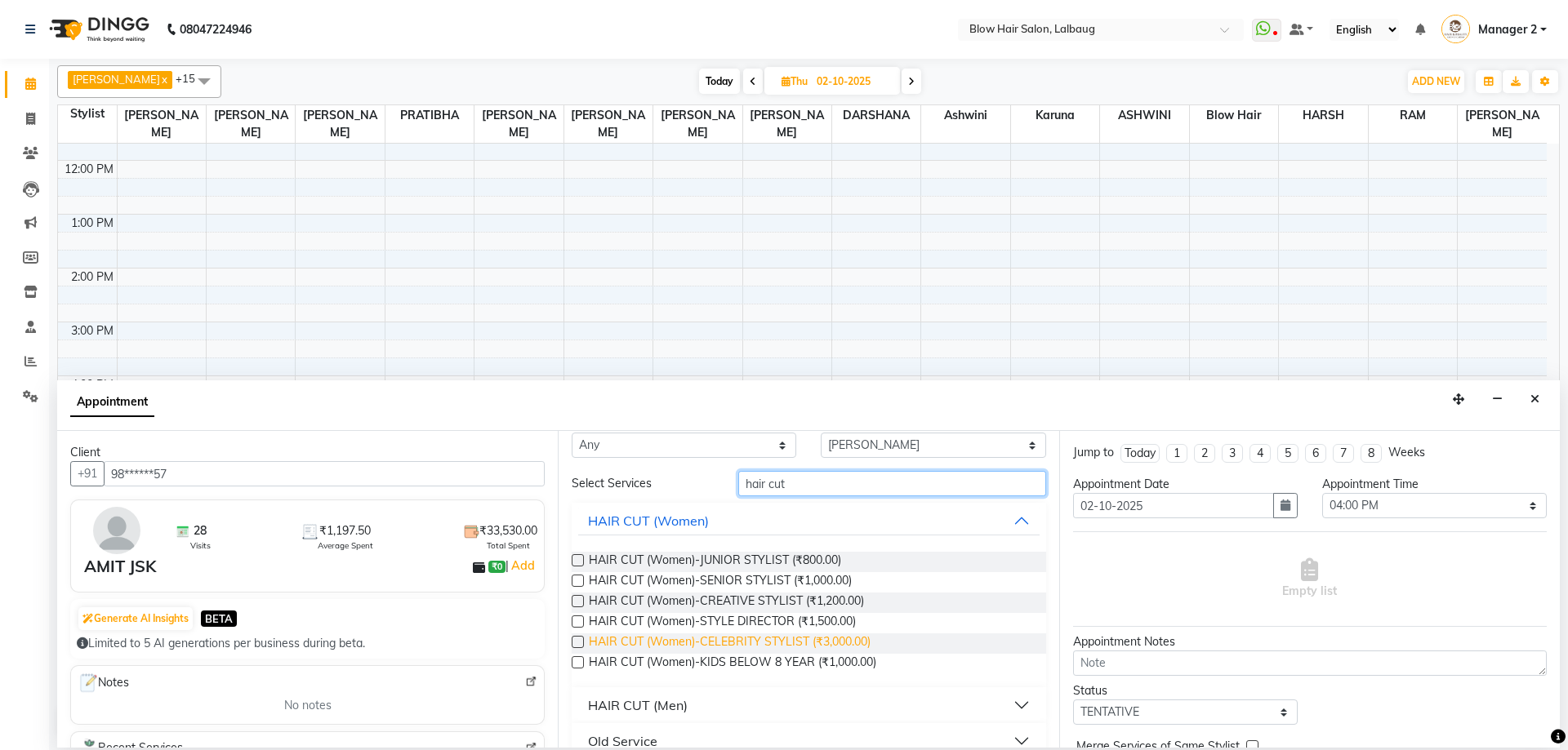
scroll to position [53, 0]
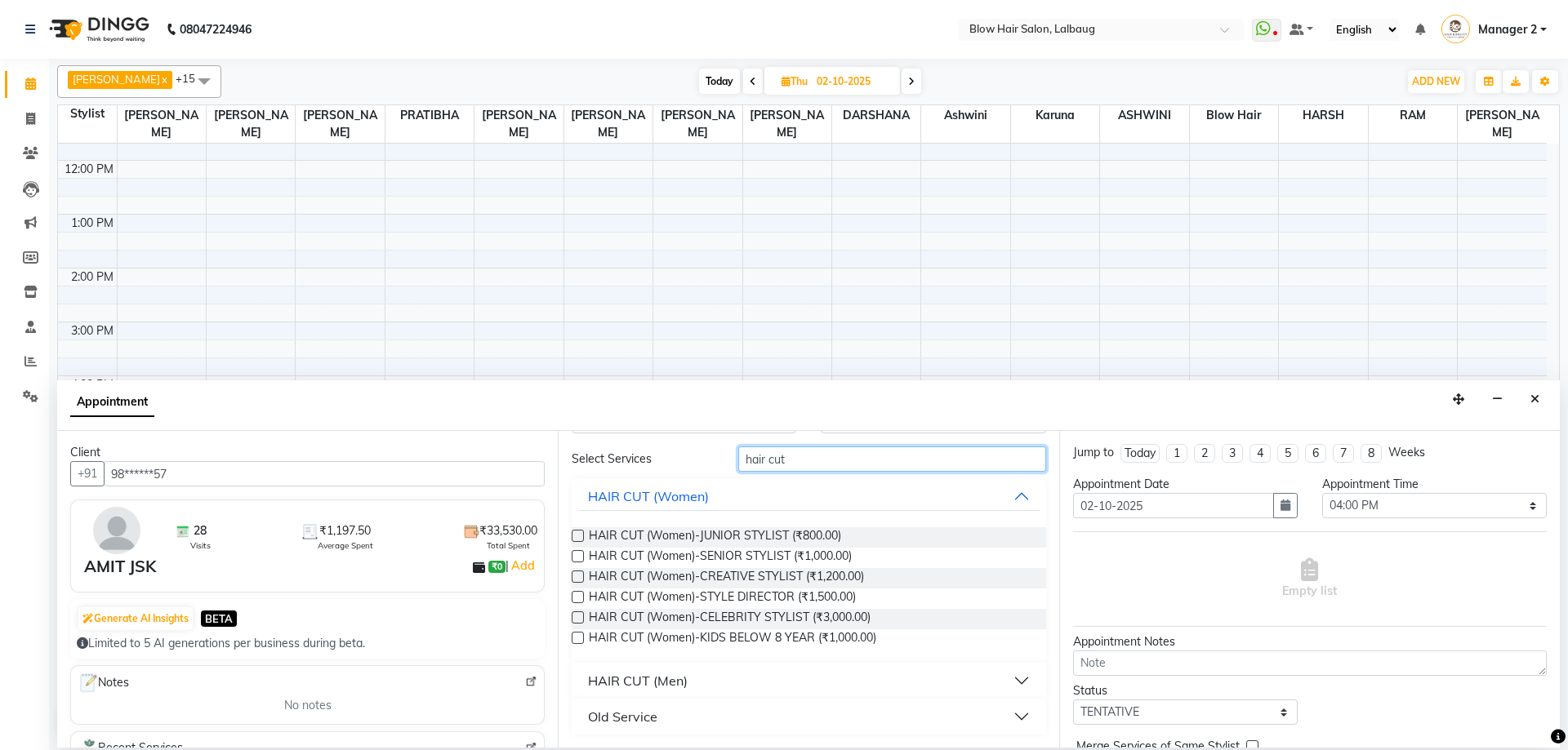
type input "hair cut"
click at [649, 690] on div "HAIR CUT (Men)" at bounding box center [637, 681] width 100 height 20
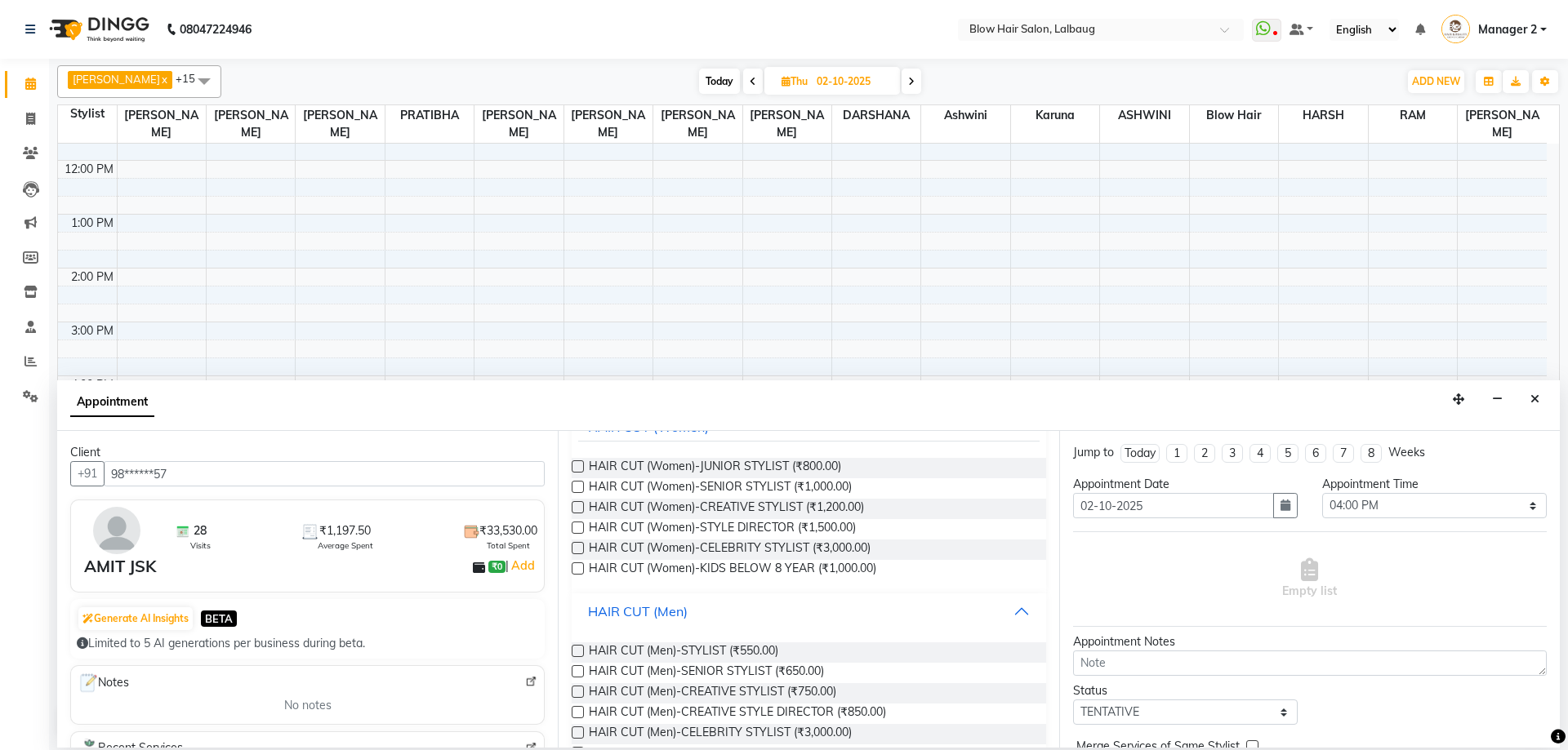
scroll to position [263, 0]
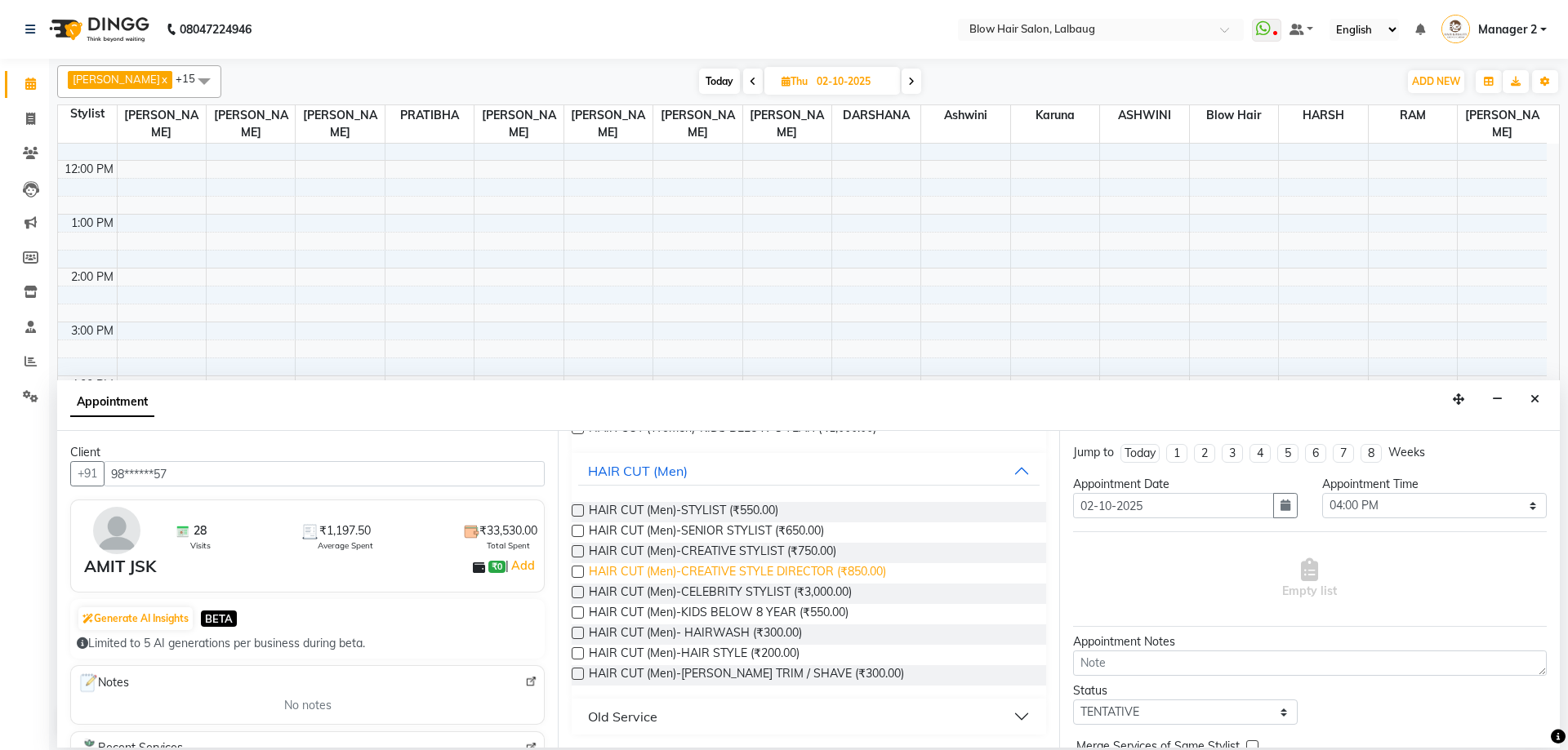
click at [777, 576] on span "HAIR CUT (Men)-CREATIVE STYLE DIRECTOR (₹850.00)" at bounding box center [737, 573] width 297 height 21
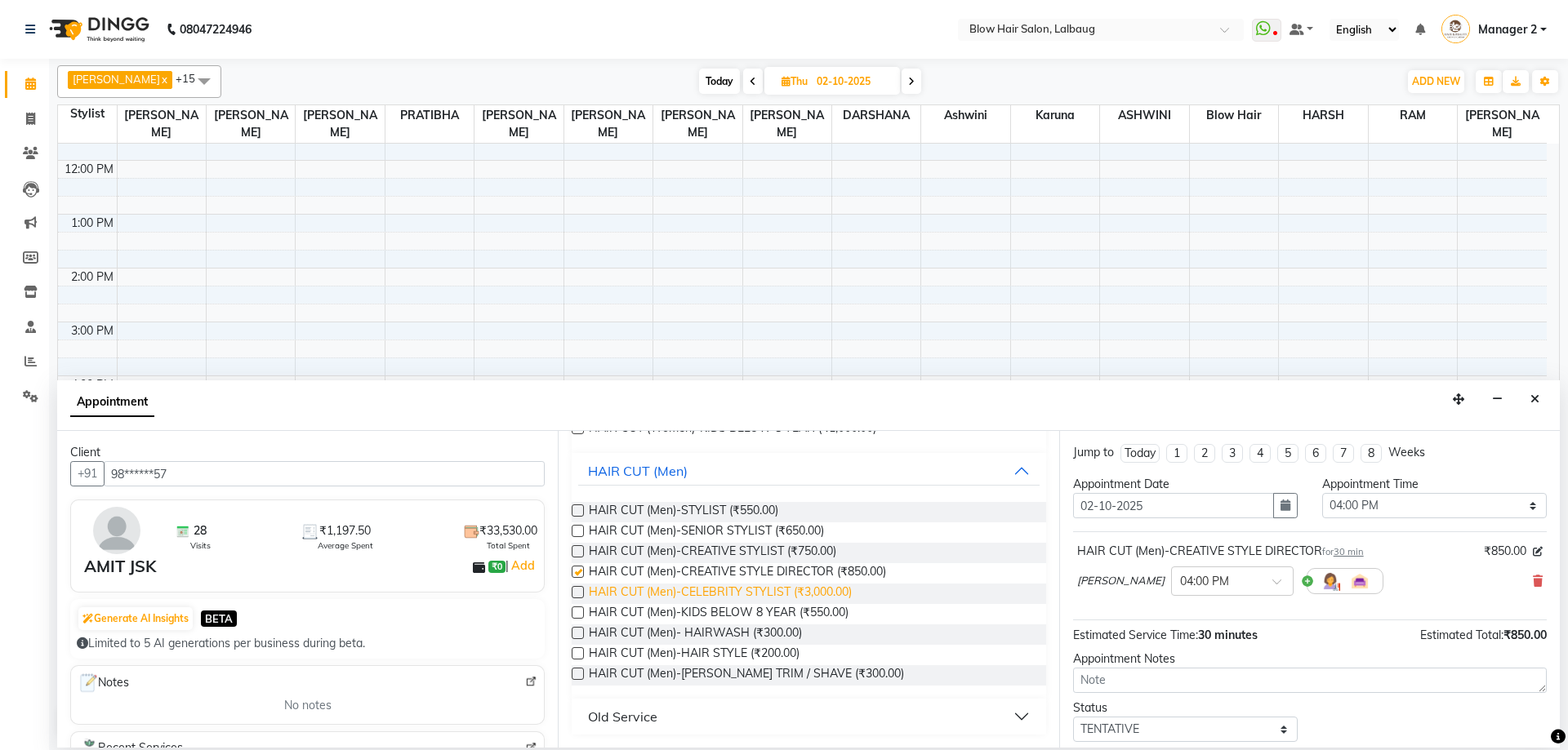
checkbox input "false"
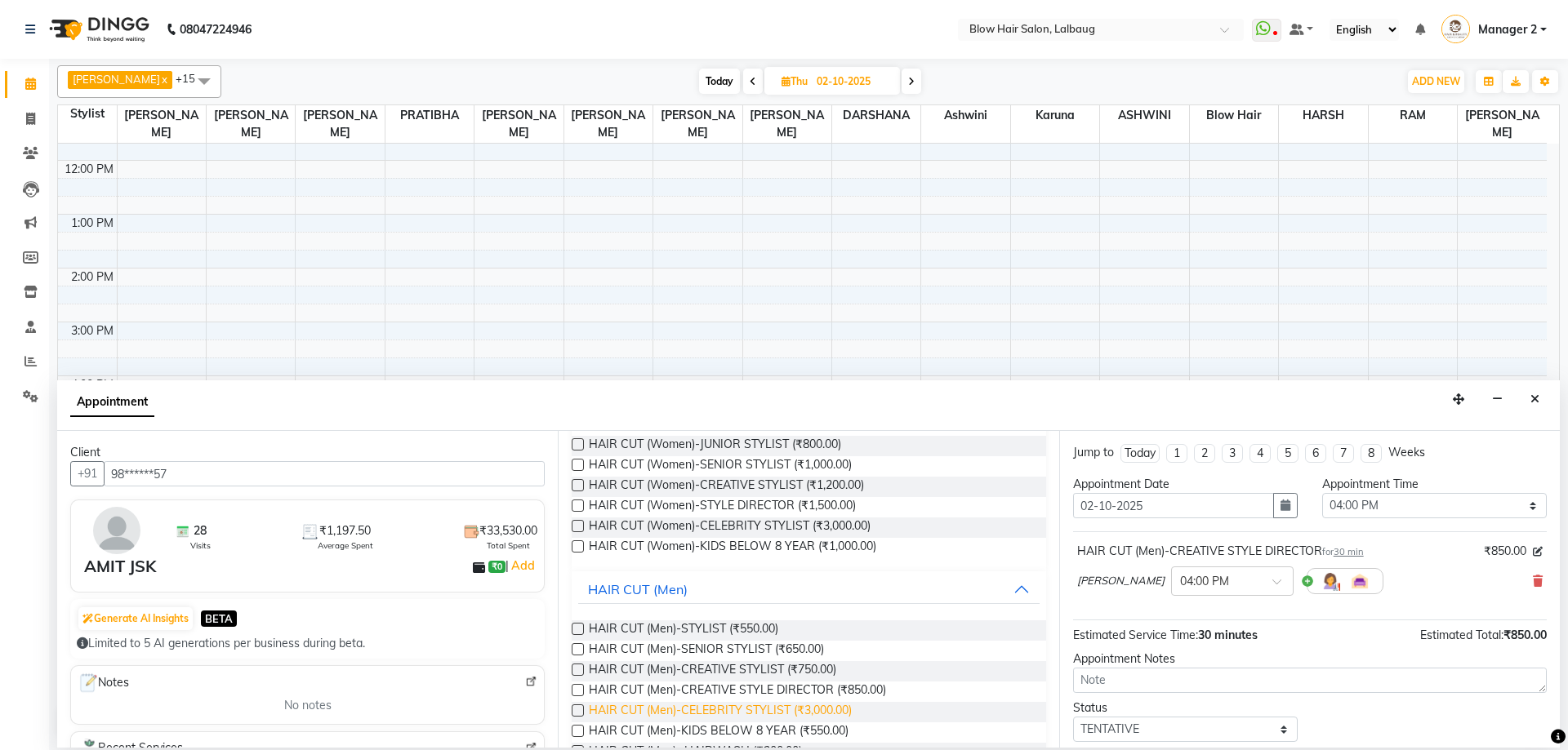
scroll to position [0, 0]
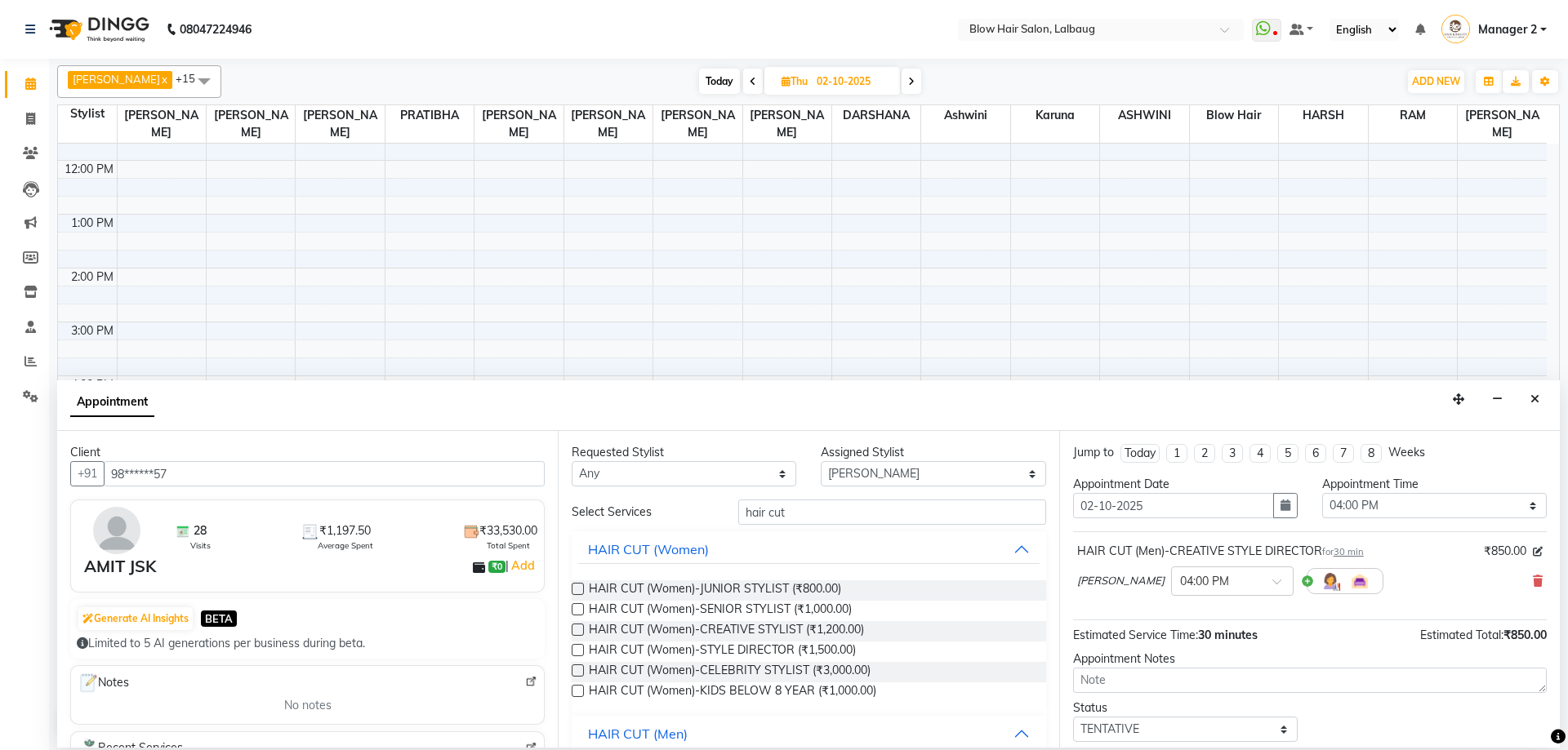
click at [726, 525] on div "Select Services hair cut HAIR CUT (Women) HAIR CUT (Women)-JUNIOR STYLIST (₹800…" at bounding box center [808, 748] width 474 height 498
drag, startPoint x: 788, startPoint y: 513, endPoint x: 597, endPoint y: 519, distance: 191.1
click at [598, 518] on div "Select Services hair cut" at bounding box center [808, 512] width 498 height 26
type input "v"
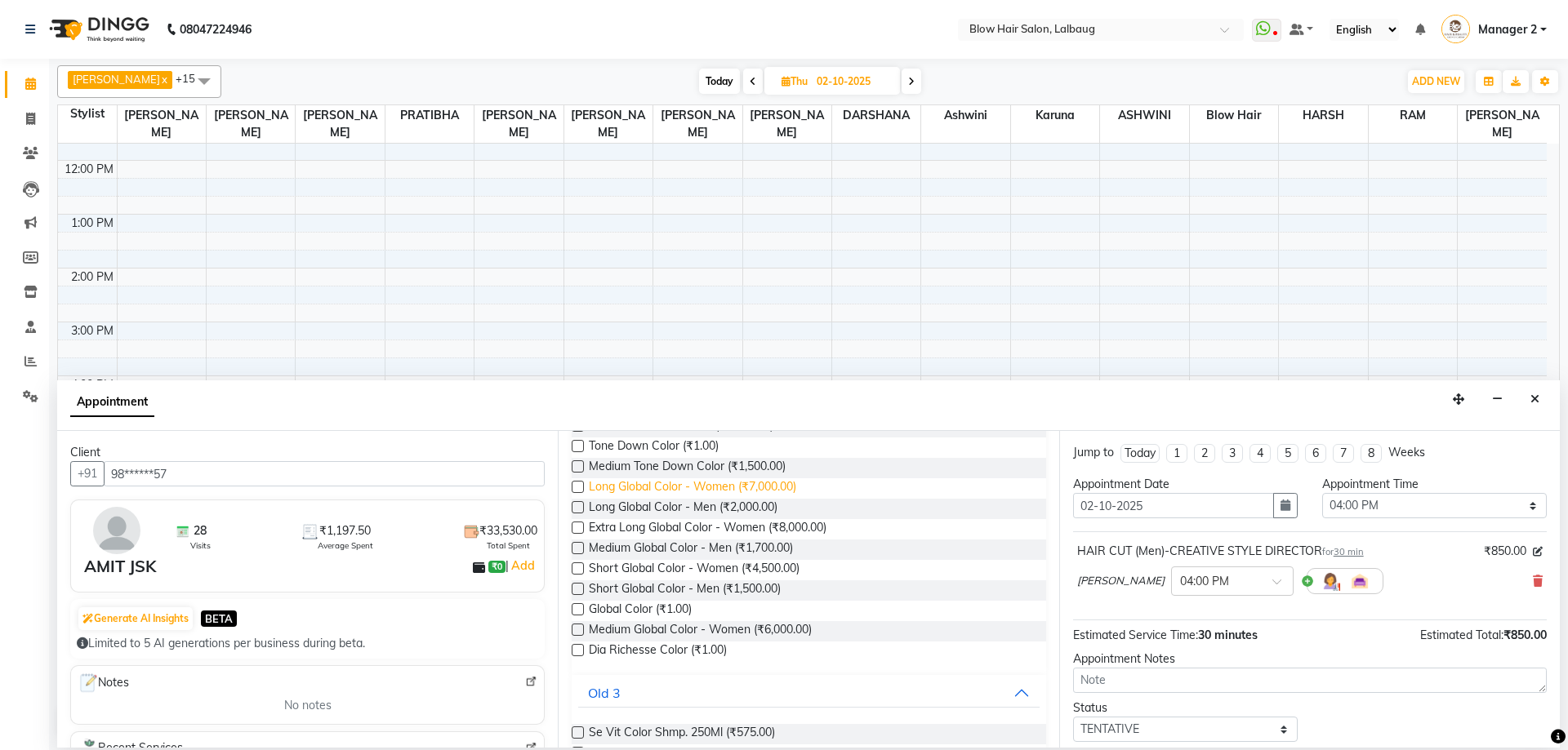
scroll to position [82, 0]
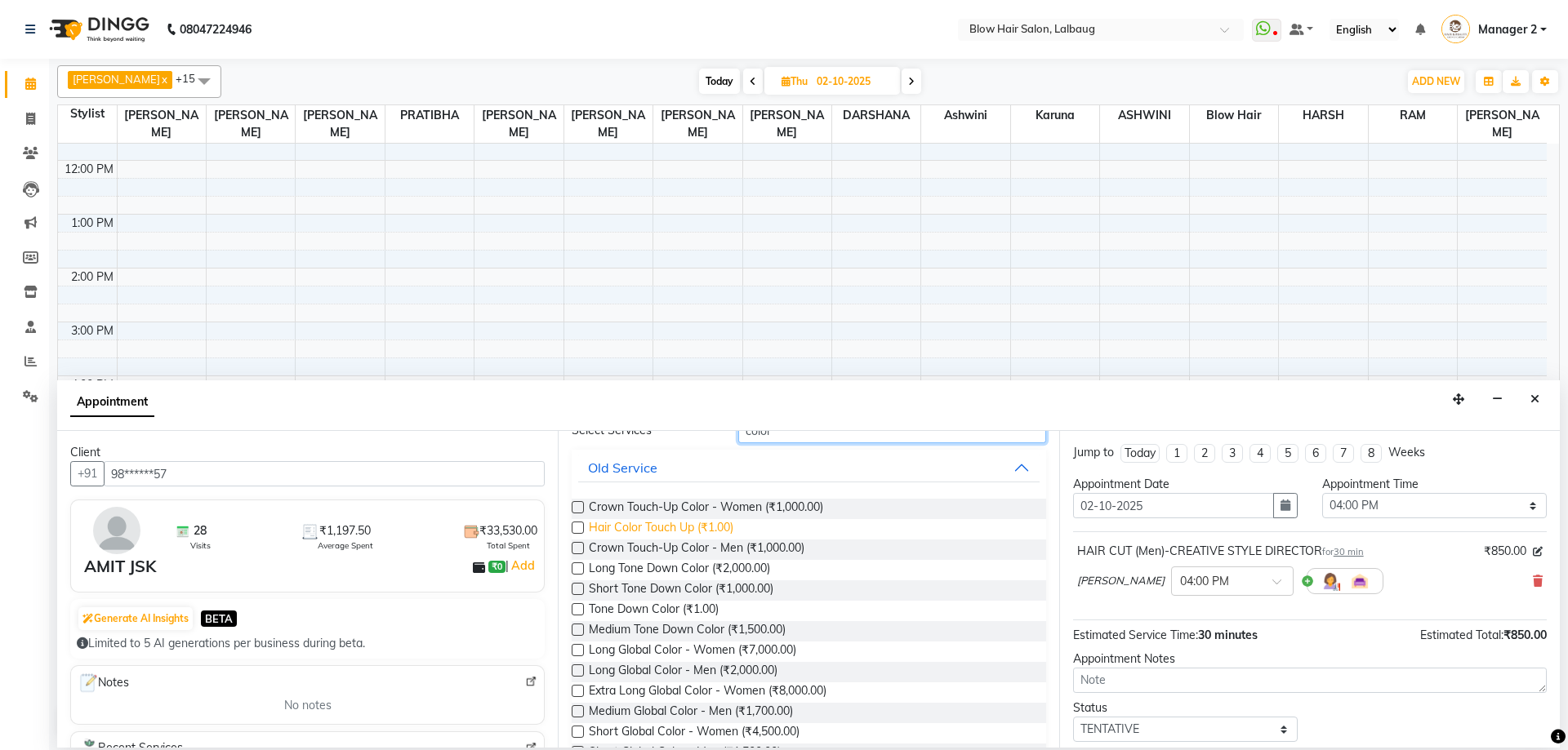
type input "color"
click at [647, 529] on span "Hair Color Touch Up (₹1.00)" at bounding box center [661, 529] width 145 height 21
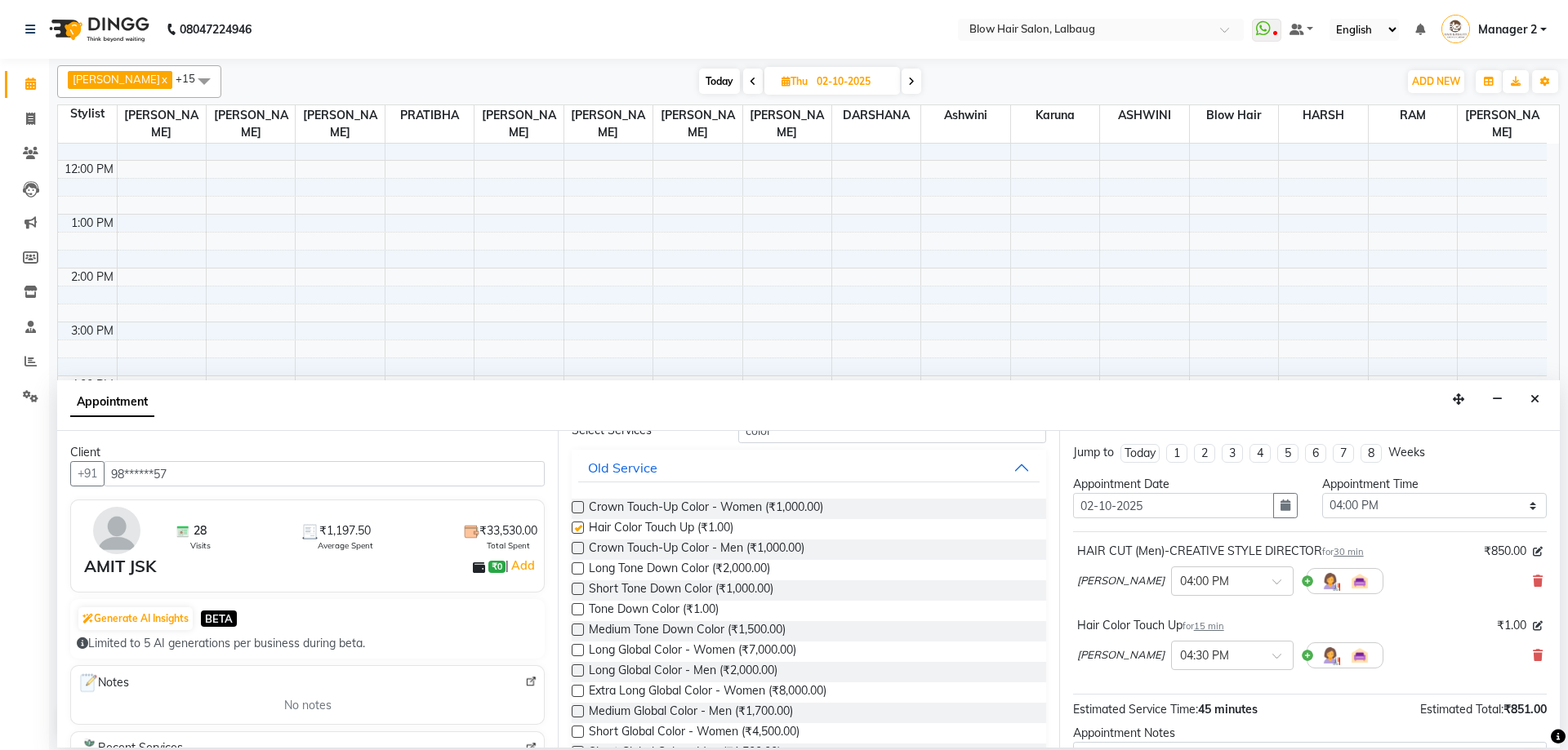
checkbox input "false"
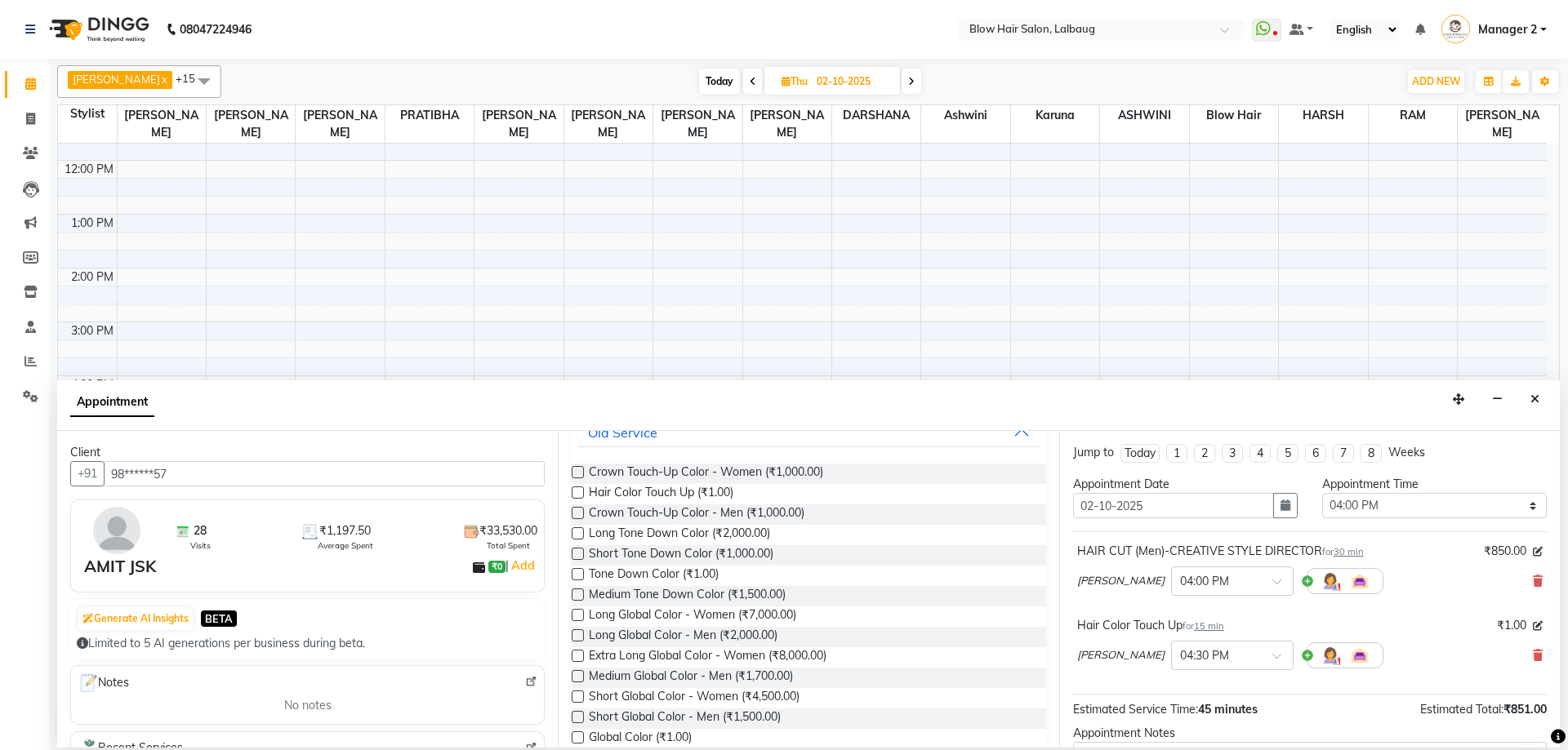
scroll to position [0, 0]
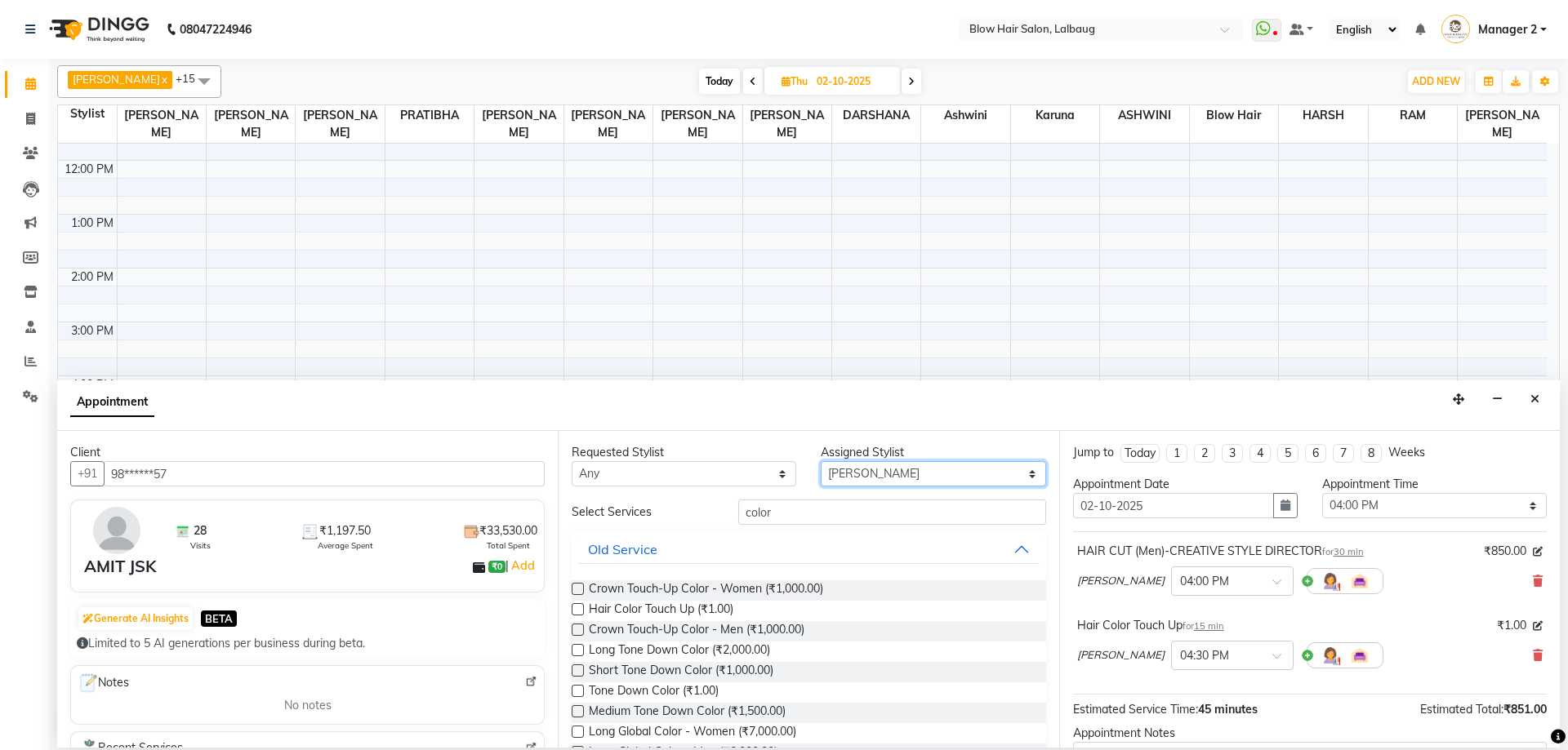
click at [921, 474] on select "Select Ashwini ASHWINI AVINASH BEAU Blow Hair [PERSON_NAME] [PERSON_NAME] [PERS…" at bounding box center [933, 473] width 225 height 26
select select "84997"
click at [821, 461] on select "Select Ashwini ASHWINI AVINASH BEAU Blow Hair [PERSON_NAME] [PERSON_NAME] [PERS…" at bounding box center [933, 473] width 225 height 26
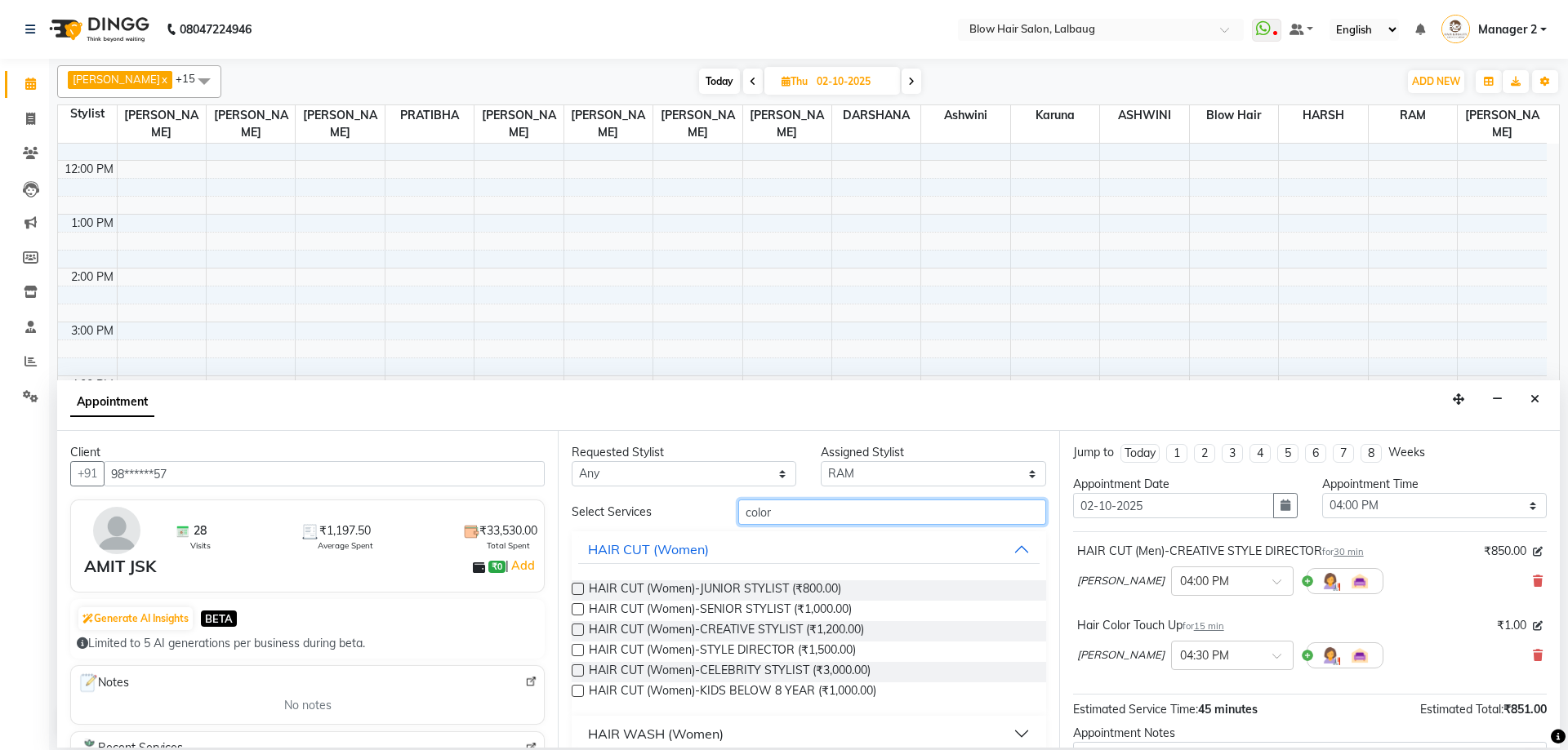
drag, startPoint x: 810, startPoint y: 508, endPoint x: 665, endPoint y: 529, distance: 146.5
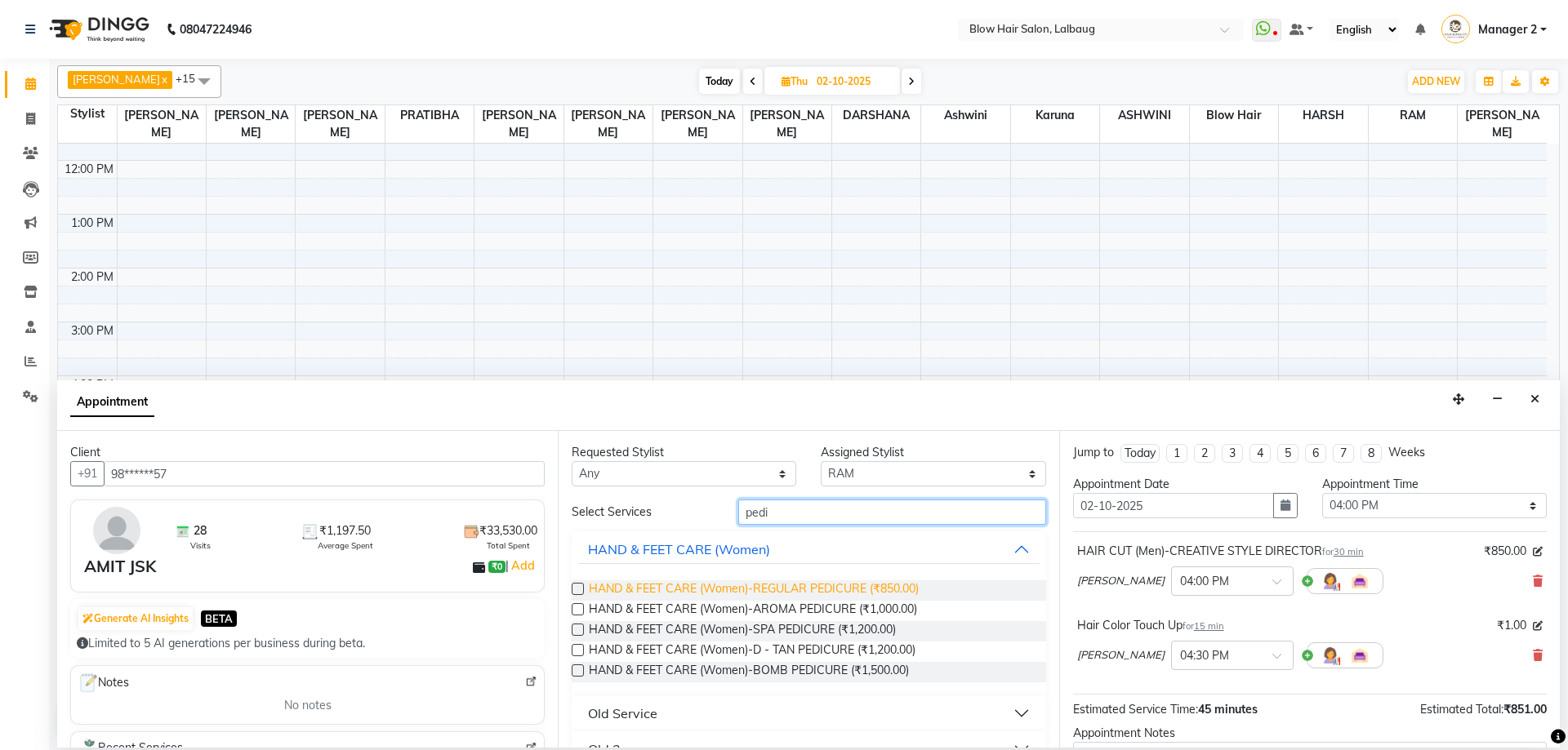
type input "pedi"
click at [658, 594] on span "HAND & FEET CARE (Women)-REGULAR PEDICURE (₹850.00)" at bounding box center [754, 590] width 330 height 21
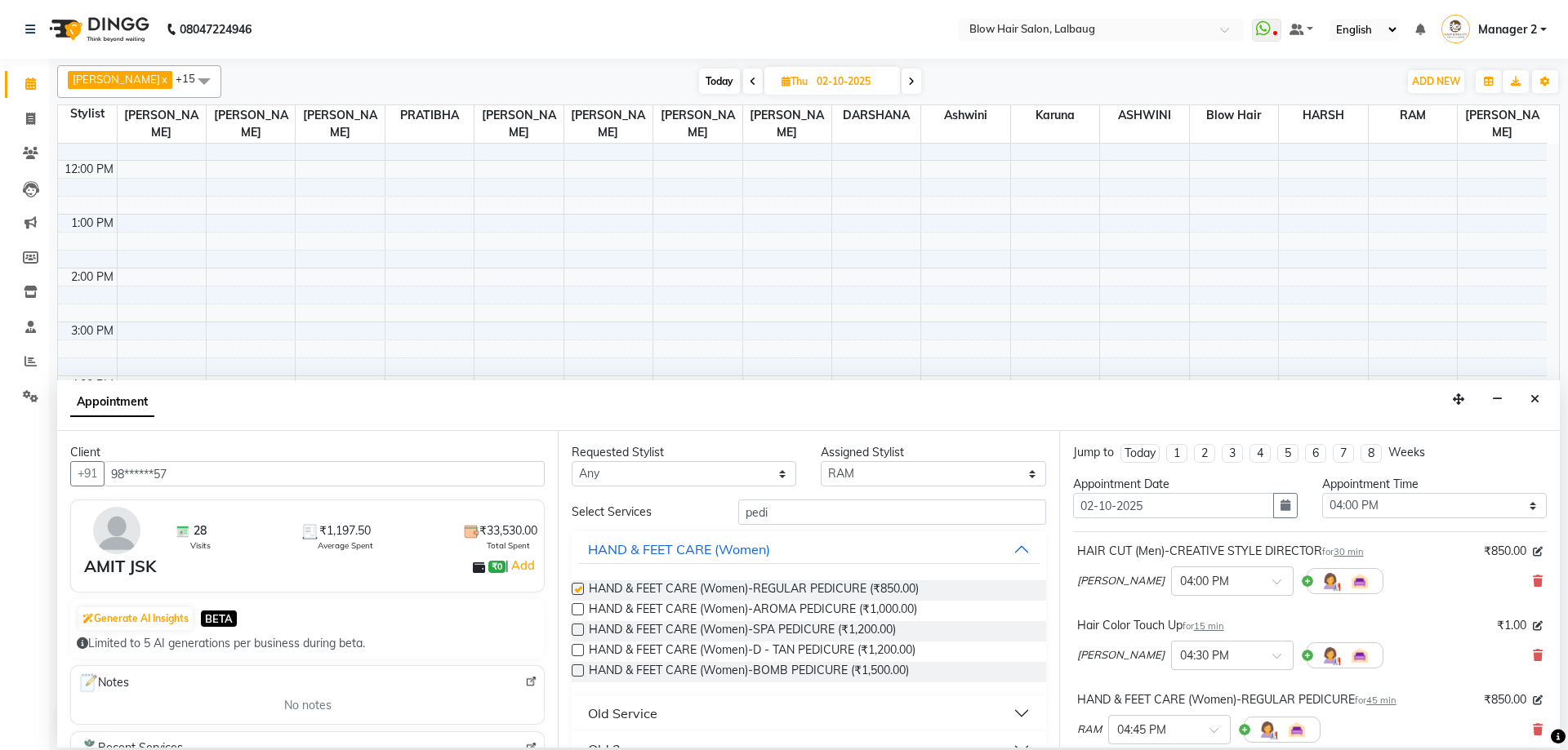
checkbox input "false"
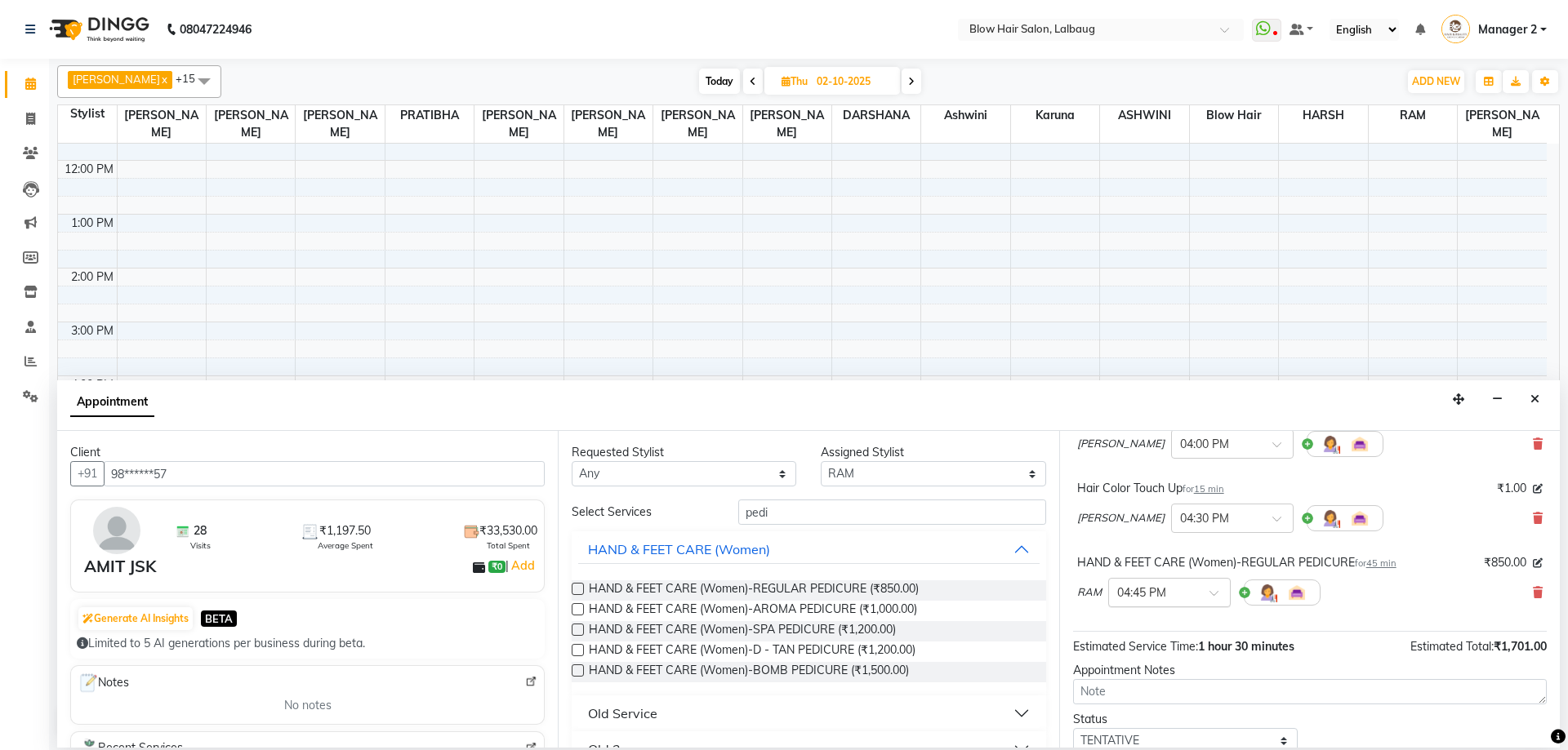
scroll to position [245, 0]
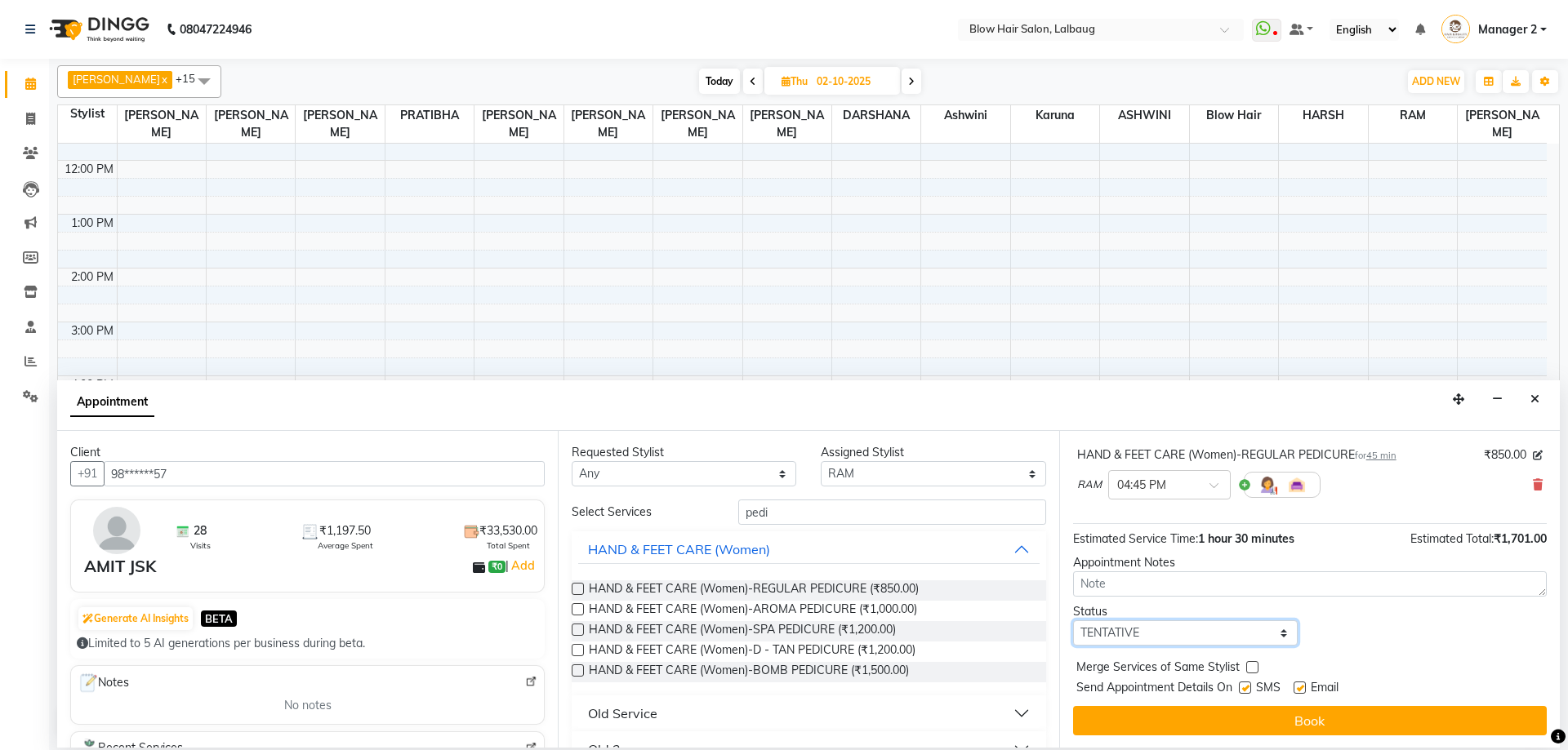
click at [1173, 621] on select "Select TENTATIVE CONFIRM UPCOMING" at bounding box center [1185, 633] width 225 height 26
select select "confirm booking"
click at [1073, 621] on select "Select TENTATIVE CONFIRM UPCOMING" at bounding box center [1185, 633] width 225 height 26
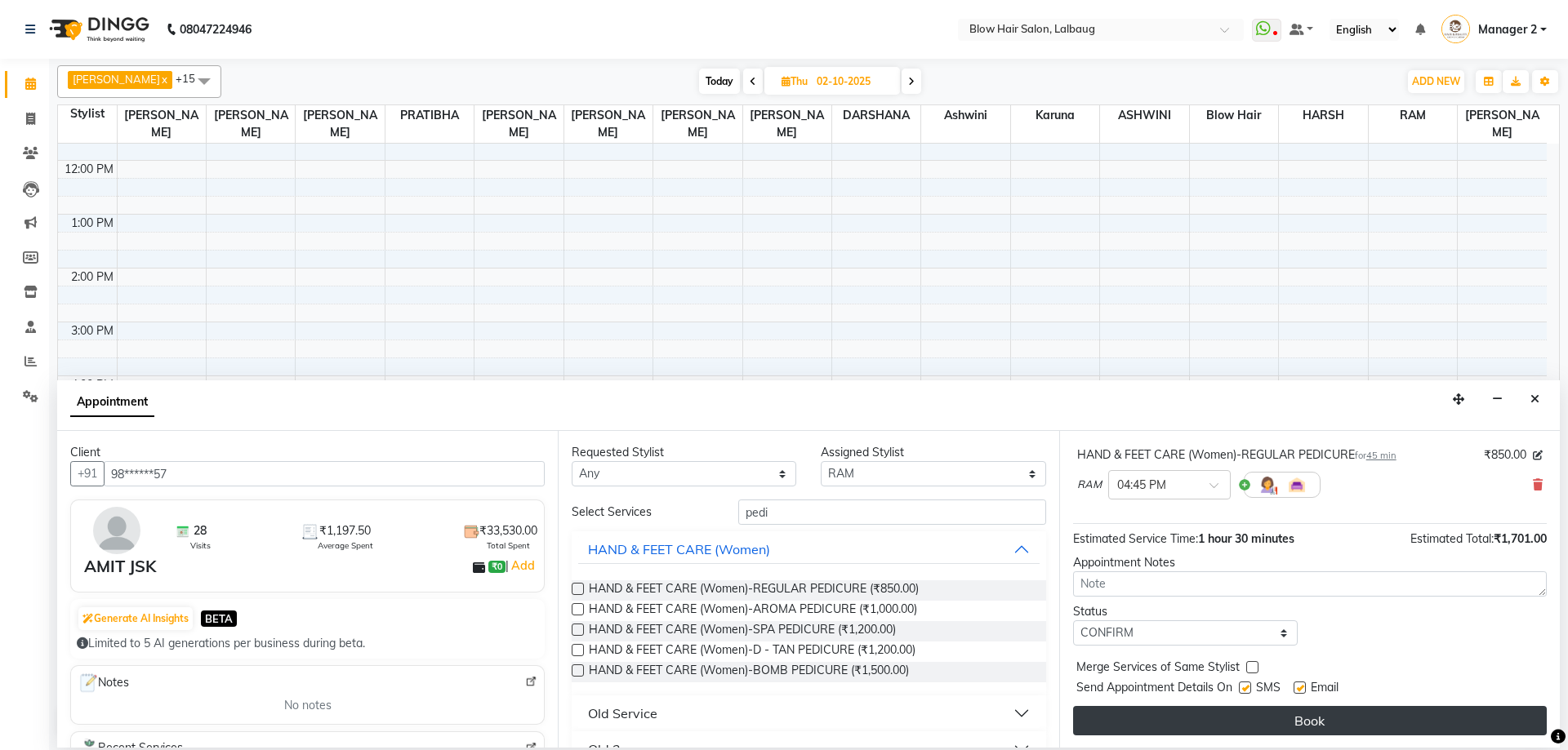
click at [1115, 718] on button "Book" at bounding box center [1309, 721] width 474 height 30
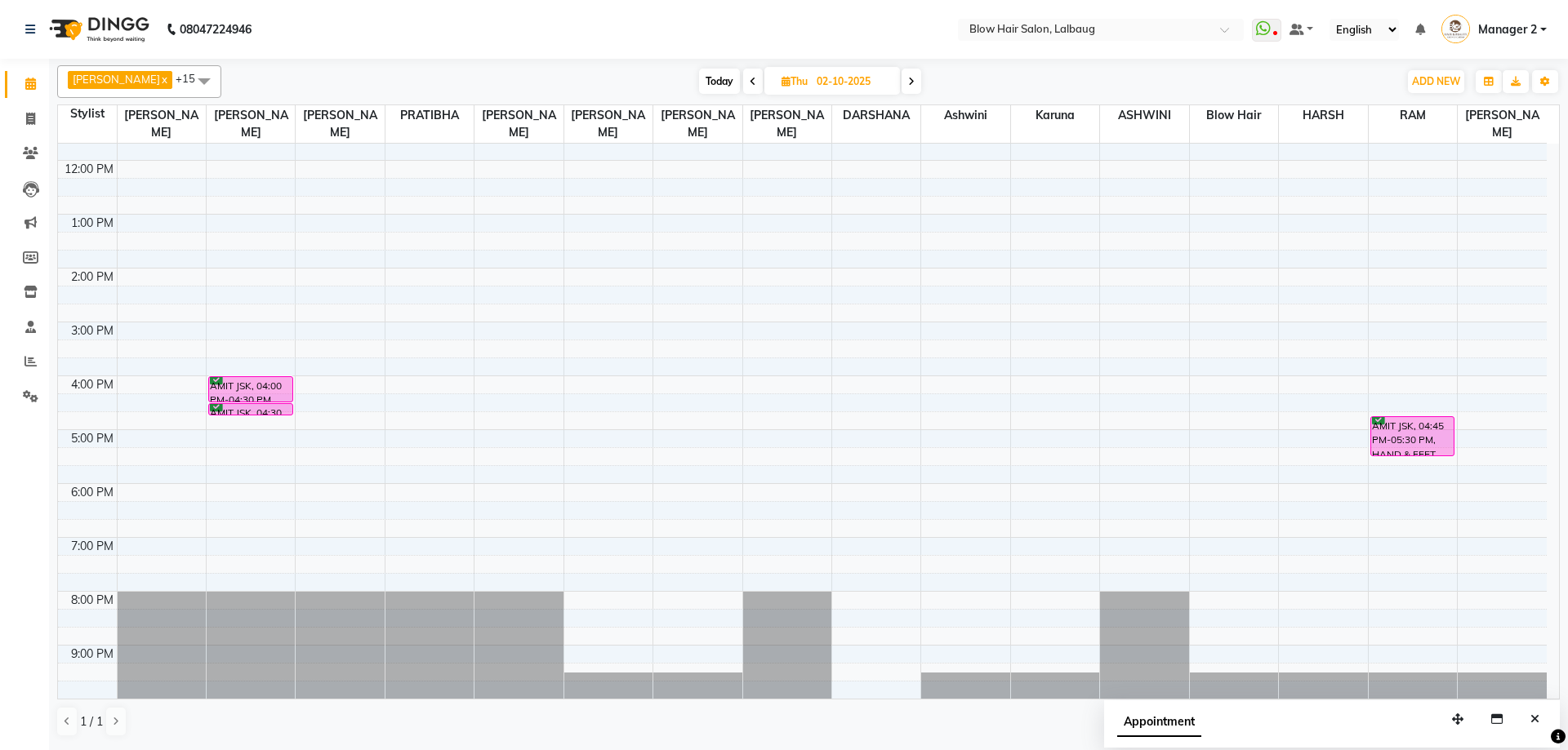
click at [743, 77] on span at bounding box center [753, 81] width 20 height 26
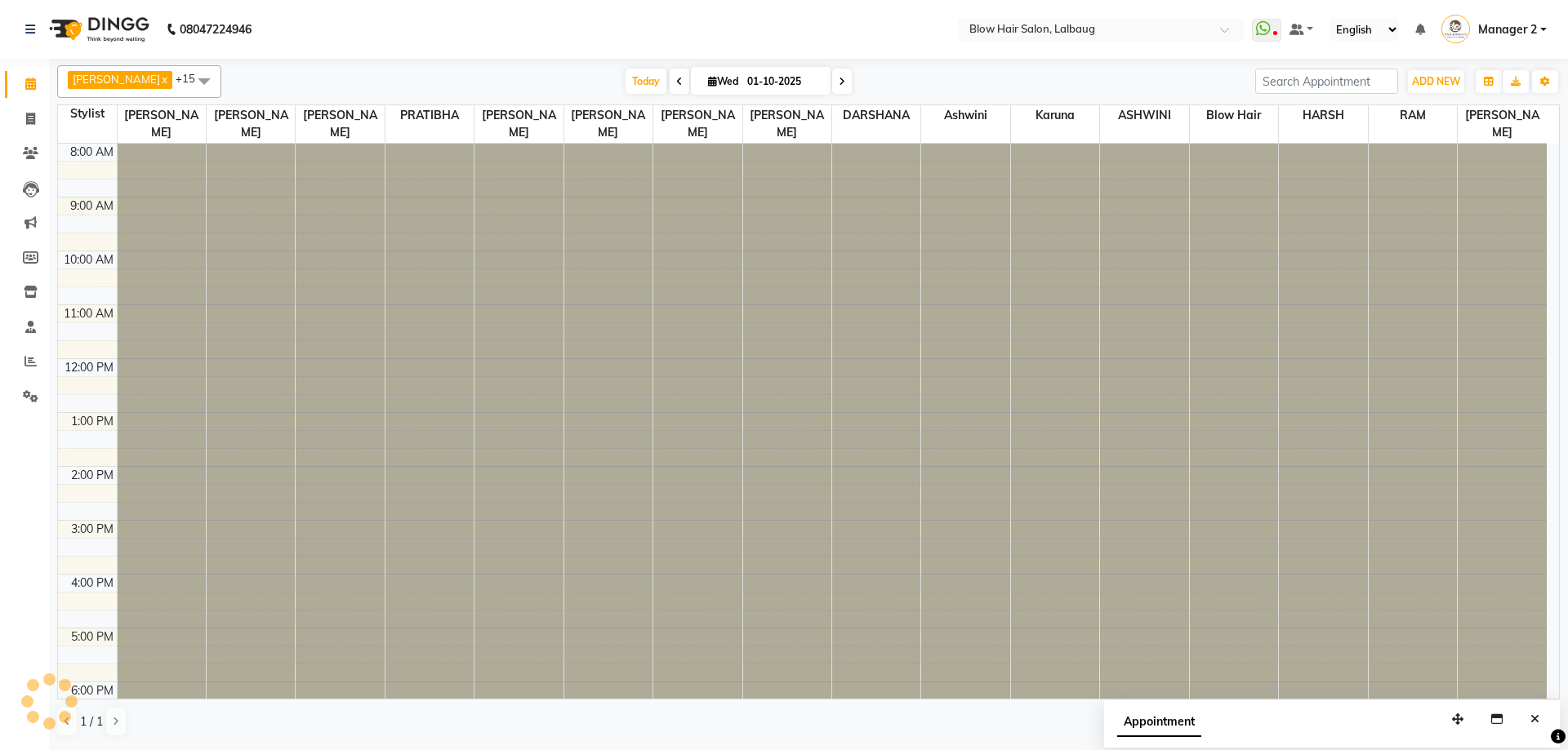
scroll to position [198, 0]
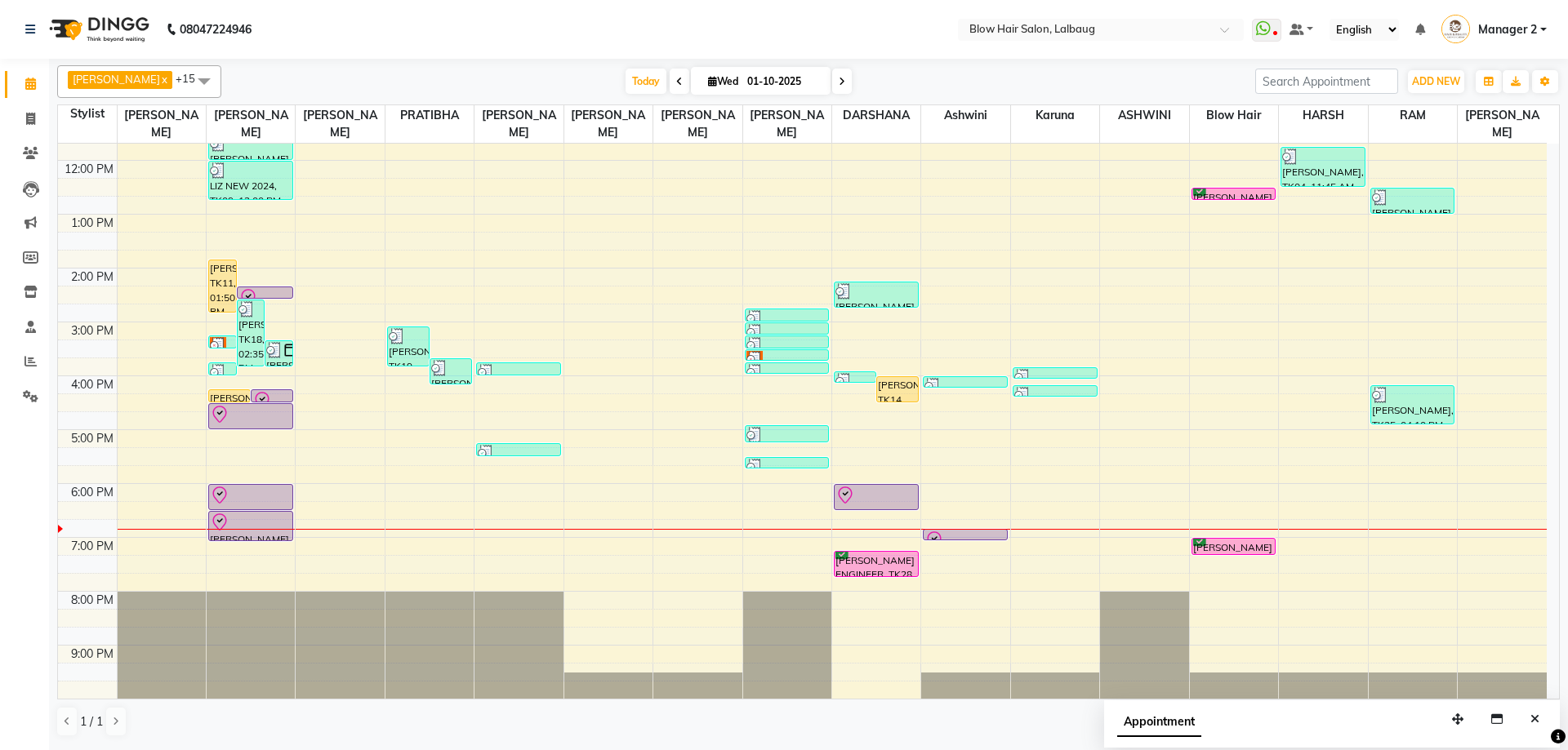
click at [832, 91] on span at bounding box center [842, 81] width 20 height 26
type input "02-10-2025"
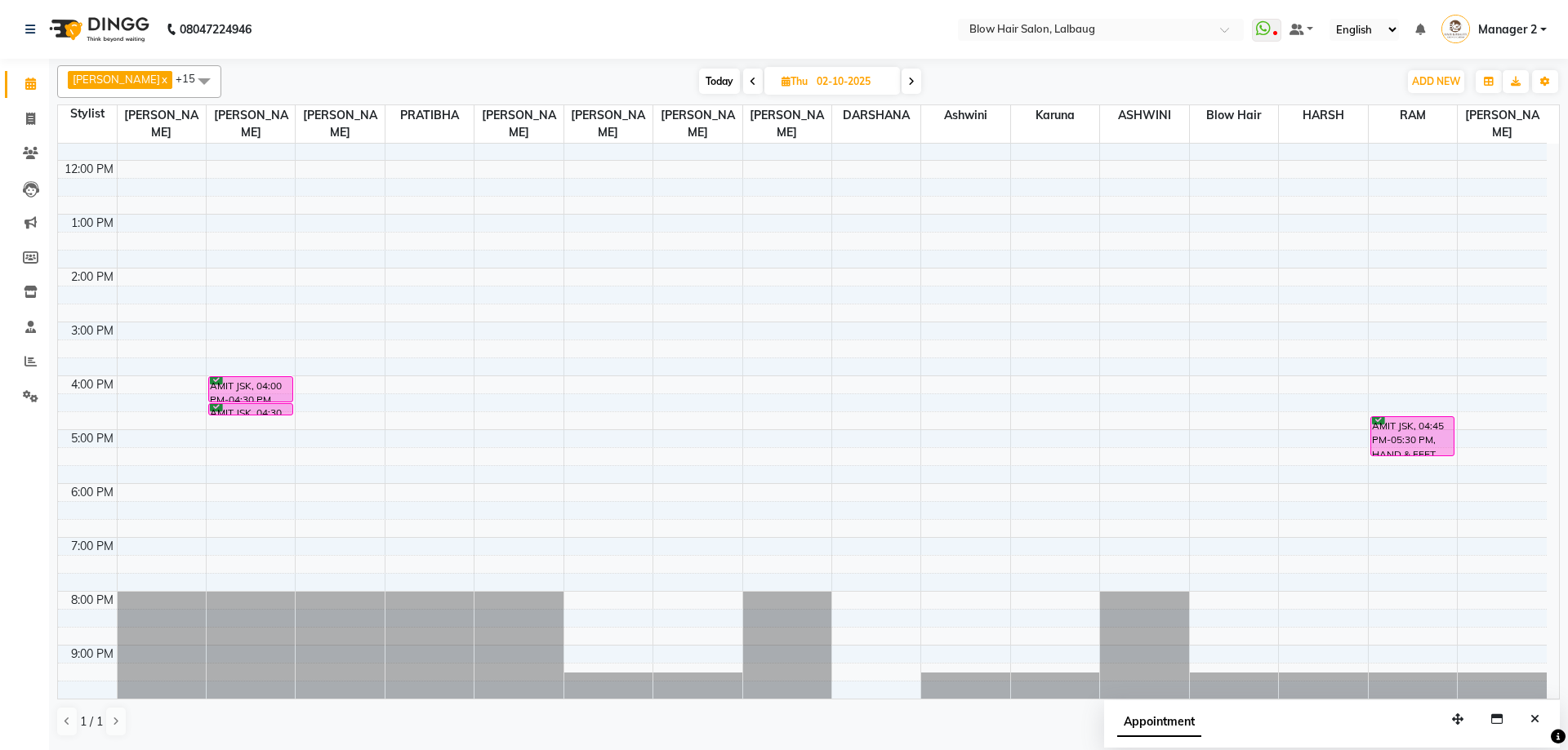
scroll to position [117, 0]
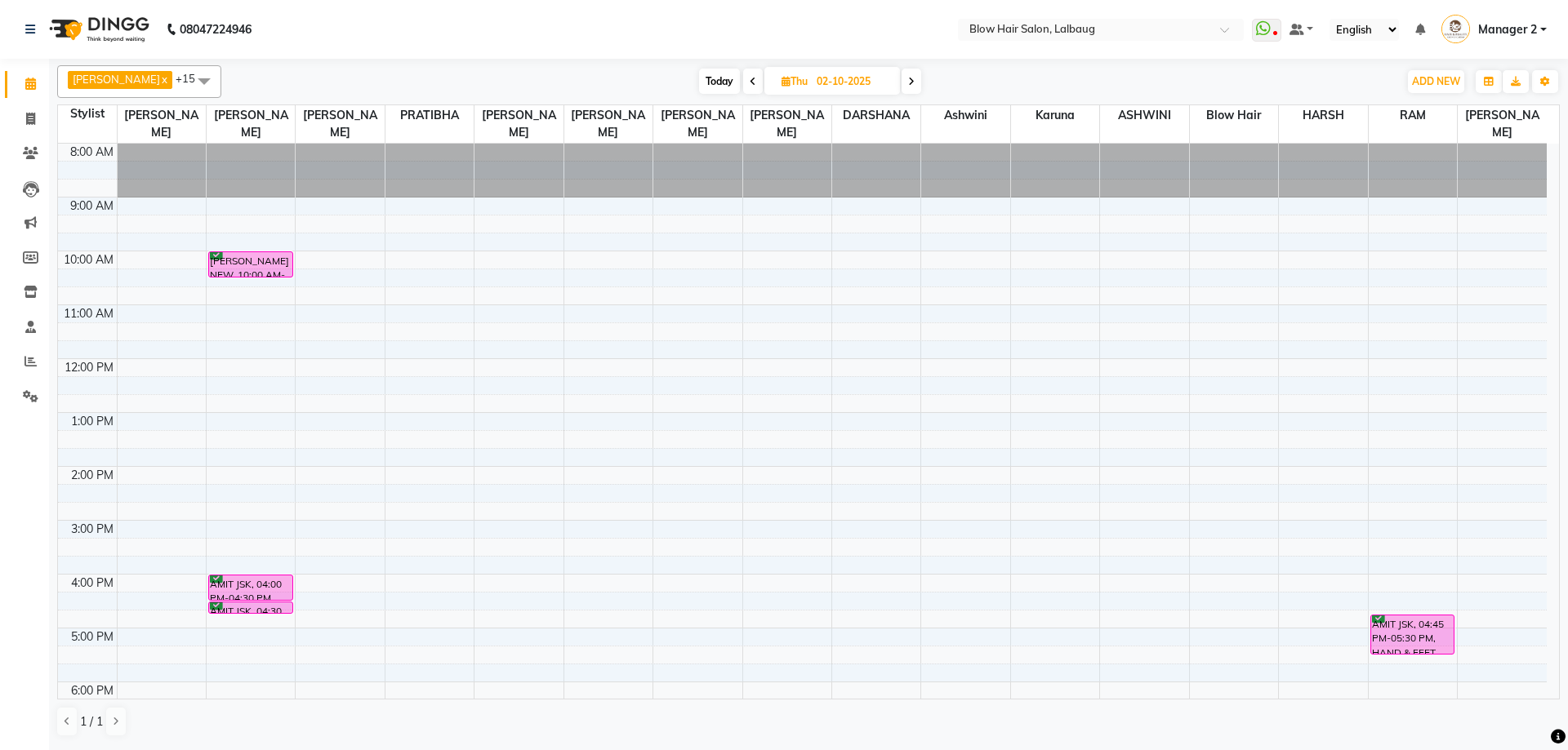
click at [743, 78] on span at bounding box center [753, 81] width 20 height 26
type input "01-10-2025"
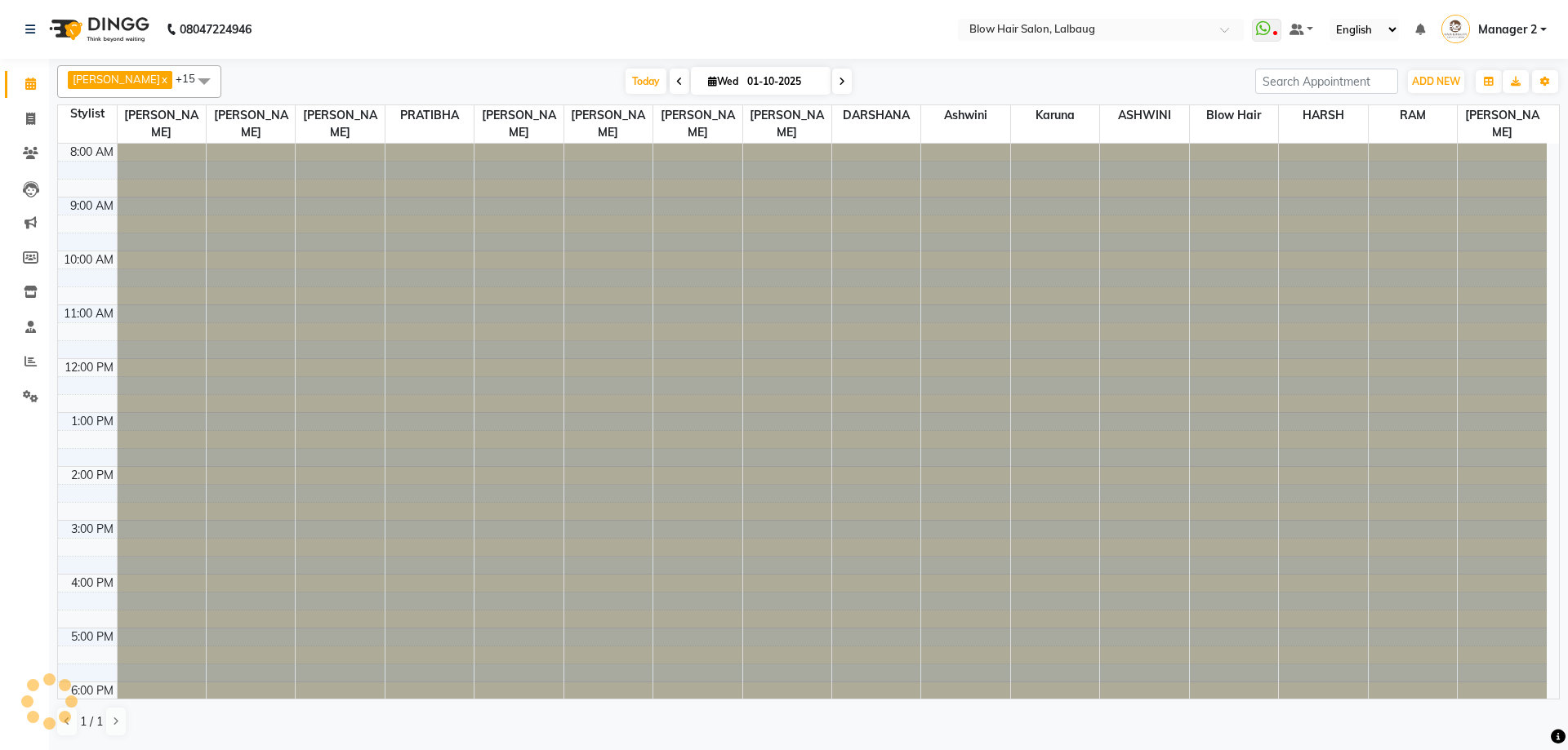
scroll to position [198, 0]
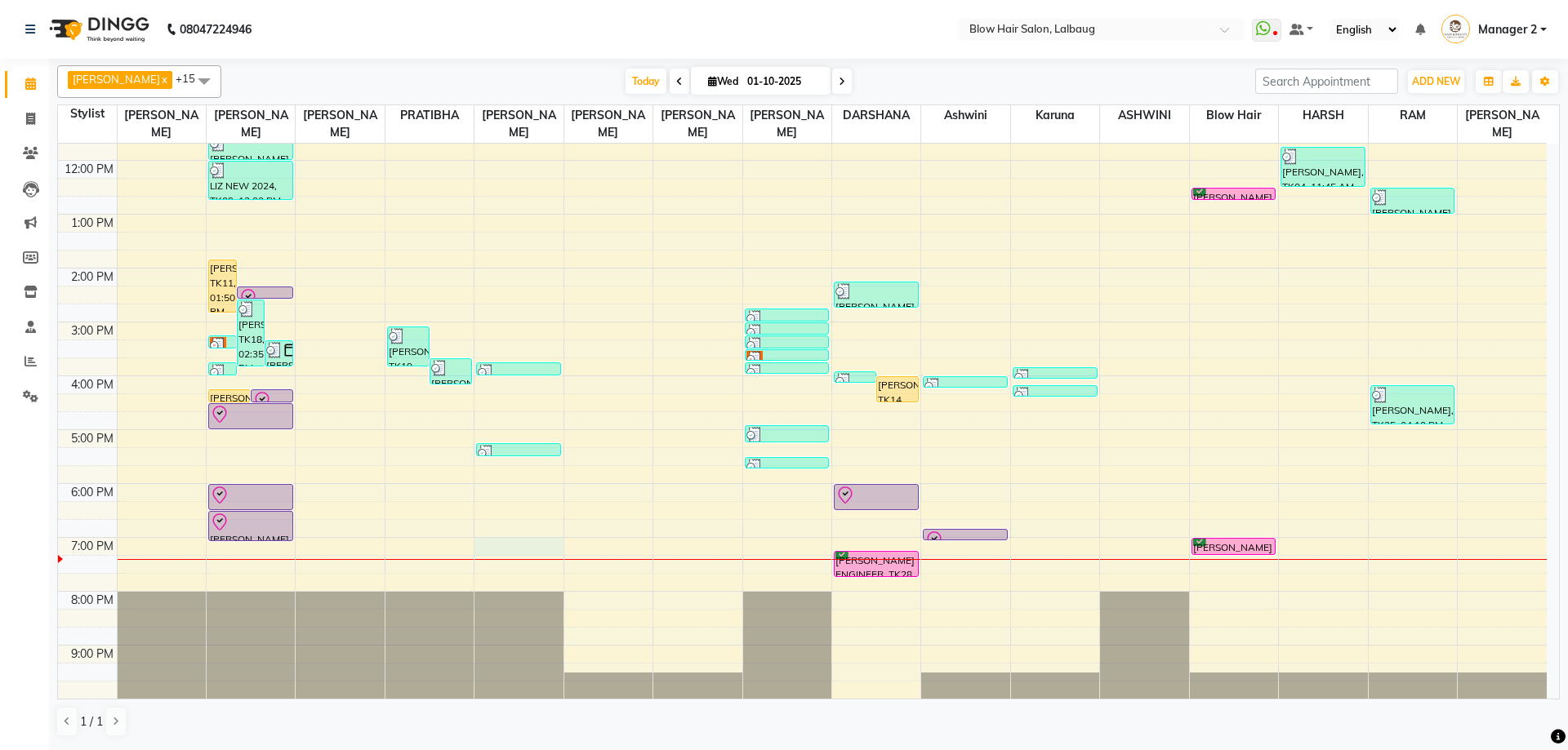
click at [526, 545] on div "8:00 AM 9:00 AM 10:00 AM 11:00 AM 12:00 PM 1:00 PM 2:00 PM 3:00 PM 4:00 PM 5:00…" at bounding box center [802, 322] width 1489 height 753
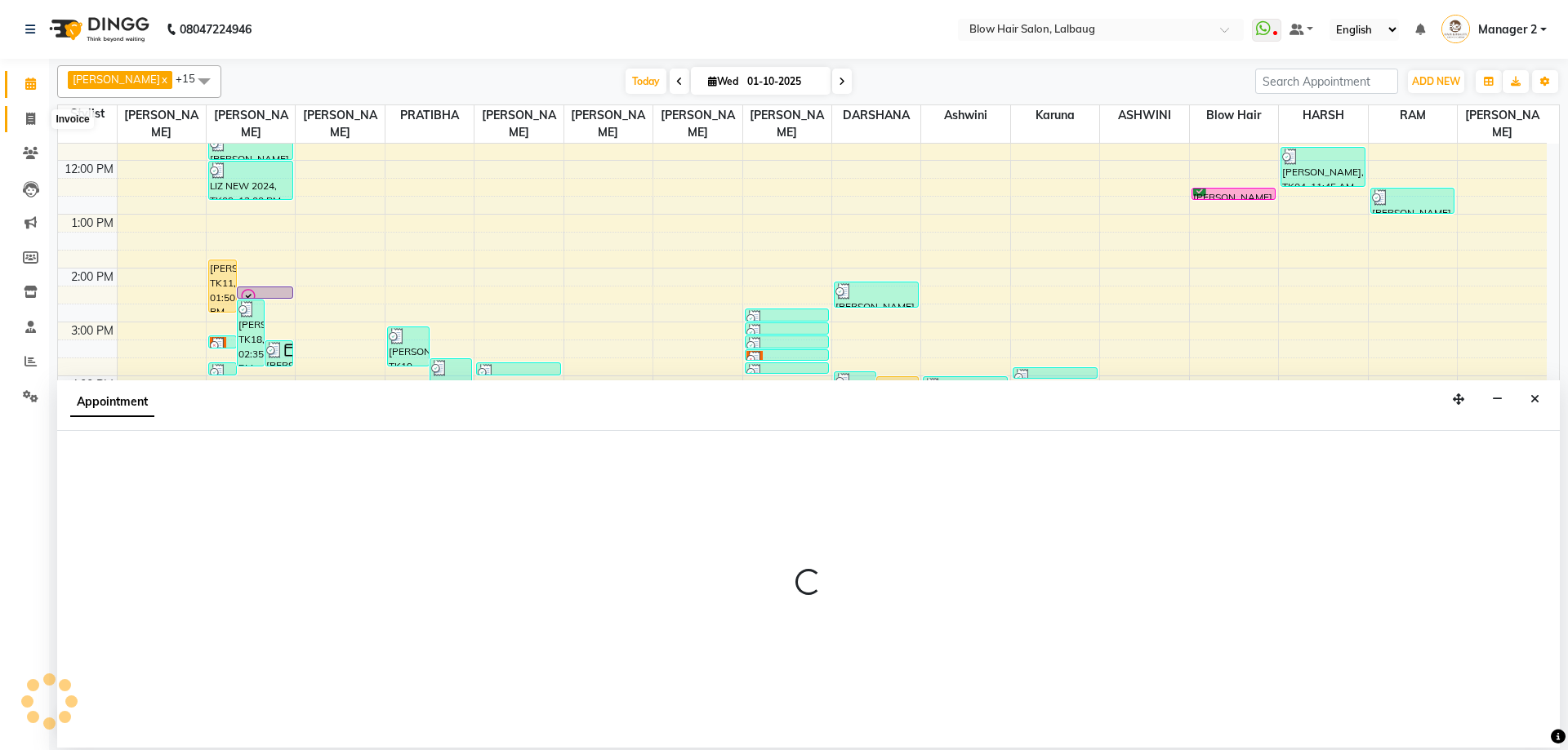
click at [26, 121] on icon at bounding box center [30, 119] width 9 height 12
select select "service"
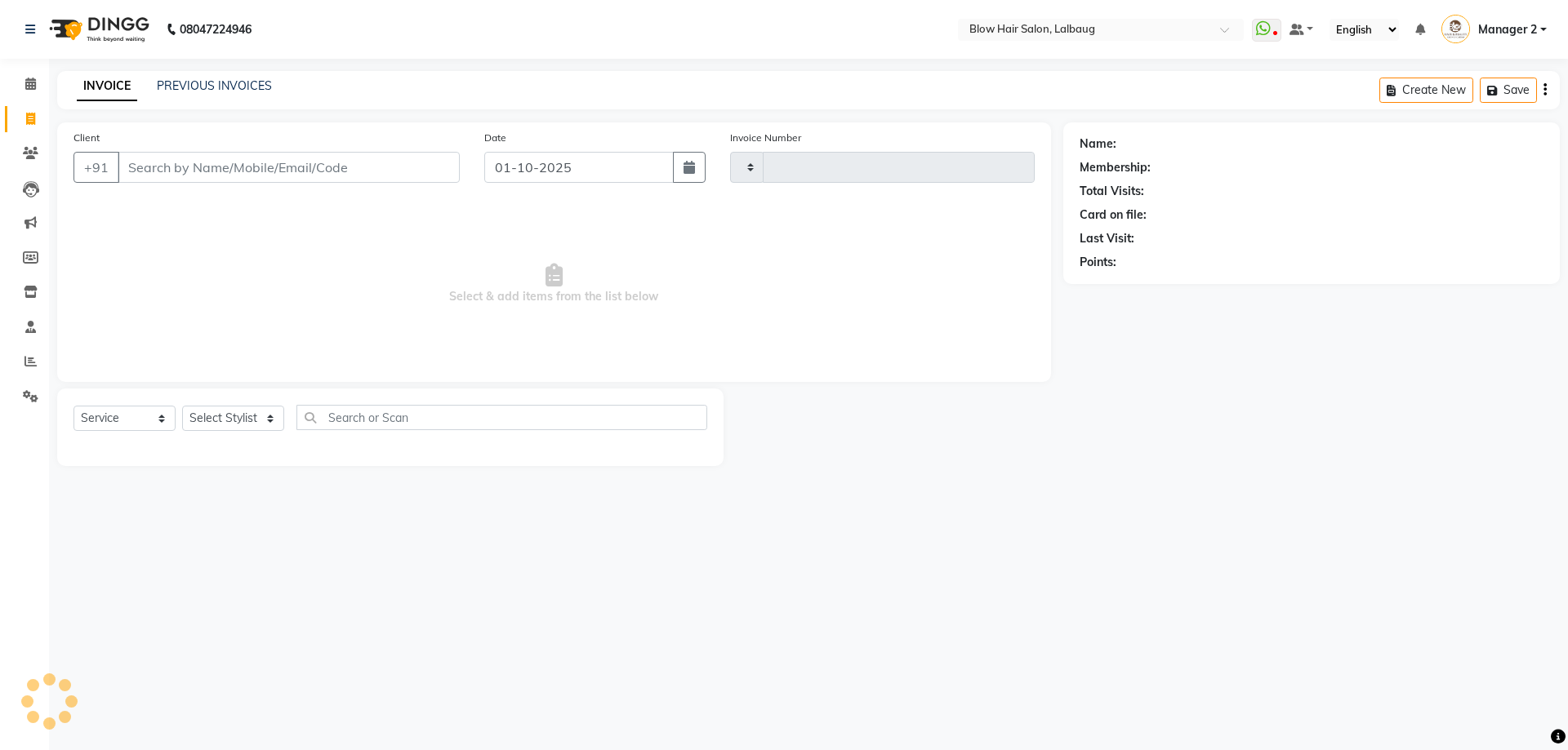
type input "3002"
select select "5162"
click at [30, 73] on link "Calendar" at bounding box center [25, 84] width 40 height 27
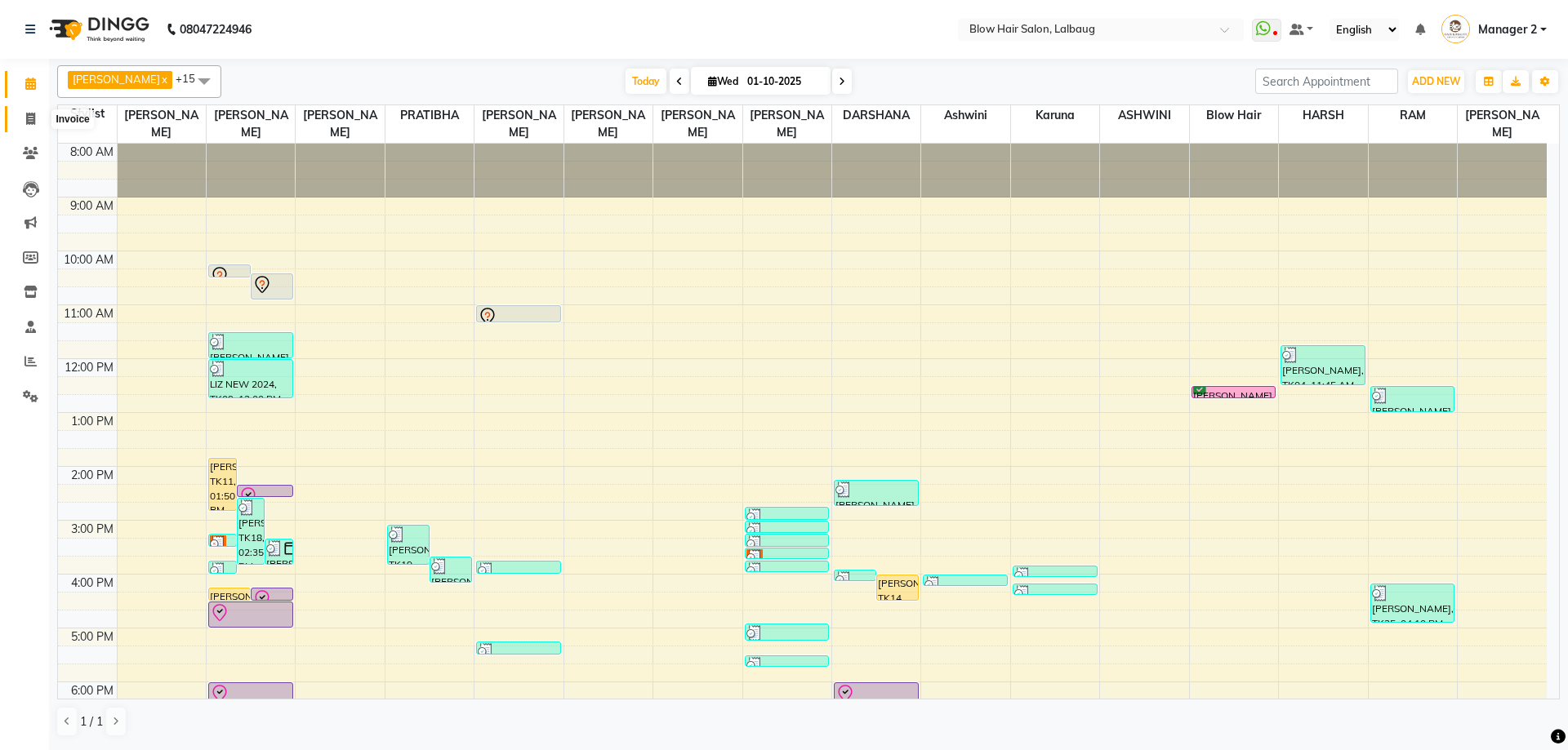
click at [27, 119] on icon at bounding box center [30, 119] width 9 height 12
select select "5162"
select select "service"
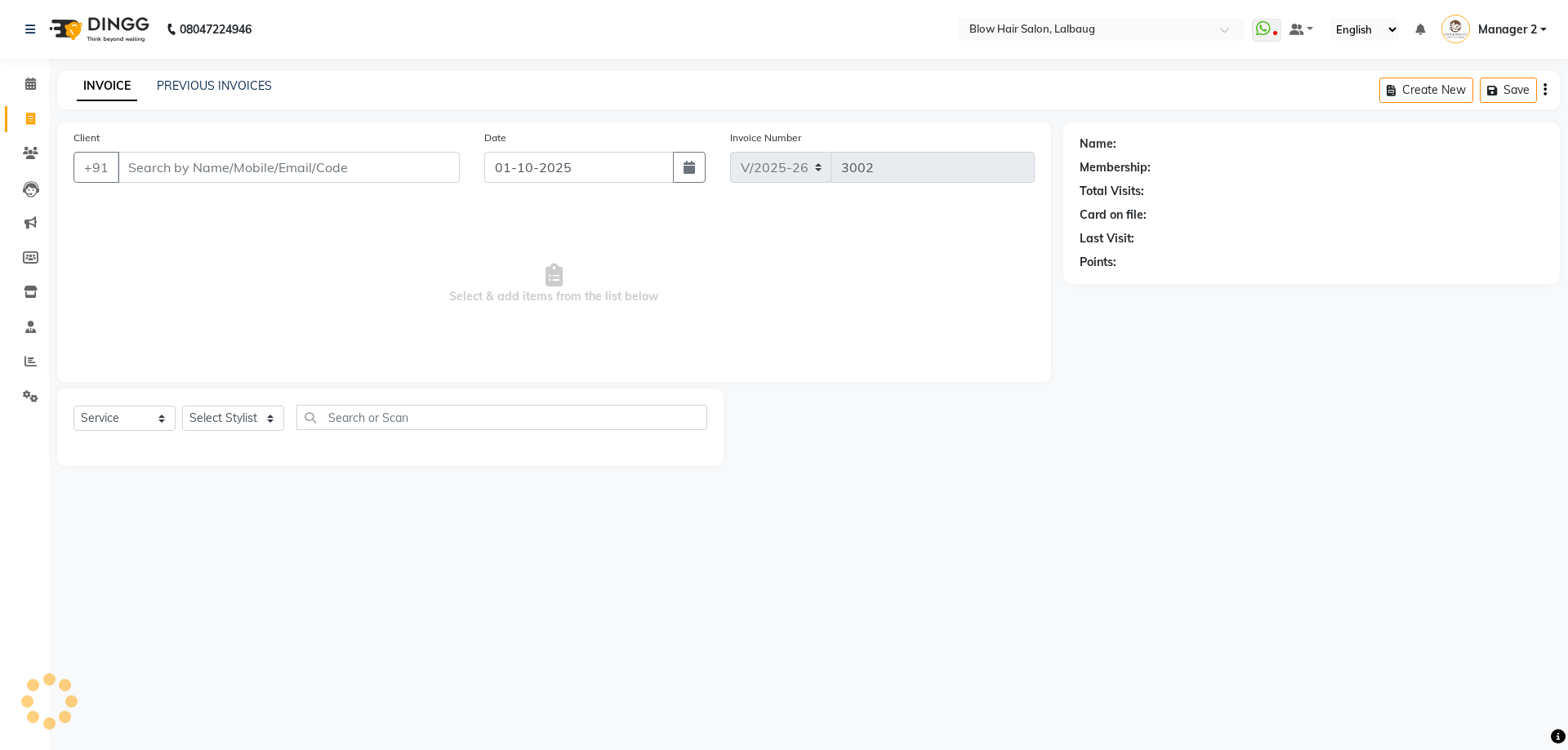
click at [161, 165] on input "Client" at bounding box center [288, 167] width 342 height 31
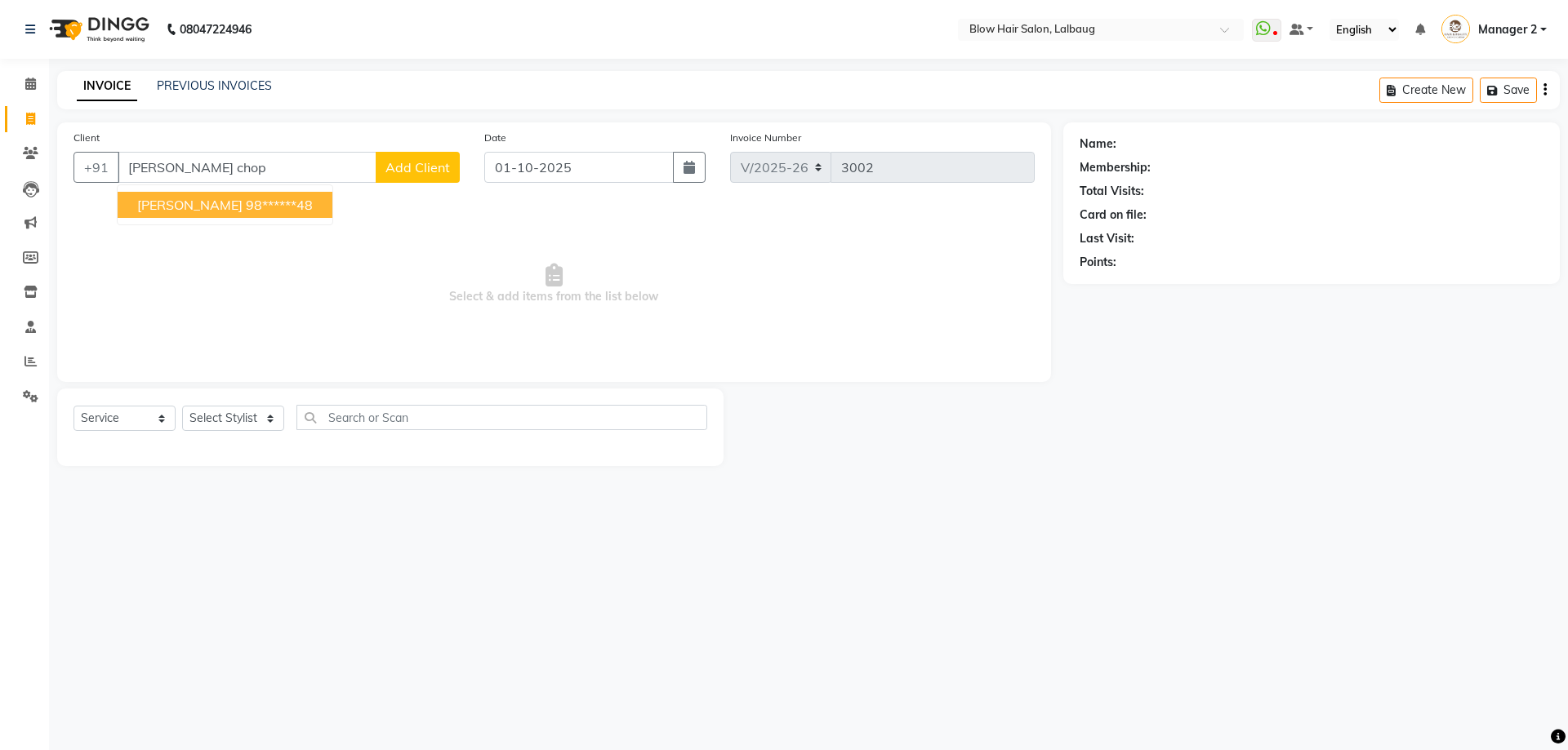
click at [218, 199] on span "VIDHI CHOPRA" at bounding box center [190, 205] width 105 height 16
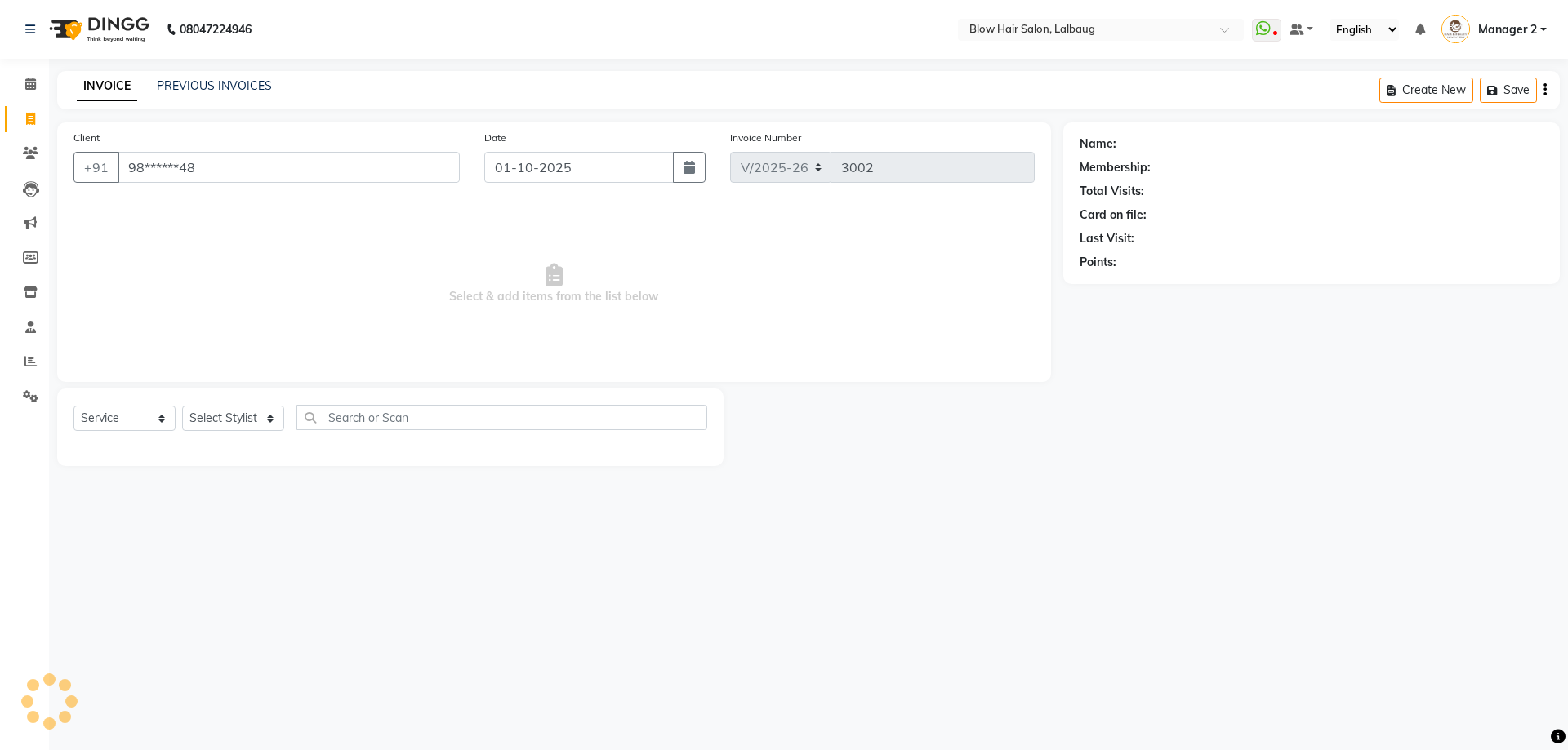
type input "98******48"
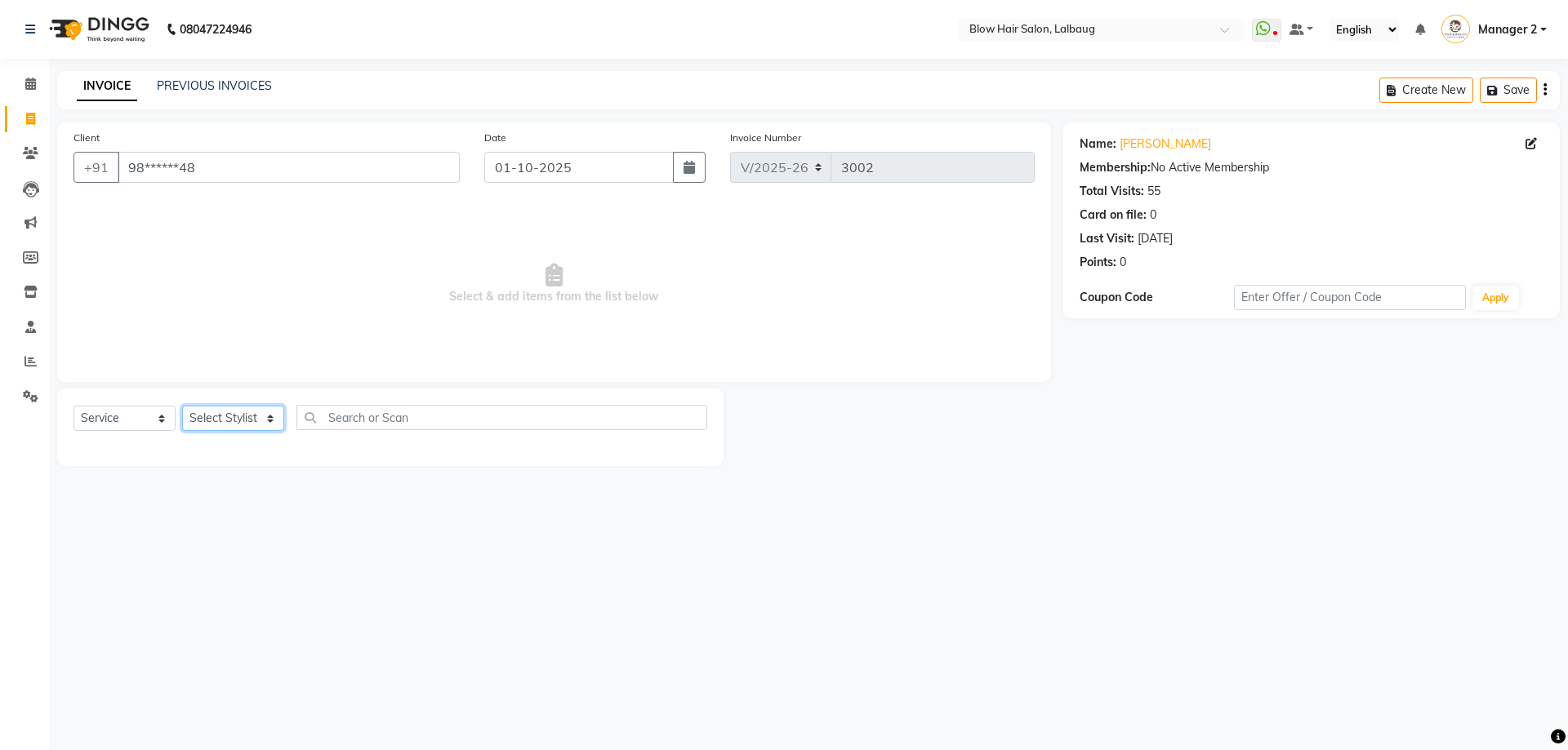
click at [269, 419] on select "Select Stylist Ashwini ASHWINI AVINASH BEAU Blow Hair [PERSON_NAME] Dingg Suppo…" at bounding box center [233, 418] width 102 height 26
select select "37224"
click at [182, 406] on select "Select Stylist Ashwini ASHWINI AVINASH BEAU Blow Hair [PERSON_NAME] Dingg Suppo…" at bounding box center [233, 418] width 102 height 26
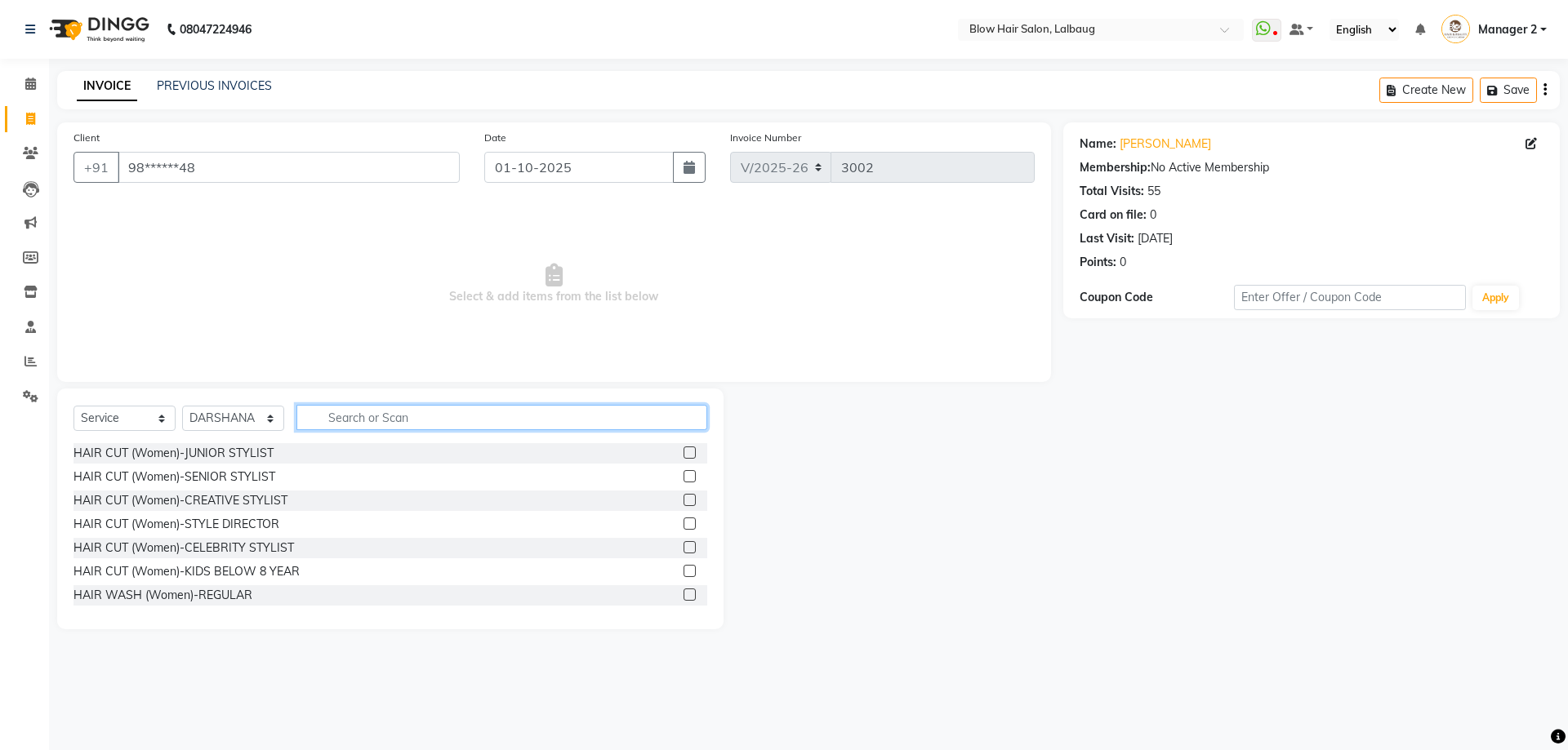
click at [342, 416] on input "text" at bounding box center [502, 417] width 411 height 26
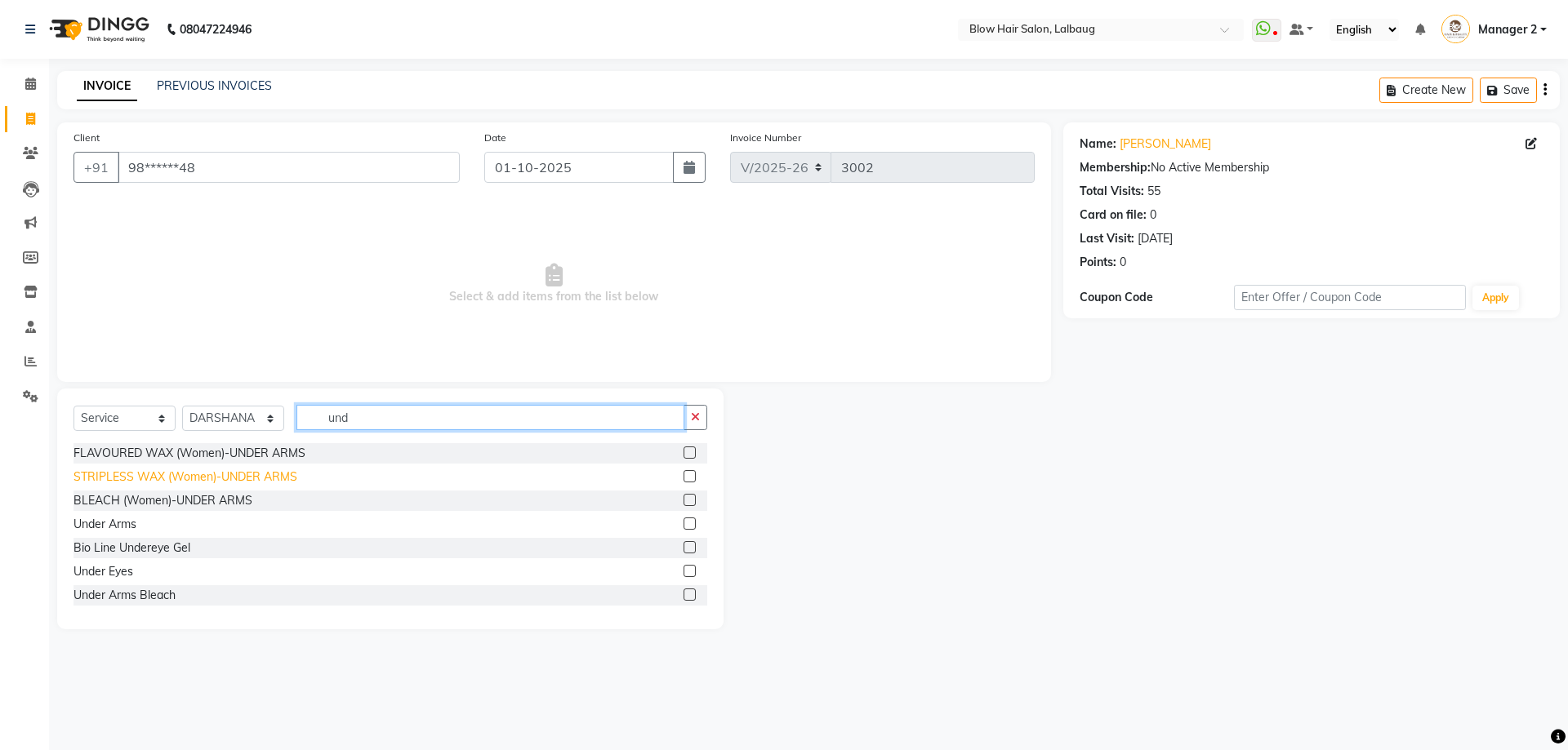
type input "und"
click at [164, 470] on div "STRIPLESS WAX (Women)-UNDER ARMS" at bounding box center [185, 477] width 224 height 17
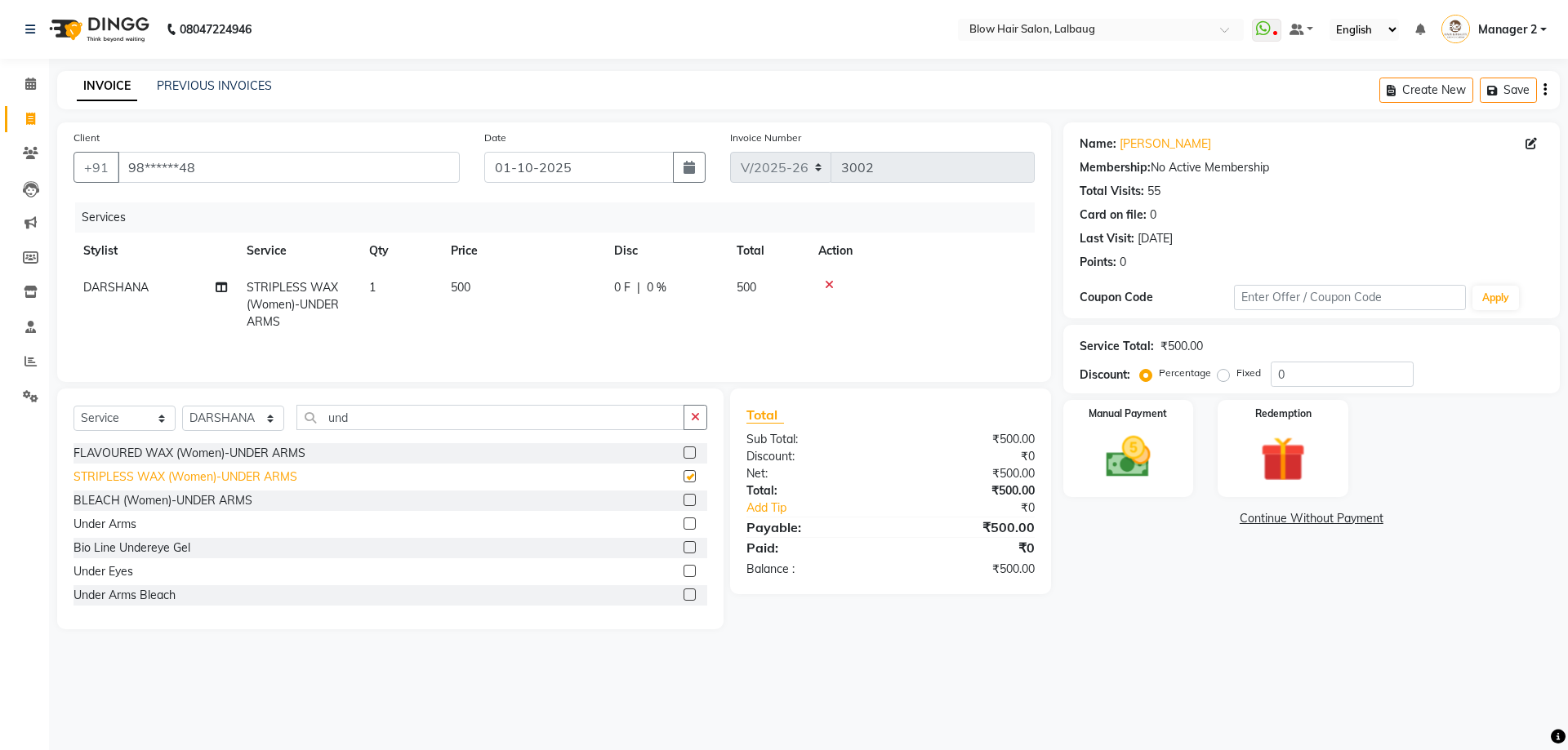
checkbox input "false"
click at [696, 420] on icon "button" at bounding box center [695, 417] width 9 height 12
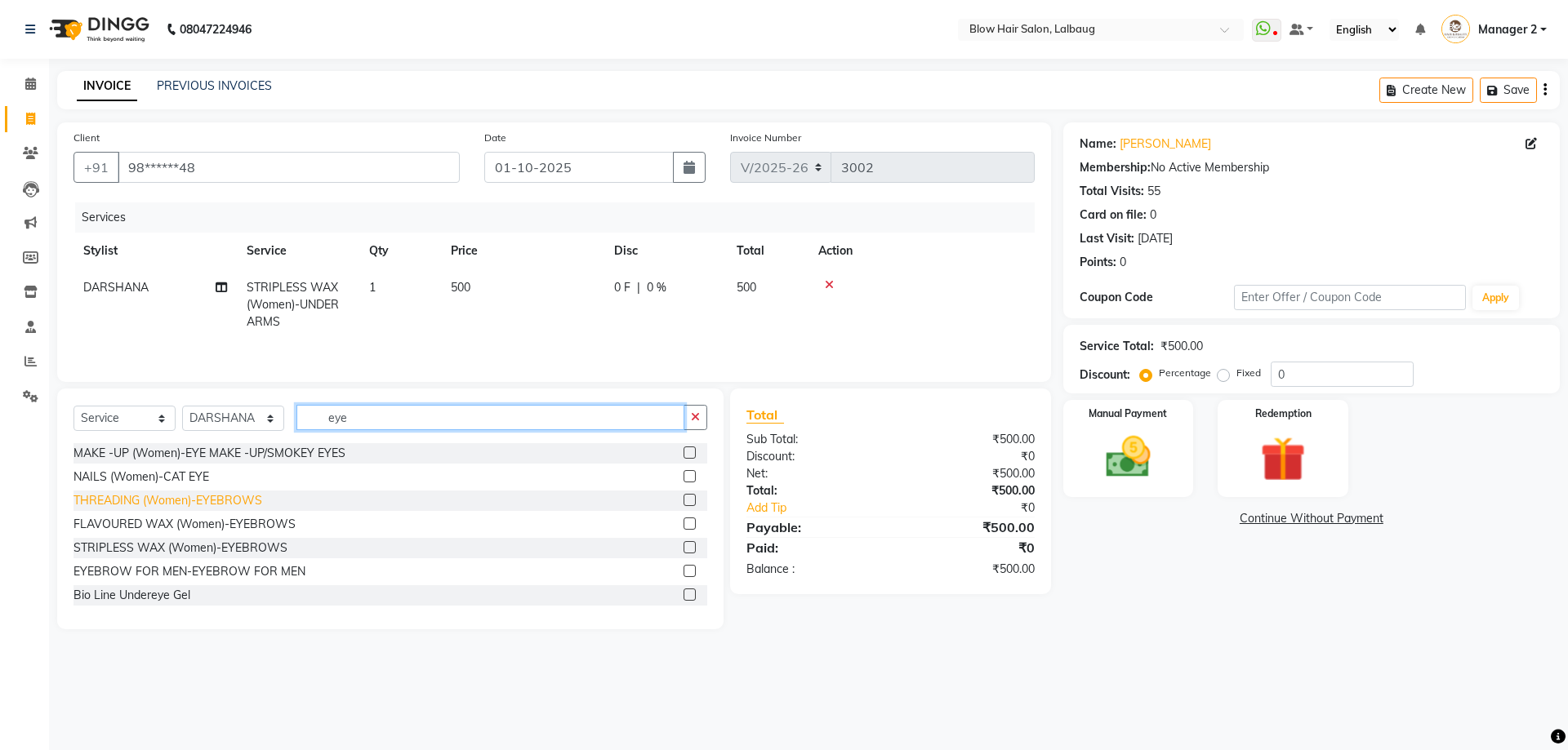
type input "eye"
click at [137, 508] on div "THREADING (Women)-EYEBROWS" at bounding box center [167, 501] width 189 height 17
checkbox input "false"
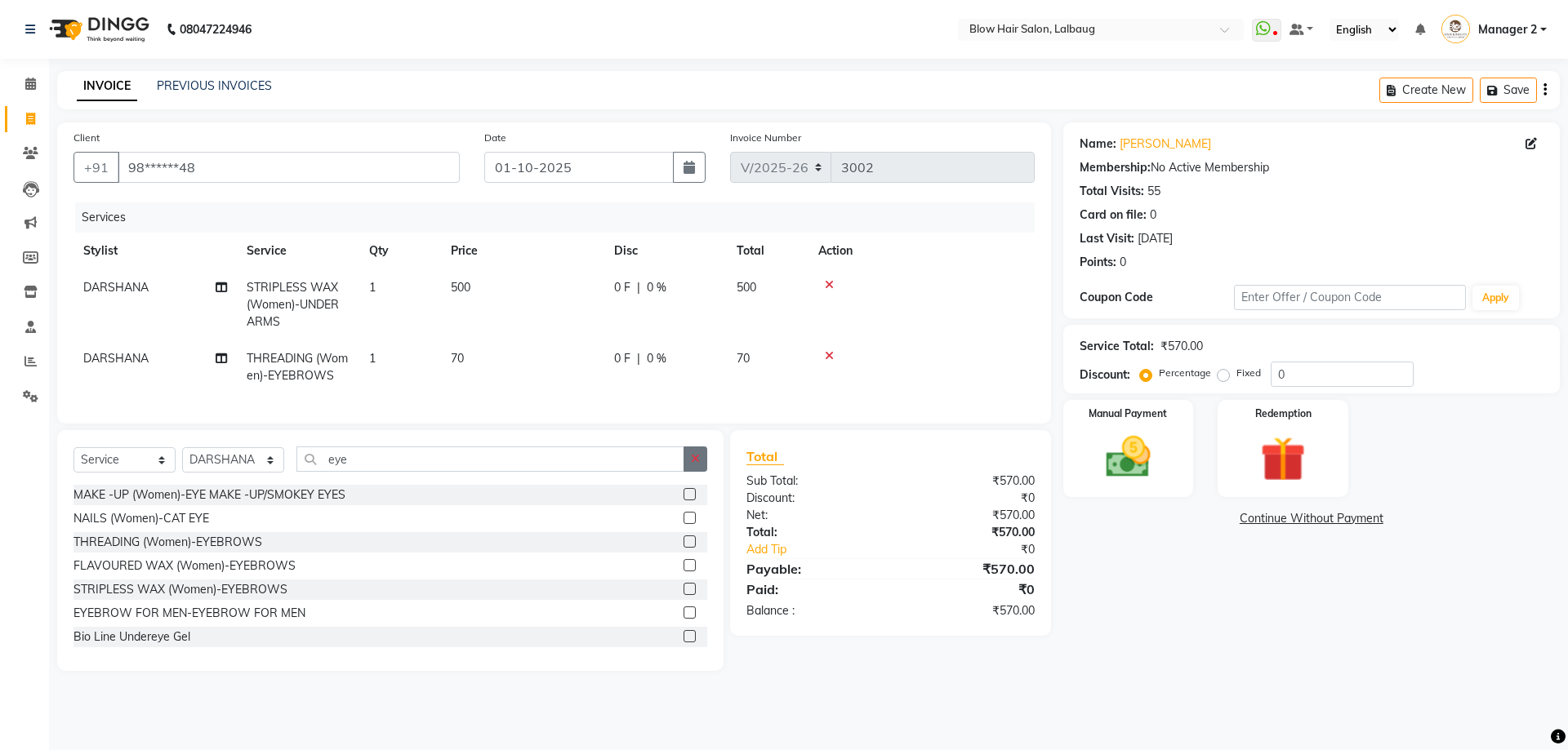
click at [698, 464] on icon "button" at bounding box center [695, 459] width 9 height 12
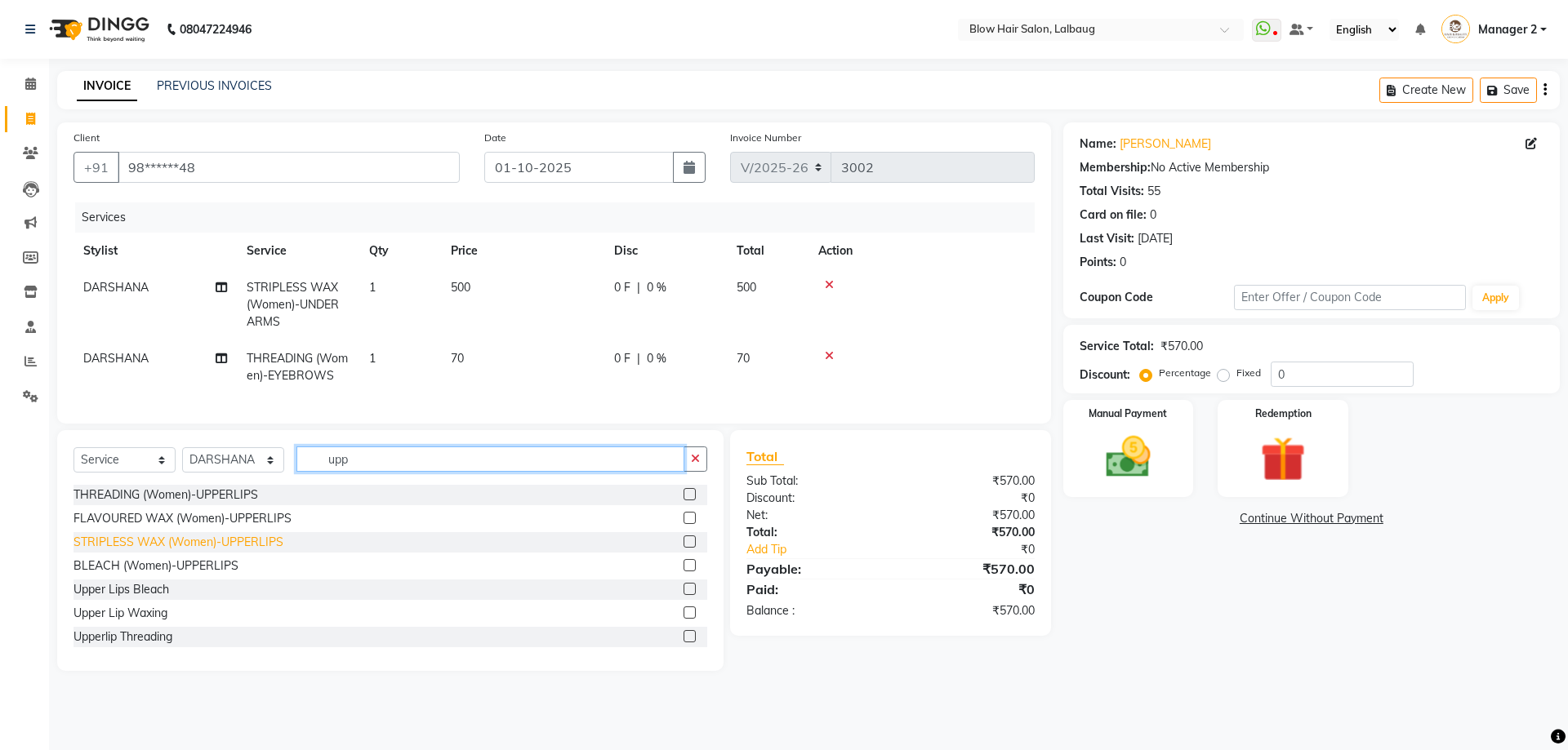
type input "upp"
click at [169, 548] on div "STRIPLESS WAX (Women)-UPPERLIPS" at bounding box center [178, 542] width 210 height 17
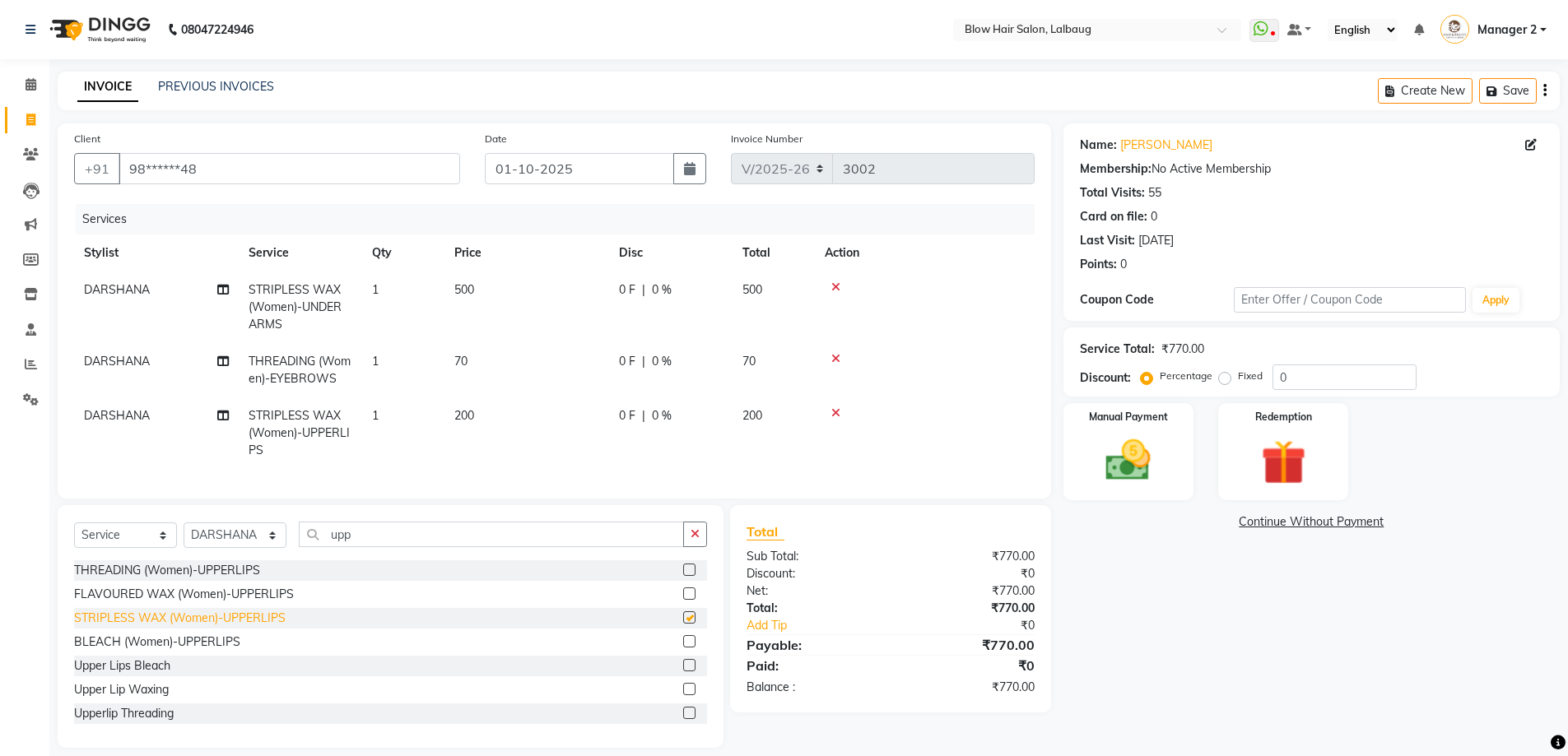
checkbox input "false"
click at [484, 295] on td "500" at bounding box center [526, 307] width 164 height 71
select select "37224"
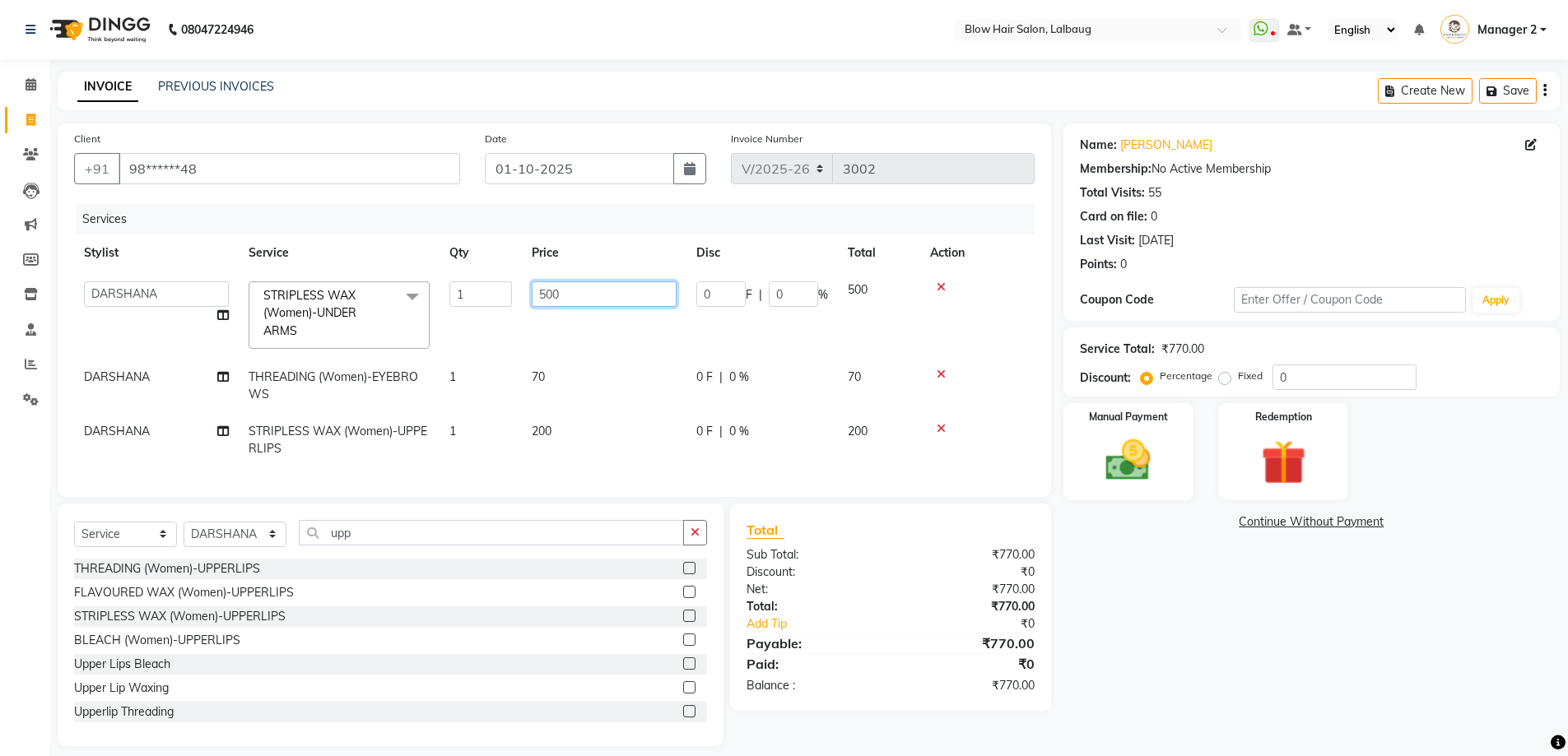
click at [574, 302] on input "500" at bounding box center [604, 294] width 145 height 26
type input "5"
type input "280"
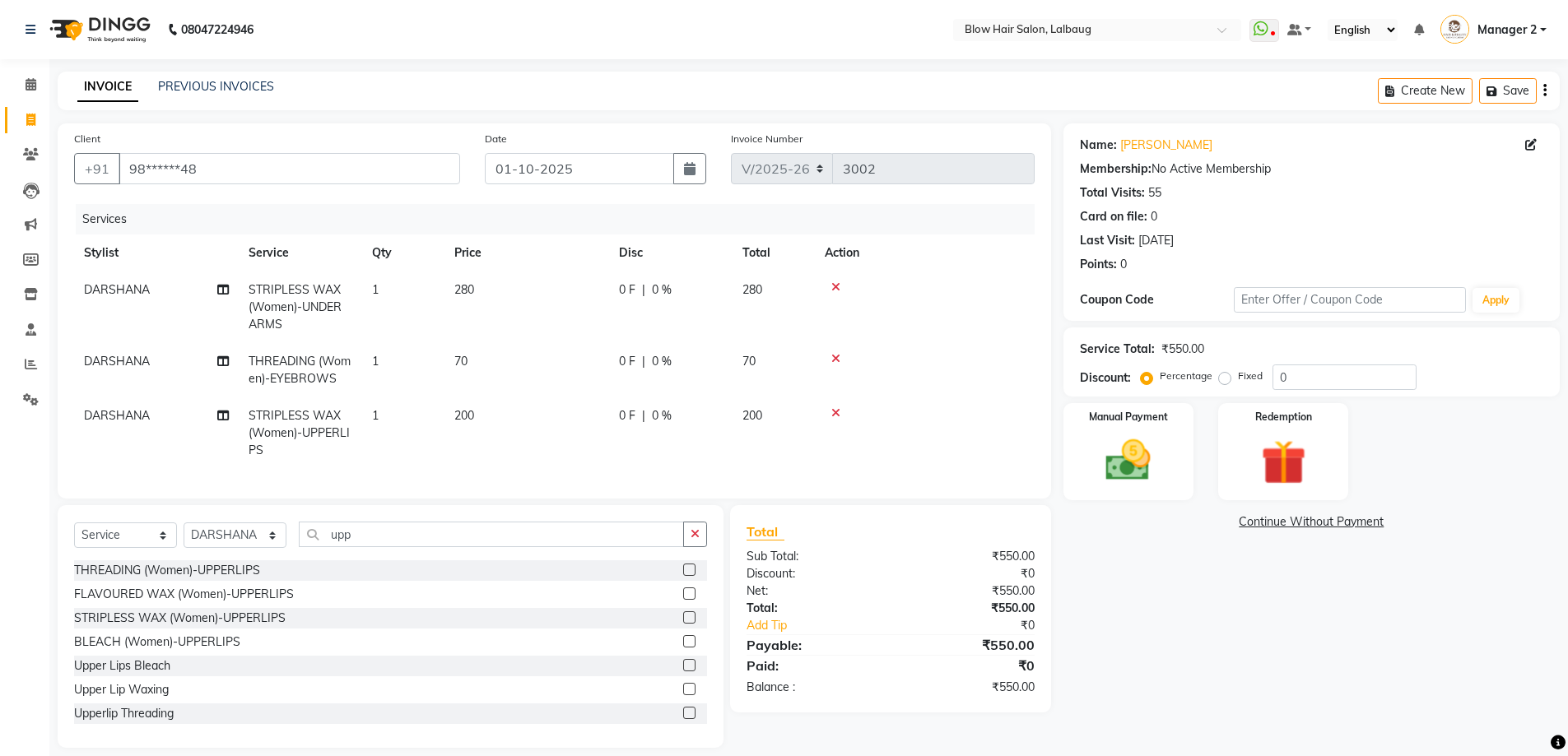
click at [569, 432] on td "200" at bounding box center [526, 433] width 164 height 71
select select "37224"
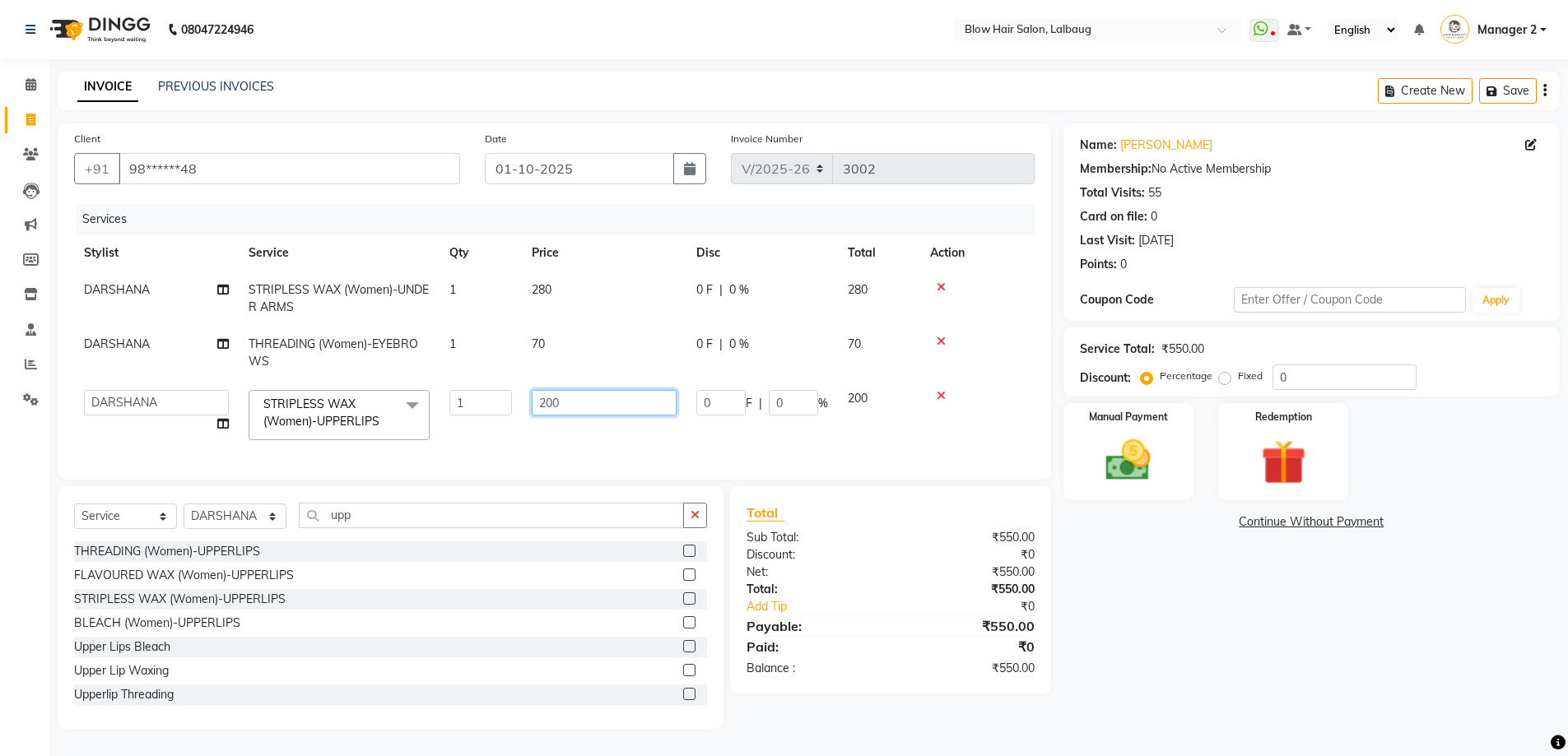
click at [563, 402] on input "200" at bounding box center [604, 402] width 145 height 26
type input "2"
type input "160"
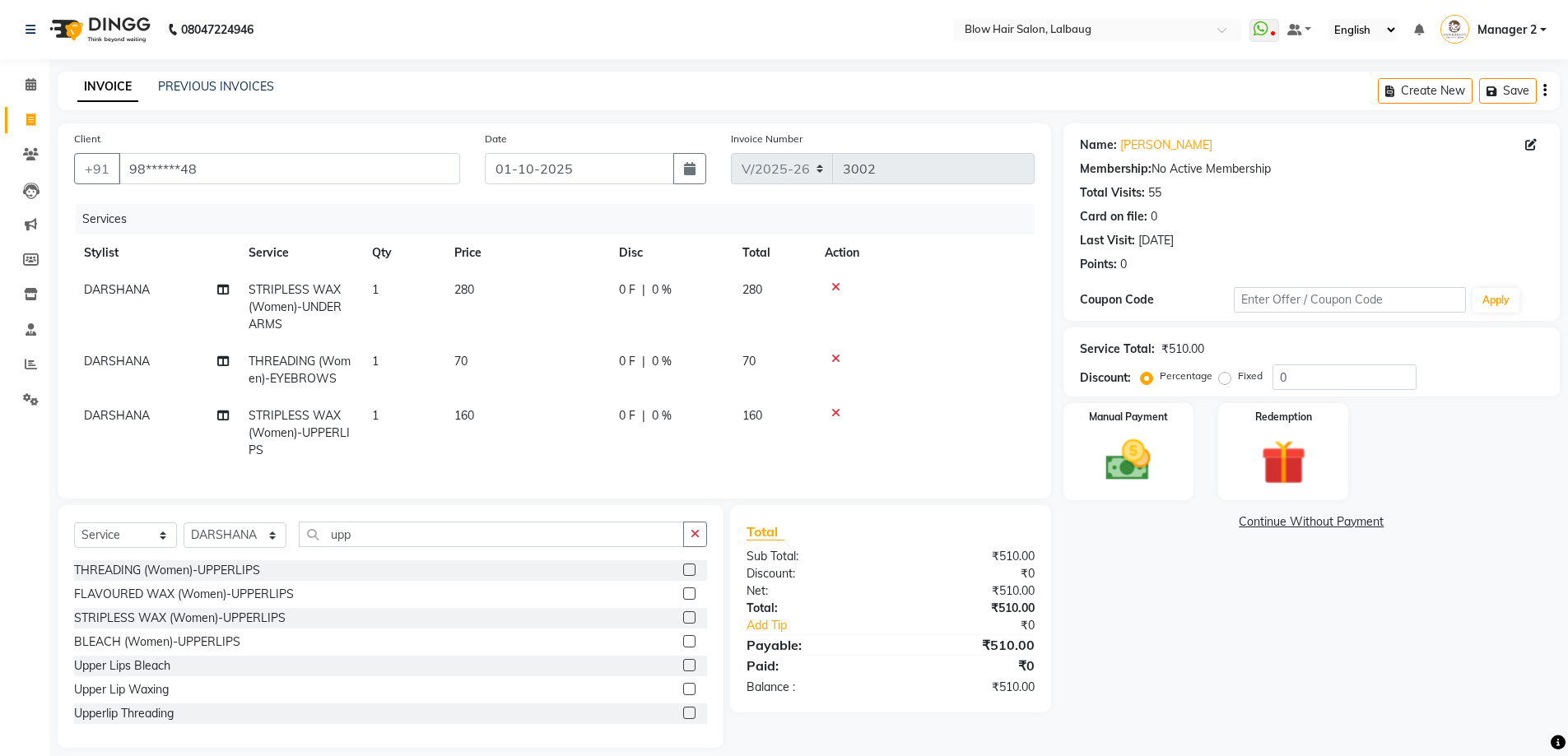
click at [788, 432] on tr "DARSHANA STRIPLESS WAX (Women)-UPPERLIPS 1 160 0 F | 0 % 160" at bounding box center [554, 433] width 960 height 71
click at [1141, 442] on img at bounding box center [1128, 461] width 76 height 53
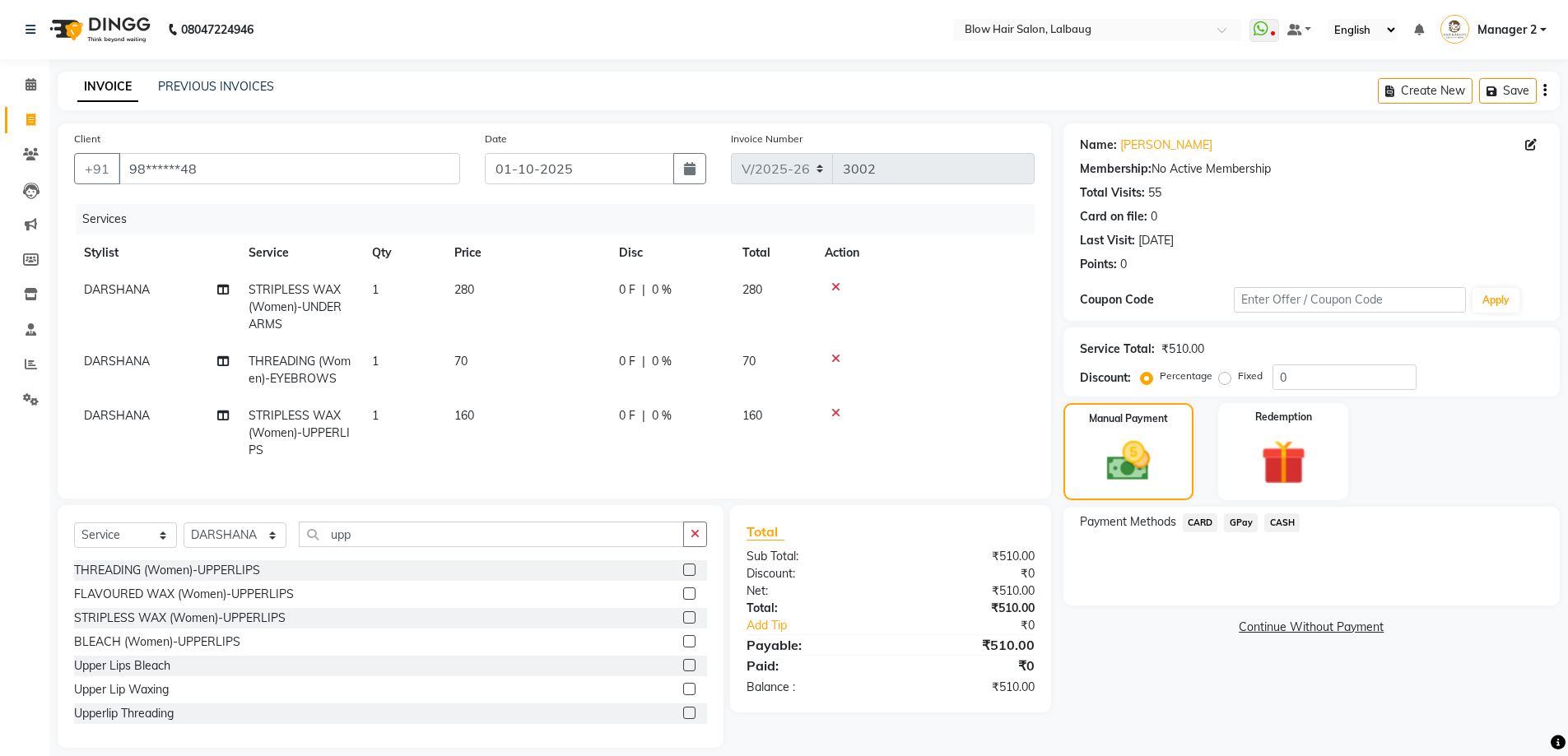
click at [1237, 523] on span "GPay" at bounding box center [1240, 523] width 34 height 19
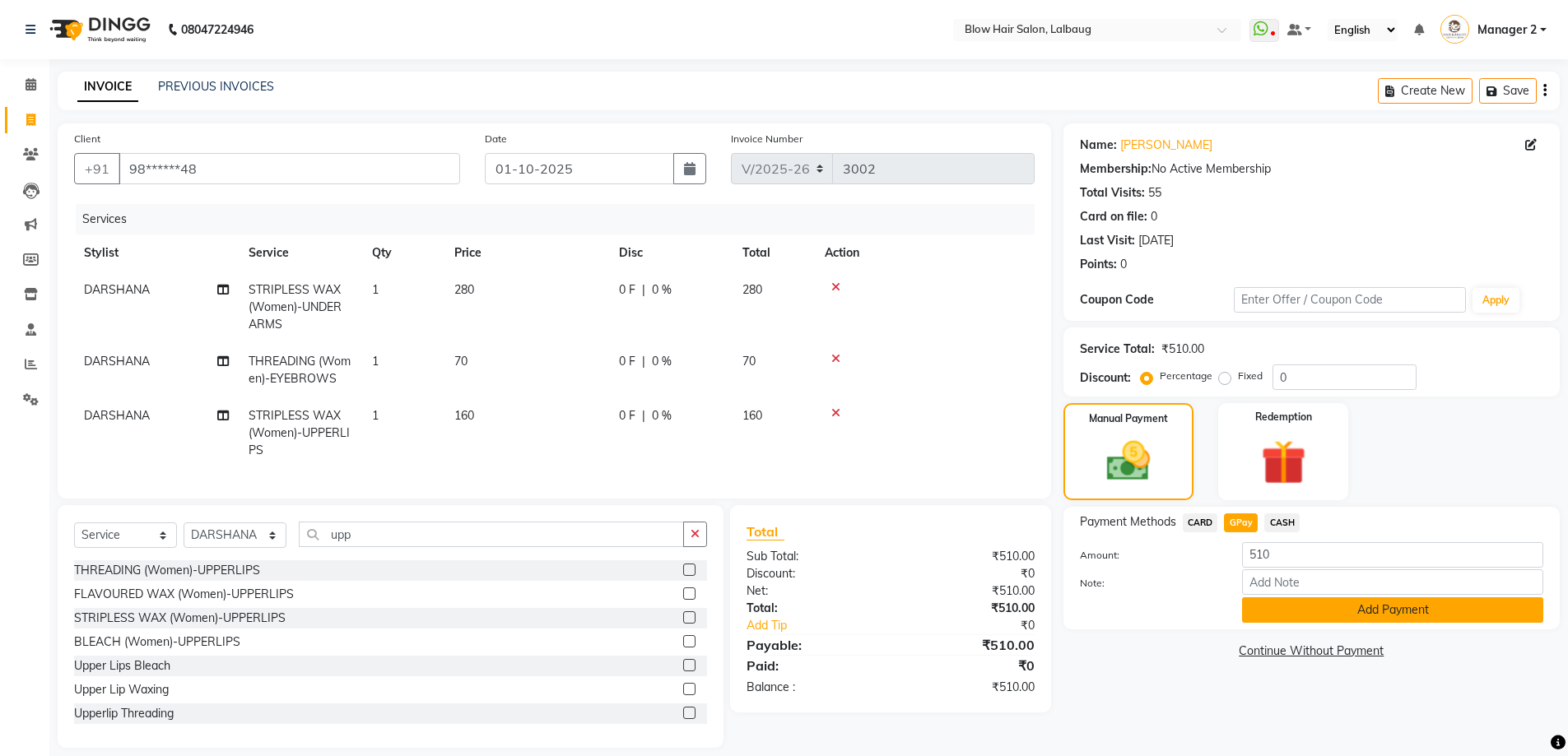
click at [1287, 621] on button "Add Payment" at bounding box center [1392, 610] width 301 height 26
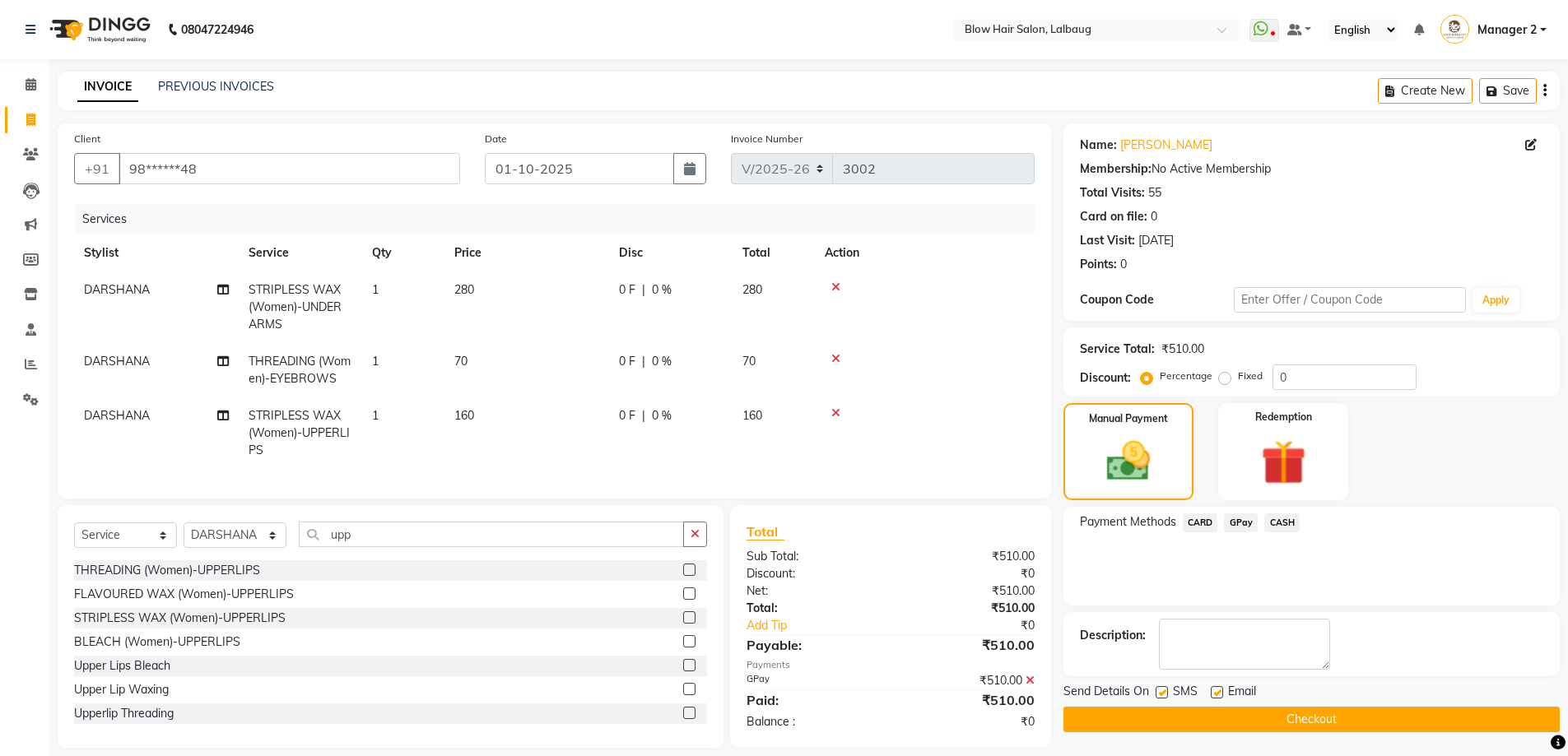
click at [1294, 725] on button "Checkout" at bounding box center [1312, 719] width 496 height 26
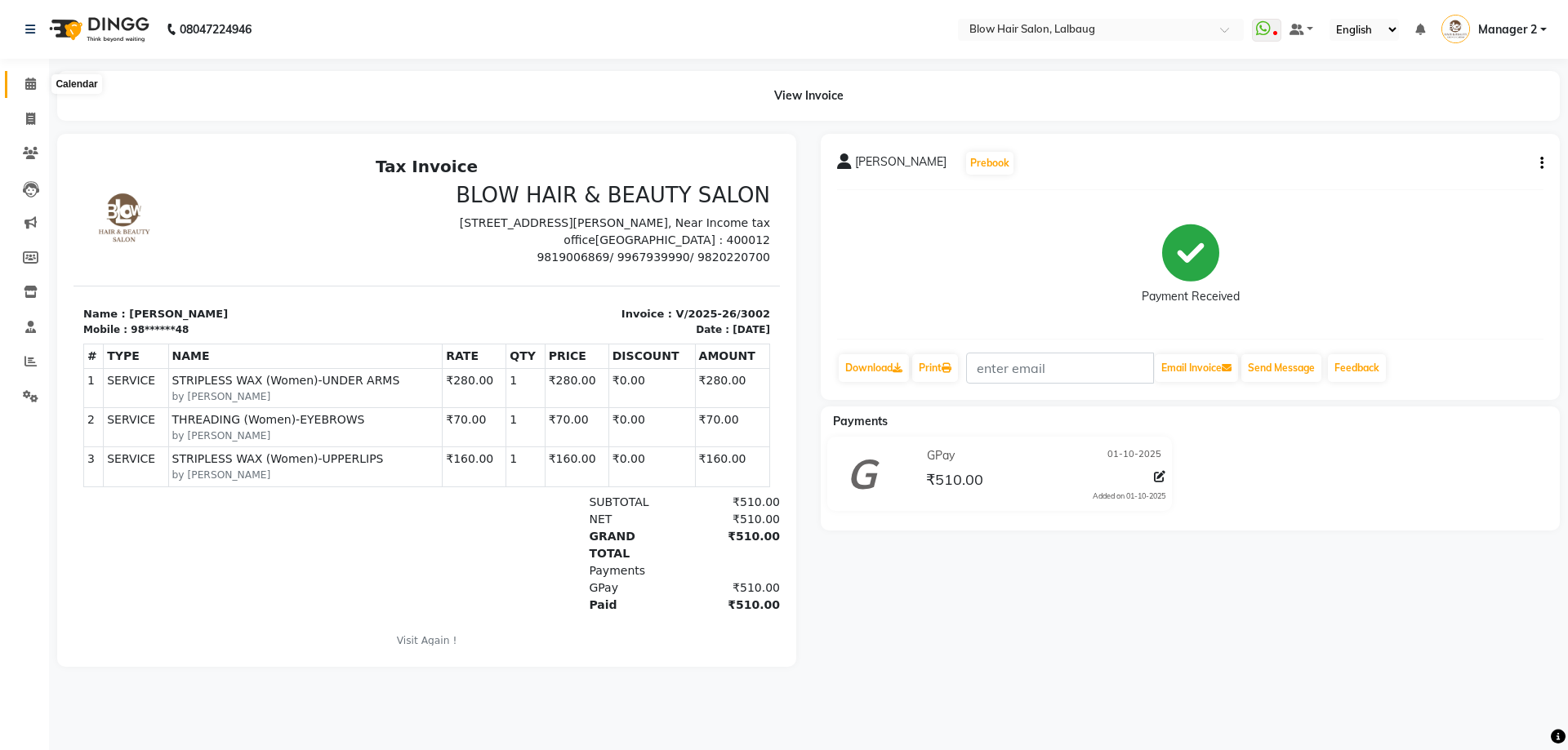
click at [28, 84] on icon at bounding box center [30, 83] width 11 height 12
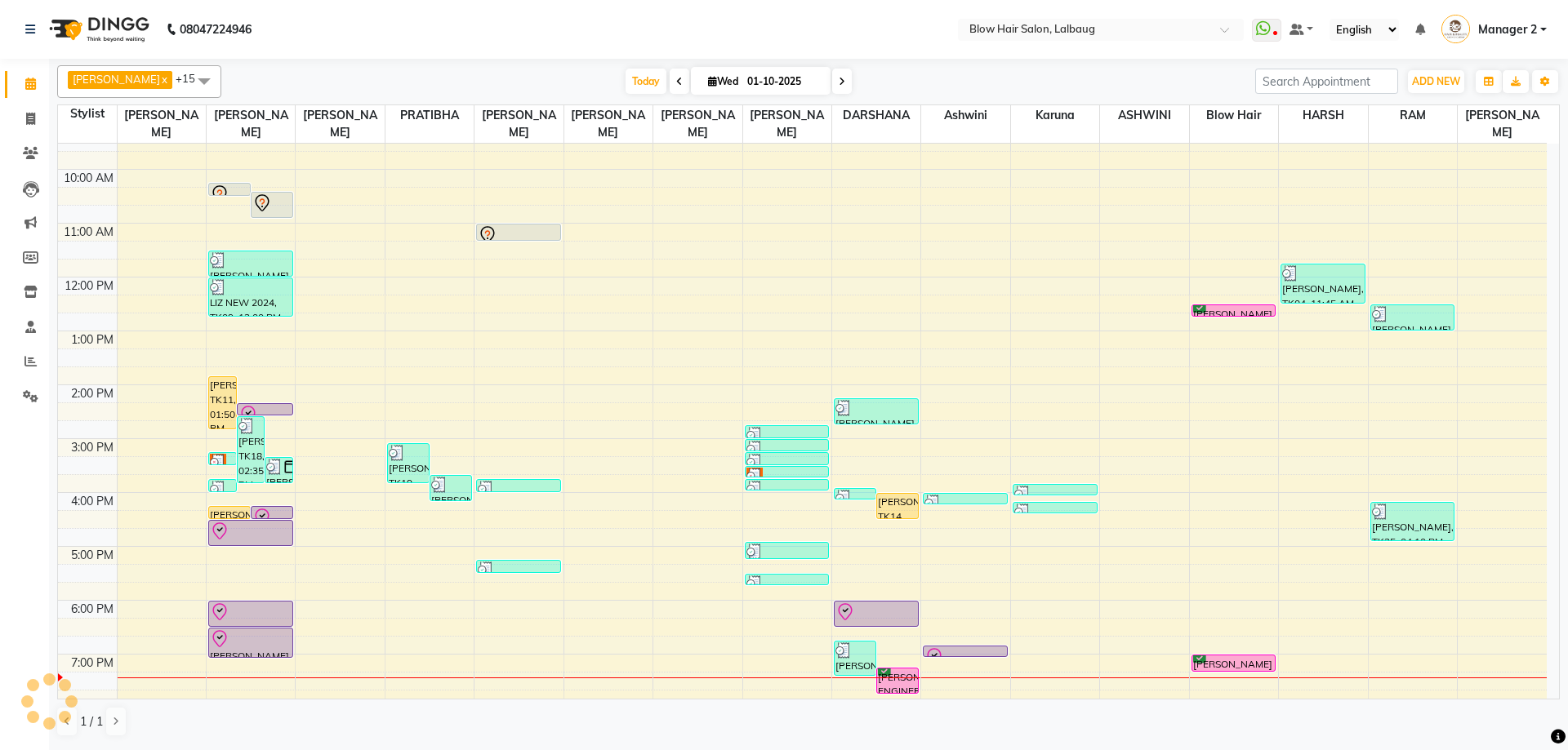
scroll to position [198, 0]
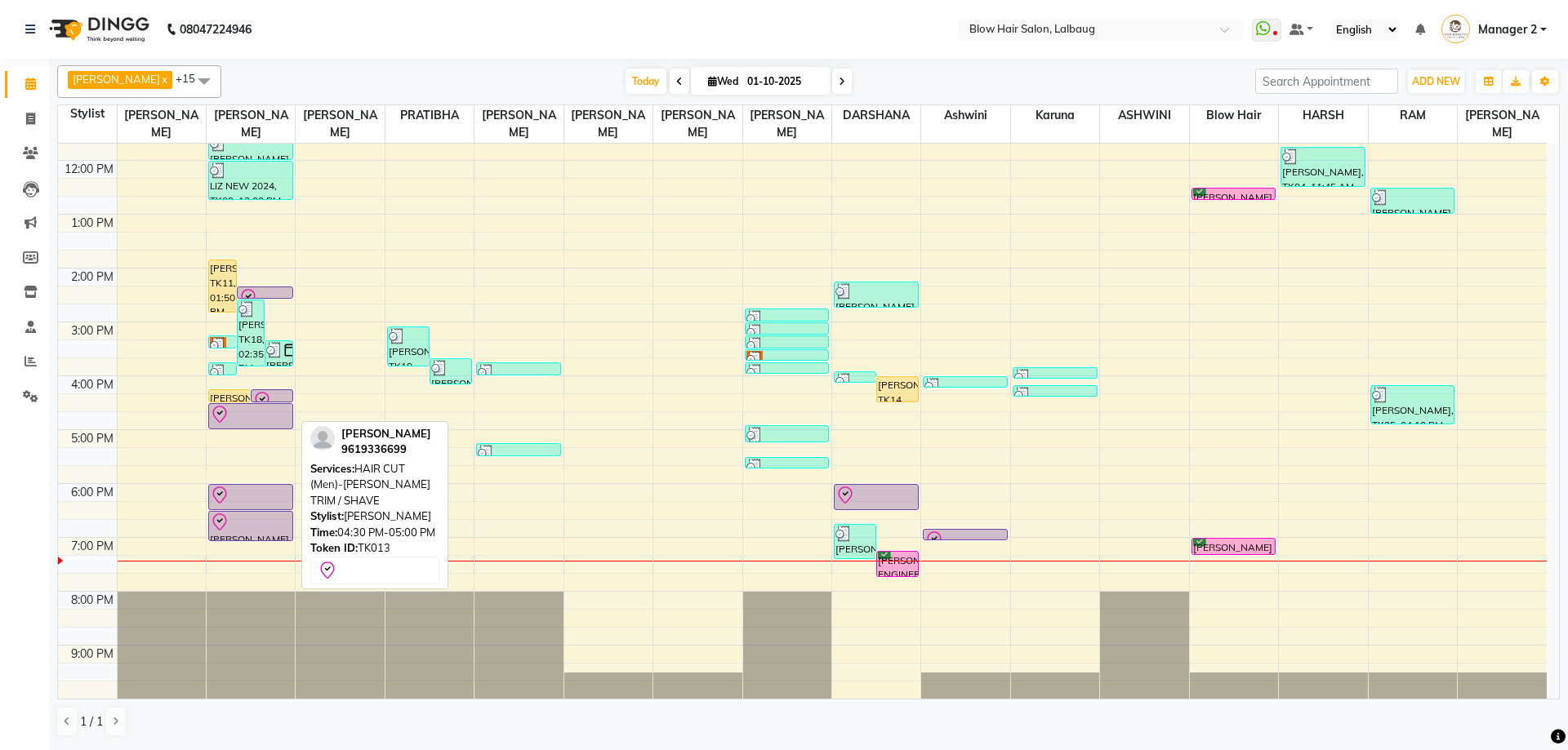
click at [272, 408] on div at bounding box center [250, 415] width 82 height 20
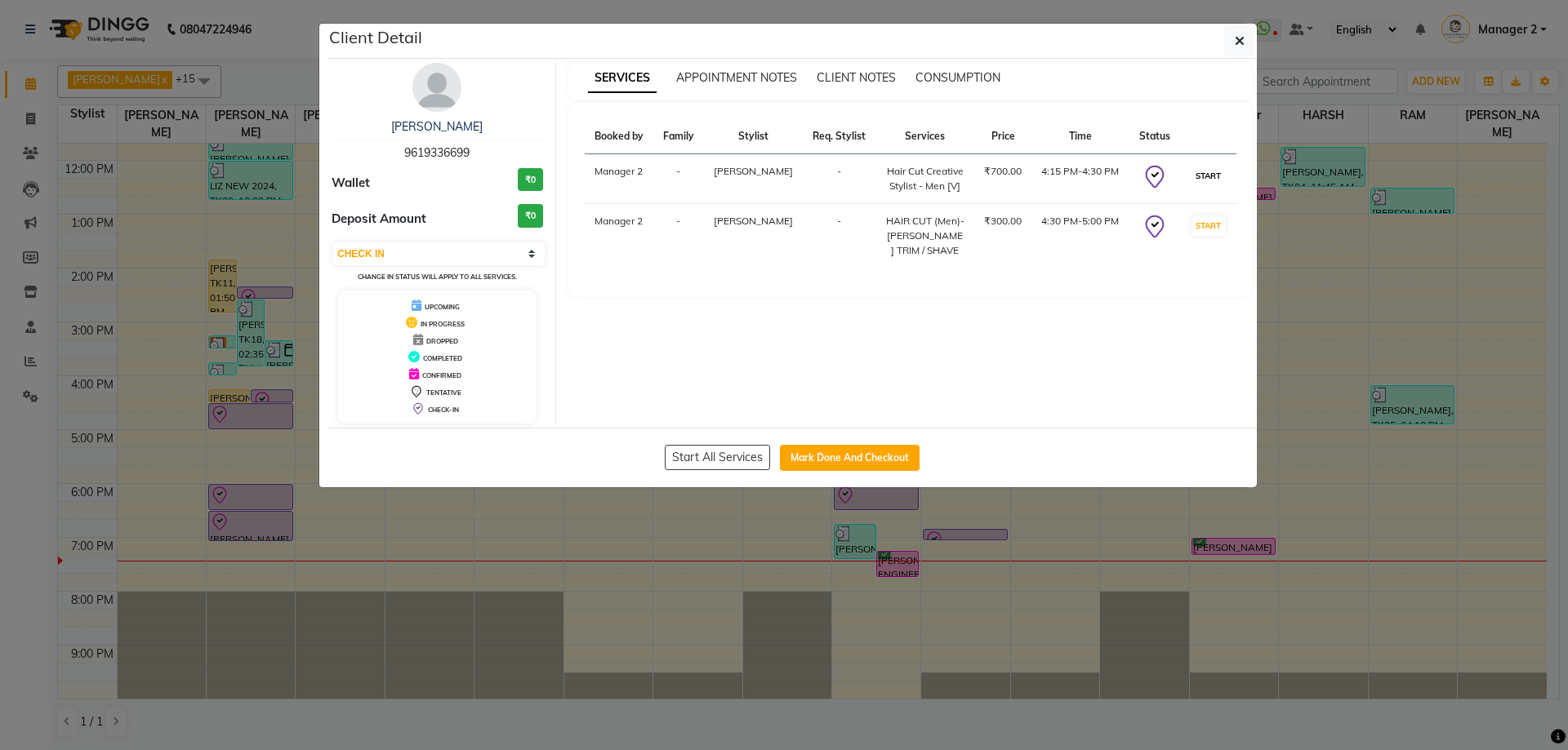
click at [1218, 178] on button "START" at bounding box center [1208, 175] width 34 height 21
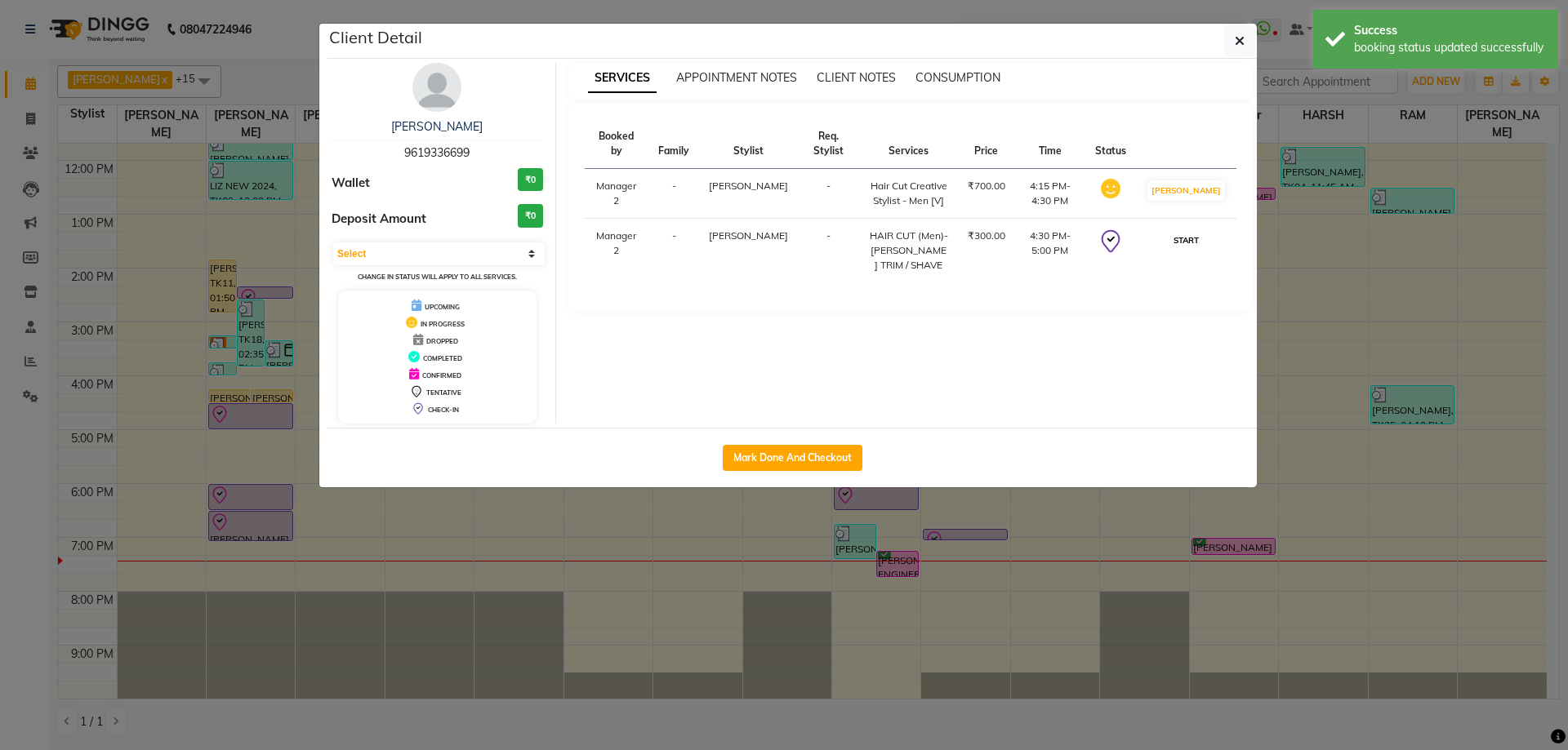
click at [1202, 243] on button "START" at bounding box center [1186, 240] width 34 height 21
select select "1"
click at [817, 458] on button "Mark Done And Checkout" at bounding box center [793, 458] width 140 height 26
select select "5162"
select select "service"
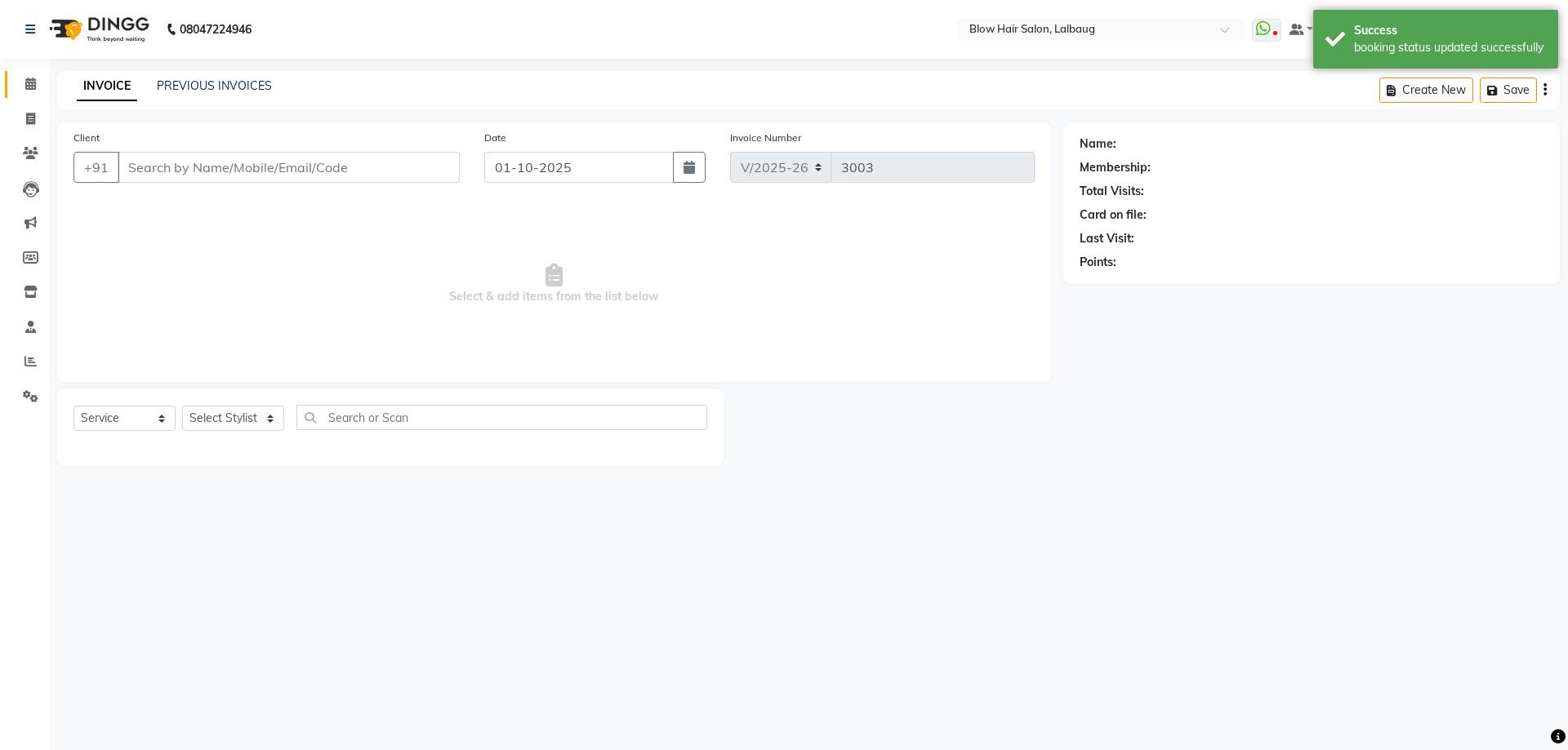
type input "96******99"
select select "33342"
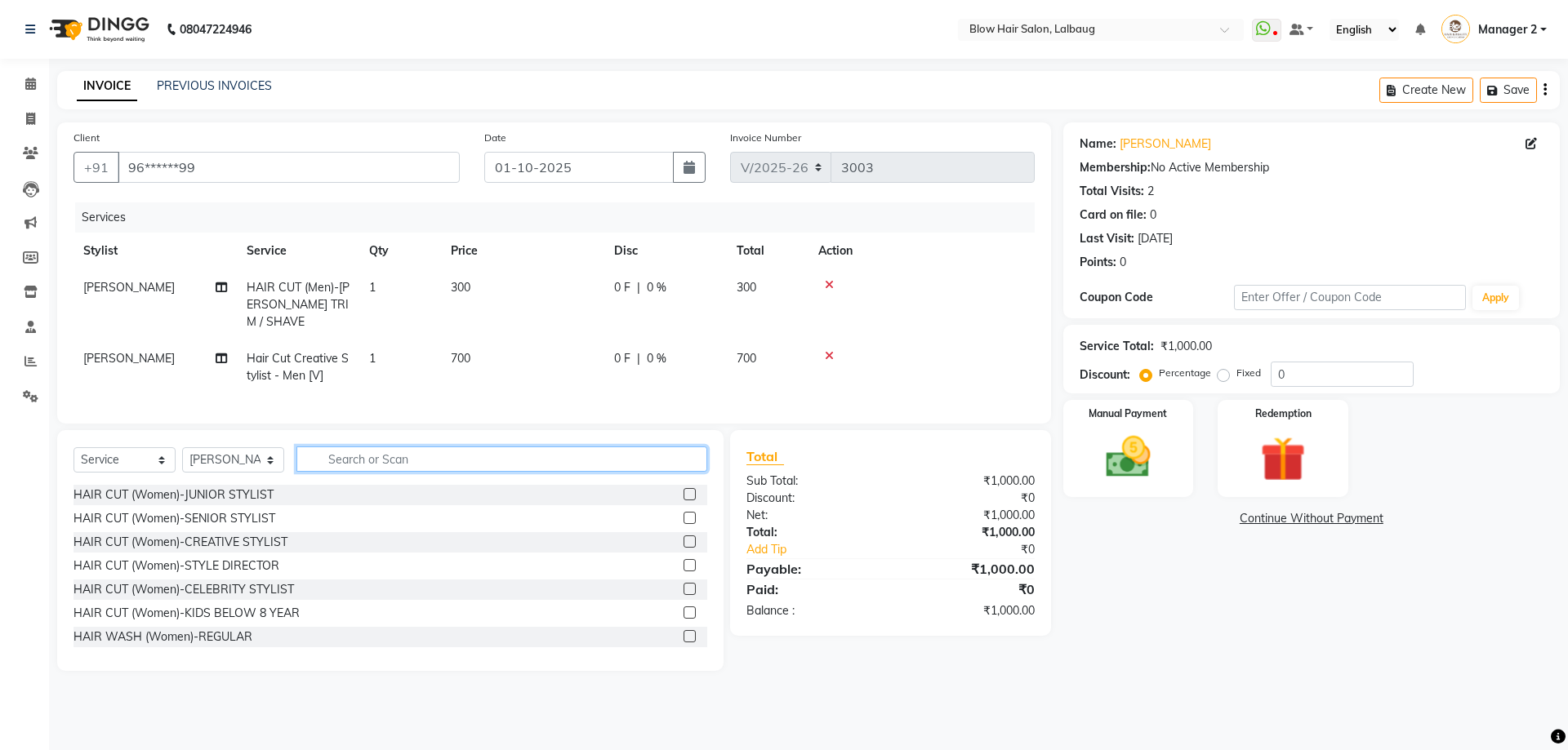
click at [426, 472] on input "text" at bounding box center [502, 459] width 411 height 26
type input "color"
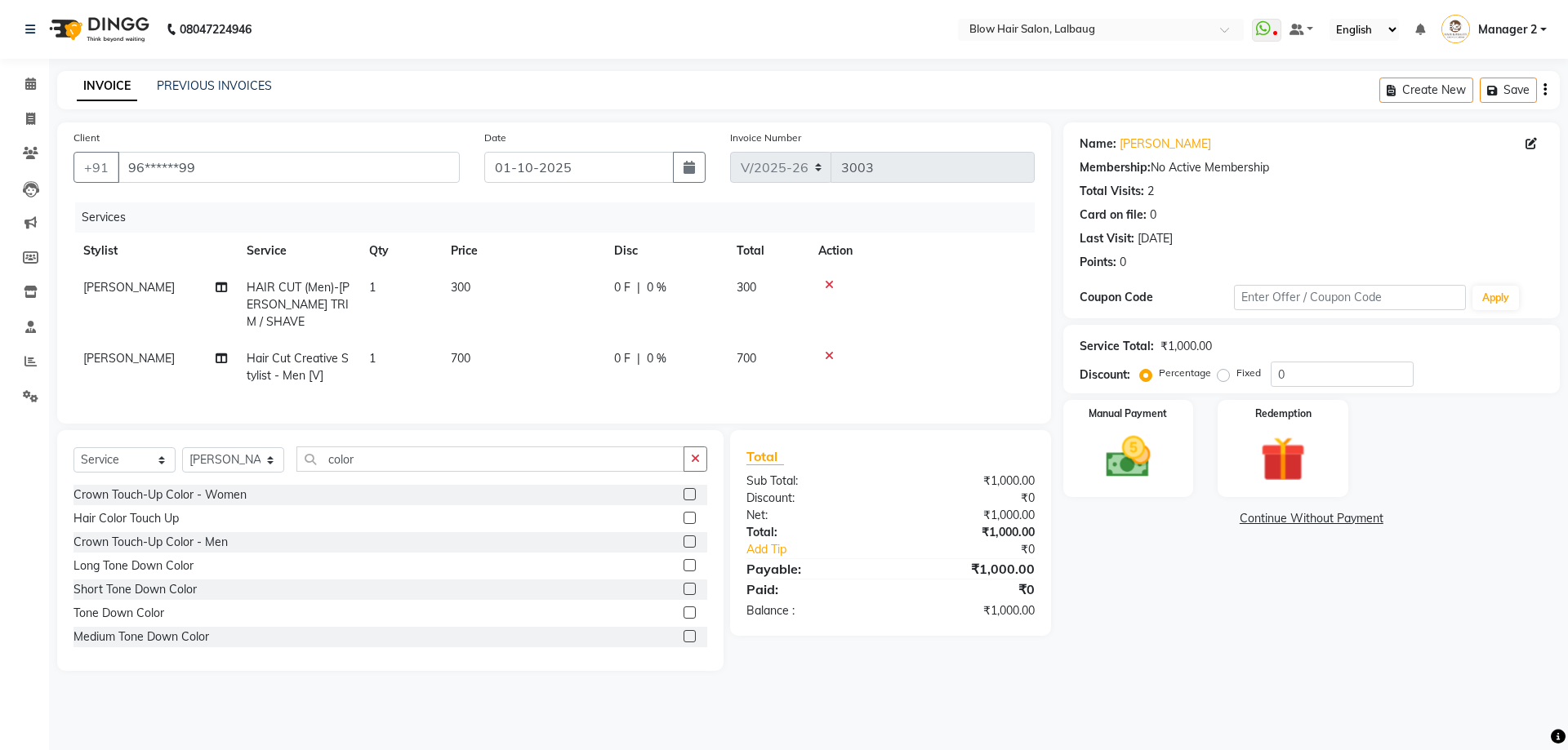
click at [233, 552] on div "Crown Touch-Up Color - Men" at bounding box center [390, 543] width 633 height 21
click at [684, 547] on label at bounding box center [689, 541] width 12 height 12
click at [684, 547] on input "checkbox" at bounding box center [688, 542] width 11 height 11
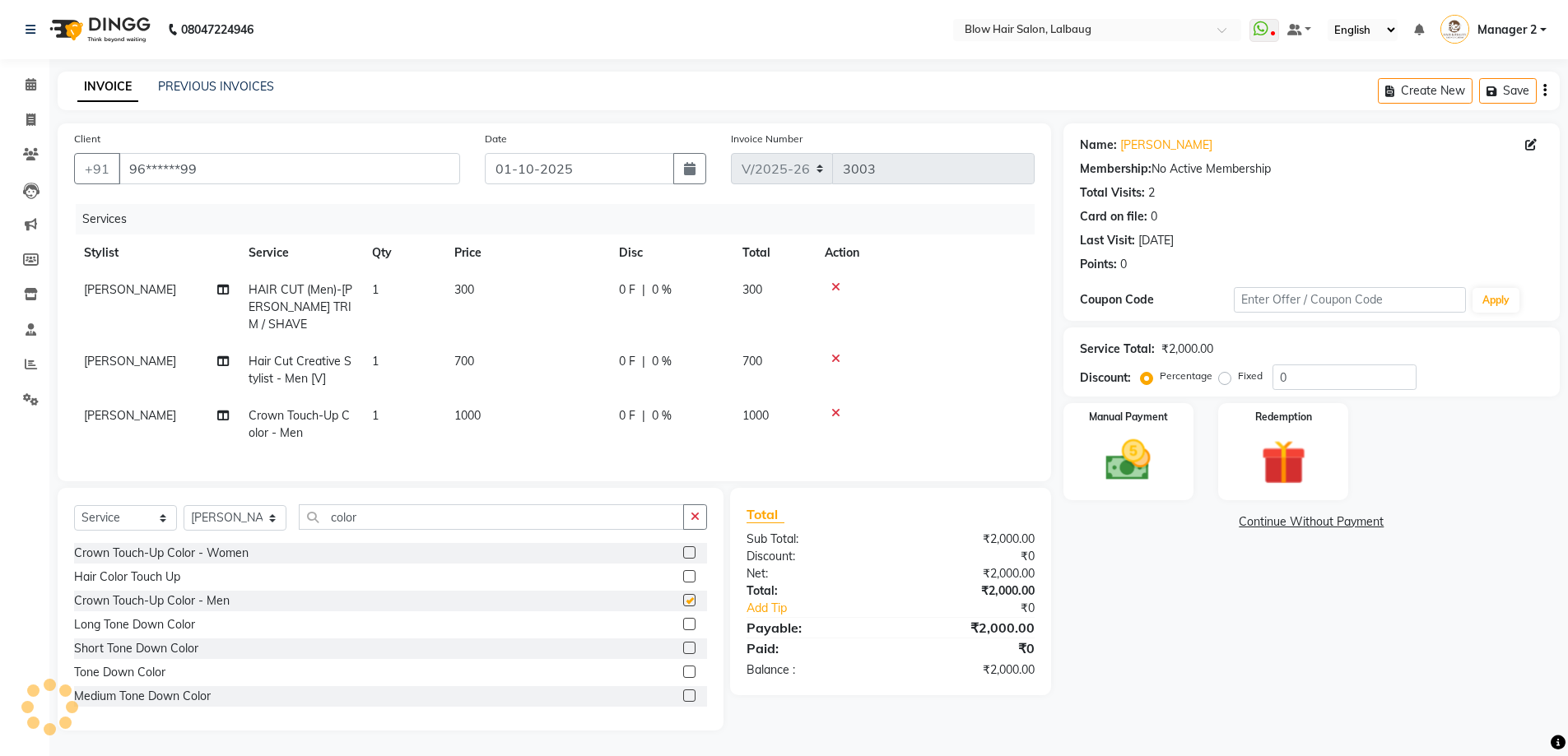
checkbox input "false"
click at [477, 300] on td "300" at bounding box center [526, 307] width 164 height 71
select select "33342"
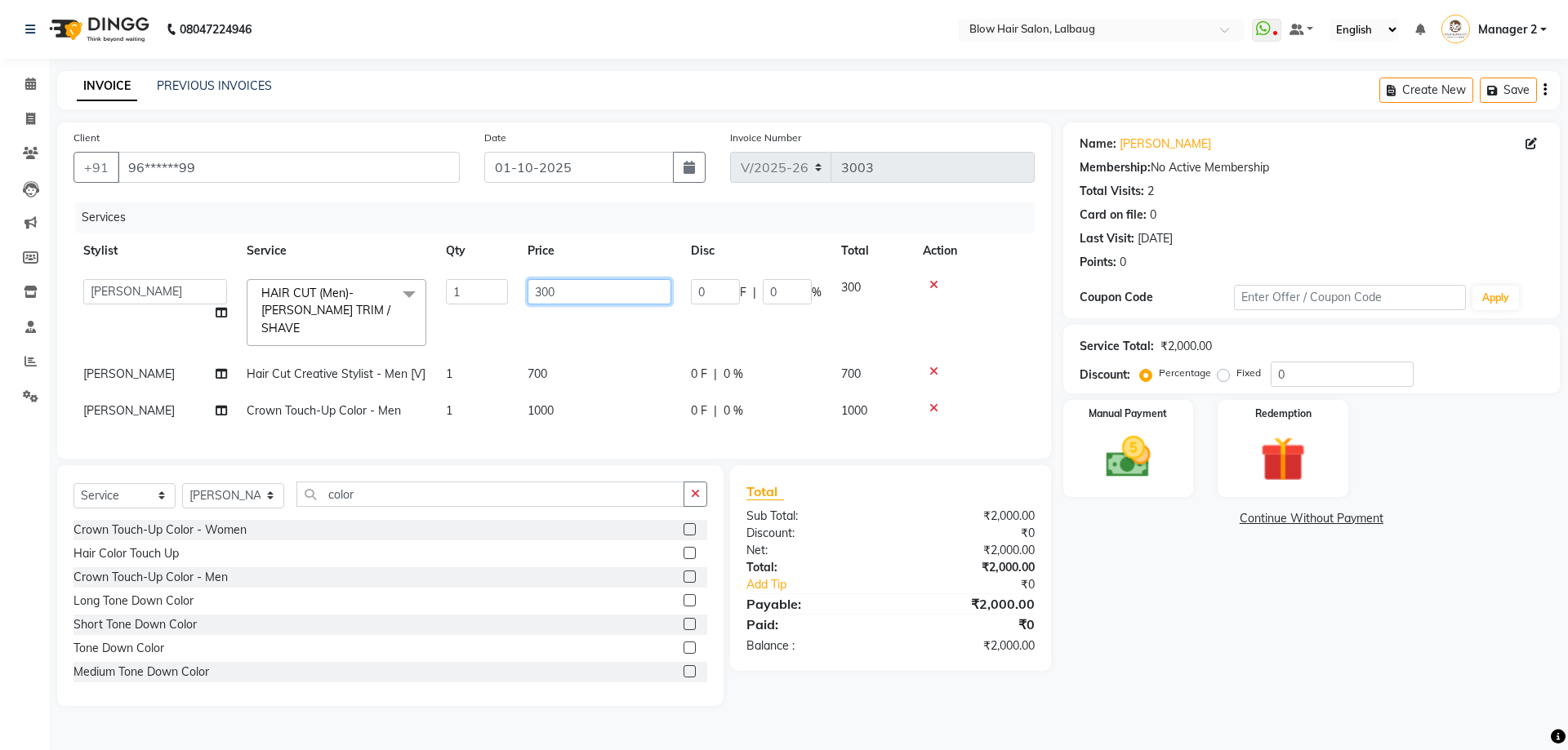
click at [583, 291] on input "300" at bounding box center [600, 291] width 144 height 26
type input "3"
type input "240"
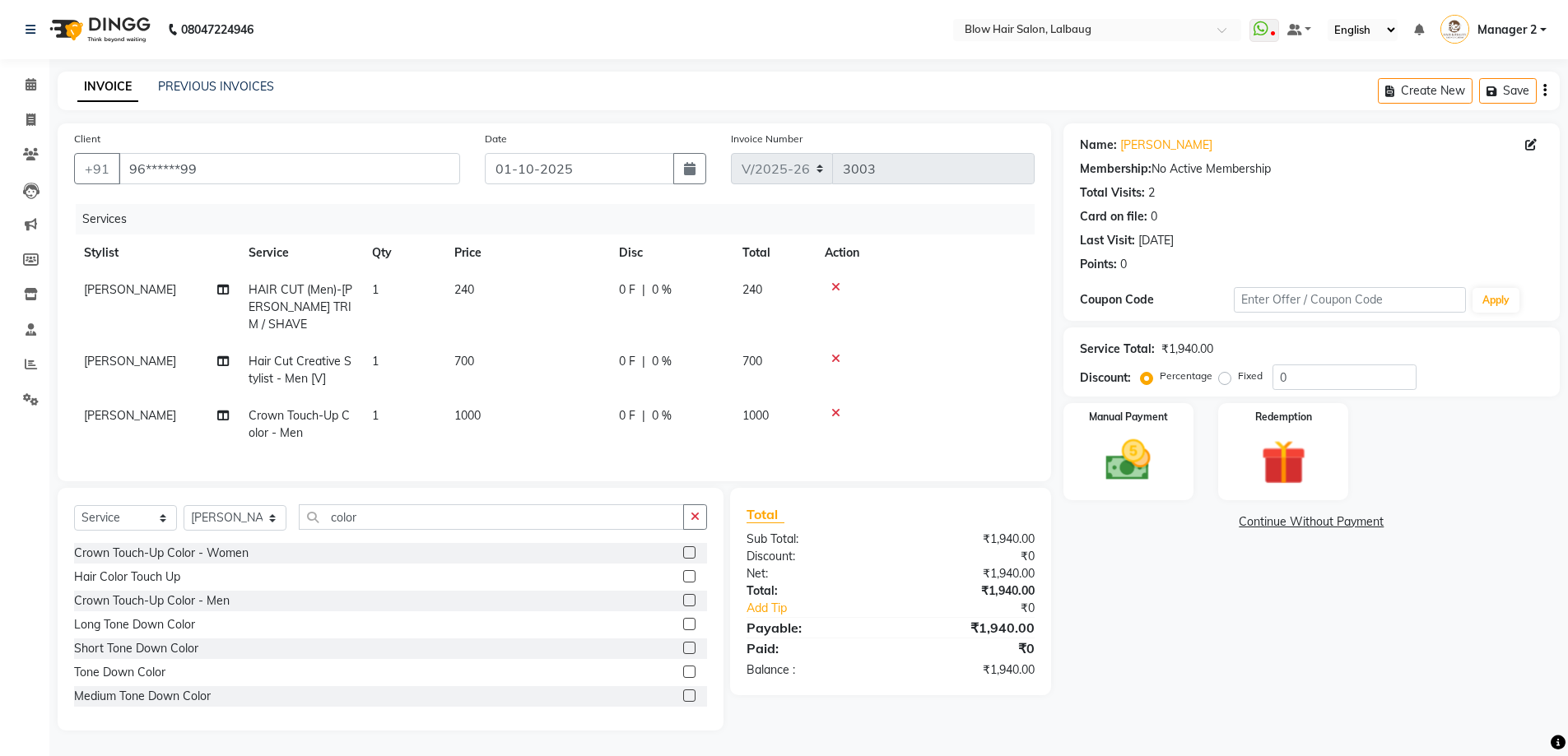
click at [559, 363] on td "700" at bounding box center [526, 369] width 164 height 54
select select "33342"
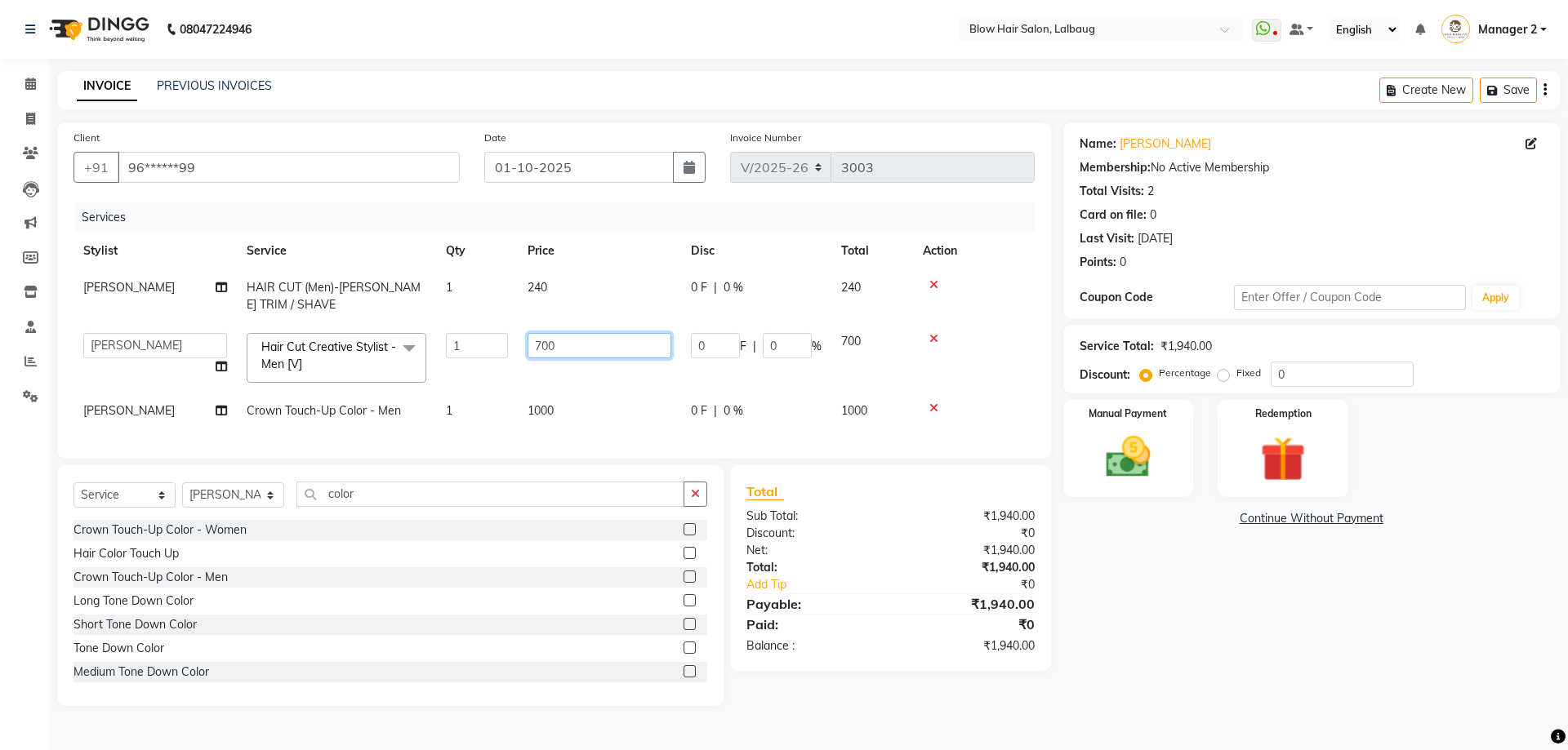
click at [561, 343] on input "700" at bounding box center [600, 346] width 144 height 26
type input "7"
type input "680"
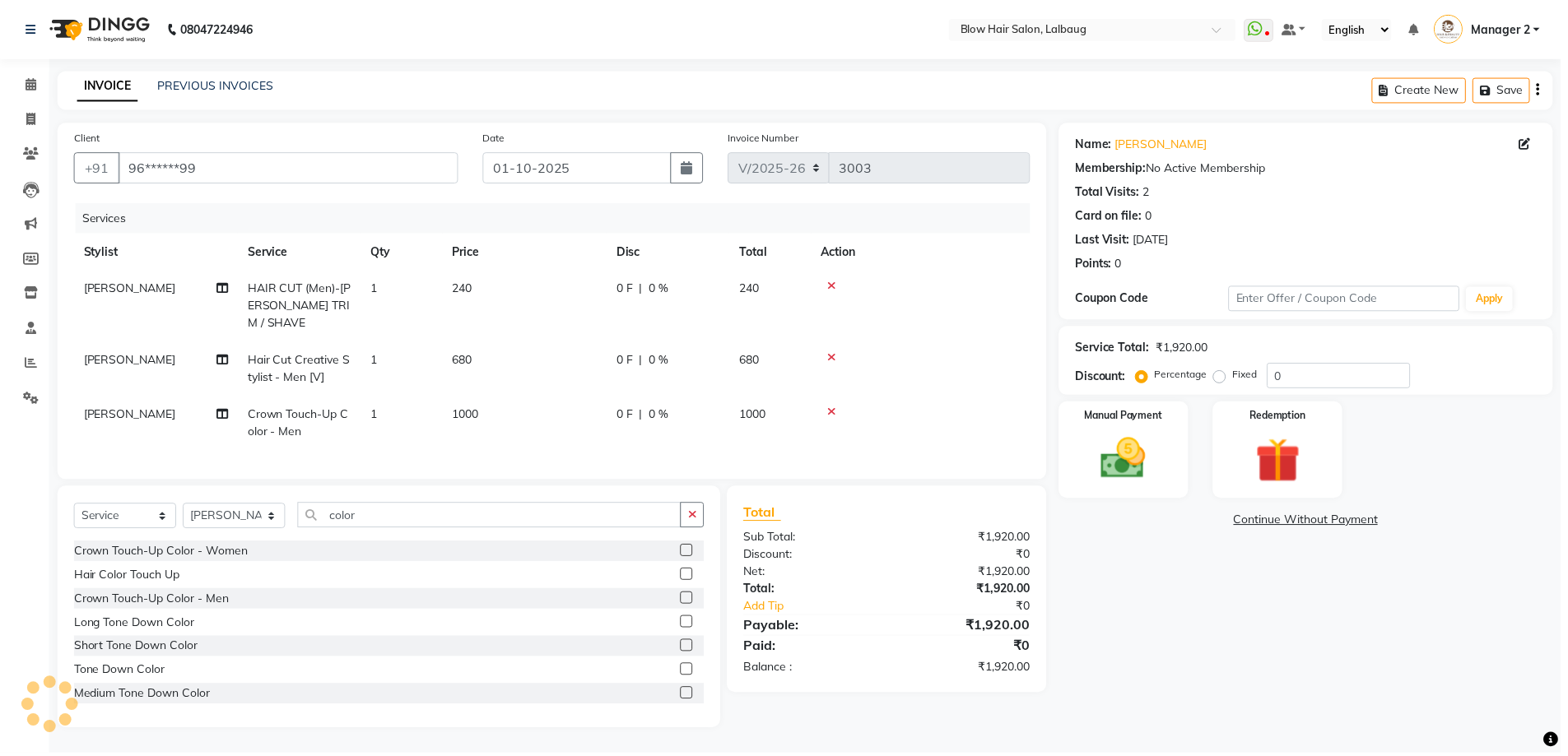
click at [584, 414] on td "1000" at bounding box center [526, 424] width 164 height 54
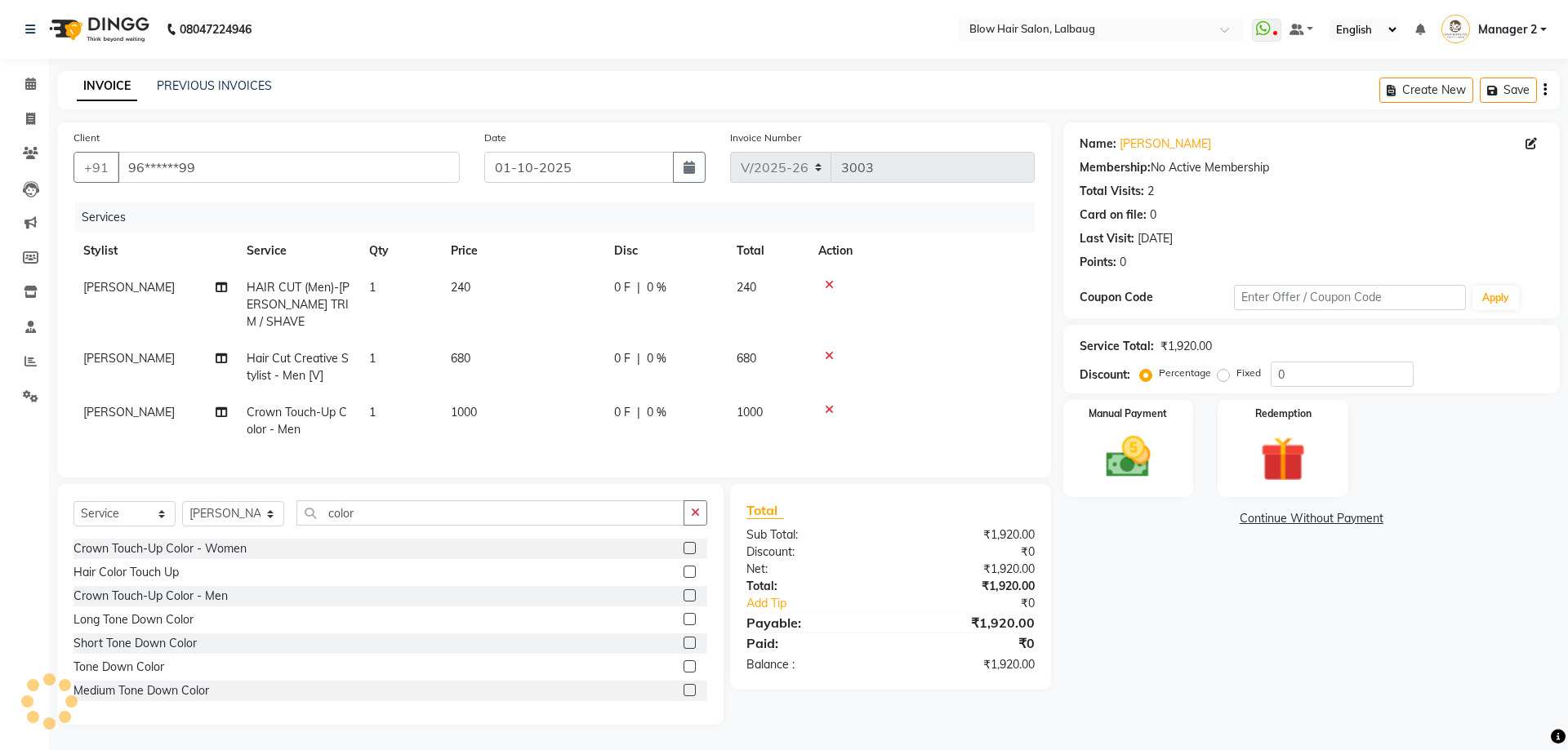
select select "33342"
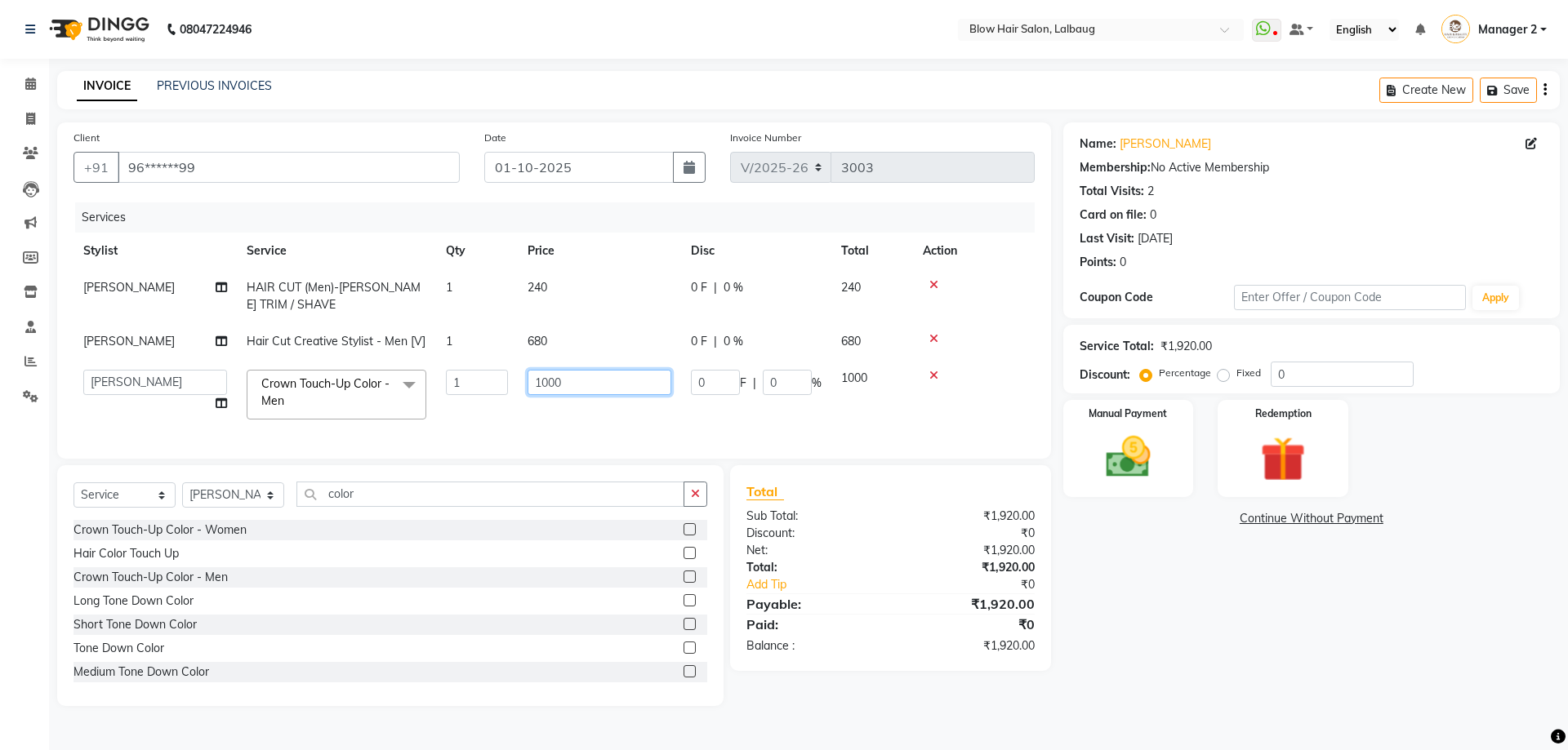
click at [616, 380] on input "1000" at bounding box center [600, 382] width 144 height 26
type input "1"
type input "1360"
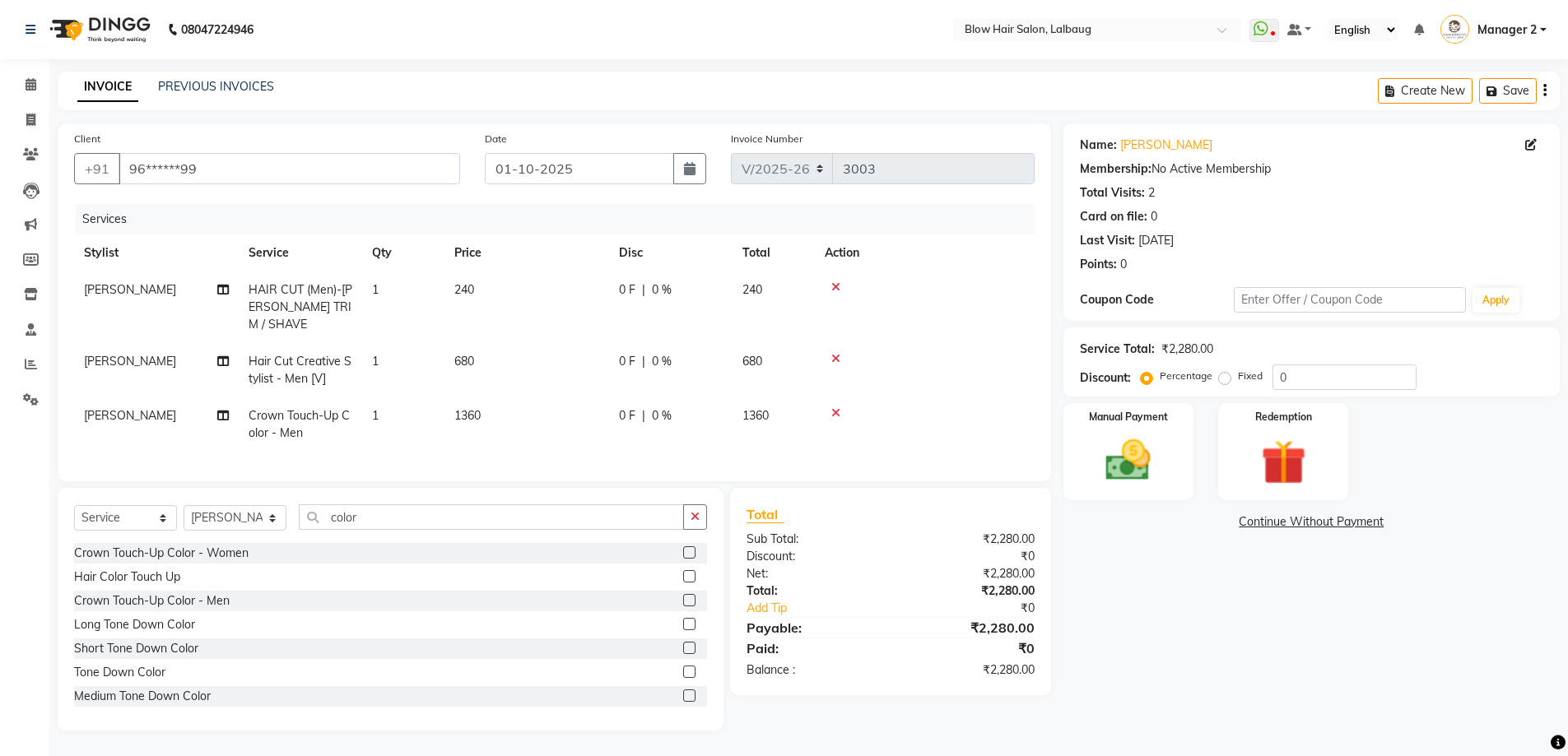
click at [745, 439] on div "Services Stylist Service Qty Price Disc Total Action Vijay Jadhav HAIR CUT (Men…" at bounding box center [554, 334] width 960 height 261
click at [1148, 445] on img at bounding box center [1128, 461] width 76 height 53
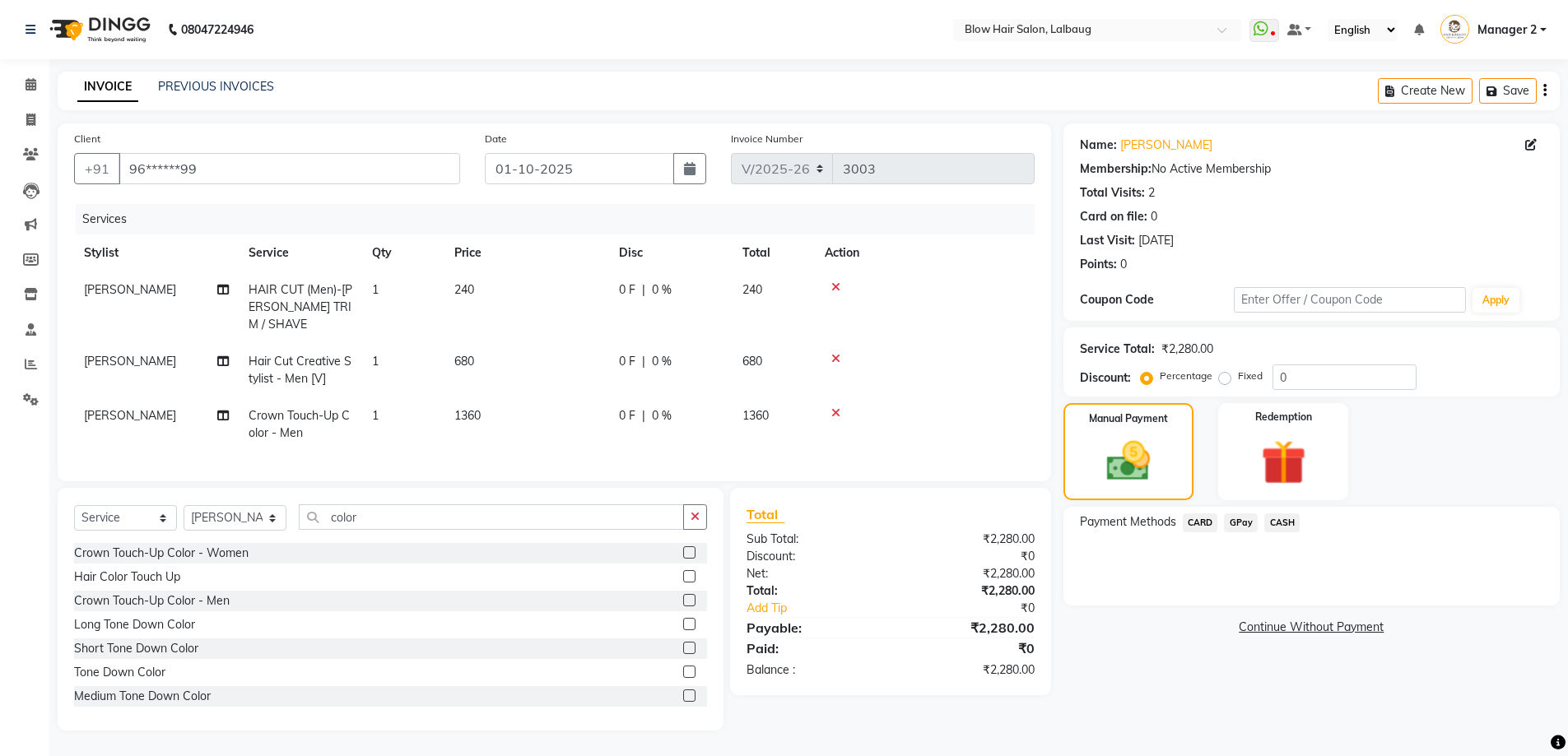
click at [1239, 528] on span "GPay" at bounding box center [1240, 523] width 34 height 19
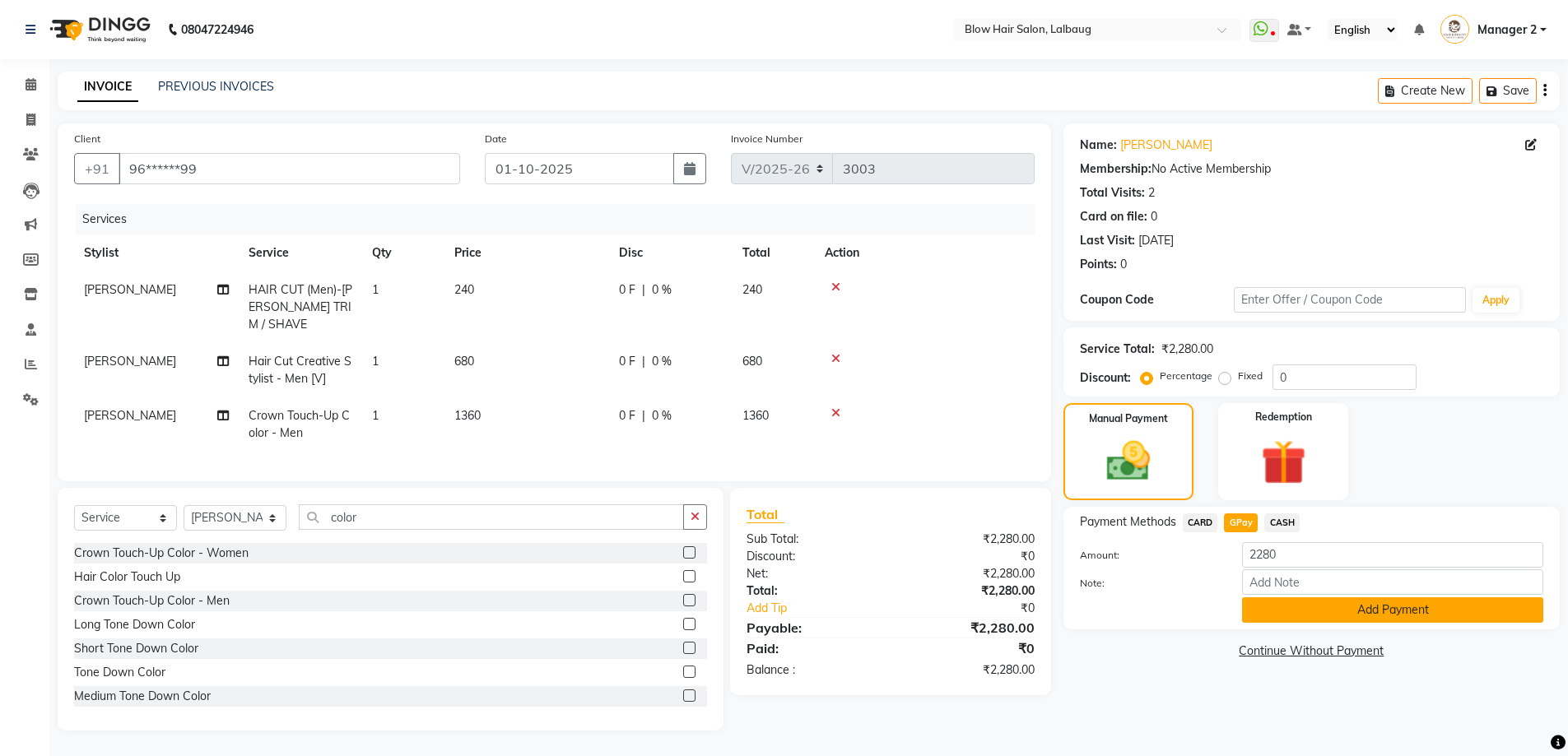
click at [1281, 617] on button "Add Payment" at bounding box center [1392, 610] width 301 height 26
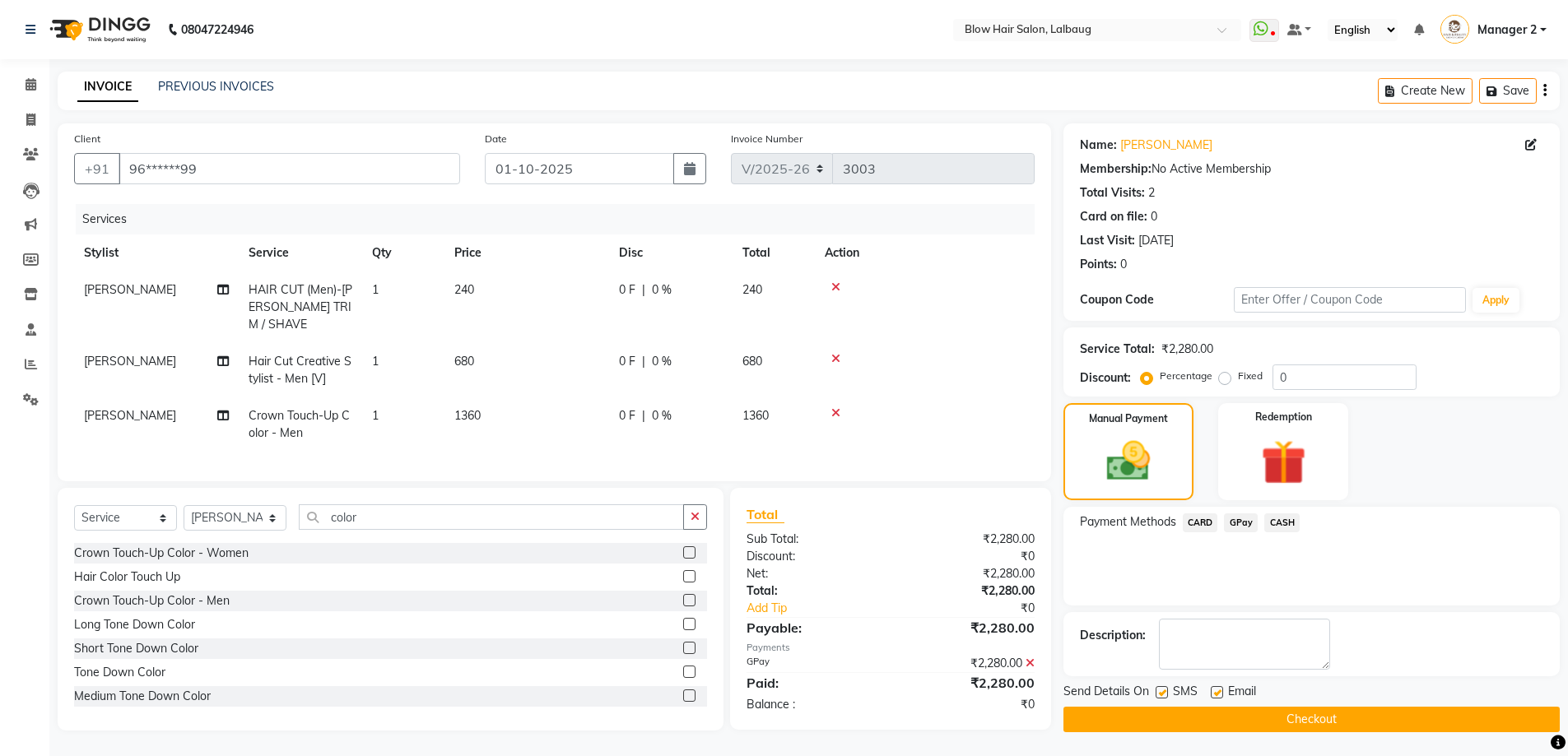
click at [1182, 727] on button "Checkout" at bounding box center [1312, 719] width 496 height 26
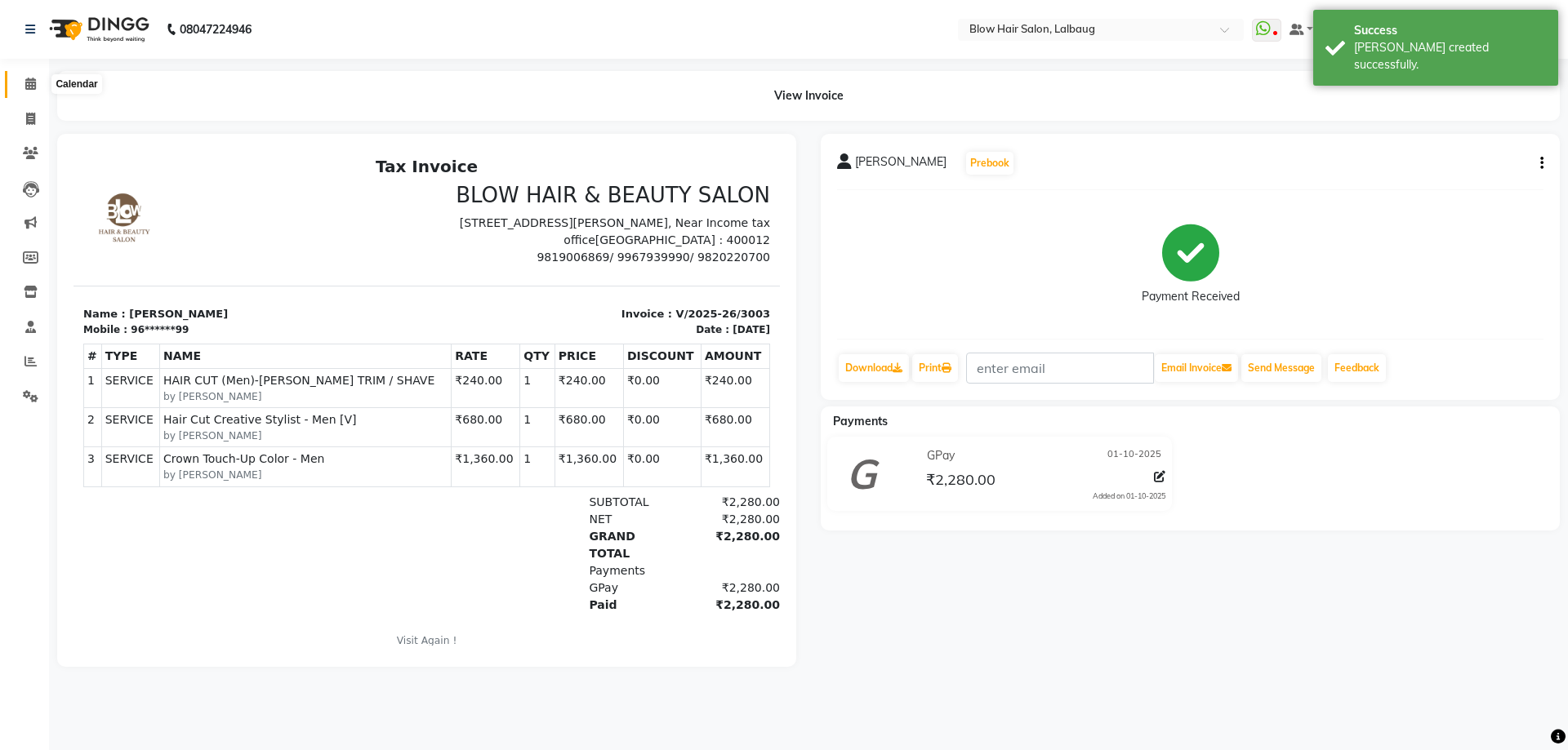
click at [27, 89] on icon at bounding box center [30, 83] width 11 height 12
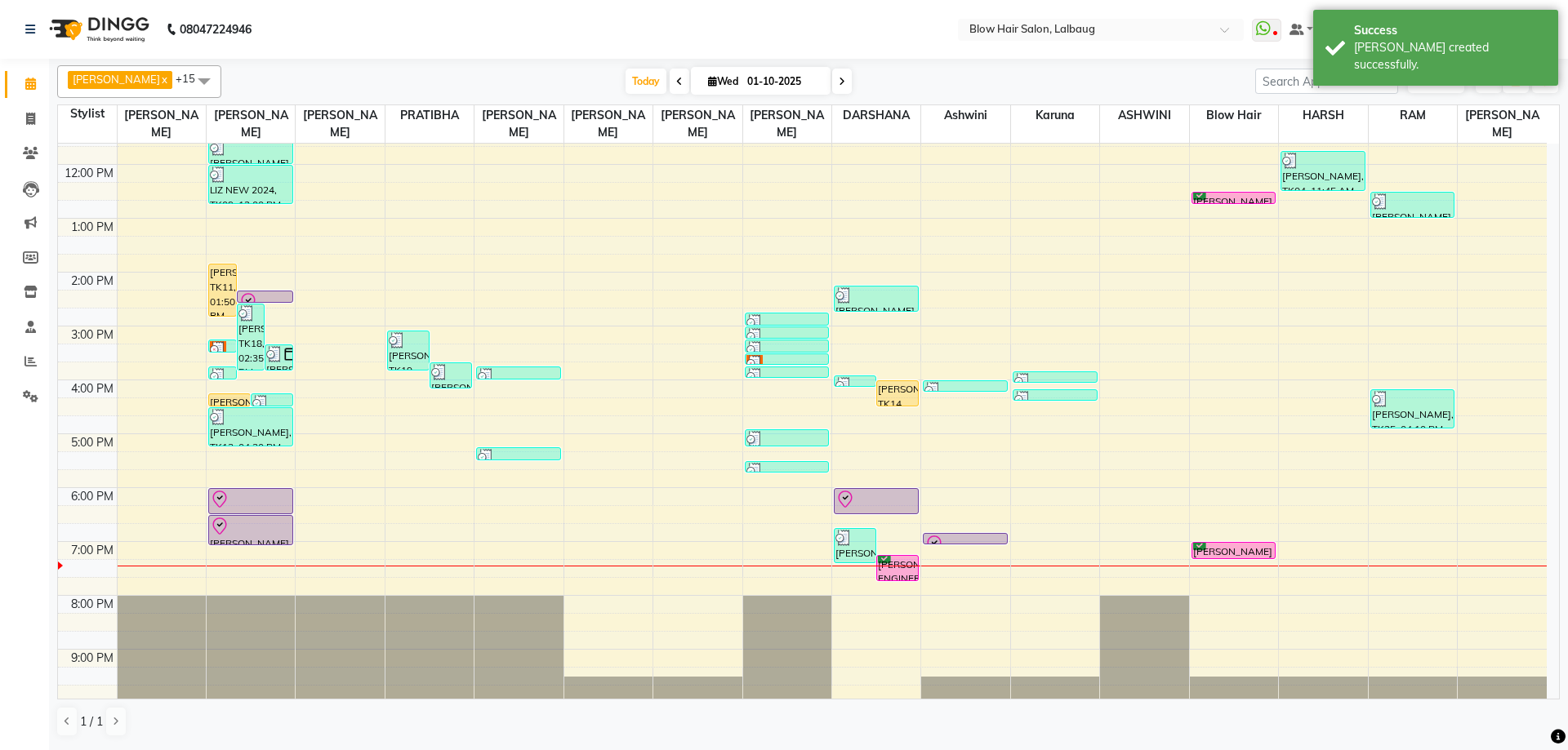
scroll to position [198, 0]
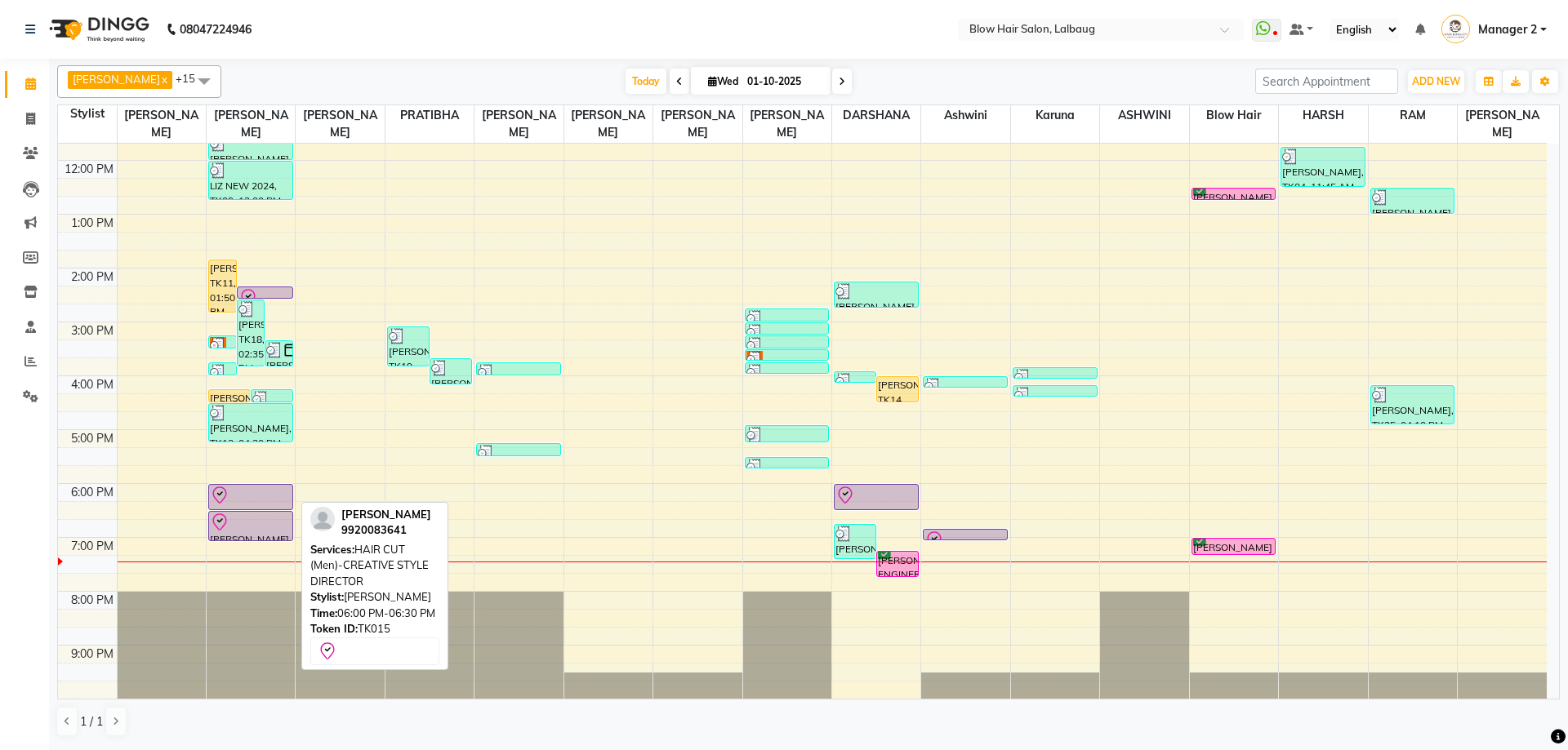
click at [249, 499] on div at bounding box center [250, 496] width 82 height 20
select select "8"
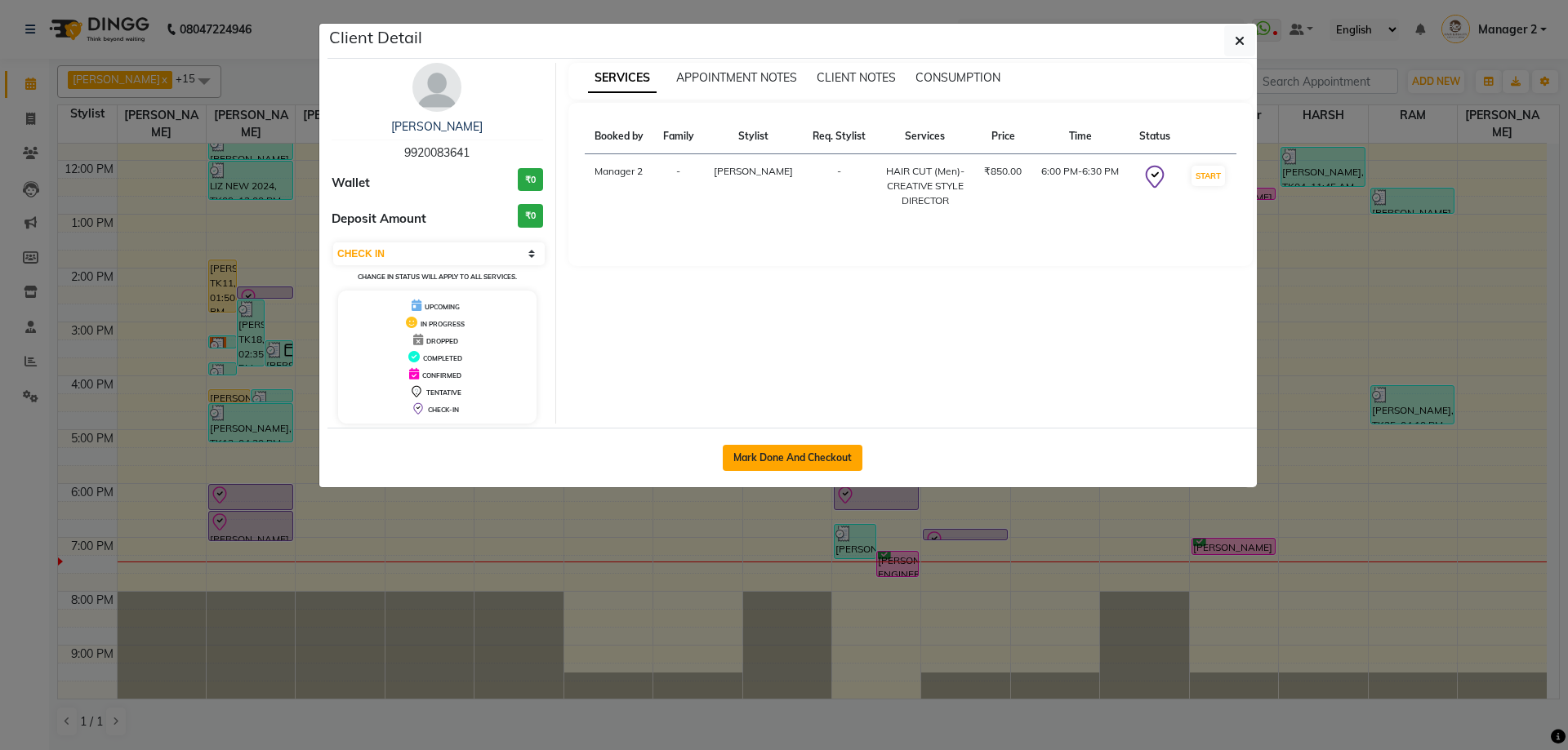
click at [810, 457] on button "Mark Done And Checkout" at bounding box center [793, 458] width 140 height 26
select select "service"
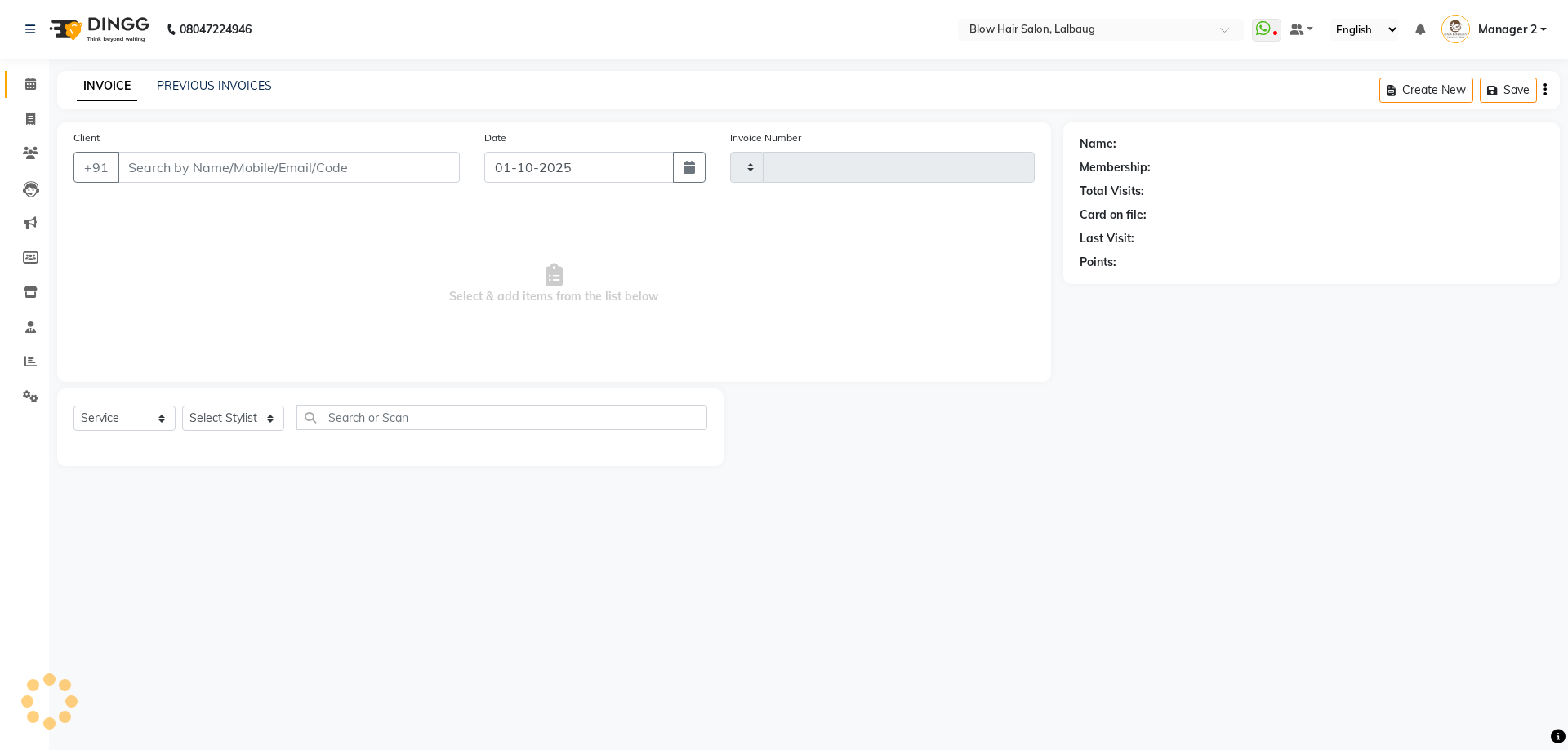
select select "3"
type input "3004"
select select "5162"
type input "99******41"
select select "33342"
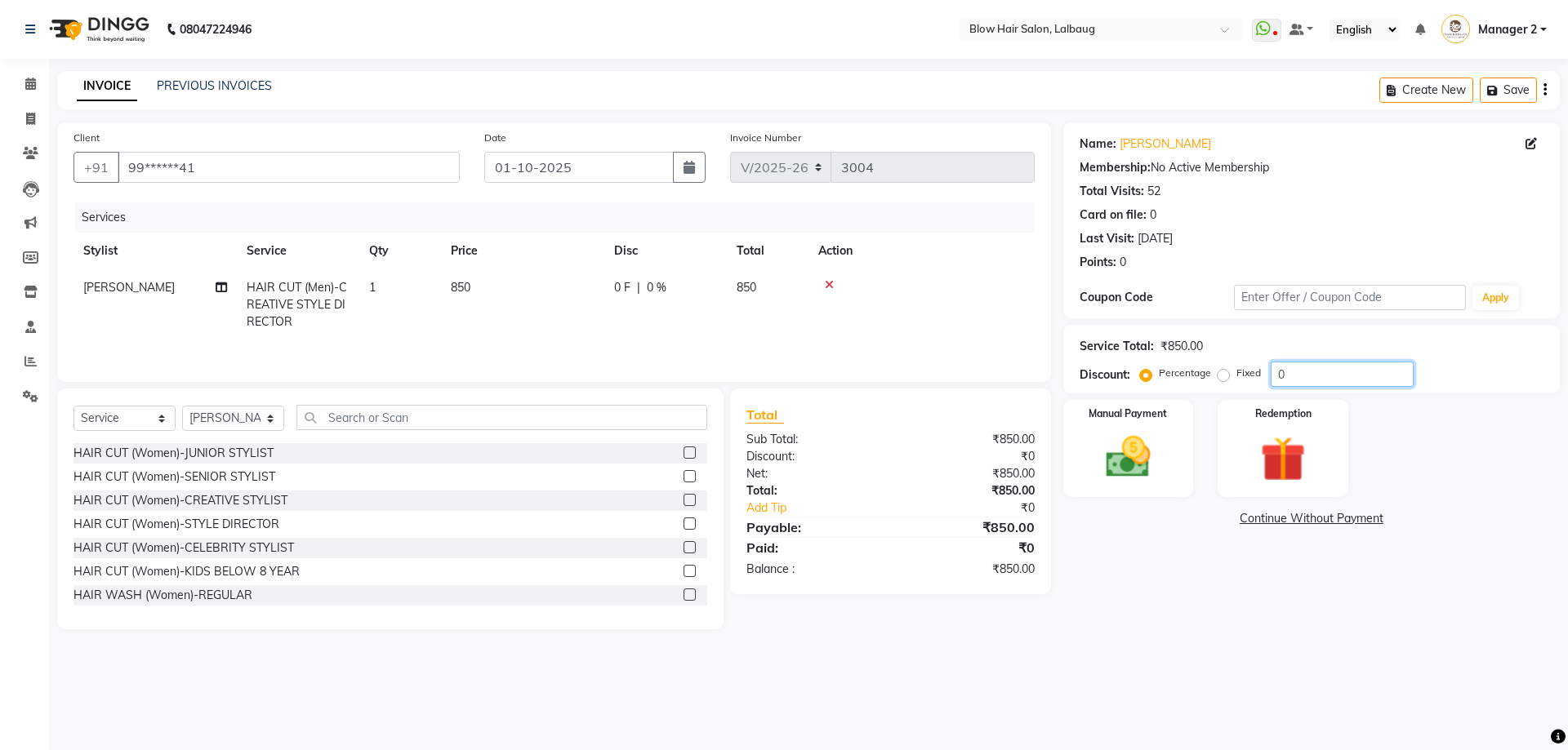
click at [1304, 375] on input "0" at bounding box center [1342, 374] width 143 height 26
type input "20"
click at [1167, 440] on div "Manual Payment" at bounding box center [1127, 449] width 136 height 100
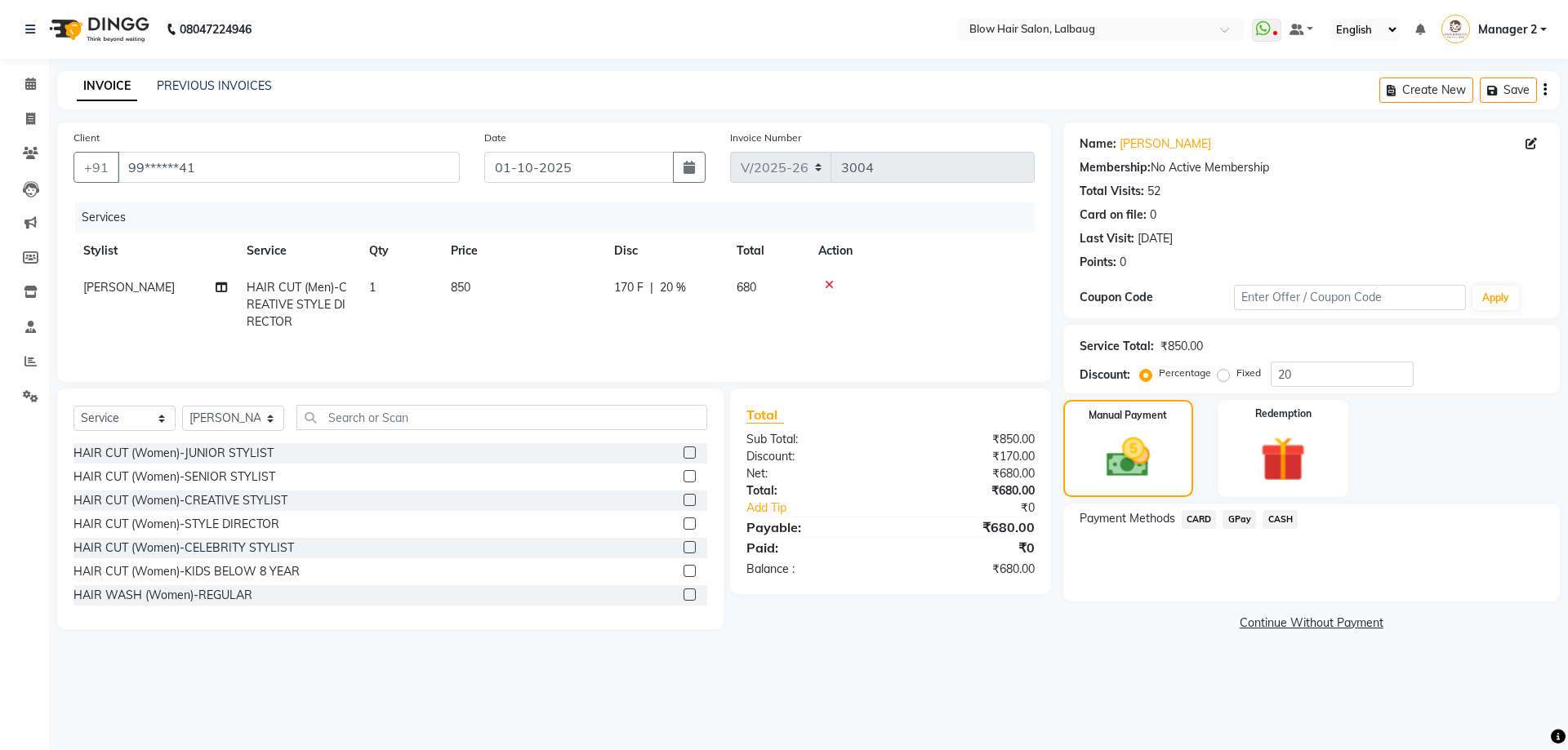
click at [1281, 520] on span "CASH" at bounding box center [1280, 519] width 35 height 19
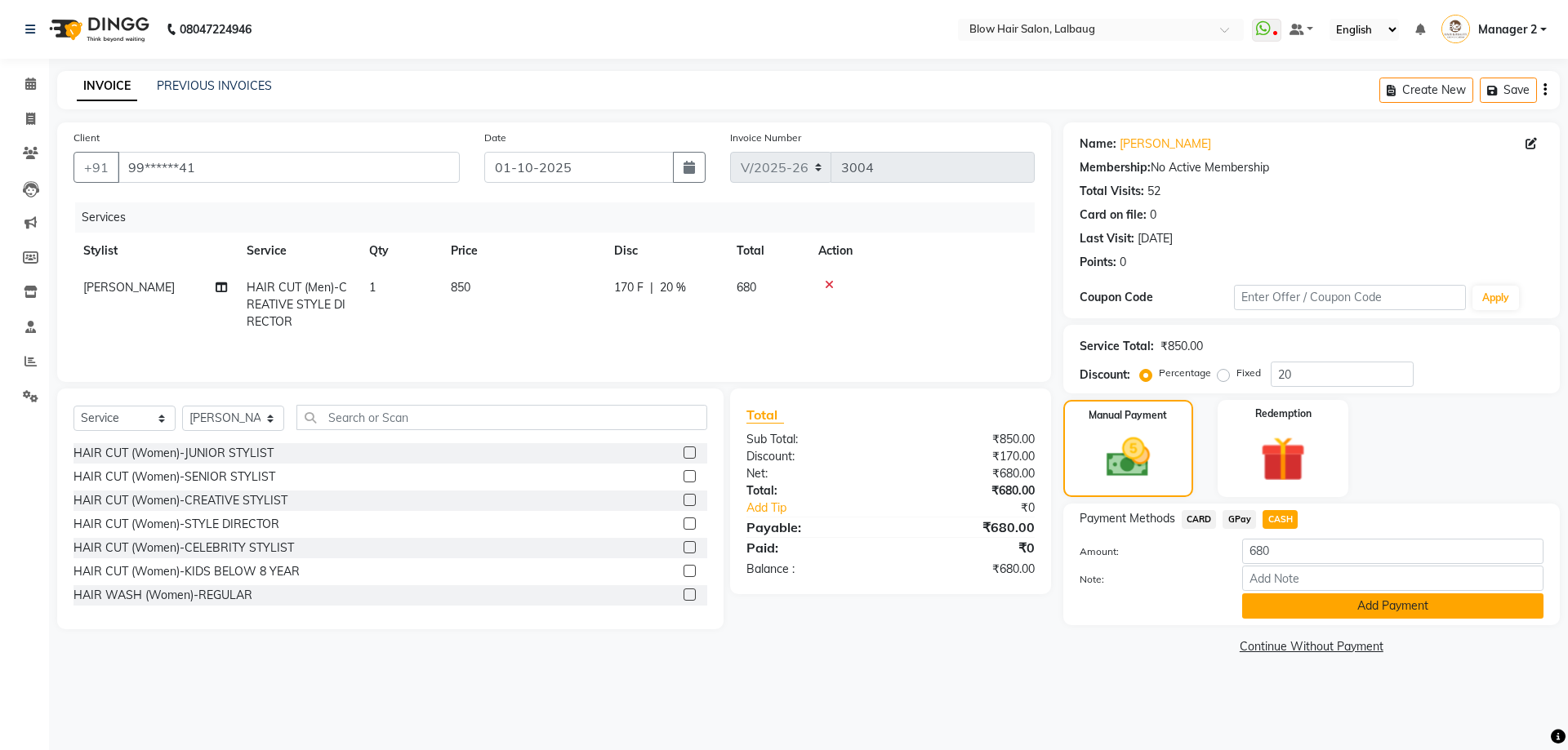
click at [1304, 608] on button "Add Payment" at bounding box center [1393, 606] width 301 height 26
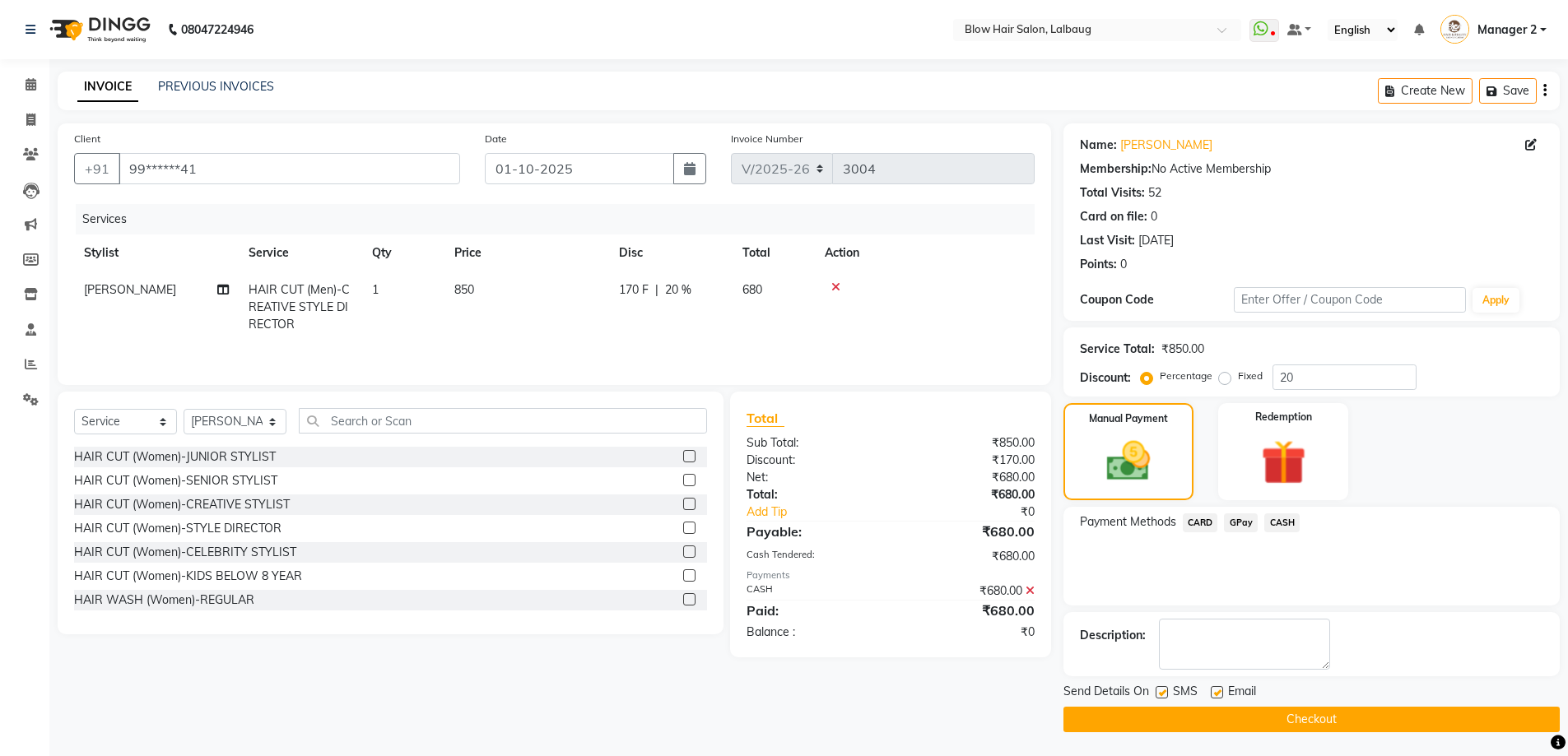
click at [1240, 724] on button "Checkout" at bounding box center [1312, 719] width 496 height 26
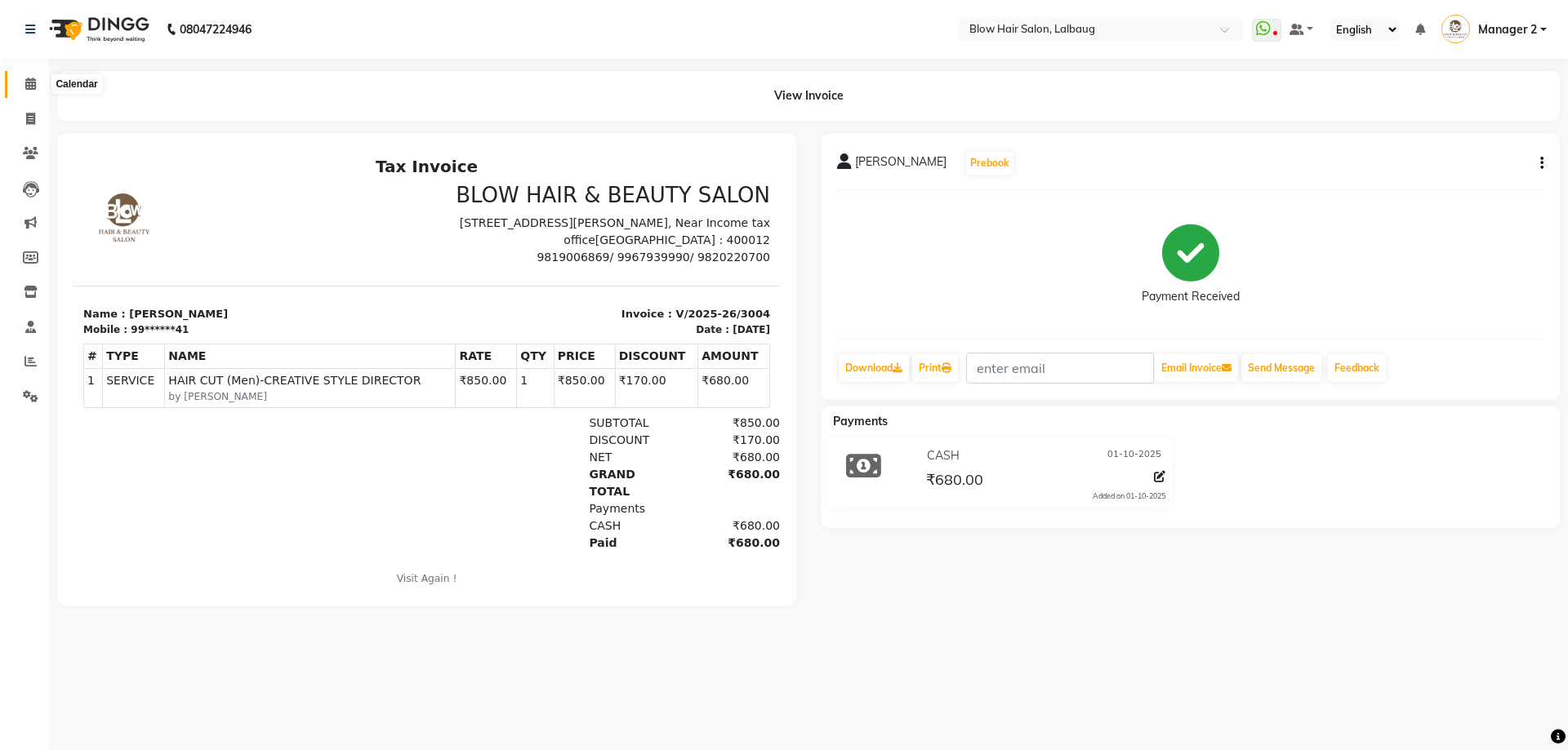
click at [38, 75] on span at bounding box center [30, 84] width 29 height 19
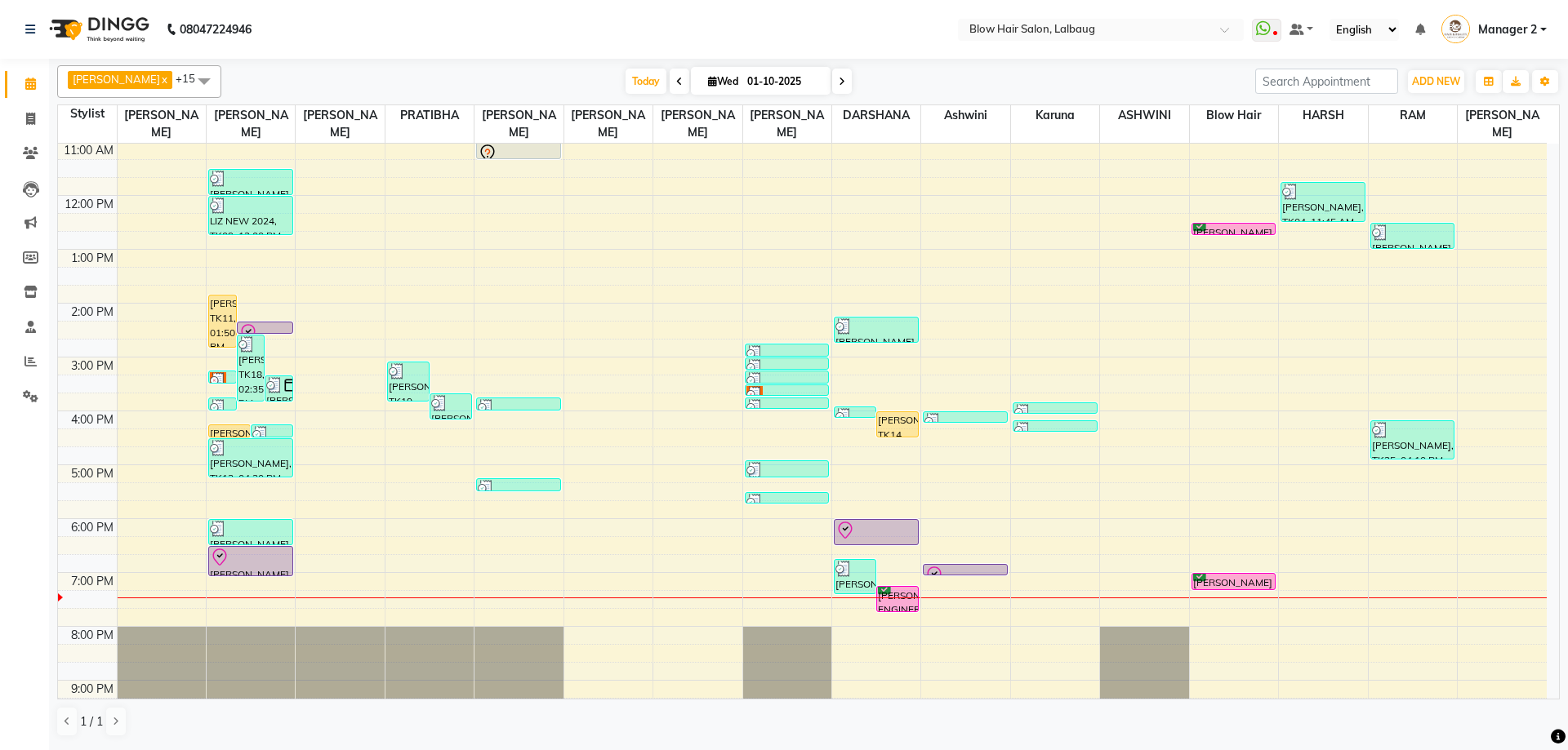
scroll to position [198, 0]
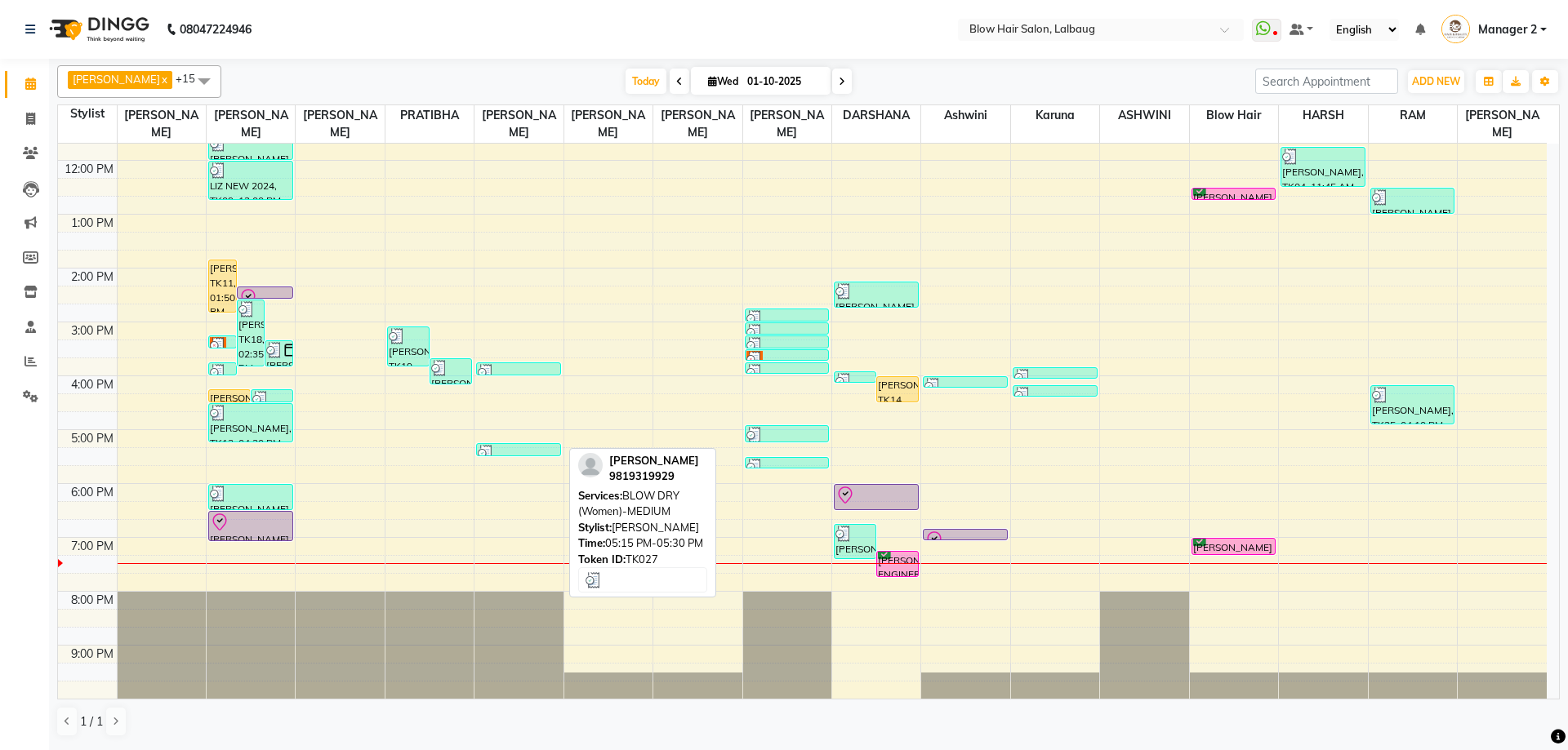
click at [531, 446] on div at bounding box center [518, 453] width 82 height 16
select select "3"
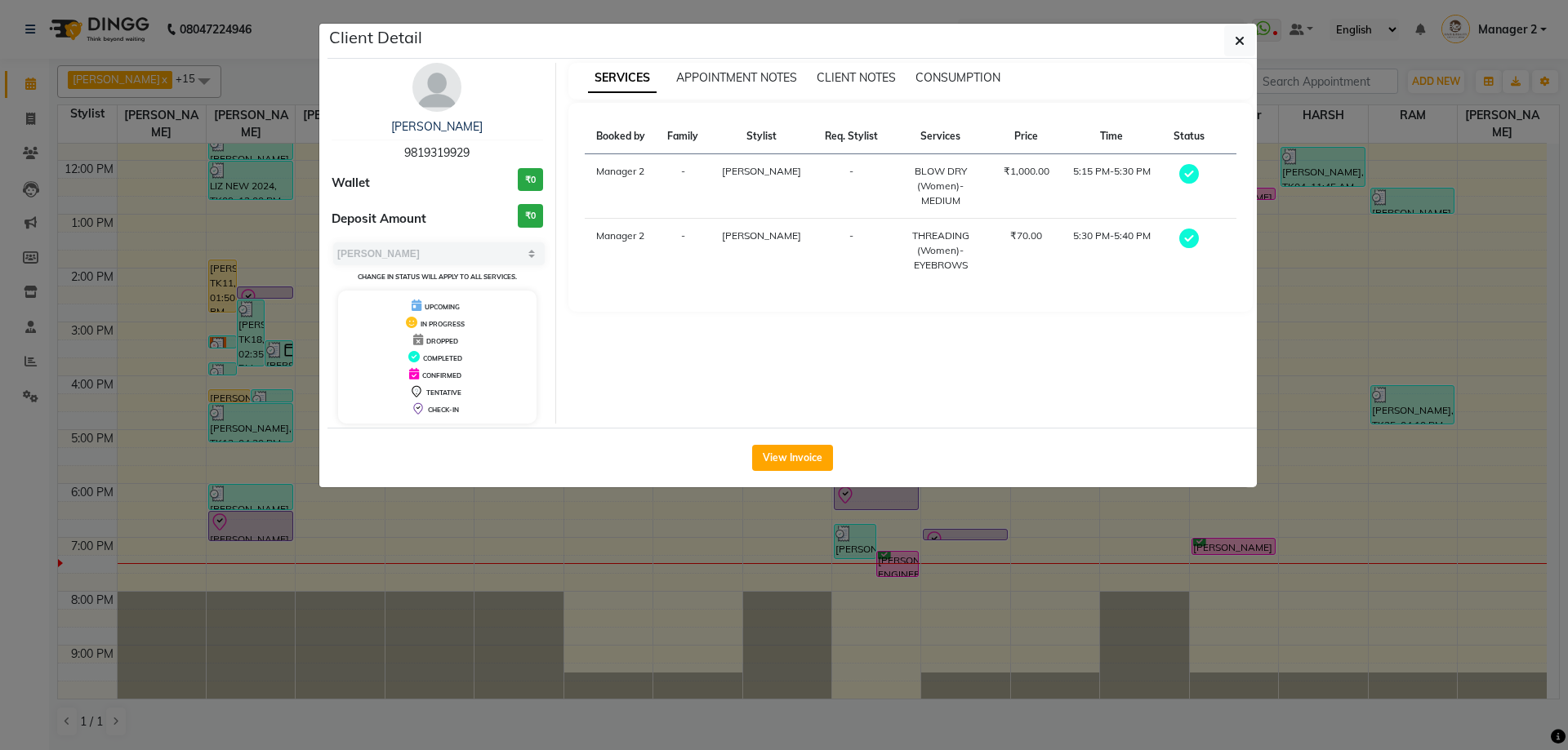
click at [782, 564] on ngb-modal-window "Client Detail SWATI SONI 9819319929 Wallet ₹0 Deposit Amount ₹0 Select MARK DON…" at bounding box center [784, 375] width 1568 height 750
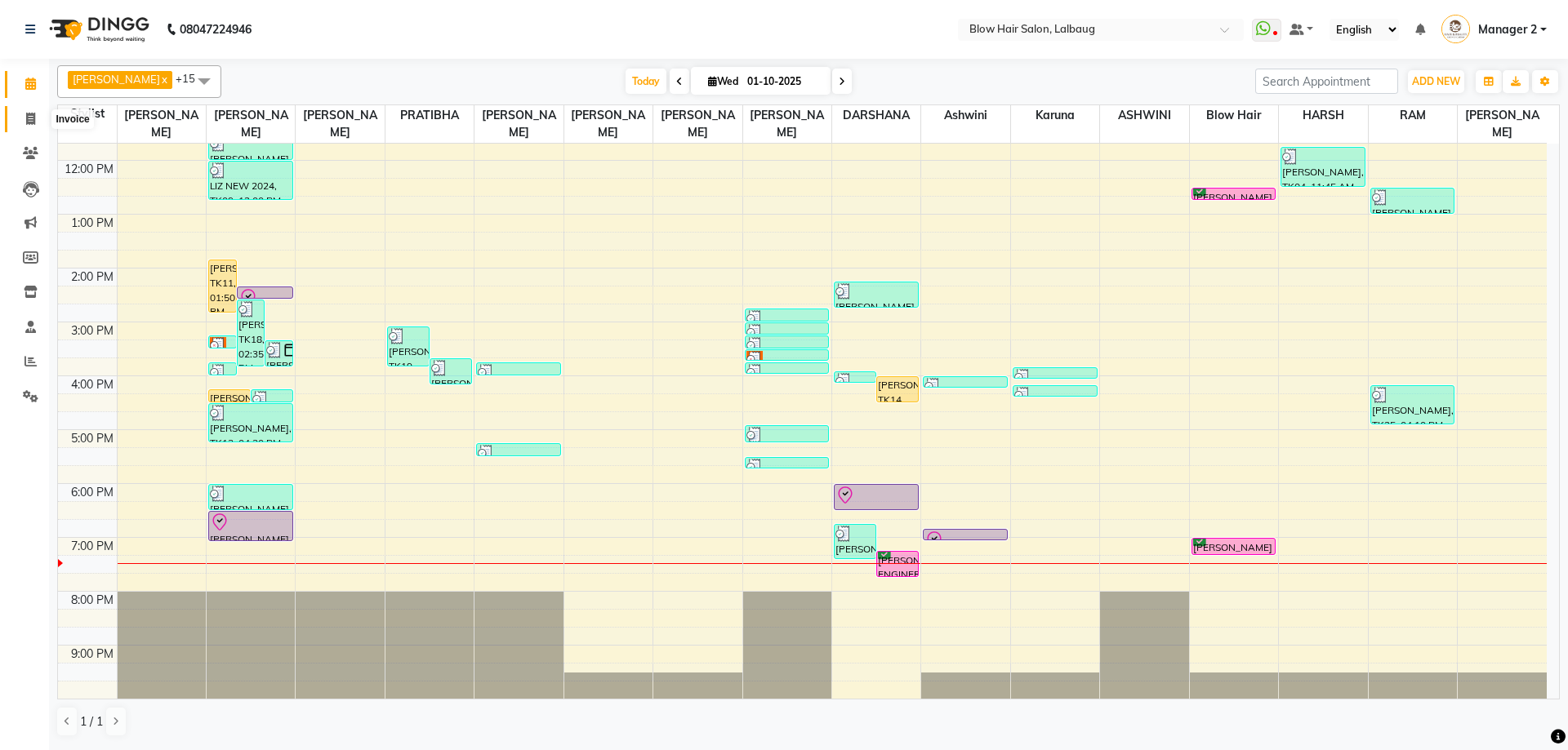
click at [33, 117] on icon at bounding box center [30, 119] width 9 height 12
select select "service"
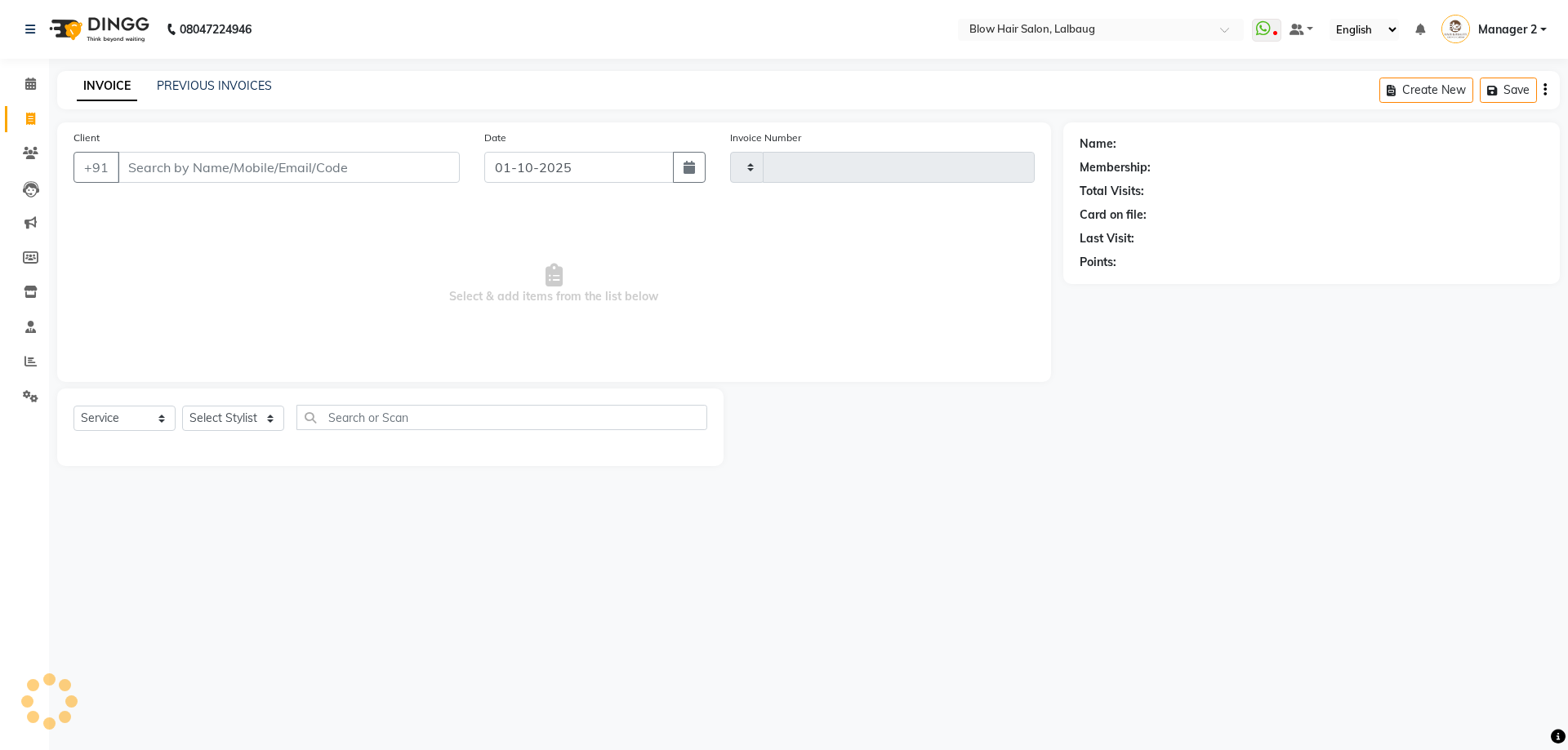
type input "3005"
select select "5162"
click at [339, 170] on input "Client" at bounding box center [288, 167] width 342 height 31
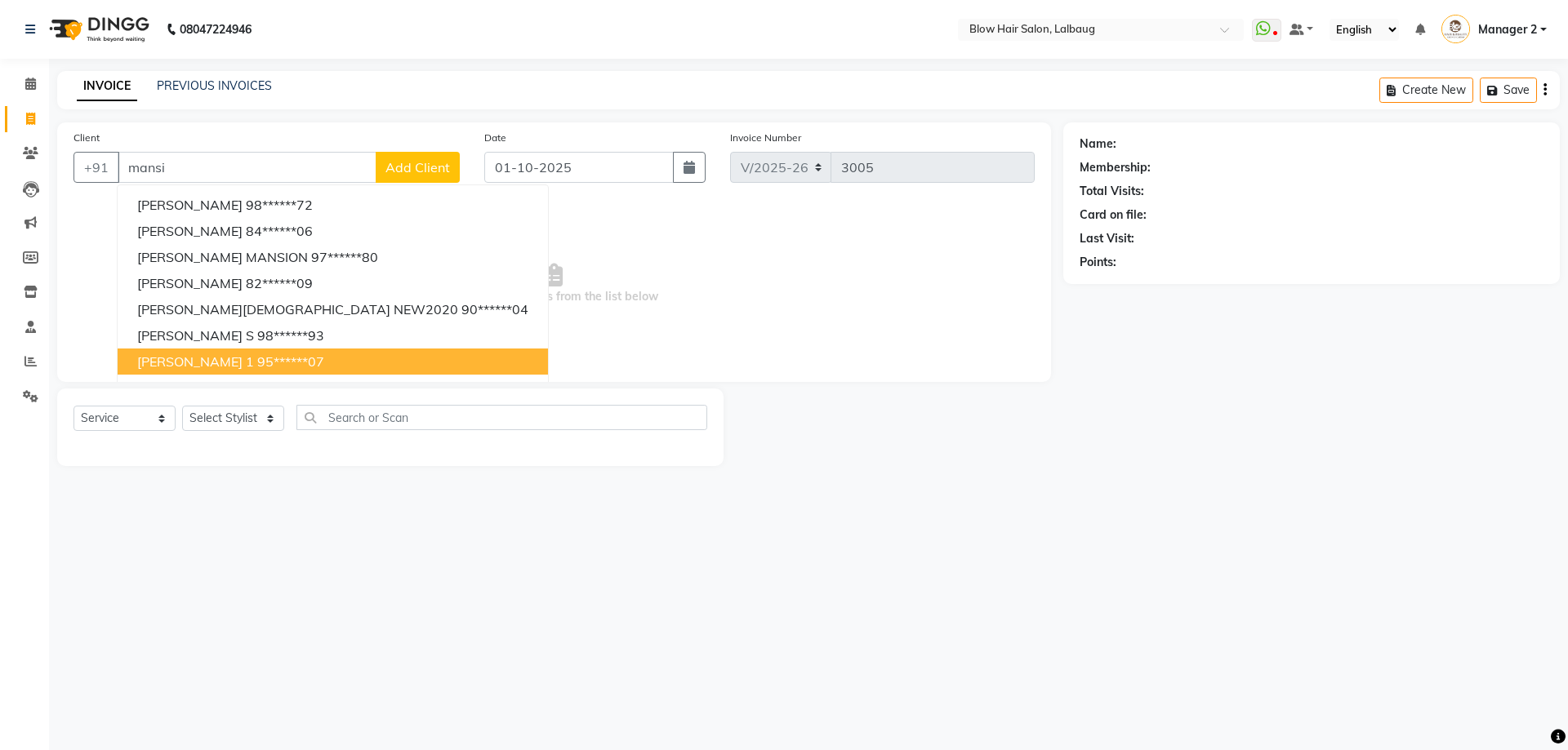
click at [257, 362] on ngb-highlight "95******07" at bounding box center [290, 361] width 67 height 16
type input "95******07"
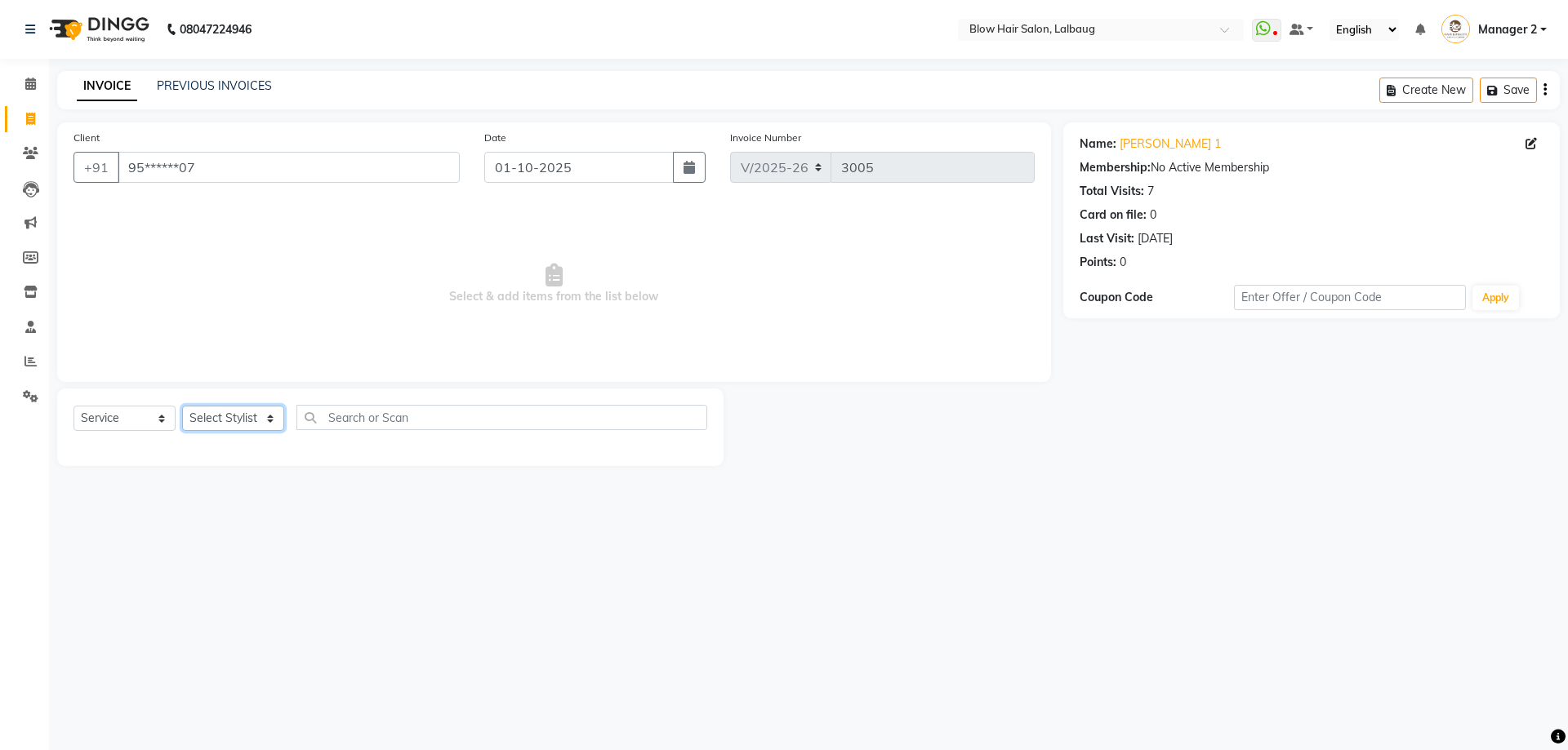
click at [251, 417] on select "Select Stylist Ashwini ASHWINI AVINASH BEAU Blow Hair [PERSON_NAME] Dingg Suppo…" at bounding box center [233, 418] width 102 height 26
select select "33606"
click at [182, 406] on select "Select Stylist Ashwini ASHWINI AVINASH BEAU Blow Hair [PERSON_NAME] Dingg Suppo…" at bounding box center [233, 418] width 102 height 26
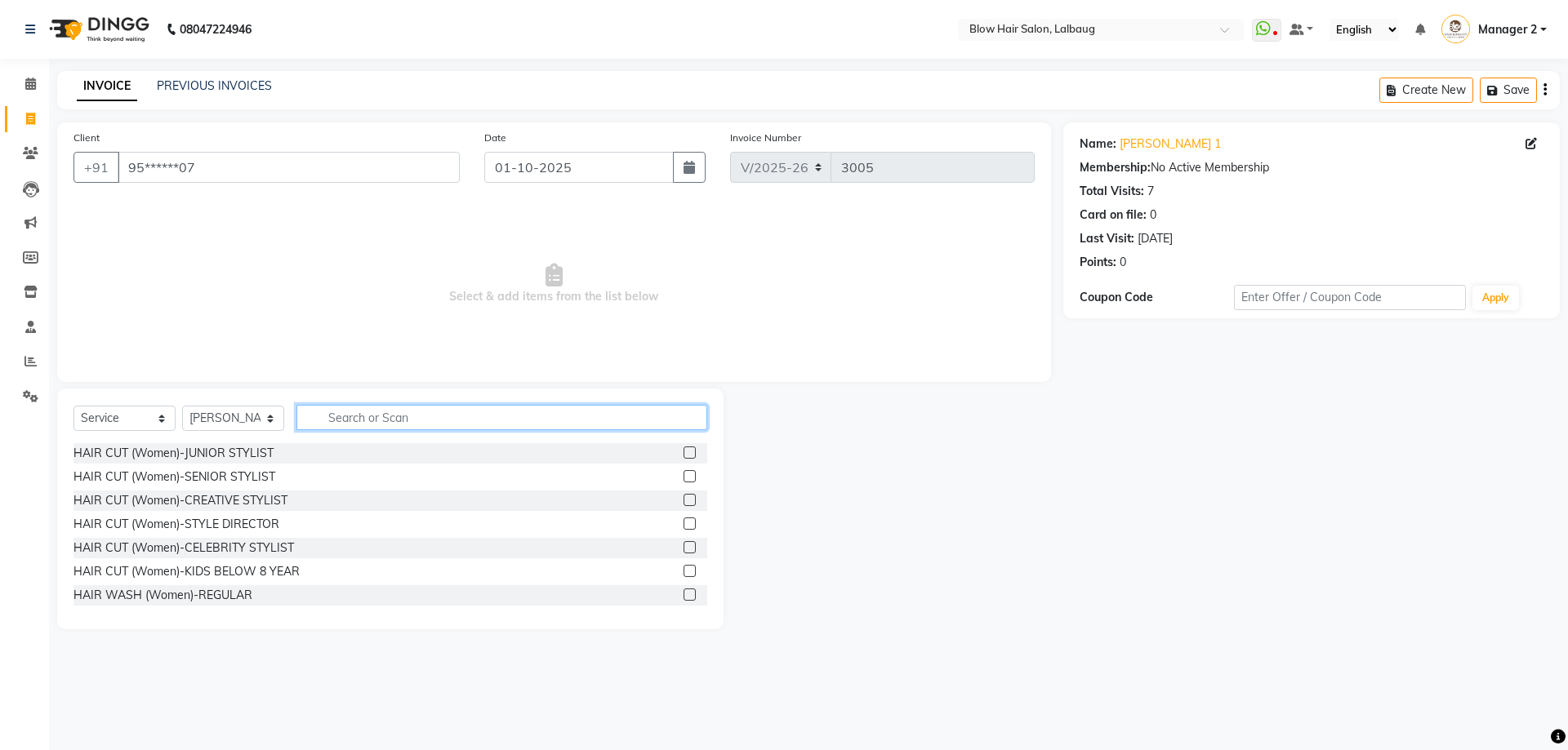
click at [344, 413] on input "text" at bounding box center [502, 417] width 411 height 26
type input "wash"
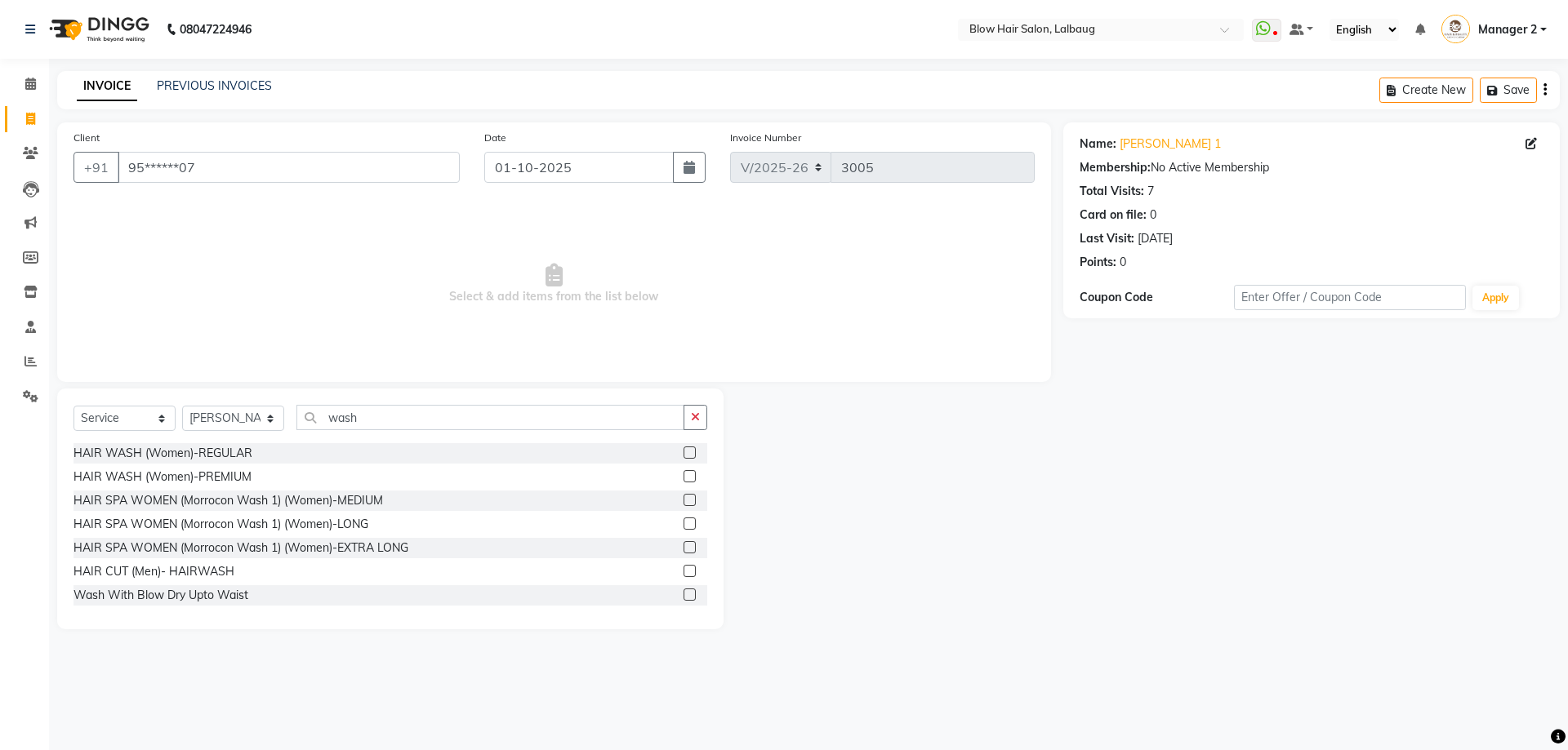
click at [278, 479] on div "HAIR WASH (Women)-PREMIUM" at bounding box center [390, 477] width 633 height 21
click at [684, 454] on label at bounding box center [689, 452] width 12 height 12
click at [684, 454] on input "checkbox" at bounding box center [688, 453] width 11 height 11
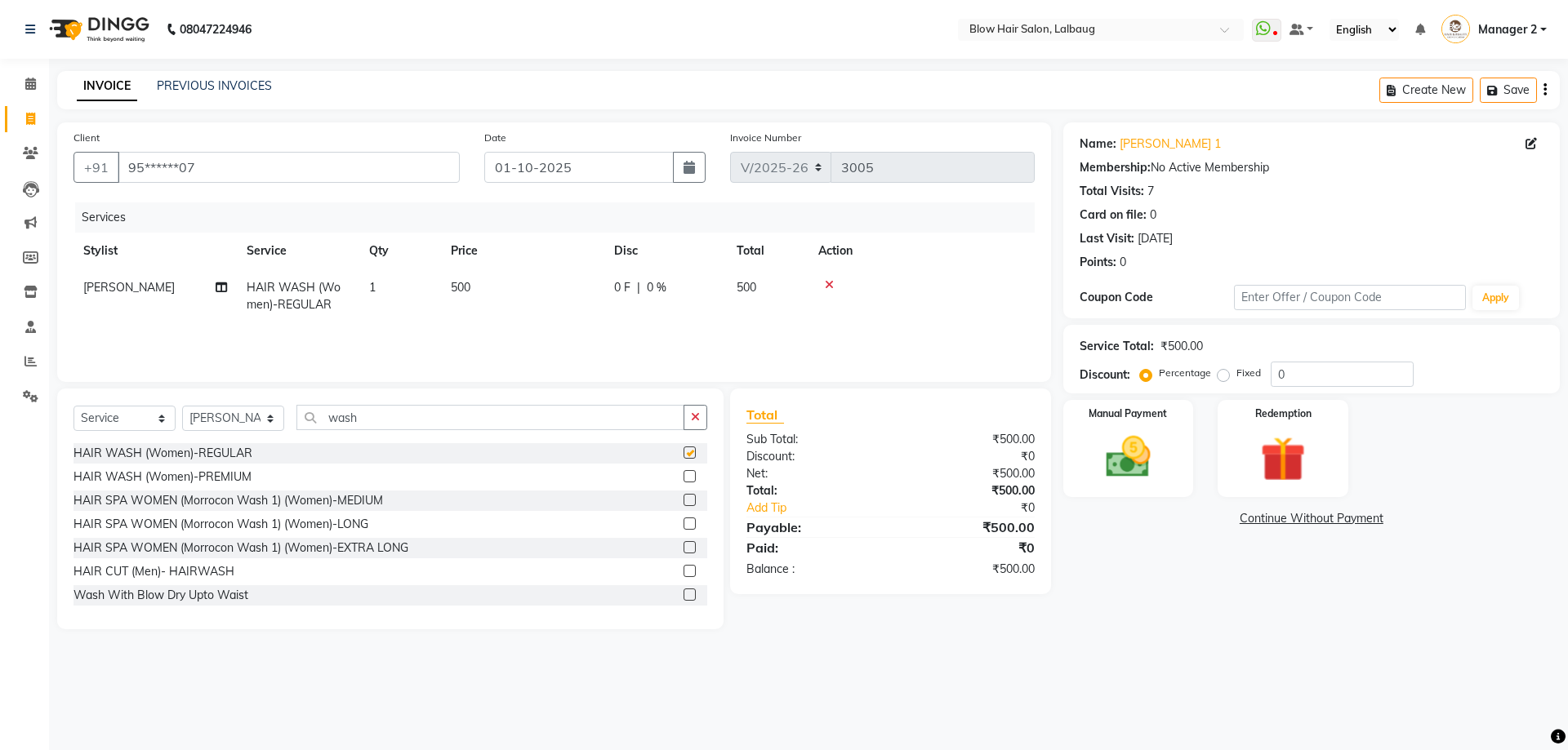
checkbox input "false"
click at [1145, 464] on img at bounding box center [1128, 457] width 76 height 54
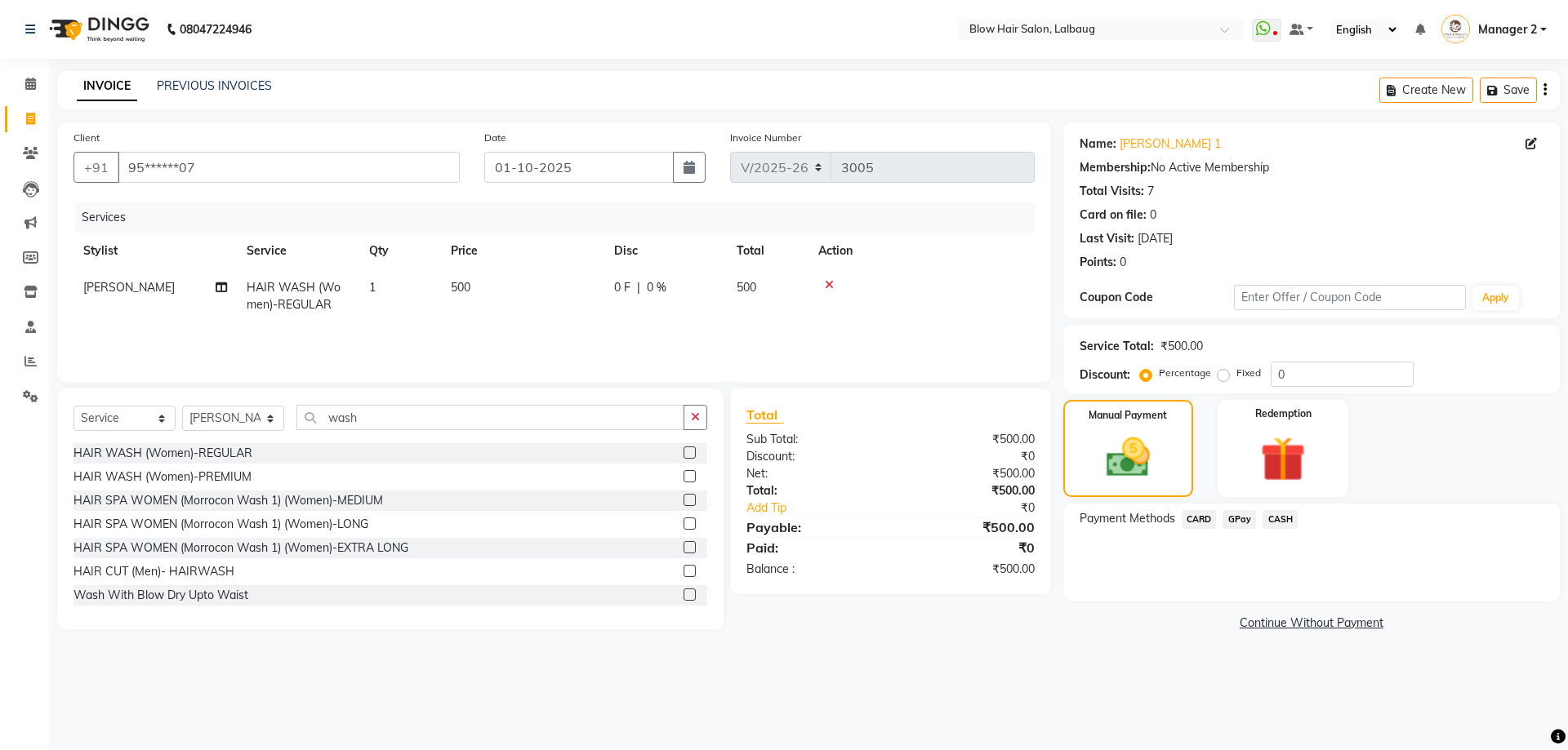
click at [1239, 519] on span "GPay" at bounding box center [1239, 519] width 34 height 19
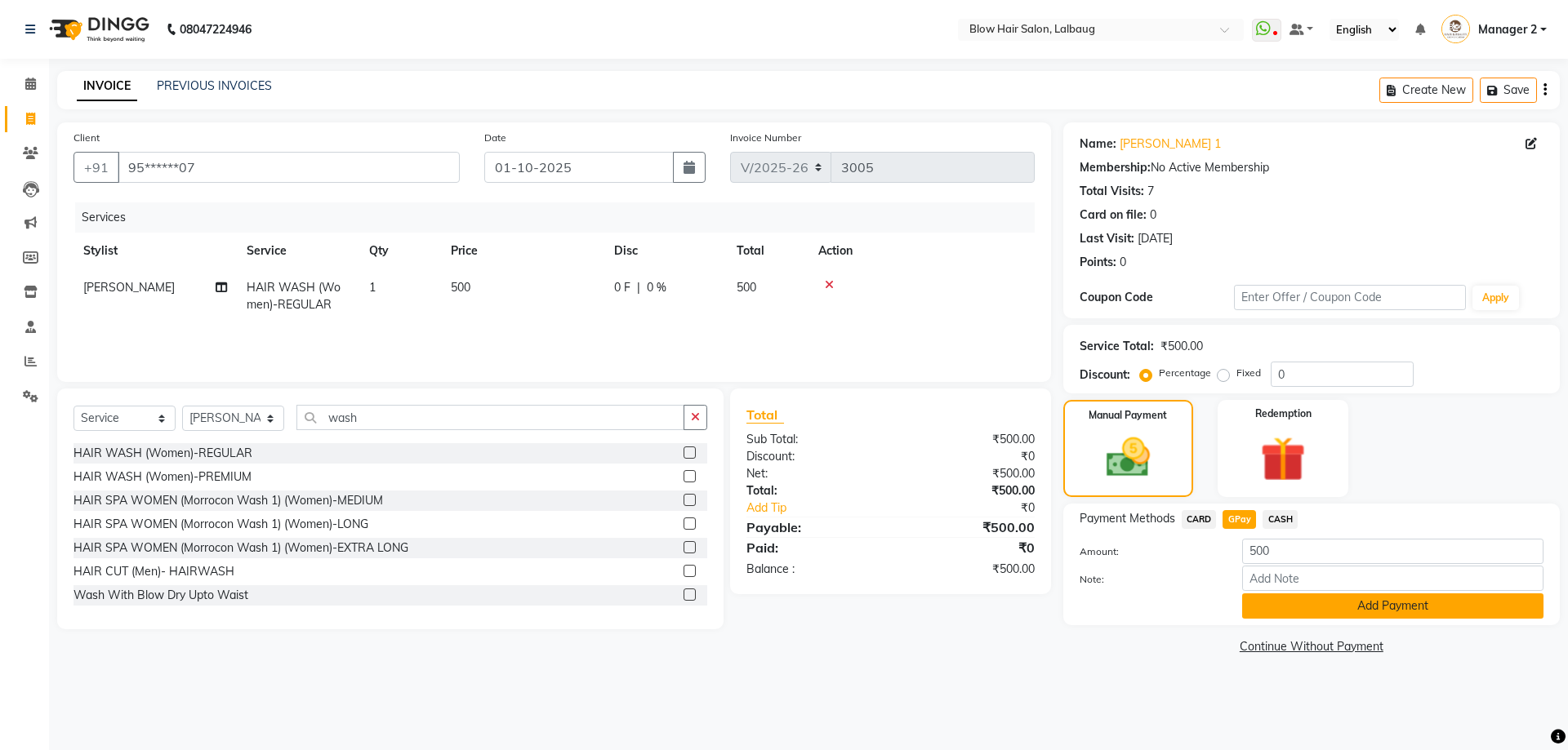
click at [1268, 606] on button "Add Payment" at bounding box center [1393, 606] width 301 height 26
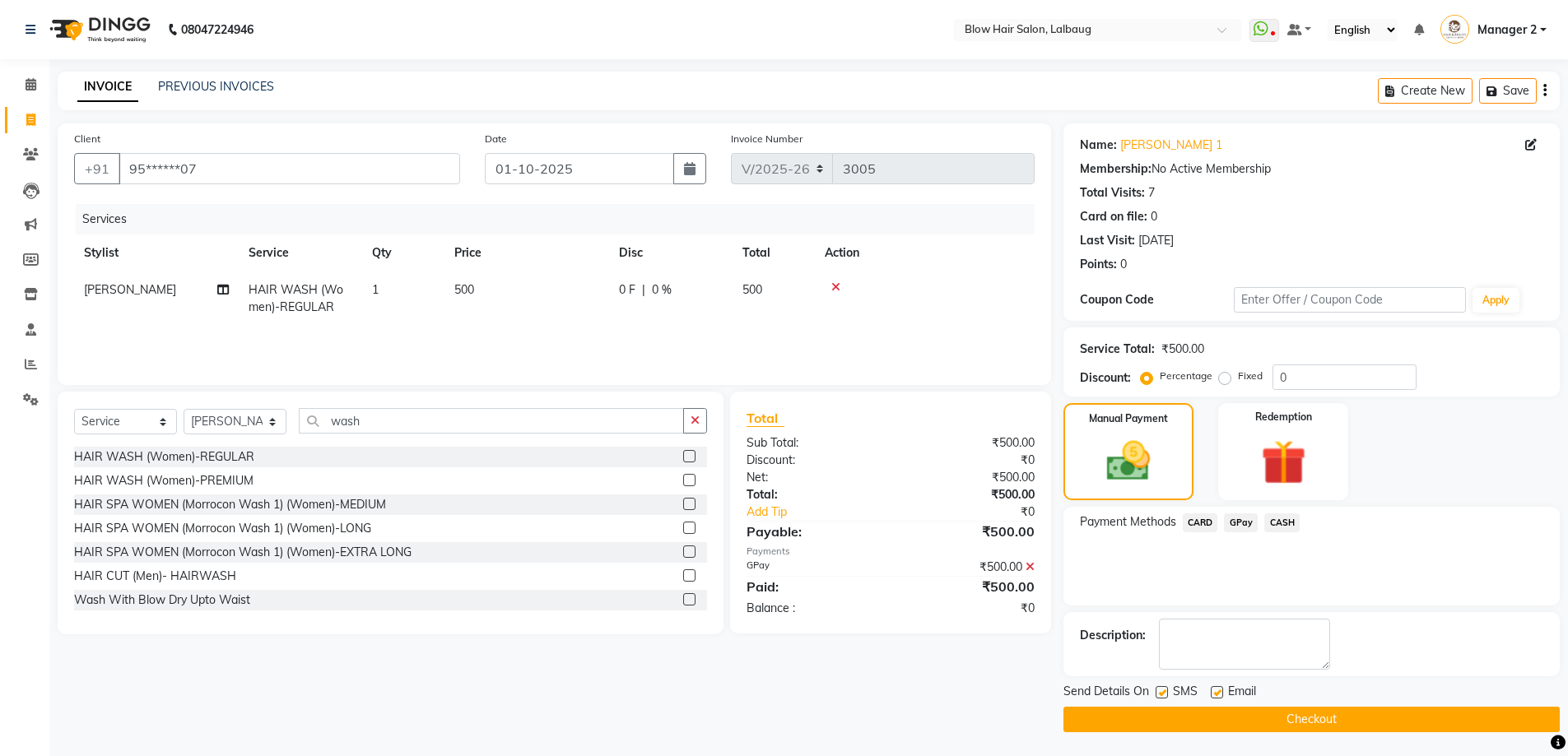
click at [1168, 697] on div "SMS" at bounding box center [1183, 693] width 55 height 21
click at [1212, 686] on label at bounding box center [1217, 692] width 12 height 12
click at [1212, 688] on input "checkbox" at bounding box center [1216, 693] width 11 height 11
checkbox input "false"
click at [1165, 687] on label at bounding box center [1161, 692] width 12 height 12
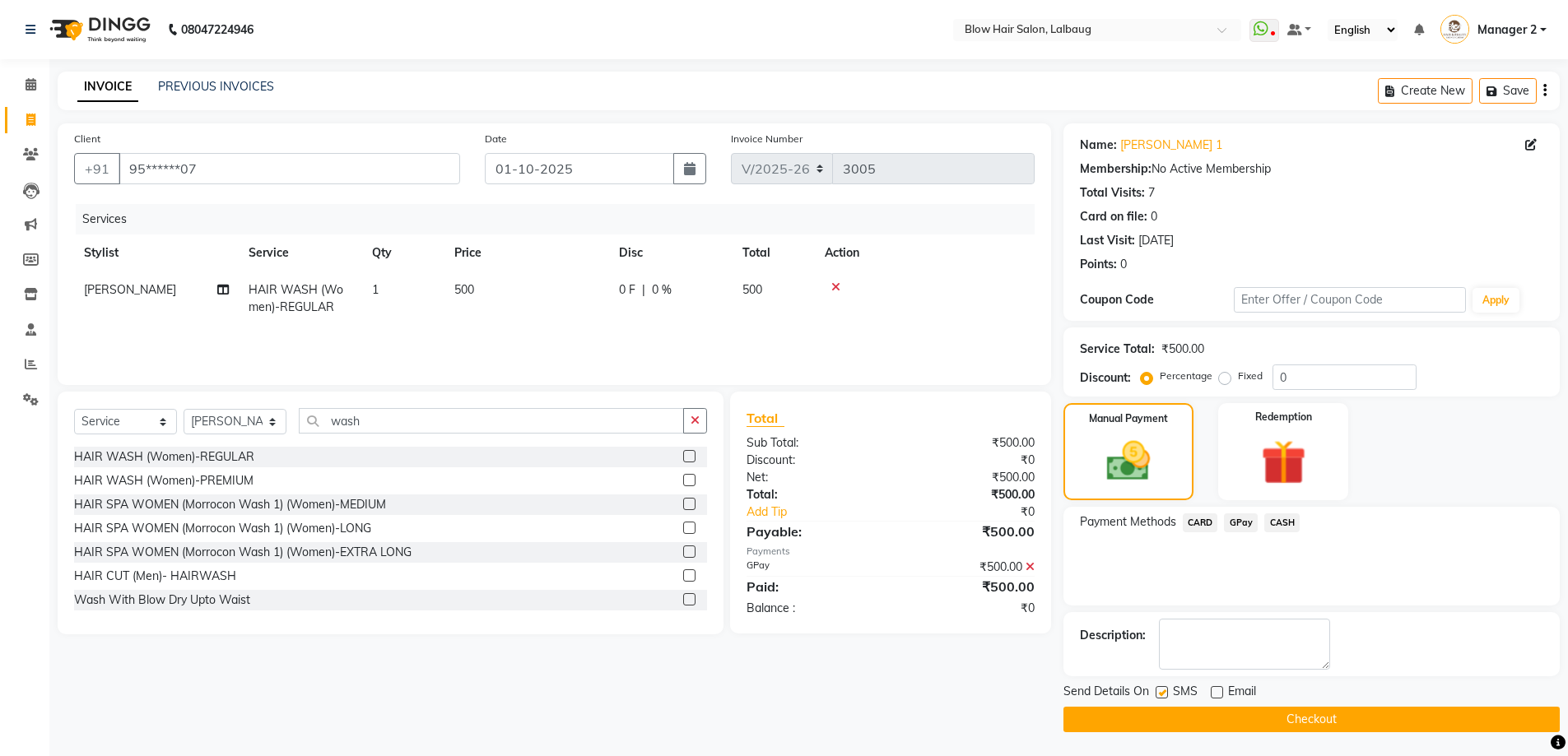
click at [1165, 688] on input "checkbox" at bounding box center [1160, 693] width 11 height 11
checkbox input "false"
click at [1194, 723] on button "Checkout" at bounding box center [1312, 719] width 496 height 26
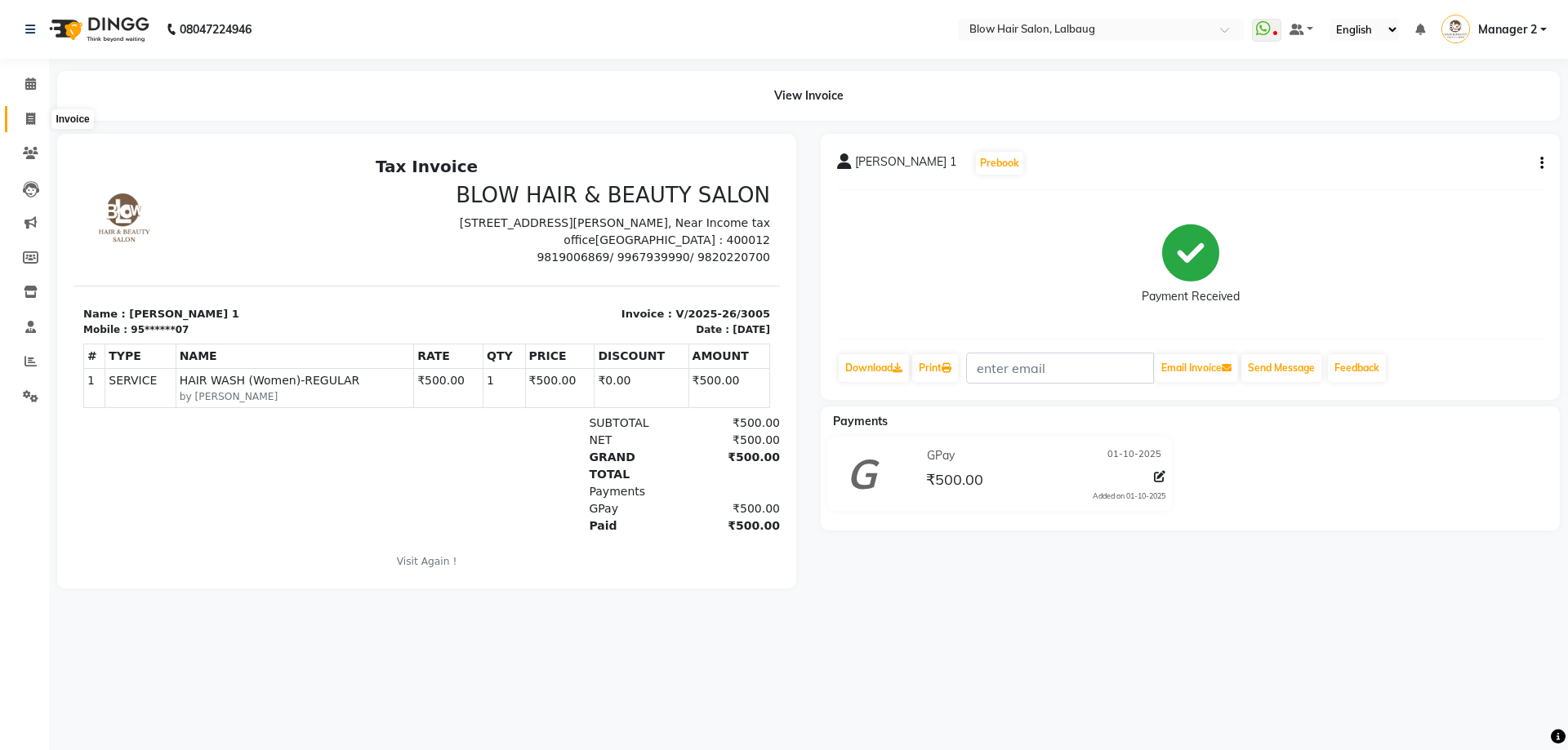
click at [36, 121] on span at bounding box center [30, 119] width 29 height 19
select select "service"
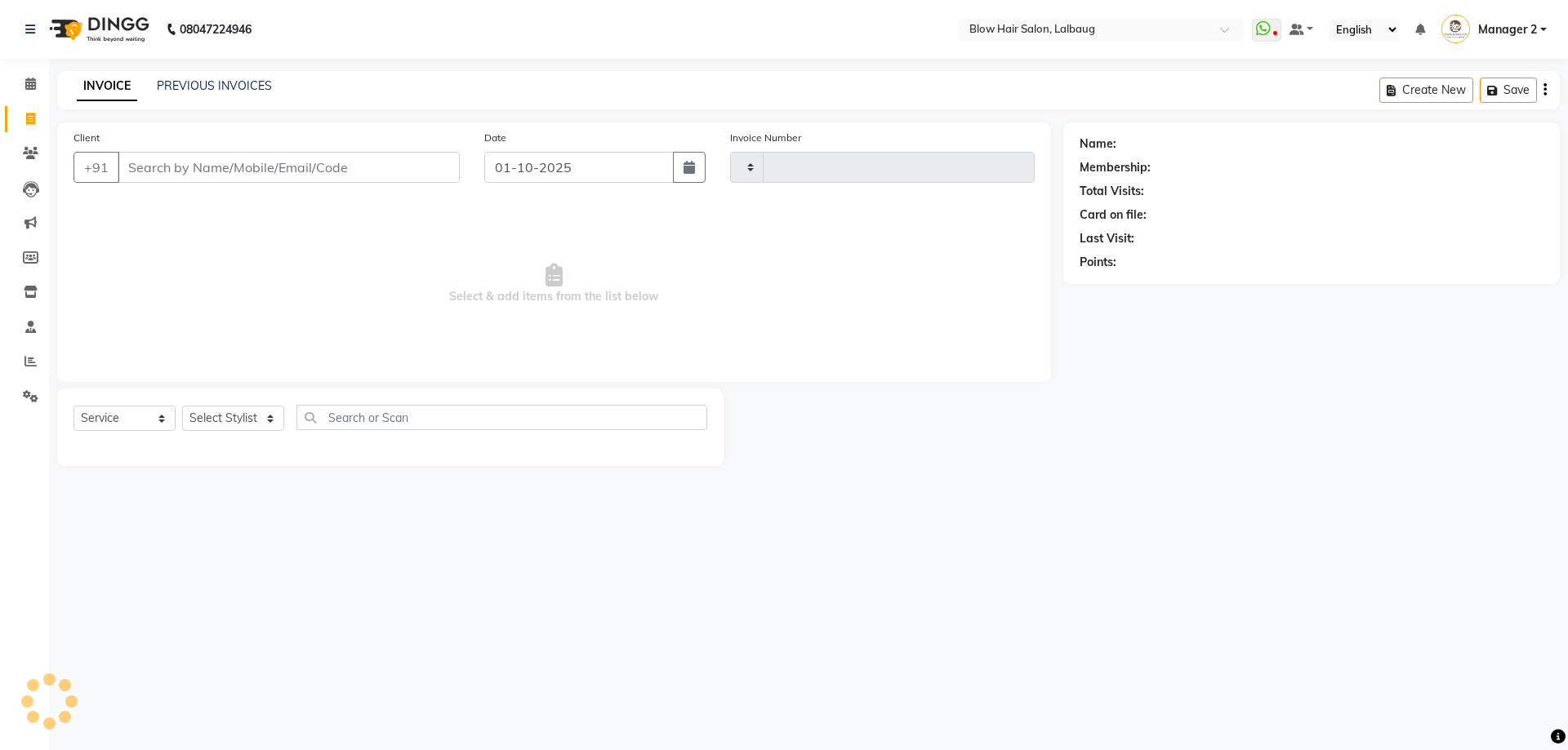
type input "d"
type input "3006"
type input "de"
select select "5162"
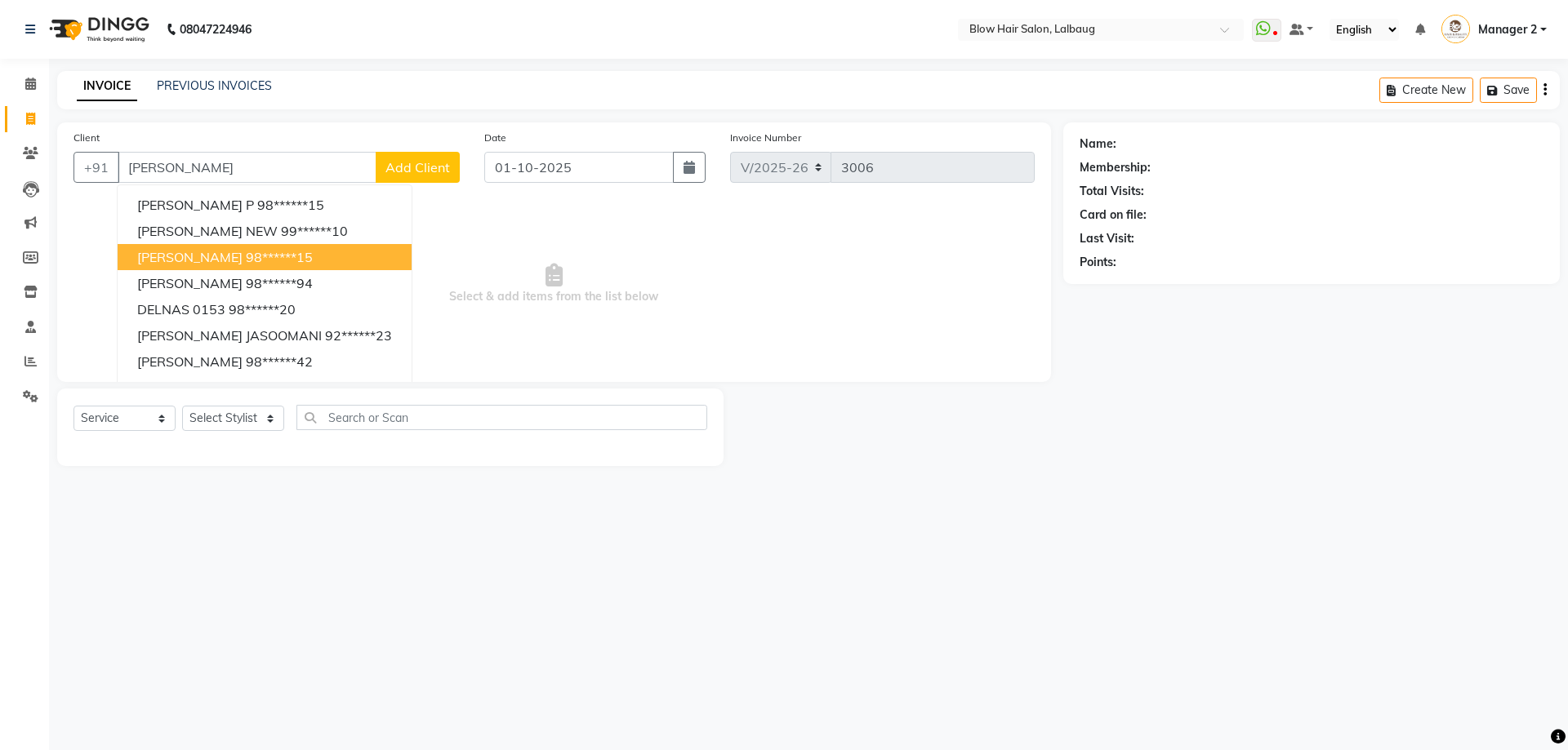
click at [208, 254] on span "DELNA K ANKLESARIA" at bounding box center [190, 257] width 105 height 16
type input "98******15"
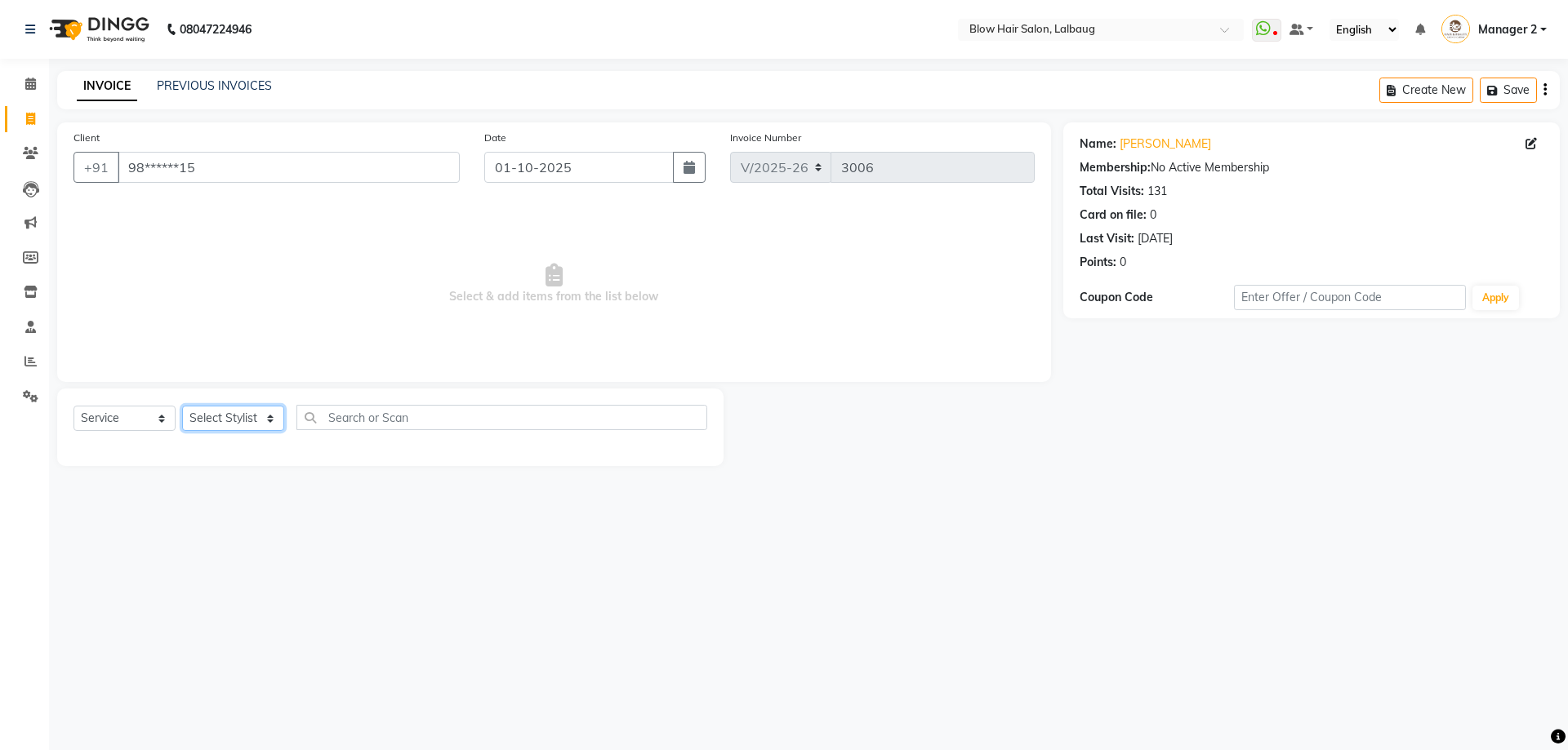
click at [203, 410] on select "Select Stylist Ashwini ASHWINI AVINASH BEAU Blow Hair [PERSON_NAME] Dingg Suppo…" at bounding box center [233, 418] width 102 height 26
select select "79643"
click at [182, 406] on select "Select Stylist Ashwini ASHWINI AVINASH BEAU Blow Hair [PERSON_NAME] Dingg Suppo…" at bounding box center [233, 418] width 102 height 26
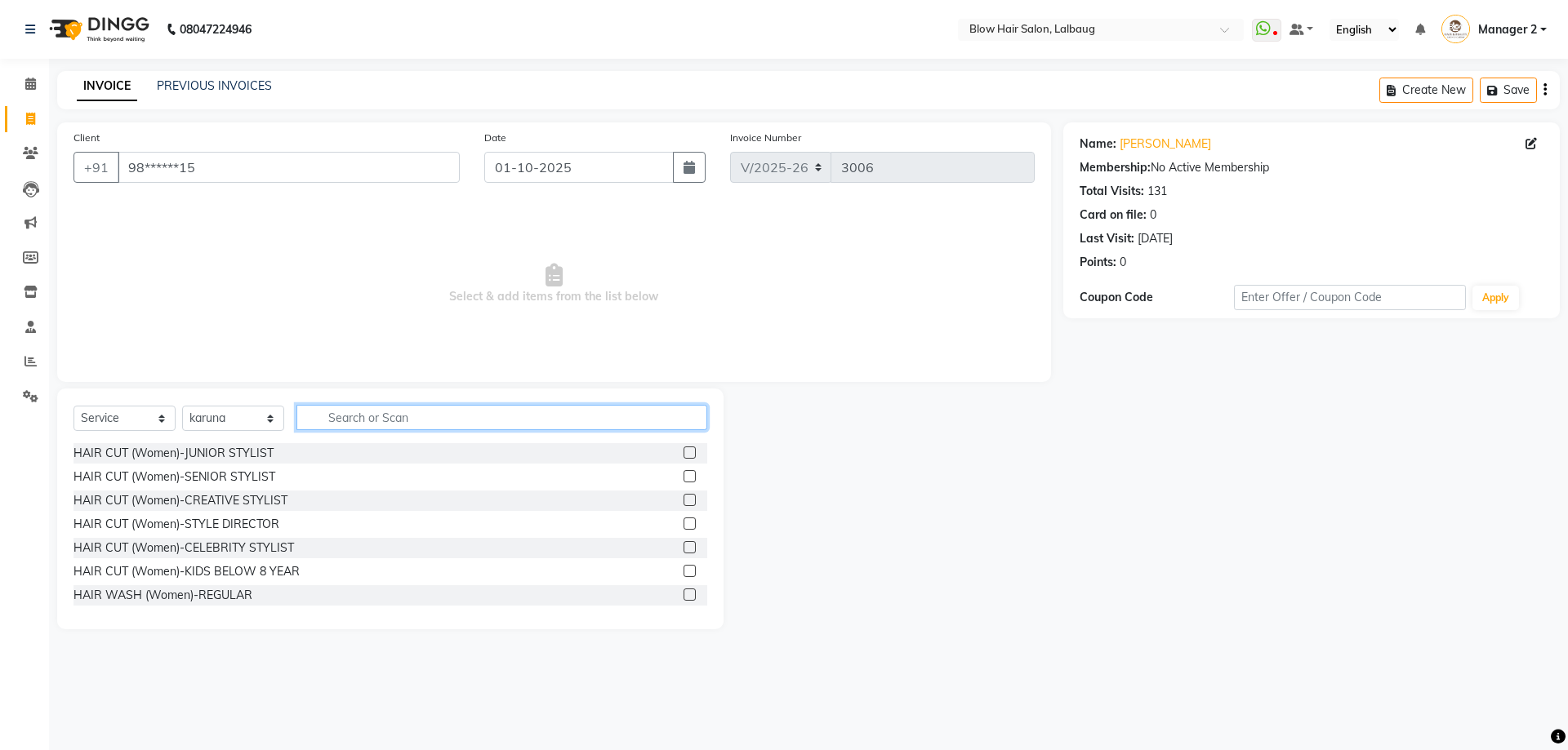
click at [338, 413] on input "text" at bounding box center [502, 417] width 411 height 26
type input "eye"
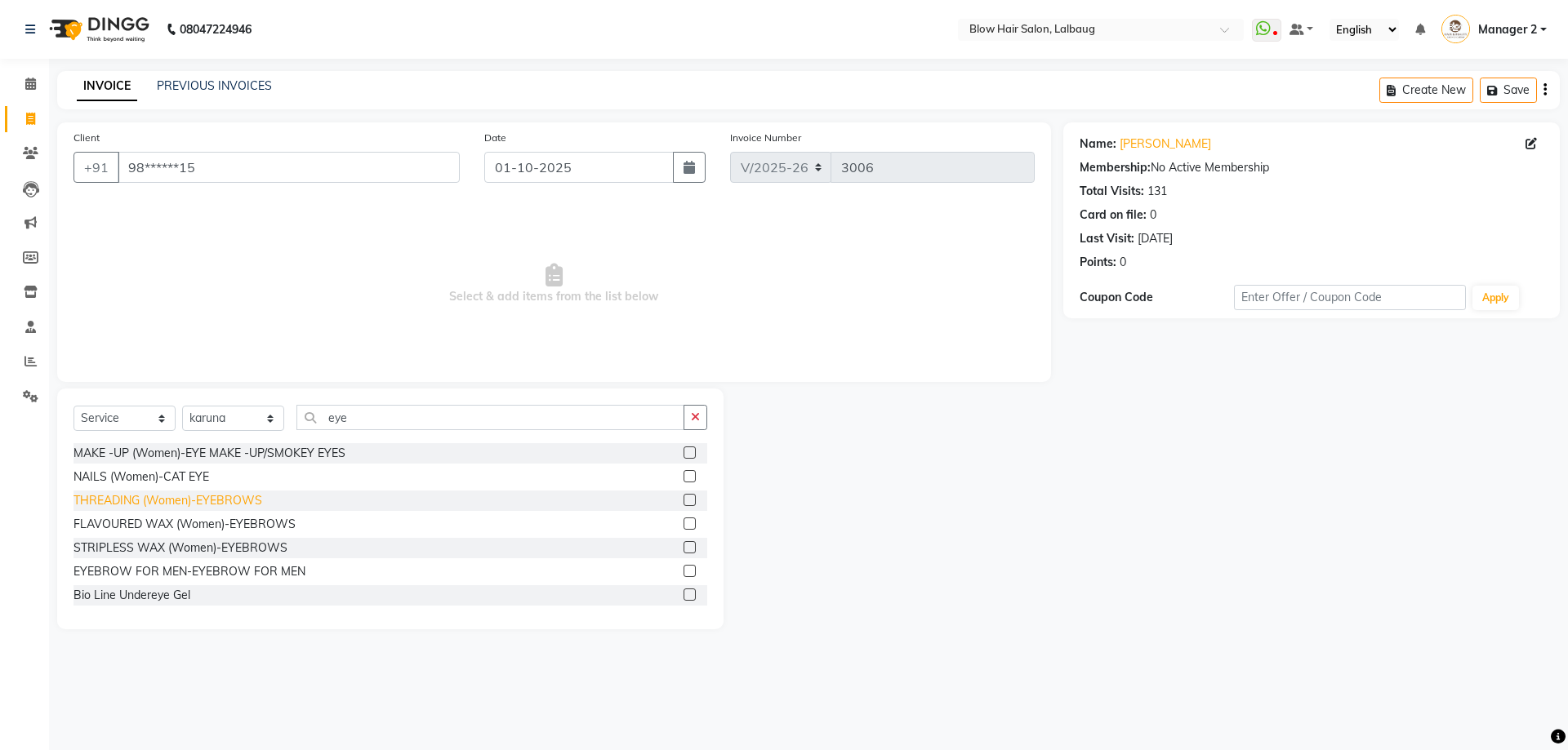
click at [199, 503] on div "THREADING (Women)-EYEBROWS" at bounding box center [167, 501] width 189 height 17
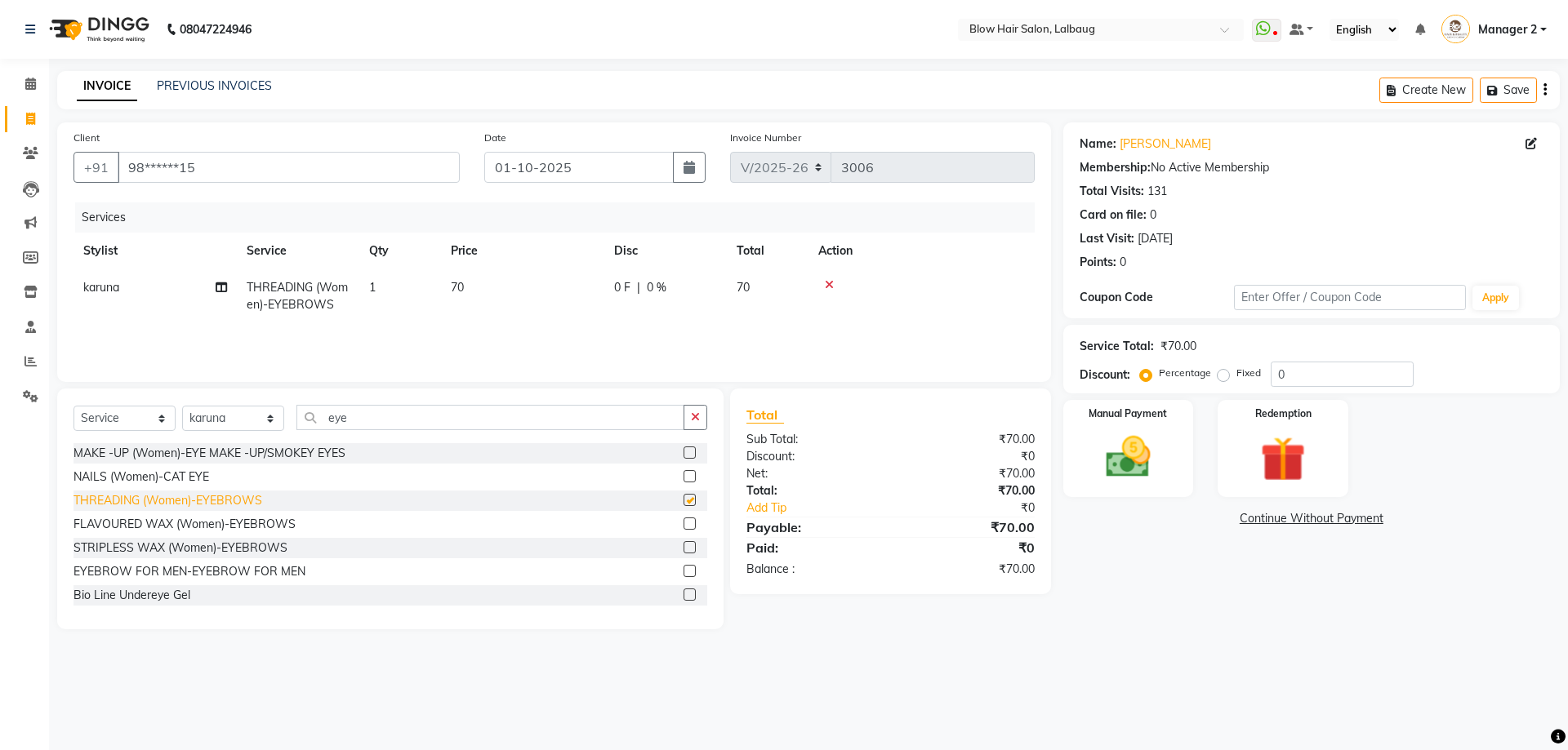
checkbox input "false"
click at [464, 286] on td "70" at bounding box center [522, 296] width 163 height 54
select select "79643"
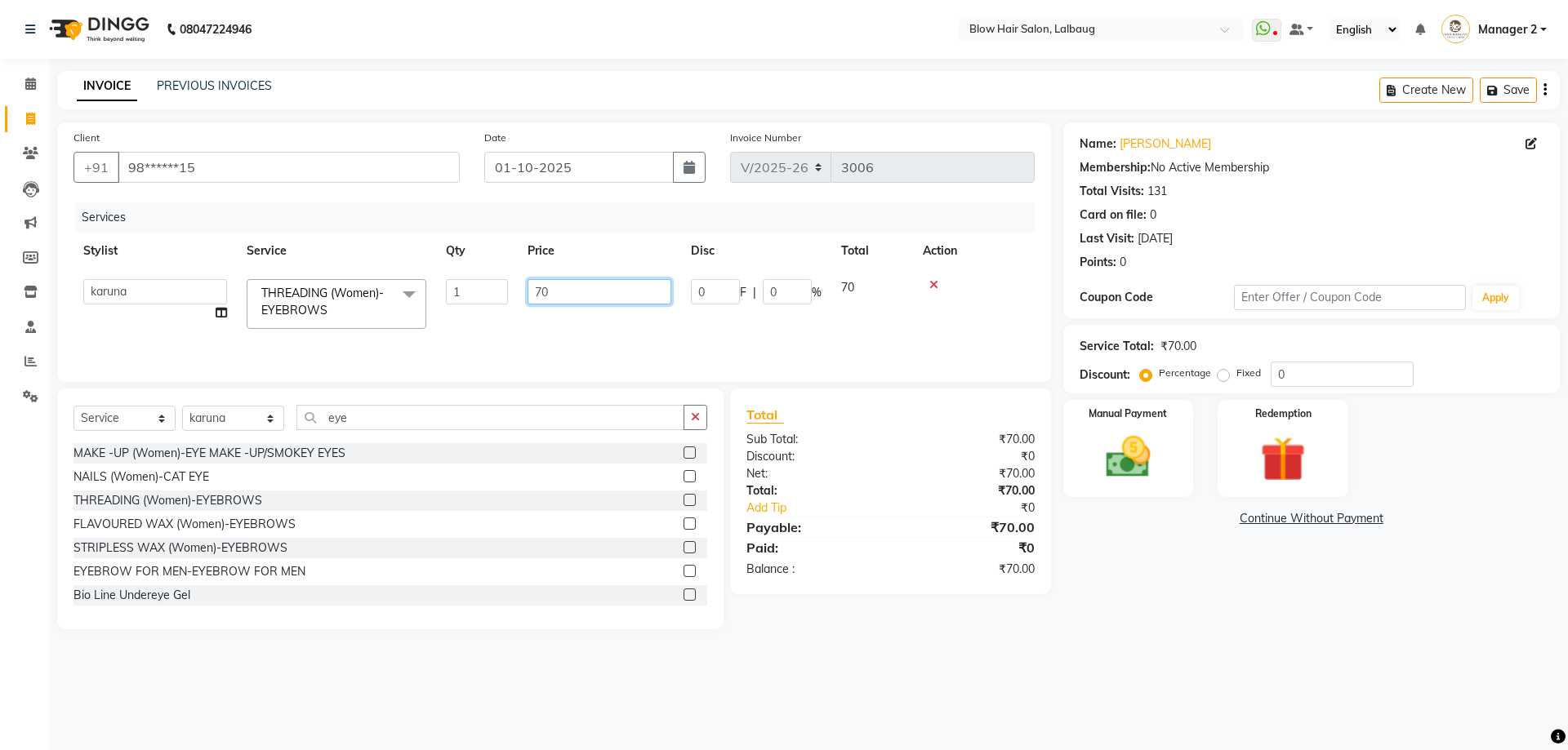
click at [581, 285] on input "70" at bounding box center [600, 291] width 144 height 26
type input "7"
type input "130"
click at [567, 325] on div "Services Stylist Service Qty Price Disc Total Action karuna THREADING (Women)-E…" at bounding box center [553, 284] width 961 height 163
click at [1143, 432] on img at bounding box center [1128, 457] width 76 height 54
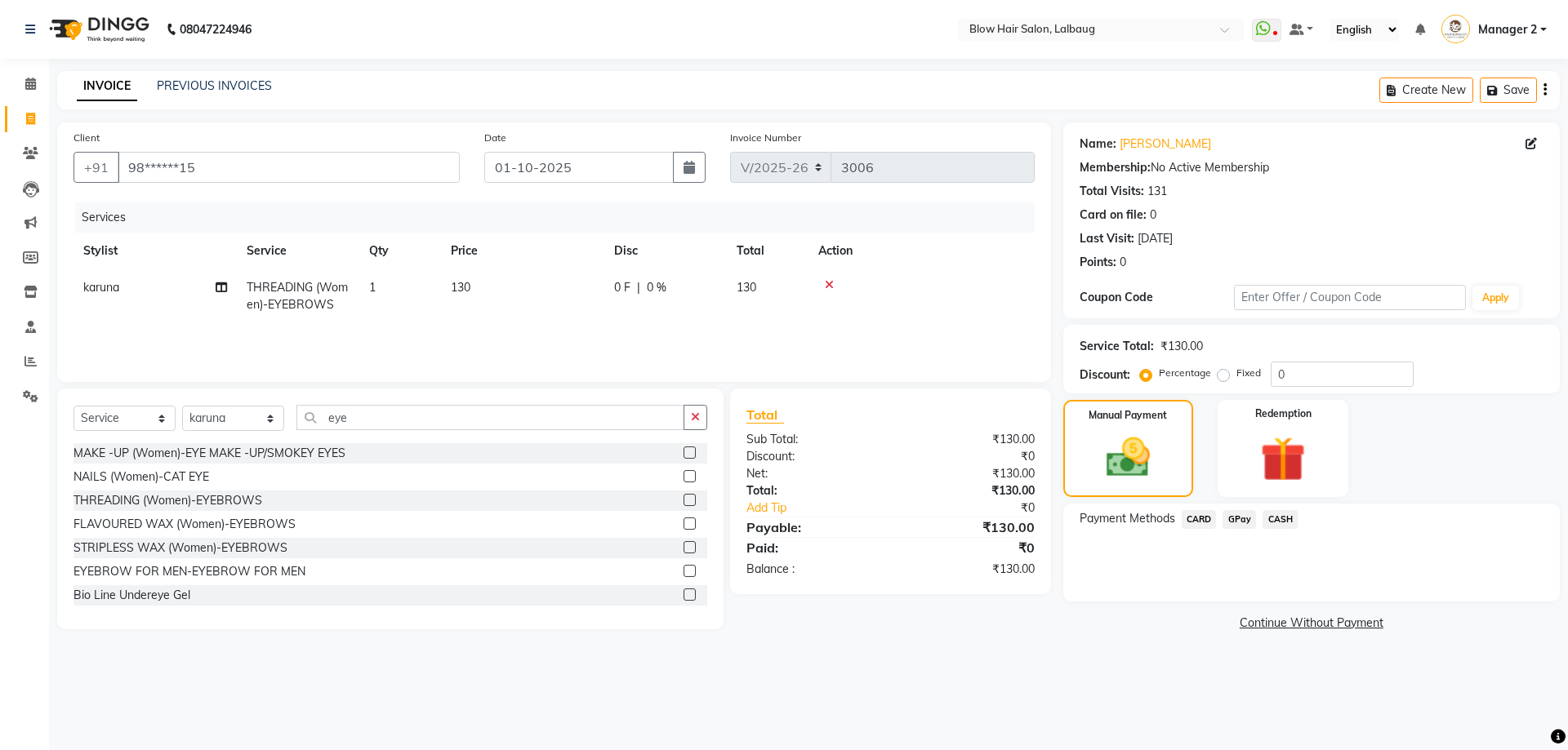
click at [1270, 519] on span "CASH" at bounding box center [1280, 519] width 35 height 19
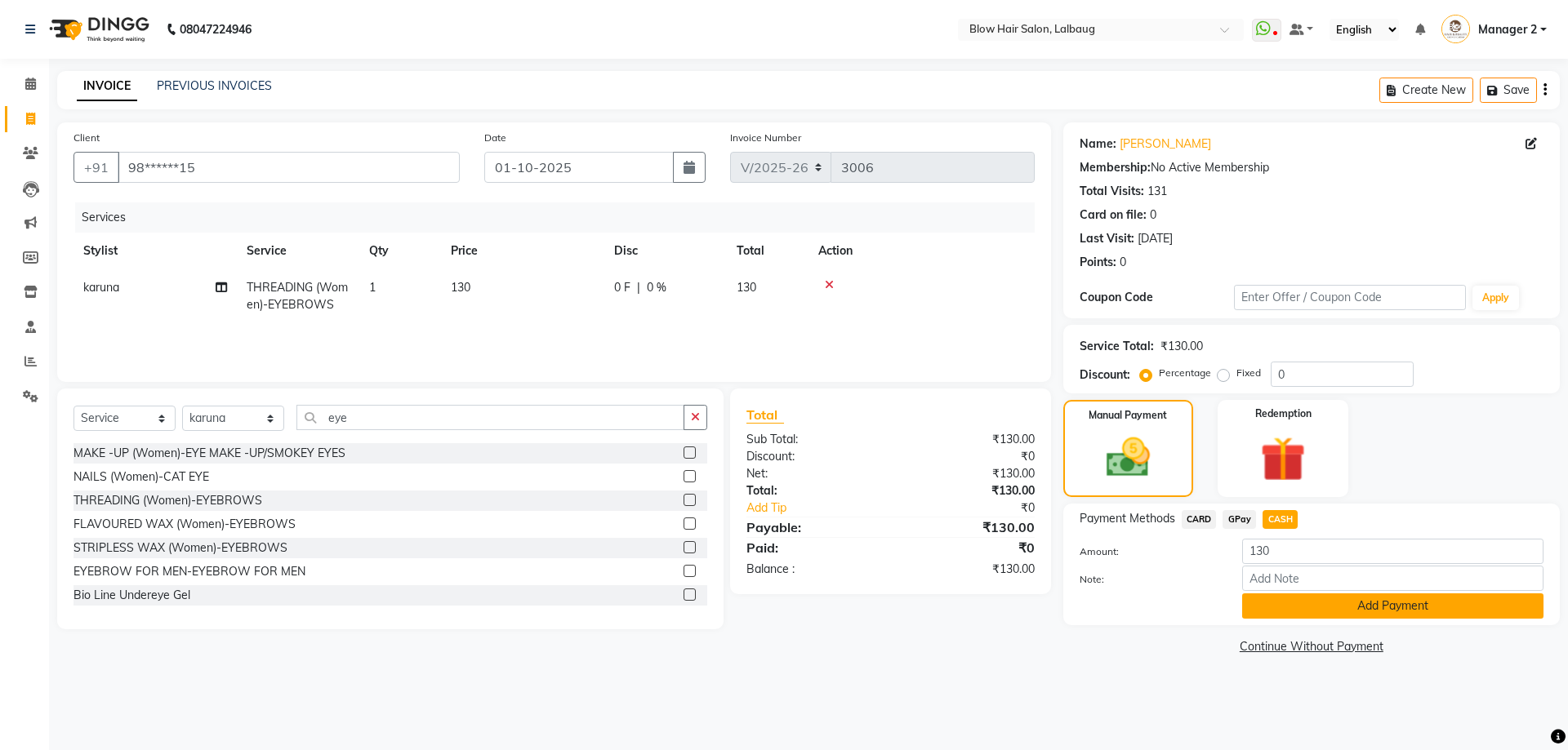
click at [1311, 605] on button "Add Payment" at bounding box center [1393, 606] width 301 height 26
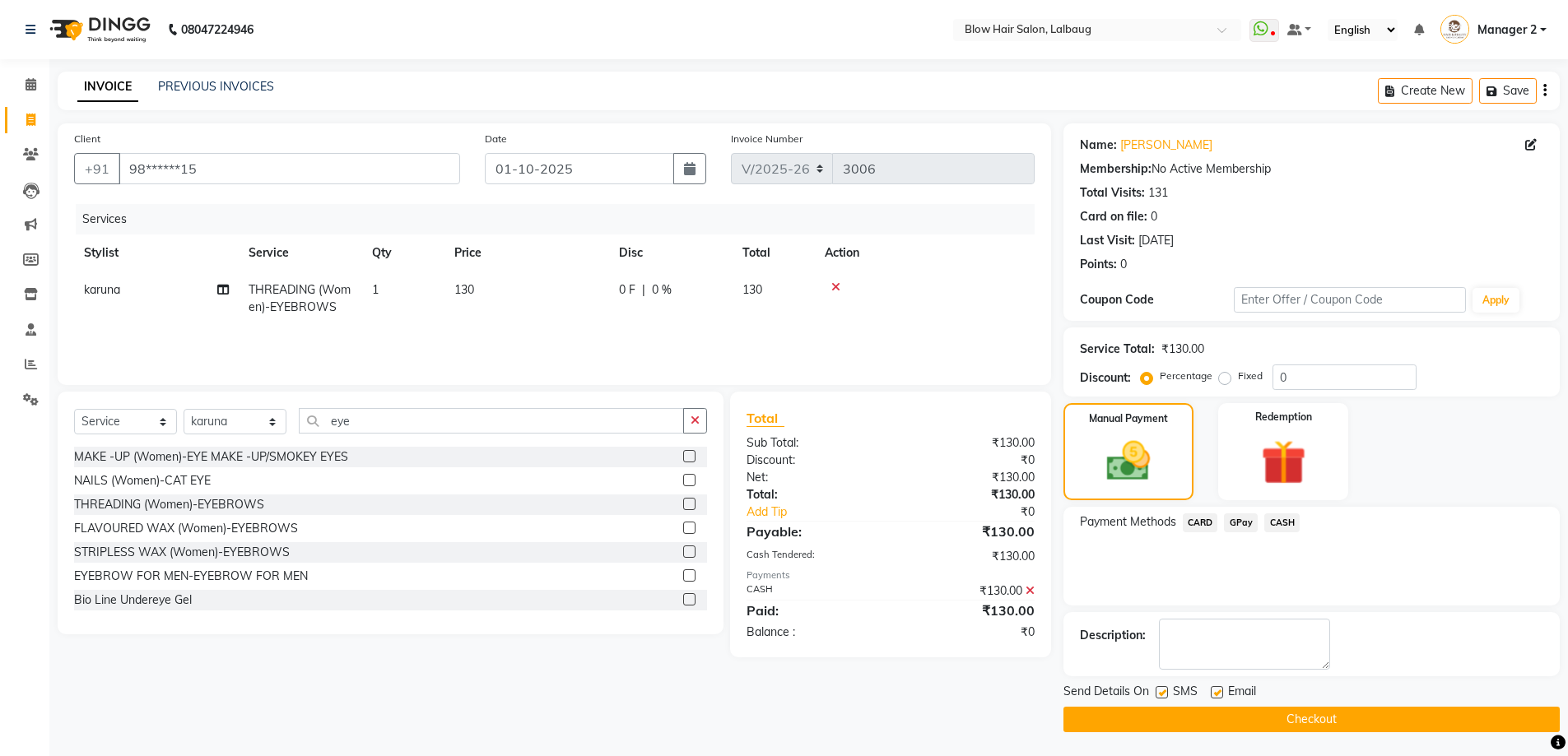
click at [1161, 690] on label at bounding box center [1161, 692] width 12 height 12
click at [1161, 690] on input "checkbox" at bounding box center [1160, 693] width 11 height 11
checkbox input "false"
click at [1219, 695] on label at bounding box center [1217, 692] width 12 height 12
click at [1219, 695] on input "checkbox" at bounding box center [1216, 693] width 11 height 11
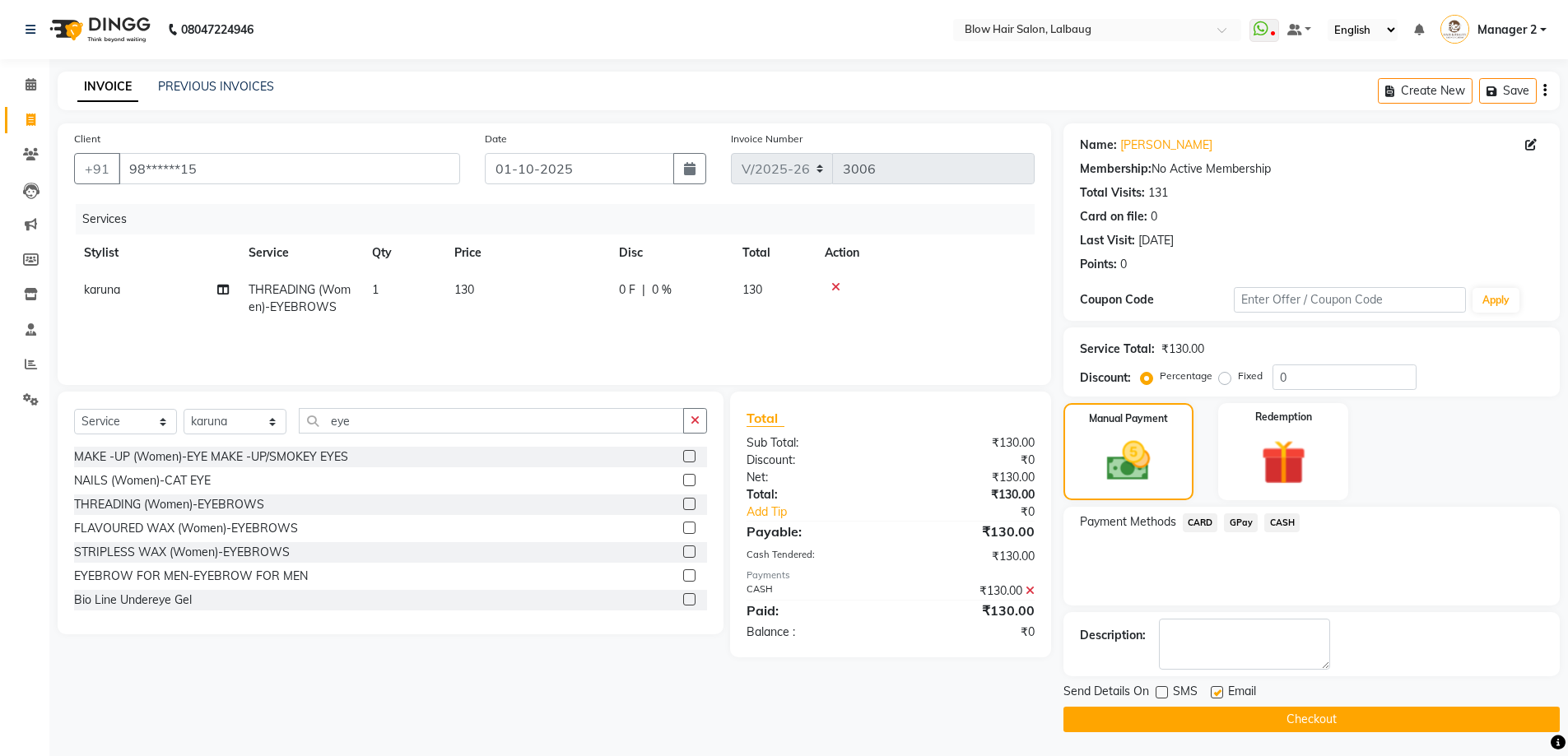
checkbox input "false"
click at [1221, 717] on button "Checkout" at bounding box center [1312, 719] width 496 height 26
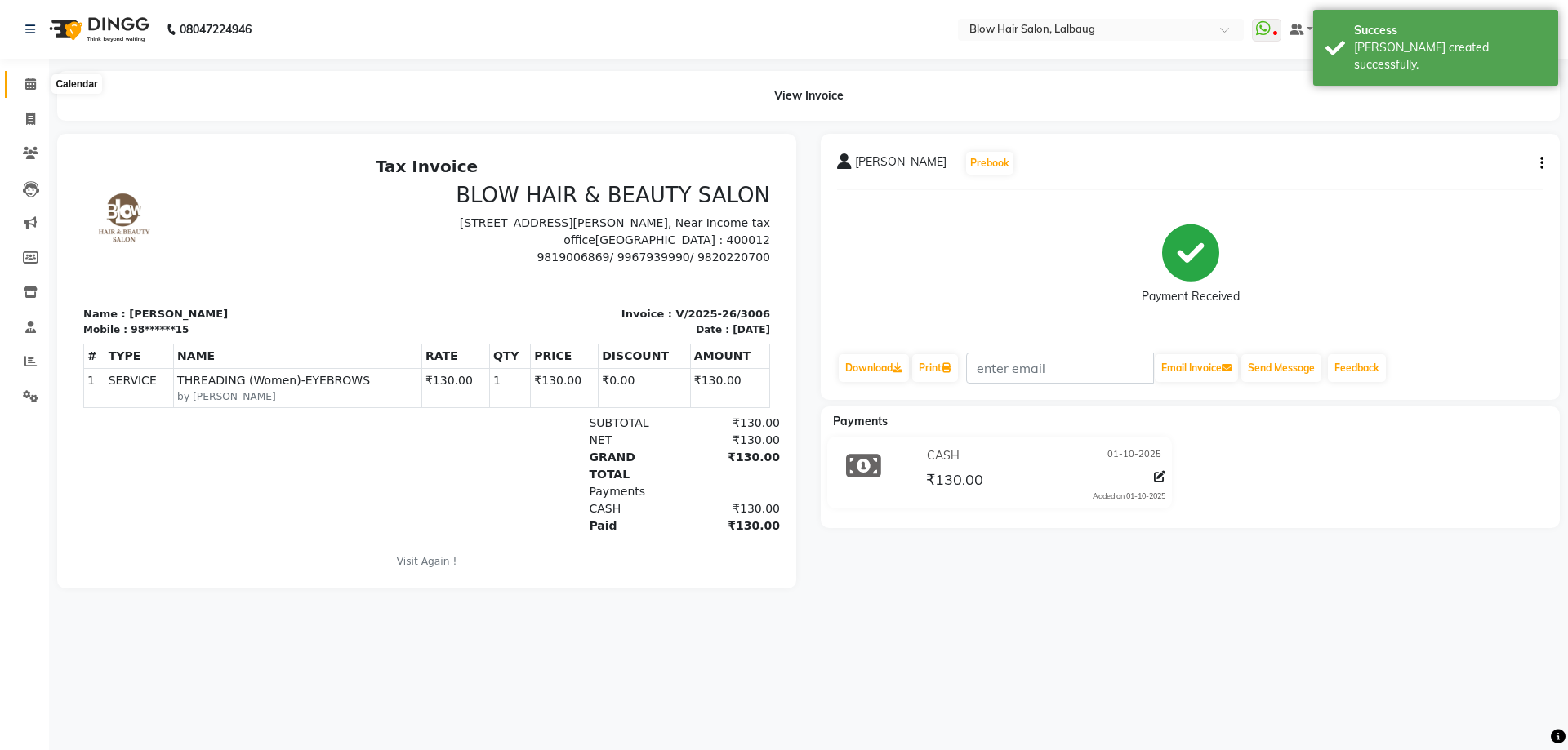
click at [19, 84] on span at bounding box center [30, 84] width 29 height 19
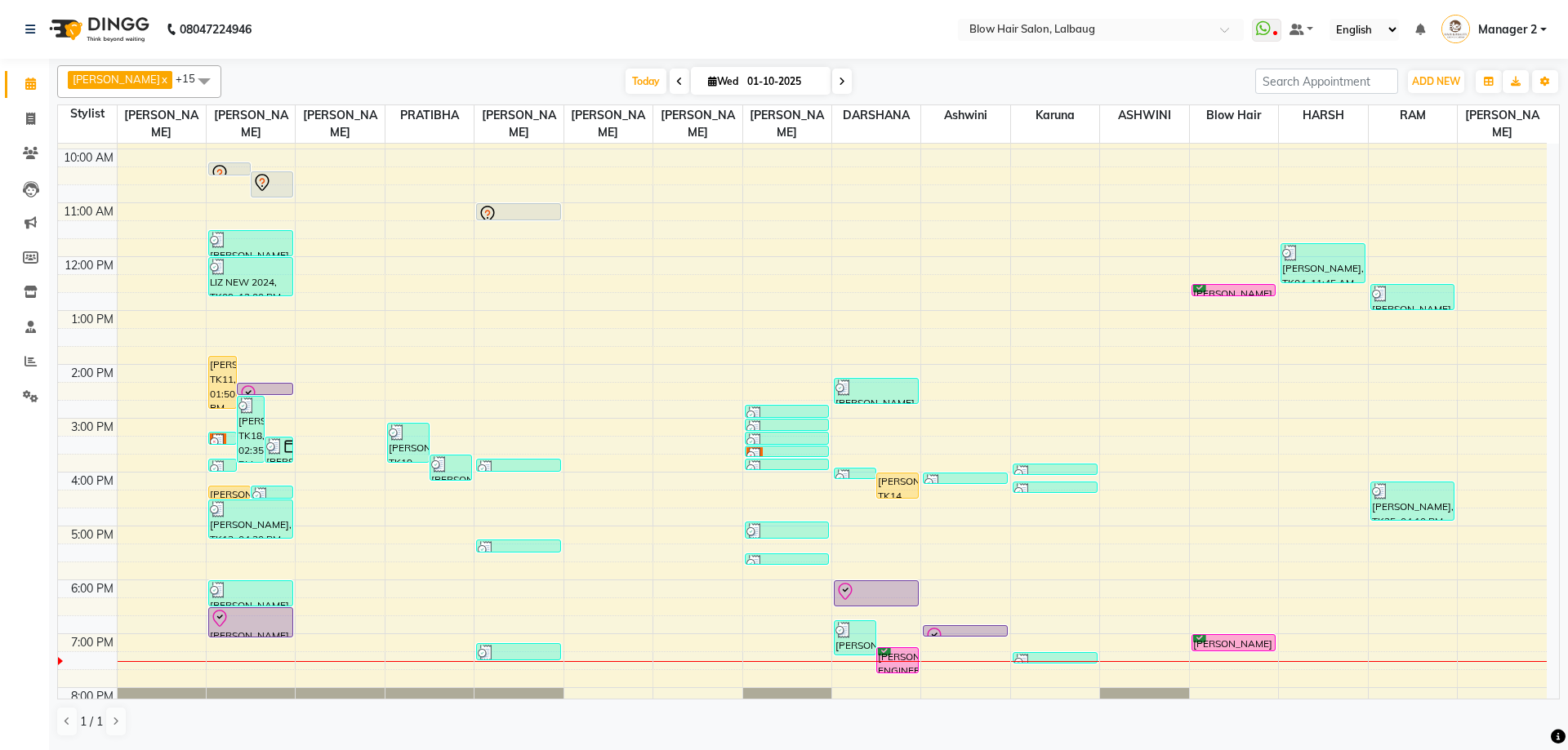
scroll to position [198, 0]
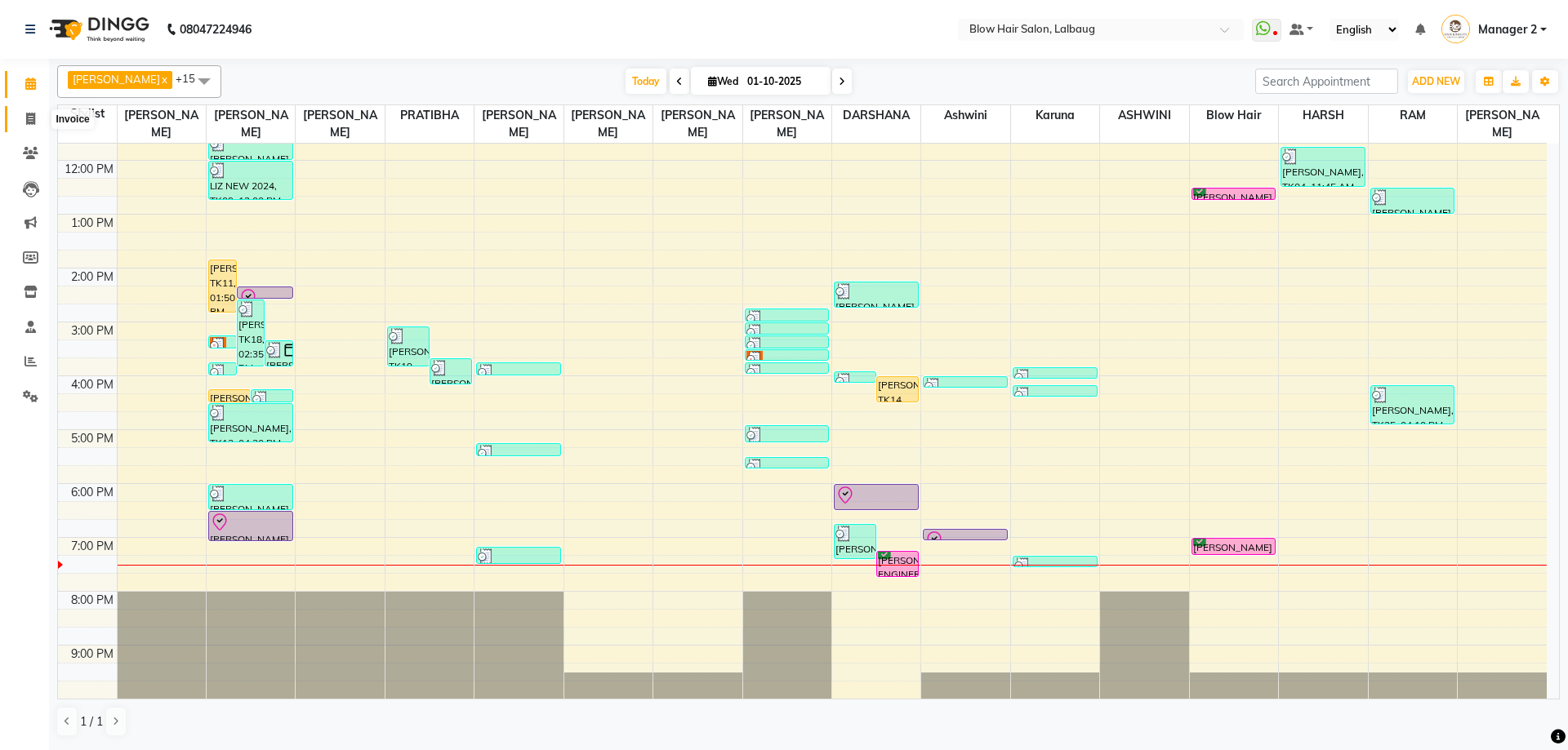
click at [32, 128] on span at bounding box center [30, 119] width 29 height 19
select select "5162"
select select "service"
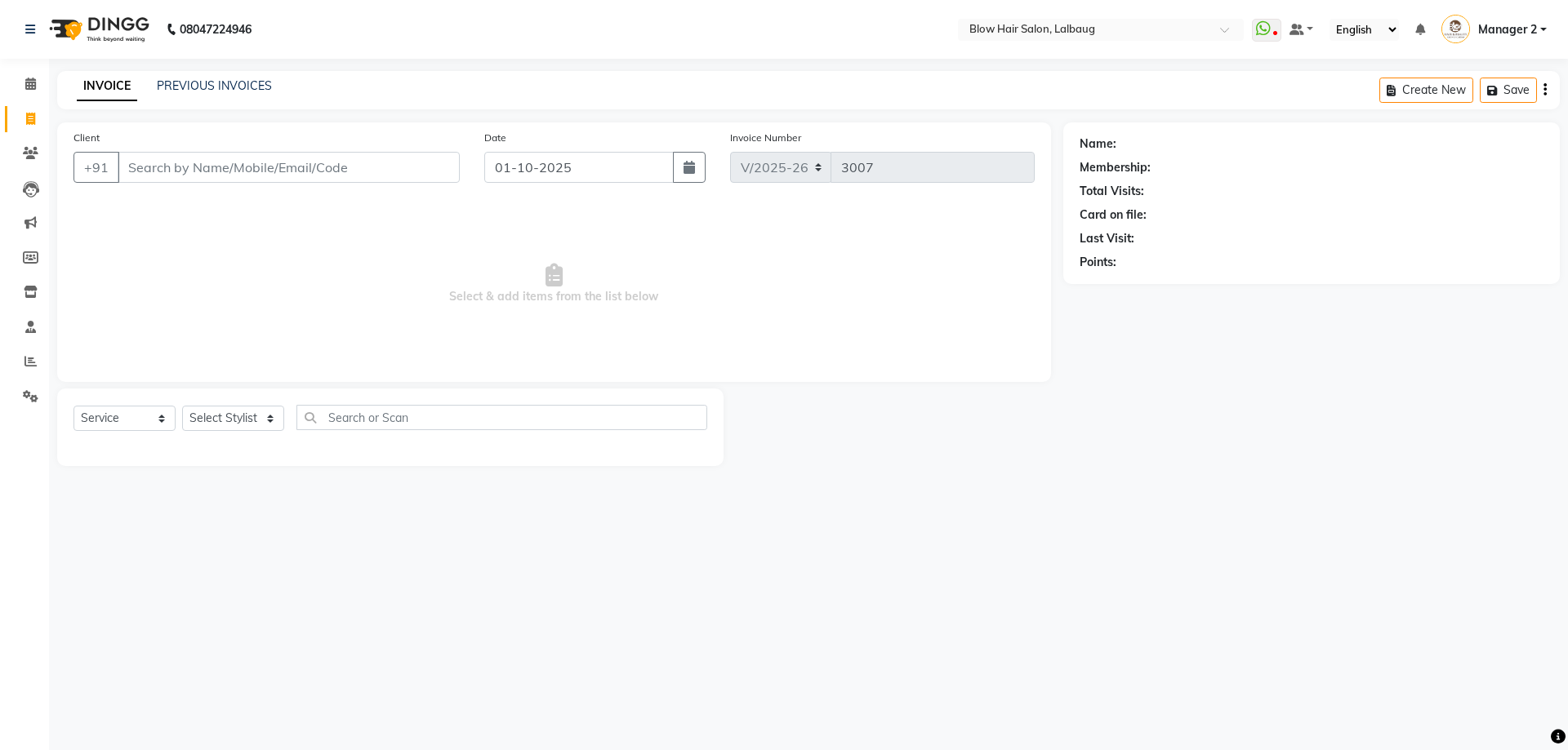
click at [176, 168] on input "Client" at bounding box center [288, 167] width 342 height 31
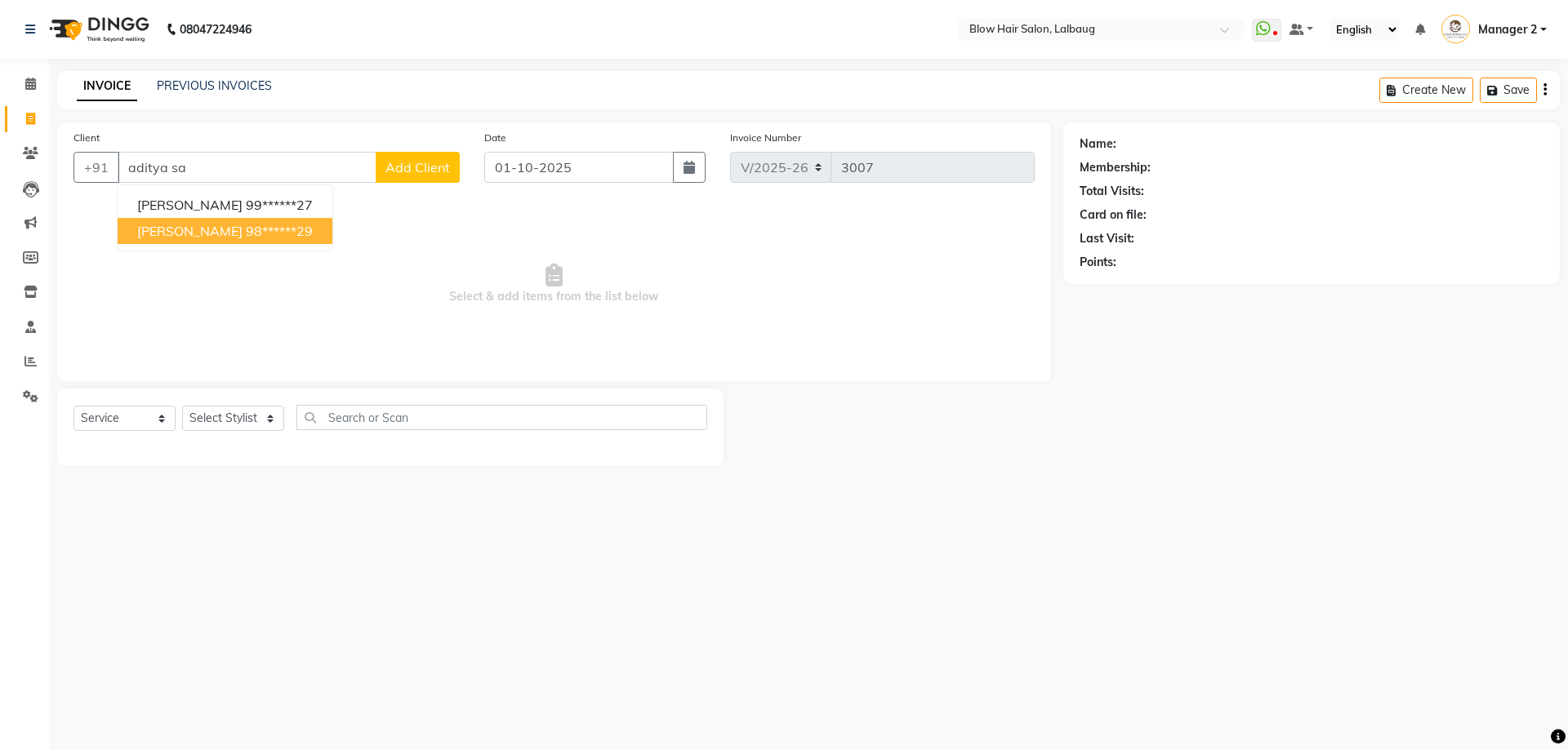
click at [248, 222] on button "Aditya Sawant 98******29" at bounding box center [225, 231] width 215 height 26
type input "98******29"
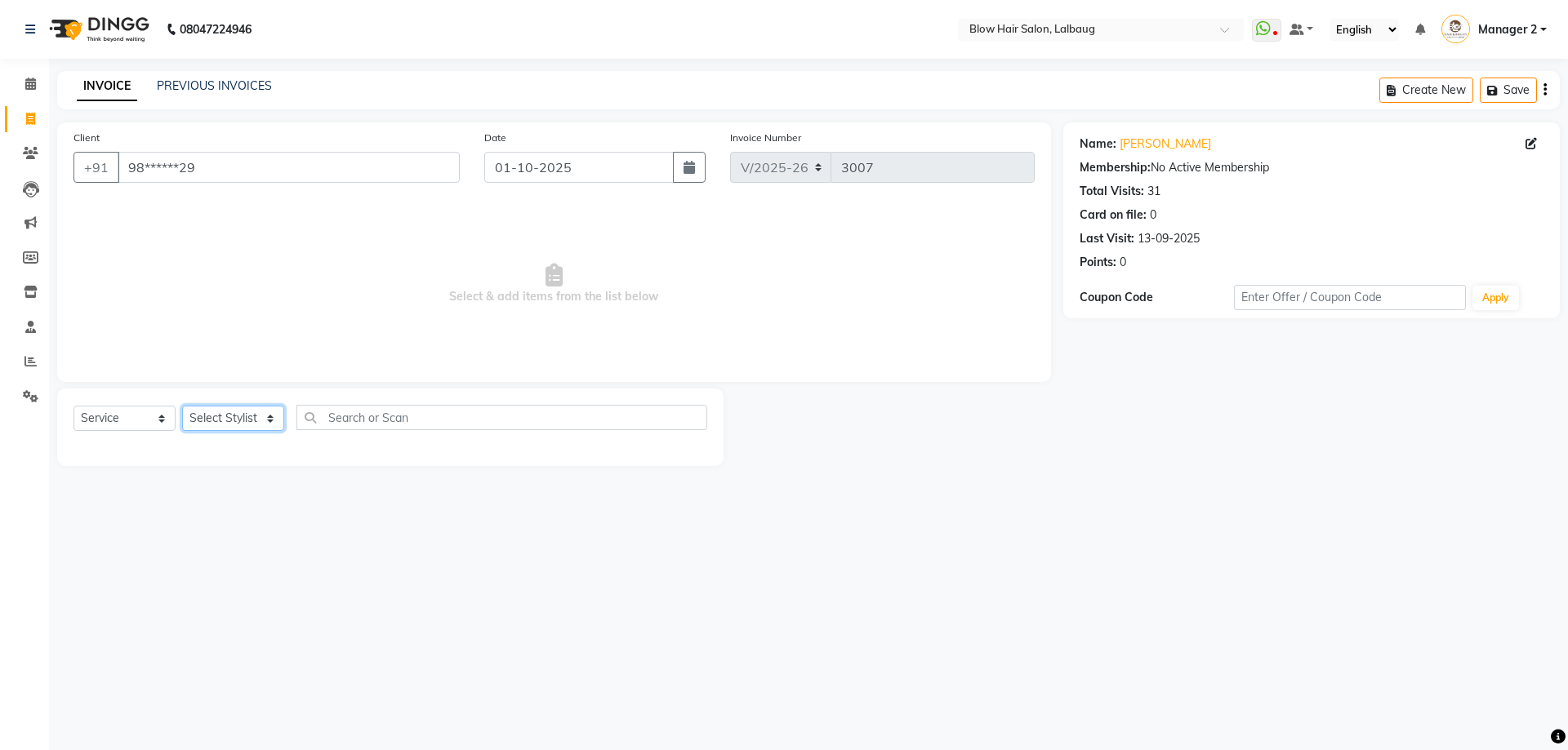
click at [257, 420] on select "Select Stylist Ashwini ASHWINI AVINASH BEAU Blow Hair [PERSON_NAME] Dingg Suppo…" at bounding box center [233, 418] width 102 height 26
select select "33342"
click at [182, 406] on select "Select Stylist Ashwini ASHWINI AVINASH BEAU Blow Hair [PERSON_NAME] Dingg Suppo…" at bounding box center [233, 418] width 102 height 26
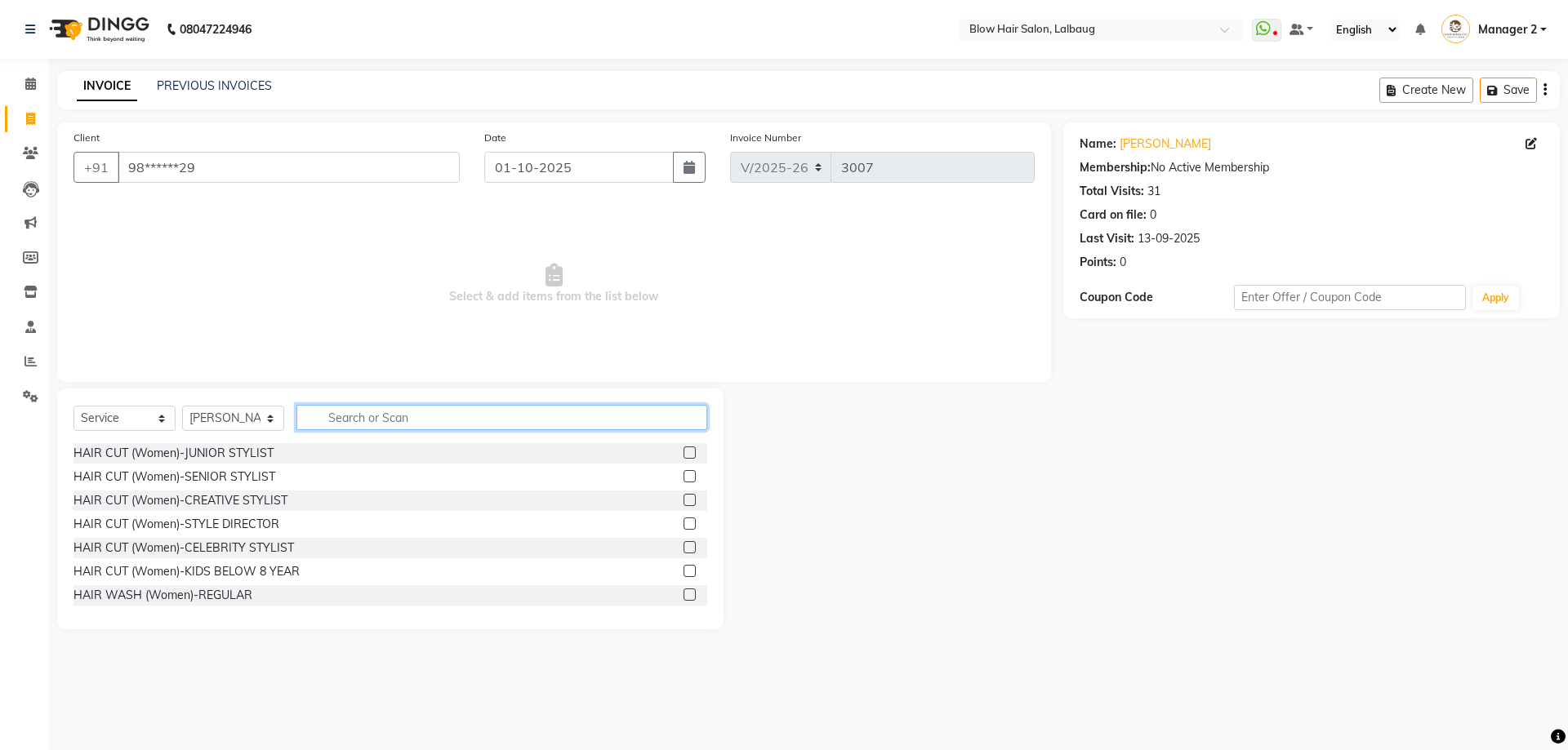
click at [340, 409] on input "text" at bounding box center [502, 417] width 411 height 26
type input "ha"
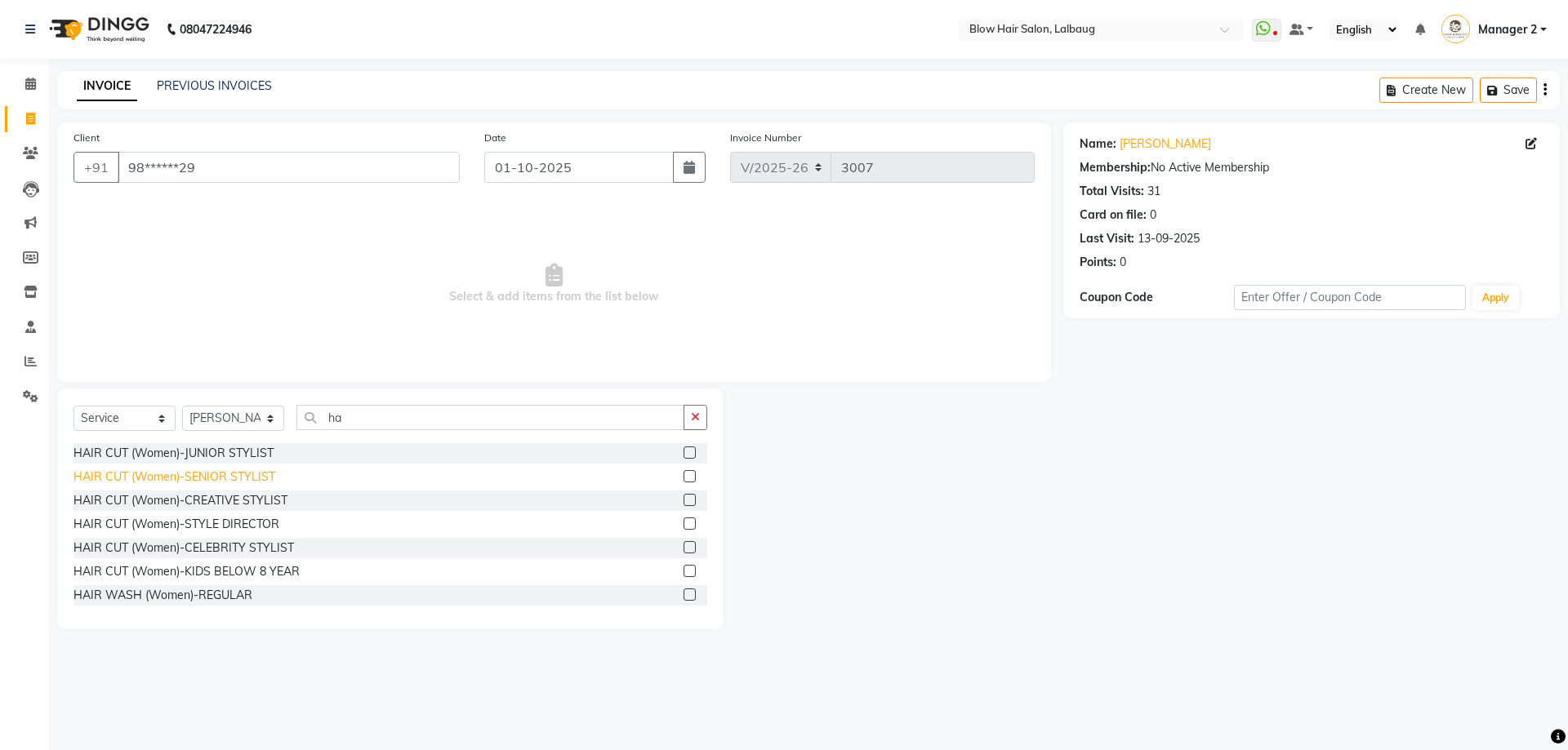
click at [265, 476] on div "HAIR CUT (Women)-SENIOR STYLIST" at bounding box center [174, 477] width 202 height 17
checkbox input "false"
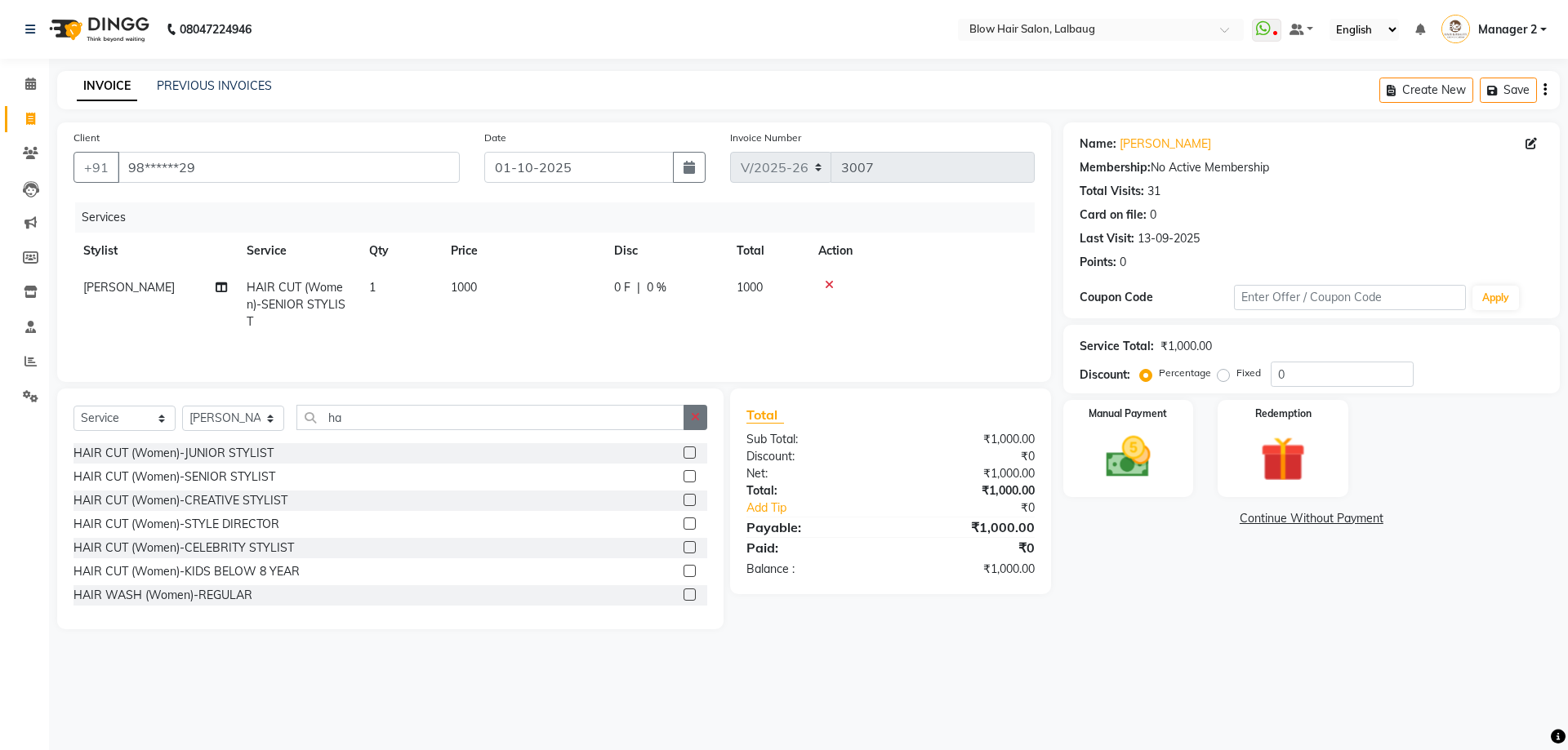
click at [693, 417] on icon "button" at bounding box center [695, 417] width 9 height 12
click at [826, 286] on icon at bounding box center [828, 285] width 9 height 12
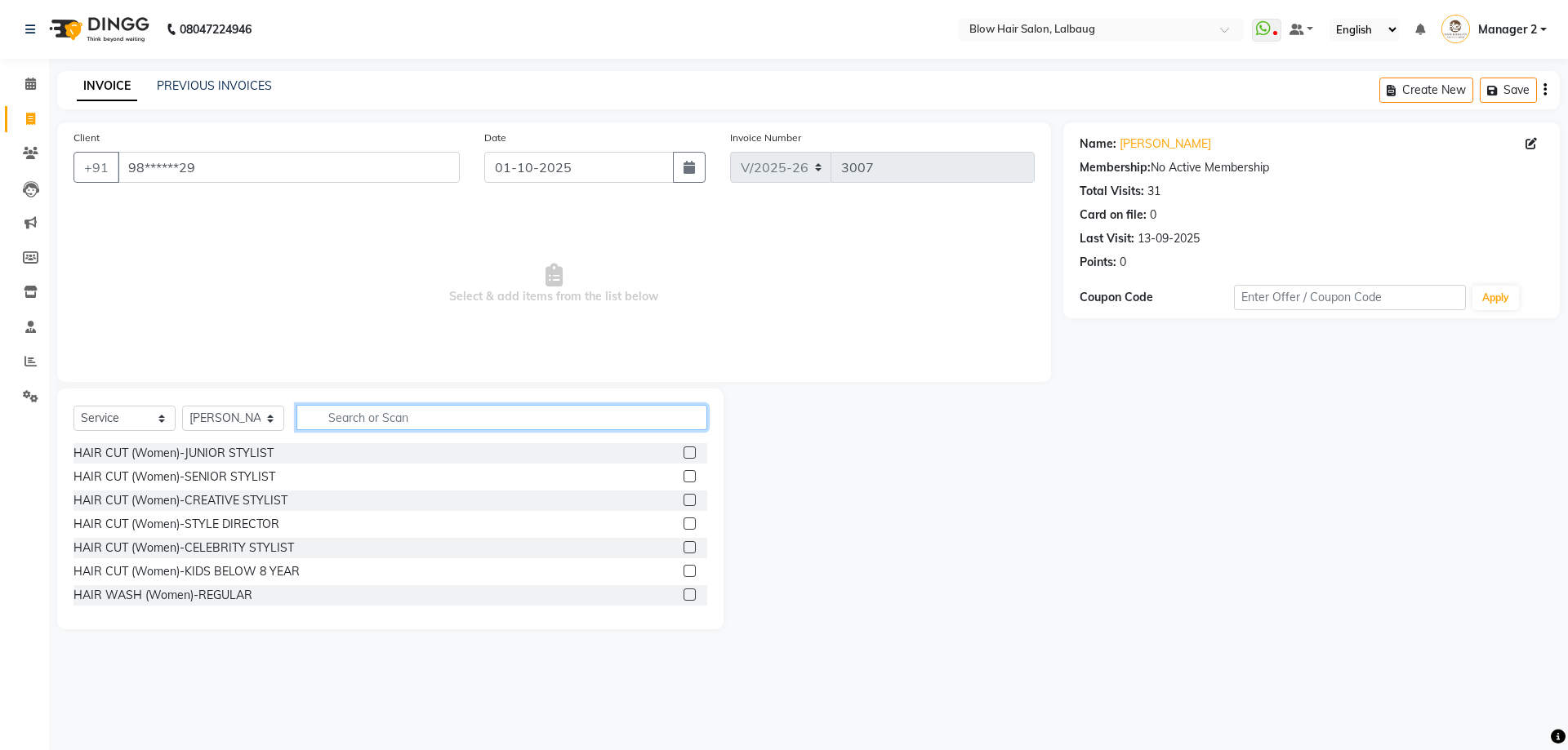
click at [479, 407] on input "text" at bounding box center [502, 417] width 411 height 26
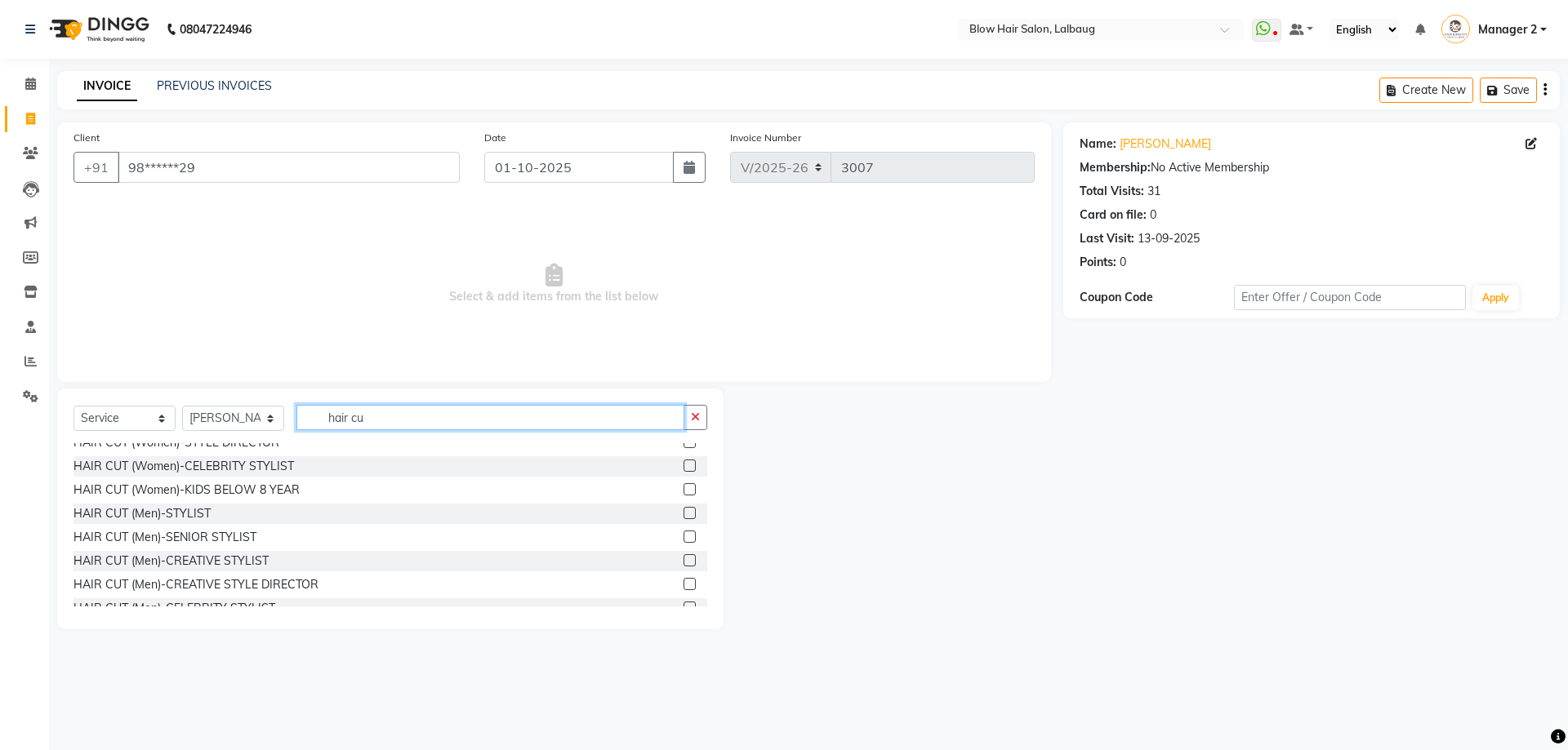
type input "hair cu"
click at [256, 535] on div "HAIR CUT (Men)-SENIOR STYLIST" at bounding box center [390, 538] width 633 height 21
click at [254, 534] on div "HAIR CUT (Men)-SENIOR STYLIST" at bounding box center [390, 538] width 633 height 21
click at [207, 548] on div "HAIR CUT (Women)-JUNIOR STYLIST HAIR CUT (Women)-SENIOR STYLIST HAIR CUT (Women…" at bounding box center [390, 524] width 633 height 163
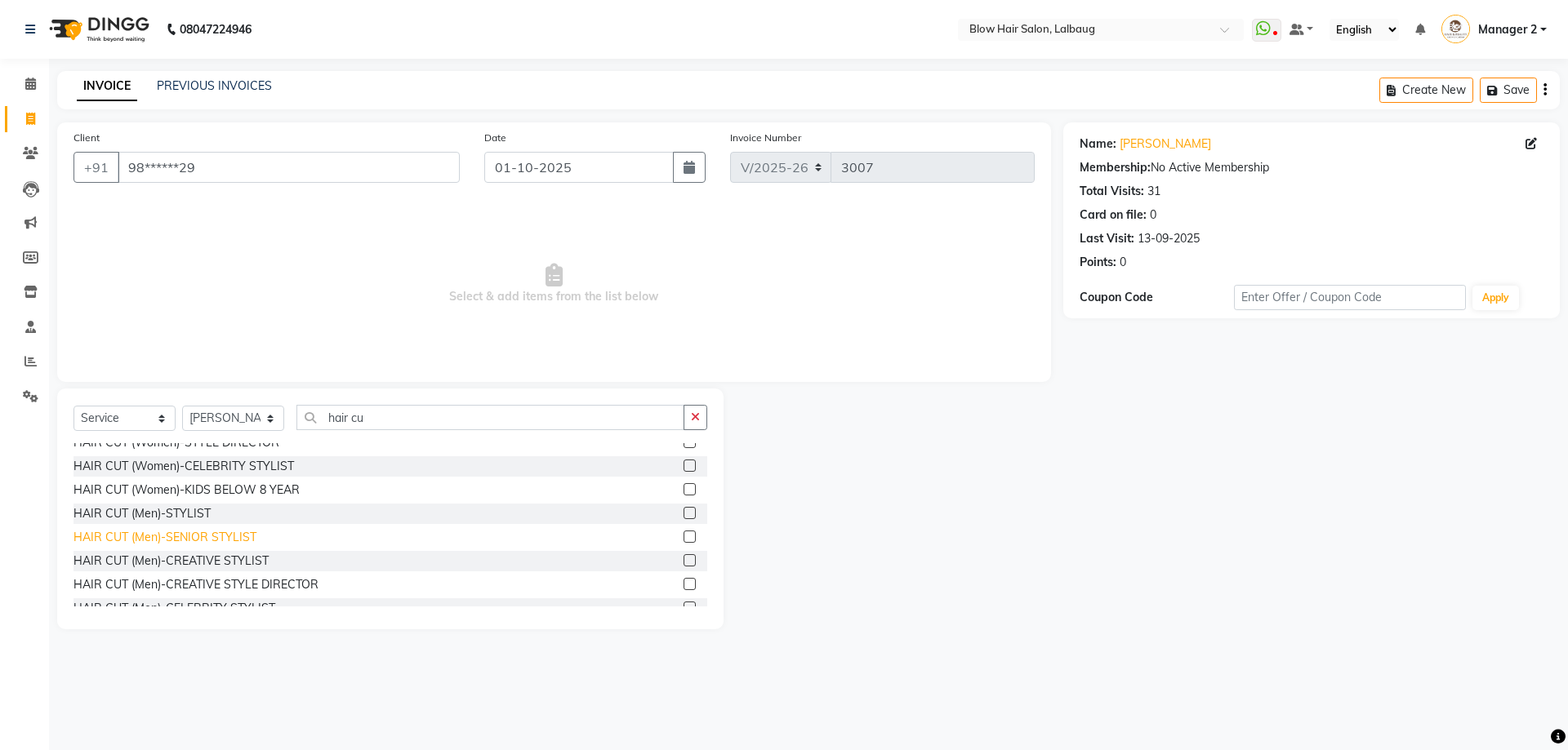
click at [206, 535] on div "HAIR CUT (Men)-SENIOR STYLIST" at bounding box center [165, 538] width 183 height 17
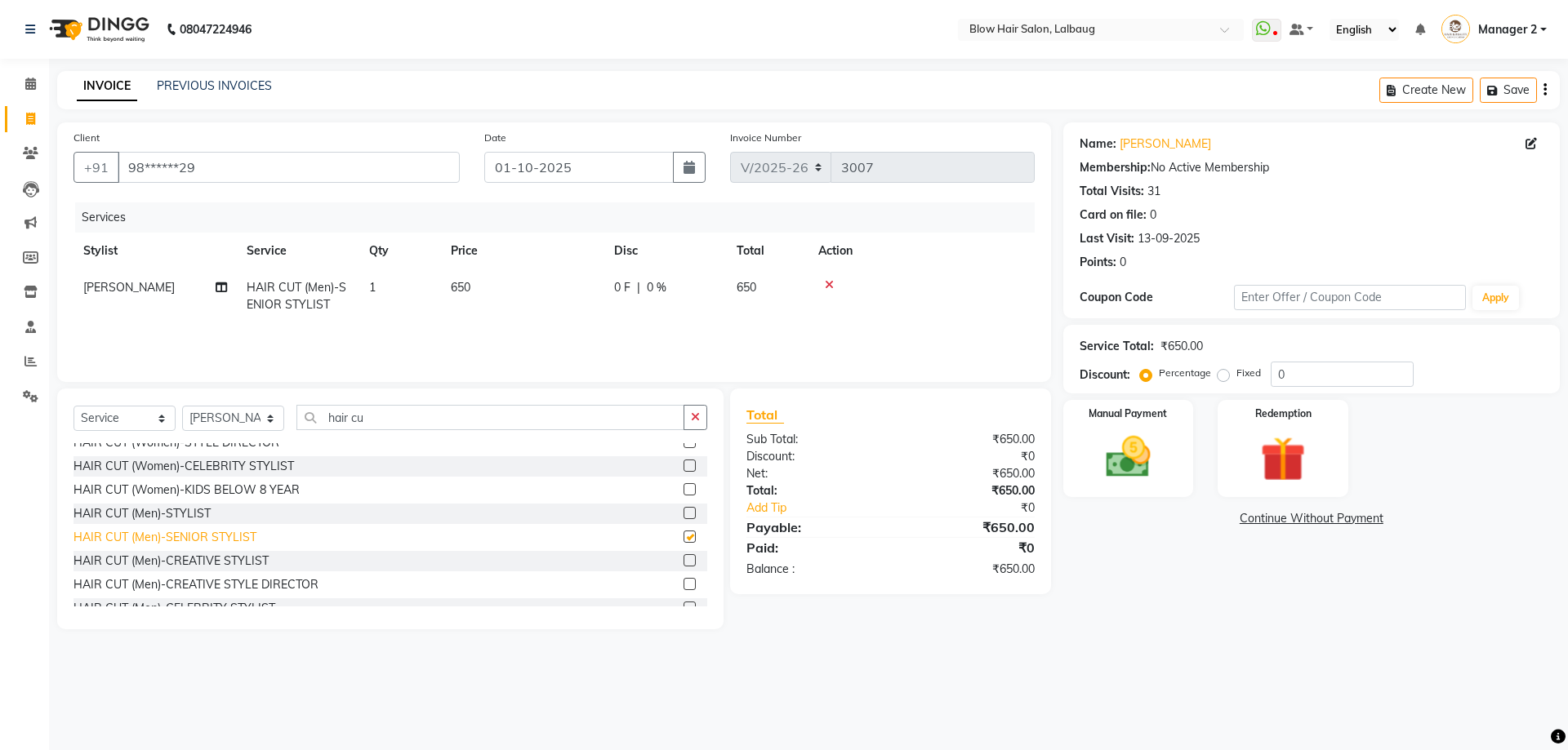
checkbox input "false"
click at [505, 279] on td "650" at bounding box center [522, 296] width 163 height 54
select select "33342"
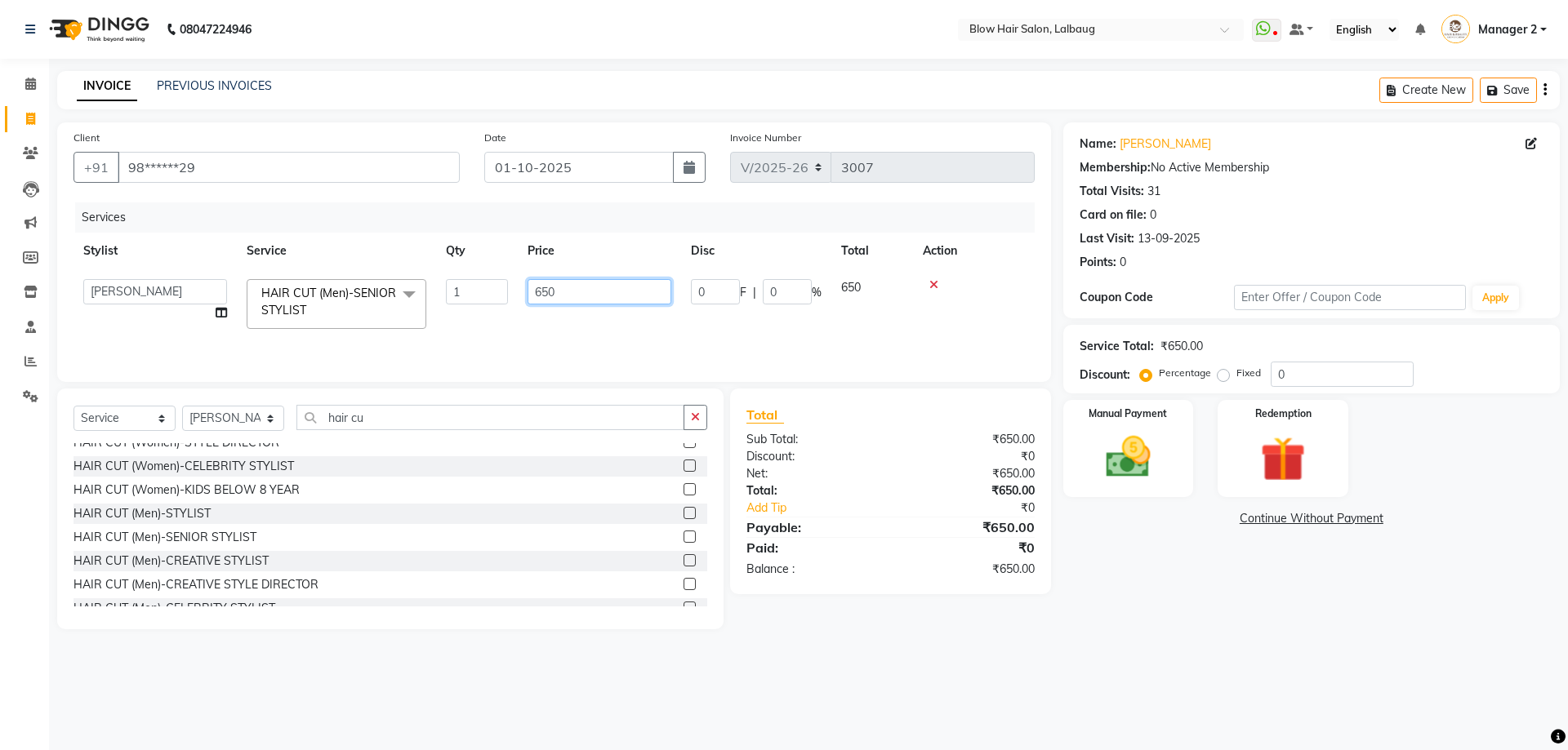
click at [587, 287] on input "650" at bounding box center [600, 291] width 144 height 26
type input "600"
click at [583, 339] on div "Services Stylist Service Qty Price Disc Total Action Ashwini ASHWINI AVINASH BE…" at bounding box center [553, 284] width 961 height 163
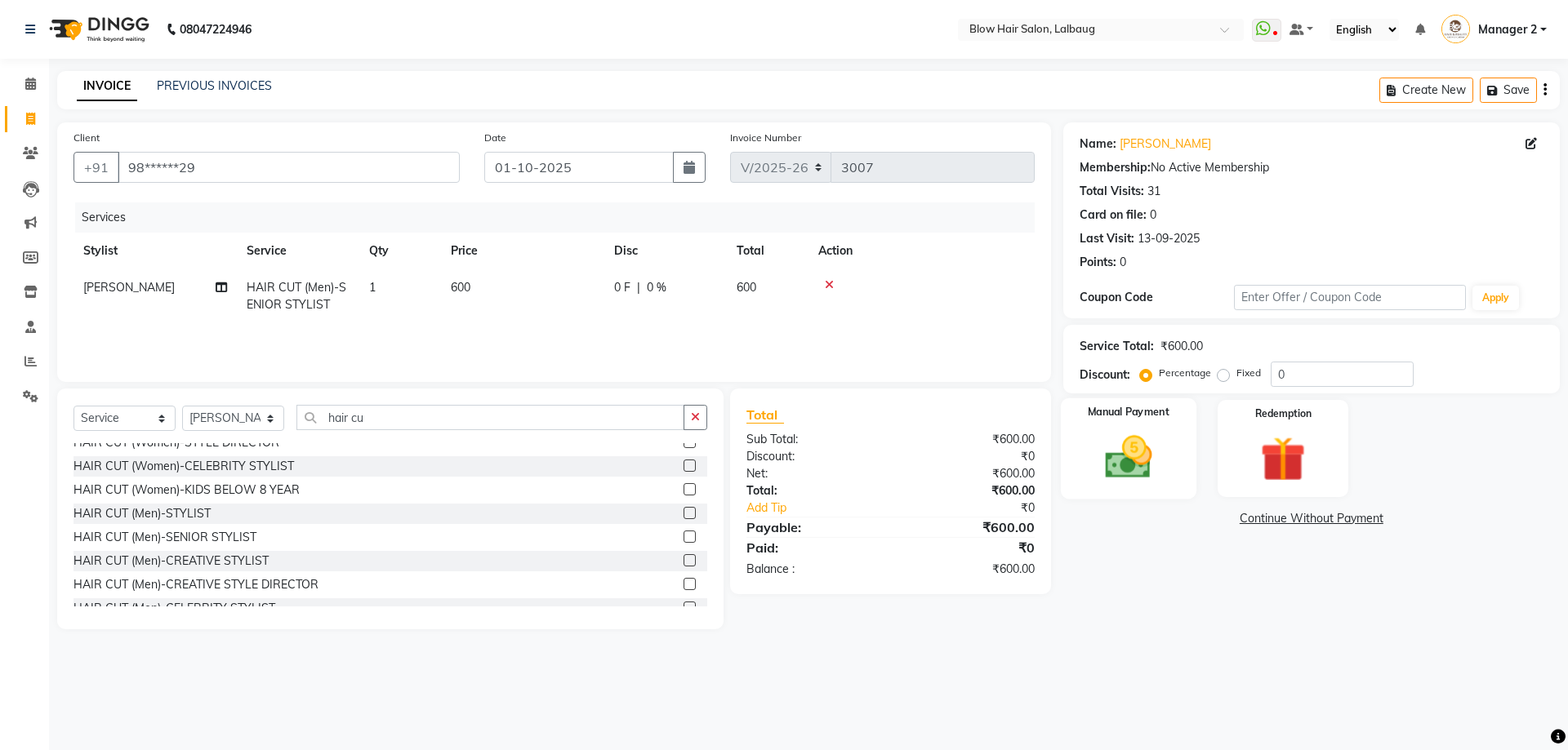
click at [1123, 449] on img at bounding box center [1128, 457] width 76 height 54
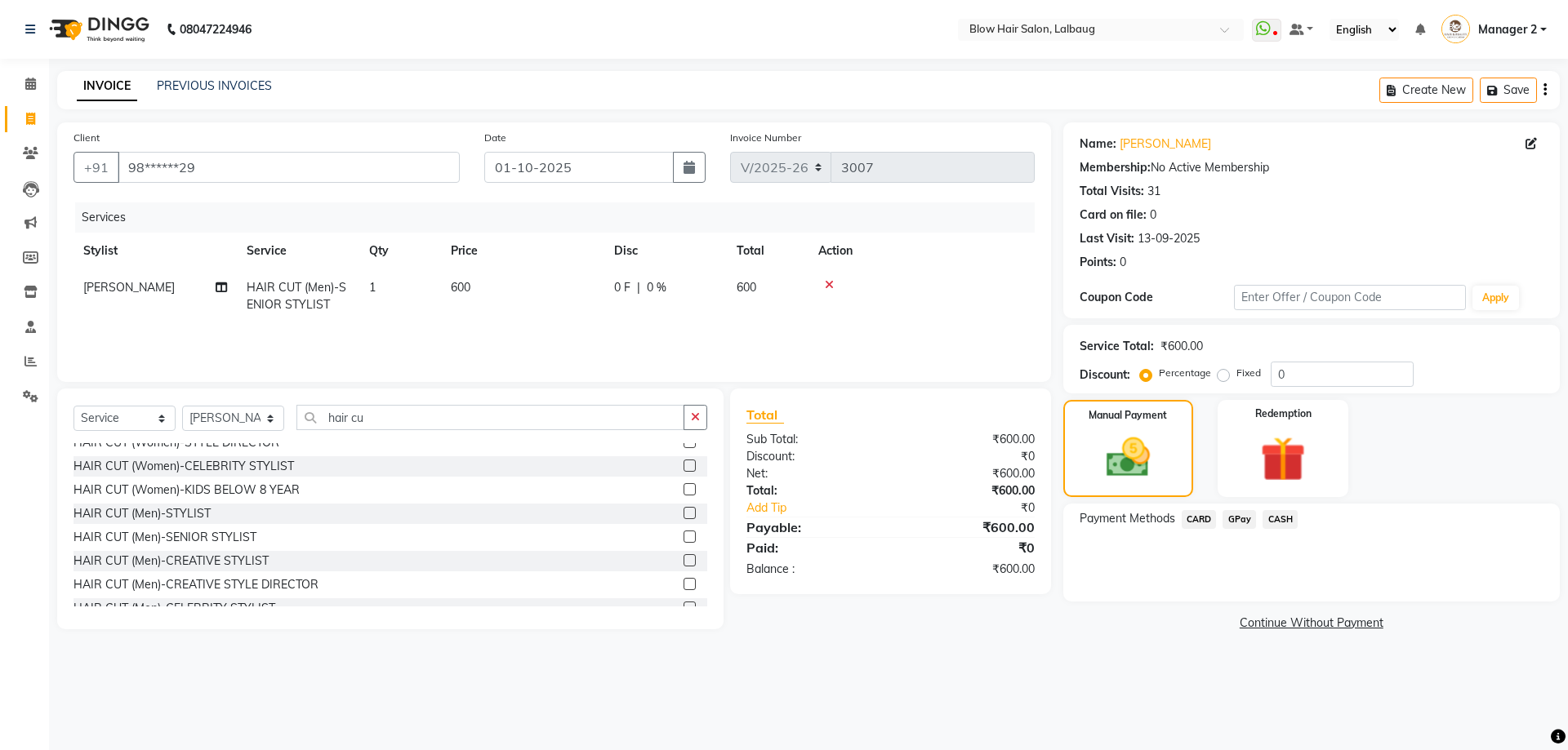
click at [1279, 517] on span "CASH" at bounding box center [1280, 519] width 35 height 19
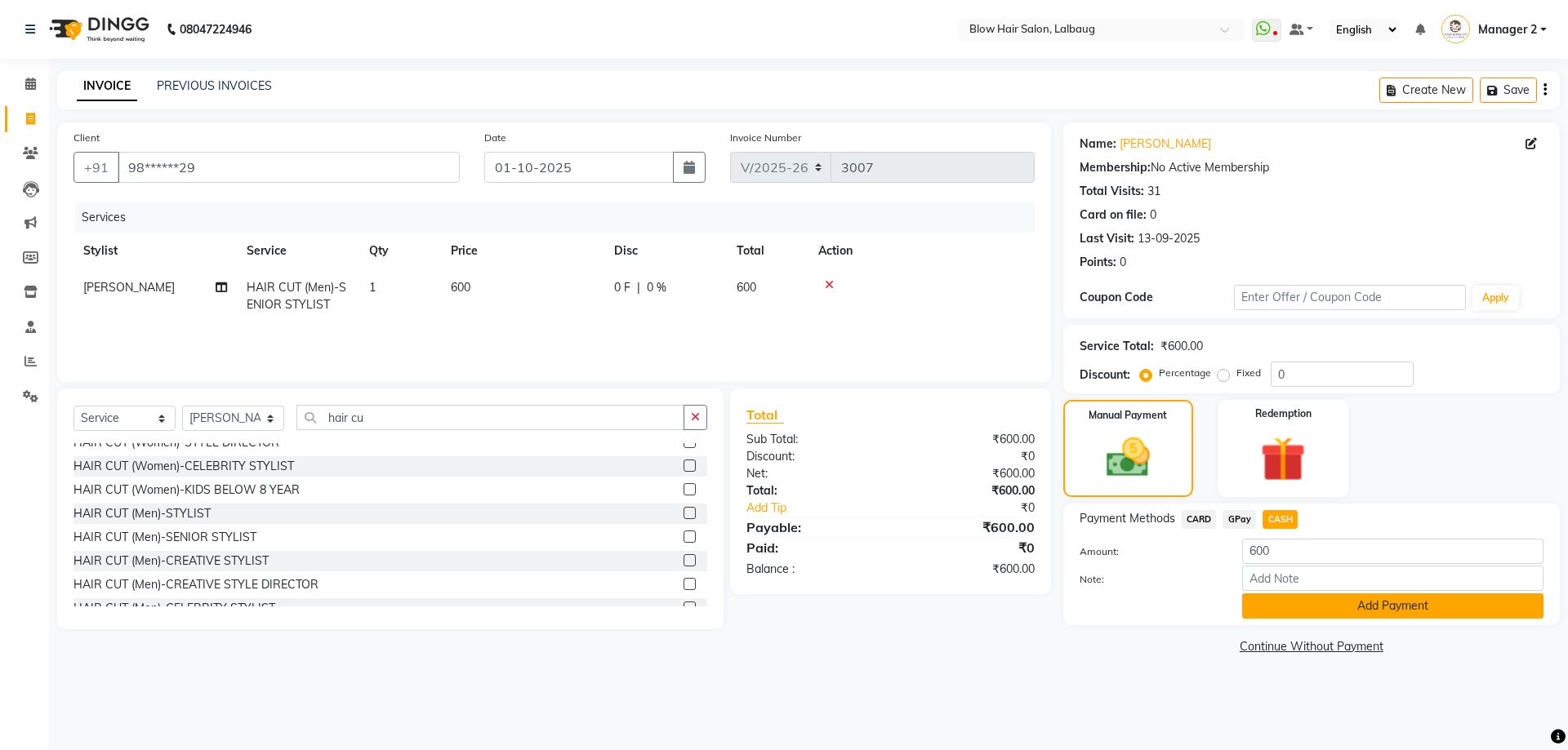
click at [1316, 608] on button "Add Payment" at bounding box center [1393, 606] width 301 height 26
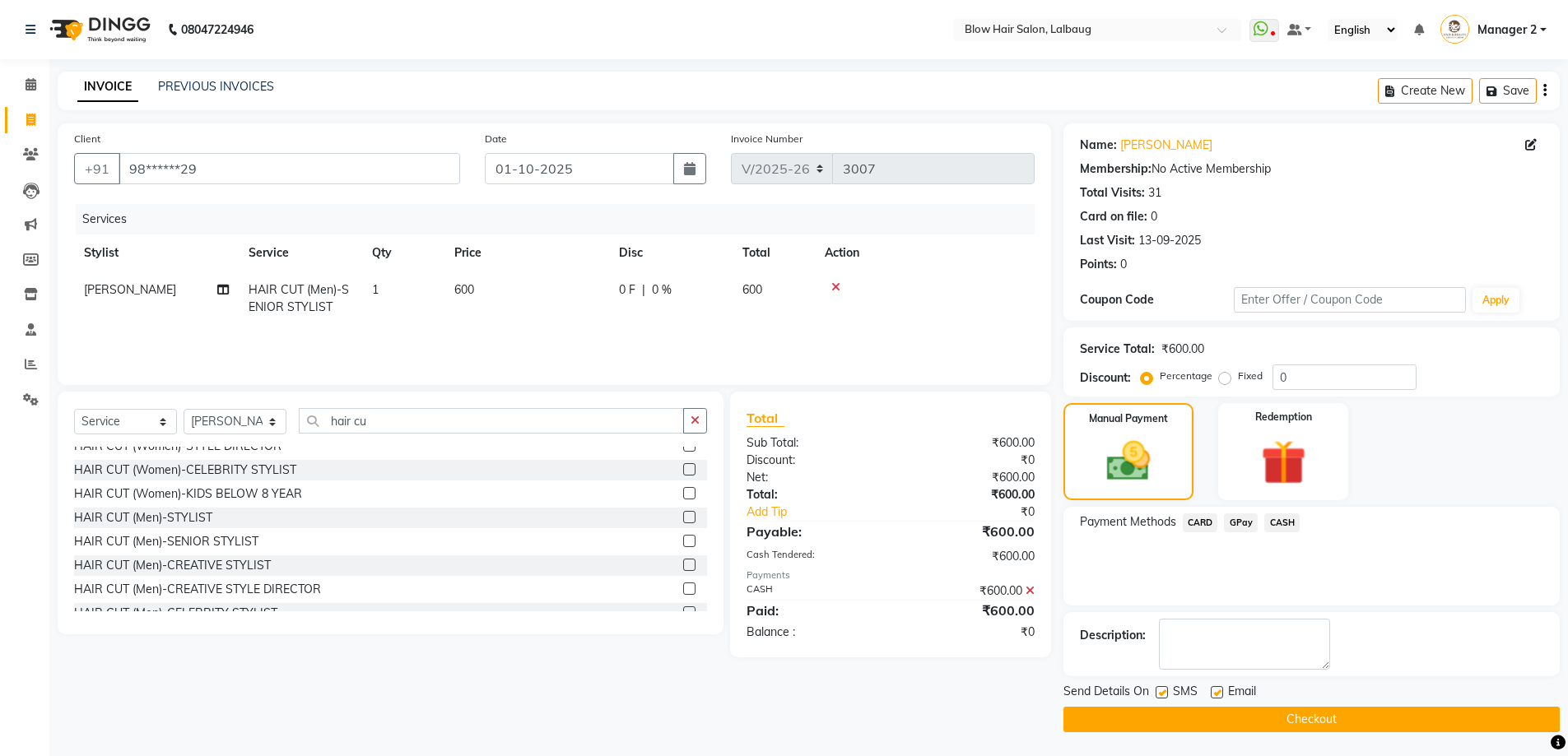
click at [1160, 691] on label at bounding box center [1161, 692] width 12 height 12
click at [1160, 691] on input "checkbox" at bounding box center [1160, 693] width 11 height 11
checkbox input "false"
click at [1219, 691] on label at bounding box center [1217, 692] width 12 height 12
click at [1219, 691] on input "checkbox" at bounding box center [1216, 693] width 11 height 11
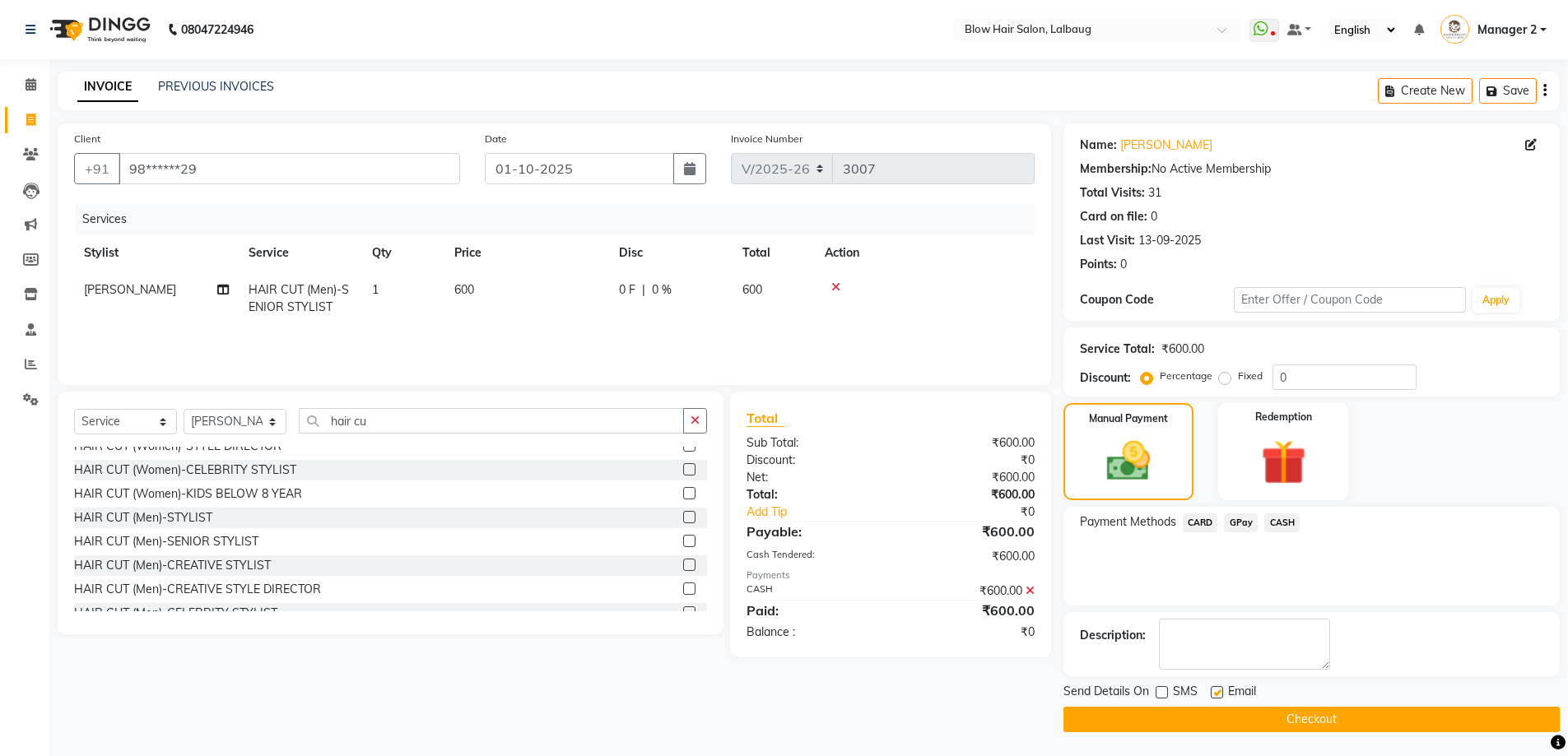
checkbox input "false"
click at [1233, 718] on button "Checkout" at bounding box center [1312, 719] width 496 height 26
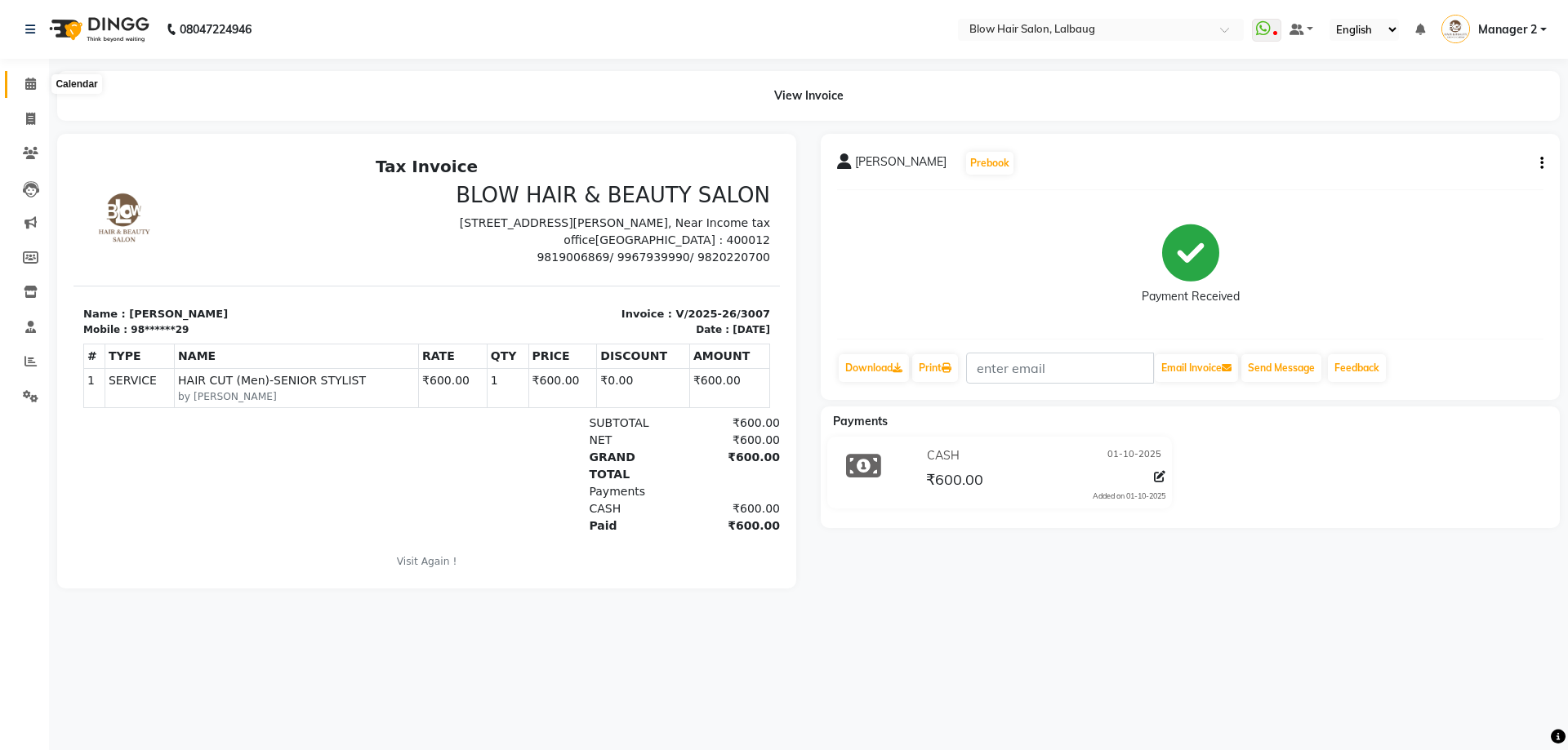
click at [34, 86] on icon at bounding box center [30, 83] width 11 height 12
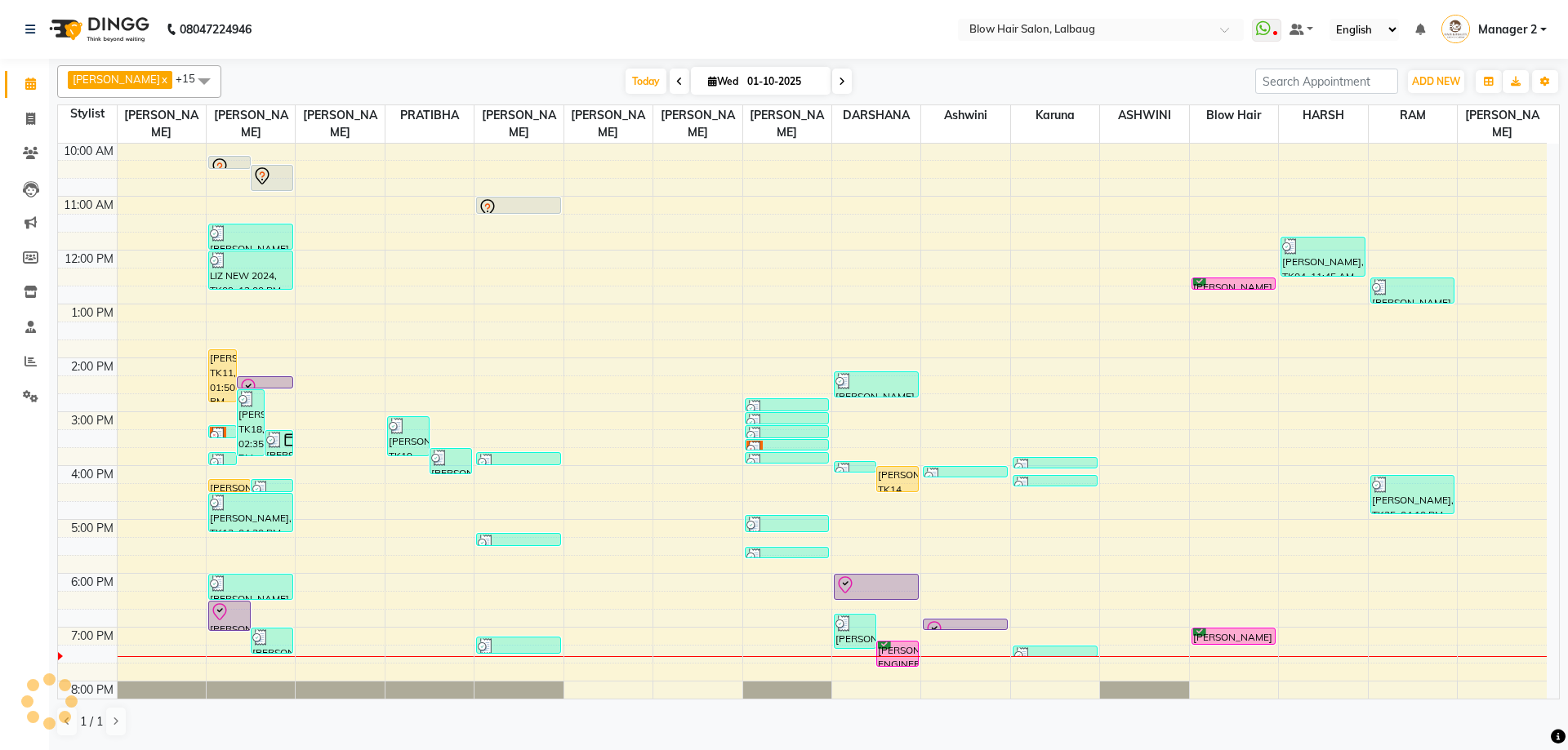
scroll to position [198, 0]
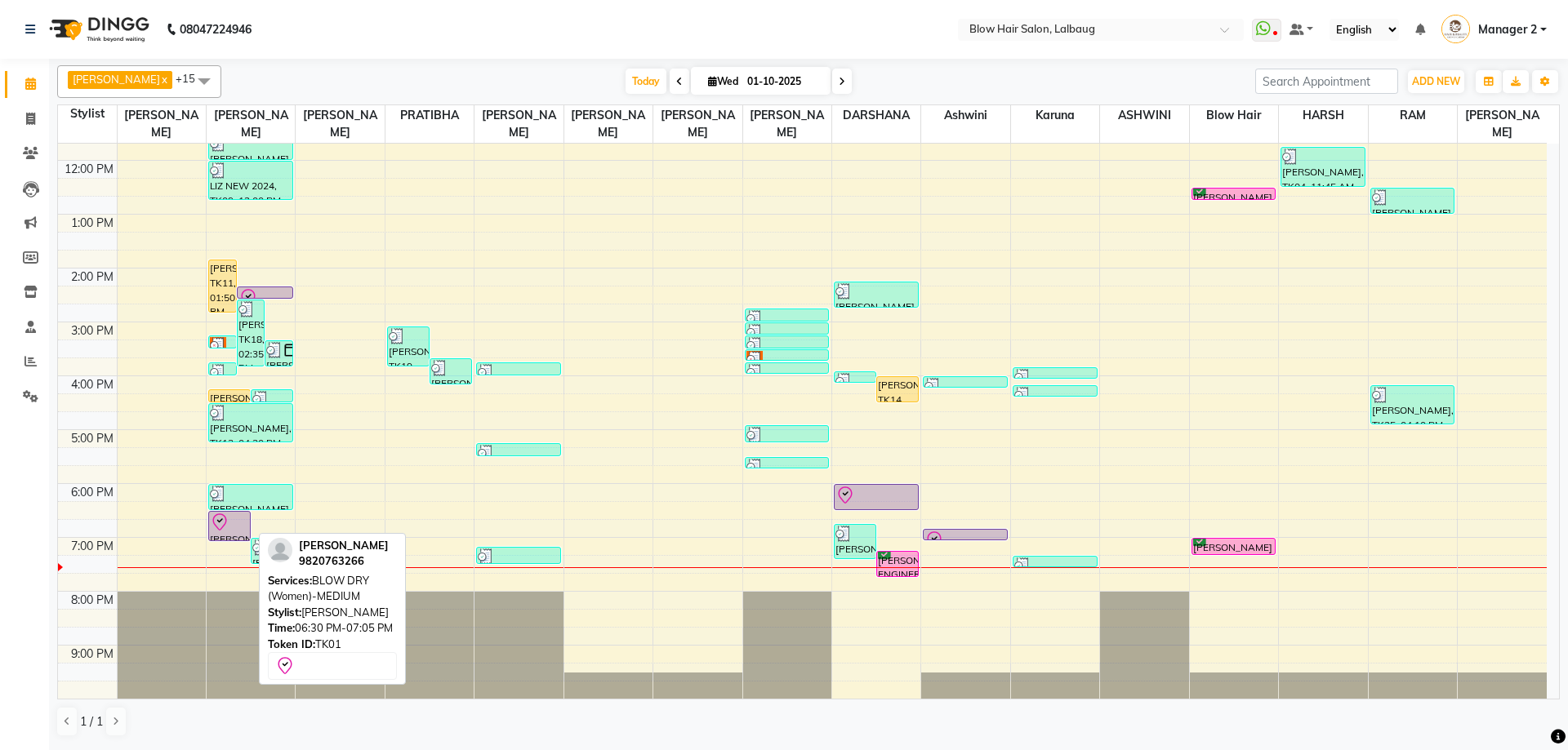
click at [217, 527] on icon at bounding box center [220, 523] width 20 height 20
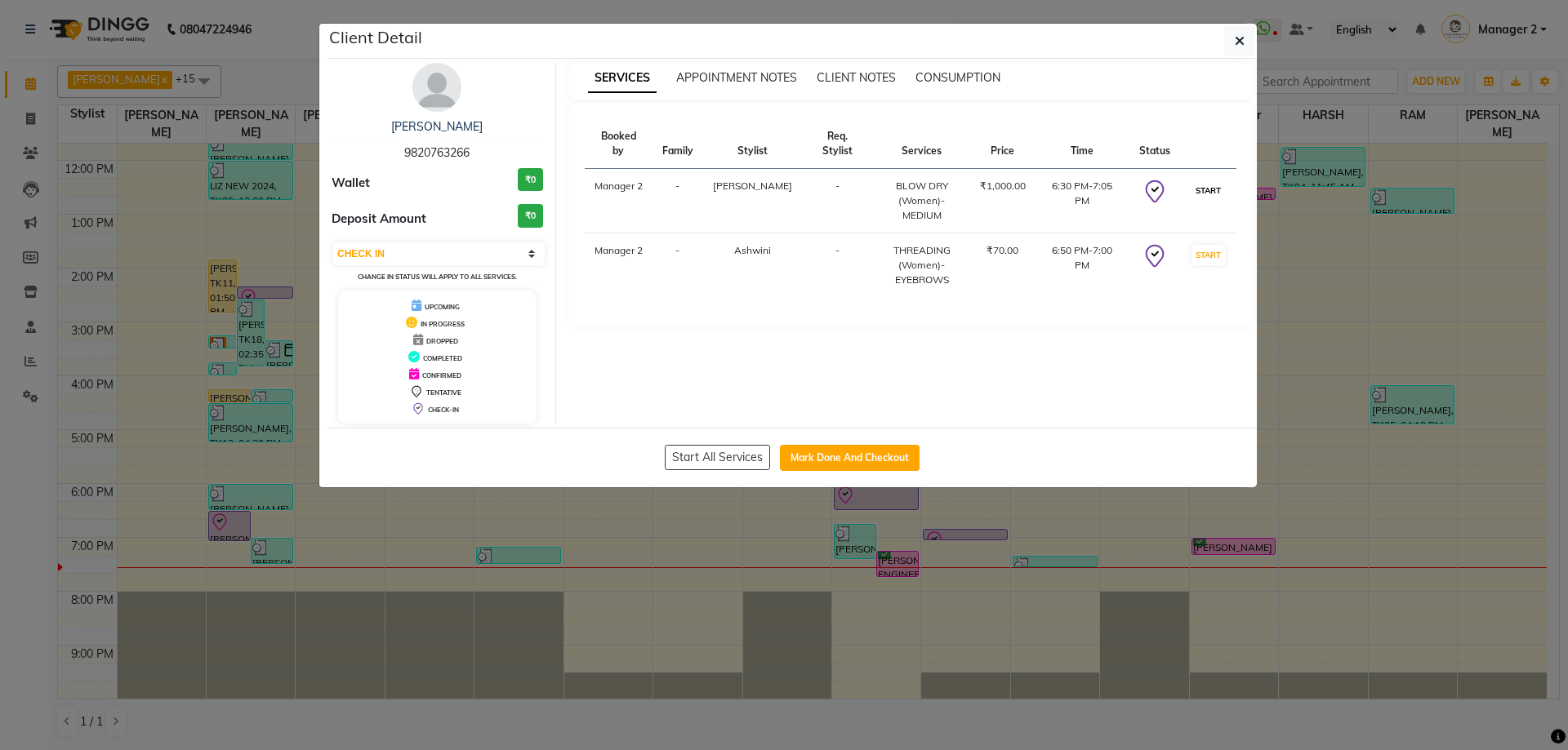
click at [1218, 180] on button "START" at bounding box center [1208, 190] width 34 height 21
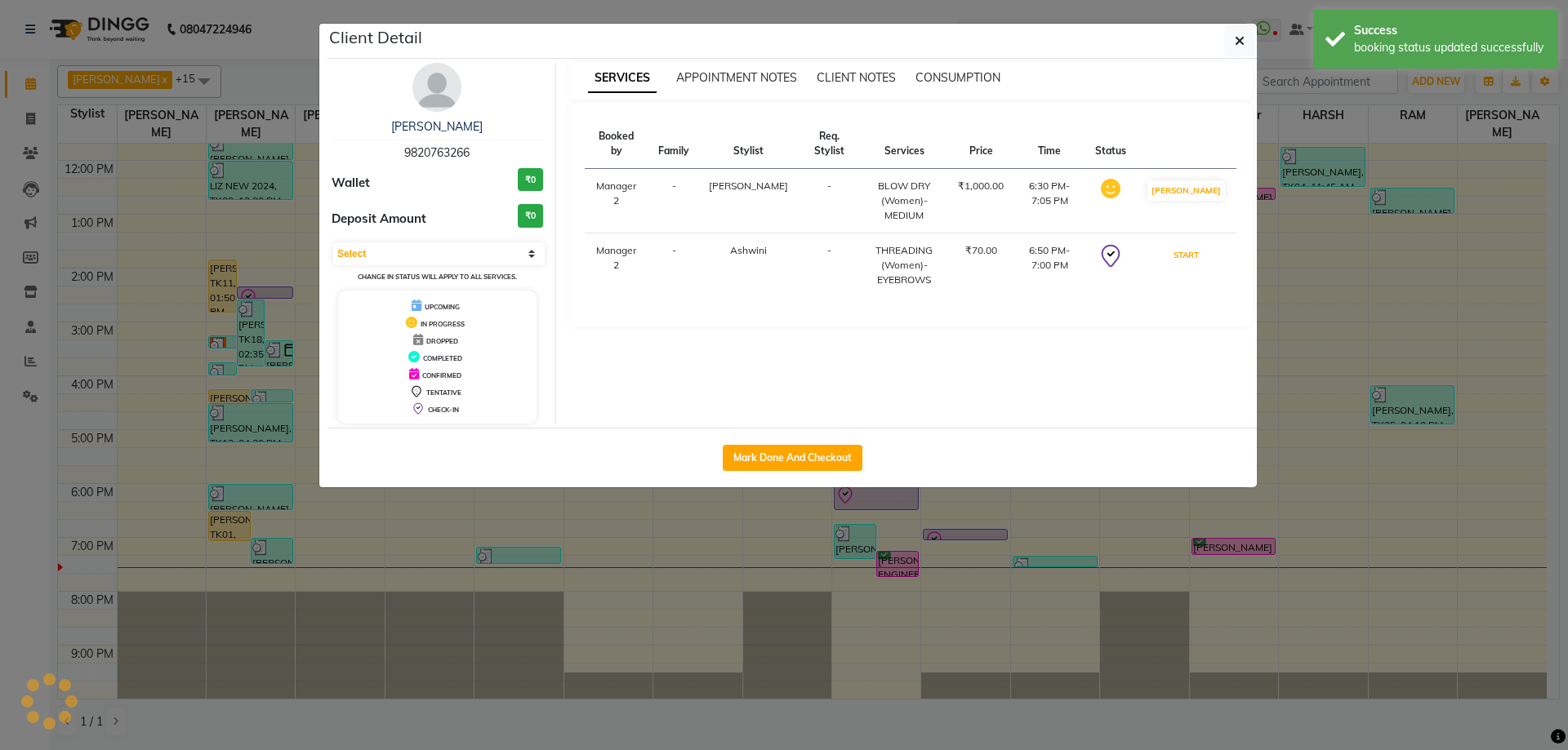
click at [1203, 245] on button "START" at bounding box center [1186, 254] width 34 height 21
select select "1"
click at [811, 452] on button "Mark Done And Checkout" at bounding box center [793, 458] width 140 height 26
select select "5162"
select select "service"
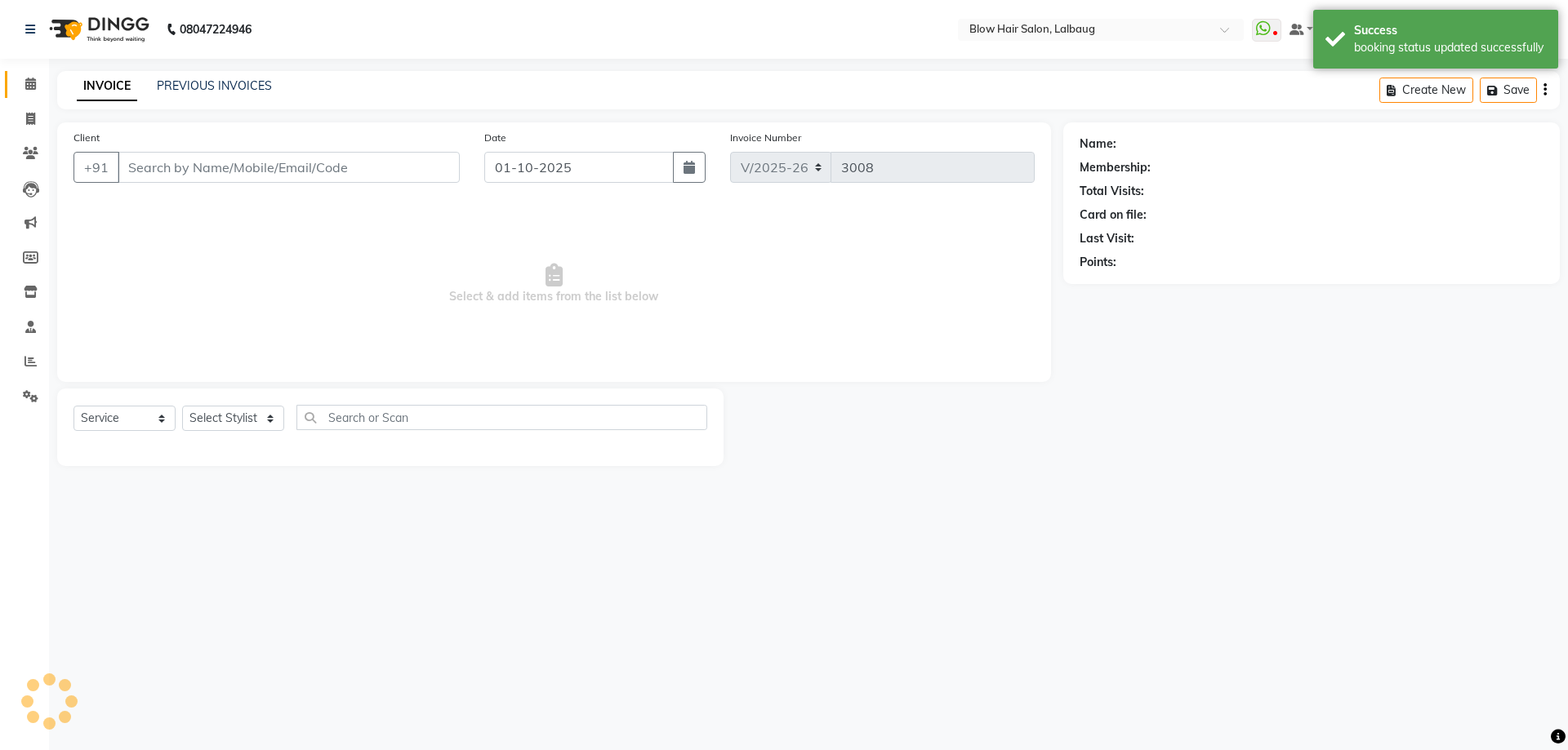
type input "98******66"
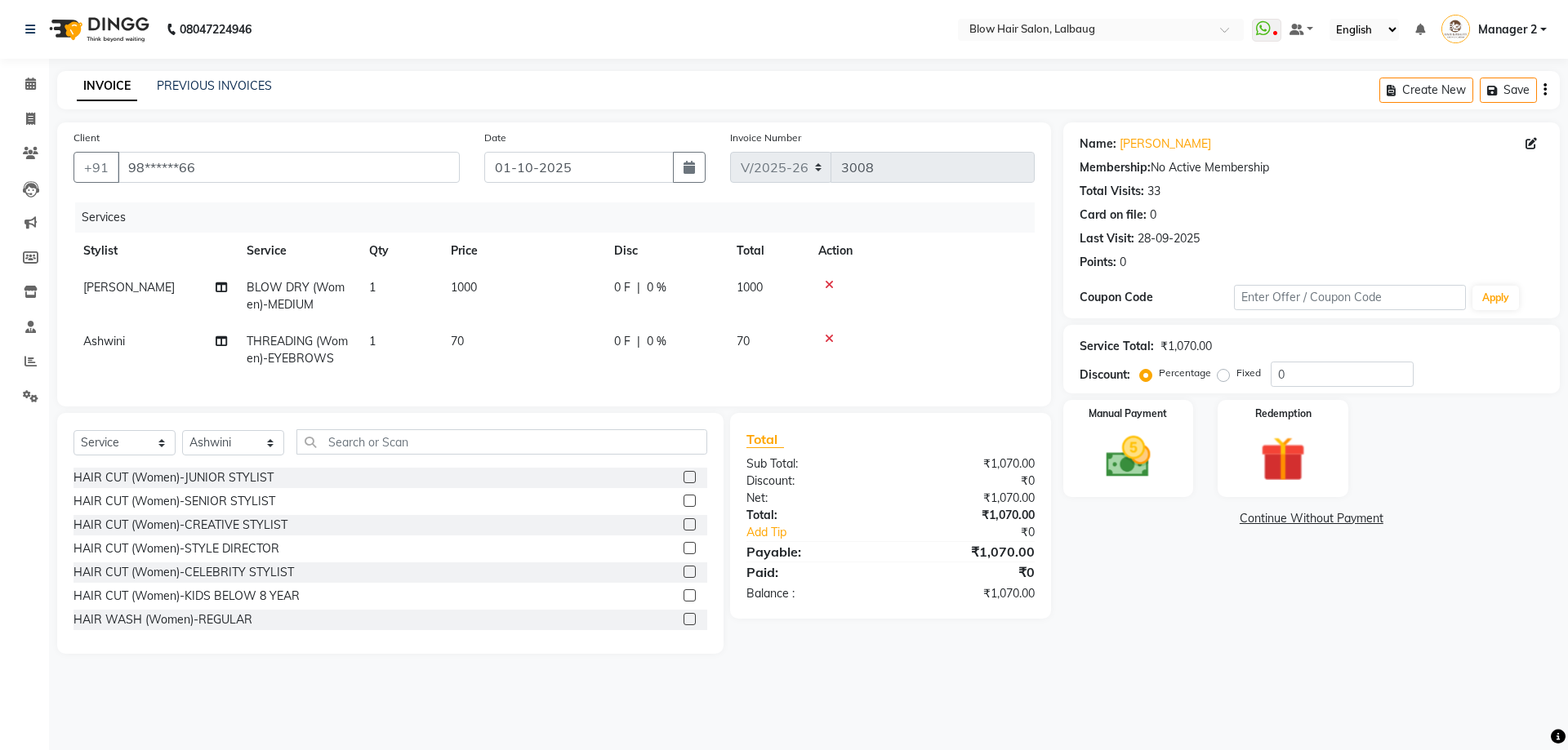
click at [832, 339] on icon at bounding box center [828, 339] width 9 height 12
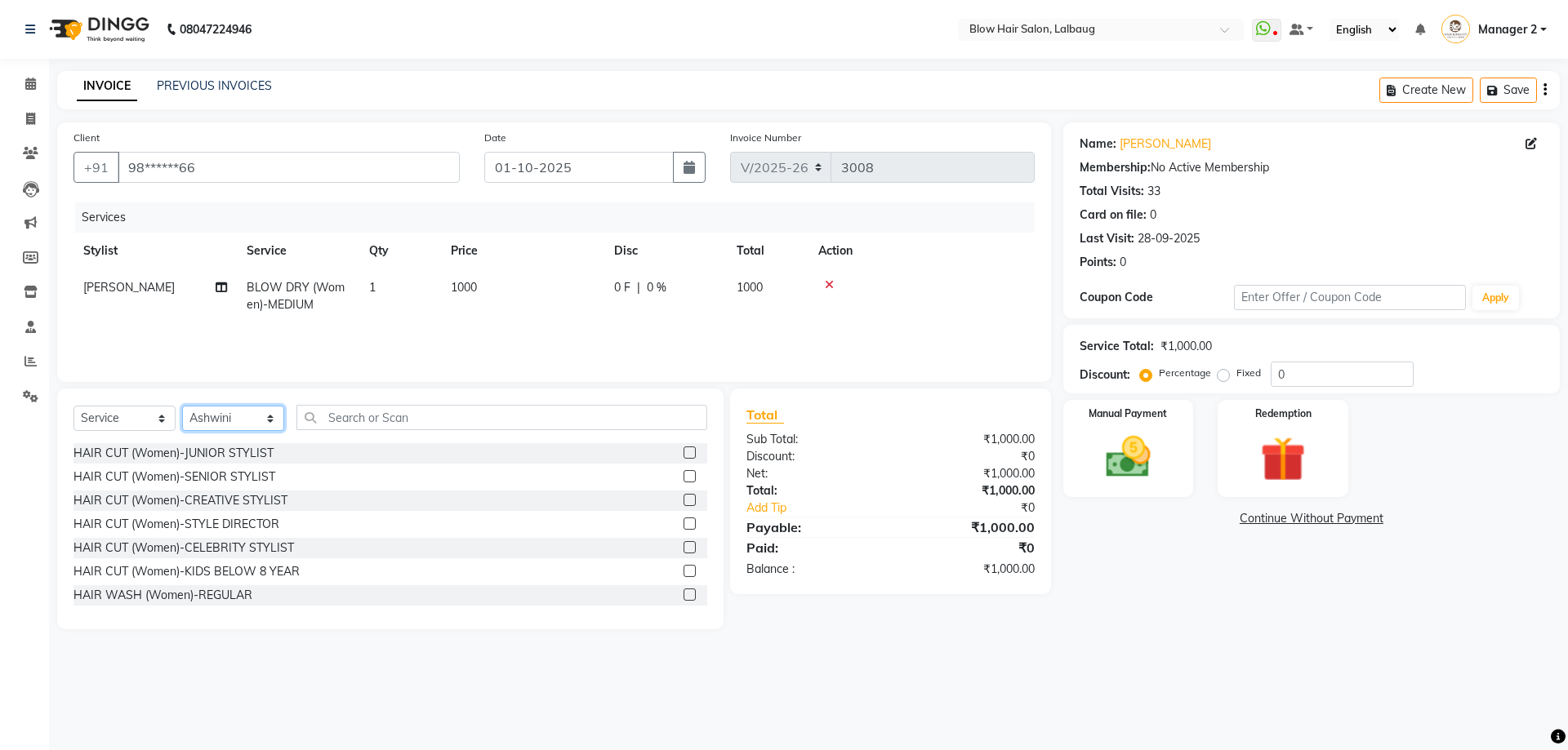
click at [266, 420] on select "Select Stylist Ashwini ASHWINI AVINASH BEAU Blow Hair [PERSON_NAME] Dingg Suppo…" at bounding box center [233, 418] width 102 height 26
select select "37224"
click at [182, 406] on select "Select Stylist Ashwini ASHWINI AVINASH BEAU Blow Hair [PERSON_NAME] Dingg Suppo…" at bounding box center [233, 418] width 102 height 26
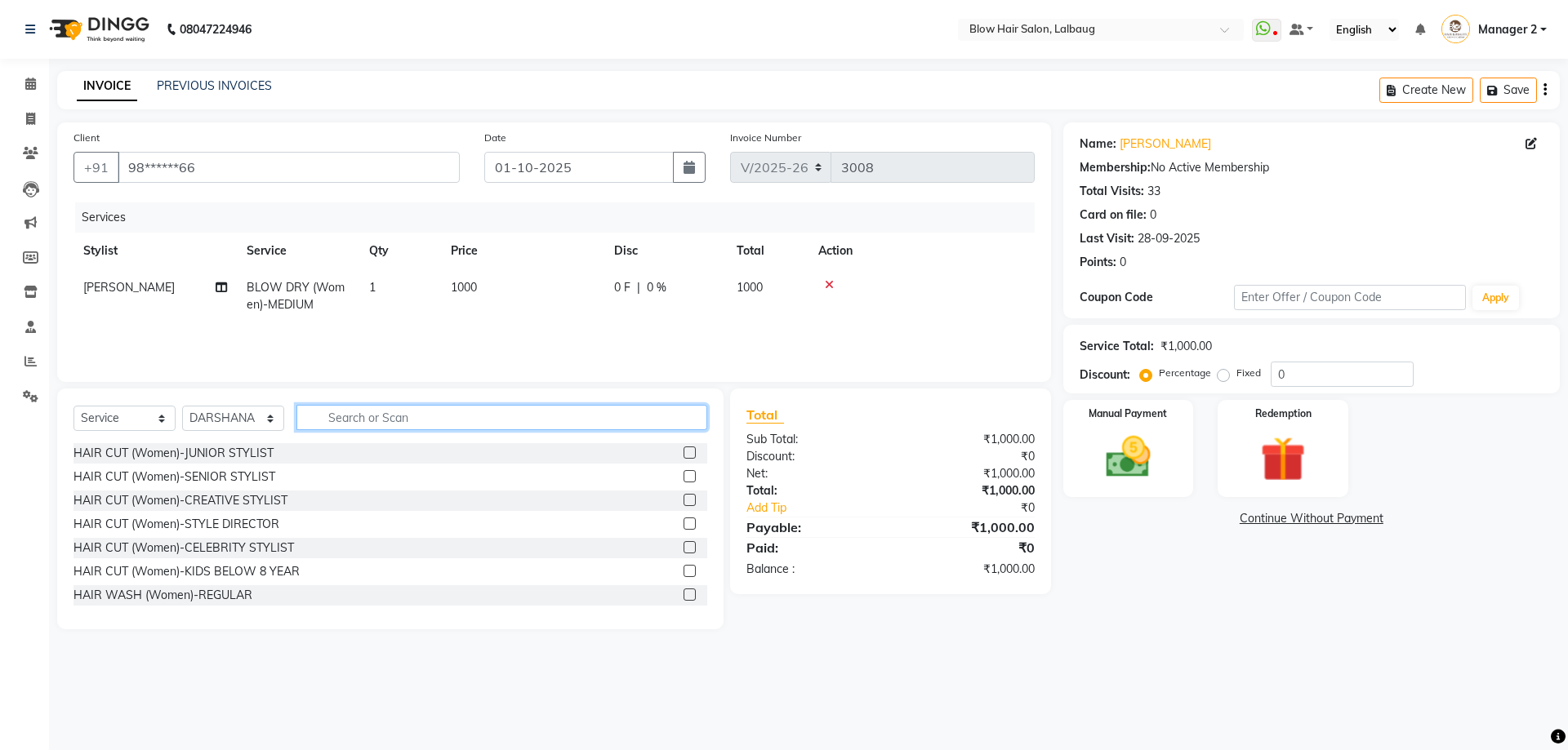
click at [347, 417] on input "text" at bounding box center [502, 417] width 411 height 26
type input "poli"
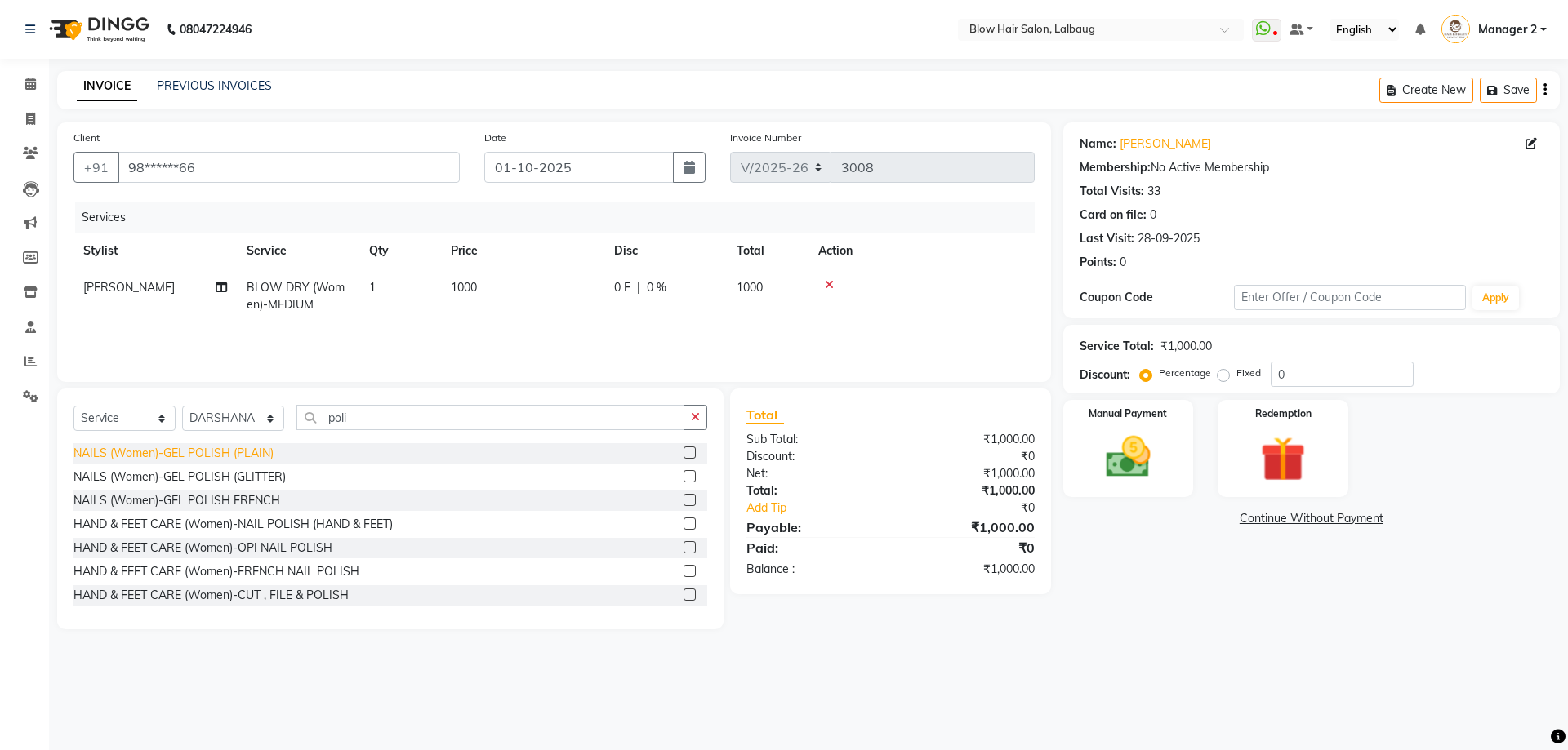
click at [184, 454] on div "NAILS (Women)-GEL POLISH (PLAIN)" at bounding box center [173, 453] width 200 height 17
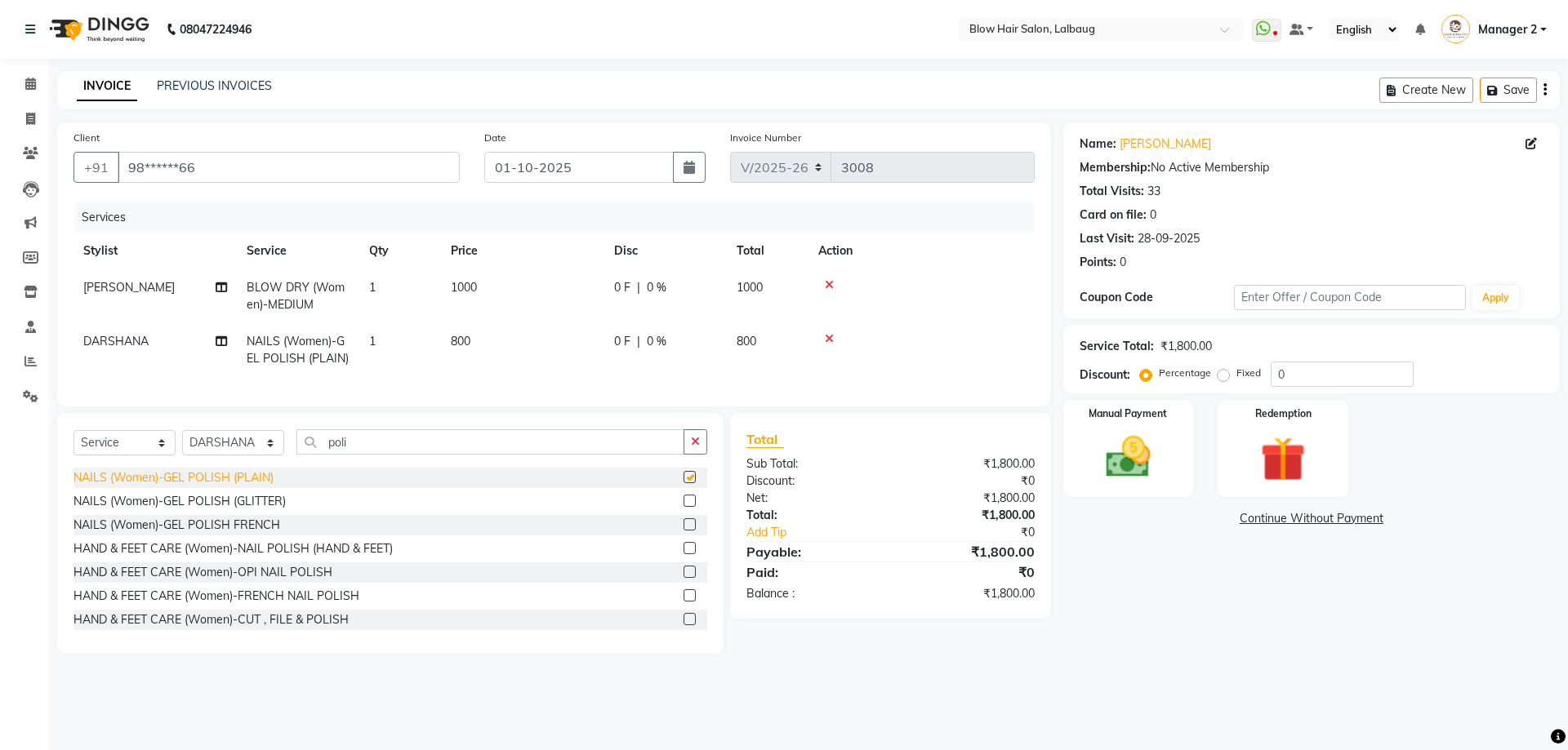
checkbox input "false"
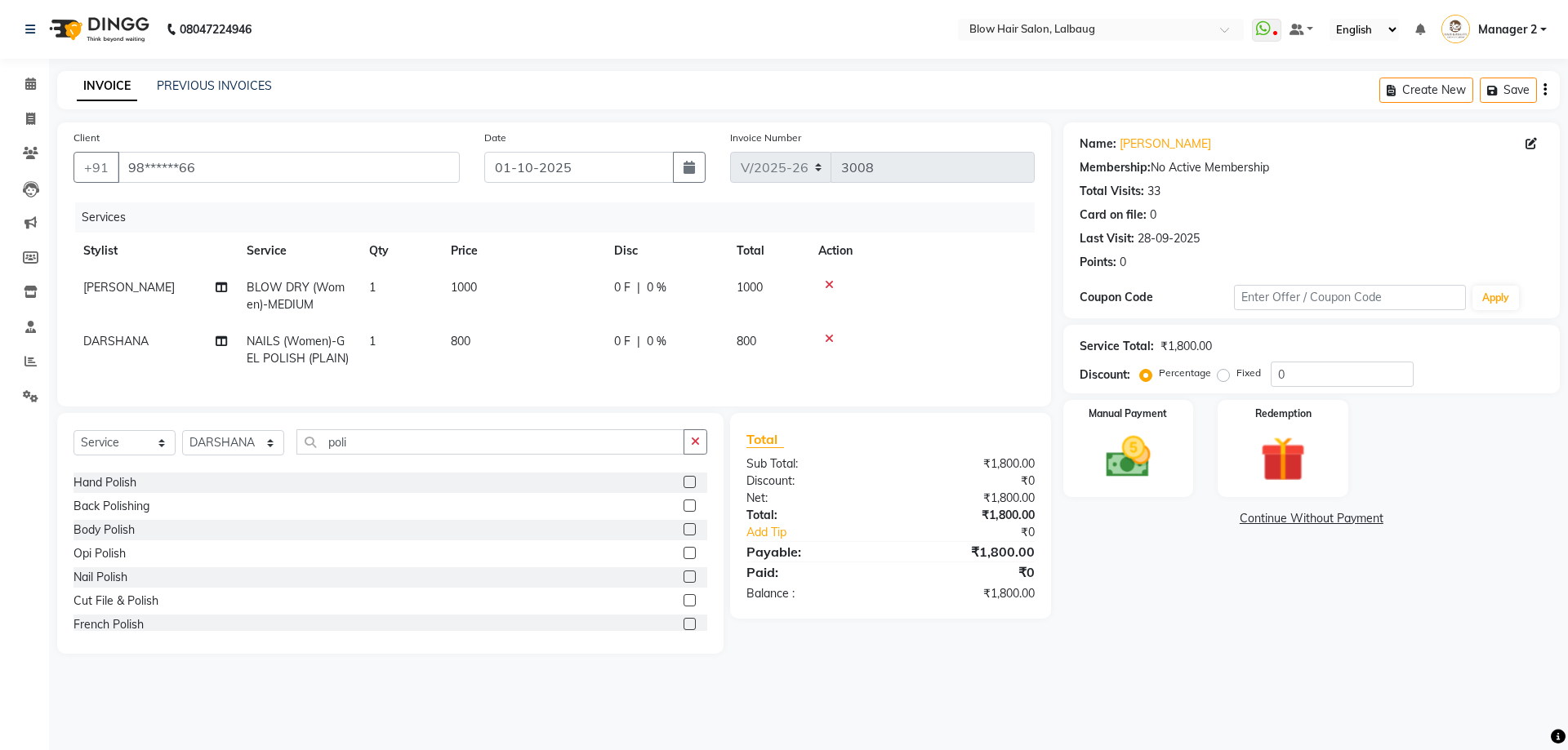
scroll to position [408, 0]
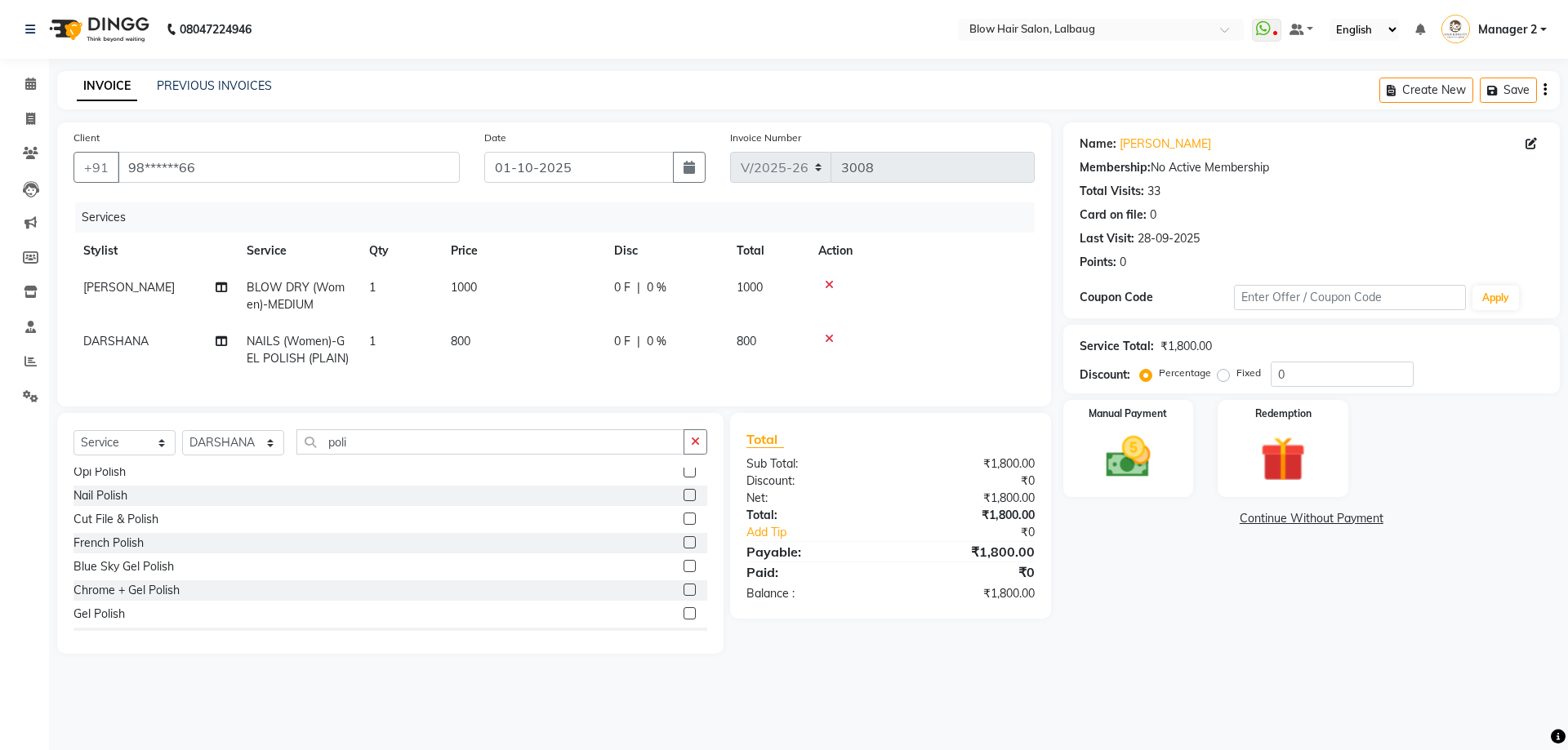
click at [145, 503] on div "Nail Polish" at bounding box center [390, 496] width 633 height 21
click at [155, 506] on div "Nail Polish" at bounding box center [390, 496] width 633 height 21
click at [684, 501] on label at bounding box center [689, 495] width 12 height 12
click at [684, 501] on input "checkbox" at bounding box center [688, 496] width 11 height 11
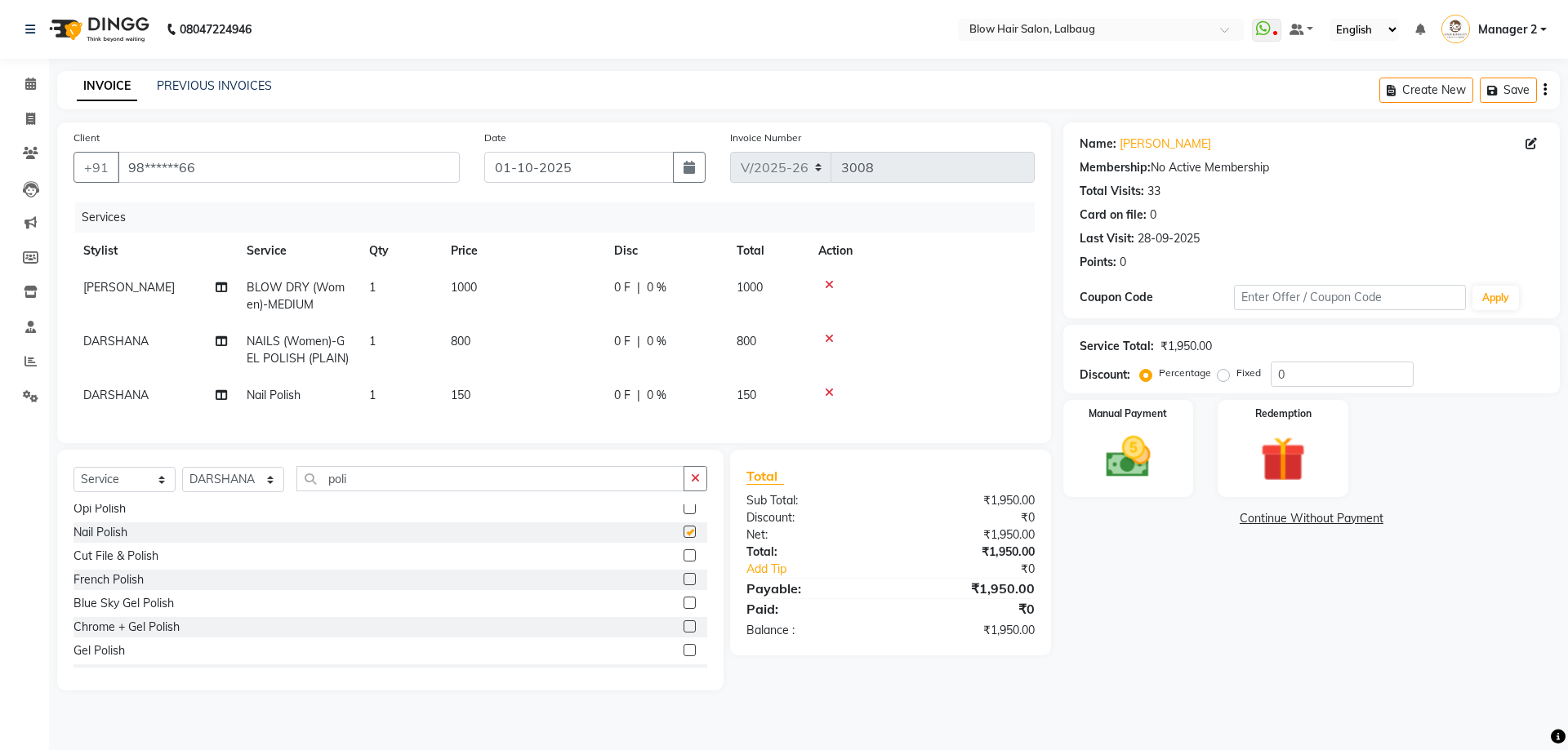
checkbox input "false"
click at [833, 338] on div at bounding box center [922, 339] width 207 height 12
click at [833, 340] on icon at bounding box center [828, 339] width 9 height 12
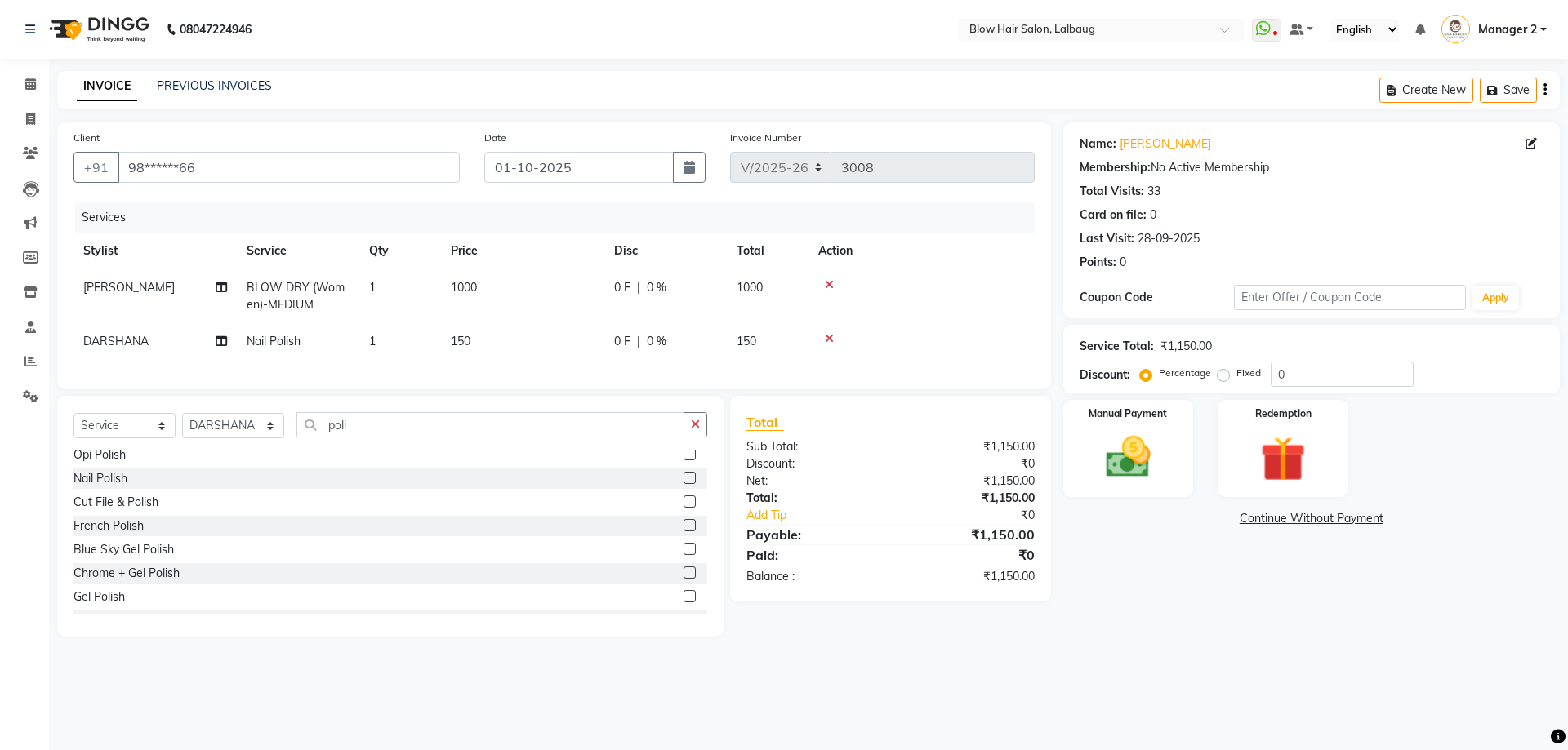
click at [492, 287] on td "1000" at bounding box center [522, 296] width 163 height 54
select select "33342"
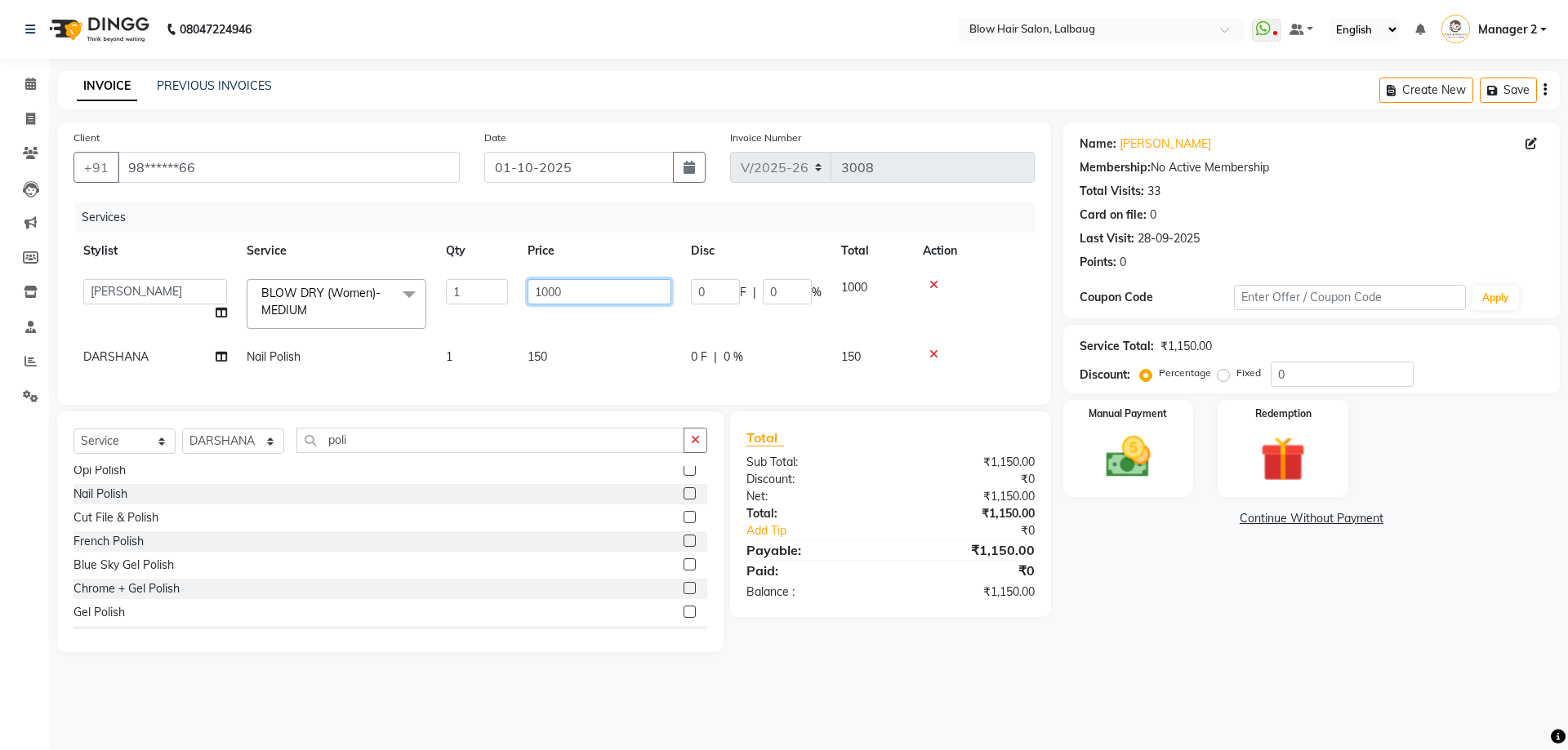
click at [572, 297] on input "1000" at bounding box center [600, 291] width 144 height 26
type input "1"
type input "800"
click at [1137, 570] on div "Name: Soniya Tolat Membership: No Active Membership Total Visits: 33 Card on fi…" at bounding box center [1318, 388] width 509 height 530
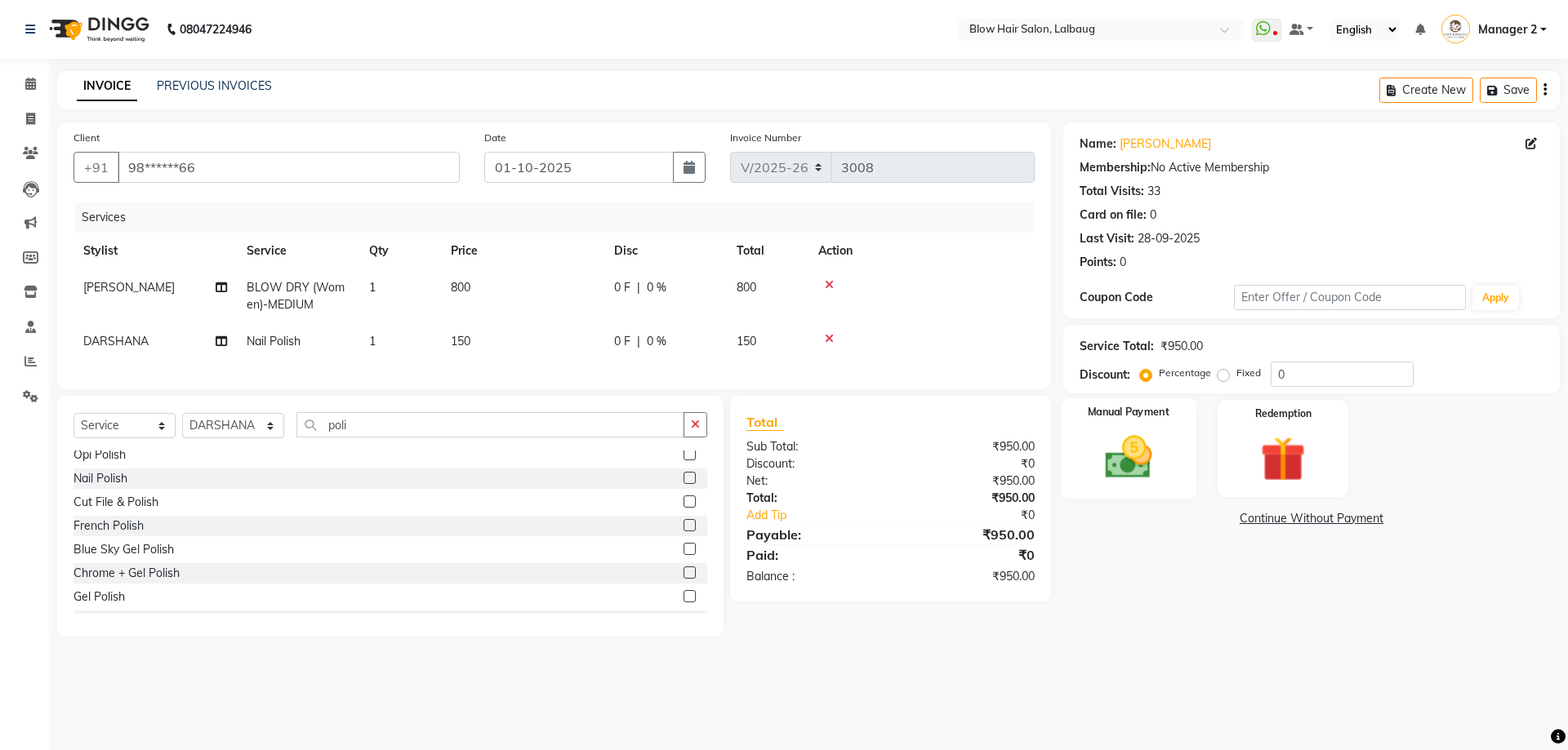
click at [1129, 464] on img at bounding box center [1128, 457] width 76 height 54
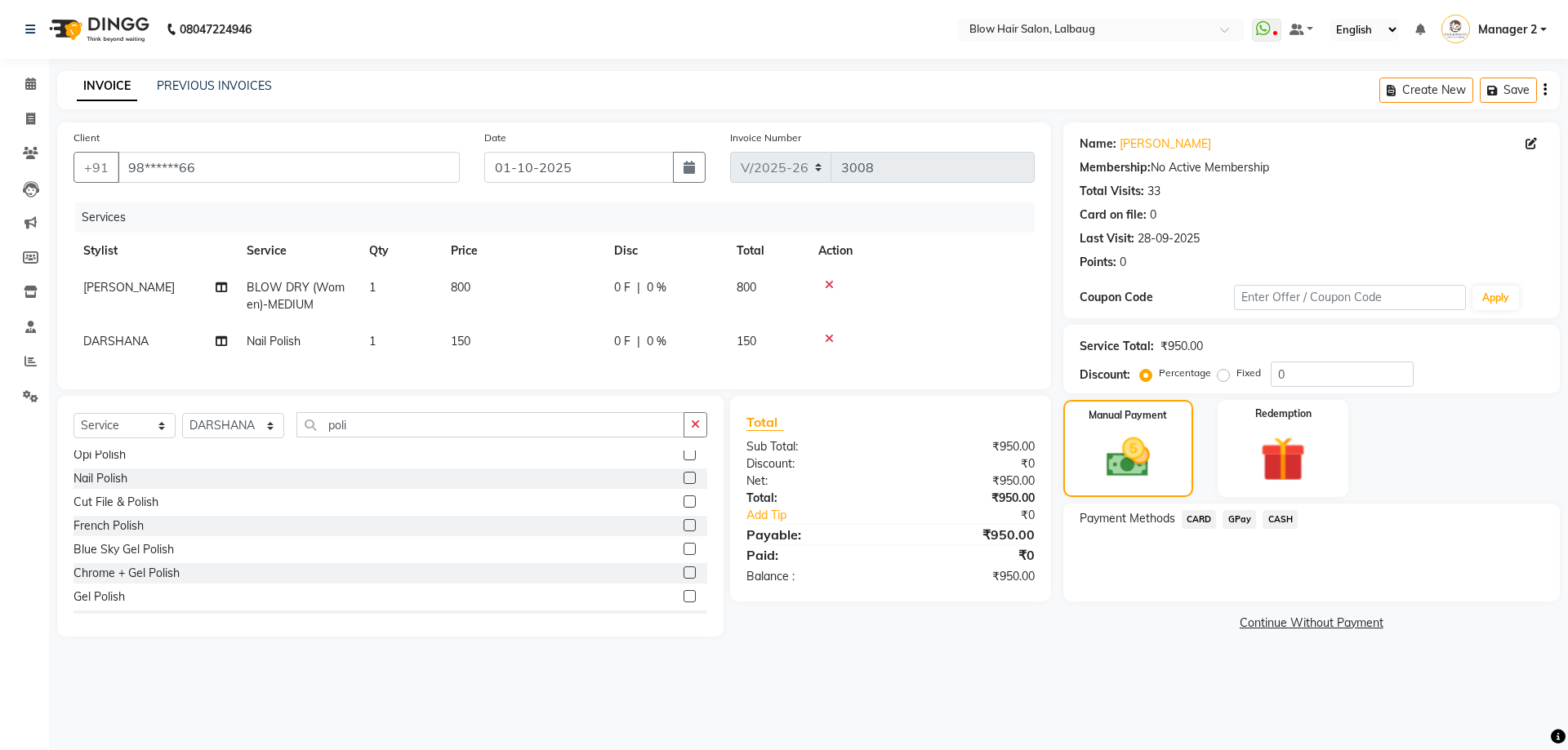
click at [1276, 525] on span "CASH" at bounding box center [1280, 519] width 35 height 19
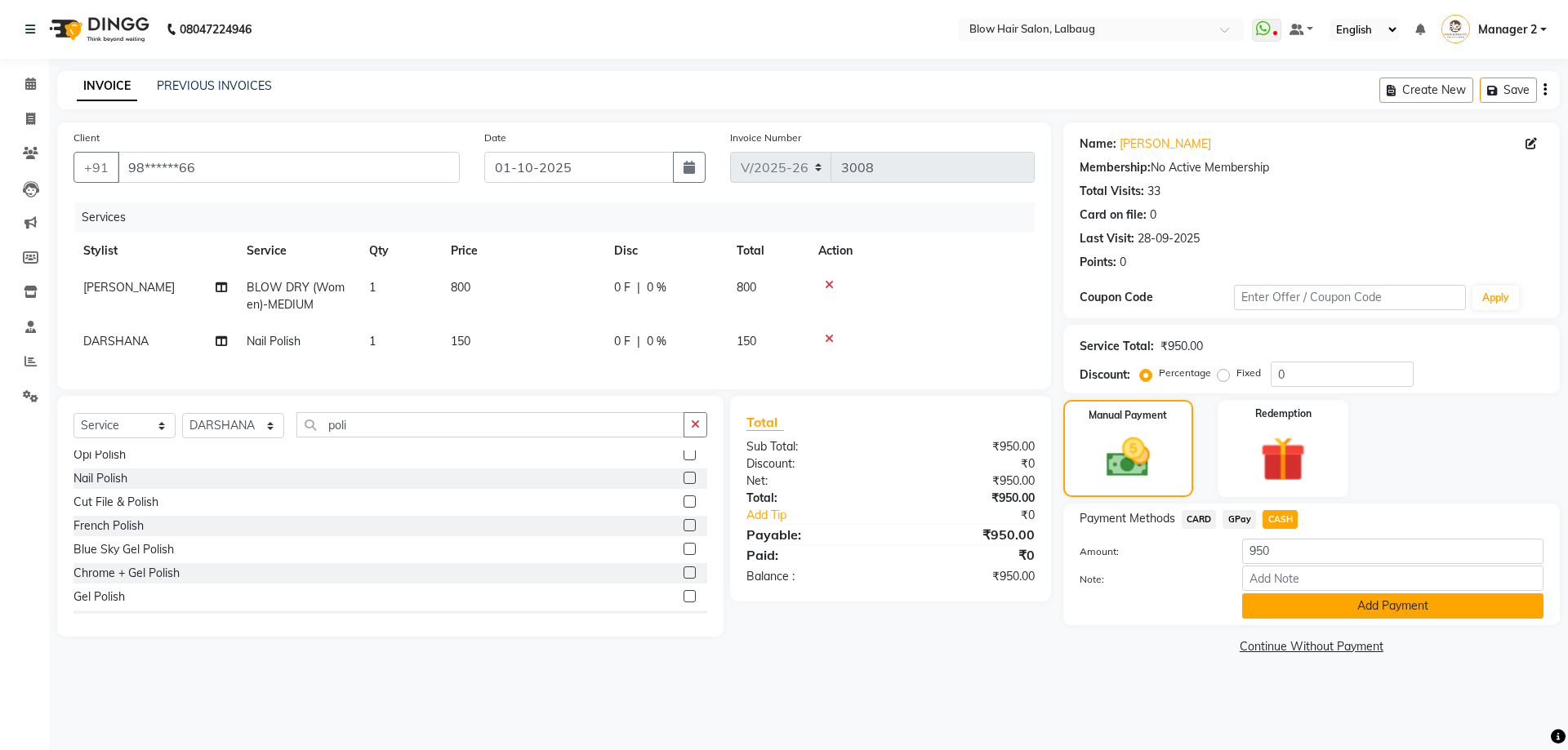
click at [1271, 609] on button "Add Payment" at bounding box center [1393, 606] width 301 height 26
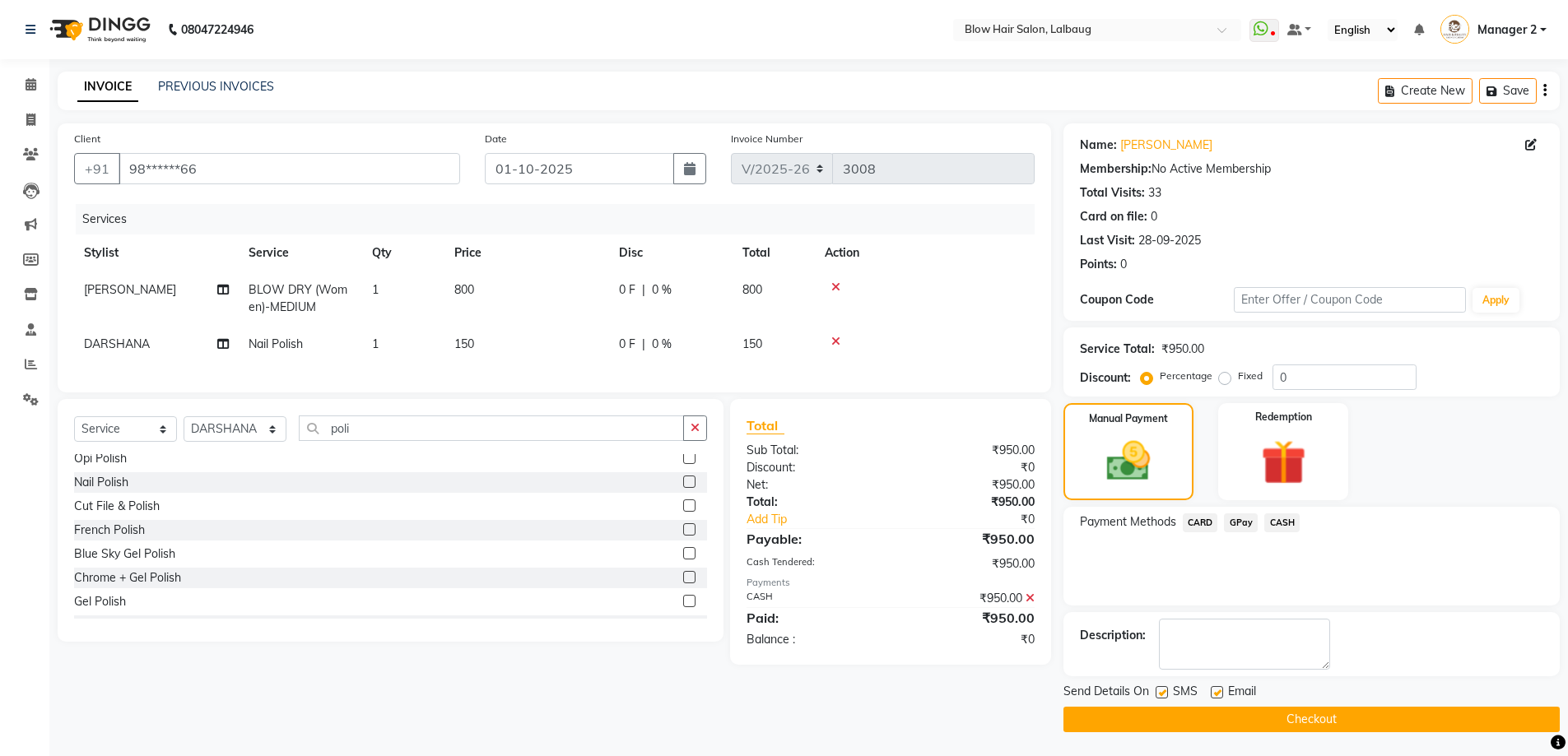
click at [1189, 725] on button "Checkout" at bounding box center [1312, 719] width 496 height 26
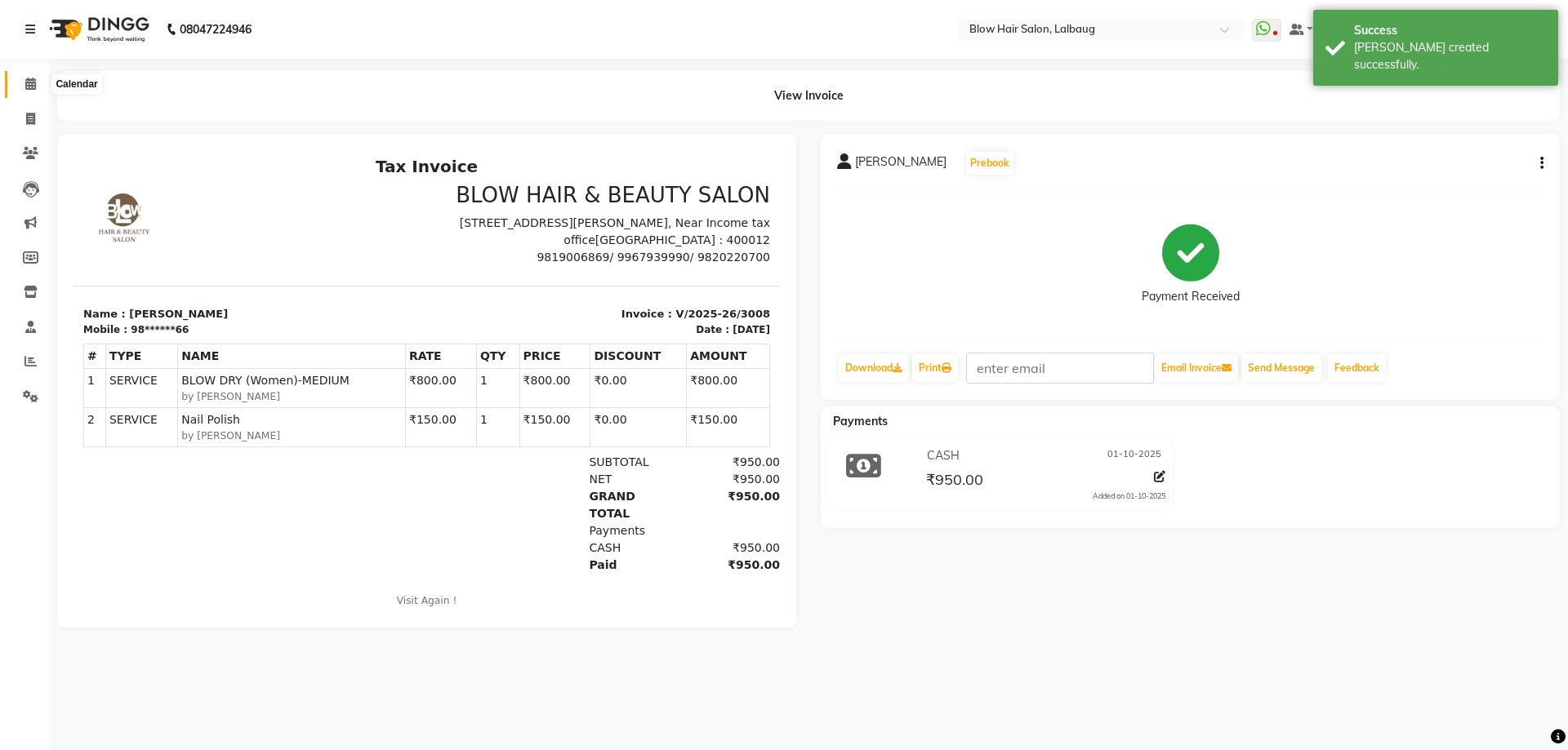
click at [35, 77] on icon at bounding box center [30, 83] width 11 height 12
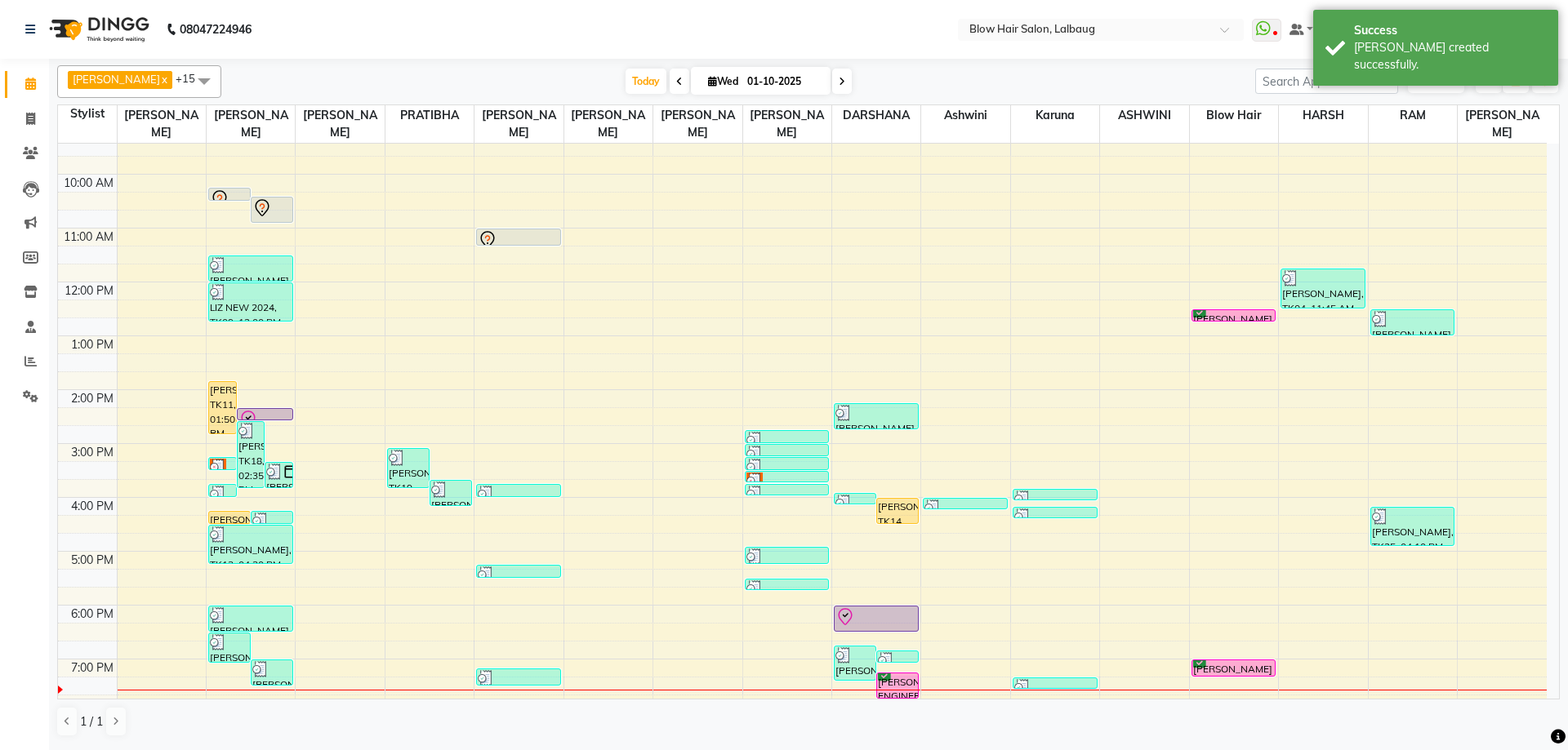
scroll to position [198, 0]
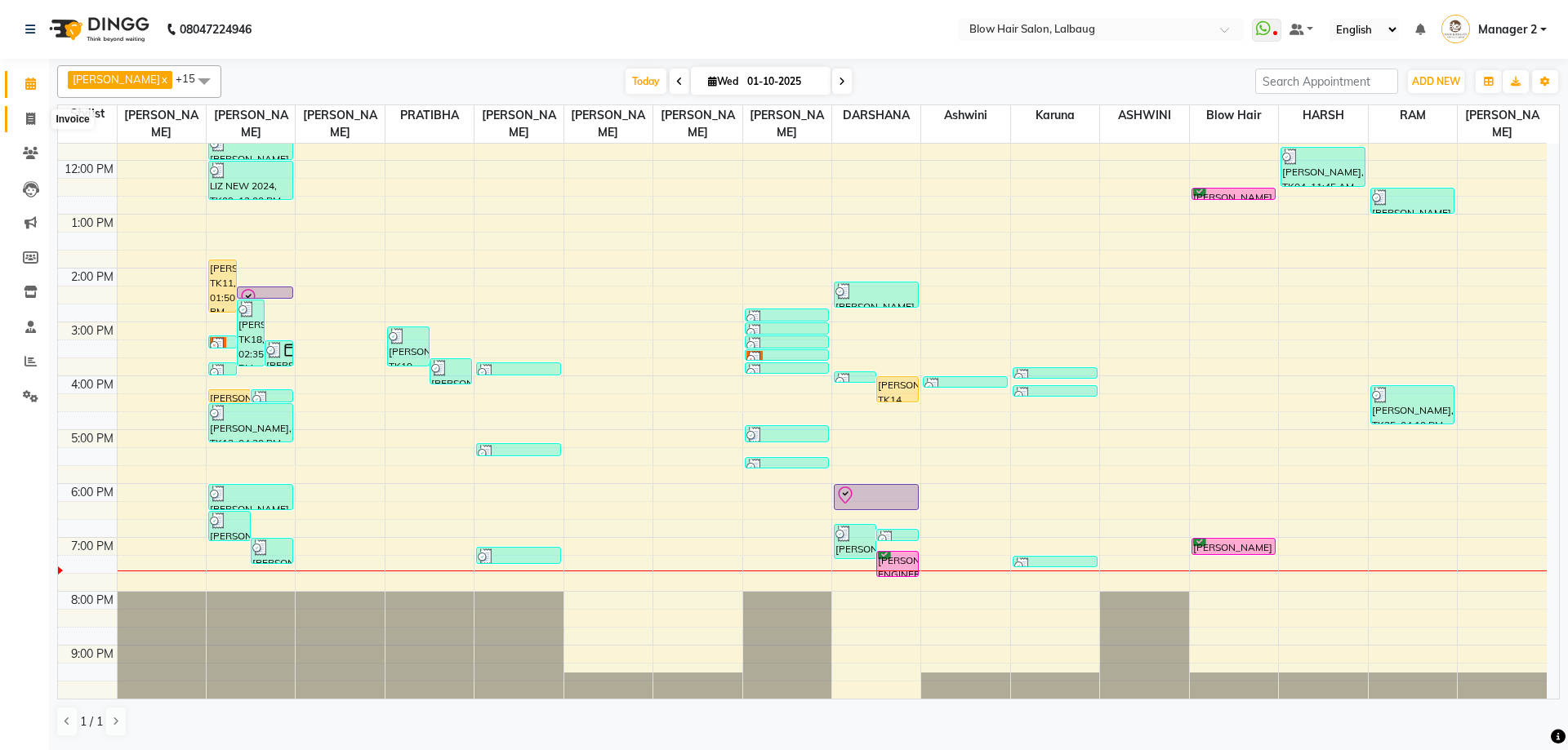
click at [30, 113] on icon at bounding box center [30, 119] width 9 height 12
select select "5162"
select select "service"
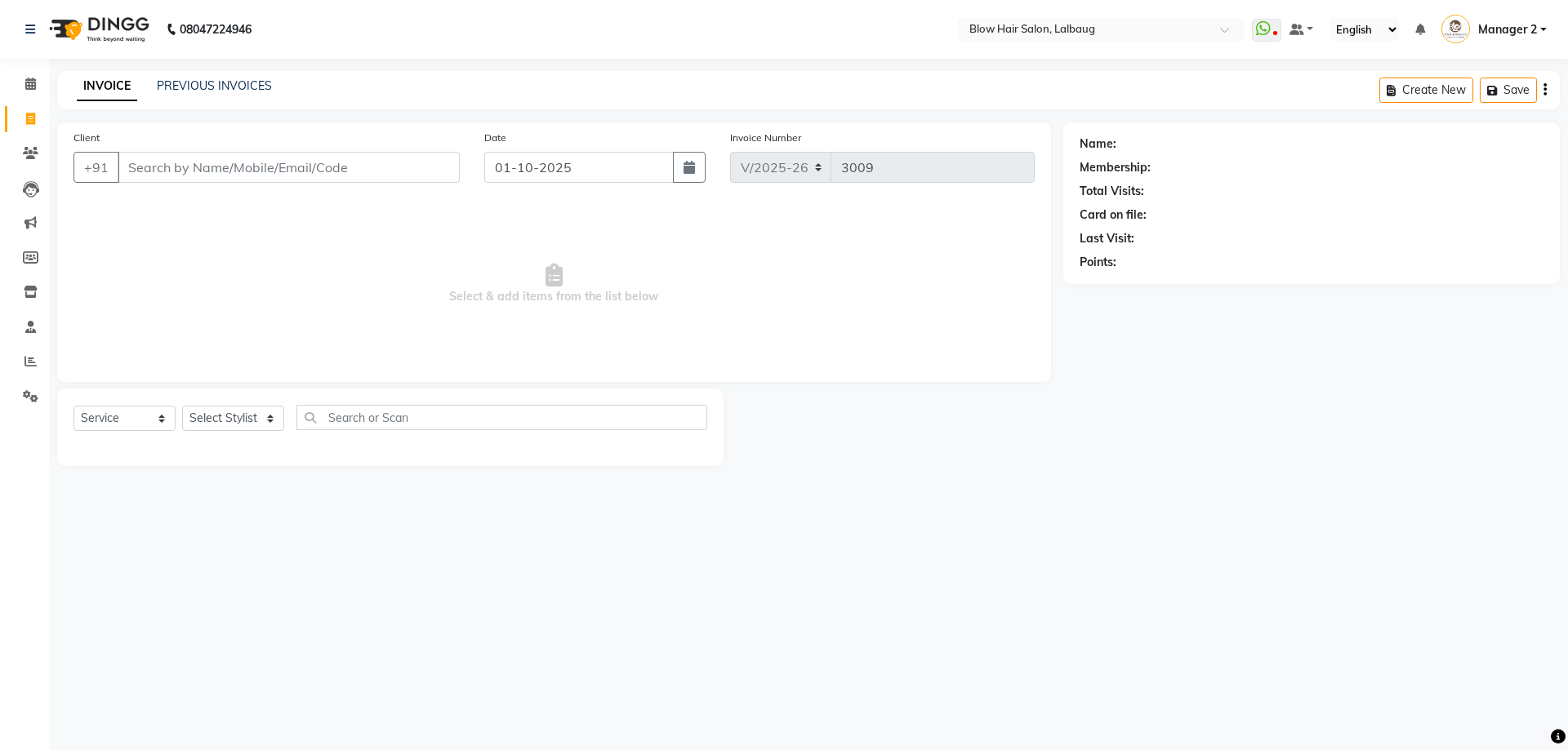
click at [217, 161] on input "Client" at bounding box center [288, 167] width 342 height 31
type input "w"
click at [217, 173] on input "Client" at bounding box center [288, 167] width 342 height 31
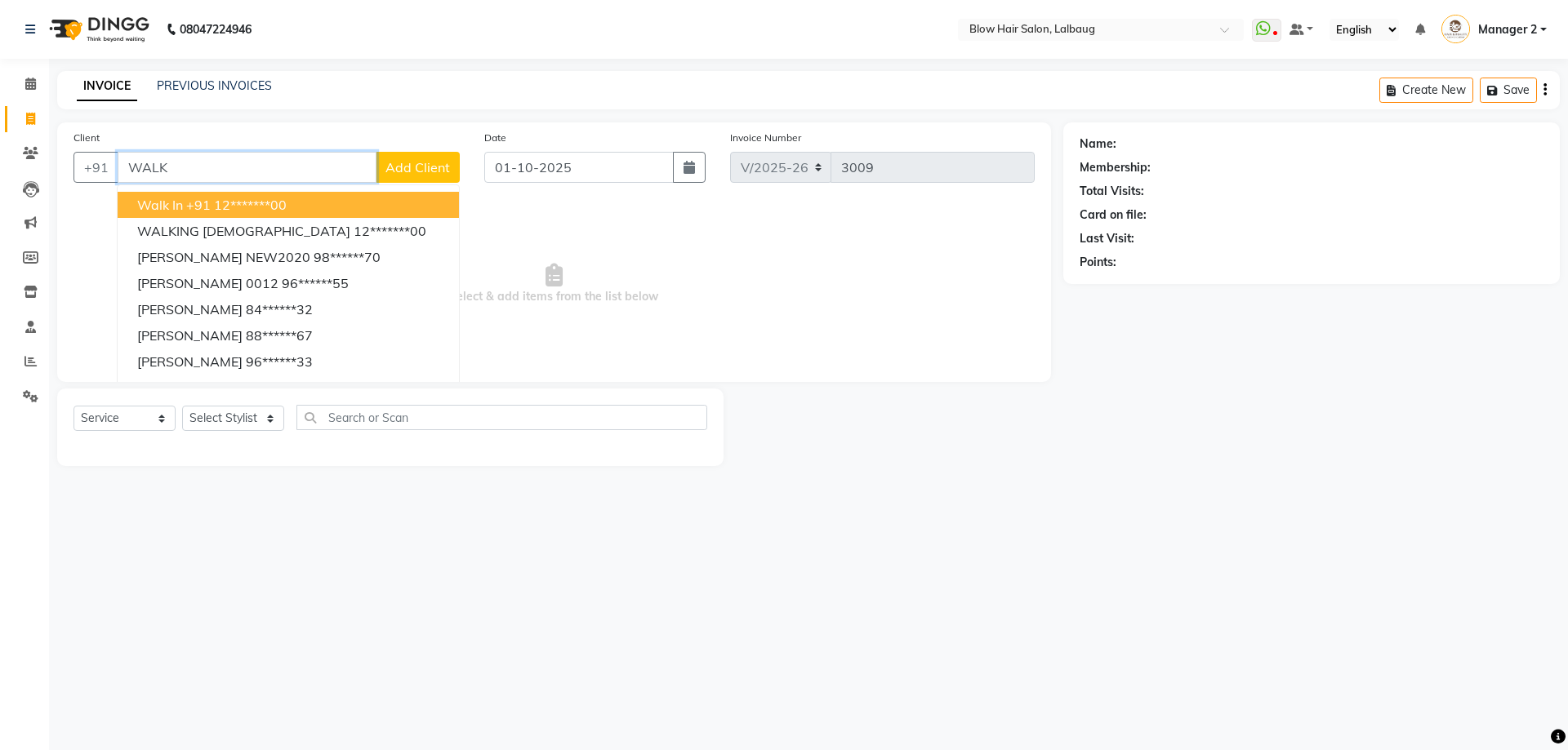
click at [263, 207] on ngb-highlight "+91 12*******00" at bounding box center [236, 205] width 100 height 16
type input "12*******00"
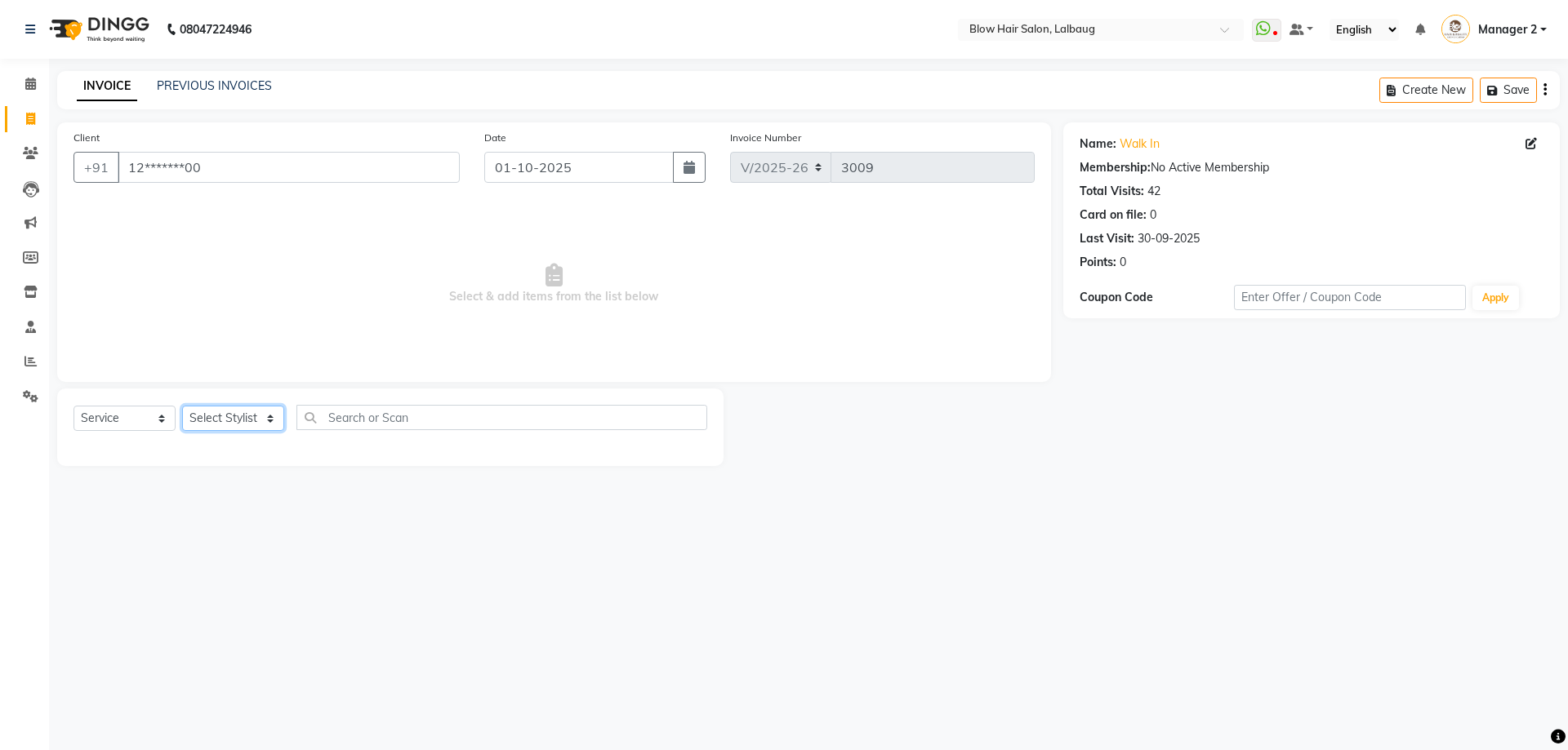
click at [268, 410] on select "Select Stylist Ashwini ASHWINI AVINASH BEAU Blow Hair [PERSON_NAME] Dingg Suppo…" at bounding box center [233, 418] width 102 height 26
click at [242, 413] on select "Select Stylist Ashwini ASHWINI AVINASH BEAU Blow Hair [PERSON_NAME] Dingg Suppo…" at bounding box center [233, 418] width 102 height 26
select select "33342"
click at [182, 406] on select "Select Stylist Ashwini ASHWINI AVINASH BEAU Blow Hair [PERSON_NAME] Dingg Suppo…" at bounding box center [233, 418] width 102 height 26
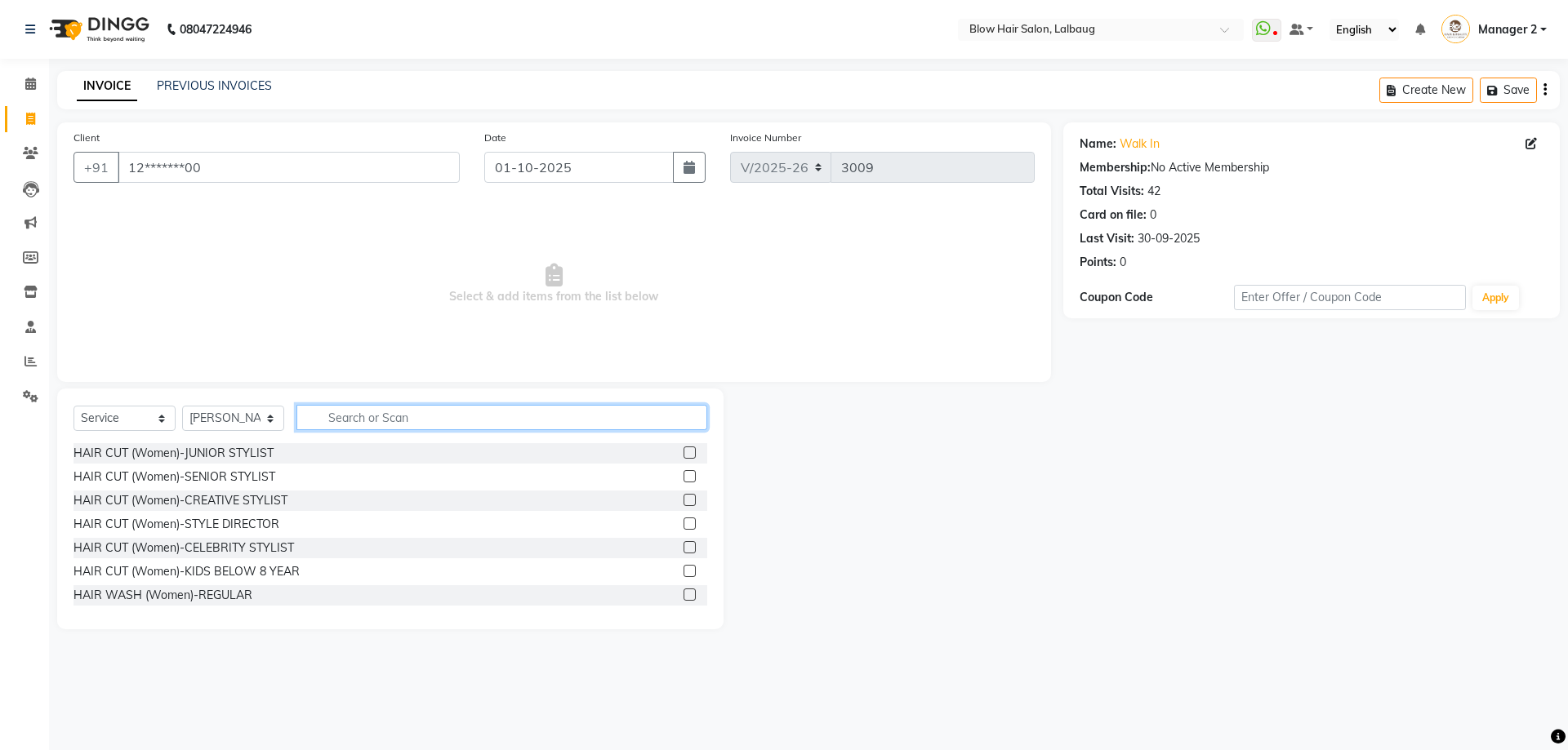
click at [351, 418] on input "text" at bounding box center [502, 417] width 411 height 26
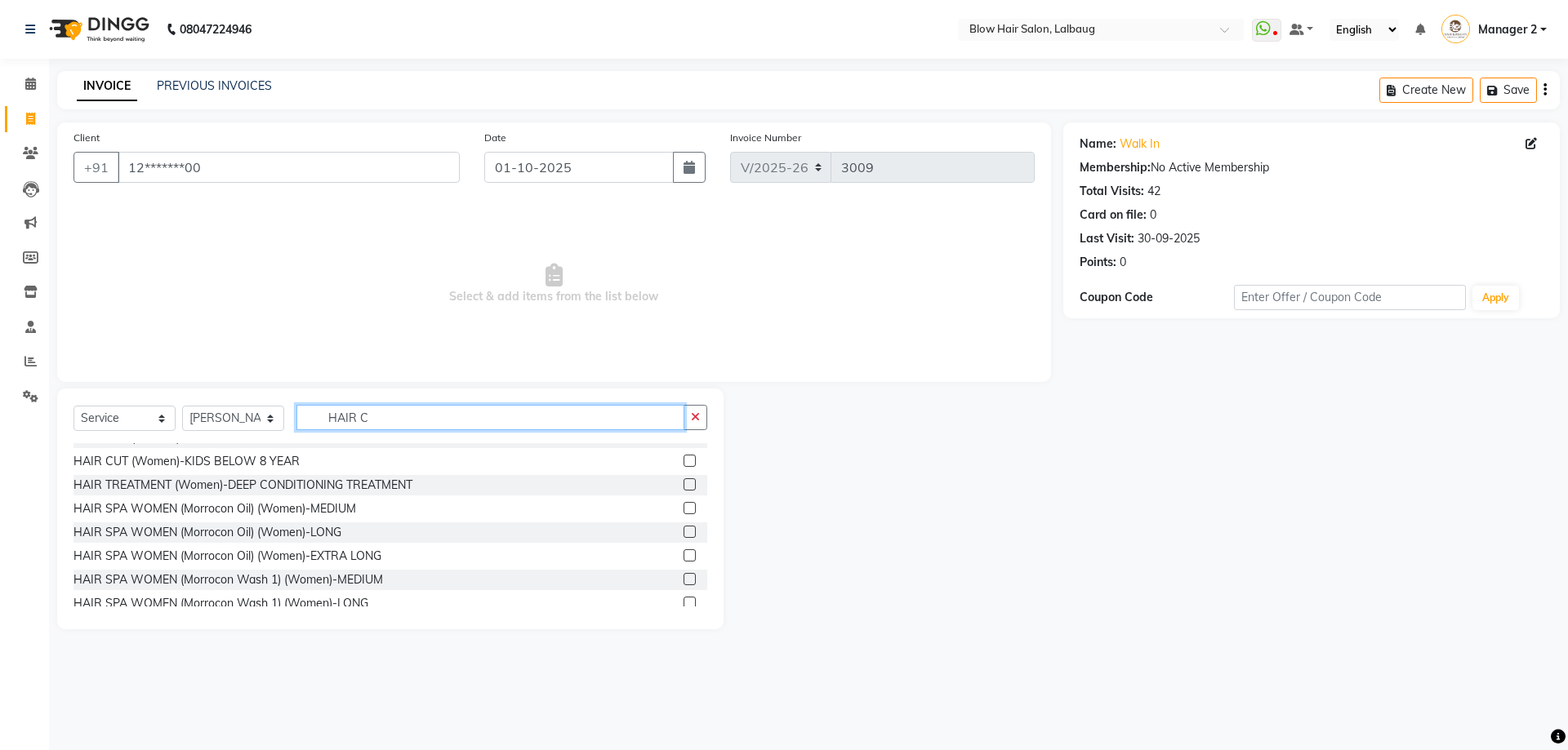
scroll to position [327, 0]
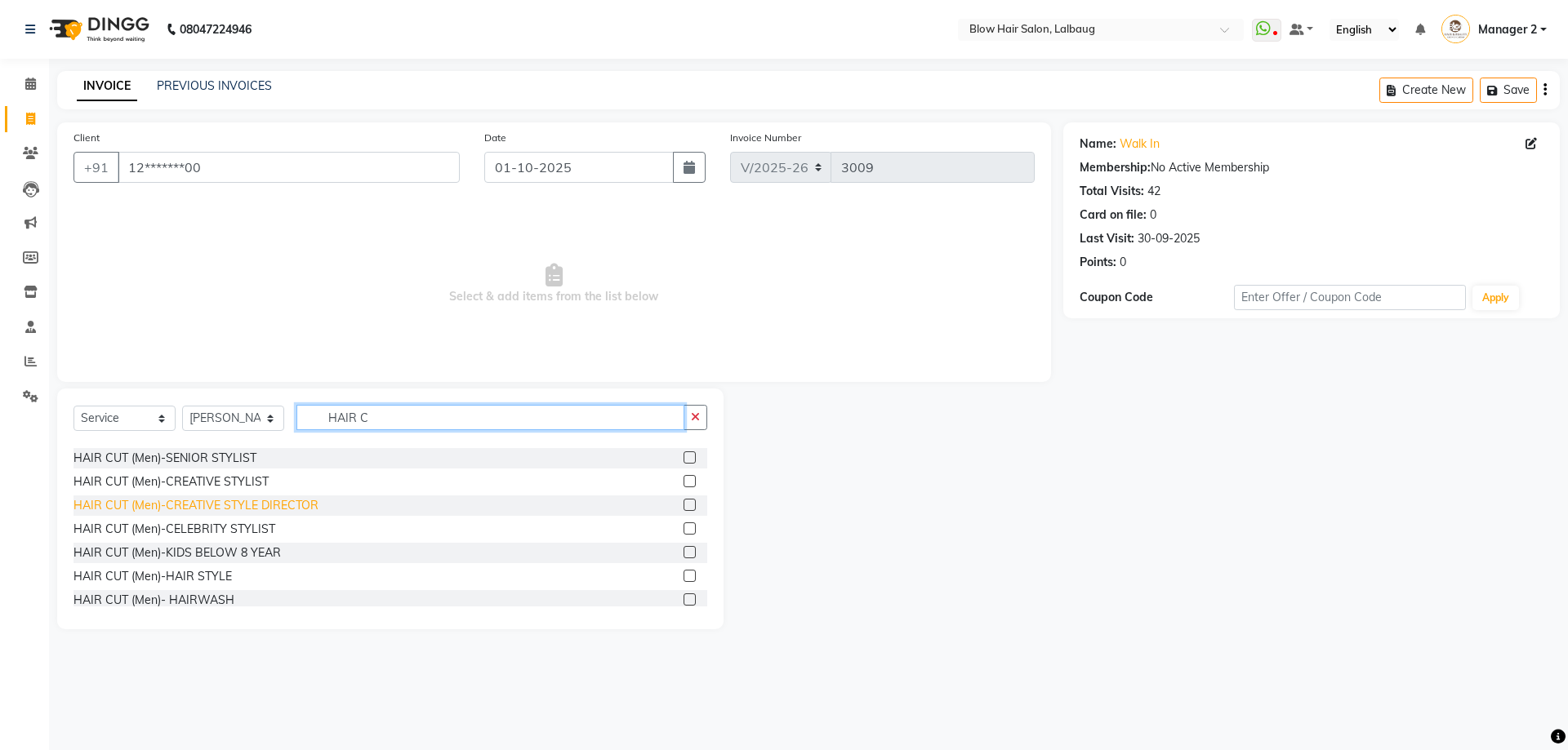
type input "HAIR C"
click at [251, 499] on div "HAIR CUT (Men)-CREATIVE STYLE DIRECTOR" at bounding box center [195, 505] width 245 height 17
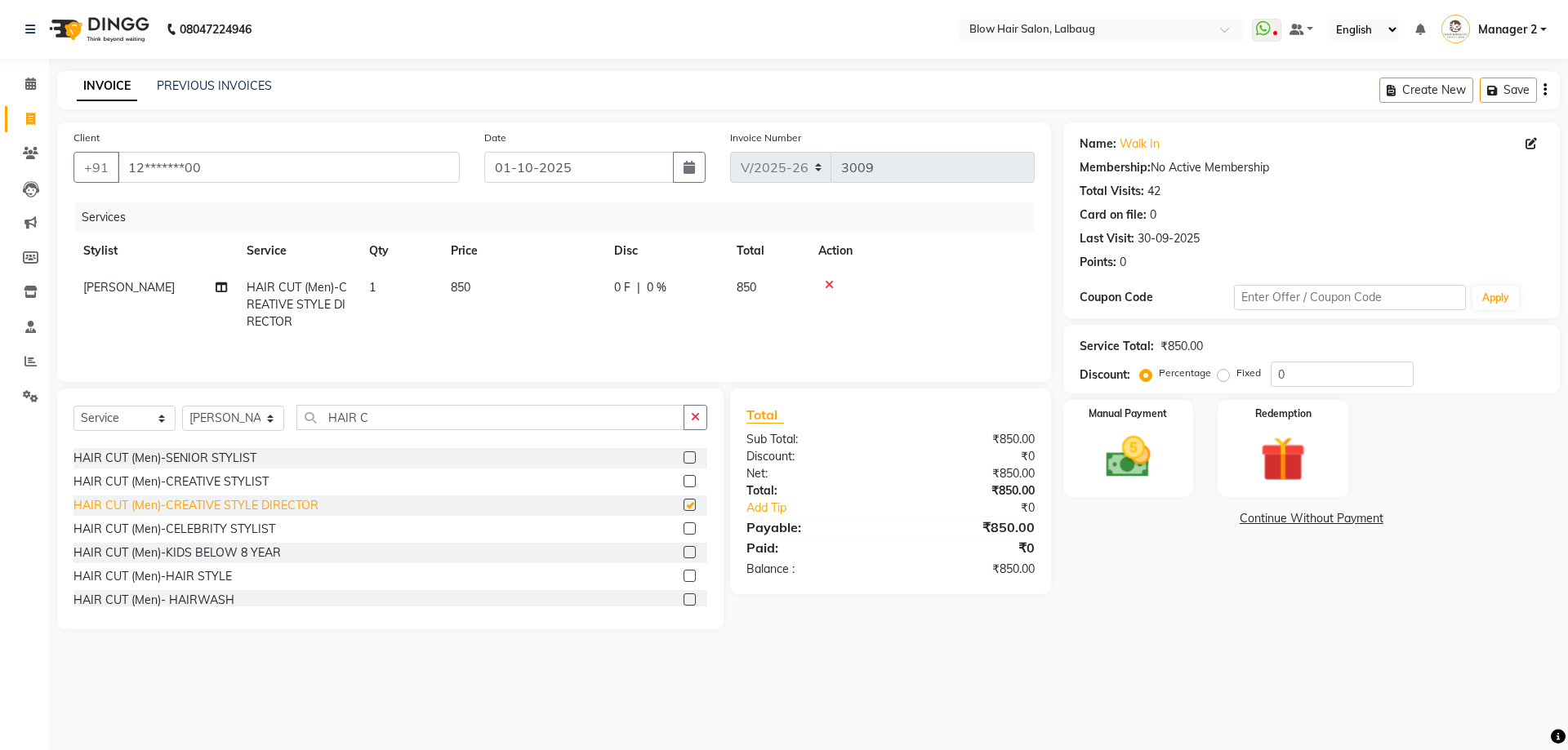
checkbox input "false"
click at [488, 291] on td "850" at bounding box center [522, 305] width 163 height 71
select select "33342"
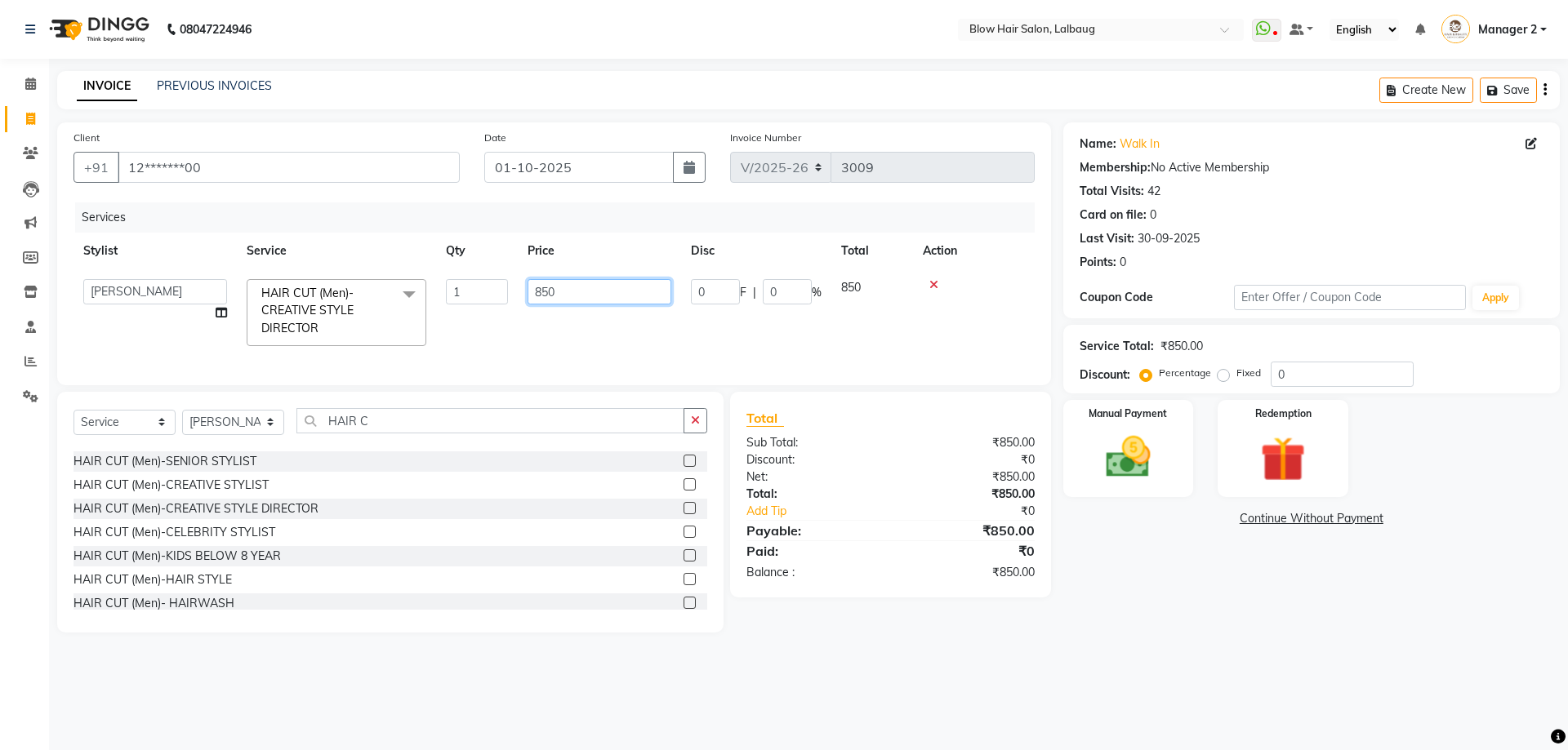
click at [565, 286] on input "850" at bounding box center [600, 291] width 144 height 26
type input "8"
type input "680"
click at [534, 352] on div "Services Stylist Service Qty Price Disc Total Action Ashwini ASHWINI AVINASH BE…" at bounding box center [553, 286] width 961 height 166
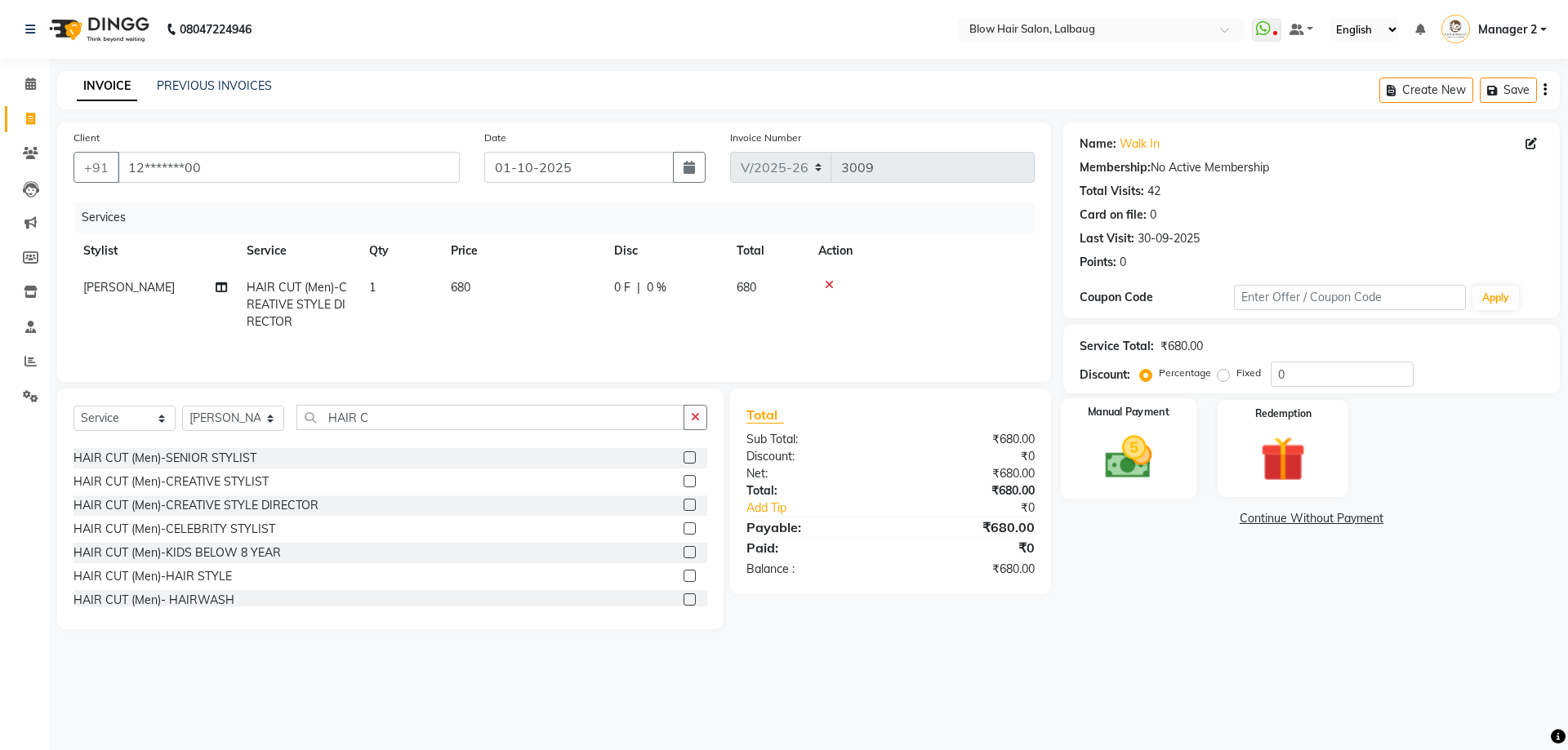
click at [1135, 477] on img at bounding box center [1128, 457] width 76 height 54
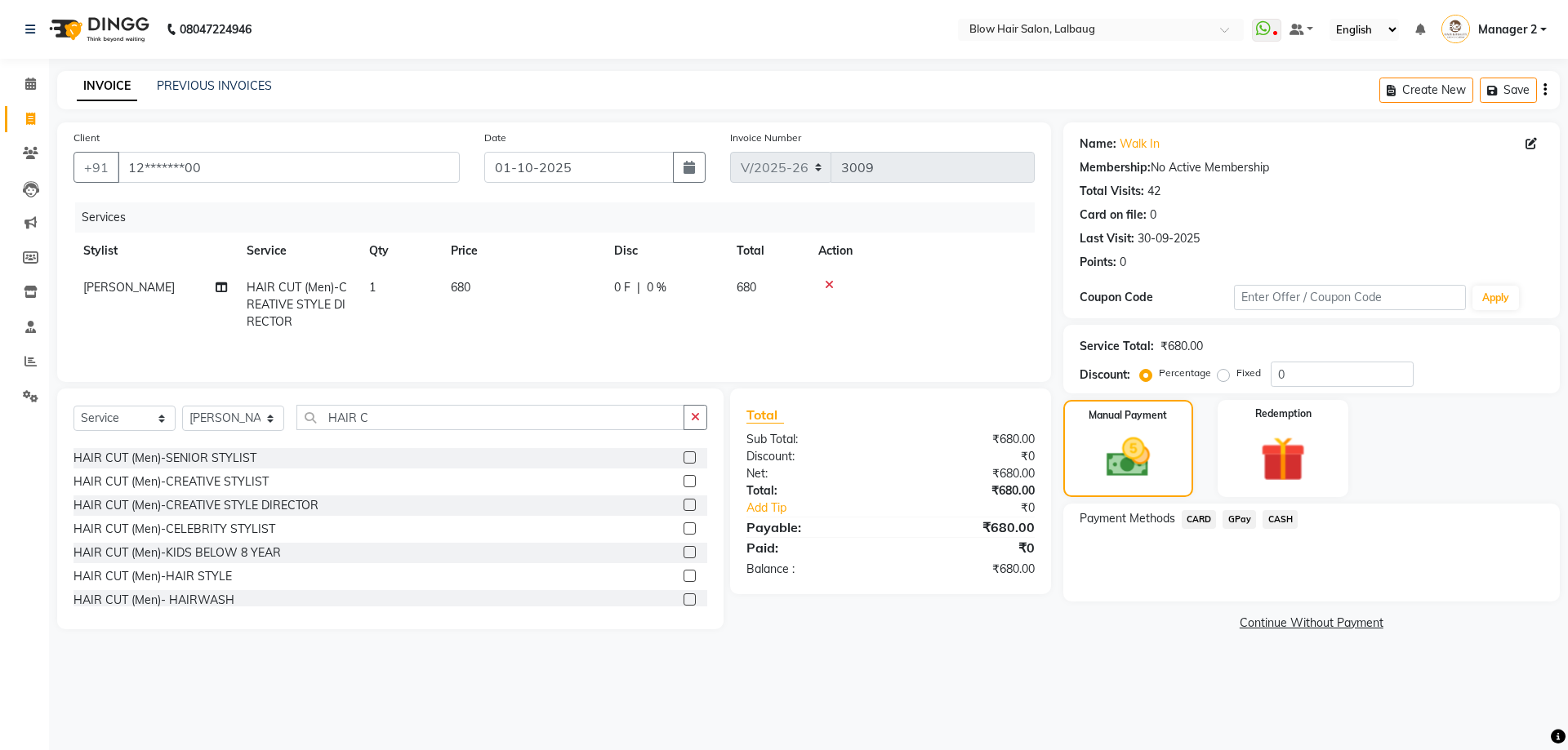
click at [1230, 524] on span "GPay" at bounding box center [1239, 519] width 34 height 19
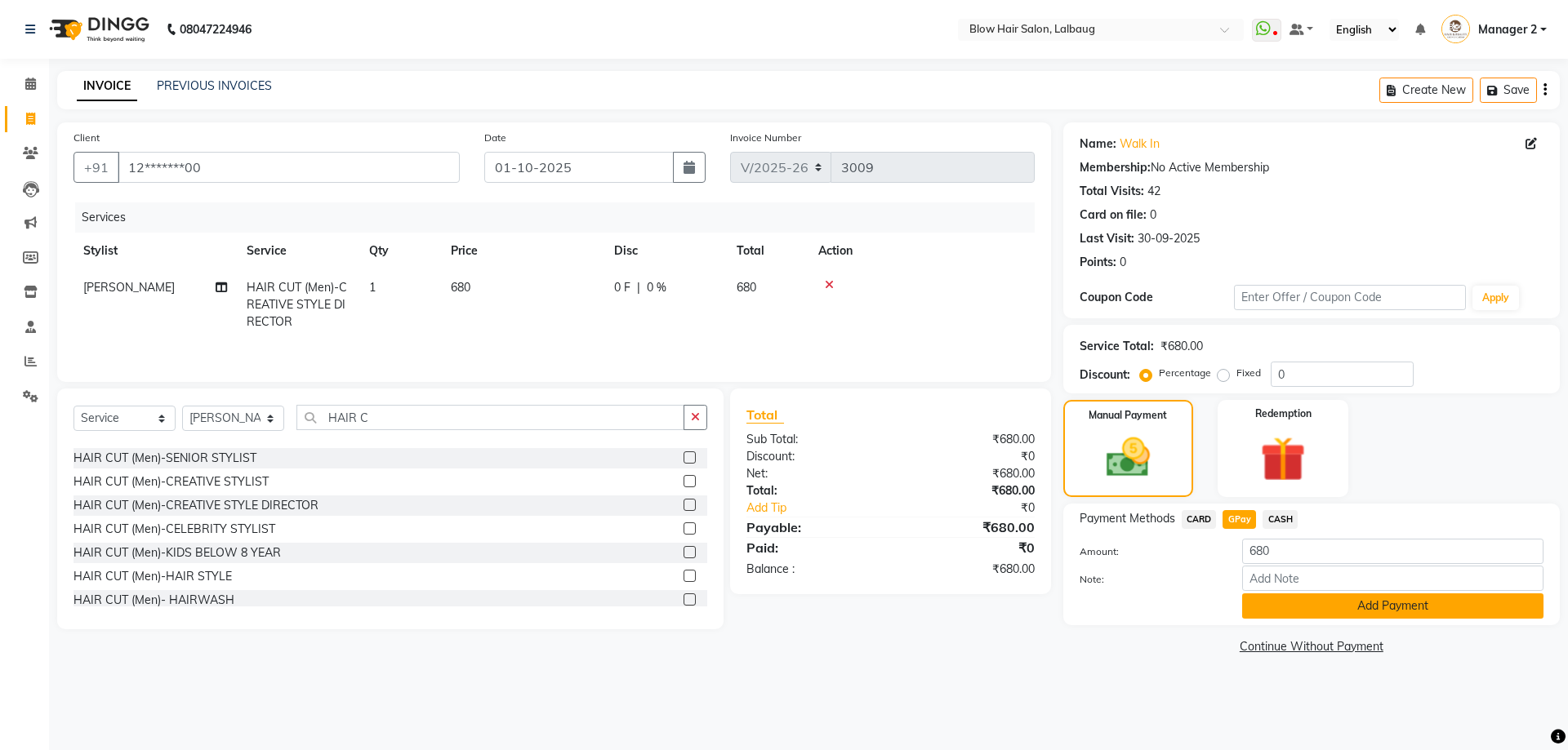
click at [1290, 597] on button "Add Payment" at bounding box center [1393, 606] width 301 height 26
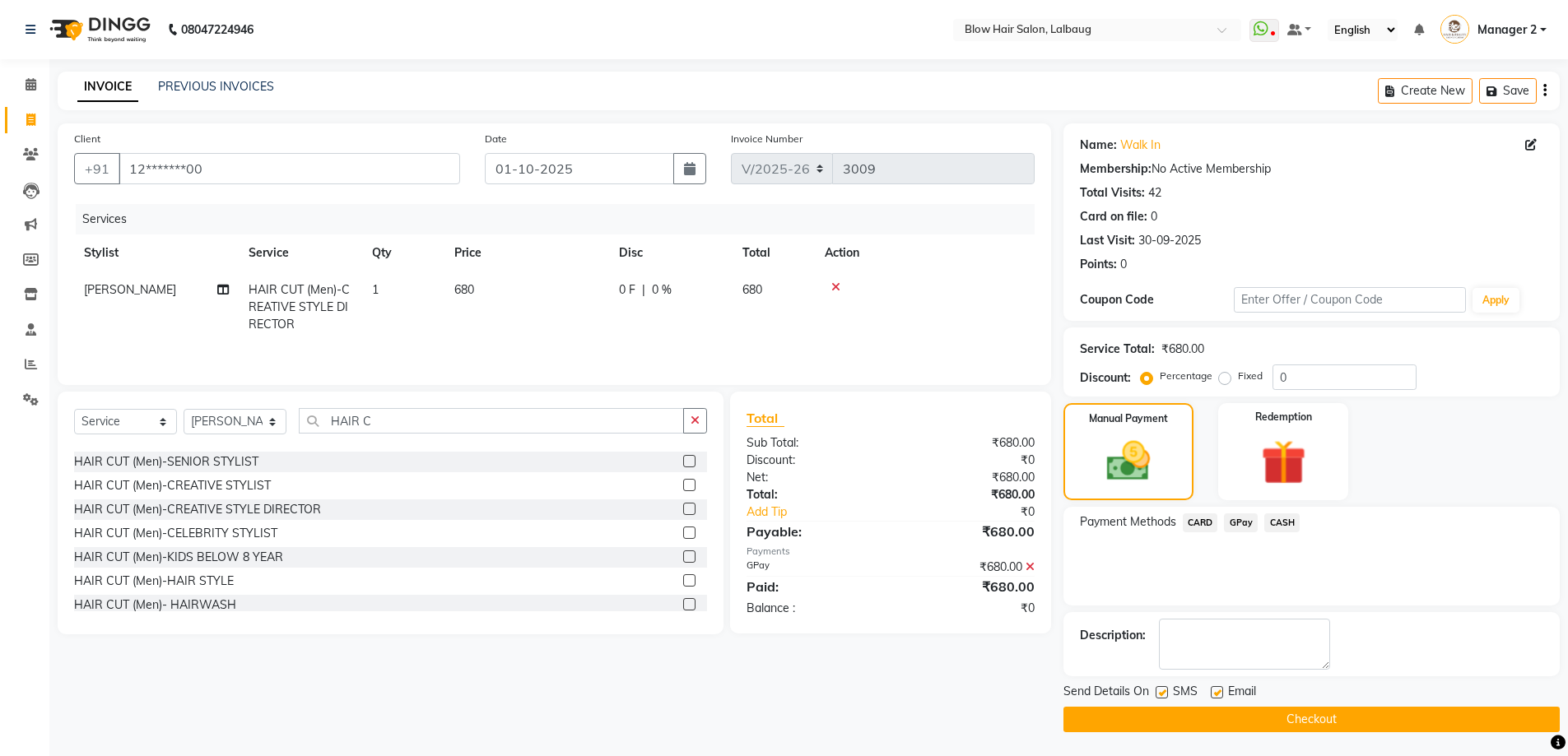
drag, startPoint x: 1157, startPoint y: 691, endPoint x: 1219, endPoint y: 691, distance: 62.0
click at [1158, 691] on label at bounding box center [1161, 692] width 12 height 12
click at [1158, 691] on input "checkbox" at bounding box center [1160, 693] width 11 height 11
checkbox input "false"
drag, startPoint x: 1220, startPoint y: 690, endPoint x: 1212, endPoint y: 711, distance: 22.5
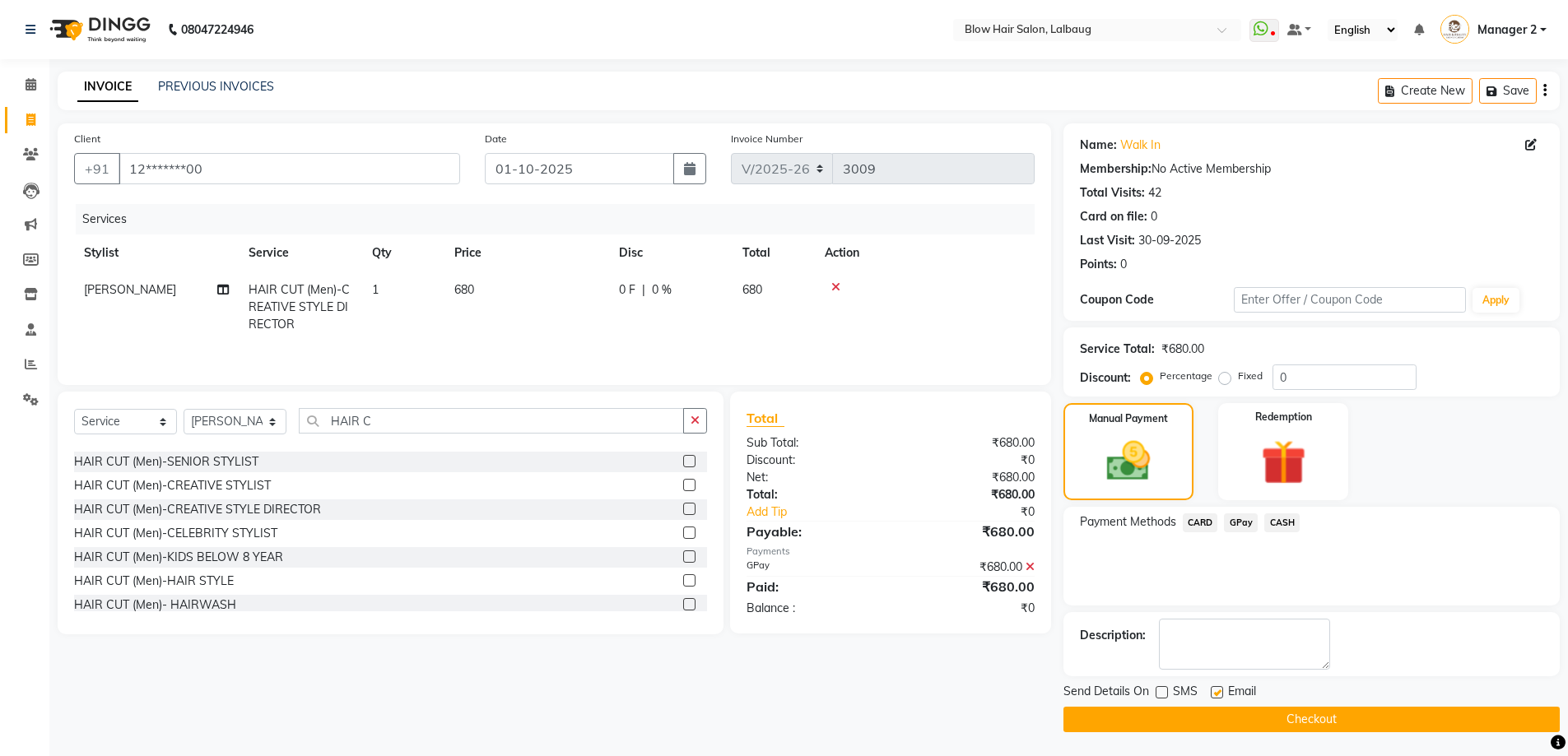
click at [1219, 690] on label at bounding box center [1217, 692] width 12 height 12
click at [1219, 690] on input "checkbox" at bounding box center [1216, 693] width 11 height 11
checkbox input "false"
click at [1216, 718] on button "Checkout" at bounding box center [1312, 719] width 496 height 26
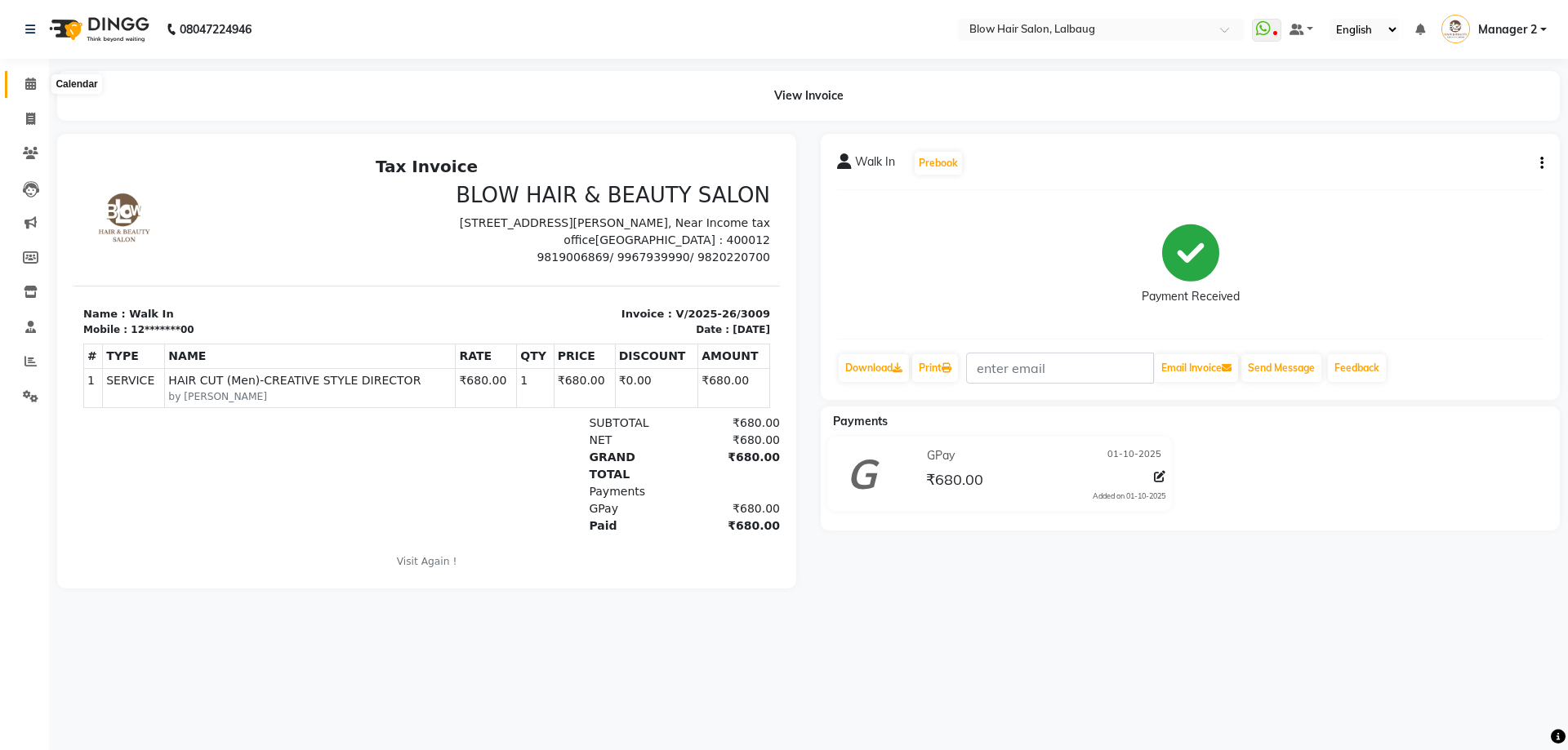
click at [30, 84] on icon at bounding box center [30, 83] width 11 height 12
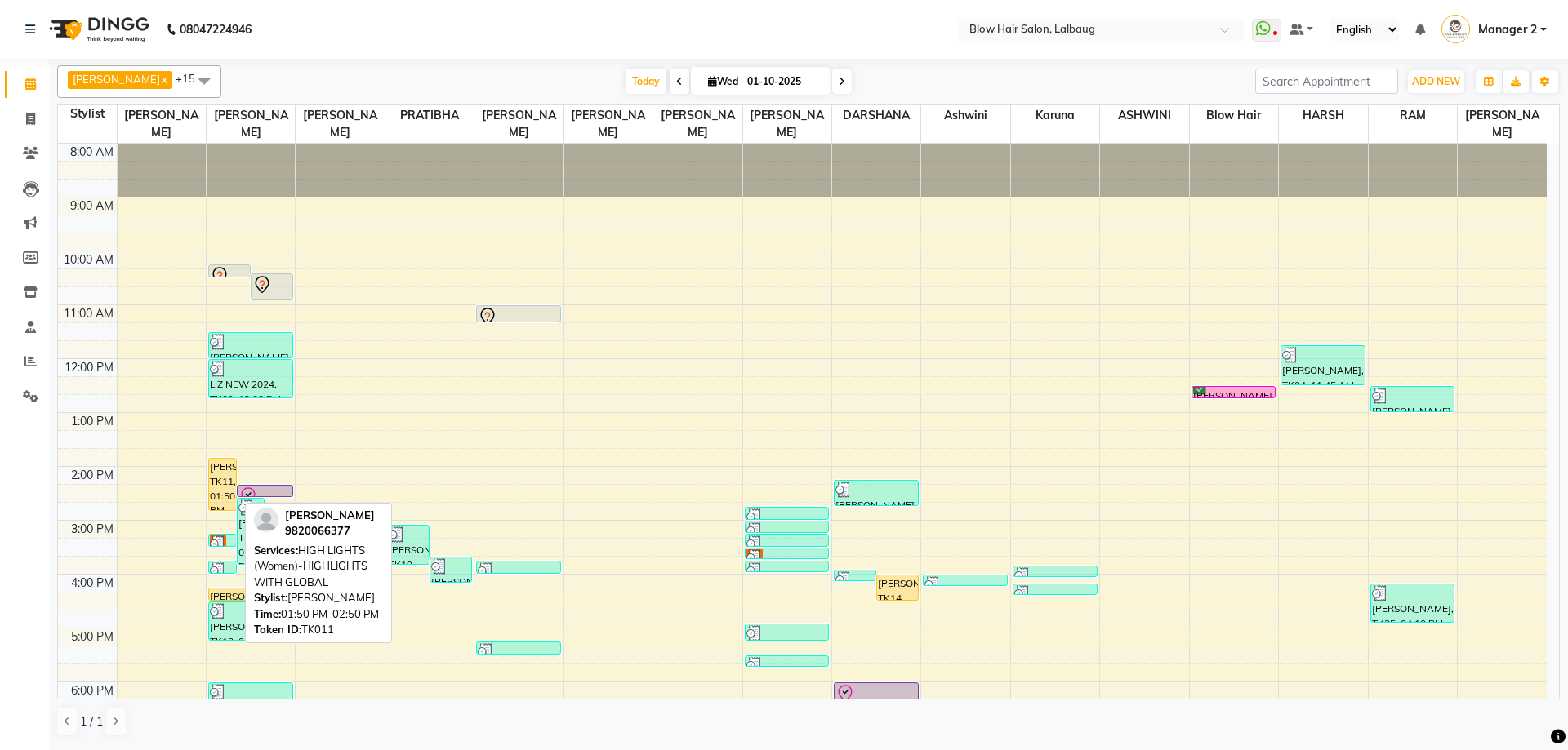
click at [217, 475] on div "[PERSON_NAME], TK11, 01:50 PM-02:50 PM, HIGH LIGHTS (Women)-HIGHLIGHTS WITH GLO…" at bounding box center [222, 484] width 27 height 51
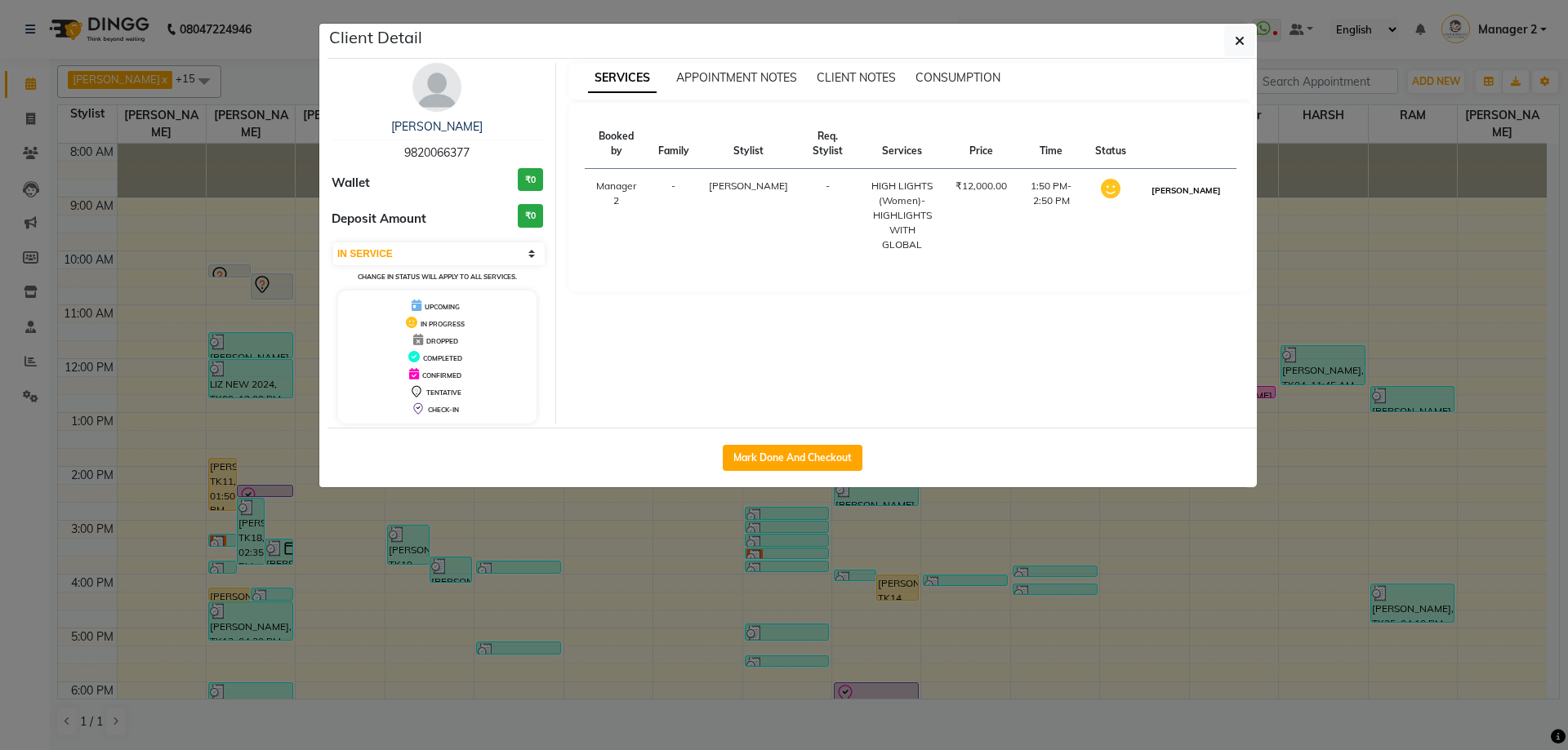
click at [1206, 190] on button "[PERSON_NAME]" at bounding box center [1186, 190] width 77 height 21
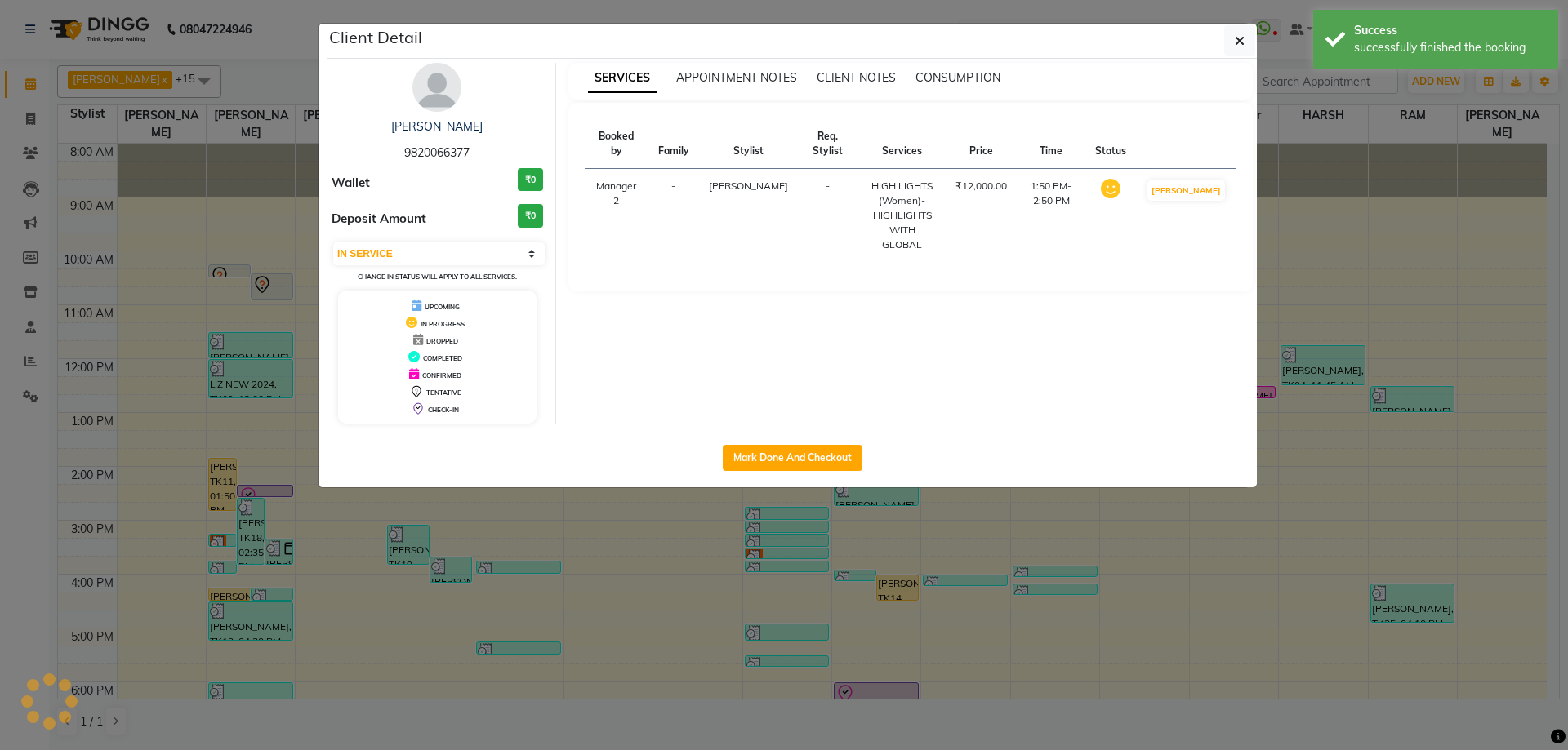
select select "3"
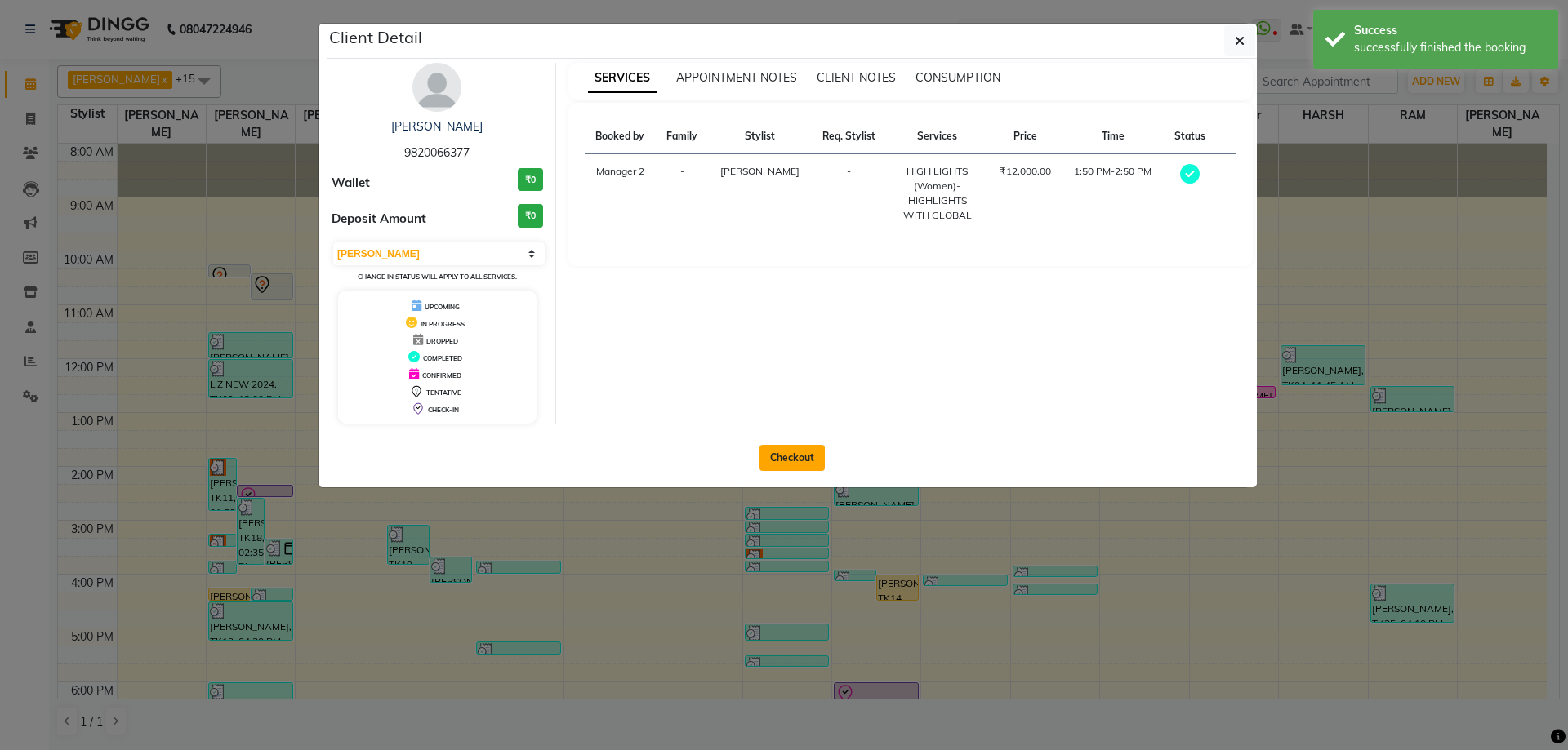
click at [784, 462] on button "Checkout" at bounding box center [791, 458] width 65 height 26
select select "service"
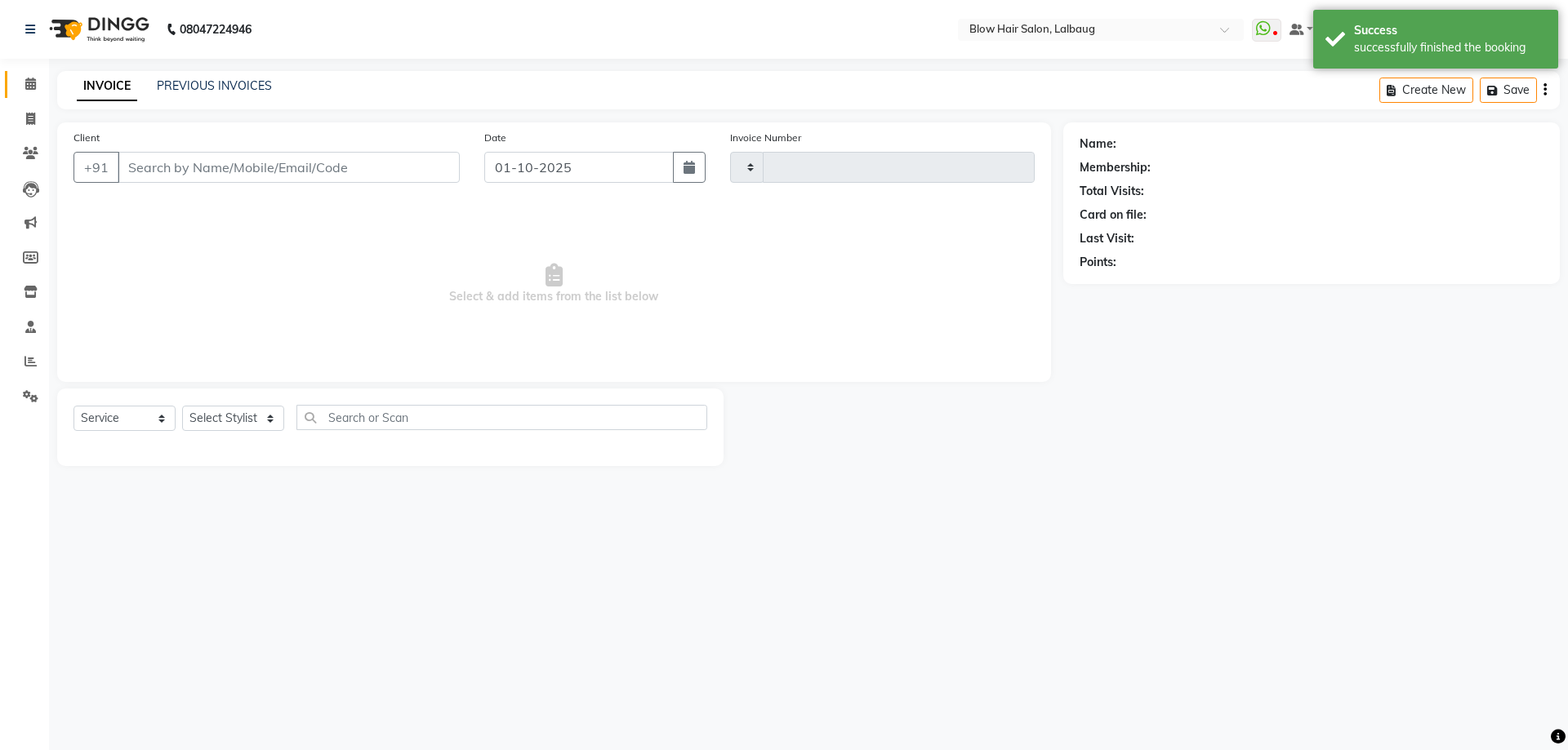
type input "3010"
select select "5162"
type input "98******77"
select select "33342"
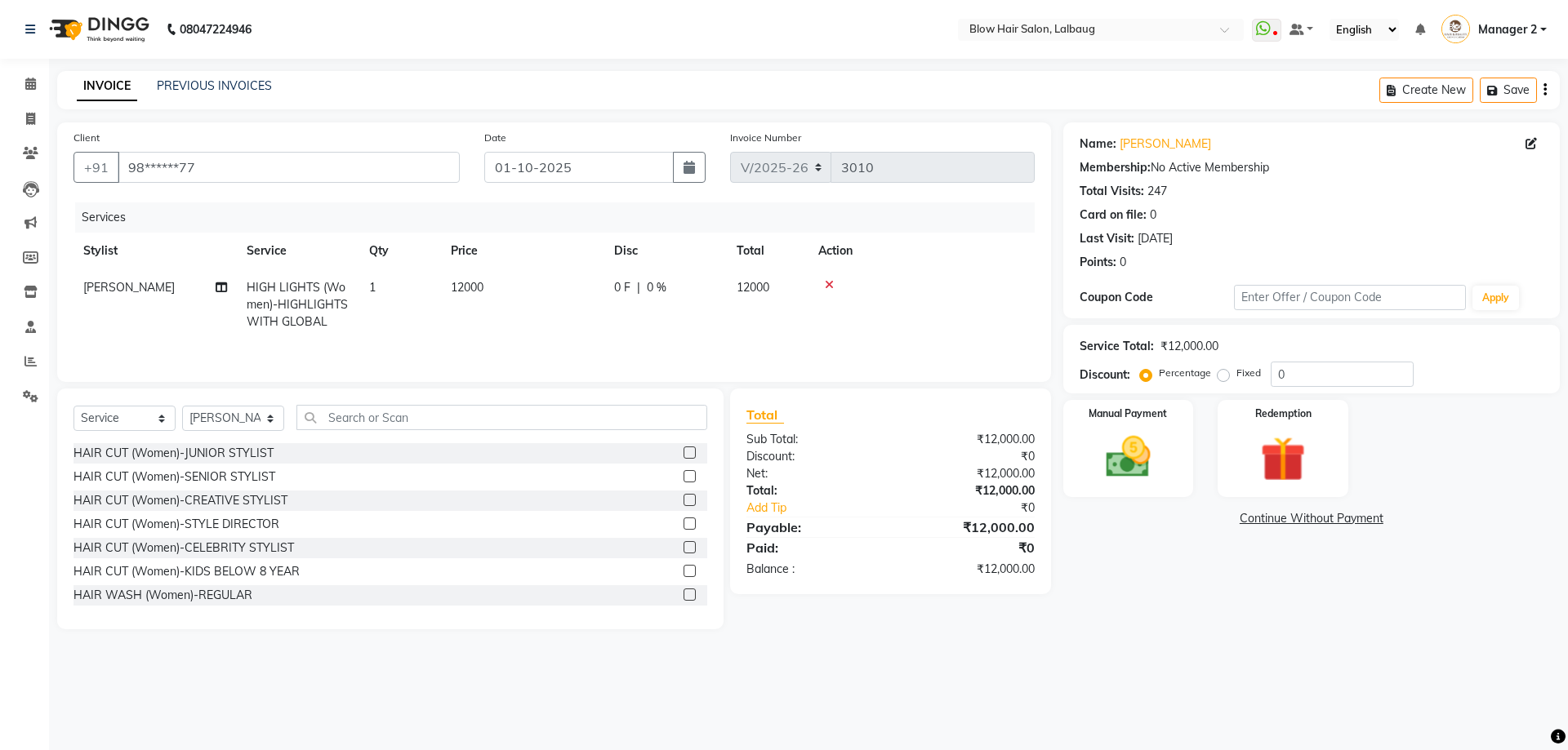
click at [497, 289] on td "12000" at bounding box center [522, 305] width 163 height 71
select select "33342"
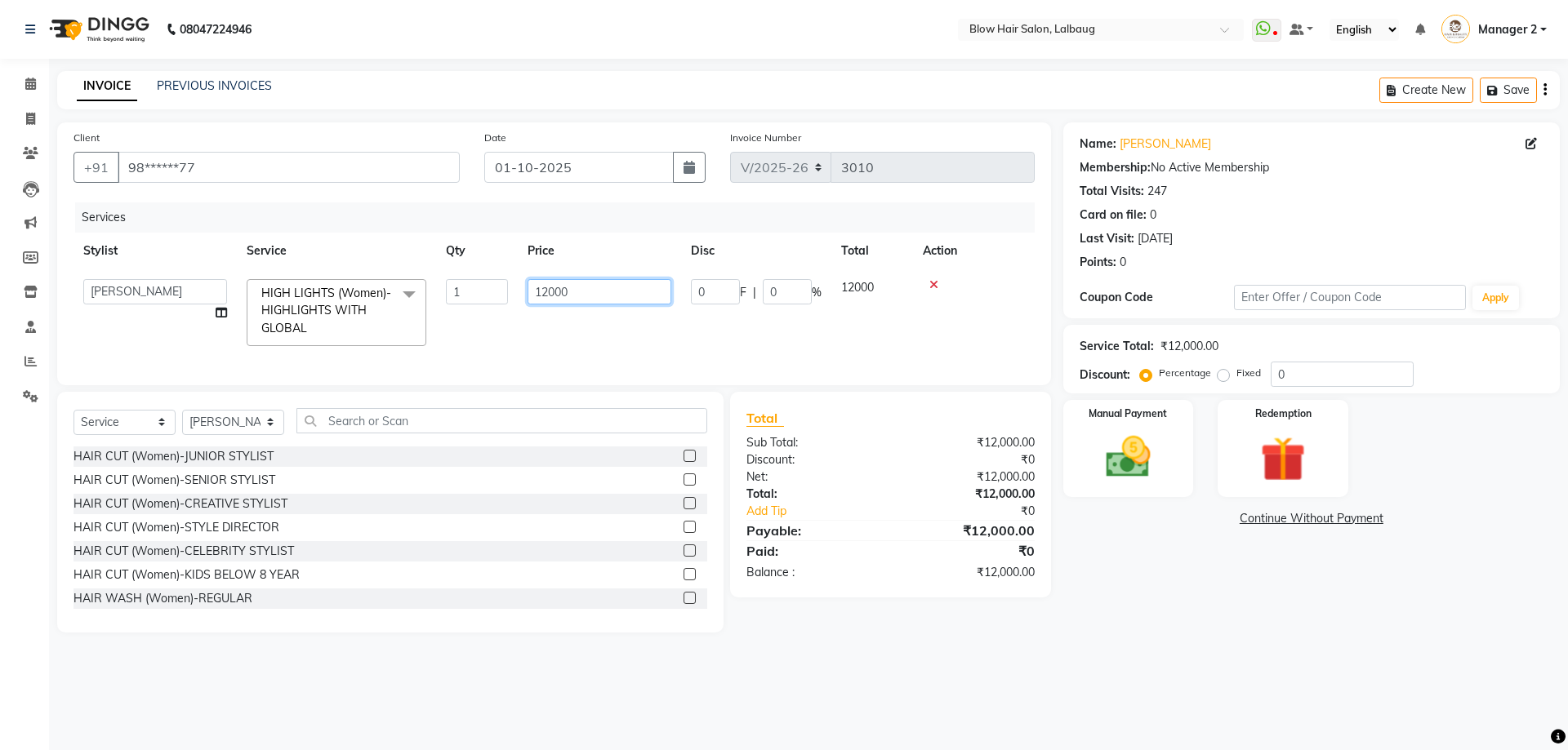
click at [583, 293] on input "12000" at bounding box center [600, 291] width 144 height 26
type input "1"
type input "3500"
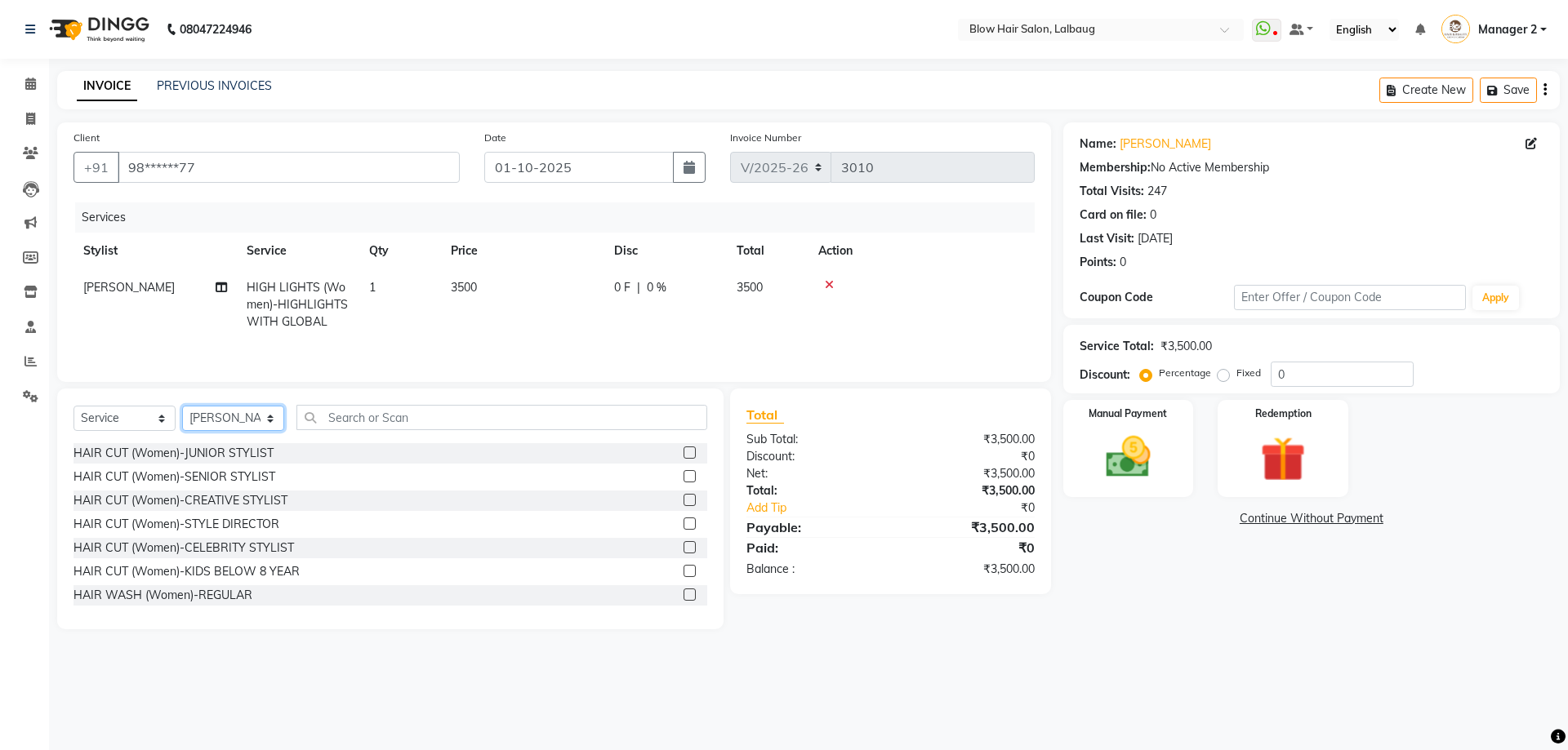
click at [220, 437] on div "Select Service Product Membership Package Voucher Prepaid Gift Card Select Styl…" at bounding box center [390, 424] width 633 height 39
select select "33347"
click at [182, 406] on select "Select Stylist Ashwini ASHWINI AVINASH BEAU Blow Hair [PERSON_NAME] Dingg Suppo…" at bounding box center [233, 418] width 102 height 26
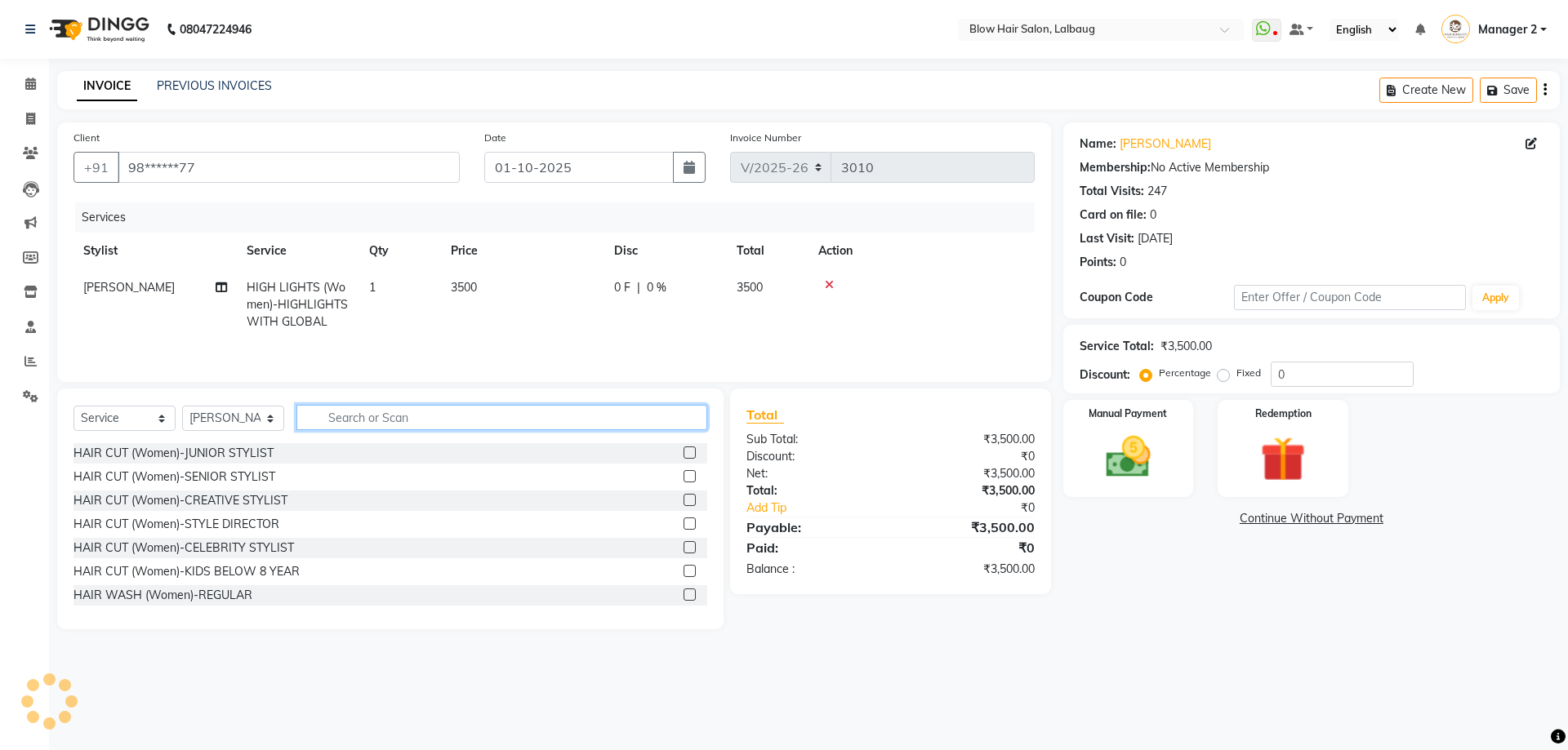
click at [380, 416] on input "text" at bounding box center [502, 417] width 411 height 26
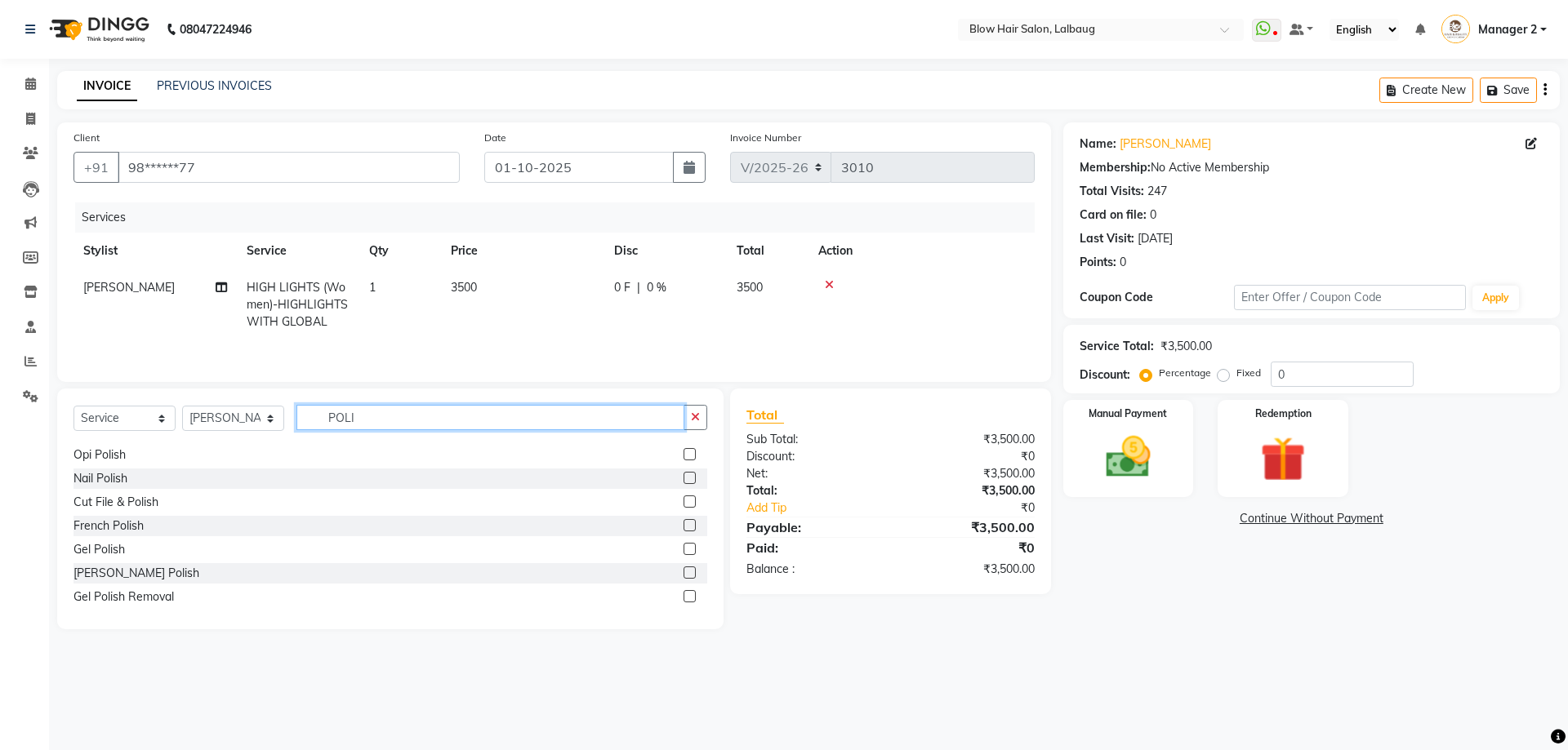
scroll to position [405, 0]
type input "POLI"
click at [142, 475] on div "Nail Polish" at bounding box center [390, 474] width 633 height 21
drag, startPoint x: 186, startPoint y: 476, endPoint x: 220, endPoint y: 472, distance: 34.2
click at [188, 476] on div "Nail Polish" at bounding box center [390, 474] width 633 height 21
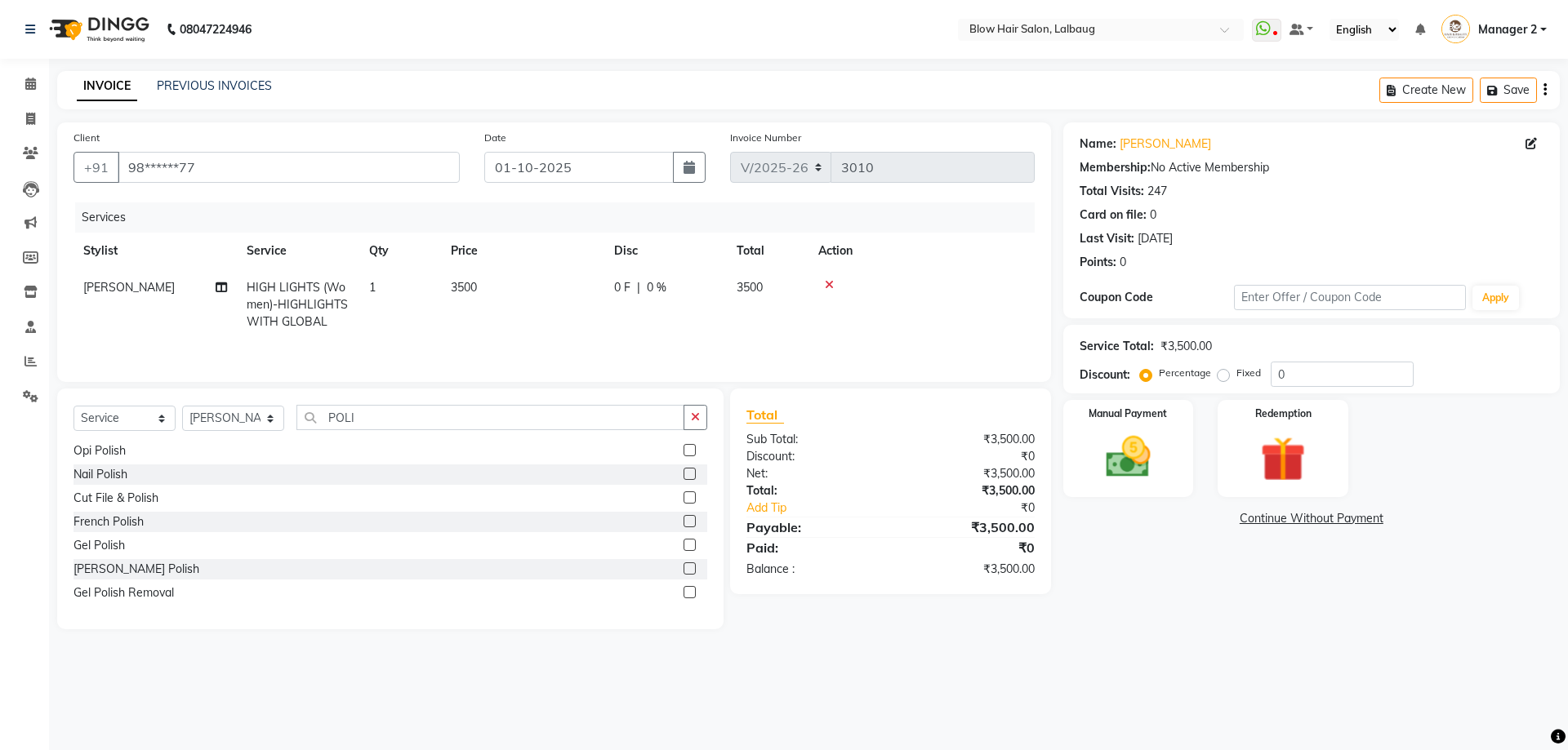
click at [684, 471] on label at bounding box center [689, 473] width 12 height 12
click at [684, 471] on input "checkbox" at bounding box center [688, 474] width 11 height 11
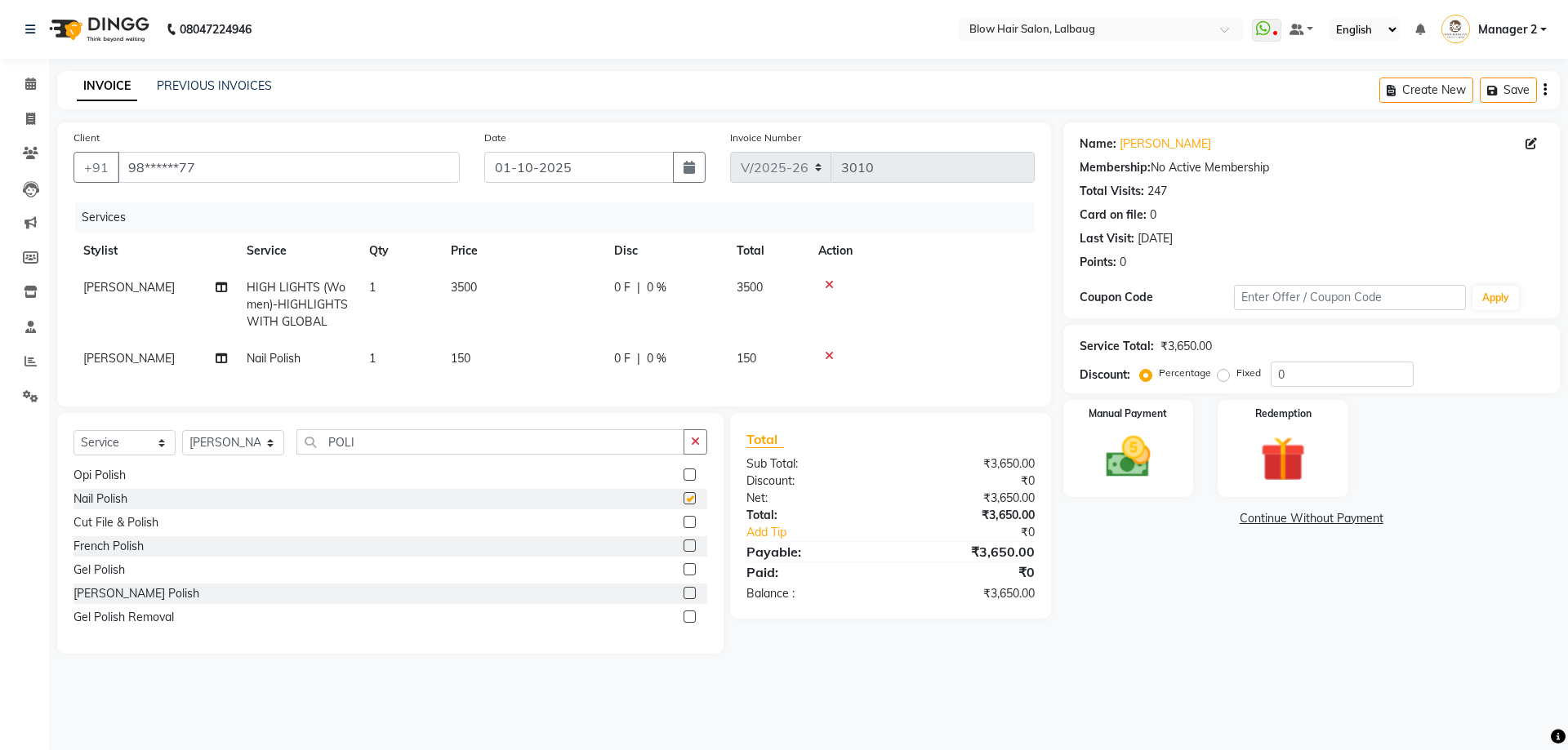
checkbox input "false"
click at [476, 358] on td "150" at bounding box center [522, 358] width 163 height 37
select select "33347"
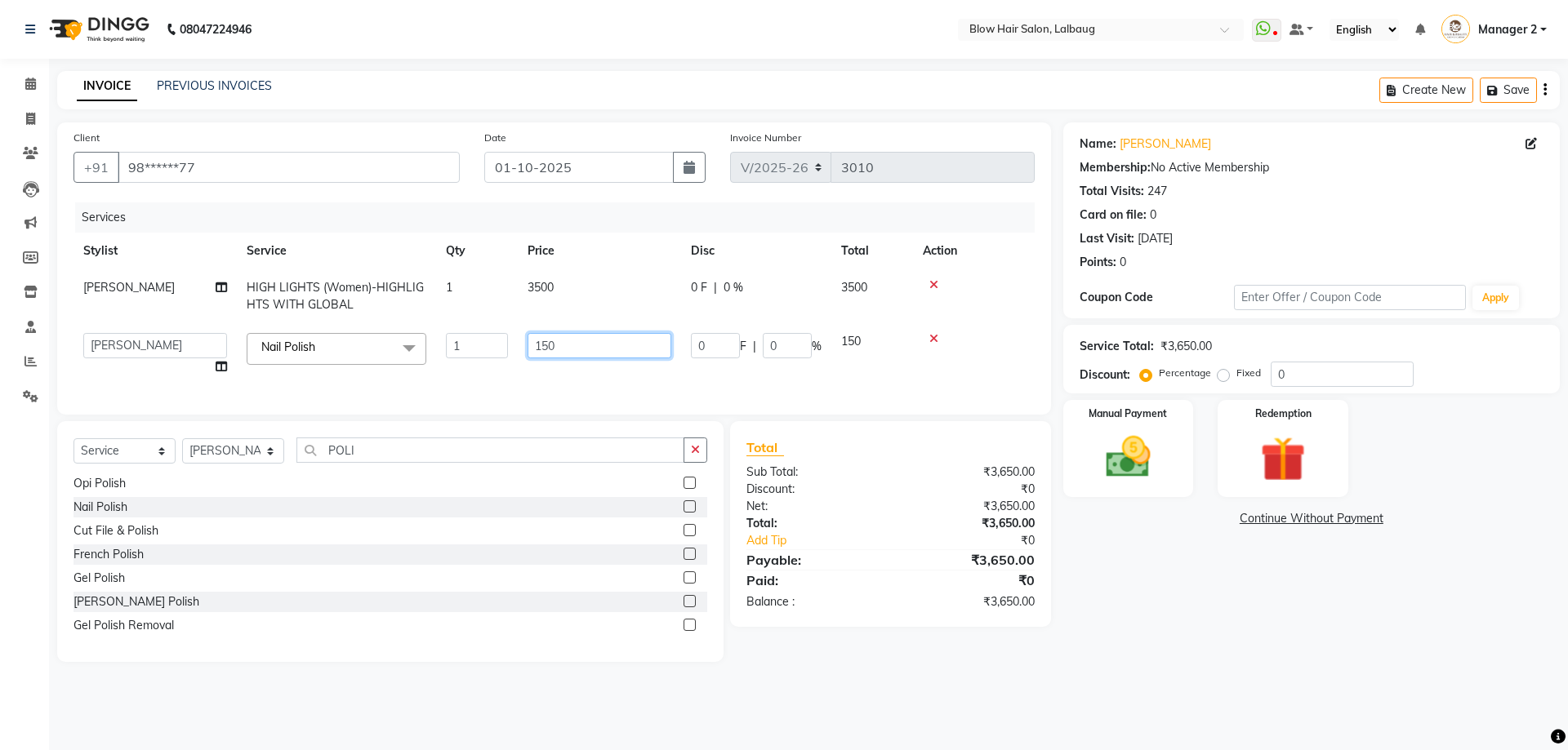
click at [563, 339] on input "150" at bounding box center [600, 346] width 144 height 26
type input "1"
type input "300"
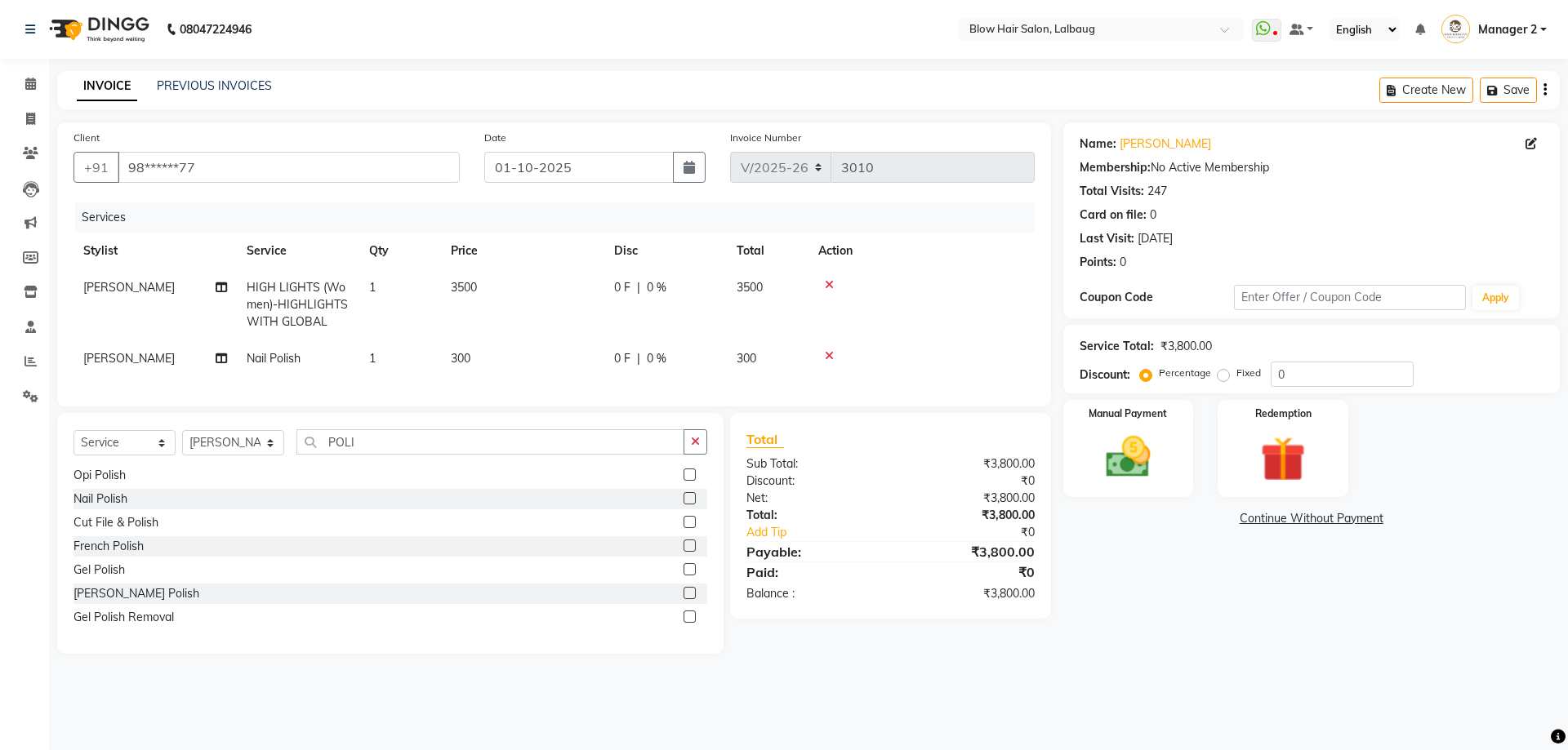
click at [562, 371] on td "300" at bounding box center [522, 358] width 163 height 37
select select "33347"
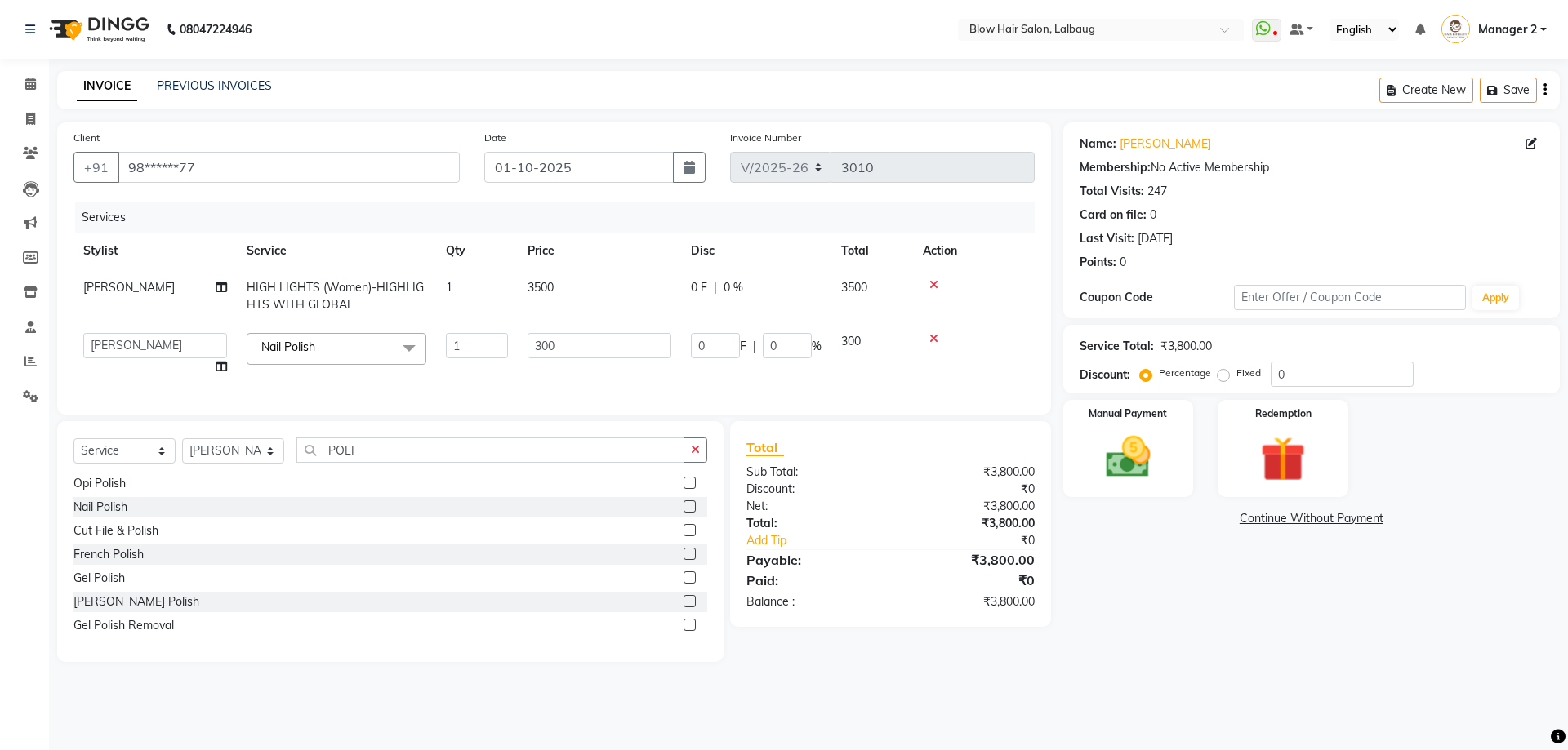
click at [570, 291] on td "3500" at bounding box center [600, 296] width 163 height 54
select select "33342"
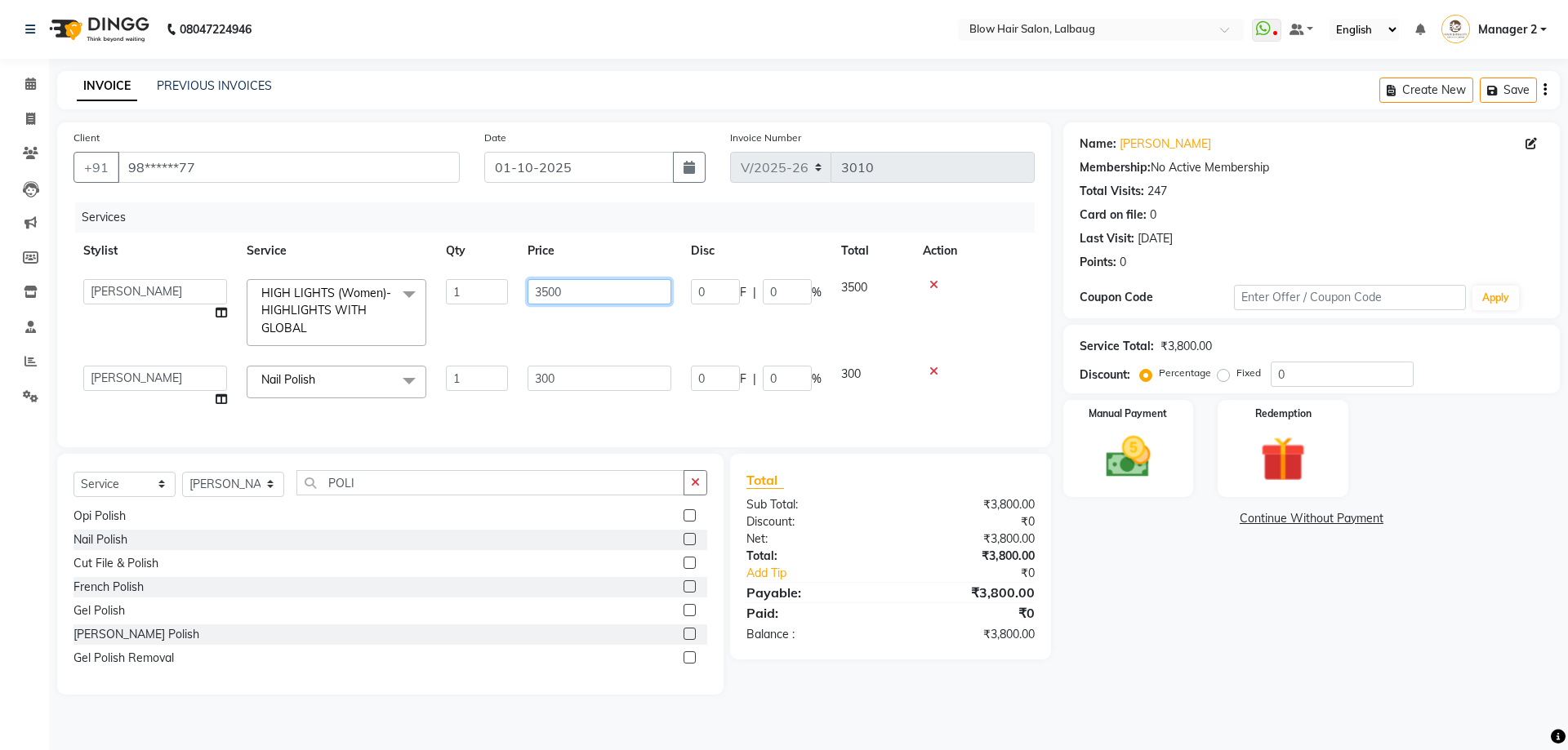
click at [569, 286] on input "3500" at bounding box center [600, 291] width 144 height 26
type input "3200"
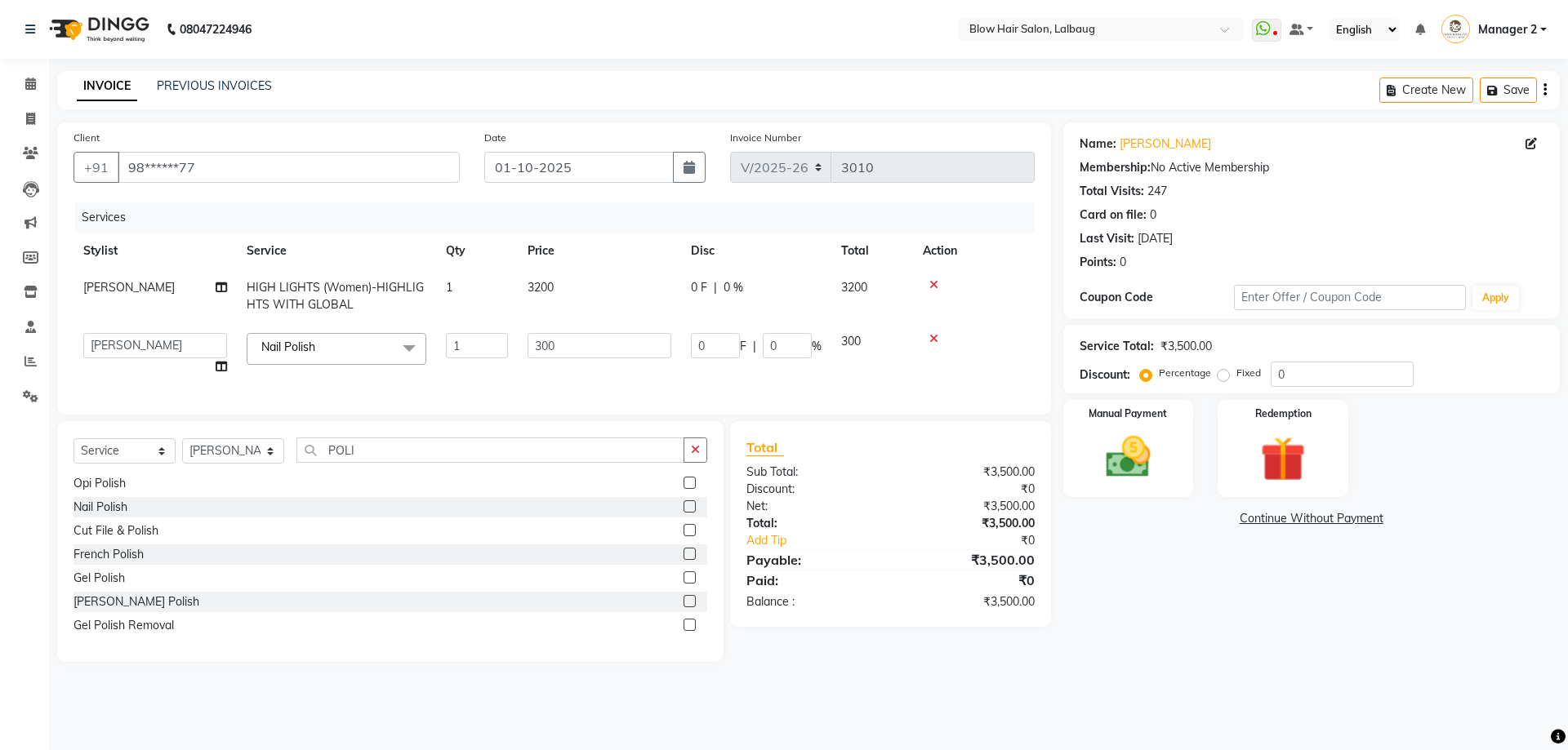
click at [921, 710] on div "08047224946 Select Location × Blow Hair Salon, Lalbaug WhatsApp Status ✕ Status…" at bounding box center [784, 375] width 1568 height 750
click at [1136, 478] on img at bounding box center [1128, 457] width 76 height 54
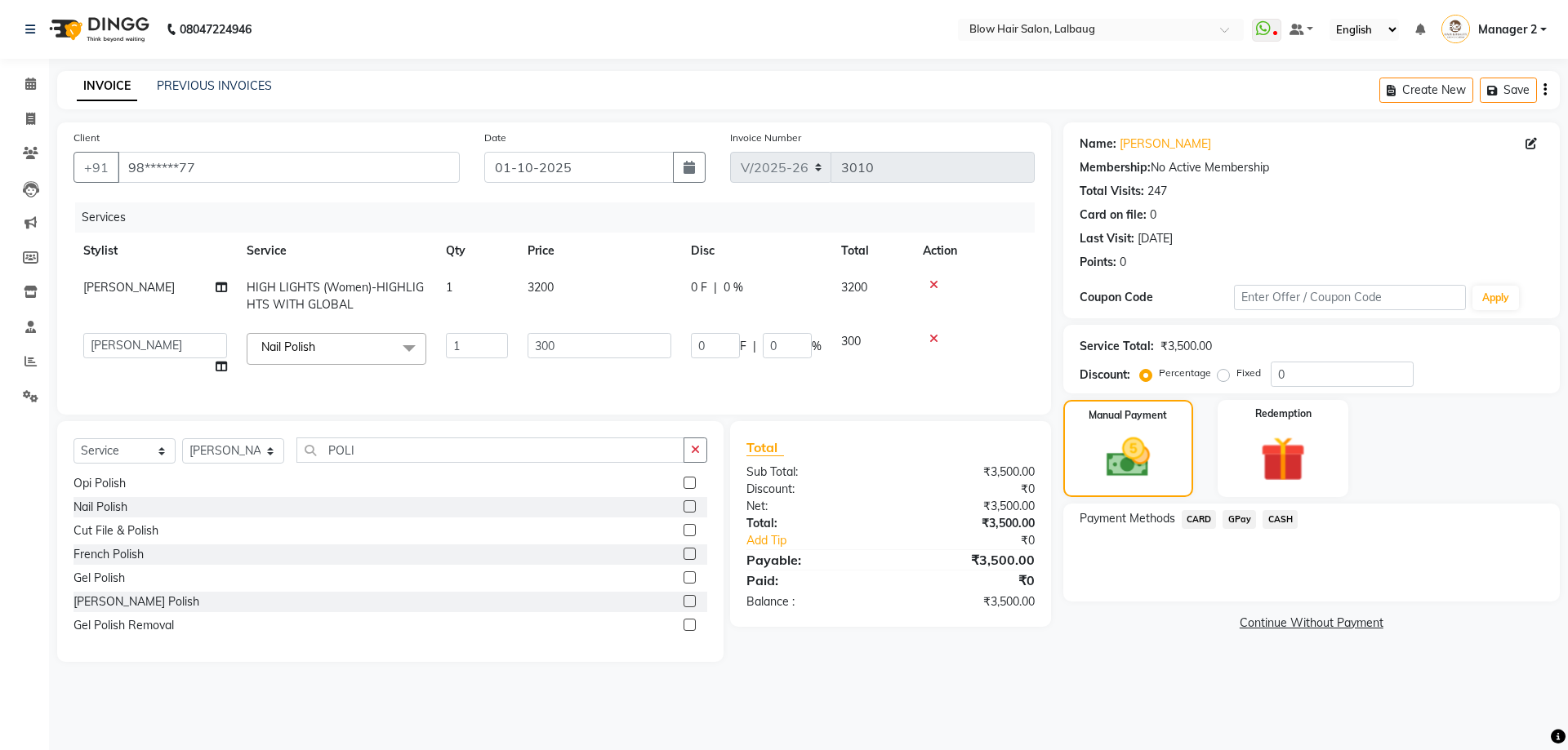
click at [1292, 519] on span "CASH" at bounding box center [1280, 519] width 35 height 19
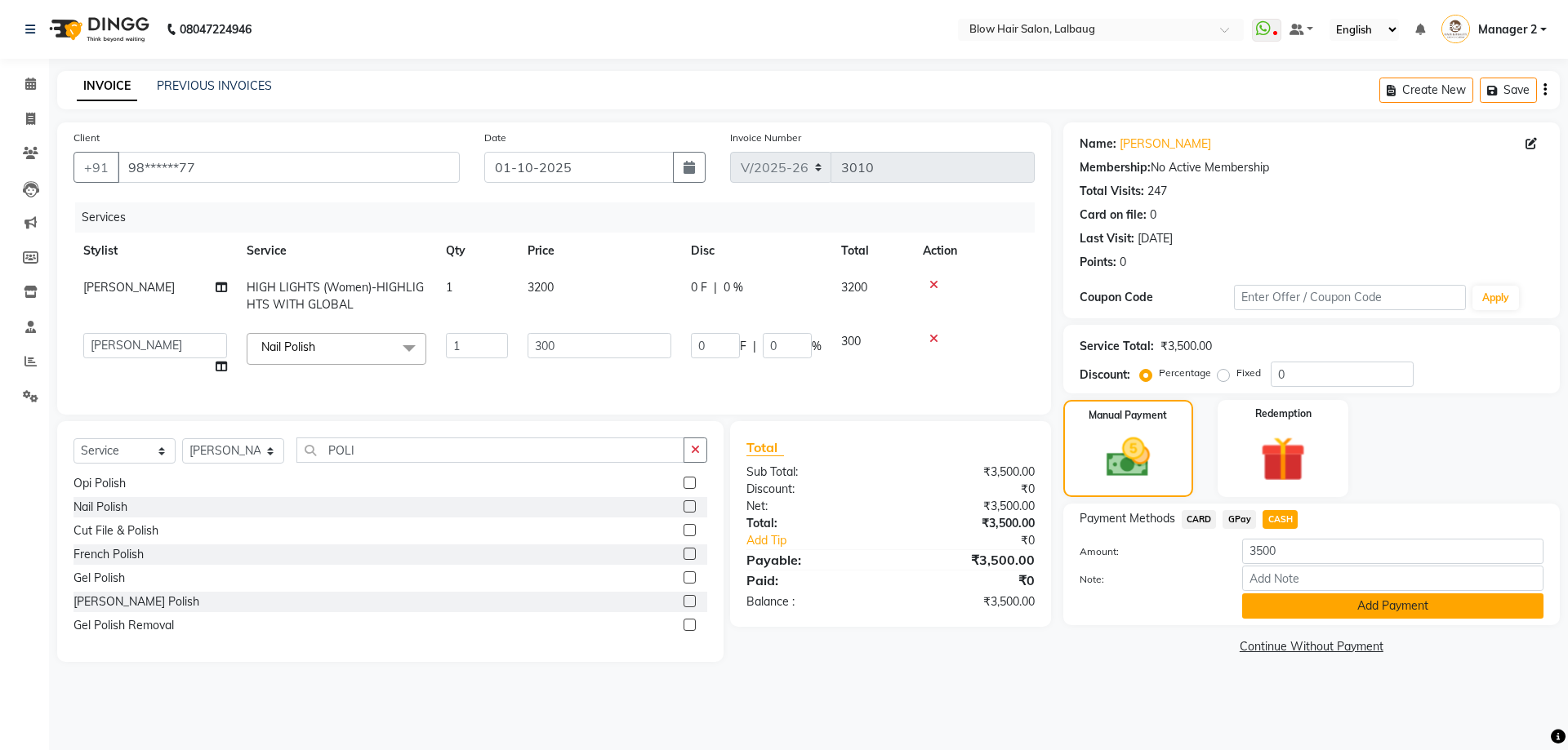
click at [1295, 603] on button "Add Payment" at bounding box center [1393, 606] width 301 height 26
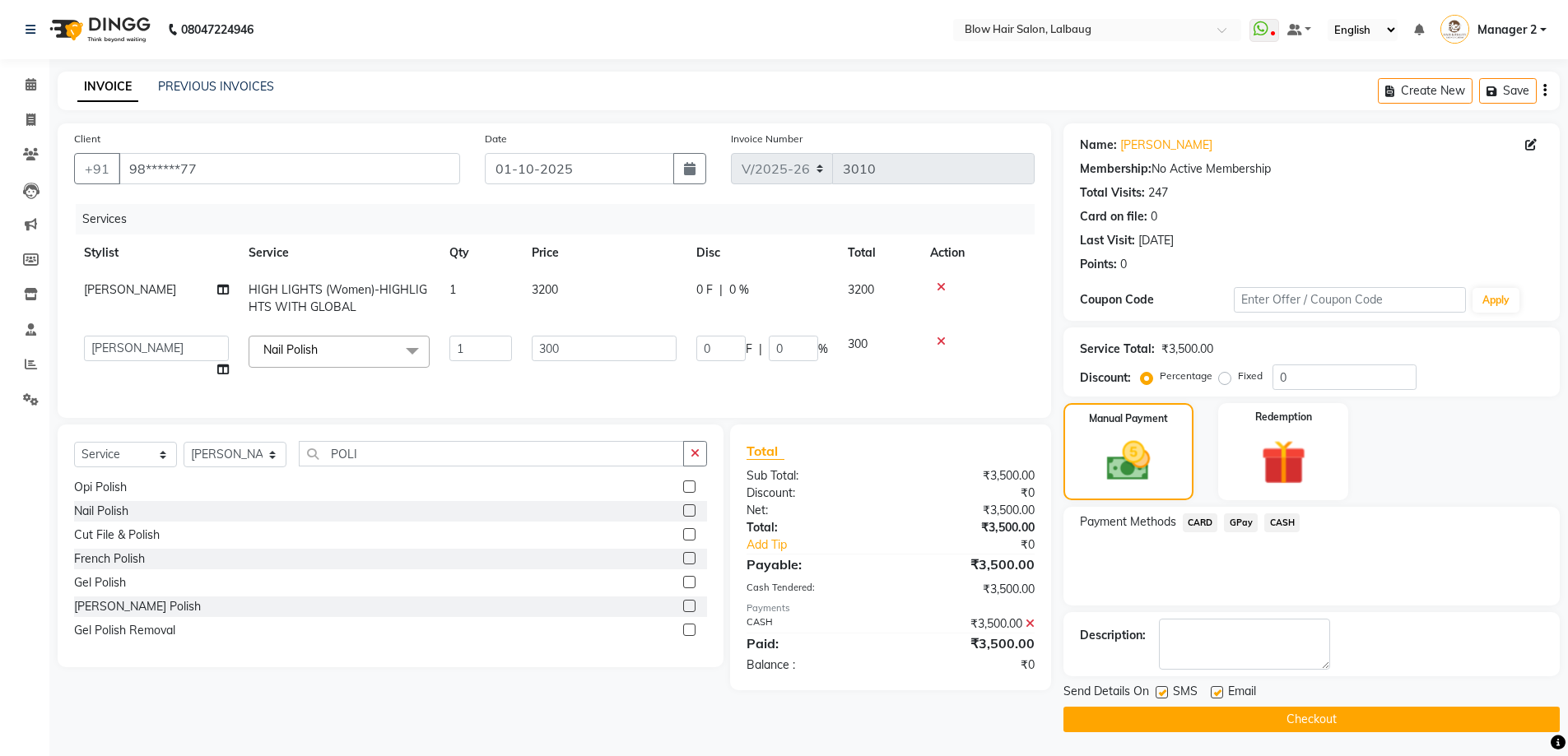
click at [1276, 715] on button "Checkout" at bounding box center [1312, 719] width 496 height 26
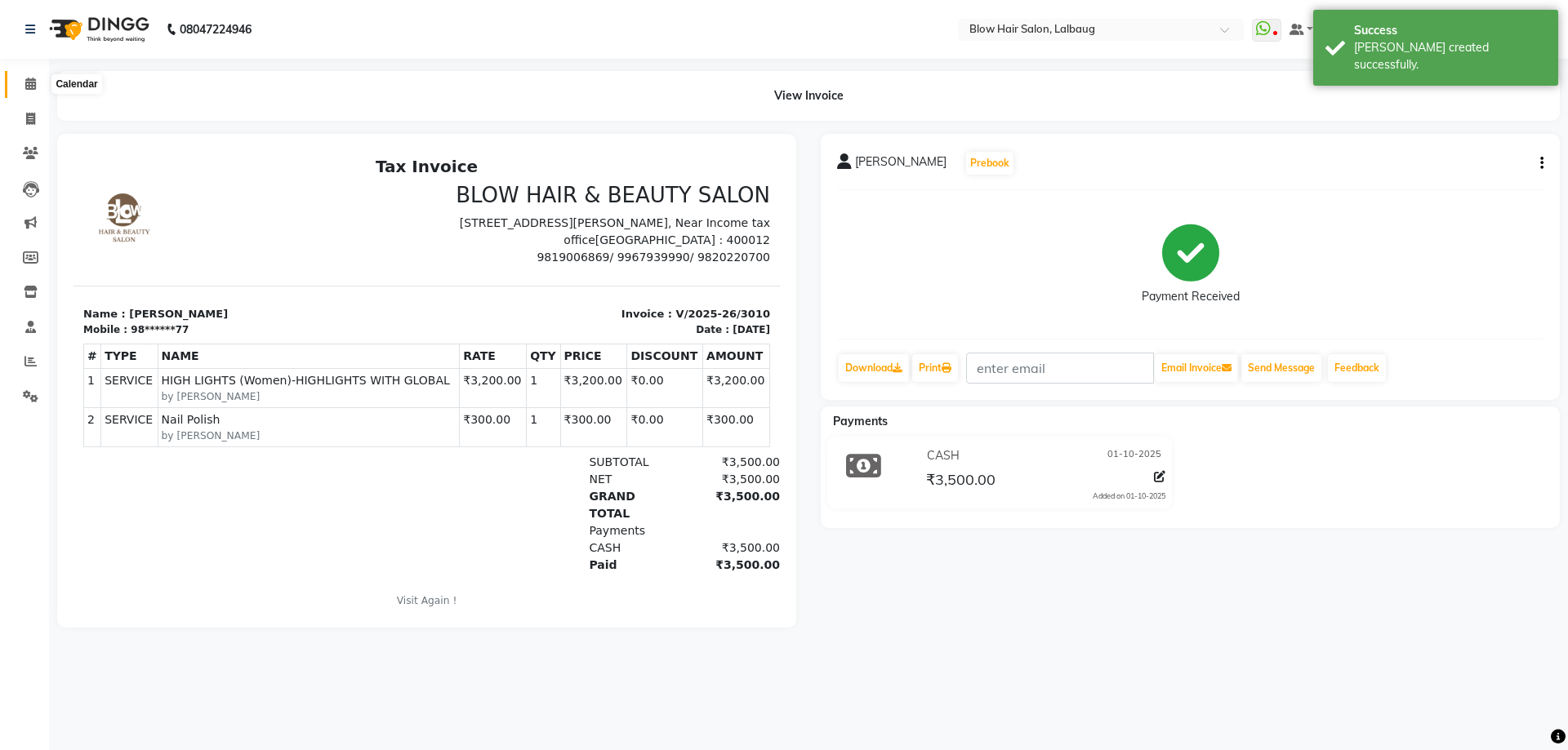
click at [23, 77] on span at bounding box center [30, 84] width 29 height 19
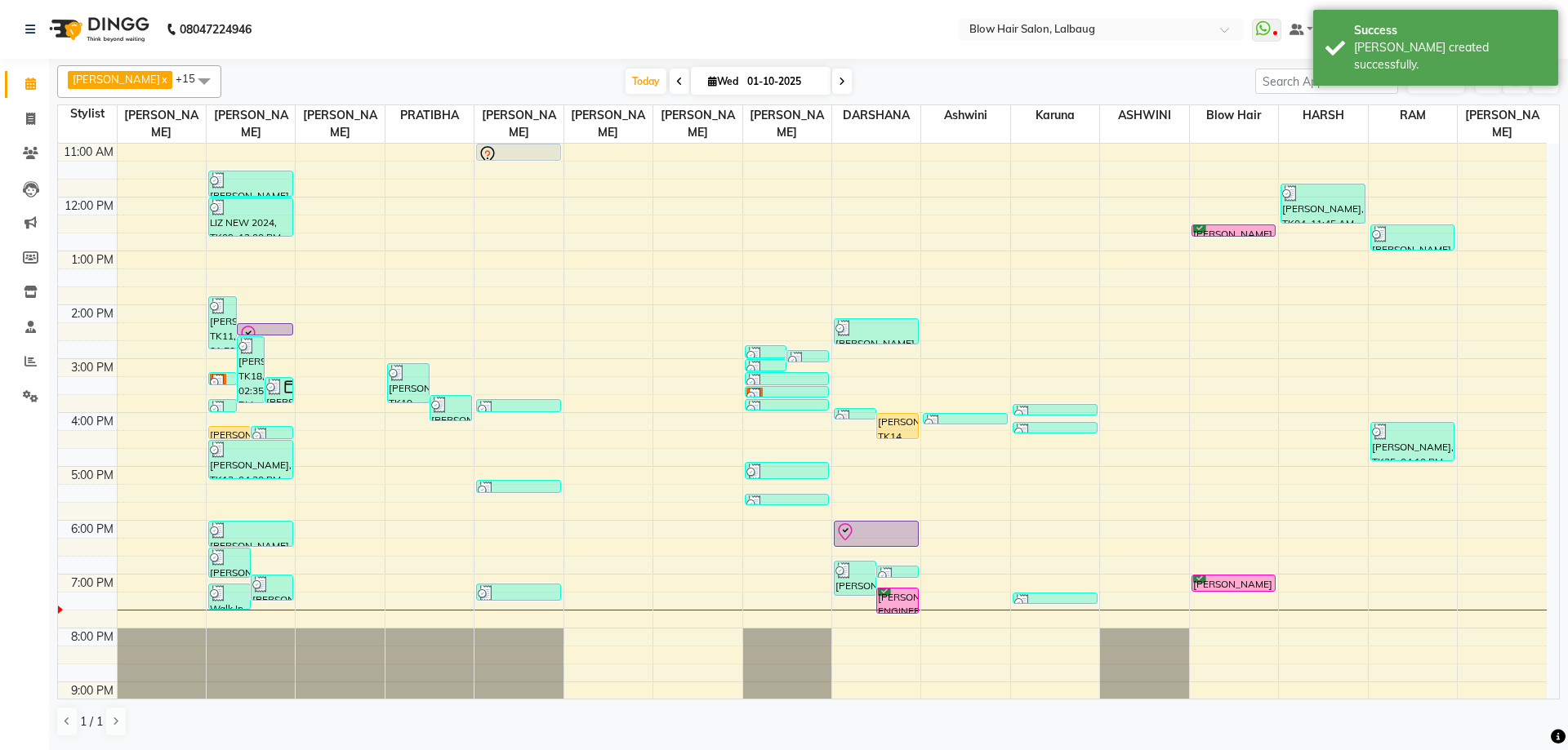
scroll to position [163, 0]
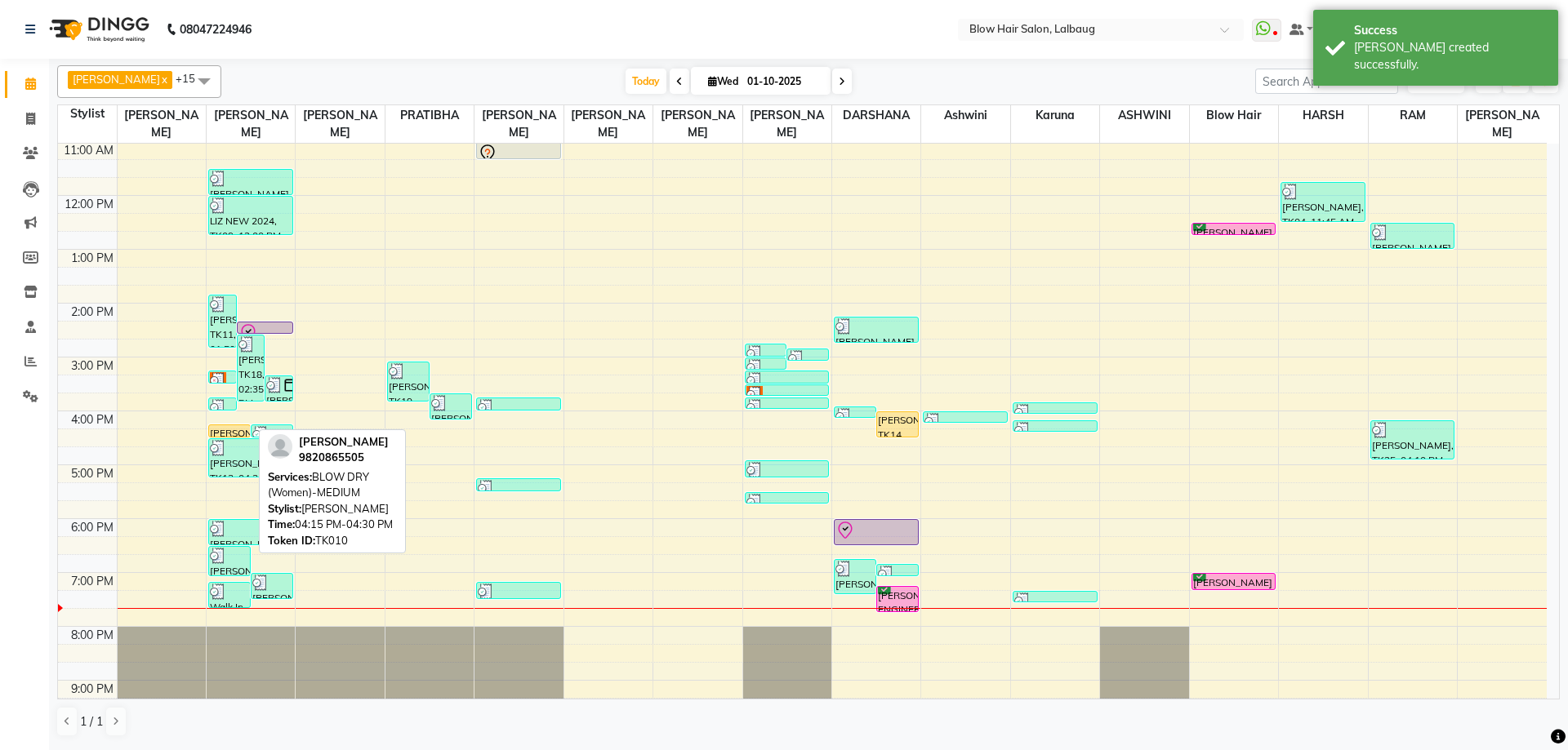
click at [223, 430] on div "[PERSON_NAME], TK10, 04:15 PM-04:30 PM, BLOW DRY (Women)-MEDIUM" at bounding box center [230, 431] width 41 height 12
select select "1"
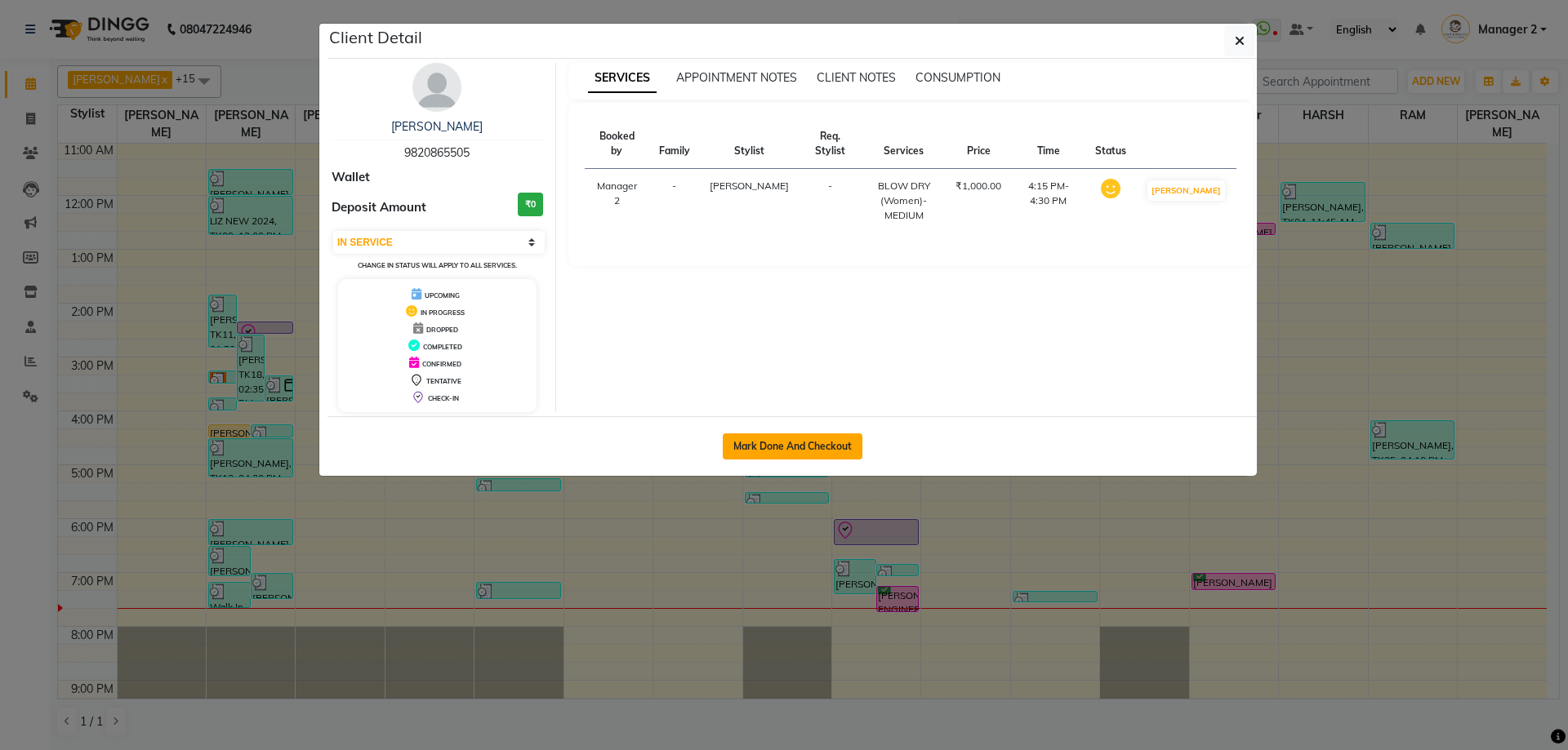
click at [792, 444] on button "Mark Done And Checkout" at bounding box center [793, 447] width 140 height 26
select select "service"
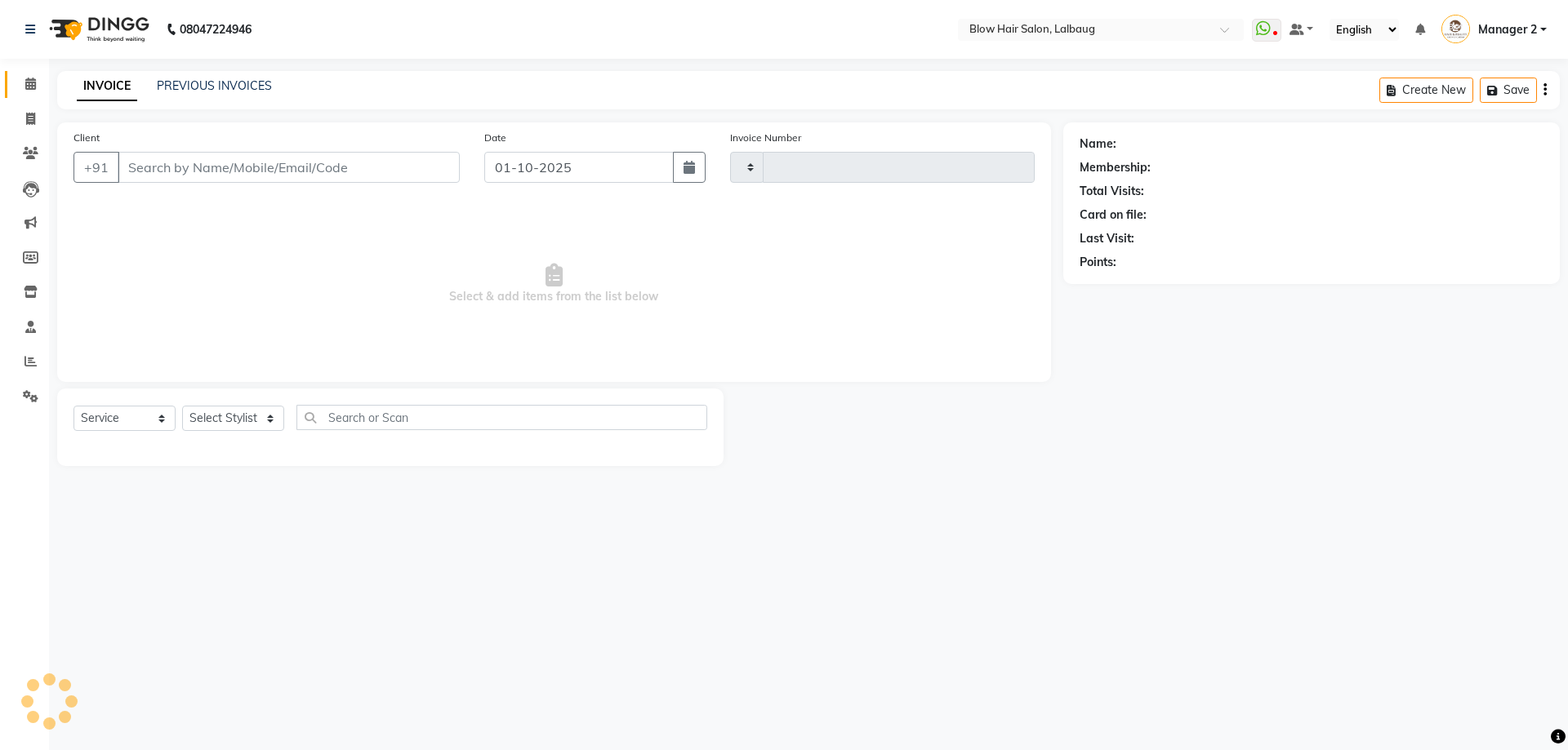
type input "3011"
select select "3"
select select "5162"
type input "98******05"
select select "33342"
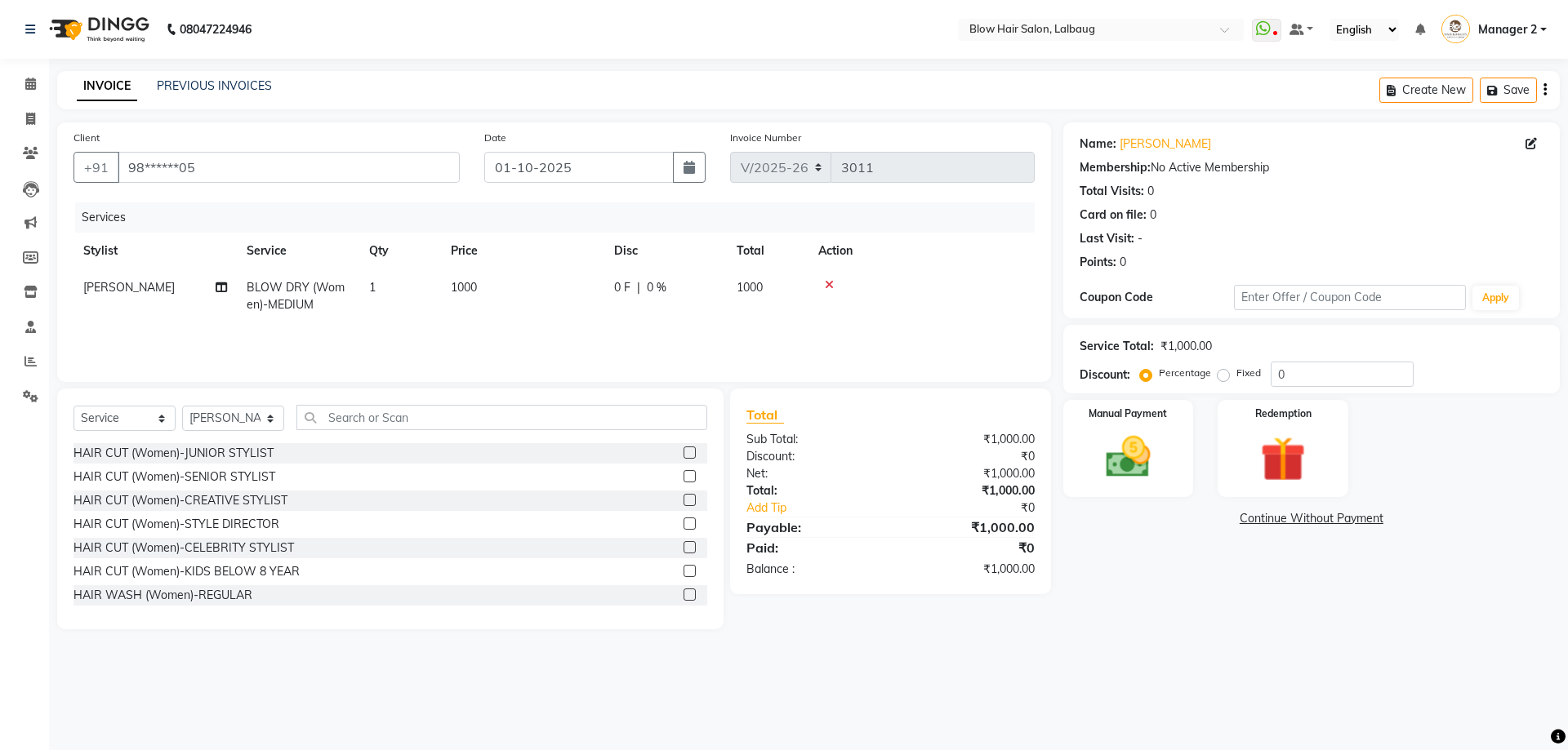
click at [491, 289] on td "1000" at bounding box center [522, 296] width 163 height 54
select select "33342"
click at [418, 291] on span at bounding box center [409, 295] width 33 height 31
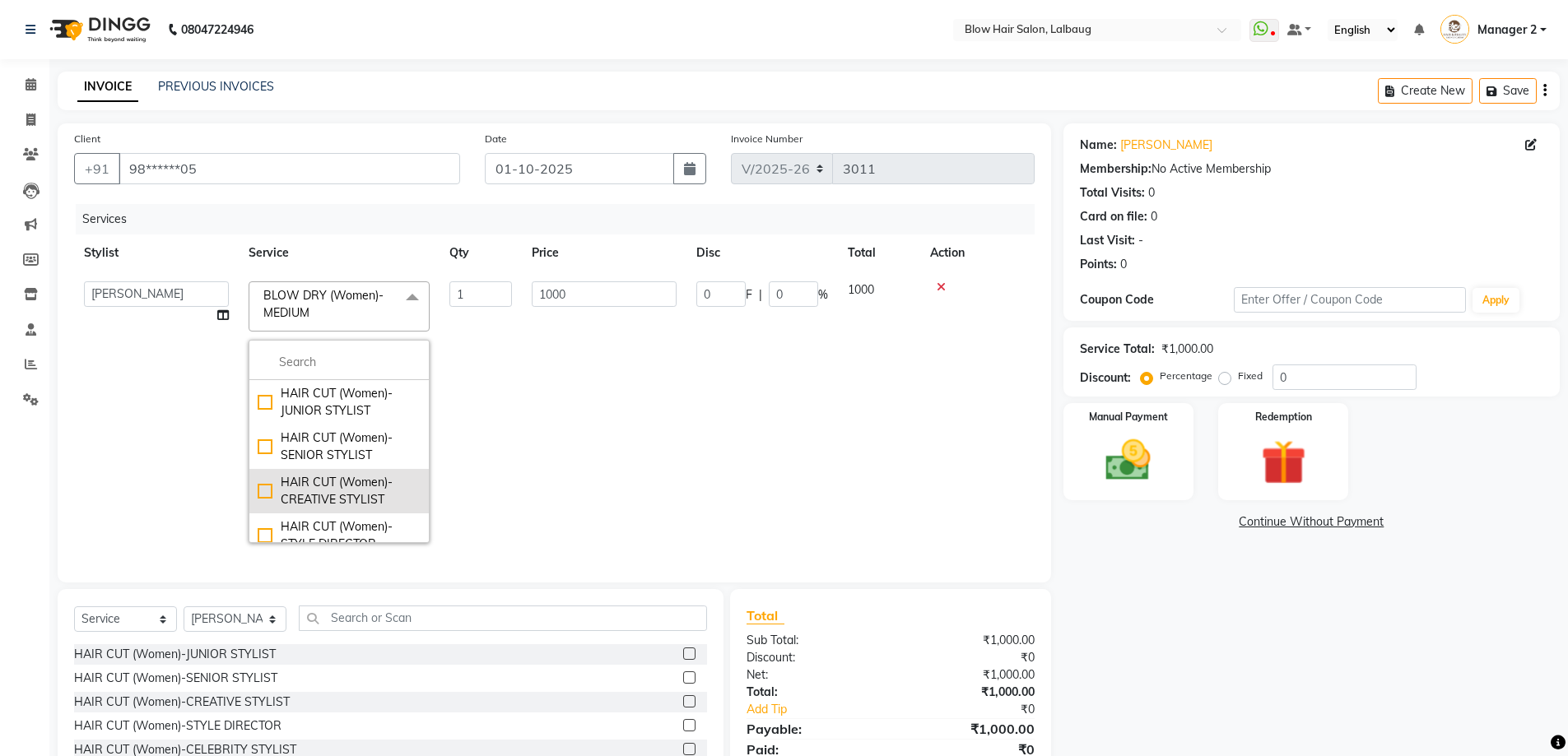
click at [321, 490] on div "HAIR CUT (Women)-CREATIVE STYLIST" at bounding box center [339, 491] width 163 height 35
checkbox input "true"
checkbox input "false"
type input "1200"
click at [489, 392] on td "1" at bounding box center [481, 412] width 82 height 281
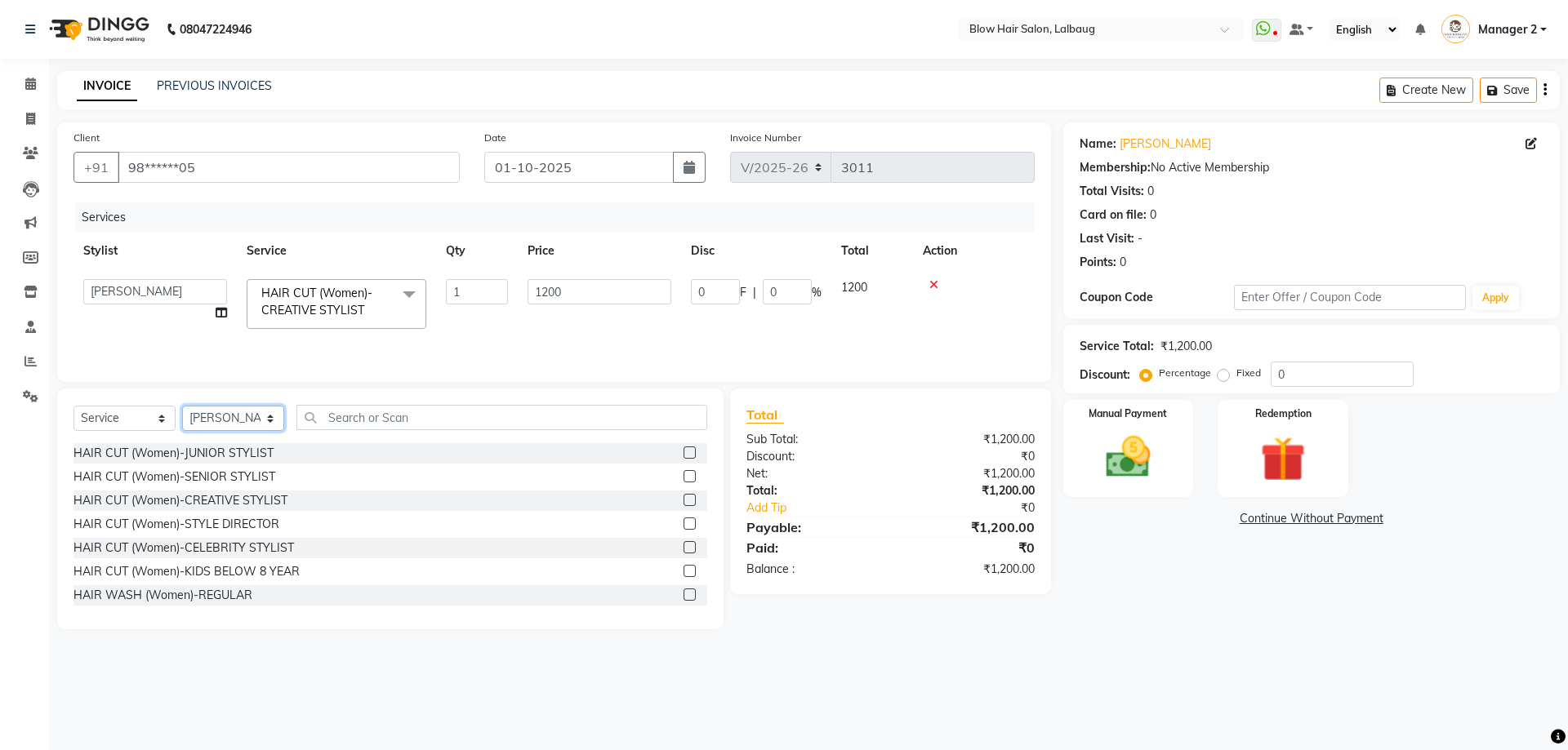
click at [268, 421] on select "Select Stylist Ashwini ASHWINI AVINASH BEAU Blow Hair [PERSON_NAME] Dingg Suppo…" at bounding box center [233, 418] width 102 height 26
select select "37224"
click at [182, 406] on select "Select Stylist Ashwini ASHWINI AVINASH BEAU Blow Hair [PERSON_NAME] Dingg Suppo…" at bounding box center [233, 418] width 102 height 26
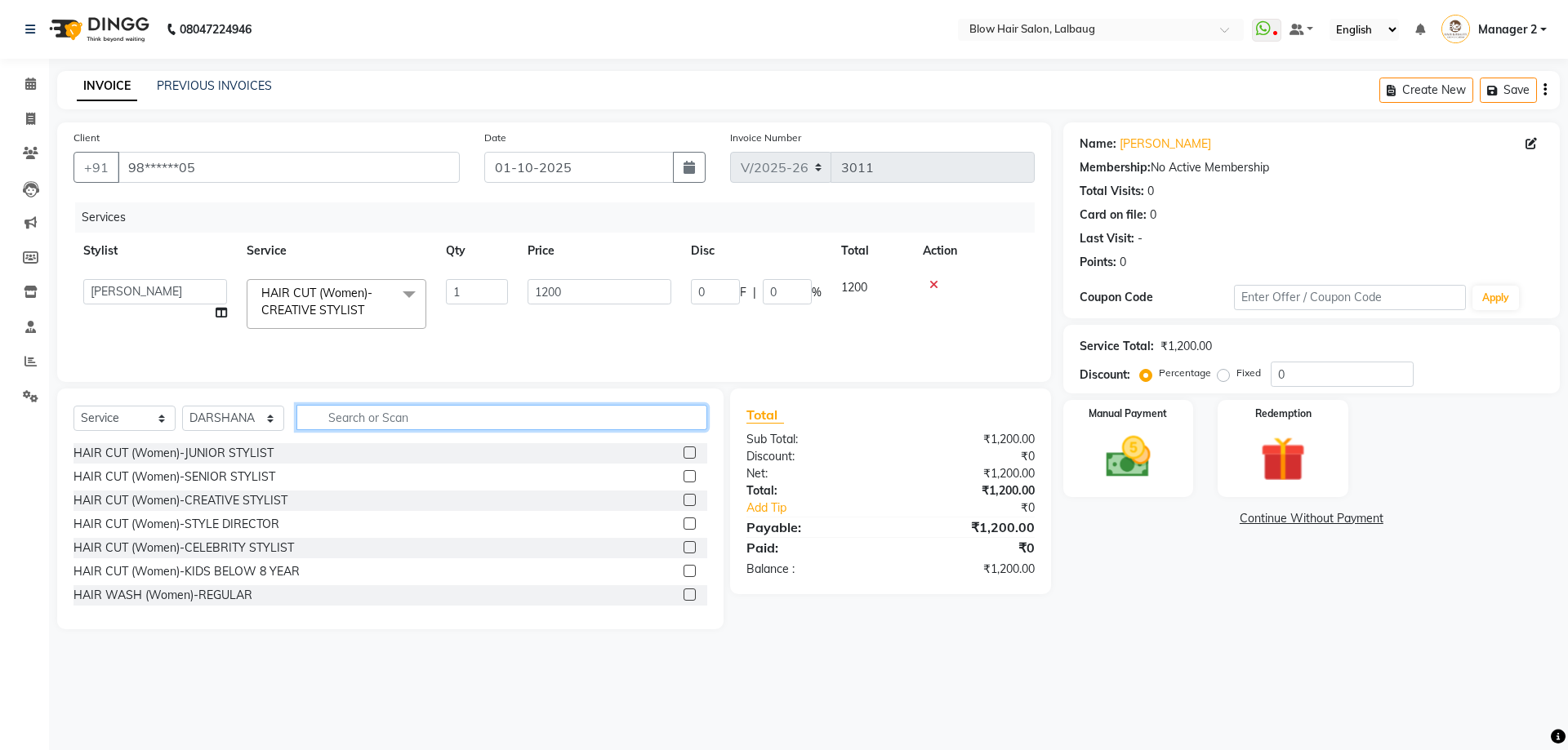
click at [344, 412] on input "text" at bounding box center [502, 417] width 411 height 26
type input "GEL"
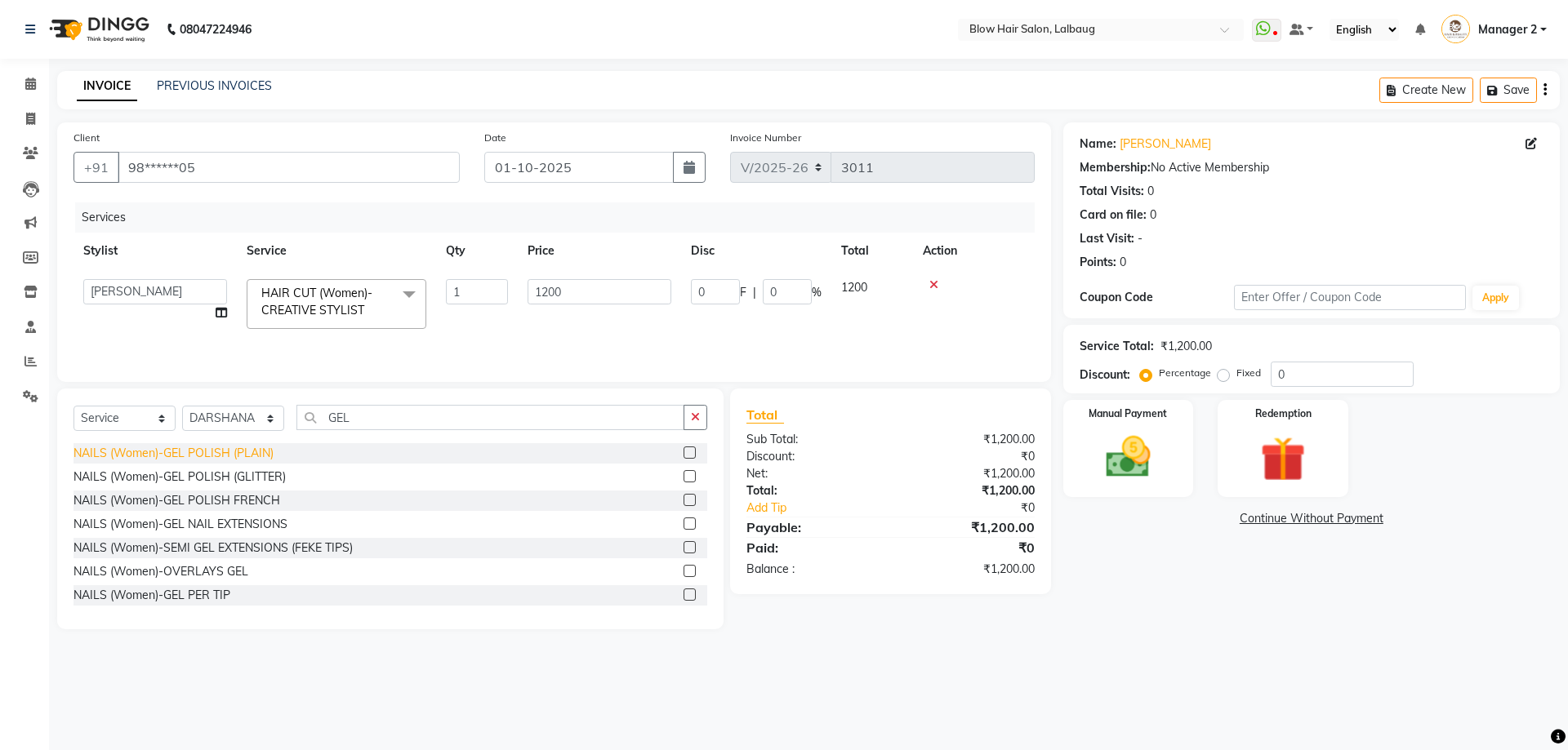
click at [164, 454] on div "NAILS (Women)-GEL POLISH (PLAIN)" at bounding box center [173, 453] width 200 height 17
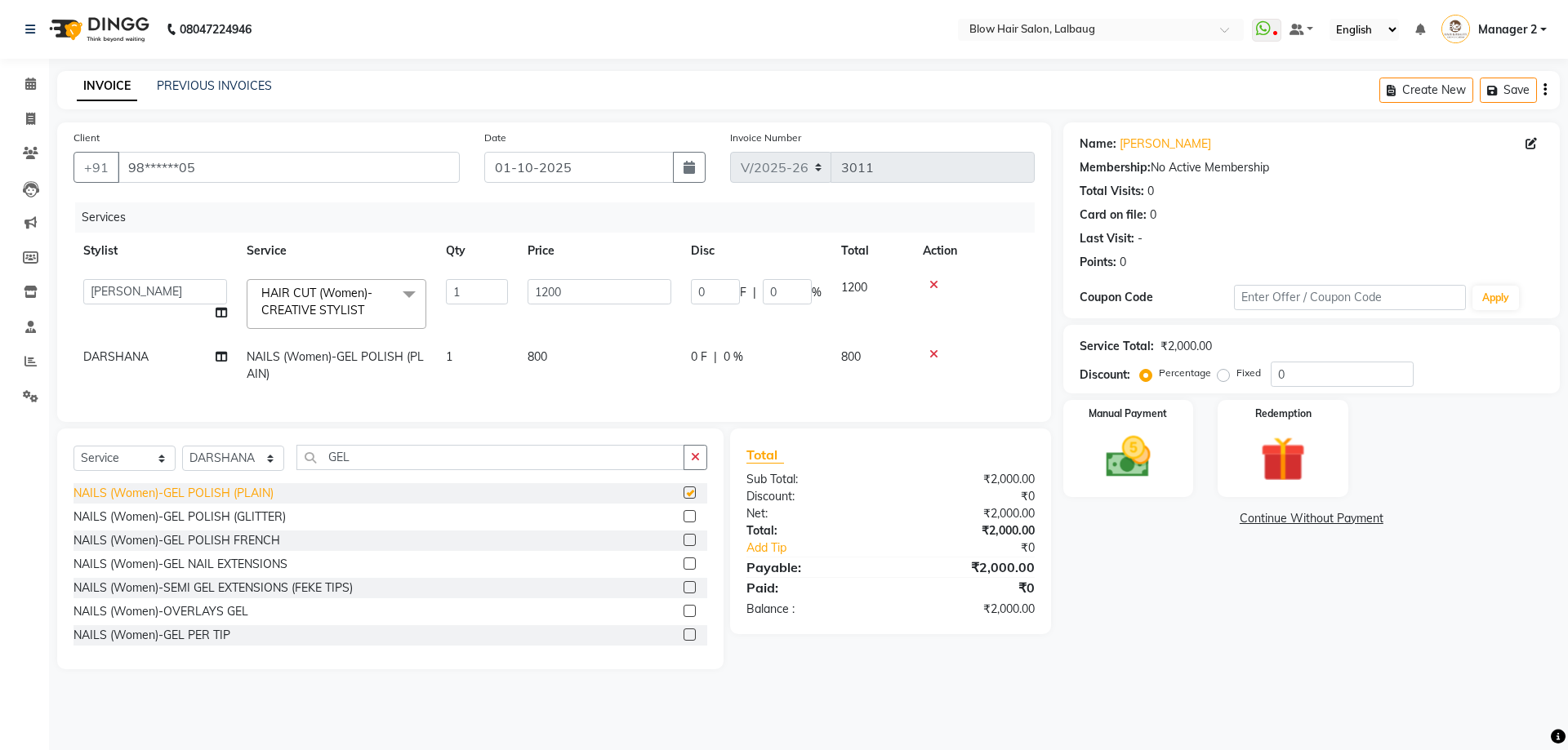
checkbox input "false"
click at [549, 355] on td "800" at bounding box center [600, 366] width 163 height 54
select select "37224"
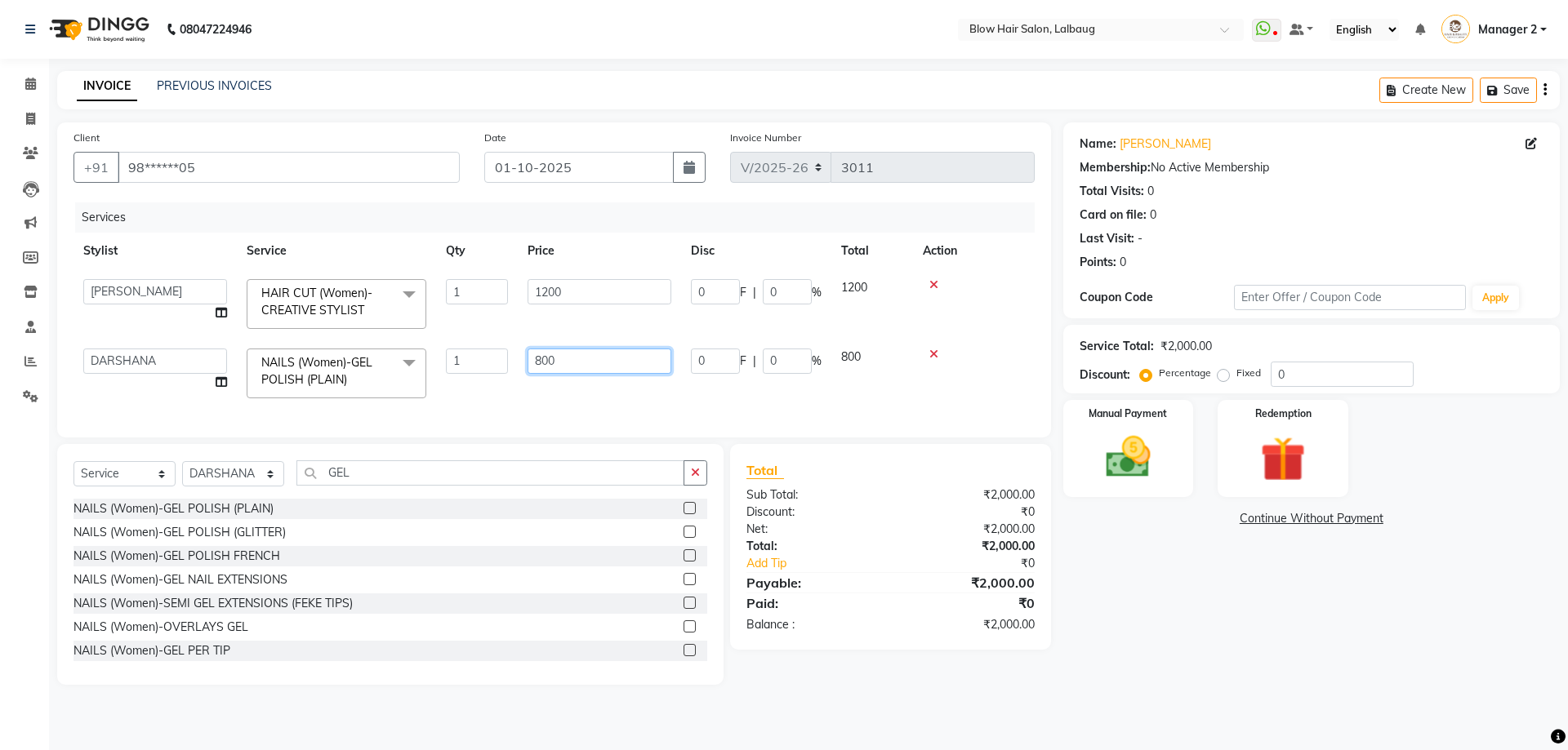
click at [567, 361] on input "800" at bounding box center [600, 361] width 144 height 26
type input "8"
type input "960"
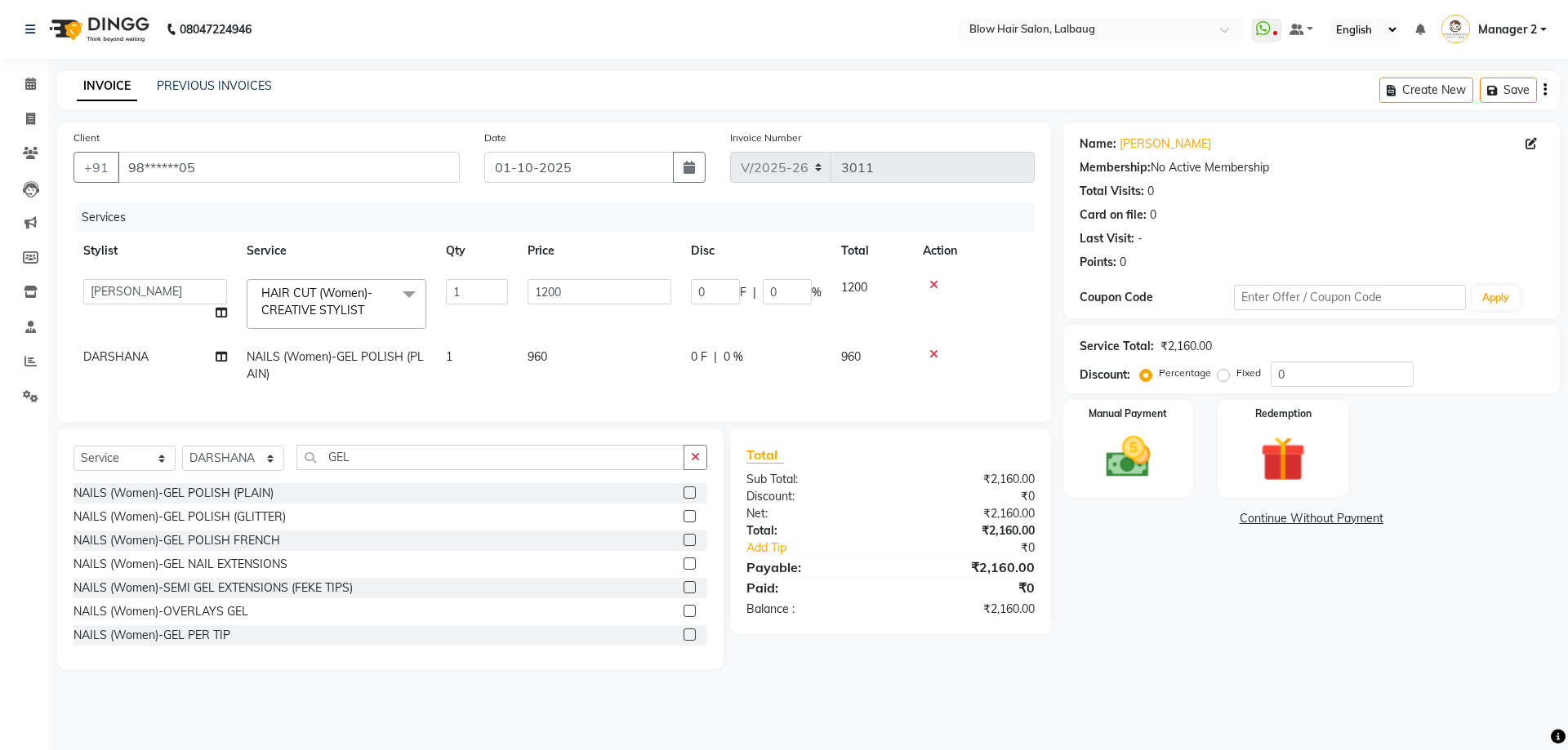
click at [563, 398] on div "Services Stylist Service Qty Price Disc Total Action Ashwini ASHWINI AVINASH BE…" at bounding box center [553, 304] width 961 height 203
click at [1115, 444] on img at bounding box center [1128, 457] width 76 height 54
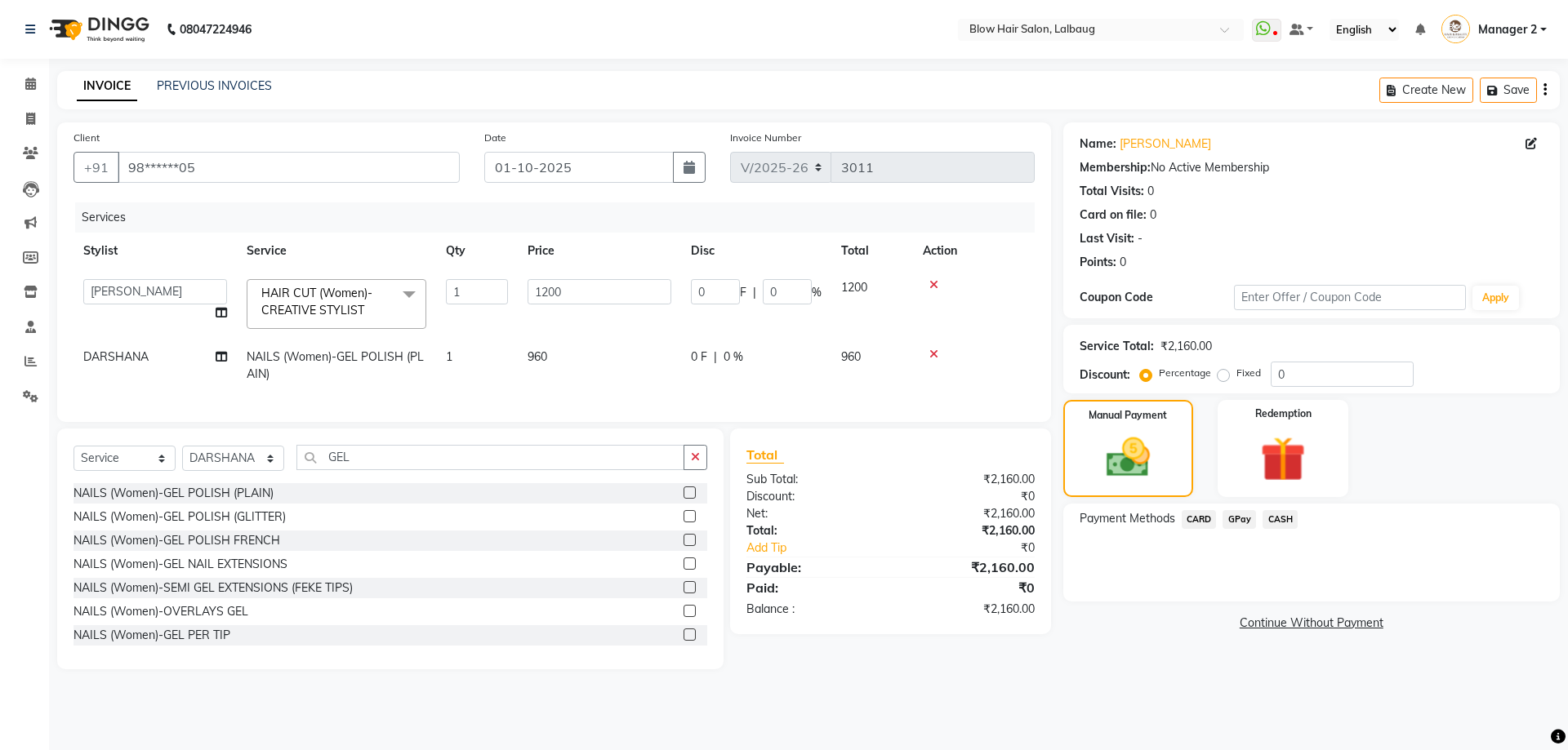
click at [1196, 520] on span "CARD" at bounding box center [1199, 519] width 35 height 19
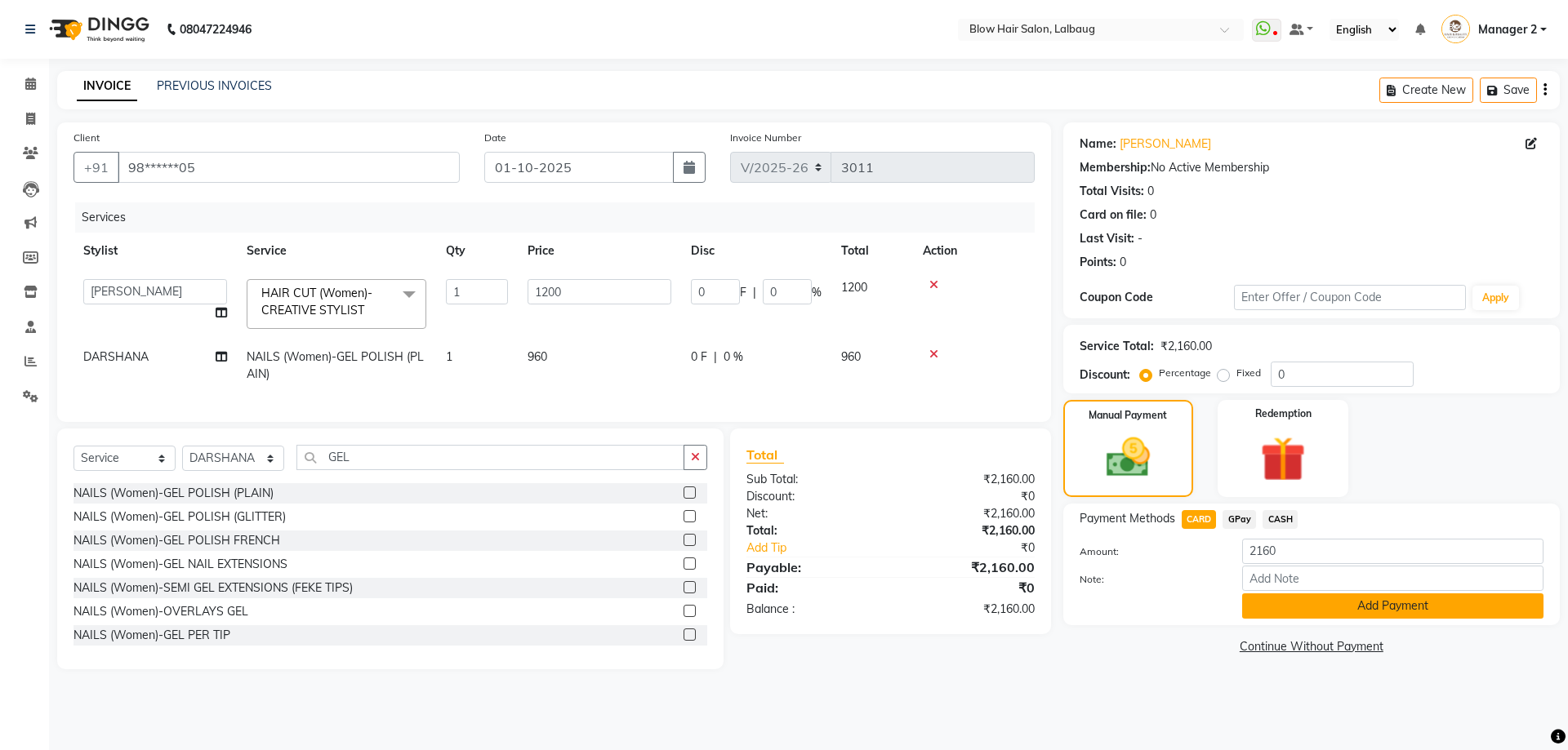
click at [1295, 613] on button "Add Payment" at bounding box center [1393, 606] width 301 height 26
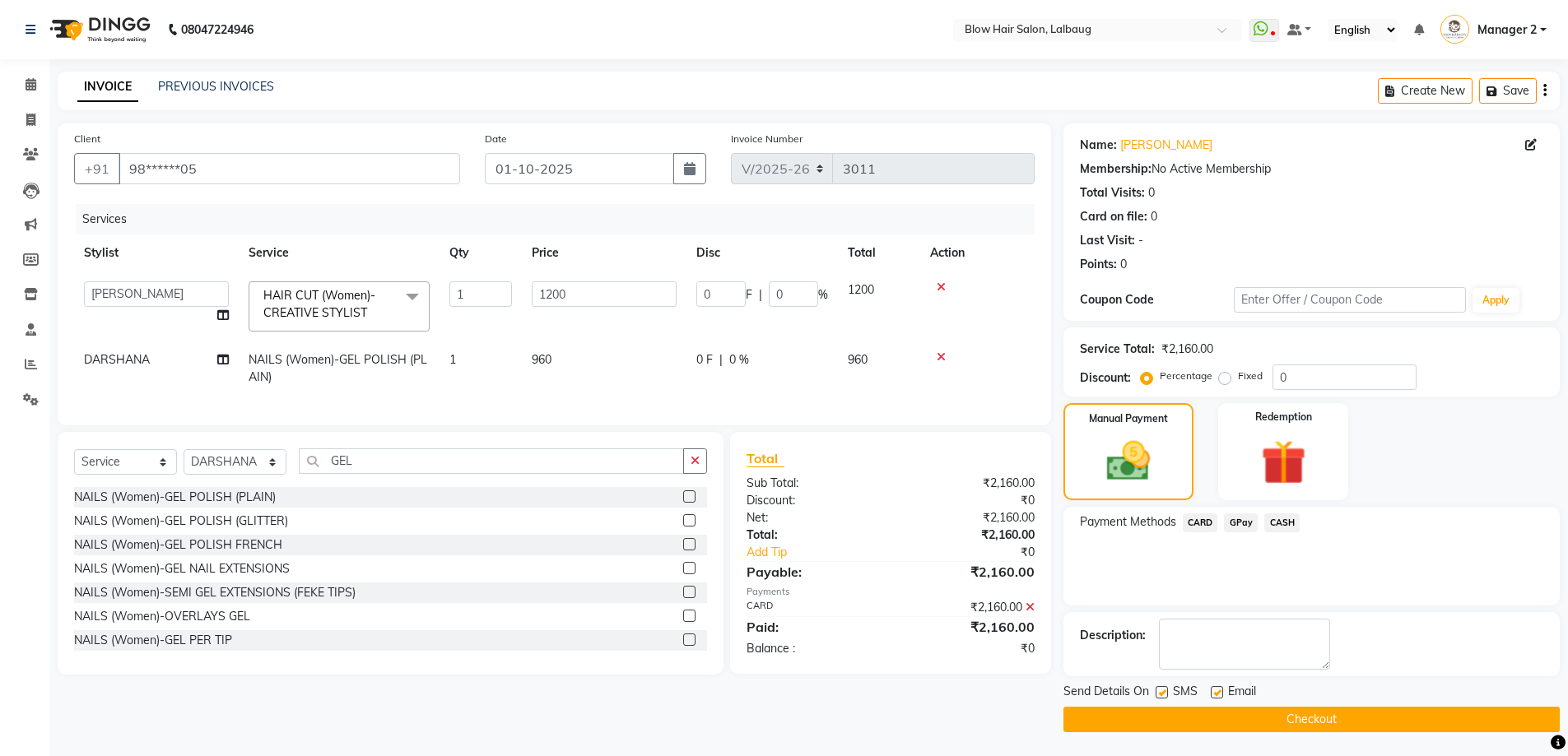
click at [1120, 717] on button "Checkout" at bounding box center [1312, 719] width 496 height 26
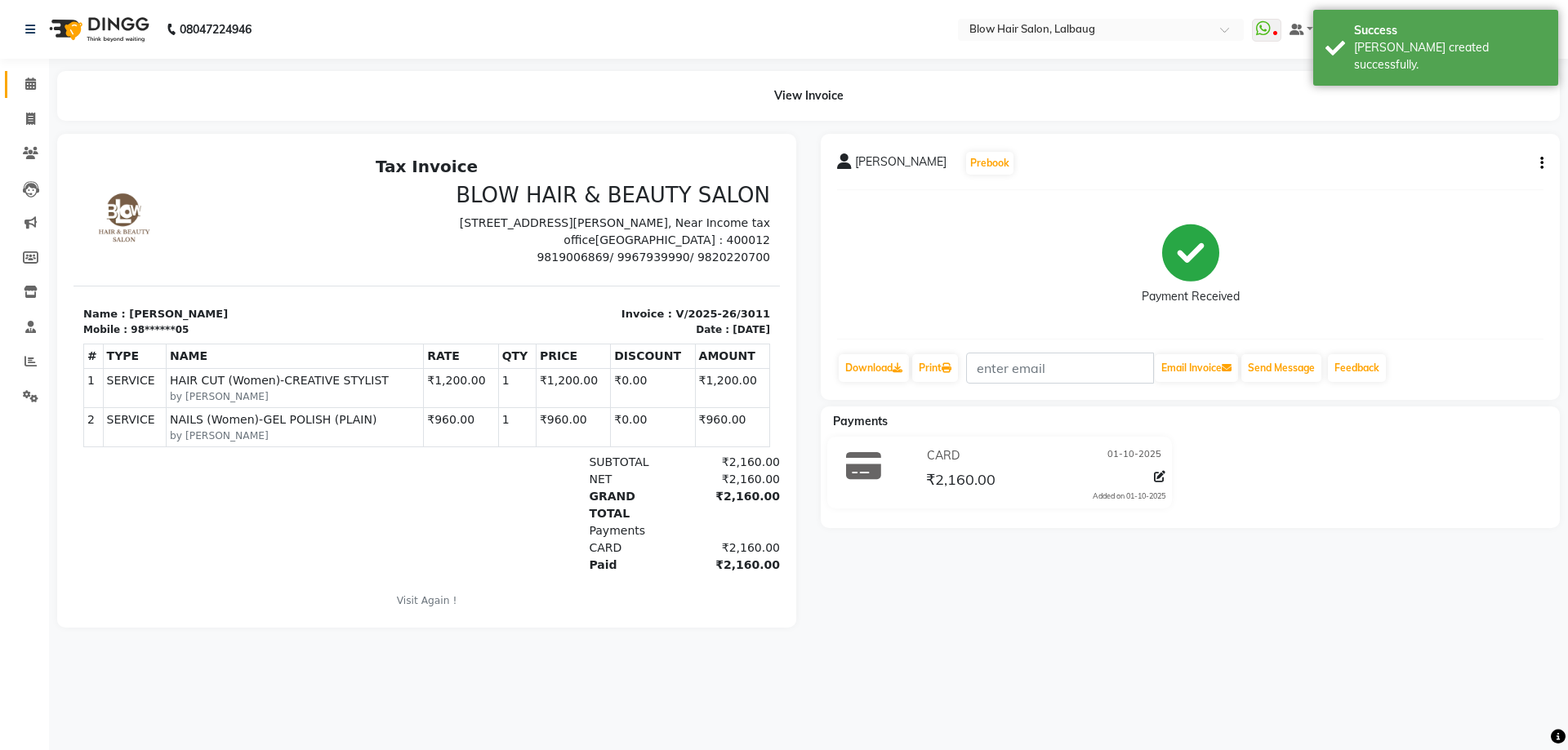
click at [18, 74] on link "Calendar" at bounding box center [25, 84] width 40 height 27
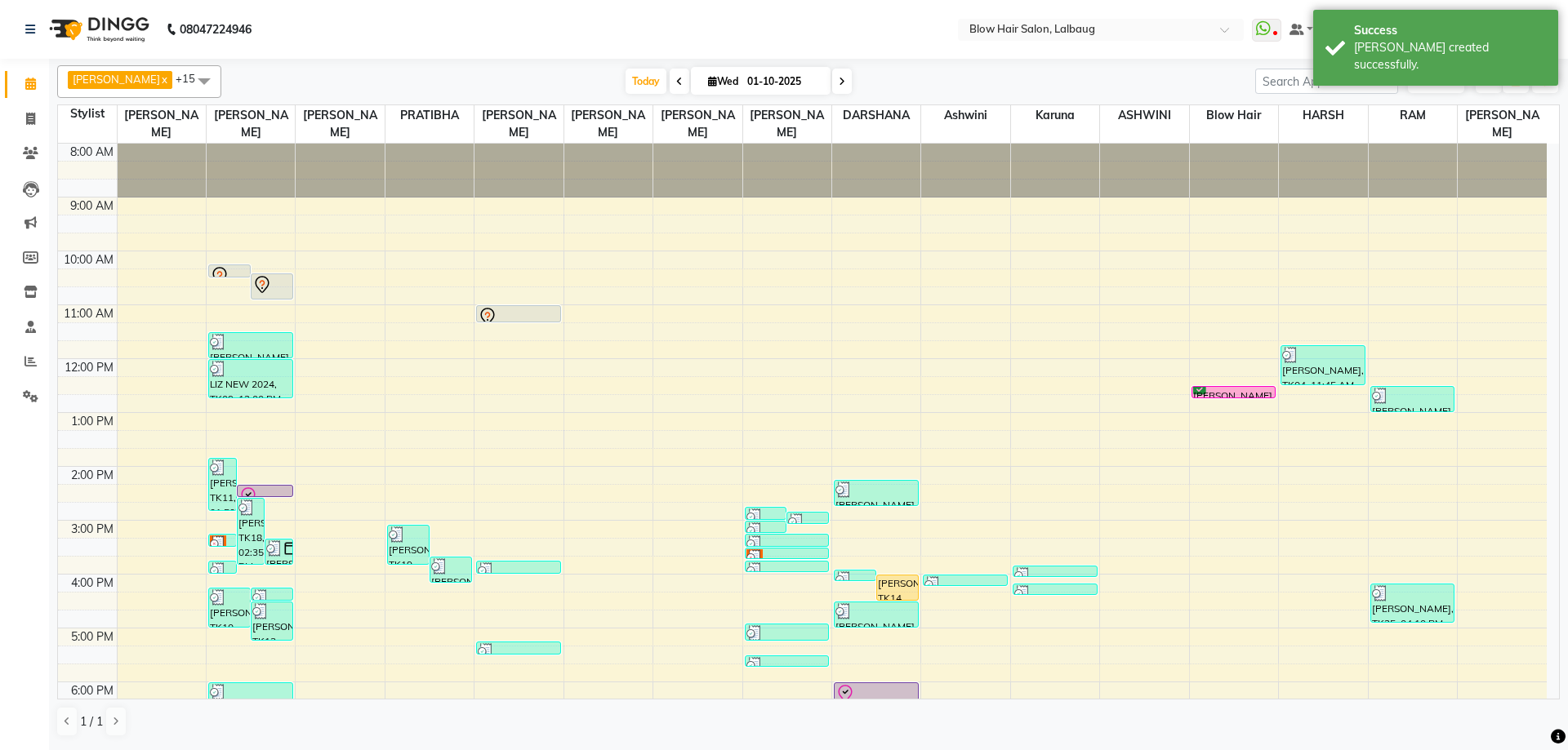
scroll to position [198, 0]
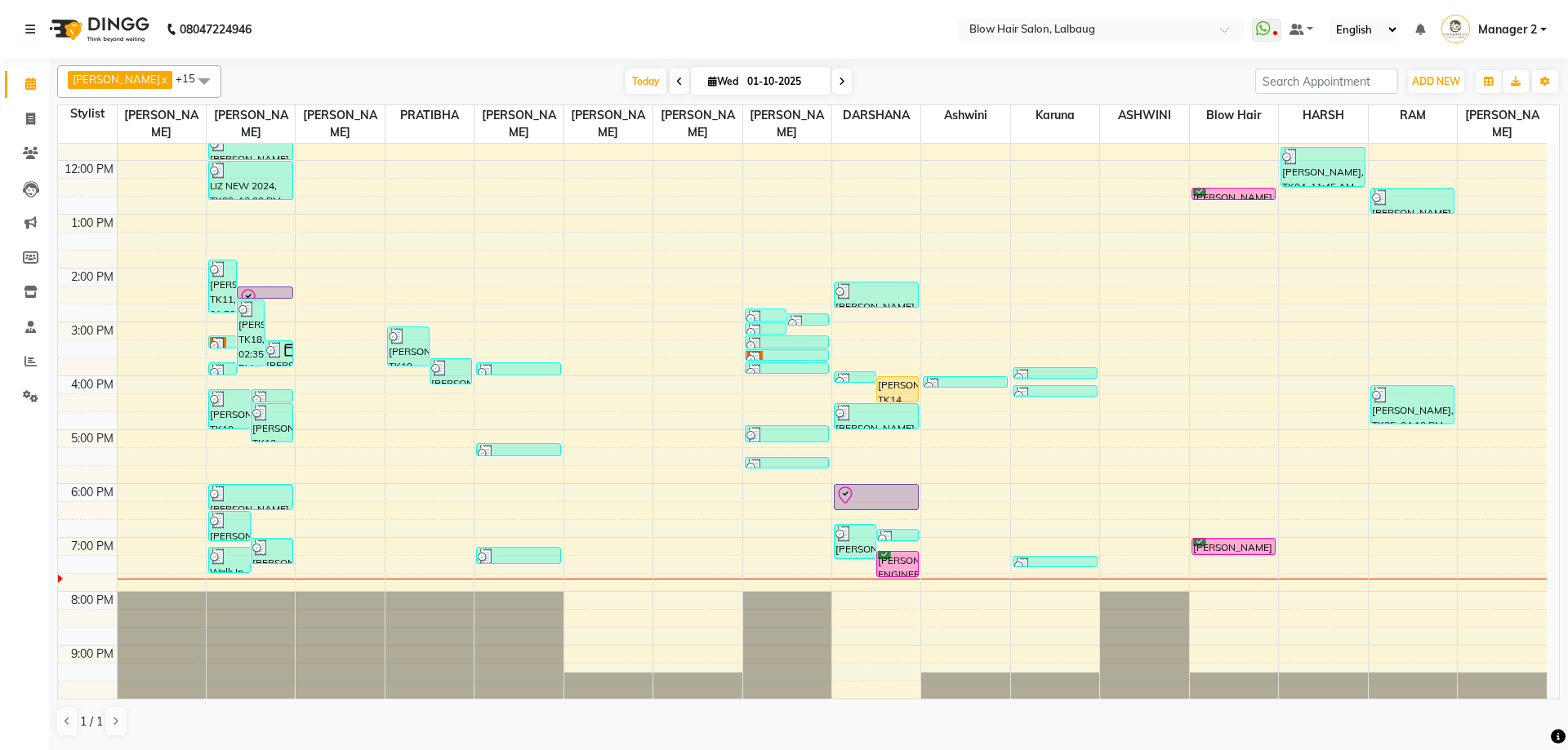
click at [838, 77] on icon at bounding box center [842, 82] width 7 height 10
type input "02-10-2025"
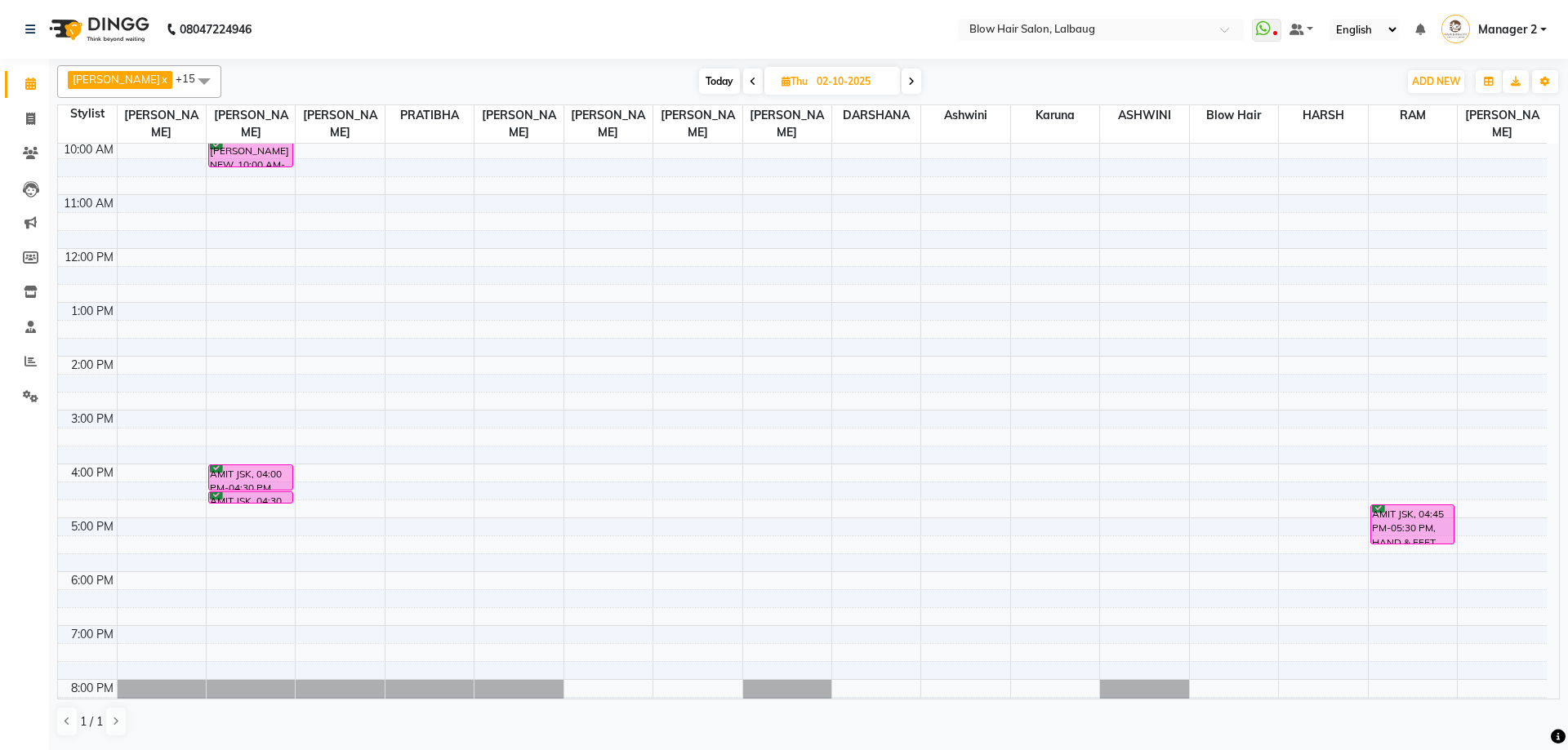
scroll to position [0, 0]
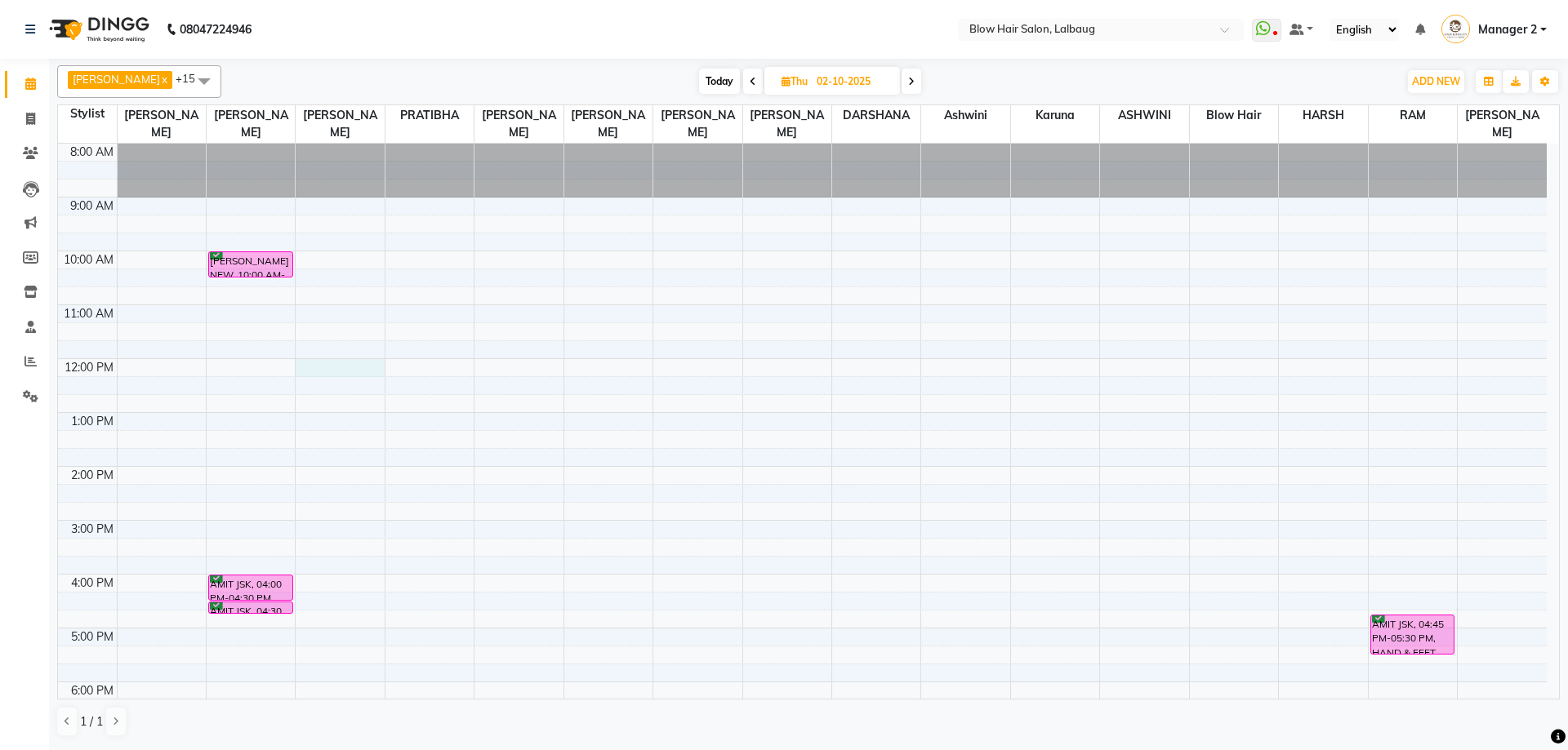
drag, startPoint x: 297, startPoint y: 373, endPoint x: 288, endPoint y: 371, distance: 9.2
click at [297, 372] on div "8:00 AM 9:00 AM 10:00 AM 11:00 AM 12:00 PM 1:00 PM 2:00 PM 3:00 PM 4:00 PM 5:00…" at bounding box center [802, 520] width 1489 height 753
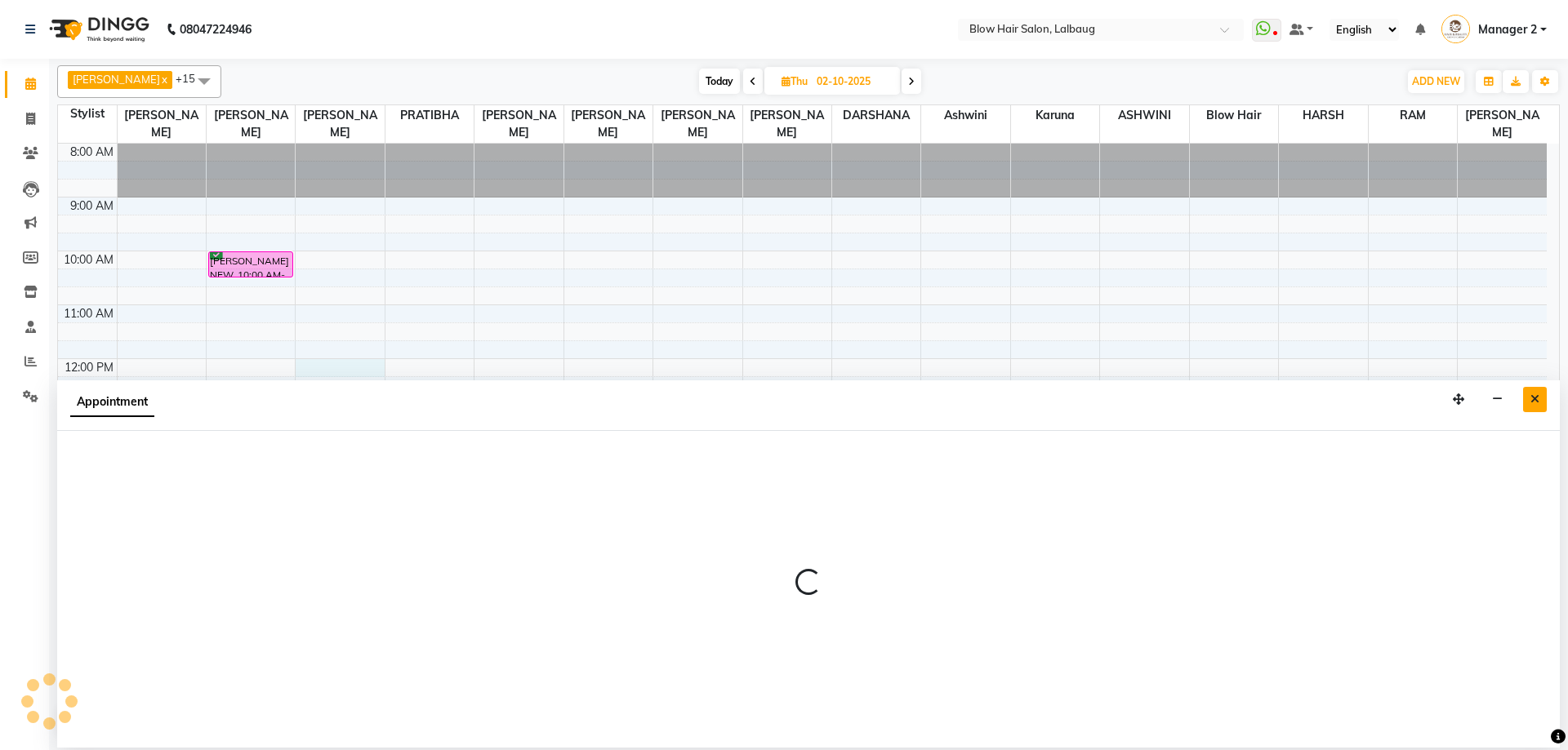
drag, startPoint x: 1542, startPoint y: 401, endPoint x: 74, endPoint y: 207, distance: 1480.8
click at [1538, 401] on button "Close" at bounding box center [1534, 399] width 24 height 26
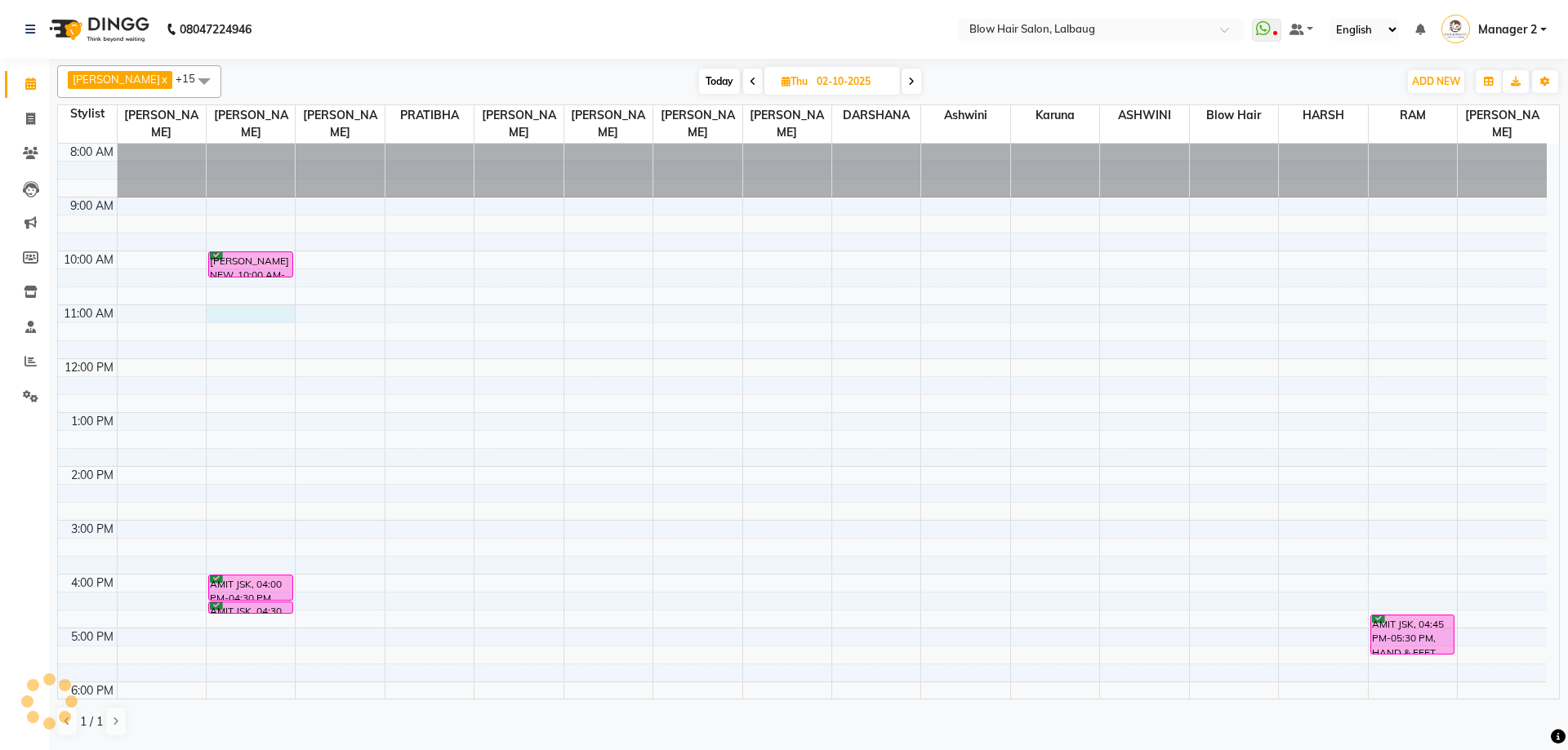
click at [261, 310] on div "8:00 AM 9:00 AM 10:00 AM 11:00 AM 12:00 PM 1:00 PM 2:00 PM 3:00 PM 4:00 PM 5:00…" at bounding box center [802, 520] width 1489 height 753
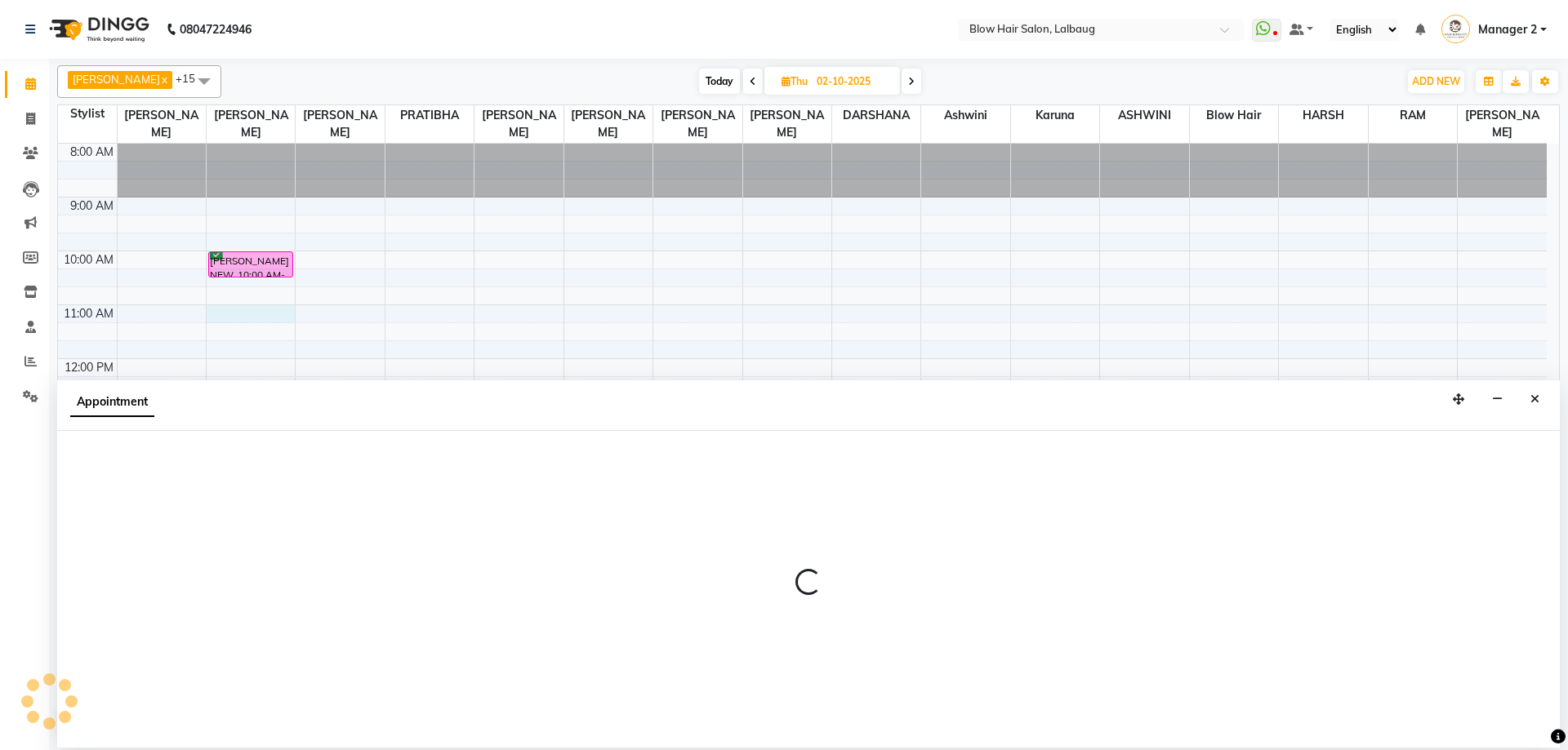
select select "33342"
select select "660"
select select "tentative"
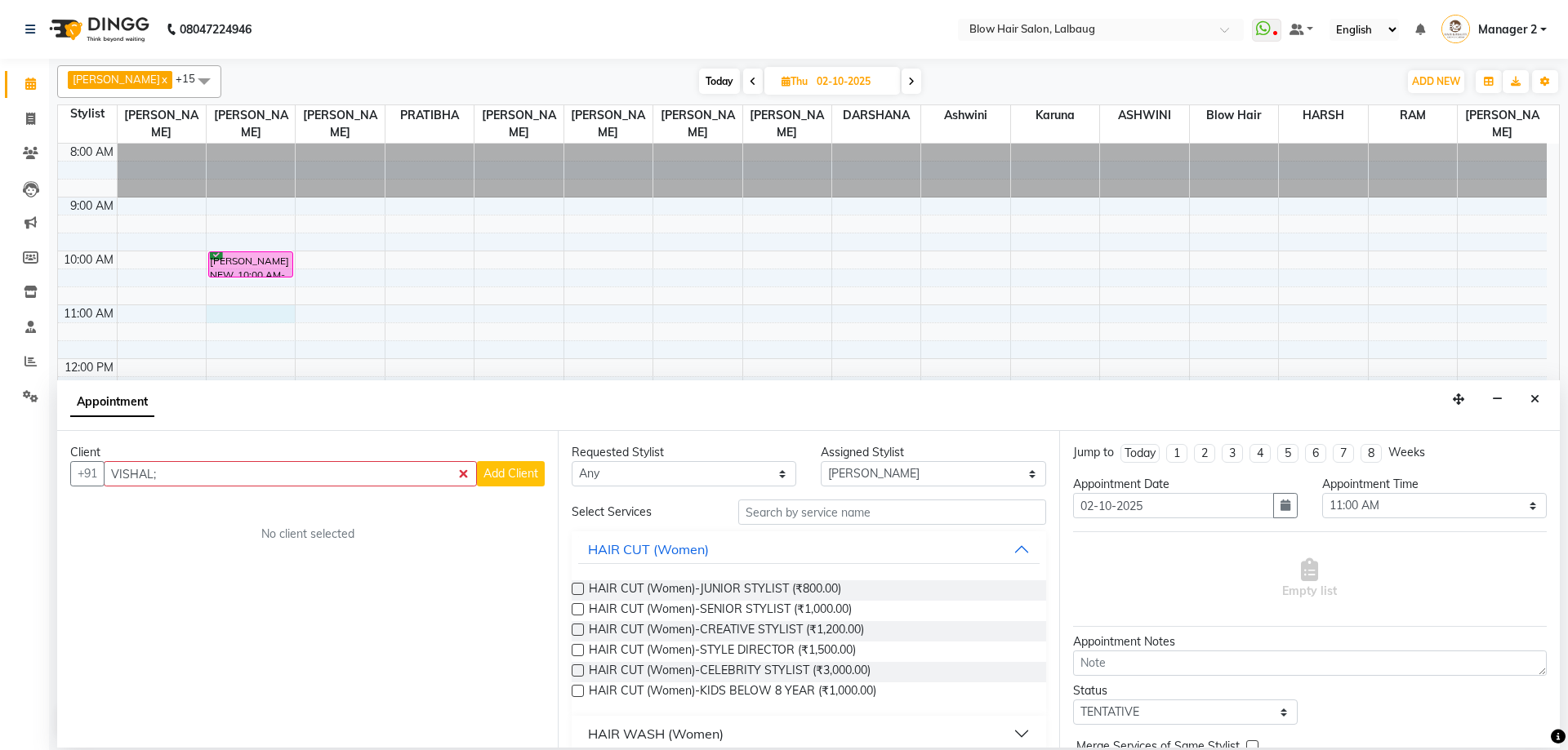
drag, startPoint x: 152, startPoint y: 475, endPoint x: 240, endPoint y: 477, distance: 88.0
click at [240, 477] on input "VISHAL;" at bounding box center [290, 473] width 373 height 26
click at [180, 505] on span "VISHAL DOSHI AUG23" at bounding box center [200, 509] width 151 height 16
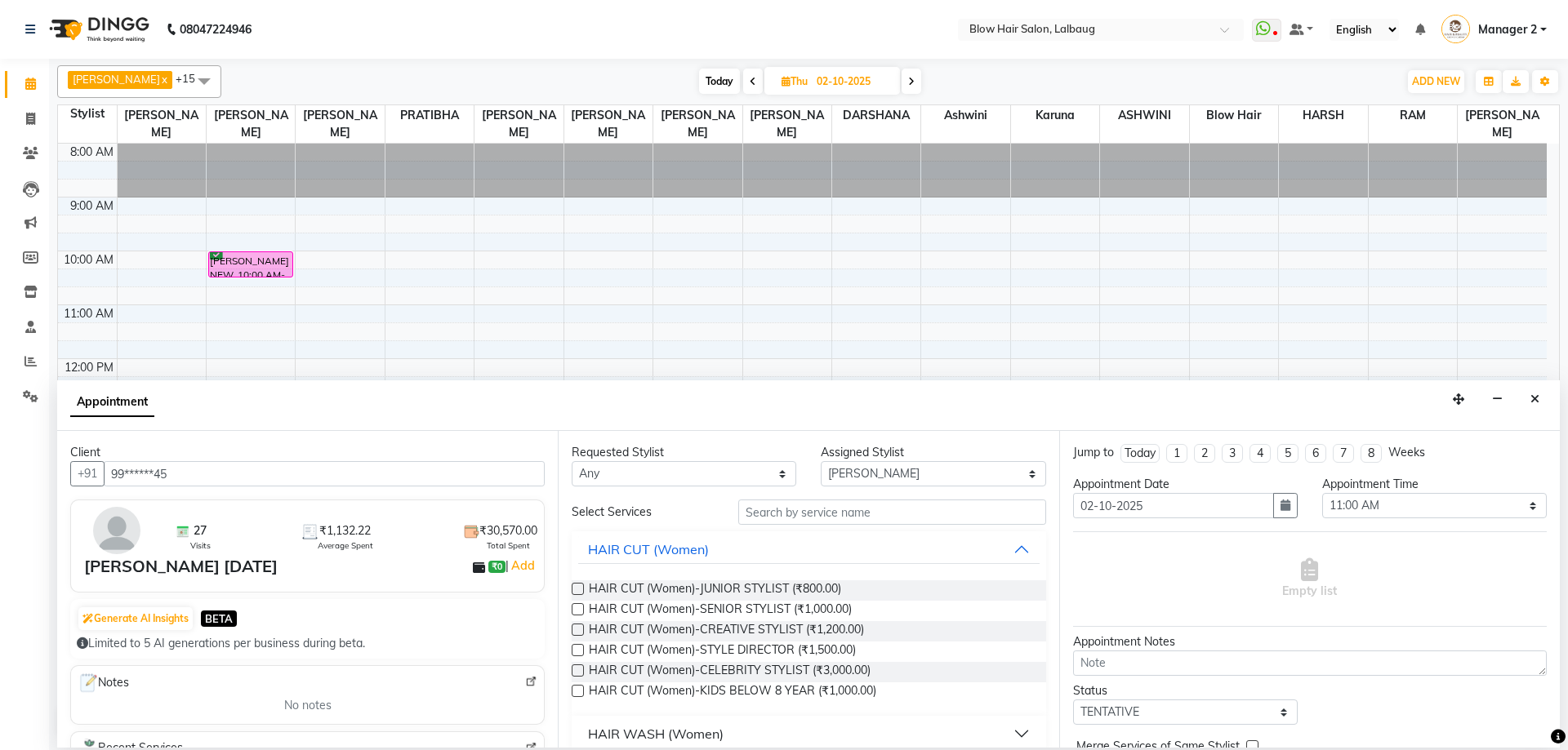
type input "99******45"
click at [834, 508] on input "text" at bounding box center [892, 512] width 308 height 26
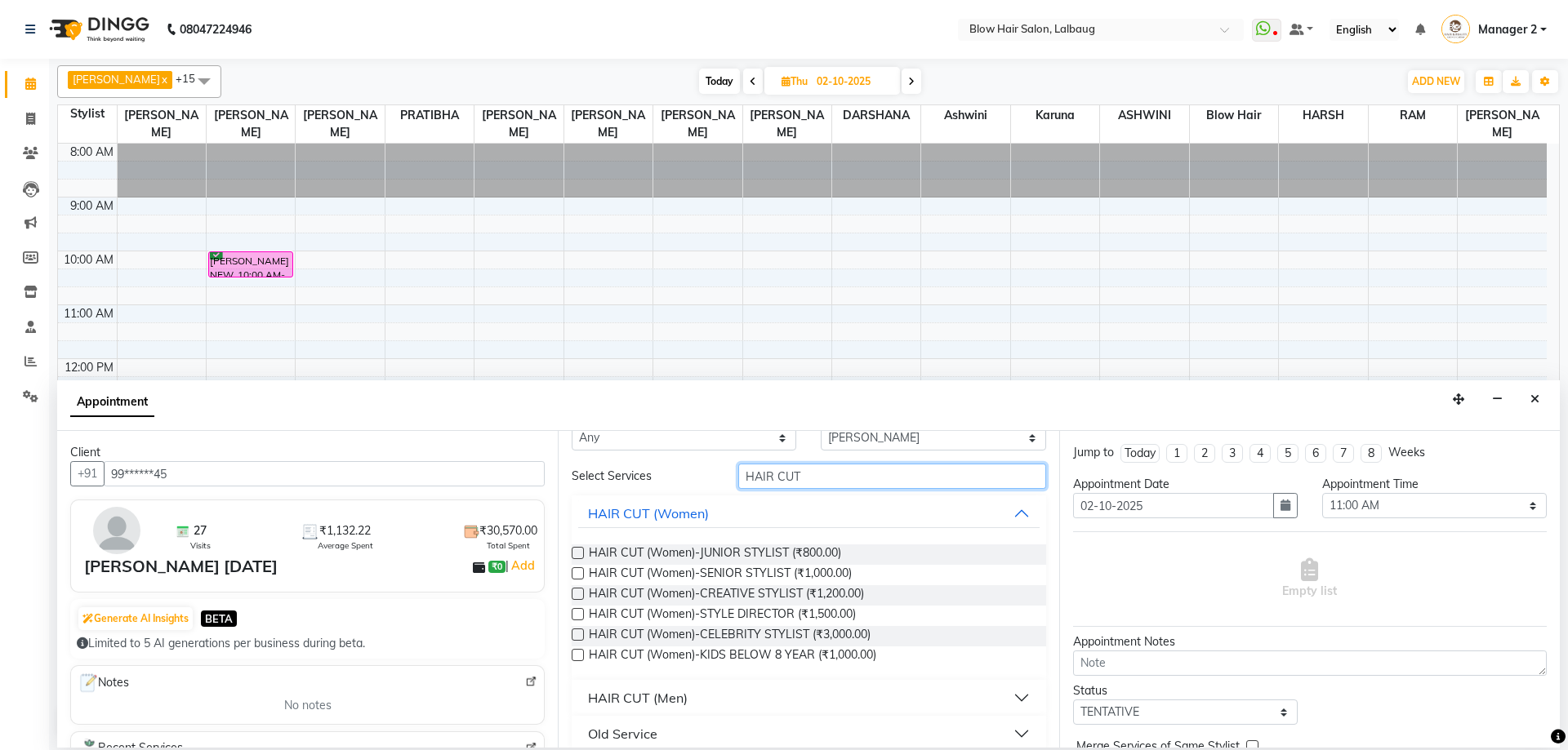
scroll to position [53, 0]
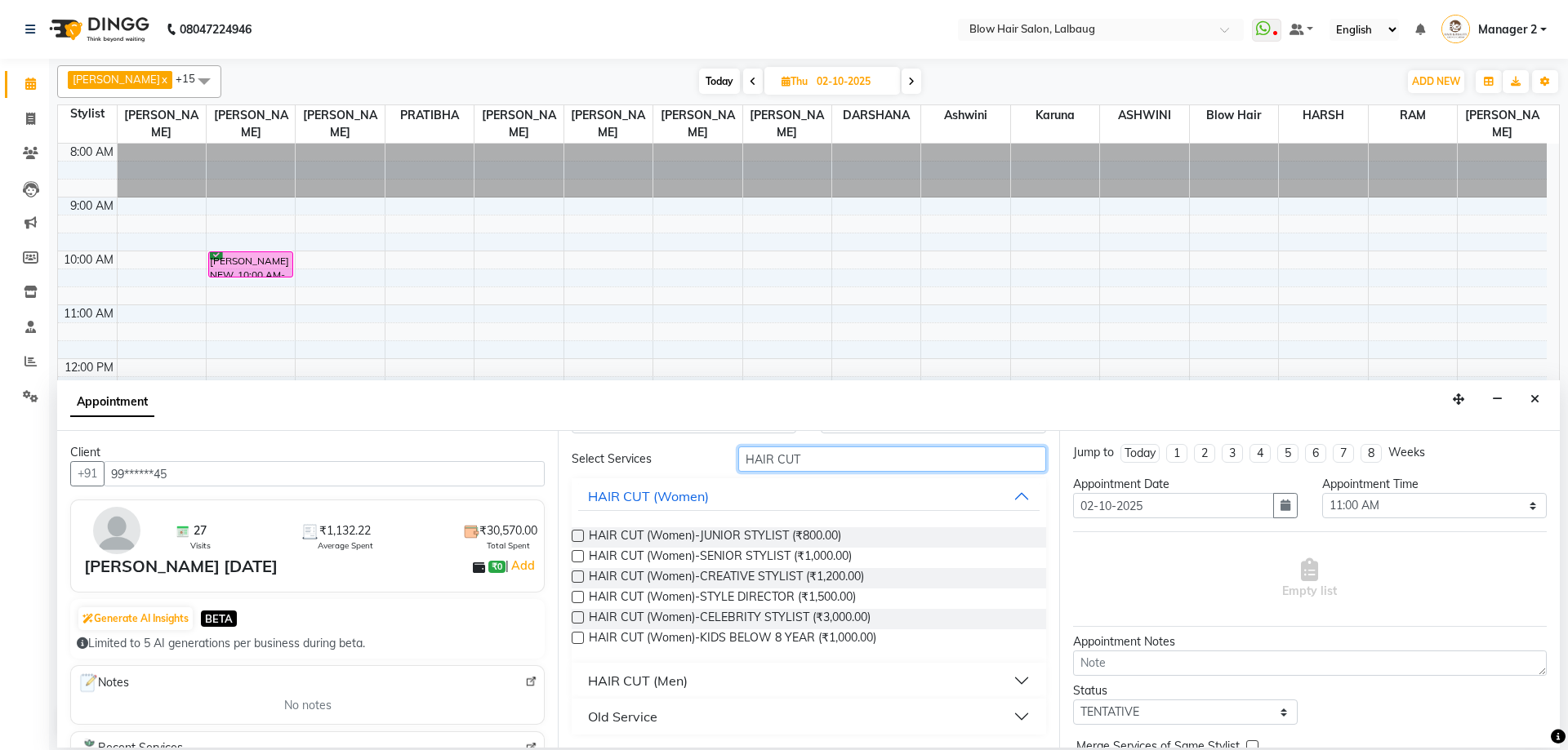
type input "HAIR CUT"
click at [606, 690] on div "HAIR CUT (Men)" at bounding box center [637, 681] width 100 height 20
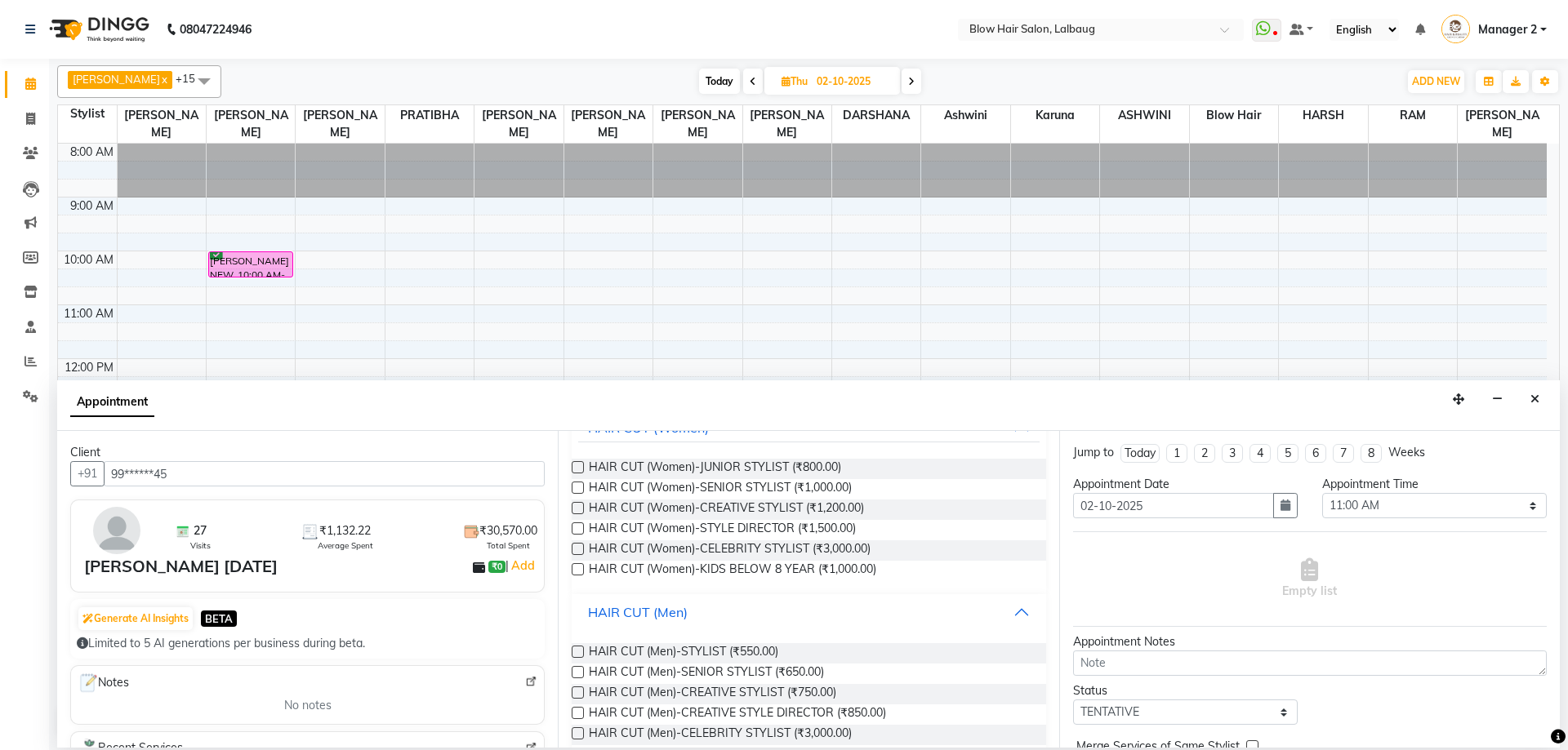
scroll to position [217, 0]
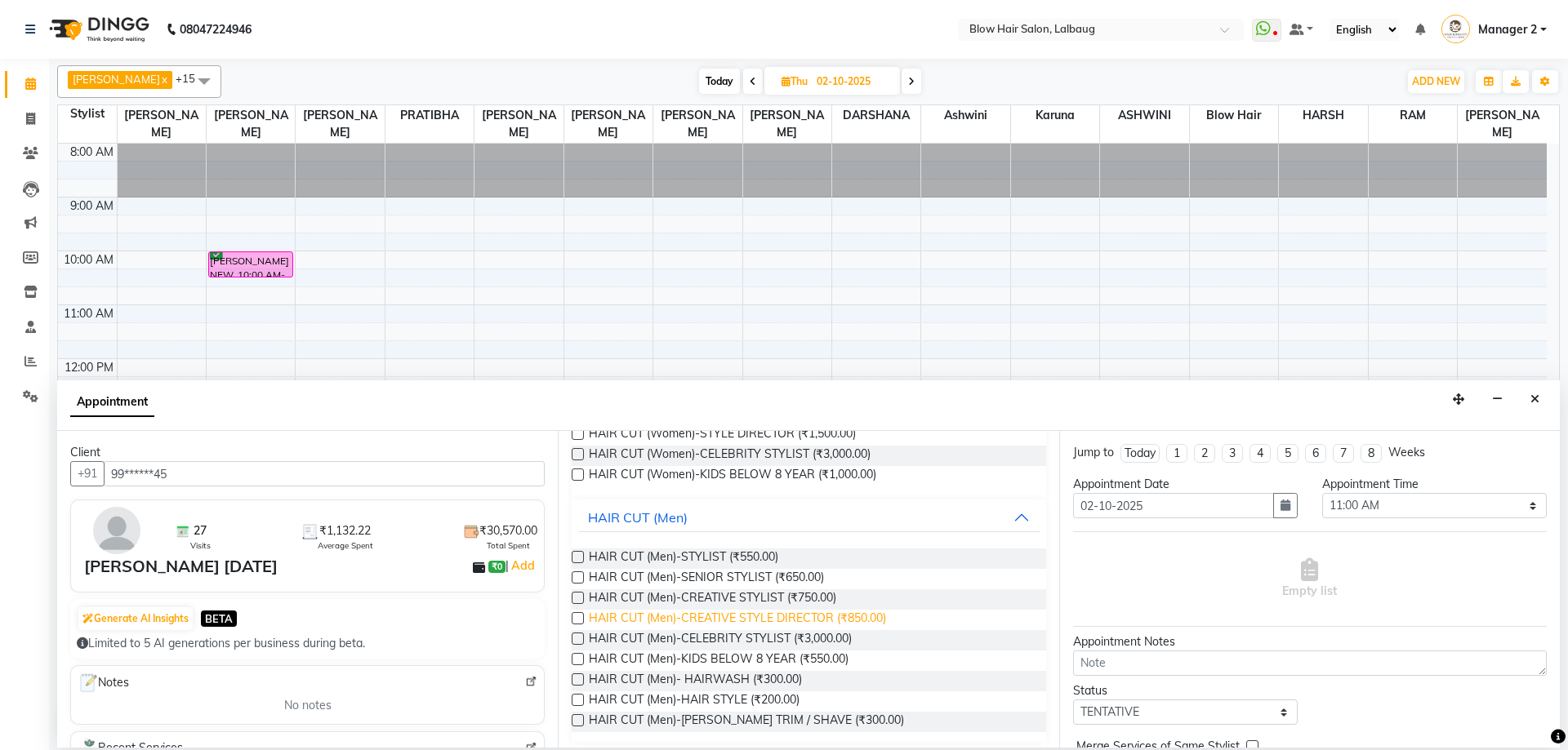
click at [768, 615] on span "HAIR CUT (Men)-CREATIVE STYLE DIRECTOR (₹850.00)" at bounding box center [737, 620] width 297 height 21
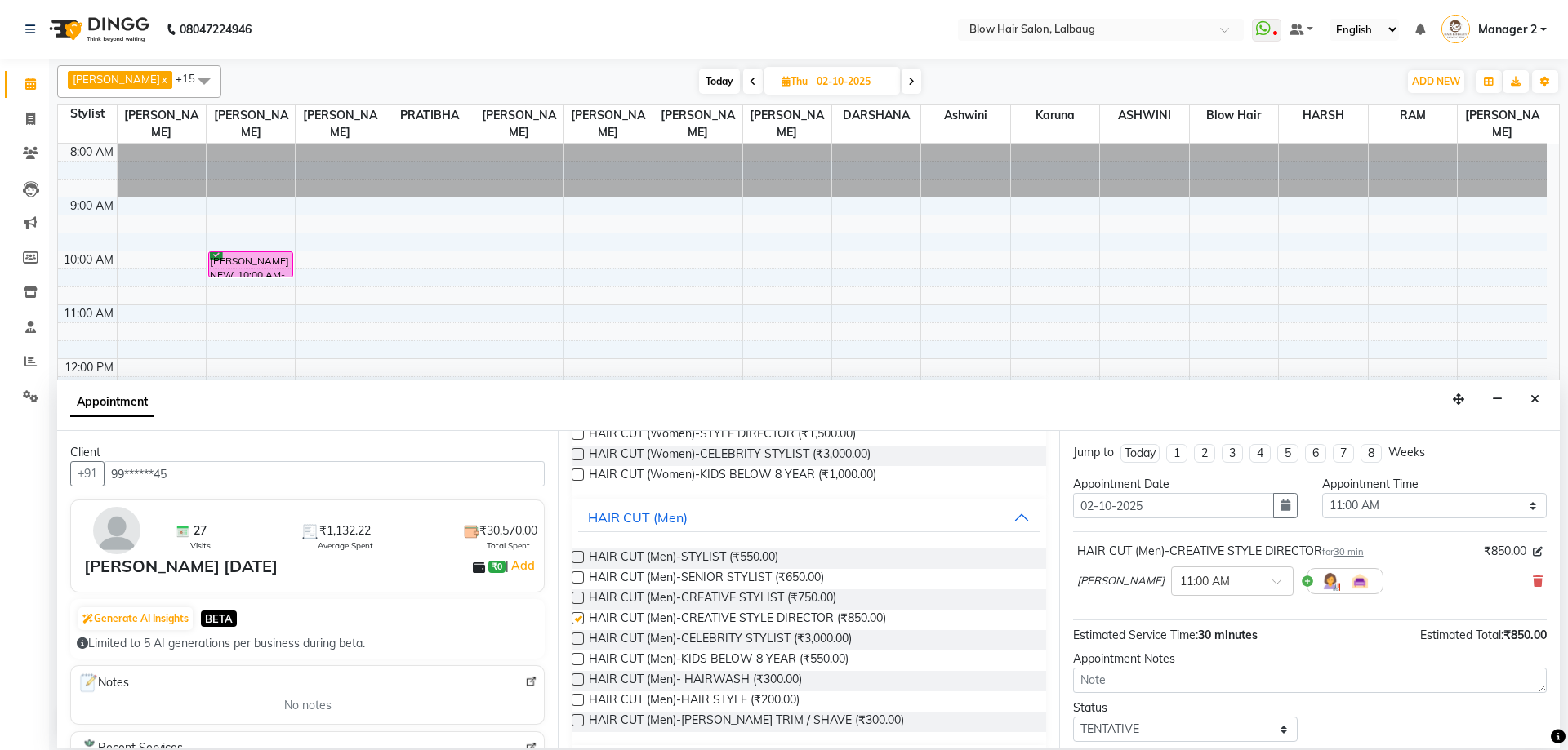
checkbox input "false"
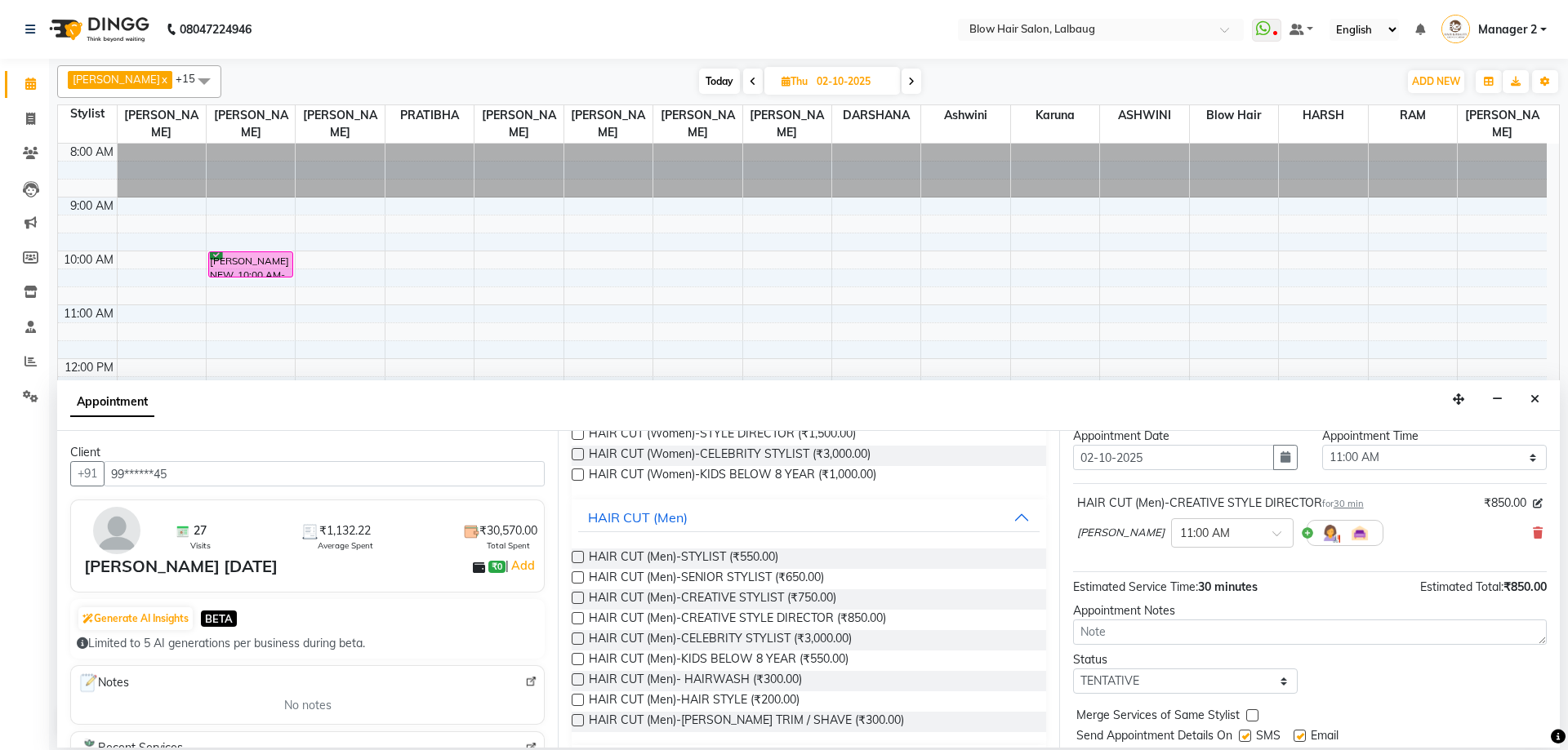
scroll to position [97, 0]
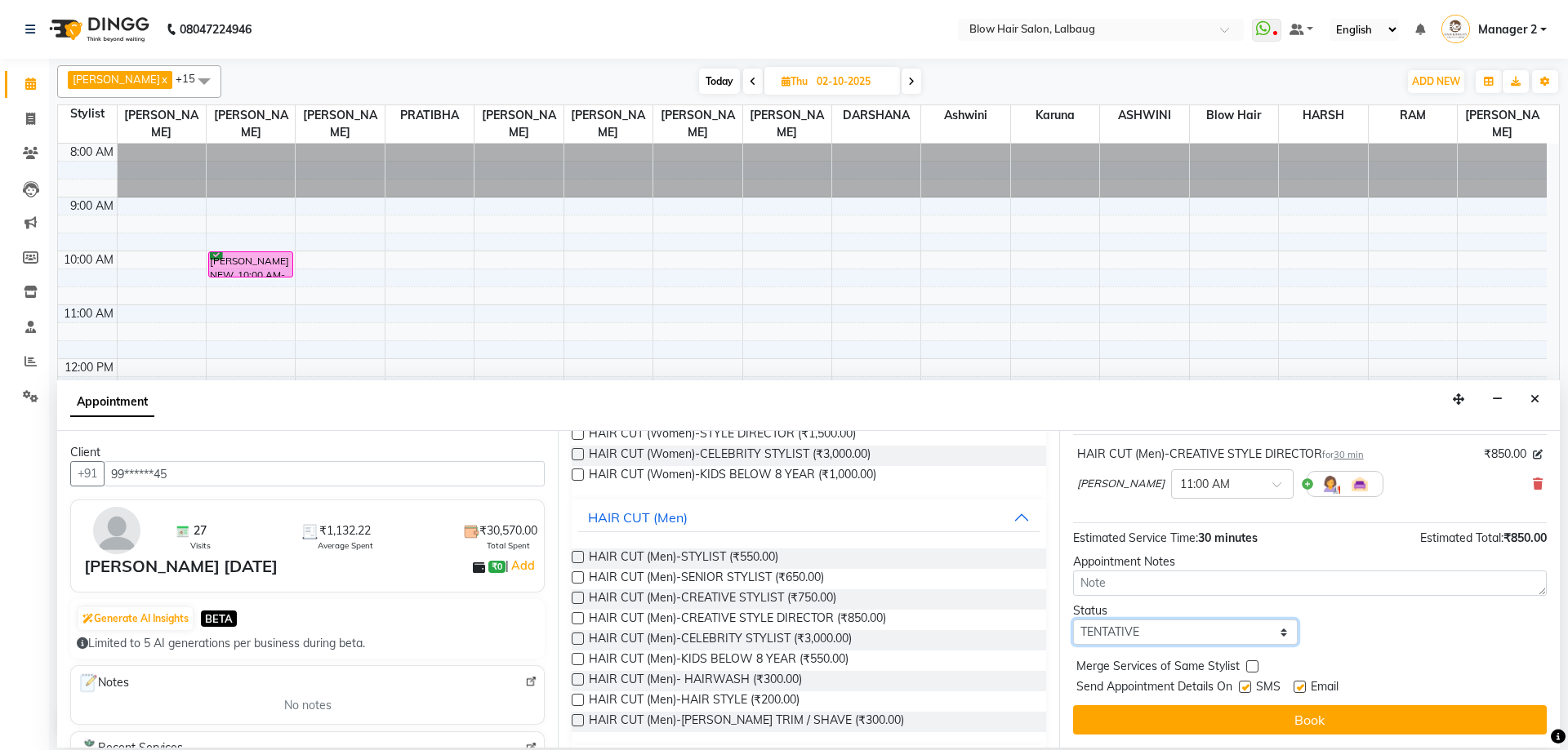
click at [1146, 640] on select "Select TENTATIVE CONFIRM UPCOMING" at bounding box center [1185, 632] width 225 height 26
select select "confirm booking"
click at [1073, 620] on select "Select TENTATIVE CONFIRM UPCOMING" at bounding box center [1185, 632] width 225 height 26
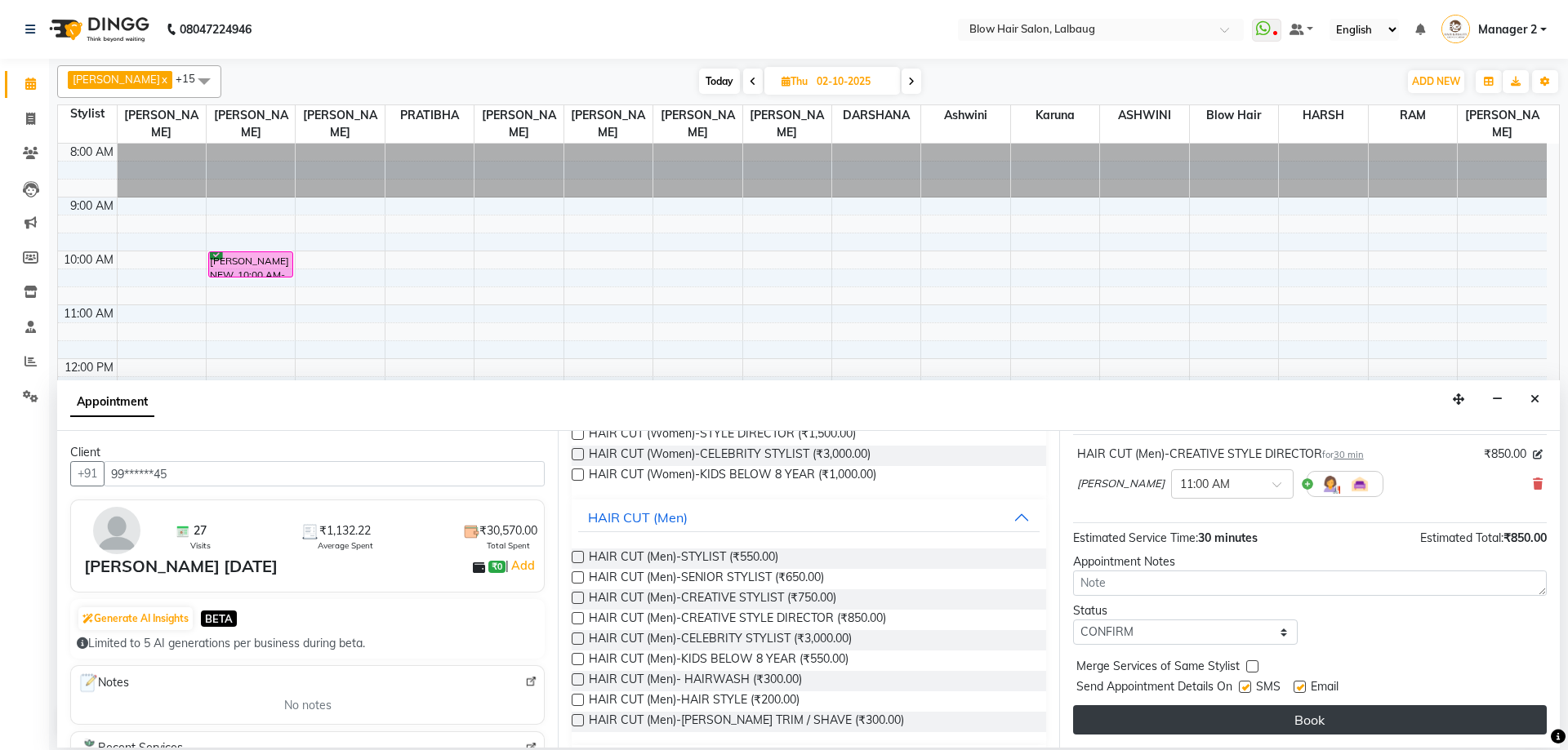
click at [1135, 720] on button "Book" at bounding box center [1309, 720] width 474 height 30
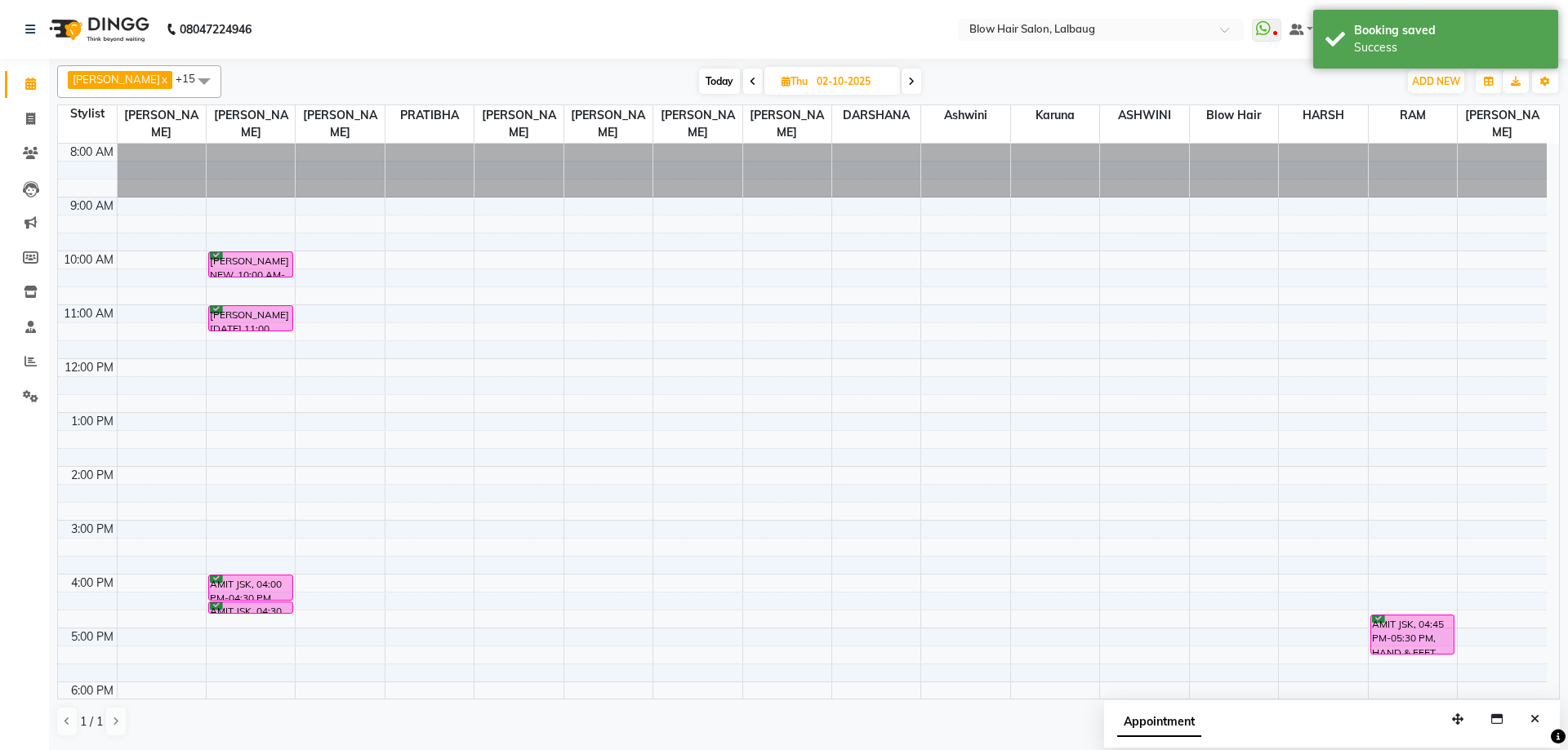
click at [777, 82] on span "Thu" at bounding box center [795, 81] width 35 height 12
select select "10"
select select "2025"
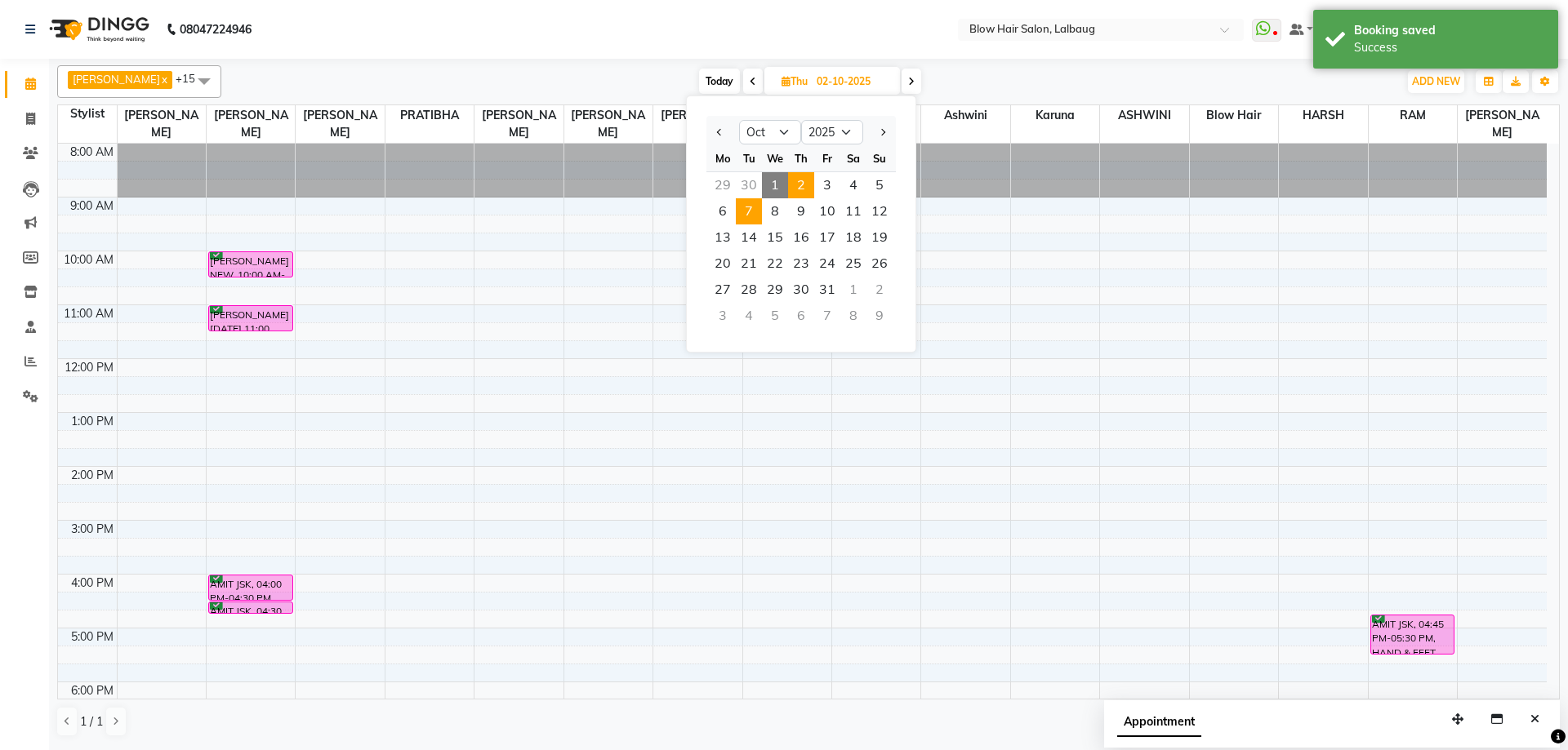
click at [749, 210] on span "7" at bounding box center [749, 212] width 26 height 26
type input "07-10-2025"
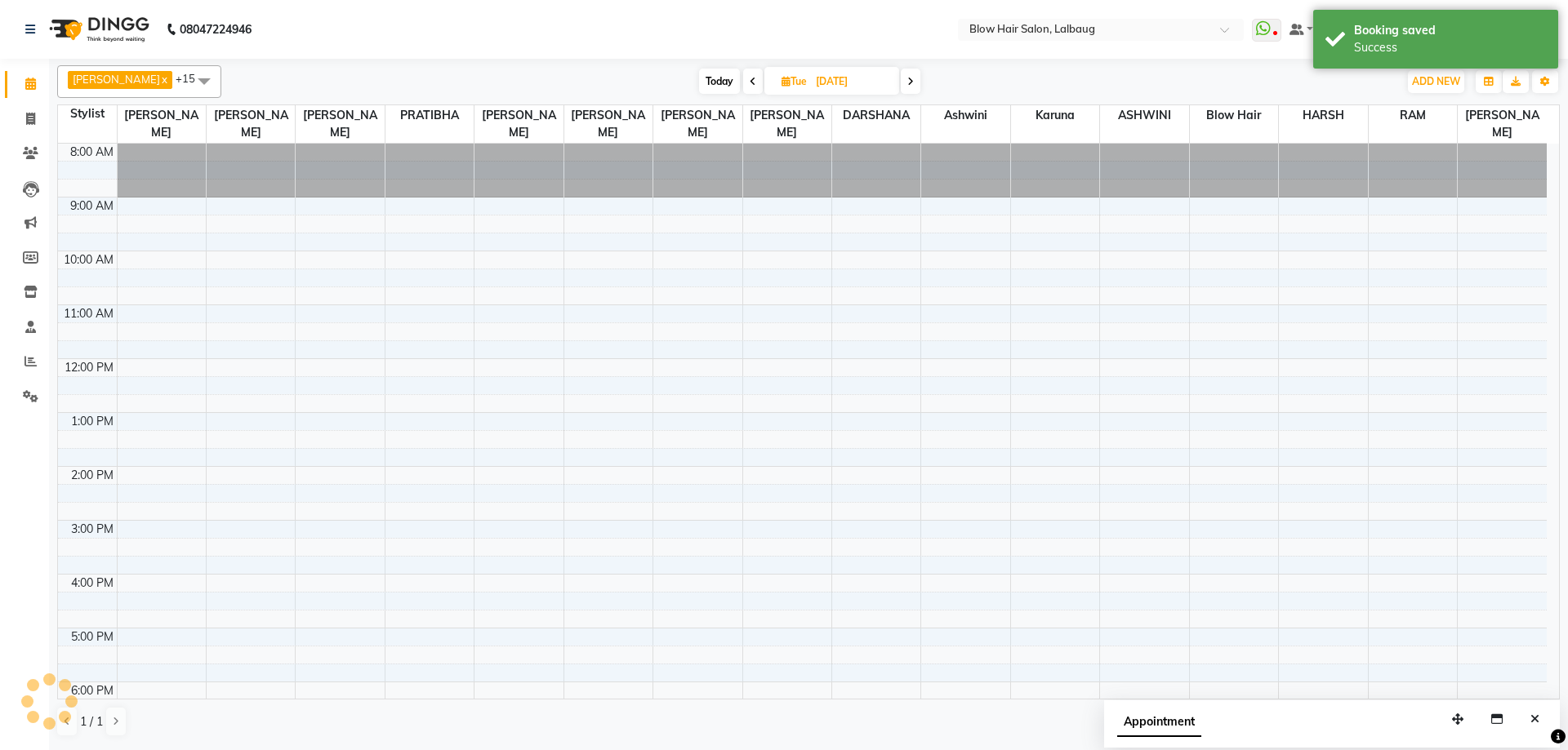
scroll to position [198, 0]
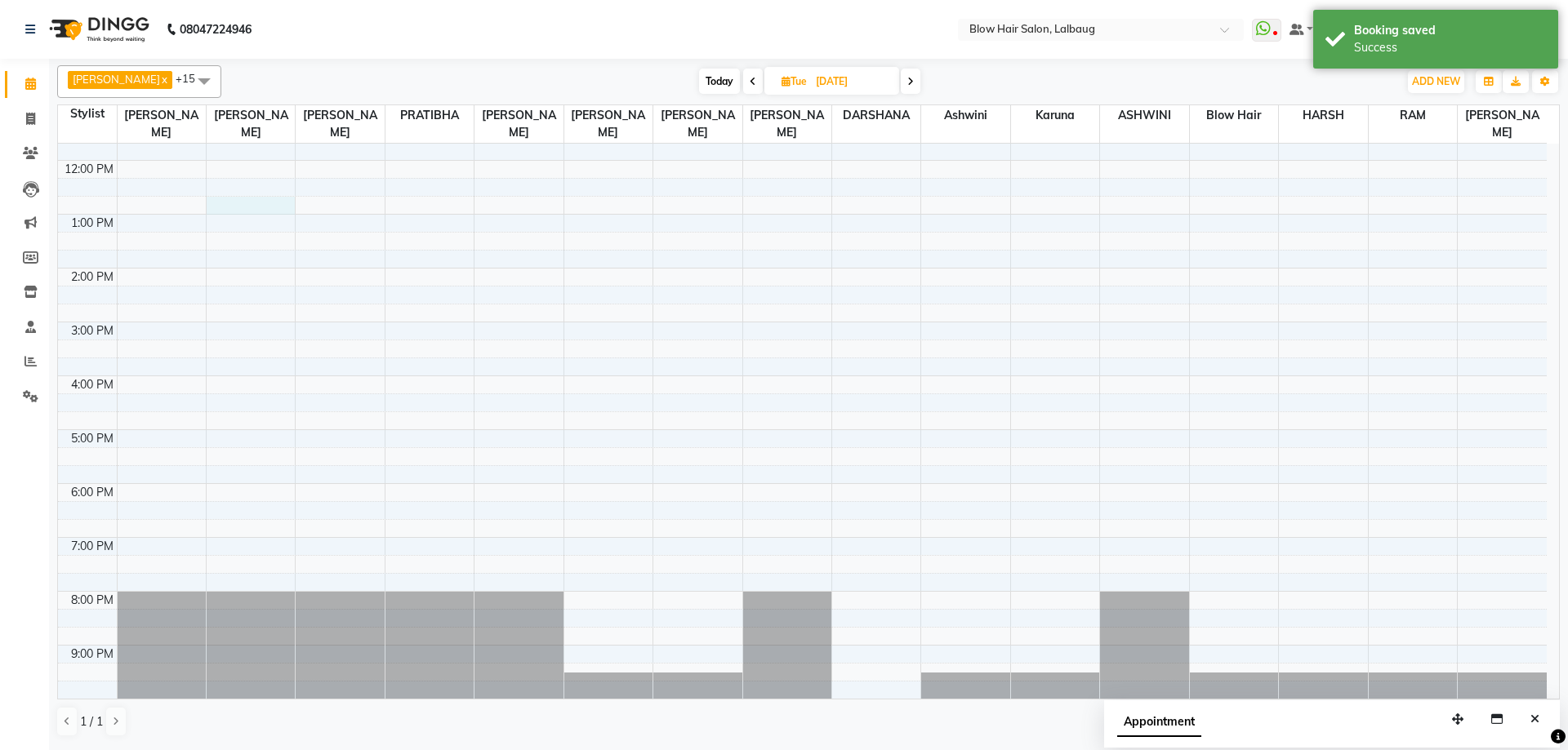
click at [231, 213] on div "8:00 AM 9:00 AM 10:00 AM 11:00 AM 12:00 PM 1:00 PM 2:00 PM 3:00 PM 4:00 PM 5:00…" at bounding box center [802, 322] width 1489 height 753
select select "33342"
select select "765"
select select "tentative"
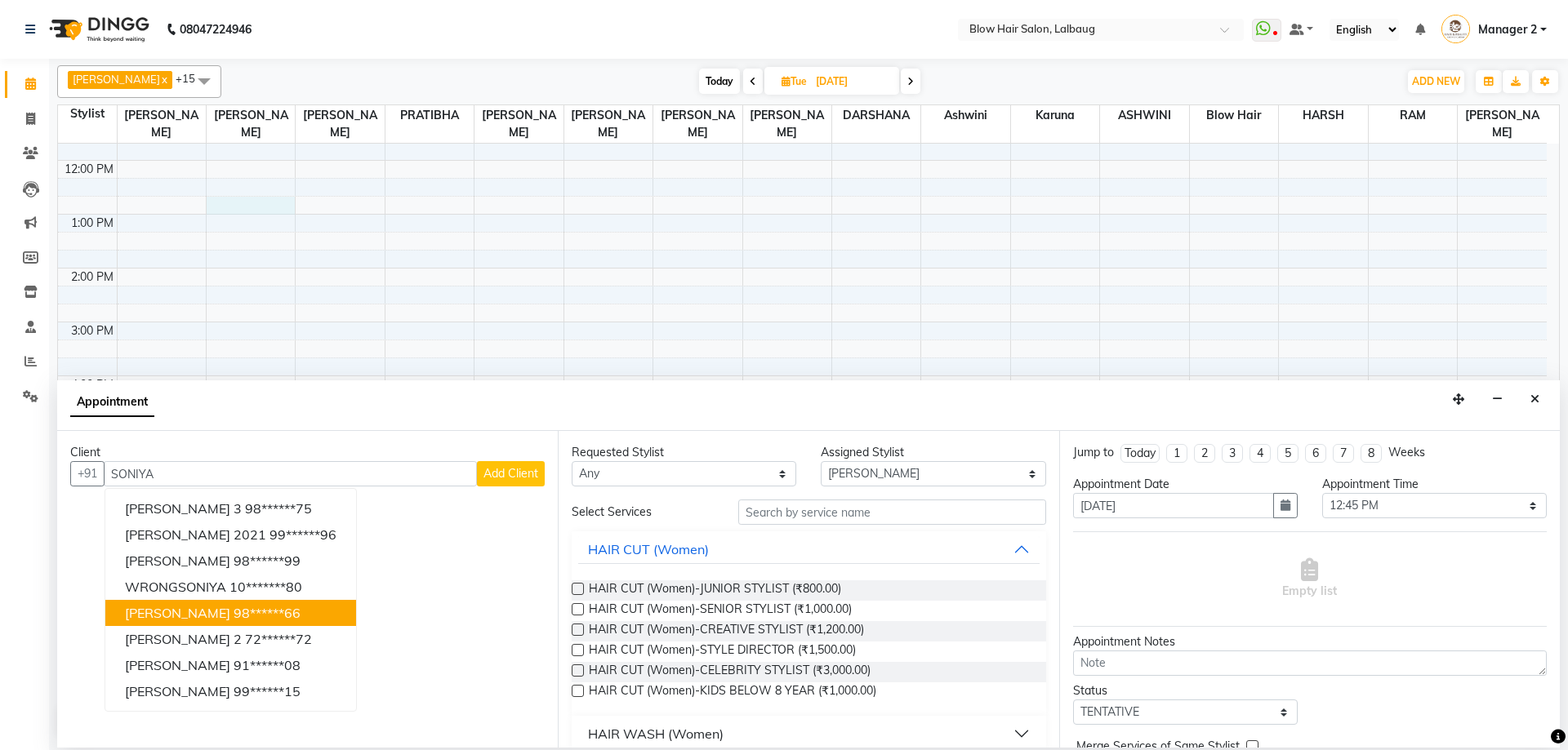
click at [198, 620] on span "[PERSON_NAME]" at bounding box center [178, 613] width 105 height 16
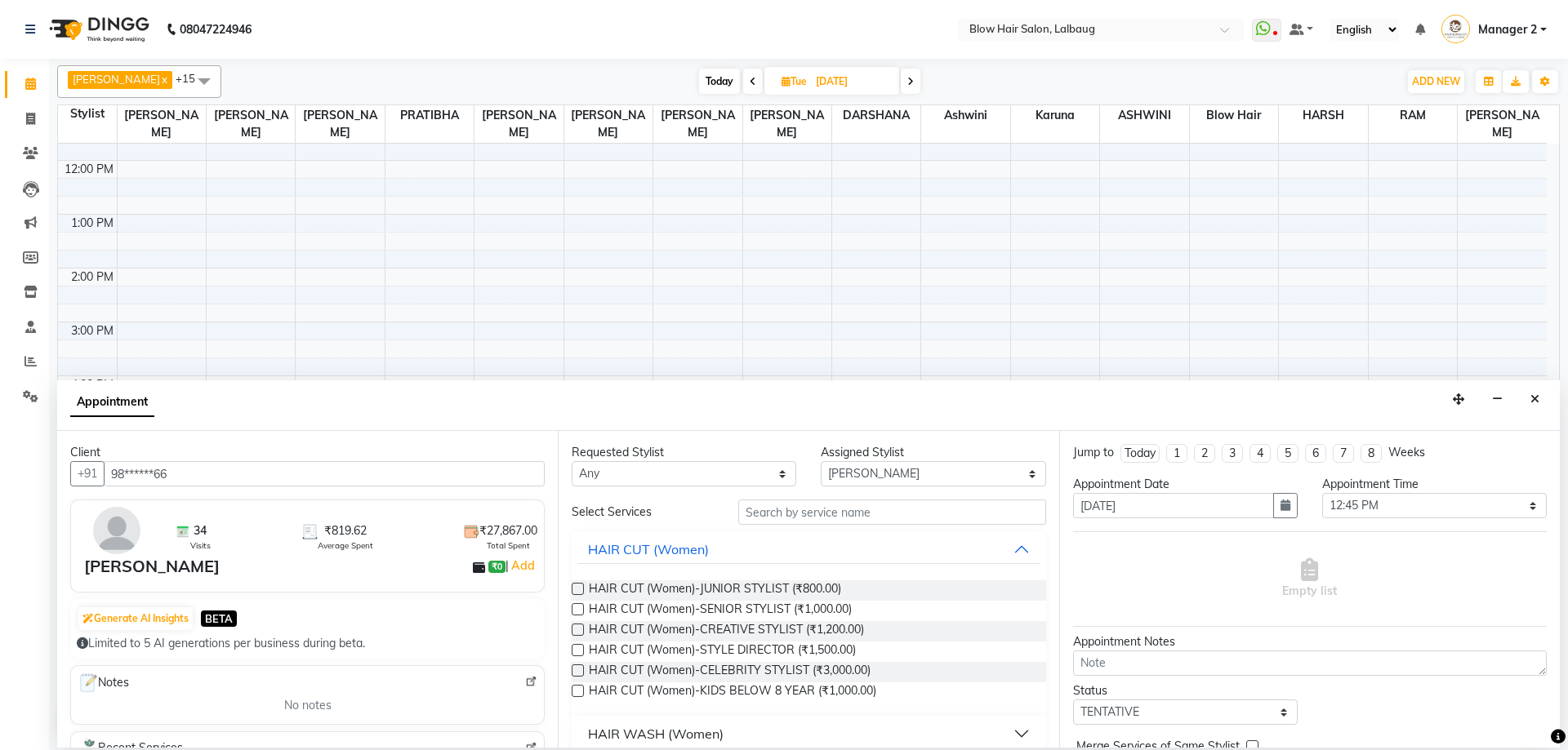
type input "98******66"
click at [803, 497] on div "Requested Stylist Any Ashwini ASHWINI AVINASH BEAU Blow Hair DARSHANA HARSH jef…" at bounding box center [808, 589] width 501 height 317
click at [829, 519] on input "text" at bounding box center [892, 512] width 308 height 26
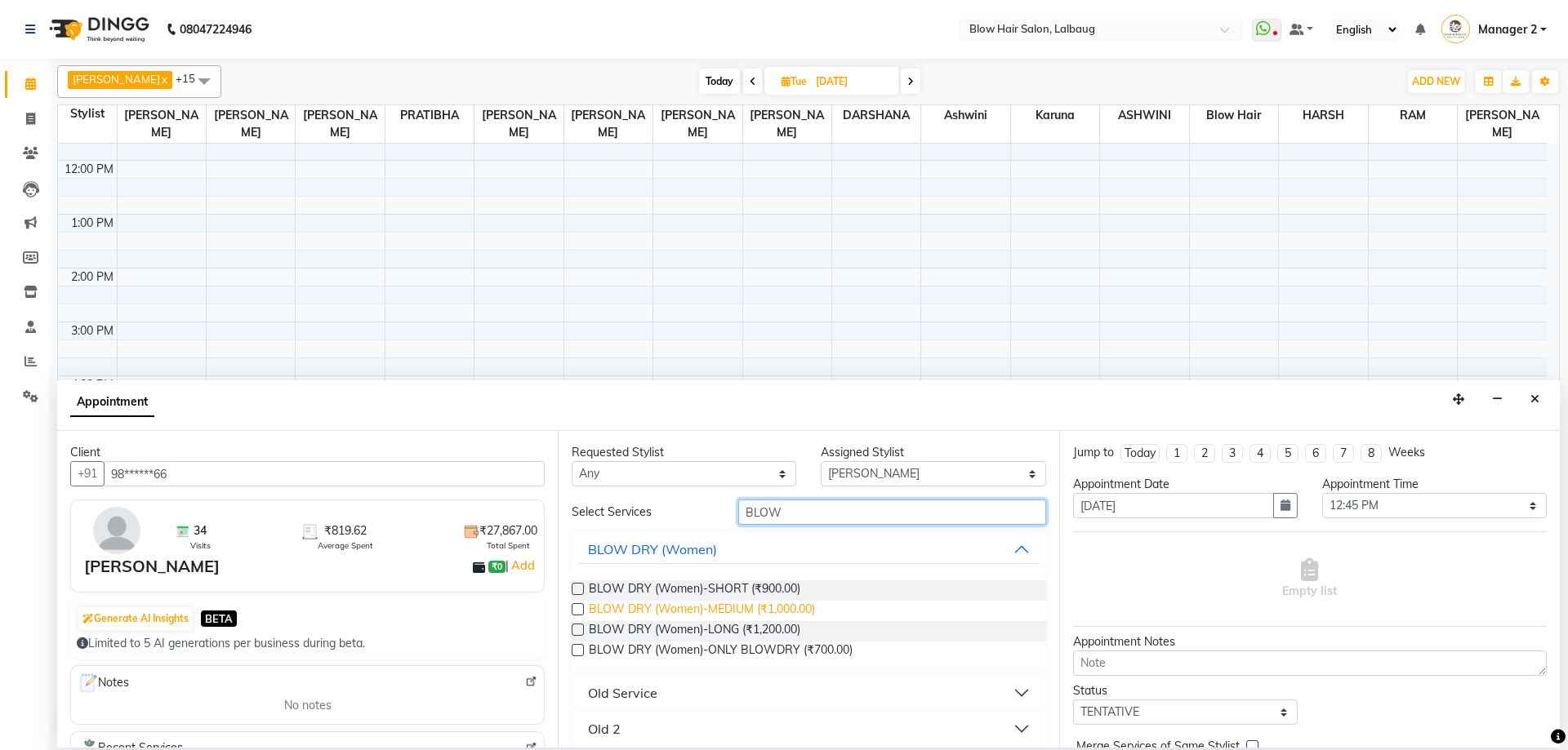
type input "BLOW"
click at [740, 611] on span "BLOW DRY (Women)-MEDIUM (₹1,000.00)" at bounding box center [702, 611] width 226 height 21
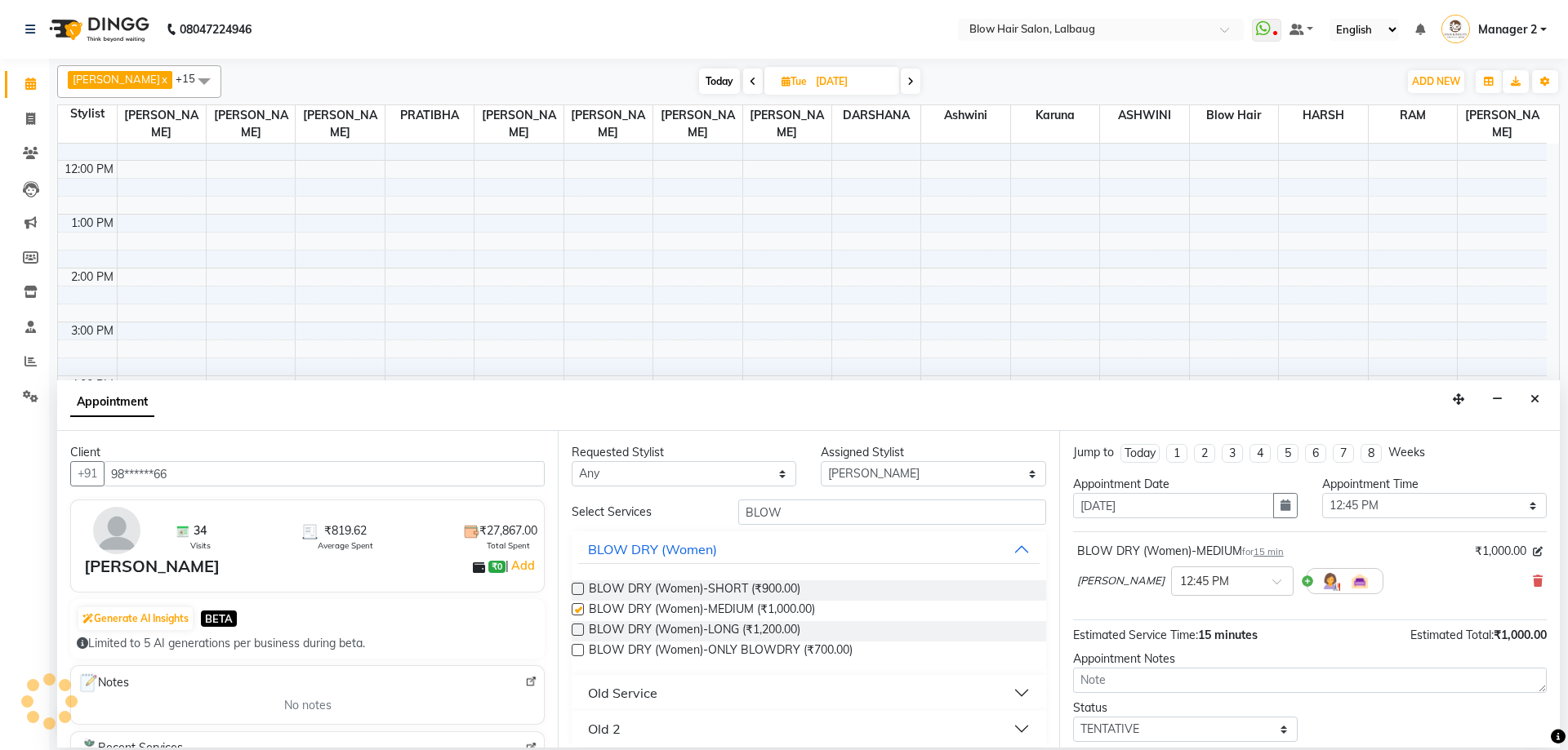
checkbox input "false"
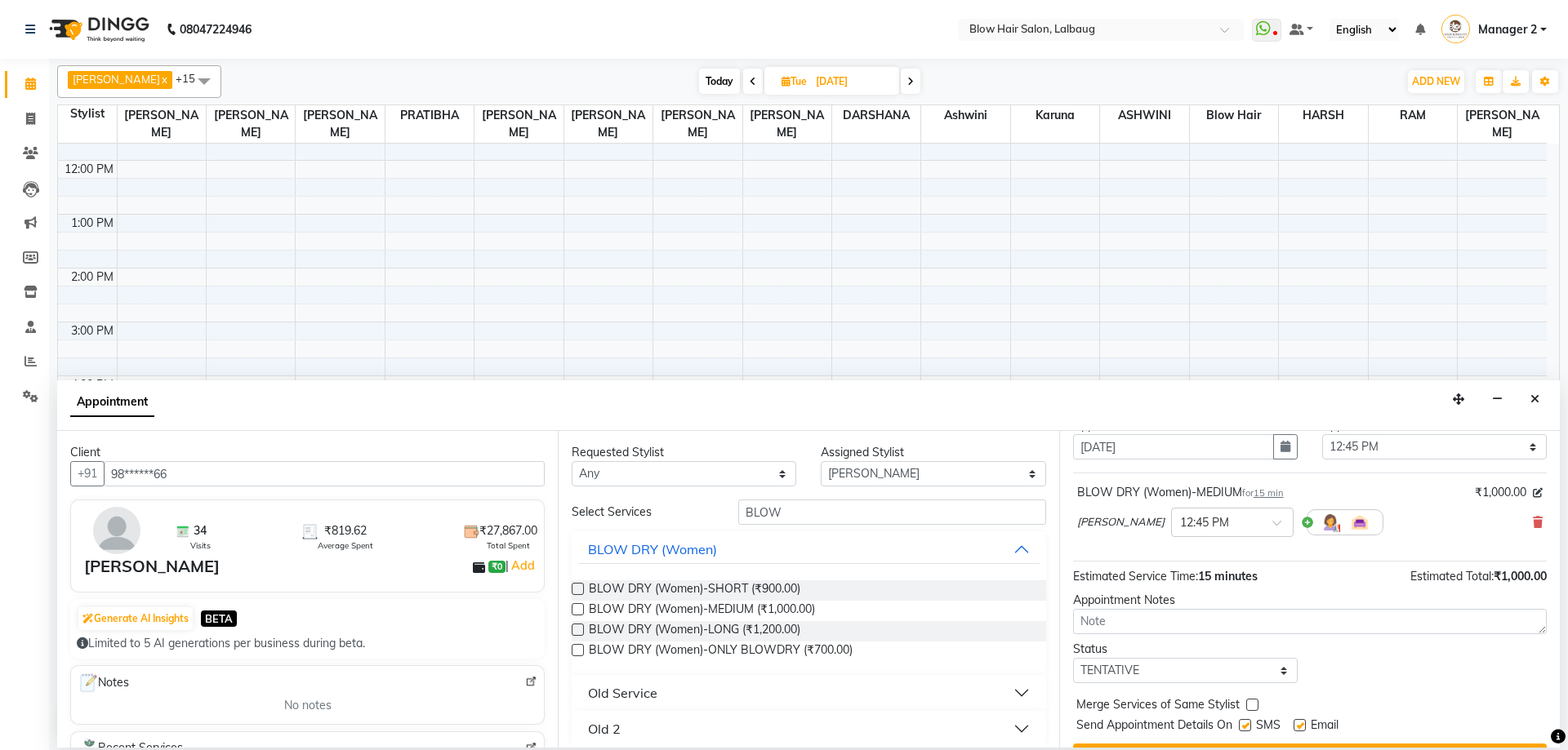
scroll to position [97, 0]
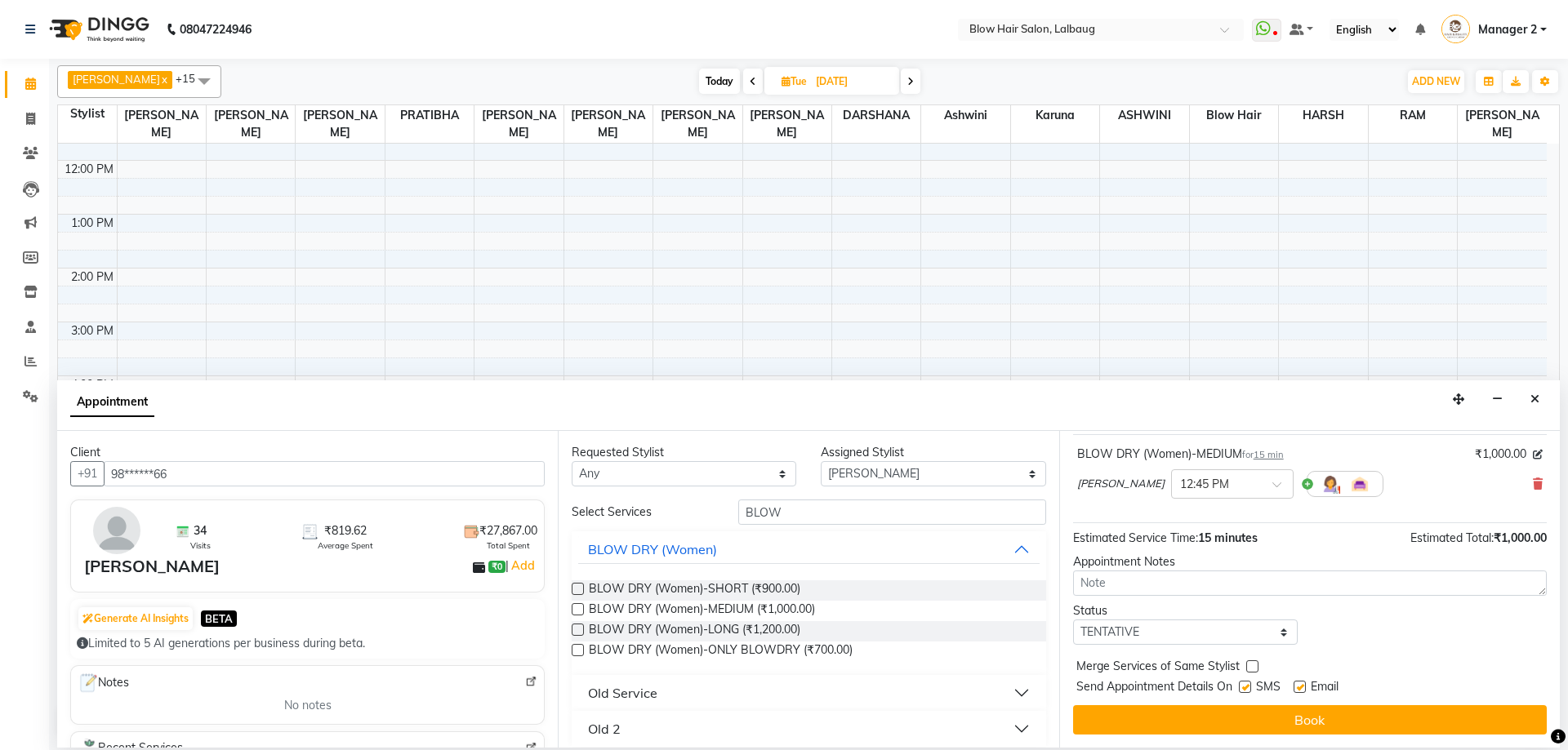
click at [1223, 619] on div "Status" at bounding box center [1185, 611] width 225 height 17
click at [1202, 636] on select "Select TENTATIVE CONFIRM UPCOMING" at bounding box center [1185, 632] width 225 height 26
select select "confirm booking"
click at [1073, 620] on select "Select TENTATIVE CONFIRM UPCOMING" at bounding box center [1185, 632] width 225 height 26
drag, startPoint x: 1130, startPoint y: 721, endPoint x: 1160, endPoint y: 355, distance: 367.2
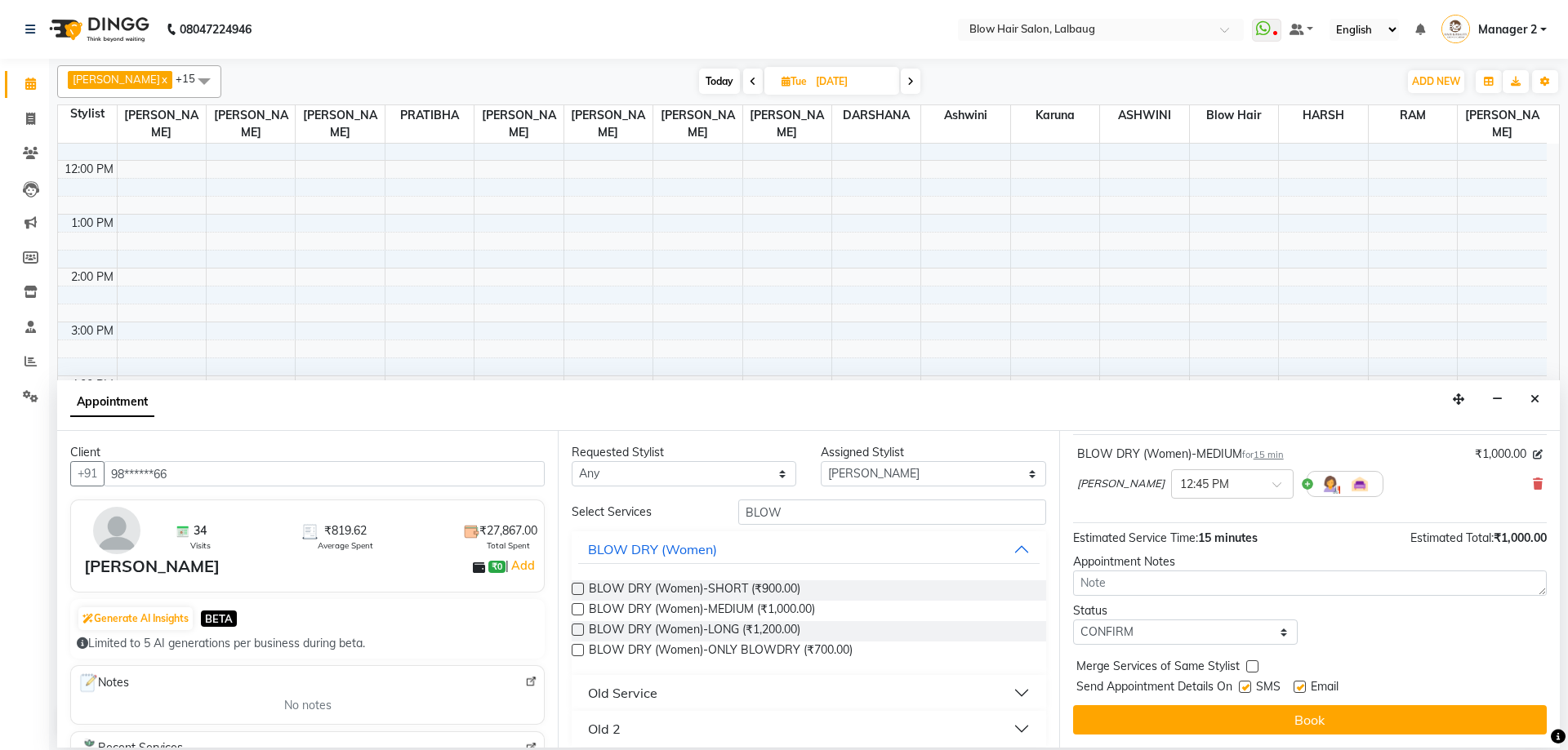
click at [1130, 722] on button "Book" at bounding box center [1309, 720] width 474 height 30
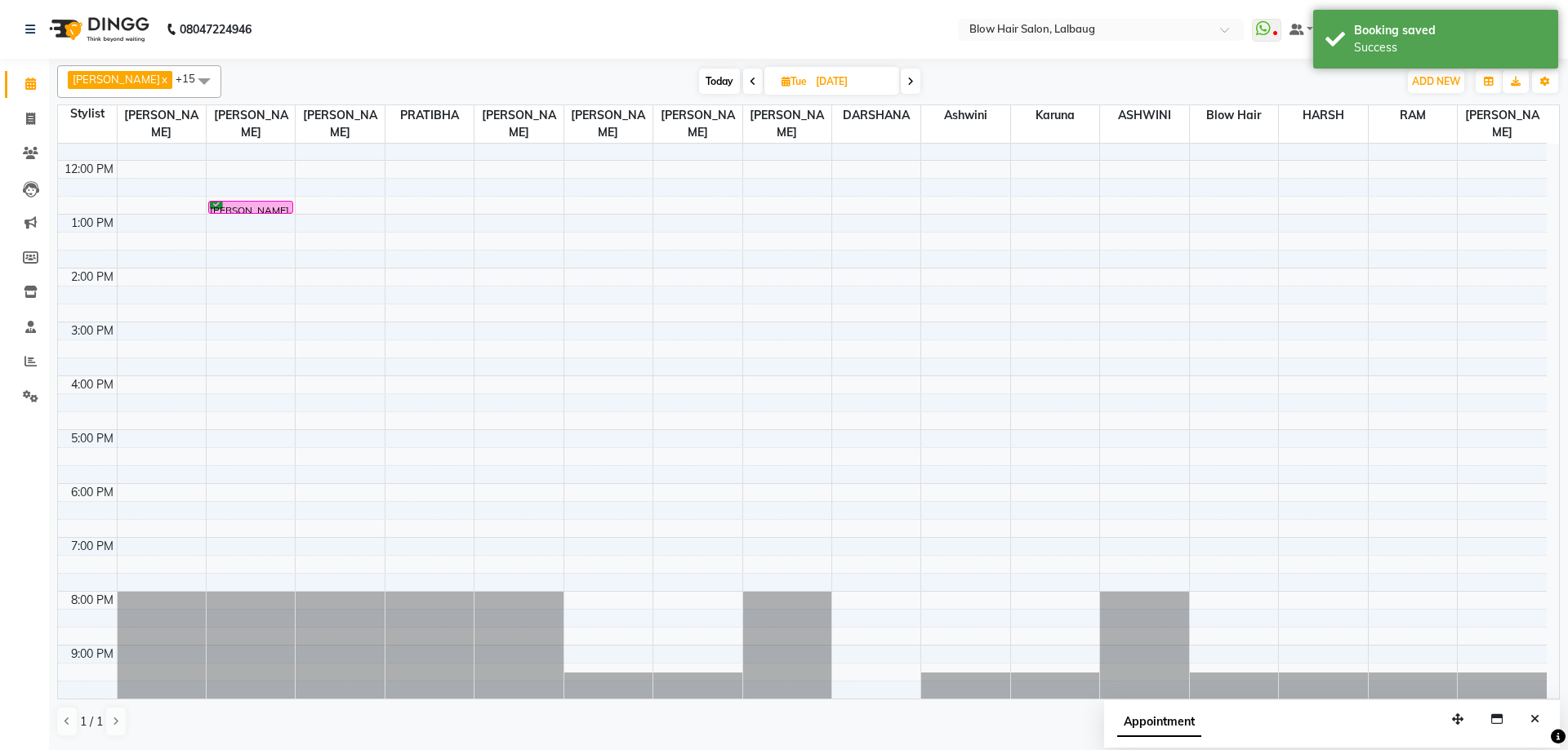
click at [811, 86] on input "07-10-2025" at bounding box center [852, 82] width 82 height 25
select select "10"
select select "2025"
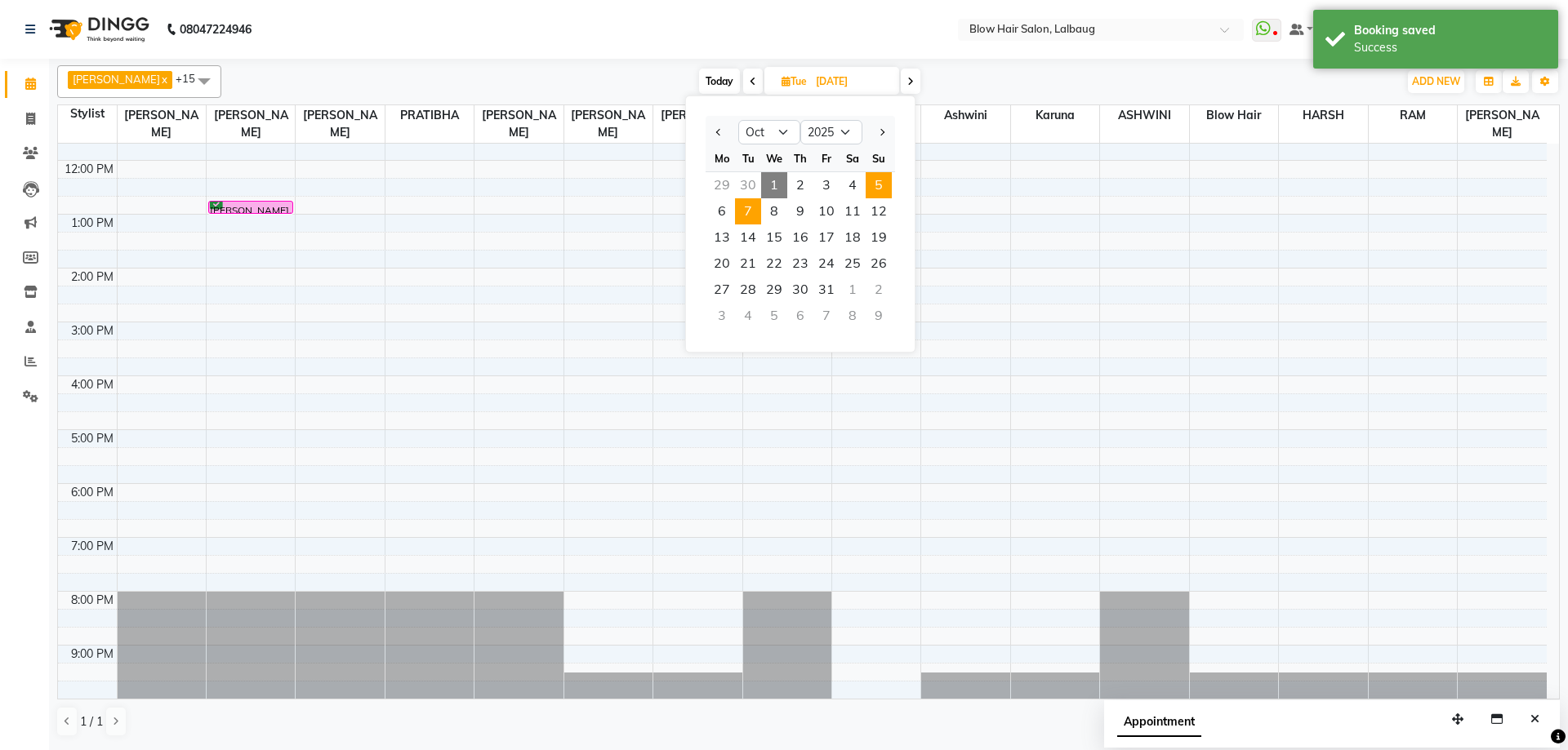
click at [877, 175] on span "5" at bounding box center [879, 185] width 26 height 26
type input "05-10-2025"
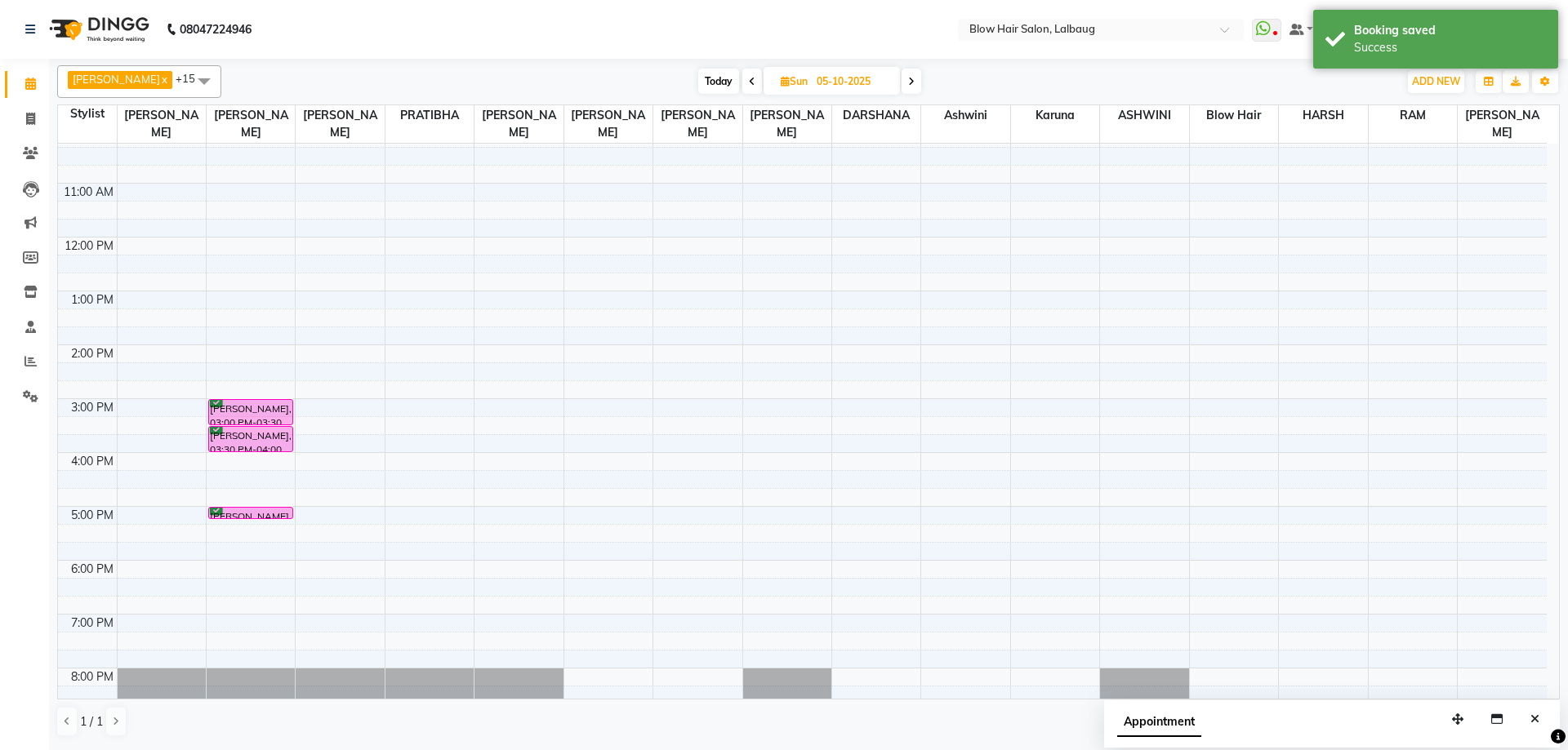
scroll to position [82, 0]
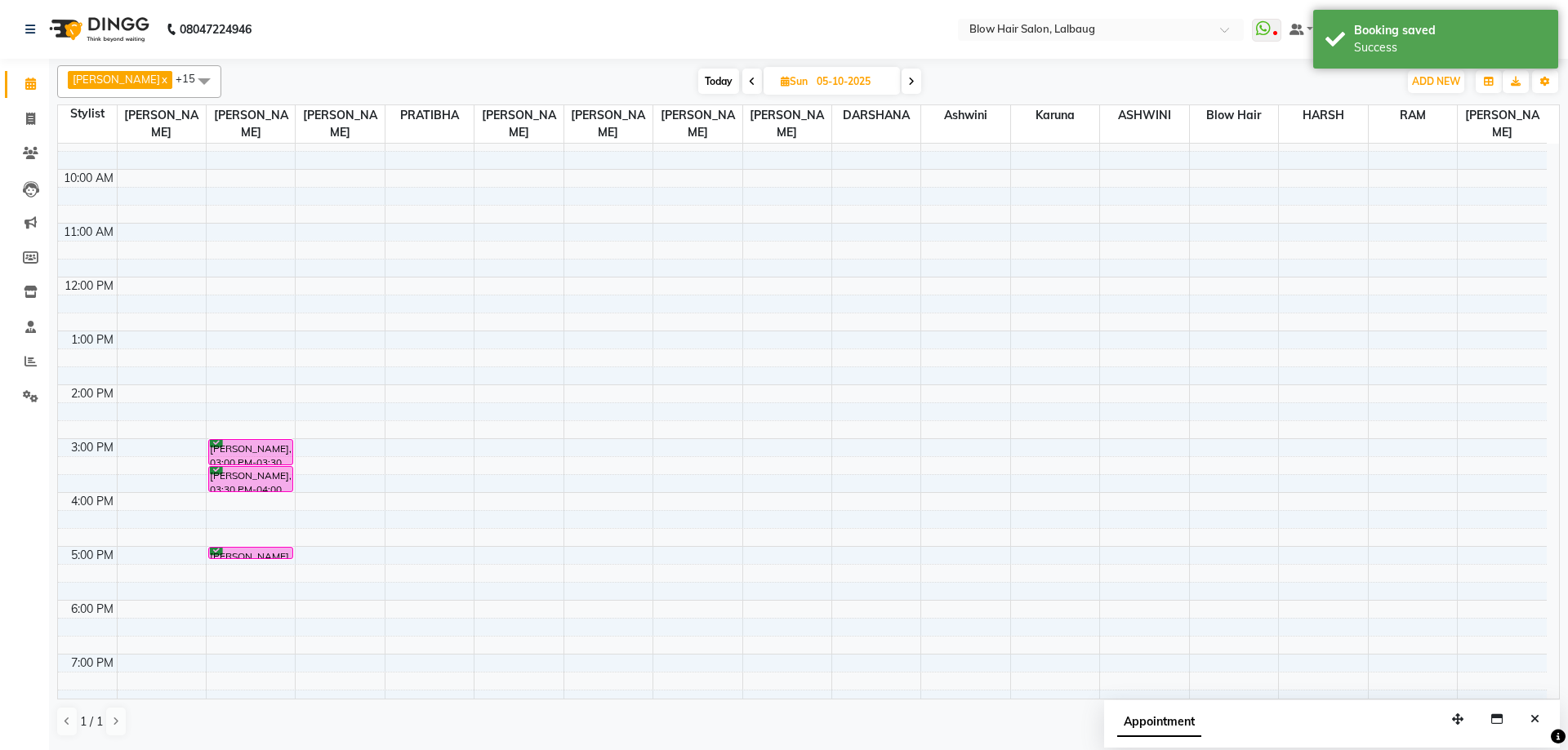
click at [254, 397] on div "8:00 AM 9:00 AM 10:00 AM 11:00 AM 12:00 PM 1:00 PM 2:00 PM 3:00 PM 4:00 PM 5:00…" at bounding box center [802, 438] width 1489 height 753
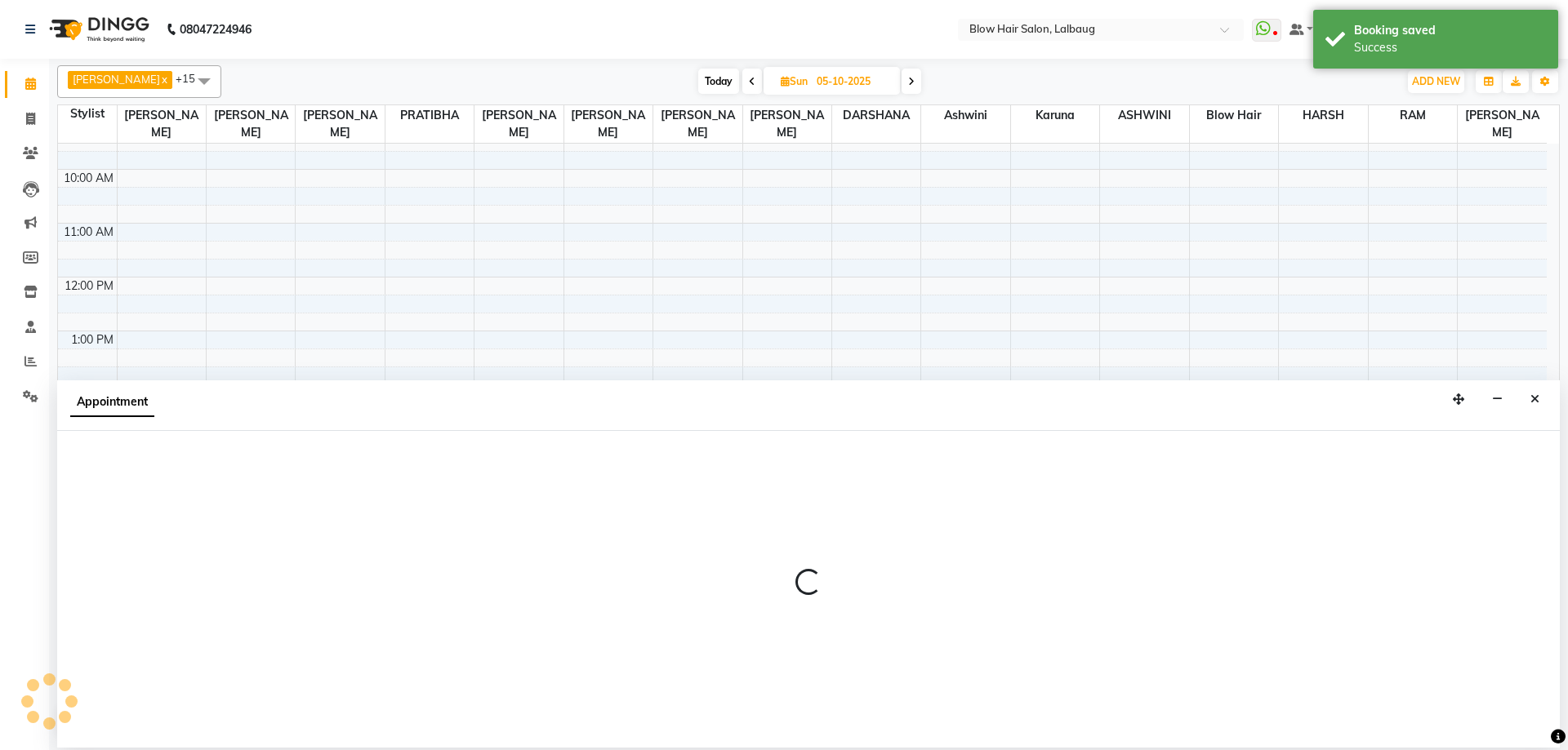
select select "33342"
select select "840"
select select "tentative"
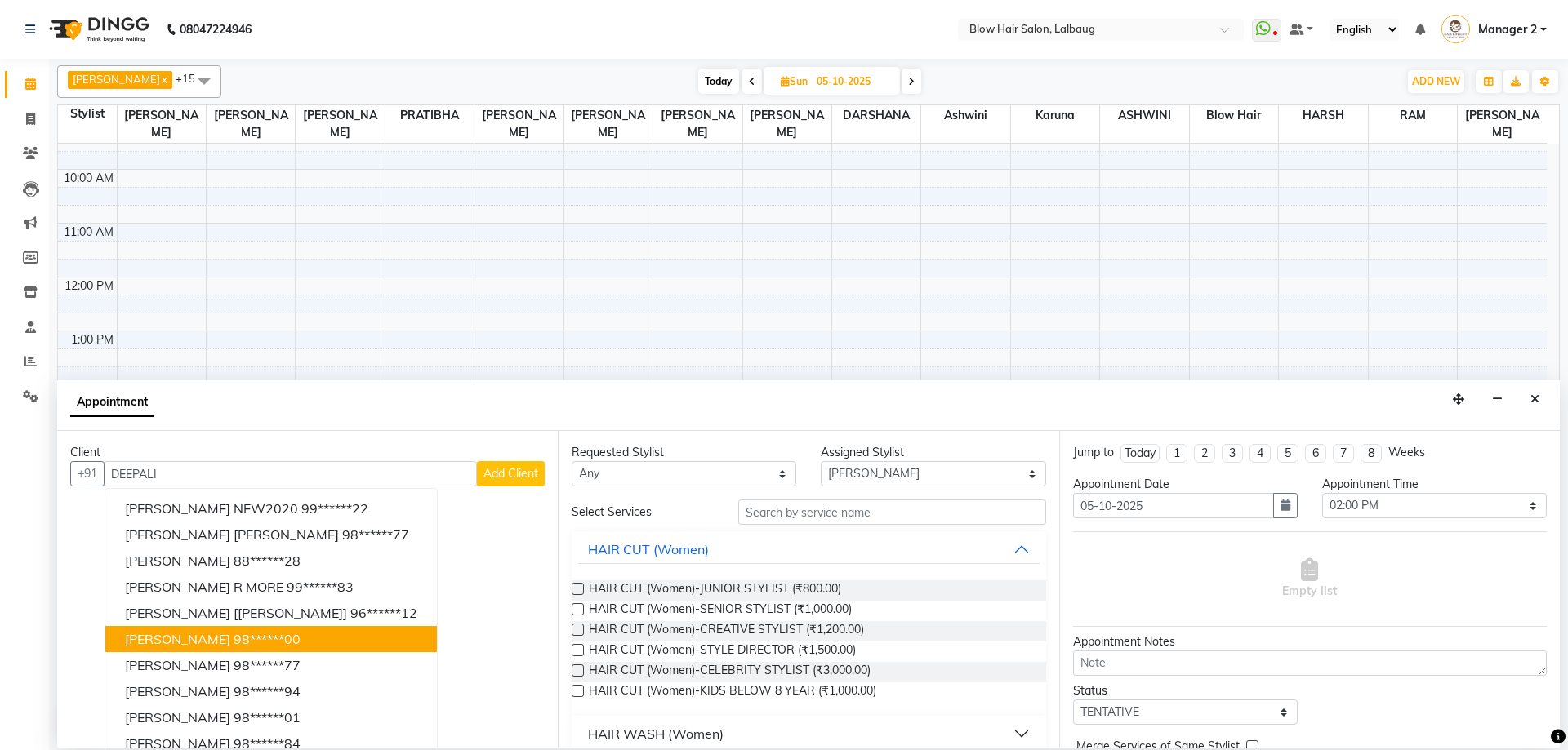
click at [244, 637] on ngb-highlight "98******00" at bounding box center [267, 639] width 67 height 16
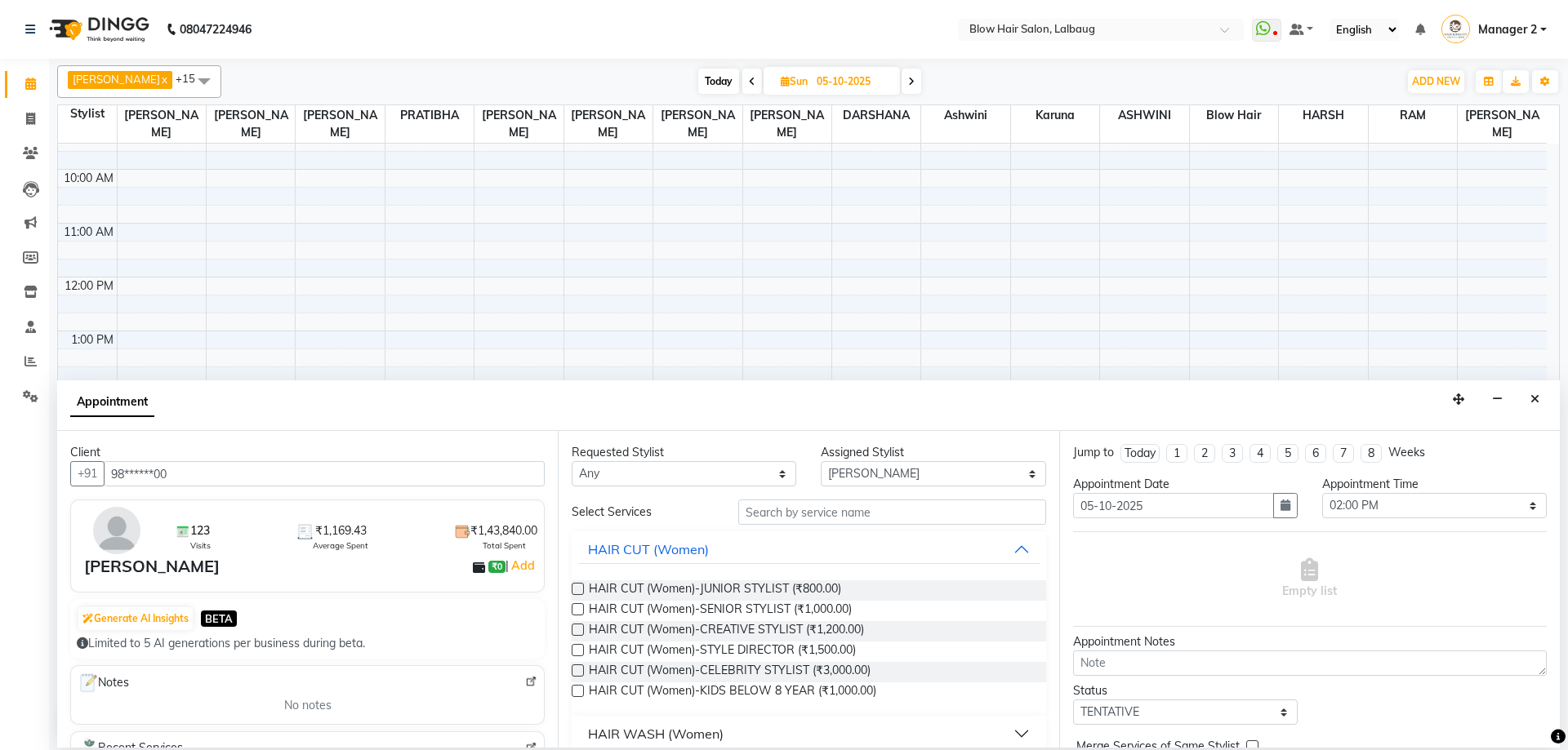
type input "98******00"
click at [758, 511] on input "text" at bounding box center [892, 512] width 308 height 26
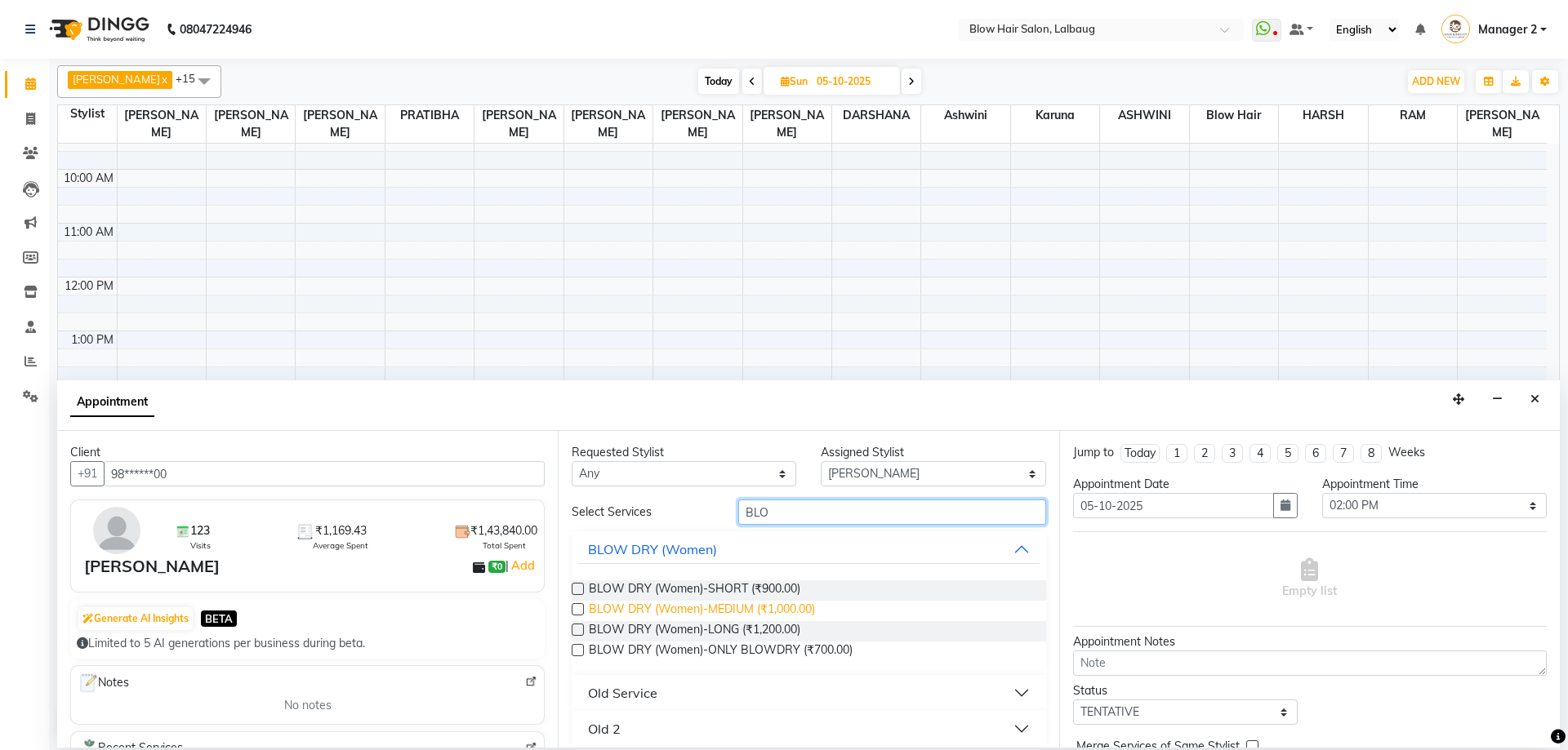
type input "BLO"
click at [815, 613] on span "BLOW DRY (Women)-MEDIUM (₹1,000.00)" at bounding box center [702, 611] width 226 height 21
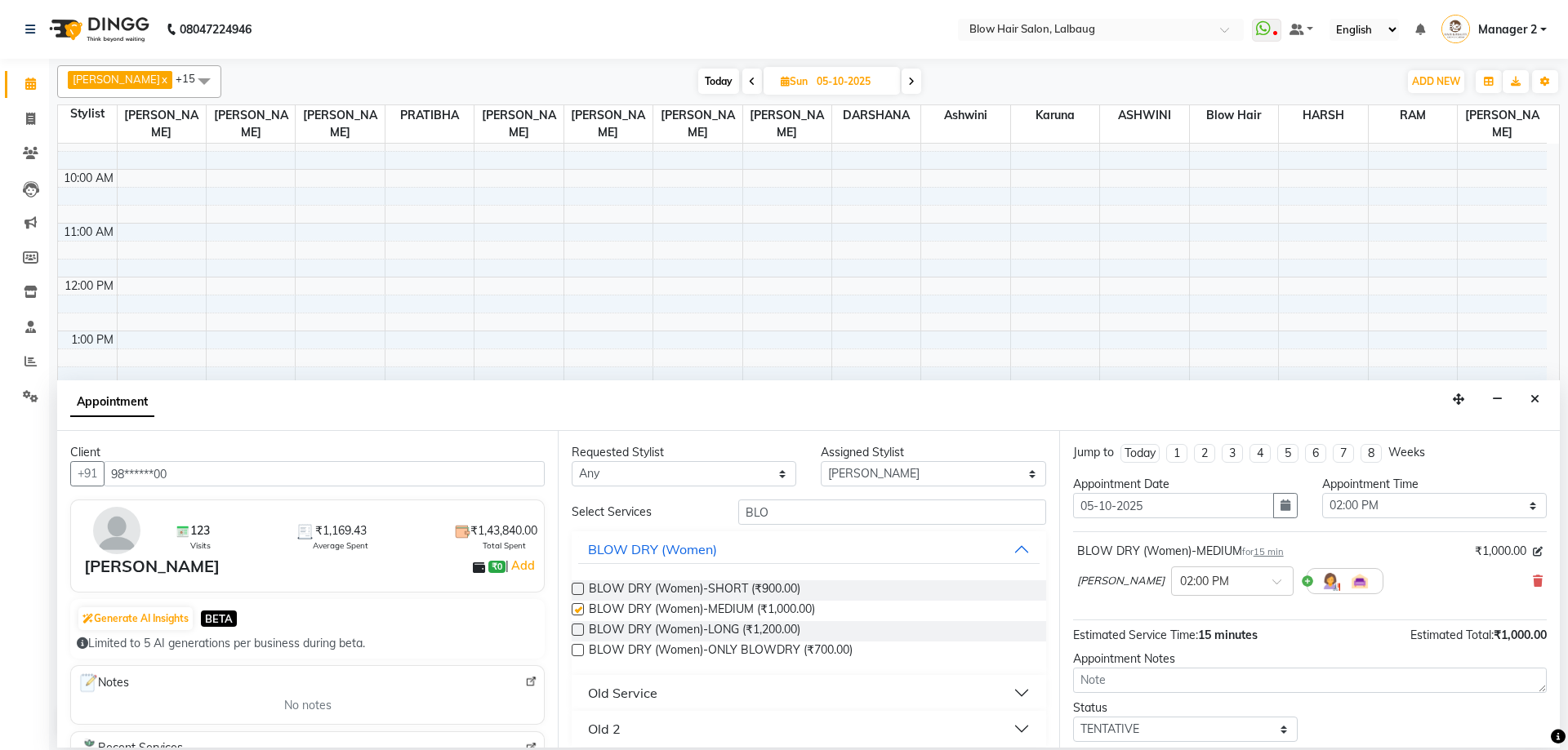
checkbox input "false"
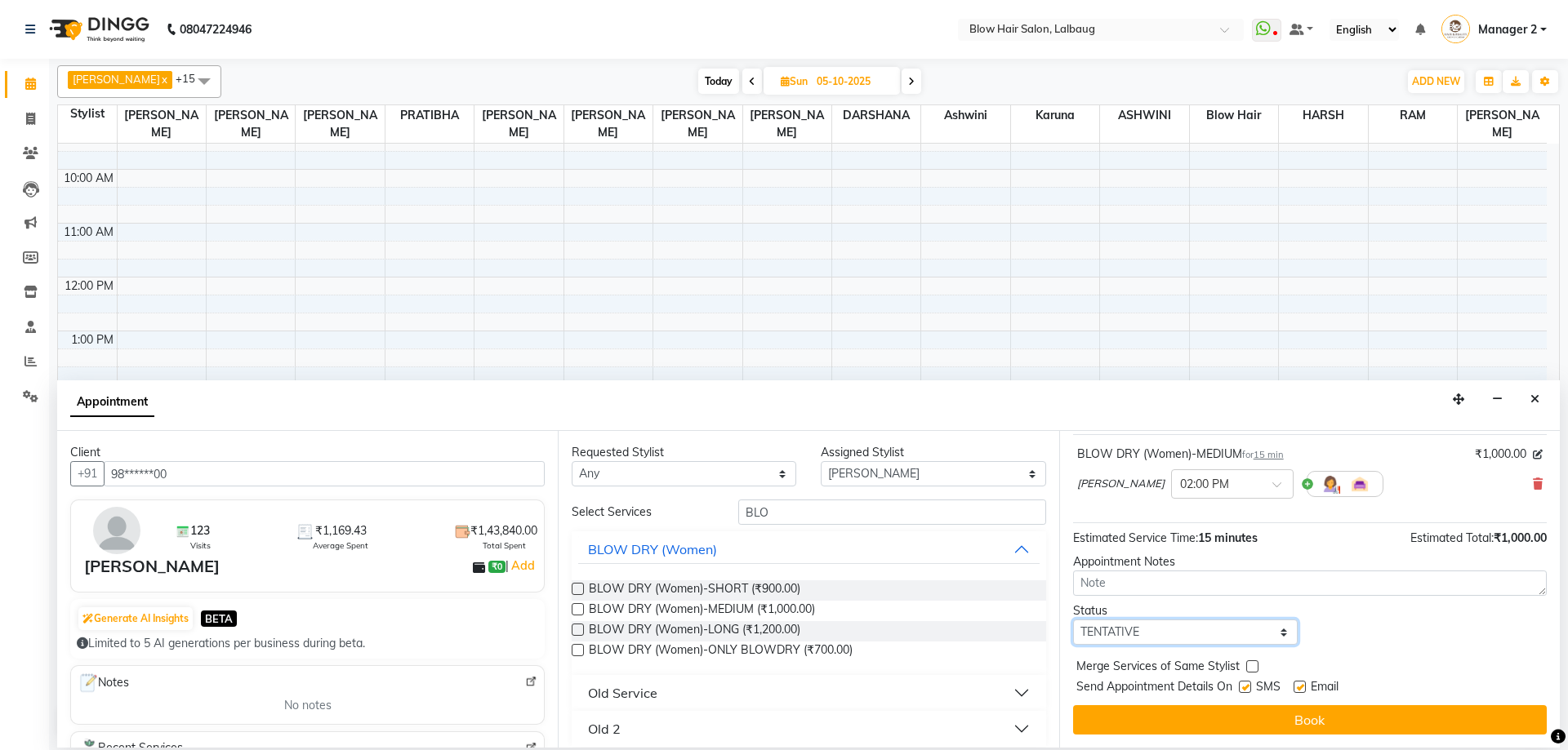
click at [1156, 629] on select "Select TENTATIVE CONFIRM UPCOMING" at bounding box center [1185, 632] width 225 height 26
select select "confirm booking"
click at [1073, 620] on select "Select TENTATIVE CONFIRM UPCOMING" at bounding box center [1185, 632] width 225 height 26
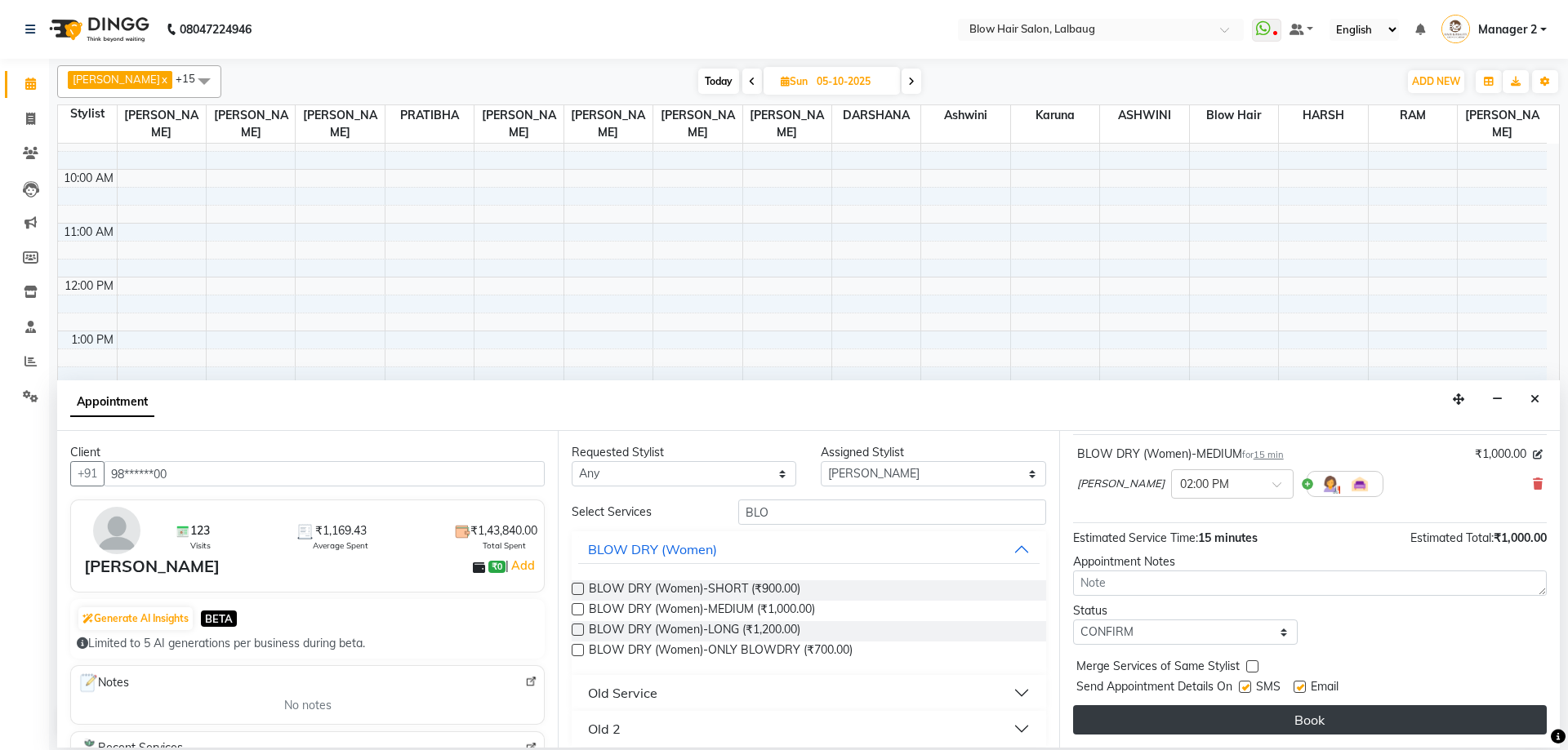
click at [1118, 713] on button "Book" at bounding box center [1309, 720] width 474 height 30
